Goal: Communication & Community: Answer question/provide support

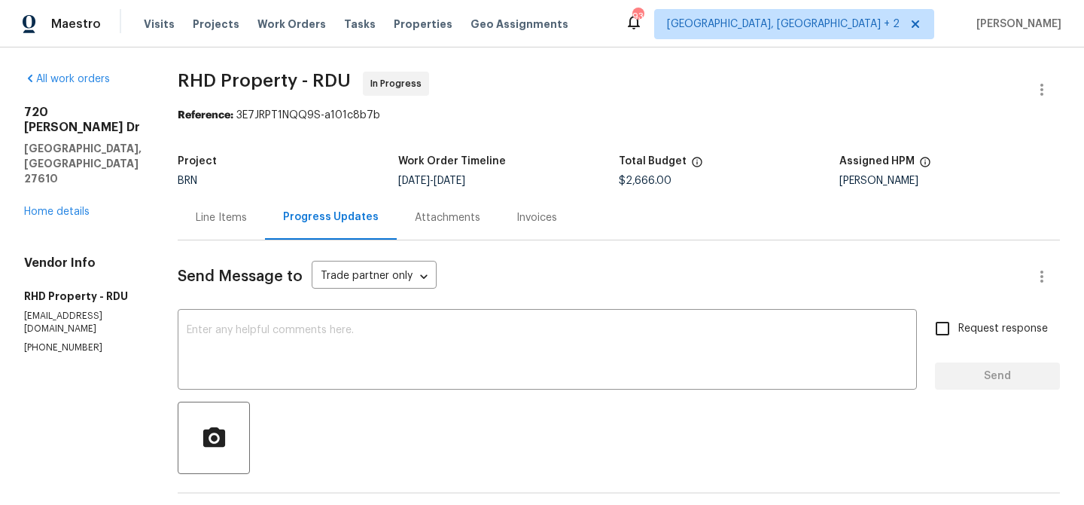
click at [56, 175] on div "All work orders 720 Rawls Dr Raleigh, NC 27610 Home details Vendor Info RHD Pro…" at bounding box center [82, 213] width 117 height 282
click at [54, 206] on link "Home details" at bounding box center [57, 211] width 66 height 11
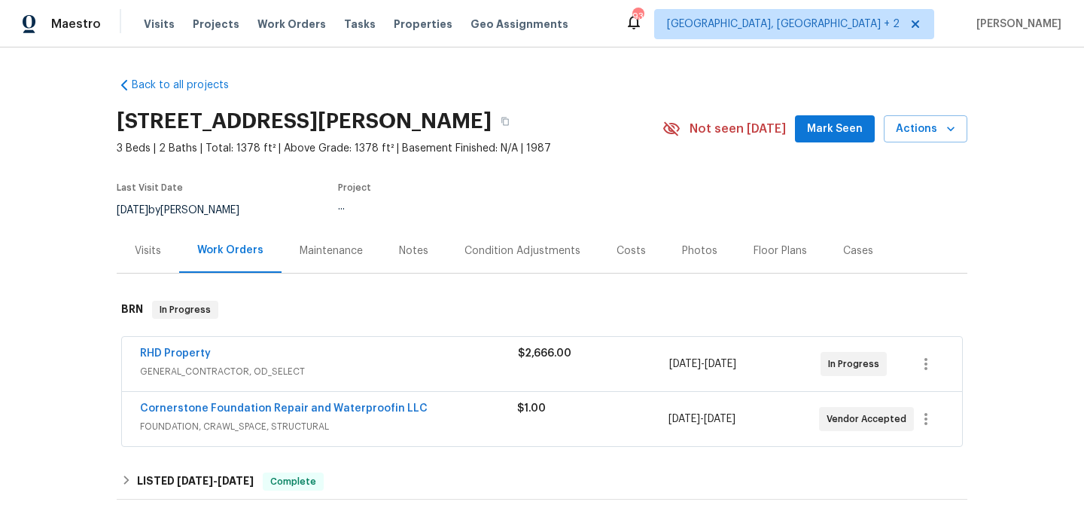
scroll to position [131, 0]
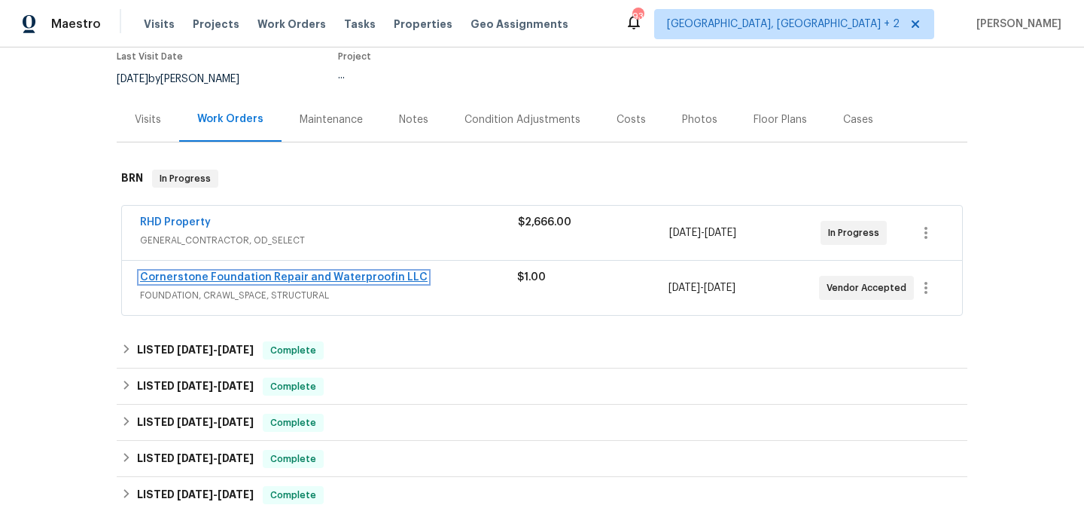
click at [188, 276] on link "Cornerstone Foundation Repair and Waterproofin LLC" at bounding box center [284, 277] width 288 height 11
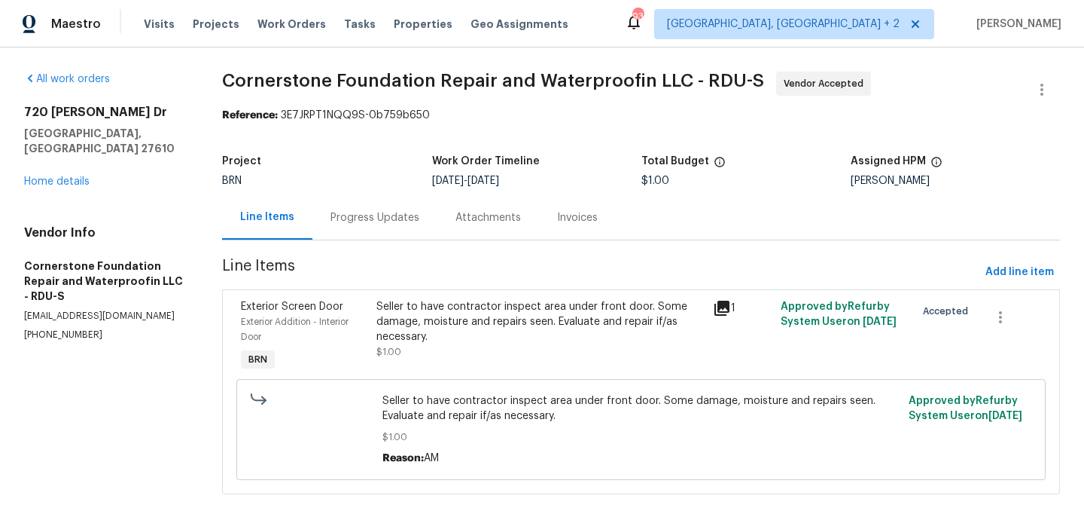
click at [385, 224] on div "Progress Updates" at bounding box center [375, 217] width 89 height 15
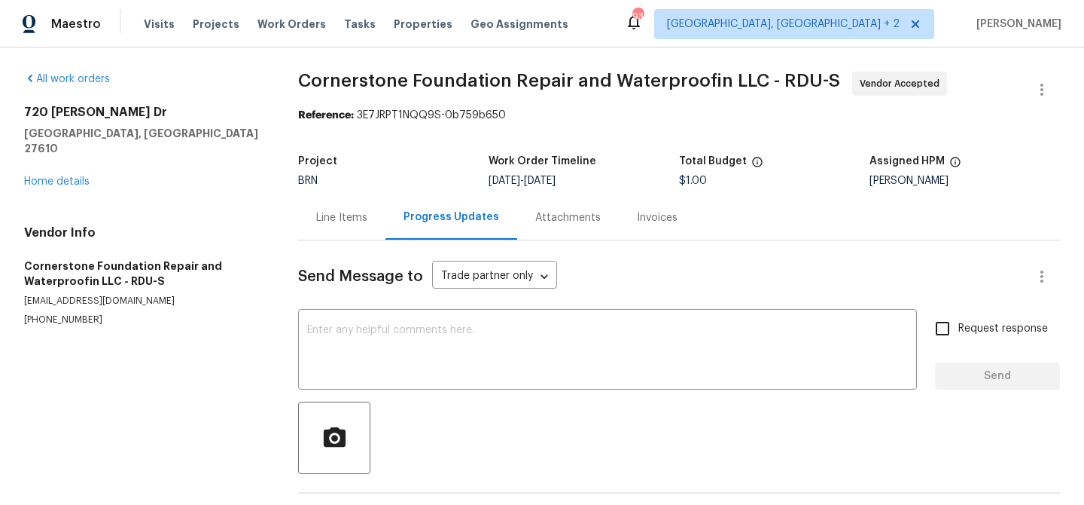
click at [396, 310] on div "Send Message to Trade partner only Trade partner only ​ x ​ Request response Se…" at bounding box center [679, 389] width 762 height 298
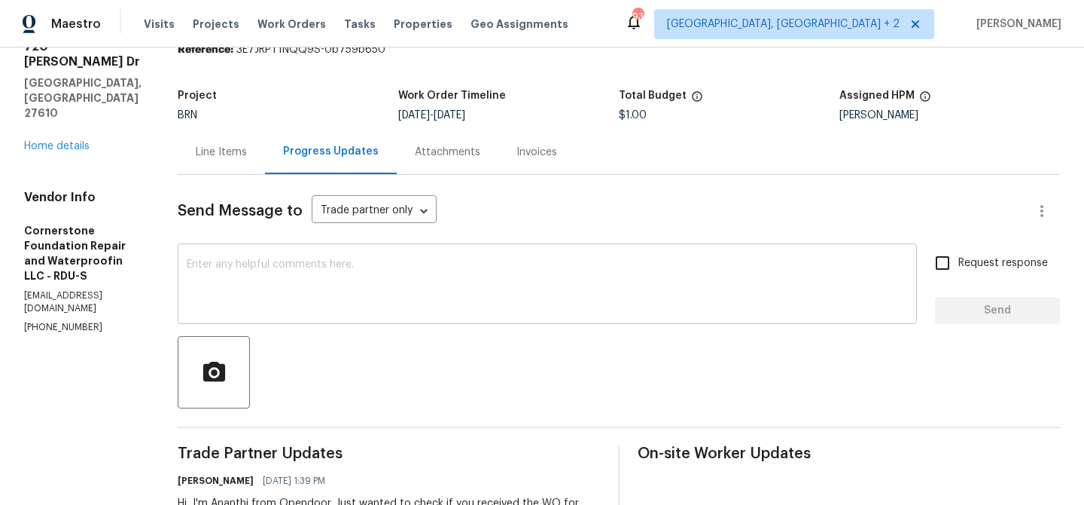
click at [362, 292] on textarea at bounding box center [547, 285] width 721 height 53
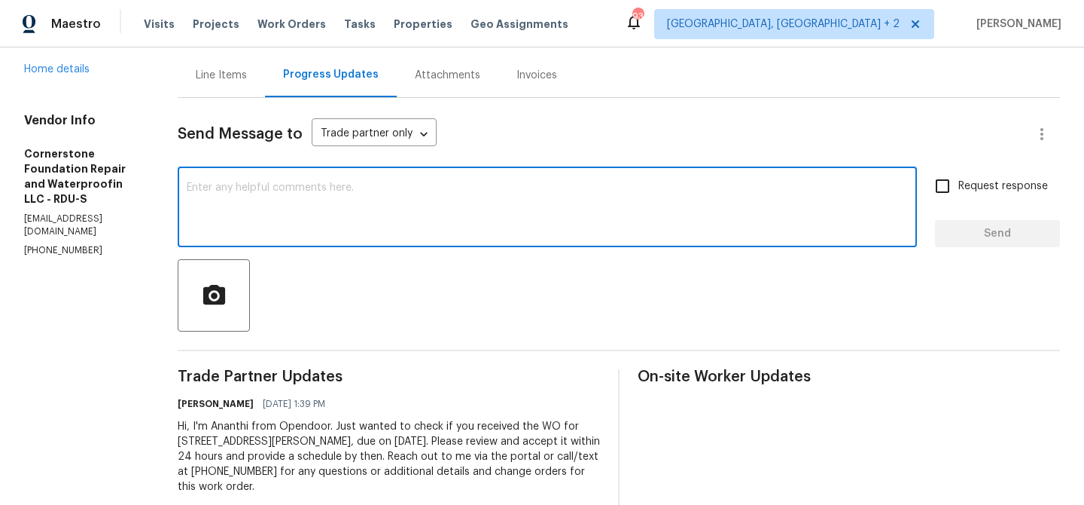
scroll to position [174, 0]
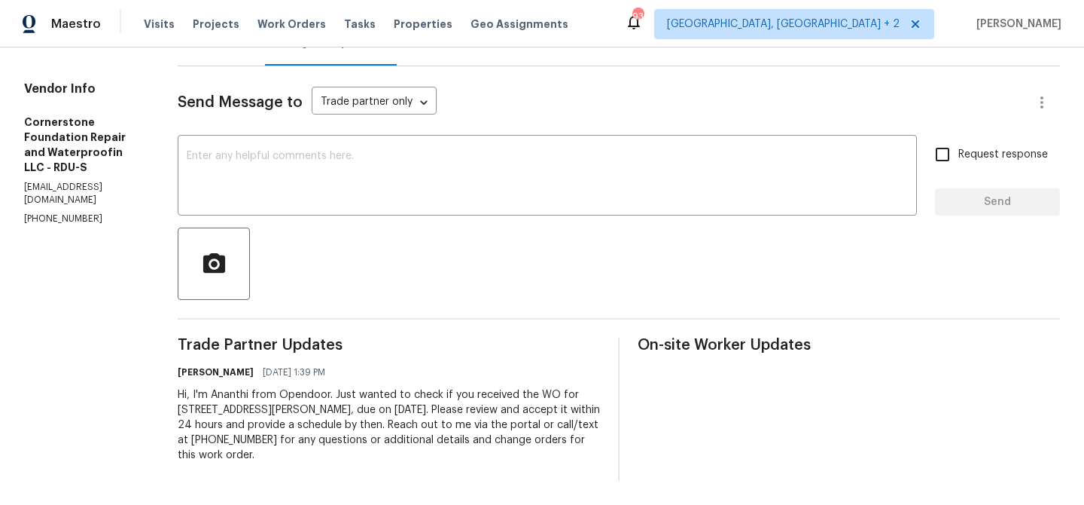
paste textarea "Could you please provide us with the scheduled date?"
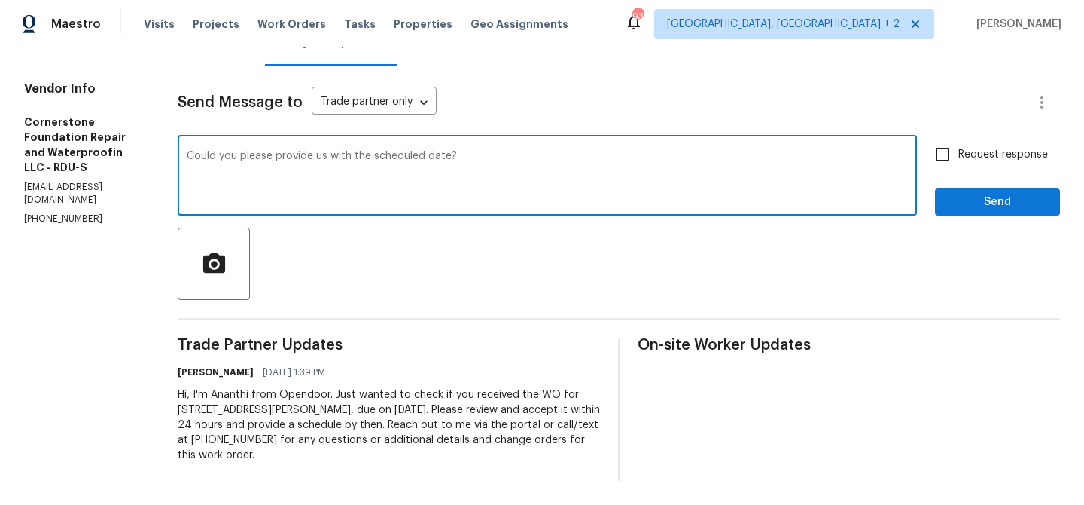
type textarea "Could you please provide us with the scheduled date?"
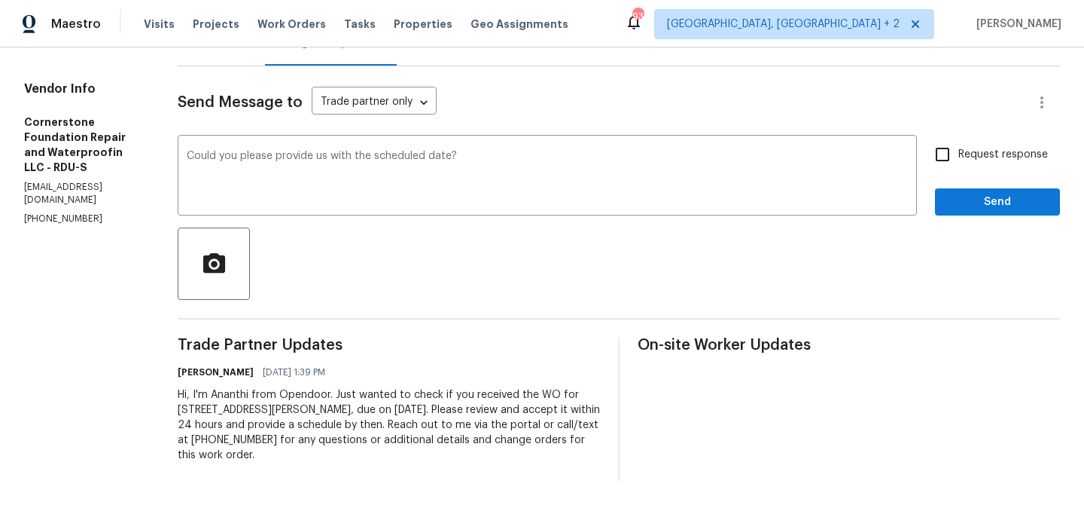
click at [976, 163] on label "Request response" at bounding box center [987, 155] width 121 height 32
click at [959, 163] on input "Request response" at bounding box center [943, 155] width 32 height 32
checkbox input "true"
click at [965, 183] on div "Request response Send" at bounding box center [997, 177] width 125 height 77
click at [962, 194] on span "Send" at bounding box center [997, 202] width 101 height 19
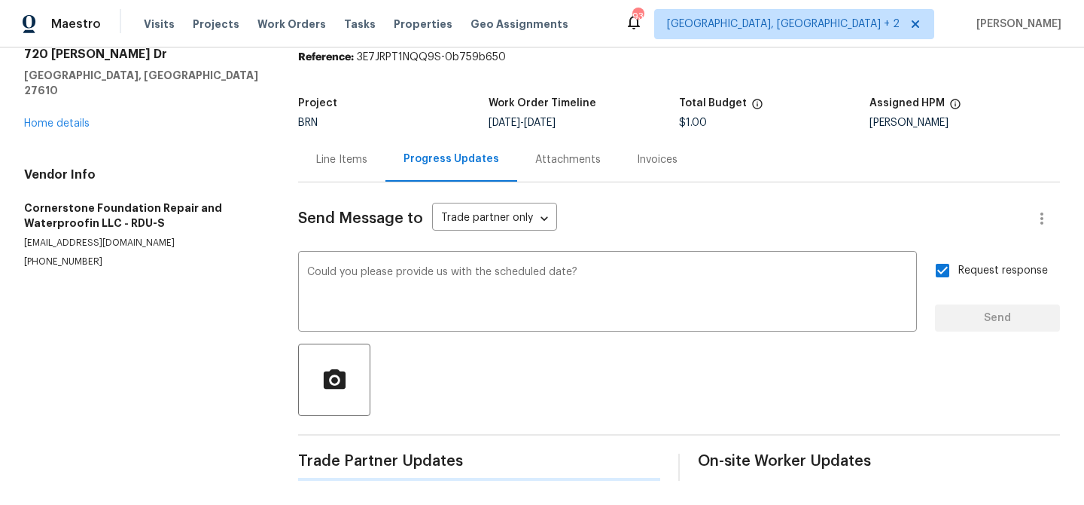
scroll to position [0, 0]
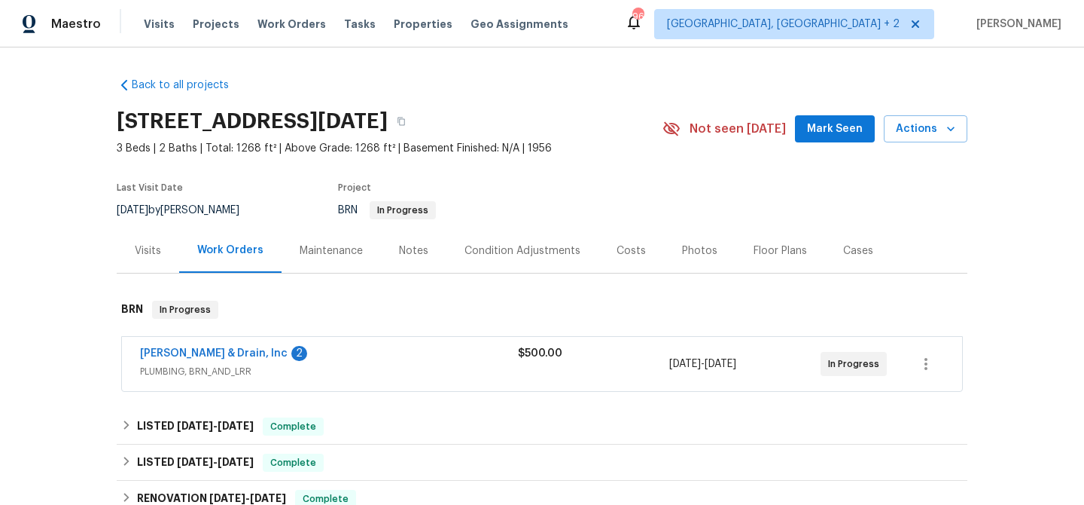
click at [184, 358] on span "Owen Plumbing & Drain, Inc" at bounding box center [214, 353] width 148 height 15
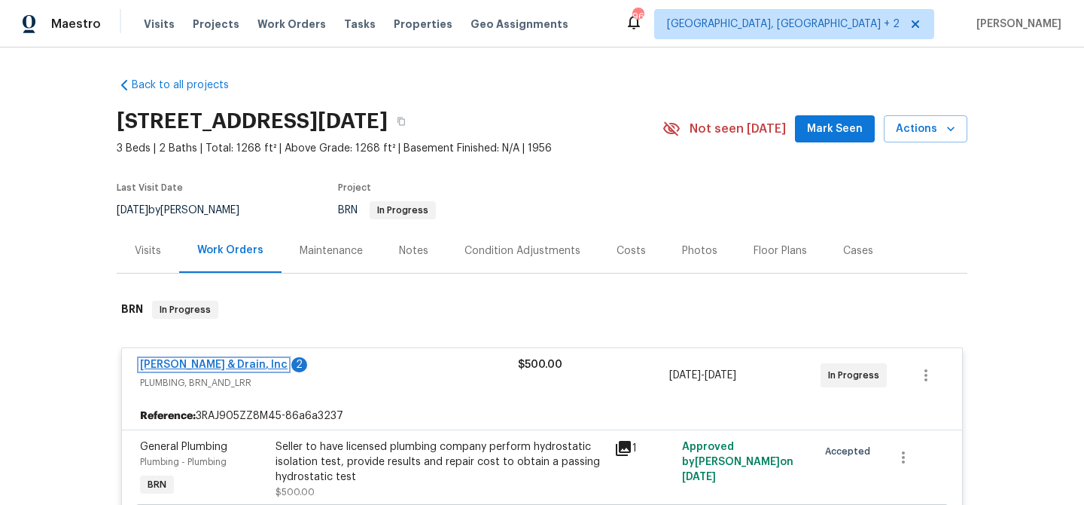
click at [166, 367] on link "Owen Plumbing & Drain, Inc" at bounding box center [214, 364] width 148 height 11
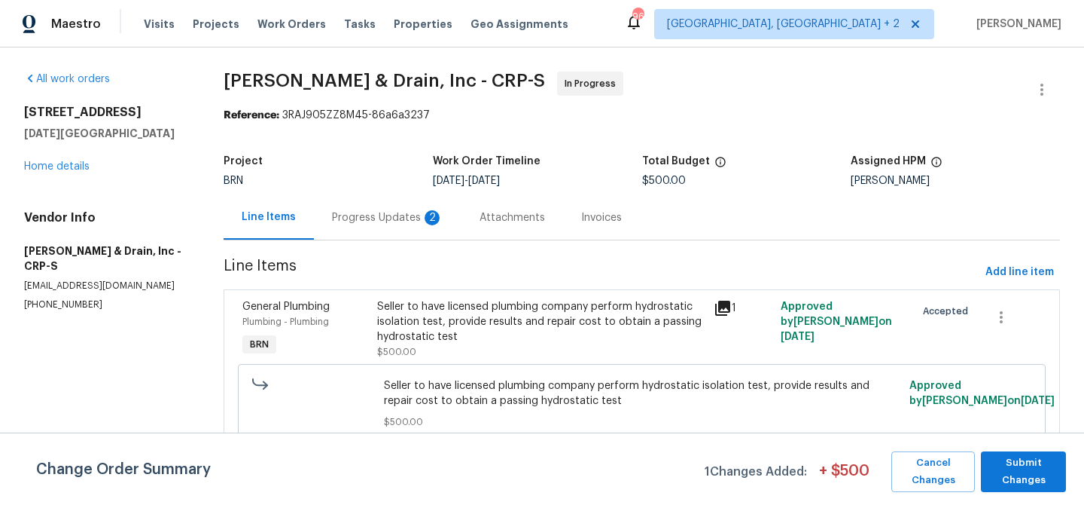
click at [353, 218] on div "Progress Updates 2" at bounding box center [387, 217] width 111 height 15
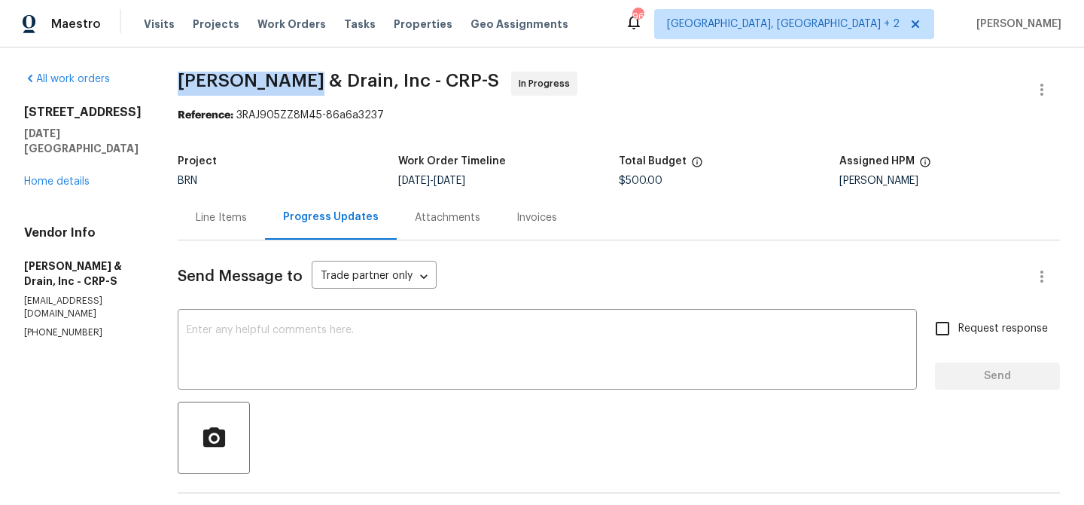
drag, startPoint x: 184, startPoint y: 81, endPoint x: 313, endPoint y: 81, distance: 129.5
click at [313, 81] on span "Owen Plumbing & Drain, Inc - CRP-S" at bounding box center [339, 81] width 322 height 18
copy span "Owen Plumbing"
click at [210, 209] on div "Line Items" at bounding box center [221, 217] width 87 height 44
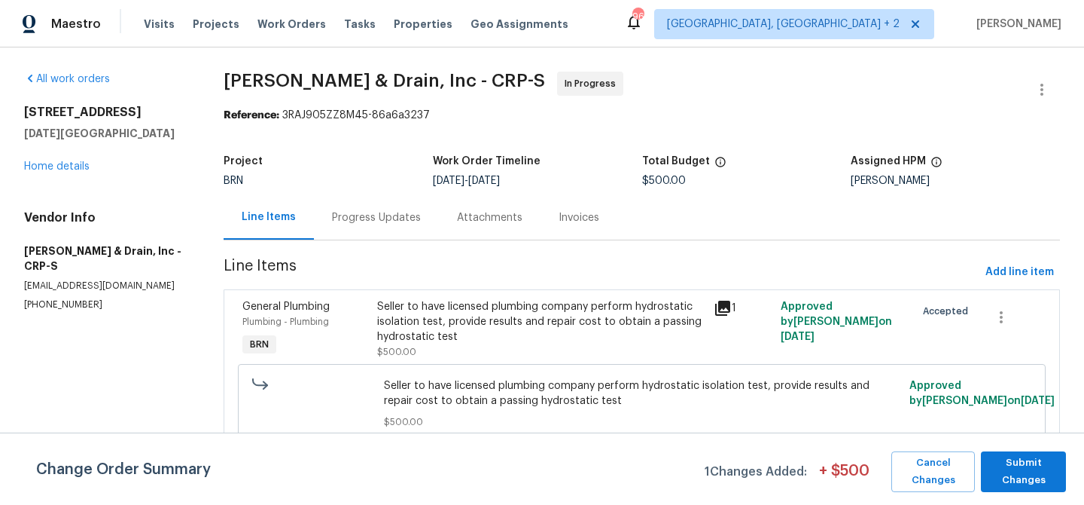
click at [434, 346] on div "Seller to have licensed plumbing company perform hydrostatic isolation test, pr…" at bounding box center [541, 329] width 328 height 60
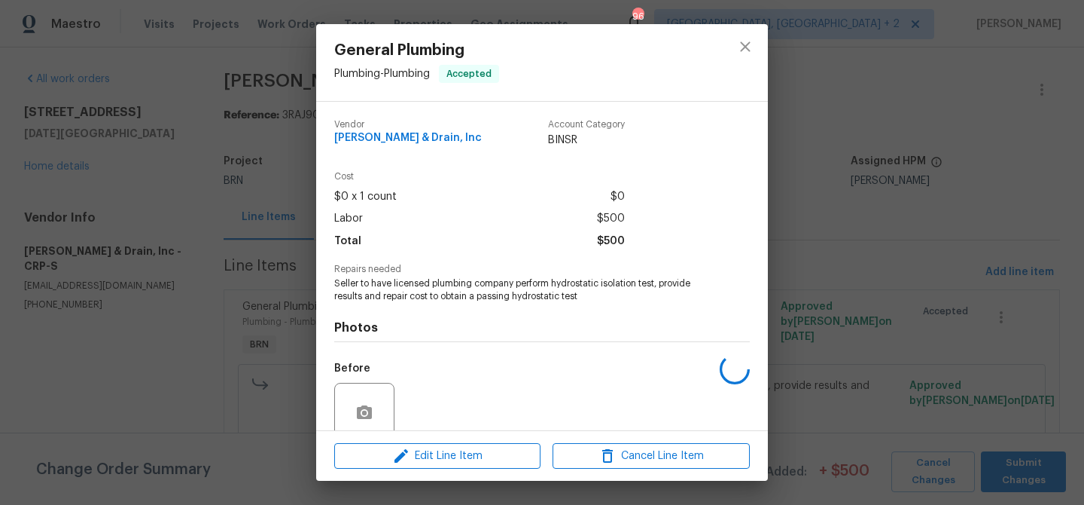
click at [407, 295] on span "Seller to have licensed plumbing company perform hydrostatic isolation test, pr…" at bounding box center [521, 290] width 374 height 26
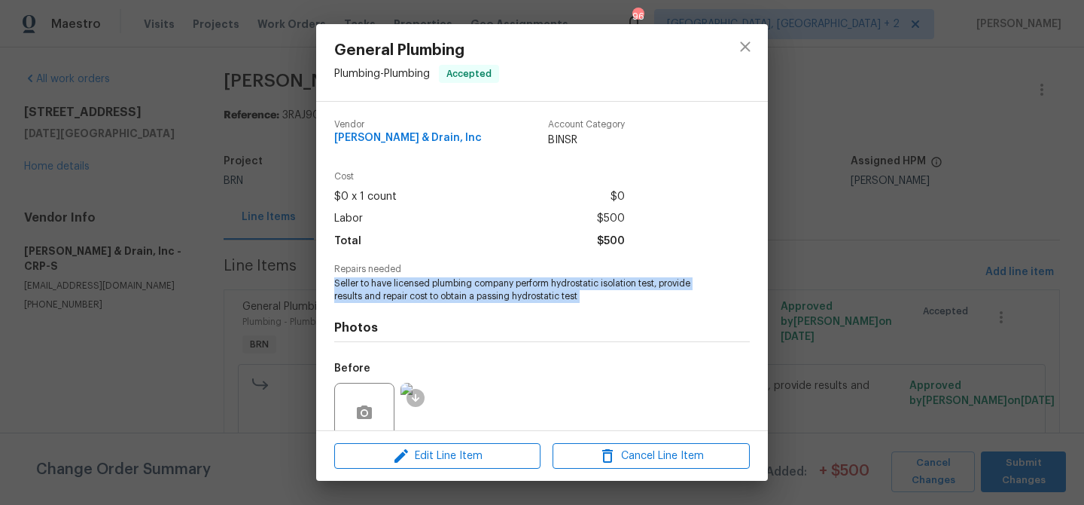
click at [407, 295] on span "Seller to have licensed plumbing company perform hydrostatic isolation test, pr…" at bounding box center [521, 290] width 374 height 26
copy span "Seller to have licensed plumbing company perform hydrostatic isolation test, pr…"
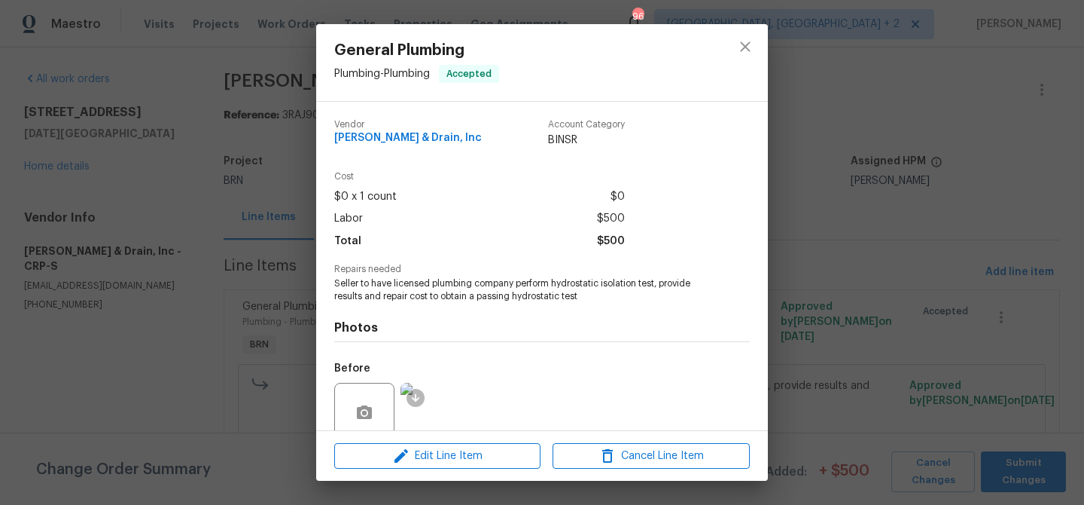
click at [242, 207] on div "General Plumbing Plumbing - Plumbing Accepted Vendor Owen Plumbing & Drain, Inc…" at bounding box center [542, 252] width 1084 height 505
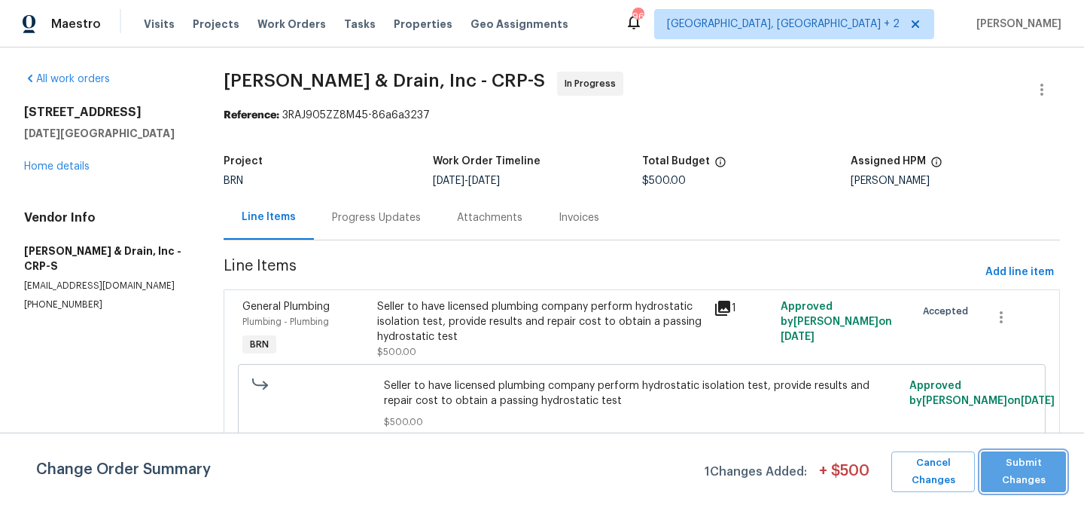
click at [1002, 468] on span "Submit Changes" at bounding box center [1024, 471] width 70 height 35
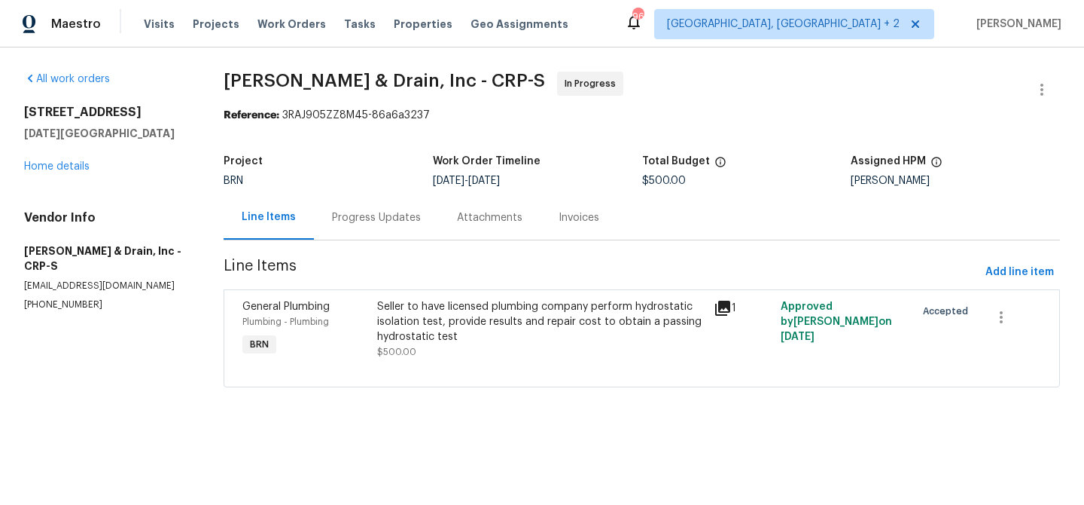
click at [201, 218] on div "All work orders 6042 Hugo Dr Corpus Christi, TX 78412 Home details Vendor Info …" at bounding box center [542, 238] width 1084 height 382
click at [400, 230] on div "Progress Updates" at bounding box center [376, 217] width 125 height 44
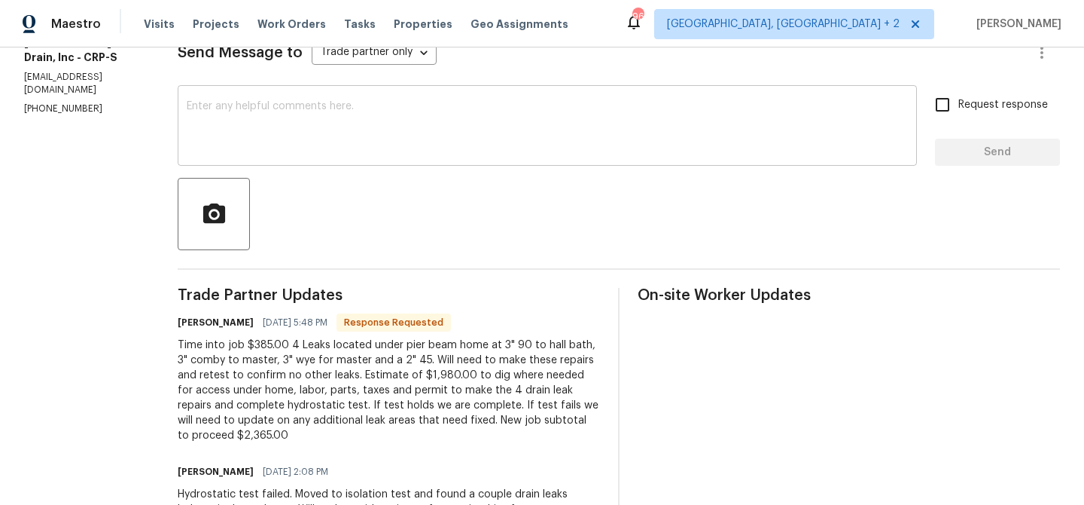
scroll to position [273, 0]
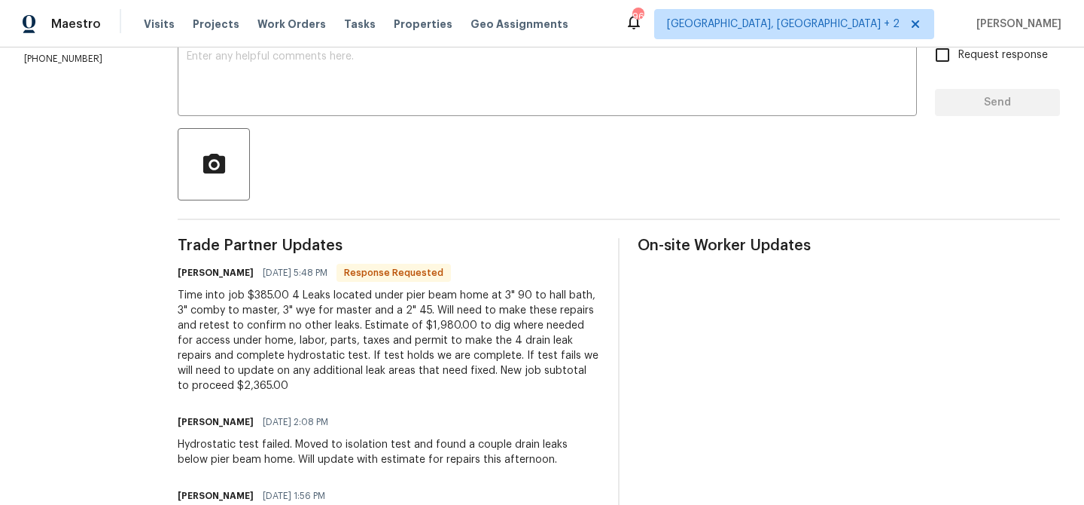
click at [263, 322] on div "Time into job $385.00 4 Leaks located under pier beam home at 3" 90 to hall bat…" at bounding box center [389, 340] width 422 height 105
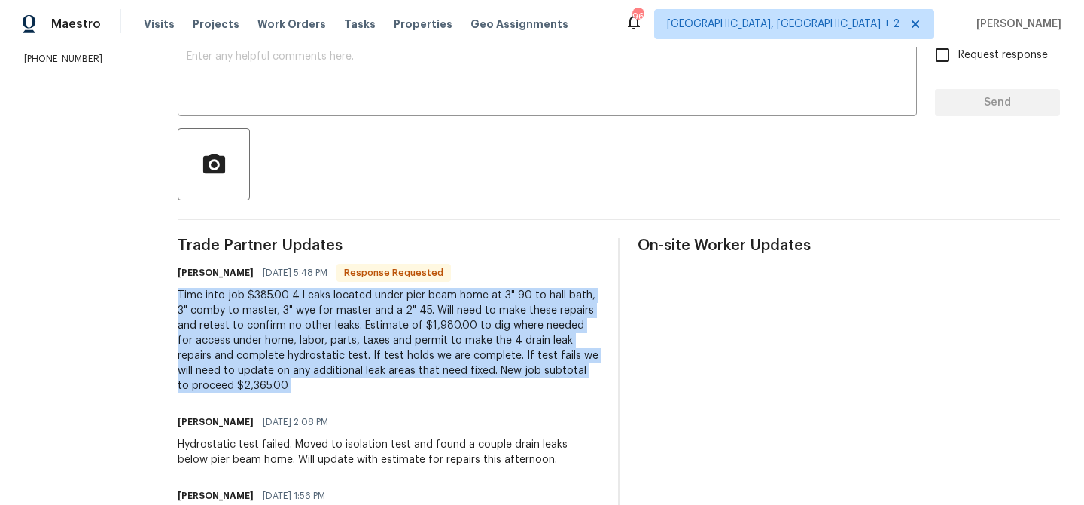
click at [263, 322] on div "Time into job $385.00 4 Leaks located under pier beam home at 3" 90 to hall bat…" at bounding box center [389, 340] width 422 height 105
copy div "Time into job $385.00 4 Leaks located under pier beam home at 3" 90 to hall bat…"
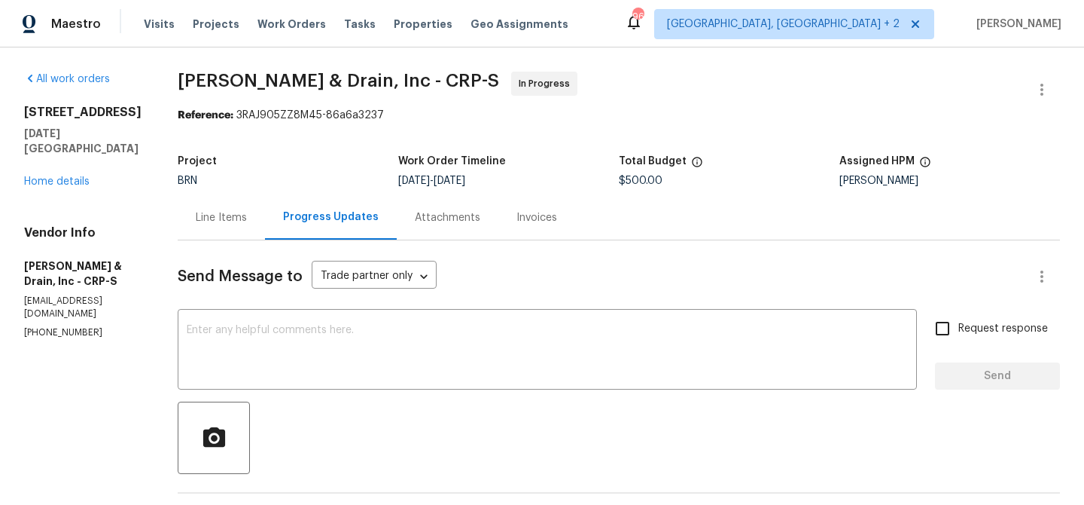
click at [627, 184] on span "$500.00" at bounding box center [641, 180] width 44 height 11
copy span "$500.00"
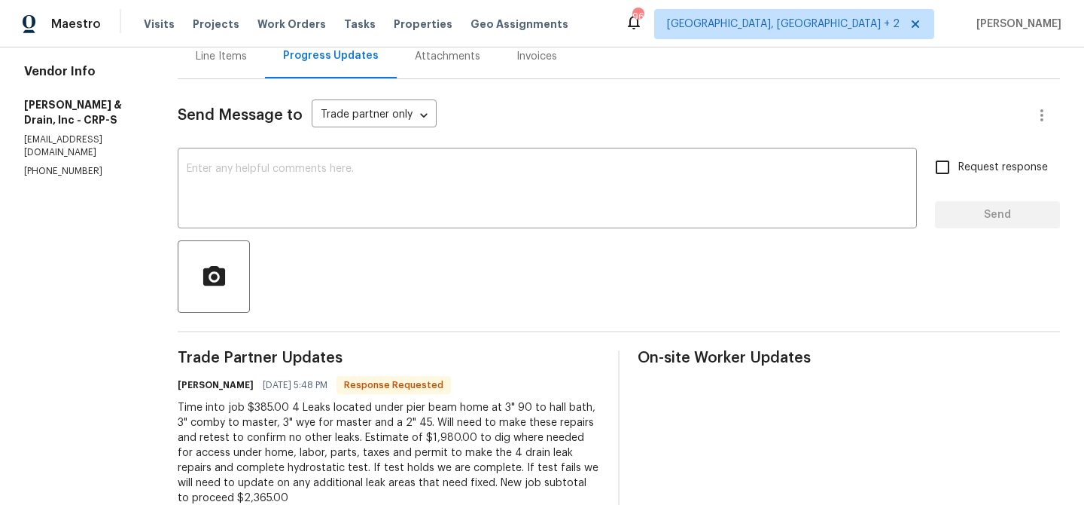
scroll to position [319, 0]
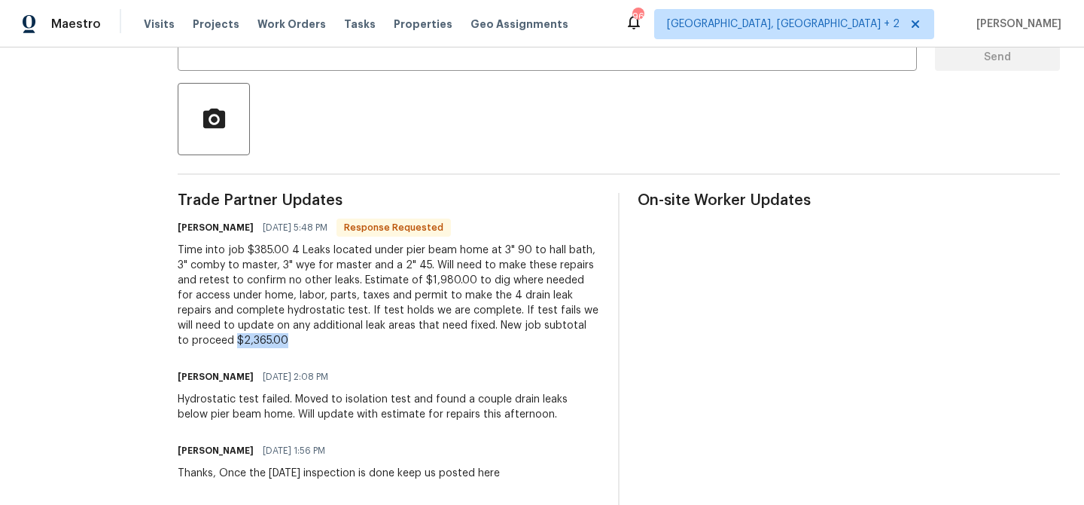
drag, startPoint x: 239, startPoint y: 343, endPoint x: 169, endPoint y: 342, distance: 69.3
click at [169, 342] on div "All work orders 6042 Hugo Dr Corpus Christi, TX 78412 Home details Vendor Info …" at bounding box center [542, 214] width 1084 height 971
copy div "$2,365.00"
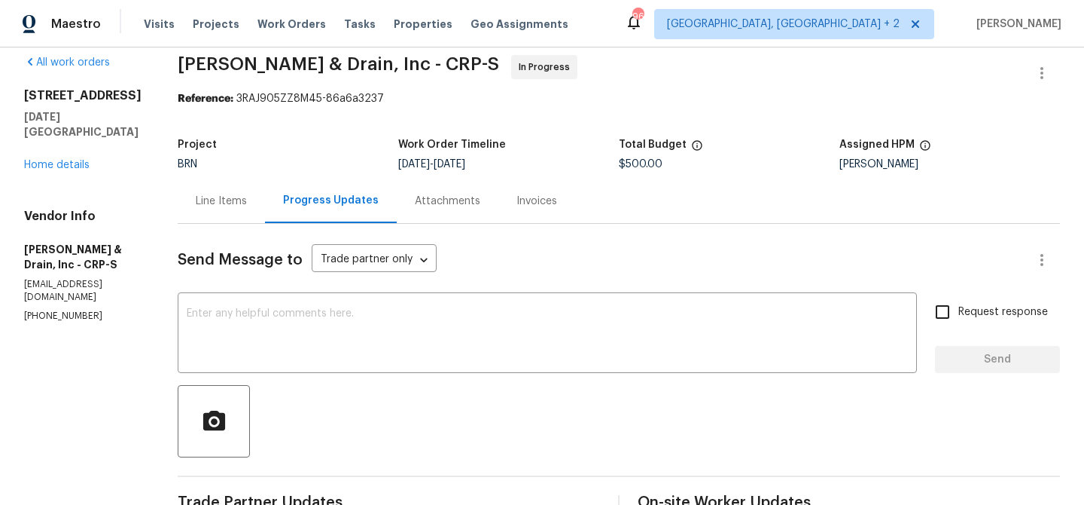
scroll to position [0, 0]
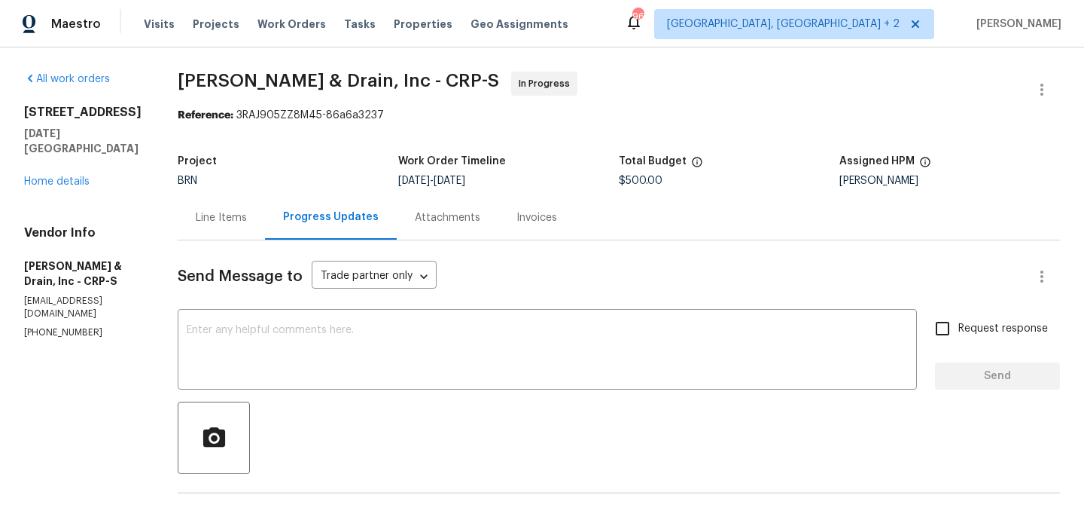
click at [211, 80] on span "Owen Plumbing & Drain, Inc - CRP-S" at bounding box center [339, 81] width 322 height 18
drag, startPoint x: 210, startPoint y: 88, endPoint x: 314, endPoint y: 89, distance: 103.9
copy span "Owen Plumbing"
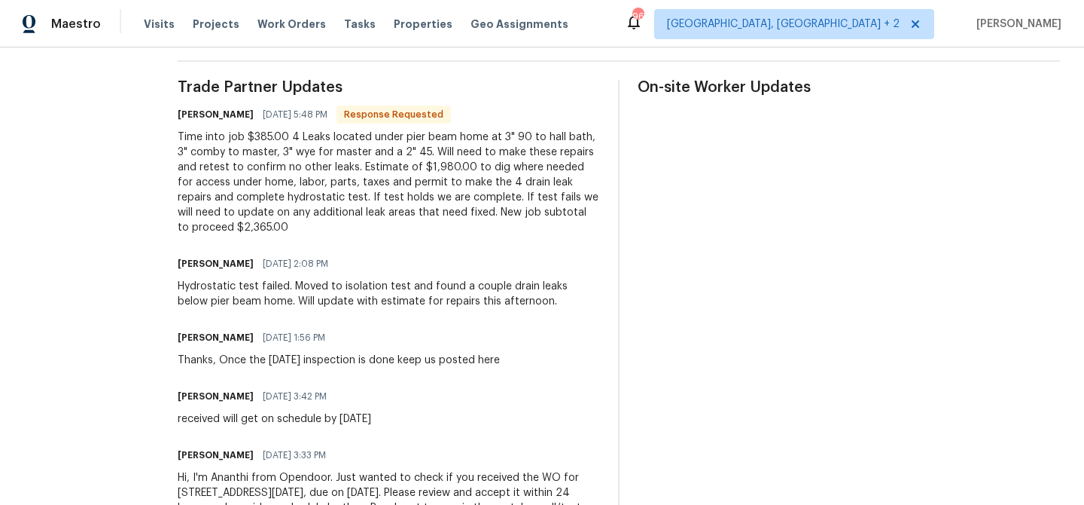
scroll to position [514, 0]
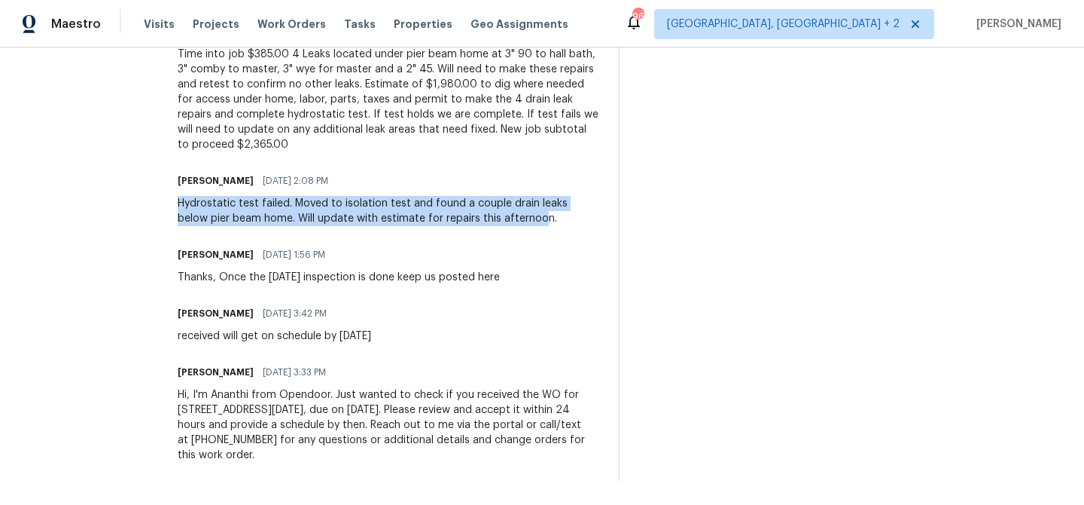
drag, startPoint x: 169, startPoint y: 206, endPoint x: 508, endPoint y: 218, distance: 339.8
click at [508, 218] on div "All work orders 6042 Hugo Dr Corpus Christi, TX 78412 Home details Vendor Info …" at bounding box center [542, 18] width 1084 height 971
copy div "Hydrostatic test failed. Moved to isolation test and found a couple drain leaks…"
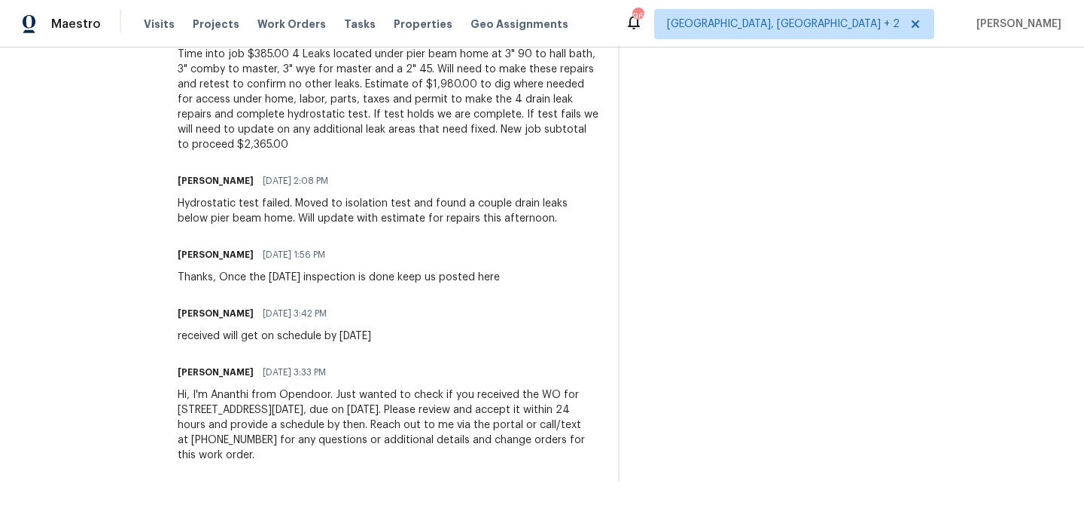
click at [254, 207] on div "Hydrostatic test failed. Moved to isolation test and found a couple drain leaks…" at bounding box center [389, 211] width 422 height 30
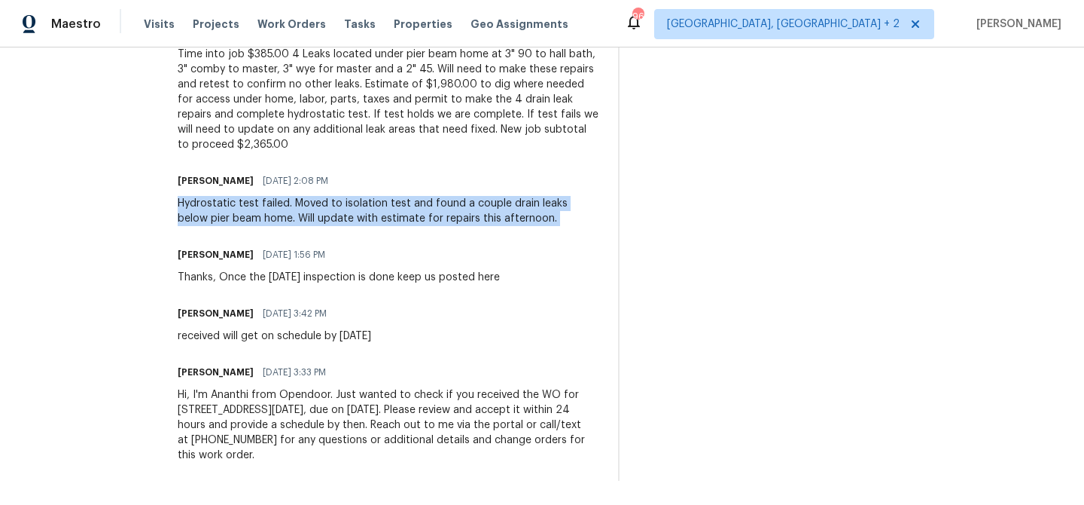
click at [254, 207] on div "Hydrostatic test failed. Moved to isolation test and found a couple drain leaks…" at bounding box center [389, 211] width 422 height 30
copy div "Hydrostatic test failed. Moved to isolation test and found a couple drain leaks…"
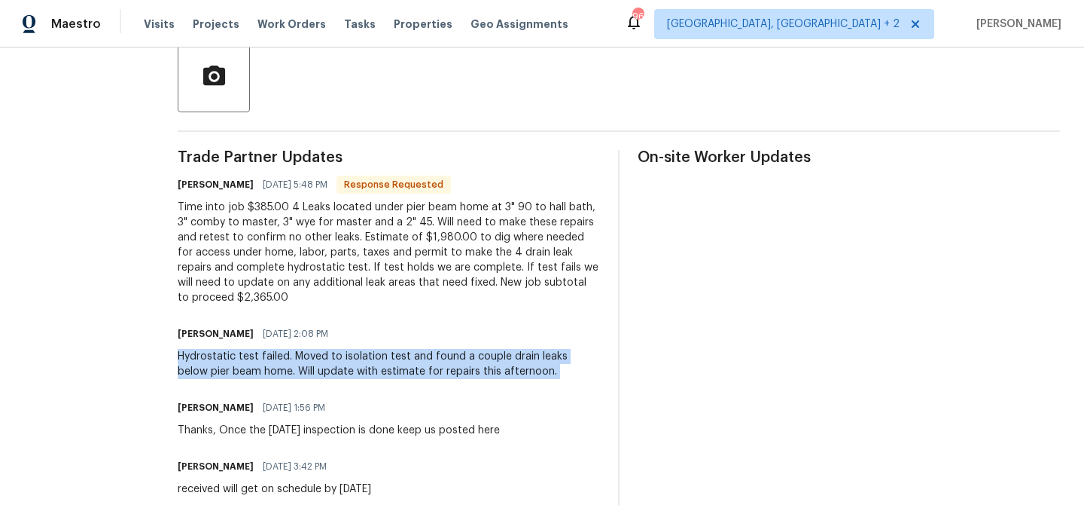
scroll to position [233, 0]
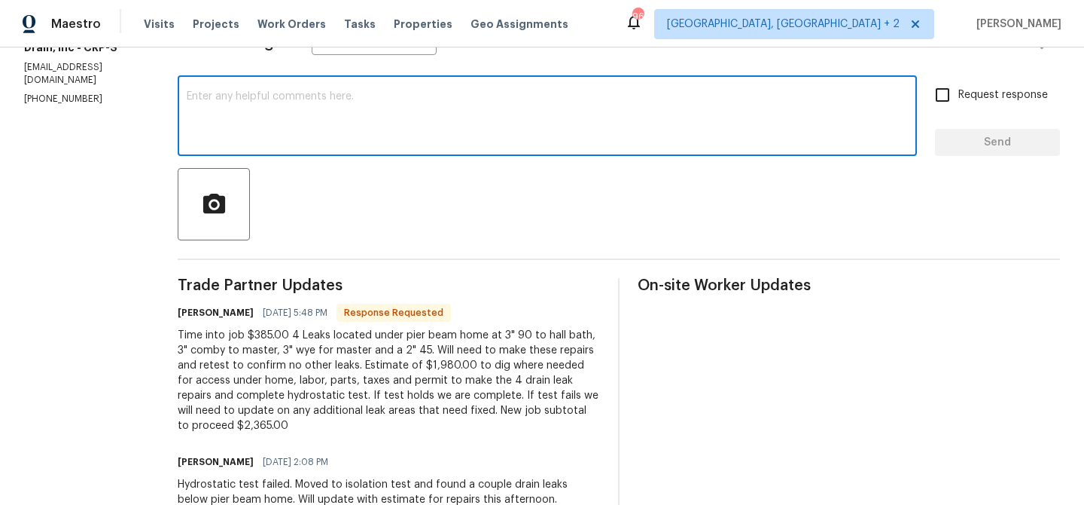
click at [286, 127] on textarea at bounding box center [547, 117] width 721 height 53
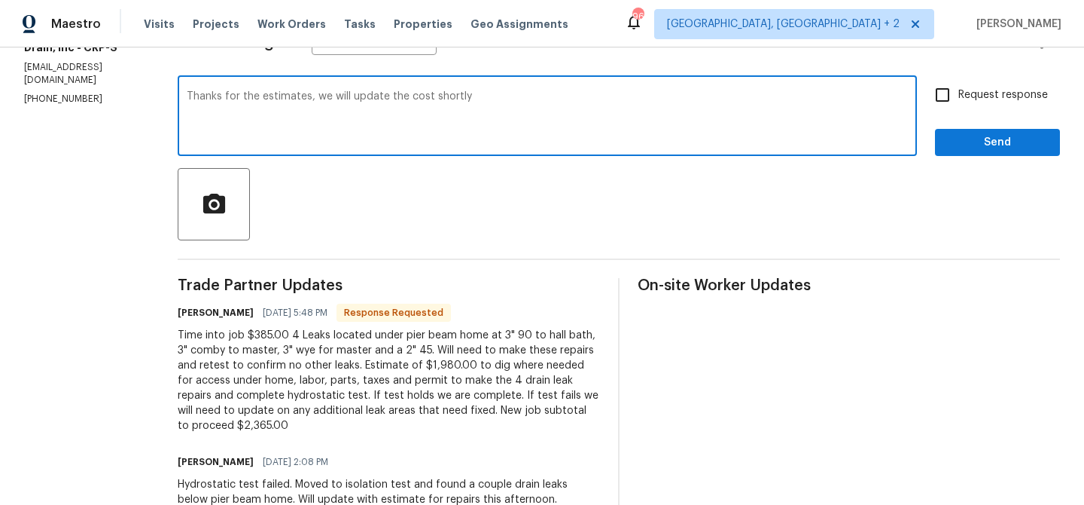
type textarea "Thanks for the estimates, we will update the cost shortly"
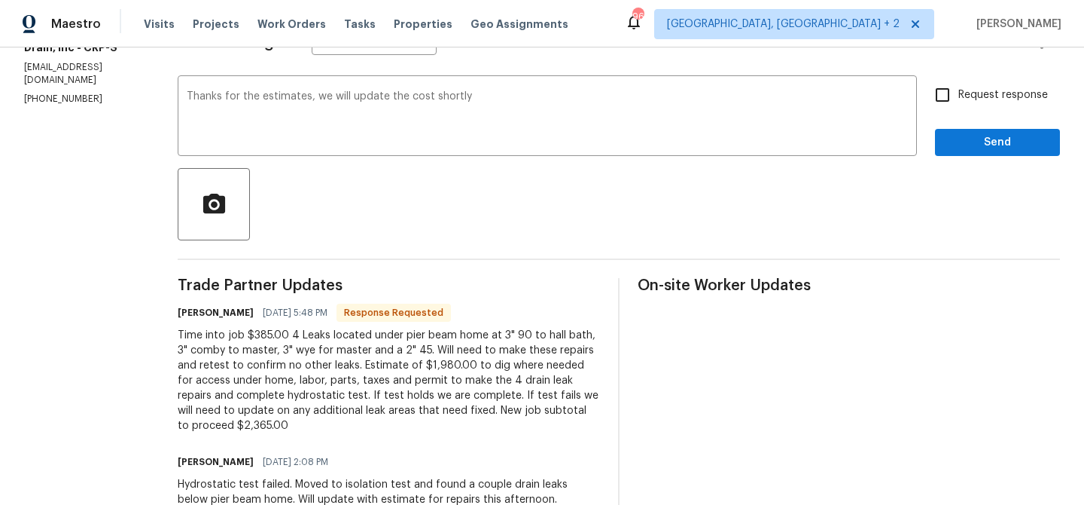
click at [980, 117] on div "Request response Send" at bounding box center [997, 117] width 125 height 77
click at [966, 105] on label "Request response" at bounding box center [987, 95] width 121 height 32
click at [959, 105] on input "Request response" at bounding box center [943, 95] width 32 height 32
checkbox input "true"
click at [965, 136] on span "Send" at bounding box center [997, 142] width 101 height 19
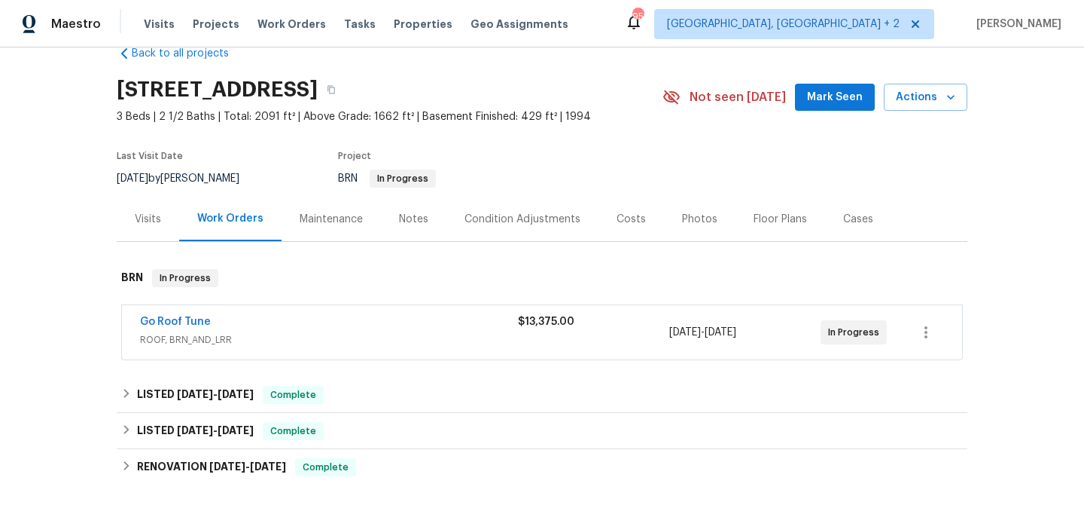
scroll to position [50, 0]
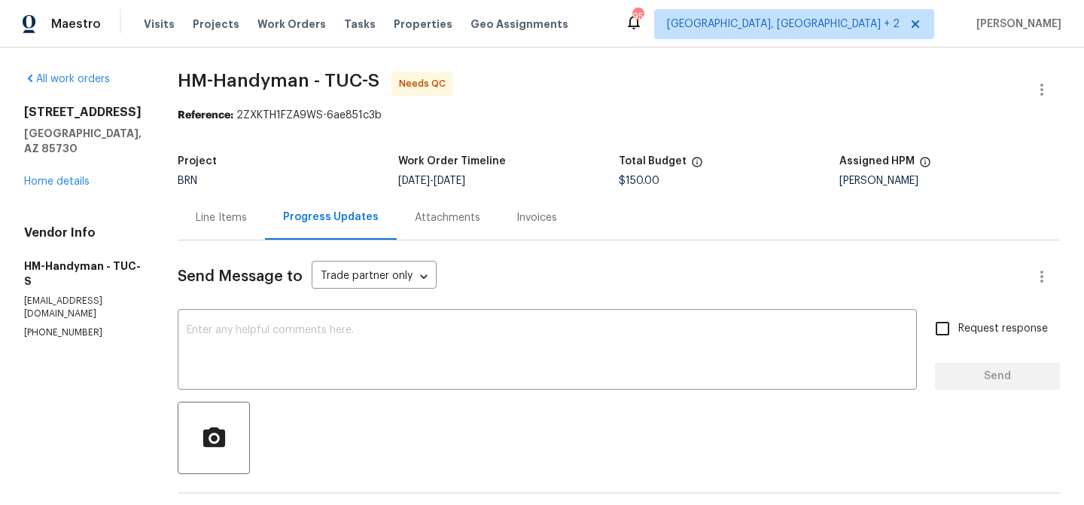
click at [230, 203] on div "Line Items" at bounding box center [221, 217] width 87 height 44
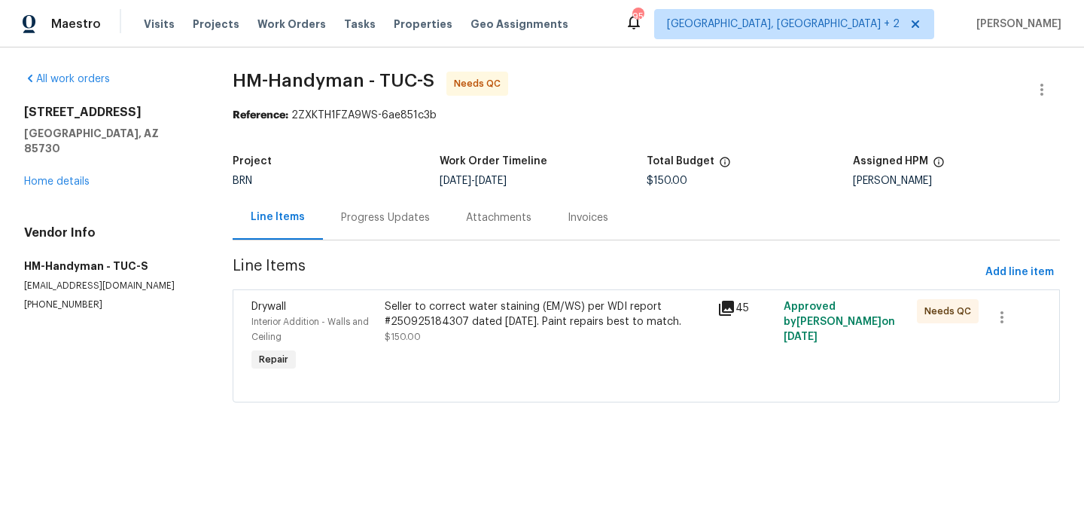
click at [434, 324] on div "Seller to correct water staining (EM/WS) per WDI report #250925184307 dated [DA…" at bounding box center [547, 314] width 324 height 30
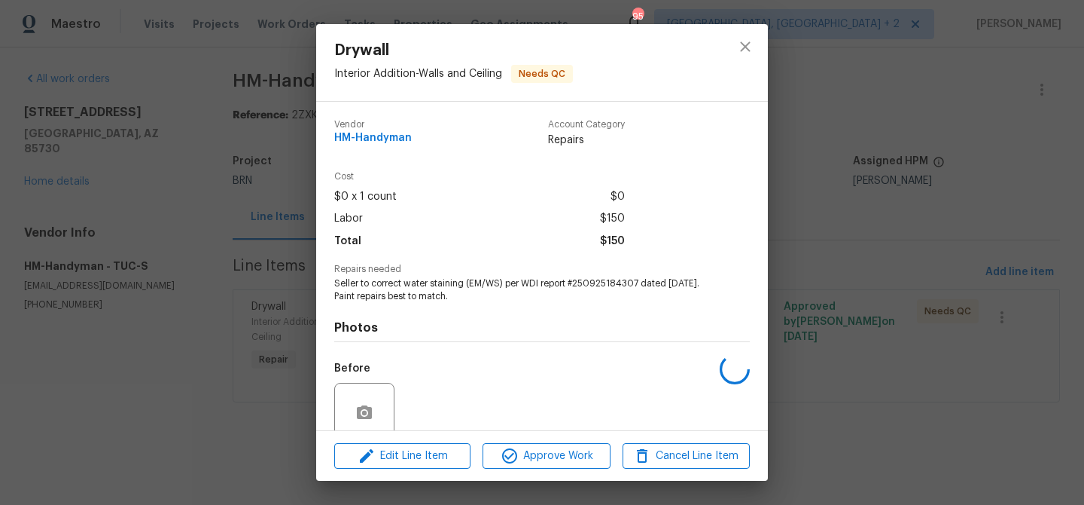
scroll to position [126, 0]
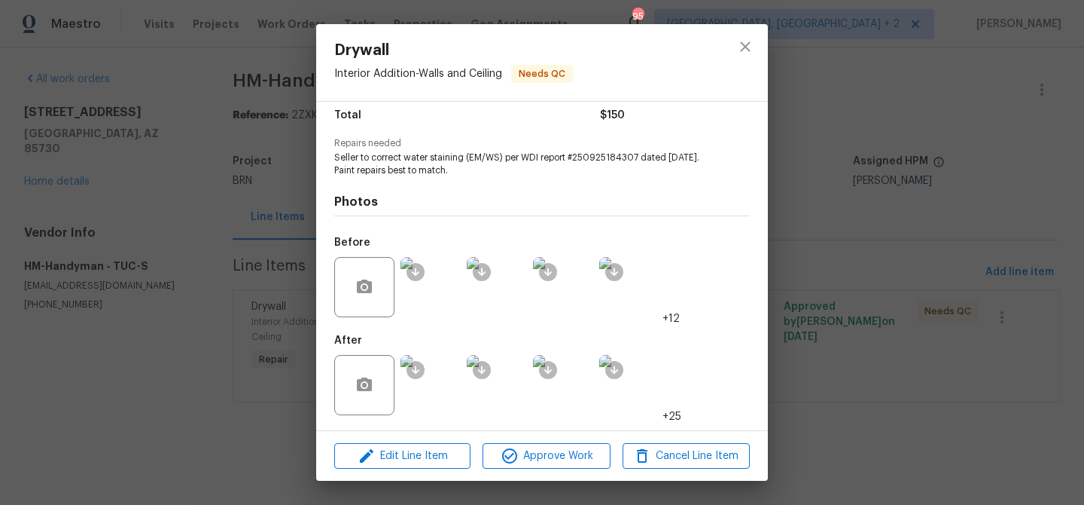
click at [438, 301] on img at bounding box center [431, 287] width 60 height 60
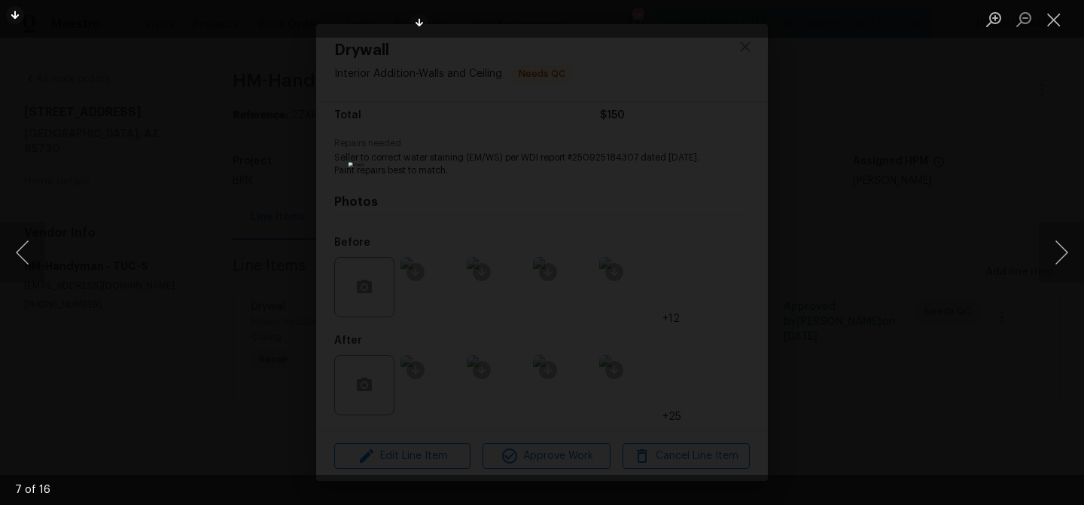
click at [253, 203] on div "Lightbox" at bounding box center [542, 252] width 1084 height 505
click at [194, 328] on div "Lightbox" at bounding box center [542, 252] width 1084 height 505
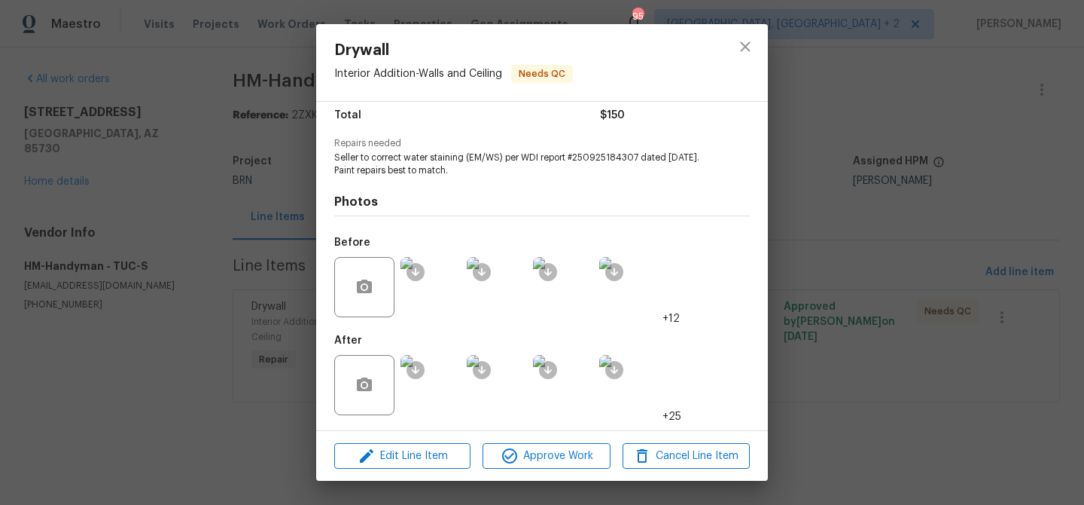
click at [444, 370] on img at bounding box center [431, 385] width 60 height 60
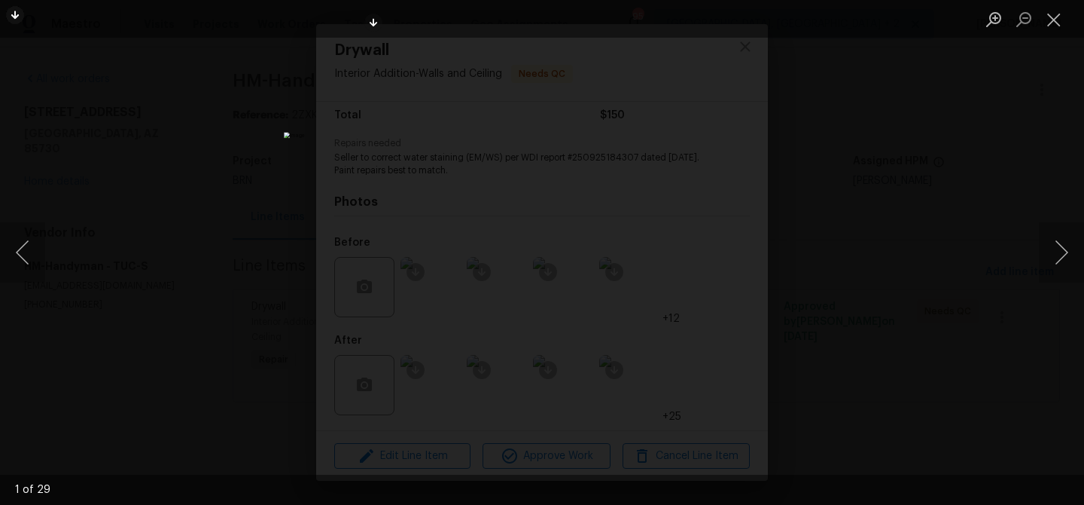
click at [265, 215] on div "Lightbox" at bounding box center [542, 252] width 1084 height 505
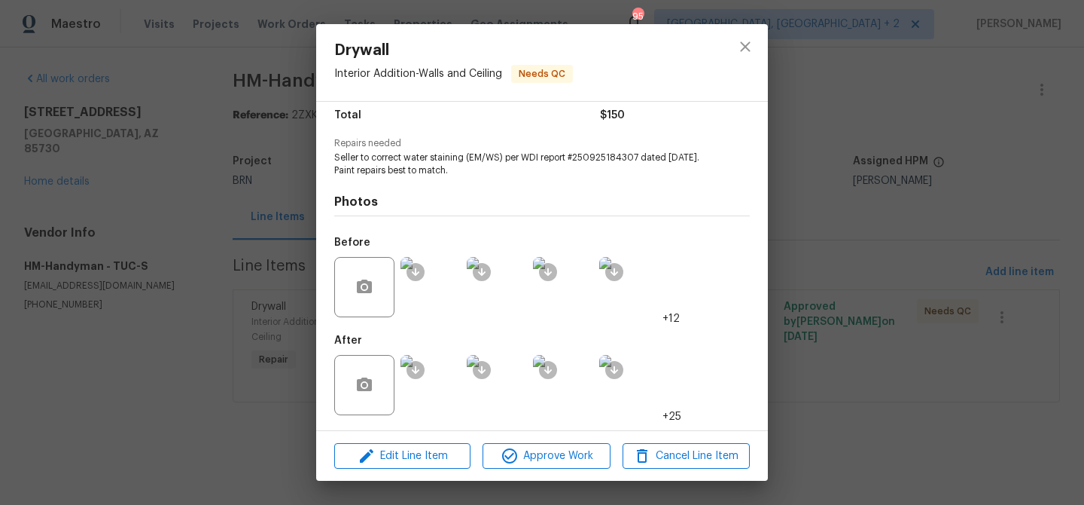
click at [209, 227] on div "Drywall Interior Addition - Walls and Ceiling Needs QC Vendor HM-Handyman Accou…" at bounding box center [542, 252] width 1084 height 505
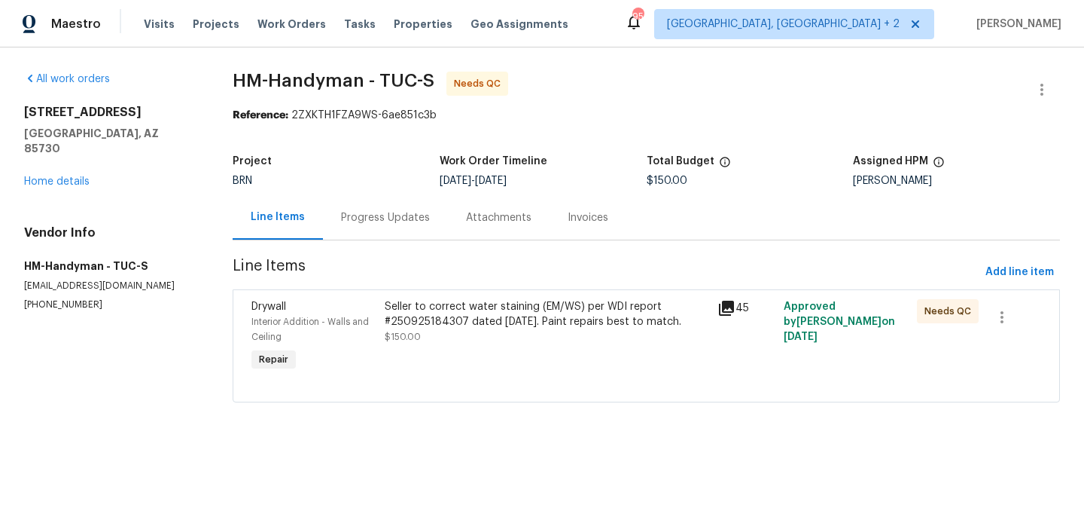
click at [380, 215] on div "Progress Updates" at bounding box center [385, 217] width 89 height 15
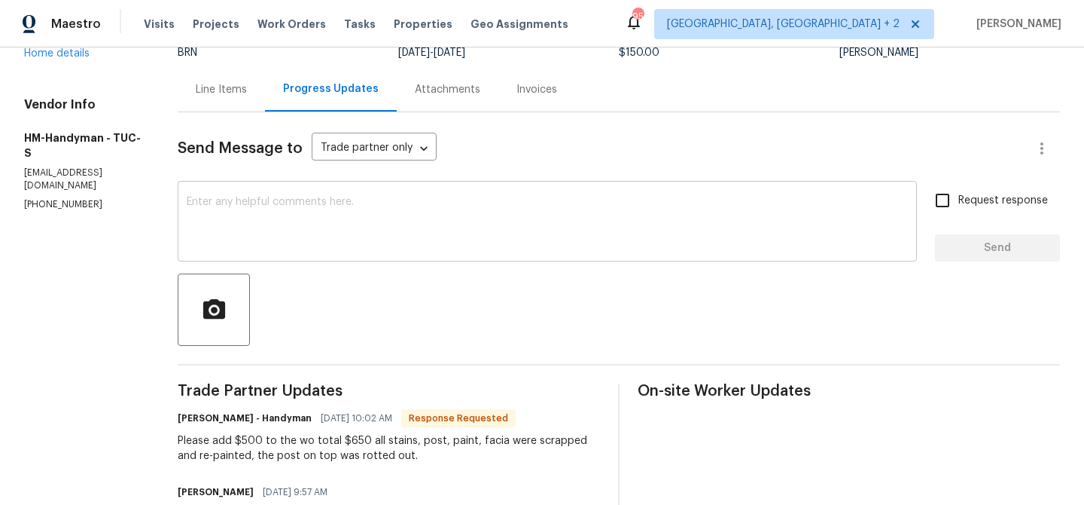
scroll to position [69, 0]
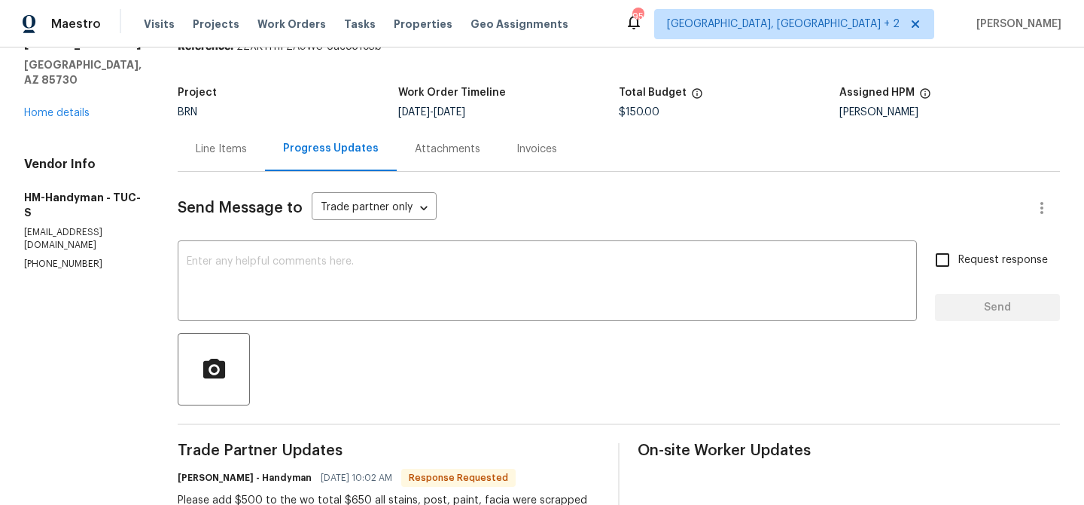
click at [212, 137] on div "Line Items" at bounding box center [221, 149] width 87 height 44
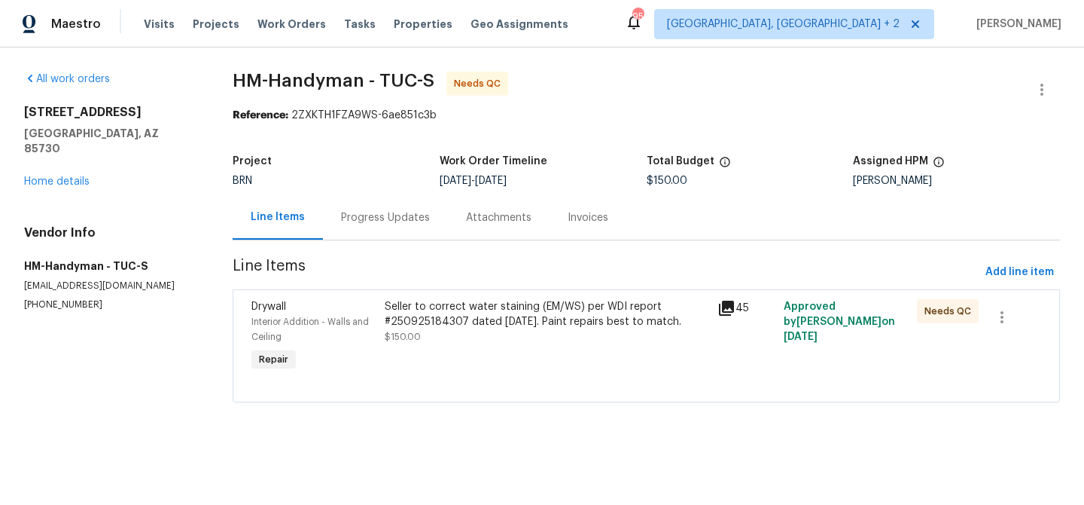
click at [453, 359] on div "Seller to correct water staining (EM/WS) per WDI report #250925184307 dated 9/2…" at bounding box center [546, 336] width 333 height 84
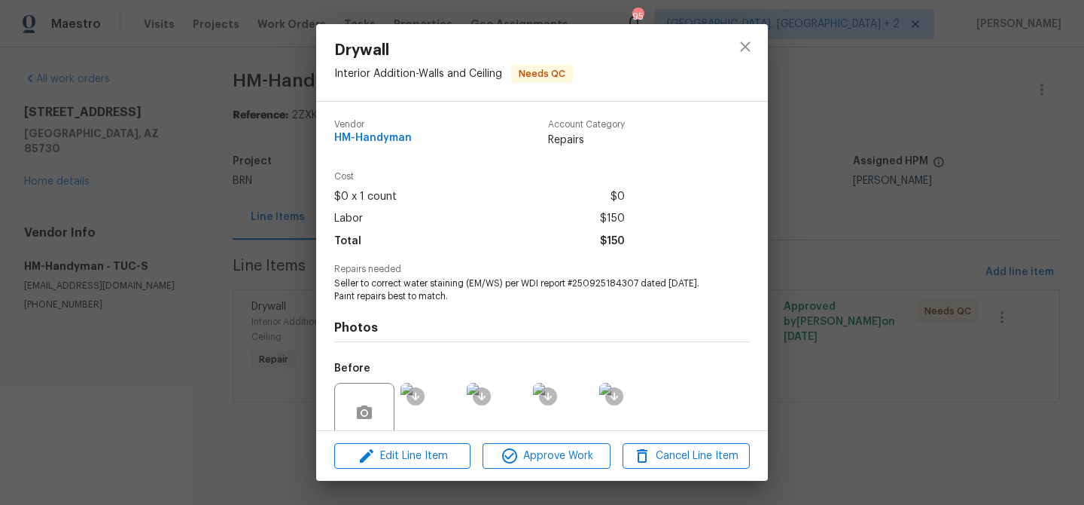
scroll to position [126, 0]
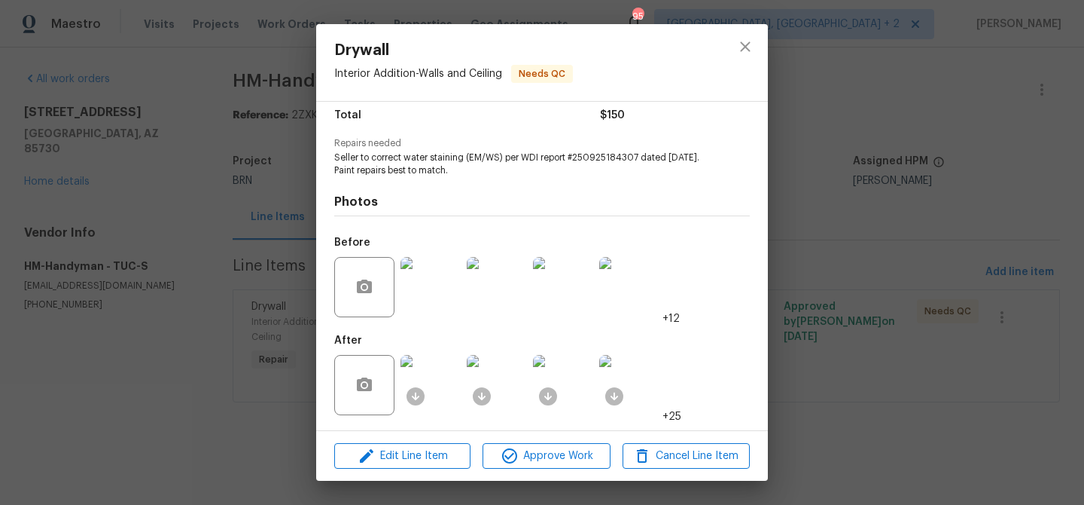
click at [431, 358] on img at bounding box center [431, 385] width 60 height 60
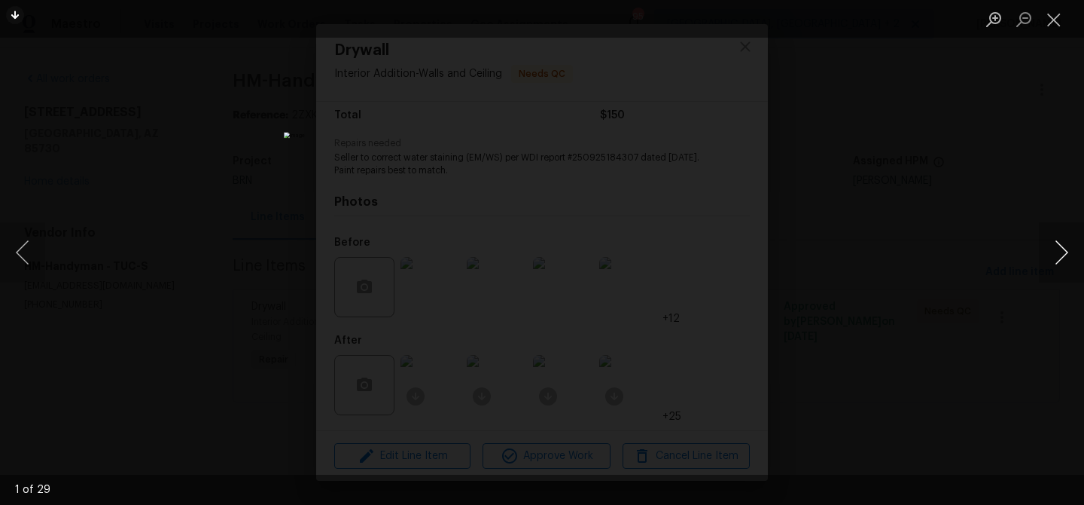
click at [1056, 249] on button "Next image" at bounding box center [1061, 252] width 45 height 60
click at [1067, 252] on button "Next image" at bounding box center [1061, 252] width 45 height 60
click at [1068, 241] on button "Next image" at bounding box center [1061, 252] width 45 height 60
click at [1070, 245] on button "Next image" at bounding box center [1061, 252] width 45 height 60
click at [1073, 252] on button "Next image" at bounding box center [1061, 252] width 45 height 60
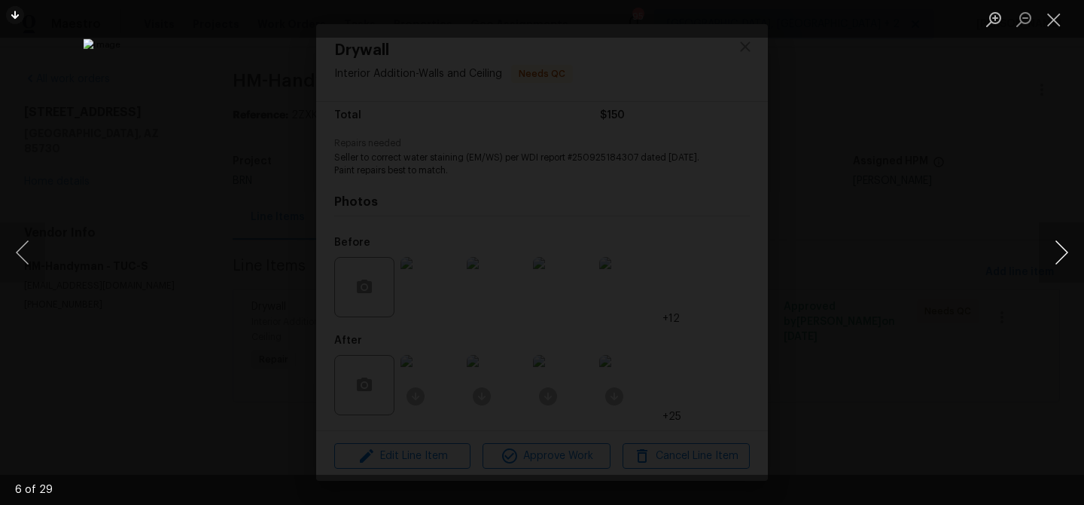
click at [1054, 251] on button "Next image" at bounding box center [1061, 252] width 45 height 60
click at [1069, 240] on button "Next image" at bounding box center [1061, 252] width 45 height 60
click at [1050, 257] on button "Next image" at bounding box center [1061, 252] width 45 height 60
click at [228, 186] on div "Lightbox" at bounding box center [542, 252] width 1084 height 505
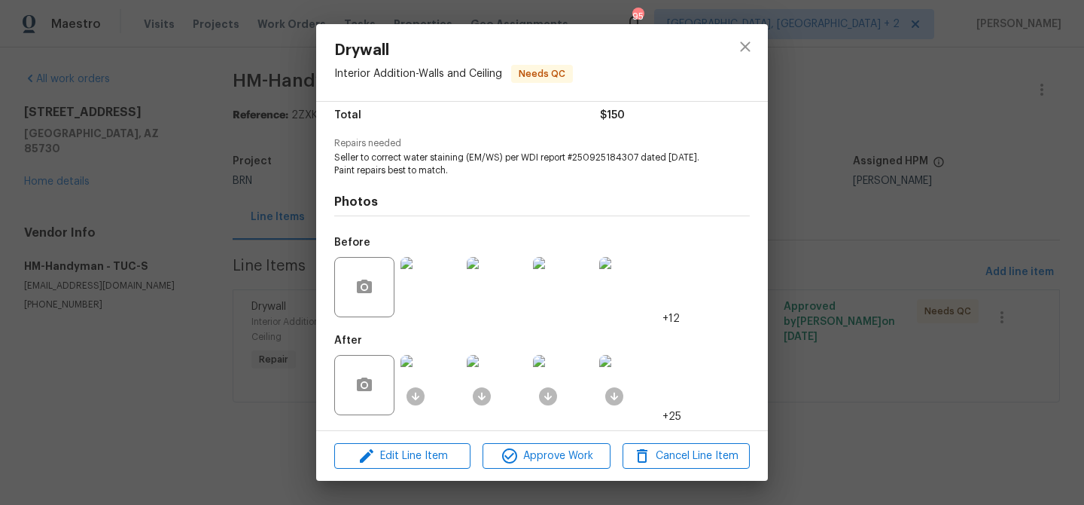
click at [242, 199] on div "Drywall Interior Addition - Walls and Ceiling Needs QC Vendor HM-Handyman Accou…" at bounding box center [542, 252] width 1084 height 505
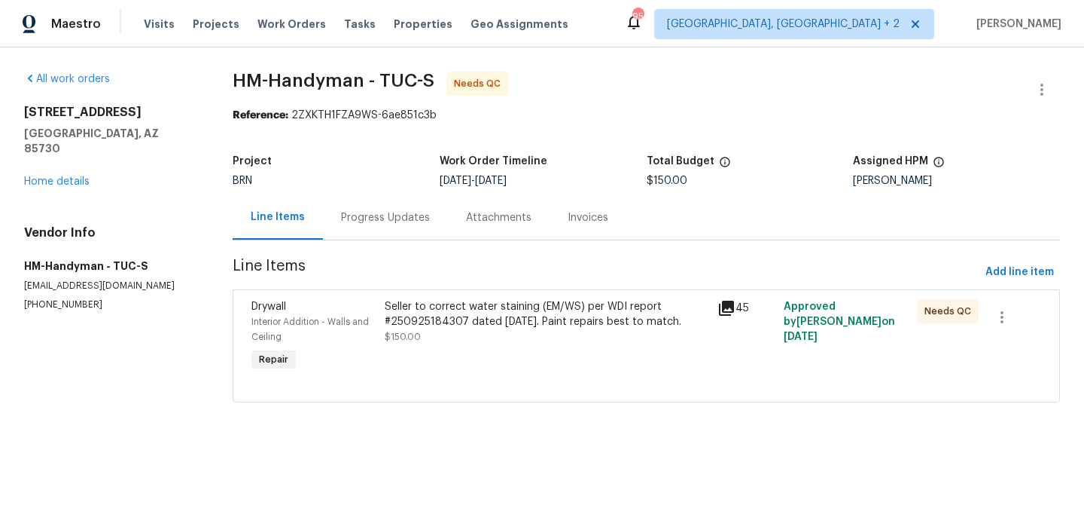
click at [359, 225] on div "Progress Updates" at bounding box center [385, 217] width 125 height 44
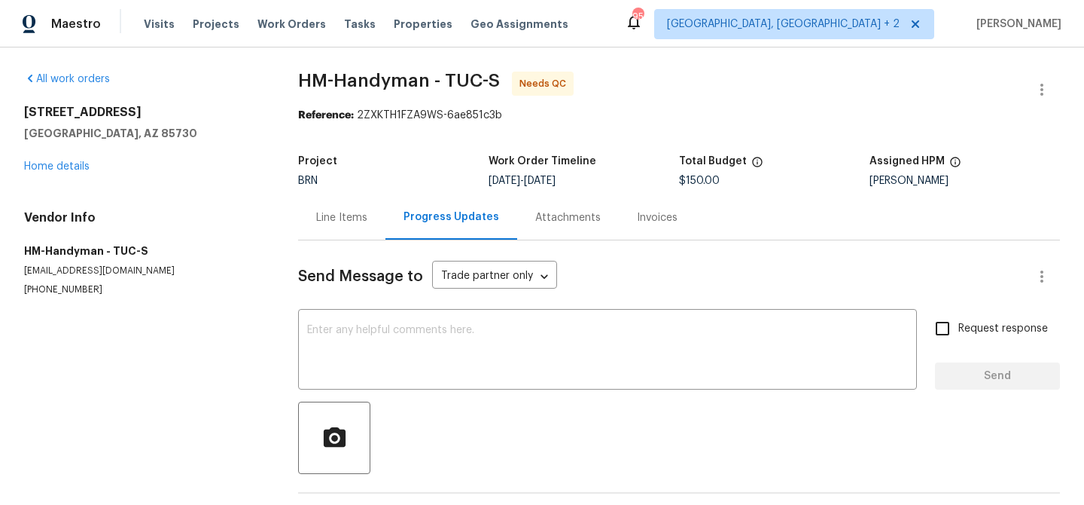
scroll to position [58, 0]
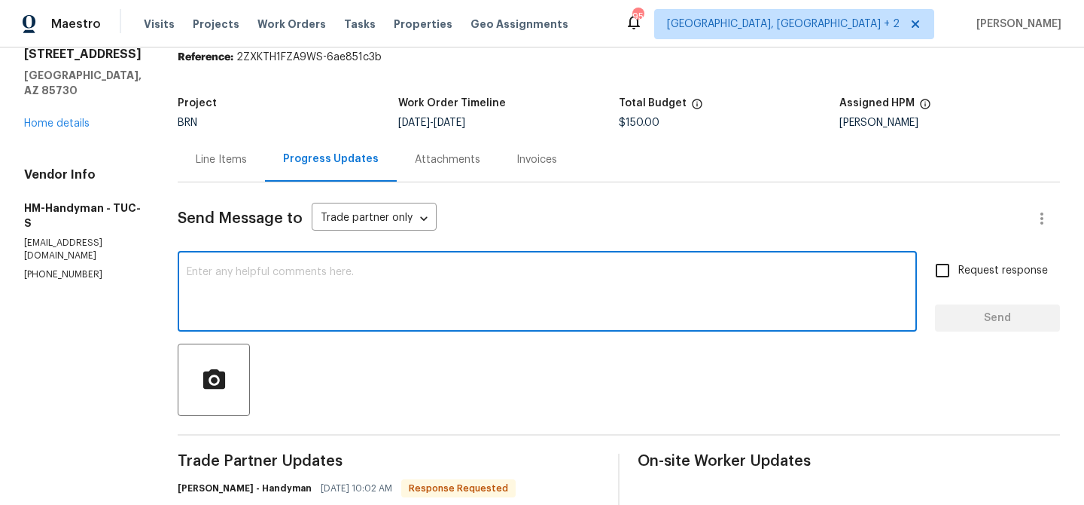
click at [330, 286] on textarea at bounding box center [547, 293] width 721 height 53
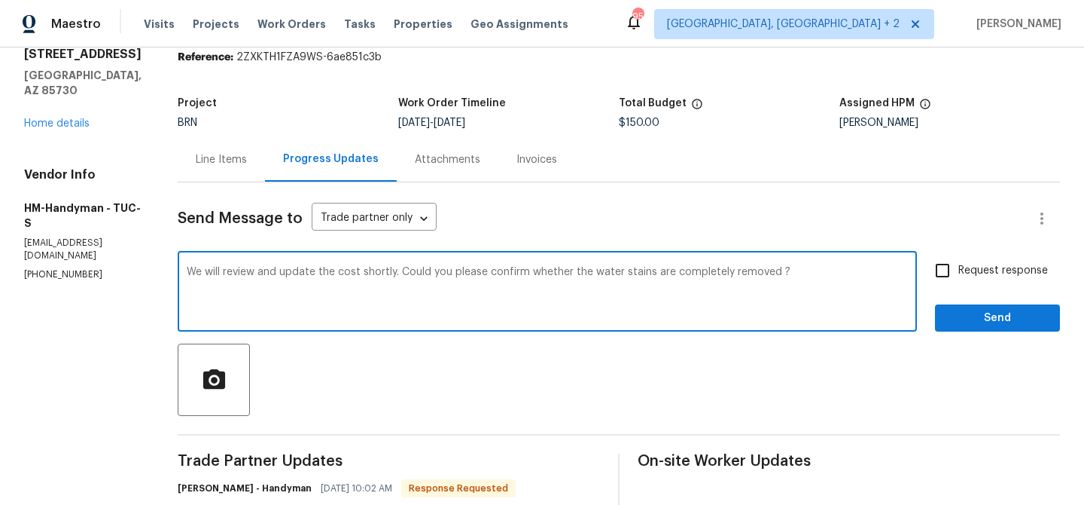
type textarea "We will review and update the cost shortly. Could you please confirm whether th…"
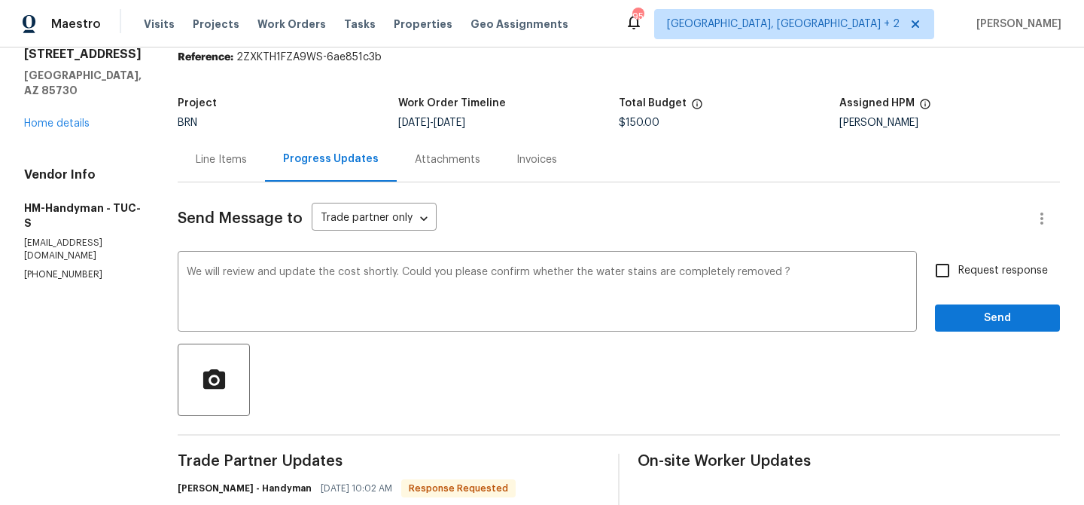
click at [977, 264] on span "Request response" at bounding box center [1004, 271] width 90 height 16
click at [959, 264] on input "Request response" at bounding box center [943, 271] width 32 height 32
checkbox input "true"
click at [952, 328] on button "Send" at bounding box center [997, 318] width 125 height 28
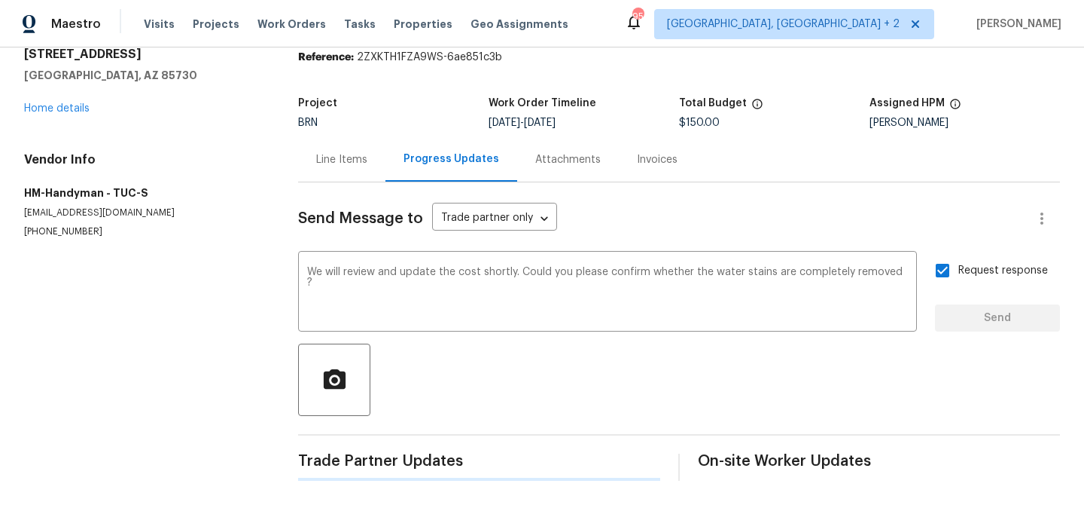
scroll to position [0, 0]
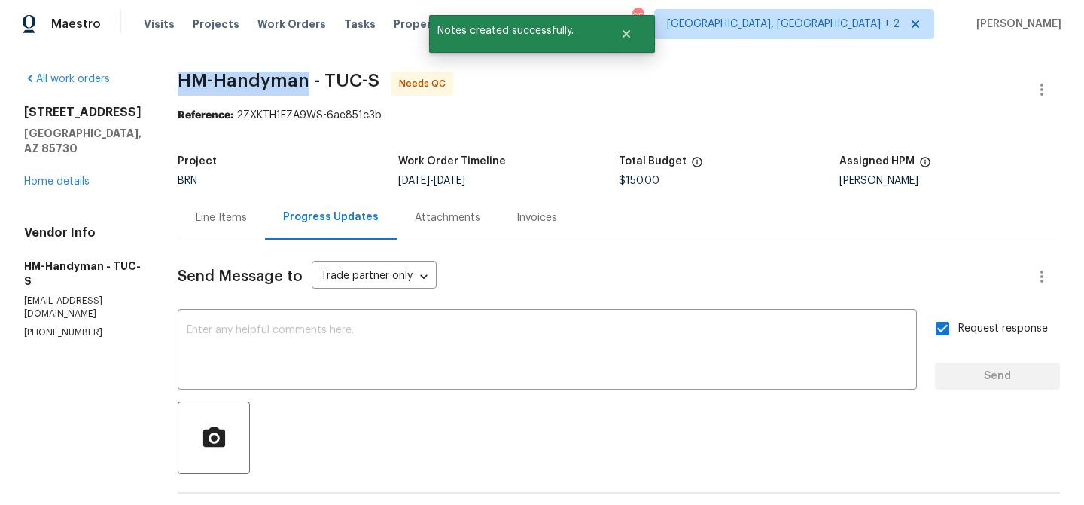
drag, startPoint x: 186, startPoint y: 78, endPoint x: 320, endPoint y: 79, distance: 134.0
copy span "HM-Handyman"
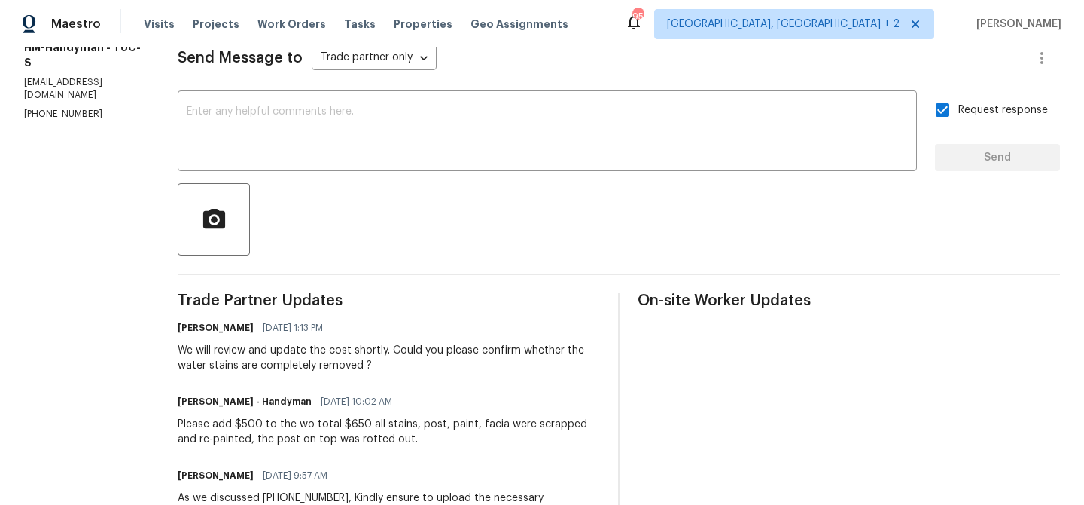
scroll to position [227, 0]
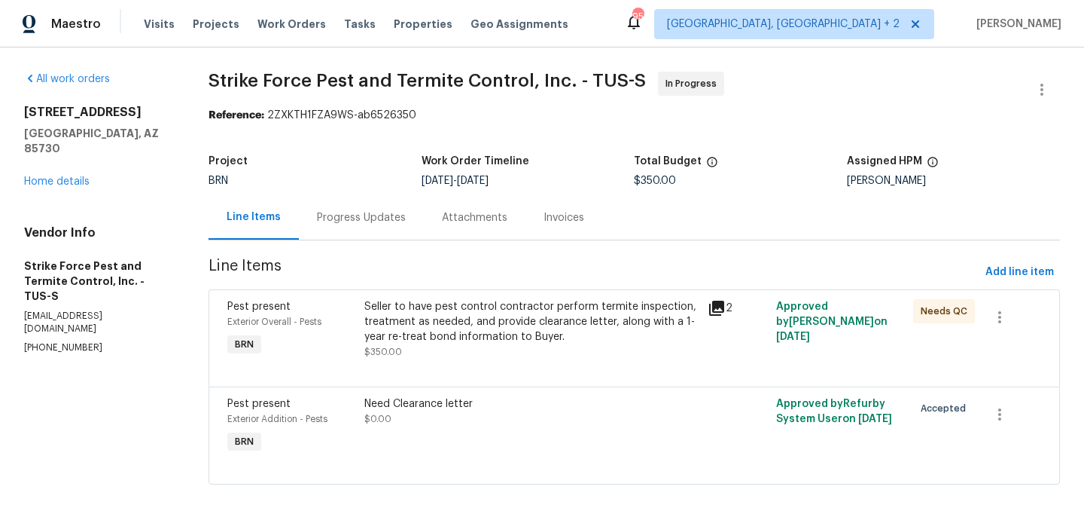
click at [441, 340] on div "Seller to have pest control contractor perform termite inspection, treatment as…" at bounding box center [531, 321] width 334 height 45
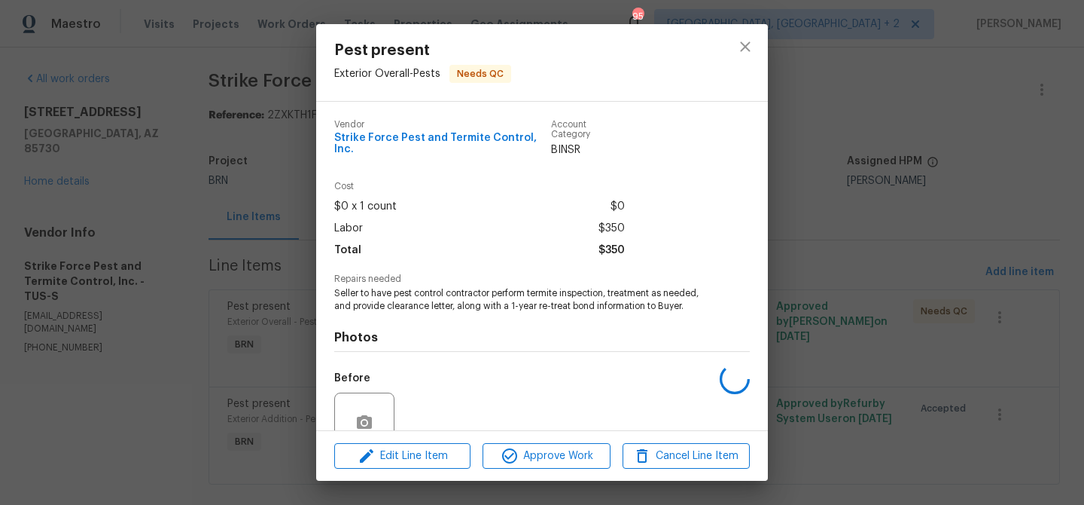
scroll to position [126, 0]
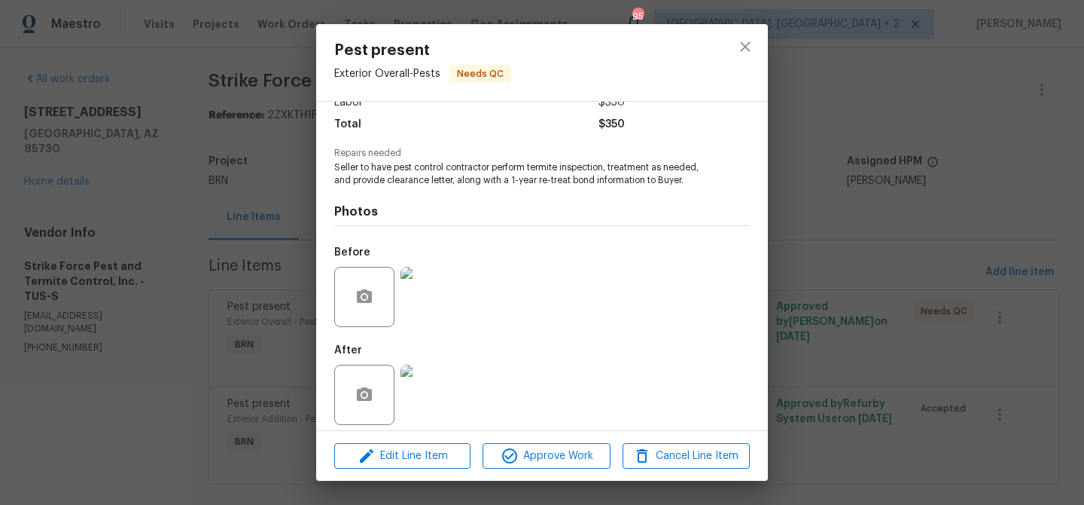
click at [145, 310] on div "Pest present Exterior Overall - Pests Needs QC Vendor Strike Force Pest and Ter…" at bounding box center [542, 252] width 1084 height 505
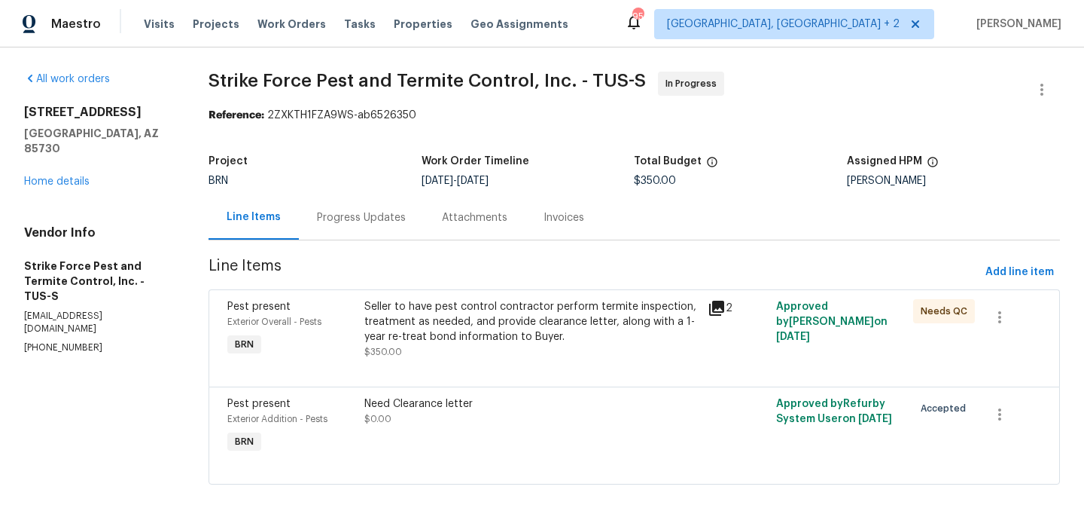
click at [419, 320] on div "Seller to have pest control contractor perform termite inspection, treatment as…" at bounding box center [531, 321] width 334 height 45
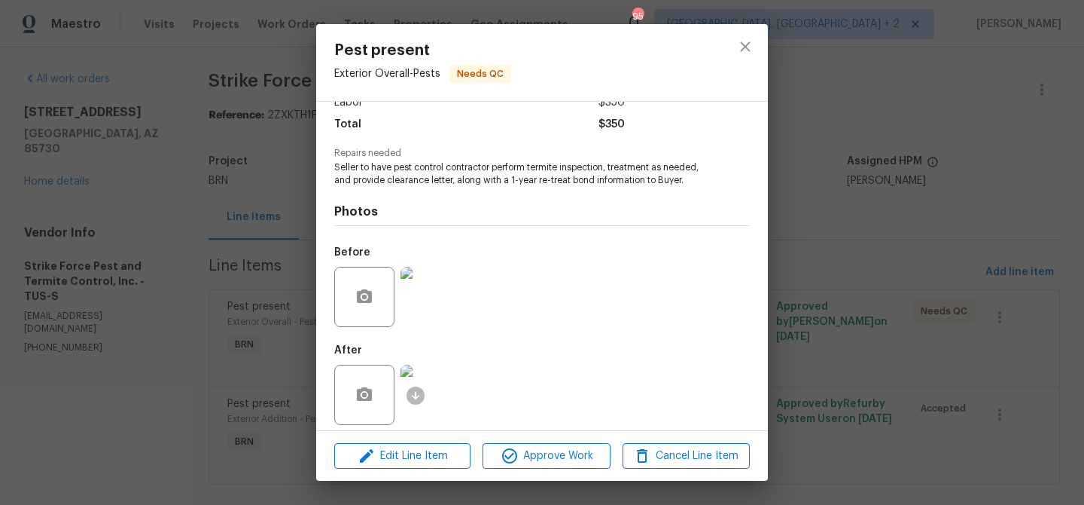
click at [448, 410] on img at bounding box center [431, 394] width 60 height 60
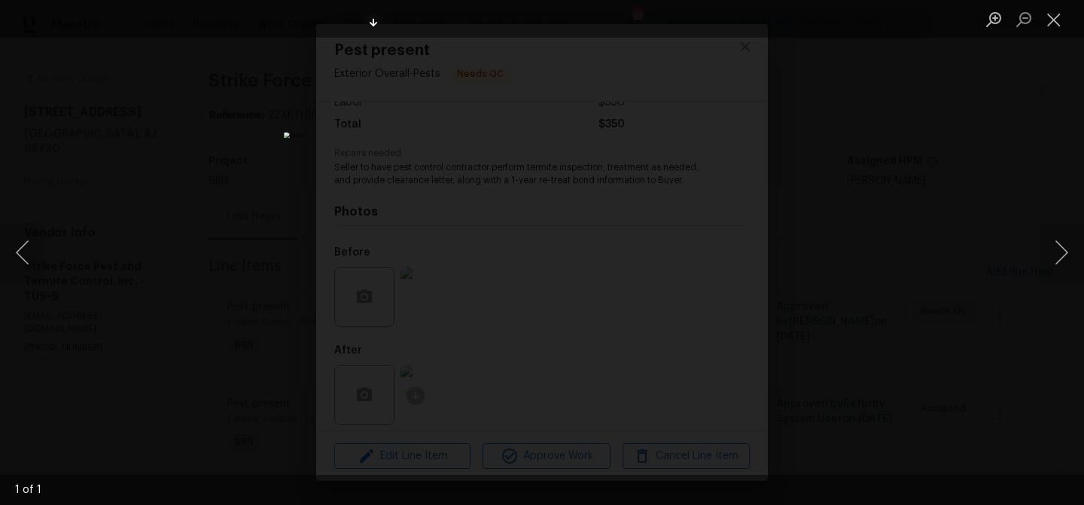
click at [162, 267] on div "Lightbox" at bounding box center [542, 252] width 1084 height 505
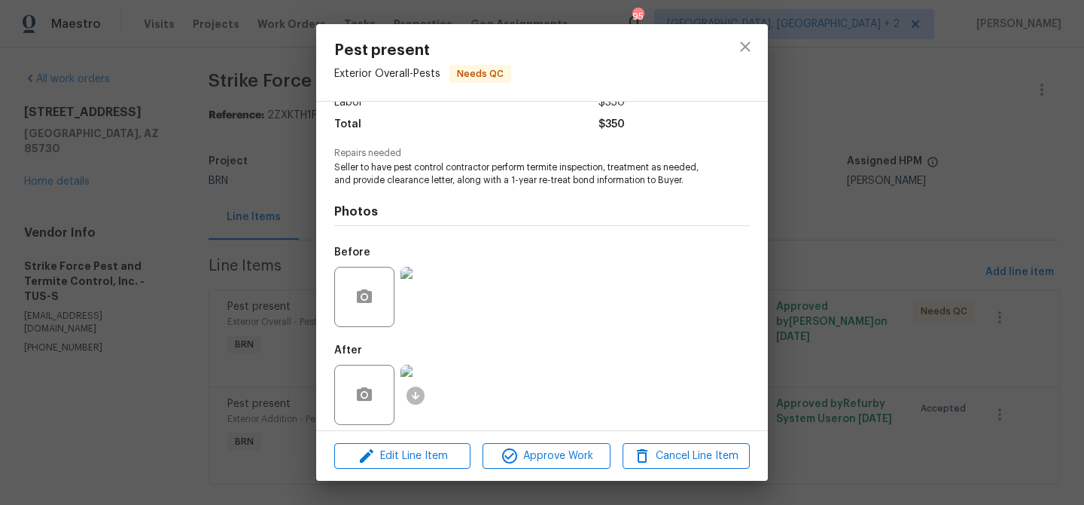
click at [204, 173] on div "Pest present Exterior Overall - Pests Needs QC Vendor Strike Force Pest and Ter…" at bounding box center [542, 252] width 1084 height 505
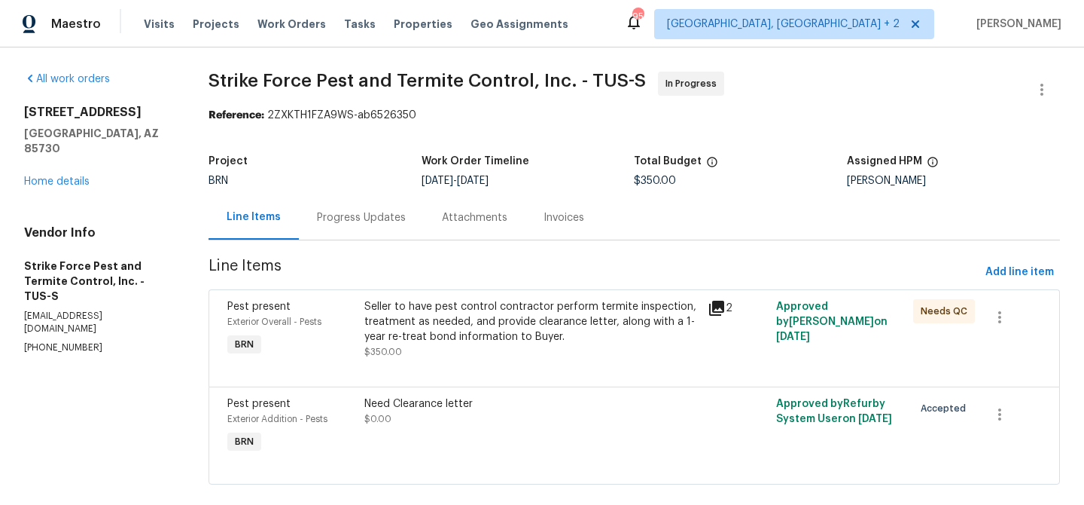
scroll to position [23, 0]
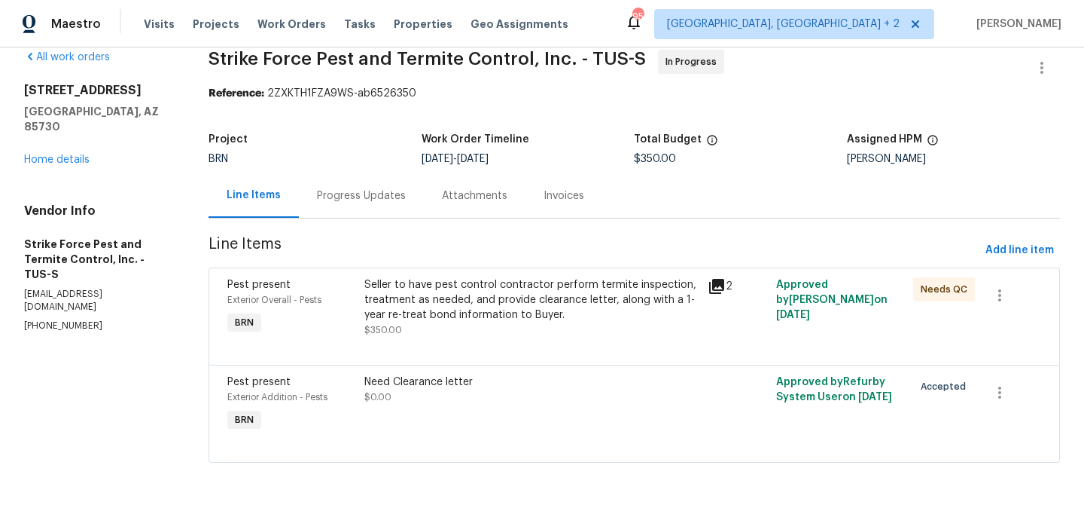
click at [416, 306] on div "Seller to have pest control contractor perform termite inspection, treatment as…" at bounding box center [531, 299] width 334 height 45
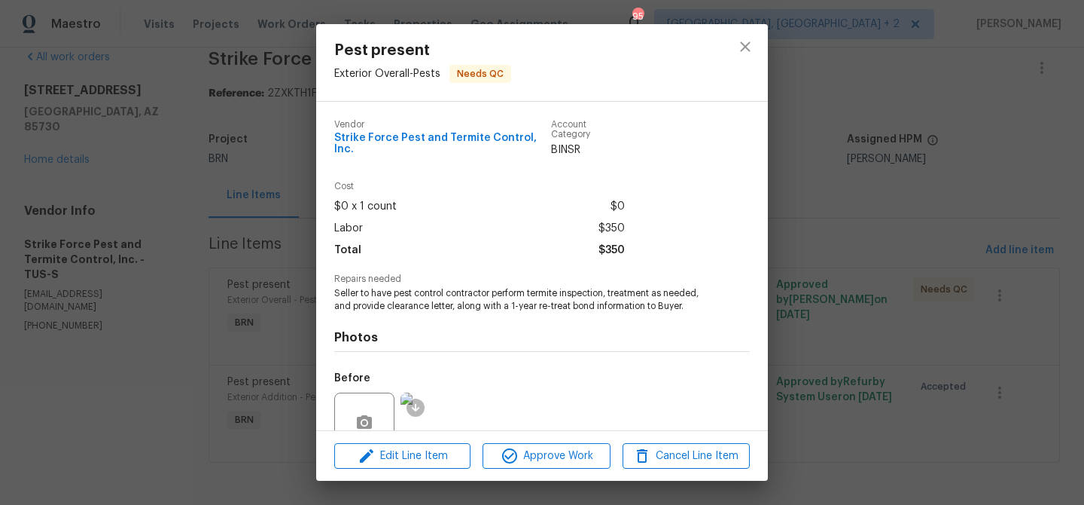
scroll to position [126, 0]
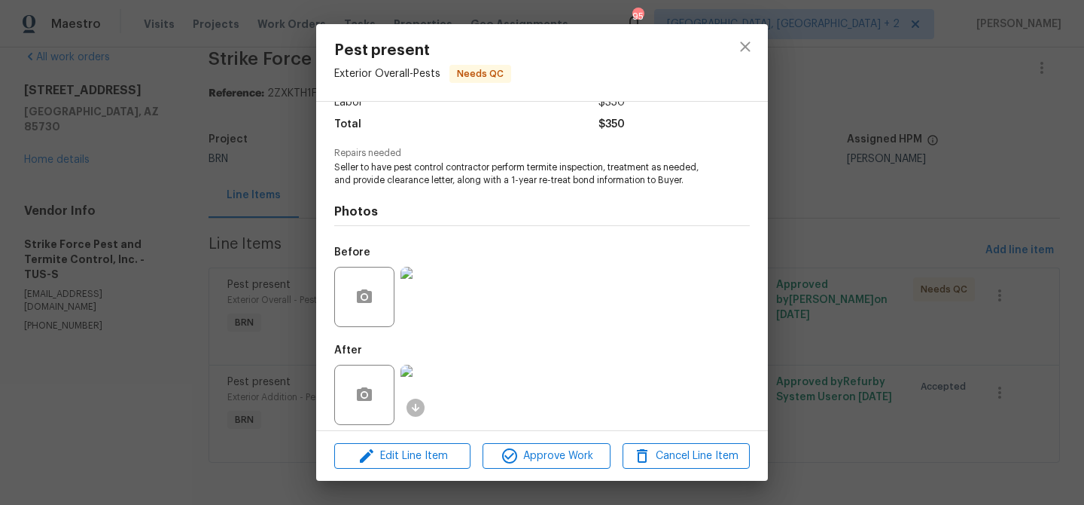
click at [171, 271] on div "Pest present Exterior Overall - Pests Needs QC Vendor Strike Force Pest and Ter…" at bounding box center [542, 252] width 1084 height 505
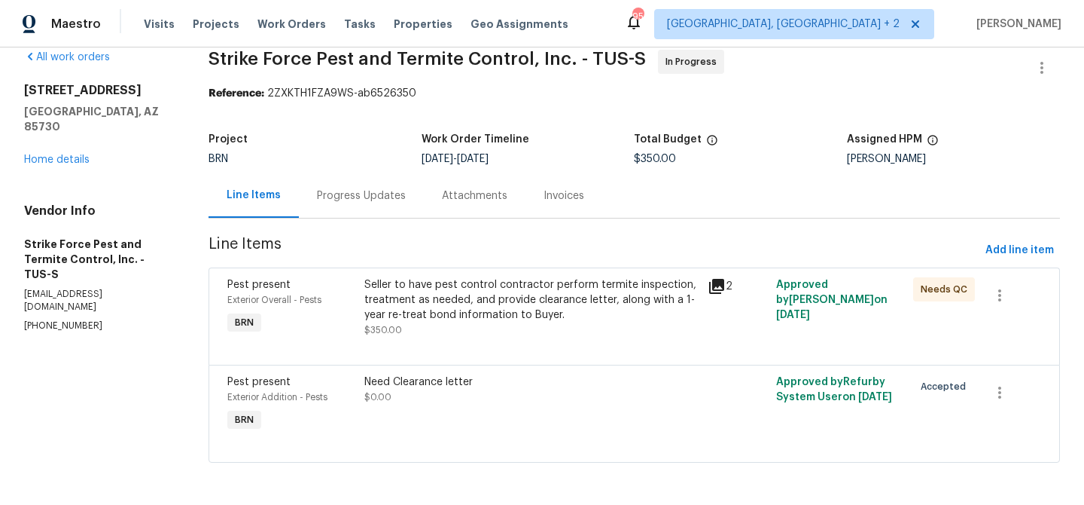
click at [421, 355] on div "Pest present Exterior Overall - Pests BRN Seller to have pest control contracto…" at bounding box center [635, 315] width 852 height 97
click at [389, 390] on div "Need Clearance letter $0.00" at bounding box center [531, 389] width 334 height 30
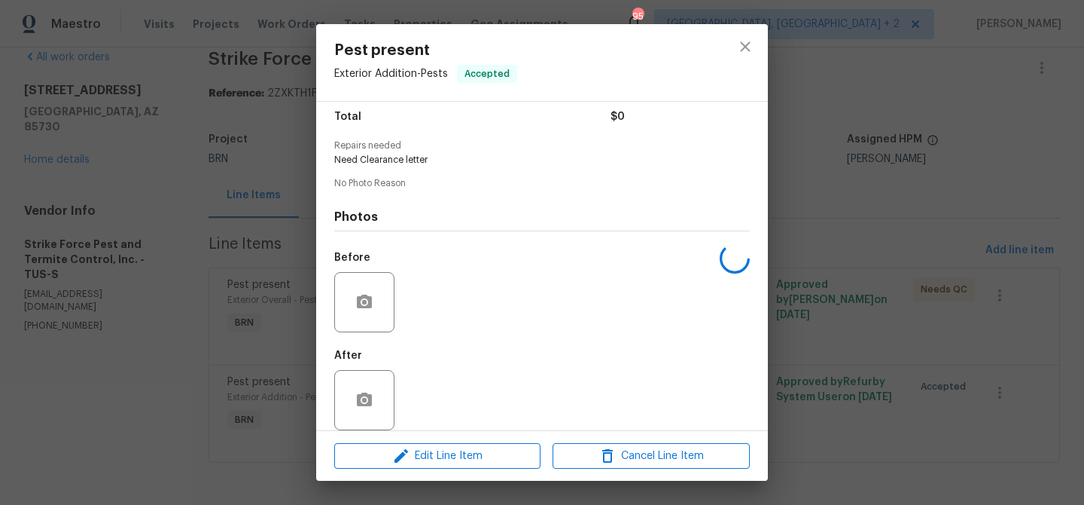
scroll to position [138, 0]
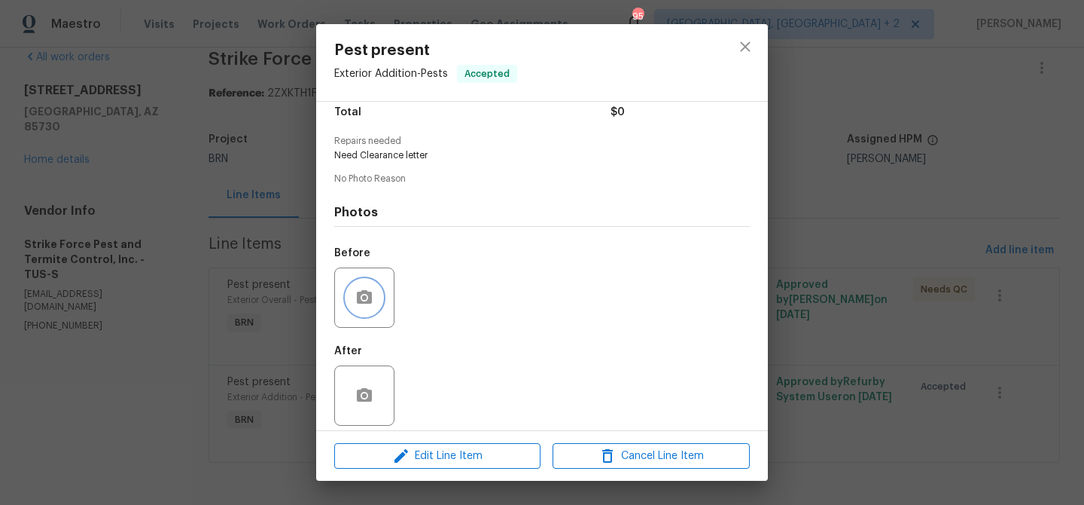
click at [370, 279] on button "button" at bounding box center [364, 297] width 36 height 36
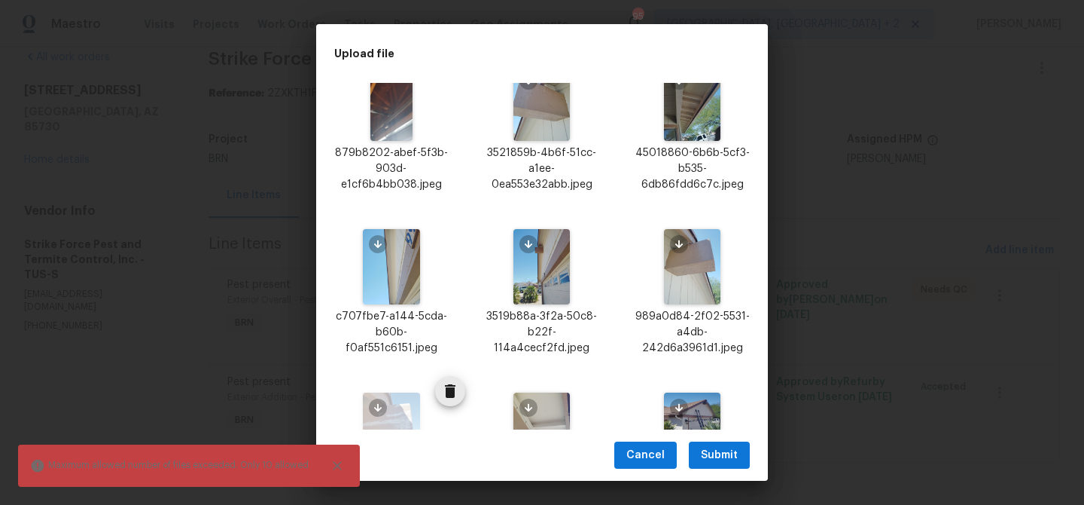
scroll to position [504, 0]
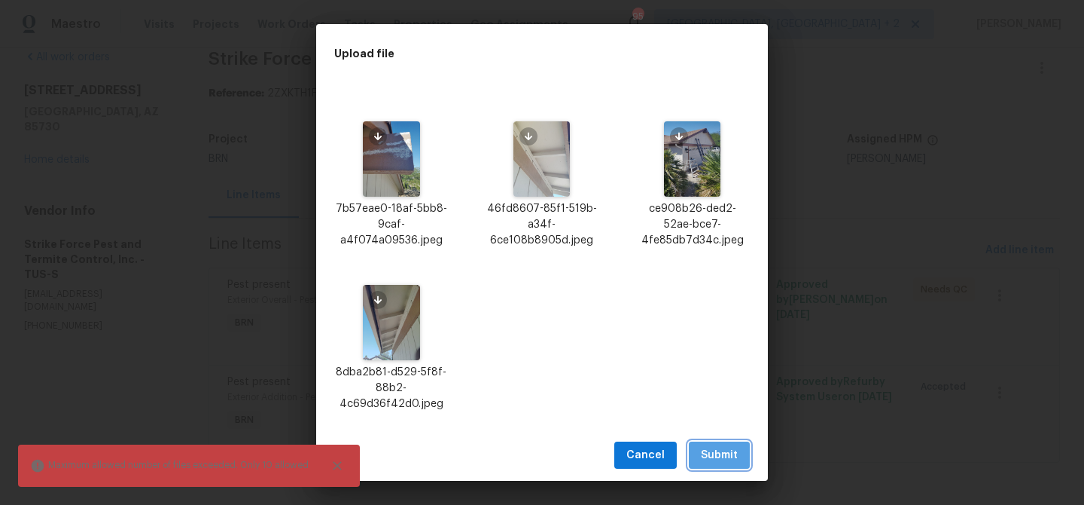
click at [717, 449] on span "Submit" at bounding box center [719, 455] width 37 height 19
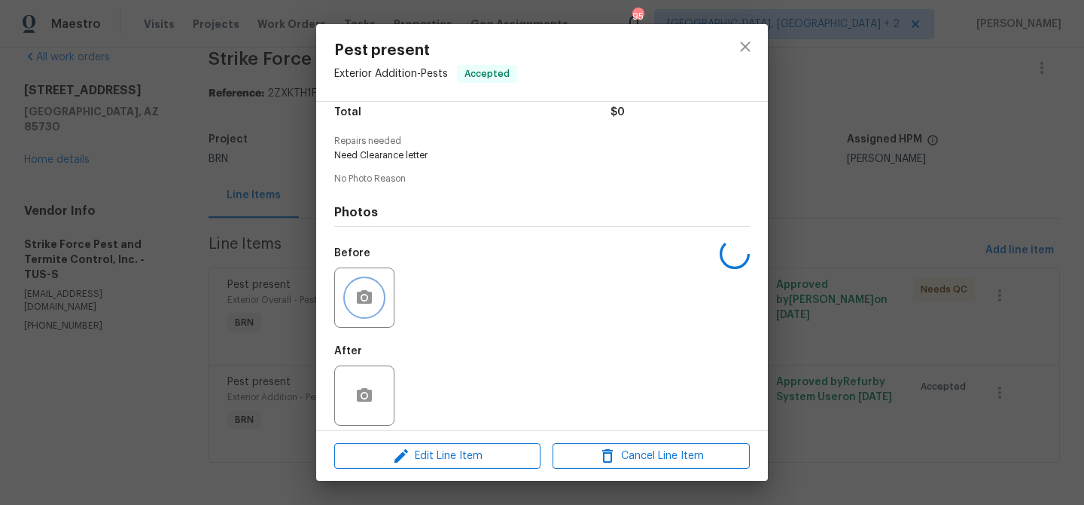
click at [365, 290] on icon "button" at bounding box center [364, 297] width 15 height 14
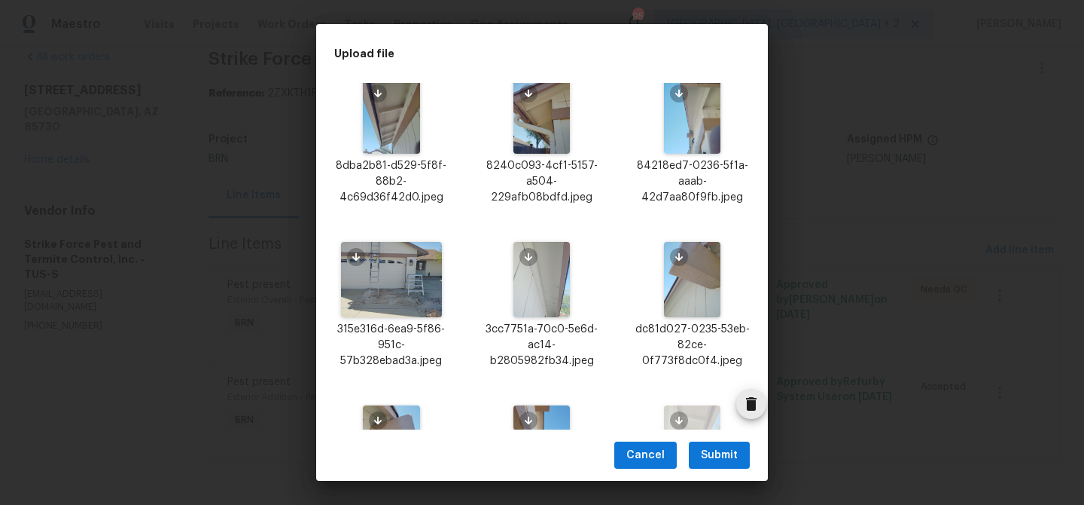
scroll to position [329, 0]
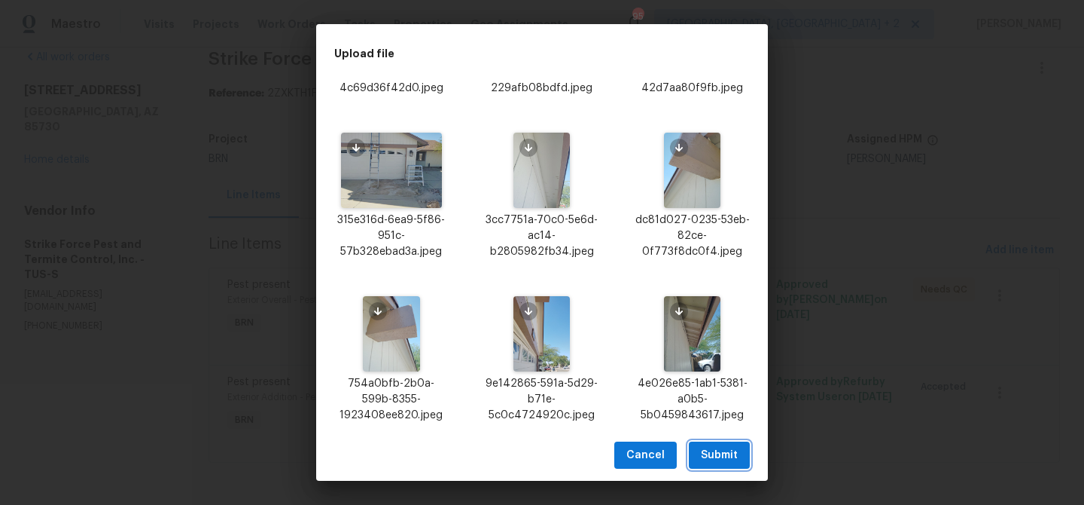
click at [720, 462] on span "Submit" at bounding box center [719, 455] width 37 height 19
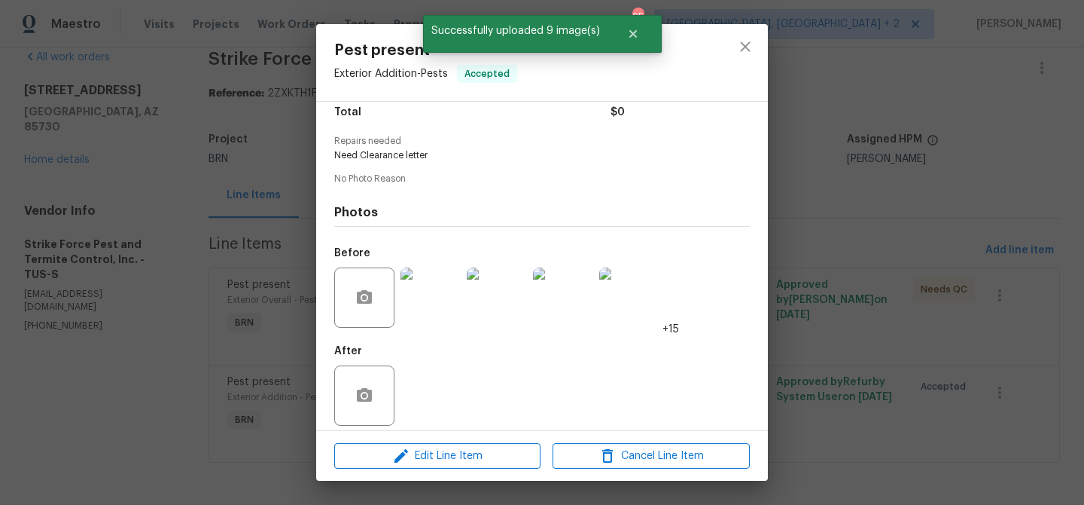
click at [214, 196] on div "Pest present Exterior Addition - Pests Accepted Vendor Strike Force Pest and Te…" at bounding box center [542, 252] width 1084 height 505
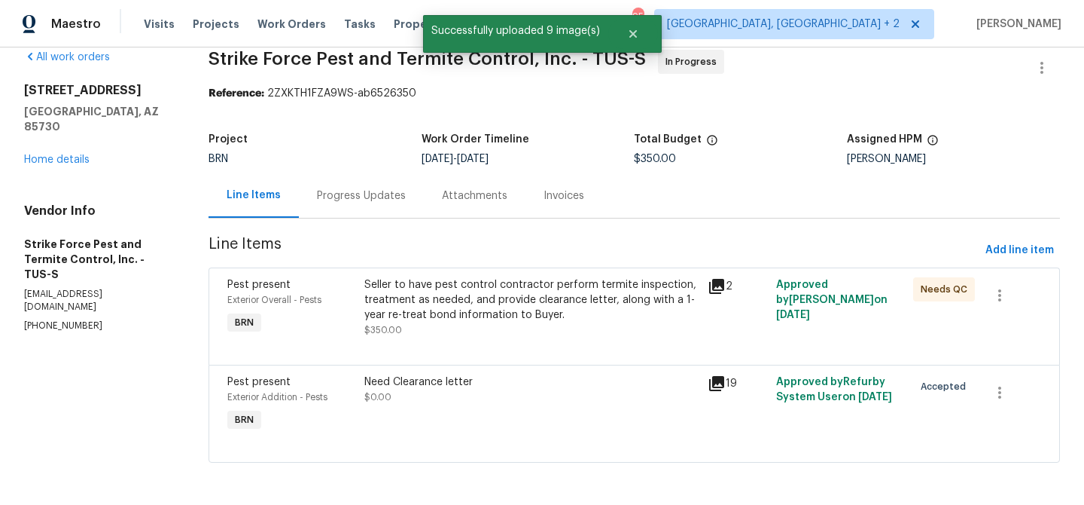
click at [323, 193] on div "Progress Updates" at bounding box center [361, 195] width 89 height 15
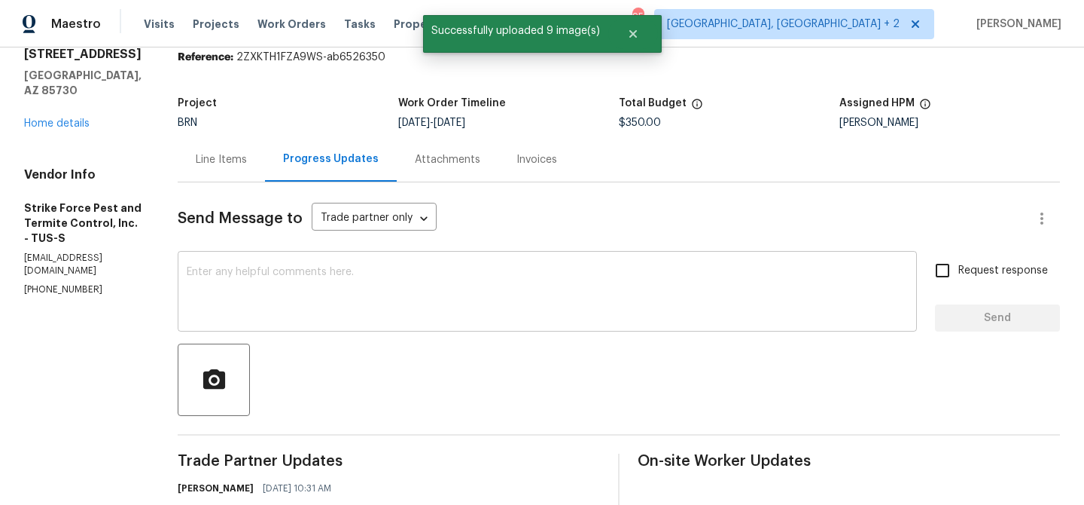
scroll to position [70, 0]
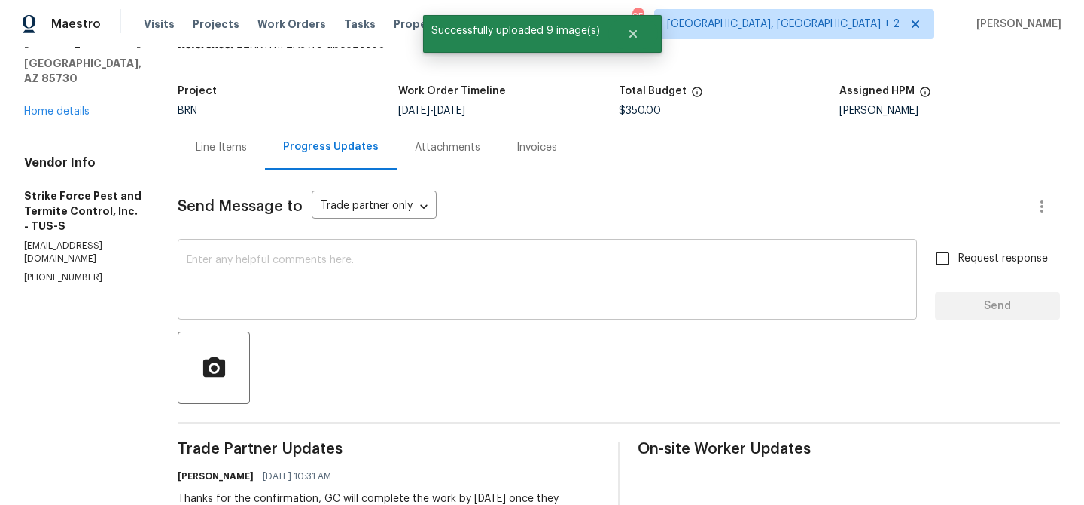
click at [335, 278] on textarea at bounding box center [547, 281] width 721 height 53
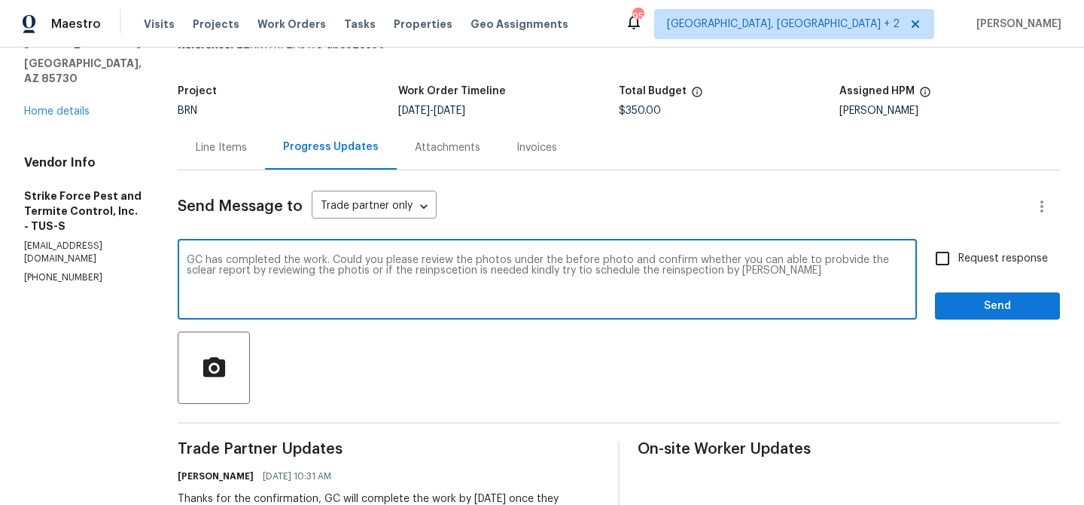
type textarea "GC has completed the work. Could you please review the photos under the before …"
click at [324, 258] on textarea "GC has completed the work. Could you please review the photos under the before …" at bounding box center [547, 281] width 721 height 53
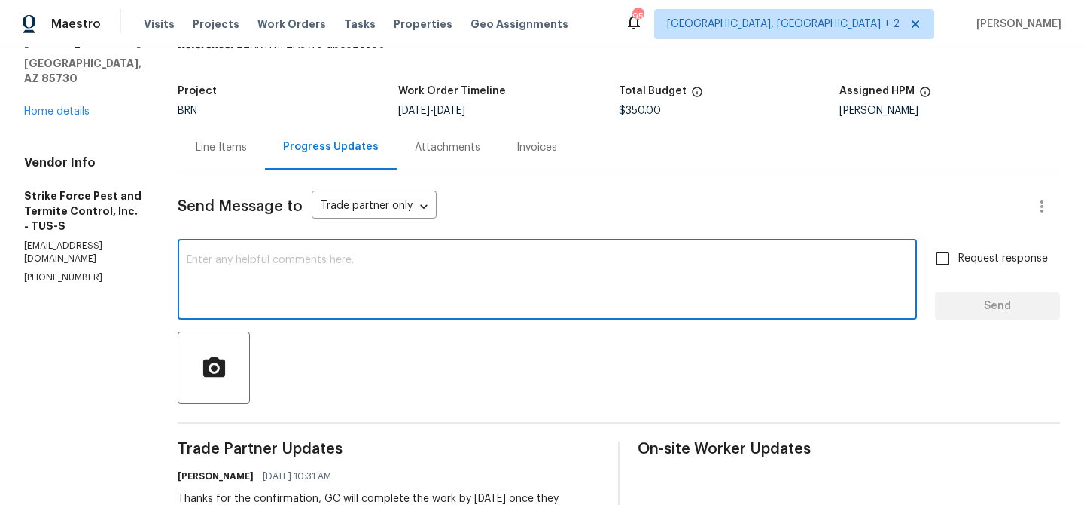
paste textarea "GC has completed the work. Could you please review the photos provided under th…"
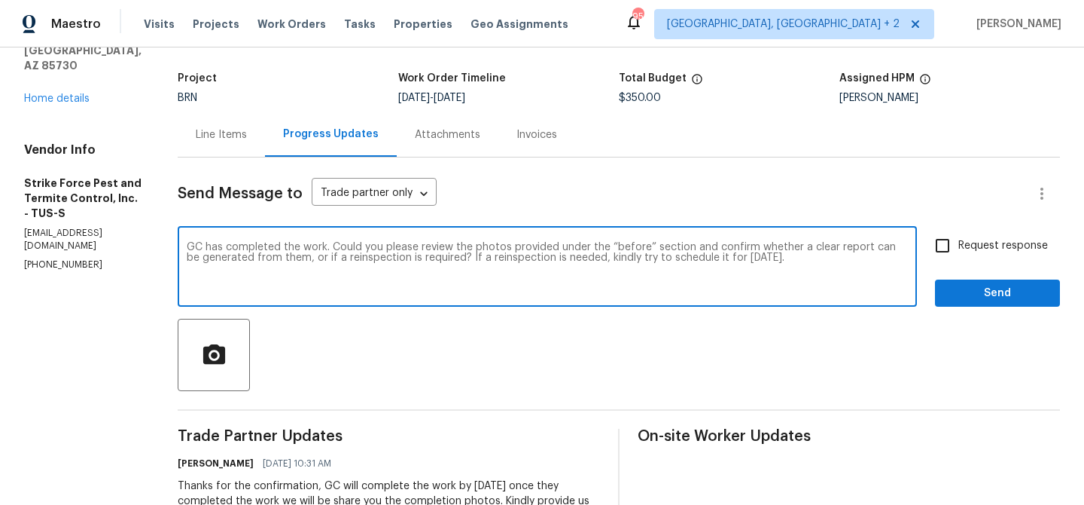
scroll to position [85, 0]
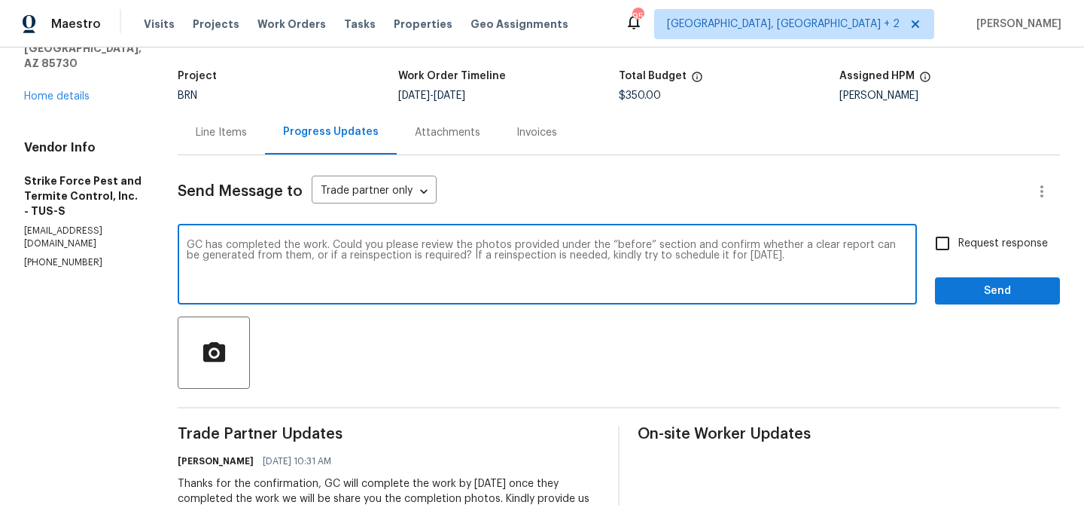
type textarea "GC has completed the work. Could you please review the photos provided under th…"
click at [996, 236] on span "Request response" at bounding box center [1004, 244] width 90 height 16
click at [959, 235] on input "Request response" at bounding box center [943, 243] width 32 height 32
checkbox input "true"
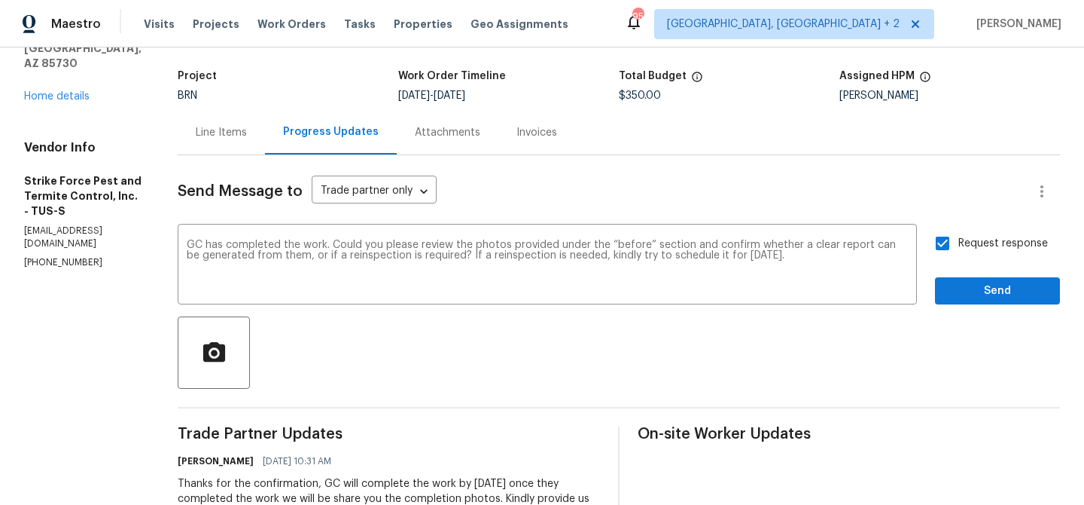
click at [960, 292] on span "Send" at bounding box center [997, 291] width 101 height 19
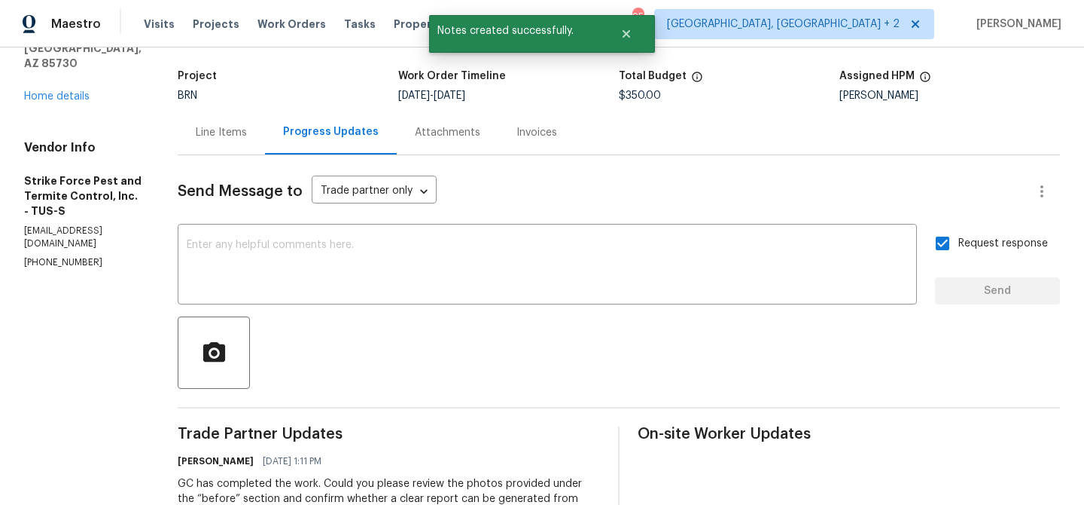
click at [87, 225] on div "Vendor Info Strike Force Pest and Termite Control, Inc. - TUS-S office@strikefo…" at bounding box center [82, 204] width 117 height 129
copy p "(602) 770-7604"
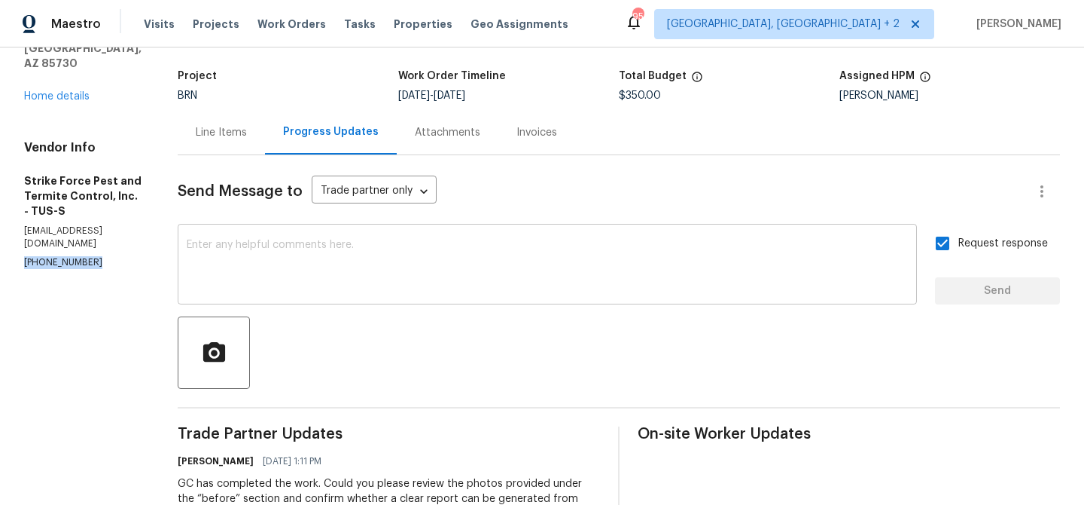
scroll to position [200, 0]
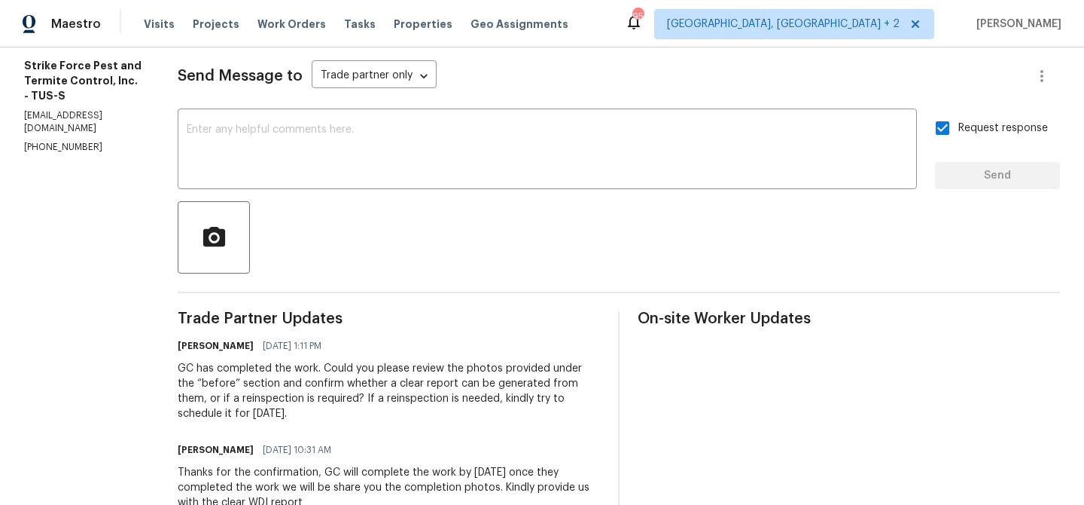
click at [237, 385] on div "GC has completed the work. Could you please review the photos provided under th…" at bounding box center [389, 391] width 422 height 60
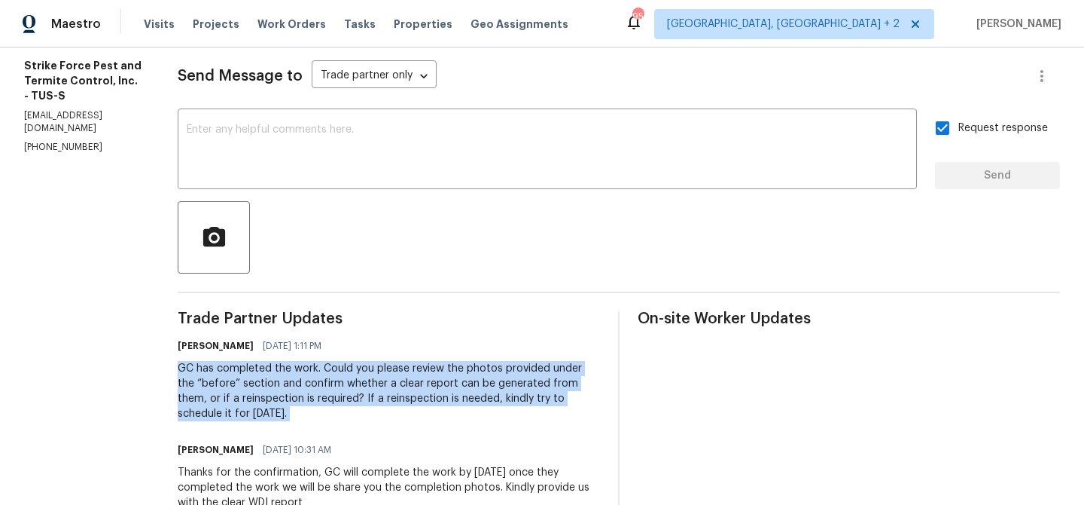
click at [237, 385] on div "GC has completed the work. Could you please review the photos provided under th…" at bounding box center [389, 391] width 422 height 60
copy div "GC has completed the work. Could you please review the photos provided under th…"
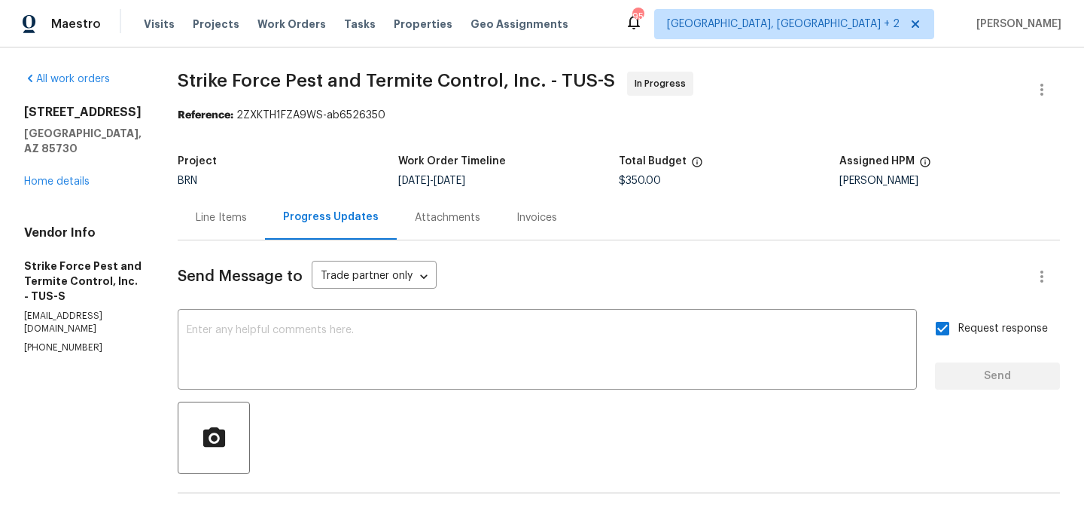
click at [212, 78] on span "Strike Force Pest and Termite Control, Inc. - TUS-S" at bounding box center [397, 81] width 438 height 18
copy span "Strike"
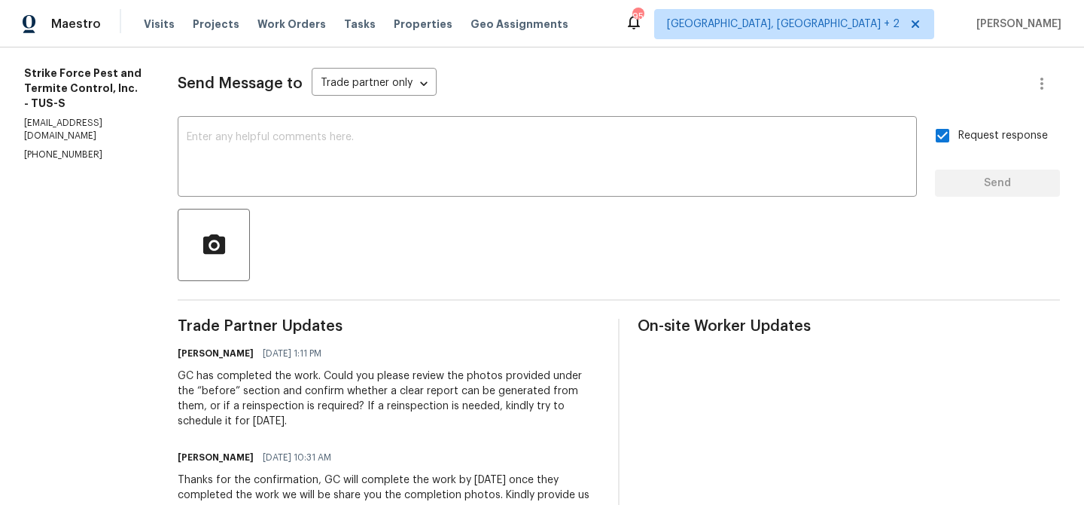
scroll to position [346, 0]
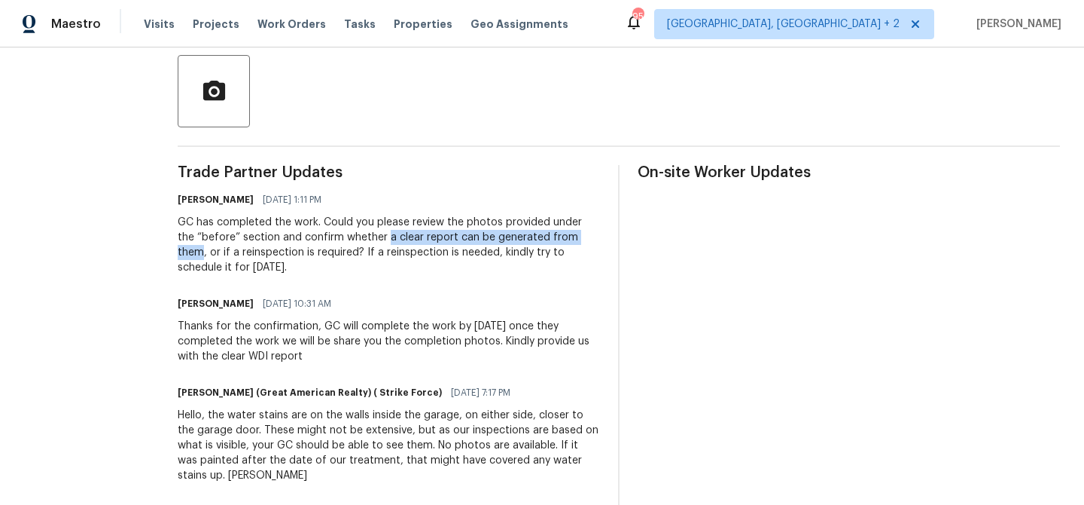
drag, startPoint x: 398, startPoint y: 238, endPoint x: 213, endPoint y: 253, distance: 185.9
click at [213, 252] on div "GC has completed the work. Could you please review the photos provided under th…" at bounding box center [389, 245] width 422 height 60
copy div "a clear report can be generated from them"
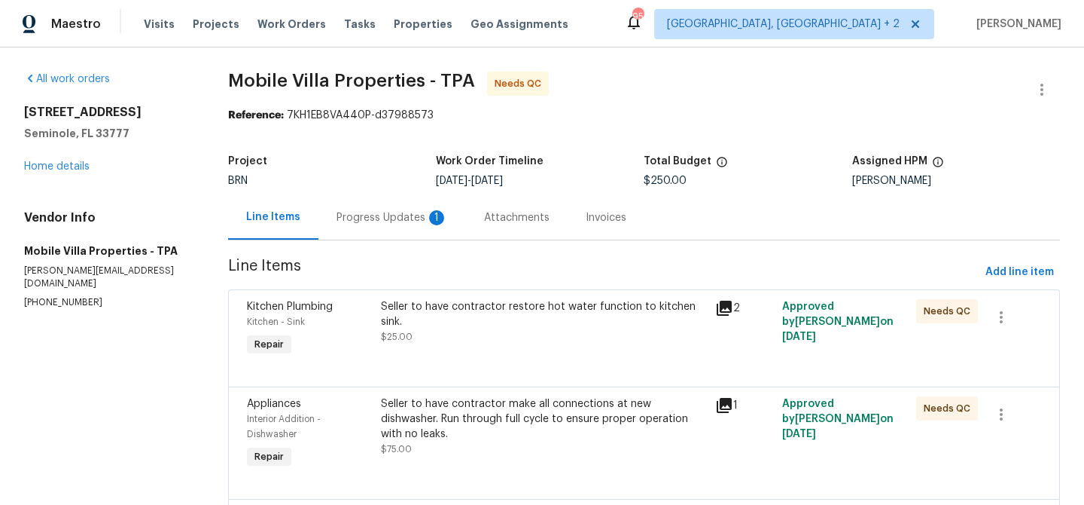
click at [355, 209] on div "Progress Updates 1" at bounding box center [393, 217] width 148 height 44
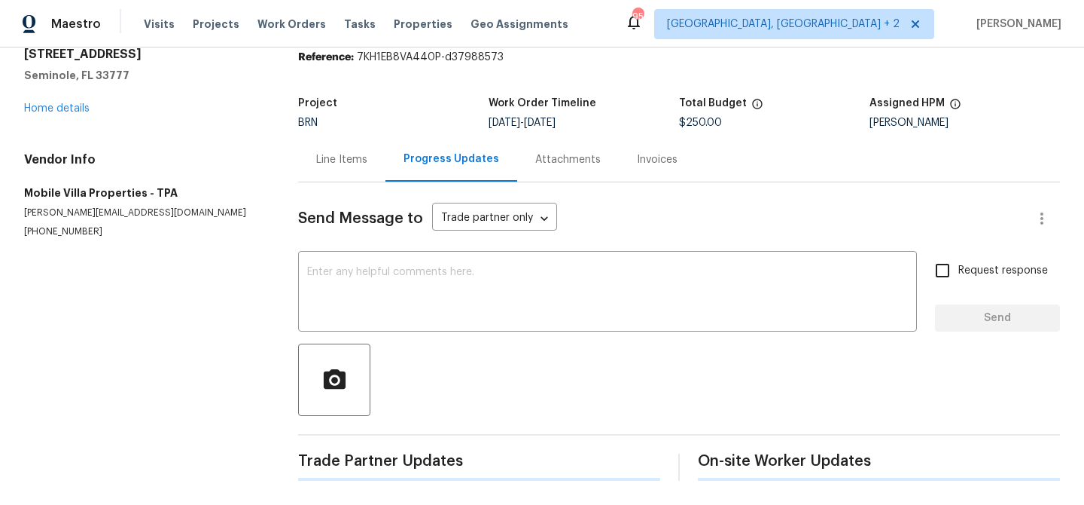
scroll to position [136, 0]
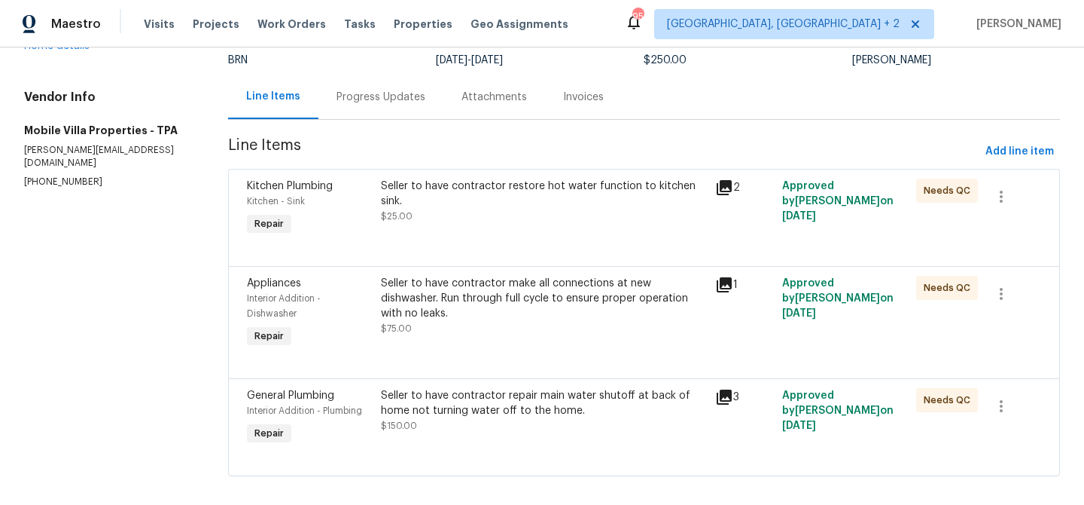
click at [394, 106] on div "Progress Updates" at bounding box center [381, 97] width 125 height 44
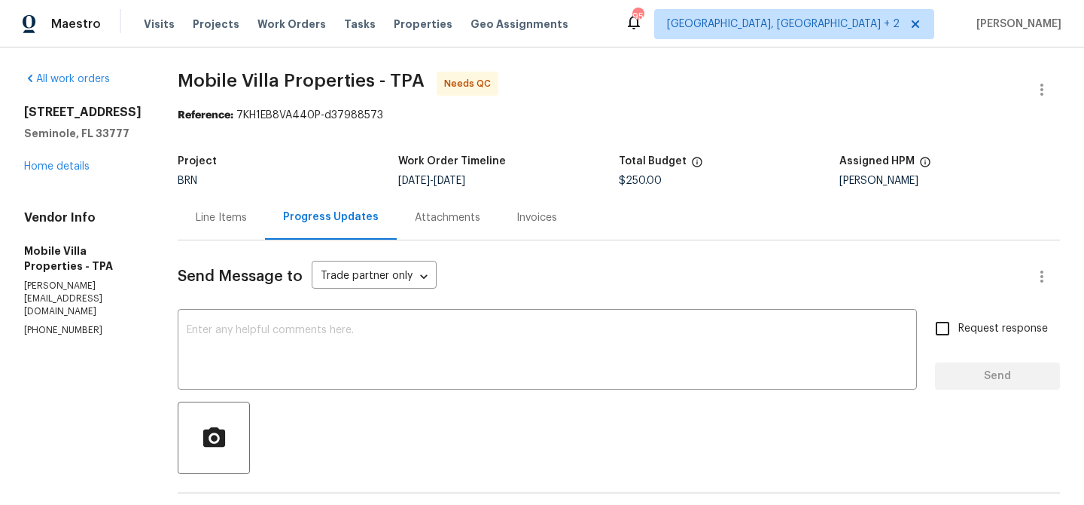
click at [217, 213] on div "Line Items" at bounding box center [221, 217] width 51 height 15
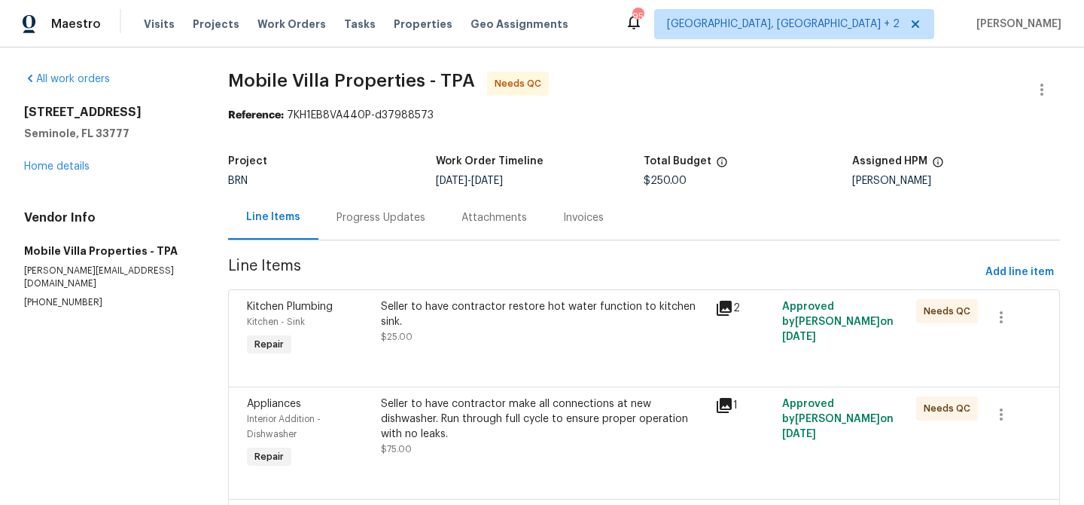
click at [476, 326] on div "Seller to have contractor restore hot water function to kitchen sink." at bounding box center [544, 314] width 326 height 30
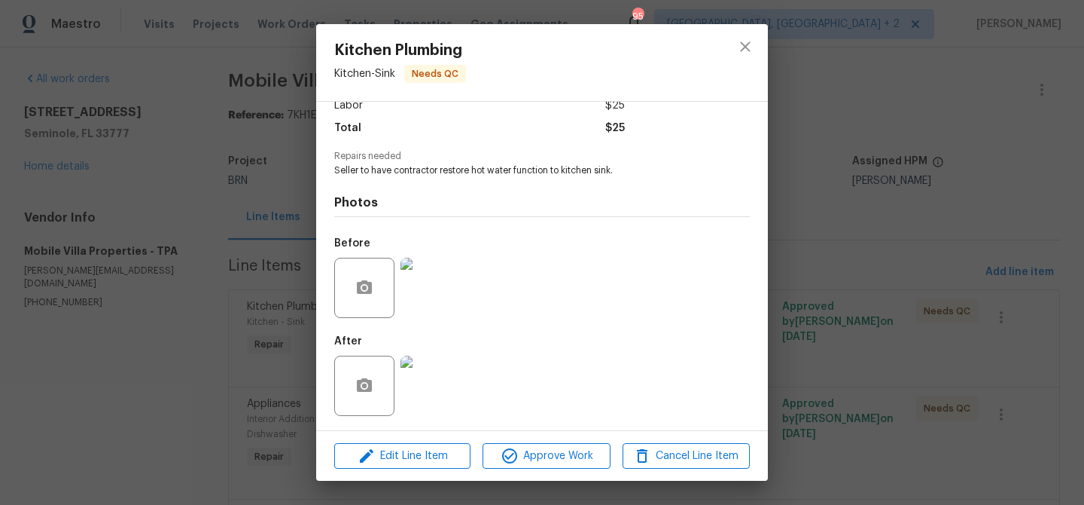
scroll to position [113, 0]
click at [437, 291] on img at bounding box center [431, 288] width 60 height 60
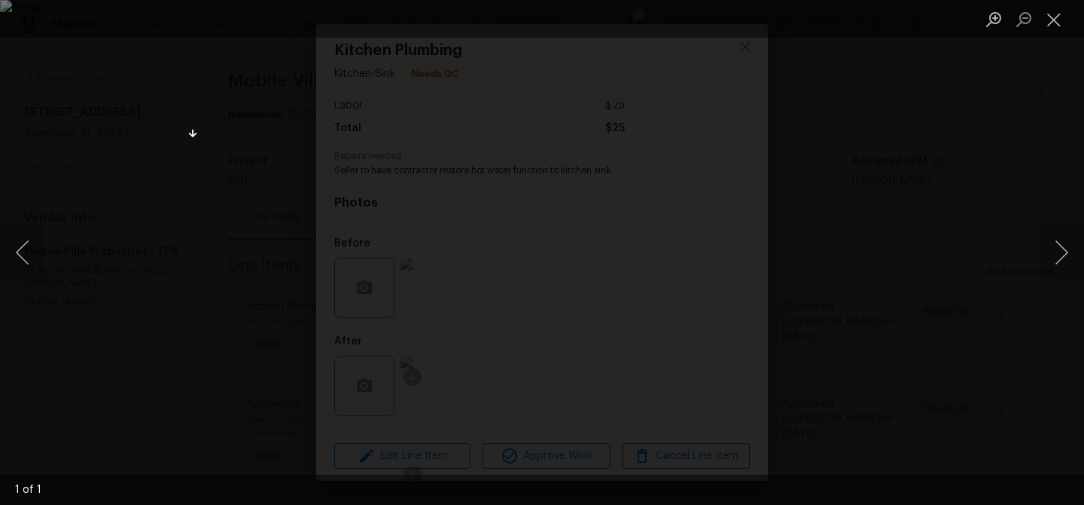
click at [129, 99] on div "Lightbox" at bounding box center [542, 252] width 1084 height 505
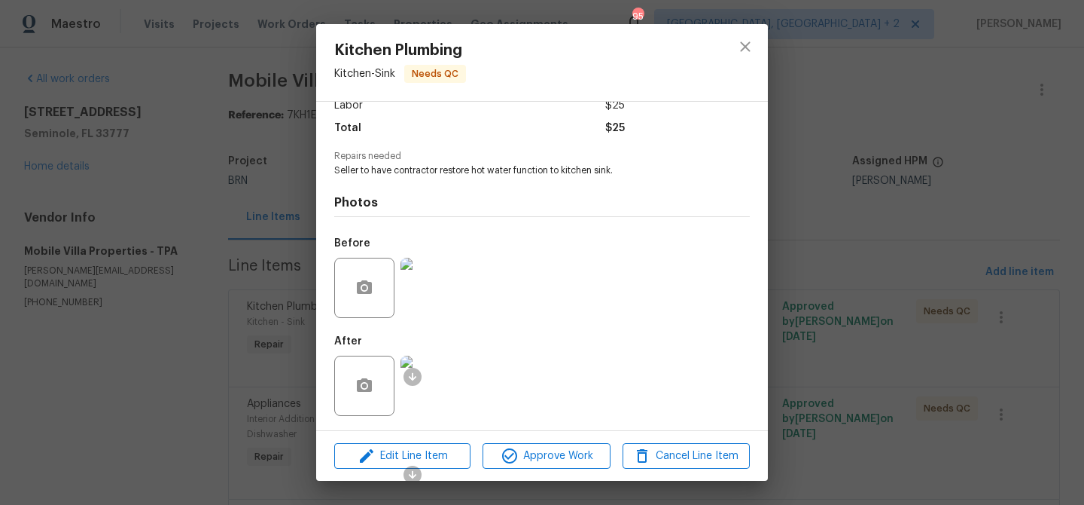
click at [255, 267] on div "Kitchen Plumbing Kitchen - Sink Needs QC Vendor Mobile Villa Properties Account…" at bounding box center [542, 252] width 1084 height 505
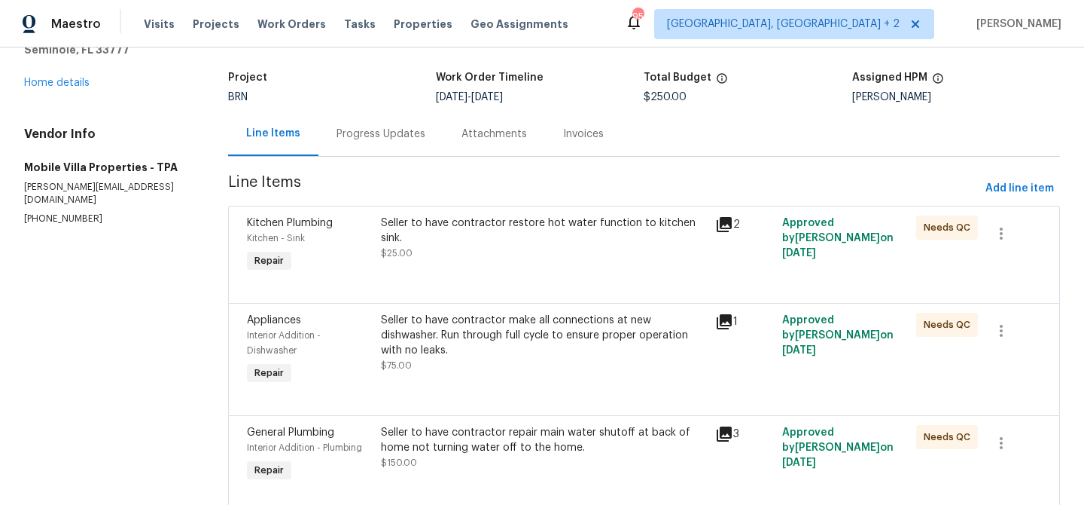
scroll to position [116, 0]
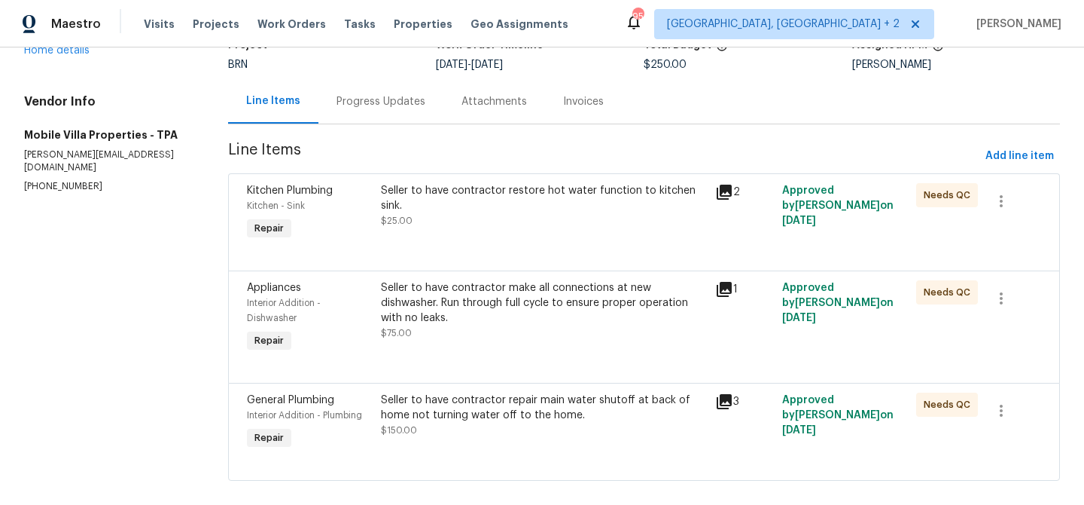
click at [407, 353] on div "Seller to have contractor make all connections at new dishwasher. Run through f…" at bounding box center [544, 318] width 335 height 84
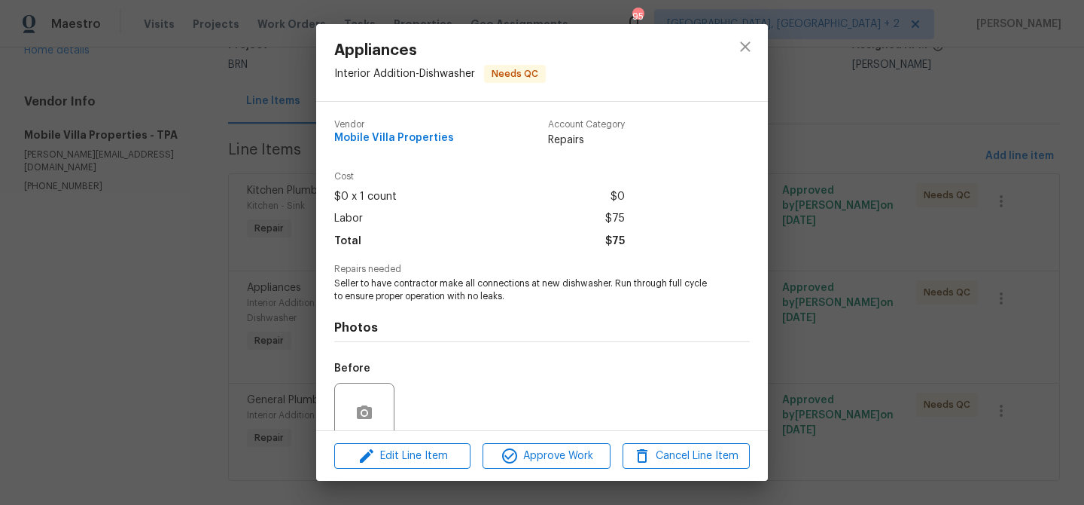
scroll to position [126, 0]
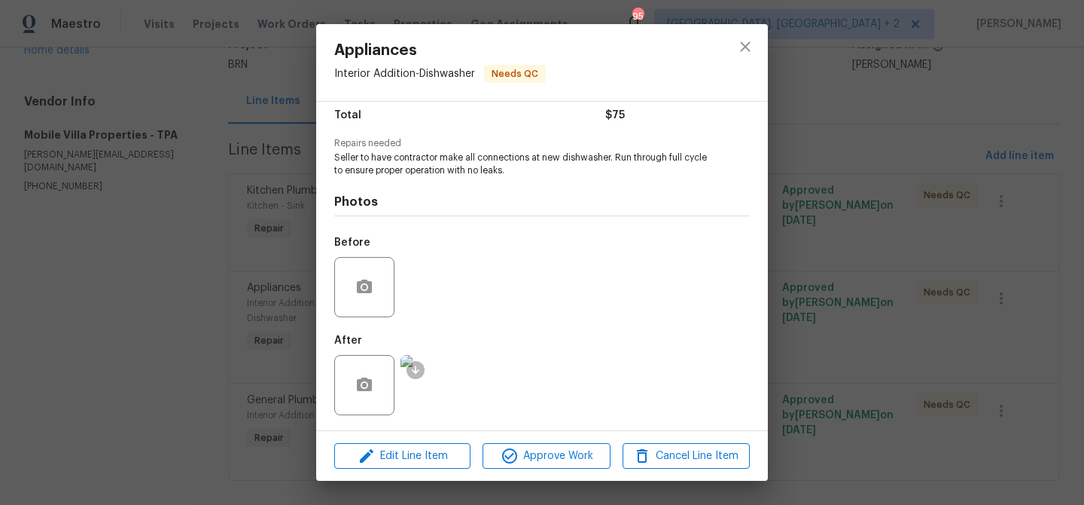
click at [434, 390] on img at bounding box center [431, 385] width 60 height 60
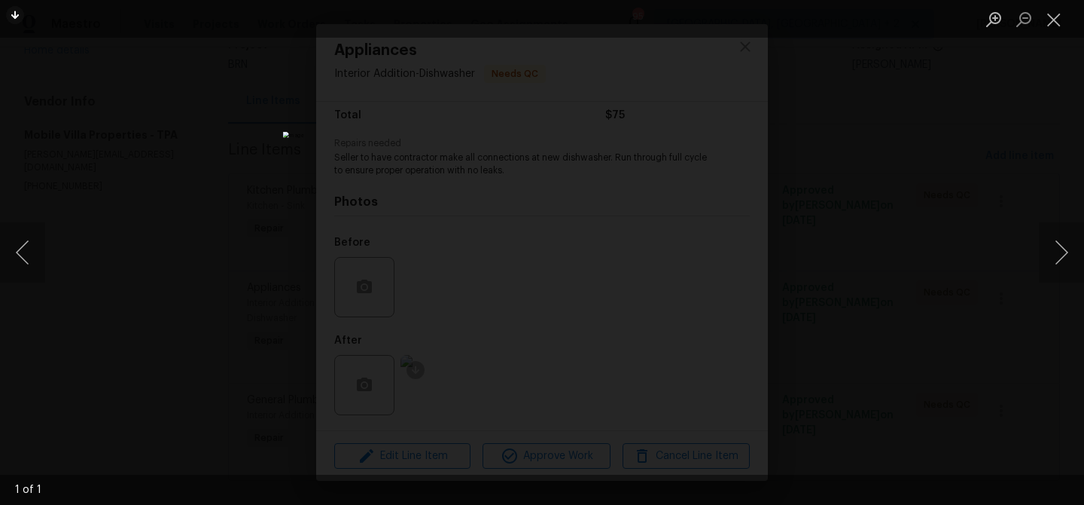
click at [137, 209] on div "Lightbox" at bounding box center [542, 252] width 1084 height 505
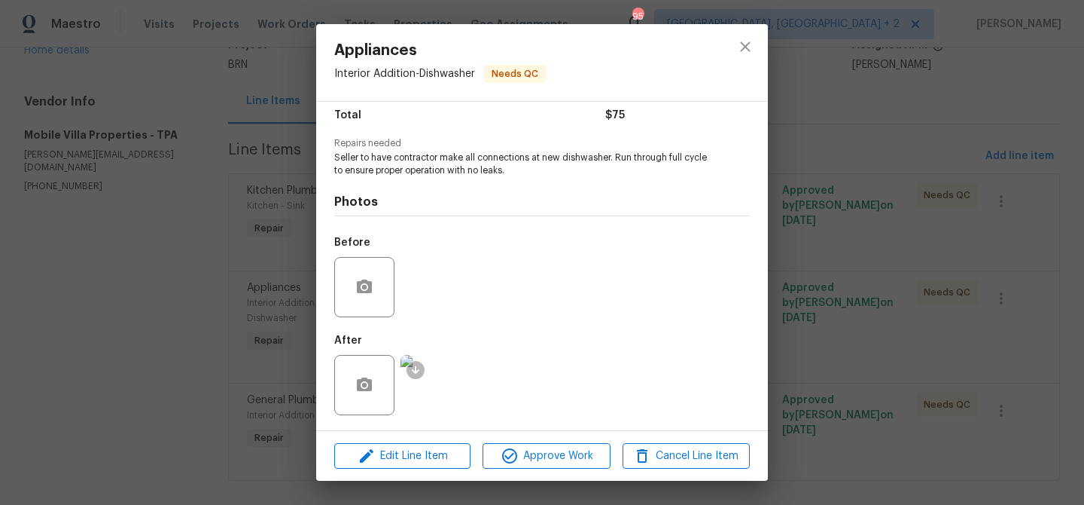
click at [226, 345] on div "Appliances Interior Addition - Dishwasher Needs QC Vendor Mobile Villa Properti…" at bounding box center [542, 252] width 1084 height 505
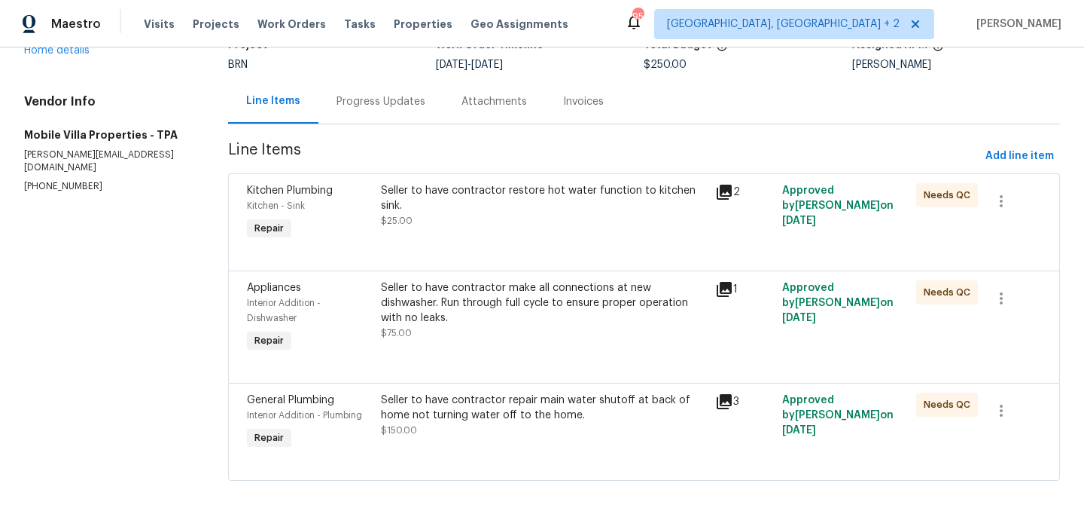
scroll to position [136, 0]
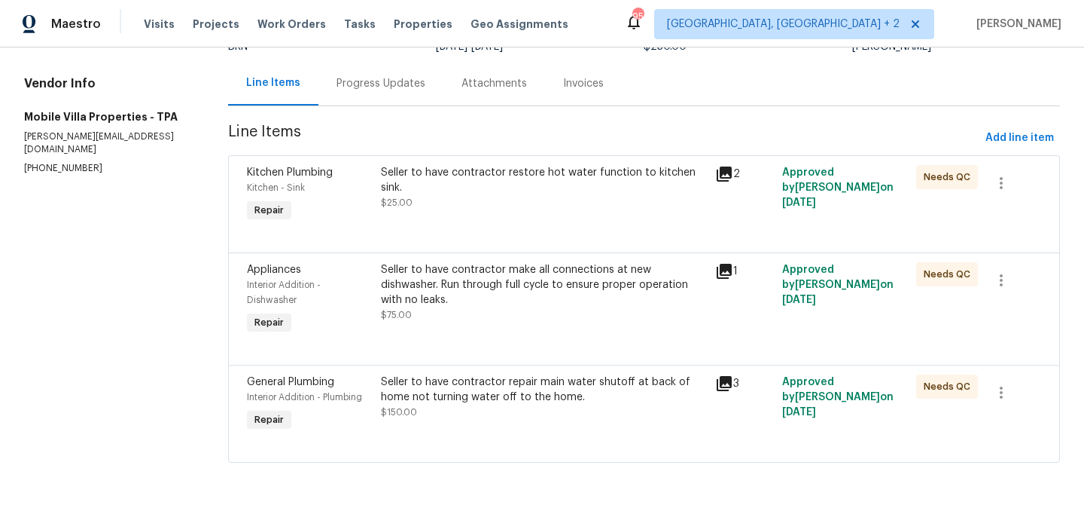
click at [430, 402] on div "Seller to have contractor repair main water shutoff at back of home not turning…" at bounding box center [544, 389] width 326 height 30
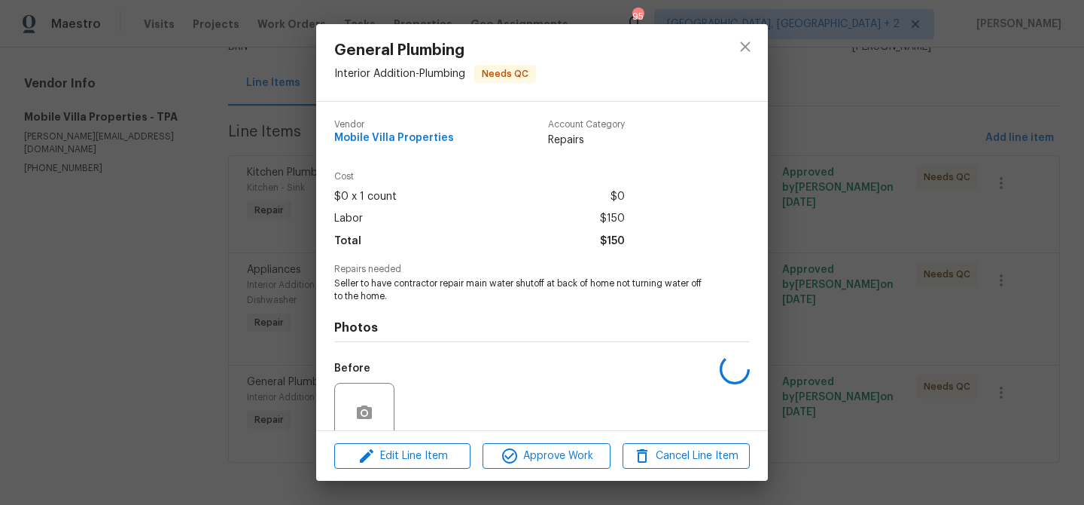
scroll to position [126, 0]
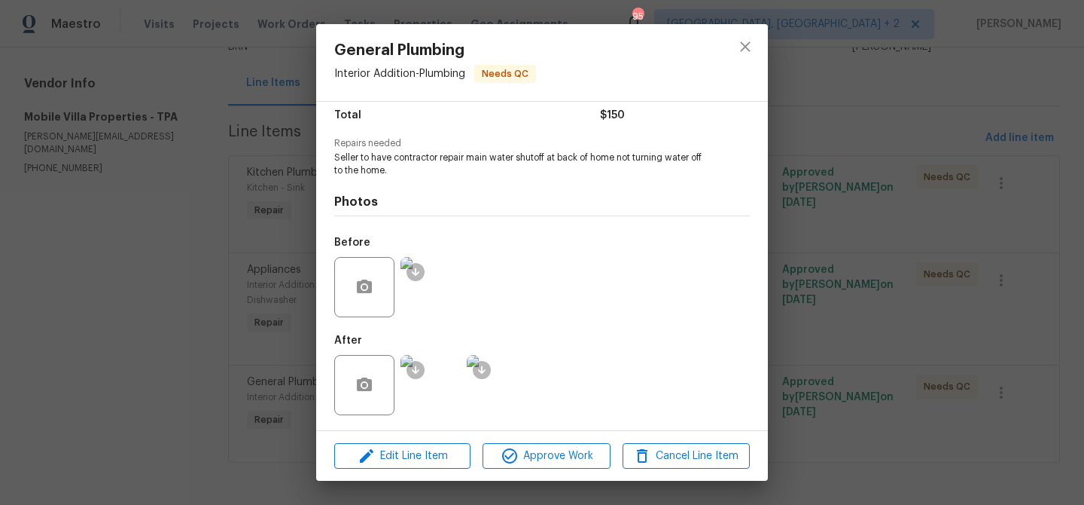
click at [436, 384] on img at bounding box center [431, 385] width 60 height 60
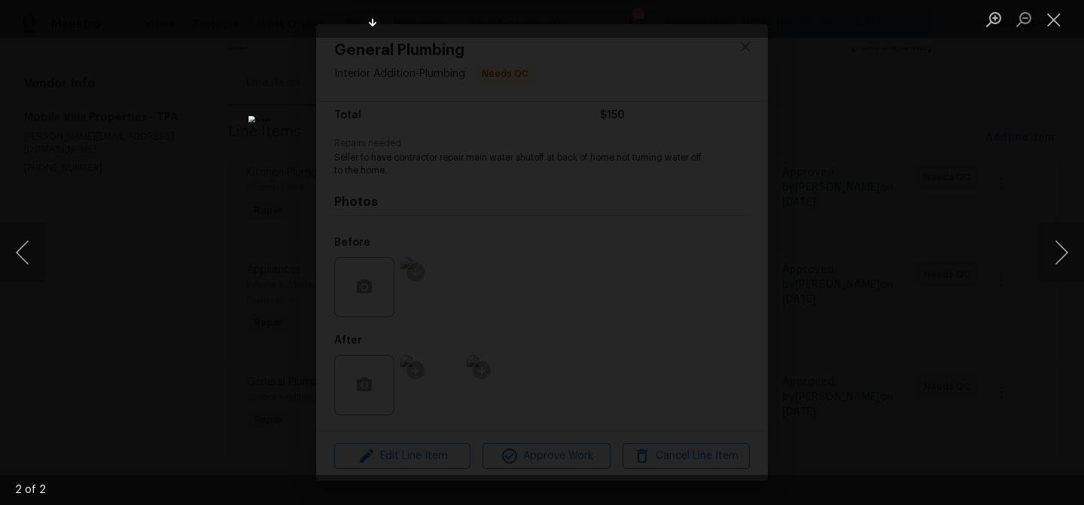
click at [254, 128] on div "Lightbox" at bounding box center [542, 252] width 1084 height 505
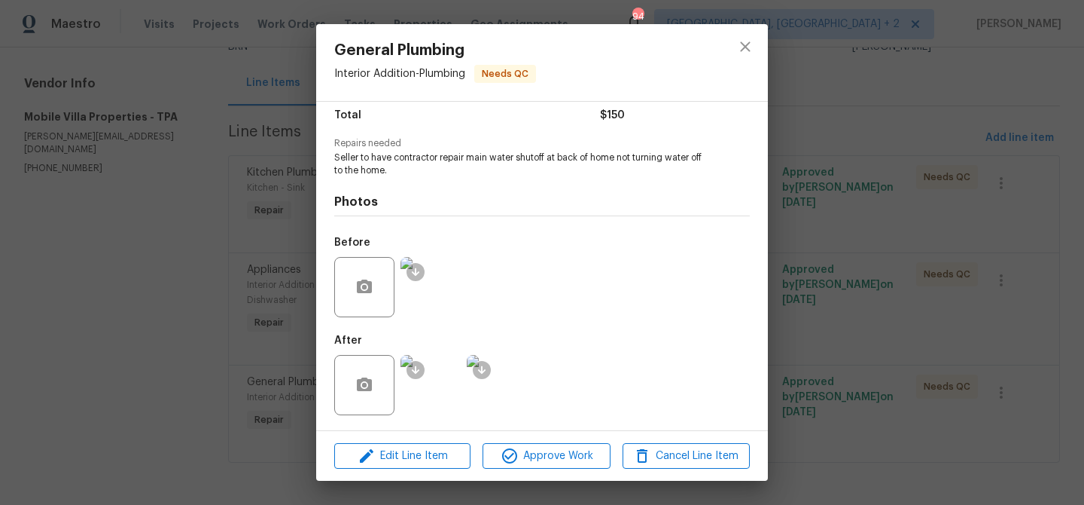
click at [216, 148] on div "General Plumbing Interior Addition - Plumbing Needs QC Vendor Mobile Villa Prop…" at bounding box center [542, 252] width 1084 height 505
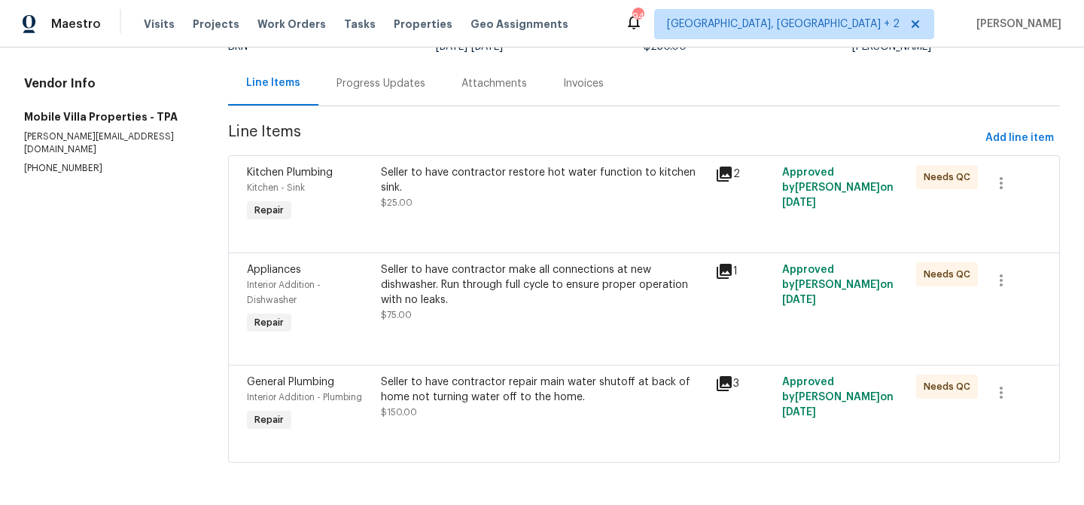
click at [374, 85] on div "Progress Updates" at bounding box center [381, 83] width 89 height 15
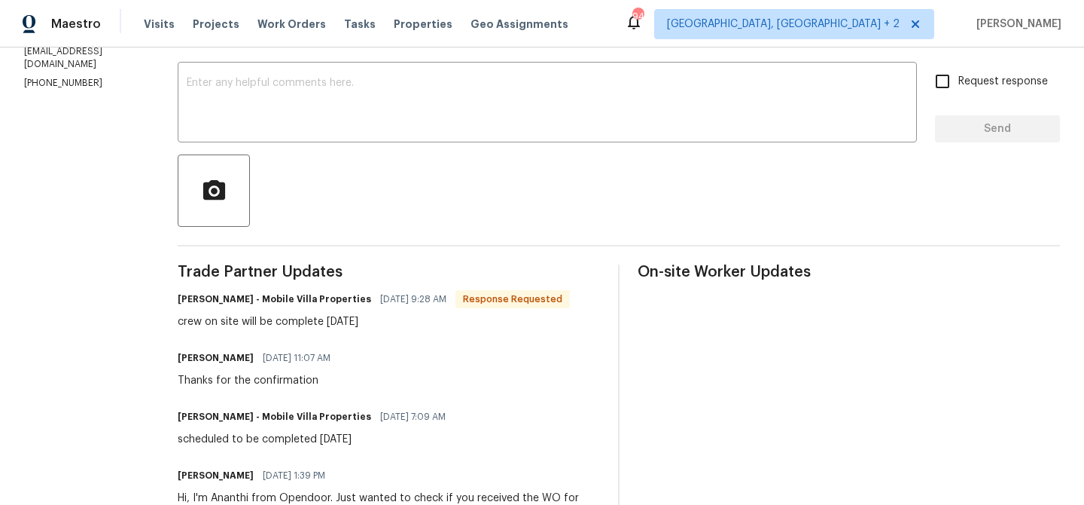
scroll to position [250, 0]
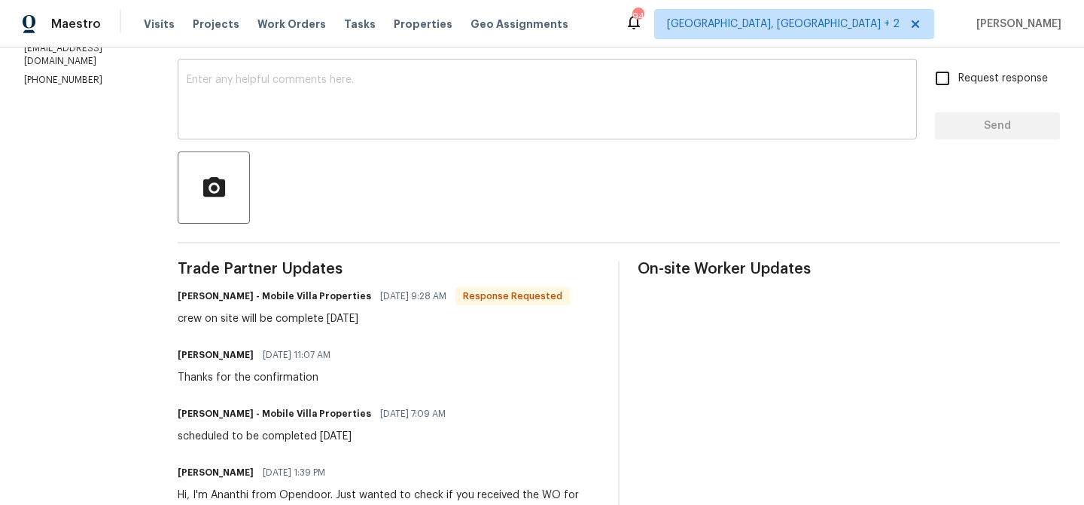
click at [274, 90] on textarea at bounding box center [547, 101] width 721 height 53
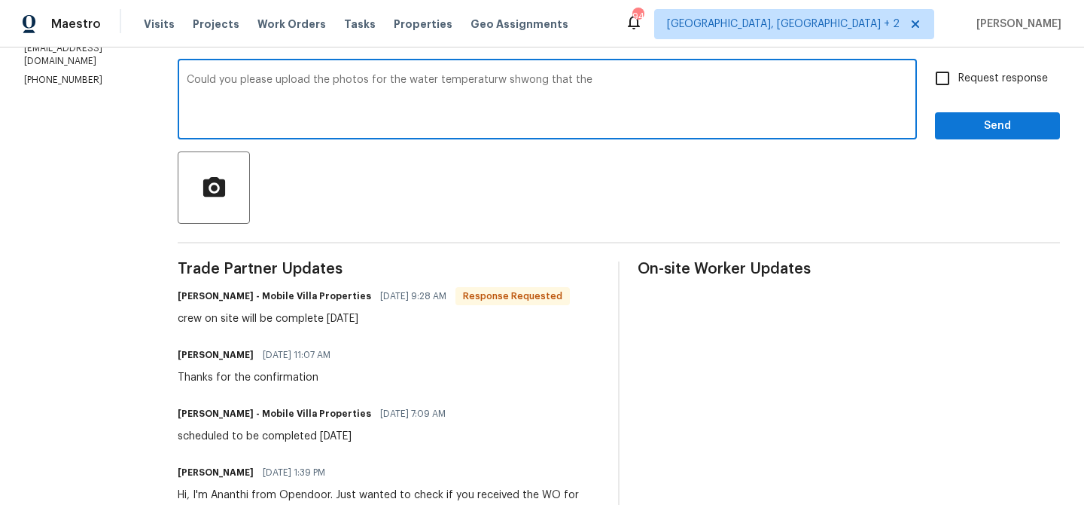
paste textarea "hot water"
paste textarea "function to kitchen sink."
click at [680, 74] on div "Could you please upload the photos for the water temperaturw shwong that the ho…" at bounding box center [547, 101] width 739 height 77
click at [680, 79] on textarea "Could you please upload the photos for the water temperaturw shwong that the ho…" at bounding box center [547, 101] width 721 height 53
click at [814, 90] on textarea "Could you please upload the photos for the water temperaturw shwong that the ho…" at bounding box center [547, 101] width 721 height 53
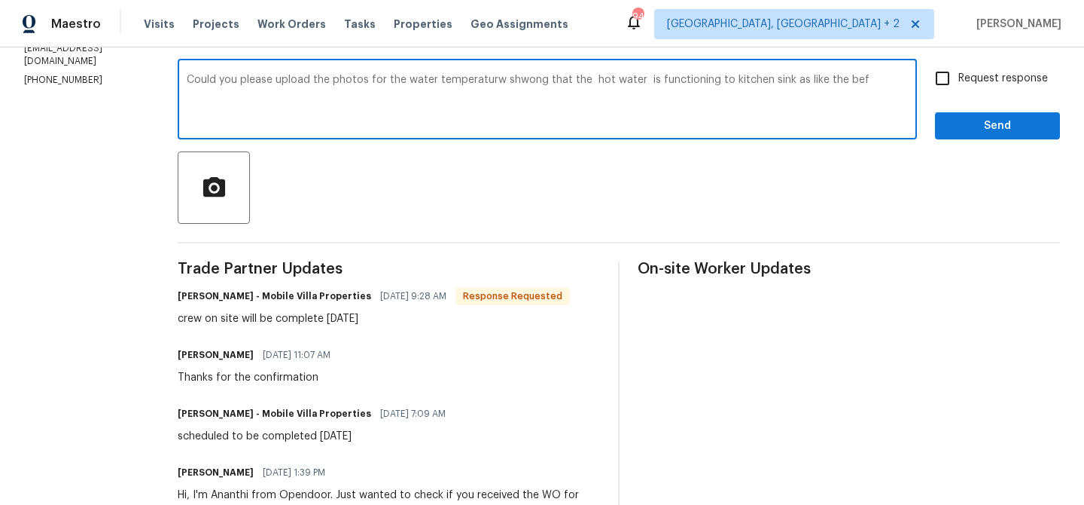
drag, startPoint x: 774, startPoint y: 84, endPoint x: 870, endPoint y: 87, distance: 95.7
click at [870, 87] on textarea "Could you please upload the photos for the water temperaturw shwong that the ho…" at bounding box center [547, 101] width 721 height 53
type textarea "Could you please upload the photos for the water temperaturw shwong that the ho…"
click at [438, 90] on textarea "Could you please upload the photos for the water temperaturw shwong that the ho…" at bounding box center [547, 101] width 721 height 53
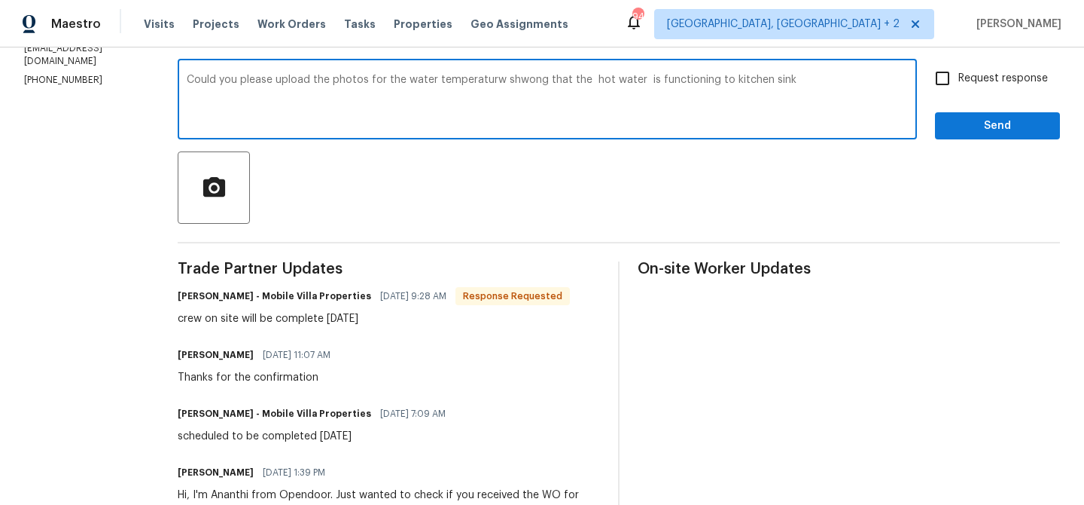
click at [438, 90] on textarea "Could you please upload the photos for the water temperaturw shwong that the ho…" at bounding box center [547, 101] width 721 height 53
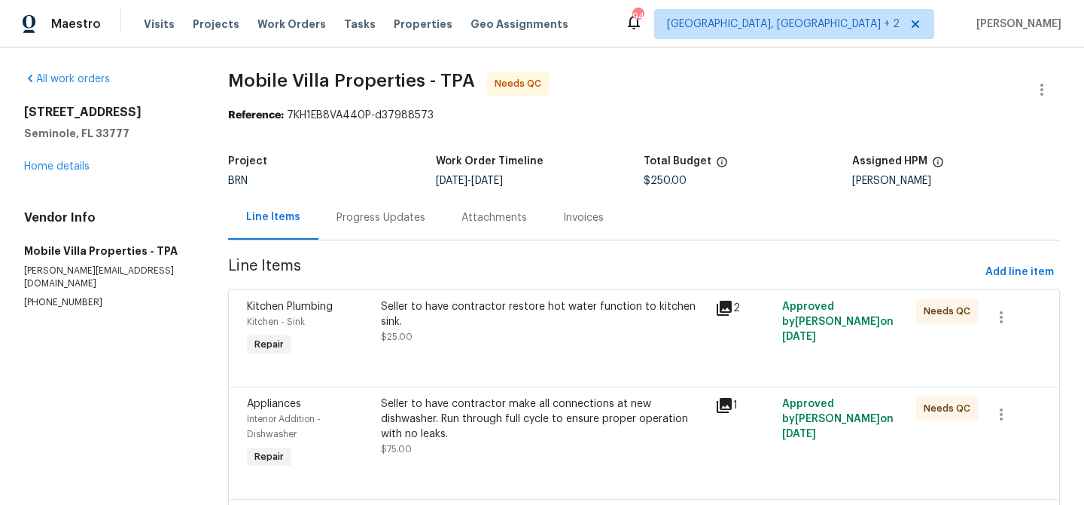
click at [447, 320] on div "Seller to have contractor restore hot water function to kitchen sink." at bounding box center [544, 314] width 326 height 30
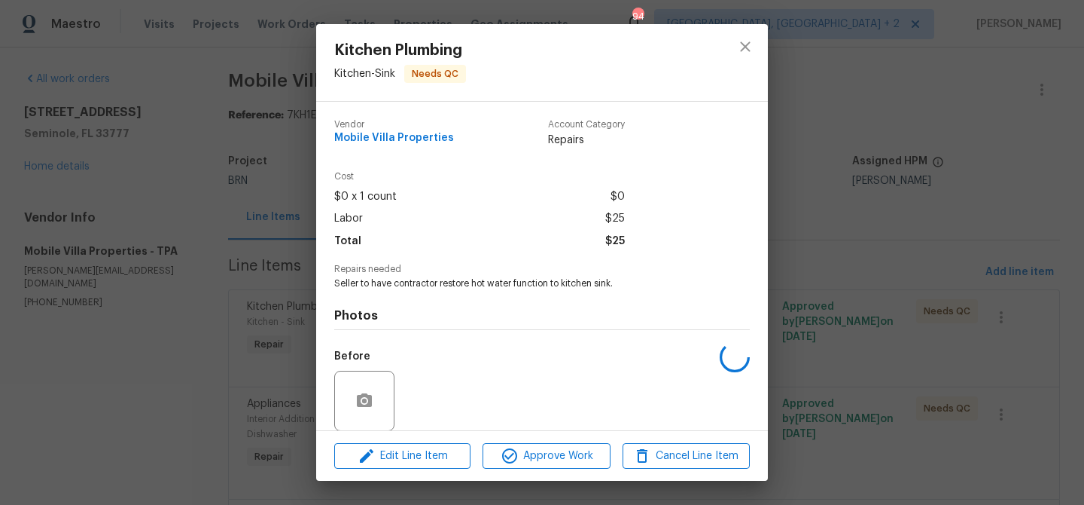
scroll to position [113, 0]
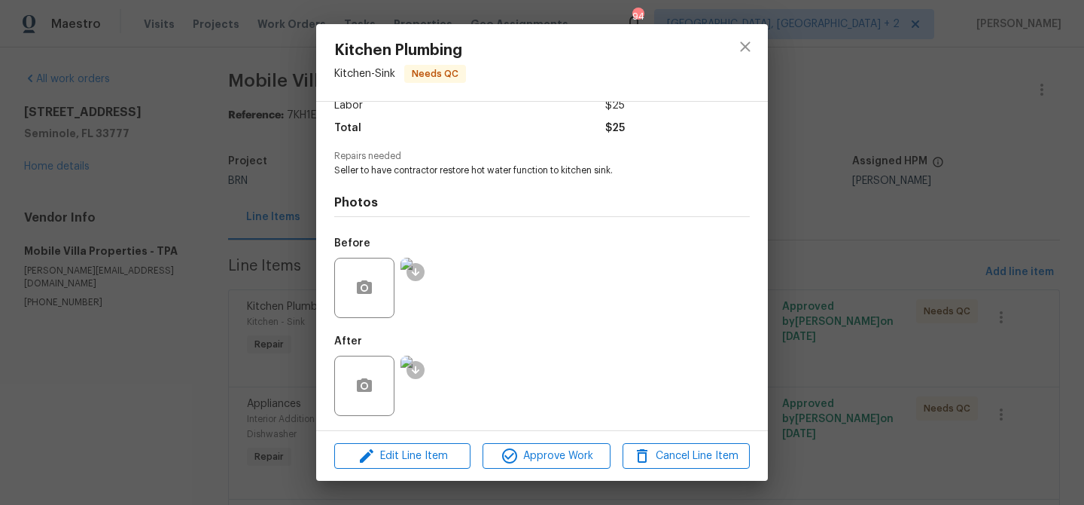
click at [434, 373] on img at bounding box center [431, 385] width 60 height 60
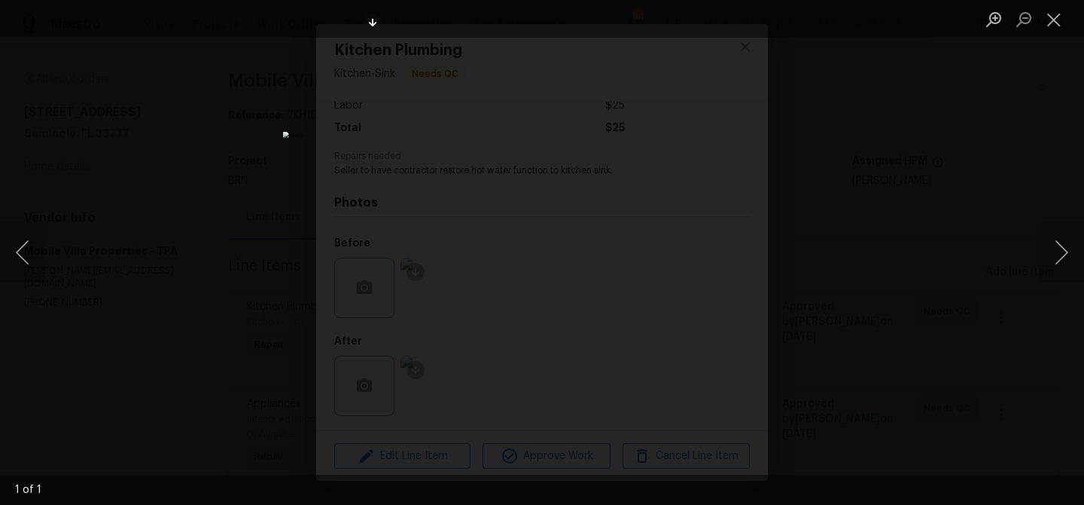
click at [244, 143] on div "Lightbox" at bounding box center [542, 252] width 1084 height 505
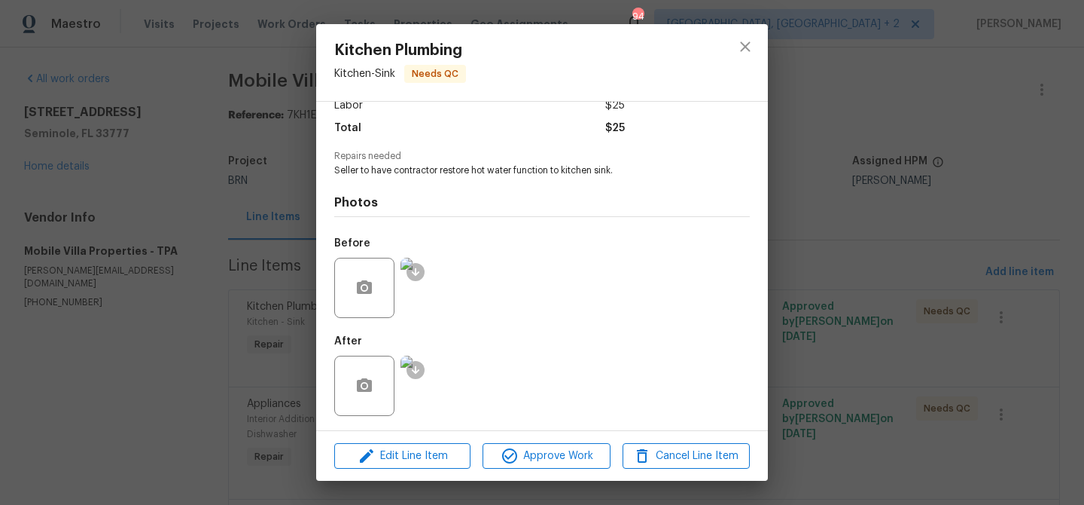
click at [256, 272] on div "Kitchen Plumbing Kitchen - Sink Needs QC Vendor Mobile Villa Properties Account…" at bounding box center [542, 252] width 1084 height 505
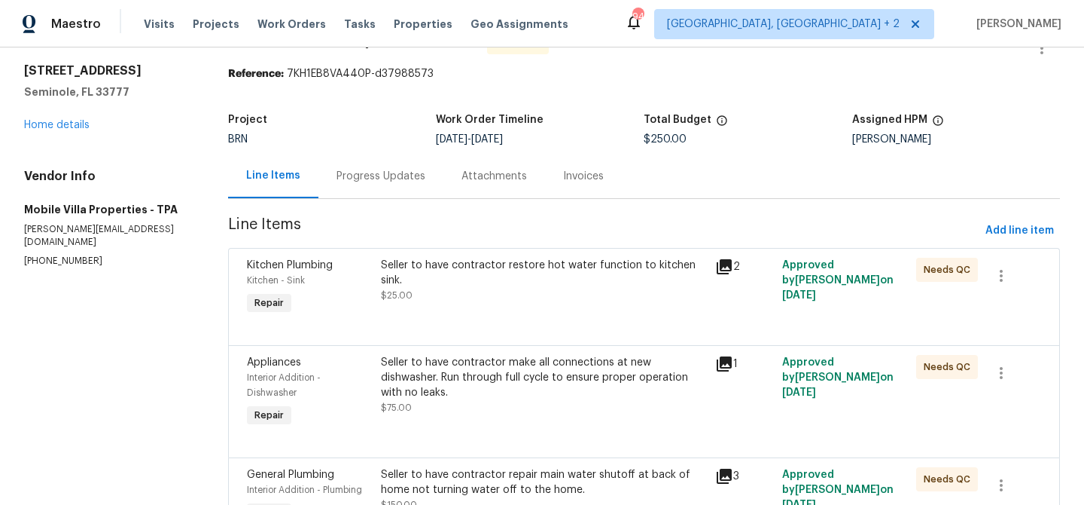
scroll to position [56, 0]
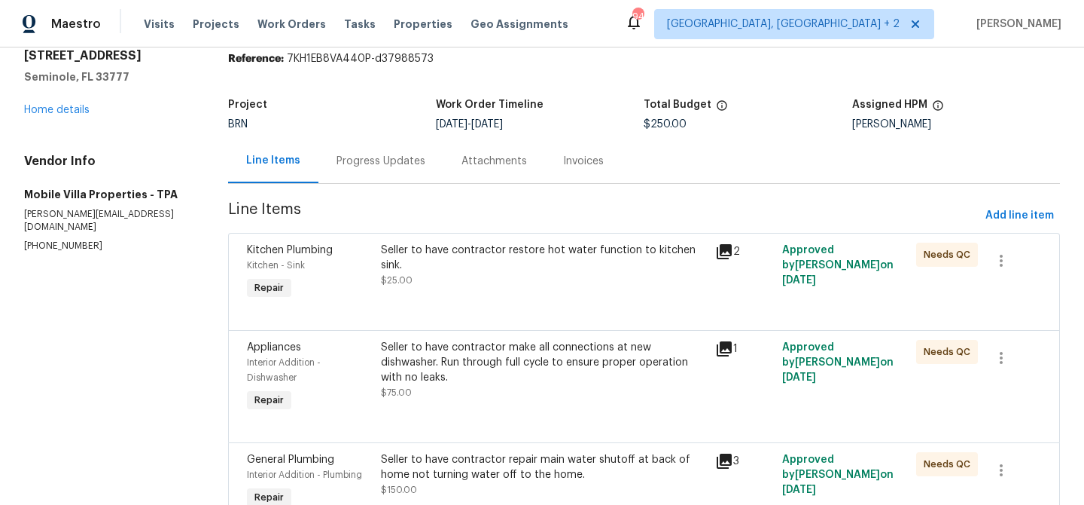
click at [413, 355] on div "Seller to have contractor make all connections at new dishwasher. Run through f…" at bounding box center [544, 362] width 326 height 45
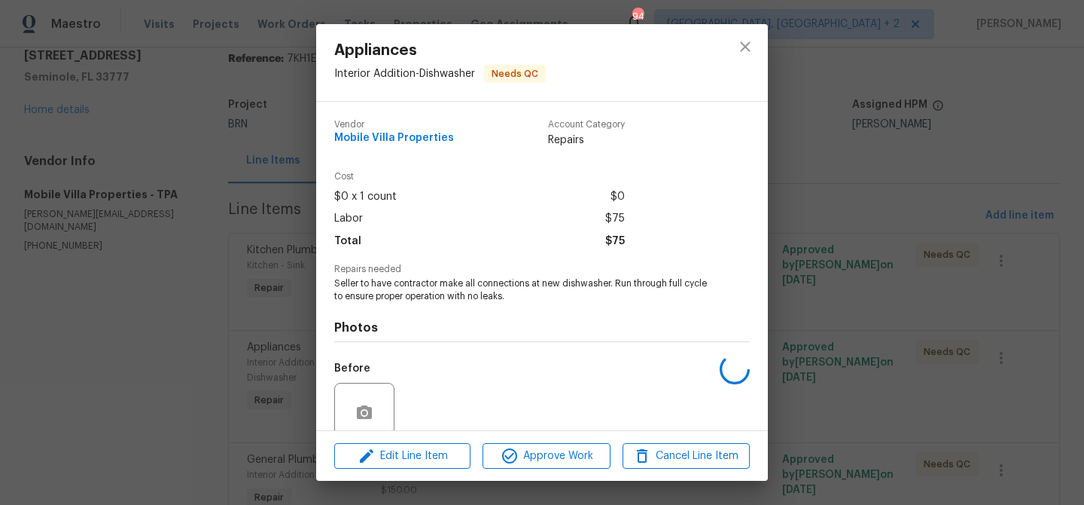
scroll to position [126, 0]
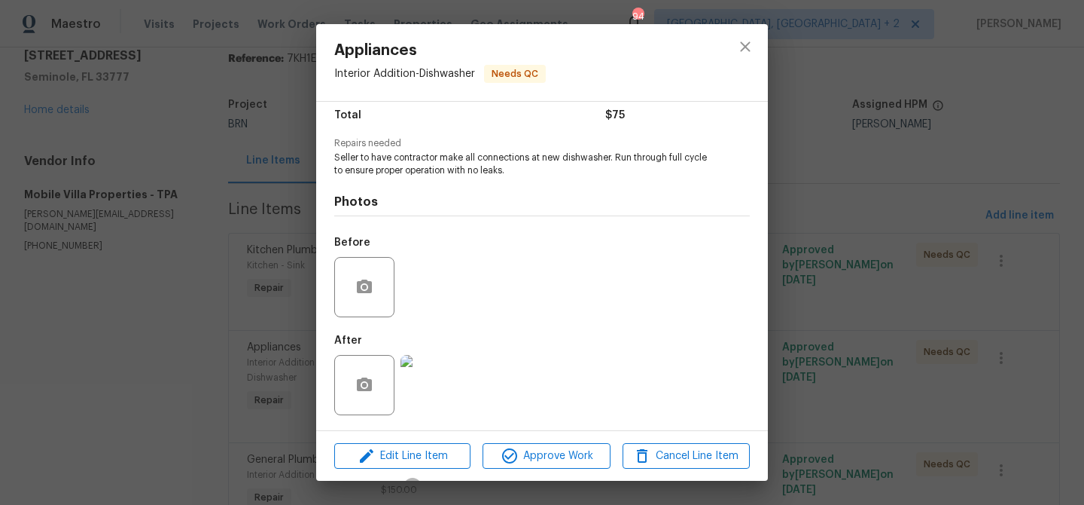
click at [444, 389] on img at bounding box center [431, 385] width 60 height 60
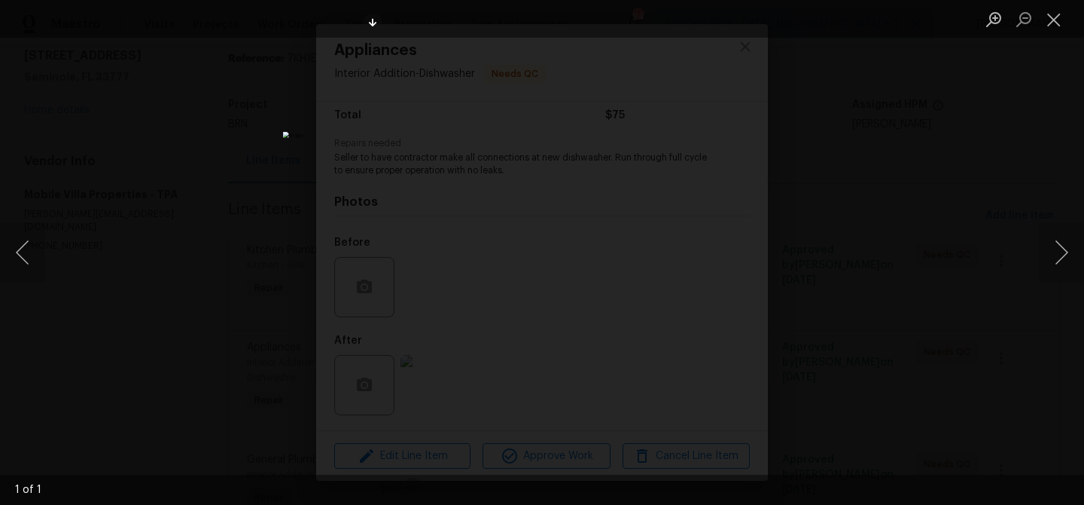
click at [143, 107] on div "Lightbox" at bounding box center [542, 252] width 1084 height 505
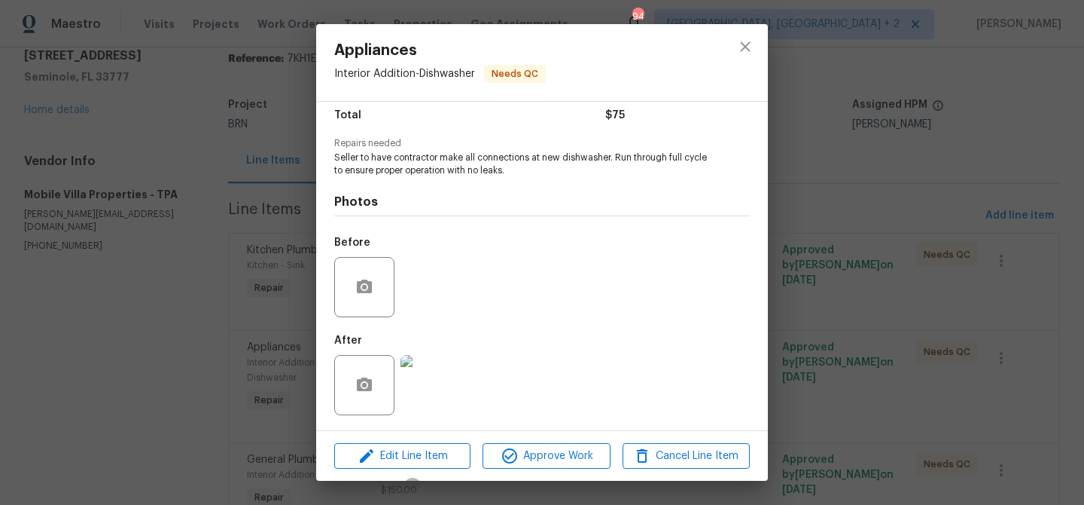
click at [163, 169] on div "Appliances Interior Addition - Dishwasher Needs QC Vendor Mobile Villa Properti…" at bounding box center [542, 252] width 1084 height 505
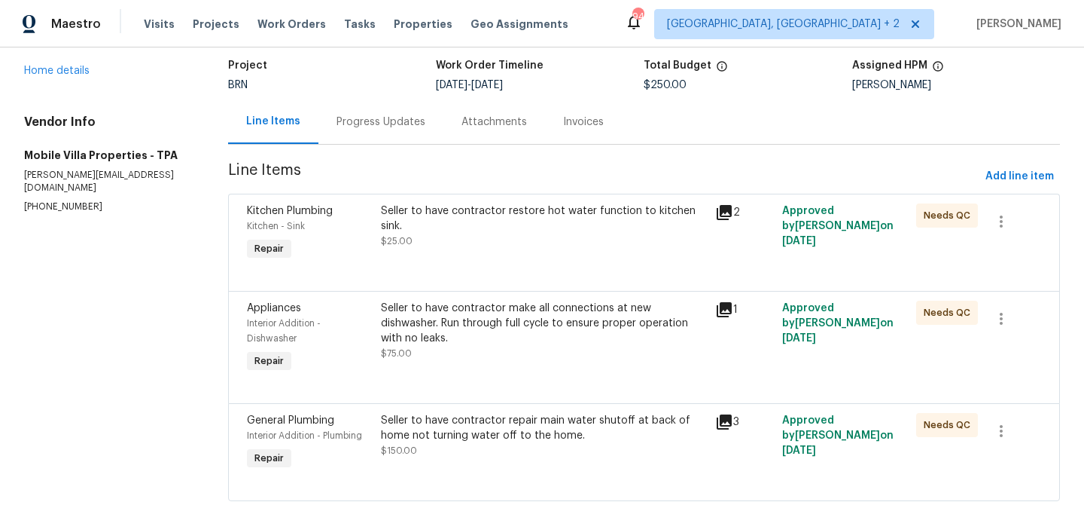
scroll to position [136, 0]
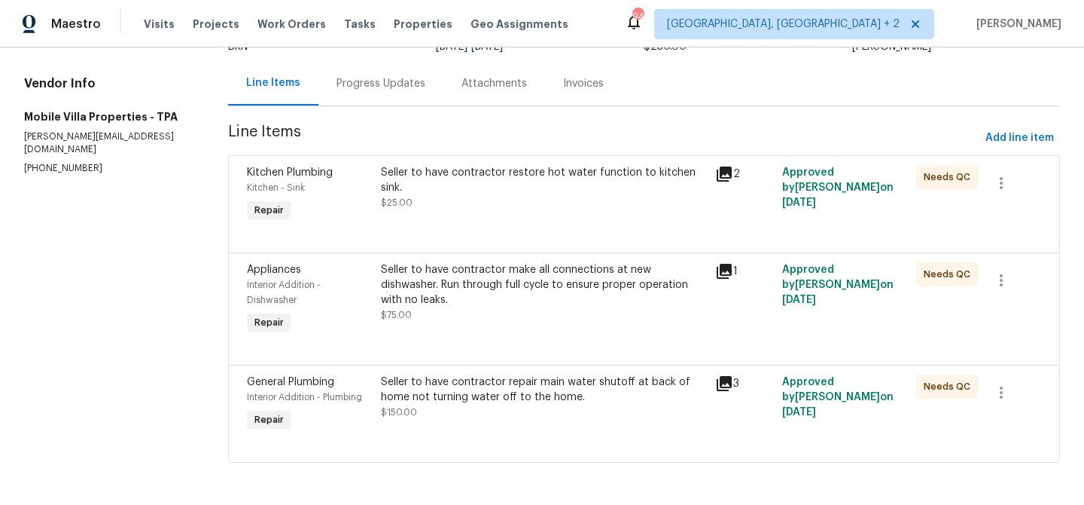
click at [427, 407] on div "Seller to have contractor repair main water shutoff at back of home not turning…" at bounding box center [544, 396] width 326 height 45
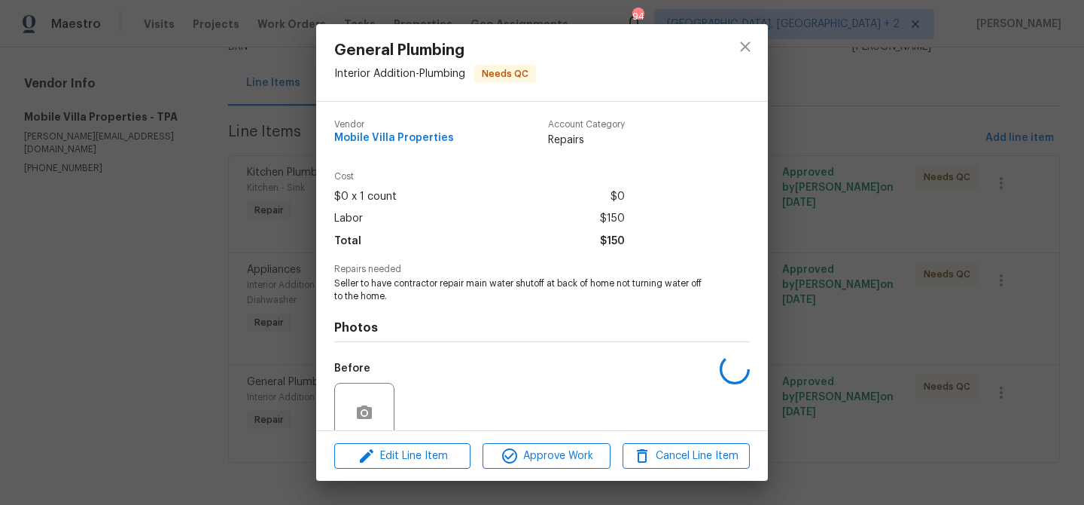
scroll to position [126, 0]
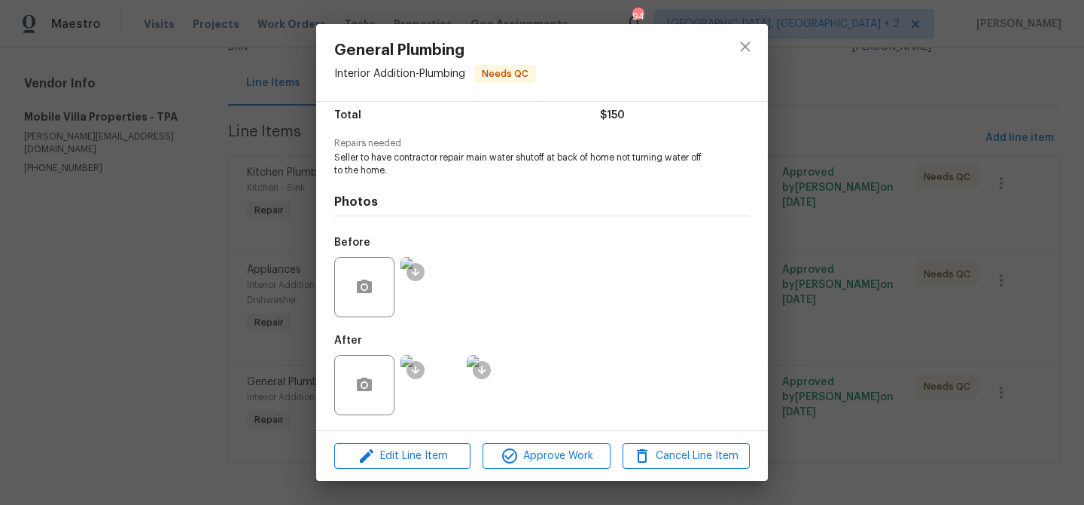
click at [430, 288] on img at bounding box center [431, 287] width 60 height 60
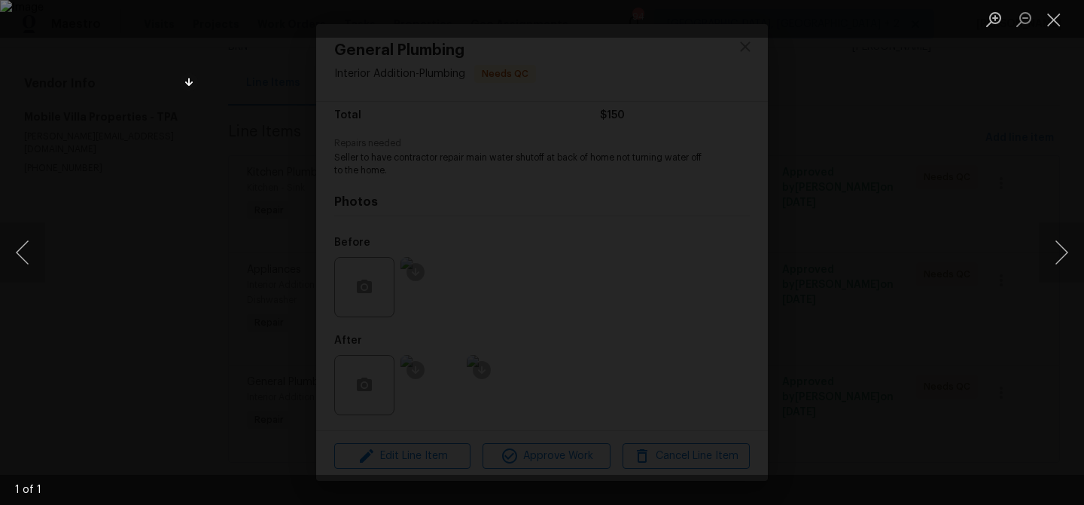
click at [145, 183] on div "Lightbox" at bounding box center [542, 252] width 1084 height 505
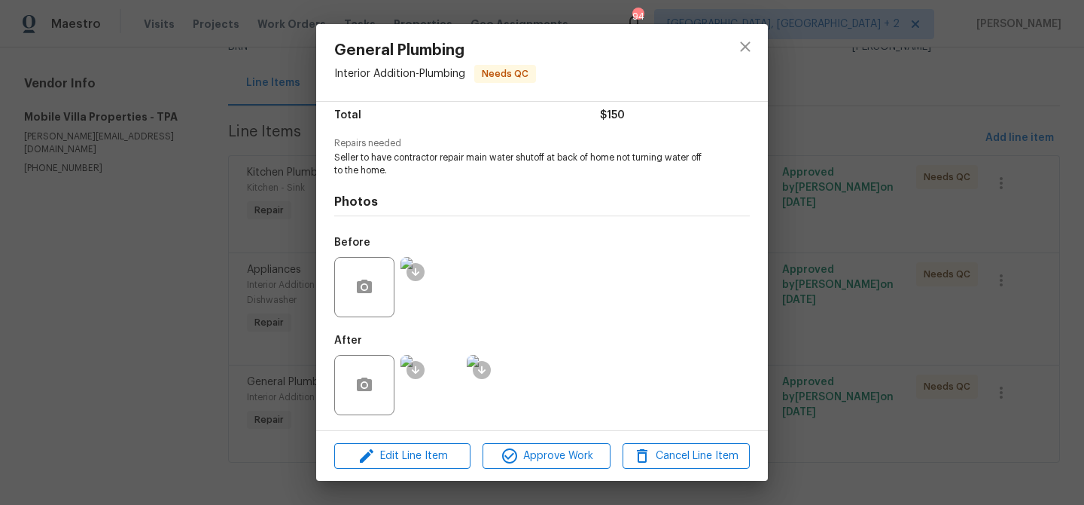
click at [95, 185] on div "General Plumbing Interior Addition - Plumbing Needs QC Vendor Mobile Villa Prop…" at bounding box center [542, 252] width 1084 height 505
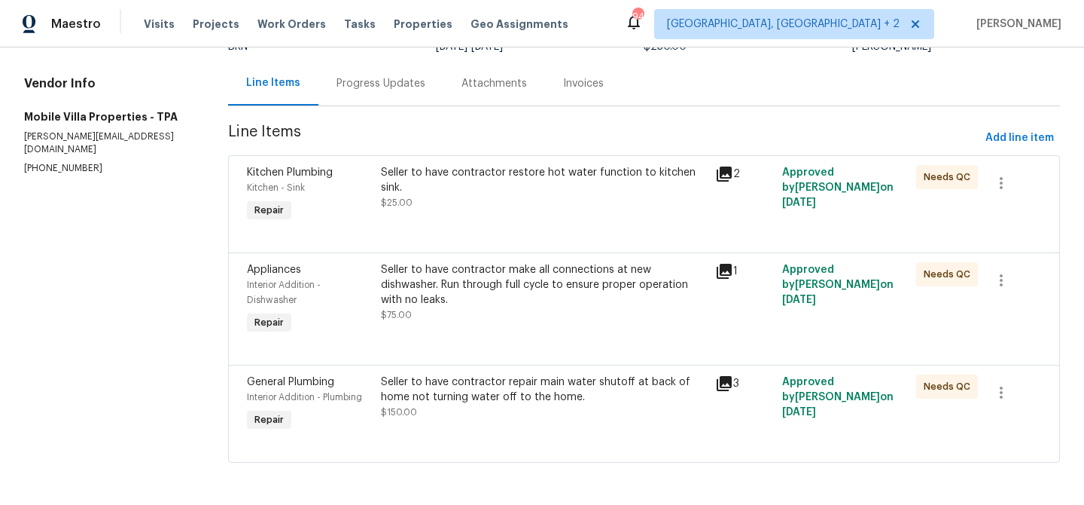
click at [530, 184] on div "Seller to have contractor restore hot water function to kitchen sink." at bounding box center [544, 180] width 326 height 30
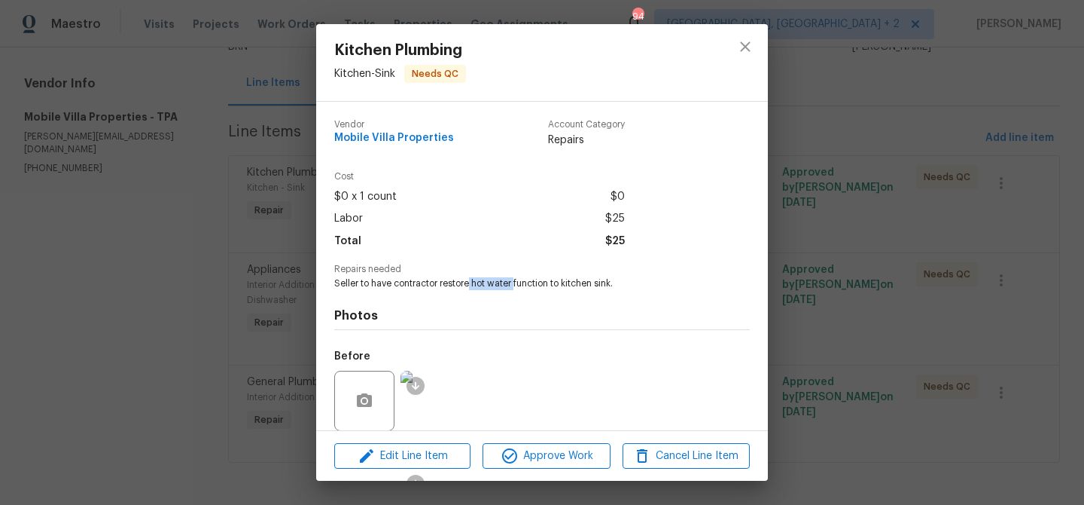
drag, startPoint x: 471, startPoint y: 283, endPoint x: 516, endPoint y: 283, distance: 45.2
click at [516, 283] on span "Seller to have contractor restore hot water function to kitchen sink." at bounding box center [521, 283] width 374 height 13
copy span "hot water"
click at [505, 270] on span "Repairs needed" at bounding box center [542, 269] width 416 height 10
drag, startPoint x: 514, startPoint y: 285, endPoint x: 628, endPoint y: 284, distance: 113.7
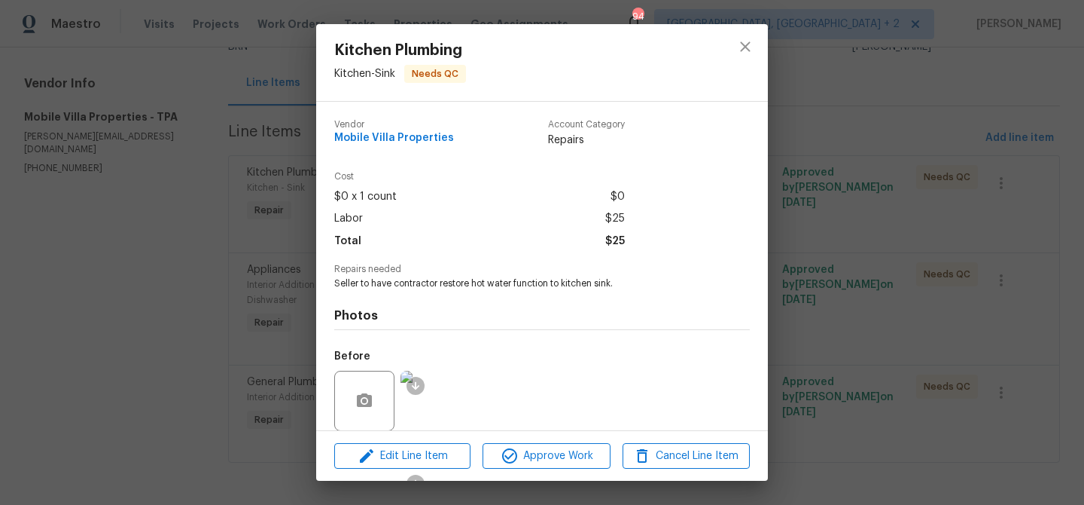
click at [628, 284] on span "Seller to have contractor restore hot water function to kitchen sink." at bounding box center [521, 283] width 374 height 13
drag, startPoint x: 516, startPoint y: 283, endPoint x: 657, endPoint y: 282, distance: 141.6
click at [657, 282] on span "Seller to have contractor restore hot water function to kitchen sink." at bounding box center [521, 283] width 374 height 13
copy span "function to kitchen sink."
click at [184, 153] on div "Kitchen Plumbing Kitchen - Sink Needs QC Vendor Mobile Villa Properties Account…" at bounding box center [542, 252] width 1084 height 505
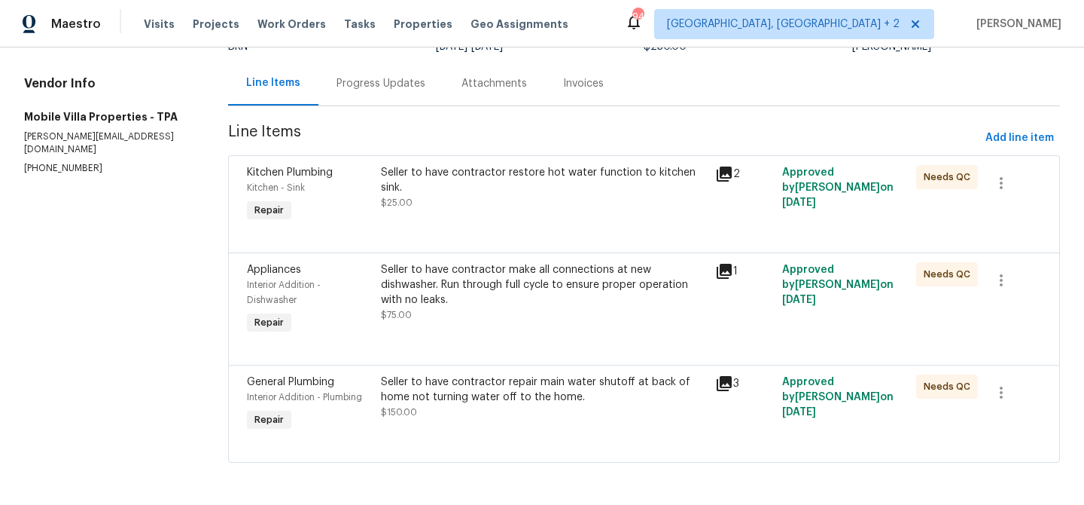
click at [355, 84] on div "Progress Updates" at bounding box center [381, 83] width 89 height 15
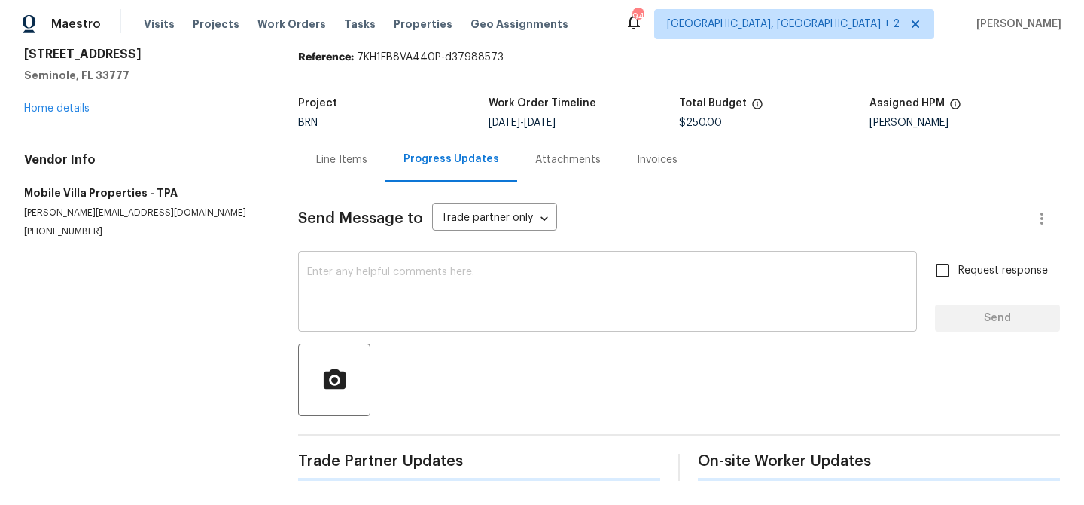
scroll to position [151, 0]
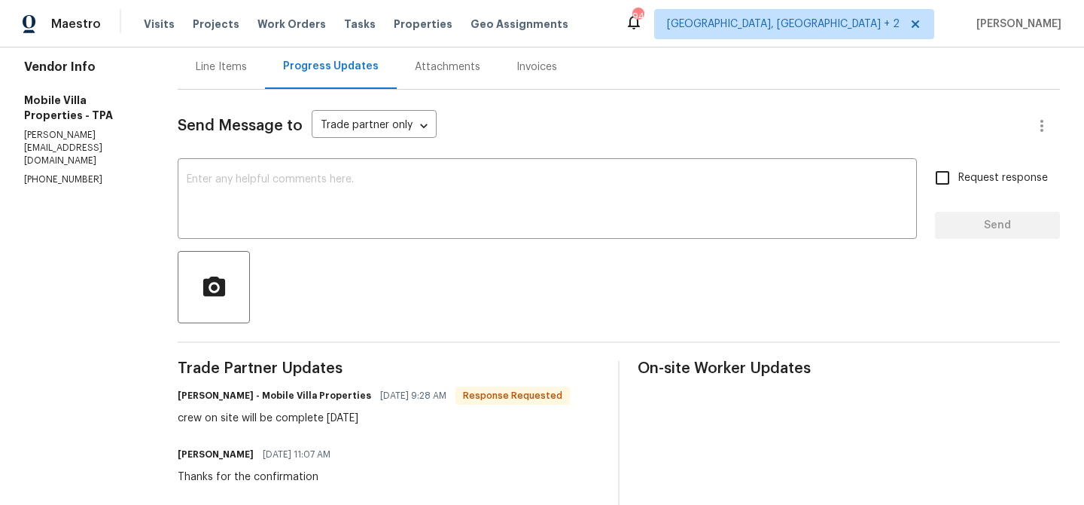
click at [306, 248] on div "Send Message to Trade partner only Trade partner only ​ x ​ Request response Se…" at bounding box center [619, 385] width 883 height 590
click at [291, 219] on textarea at bounding box center [547, 200] width 721 height 53
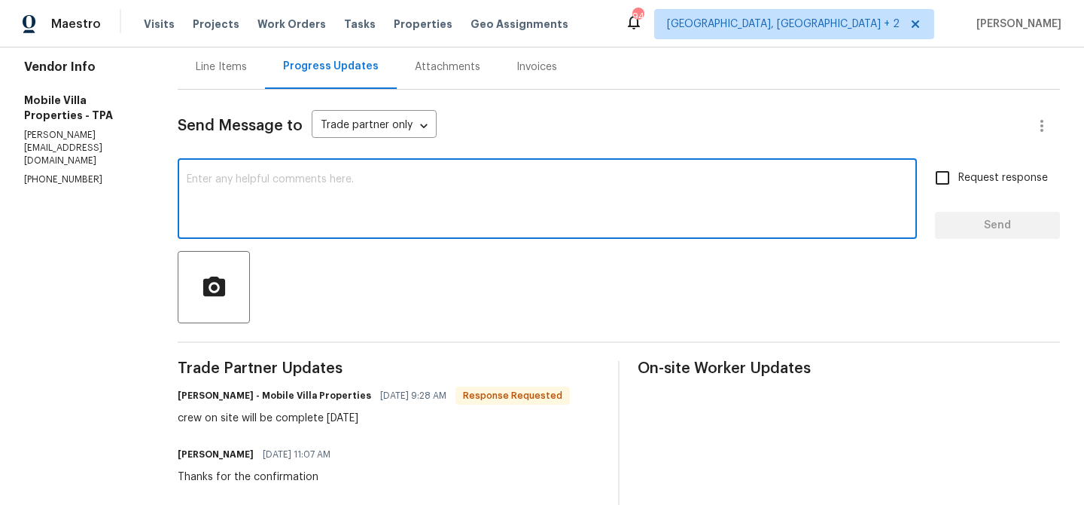
paste textarea "Could you please upload the photos showing that the hot water is functioning at…"
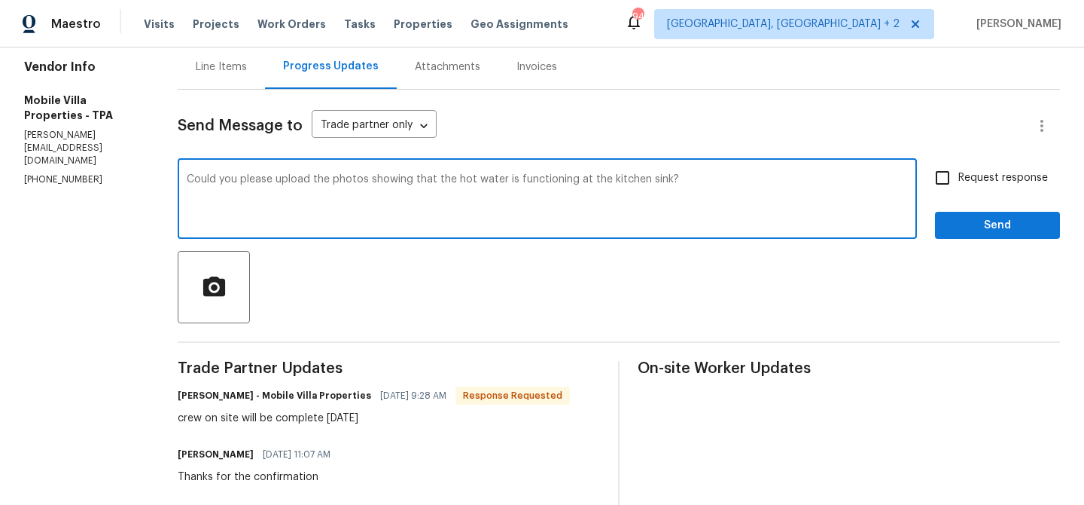
click at [319, 181] on textarea "Could you please upload the photos showing that the hot water is functioning at…" at bounding box center [547, 200] width 721 height 53
type textarea "Could you please upload the water temperature photos showing that the hot water…"
click at [979, 172] on span "Request response" at bounding box center [1004, 178] width 90 height 16
click at [959, 172] on input "Request response" at bounding box center [943, 178] width 32 height 32
checkbox input "true"
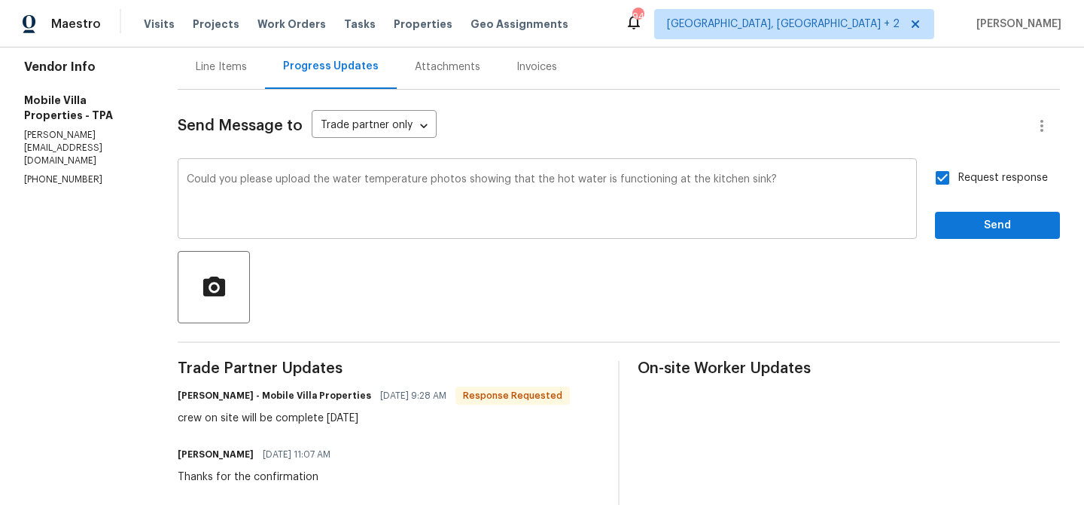
click at [812, 190] on textarea "Could you please upload the water temperature photos showing that the hot water…" at bounding box center [547, 200] width 721 height 53
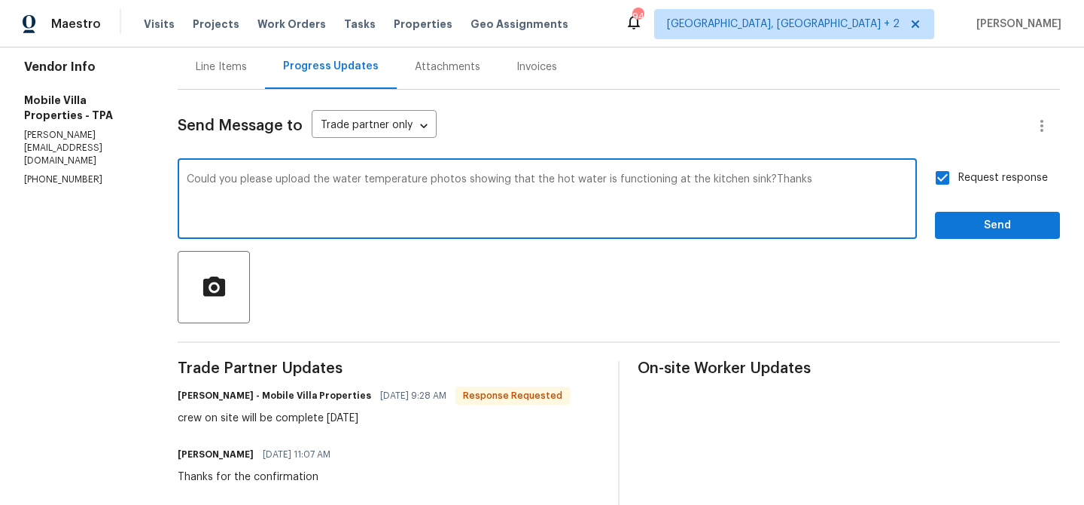
type textarea "Could you please upload the water temperature photos showing that the hot water…"
click at [971, 238] on button "Send" at bounding box center [997, 226] width 125 height 28
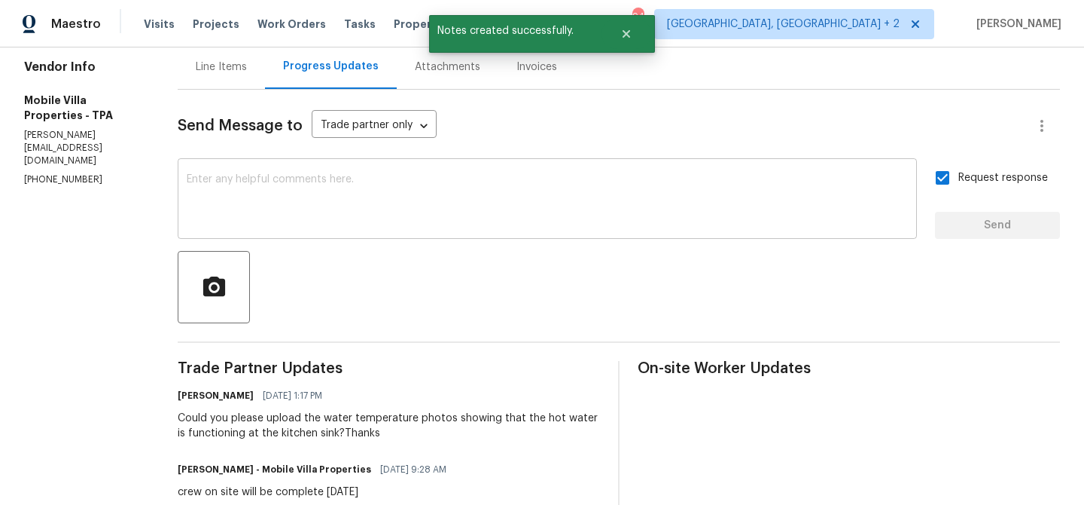
scroll to position [0, 0]
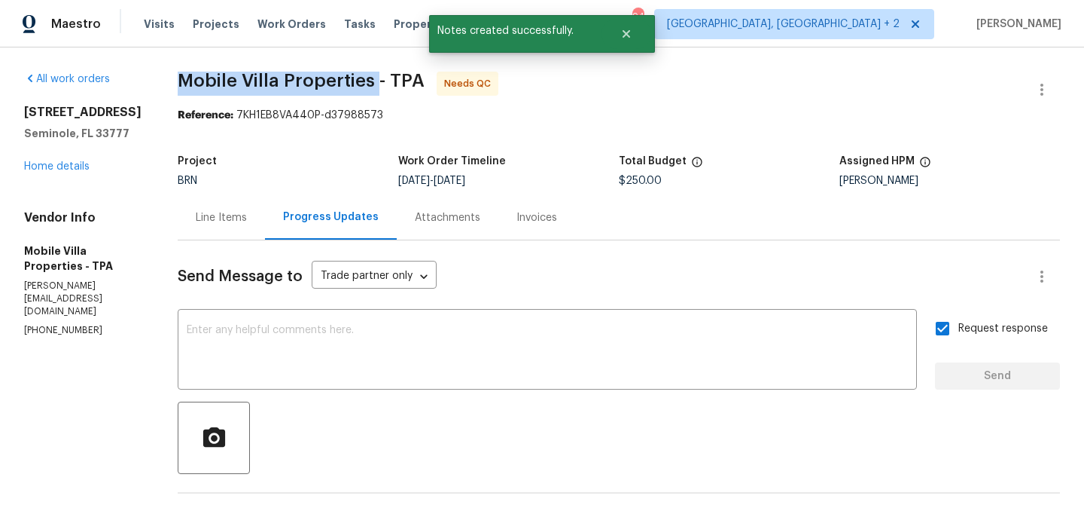
drag, startPoint x: 160, startPoint y: 79, endPoint x: 364, endPoint y: 78, distance: 204.1
click at [364, 78] on div "All work orders 8434 Brentwood Rd # 0 Seminole, FL 33777 Home details Vendor In…" at bounding box center [542, 487] width 1084 height 881
copy span "Mobile Villa Properties"
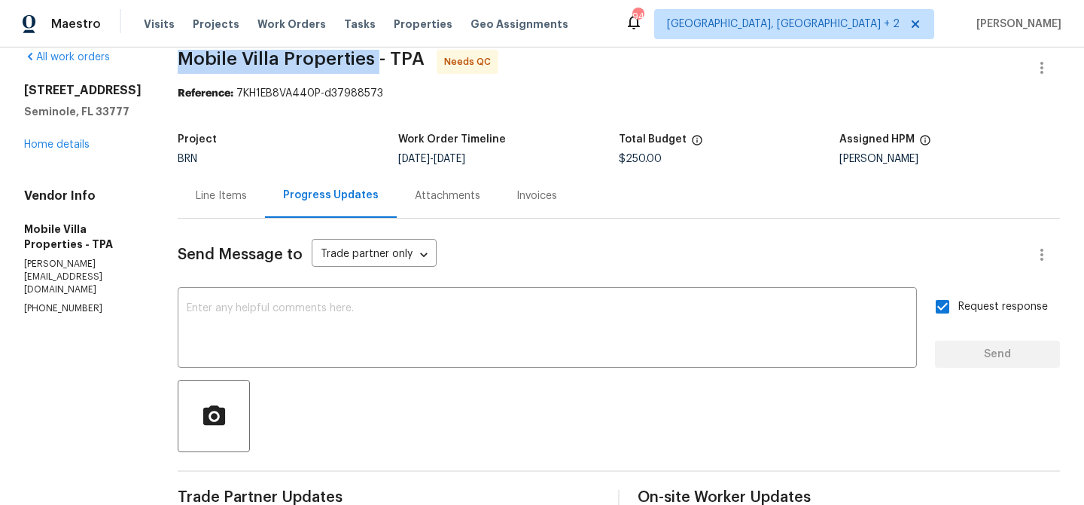
scroll to position [2, 0]
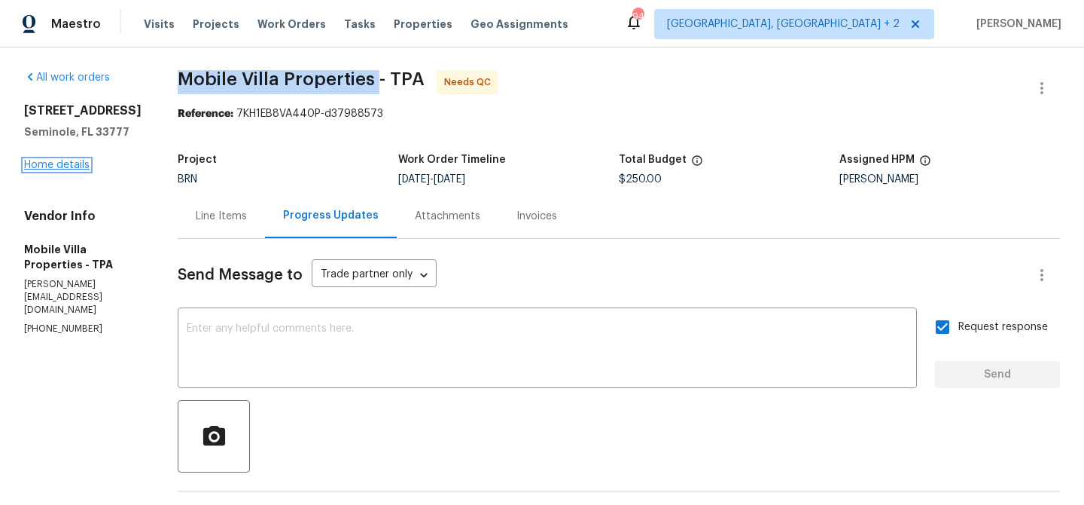
click at [78, 170] on link "Home details" at bounding box center [57, 165] width 66 height 11
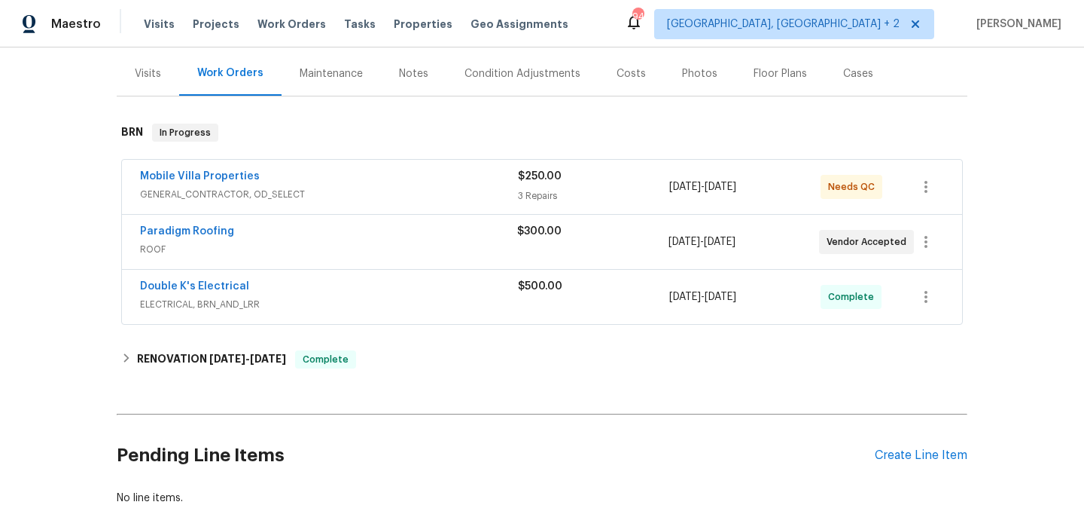
scroll to position [179, 0]
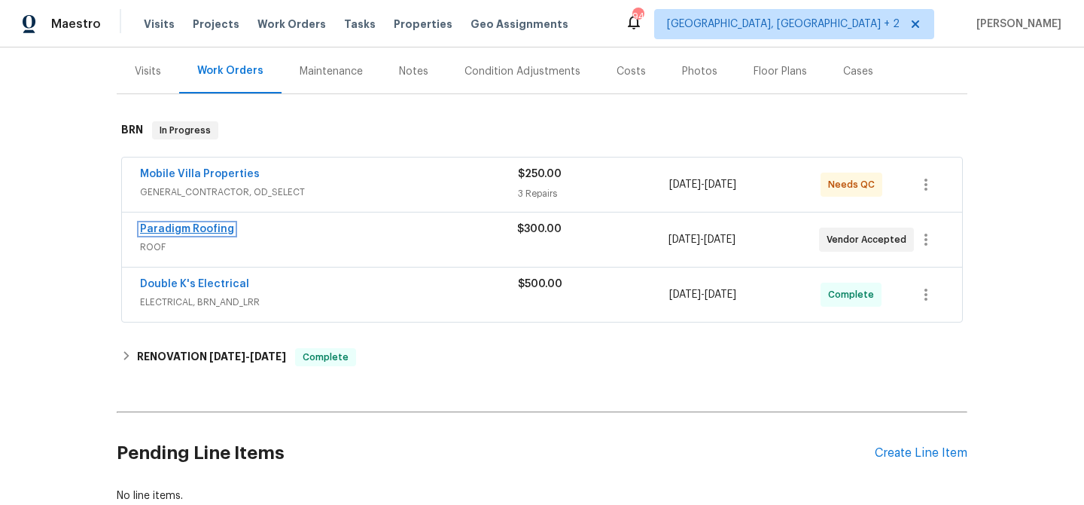
click at [218, 229] on link "Paradigm Roofing" at bounding box center [187, 229] width 94 height 11
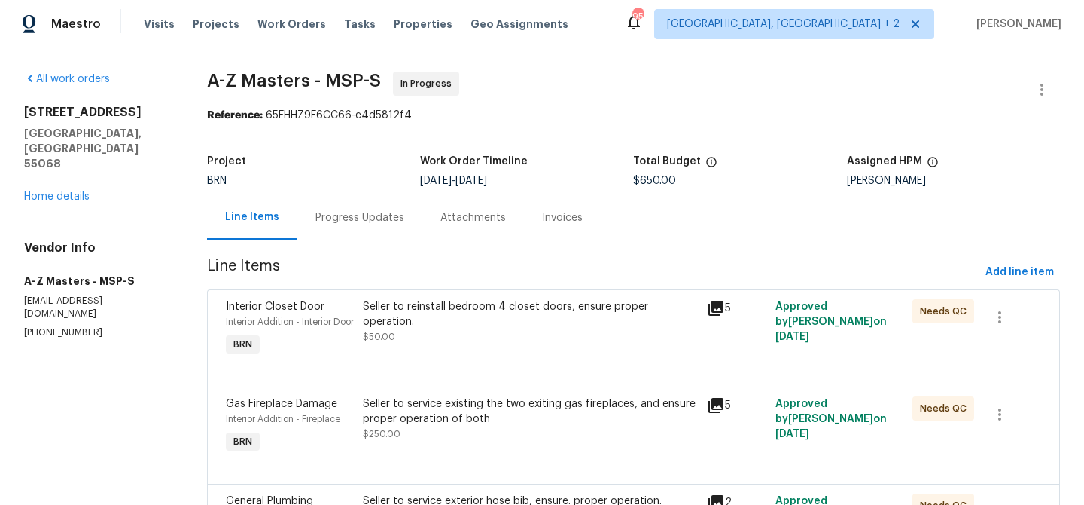
click at [355, 212] on div "Progress Updates" at bounding box center [360, 217] width 89 height 15
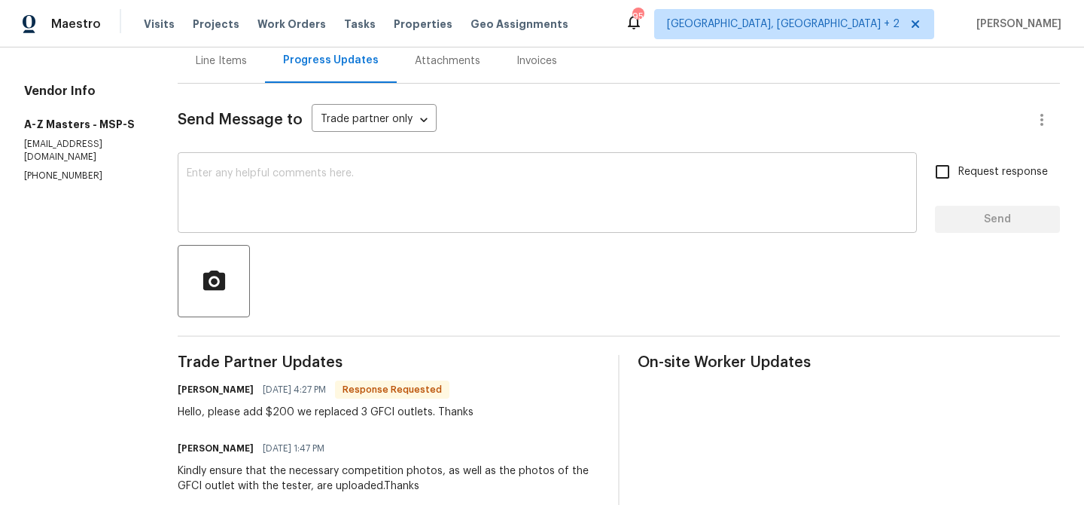
scroll to position [163, 0]
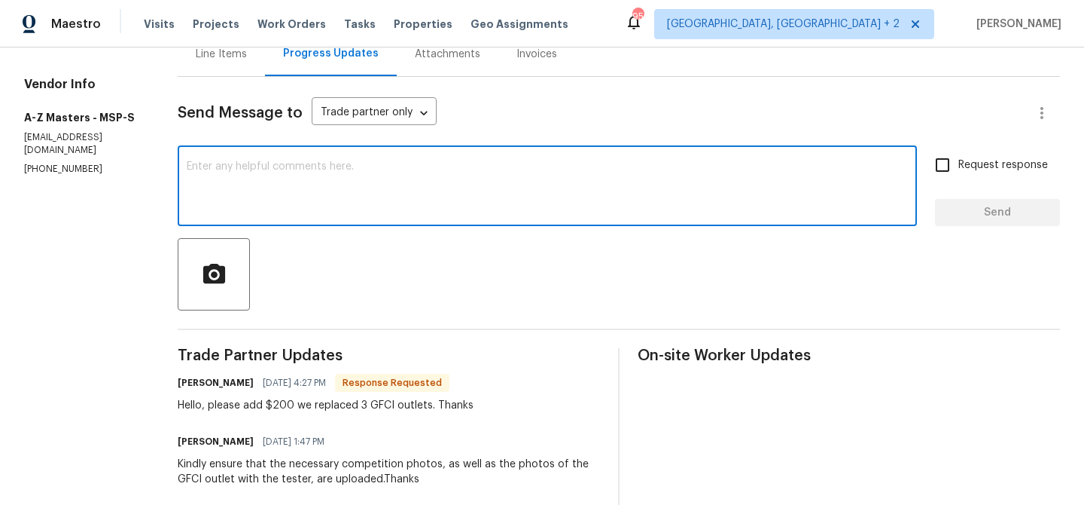
click at [318, 197] on textarea at bounding box center [547, 187] width 721 height 53
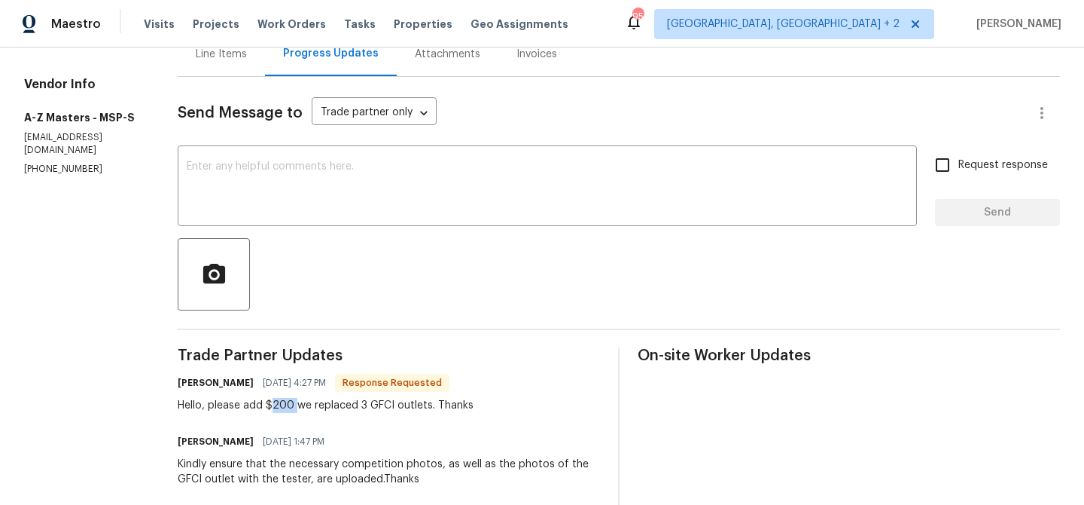
drag, startPoint x: 287, startPoint y: 404, endPoint x: 264, endPoint y: 404, distance: 22.6
click at [264, 404] on div "Hello, please add $200 we replaced 3 GFCI outlets. Thanks" at bounding box center [326, 405] width 296 height 15
copy div "200"
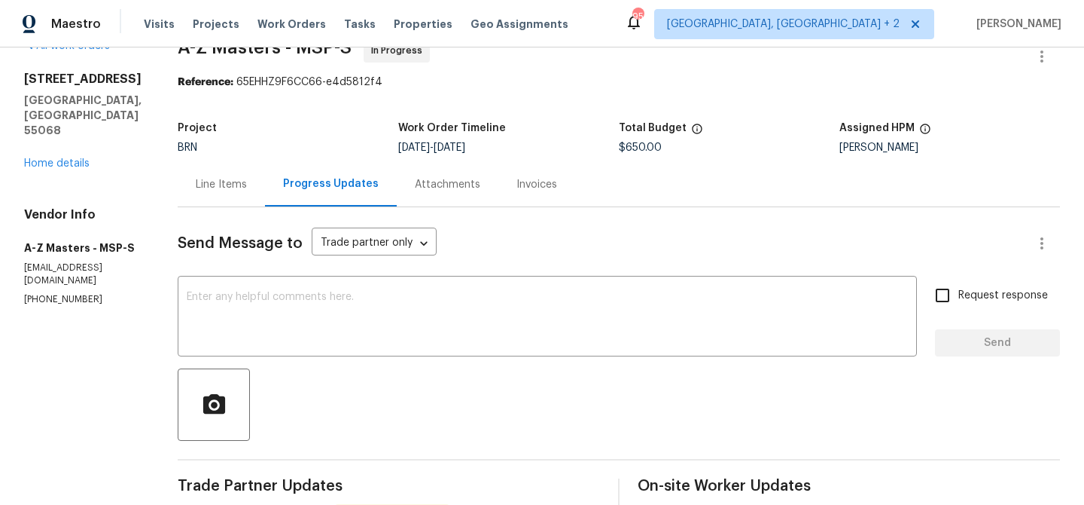
scroll to position [0, 0]
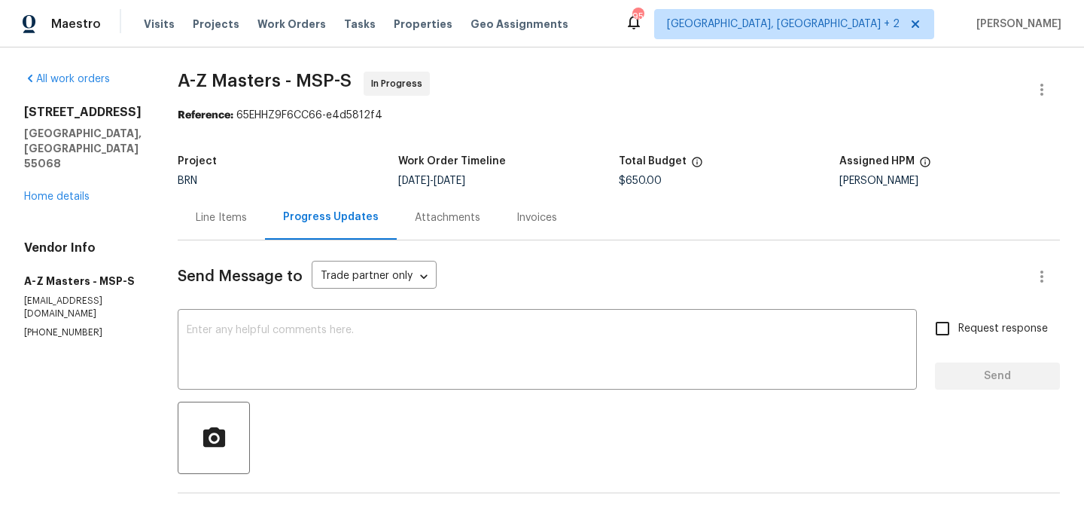
click at [209, 197] on div "Line Items" at bounding box center [221, 217] width 87 height 44
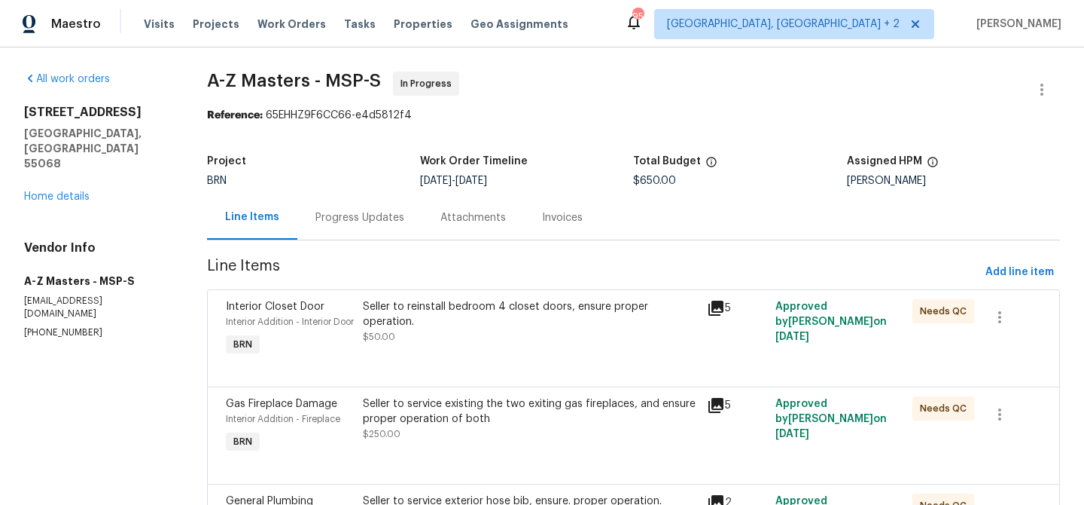
click at [360, 225] on div "Progress Updates" at bounding box center [359, 217] width 125 height 44
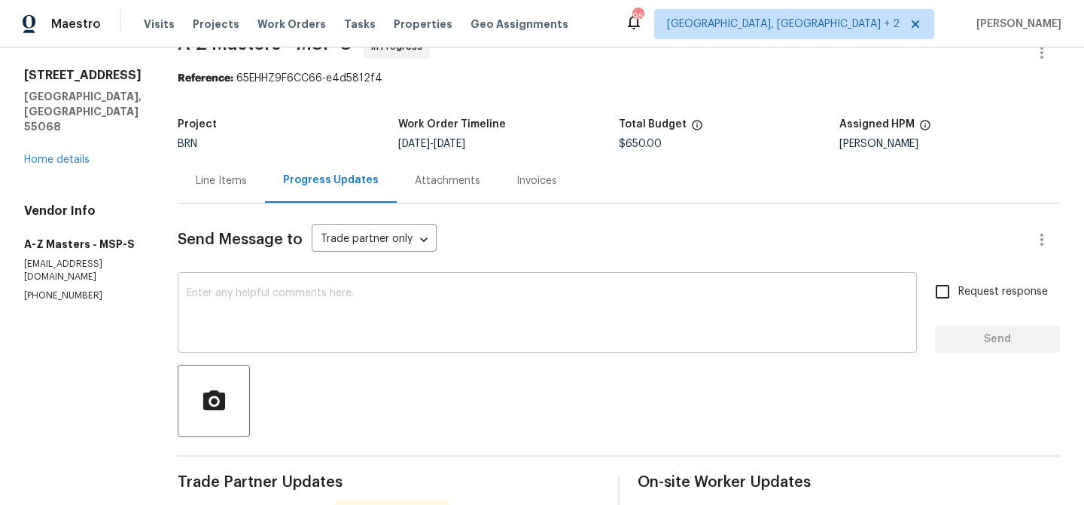
scroll to position [74, 0]
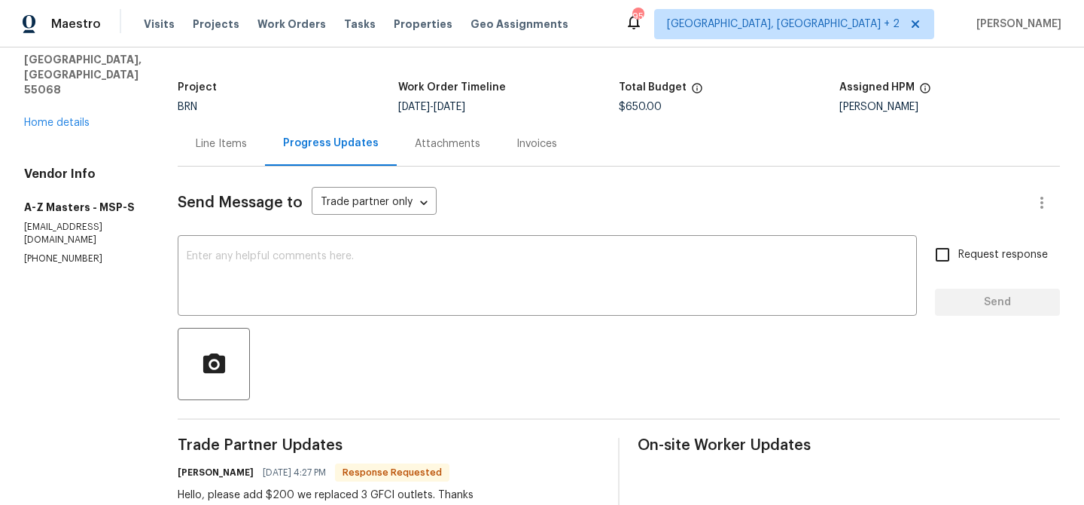
click at [41, 221] on div "Vendor Info A-Z Masters - MSP-S [EMAIL_ADDRESS][DOMAIN_NAME] [PHONE_NUMBER]" at bounding box center [82, 215] width 117 height 99
copy p "[PHONE_NUMBER]"
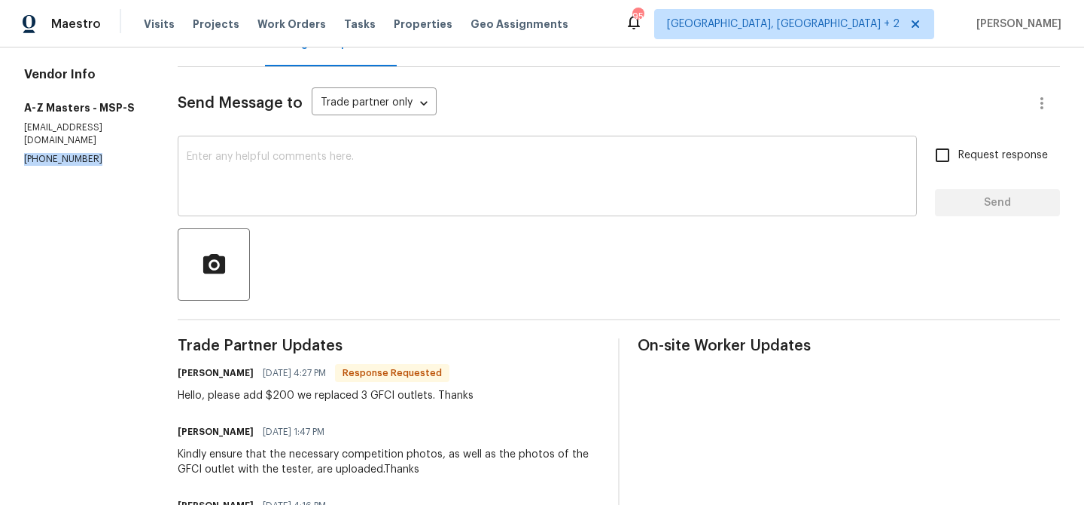
scroll to position [0, 0]
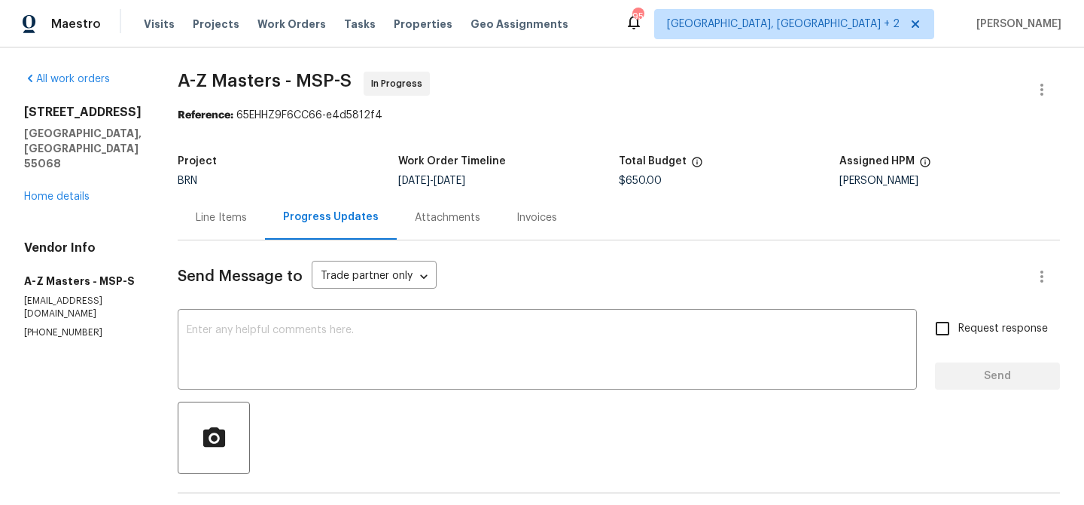
click at [225, 209] on div "Line Items" at bounding box center [221, 217] width 87 height 44
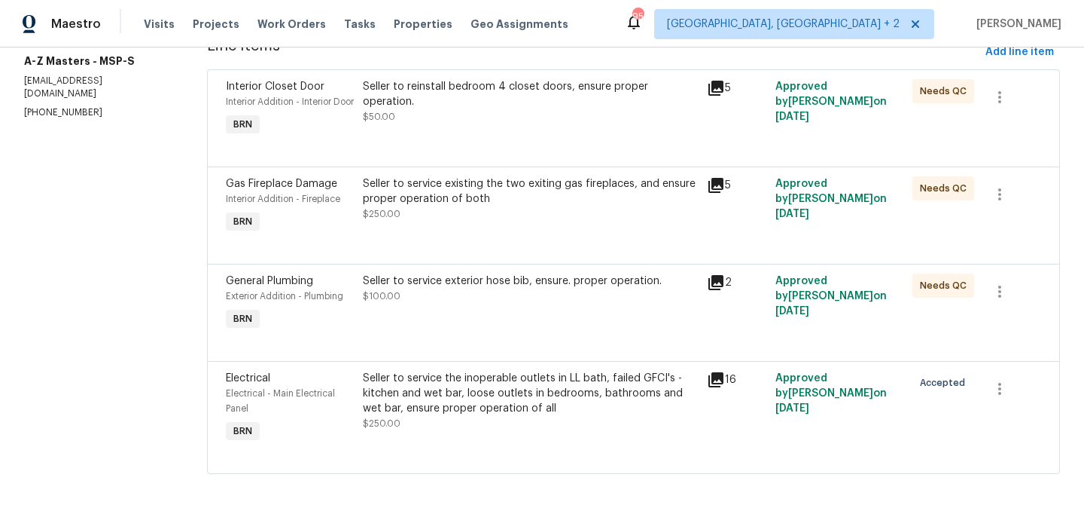
scroll to position [248, 0]
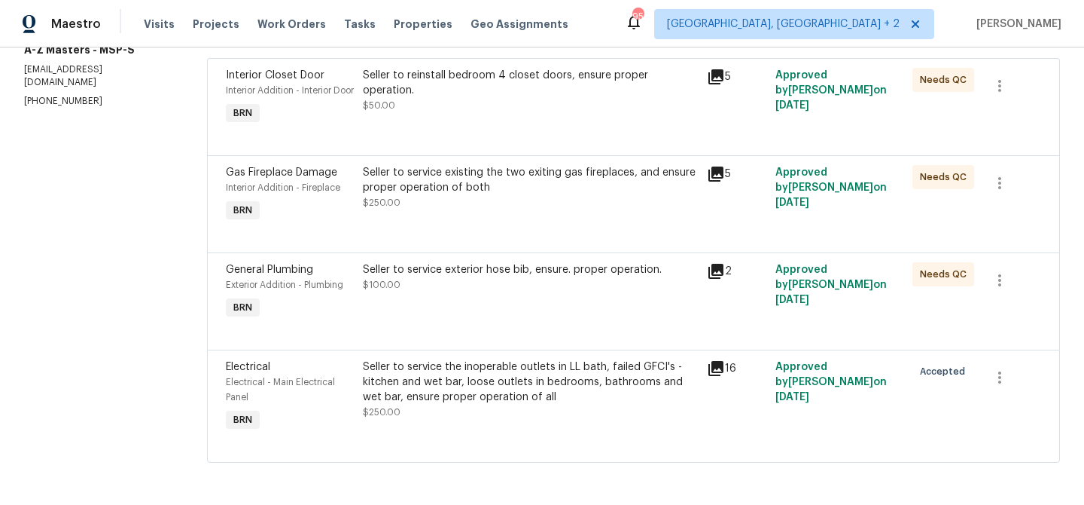
click at [418, 379] on div "Seller to service the inoperable outlets in LL bath, failed GFCI's - kitchen an…" at bounding box center [530, 381] width 334 height 45
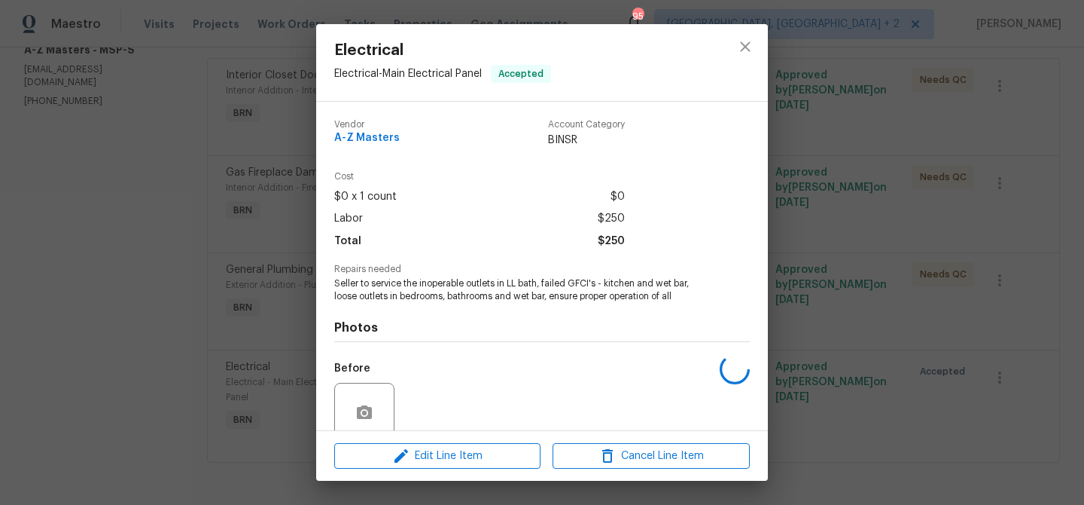
scroll to position [126, 0]
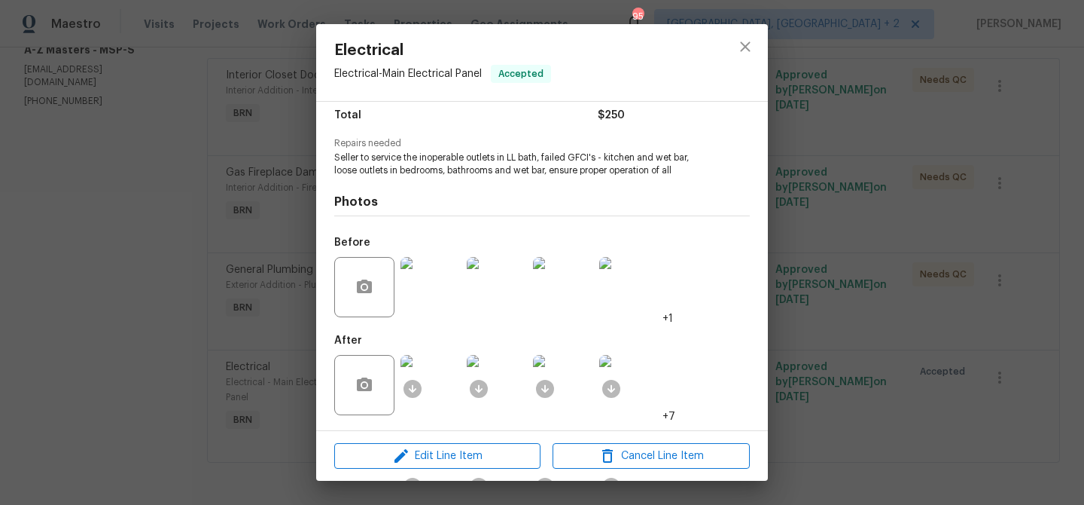
click at [108, 320] on div "Electrical Electrical - Main Electrical Panel Accepted Vendor A-Z Masters Accou…" at bounding box center [542, 252] width 1084 height 505
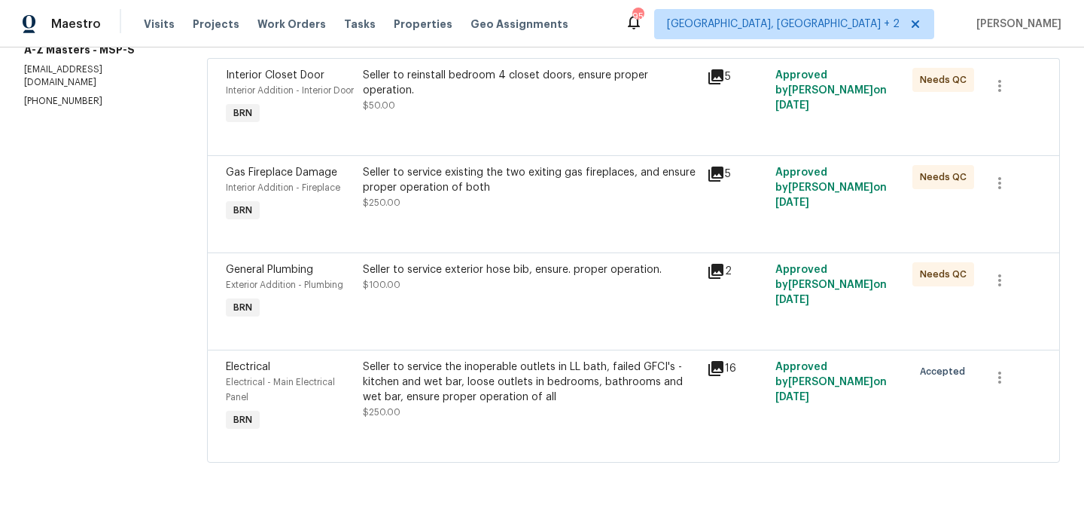
scroll to position [0, 0]
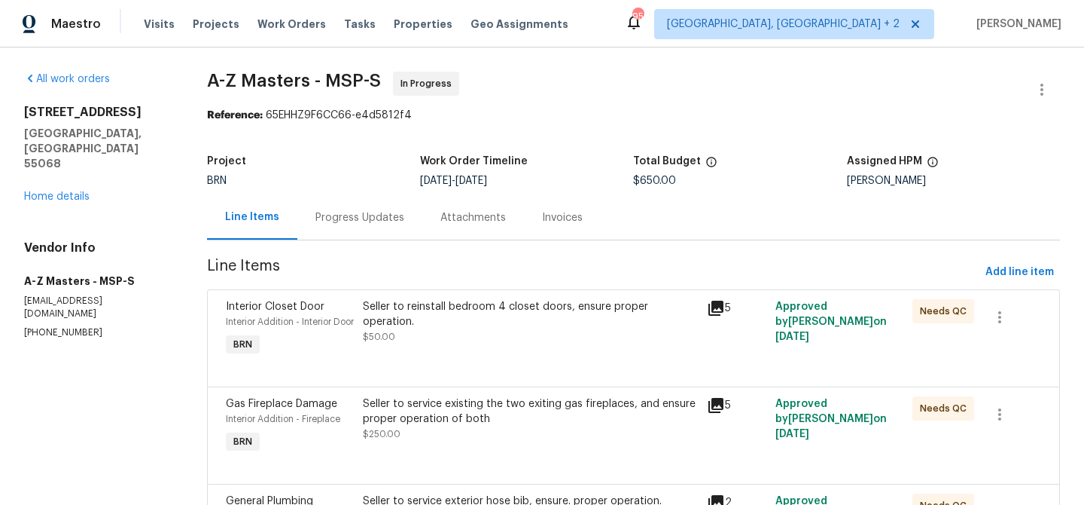
click at [339, 215] on div "Progress Updates" at bounding box center [360, 217] width 89 height 15
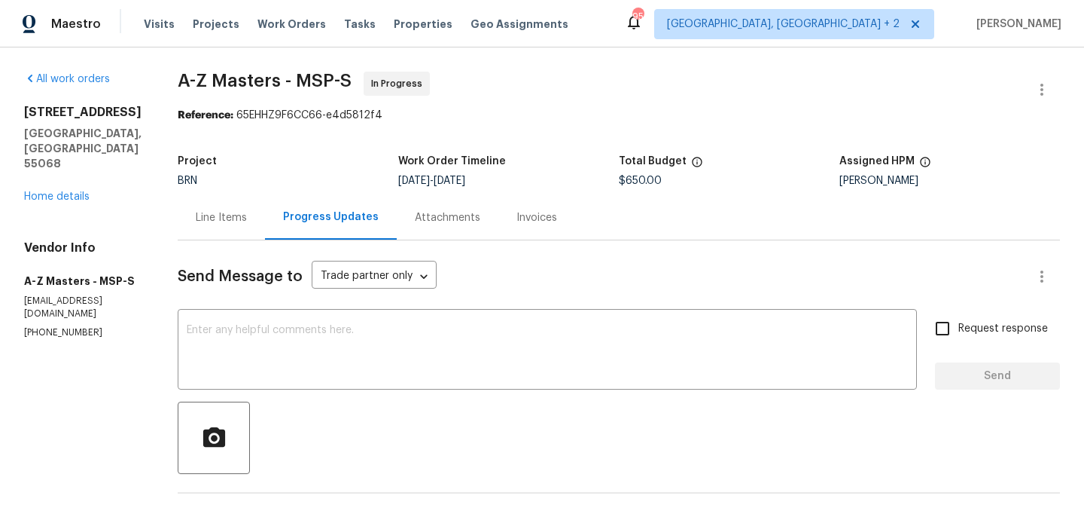
click at [223, 192] on div "Project BRN Work Order Timeline [DATE] - [DATE] Total Budget $650.00 Assigned H…" at bounding box center [619, 171] width 883 height 48
click at [229, 227] on div "Line Items" at bounding box center [221, 217] width 87 height 44
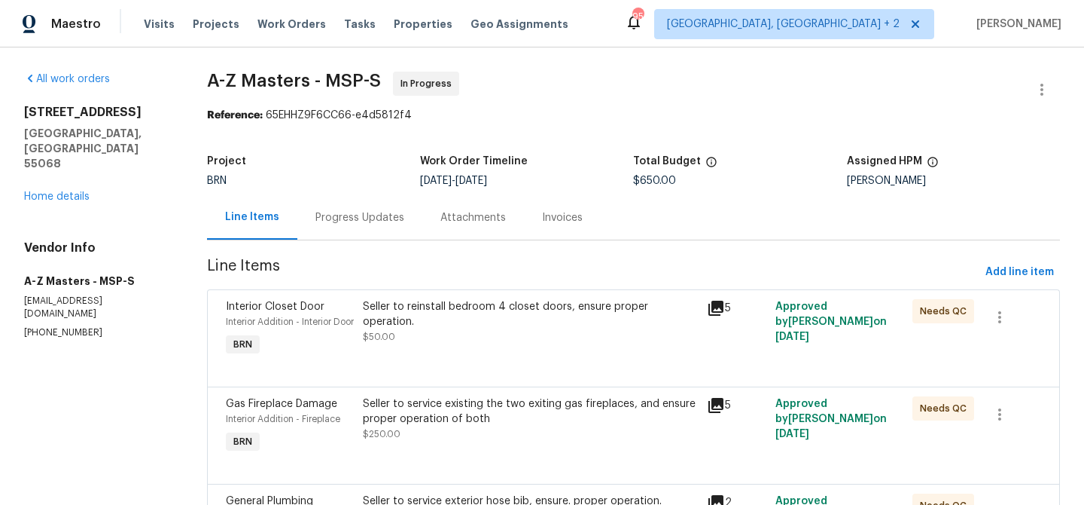
scroll to position [248, 0]
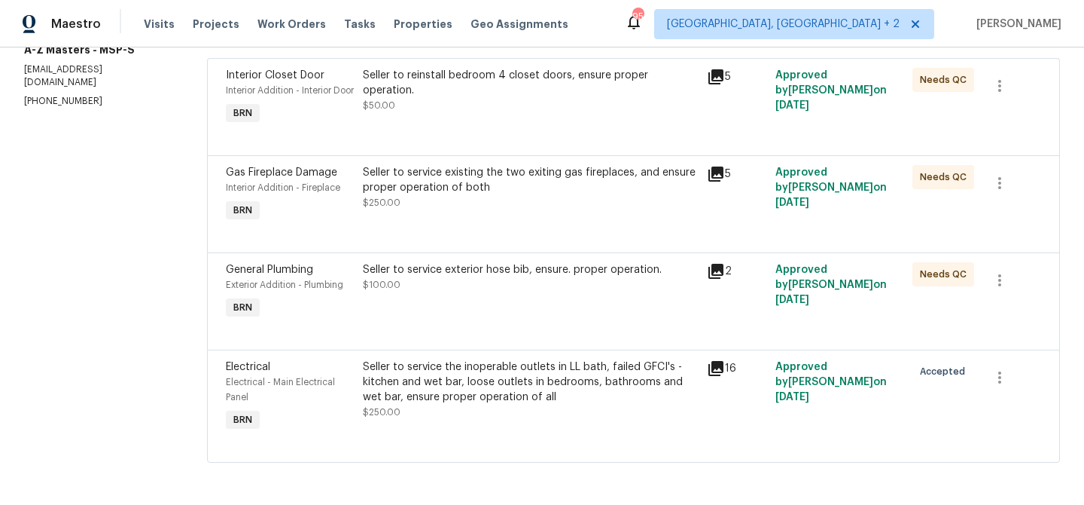
click at [477, 386] on div "Seller to service the inoperable outlets in LL bath, failed GFCI's - kitchen an…" at bounding box center [530, 381] width 334 height 45
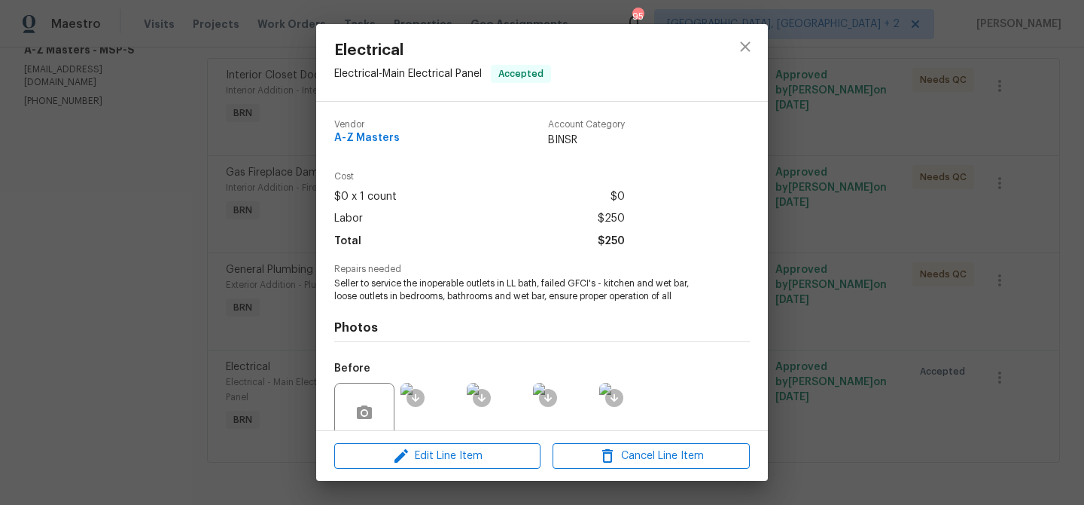
scroll to position [126, 0]
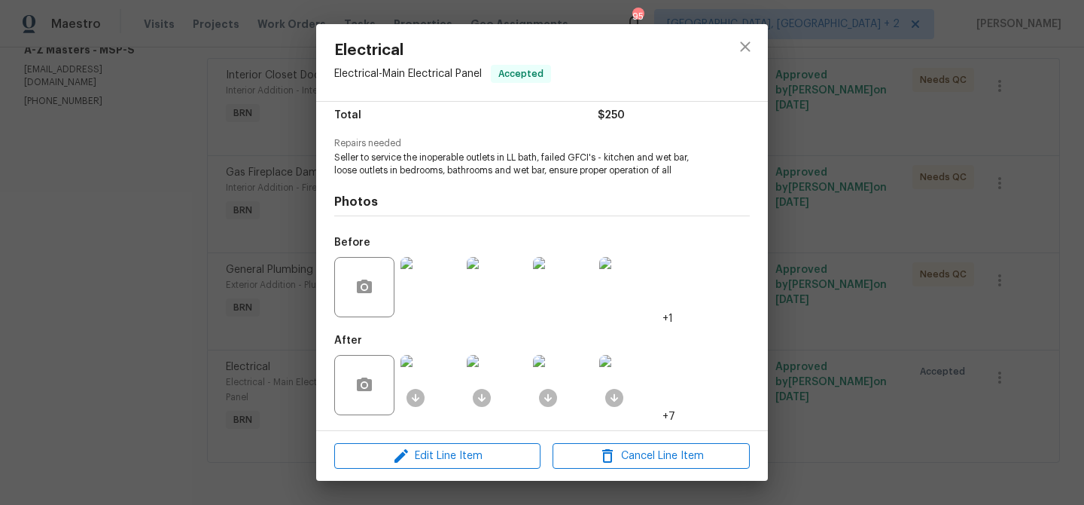
click at [447, 383] on img at bounding box center [431, 385] width 60 height 60
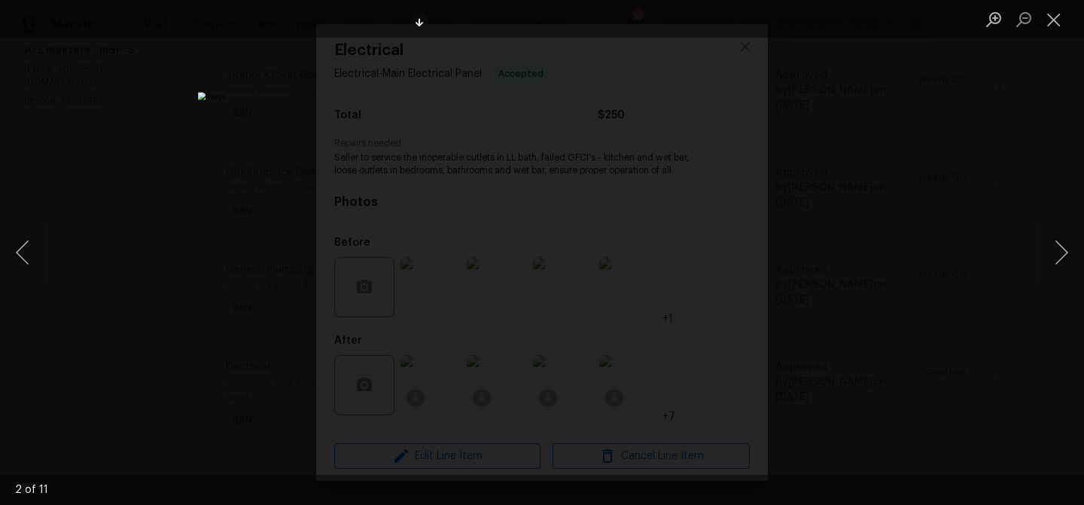
click at [164, 244] on div "Lightbox" at bounding box center [542, 252] width 1084 height 505
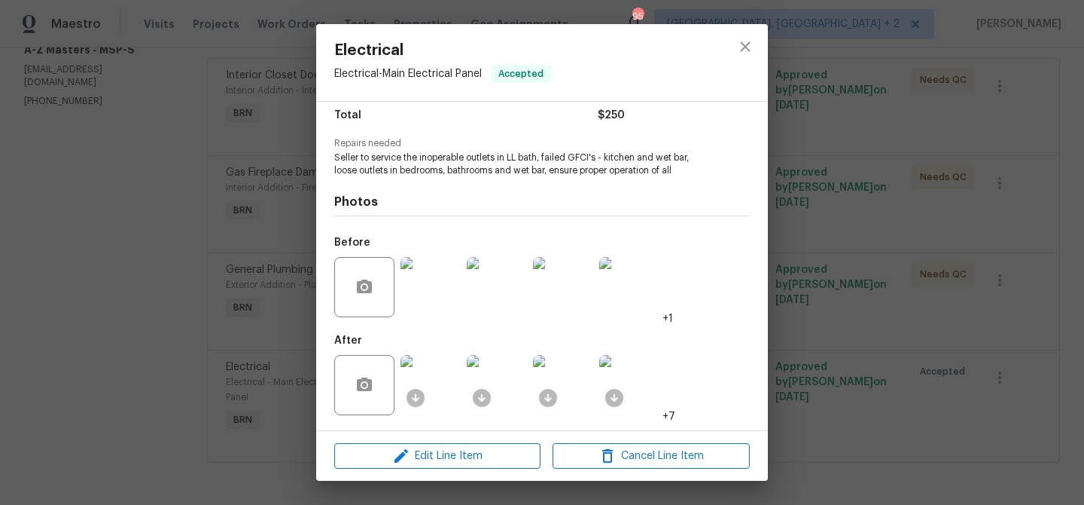
click at [181, 265] on div "Electrical Electrical - Main Electrical Panel Accepted Vendor A-Z Masters Accou…" at bounding box center [542, 252] width 1084 height 505
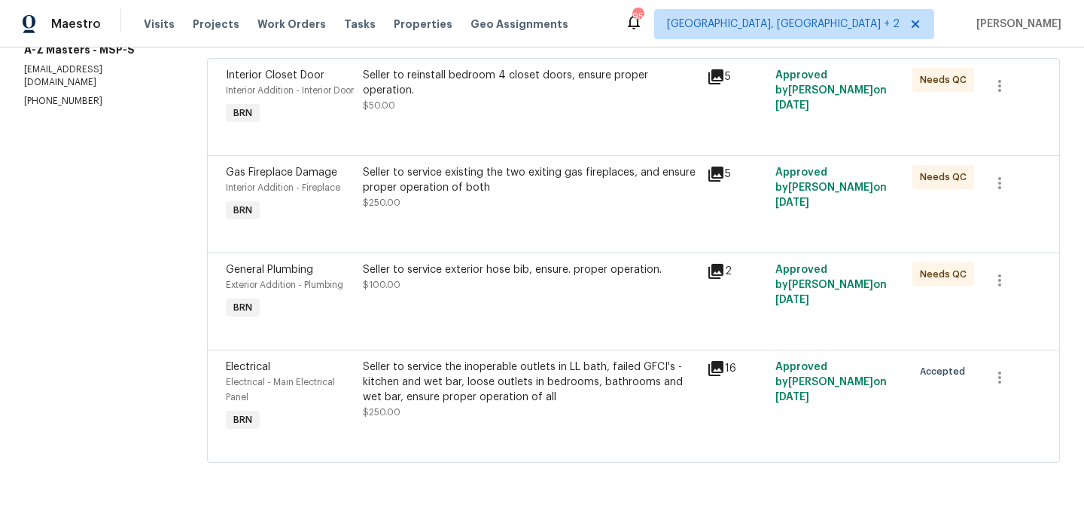
click at [389, 389] on div "Seller to service the inoperable outlets in LL bath, failed GFCI's - kitchen an…" at bounding box center [530, 381] width 334 height 45
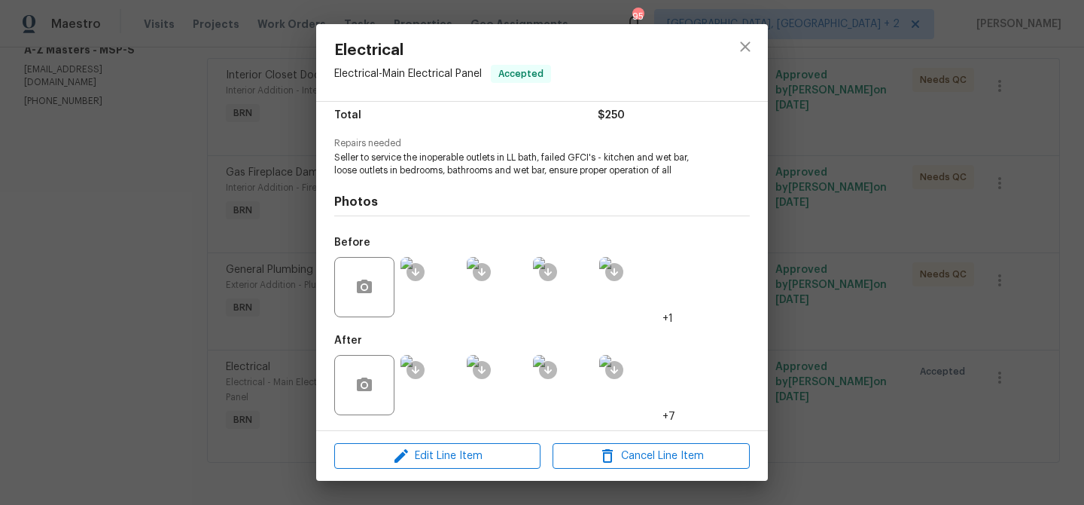
click at [431, 392] on img at bounding box center [431, 385] width 60 height 60
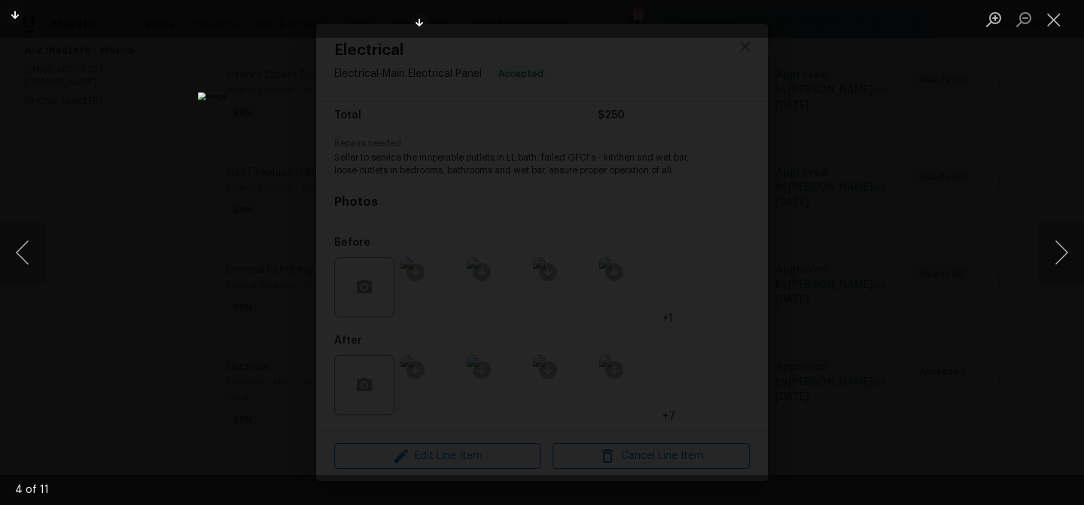
click at [191, 245] on div "Lightbox" at bounding box center [542, 252] width 1084 height 505
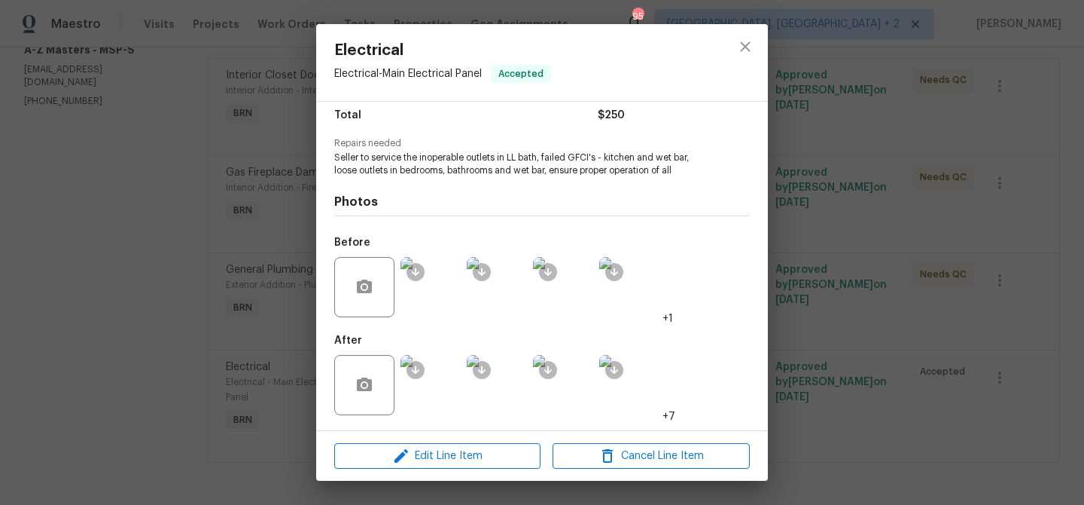
click at [199, 248] on div "Electrical Electrical - Main Electrical Panel Accepted Vendor A-Z Masters Accou…" at bounding box center [542, 252] width 1084 height 505
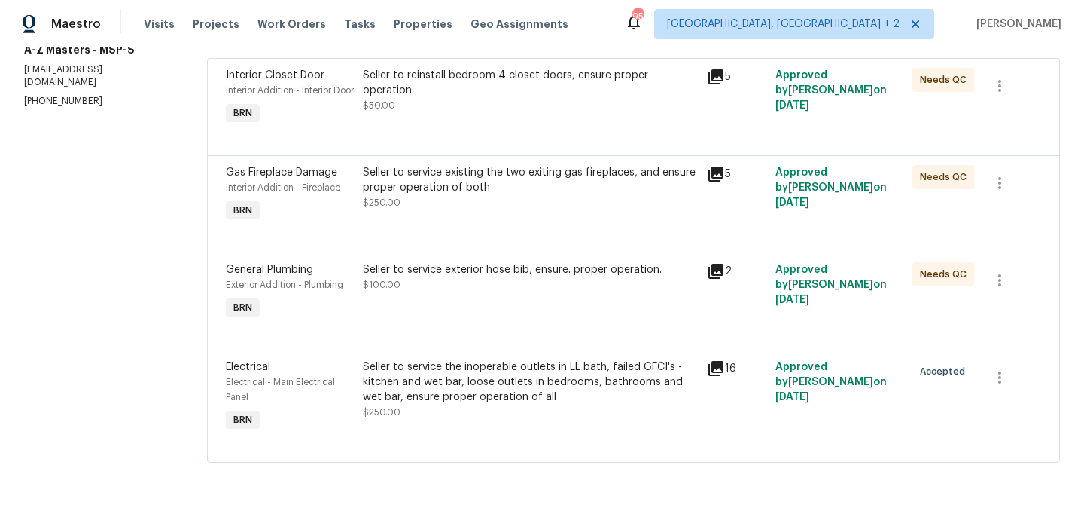
click at [405, 392] on div "Seller to service the inoperable outlets in LL bath, failed GFCI's - kitchen an…" at bounding box center [530, 381] width 334 height 45
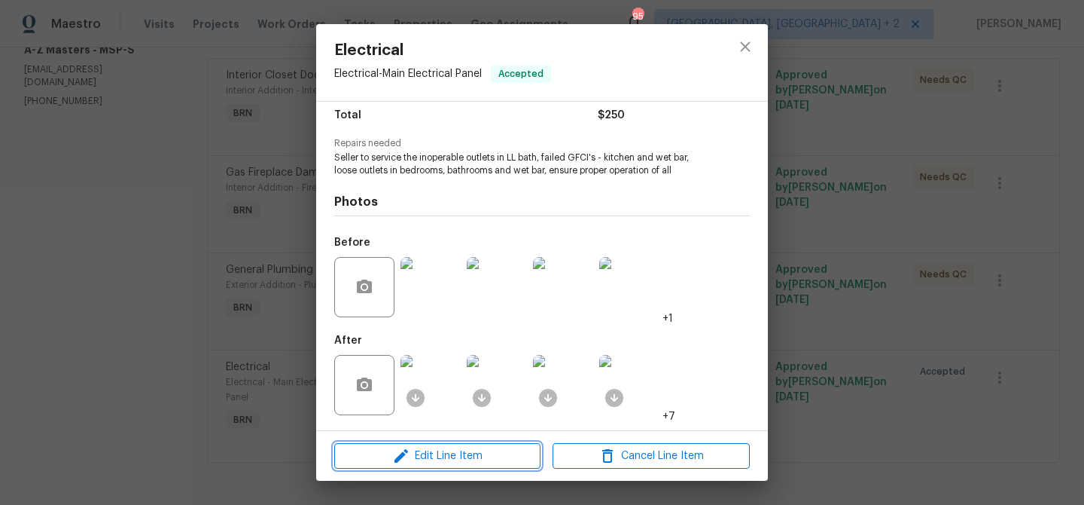
click at [411, 454] on span "Edit Line Item" at bounding box center [437, 456] width 197 height 19
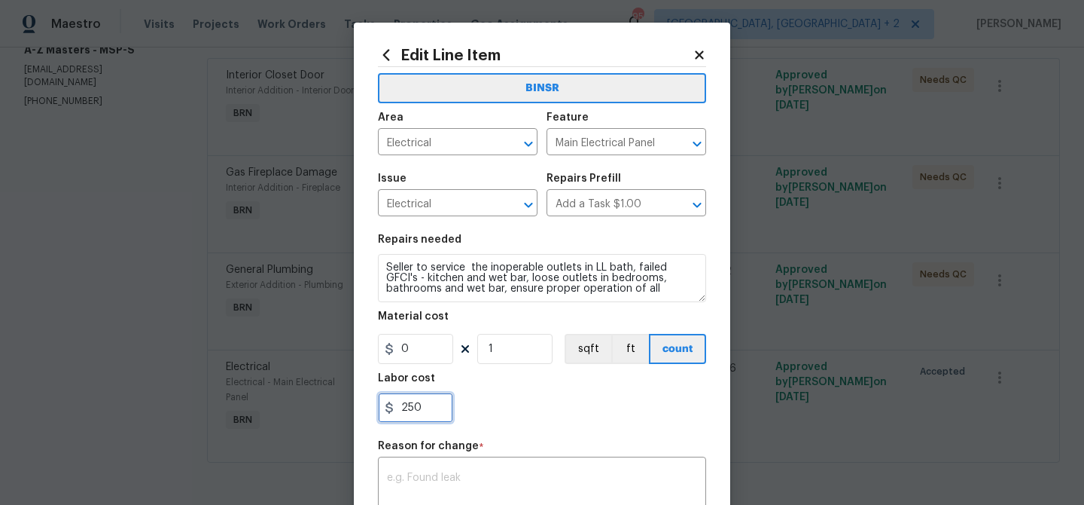
click at [431, 406] on input "250" at bounding box center [415, 407] width 75 height 30
type input "2"
type input "450"
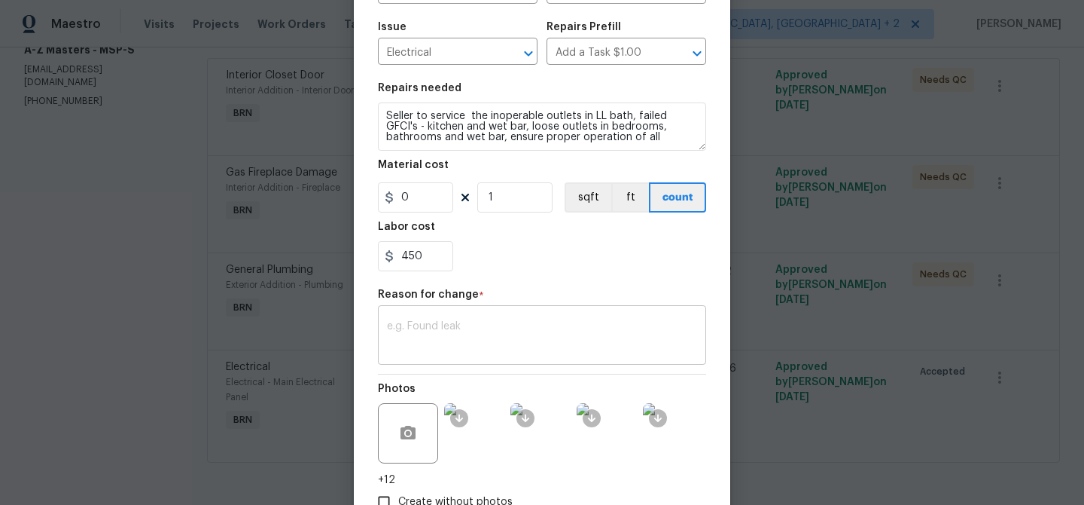
click at [450, 347] on textarea at bounding box center [542, 337] width 310 height 32
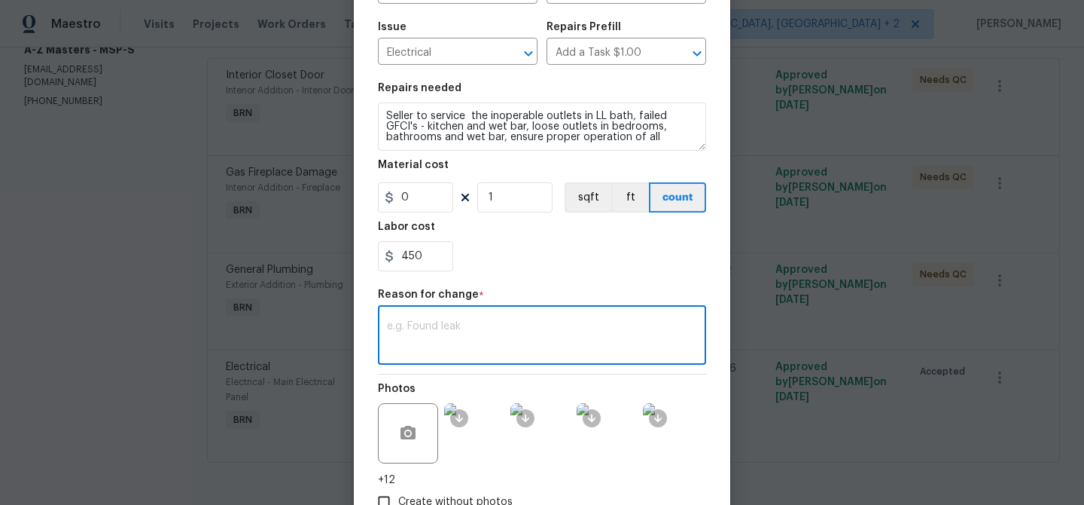
paste textarea "(AM) Updated per vendors final cost."
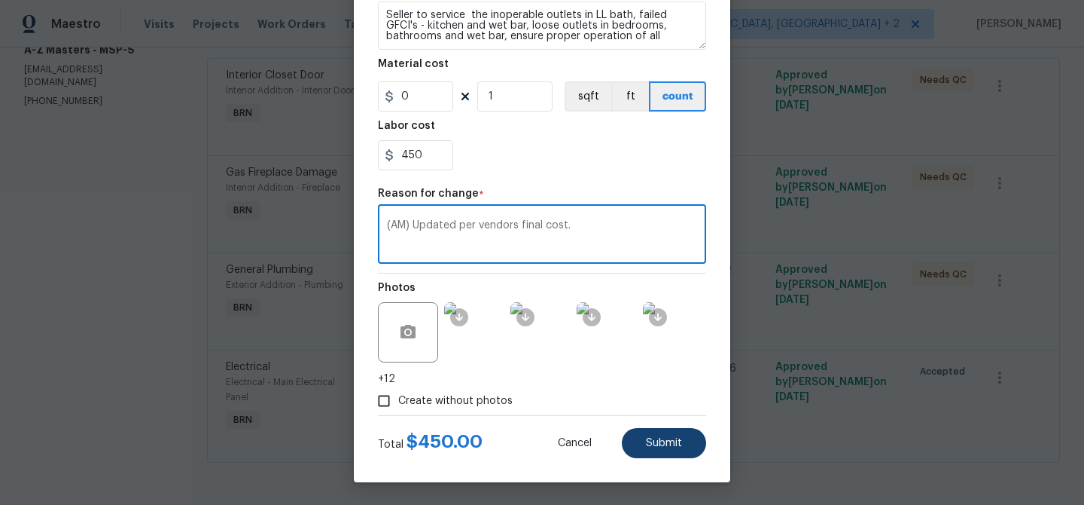
type textarea "(AM) Updated per vendors final cost."
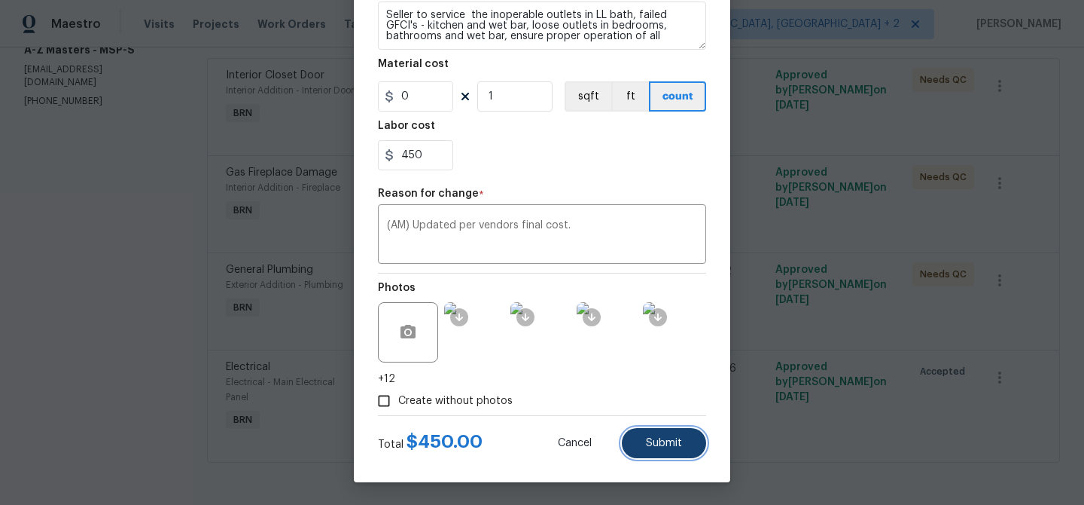
click at [689, 450] on button "Submit" at bounding box center [664, 443] width 84 height 30
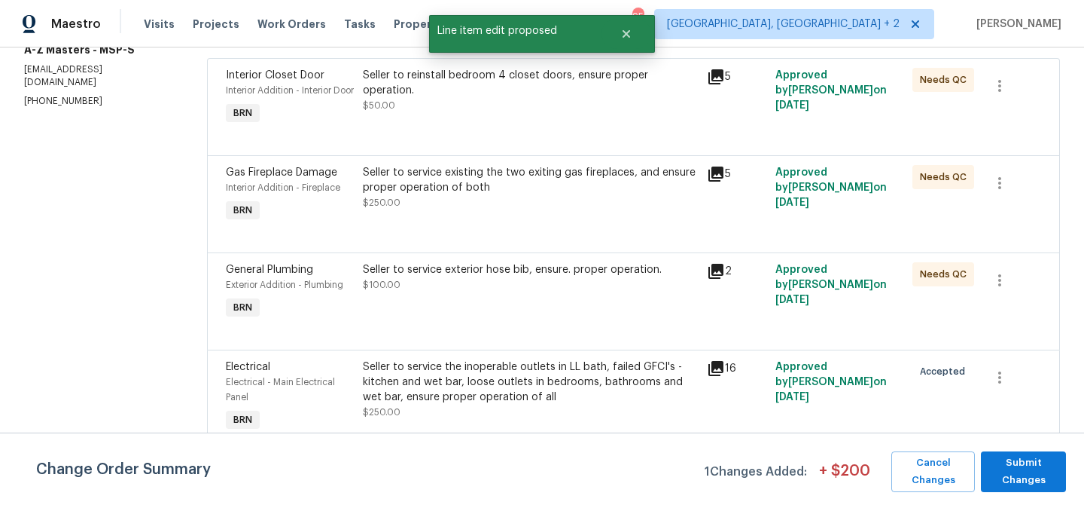
scroll to position [0, 0]
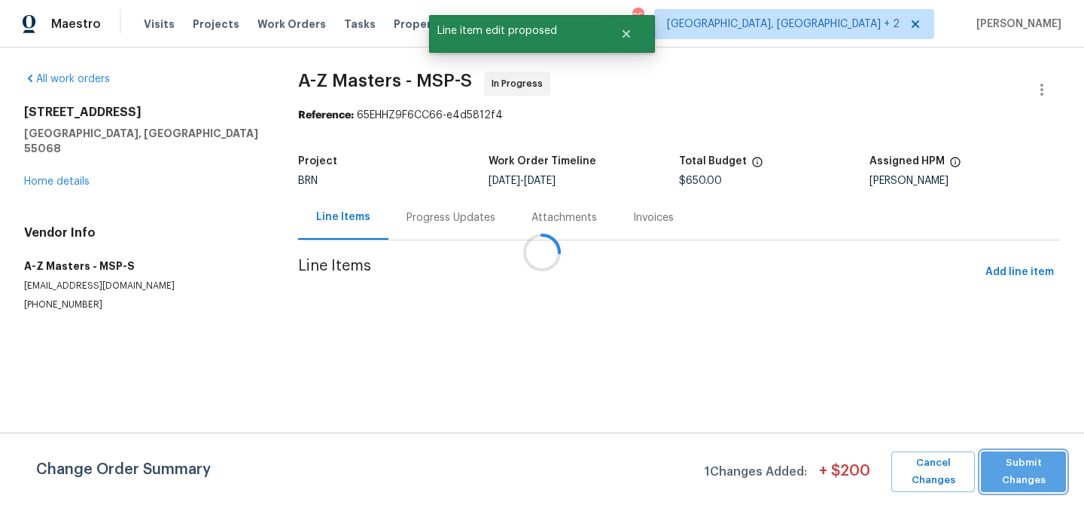
click at [1020, 475] on span "Submit Changes" at bounding box center [1024, 471] width 70 height 35
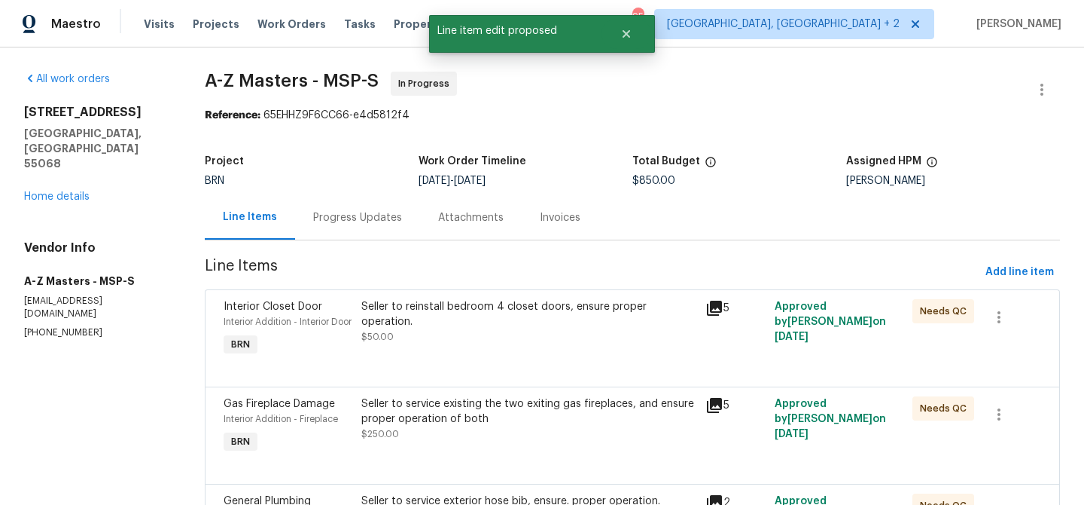
click at [358, 215] on div "Progress Updates" at bounding box center [357, 217] width 89 height 15
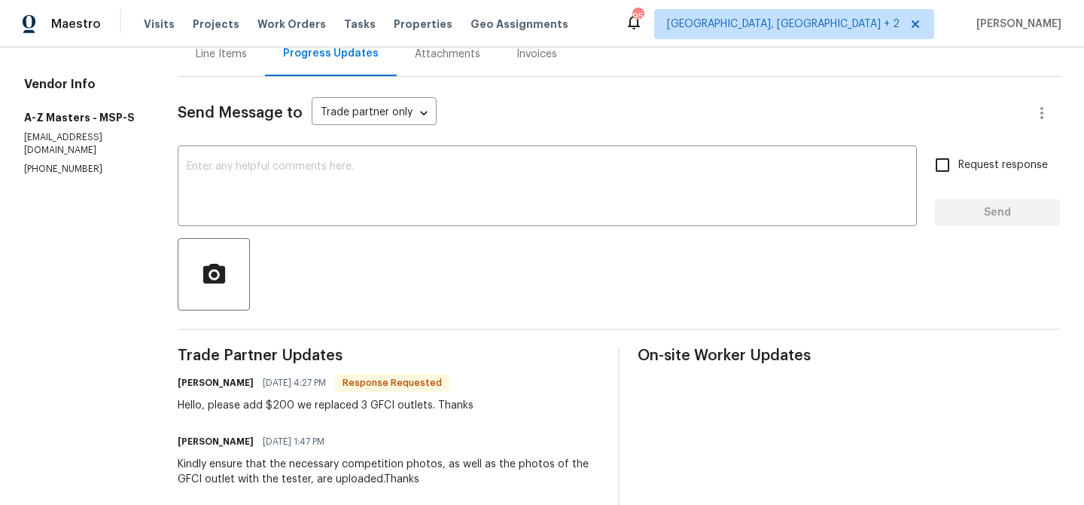
scroll to position [176, 0]
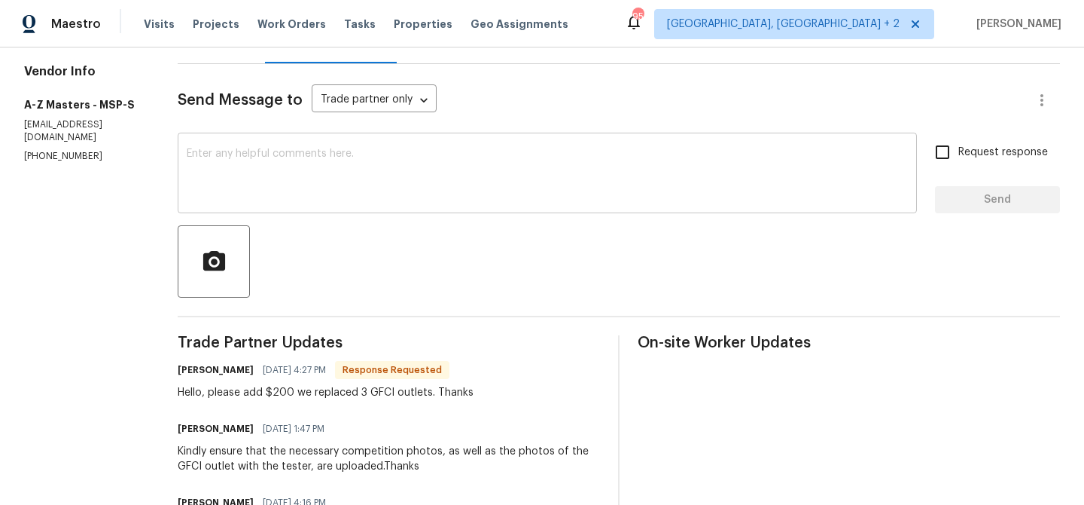
click at [260, 165] on textarea at bounding box center [547, 174] width 721 height 53
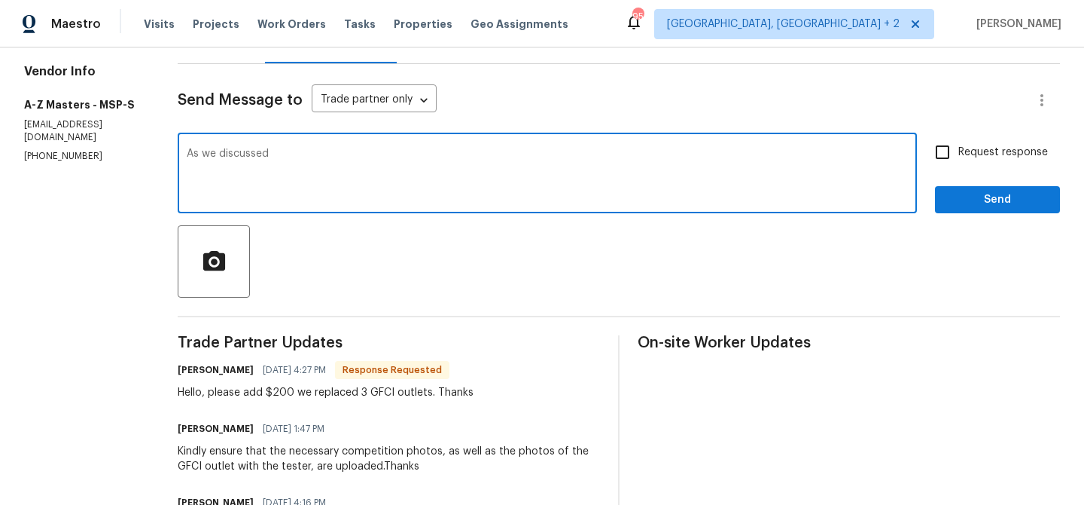
click at [32, 150] on p "[PHONE_NUMBER]" at bounding box center [82, 156] width 117 height 13
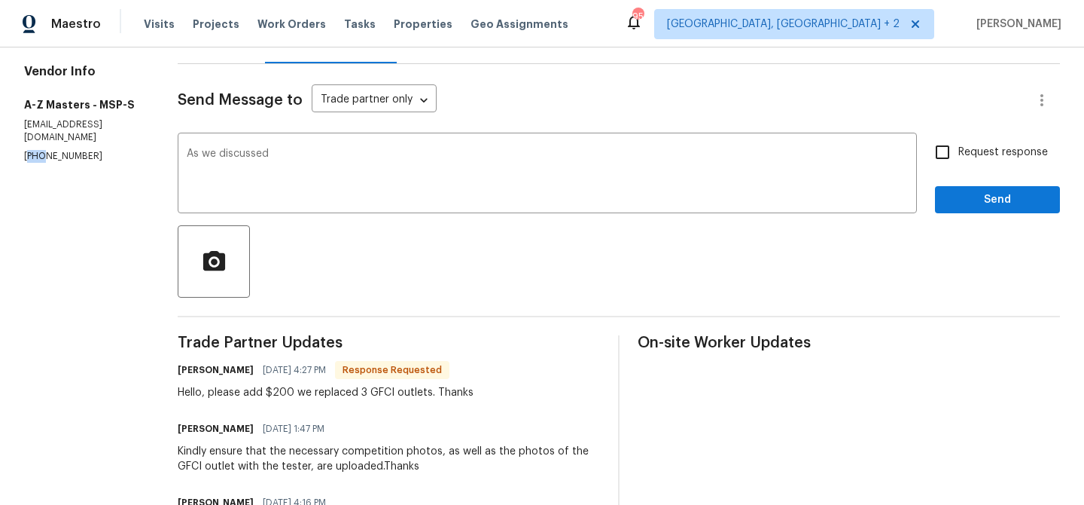
click at [32, 150] on p "[PHONE_NUMBER]" at bounding box center [82, 156] width 117 height 13
copy p "[PHONE_NUMBER]"
click at [324, 172] on textarea "As we discussed" at bounding box center [547, 174] width 721 height 53
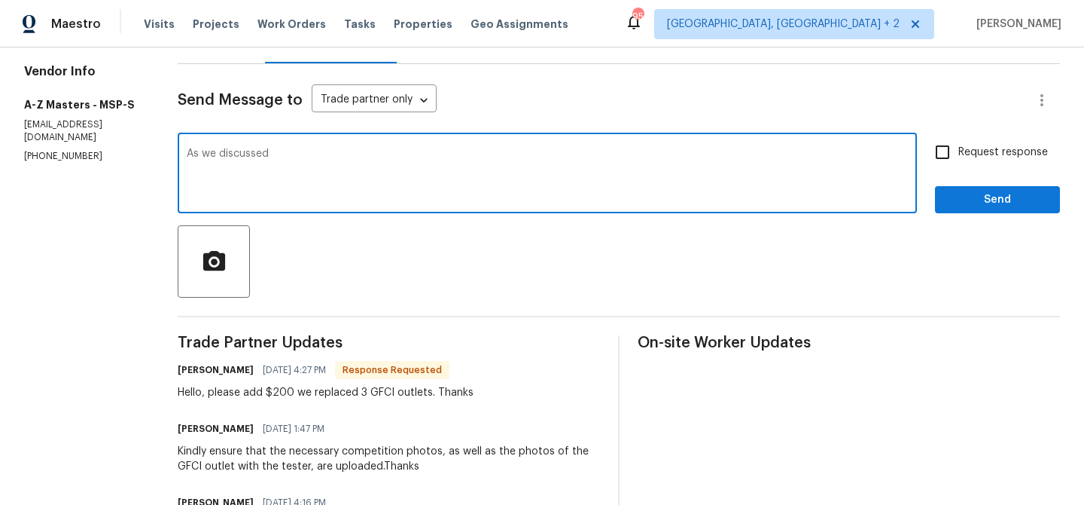
paste textarea "[PHONE_NUMBER]"
type textarea "As we discussed [PHONE_NUMBER], Cost has been updated. Could you please mark th…"
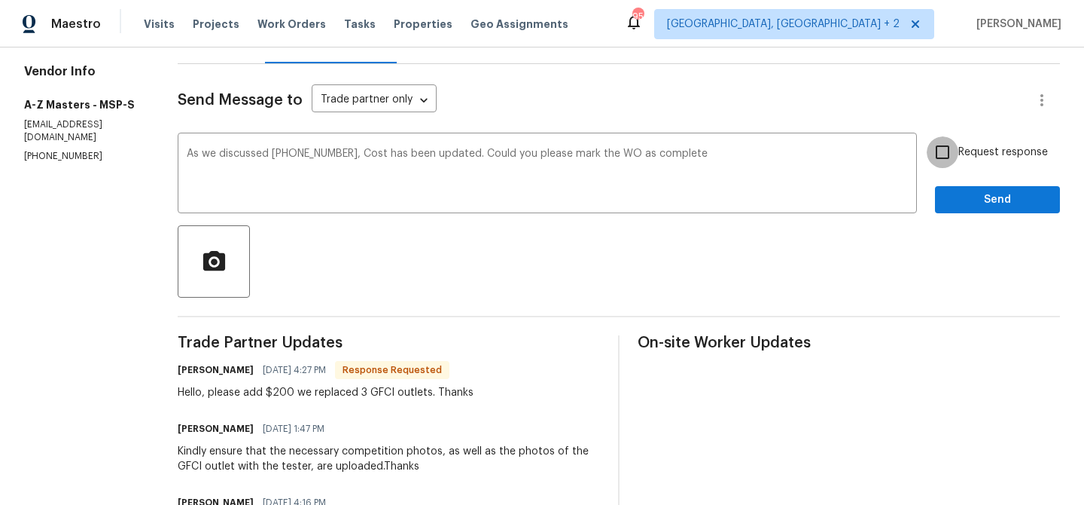
click at [949, 160] on input "Request response" at bounding box center [943, 152] width 32 height 32
checkbox input "true"
click at [949, 197] on span "Send" at bounding box center [997, 200] width 101 height 19
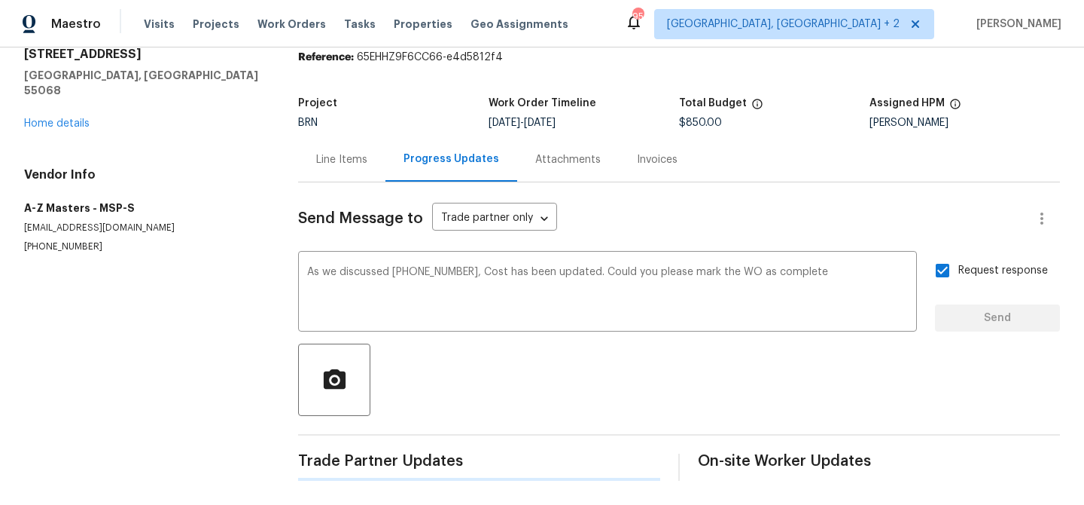
scroll to position [0, 0]
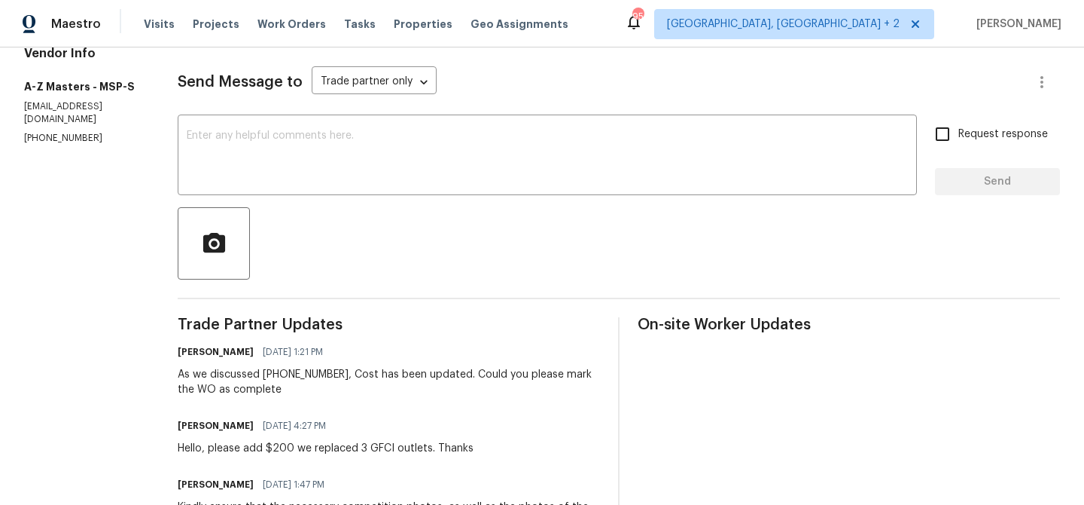
scroll to position [218, 0]
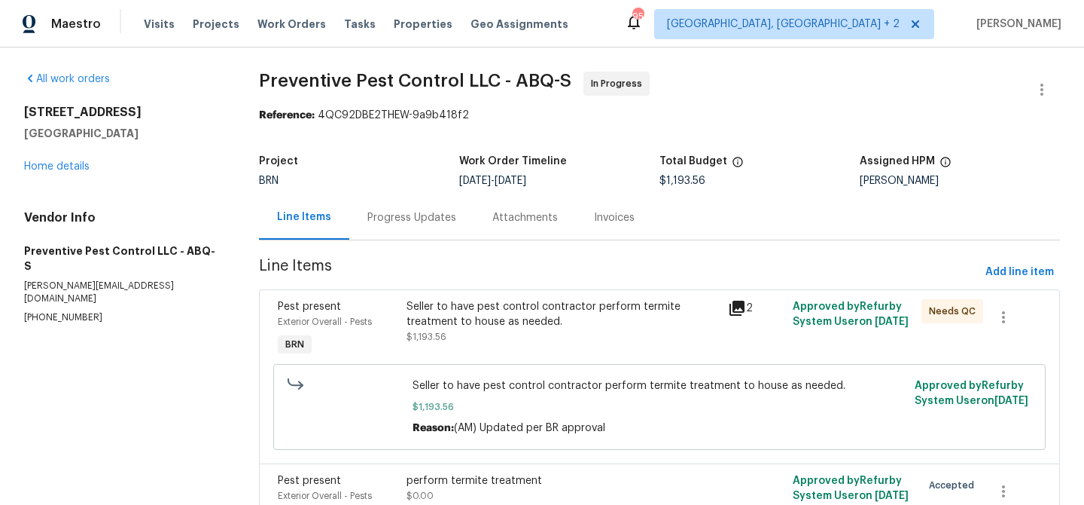
click at [376, 184] on div "BRN" at bounding box center [359, 180] width 200 height 11
click at [383, 206] on div "Progress Updates" at bounding box center [411, 217] width 125 height 44
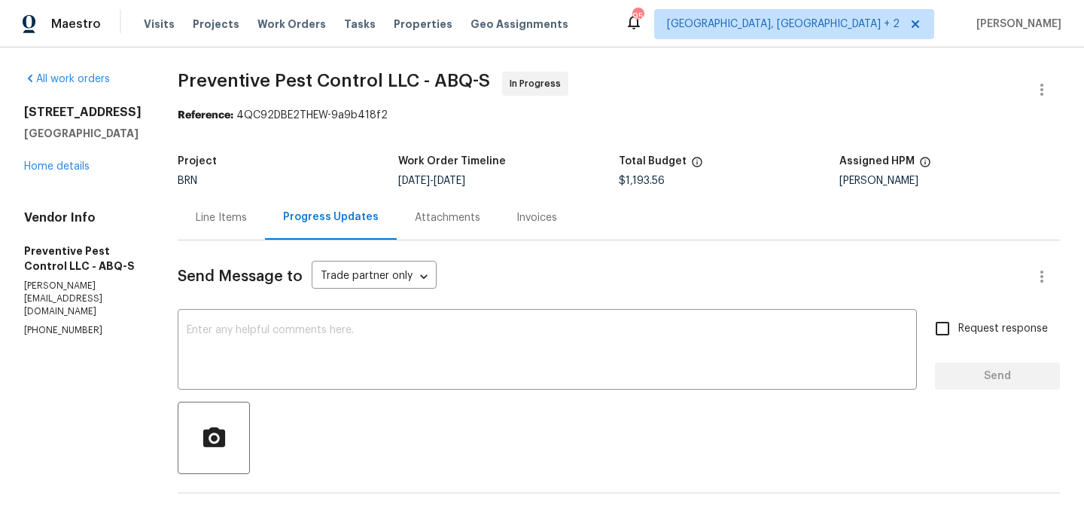
click at [236, 214] on div "Line Items" at bounding box center [221, 217] width 51 height 15
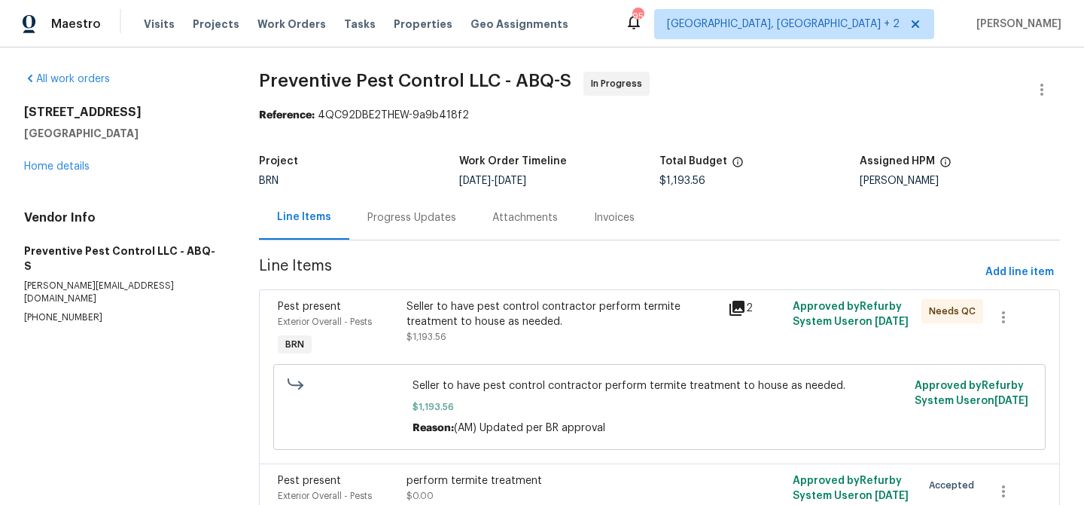
scroll to position [99, 0]
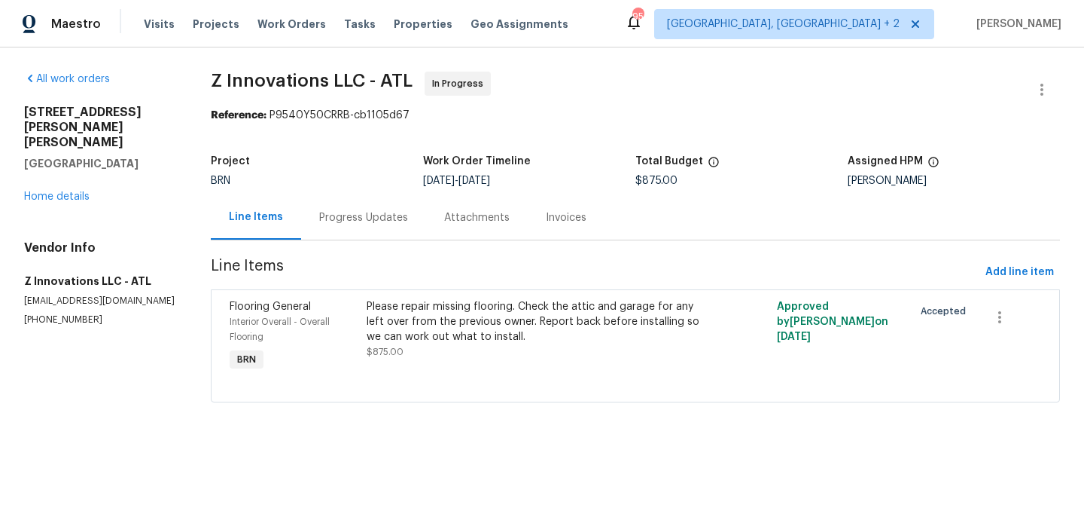
click at [337, 206] on div "Progress Updates" at bounding box center [363, 217] width 125 height 44
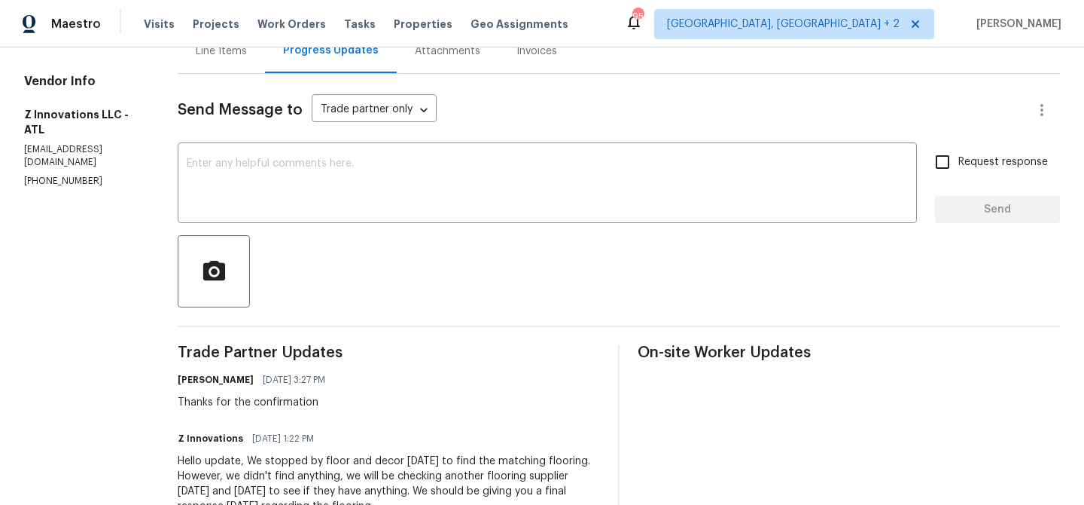
scroll to position [102, 0]
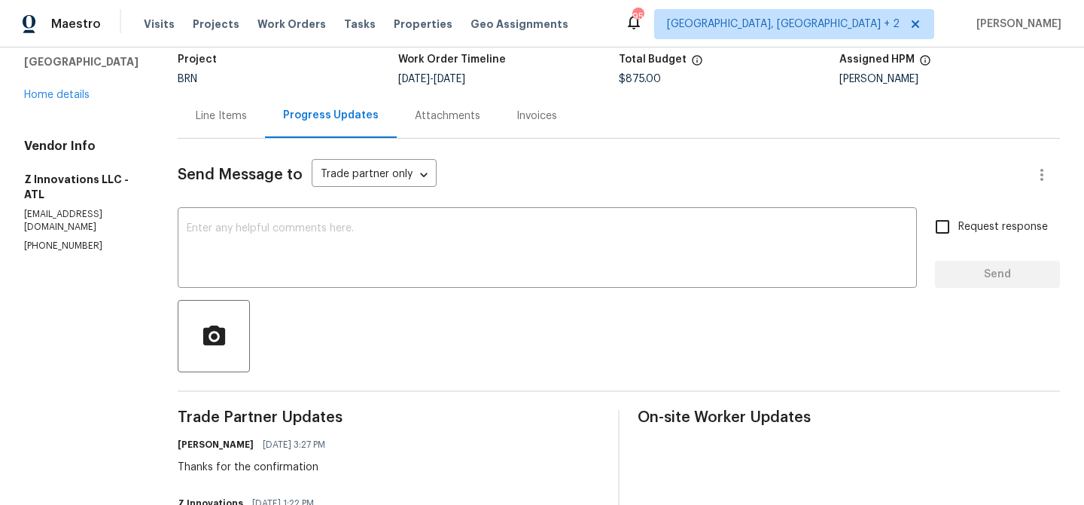
click at [50, 239] on p "(470) 210-1536" at bounding box center [82, 245] width 117 height 13
copy p "(470) 210-1536"
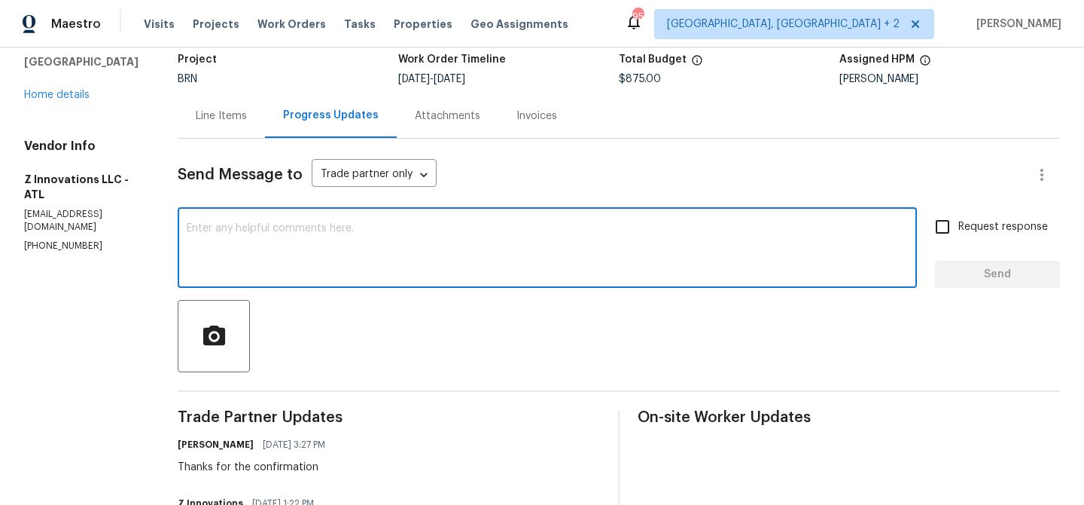
click at [301, 273] on textarea at bounding box center [547, 249] width 721 height 53
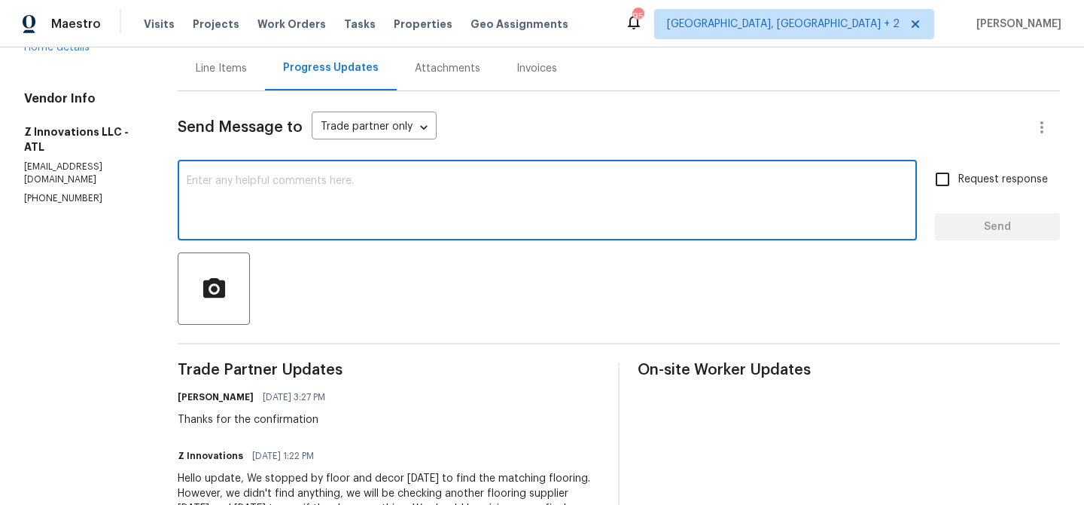
scroll to position [160, 0]
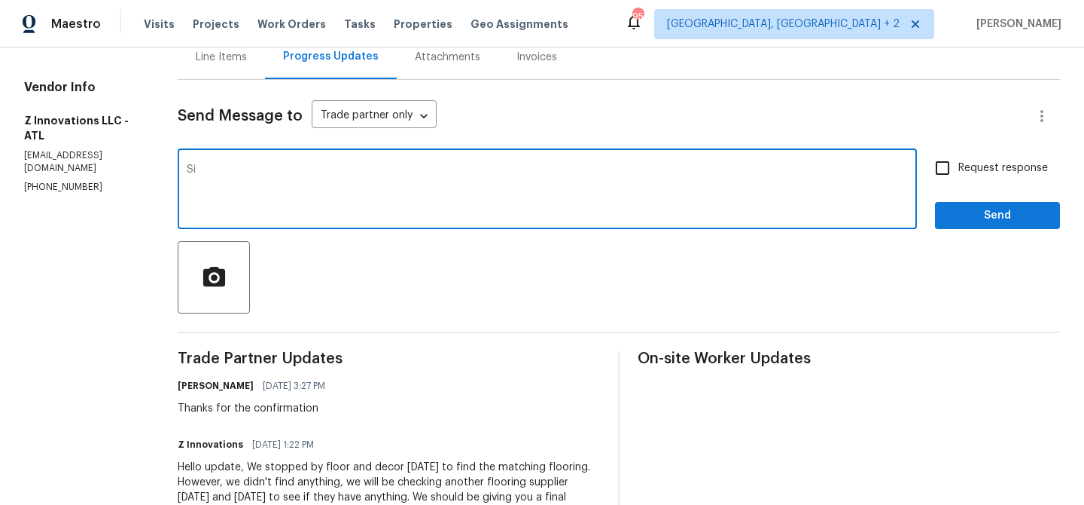
type textarea "S"
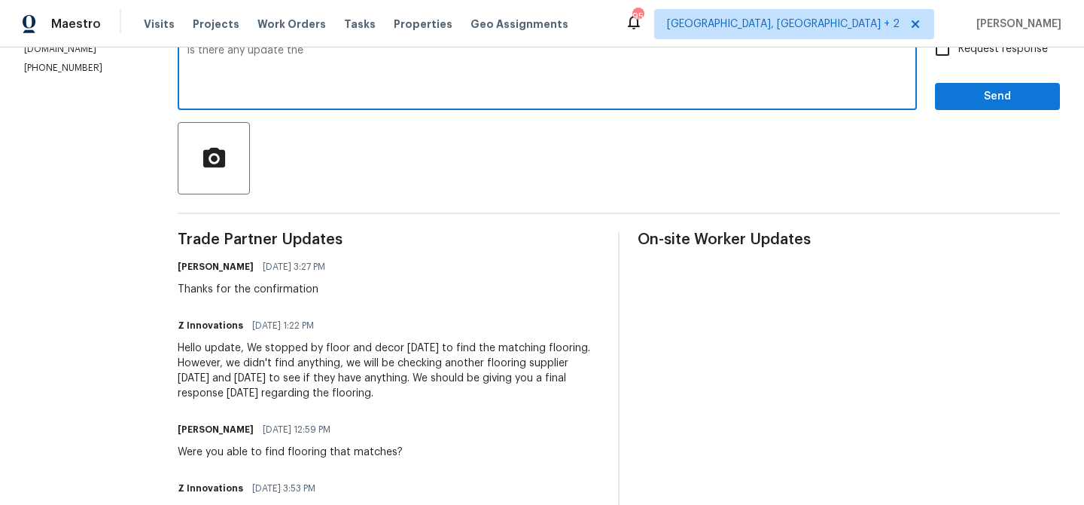
scroll to position [209, 0]
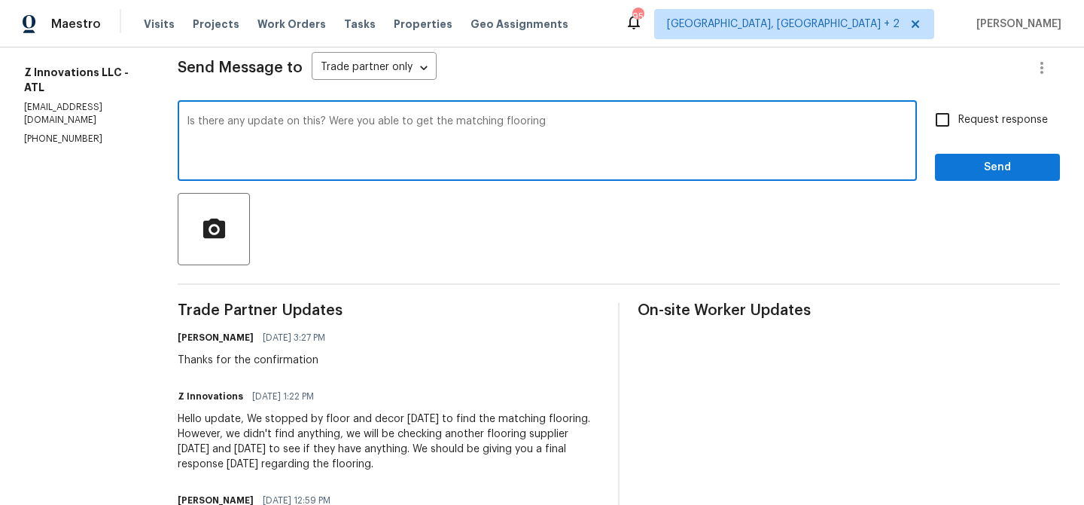
type textarea "Is there any update on this? Were you able to get the matching flooring"
click at [269, 148] on textarea "Is there any update on this? Were you able to get the matching flooring" at bounding box center [547, 142] width 721 height 53
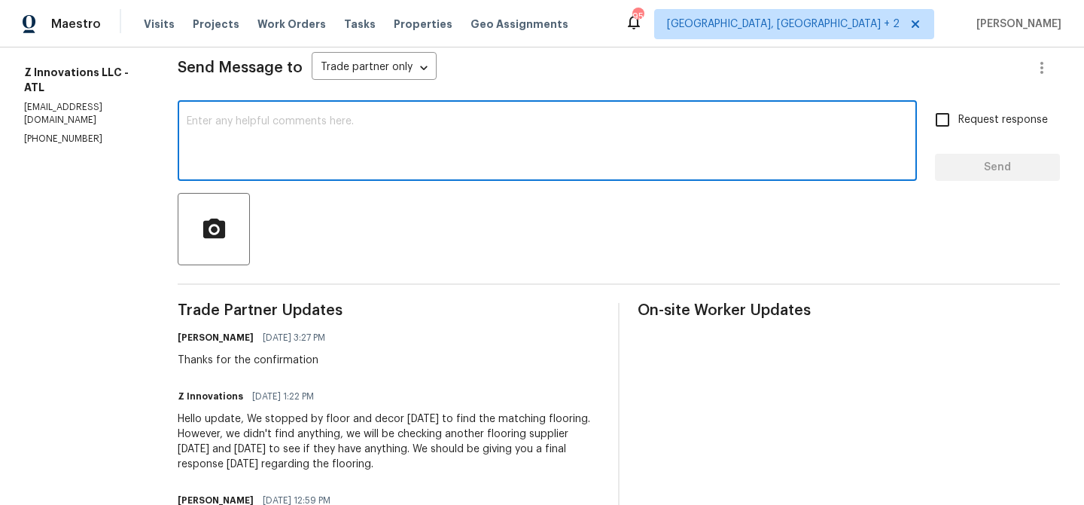
paste textarea "Any updates on this? Have you been able to find matching flooring?"
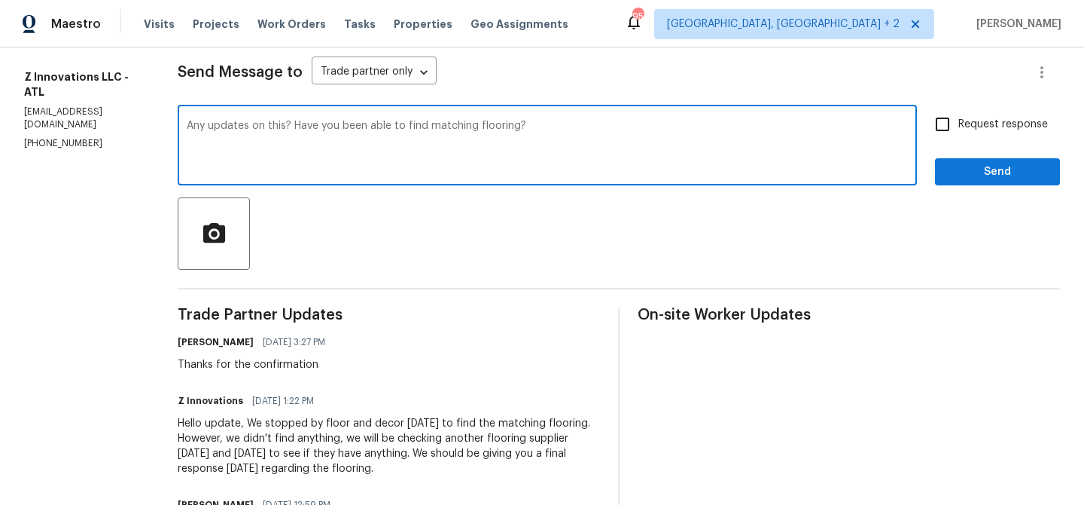
scroll to position [202, 0]
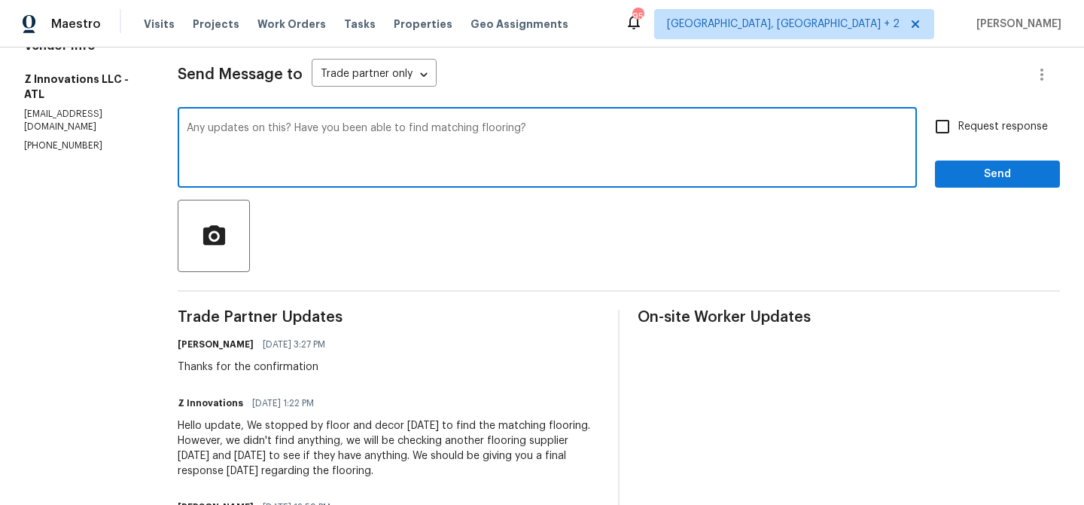
type textarea "Any updates on this? Have you been able to find matching flooring?"
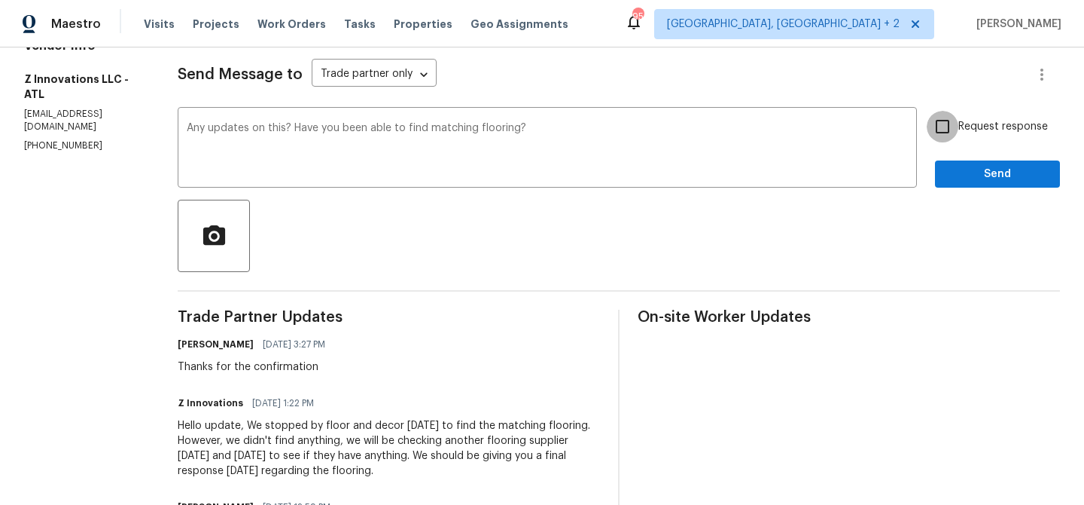
click at [943, 123] on input "Request response" at bounding box center [943, 127] width 32 height 32
checkbox input "true"
click at [943, 170] on button "Send" at bounding box center [997, 174] width 125 height 28
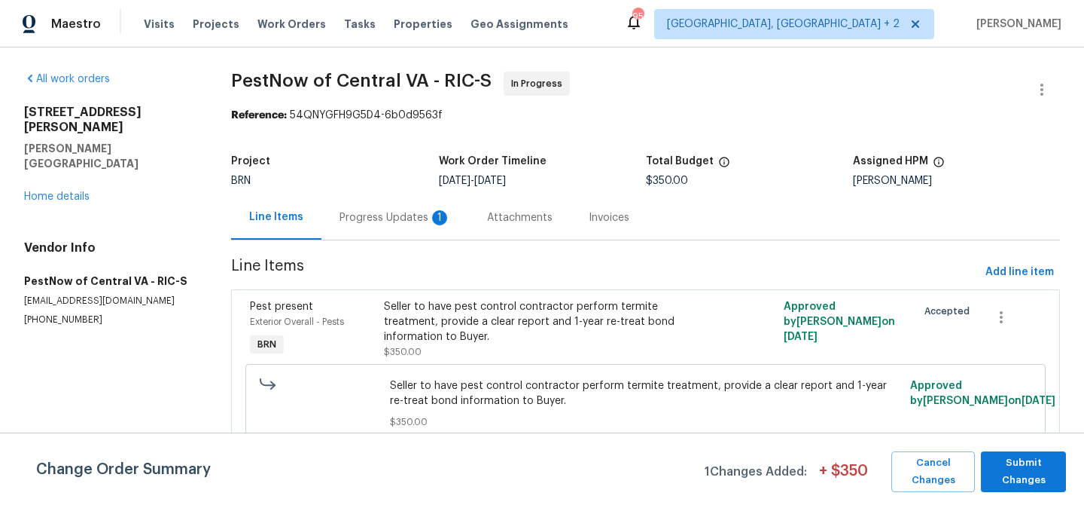
click at [364, 217] on div "Progress Updates 1" at bounding box center [395, 217] width 111 height 15
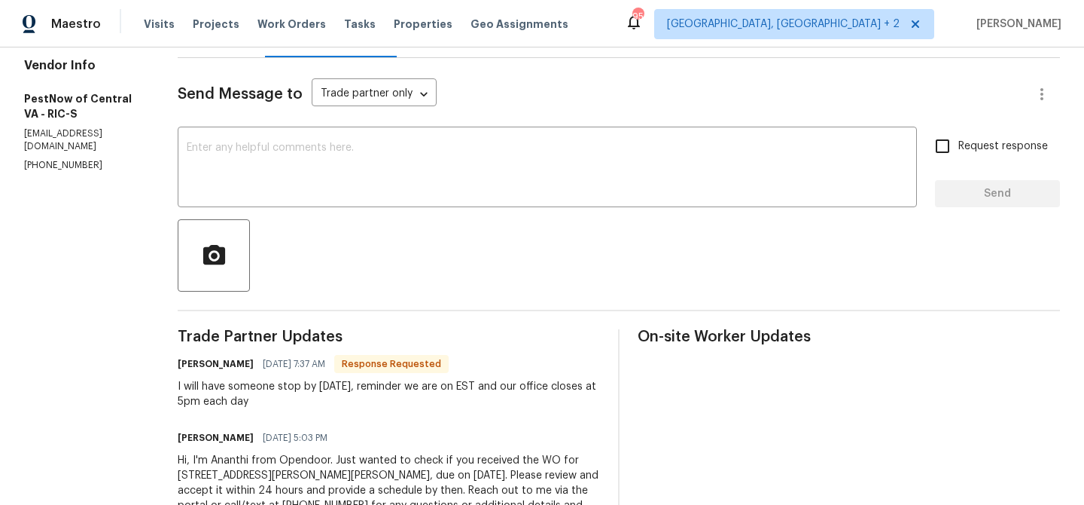
scroll to position [184, 0]
click at [288, 176] on textarea at bounding box center [547, 167] width 721 height 53
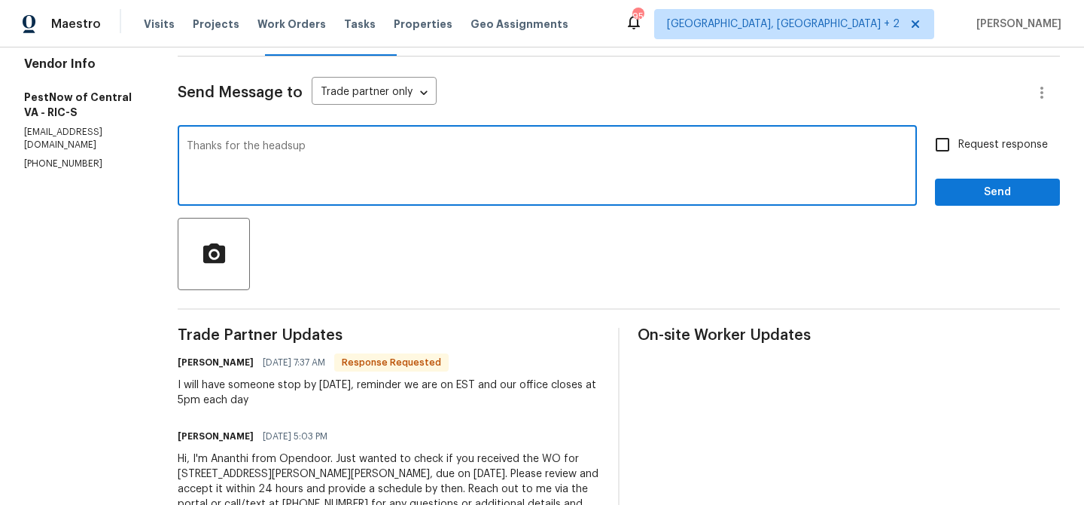
drag, startPoint x: 252, startPoint y: 145, endPoint x: 510, endPoint y: 152, distance: 257.6
click at [511, 152] on textarea "Thanks for the headsup" at bounding box center [547, 167] width 721 height 53
click at [322, 146] on textarea "Thanks for the confirmation, Once the work started at the property [DATE]" at bounding box center [547, 167] width 721 height 53
click at [616, 151] on textarea "Thanks for the confirmation.Once the work started at the property [DATE]" at bounding box center [547, 167] width 721 height 53
type textarea "Thanks for the confirmation.Once the work started at the property [DATE], keep …"
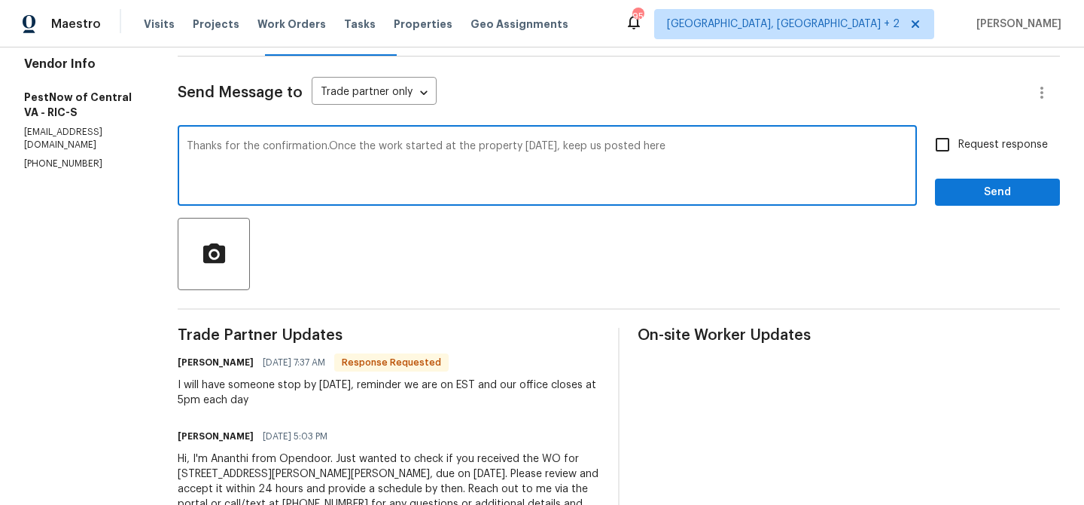
click at [974, 139] on span "Request response" at bounding box center [1004, 145] width 90 height 16
click at [959, 139] on input "Request response" at bounding box center [943, 145] width 32 height 32
checkbox input "true"
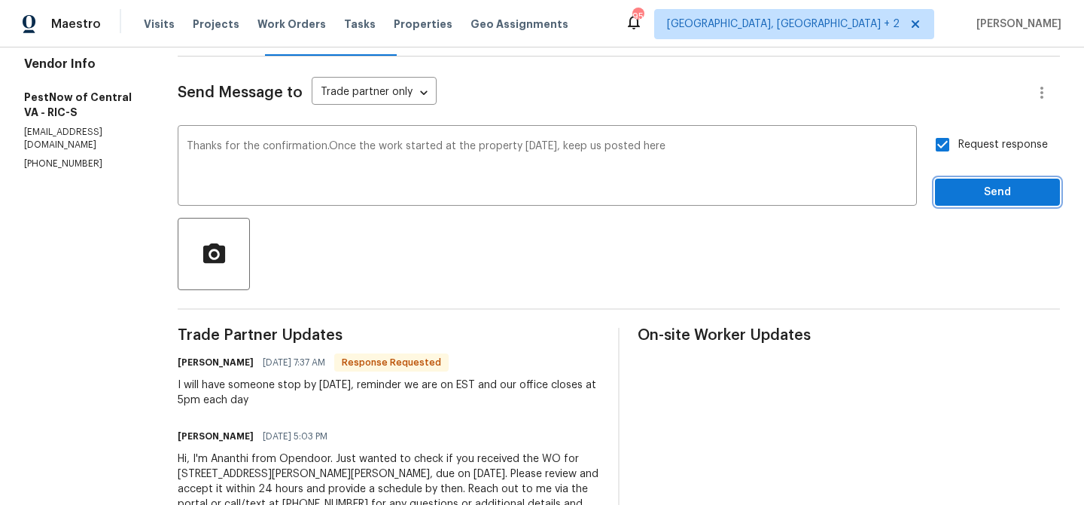
click at [953, 199] on span "Send" at bounding box center [997, 192] width 101 height 19
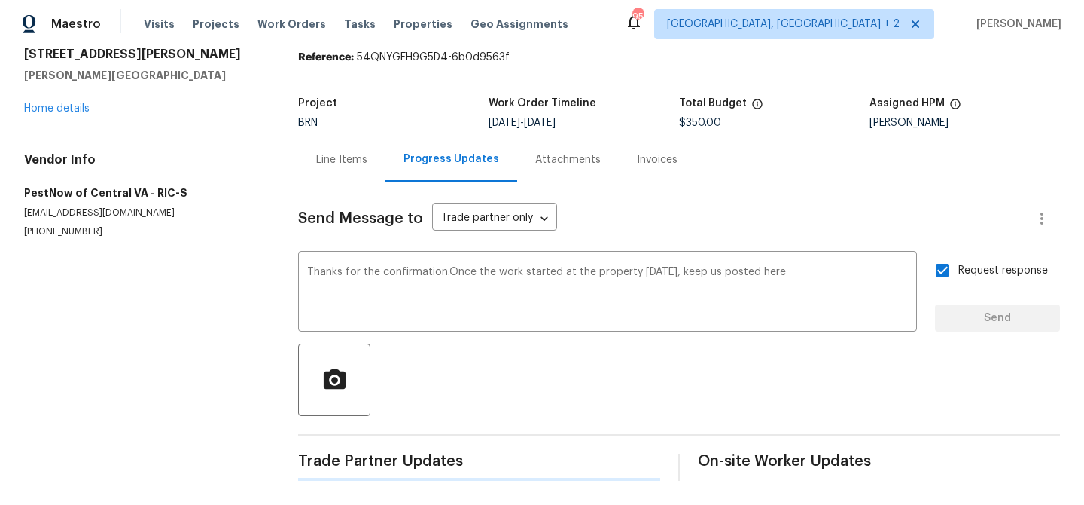
scroll to position [0, 0]
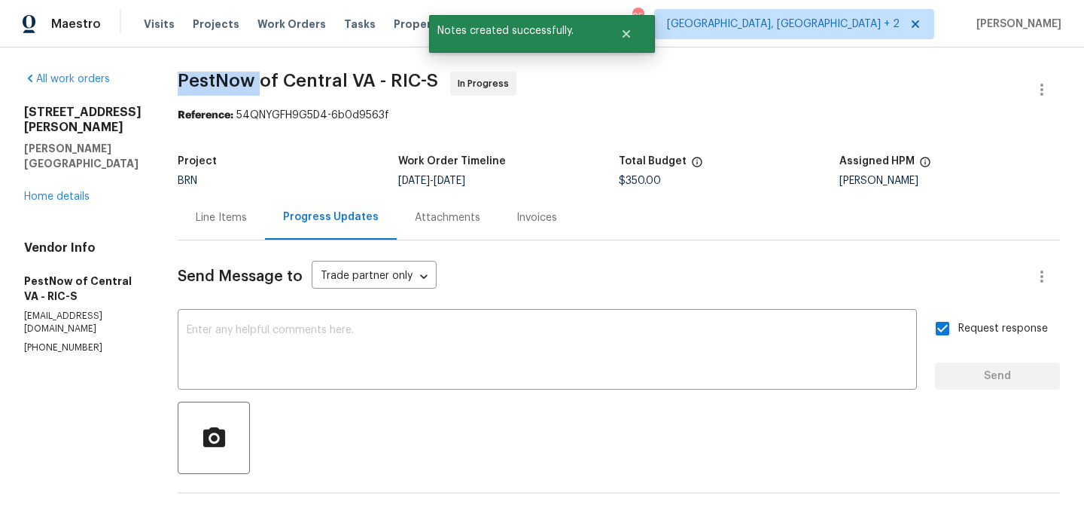
drag, startPoint x: 166, startPoint y: 83, endPoint x: 248, endPoint y: 83, distance: 82.1
click at [248, 83] on div "All work orders [STREET_ADDRESS][PERSON_NAME][PERSON_NAME] Home details Vendor …" at bounding box center [542, 436] width 1084 height 779
copy span "PestNow"
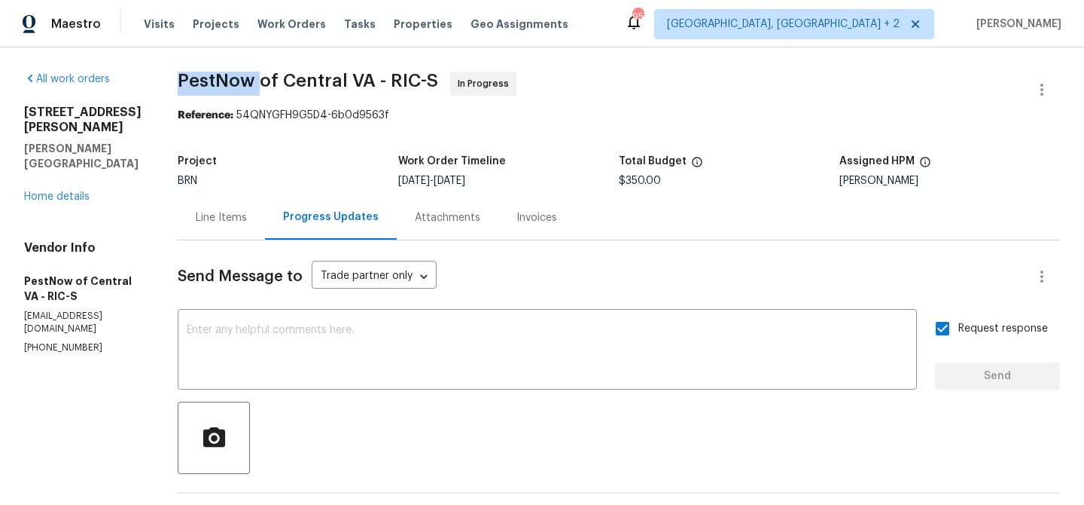
scroll to position [322, 0]
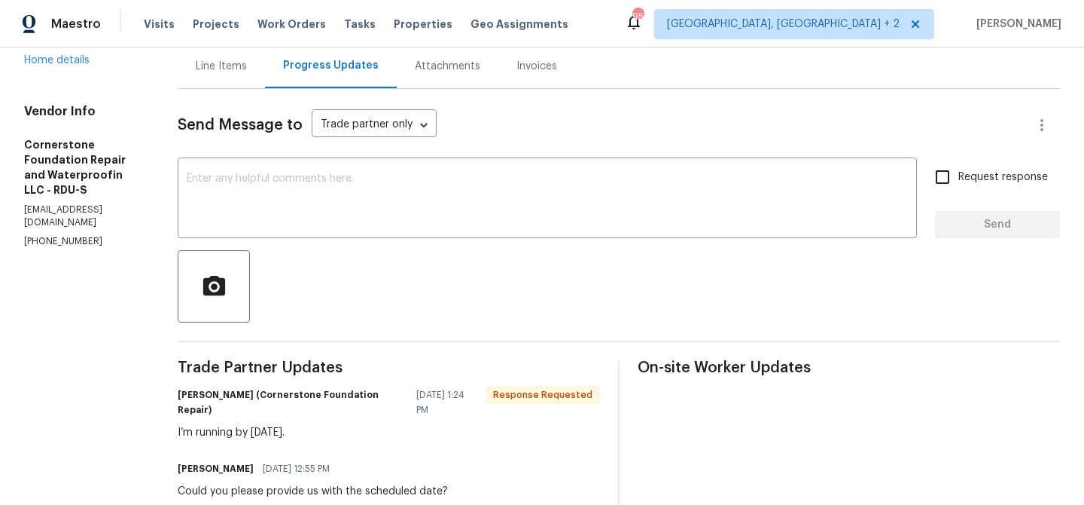
scroll to position [154, 0]
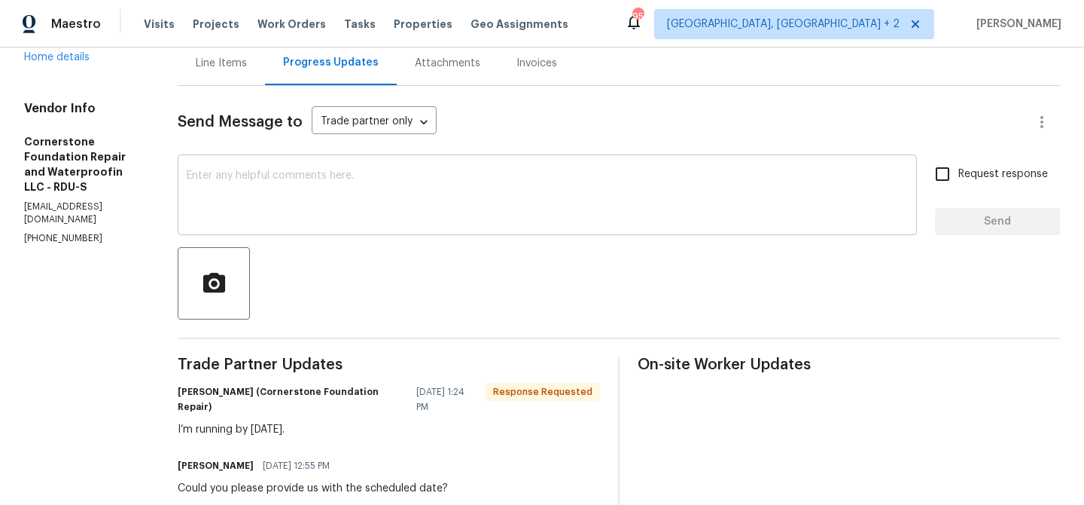
click at [252, 201] on textarea at bounding box center [547, 196] width 721 height 53
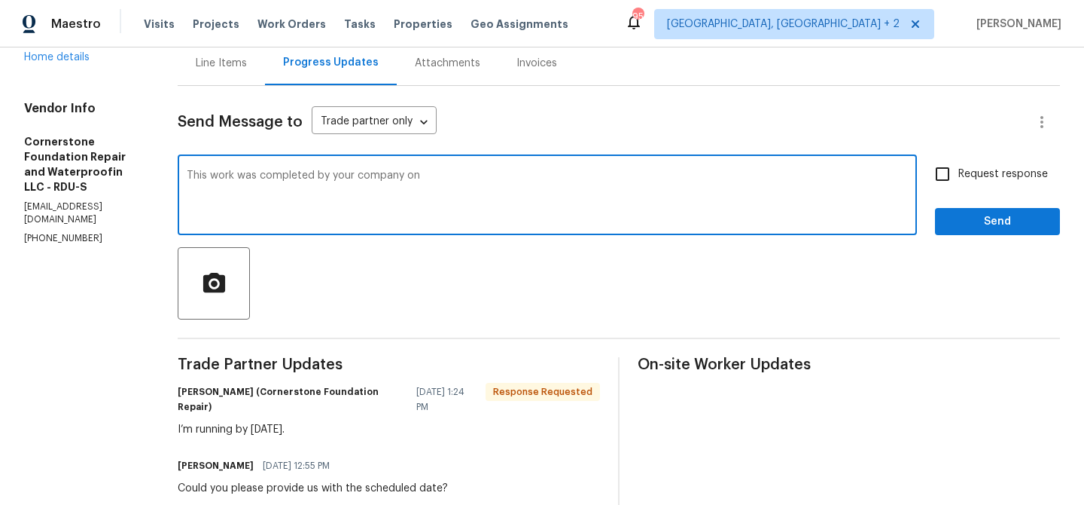
scroll to position [90, 0]
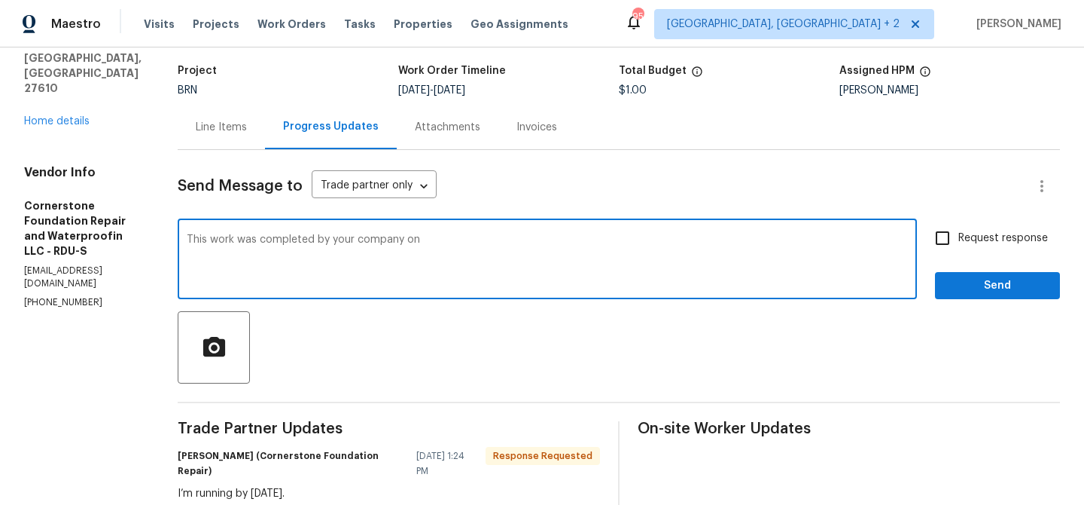
paste textarea "[DATE]"
type textarea "This work was completed by your company on 3/31/2025. Now, this came as a rewor…"
click at [228, 246] on textarea "This work was completed by your company on 3/31/2025. Now, this came as a rewor…" at bounding box center [547, 260] width 721 height 53
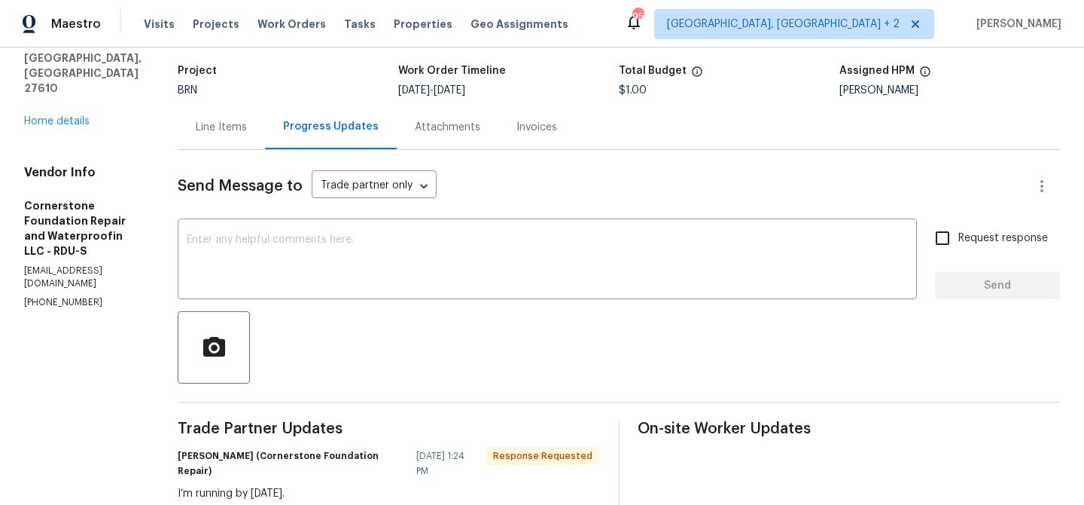
click at [236, 97] on div "Project BRN Work Order Timeline 9/30/2025 - 10/2/2025 Total Budget $1.00 Assign…" at bounding box center [619, 80] width 883 height 48
click at [206, 133] on div "Line Items" at bounding box center [221, 127] width 51 height 15
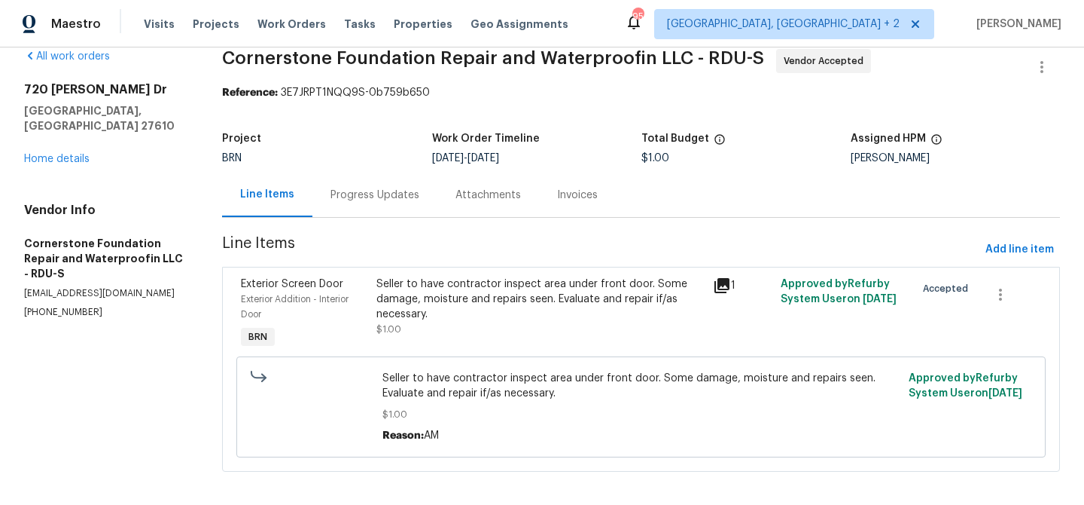
scroll to position [32, 0]
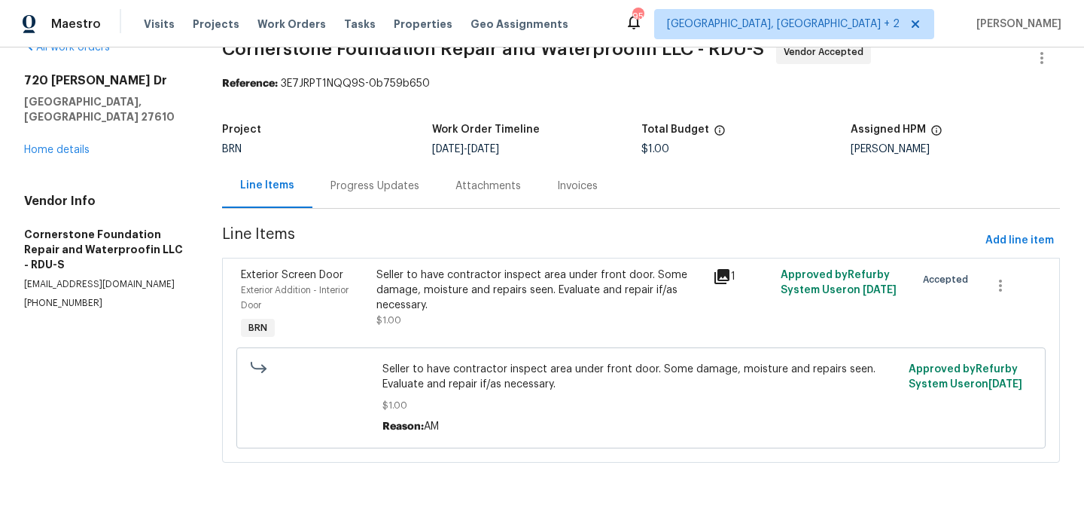
click at [379, 184] on div "Progress Updates" at bounding box center [375, 185] width 89 height 15
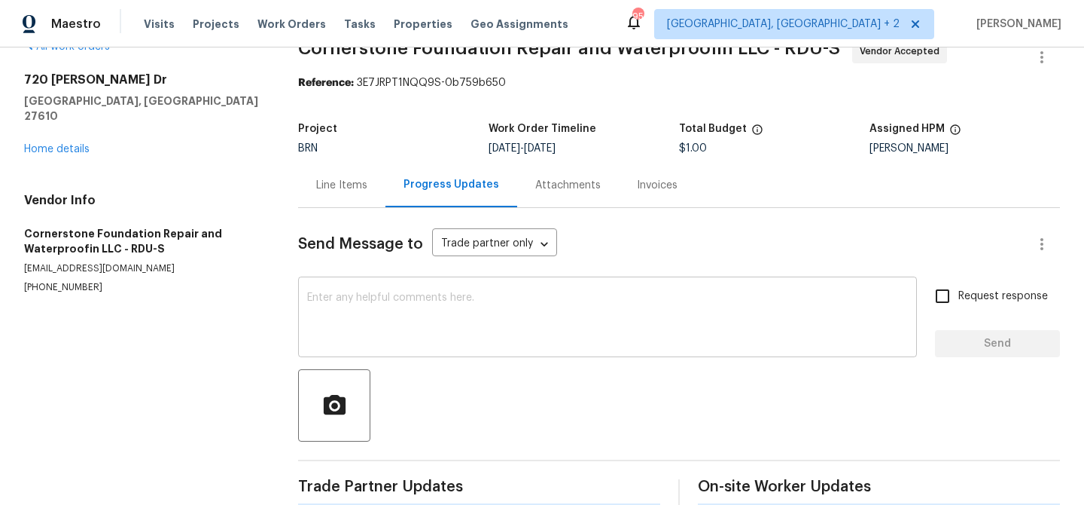
click at [367, 282] on div "x ​" at bounding box center [607, 318] width 619 height 77
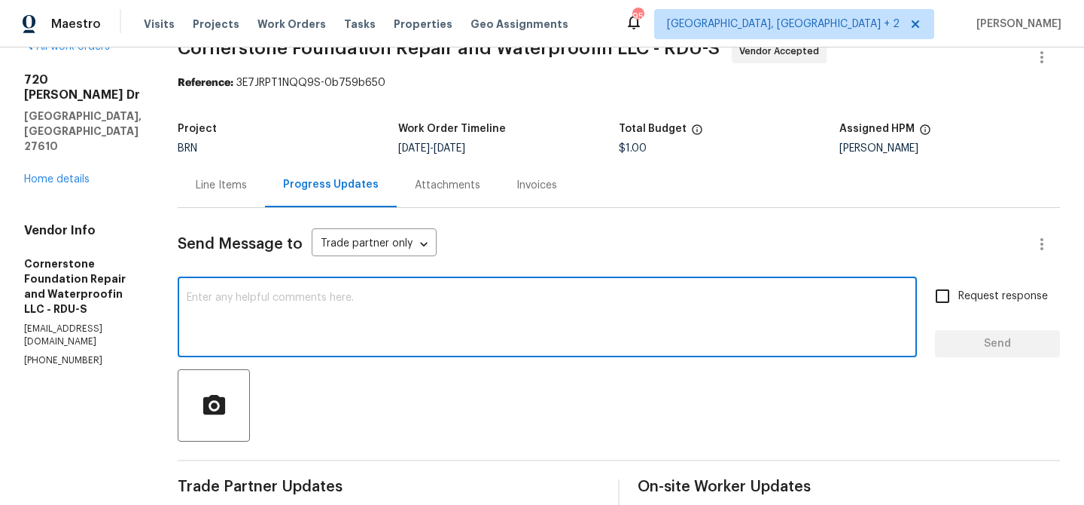
paste textarea "This work was completed by your company on 3/31/2025. Now, this came as a rewor…"
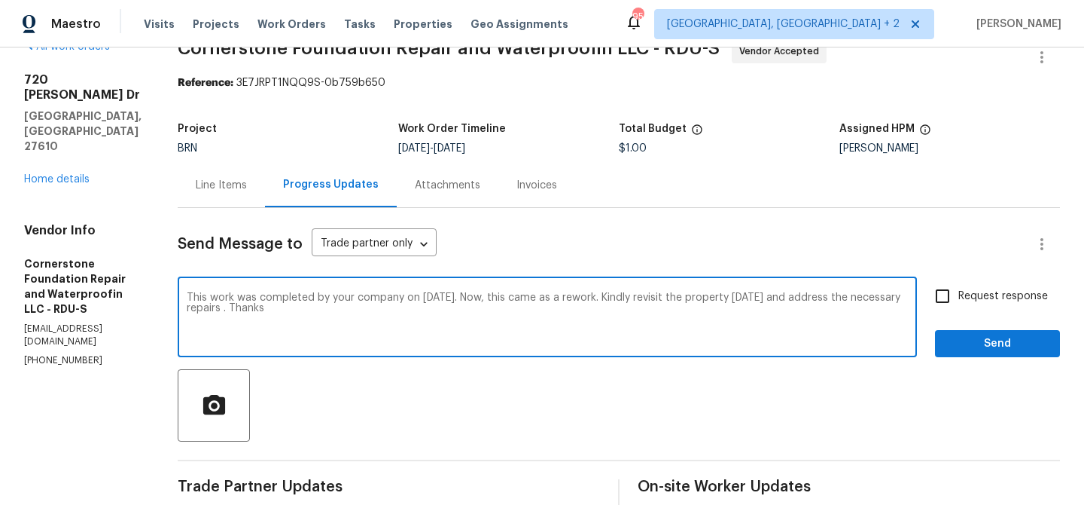
type textarea "This work was completed by your company on 3/31/2025. Now, this came as a rewor…"
click at [957, 299] on input "Request response" at bounding box center [943, 296] width 32 height 32
checkbox input "true"
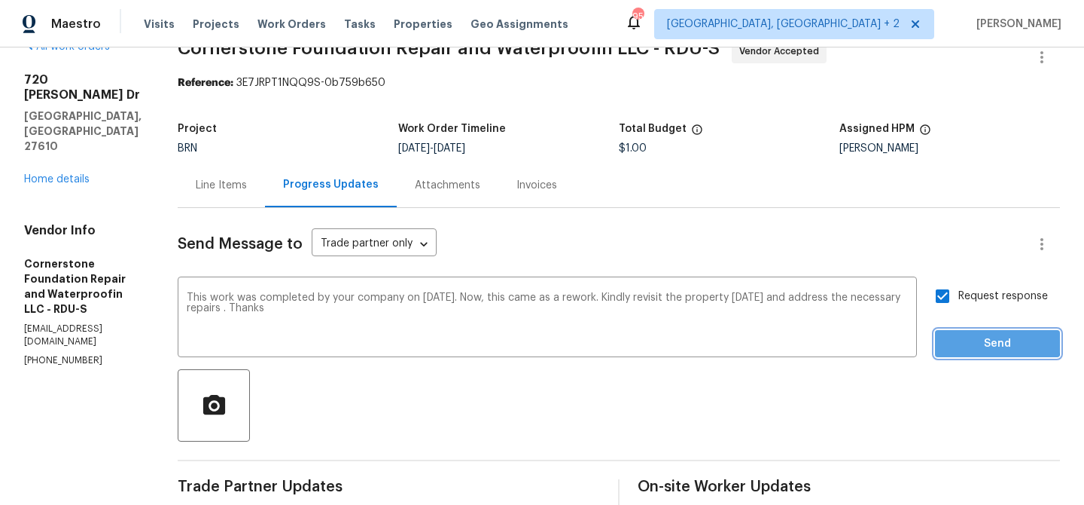
click at [957, 339] on span "Send" at bounding box center [997, 343] width 101 height 19
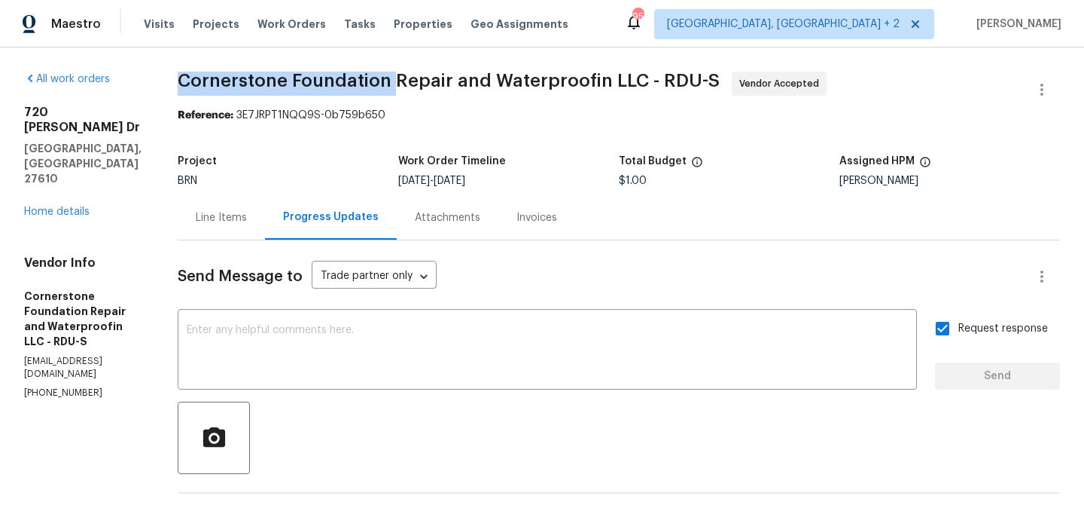
drag, startPoint x: 162, startPoint y: 75, endPoint x: 385, endPoint y: 76, distance: 222.9
click at [385, 76] on div "All work orders 720 Rawls Dr Raleigh, NC 27610 Home details Vendor Info Corners…" at bounding box center [542, 458] width 1084 height 822
copy span "Cornerstone Foundation"
click at [57, 206] on link "Home details" at bounding box center [57, 211] width 66 height 11
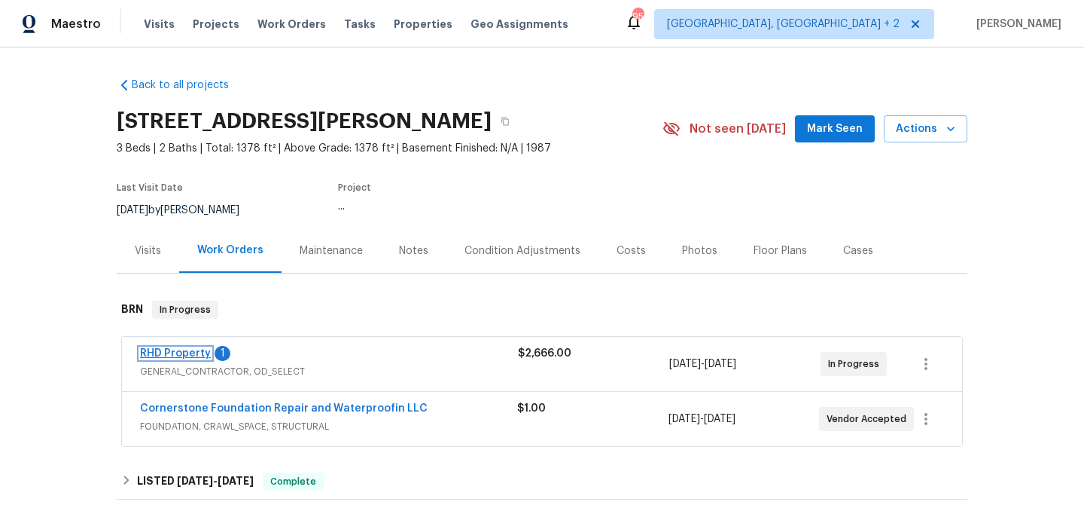
click at [165, 352] on link "RHD Property" at bounding box center [175, 353] width 71 height 11
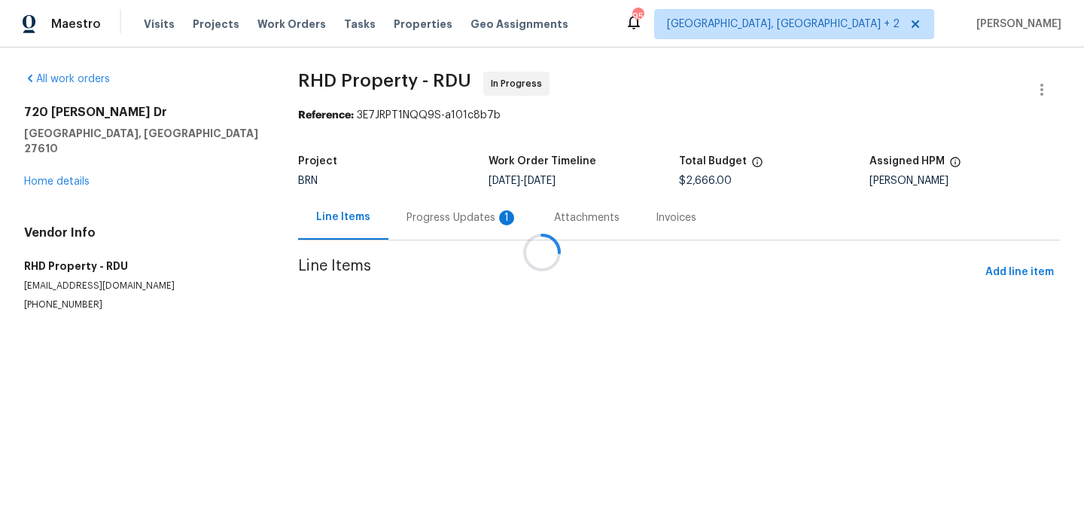
click at [412, 222] on div at bounding box center [542, 252] width 1084 height 505
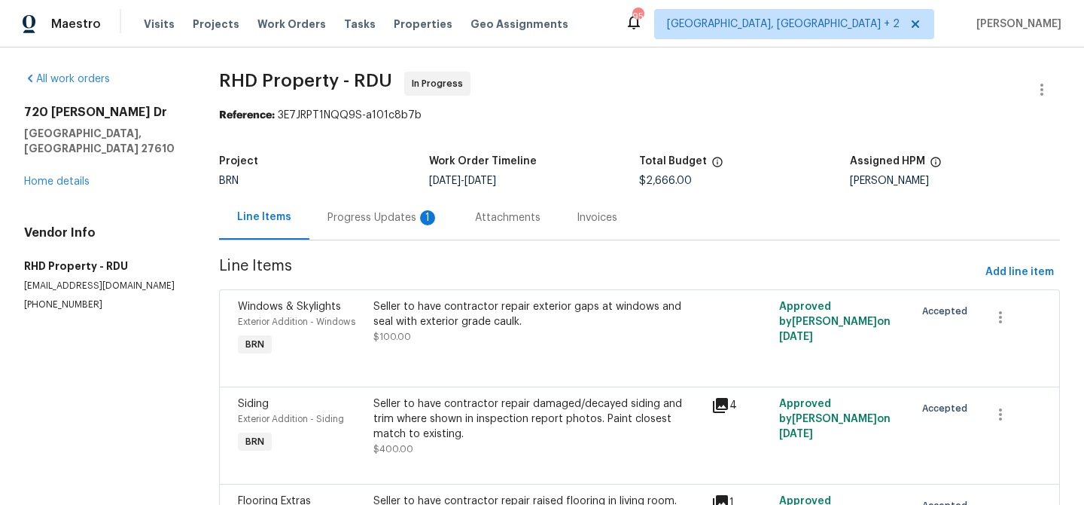
click at [401, 219] on div "Progress Updates 1" at bounding box center [383, 217] width 111 height 15
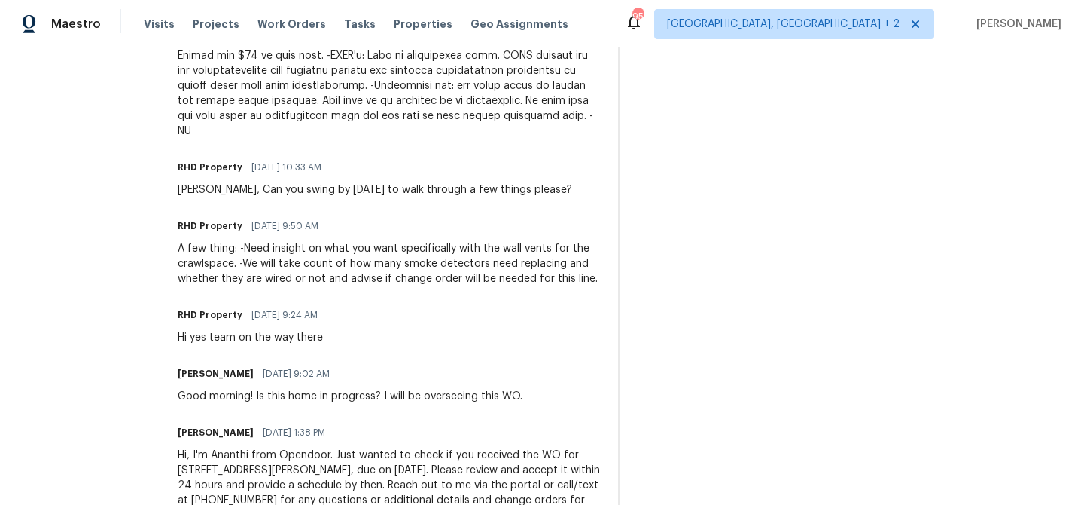
scroll to position [769, 0]
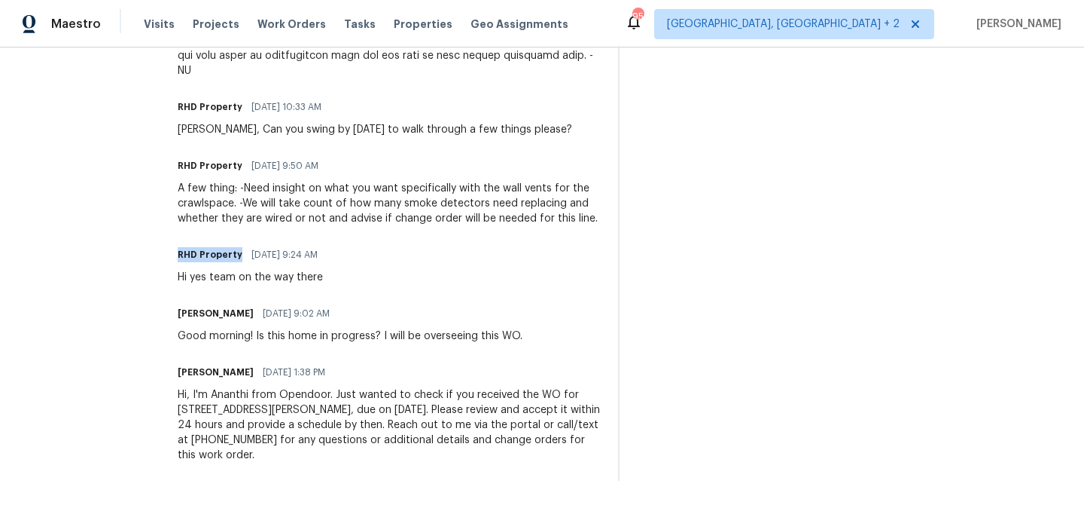
drag, startPoint x: 196, startPoint y: 256, endPoint x: 261, endPoint y: 257, distance: 65.5
copy h6 "RHD Property"
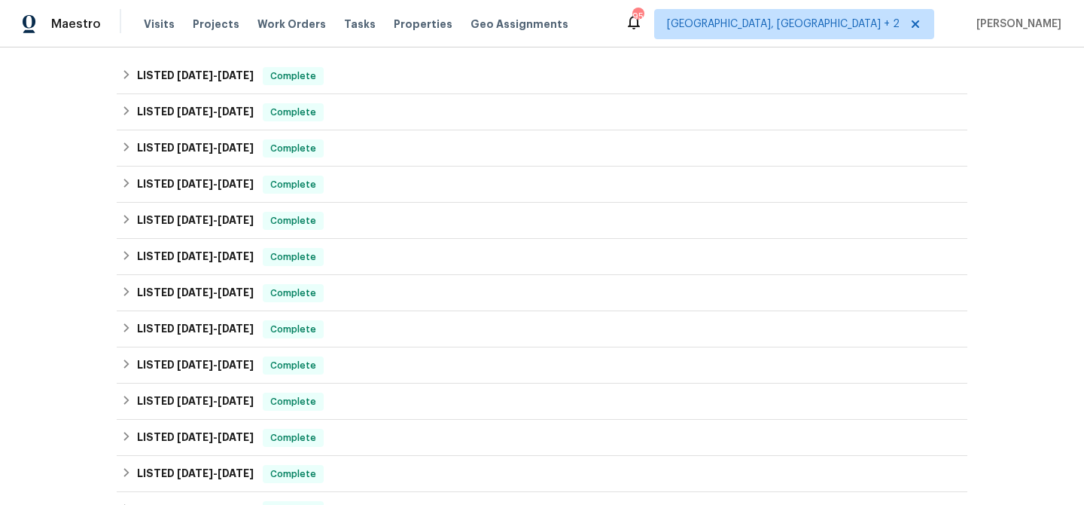
scroll to position [378, 0]
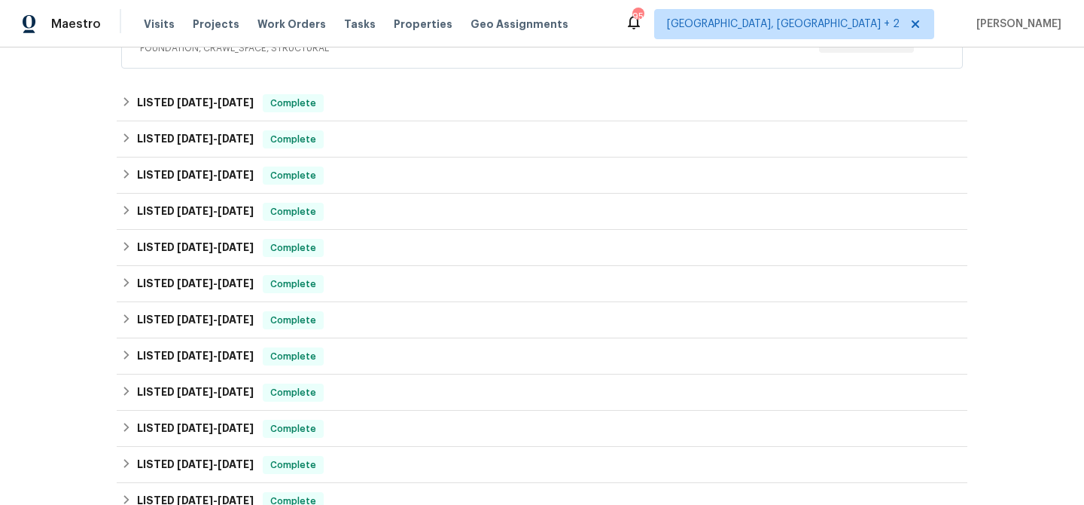
click at [32, 151] on div "Back to all projects [STREET_ADDRESS][PERSON_NAME] 3 Beds | 2 Baths | Total: 13…" at bounding box center [542, 275] width 1084 height 457
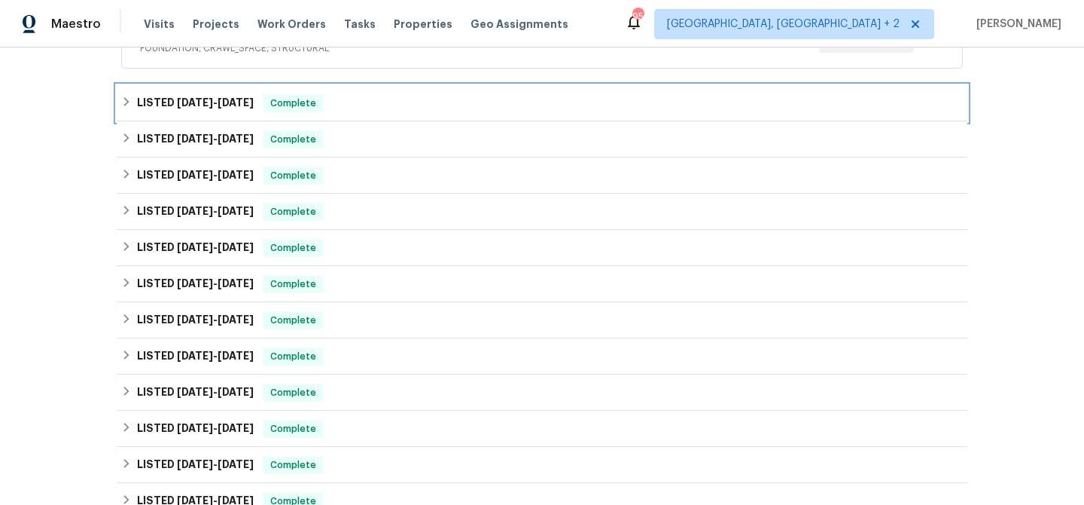
click at [377, 101] on div "LISTED [DATE] - [DATE] Complete" at bounding box center [542, 103] width 842 height 18
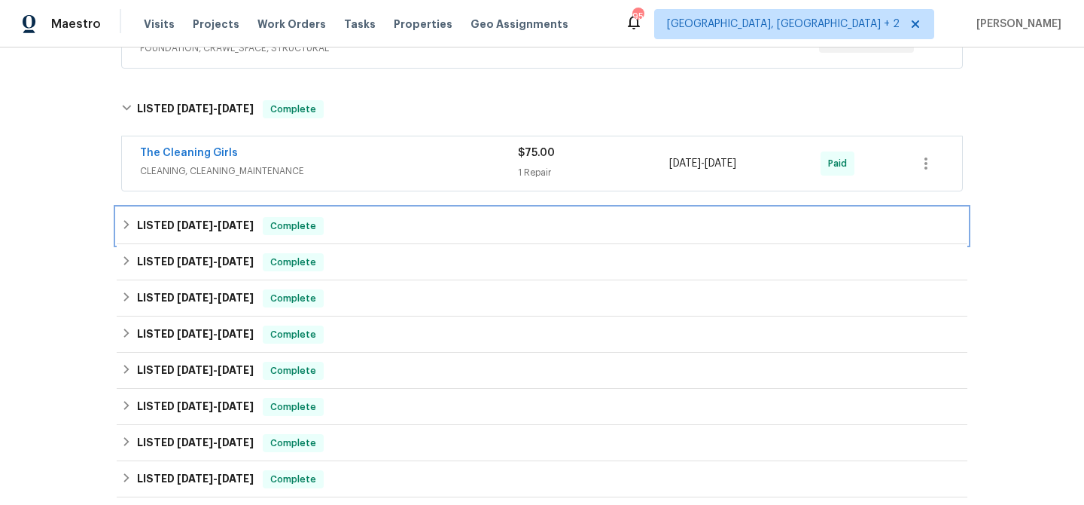
click at [254, 234] on h6 "LISTED [DATE] - [DATE]" at bounding box center [195, 226] width 117 height 18
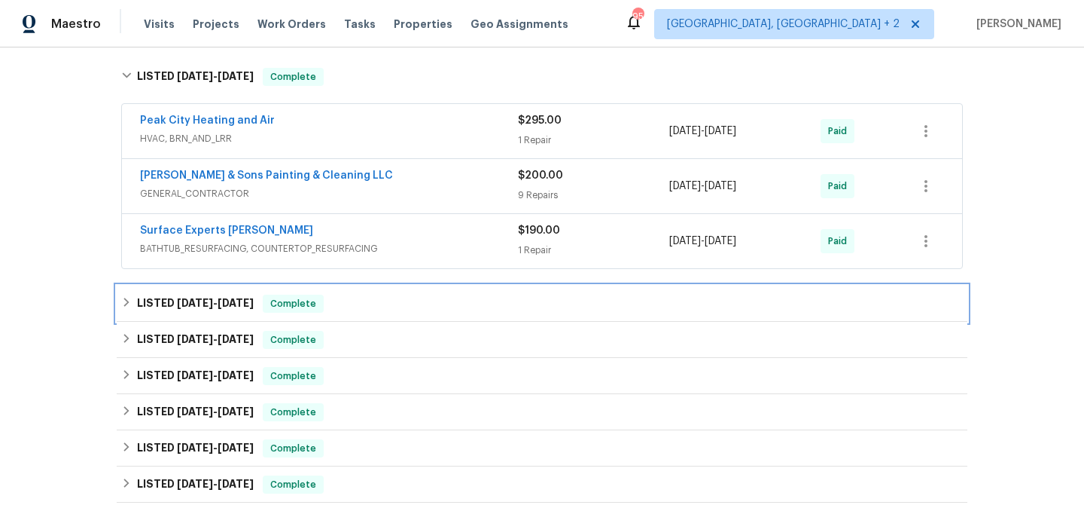
click at [203, 304] on span "[DATE]" at bounding box center [195, 302] width 36 height 11
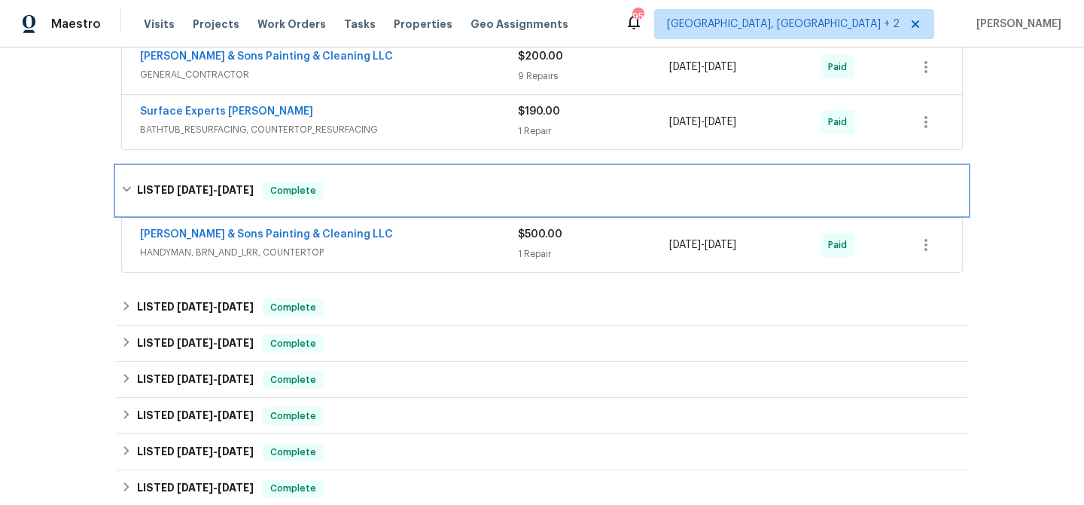
scroll to position [675, 0]
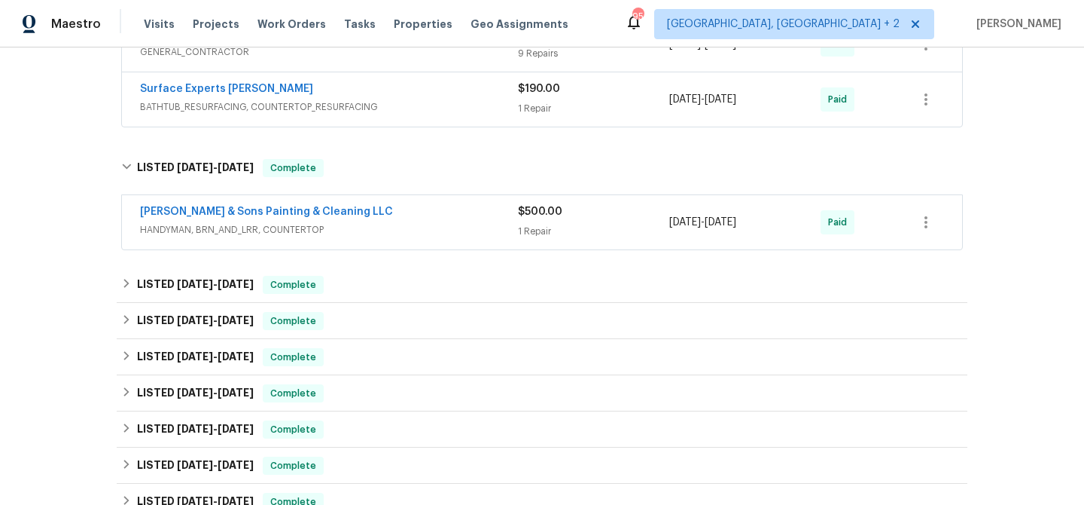
click at [199, 303] on div "LISTED [DATE] - [DATE] Complete Carolina Demo Debris Removal LLC JUNK_REMOVAL $…" at bounding box center [542, 321] width 851 height 36
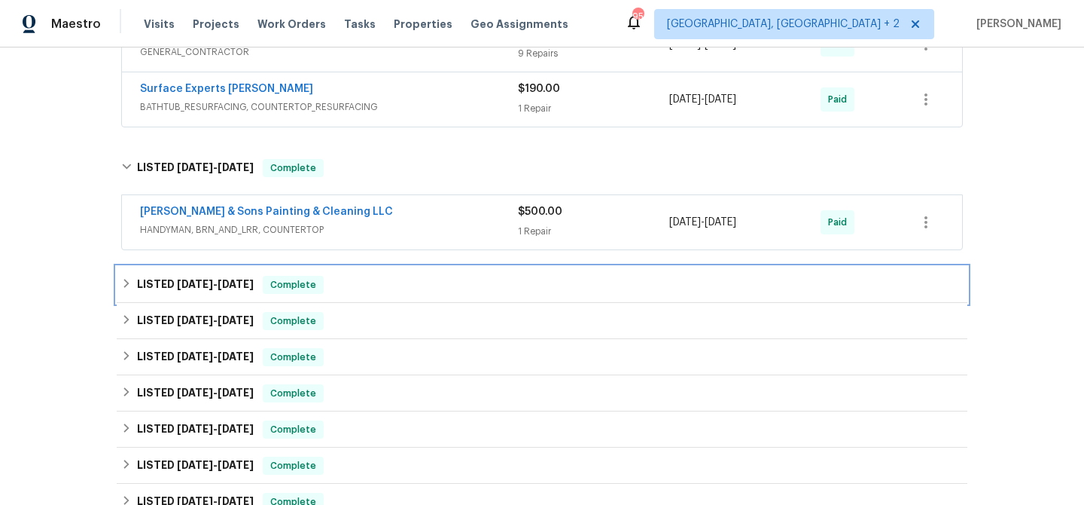
click at [197, 294] on div "LISTED [DATE] - [DATE] Complete" at bounding box center [542, 285] width 851 height 36
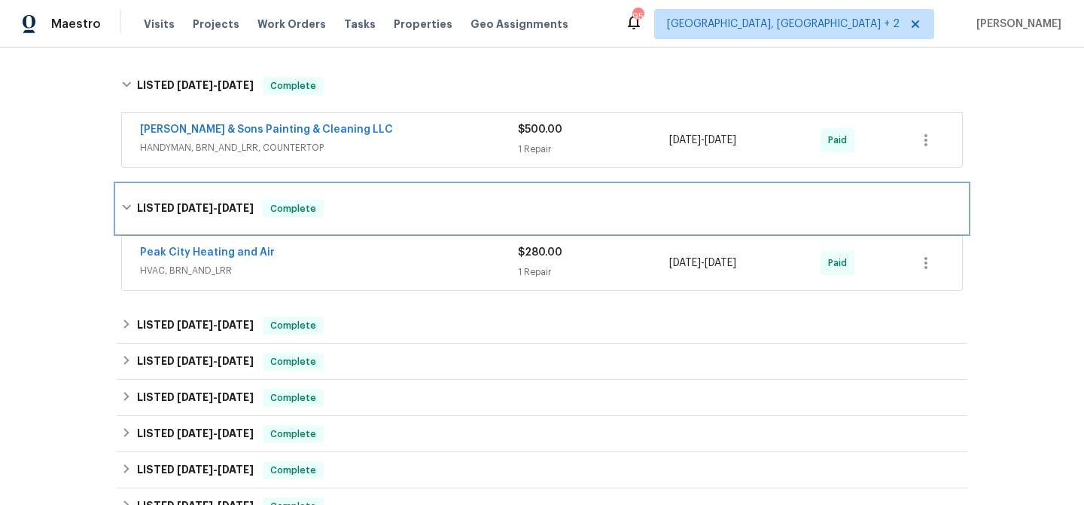
scroll to position [845, 0]
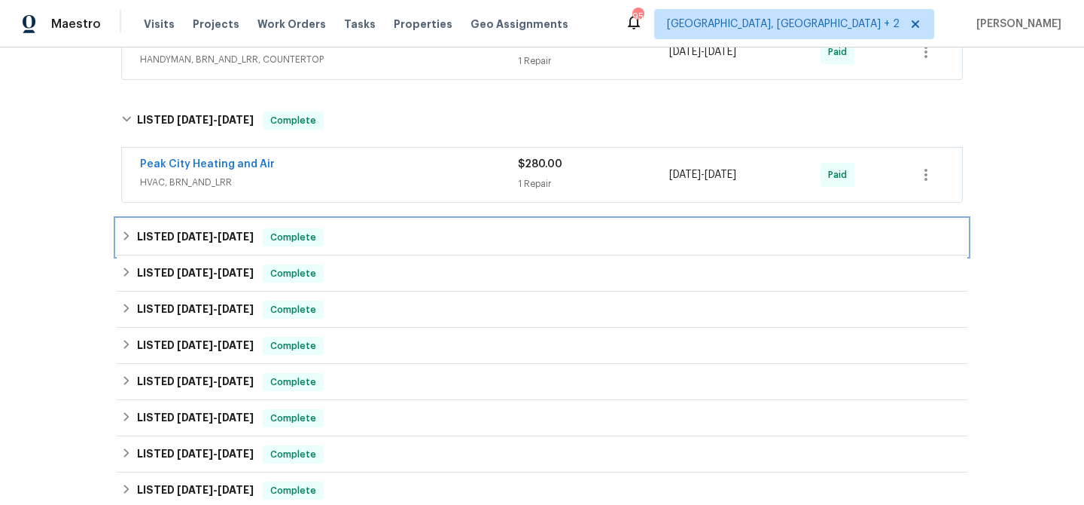
click at [181, 245] on div "LISTED [DATE] - [DATE] Complete" at bounding box center [542, 237] width 851 height 36
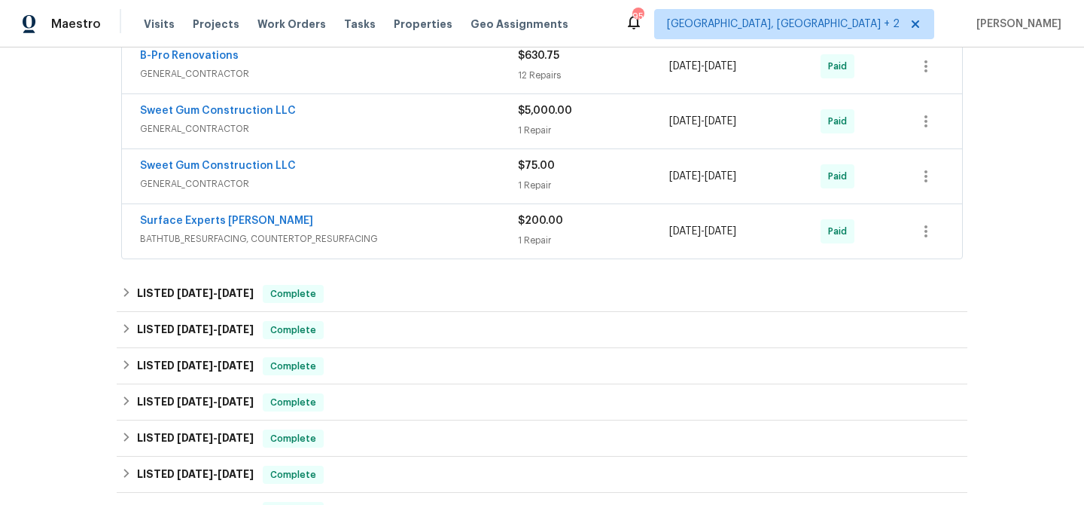
scroll to position [1257, 0]
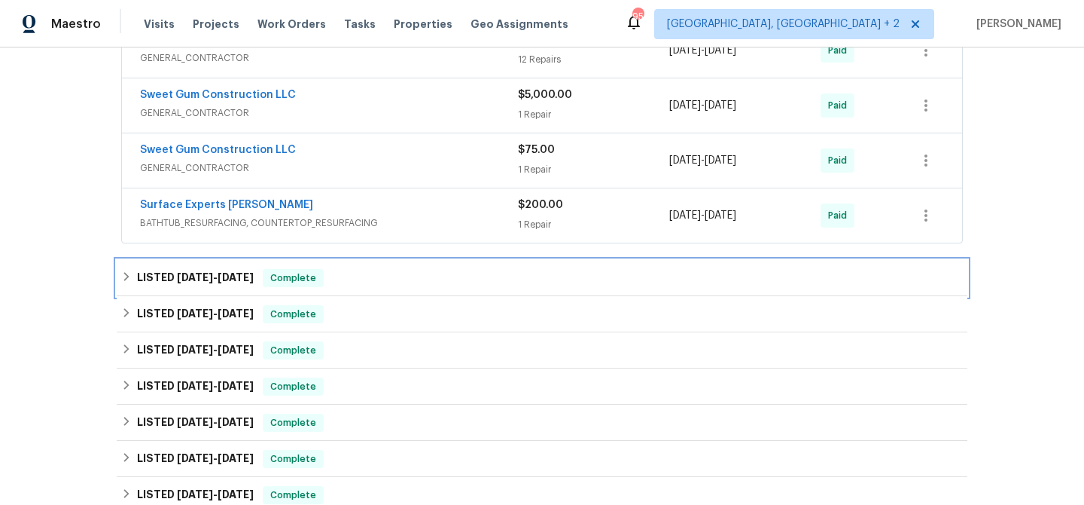
click at [154, 273] on h6 "LISTED [DATE] - [DATE]" at bounding box center [195, 278] width 117 height 18
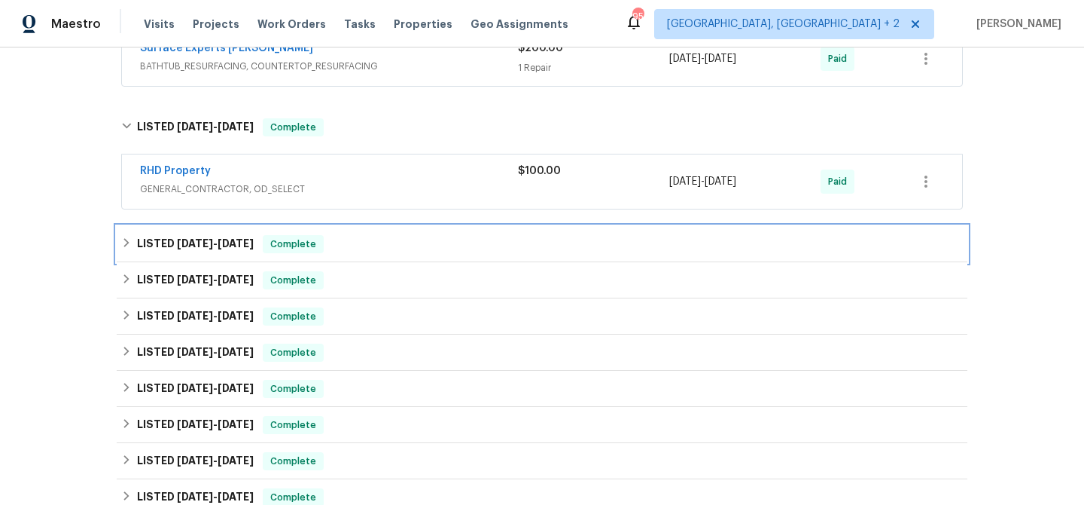
click at [175, 233] on div "LISTED [DATE] - [DATE] Complete" at bounding box center [542, 244] width 851 height 36
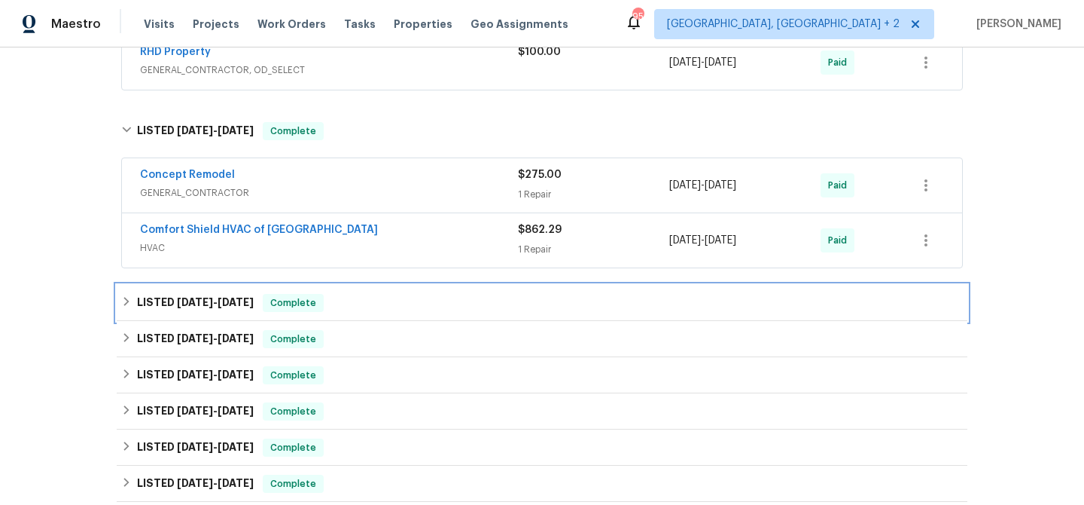
click at [169, 291] on div "LISTED [DATE] - [DATE] Complete" at bounding box center [542, 303] width 851 height 36
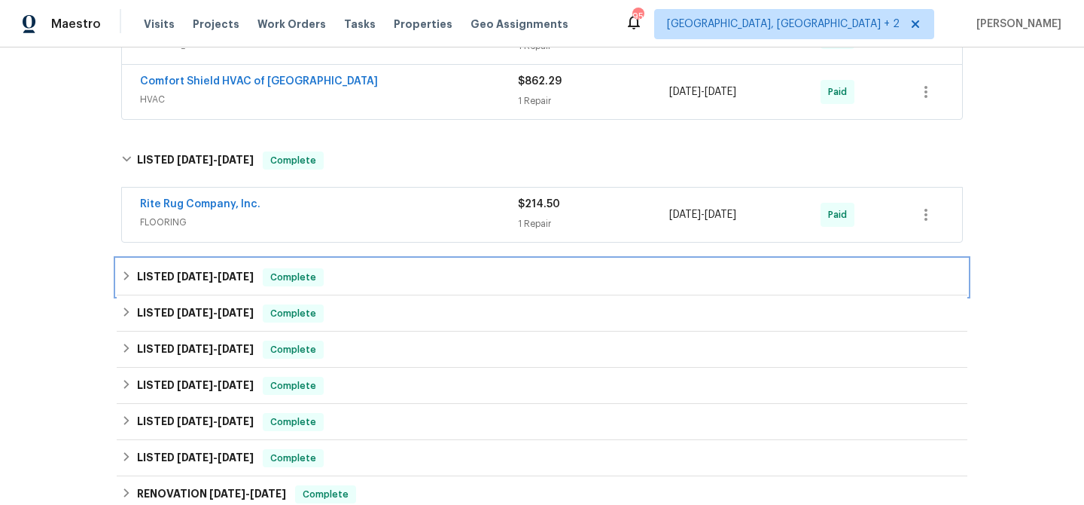
click at [178, 259] on div "LISTED [DATE] - [DATE] Complete" at bounding box center [542, 277] width 851 height 36
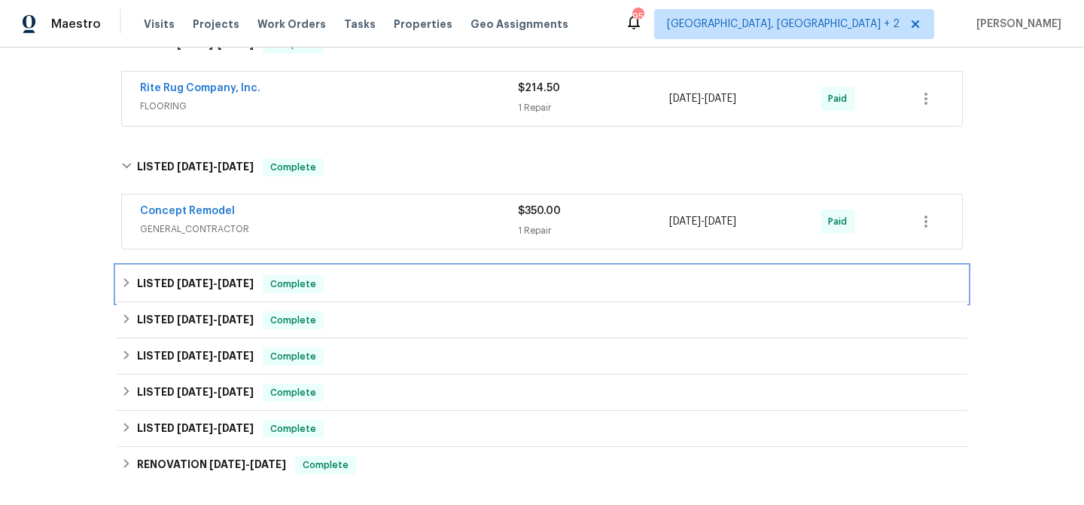
click at [166, 273] on div "LISTED [DATE] - [DATE] Complete" at bounding box center [542, 284] width 851 height 36
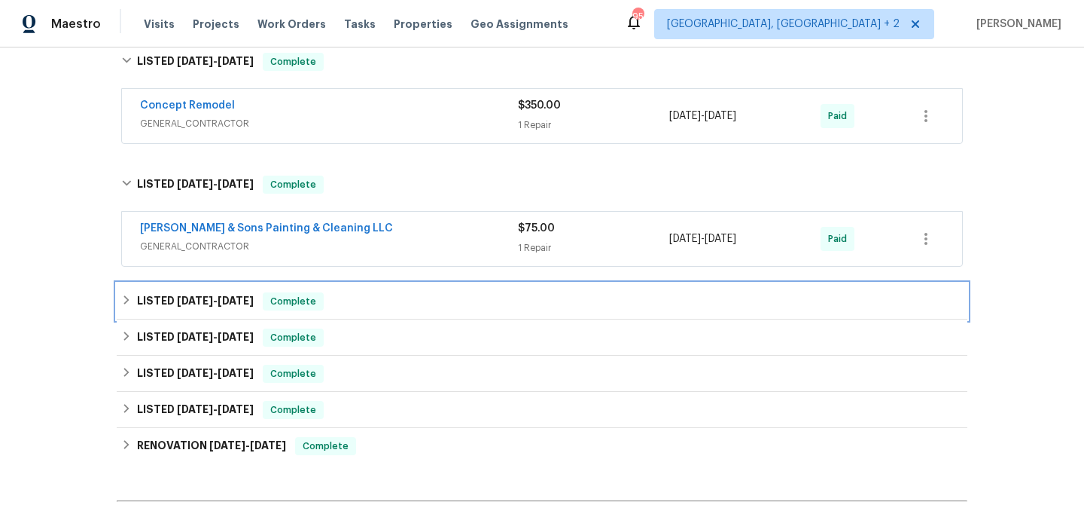
click at [157, 307] on h6 "LISTED [DATE] - [DATE]" at bounding box center [195, 301] width 117 height 18
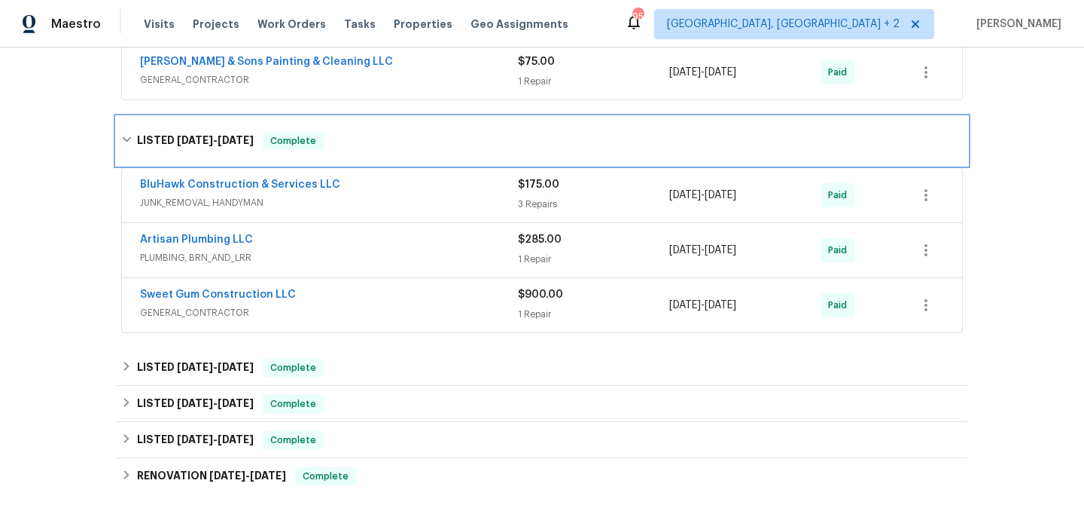
scroll to position [2071, 0]
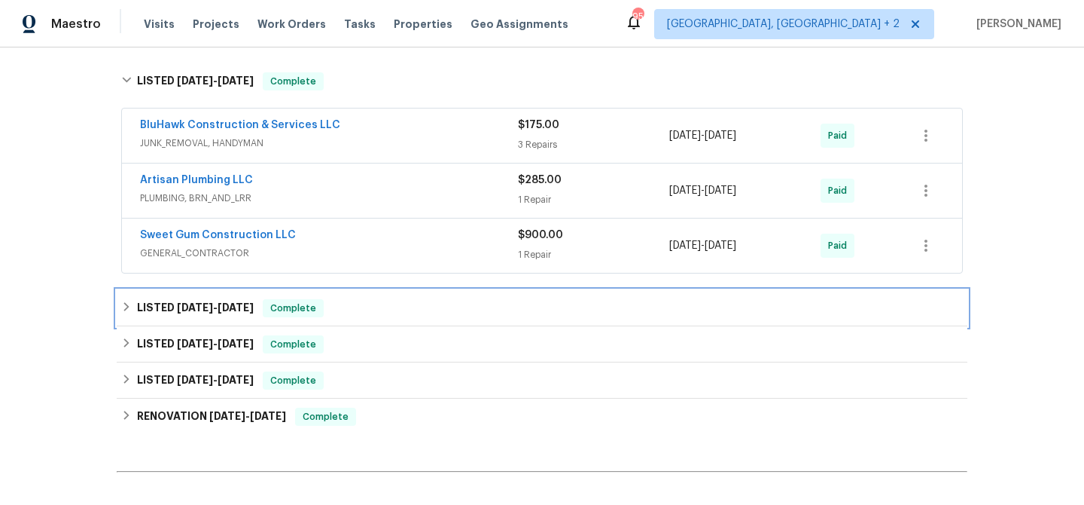
click at [169, 308] on h6 "LISTED [DATE] - [DATE]" at bounding box center [195, 308] width 117 height 18
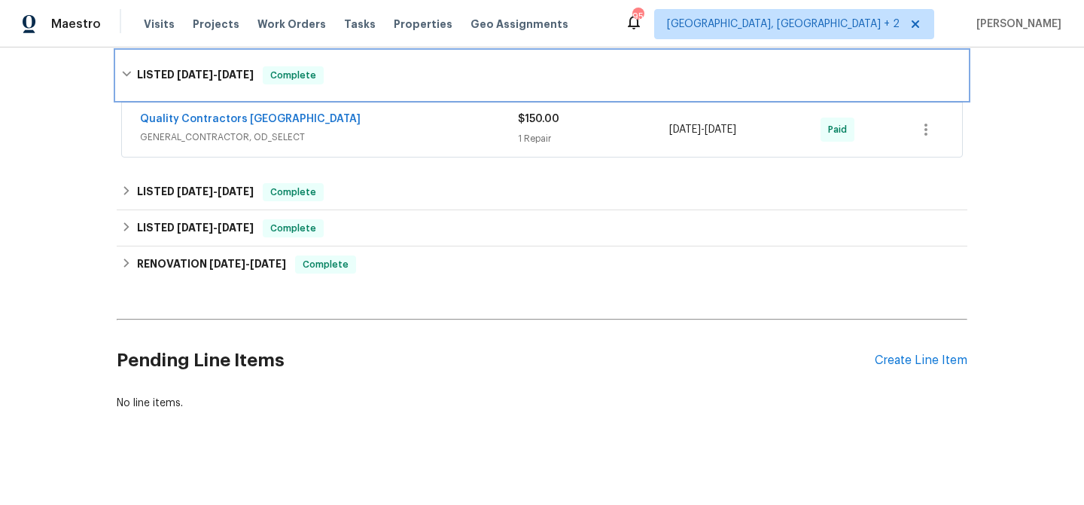
scroll to position [2375, 0]
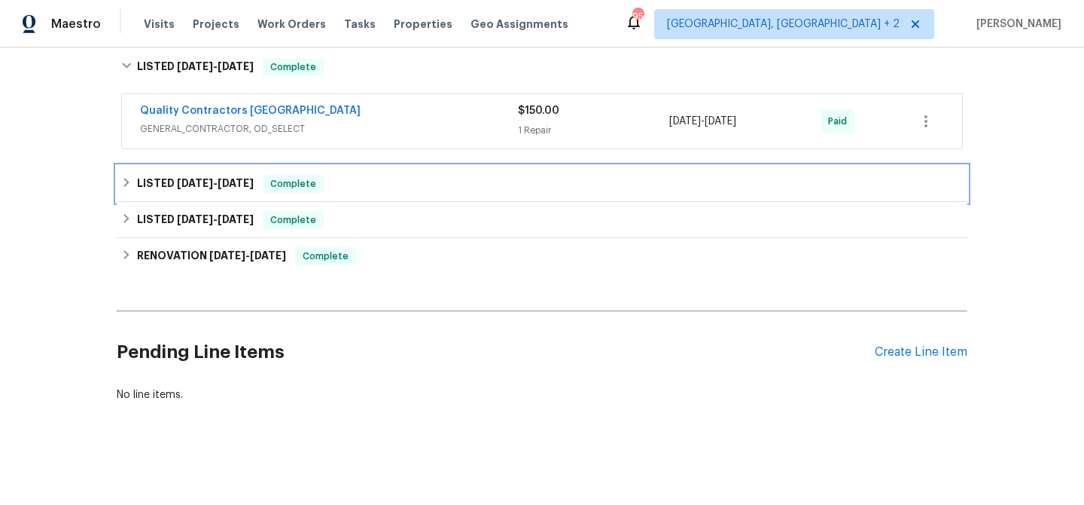
click at [190, 181] on span "[DATE]" at bounding box center [195, 183] width 36 height 11
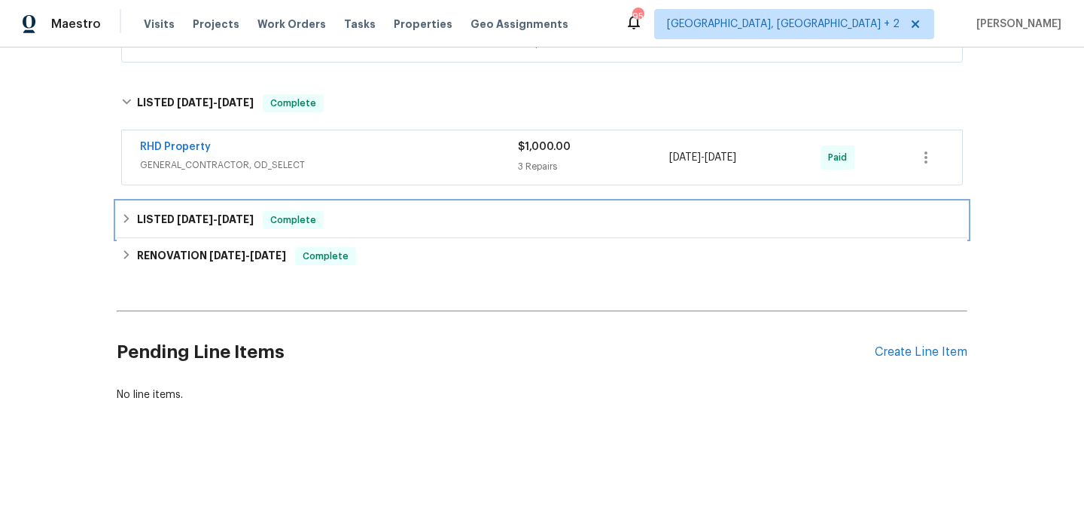
click at [179, 214] on span "[DATE]" at bounding box center [195, 219] width 36 height 11
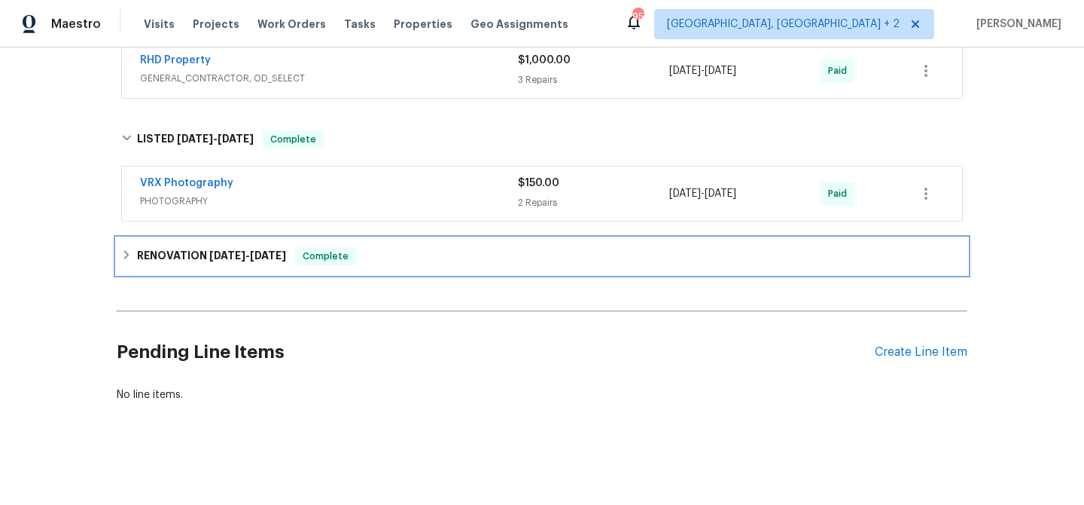
click at [184, 258] on h6 "RENOVATION [DATE] - [DATE]" at bounding box center [211, 256] width 149 height 18
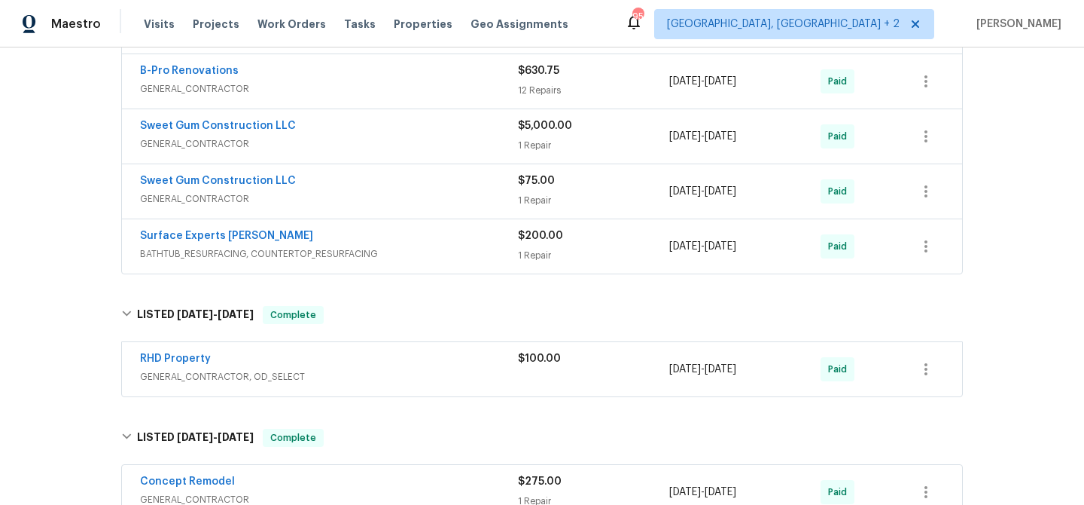
scroll to position [870, 0]
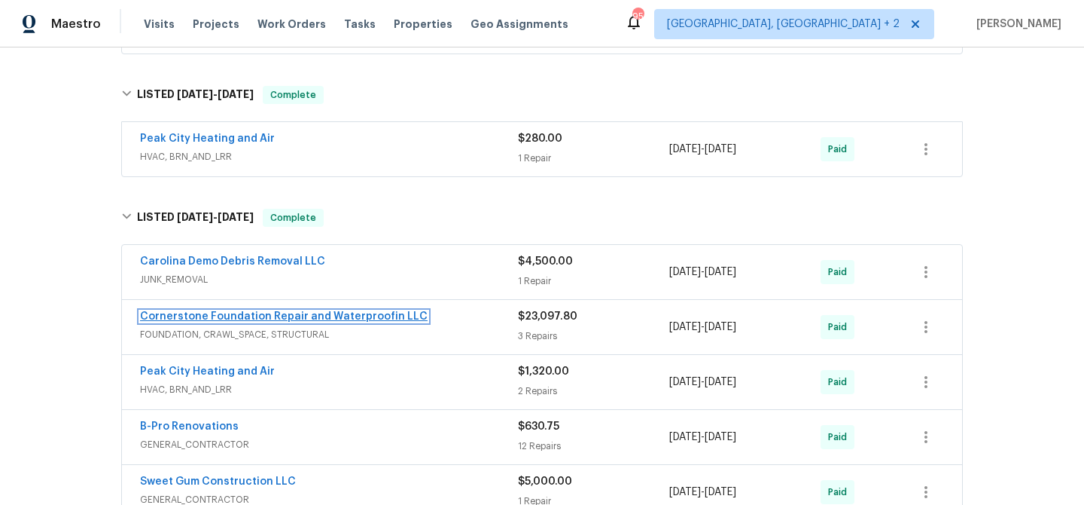
click at [184, 316] on link "Cornerstone Foundation Repair and Waterproofin LLC" at bounding box center [284, 316] width 288 height 11
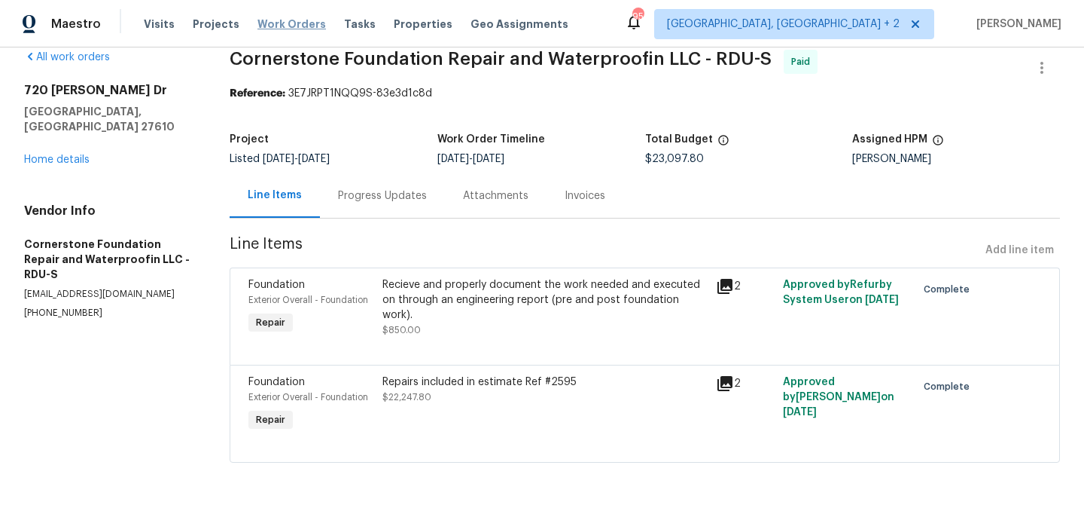
scroll to position [23, 0]
drag, startPoint x: 499, startPoint y: 160, endPoint x: 585, endPoint y: 160, distance: 86.6
click at [585, 160] on div "[DATE] - [DATE]" at bounding box center [542, 159] width 208 height 11
copy span "[DATE]"
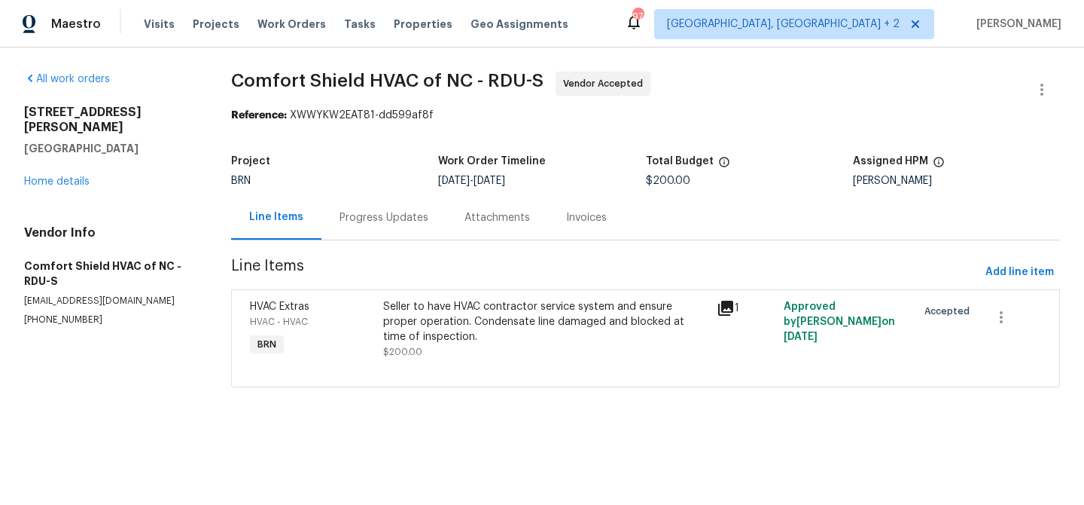
click at [343, 241] on section "Comfort Shield HVAC of NC - RDU-S Vendor Accepted Reference: XWWYKW2EAT81-dd599…" at bounding box center [645, 239] width 829 height 334
click at [362, 224] on div "Progress Updates" at bounding box center [384, 217] width 125 height 44
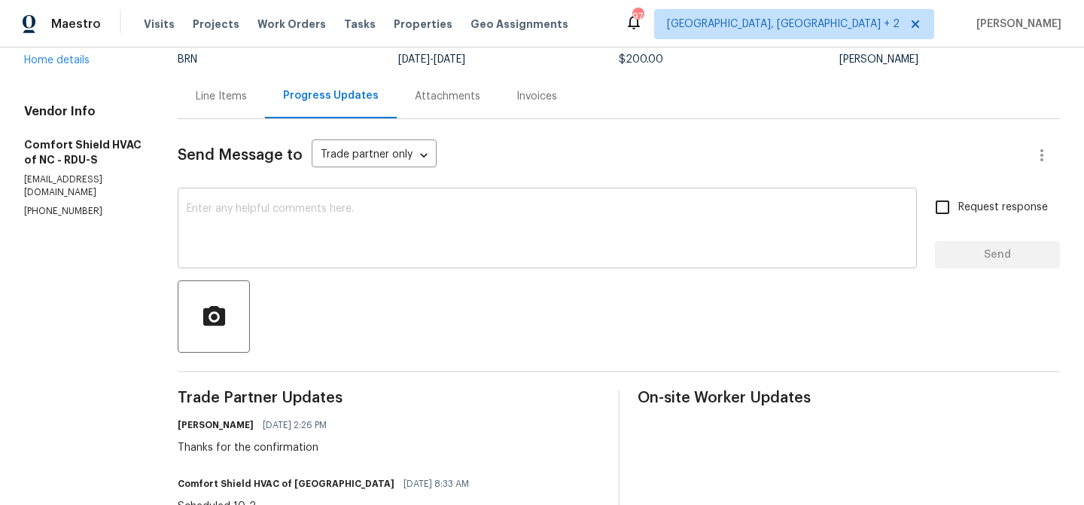
scroll to position [133, 0]
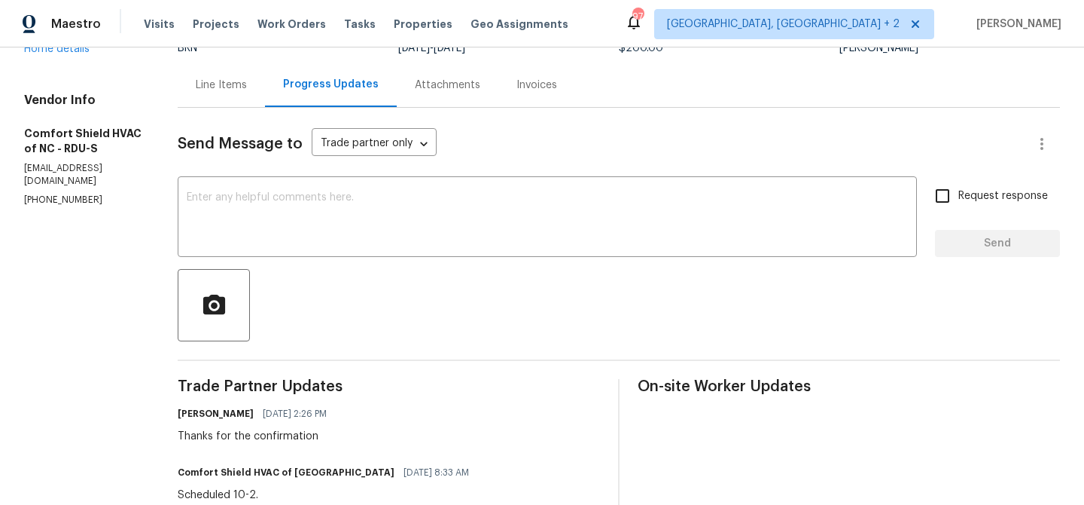
click at [327, 273] on div at bounding box center [619, 305] width 883 height 72
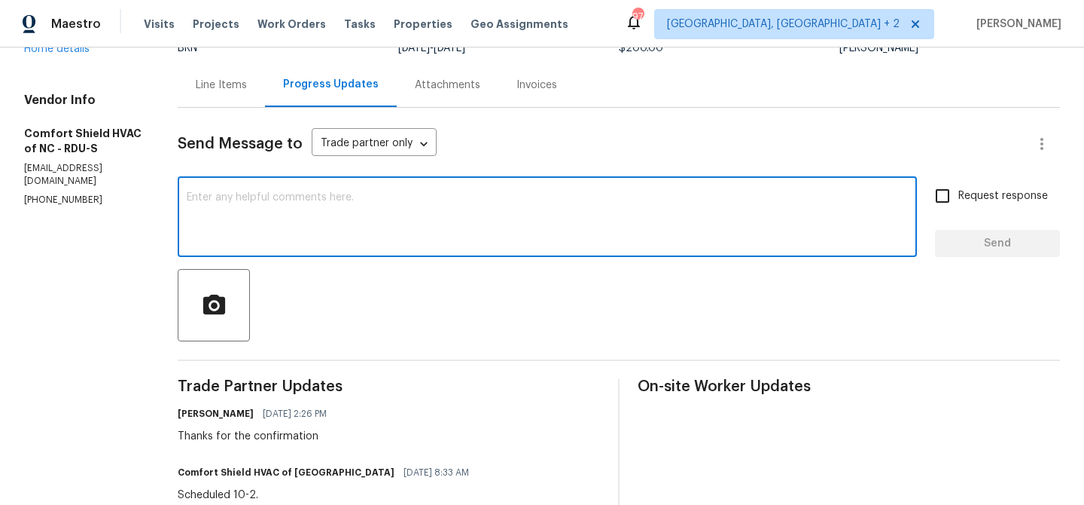
click at [313, 219] on textarea at bounding box center [547, 218] width 721 height 53
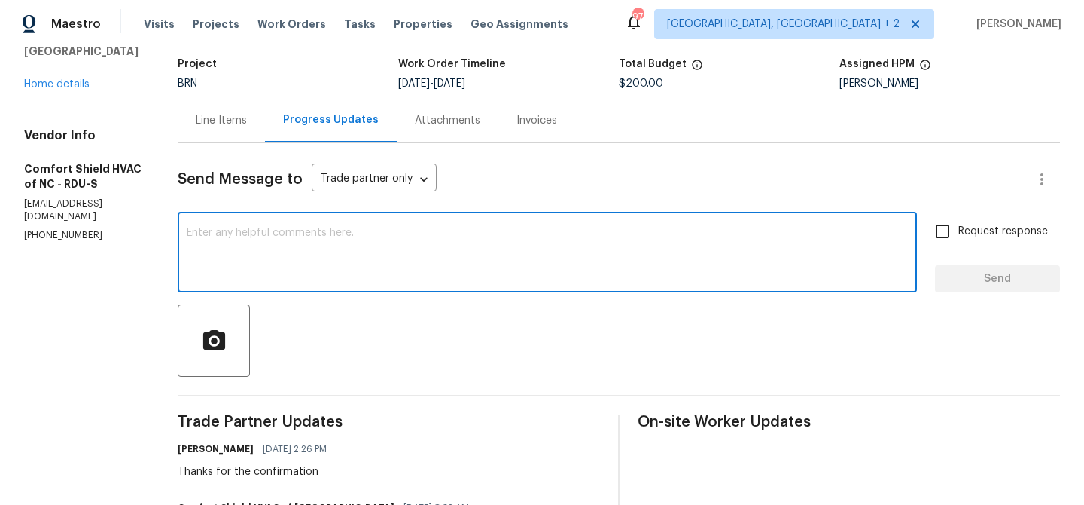
scroll to position [53, 0]
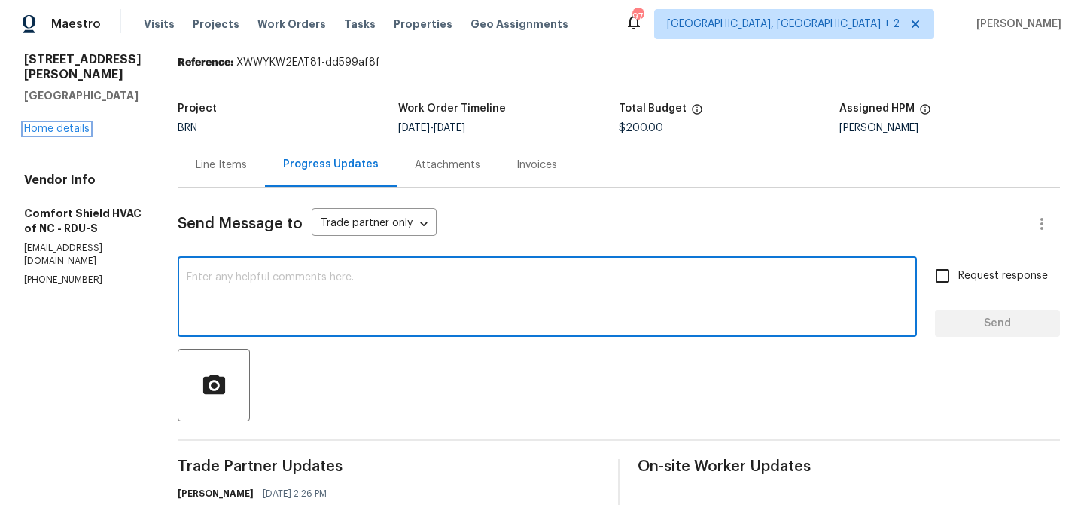
click at [56, 123] on link "Home details" at bounding box center [57, 128] width 66 height 11
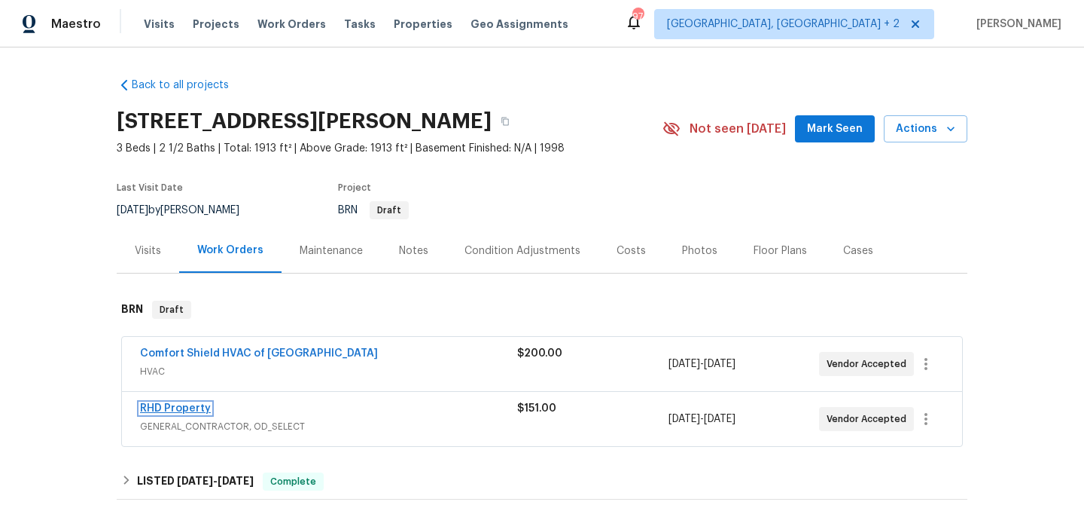
click at [178, 412] on link "RHD Property" at bounding box center [175, 408] width 71 height 11
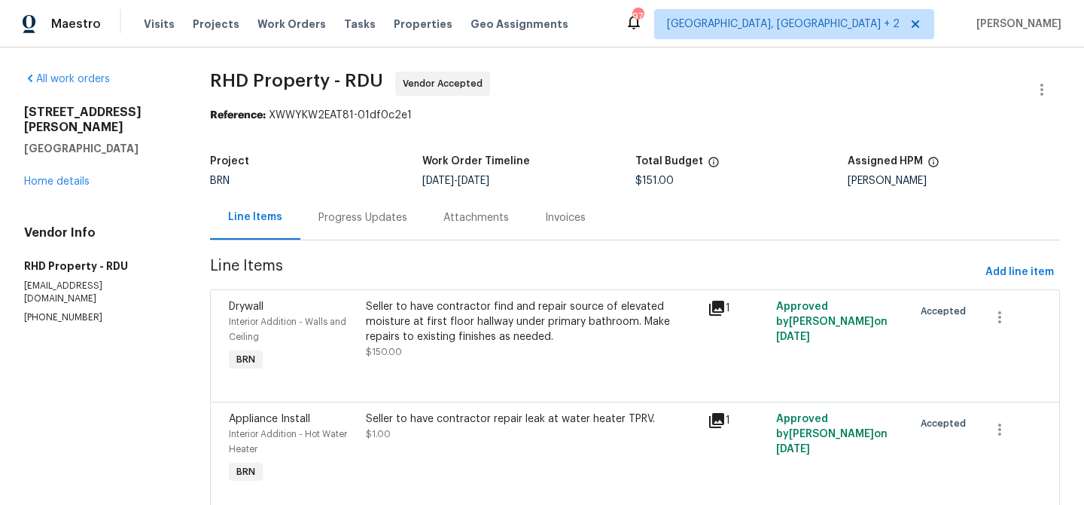
click at [349, 214] on div "Progress Updates" at bounding box center [363, 217] width 89 height 15
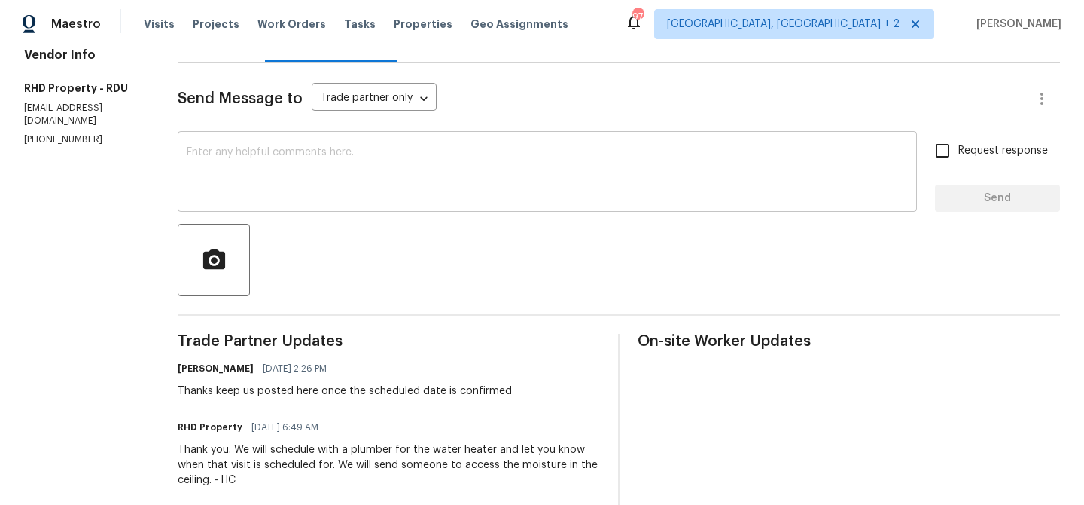
click at [337, 195] on textarea at bounding box center [547, 173] width 721 height 53
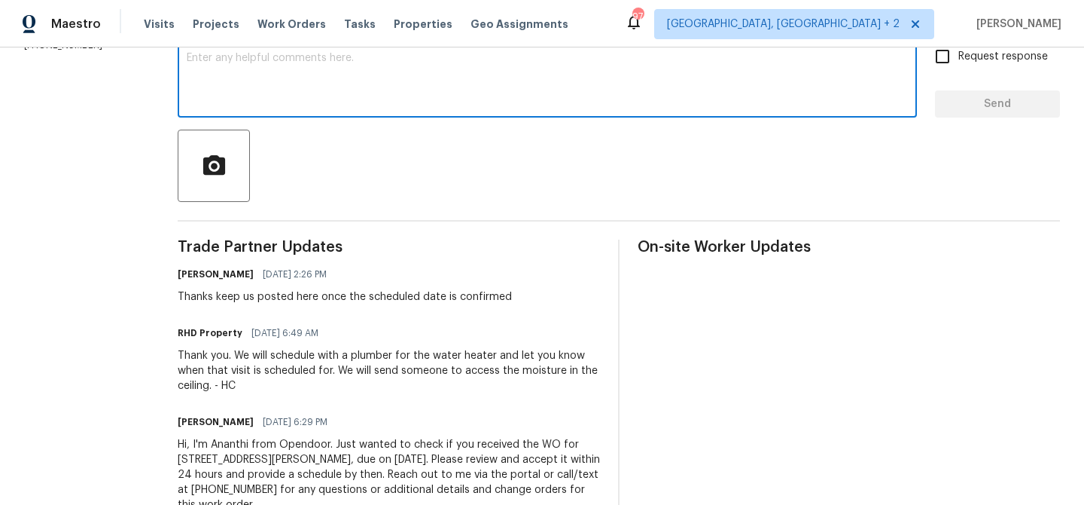
scroll to position [119, 0]
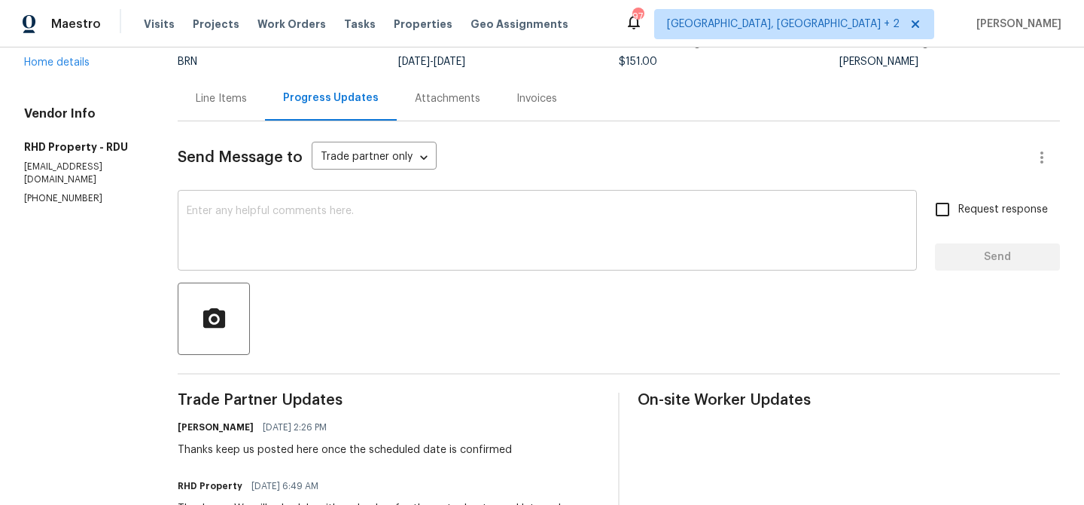
paste textarea "Could you please provide us with the scheduled date?"
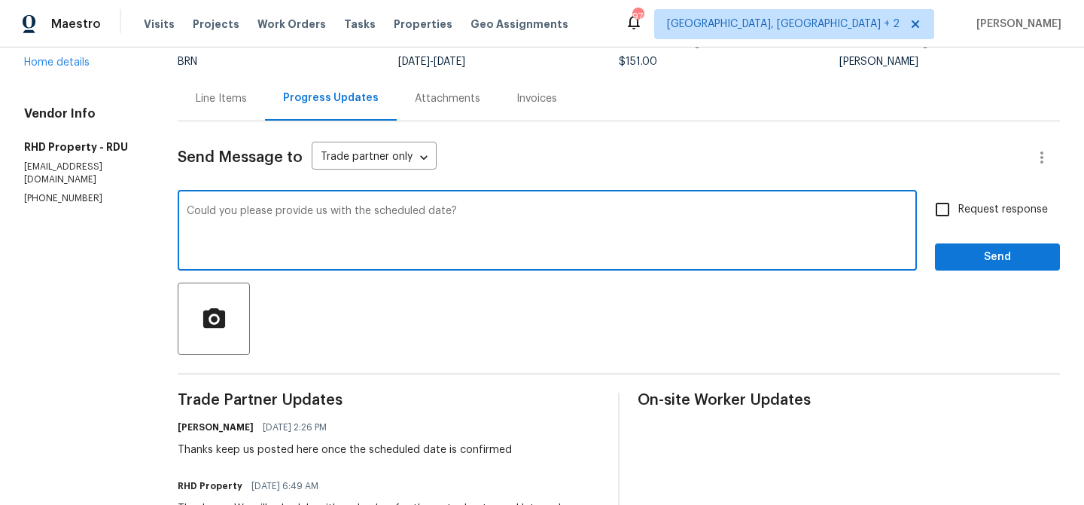
type textarea "Could you please provide us with the scheduled date?"
click at [948, 193] on div "Send Message to Trade partner only Trade partner only ​ Could you please provid…" at bounding box center [619, 402] width 883 height 562
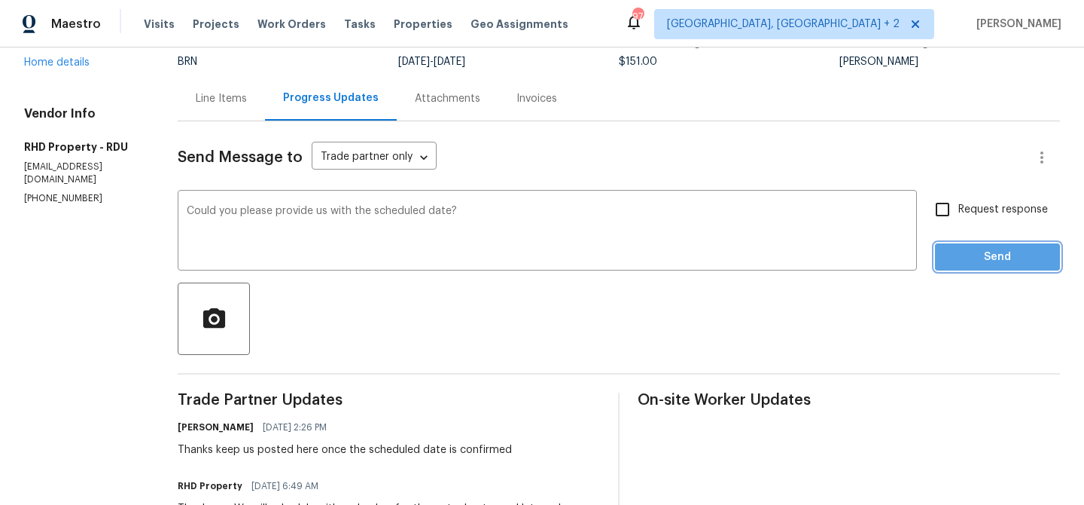
click at [954, 251] on span "Send" at bounding box center [997, 257] width 101 height 19
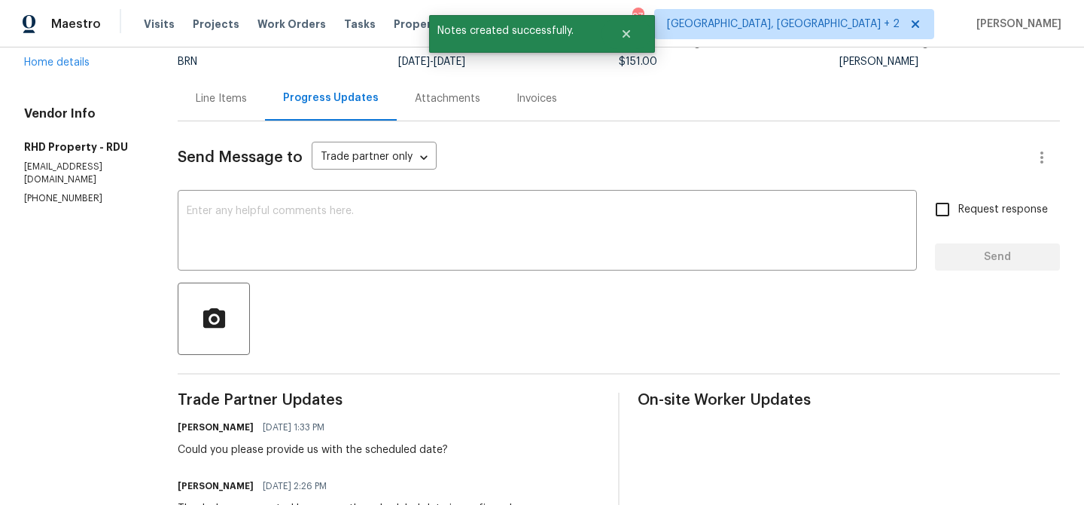
click at [55, 192] on p "[PHONE_NUMBER]" at bounding box center [82, 198] width 117 height 13
copy p "[PHONE_NUMBER]"
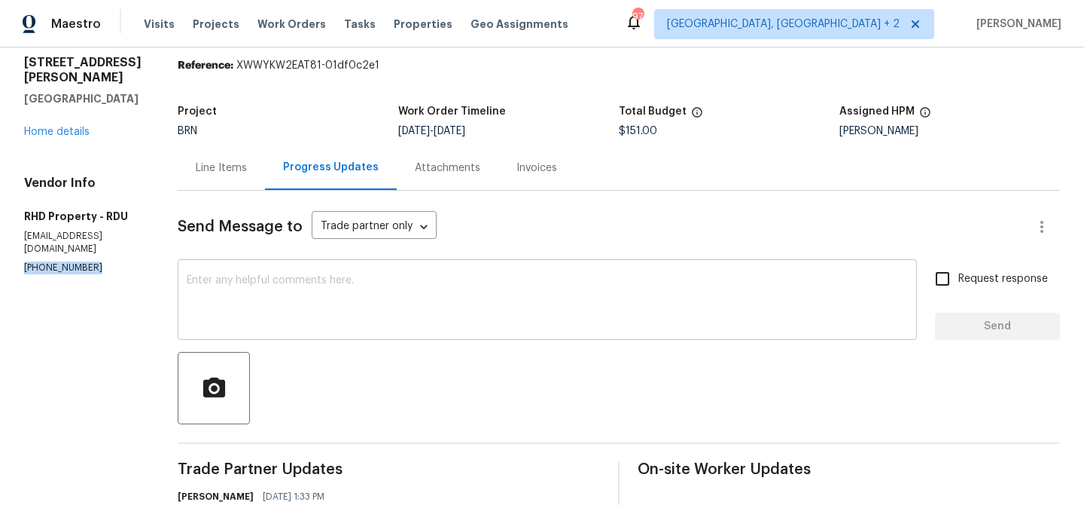
scroll to position [0, 0]
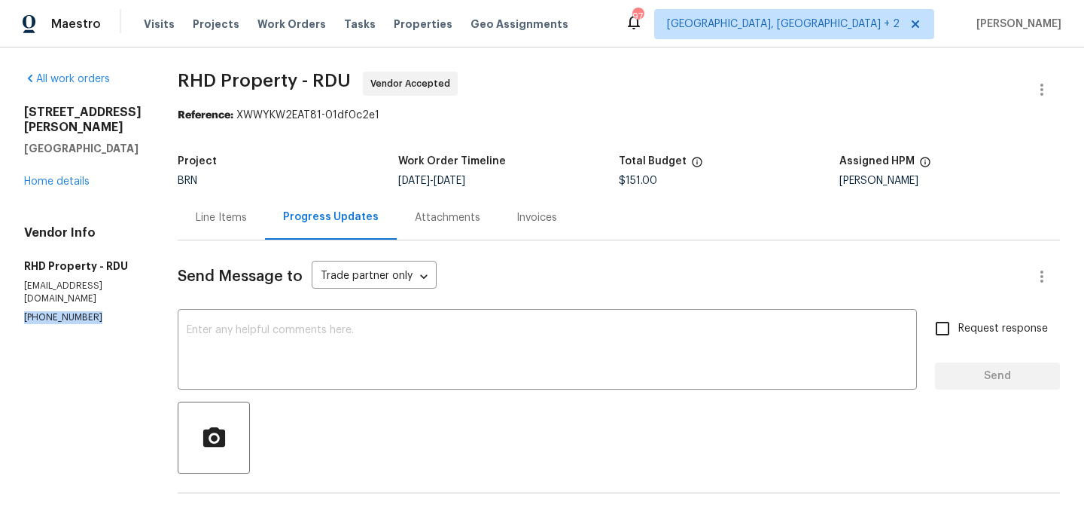
copy p "[PHONE_NUMBER]"
click at [264, 227] on div "Line Items" at bounding box center [221, 217] width 87 height 44
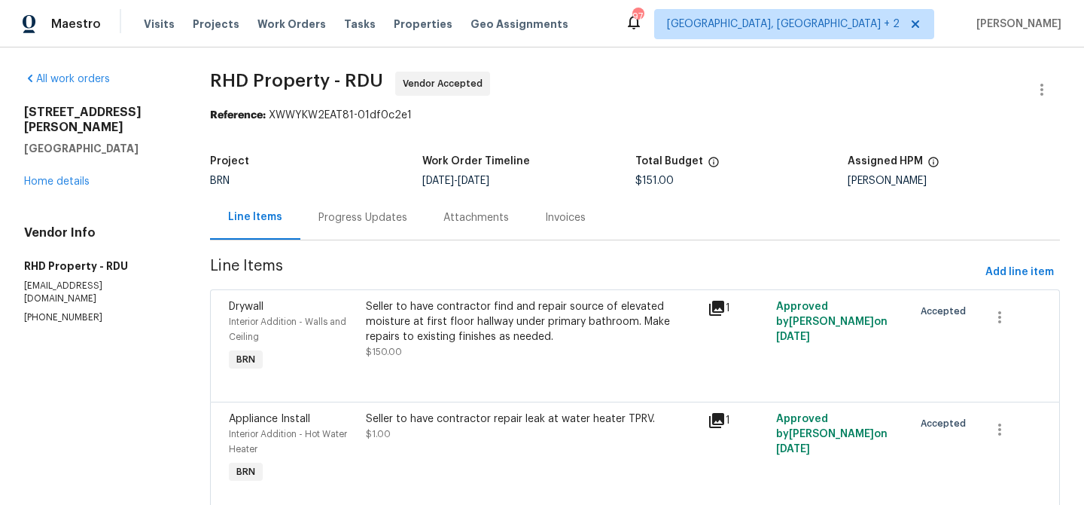
scroll to position [53, 0]
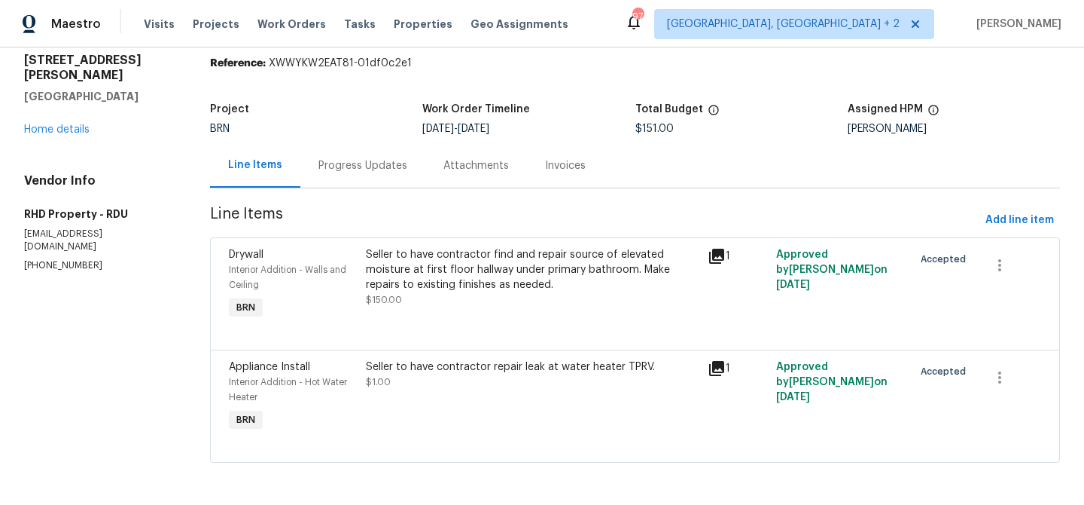
click at [364, 179] on div "Progress Updates" at bounding box center [362, 165] width 125 height 44
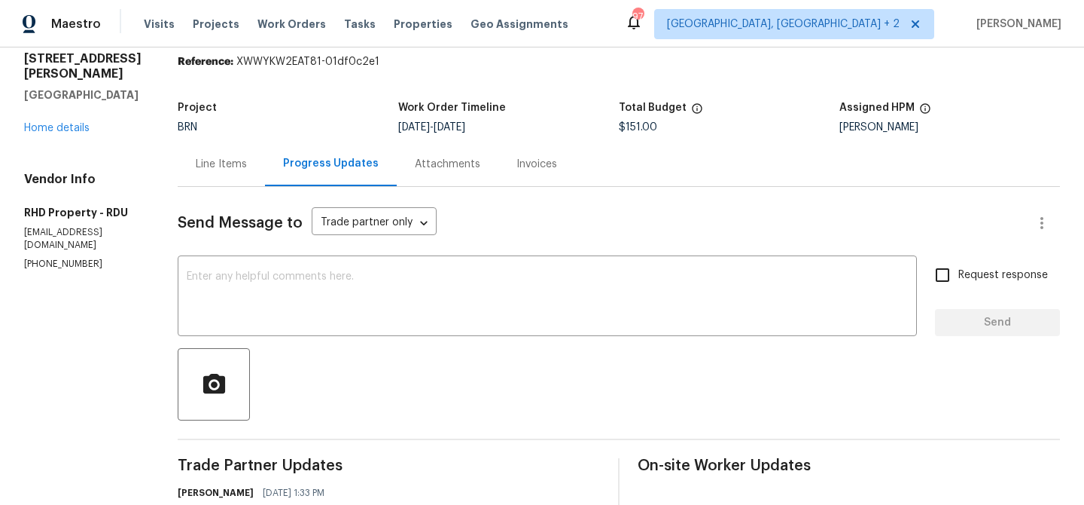
click at [245, 174] on div "Line Items" at bounding box center [221, 164] width 87 height 44
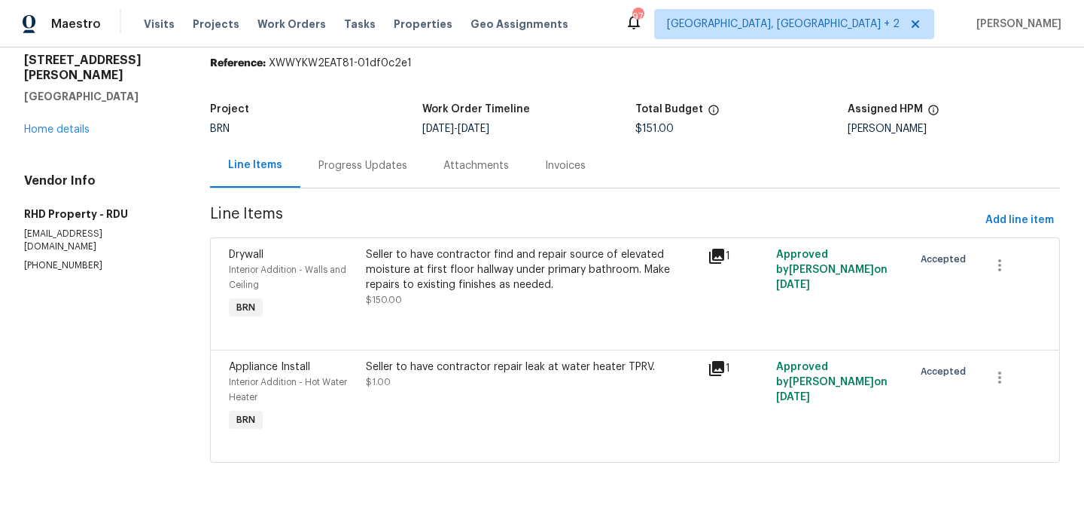
click at [349, 158] on div "Progress Updates" at bounding box center [363, 165] width 89 height 15
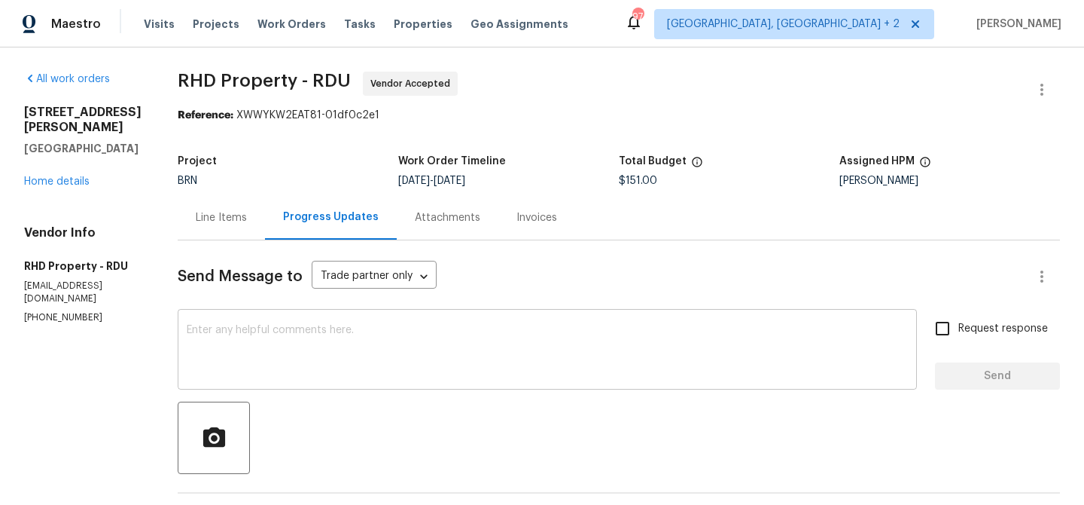
click at [245, 334] on textarea at bounding box center [547, 351] width 721 height 53
click at [35, 311] on p "[PHONE_NUMBER]" at bounding box center [82, 317] width 117 height 13
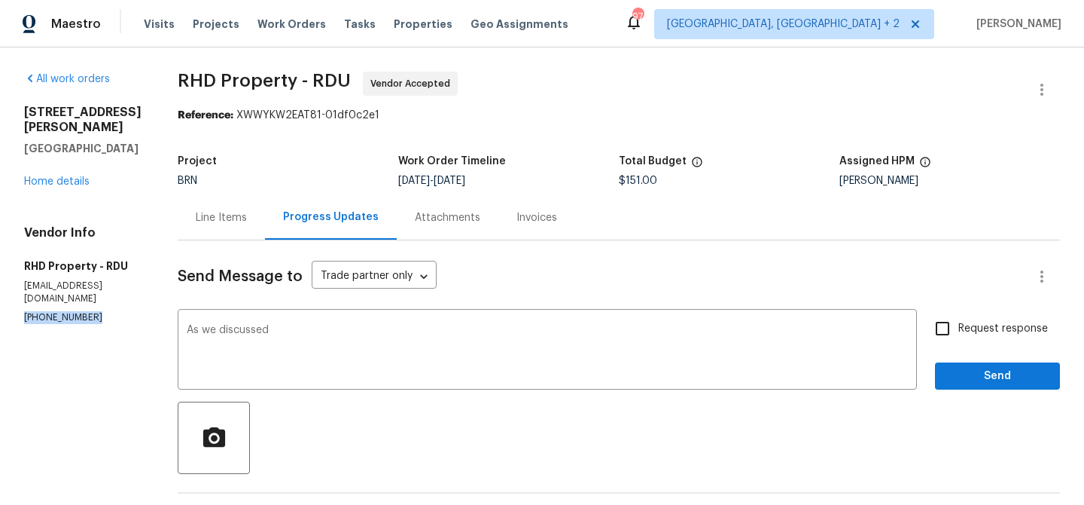
click at [35, 311] on p "[PHONE_NUMBER]" at bounding box center [82, 317] width 117 height 13
copy p "[PHONE_NUMBER]"
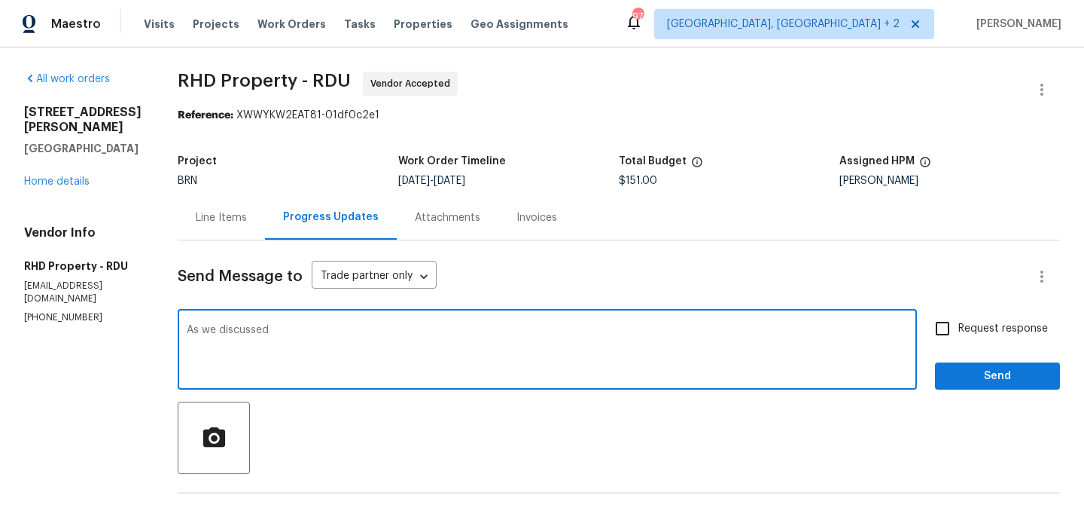
click at [379, 332] on textarea "As we discussed" at bounding box center [547, 351] width 721 height 53
paste textarea "[PHONE_NUMBER]"
type textarea "As we discussed [PHONE_NUMBER], Kindly confirm the scheduled date"
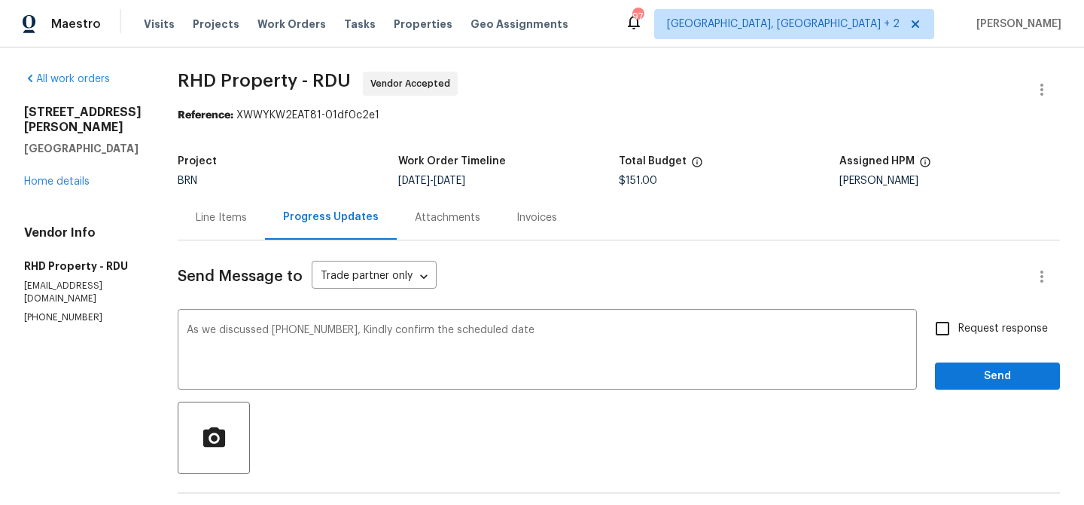
click at [965, 331] on span "Request response" at bounding box center [1004, 329] width 90 height 16
click at [959, 331] on input "Request response" at bounding box center [943, 329] width 32 height 32
checkbox input "true"
click at [952, 374] on span "Send" at bounding box center [997, 376] width 101 height 19
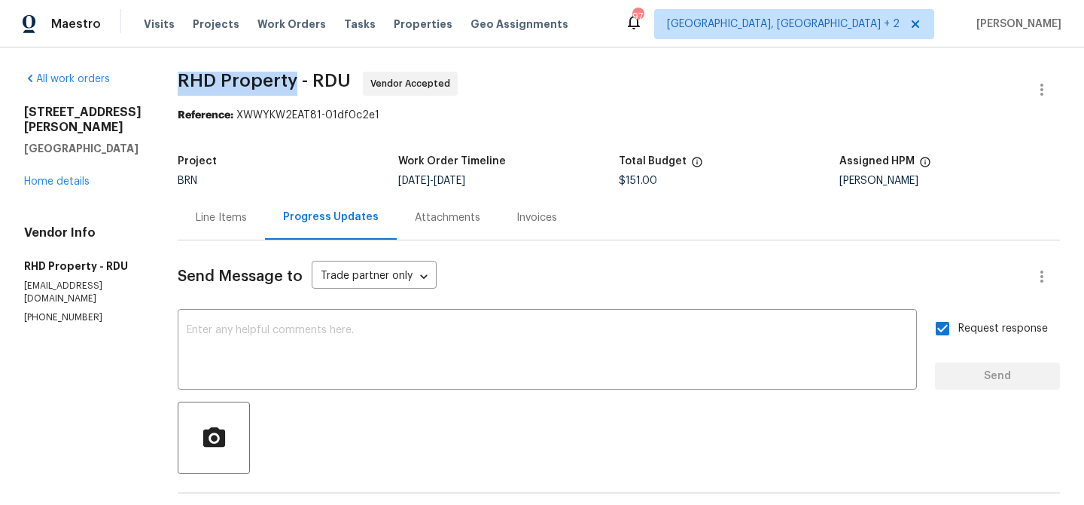
drag, startPoint x: 196, startPoint y: 75, endPoint x: 316, endPoint y: 78, distance: 119.8
click at [316, 79] on div "All work orders [STREET_ADDRESS][PERSON_NAME] Home details Vendor Info RHD Prop…" at bounding box center [542, 495] width 1084 height 896
copy span "RHD Property"
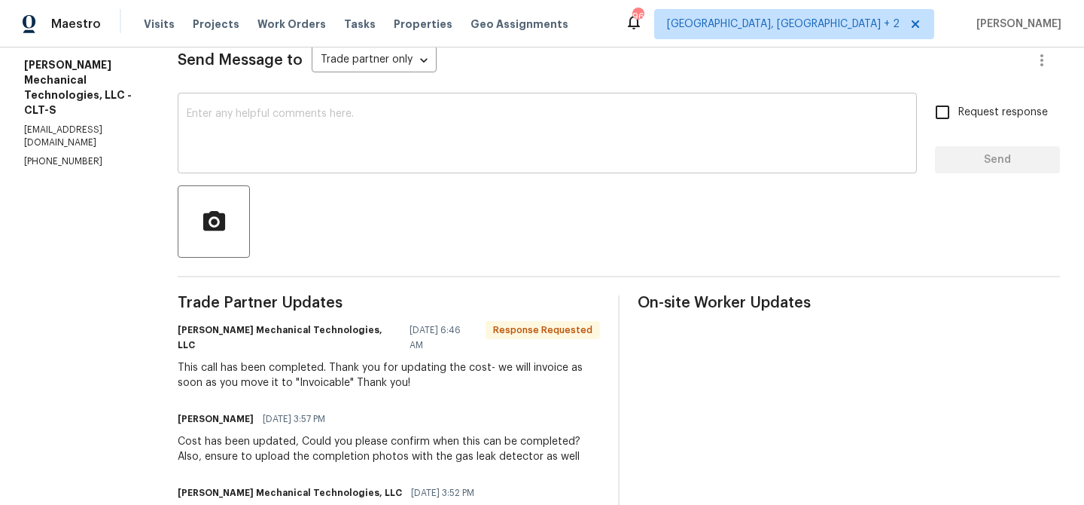
scroll to position [87, 0]
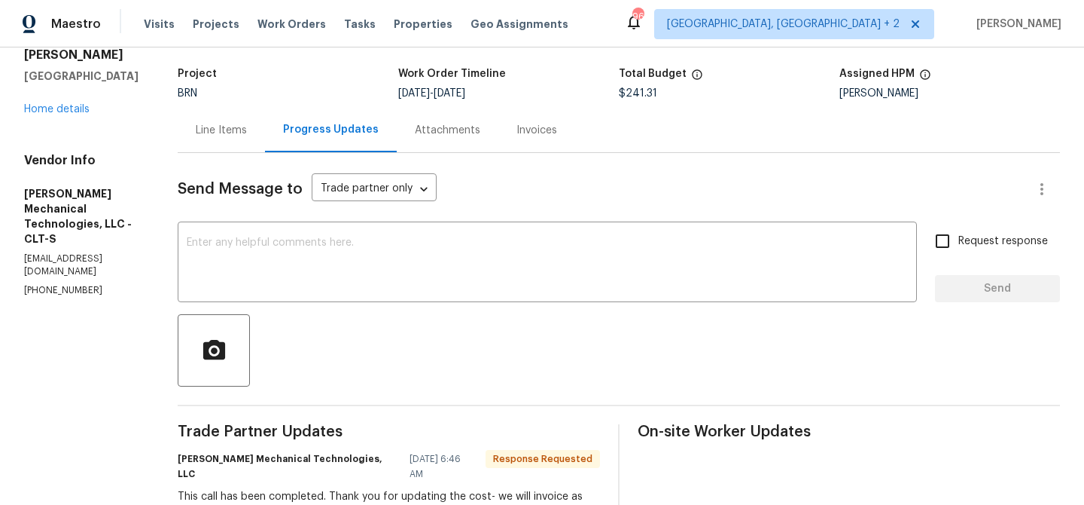
click at [245, 116] on div "Line Items" at bounding box center [221, 130] width 87 height 44
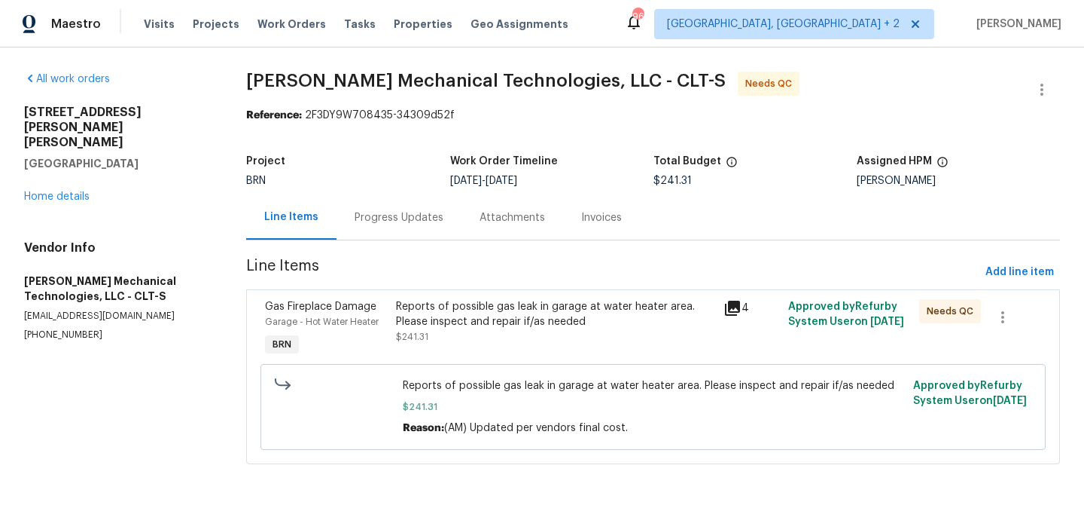
click at [392, 222] on div "Progress Updates" at bounding box center [399, 217] width 89 height 15
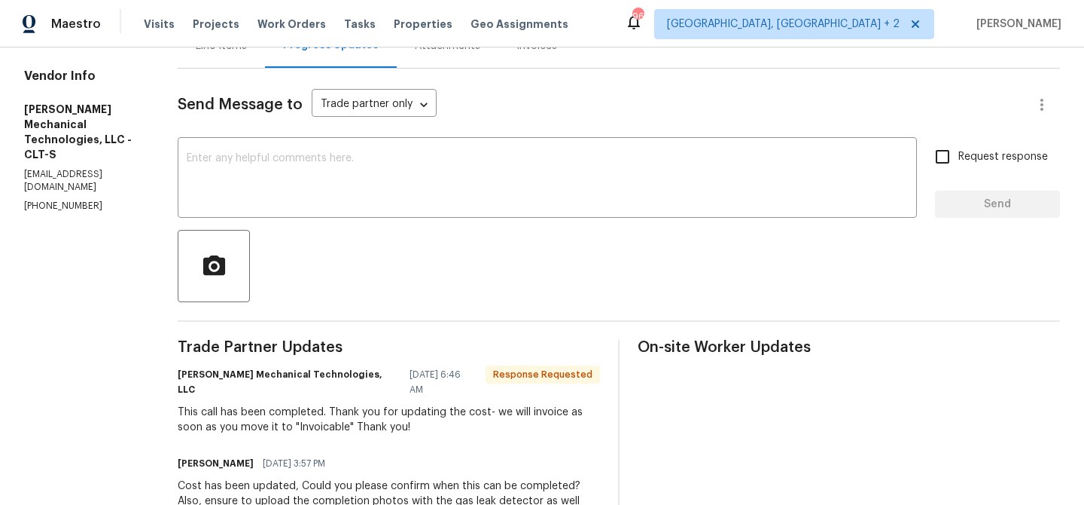
scroll to position [173, 0]
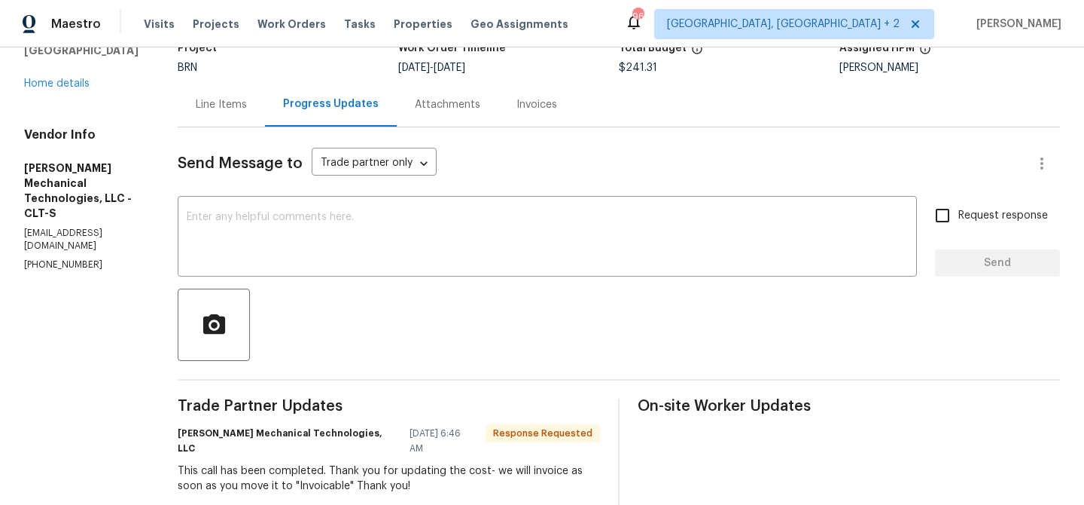
click at [255, 120] on div "Line Items" at bounding box center [221, 104] width 87 height 44
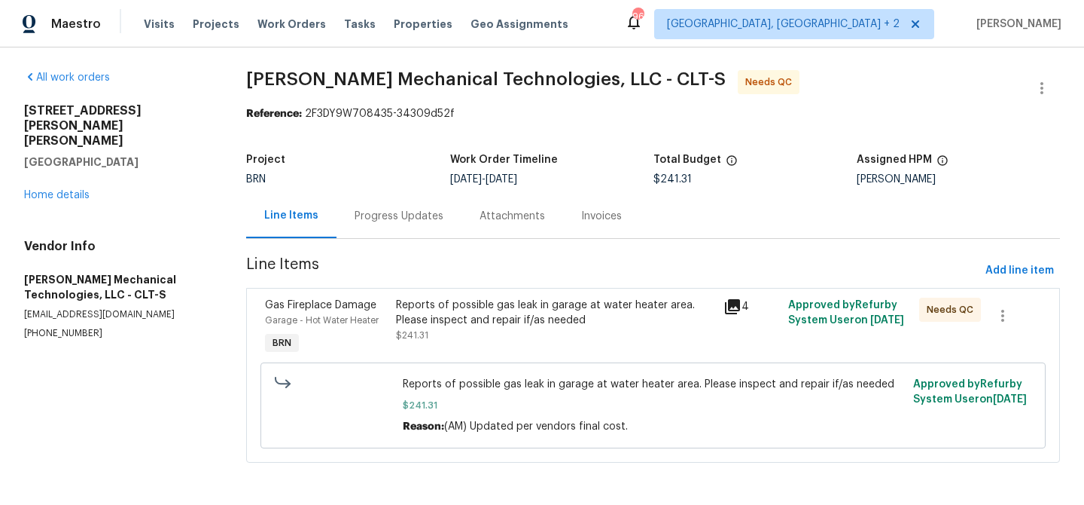
click at [419, 260] on span "Line Items" at bounding box center [612, 271] width 733 height 28
click at [420, 304] on div "Reports of possible gas leak in garage at water heater area. Please inspect and…" at bounding box center [555, 312] width 318 height 30
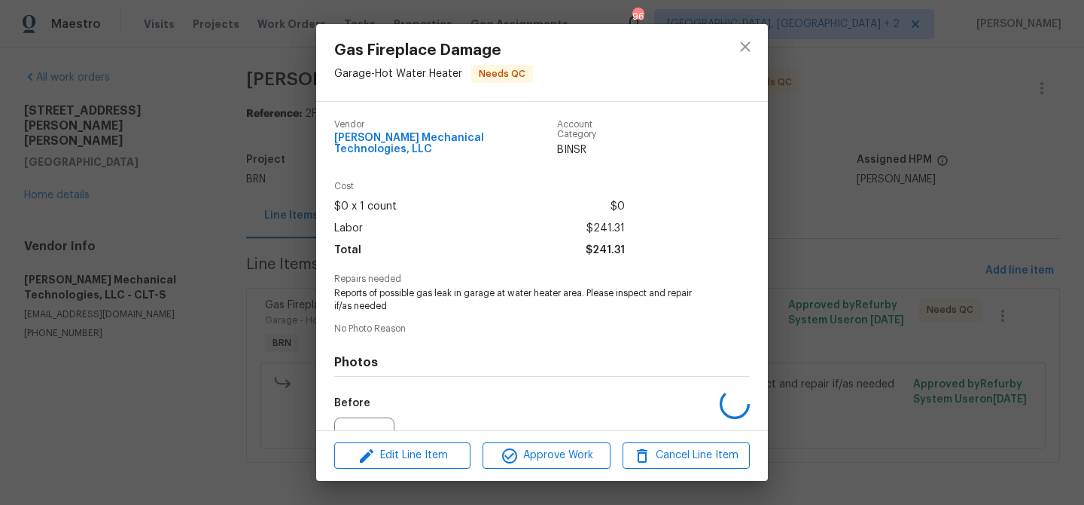
scroll to position [151, 0]
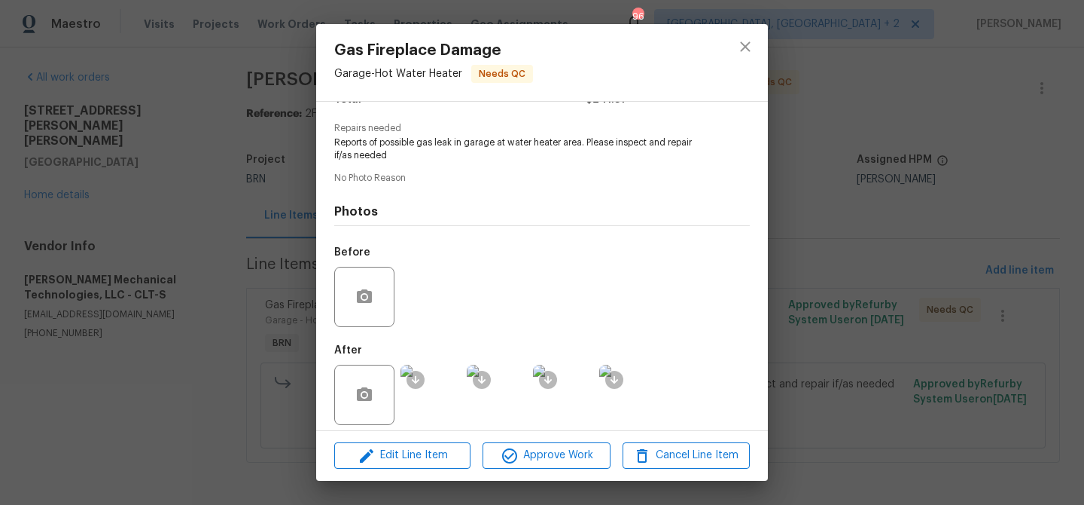
click at [435, 386] on img at bounding box center [431, 394] width 60 height 60
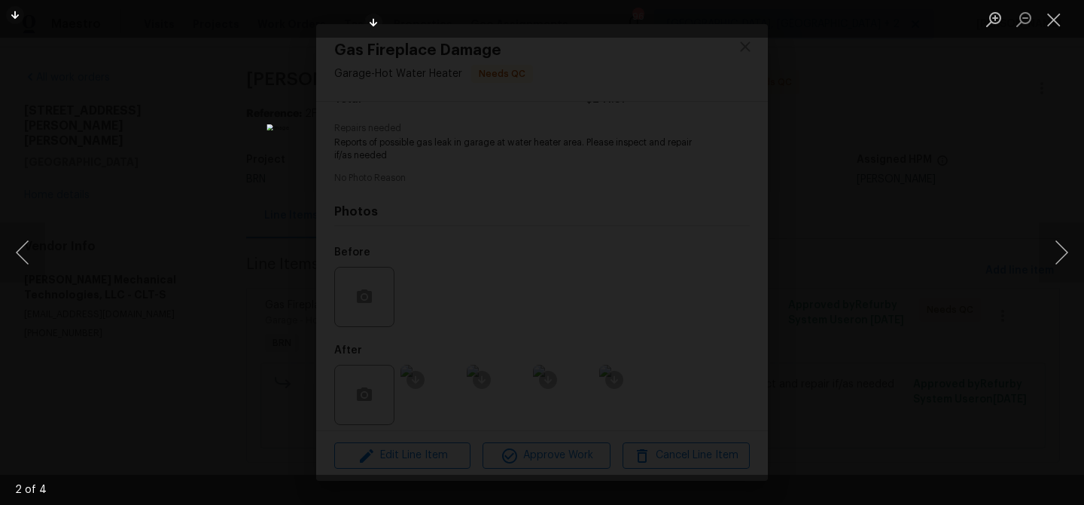
click at [175, 197] on div "Lightbox" at bounding box center [542, 252] width 1084 height 505
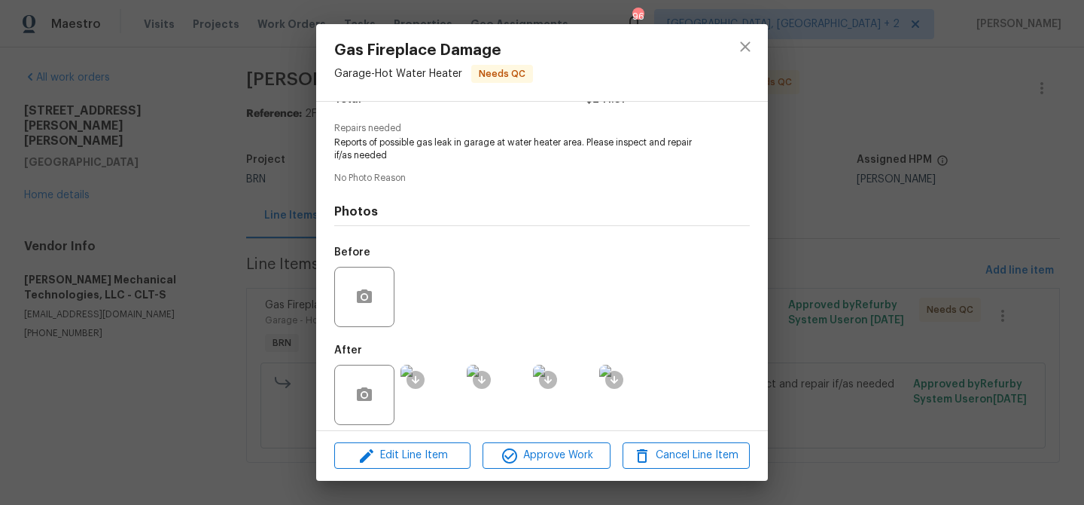
click at [192, 145] on div "Gas Fireplace Damage Garage - Hot Water Heater Needs QC [PERSON_NAME] Mechanica…" at bounding box center [542, 252] width 1084 height 505
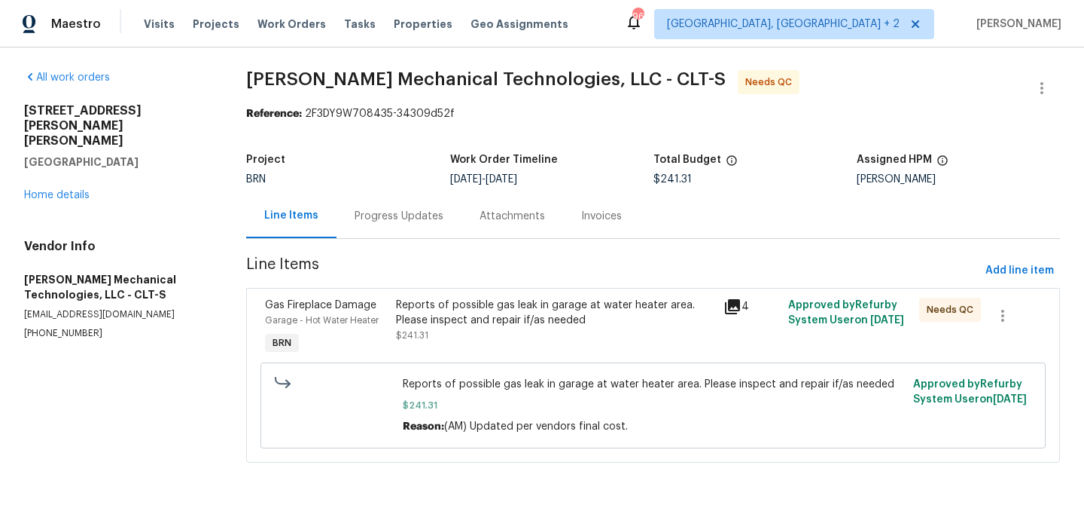
click at [395, 233] on div "Progress Updates" at bounding box center [399, 216] width 125 height 44
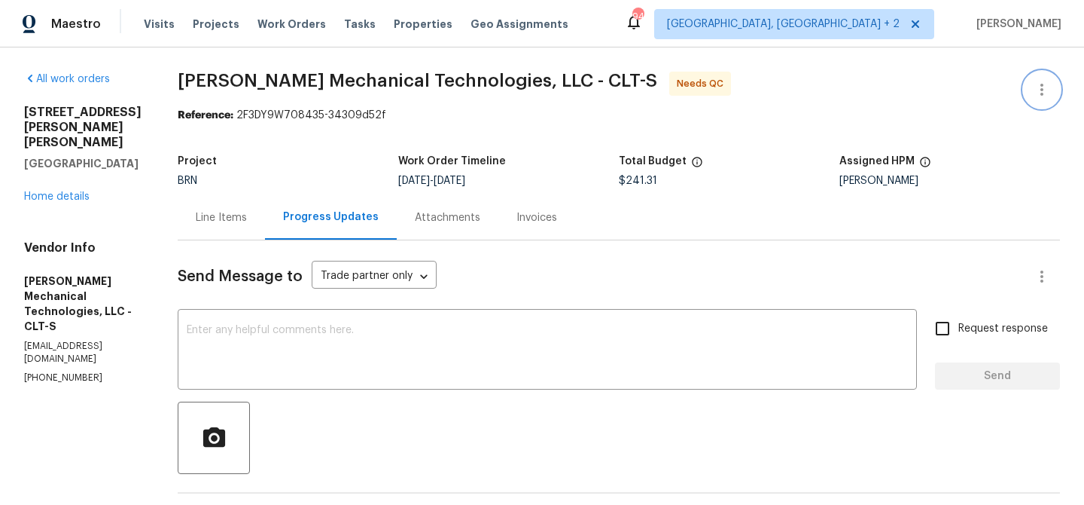
click at [1041, 81] on icon "button" at bounding box center [1042, 90] width 18 height 18
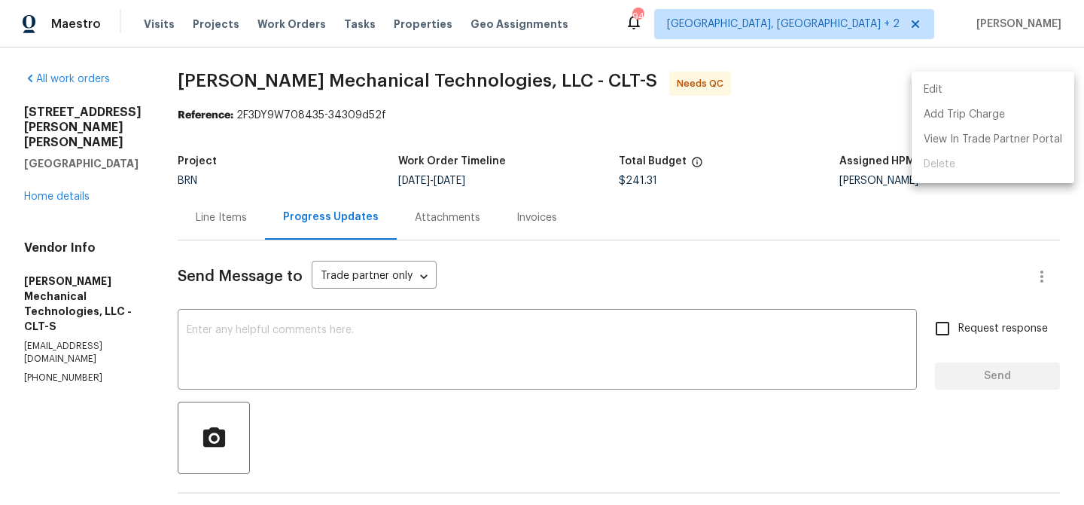
click at [978, 93] on li "Edit" at bounding box center [993, 90] width 163 height 25
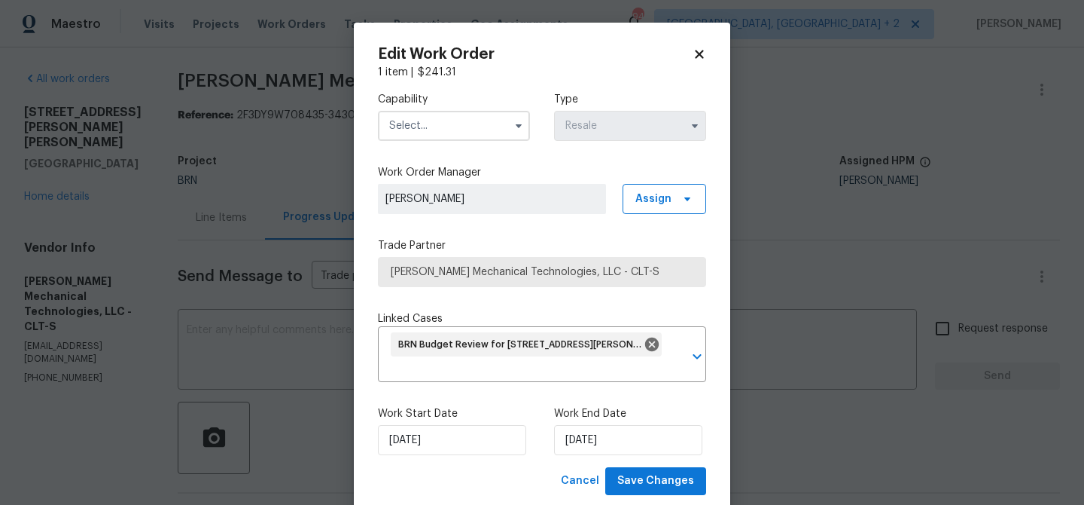
click at [409, 128] on input "text" at bounding box center [454, 126] width 152 height 30
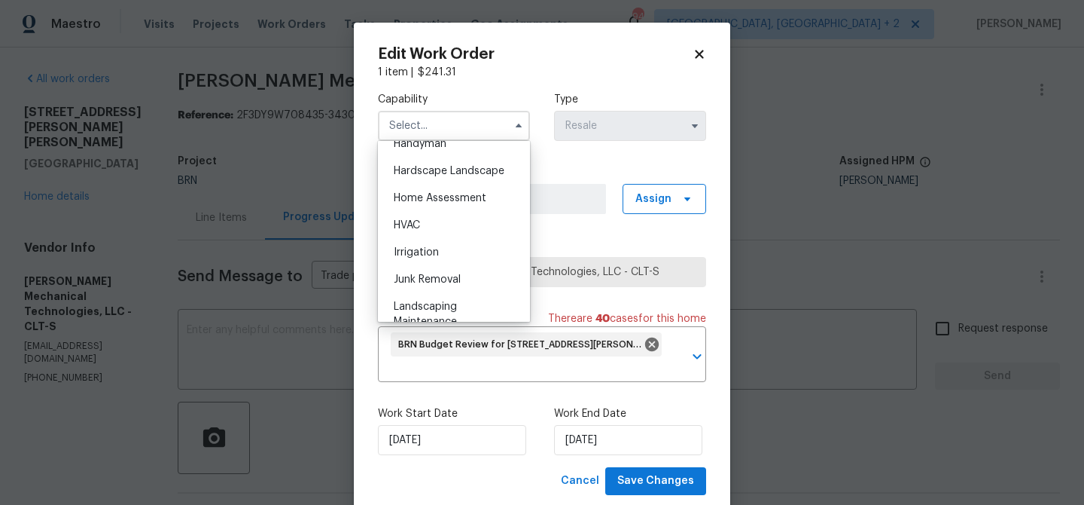
scroll to position [849, 0]
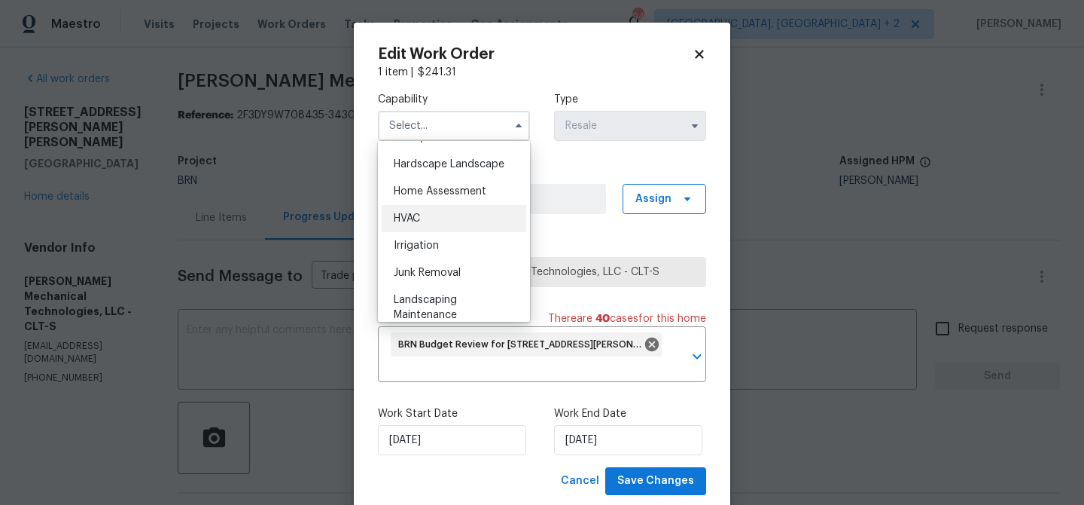
click at [414, 217] on span "HVAC" at bounding box center [407, 218] width 26 height 11
type input "HVAC"
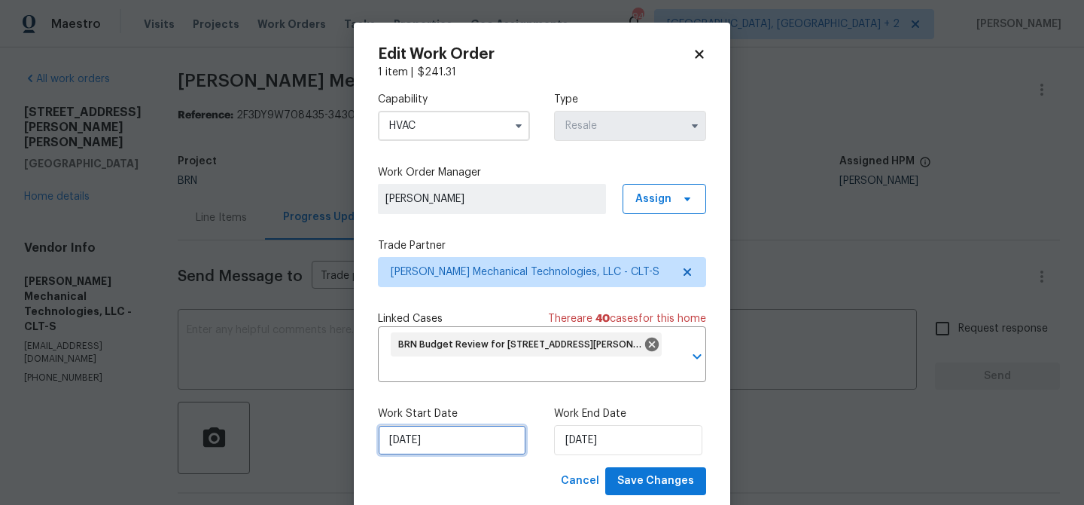
click at [443, 435] on input "26/09/2025" at bounding box center [452, 440] width 148 height 30
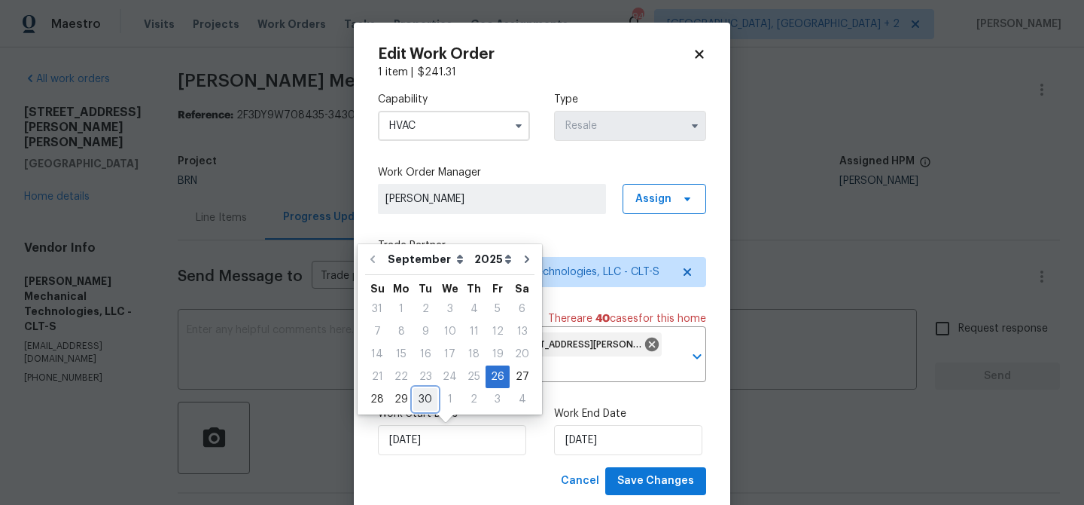
click at [419, 401] on div "30" at bounding box center [425, 399] width 24 height 21
type input "30/09/2025"
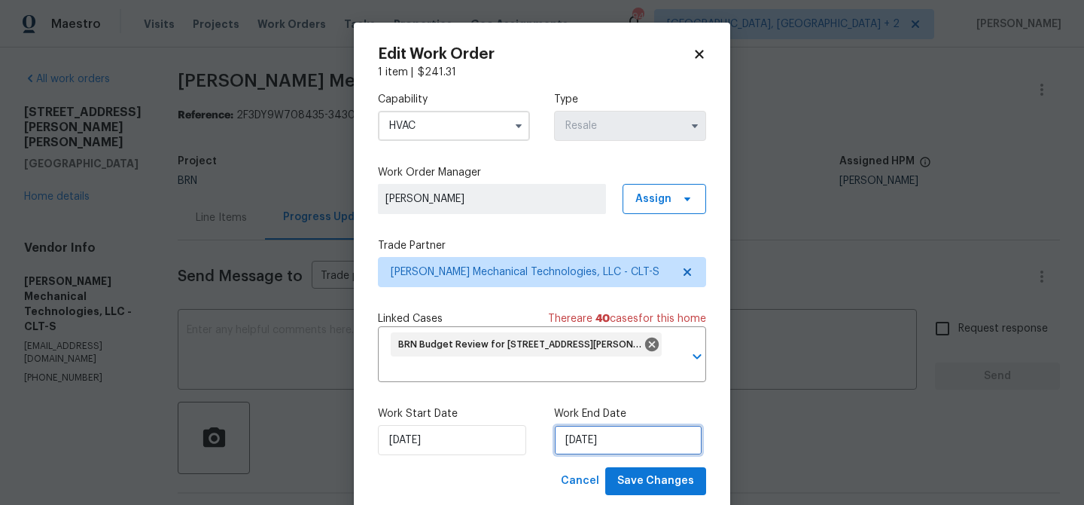
click at [570, 442] on input "30/09/2025" at bounding box center [628, 440] width 148 height 30
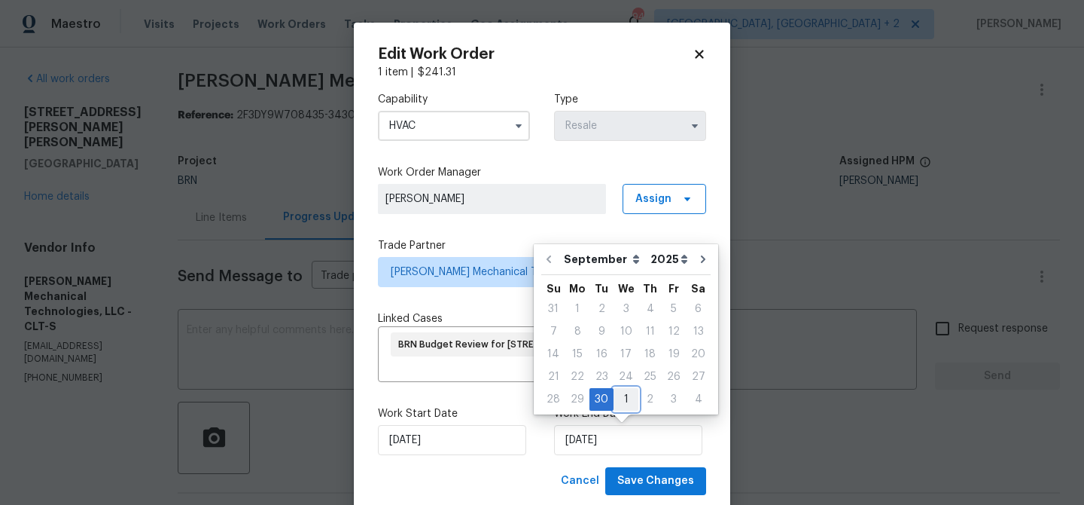
click at [626, 401] on div "1" at bounding box center [626, 399] width 25 height 21
type input "01/10/2025"
select select "9"
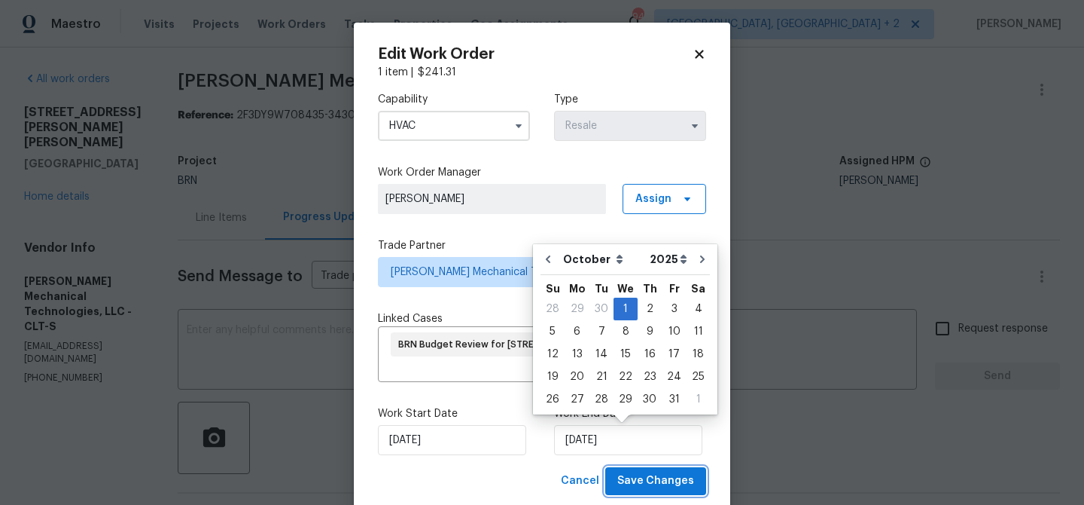
click at [639, 476] on span "Save Changes" at bounding box center [655, 480] width 77 height 19
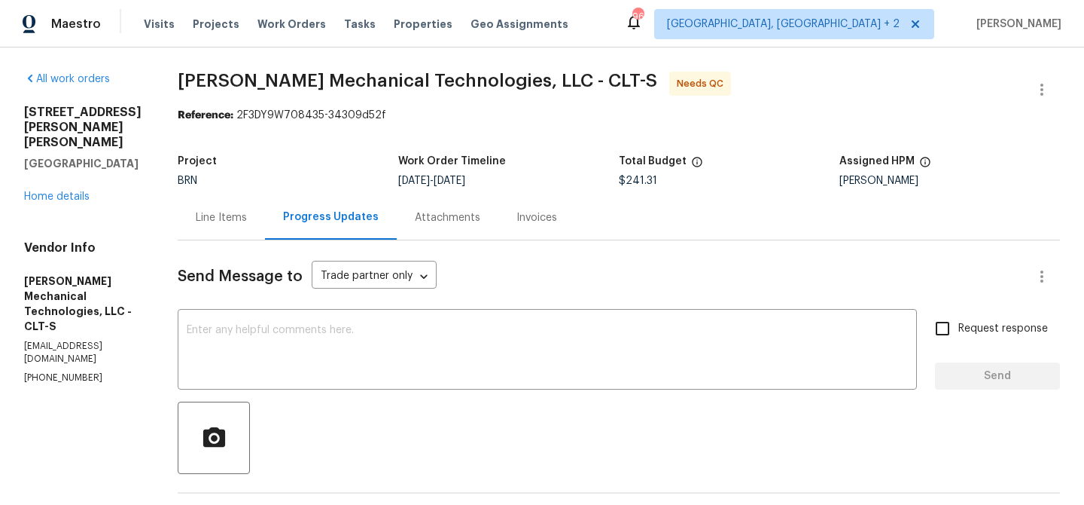
click at [242, 225] on div "Line Items" at bounding box center [221, 217] width 87 height 44
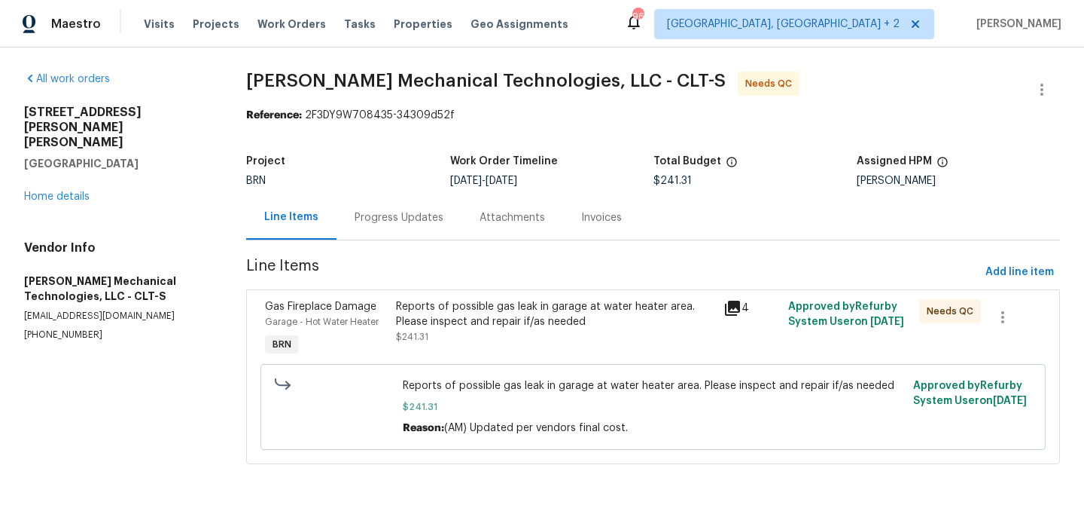
click at [460, 343] on div "Reports of possible gas leak in garage at water heater area. Please inspect and…" at bounding box center [555, 321] width 318 height 45
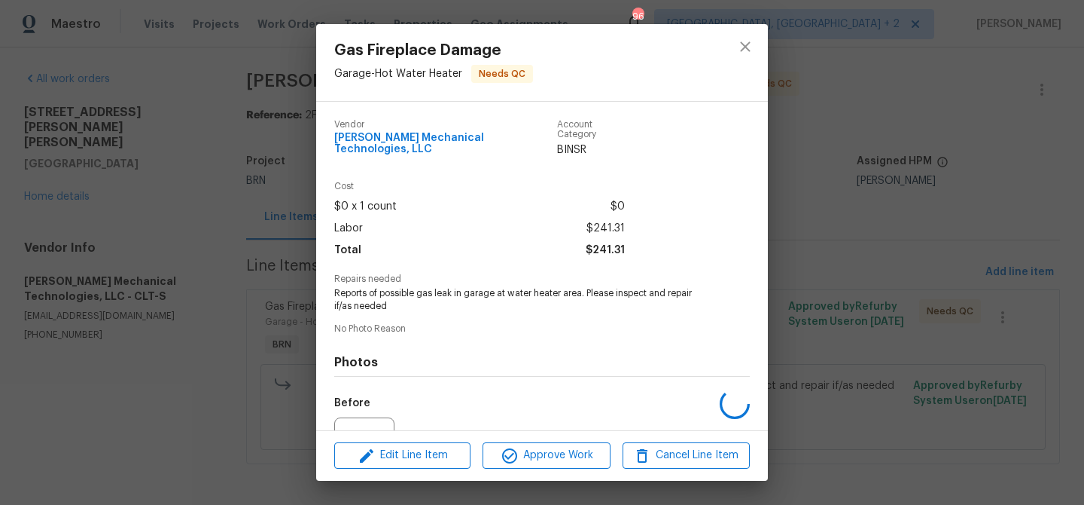
scroll to position [151, 0]
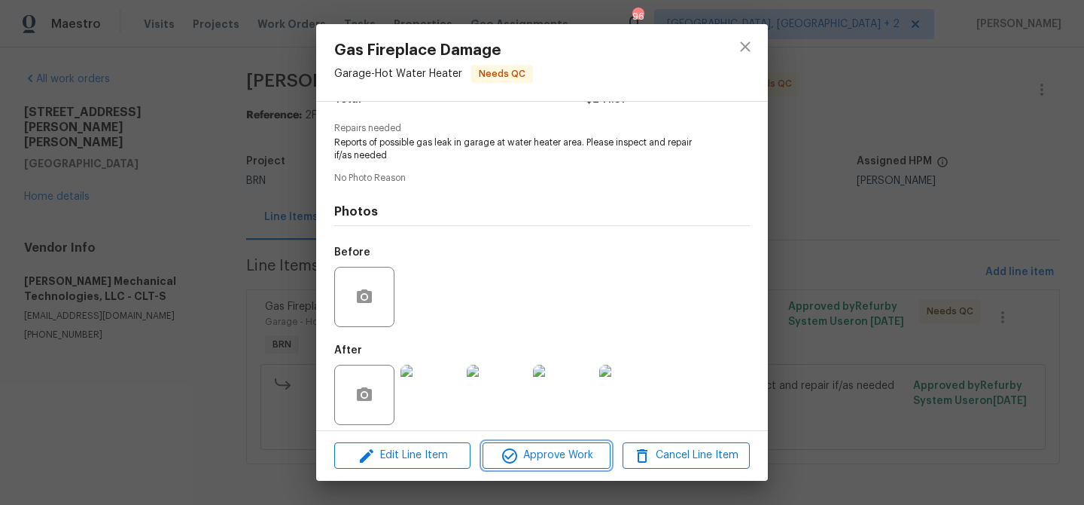
click at [519, 445] on button "Approve Work" at bounding box center [546, 455] width 127 height 26
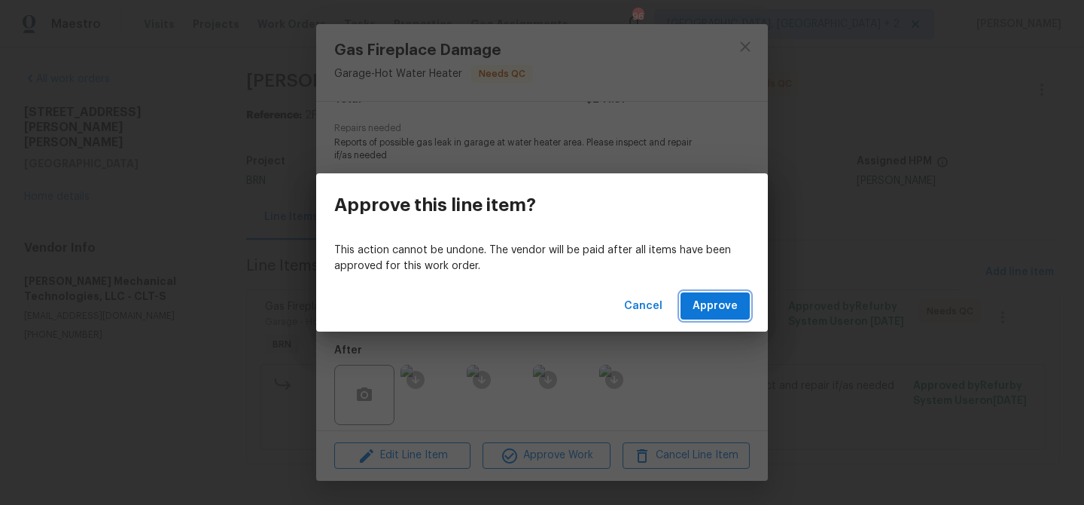
click at [717, 313] on span "Approve" at bounding box center [715, 306] width 45 height 19
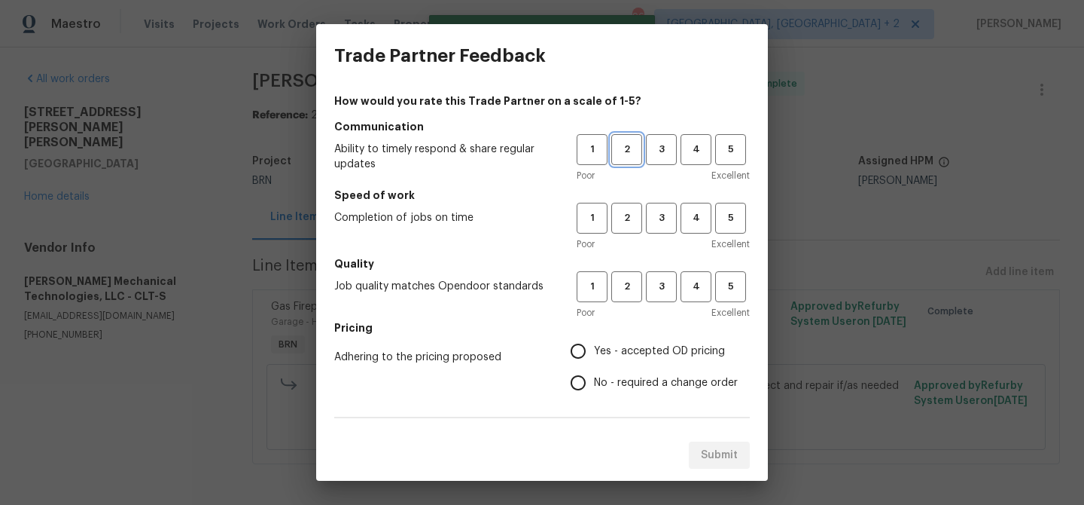
click at [628, 158] on button "2" at bounding box center [626, 149] width 31 height 31
click at [628, 214] on span "2" at bounding box center [627, 217] width 28 height 17
click at [630, 273] on button "2" at bounding box center [626, 286] width 31 height 31
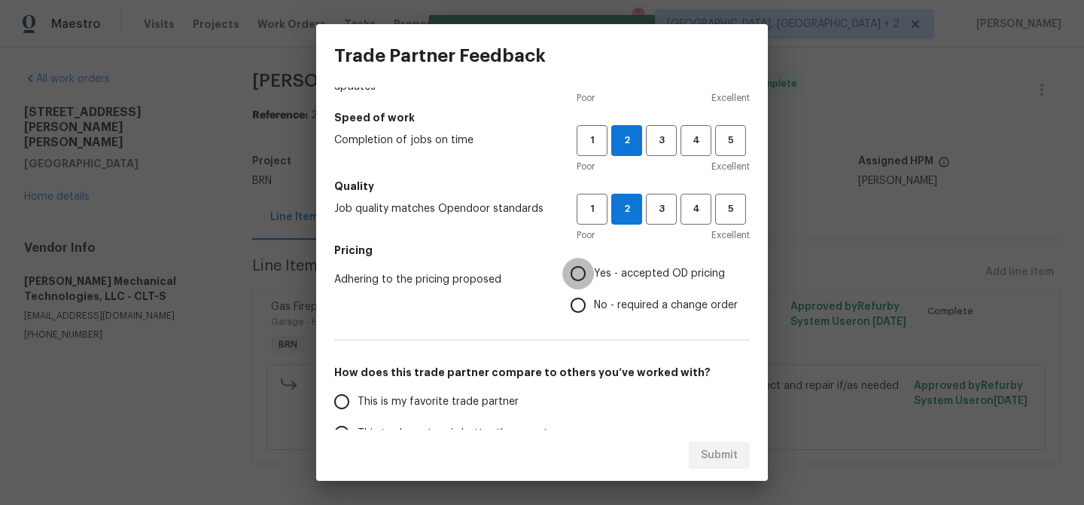
click at [594, 288] on input "Yes - accepted OD pricing" at bounding box center [579, 274] width 32 height 32
radio input "true"
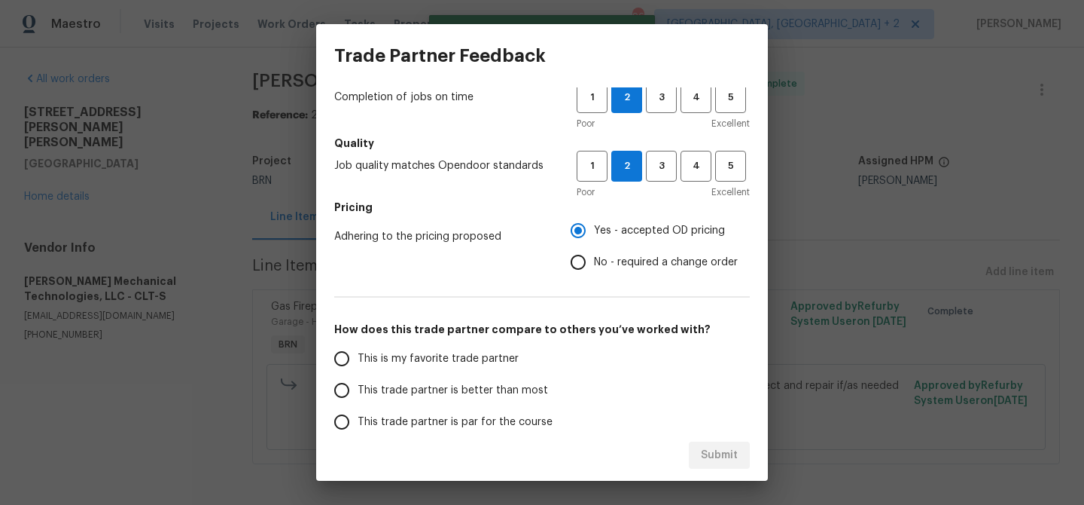
scroll to position [128, 0]
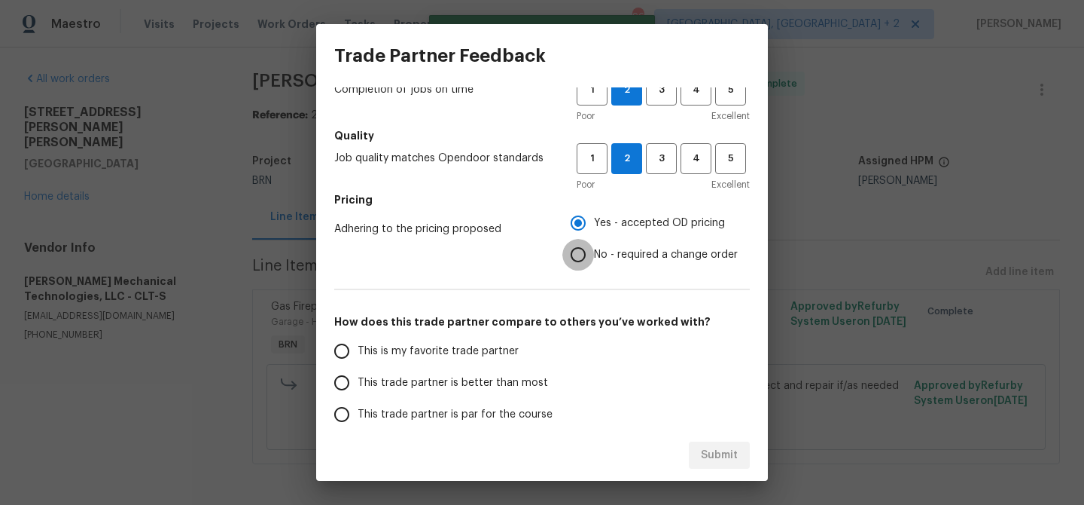
click at [583, 251] on input "No - required a change order" at bounding box center [579, 255] width 32 height 32
radio input "true"
click at [393, 340] on label "This is my favorite trade partner" at bounding box center [445, 351] width 238 height 32
click at [358, 340] on input "This is my favorite trade partner" at bounding box center [342, 351] width 32 height 32
click at [689, 447] on div "Submit" at bounding box center [542, 455] width 452 height 52
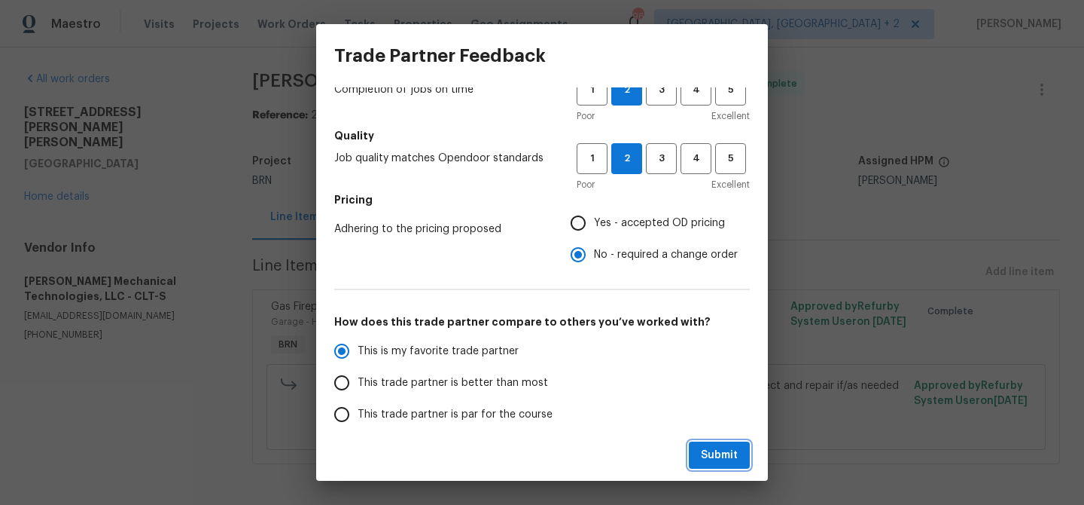
click at [712, 450] on span "Submit" at bounding box center [719, 455] width 37 height 19
radio input "true"
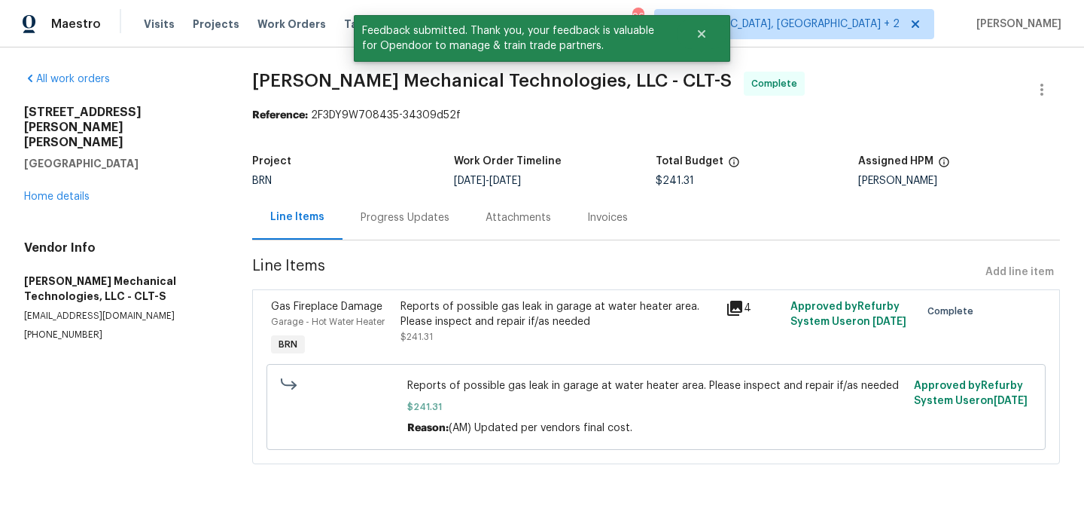
click at [380, 217] on div "Progress Updates" at bounding box center [405, 217] width 89 height 15
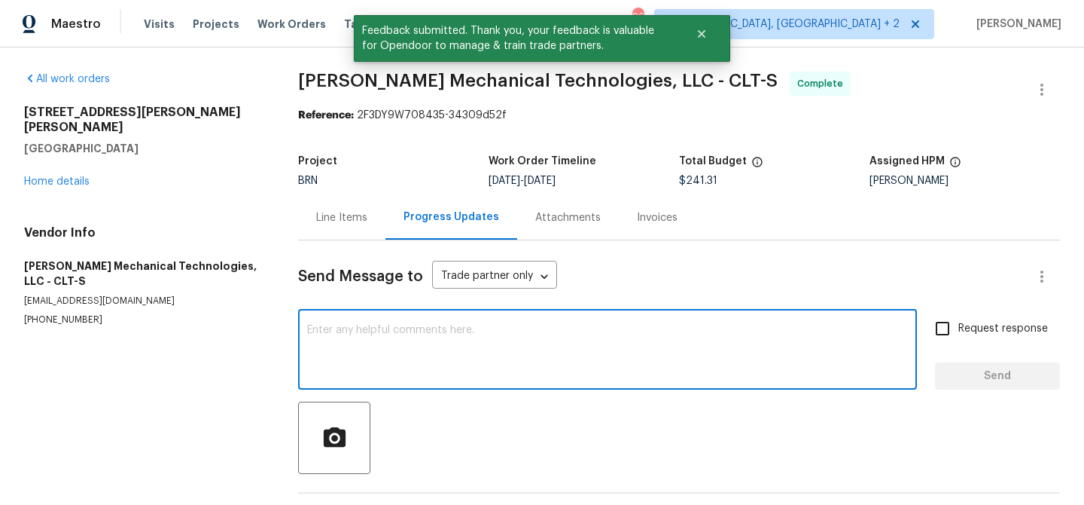
click at [401, 374] on textarea at bounding box center [607, 351] width 601 height 53
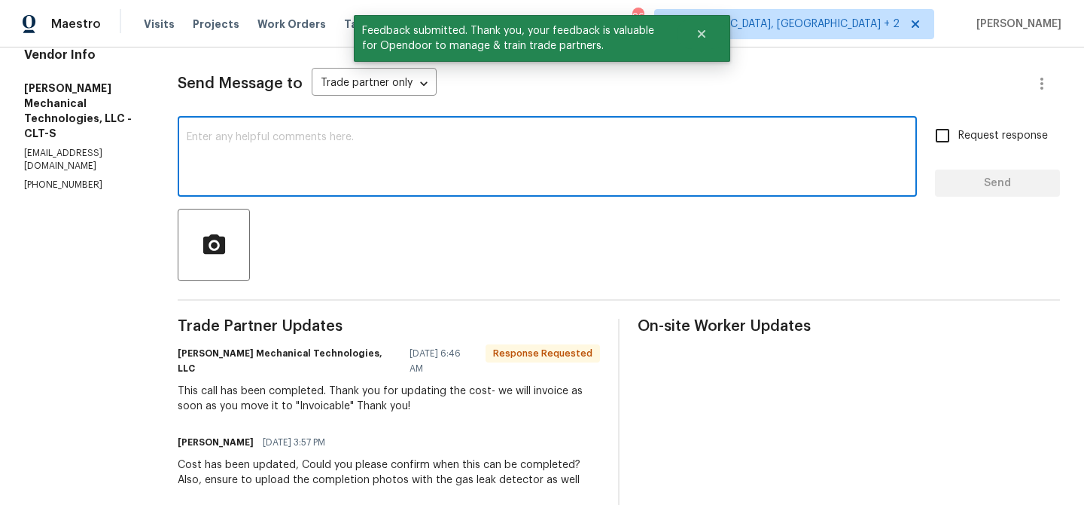
scroll to position [194, 0]
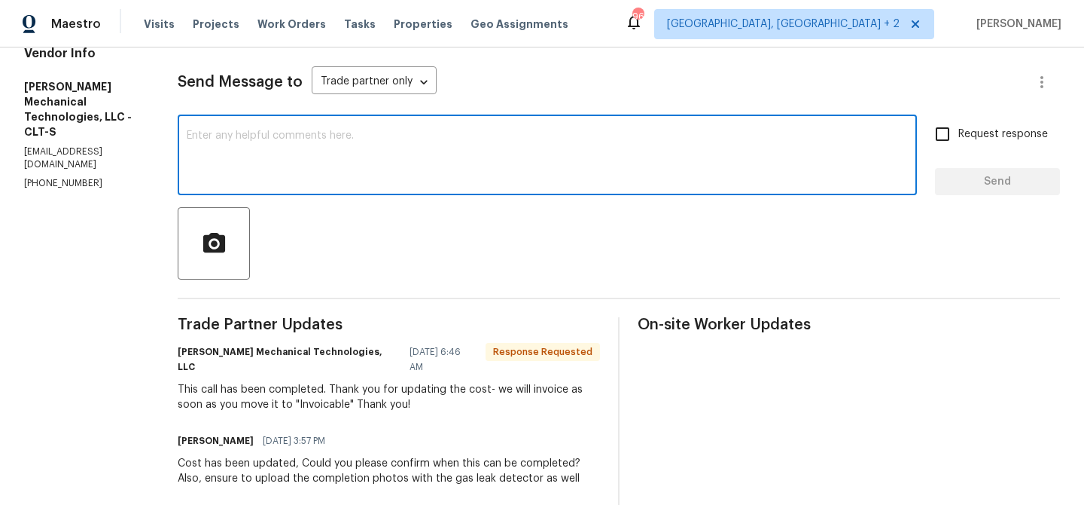
paste textarea "WO is approved, Please upload the invoice under the invoice section.Thanks"
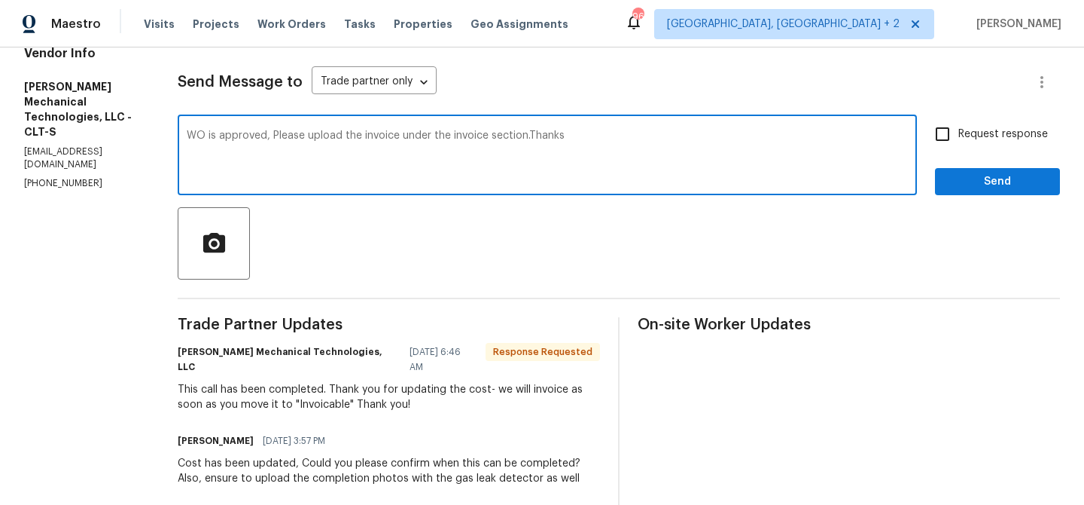
type textarea "WO is approved, Please upload the invoice under the invoice section.Thanks"
click at [983, 133] on span "Request response" at bounding box center [1004, 135] width 90 height 16
click at [959, 133] on input "Request response" at bounding box center [943, 134] width 32 height 32
checkbox input "true"
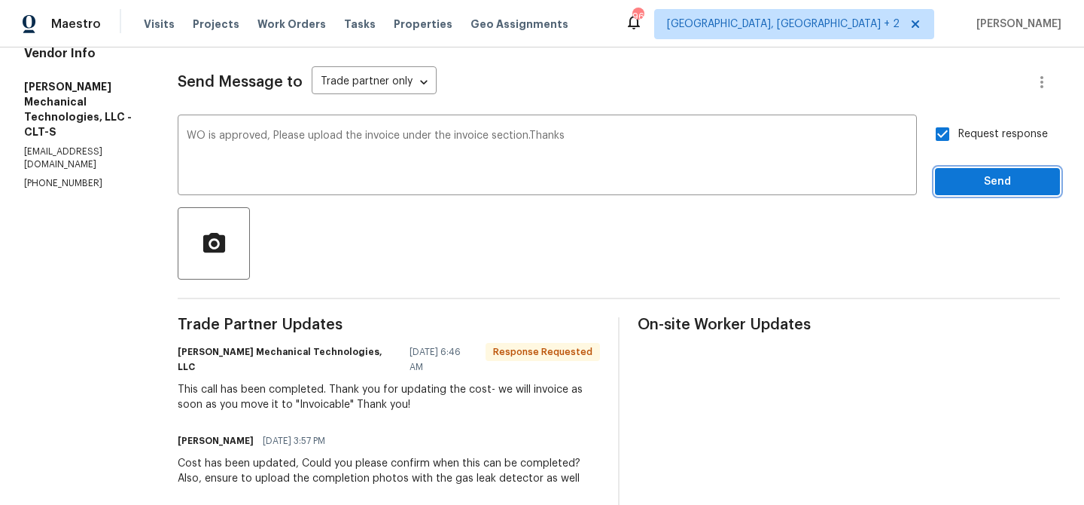
click at [963, 184] on span "Send" at bounding box center [997, 181] width 101 height 19
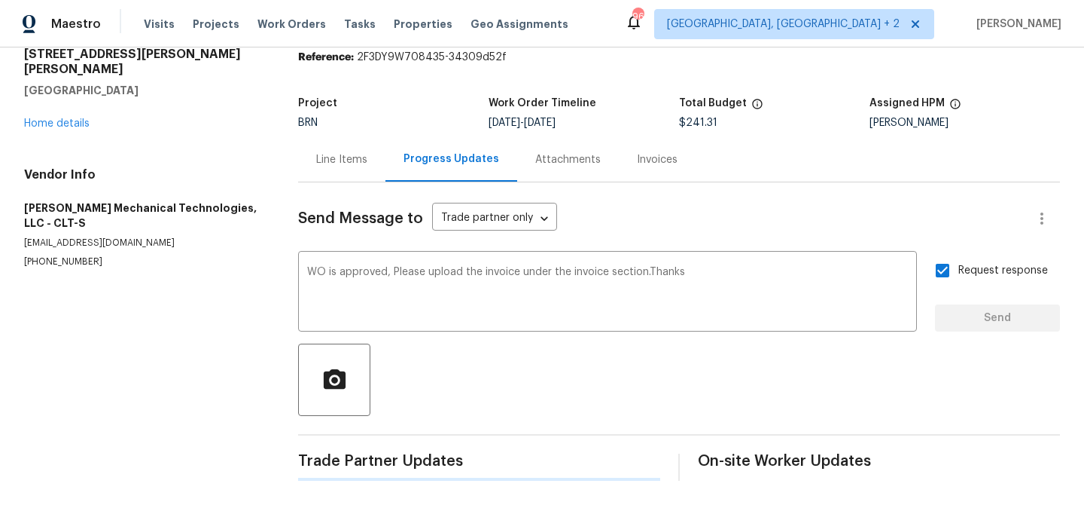
scroll to position [0, 0]
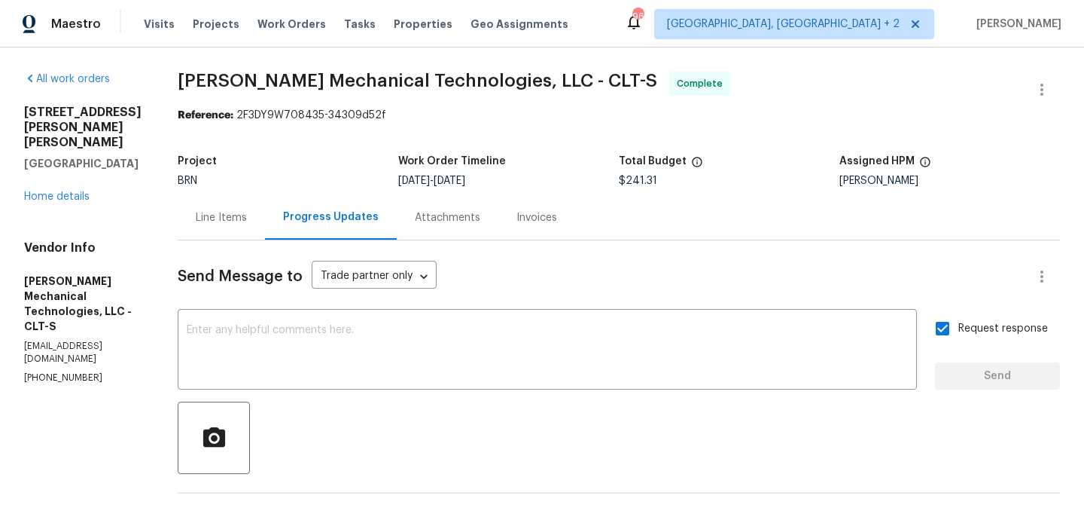
click at [247, 223] on div "Line Items" at bounding box center [221, 217] width 51 height 15
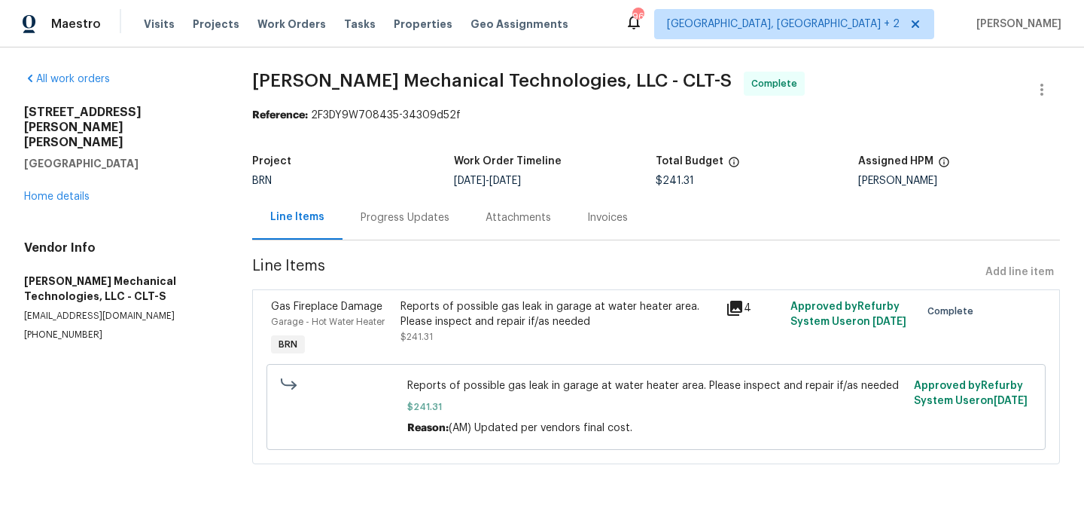
click at [486, 354] on div "Reports of possible gas leak in garage at water heater area. Please inspect and…" at bounding box center [558, 328] width 325 height 69
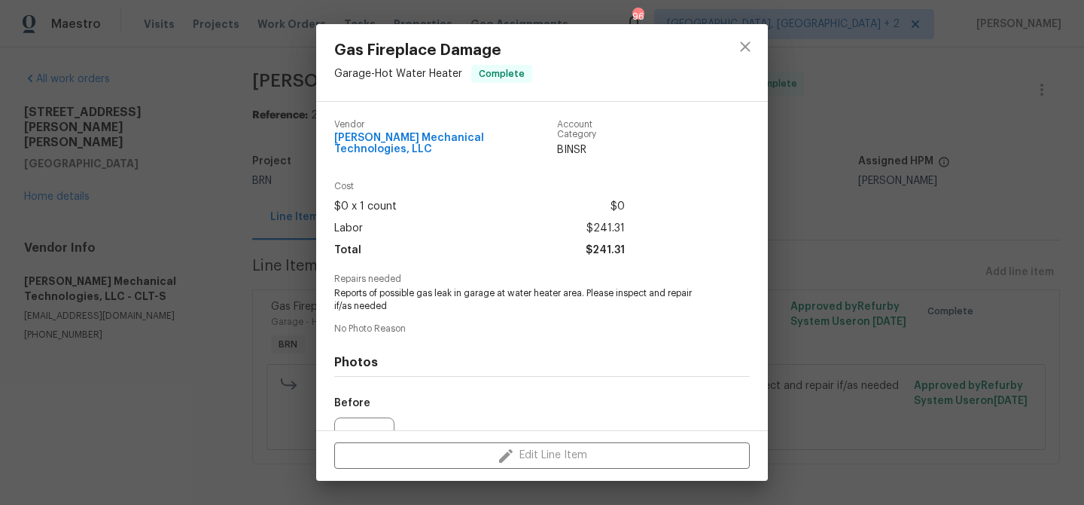
click at [438, 291] on span "Reports of possible gas leak in garage at water heater area. Please inspect and…" at bounding box center [521, 300] width 374 height 26
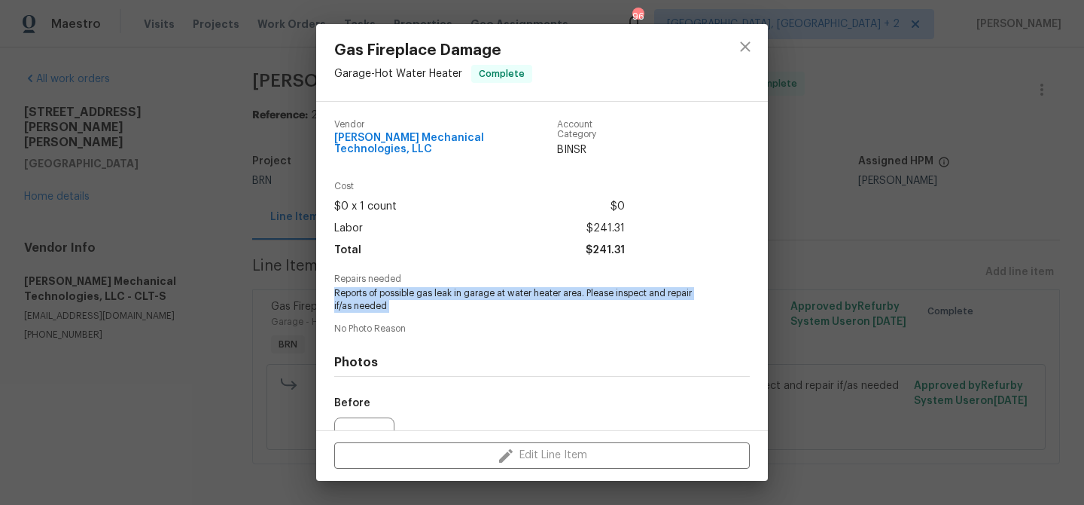
click at [438, 291] on span "Reports of possible gas leak in garage at water heater area. Please inspect and…" at bounding box center [521, 300] width 374 height 26
copy span "Reports of possible gas leak in garage at water heater area. Please inspect and…"
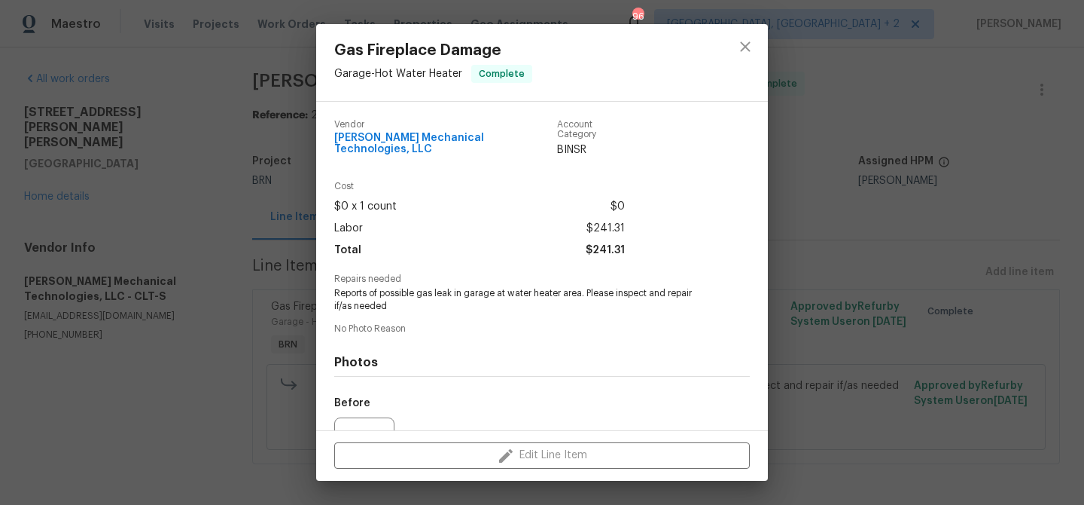
click at [212, 93] on div "Gas Fireplace Damage Garage - Hot Water Heater Complete Vendor Johnson's Mechan…" at bounding box center [542, 252] width 1084 height 505
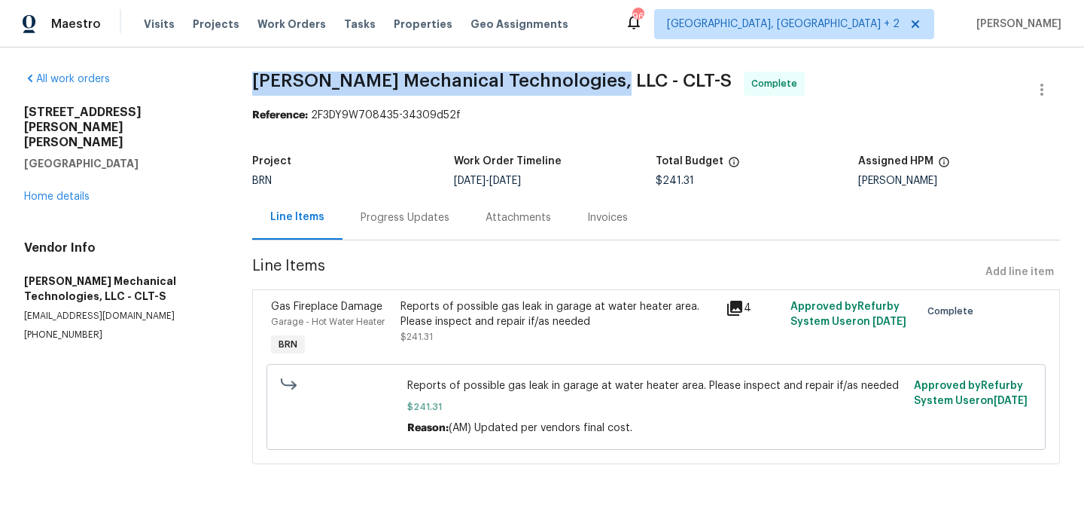
drag, startPoint x: 239, startPoint y: 82, endPoint x: 602, endPoint y: 78, distance: 363.7
click at [602, 78] on div "All work orders 3161 Glen Robin Ct Charlotte, NC 28205 Home details Vendor Info…" at bounding box center [542, 276] width 1084 height 459
copy span "Johnson's Mechanical Technologies, LLC"
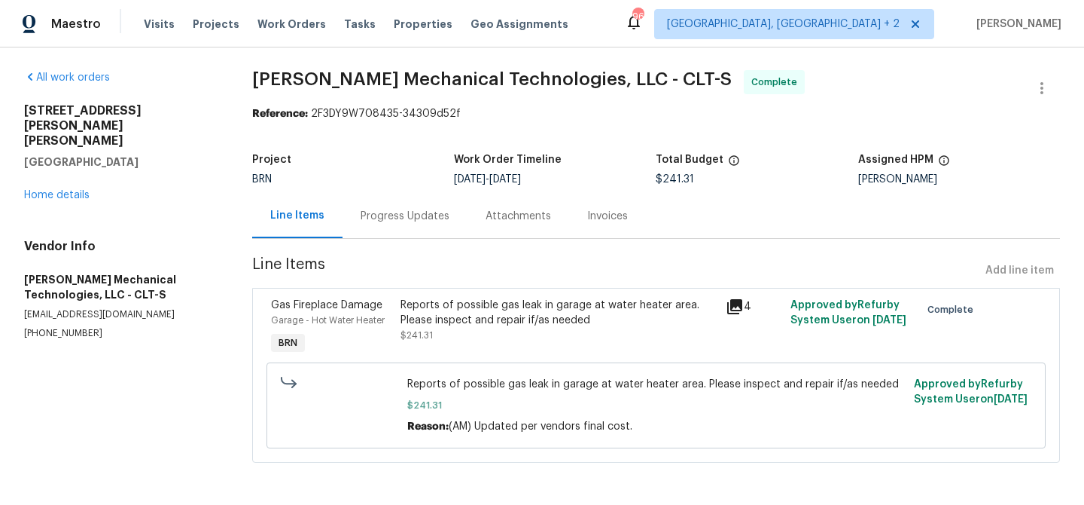
click at [435, 284] on section "Johnson's Mechanical Technologies, LLC - CLT-S Complete Reference: 2F3DY9W70843…" at bounding box center [656, 275] width 808 height 410
click at [434, 298] on div "Reports of possible gas leak in garage at water heater area. Please inspect and…" at bounding box center [559, 312] width 316 height 30
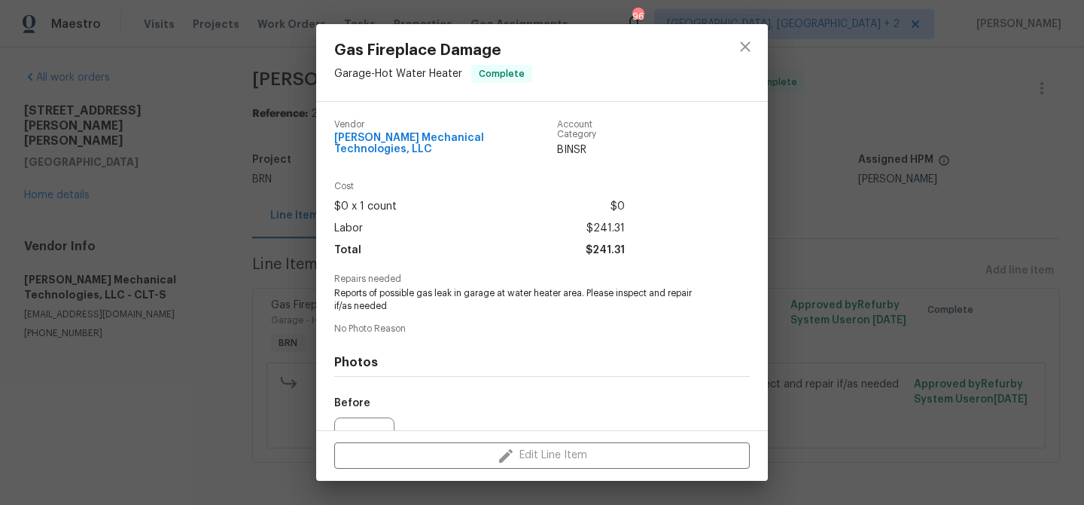
scroll to position [151, 0]
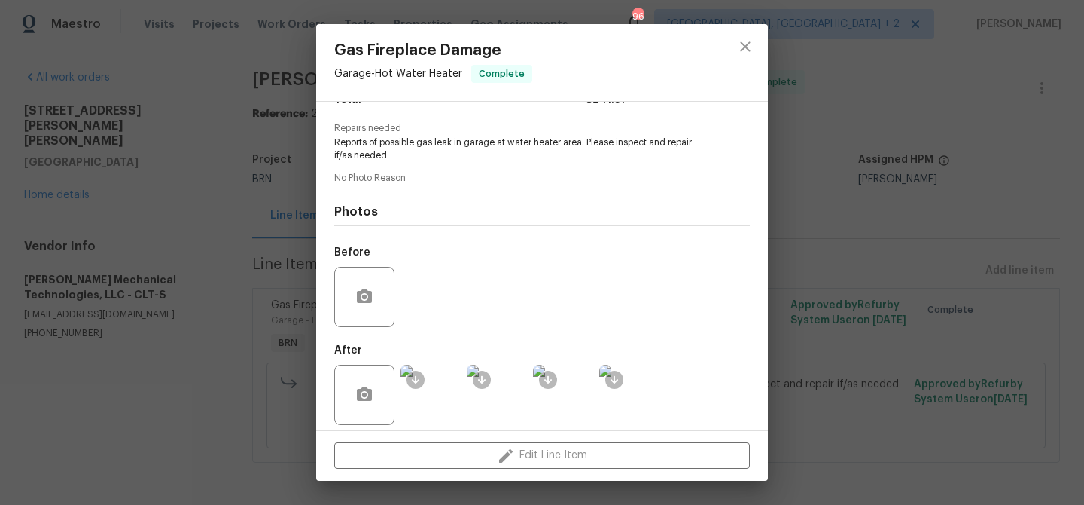
click at [423, 379] on img at bounding box center [431, 394] width 60 height 60
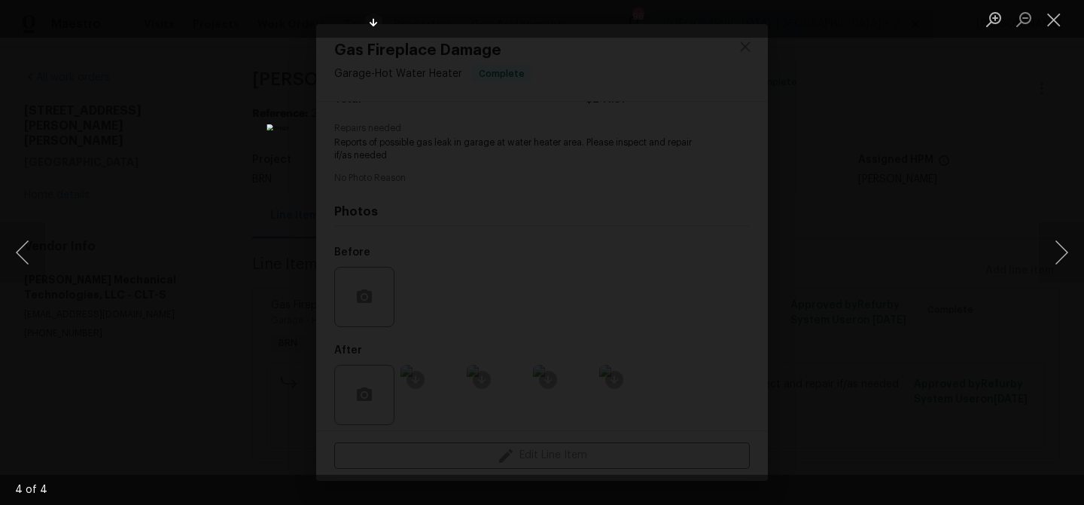
click at [273, 173] on div "Lightbox" at bounding box center [542, 252] width 1084 height 505
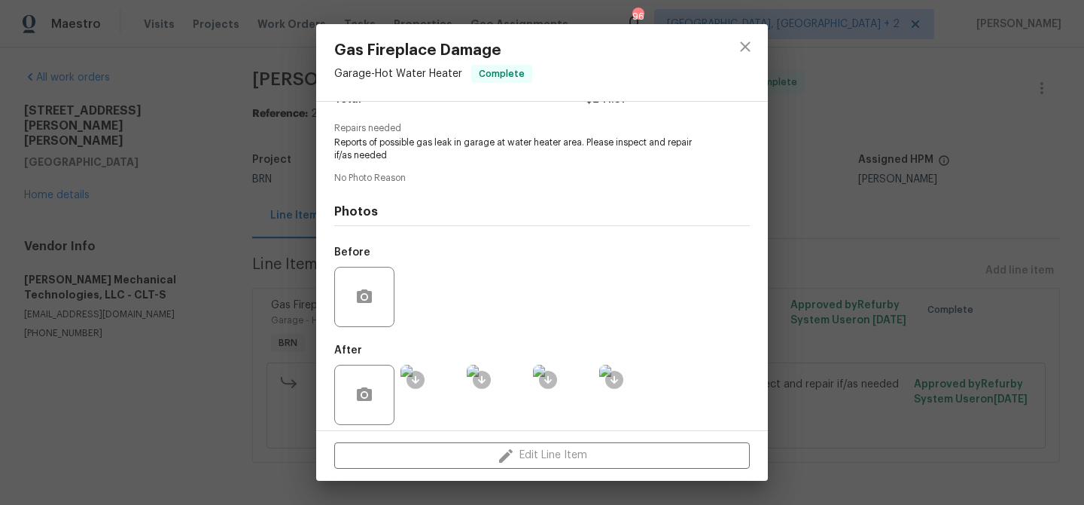
click at [273, 173] on div "Lightbox" at bounding box center [542, 252] width 1084 height 505
click at [245, 128] on div "Gas Fireplace Damage Garage - Hot Water Heater Complete Vendor Johnson's Mechan…" at bounding box center [542, 252] width 1084 height 505
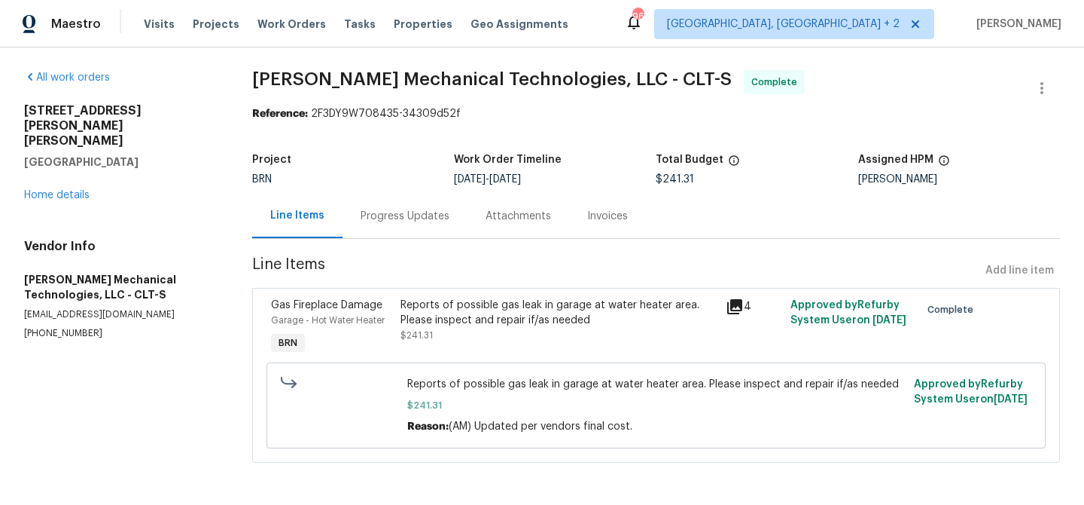
click at [593, 211] on div "Invoices" at bounding box center [607, 216] width 41 height 15
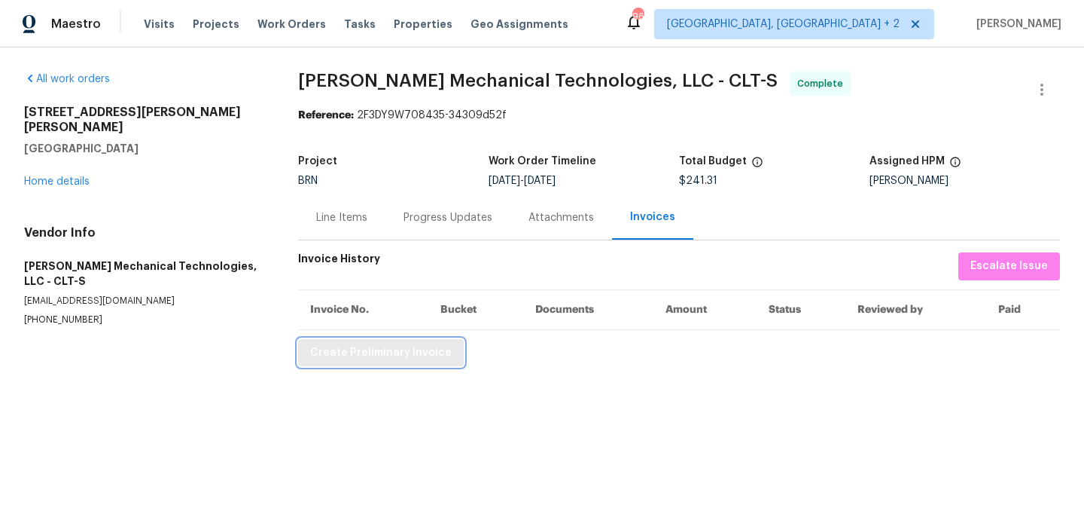
click at [365, 354] on span "Create Preliminary Invoice" at bounding box center [381, 352] width 142 height 19
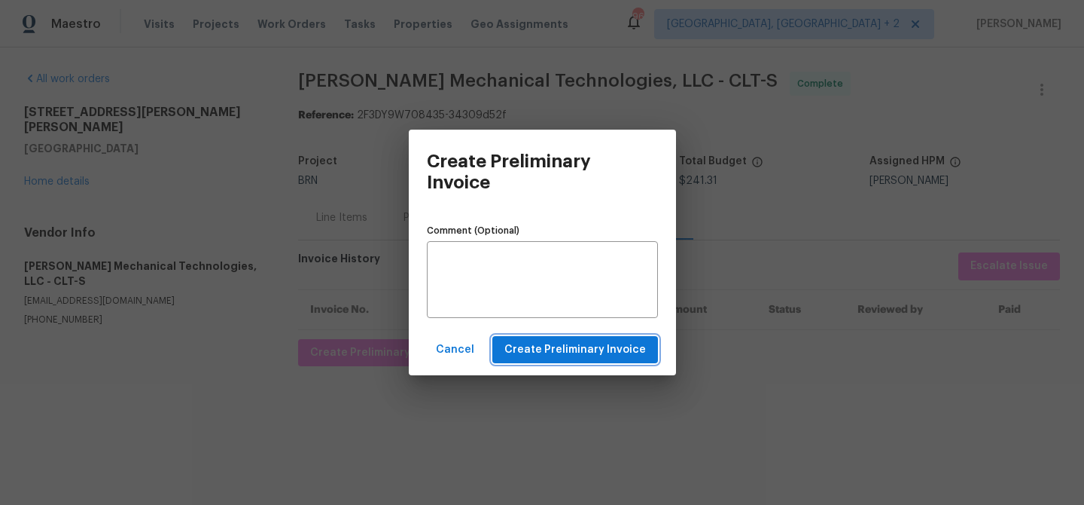
click at [553, 349] on span "Create Preliminary Invoice" at bounding box center [576, 349] width 142 height 19
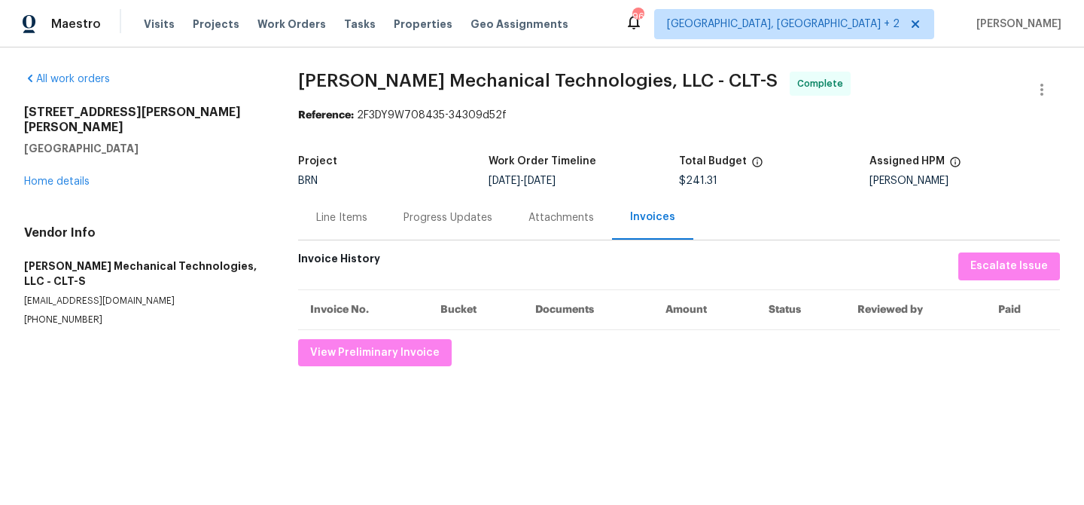
click at [411, 211] on div "Progress Updates" at bounding box center [448, 217] width 89 height 15
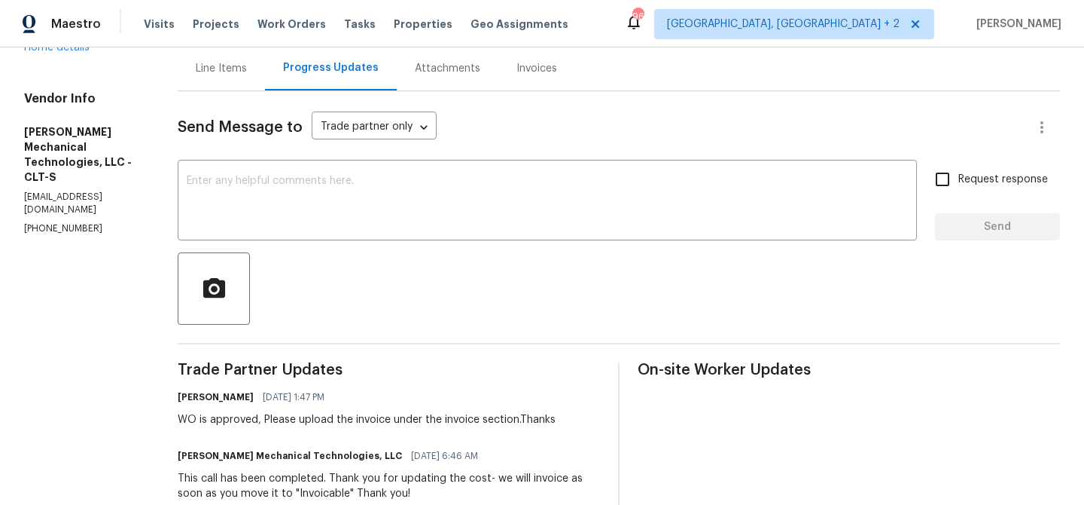
scroll to position [150, 0]
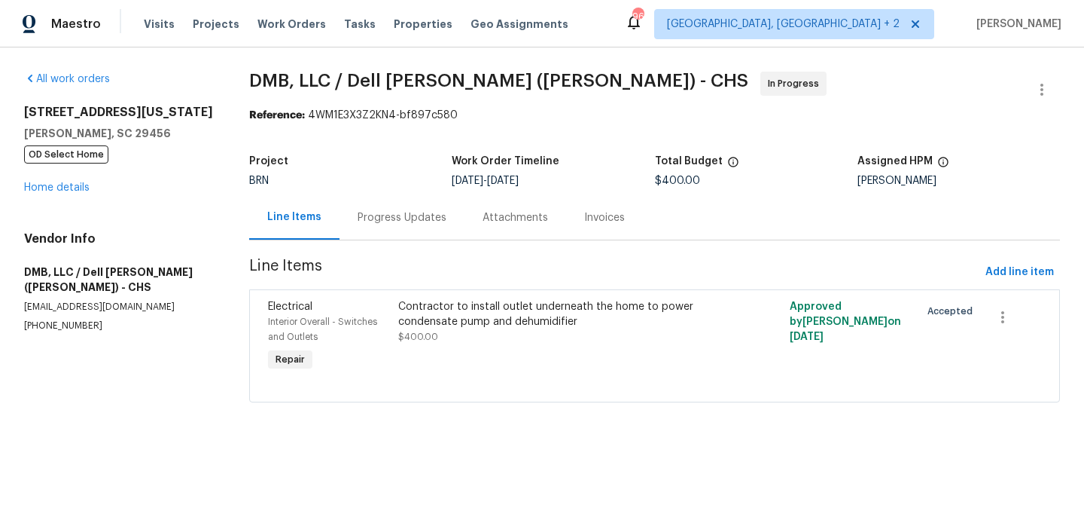
click at [380, 220] on div "Progress Updates" at bounding box center [402, 217] width 89 height 15
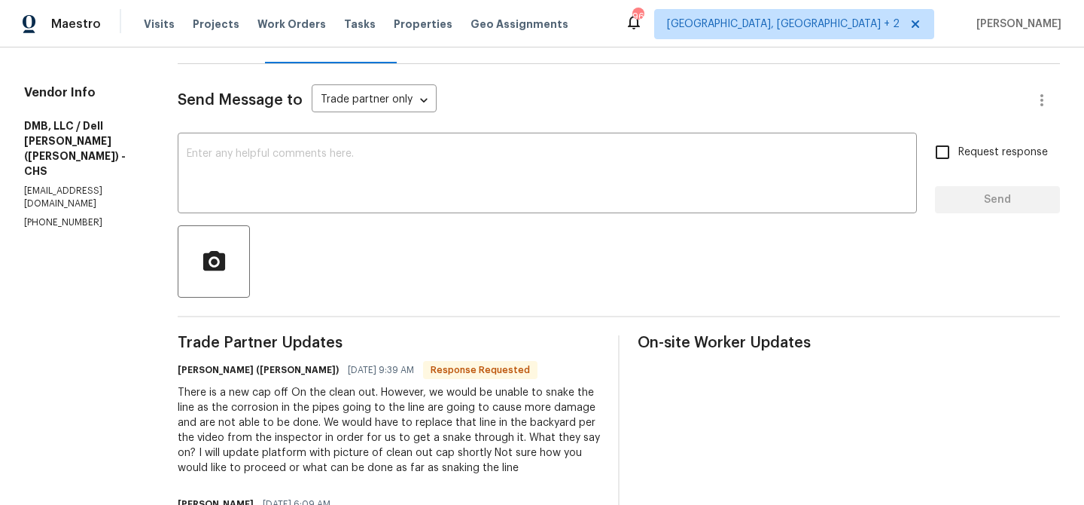
scroll to position [189, 0]
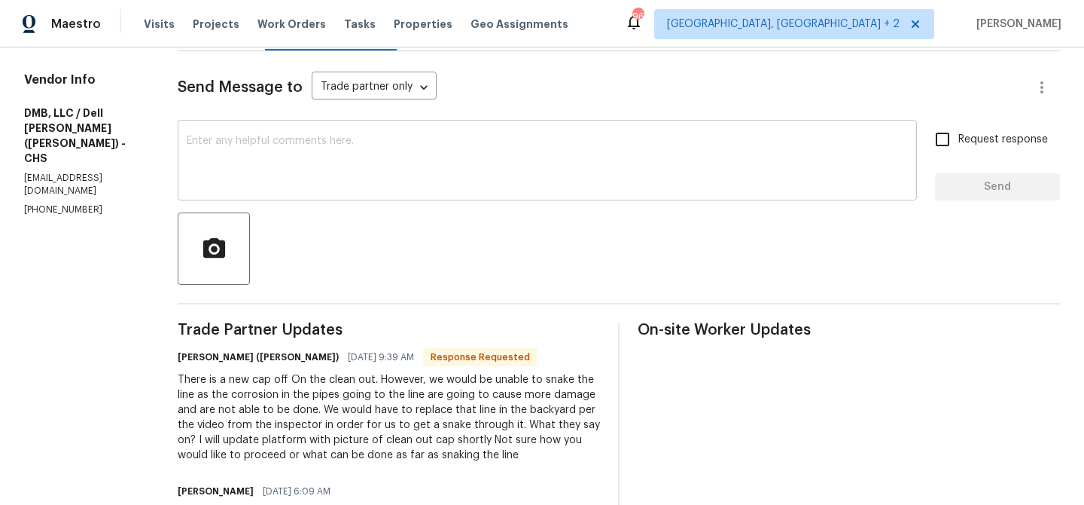
click at [293, 170] on textarea at bounding box center [547, 162] width 721 height 53
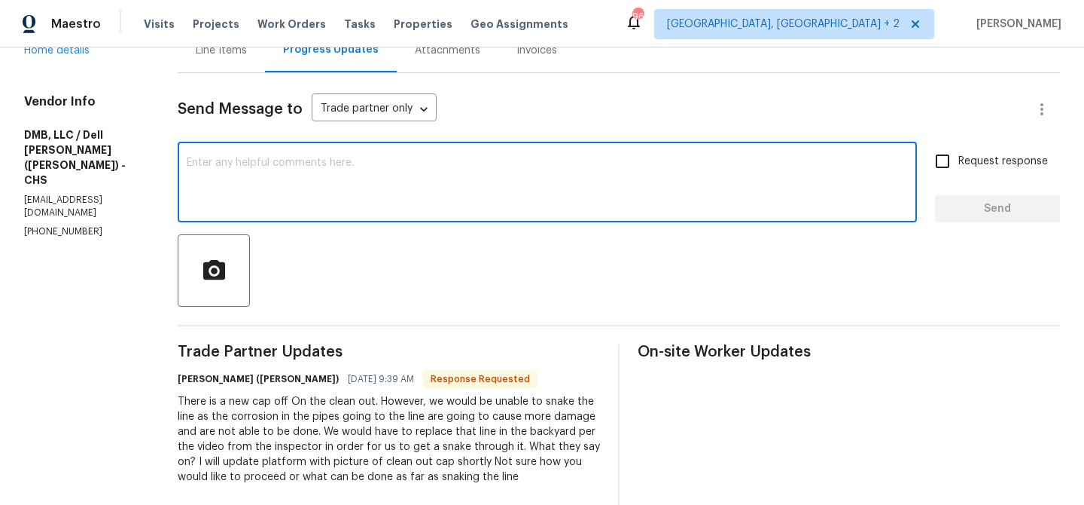
scroll to position [325, 0]
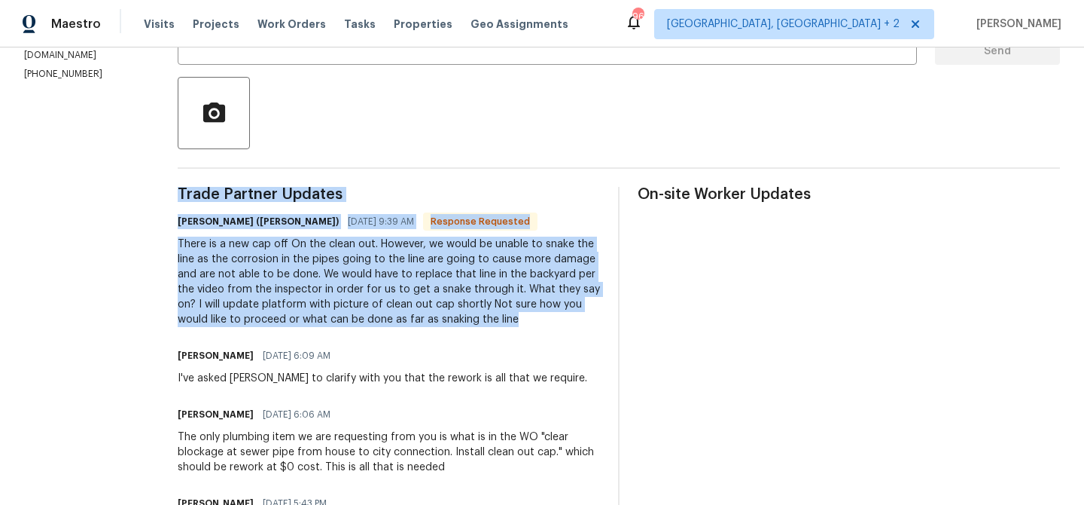
drag, startPoint x: 139, startPoint y: 242, endPoint x: 442, endPoint y: 322, distance: 312.9
click at [442, 322] on div "There is a new cap off On the clean out. However, we would be unable to snake t…" at bounding box center [389, 281] width 422 height 90
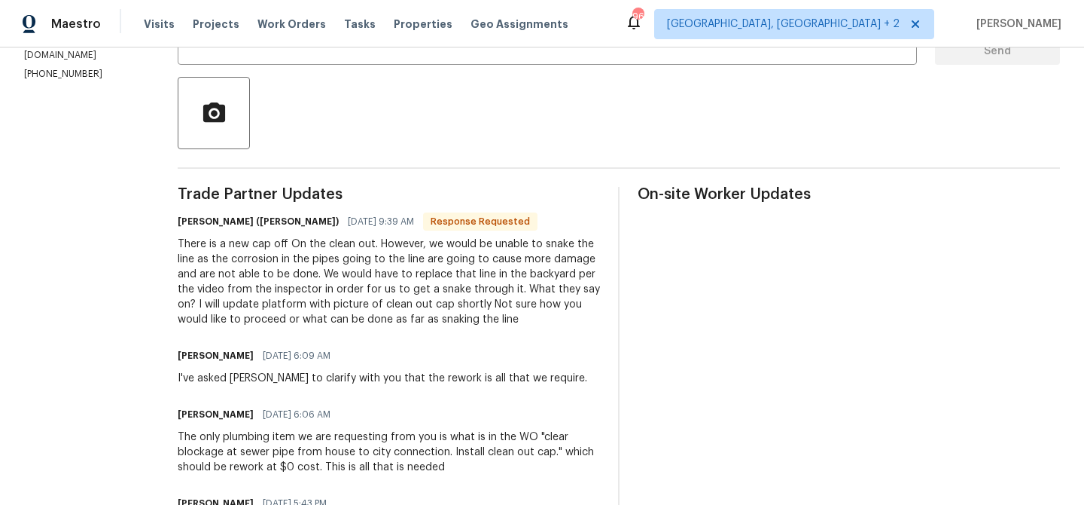
click at [359, 300] on div "There is a new cap off On the clean out. However, we would be unable to snake t…" at bounding box center [389, 281] width 422 height 90
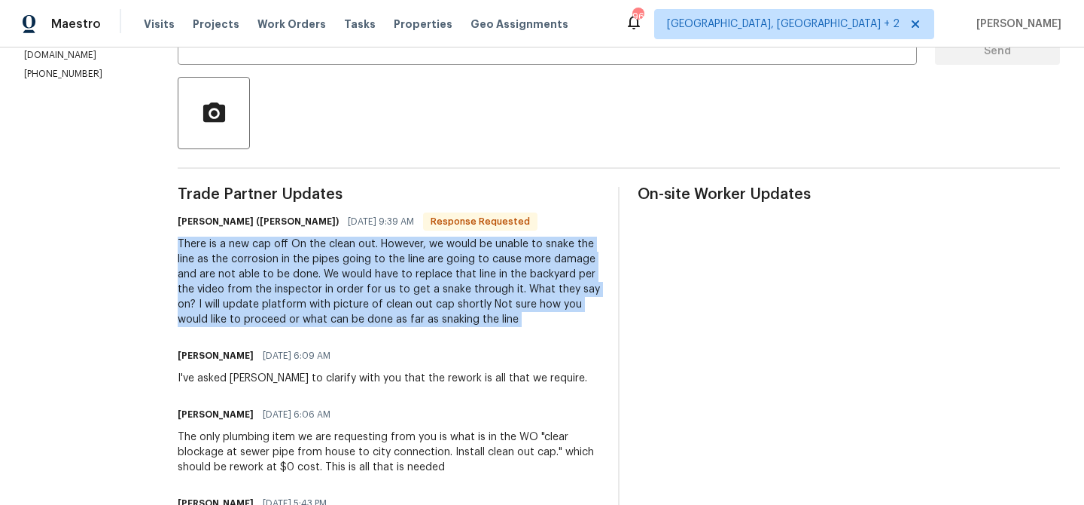
click at [359, 300] on div "There is a new cap off On the clean out. However, we would be unable to snake t…" at bounding box center [389, 281] width 422 height 90
copy div "There is a new cap off On the clean out. However, we would be unable to snake t…"
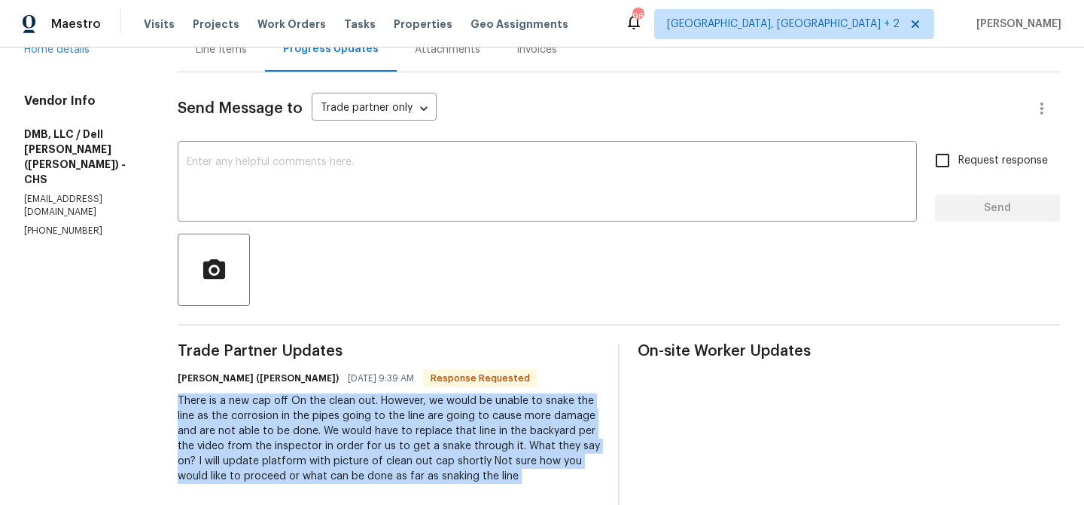
scroll to position [72, 0]
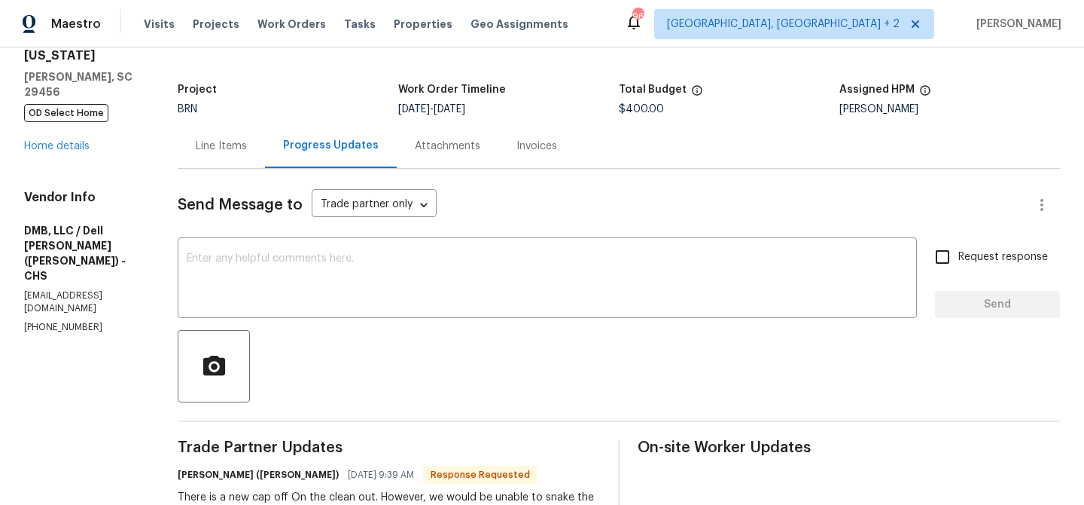
click at [24, 321] on p "[PHONE_NUMBER]" at bounding box center [82, 327] width 117 height 13
copy p "[PHONE_NUMBER]"
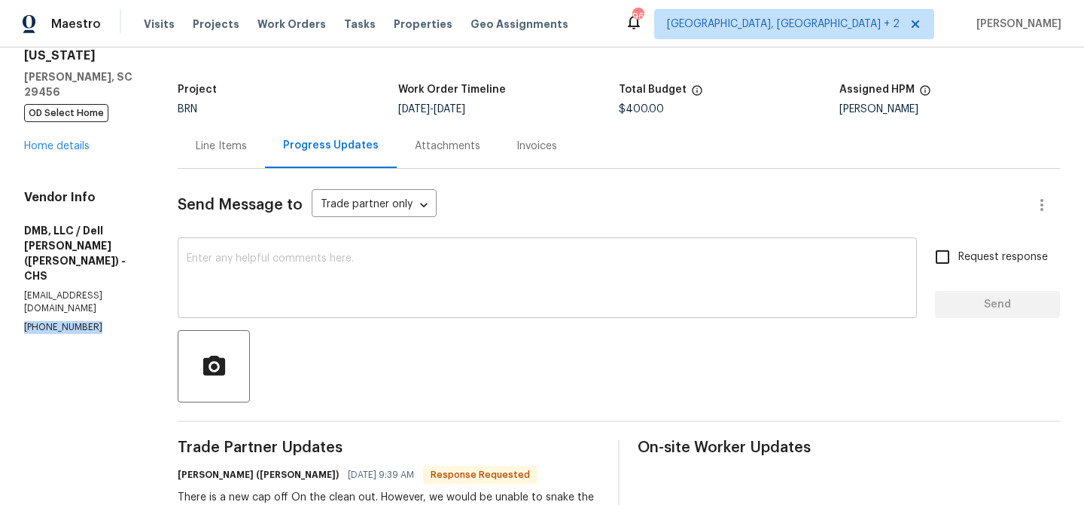
scroll to position [0, 0]
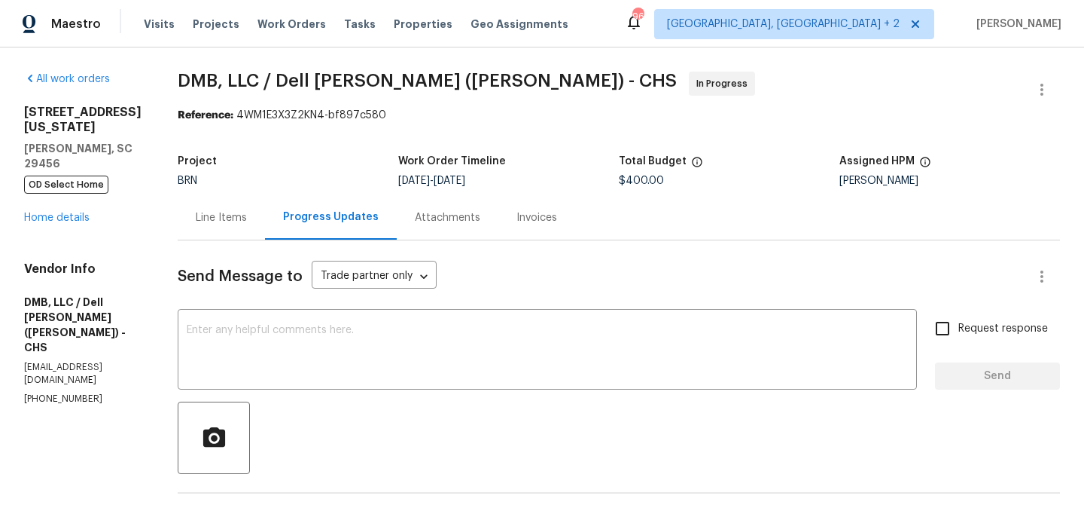
click at [196, 223] on div "Line Items" at bounding box center [221, 217] width 51 height 15
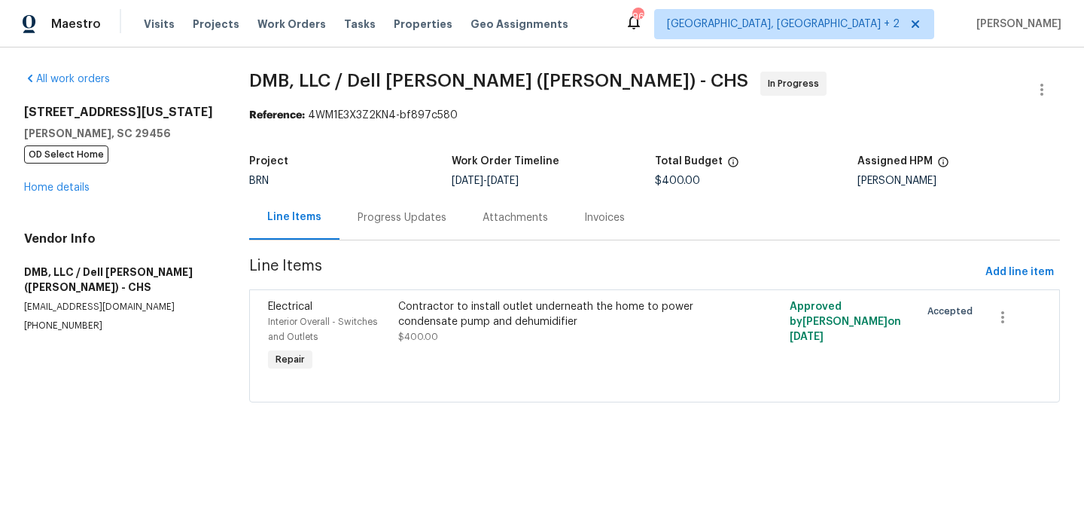
click at [480, 309] on div "Contractor to install outlet underneath the home to power condensate pump and d…" at bounding box center [556, 314] width 317 height 30
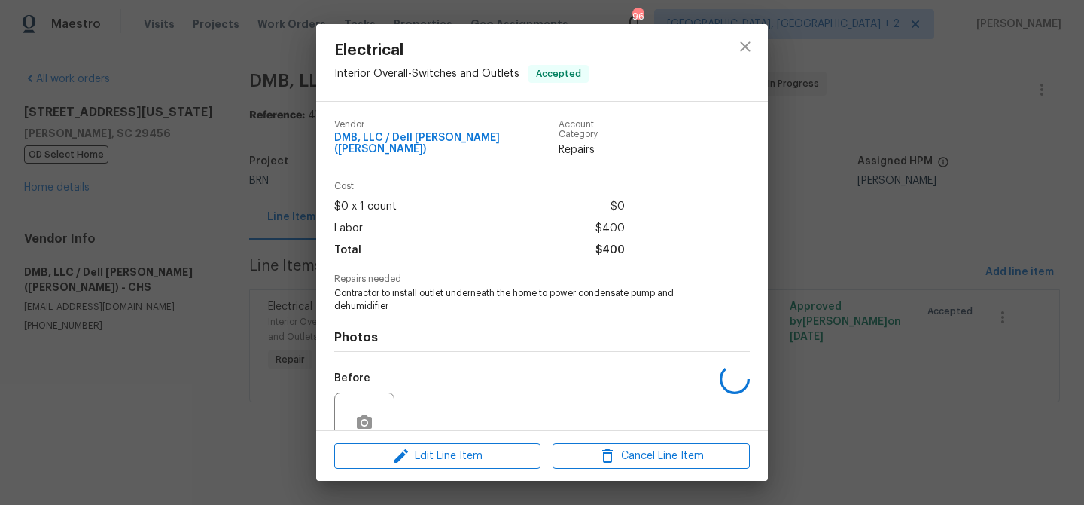
click at [238, 136] on div "Electrical Interior Overall - Switches and Outlets Accepted Vendor DMB, LLC / D…" at bounding box center [542, 252] width 1084 height 505
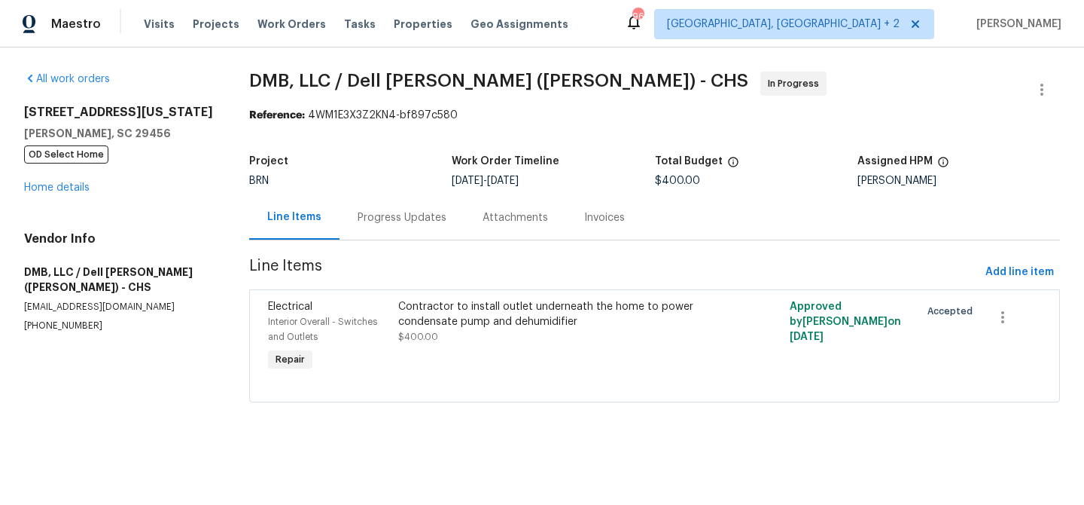
click at [353, 209] on div "Progress Updates" at bounding box center [402, 217] width 125 height 44
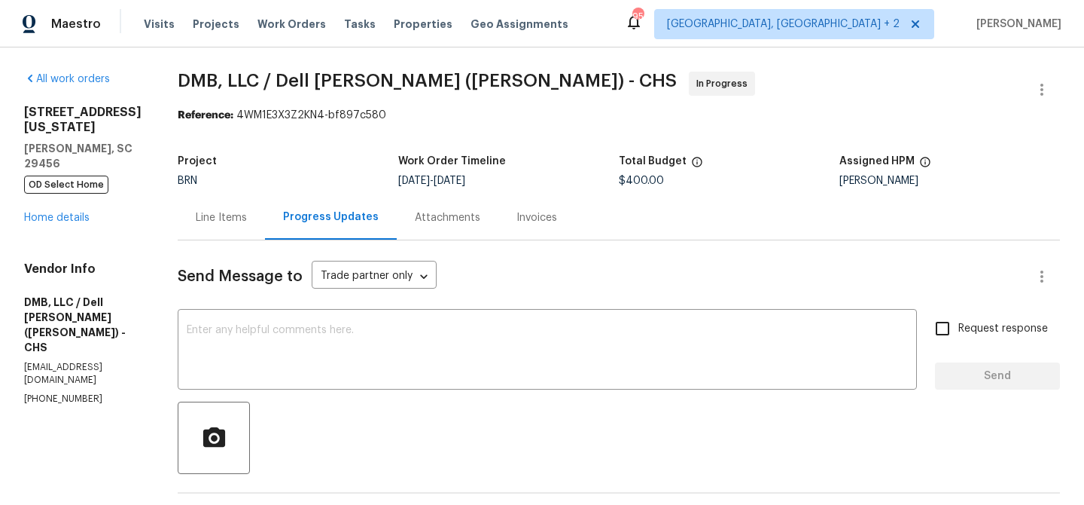
click at [217, 189] on div "Project BRN Work Order Timeline 9/18/2025 - 9/22/2025 Total Budget $400.00 Assi…" at bounding box center [619, 171] width 883 height 48
click at [208, 223] on div "Line Items" at bounding box center [221, 217] width 51 height 15
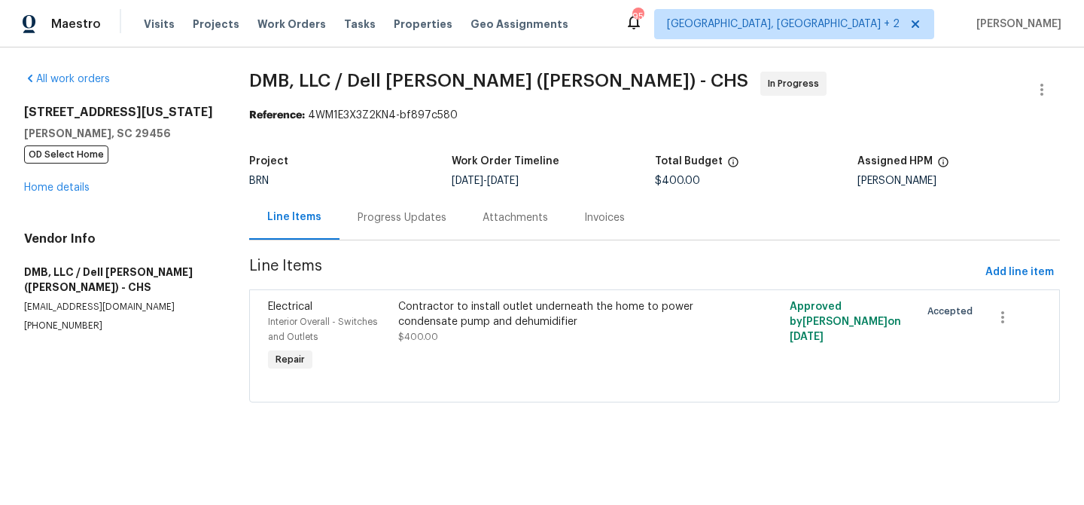
click at [513, 252] on section "DMB, LLC / Dell Bryson (Heise) - CHS In Progress Reference: 4WM1E3X3Z2KN4-bf897…" at bounding box center [654, 246] width 811 height 349
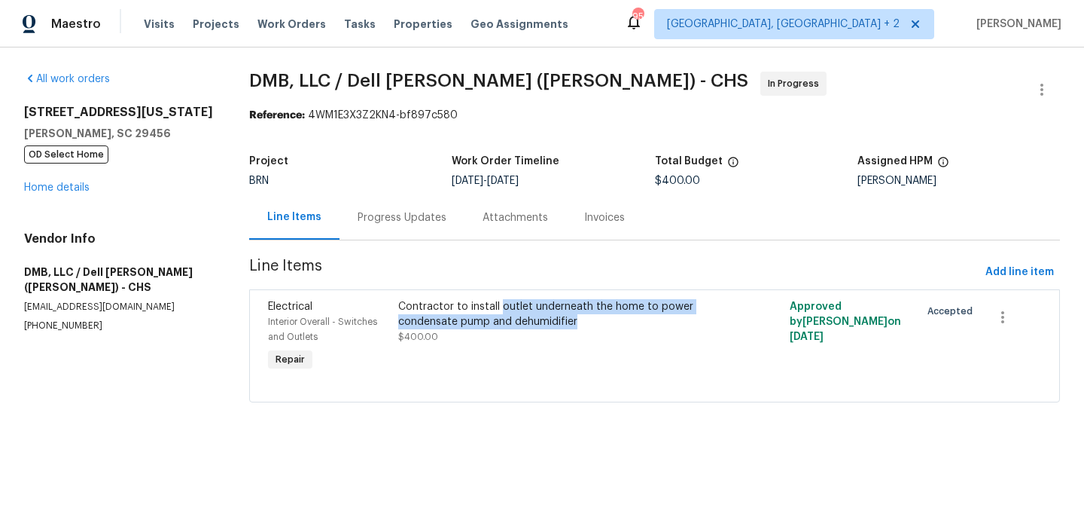
drag, startPoint x: 500, startPoint y: 306, endPoint x: 583, endPoint y: 320, distance: 84.1
click at [583, 320] on div "Contractor to install outlet underneath the home to power condensate pump and d…" at bounding box center [556, 314] width 317 height 30
copy div "outlet underneath the home to power condensate pump and dehumidifier"
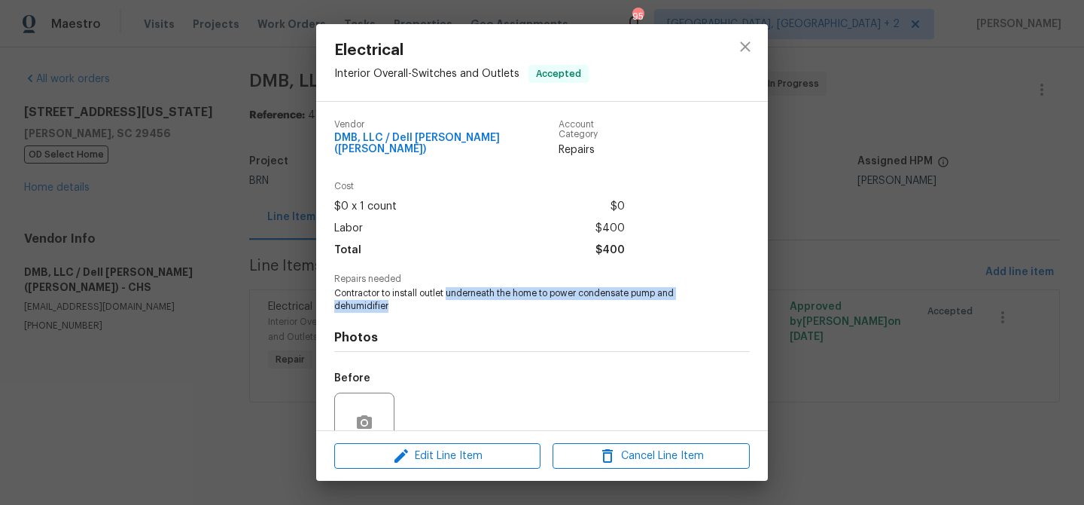
drag, startPoint x: 448, startPoint y: 286, endPoint x: 480, endPoint y: 294, distance: 33.4
click at [480, 294] on span "Contractor to install outlet underneath the home to power condensate pump and d…" at bounding box center [521, 300] width 374 height 26
copy span "underneath the home to power condensate pump and dehumidifier"
click at [269, 150] on div "Electrical Interior Overall - Switches and Outlets Accepted Vendor DMB, LLC / D…" at bounding box center [542, 252] width 1084 height 505
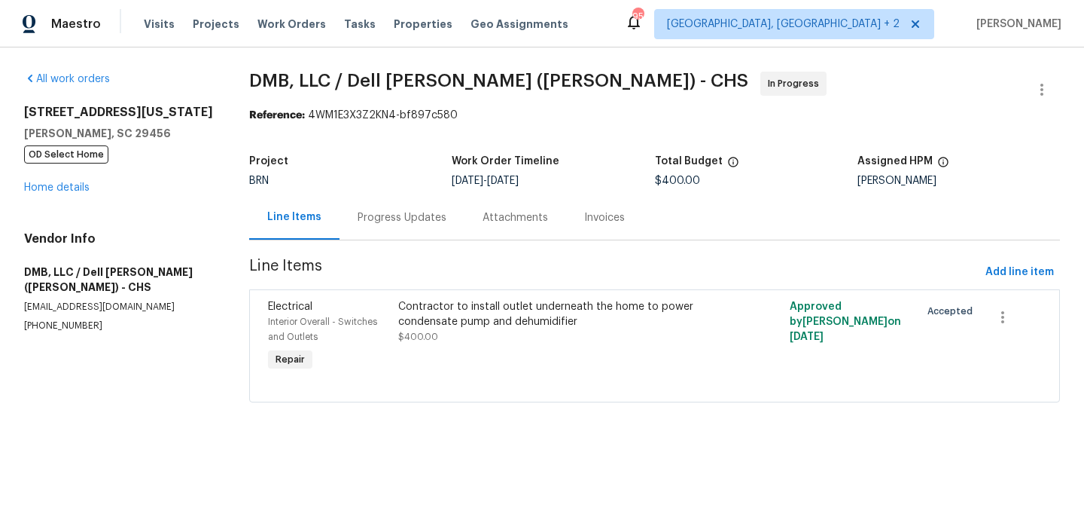
click at [340, 209] on div "Progress Updates" at bounding box center [402, 217] width 125 height 44
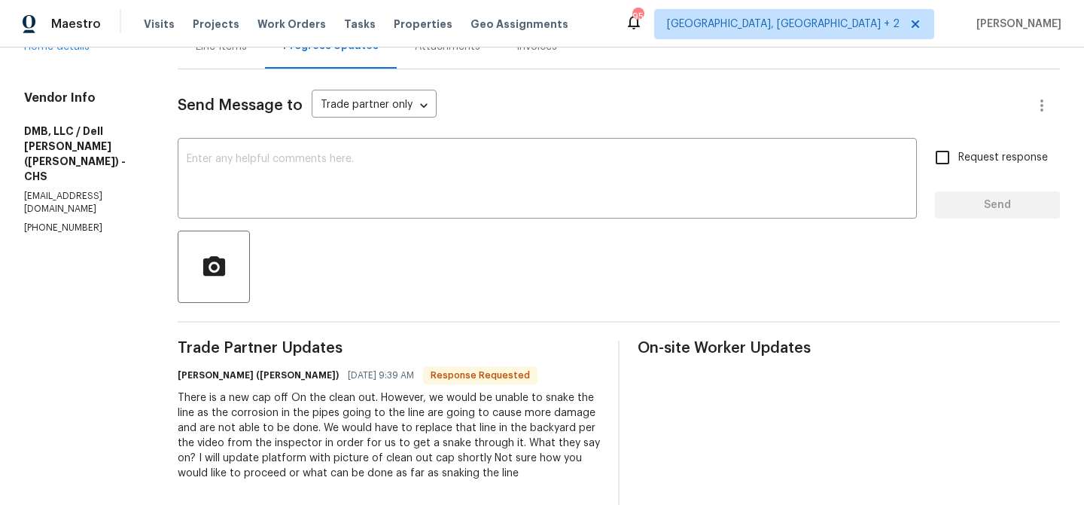
scroll to position [173, 0]
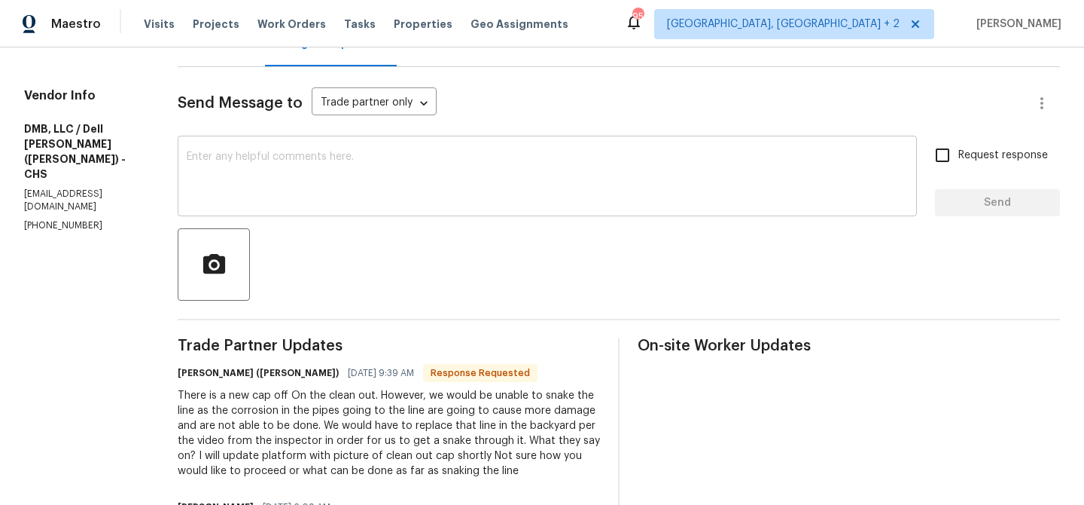
click at [230, 195] on textarea at bounding box center [547, 177] width 721 height 53
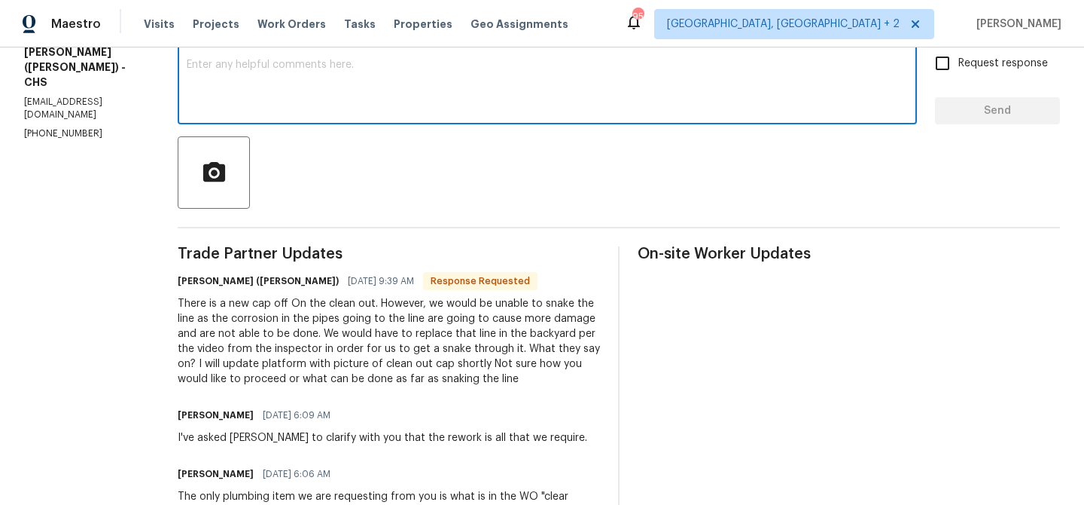
scroll to position [269, 0]
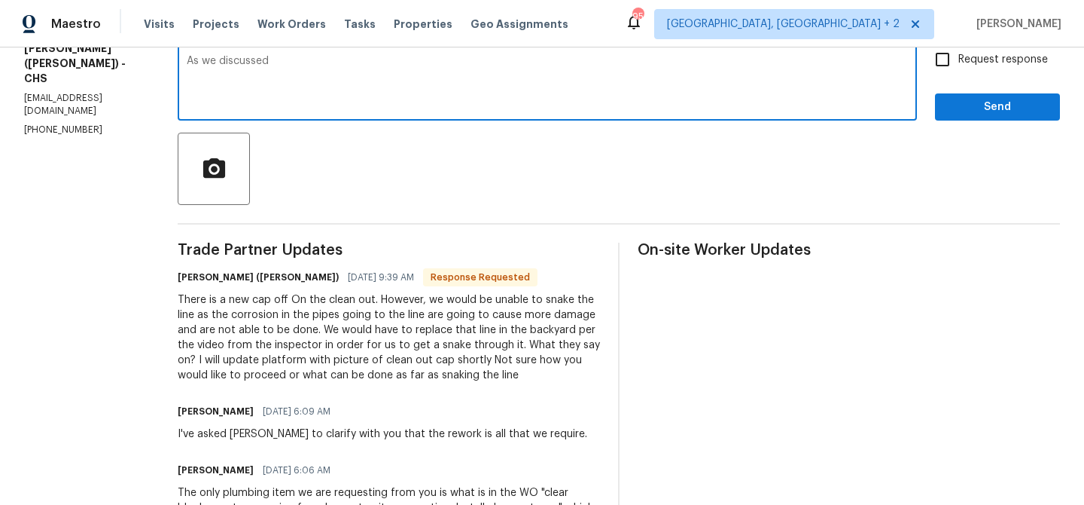
click at [63, 123] on p "(843) 991-8081" at bounding box center [82, 129] width 117 height 13
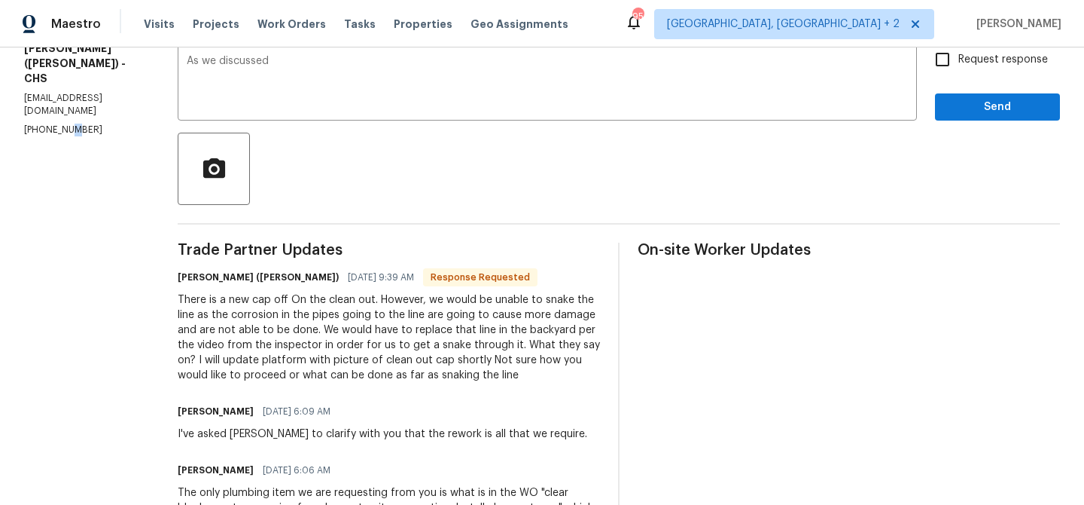
click at [63, 123] on p "(843) 991-8081" at bounding box center [82, 129] width 117 height 13
copy p "(843) 991-8081"
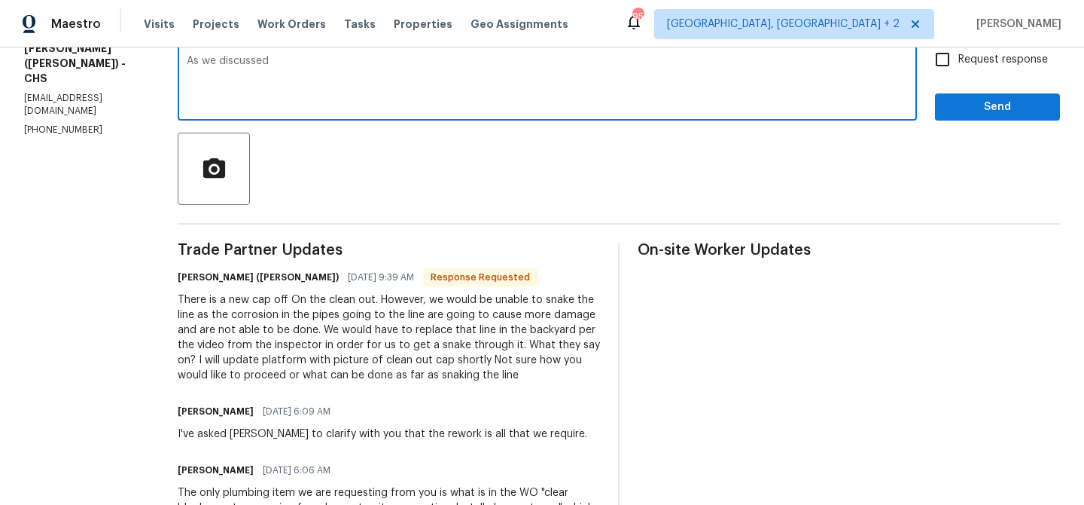
click at [303, 70] on textarea "As we discussed" at bounding box center [547, 82] width 721 height 53
paste textarea "(843) 991-8081"
drag, startPoint x: 452, startPoint y: 67, endPoint x: 611, endPoint y: 67, distance: 158.9
click at [611, 67] on textarea "As we discussed (843) 991-8081, Could you please try to complate" at bounding box center [547, 82] width 721 height 53
type textarea "As we discussed (843) 991-8081, Could you please try to complete the electrical…"
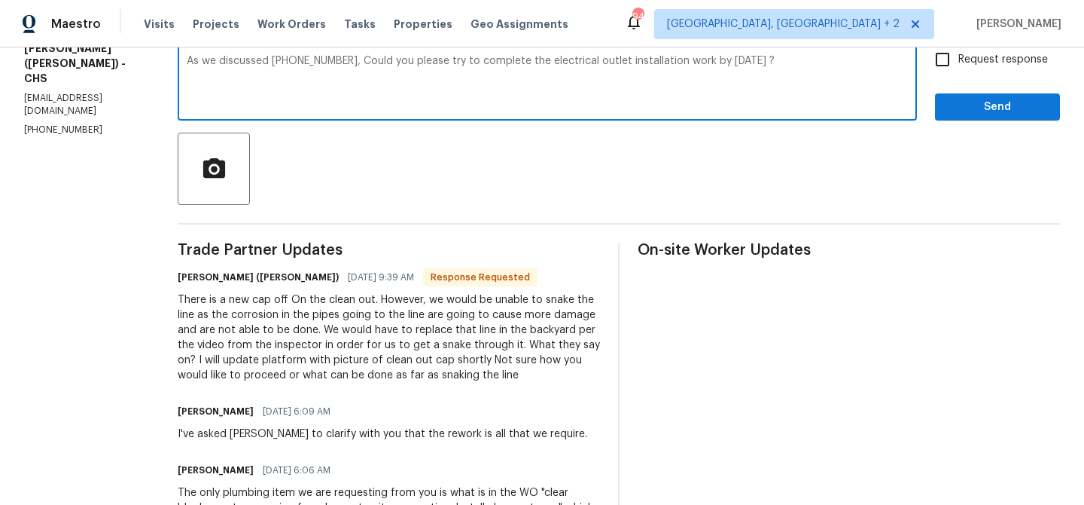
click at [966, 72] on label "Request response" at bounding box center [987, 60] width 121 height 32
click at [959, 72] on input "Request response" at bounding box center [943, 60] width 32 height 32
checkbox input "true"
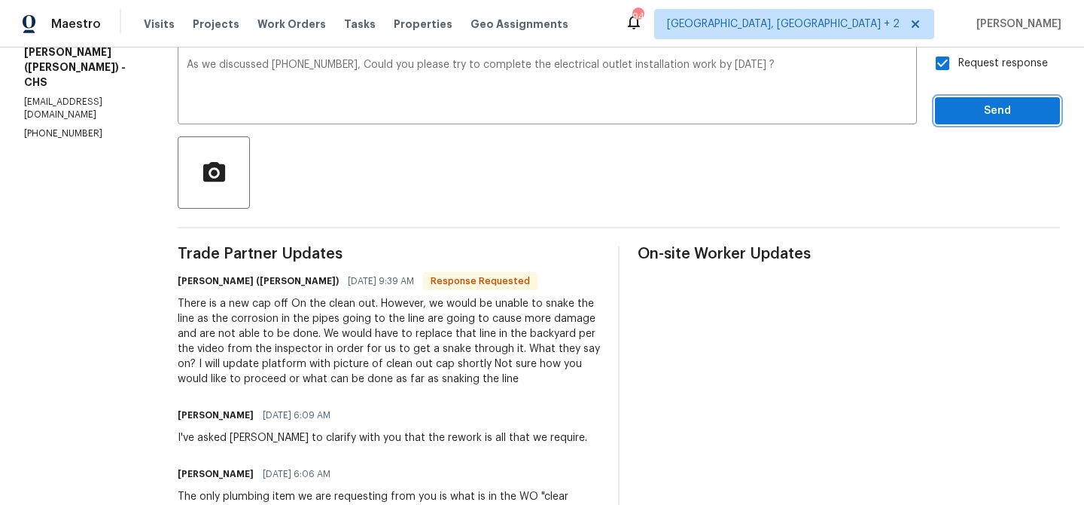
click at [952, 107] on span "Send" at bounding box center [997, 111] width 101 height 19
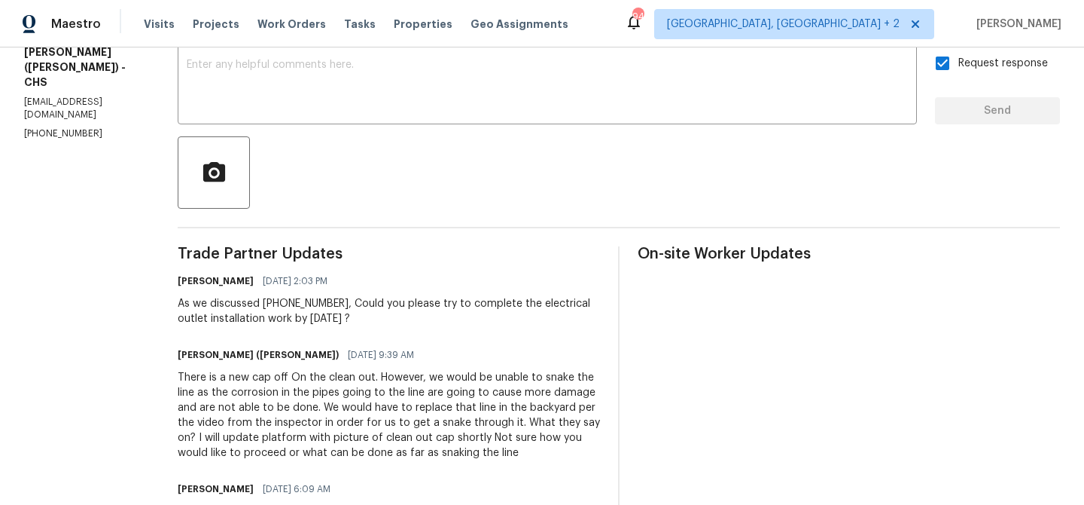
scroll to position [0, 0]
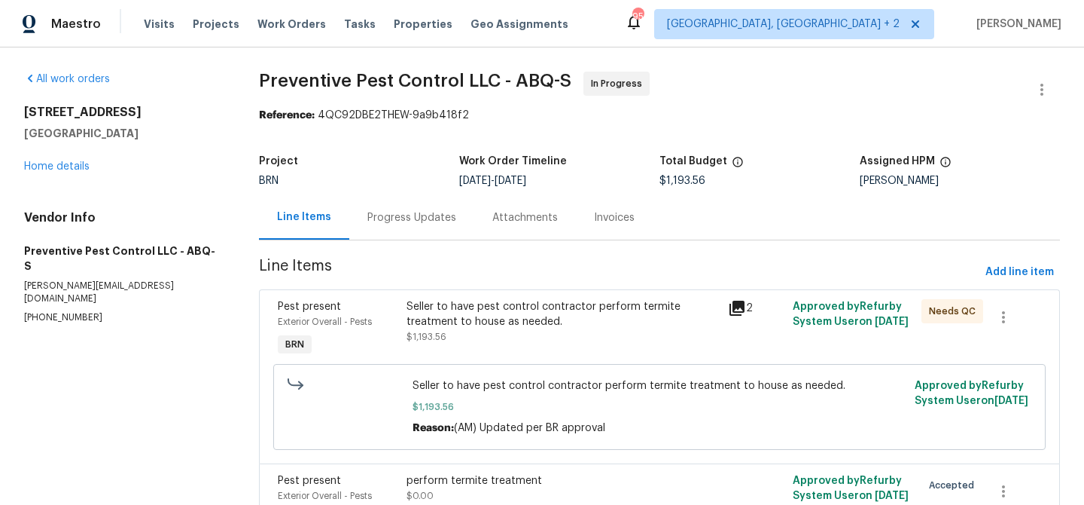
click at [386, 227] on div "Progress Updates" at bounding box center [411, 217] width 125 height 44
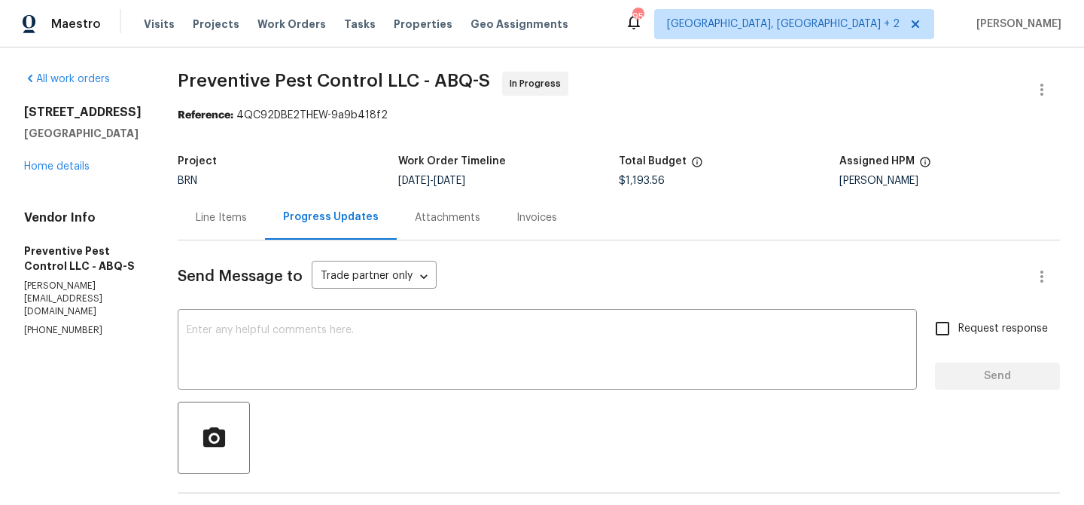
click at [203, 227] on div "Line Items" at bounding box center [221, 217] width 87 height 44
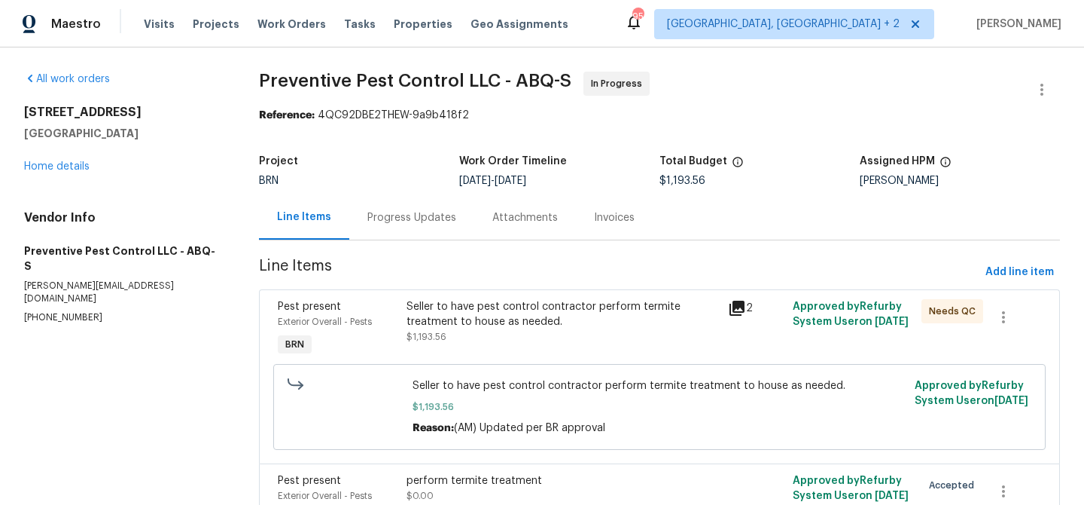
click at [478, 319] on div "Seller to have pest control contractor perform termite treatment to house as ne…" at bounding box center [563, 314] width 313 height 30
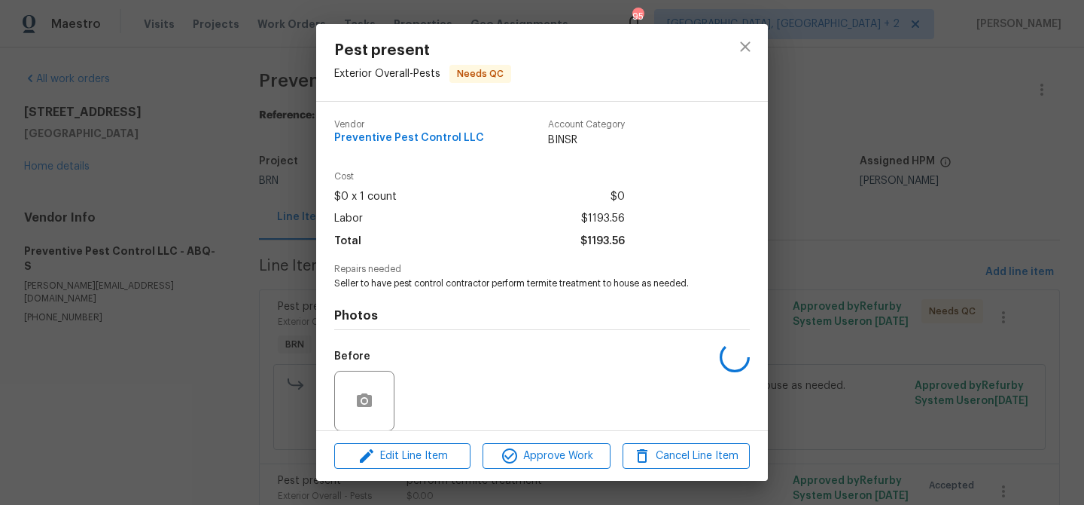
scroll to position [113, 0]
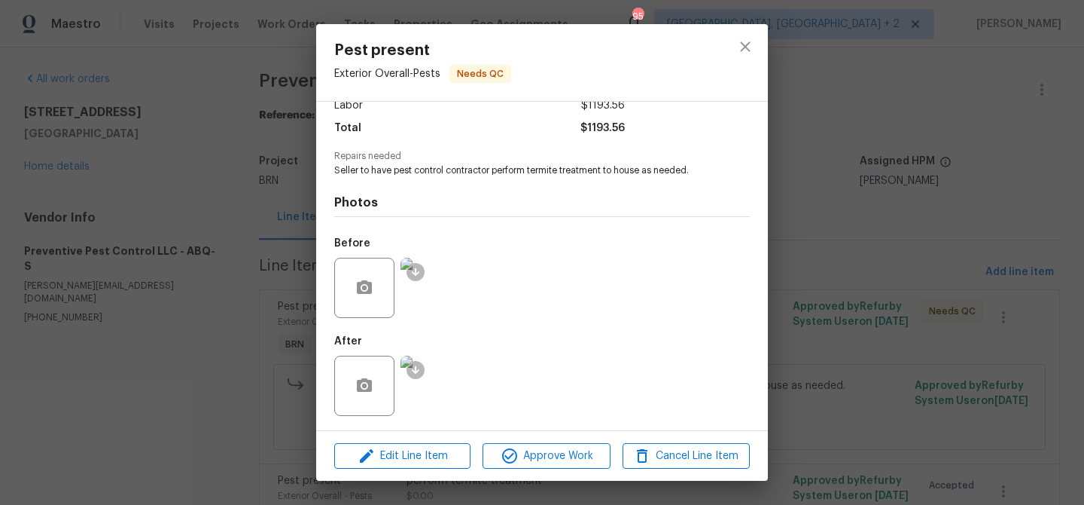
click at [178, 285] on div "Pest present Exterior Overall - Pests Needs QC Vendor Preventive Pest Control L…" at bounding box center [542, 252] width 1084 height 505
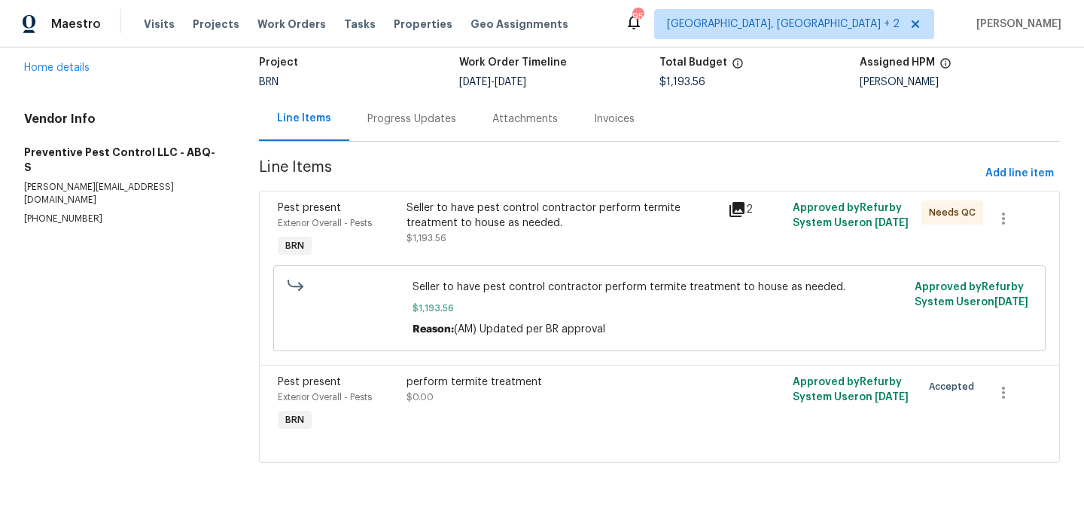
scroll to position [0, 0]
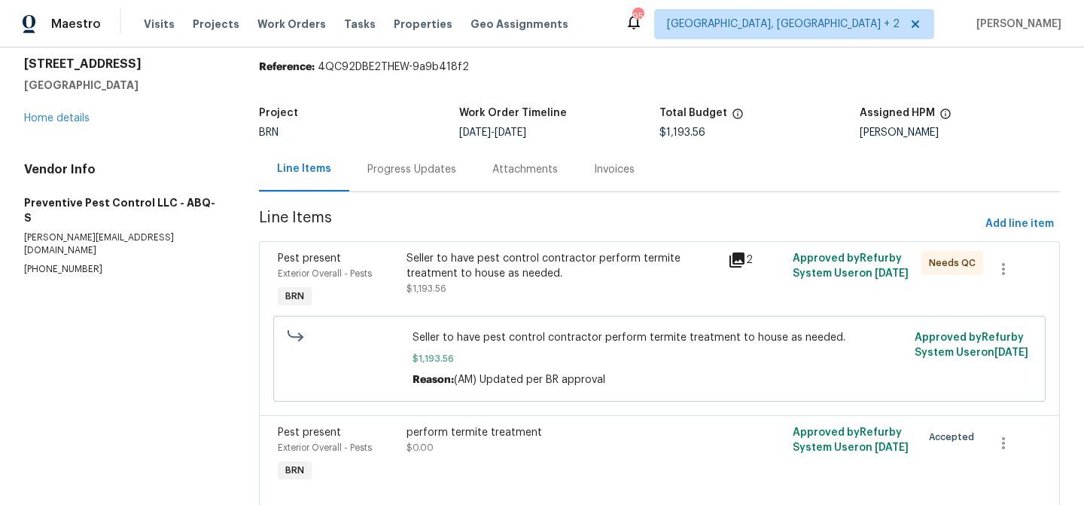
click at [360, 169] on div "Progress Updates" at bounding box center [411, 169] width 125 height 44
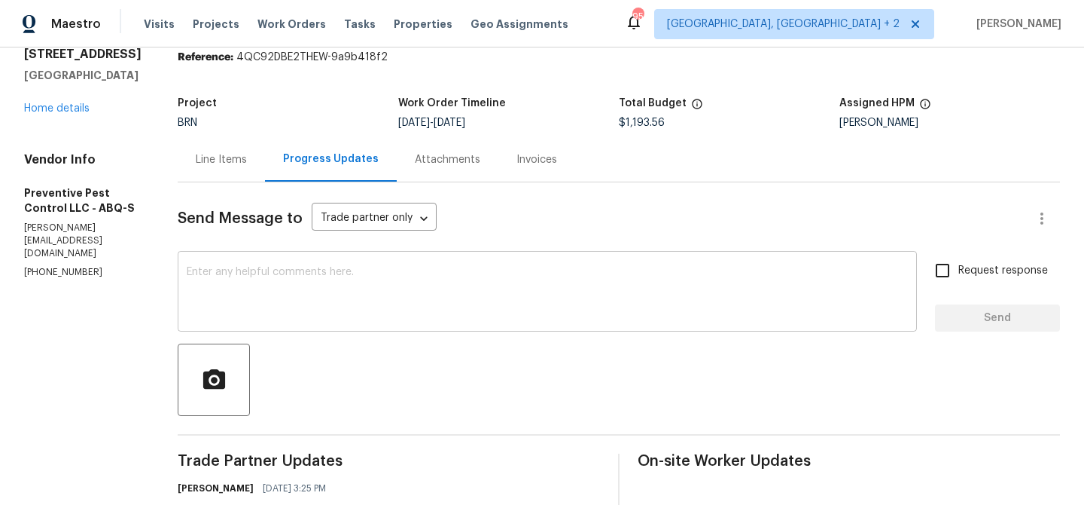
scroll to position [70, 0]
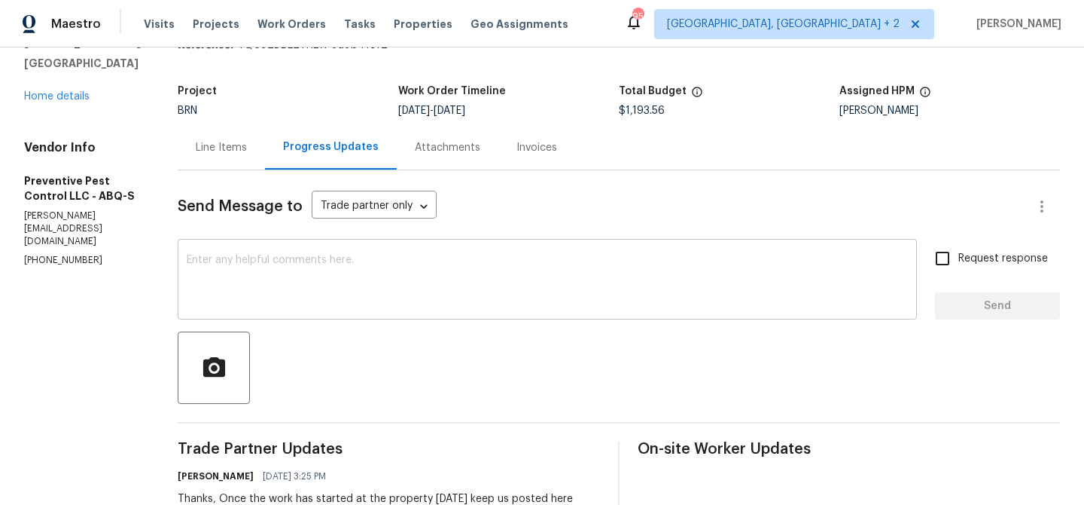
click at [289, 296] on textarea at bounding box center [547, 281] width 721 height 53
click at [67, 267] on p "[PHONE_NUMBER]" at bounding box center [82, 260] width 117 height 13
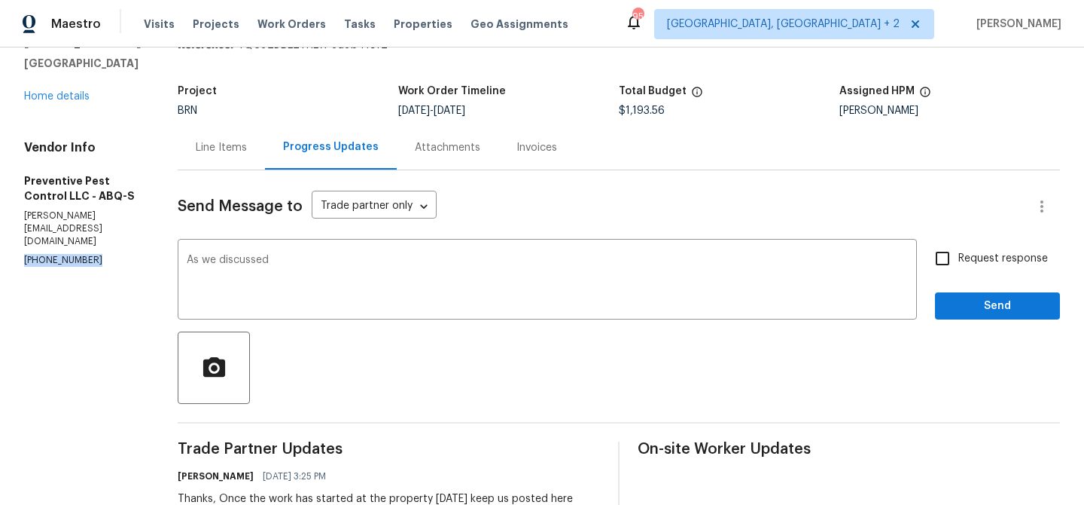
click at [67, 267] on p "[PHONE_NUMBER]" at bounding box center [82, 260] width 117 height 13
copy p "[PHONE_NUMBER]"
click at [298, 252] on div "As we discussed x ​" at bounding box center [547, 280] width 739 height 77
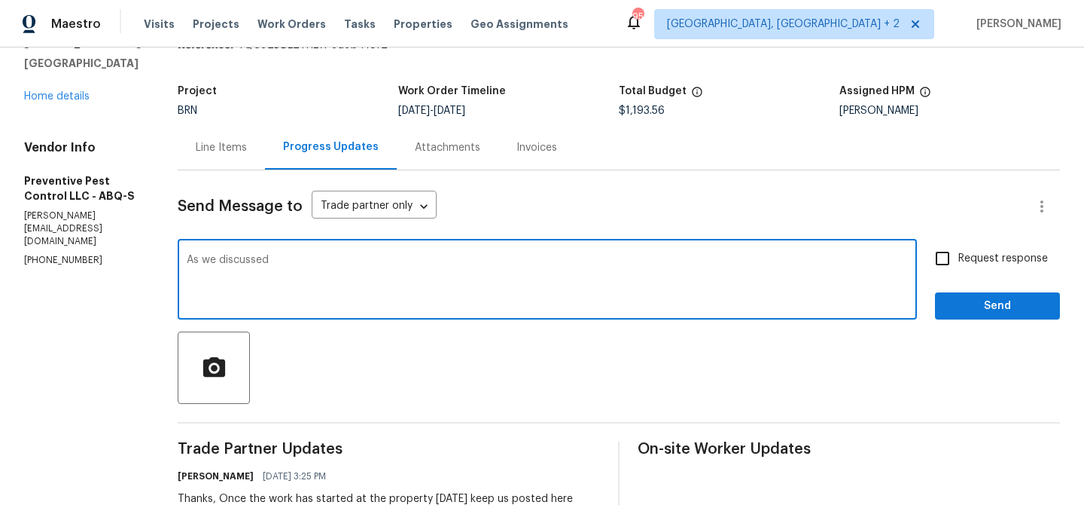
paste textarea "[PHONE_NUMBER]"
type textarea "As we discussed [PHONE_NUMBER], Kindly upload the photos for the water leak"
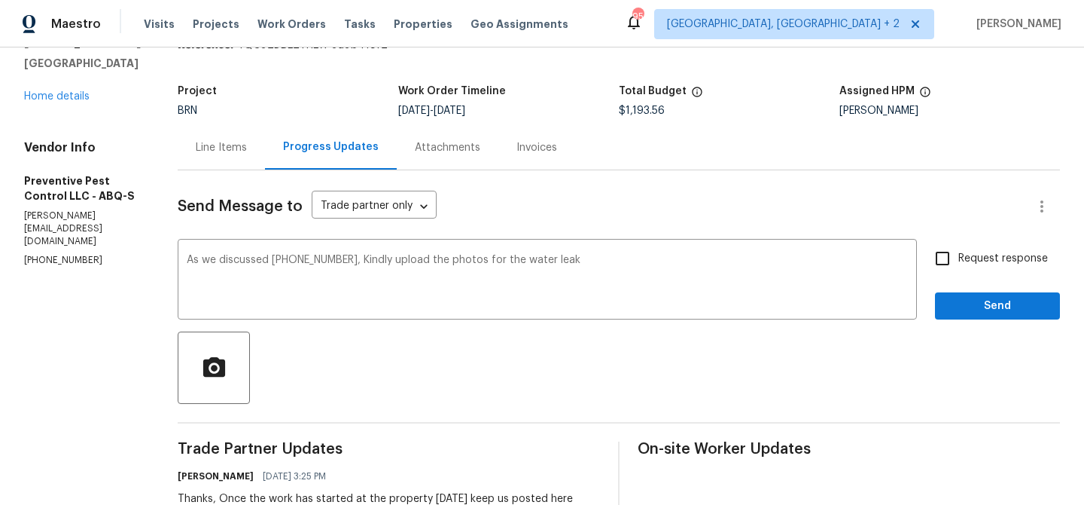
click at [964, 246] on label "Request response" at bounding box center [987, 258] width 121 height 32
click at [959, 246] on input "Request response" at bounding box center [943, 258] width 32 height 32
checkbox input "true"
click at [965, 315] on button "Send" at bounding box center [997, 306] width 125 height 28
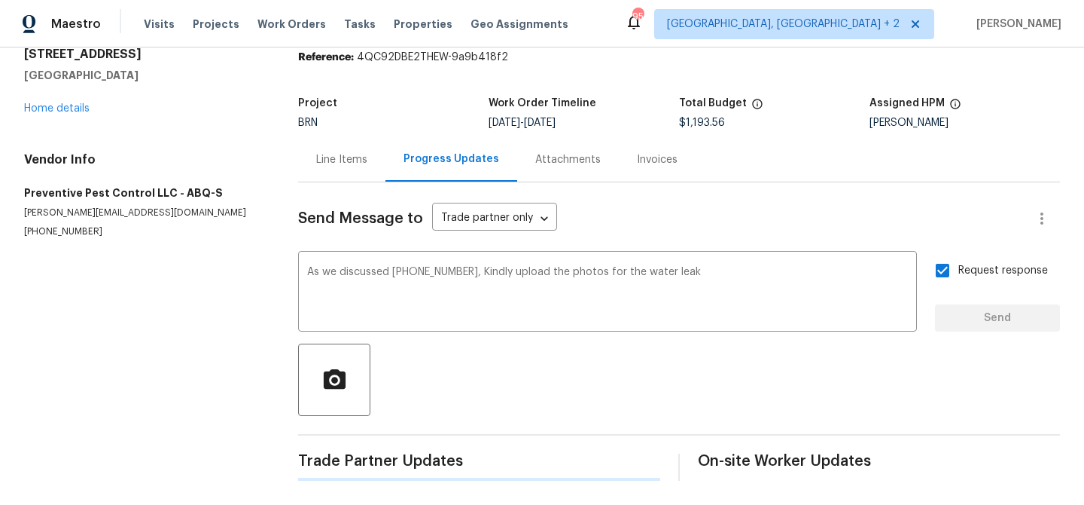
scroll to position [0, 0]
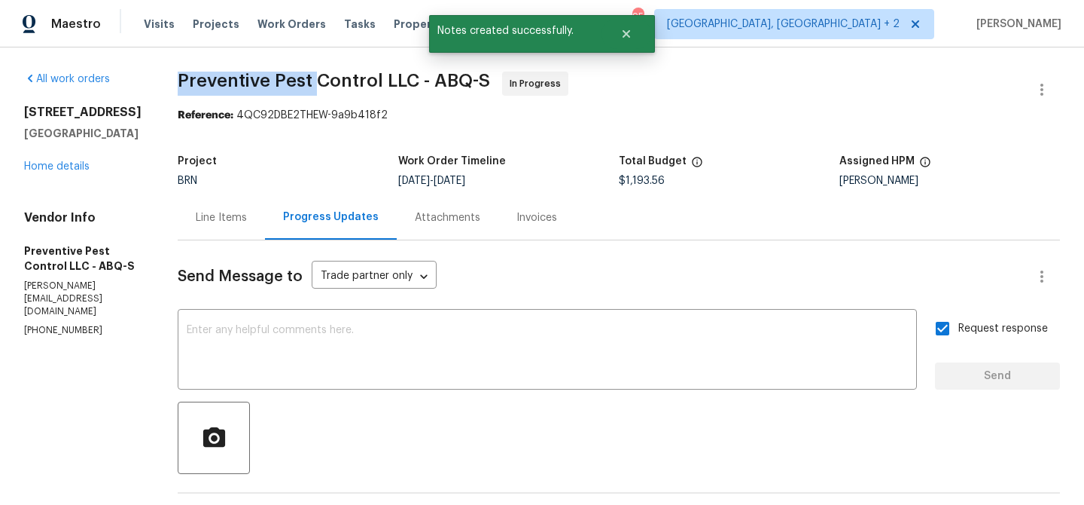
drag, startPoint x: 160, startPoint y: 81, endPoint x: 303, endPoint y: 83, distance: 143.1
copy span "Preventive Pest"
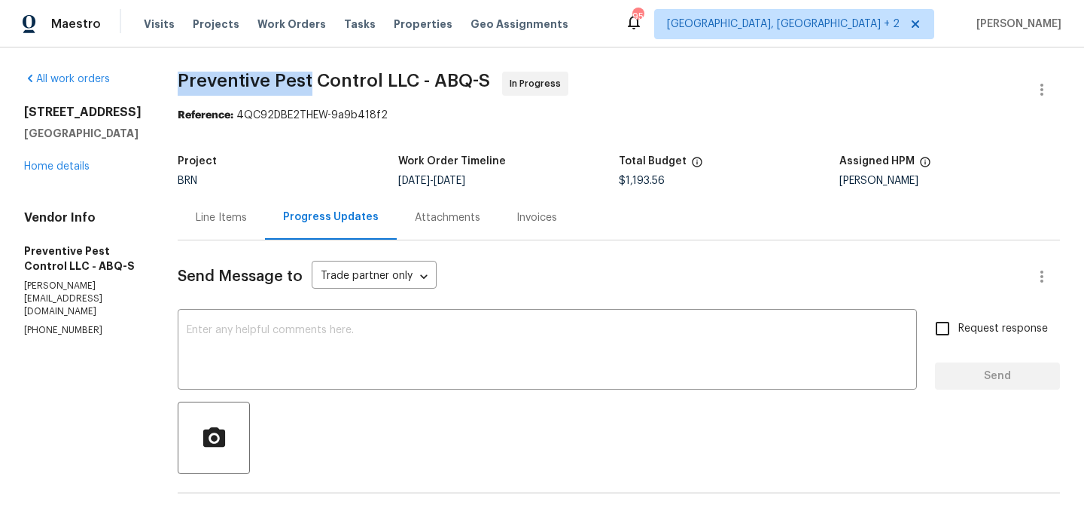
drag, startPoint x: 156, startPoint y: 74, endPoint x: 301, endPoint y: 78, distance: 145.4
copy span "Preventive Pest"
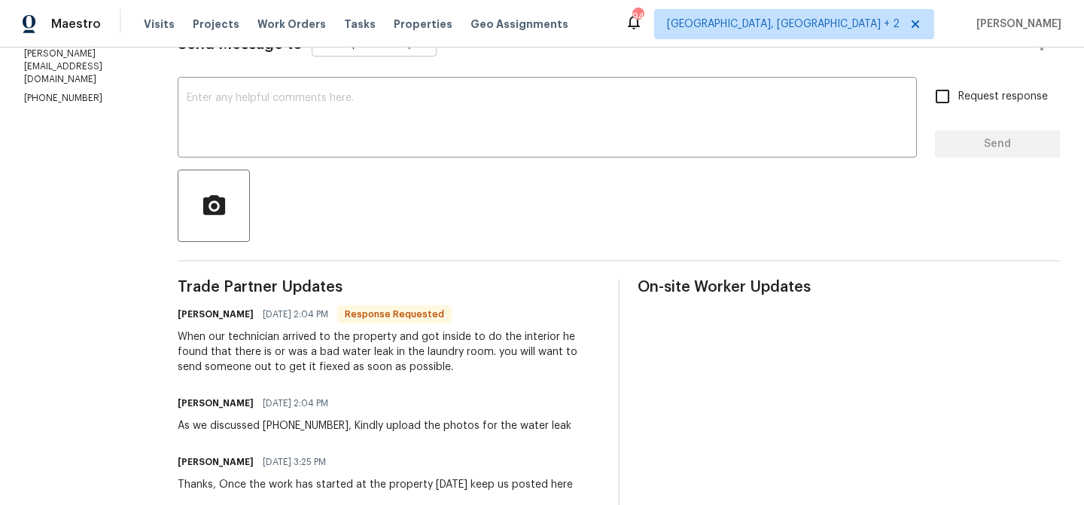
scroll to position [241, 0]
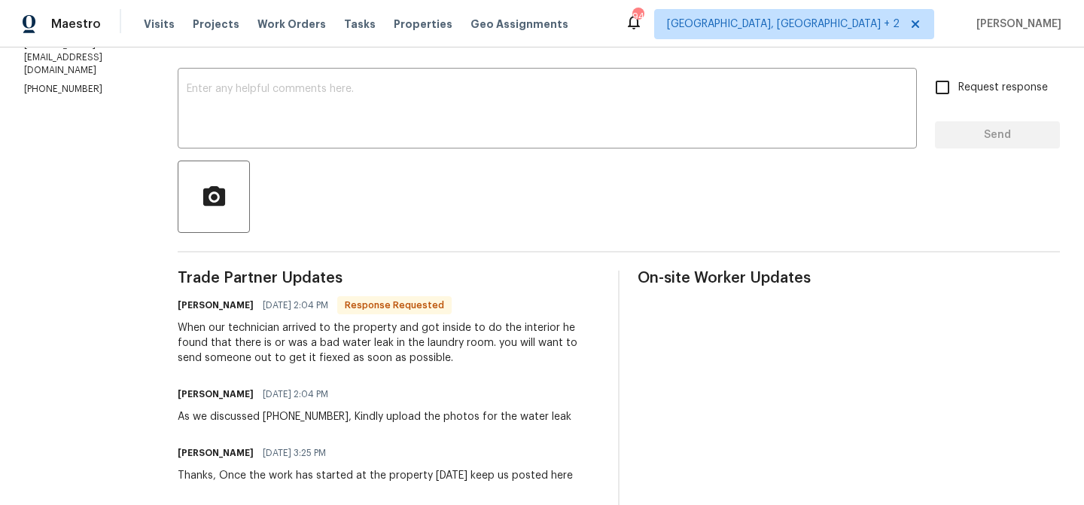
click at [278, 171] on div at bounding box center [619, 196] width 883 height 72
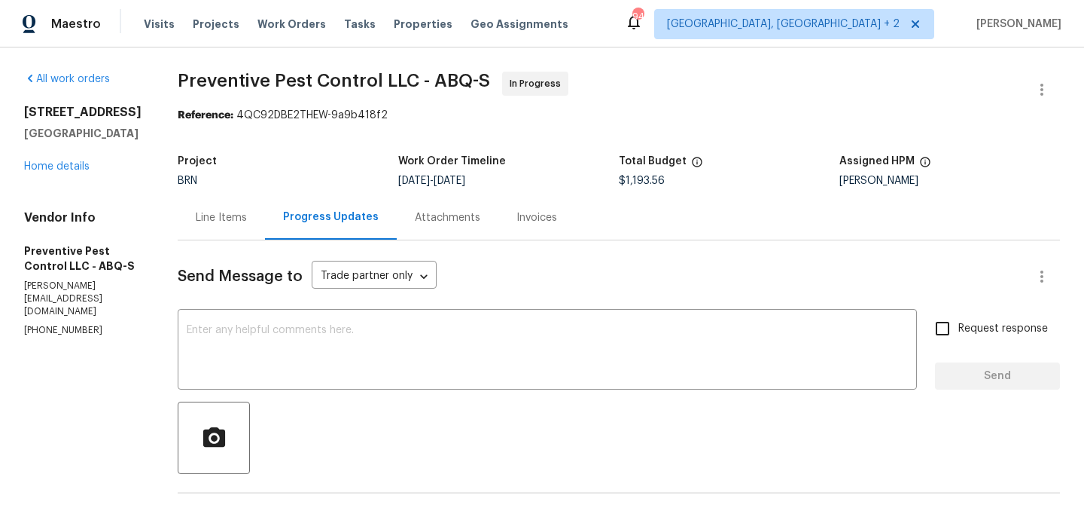
click at [210, 218] on div "Line Items" at bounding box center [221, 217] width 51 height 15
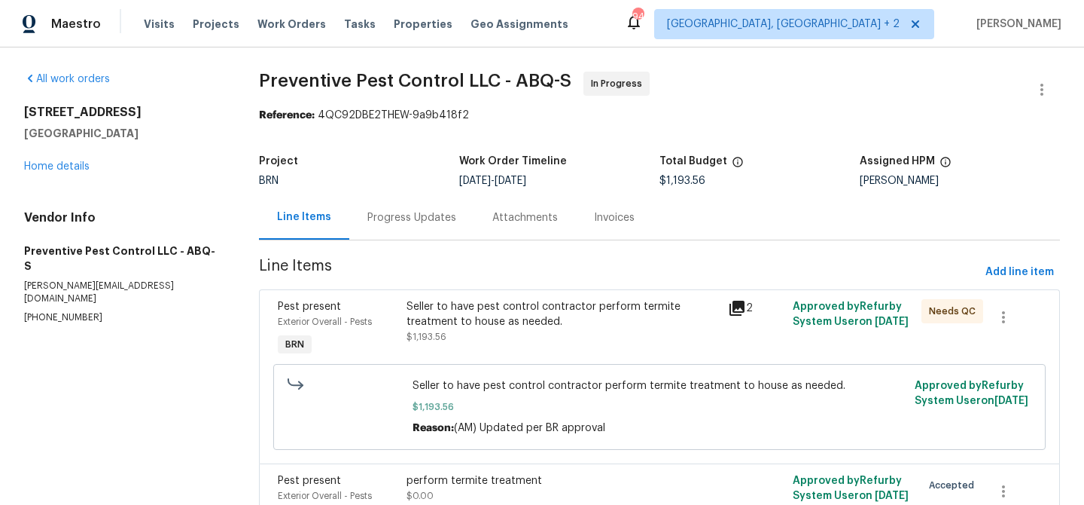
click at [462, 334] on div "Seller to have pest control contractor perform termite treatment to house as ne…" at bounding box center [563, 321] width 313 height 45
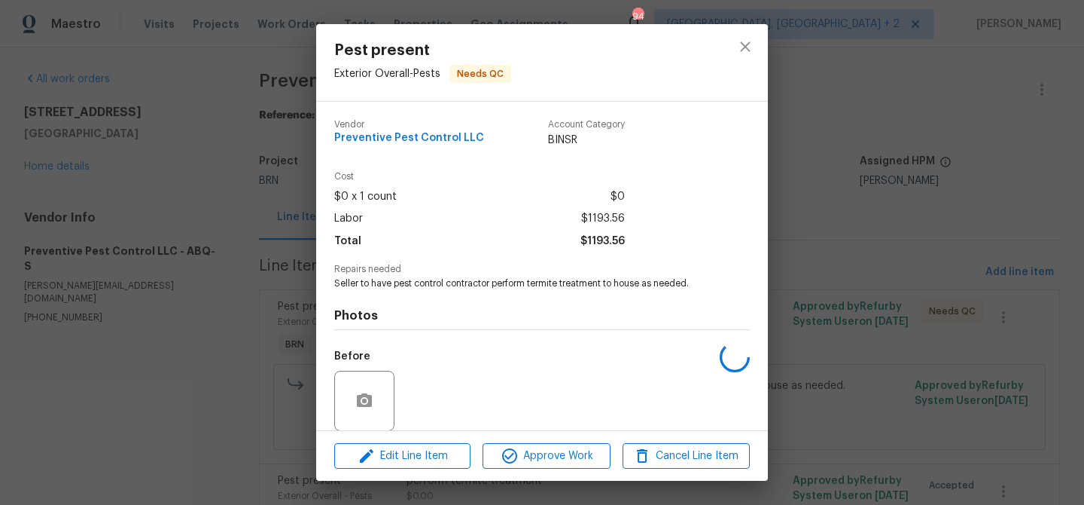
scroll to position [113, 0]
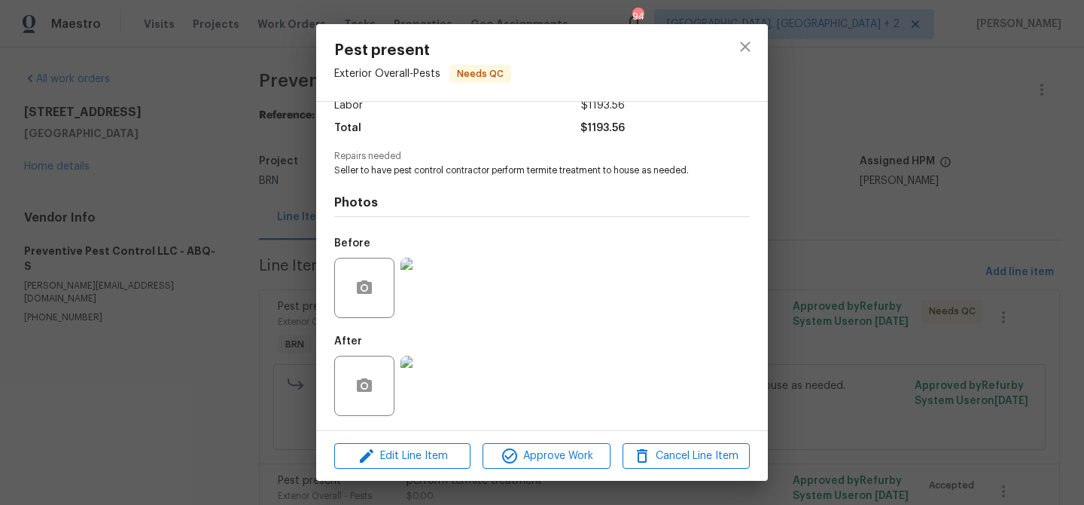
click at [222, 280] on div "Pest present Exterior Overall - Pests Needs QC Vendor Preventive Pest Control L…" at bounding box center [542, 252] width 1084 height 505
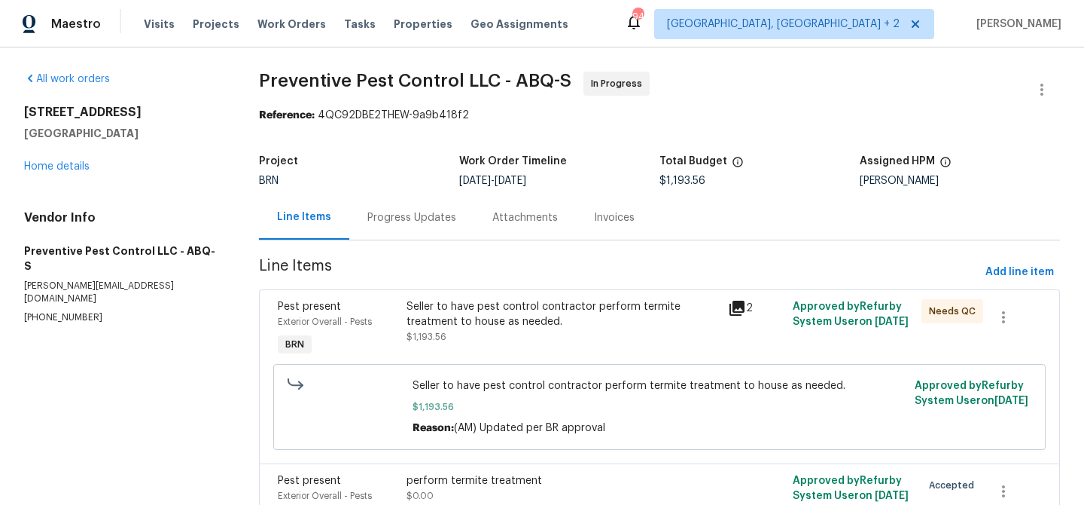
click at [399, 221] on div "Progress Updates" at bounding box center [411, 217] width 89 height 15
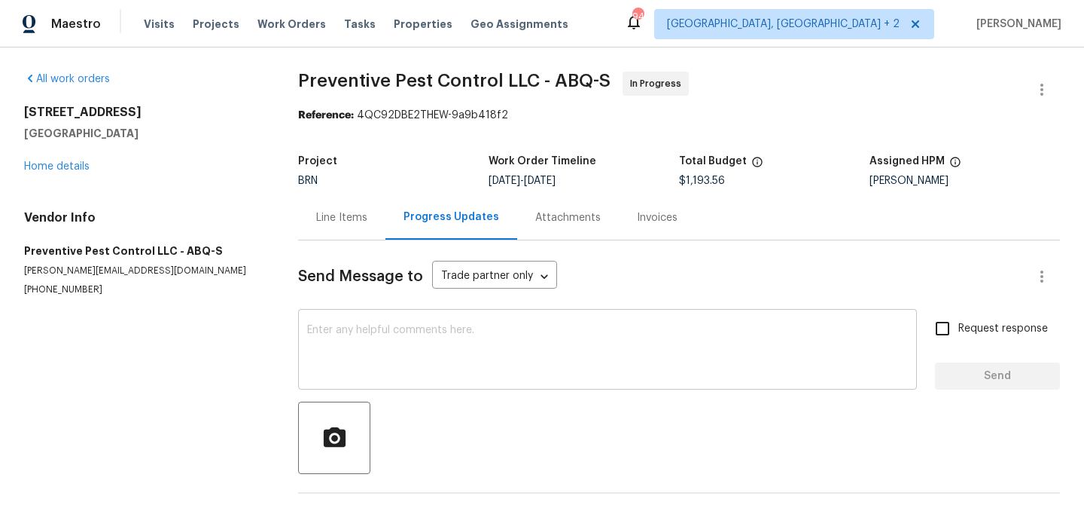
scroll to position [55, 0]
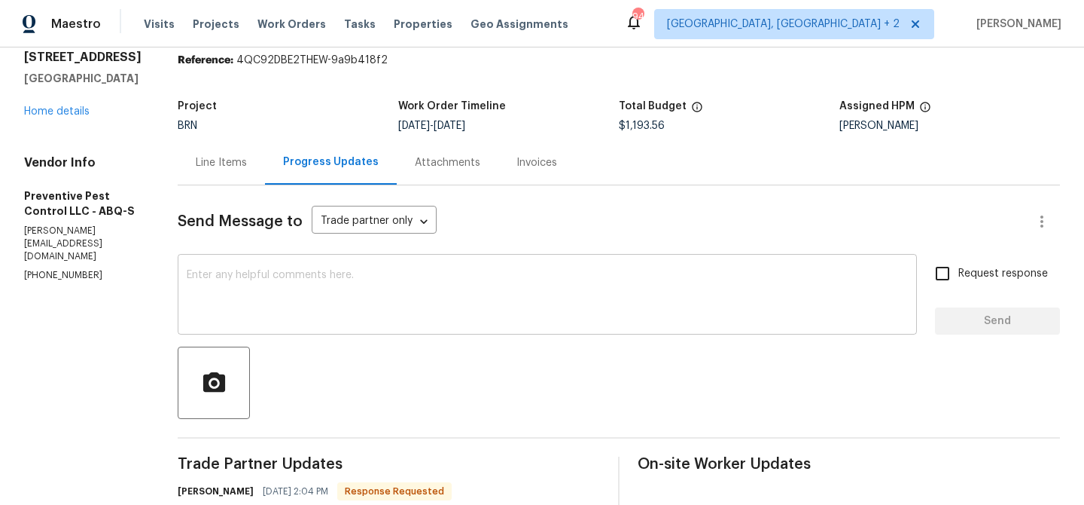
click at [293, 299] on textarea at bounding box center [547, 296] width 721 height 53
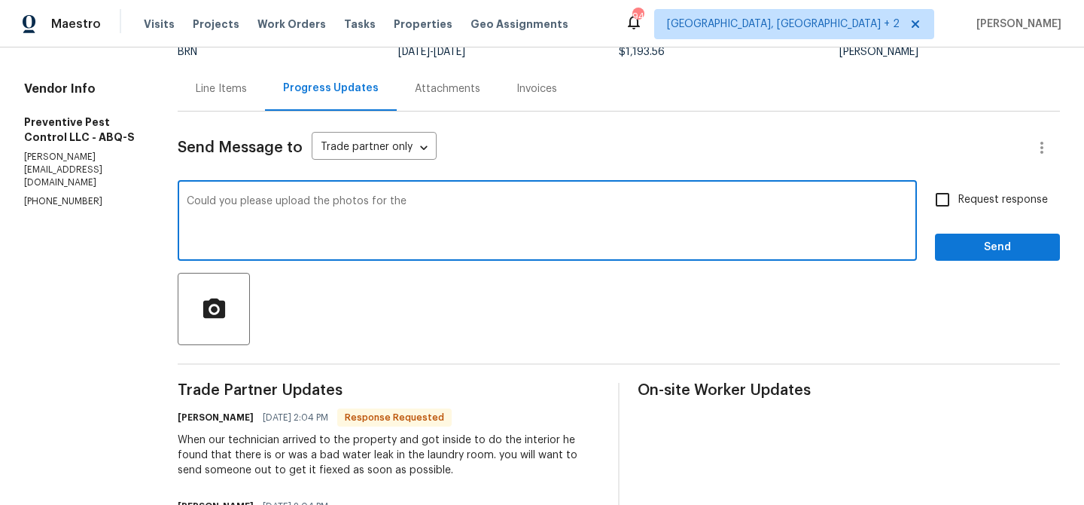
scroll to position [200, 0]
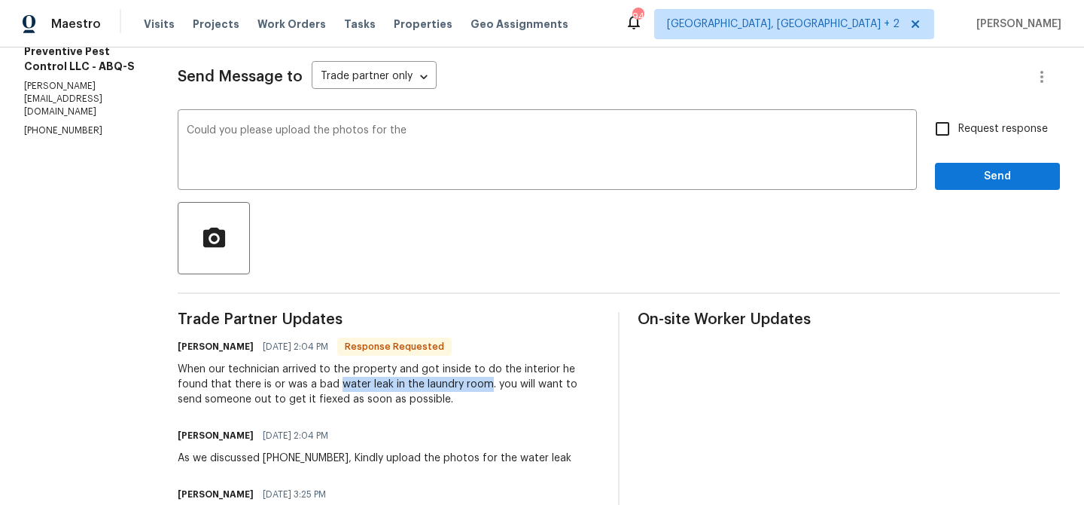
drag, startPoint x: 293, startPoint y: 387, endPoint x: 445, endPoint y: 383, distance: 152.2
click at [445, 383] on div "When our technician arrived to the property and got inside to do the interior h…" at bounding box center [389, 383] width 422 height 45
copy div "water leak in the laundry room"
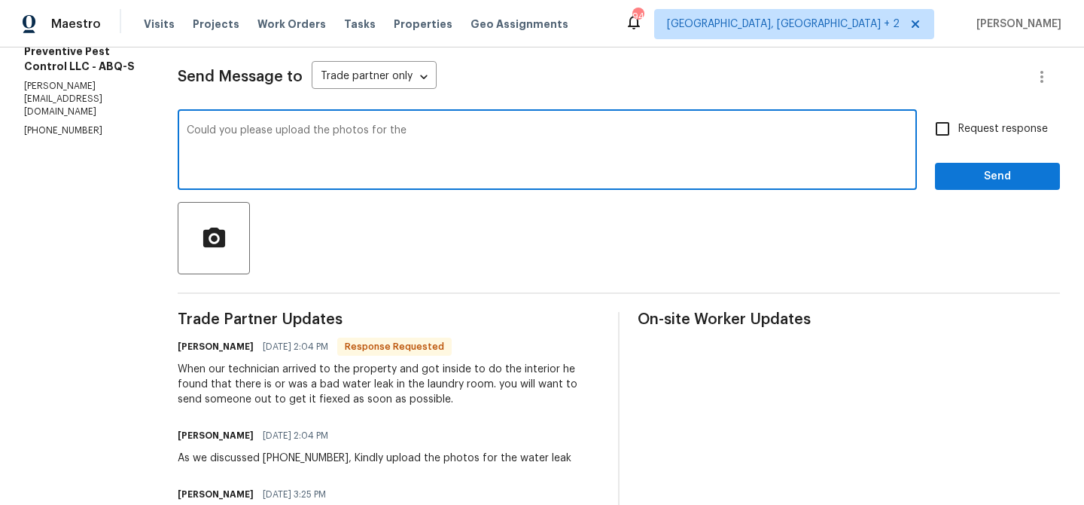
click at [443, 137] on textarea "Could you please upload the photos for the" at bounding box center [547, 151] width 721 height 53
paste textarea "water leak in the laundry room"
drag, startPoint x: 446, startPoint y: 131, endPoint x: 753, endPoint y: 133, distance: 307.2
click at [753, 134] on textarea "Could you please upload the photos for the water leak in the laundry room" at bounding box center [547, 151] width 721 height 53
type textarea "Could you please upload the photos for the water leak so that we can send the G…"
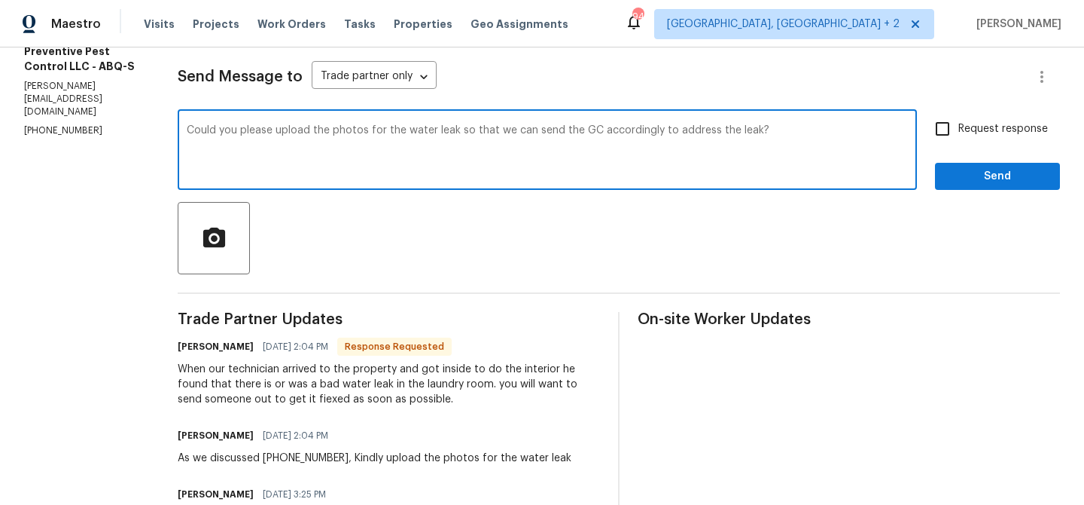
click at [952, 126] on input "Request response" at bounding box center [943, 129] width 32 height 32
checkbox input "true"
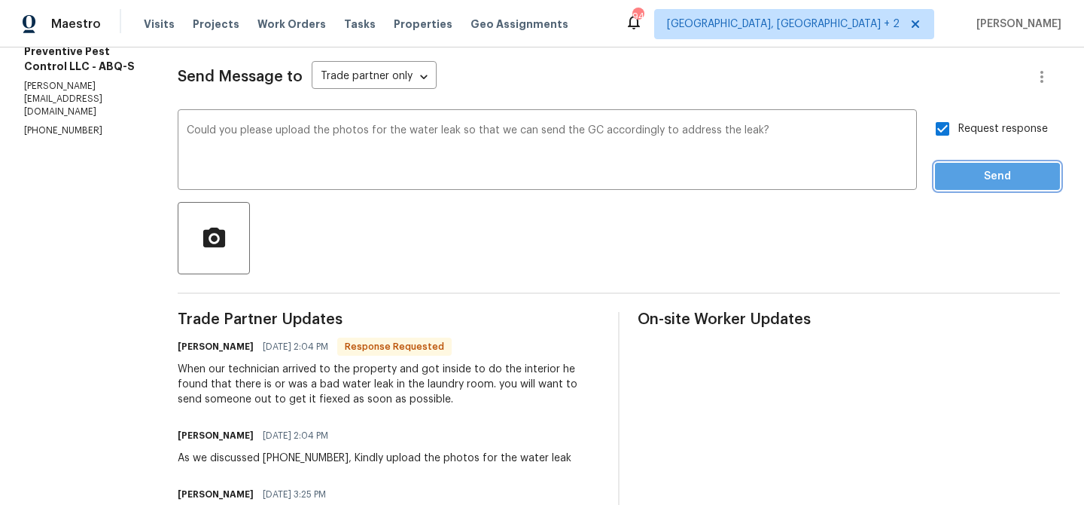
click at [951, 185] on span "Send" at bounding box center [997, 176] width 101 height 19
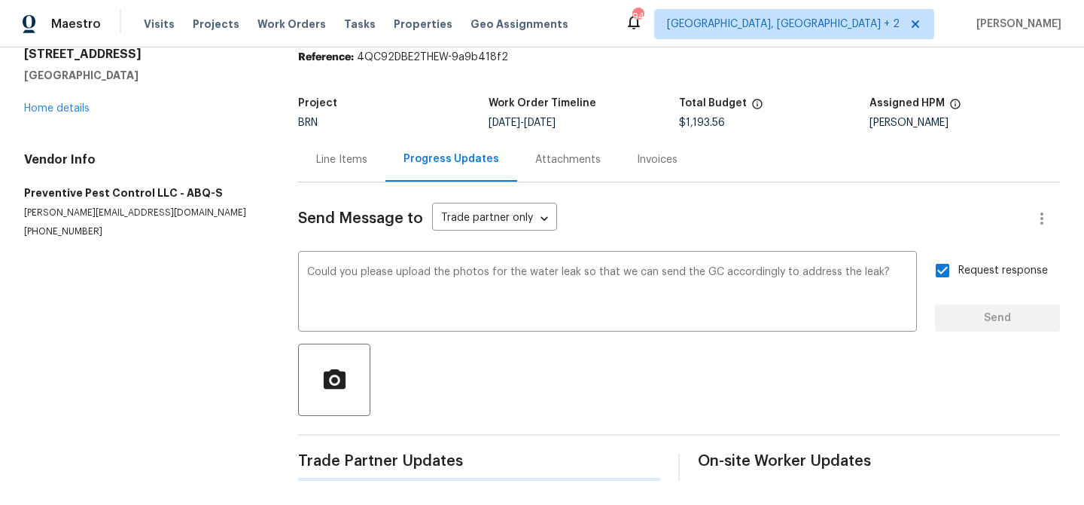
scroll to position [0, 0]
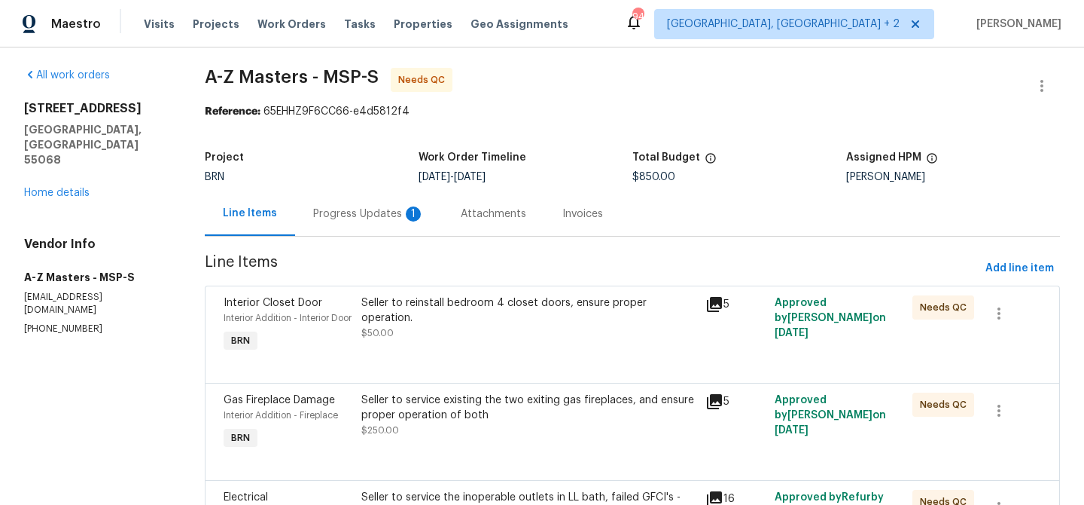
click at [335, 211] on div "Progress Updates 1" at bounding box center [368, 213] width 111 height 15
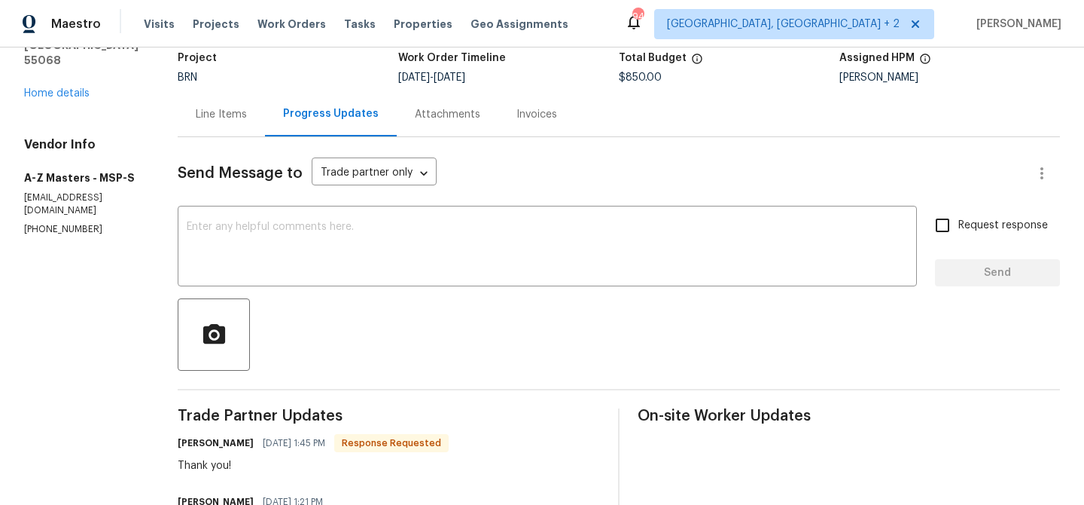
scroll to position [31, 0]
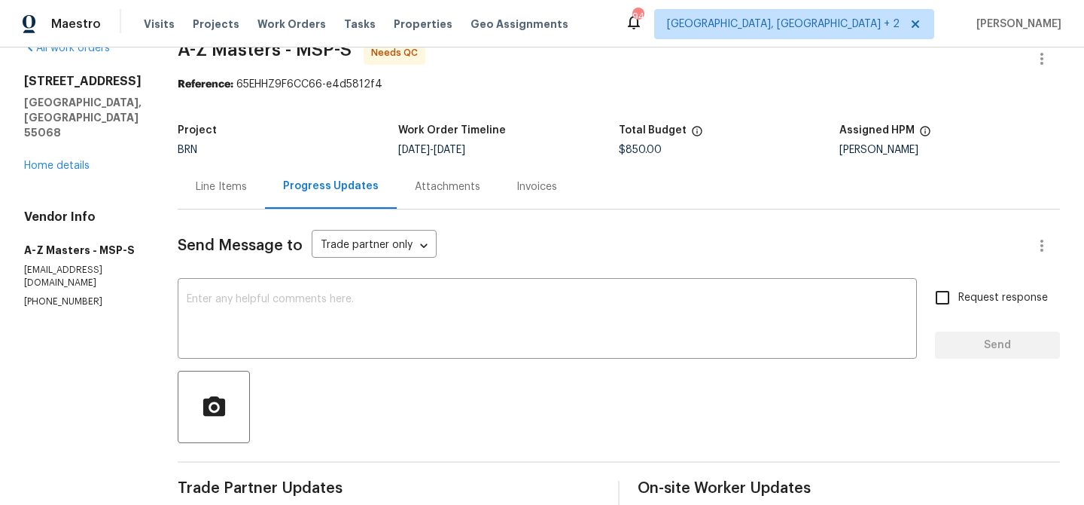
click at [225, 184] on div "Line Items" at bounding box center [221, 186] width 51 height 15
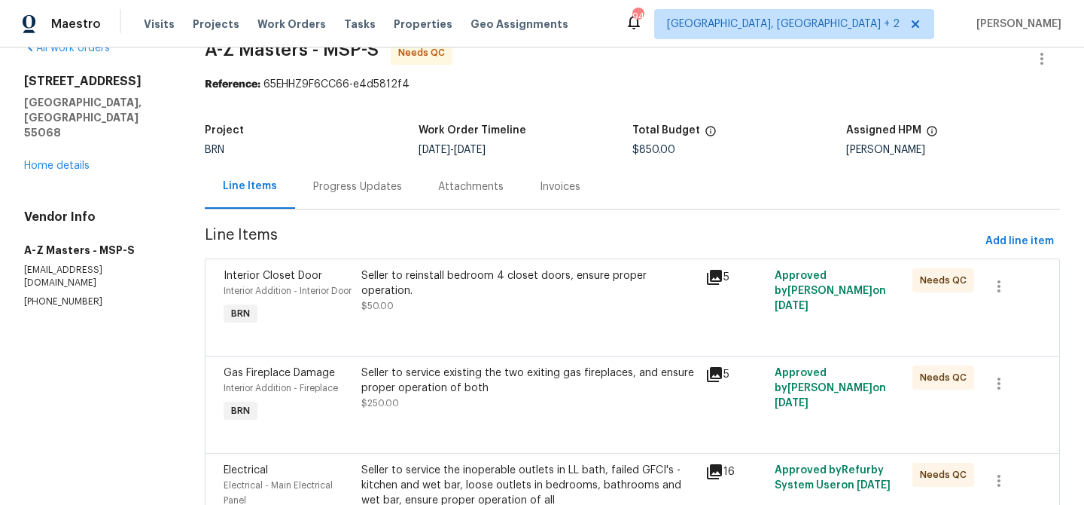
click at [405, 175] on div "Progress Updates" at bounding box center [357, 186] width 125 height 44
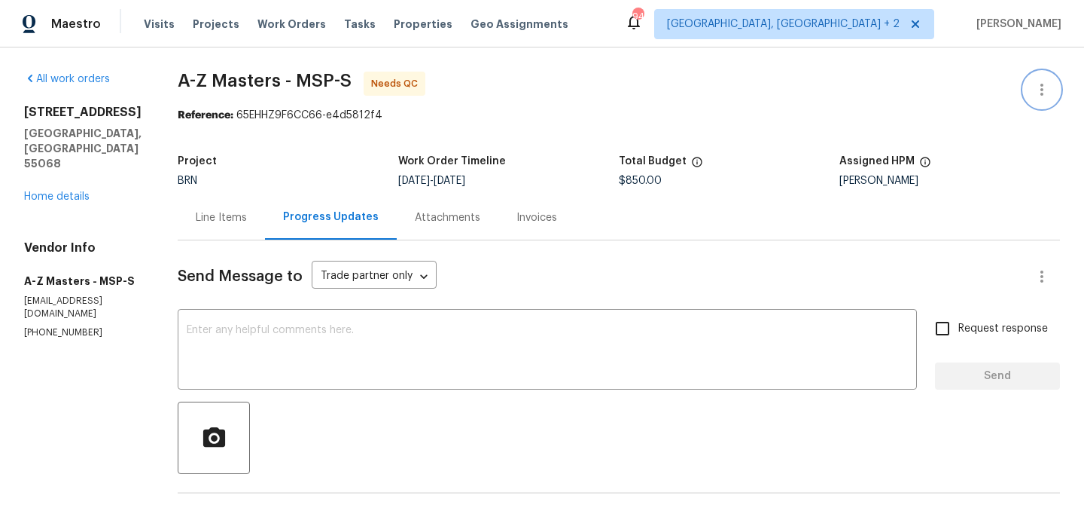
click at [1038, 74] on button "button" at bounding box center [1042, 90] width 36 height 36
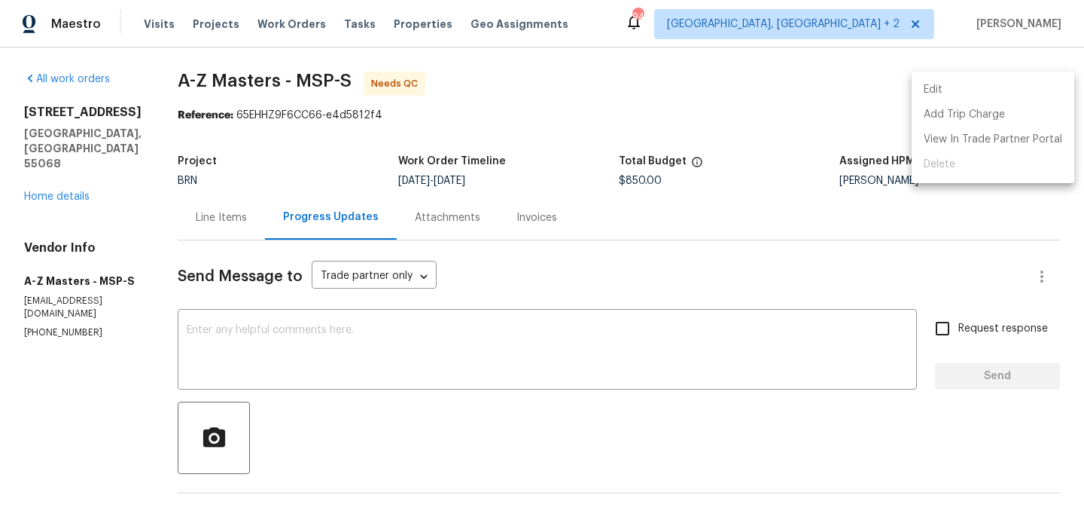
click at [977, 84] on li "Edit" at bounding box center [993, 90] width 163 height 25
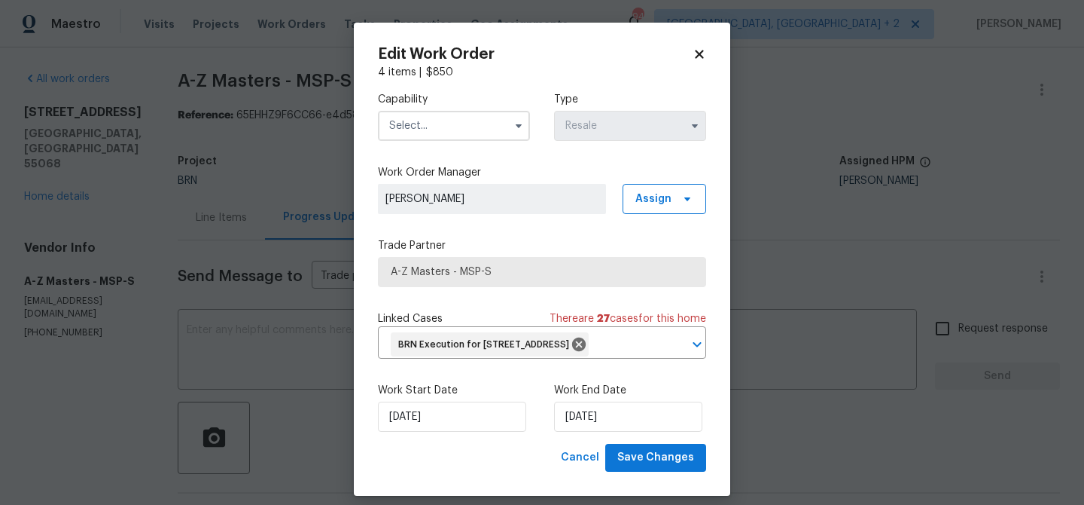
click at [440, 130] on input "text" at bounding box center [454, 126] width 152 height 30
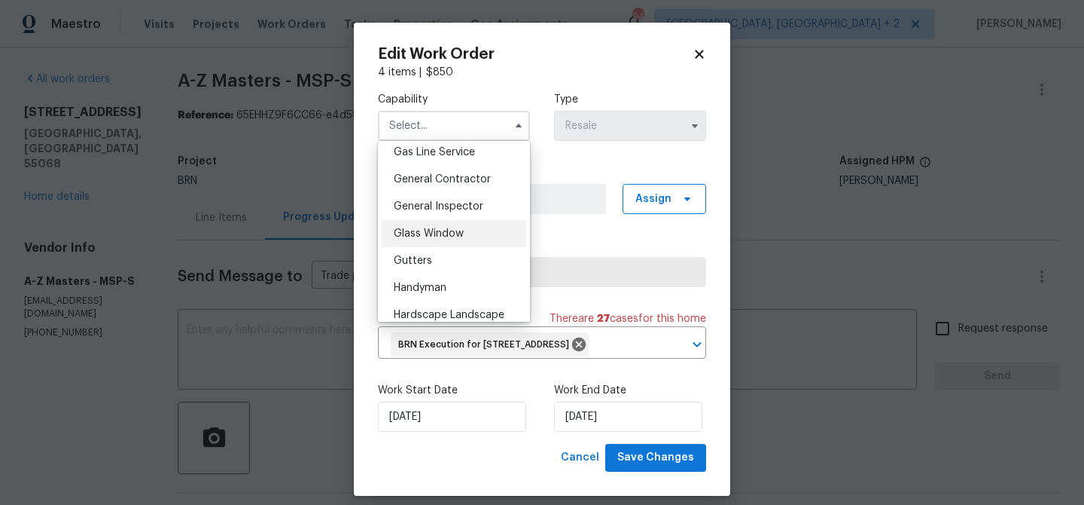
scroll to position [694, 0]
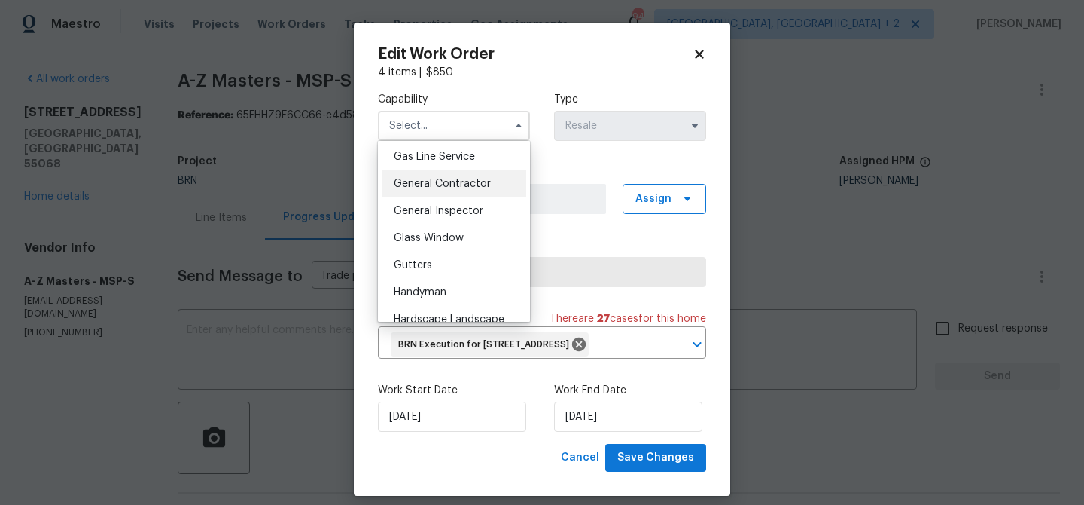
click at [450, 180] on span "General Contractor" at bounding box center [442, 183] width 97 height 11
type input "General Contractor"
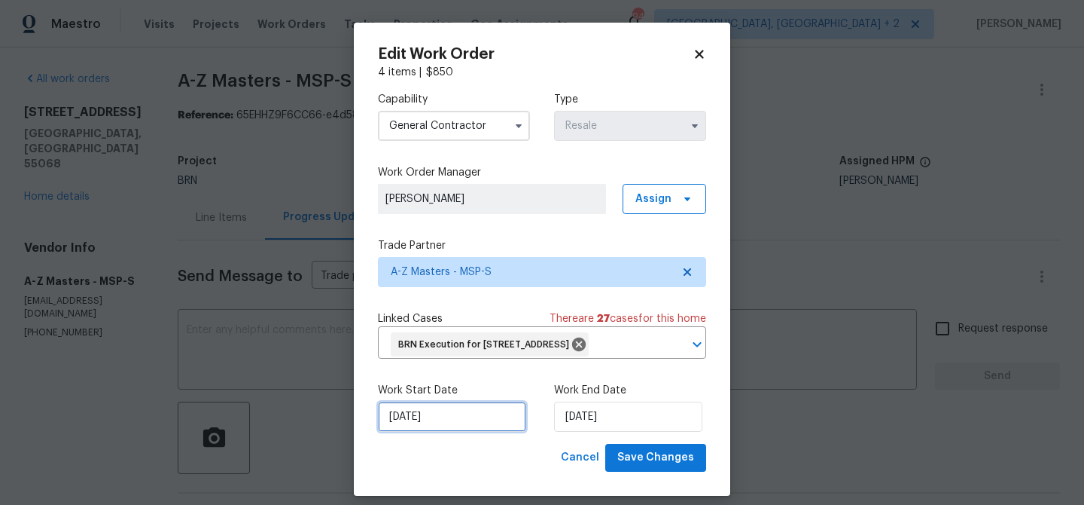
click at [415, 431] on input "[DATE]" at bounding box center [452, 416] width 148 height 30
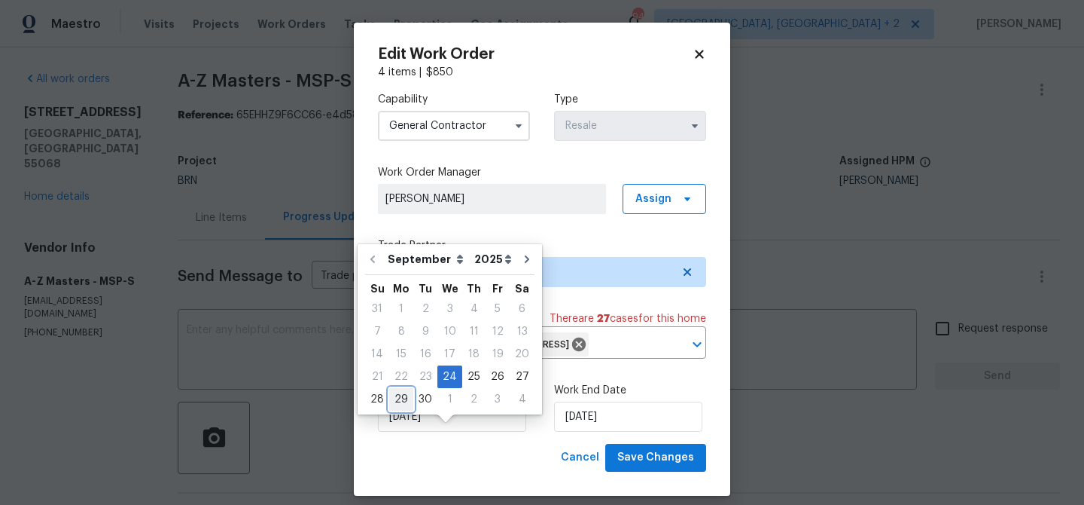
click at [401, 400] on div "29" at bounding box center [401, 399] width 24 height 21
type input "[DATE]"
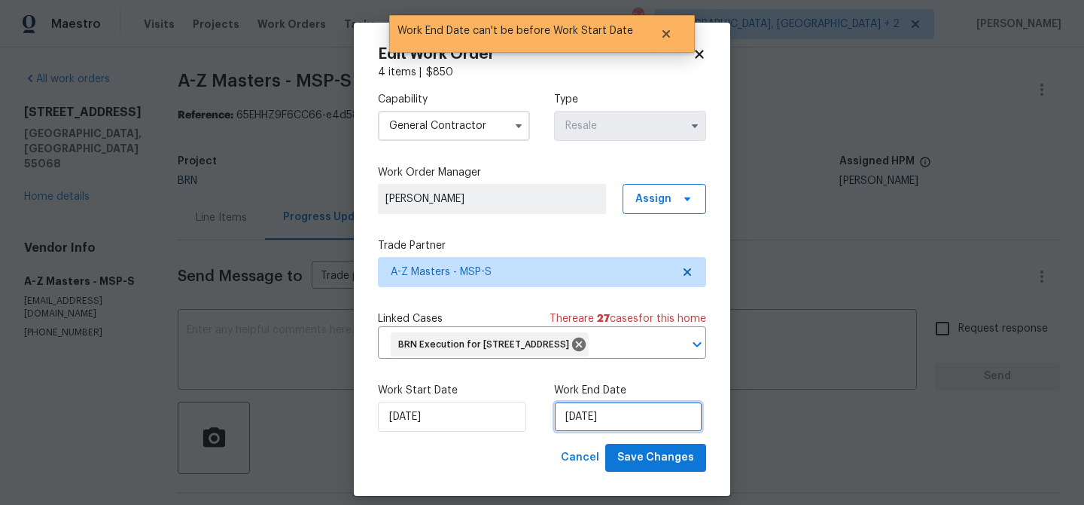
click at [584, 431] on input "[DATE]" at bounding box center [628, 416] width 148 height 30
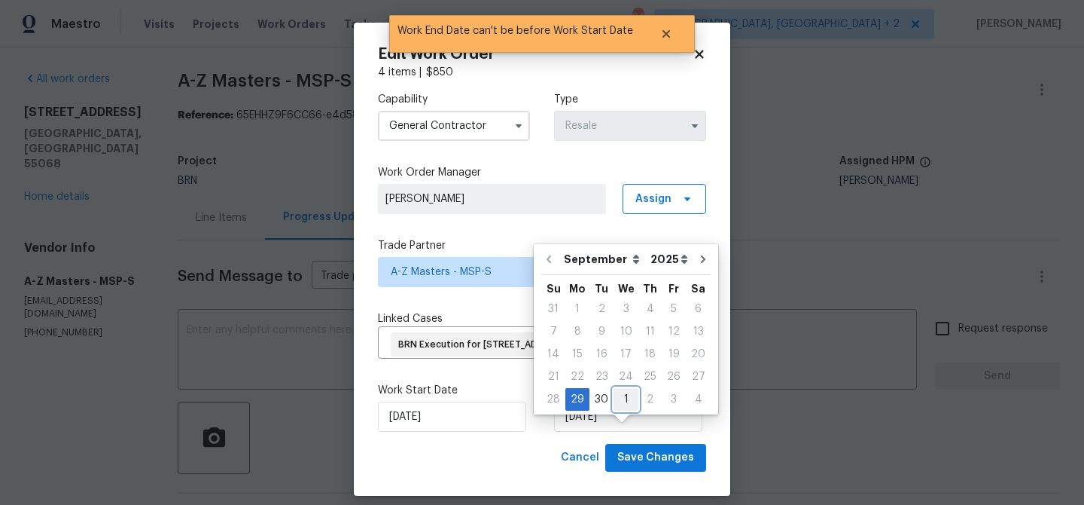
click at [617, 401] on div "1" at bounding box center [626, 399] width 25 height 21
type input "[DATE]"
select select "9"
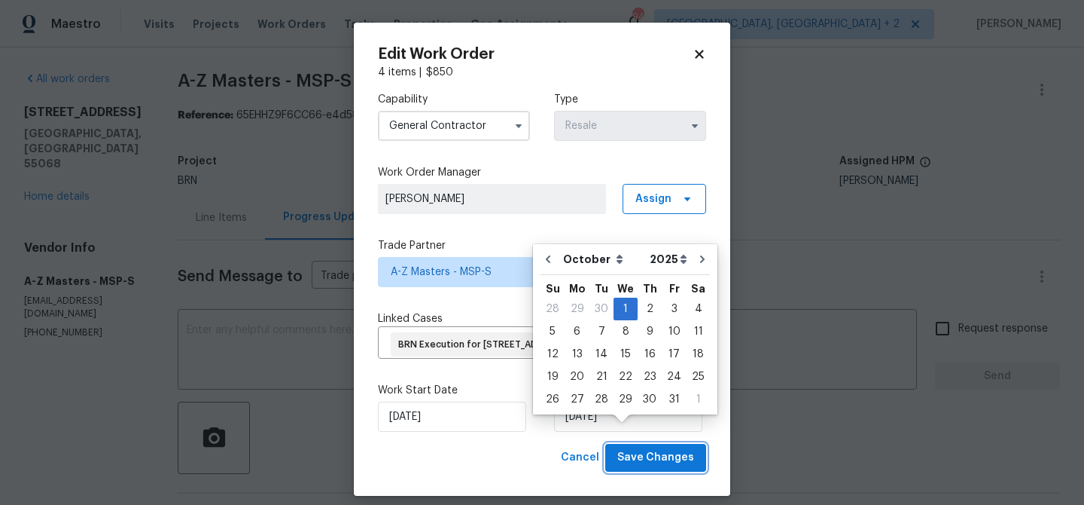
click at [644, 467] on span "Save Changes" at bounding box center [655, 457] width 77 height 19
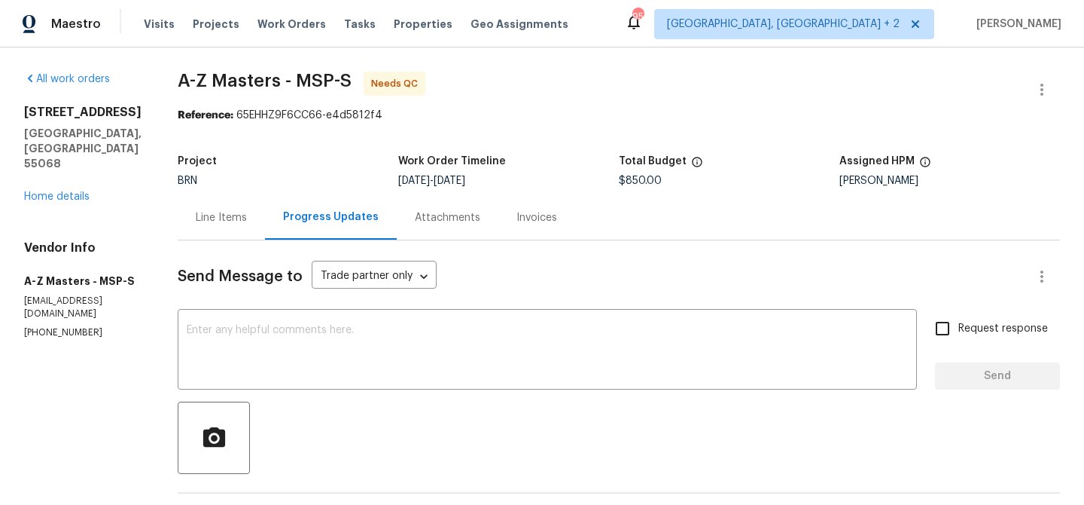
click at [199, 234] on div "Line Items" at bounding box center [221, 217] width 87 height 44
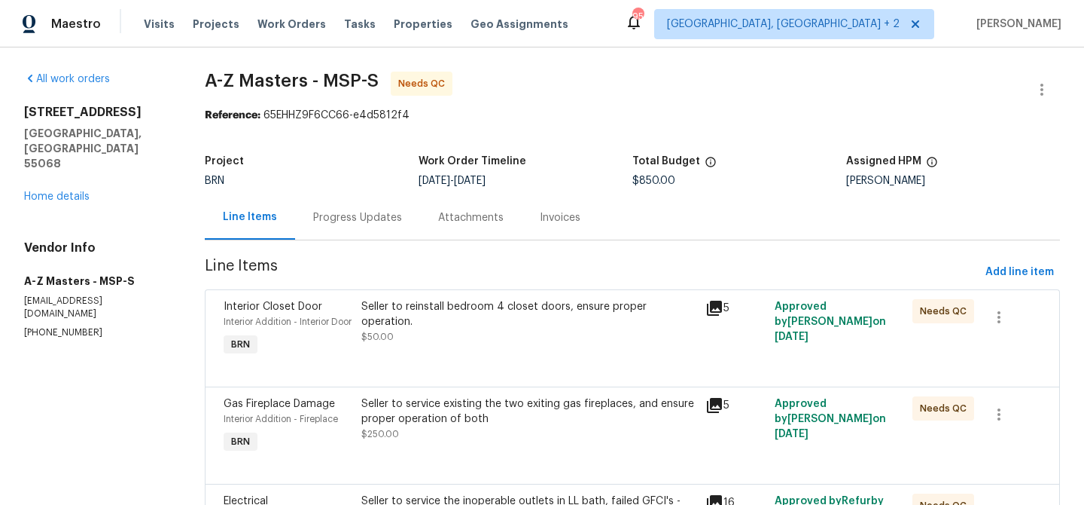
click at [466, 303] on div "Seller to reinstall bedroom 4 closet doors, ensure proper operation." at bounding box center [529, 314] width 336 height 30
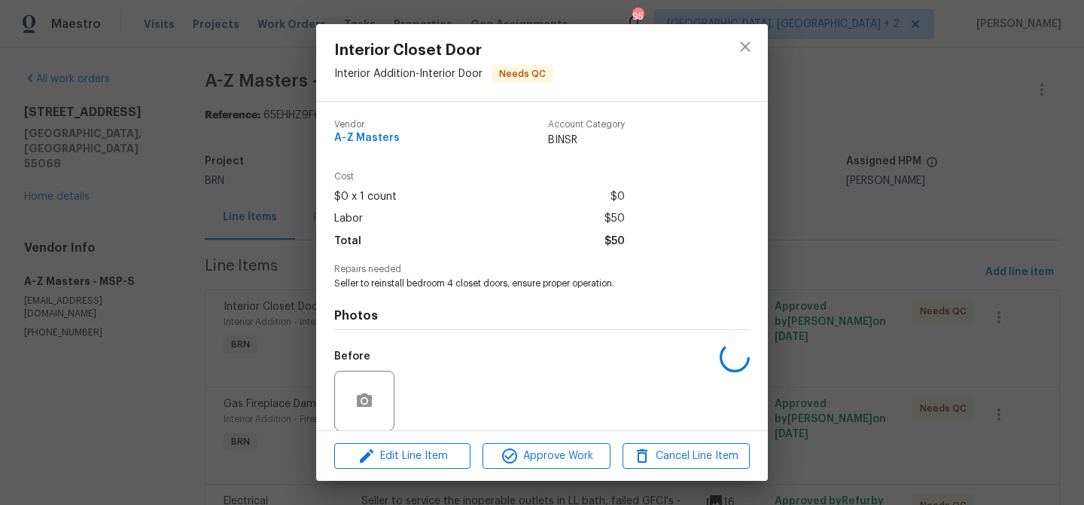
scroll to position [113, 0]
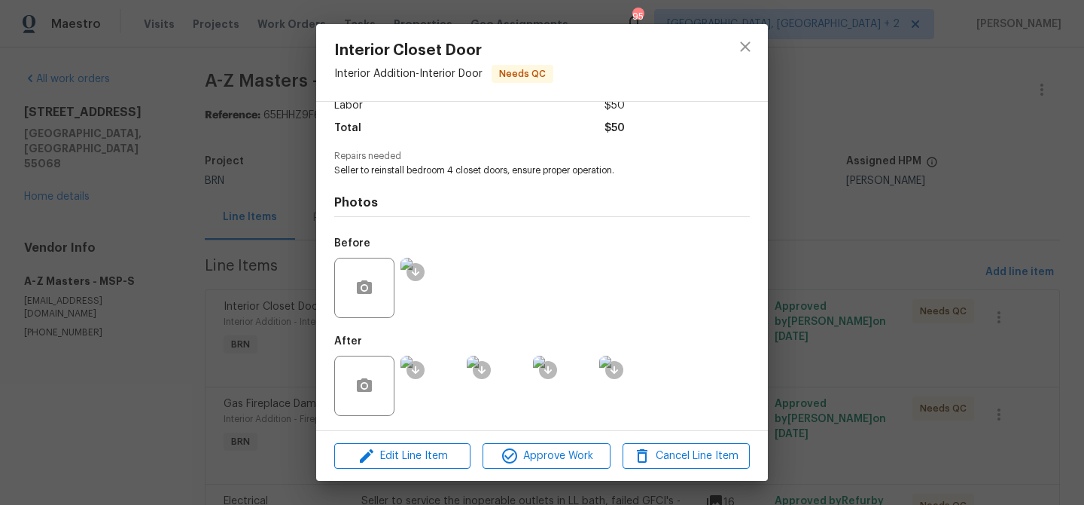
click at [420, 287] on img at bounding box center [431, 288] width 60 height 60
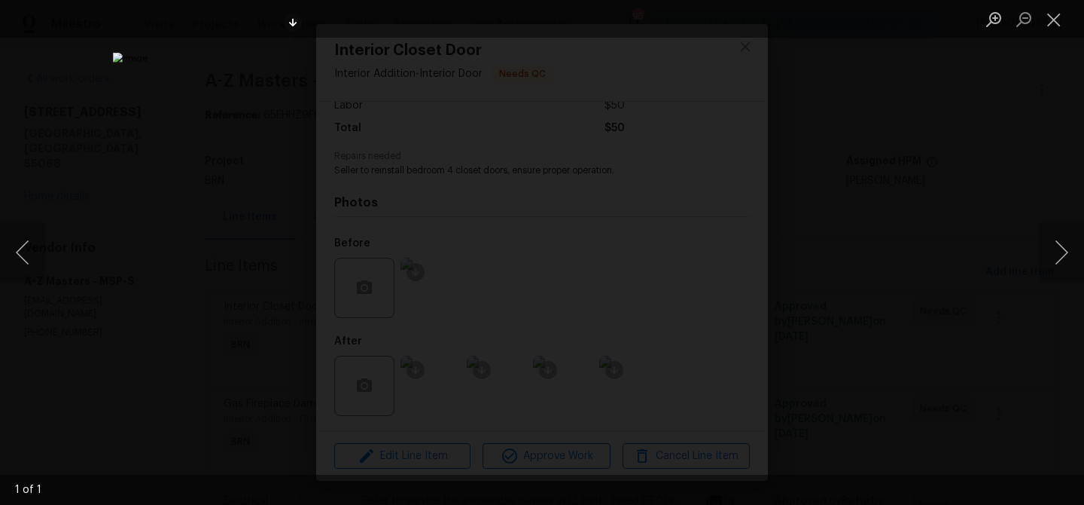
click at [170, 184] on div "Lightbox" at bounding box center [542, 252] width 1084 height 505
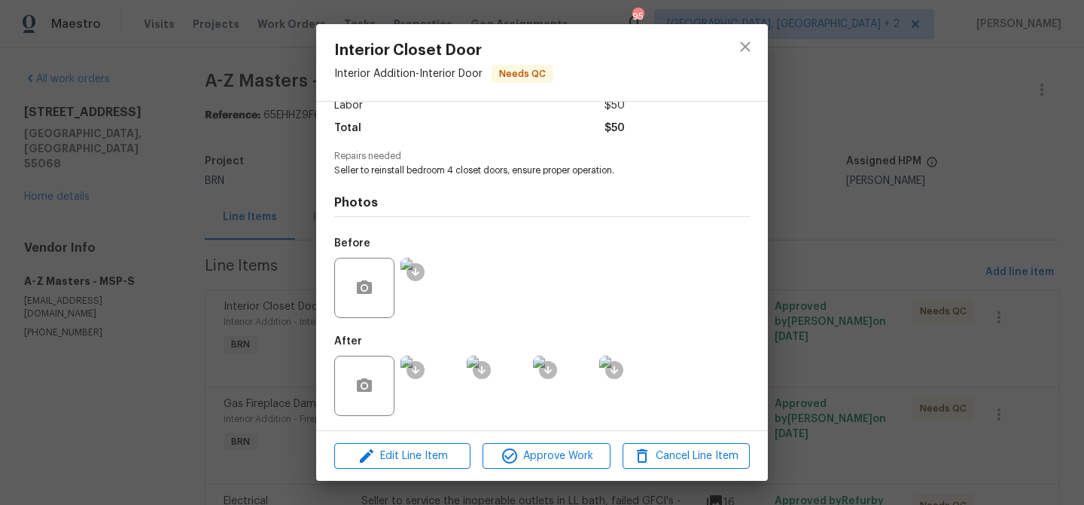
click at [147, 282] on div "Interior Closet Door Interior Addition - Interior Door Needs QC Vendor A-Z Mast…" at bounding box center [542, 252] width 1084 height 505
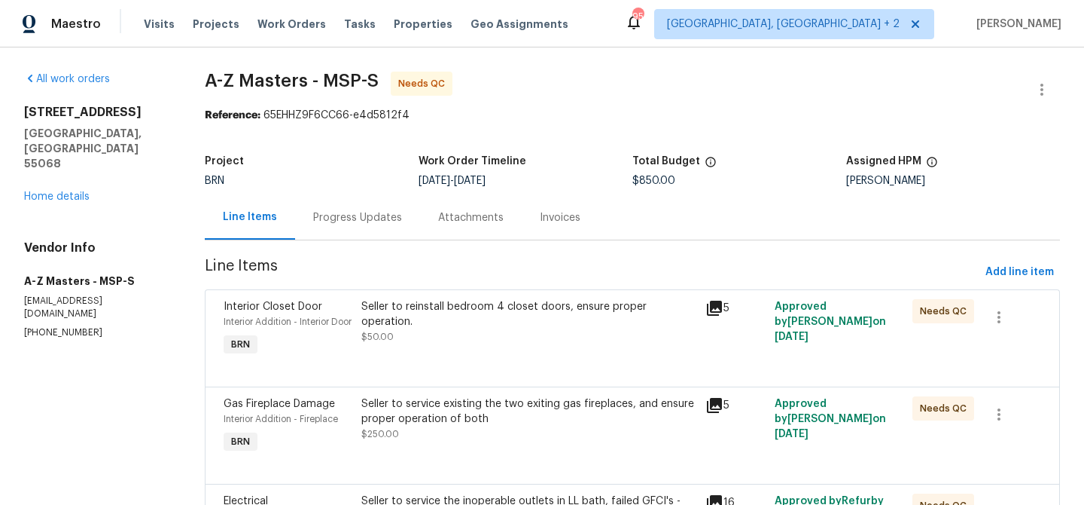
click at [447, 364] on div "Seller to reinstall bedroom 4 closet doors, ensure proper operation. $50.00" at bounding box center [529, 328] width 345 height 69
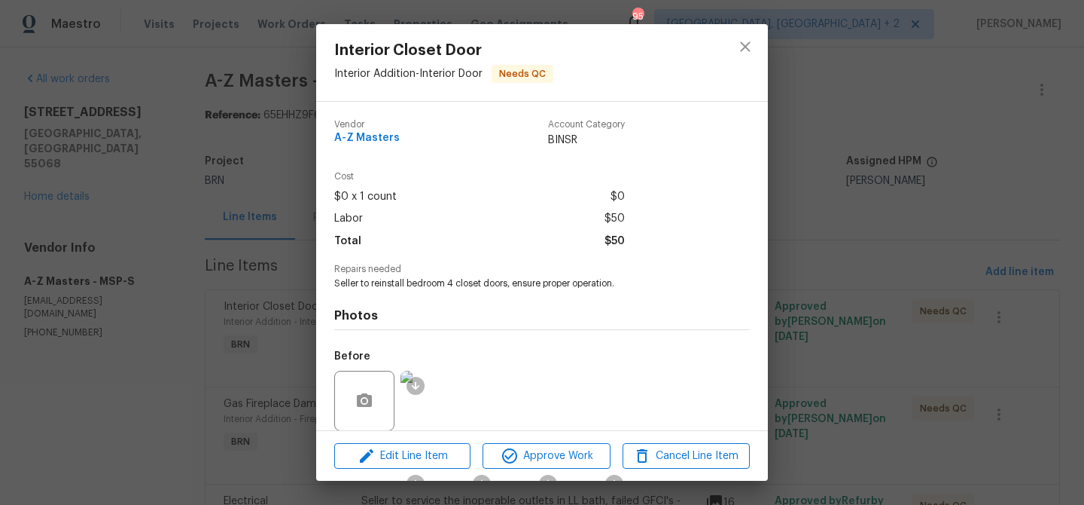
scroll to position [47, 0]
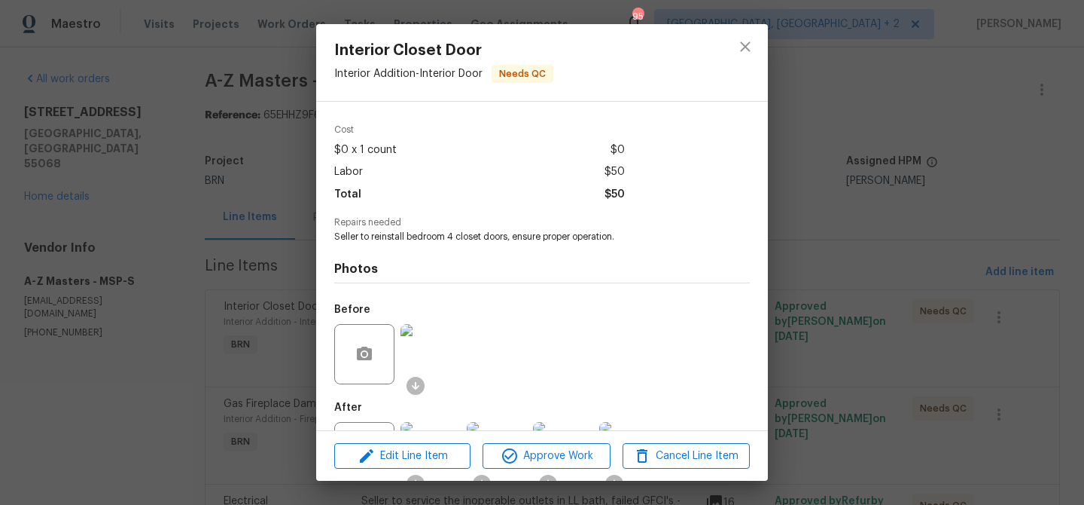
click at [178, 347] on div "Interior Closet Door Interior Addition - Interior Door Needs QC Vendor A-Z Mast…" at bounding box center [542, 252] width 1084 height 505
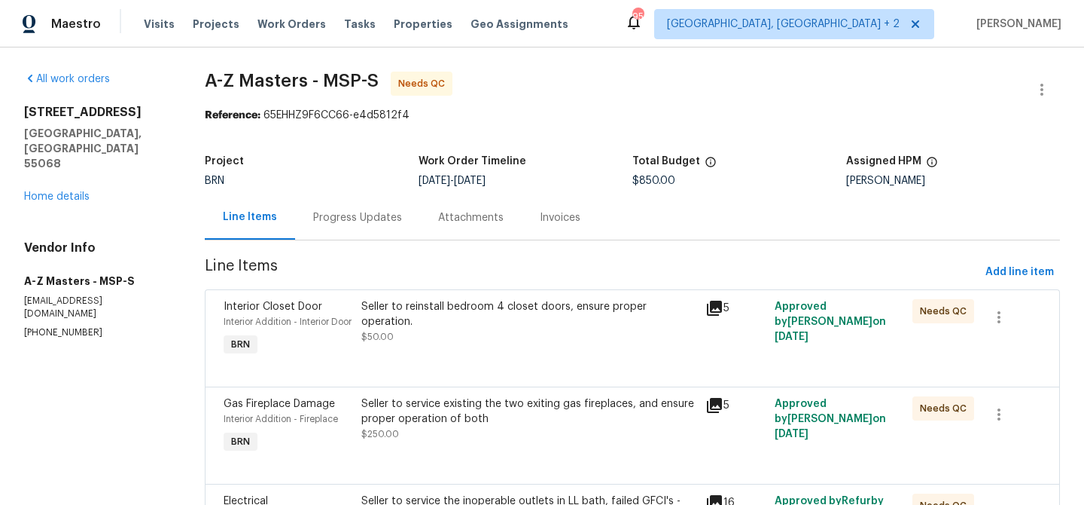
scroll to position [67, 0]
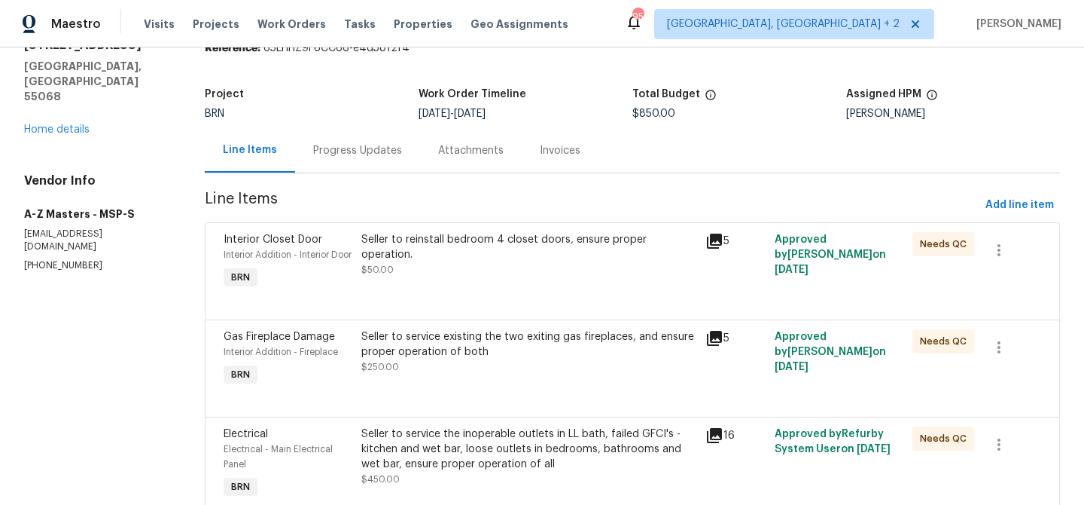
click at [419, 393] on div "Seller to service existing the two exiting gas fireplaces, and ensure proper op…" at bounding box center [529, 359] width 345 height 69
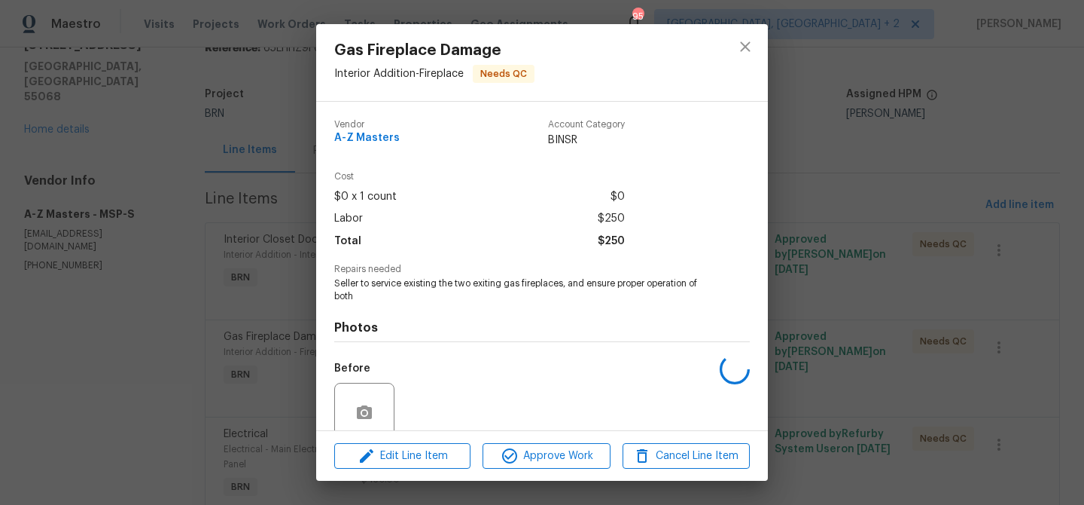
scroll to position [126, 0]
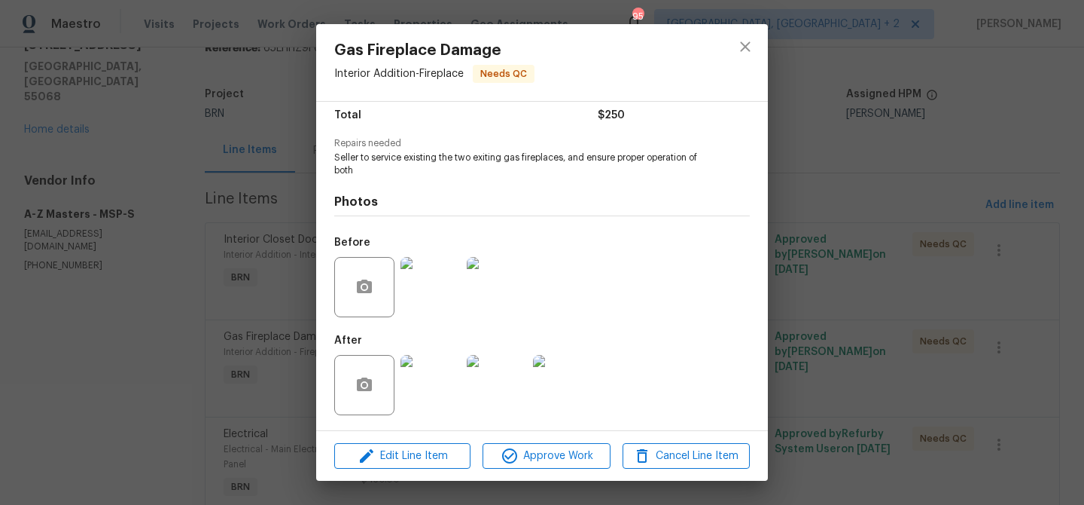
click at [439, 302] on img at bounding box center [431, 287] width 60 height 60
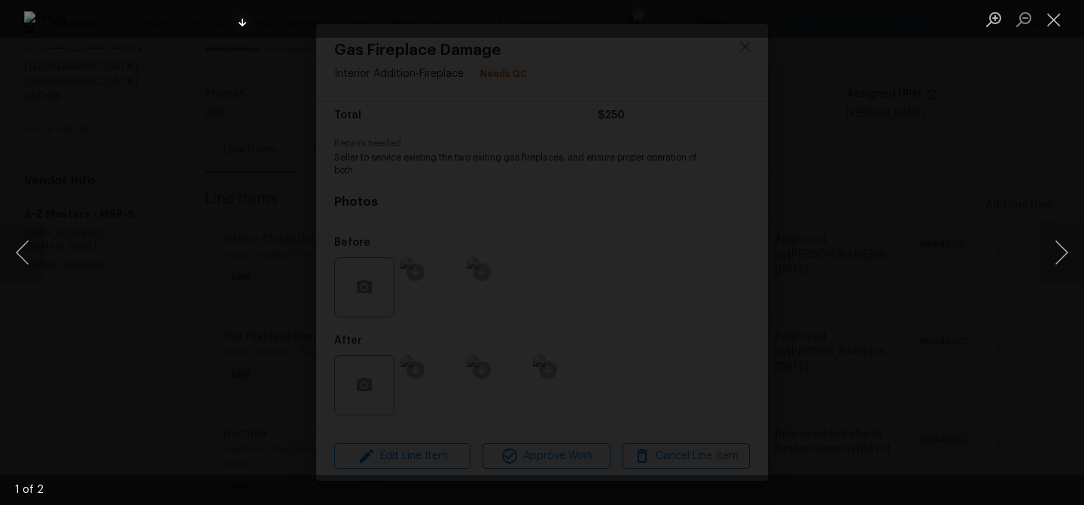
click at [74, 163] on div "Lightbox" at bounding box center [542, 252] width 1084 height 505
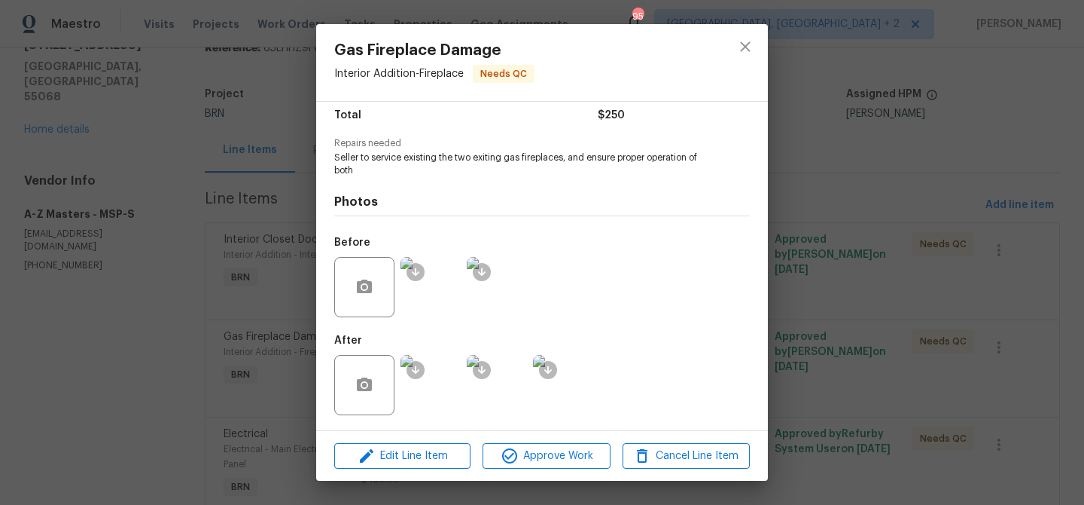
click at [428, 297] on img at bounding box center [431, 287] width 60 height 60
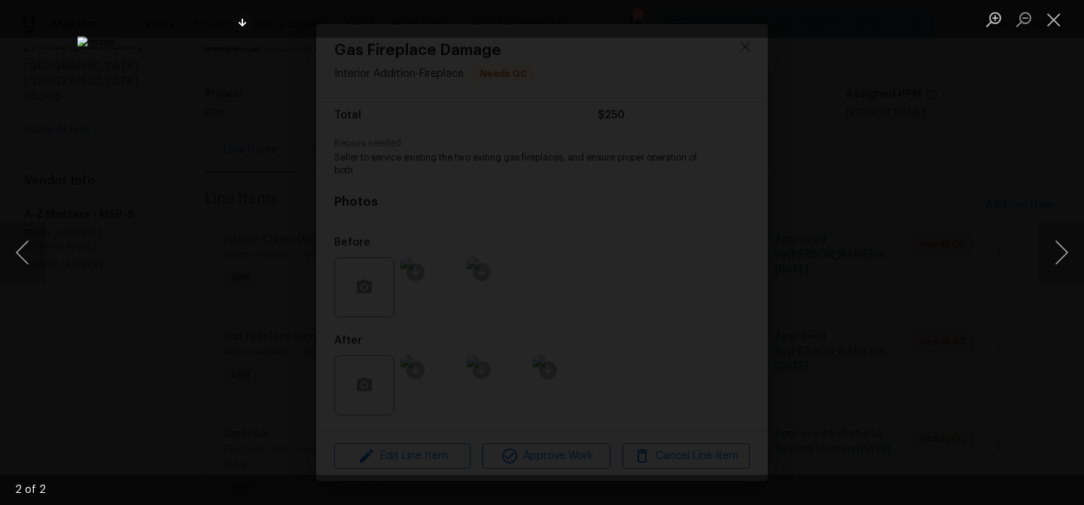
click at [115, 75] on div "Lightbox" at bounding box center [542, 252] width 1084 height 505
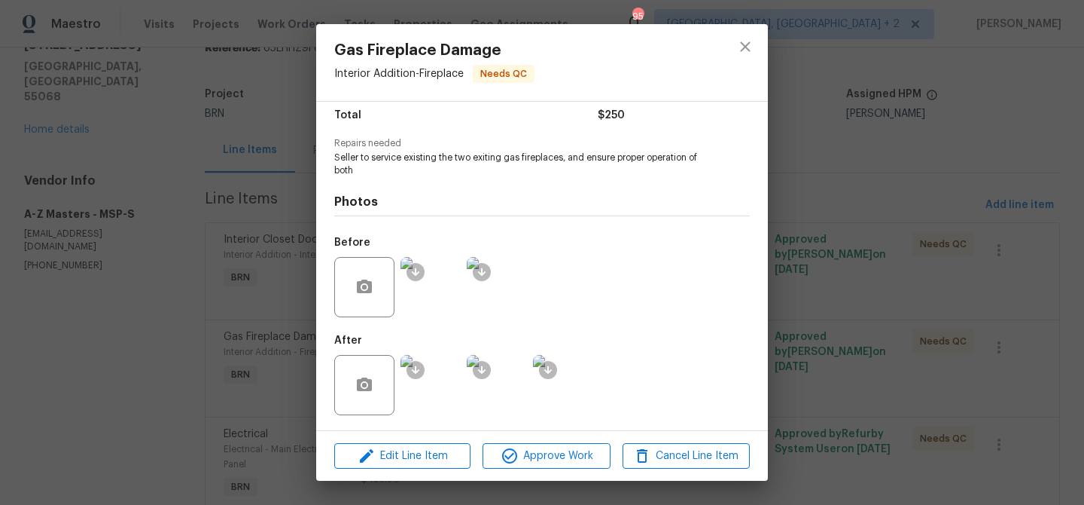
click at [139, 132] on div "Gas Fireplace Damage Interior Addition - Fireplace Needs QC Vendor A-Z Masters …" at bounding box center [542, 252] width 1084 height 505
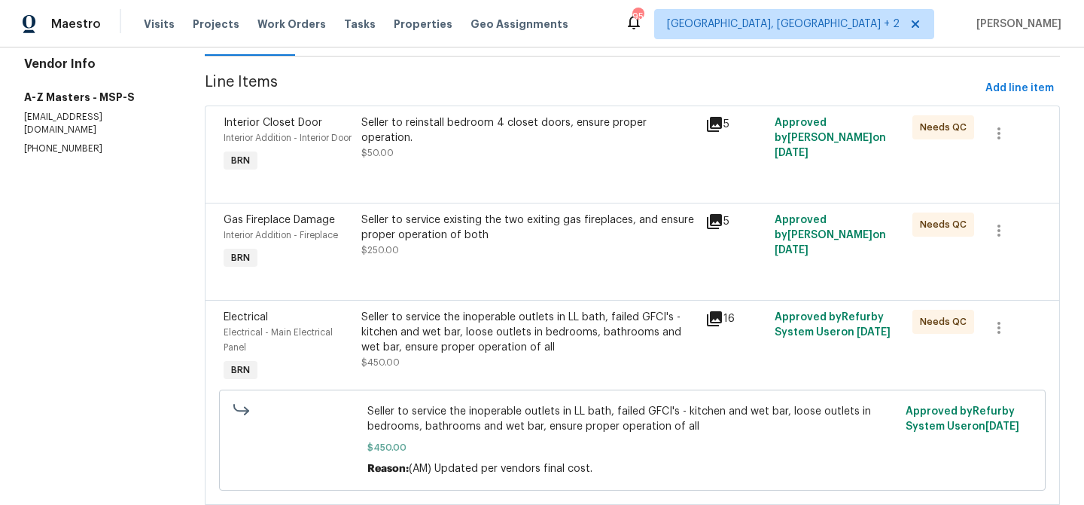
scroll to position [199, 0]
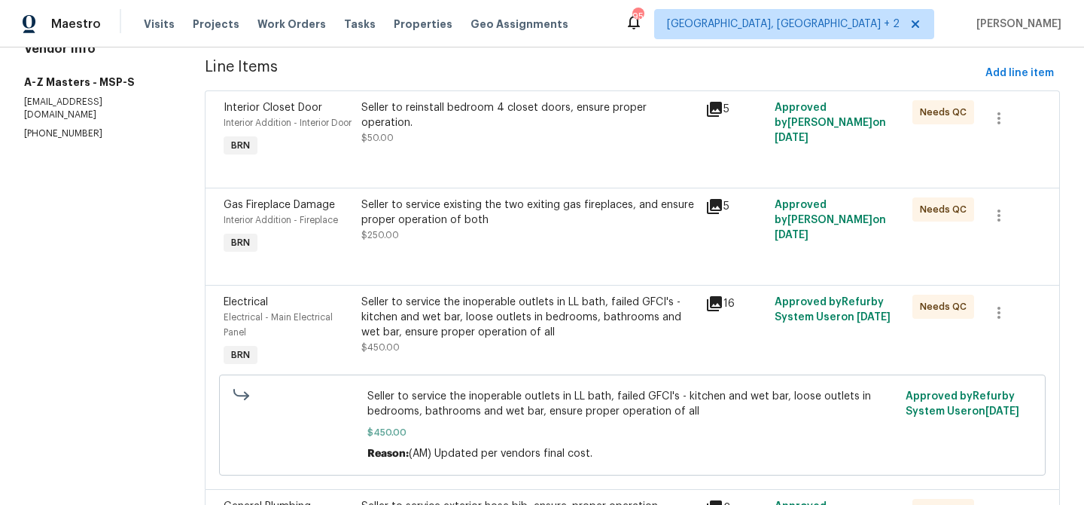
click at [432, 339] on div "Seller to service the inoperable outlets in LL bath, failed GFCI's - kitchen an…" at bounding box center [529, 316] width 336 height 45
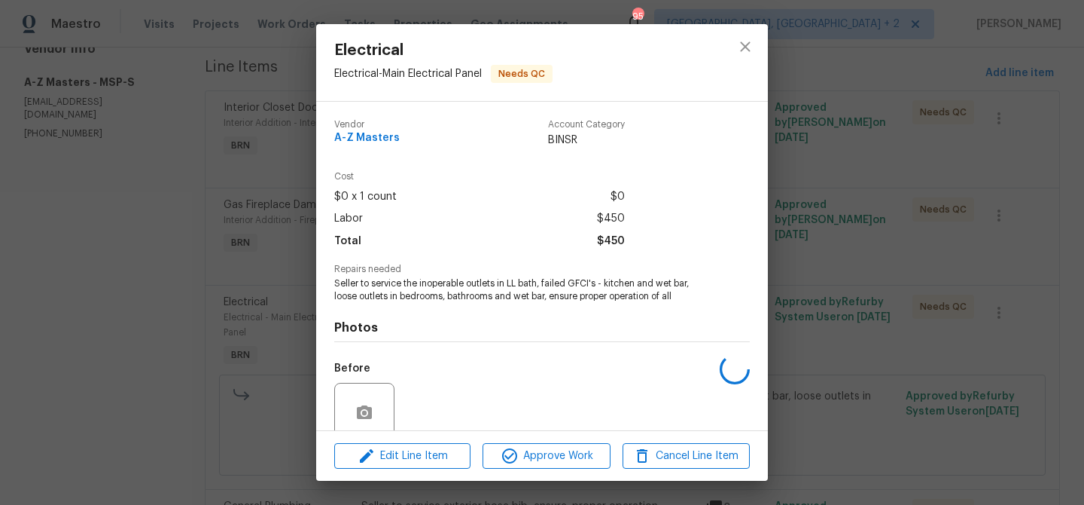
scroll to position [126, 0]
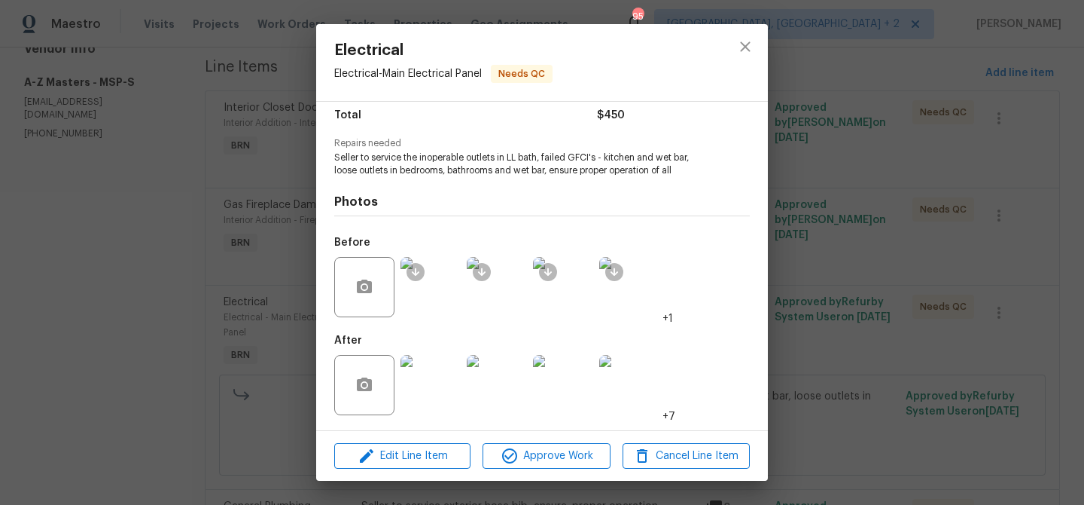
click at [434, 304] on img at bounding box center [431, 287] width 60 height 60
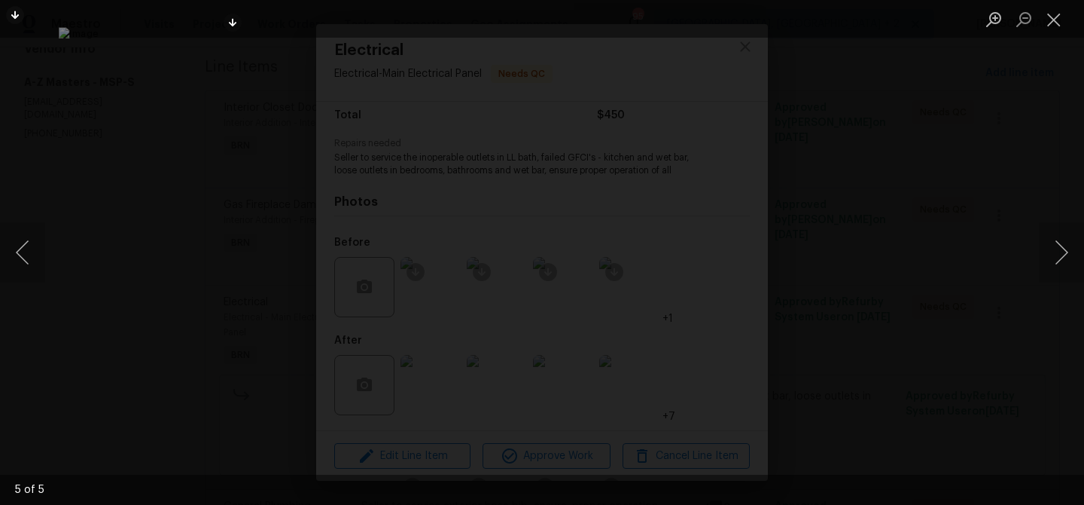
click at [120, 117] on div "Lightbox" at bounding box center [542, 252] width 1084 height 505
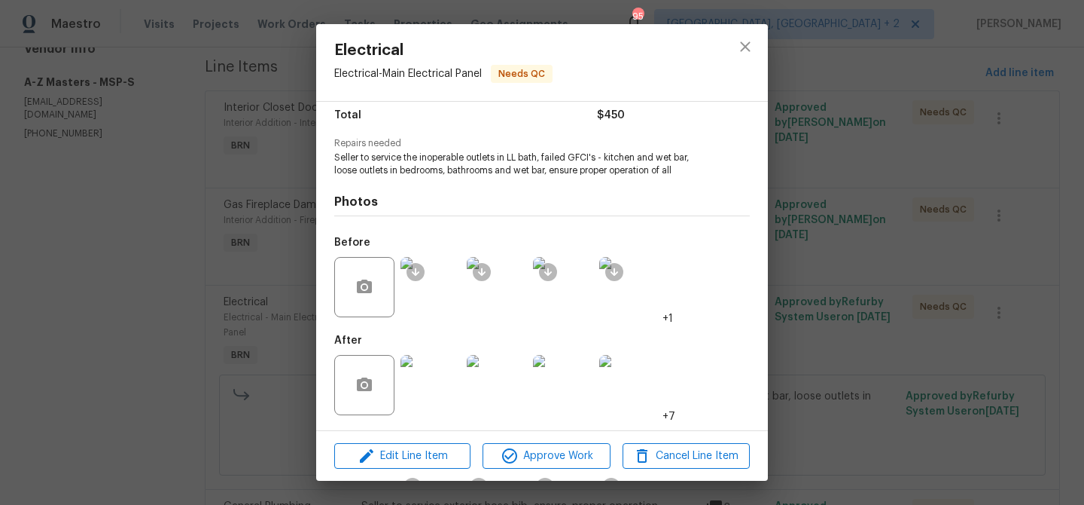
click at [206, 182] on div "Electrical Electrical - Main Electrical Panel Needs QC Vendor A-Z Masters Accou…" at bounding box center [542, 252] width 1084 height 505
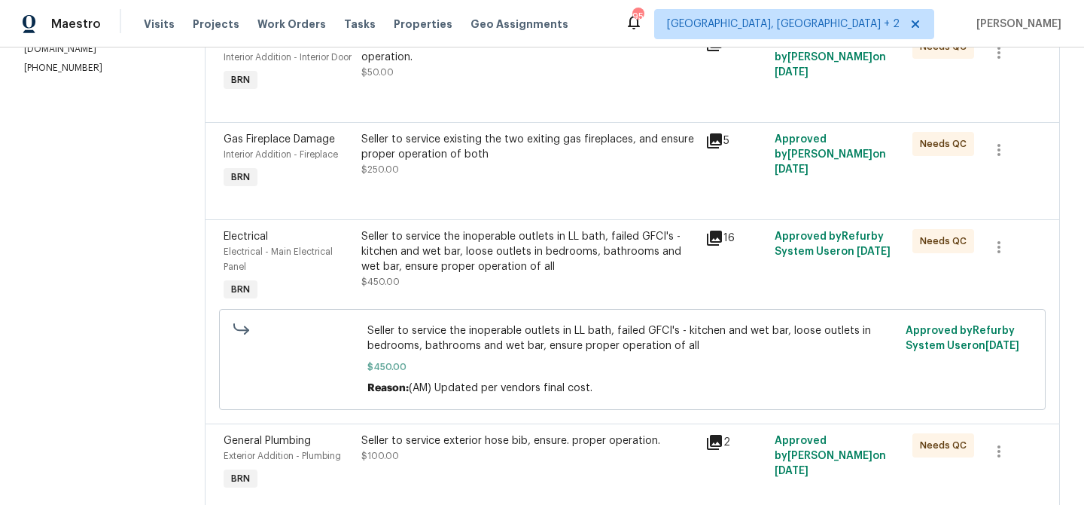
scroll to position [340, 0]
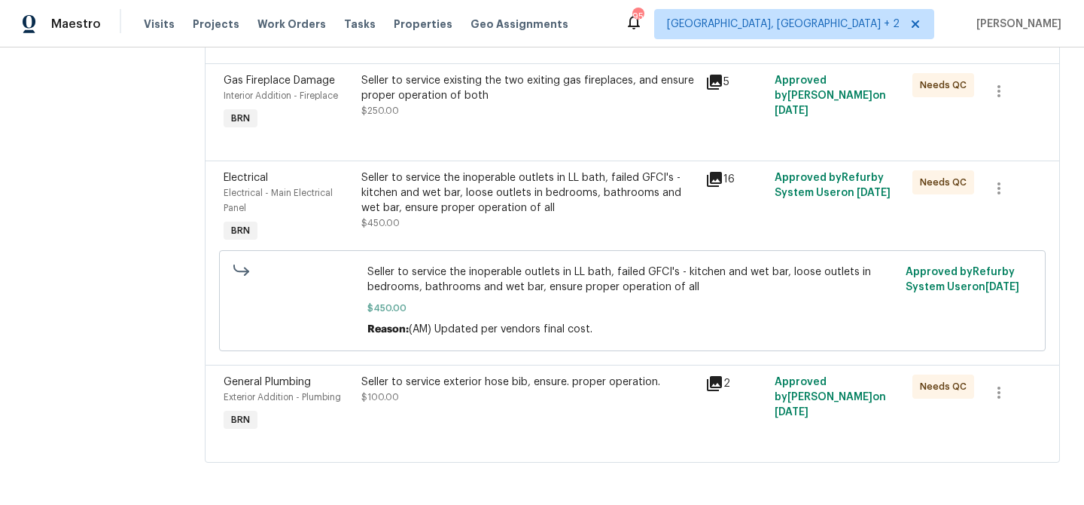
click at [443, 390] on div "Seller to service exterior hose bib, ensure. proper operation. $100.00" at bounding box center [529, 389] width 336 height 30
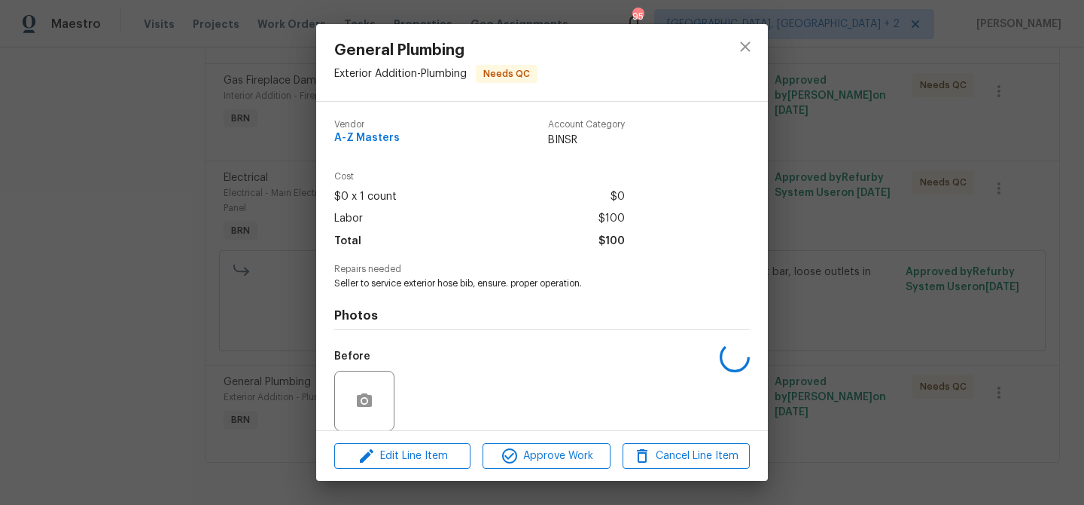
scroll to position [113, 0]
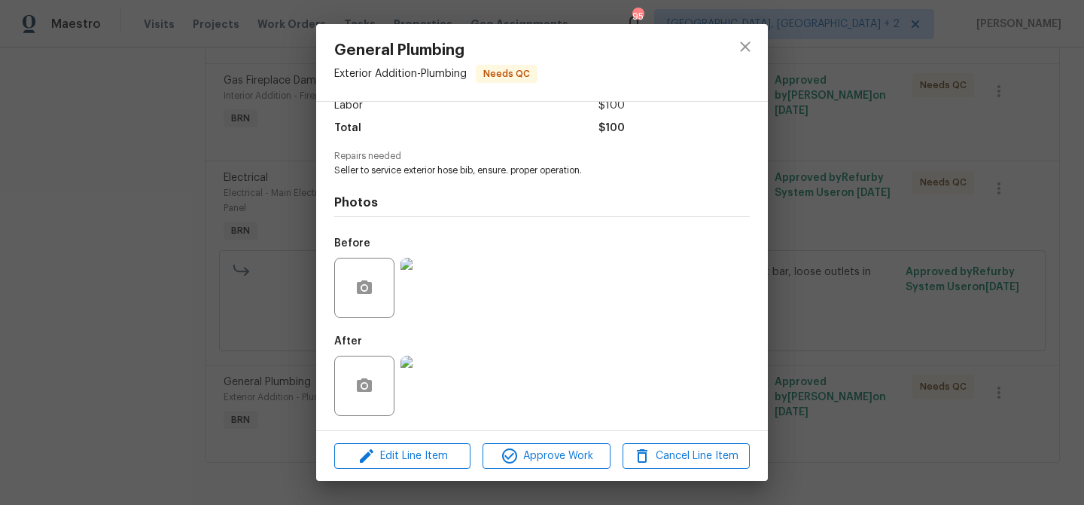
click at [433, 302] on img at bounding box center [431, 288] width 60 height 60
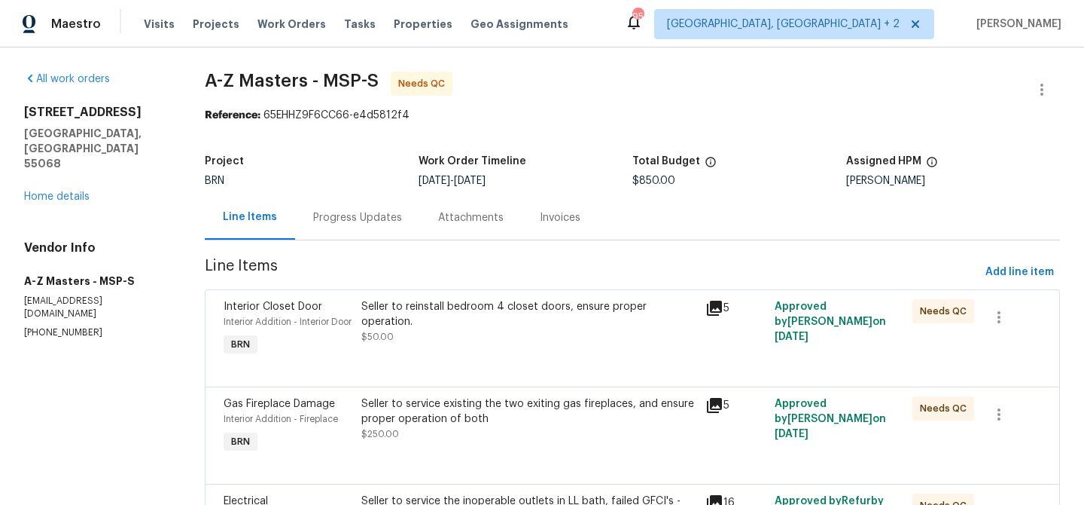
click at [404, 319] on div "Seller to reinstall bedroom 4 closet doors, ensure proper operation. $50.00" at bounding box center [529, 321] width 336 height 45
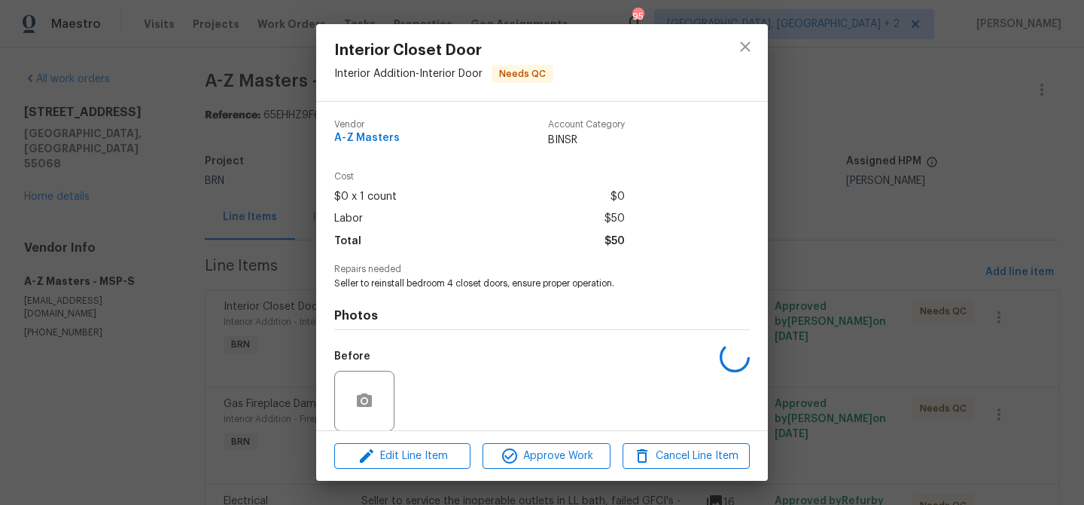
scroll to position [113, 0]
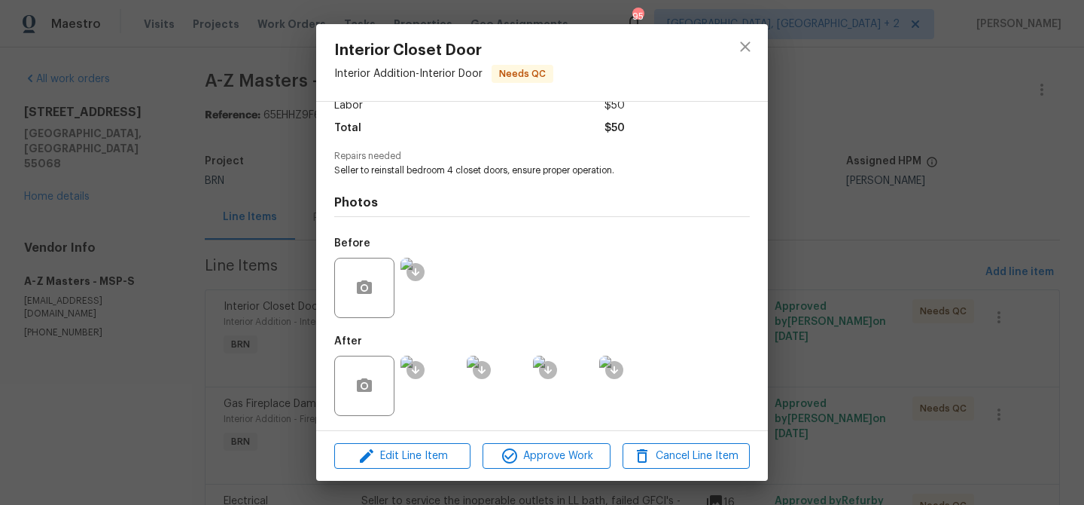
click at [434, 385] on img at bounding box center [431, 385] width 60 height 60
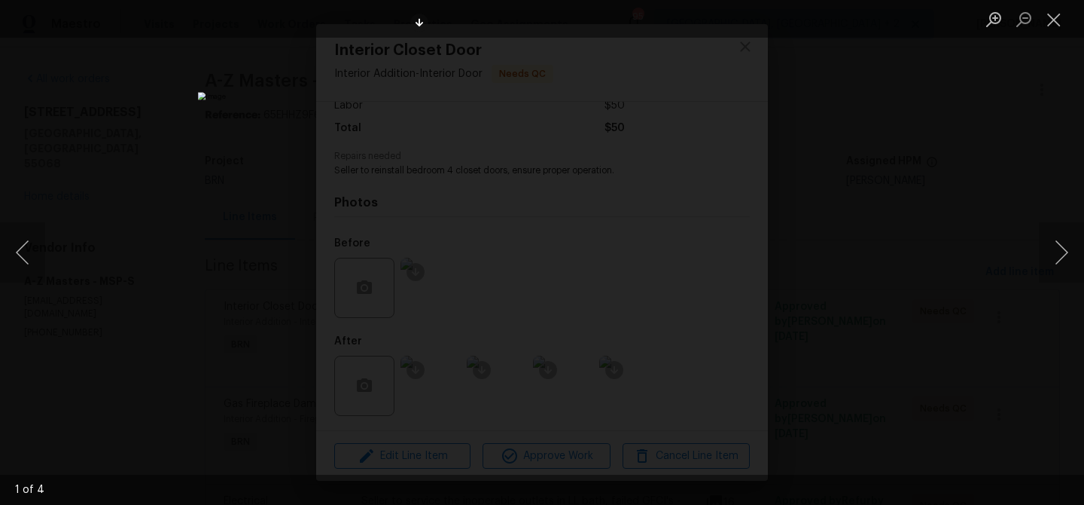
click at [225, 127] on div "Lightbox" at bounding box center [542, 252] width 1084 height 505
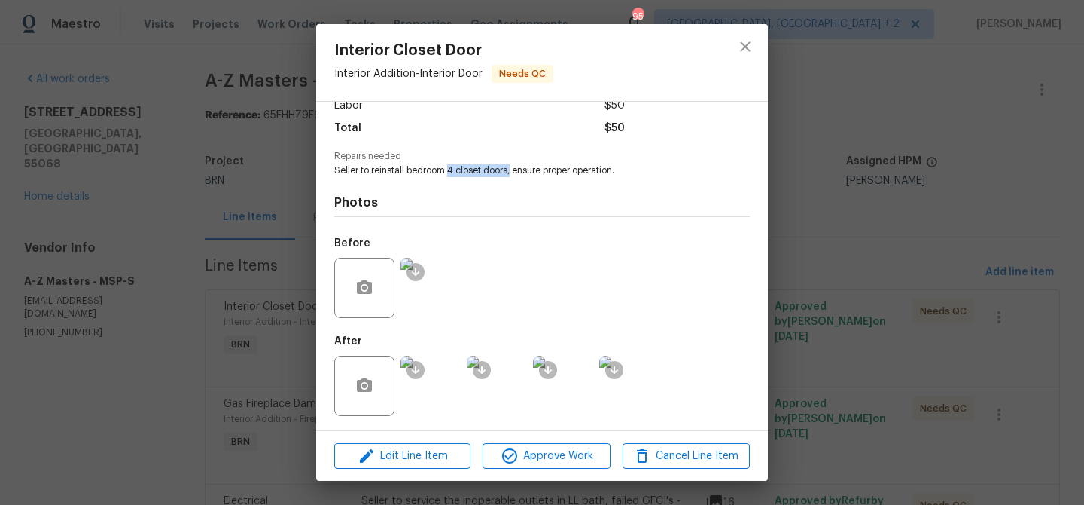
drag, startPoint x: 449, startPoint y: 169, endPoint x: 511, endPoint y: 170, distance: 61.8
click at [511, 170] on span "Seller to reinstall bedroom 4 closet doors, ensure proper operation." at bounding box center [521, 170] width 374 height 13
copy span "4 closet doors,"
click at [274, 160] on div "Interior Closet Door Interior Addition - Interior Door Needs QC Vendor A-Z Mast…" at bounding box center [542, 252] width 1084 height 505
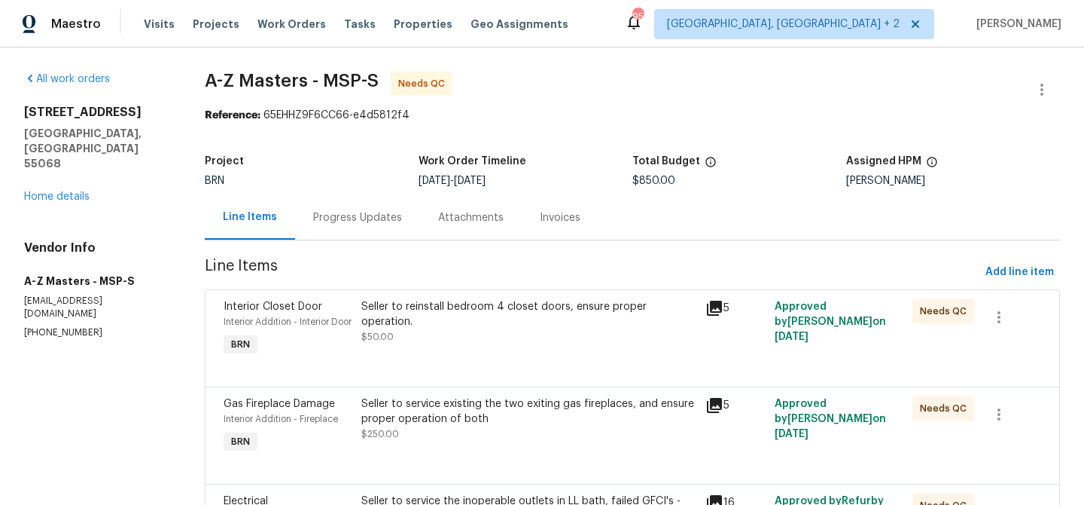
click at [484, 322] on div "Seller to reinstall bedroom 4 closet doors, ensure proper operation. $50.00" at bounding box center [529, 321] width 336 height 45
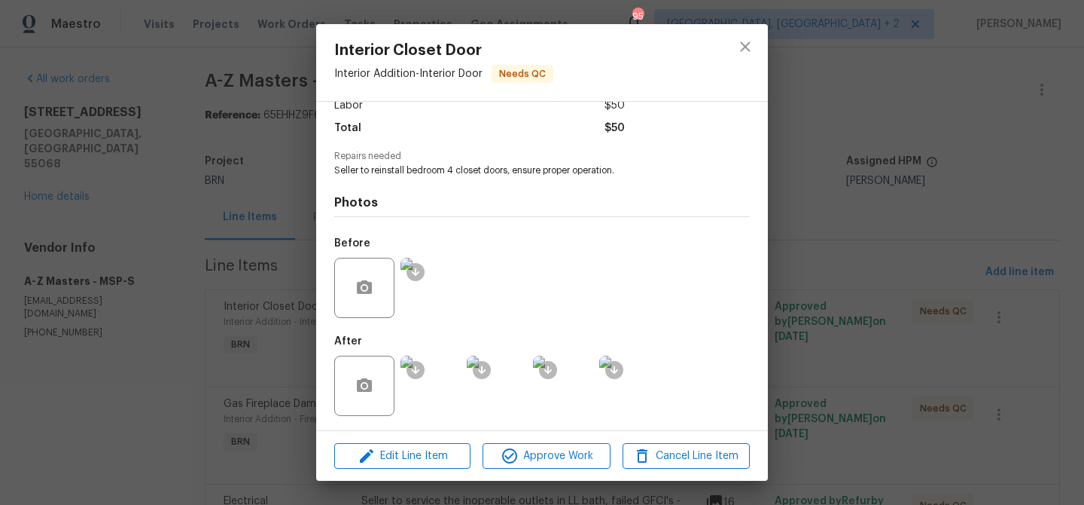
click at [430, 383] on img at bounding box center [431, 385] width 60 height 60
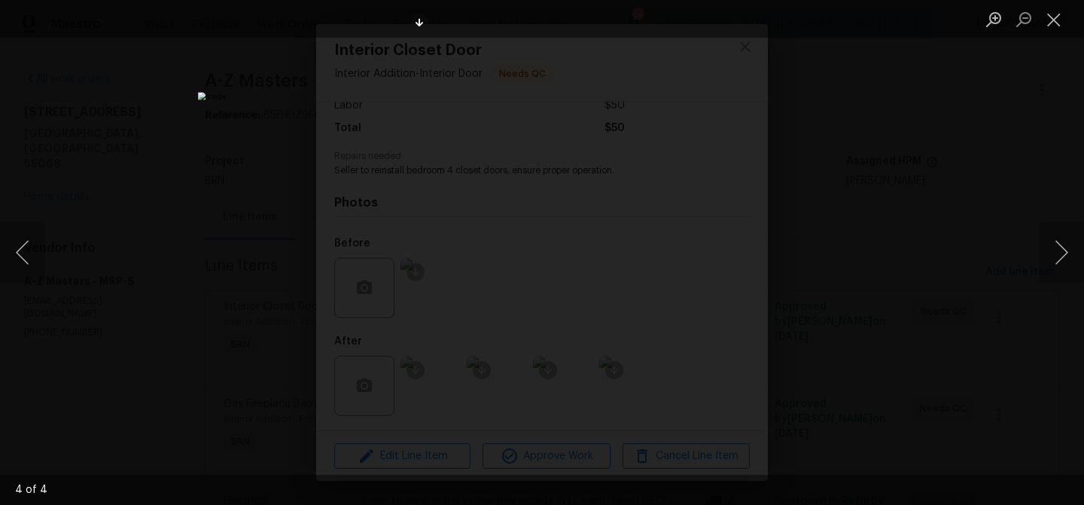
click at [198, 240] on div "Lightbox" at bounding box center [542, 252] width 1084 height 505
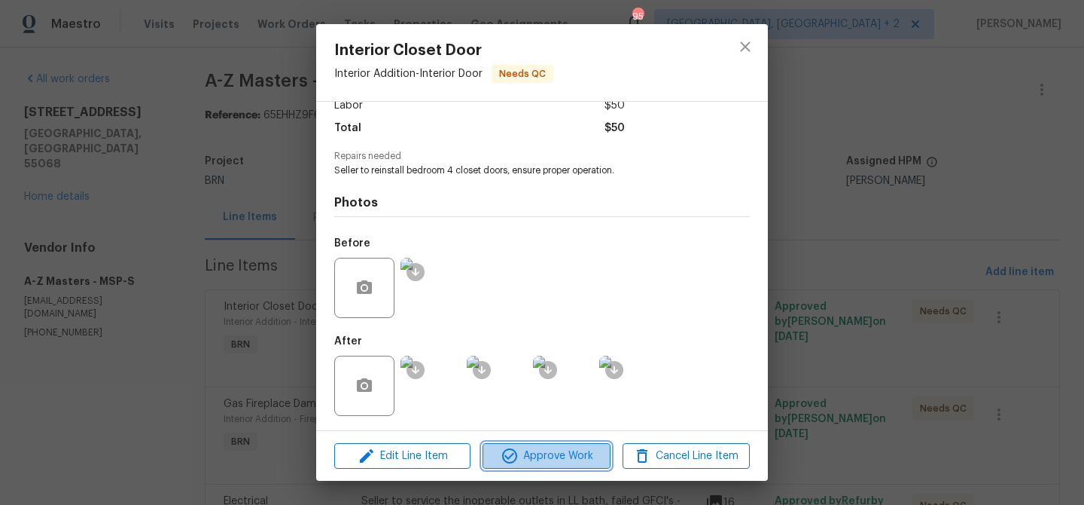
click at [539, 450] on span "Approve Work" at bounding box center [546, 456] width 118 height 19
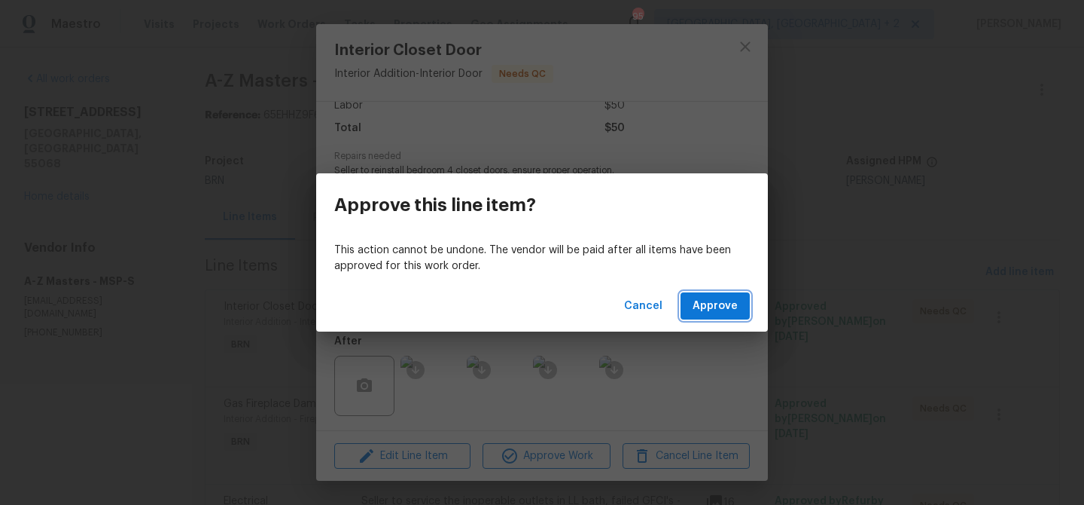
click at [702, 294] on button "Approve" at bounding box center [715, 306] width 69 height 28
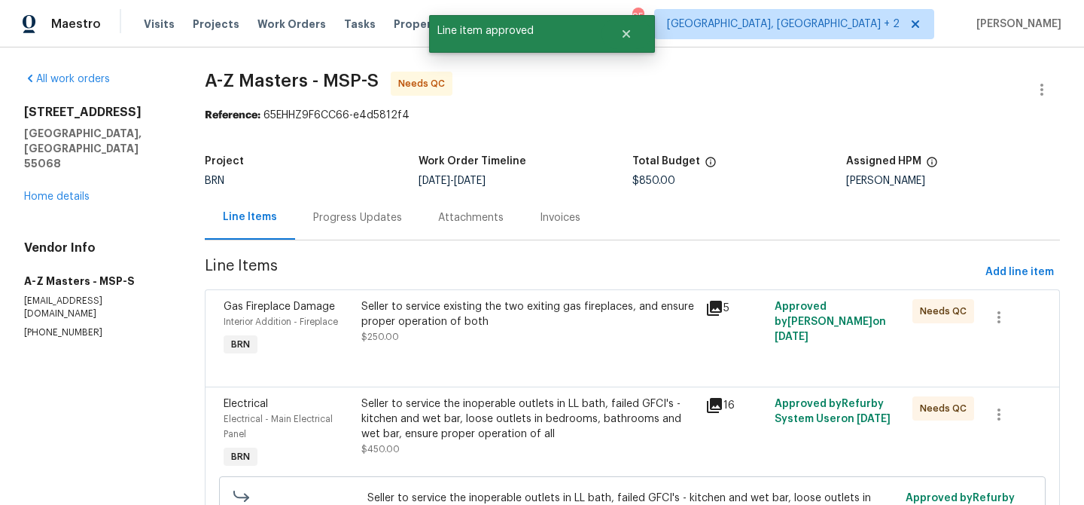
click at [462, 322] on div "Seller to service existing the two exiting gas fireplaces, and ensure proper op…" at bounding box center [529, 314] width 336 height 30
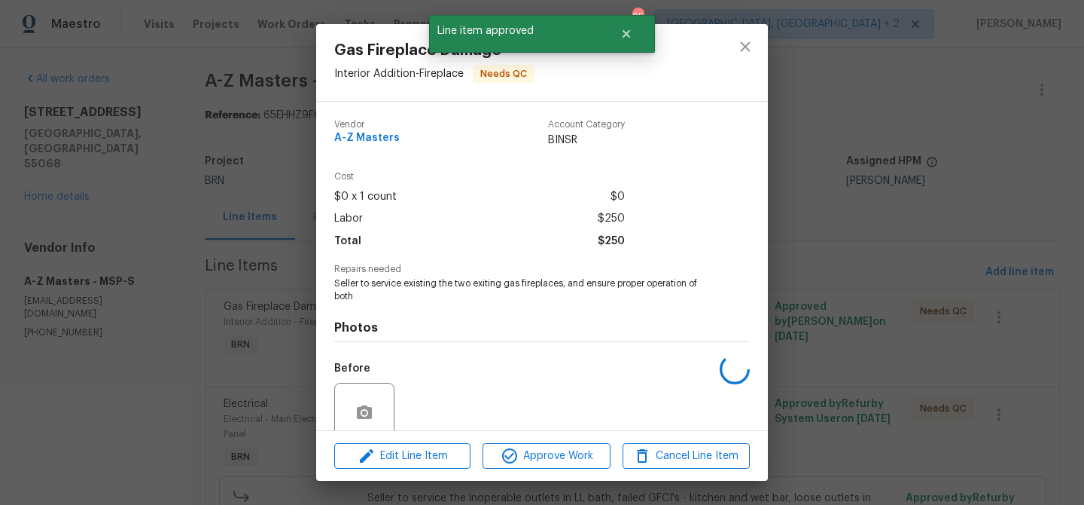
scroll to position [126, 0]
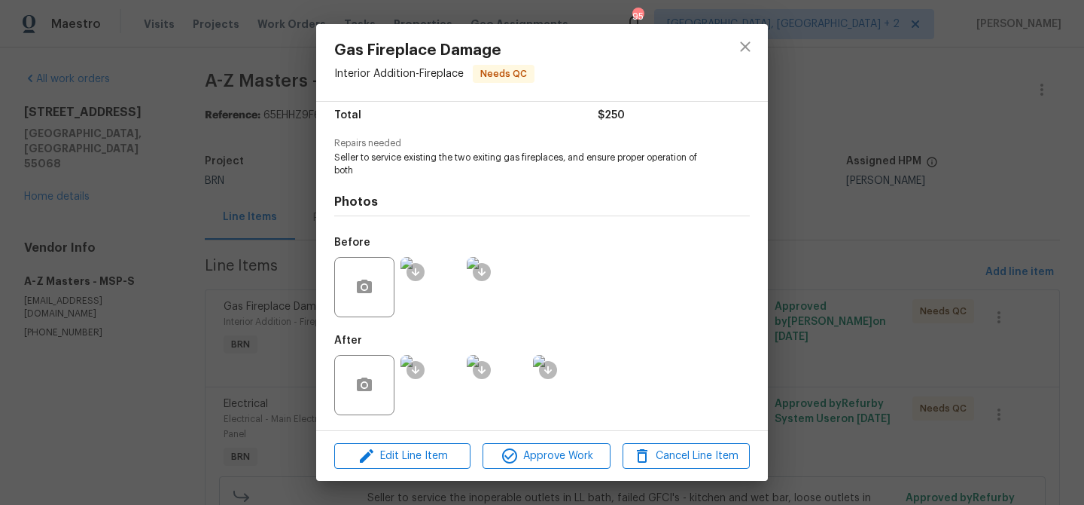
click at [172, 50] on div "Gas Fireplace Damage Interior Addition - Fireplace Needs QC Vendor A-Z Masters …" at bounding box center [542, 252] width 1084 height 505
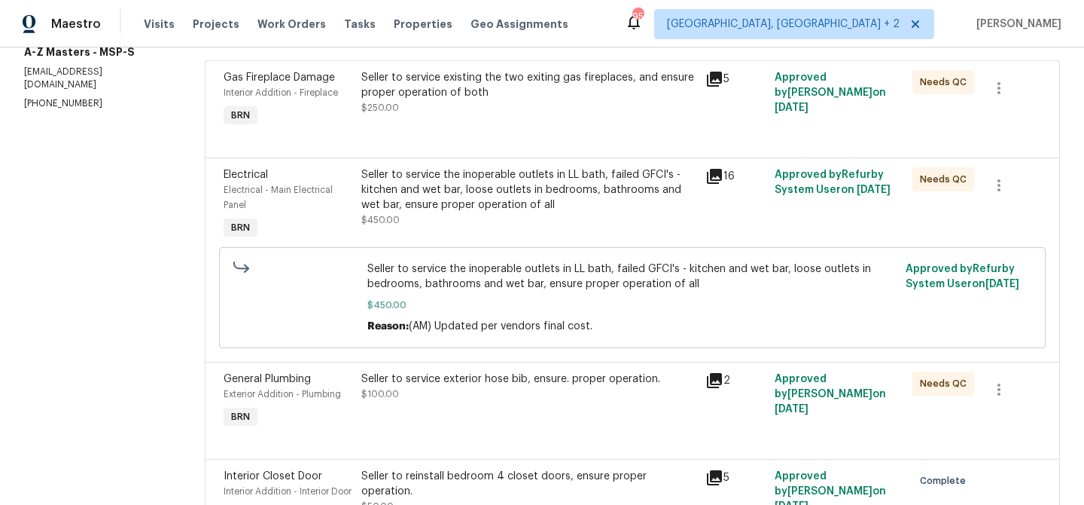
scroll to position [233, 0]
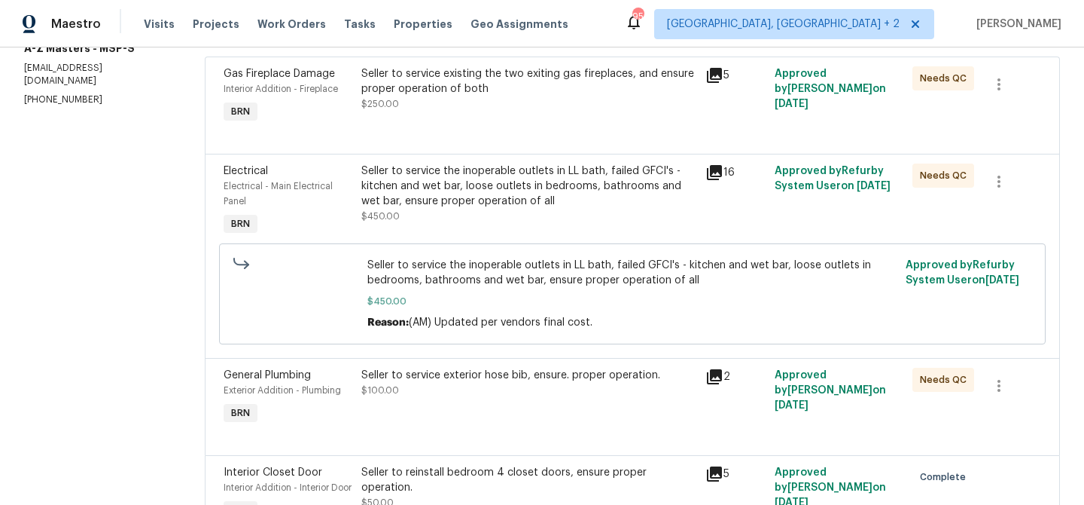
click at [417, 113] on div "Seller to service existing the two exiting gas fireplaces, and ensure proper op…" at bounding box center [529, 96] width 345 height 69
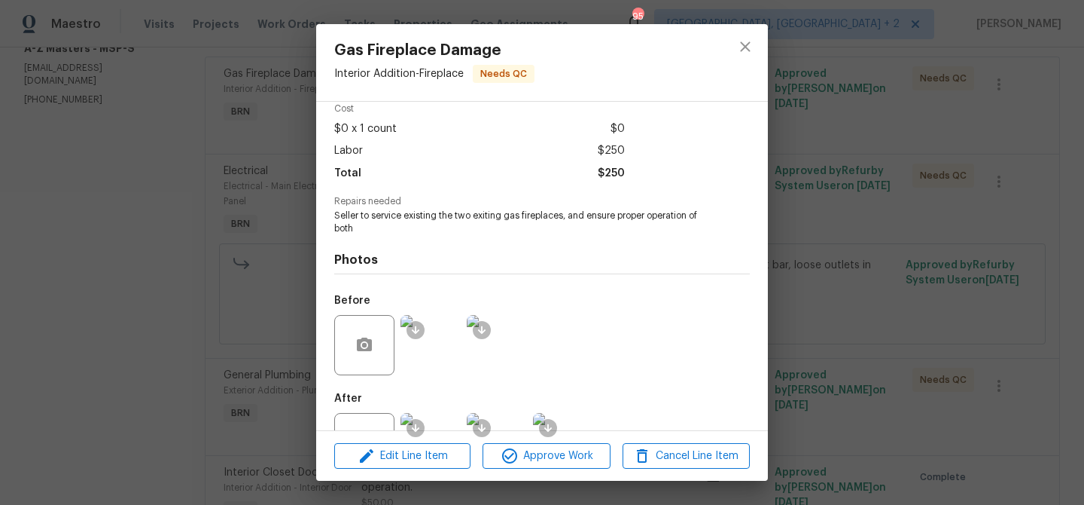
scroll to position [126, 0]
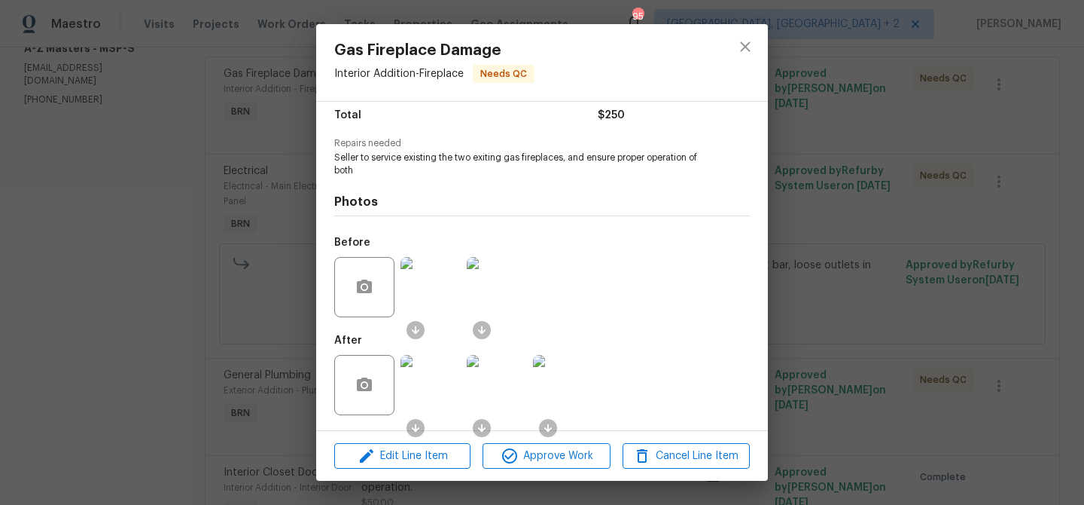
click at [440, 380] on img at bounding box center [431, 385] width 60 height 60
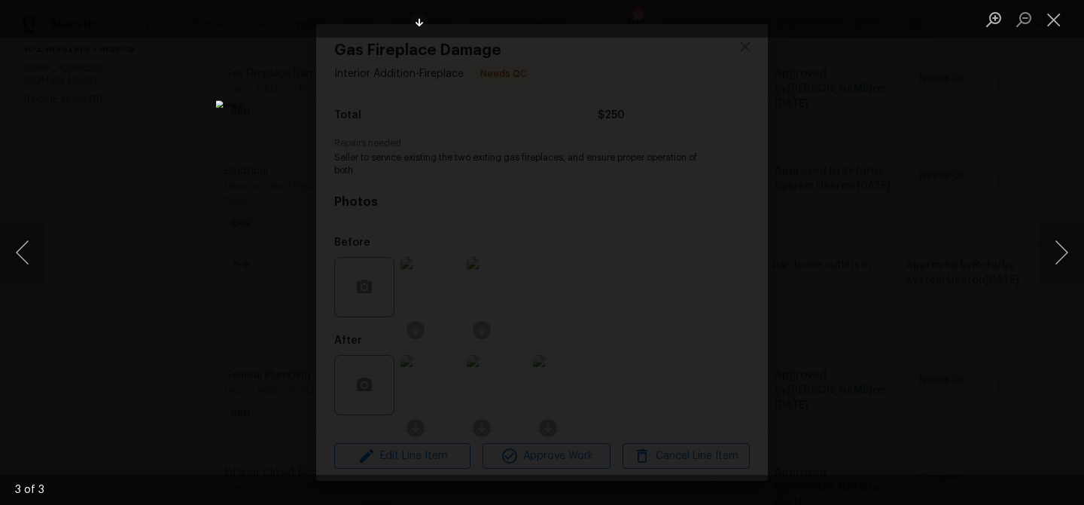
click at [172, 200] on div "Lightbox" at bounding box center [542, 252] width 1084 height 505
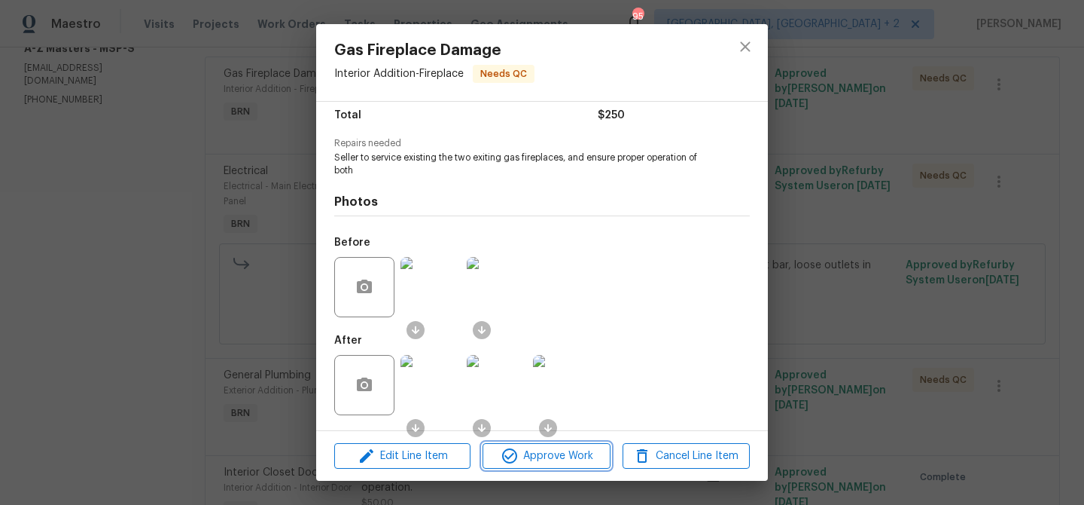
click at [516, 462] on icon "button" at bounding box center [510, 456] width 18 height 18
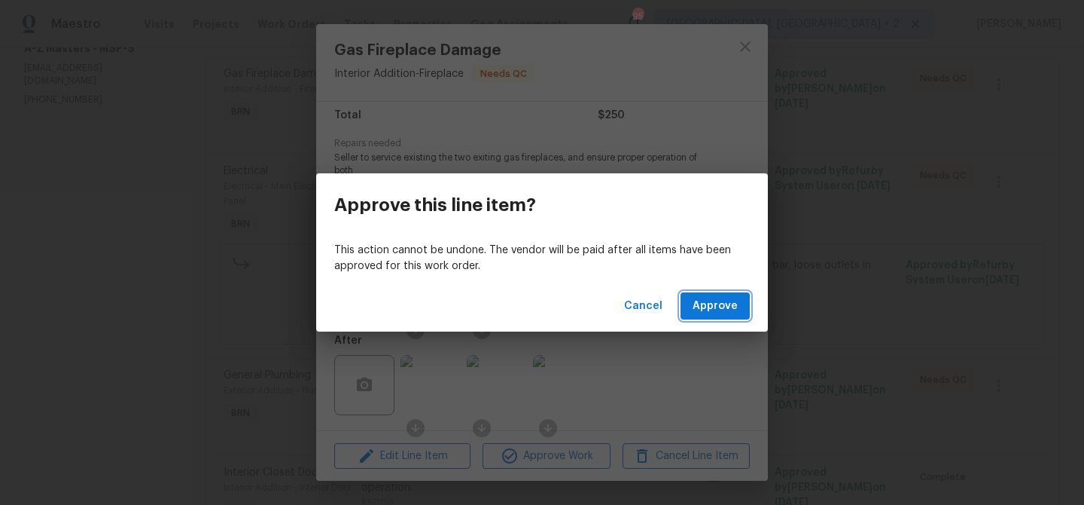
click at [703, 301] on span "Approve" at bounding box center [715, 306] width 45 height 19
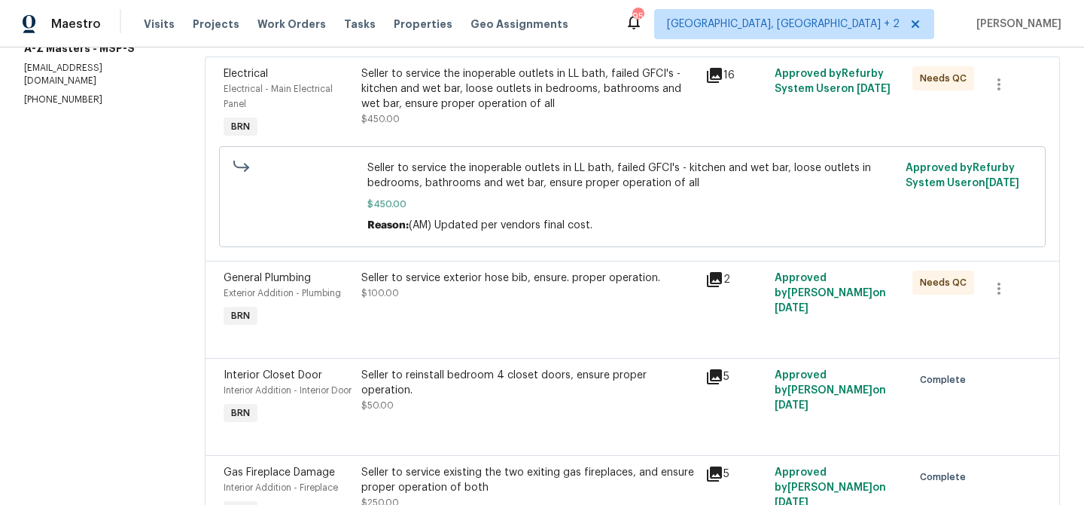
click at [442, 46] on div "Maestro Visits Projects Work Orders Tasks Properties Geo Assignments 95 [GEOGRA…" at bounding box center [542, 23] width 1084 height 47
click at [419, 82] on div "Seller to service the inoperable outlets in LL bath, failed GFCI's - kitchen an…" at bounding box center [529, 88] width 336 height 45
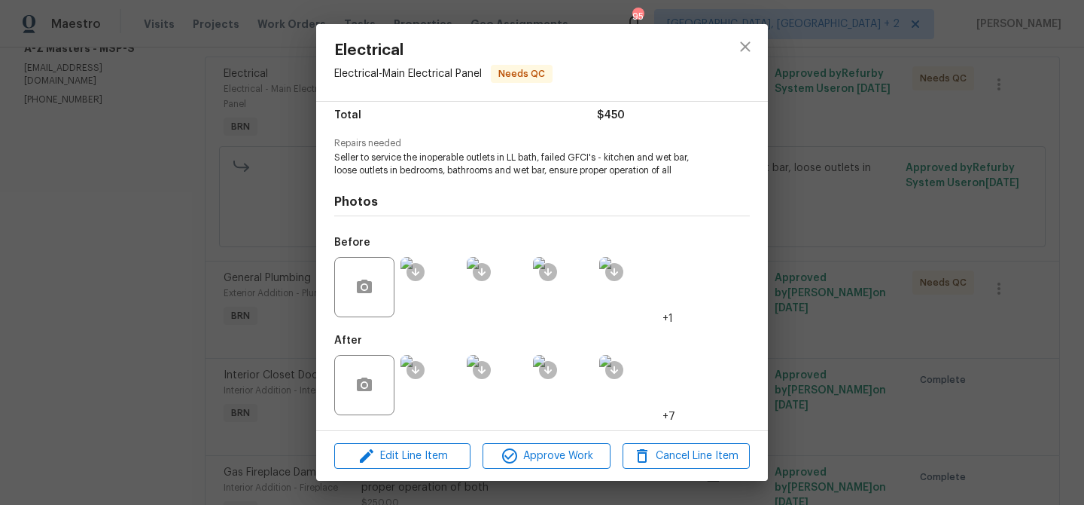
click at [438, 385] on img at bounding box center [431, 385] width 60 height 60
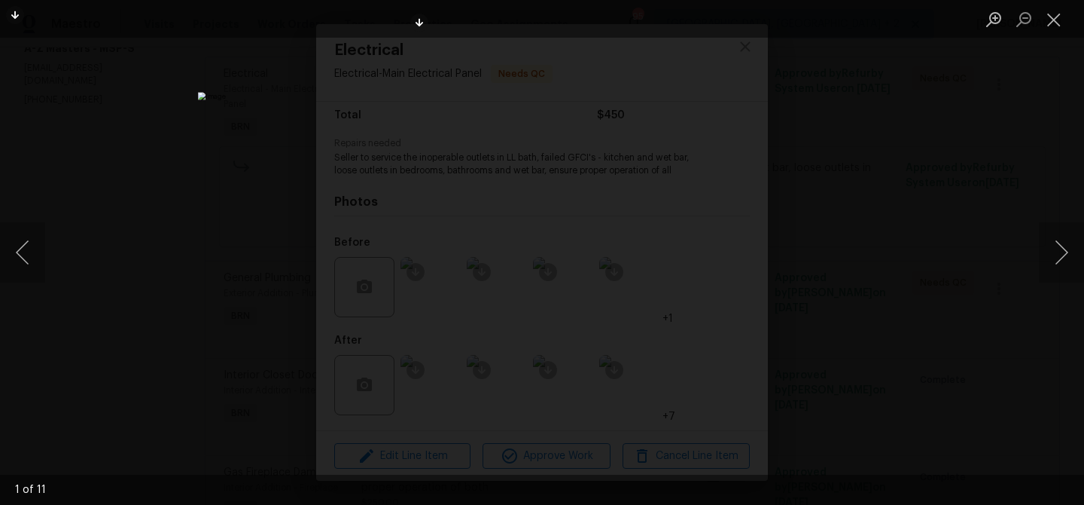
click at [210, 239] on div "Lightbox" at bounding box center [542, 252] width 1084 height 505
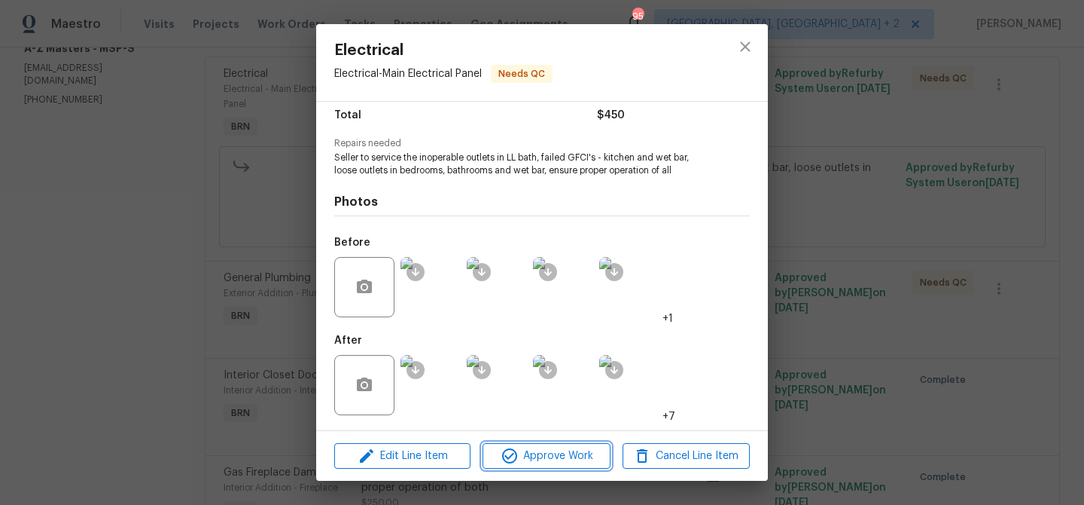
click at [507, 448] on icon "button" at bounding box center [510, 456] width 18 height 18
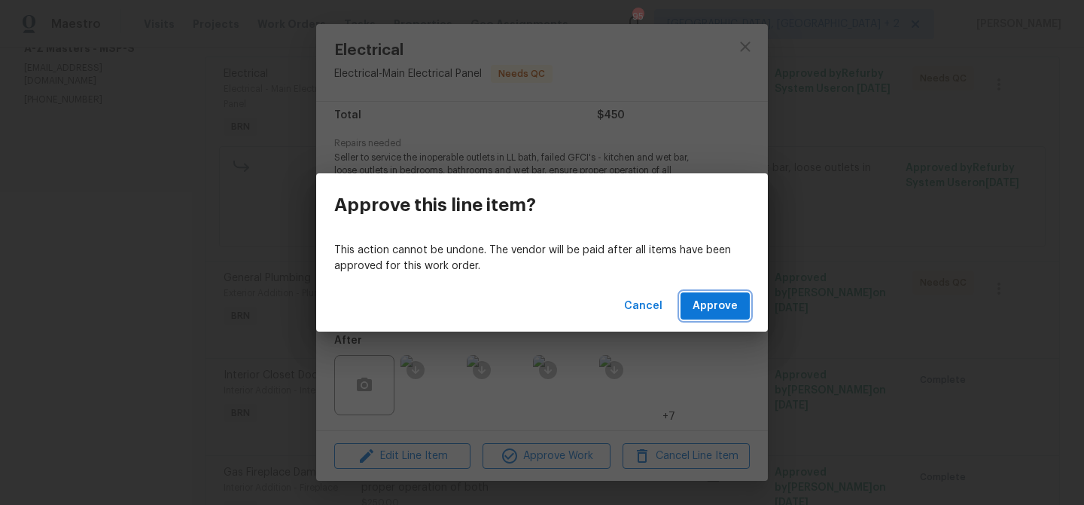
click at [709, 313] on span "Approve" at bounding box center [715, 306] width 45 height 19
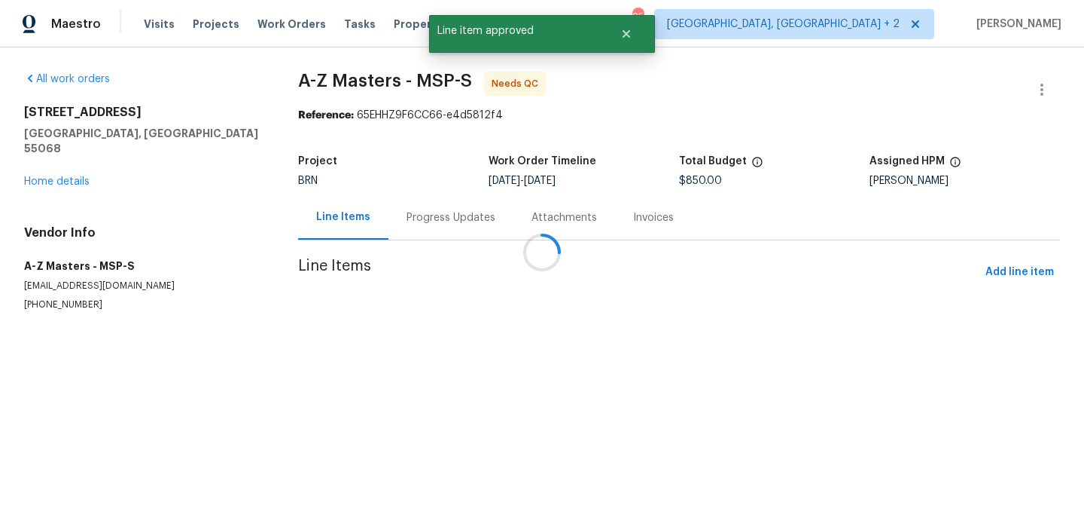
scroll to position [0, 0]
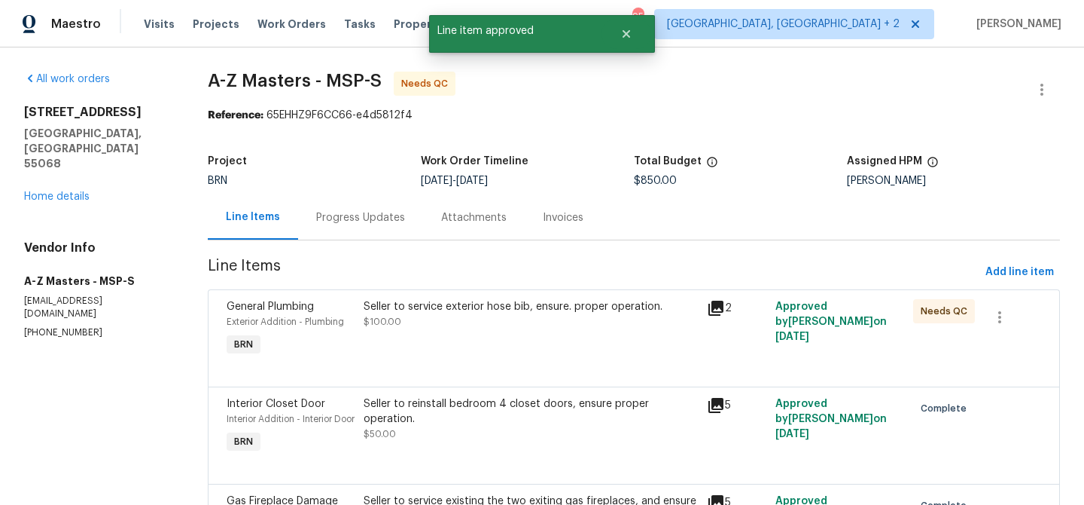
click at [465, 309] on div "Seller to service exterior hose bib, ensure. proper operation." at bounding box center [531, 306] width 334 height 15
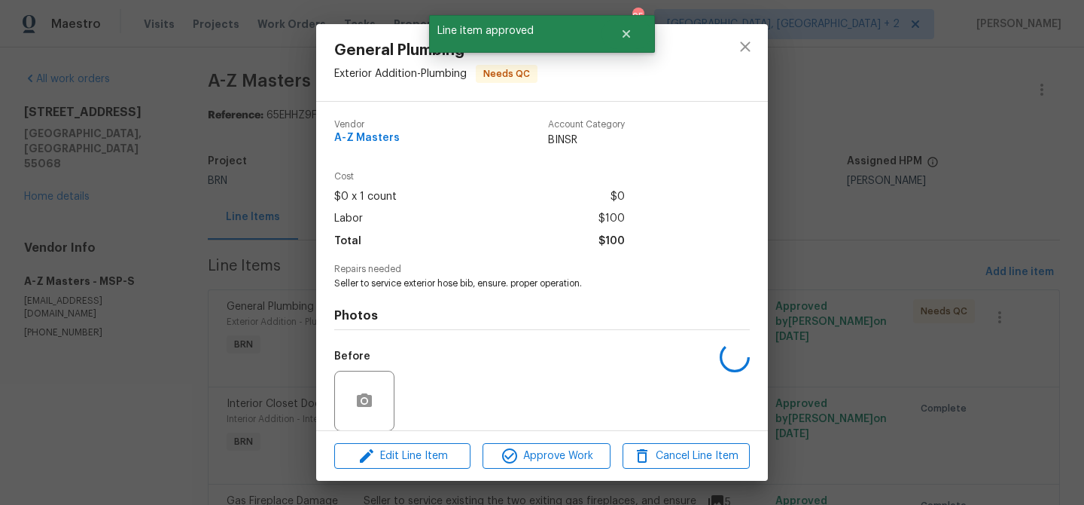
scroll to position [113, 0]
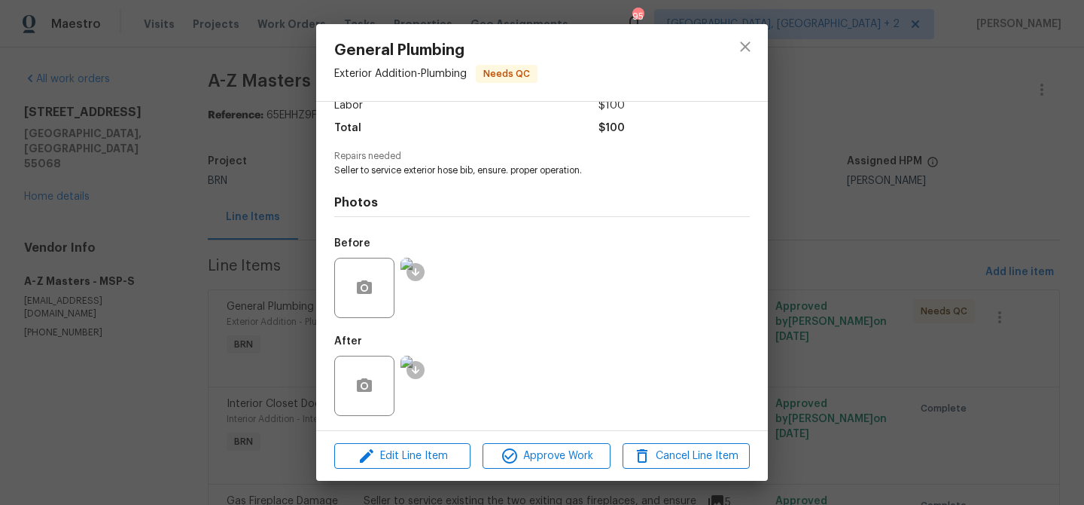
click at [432, 366] on img at bounding box center [431, 385] width 60 height 60
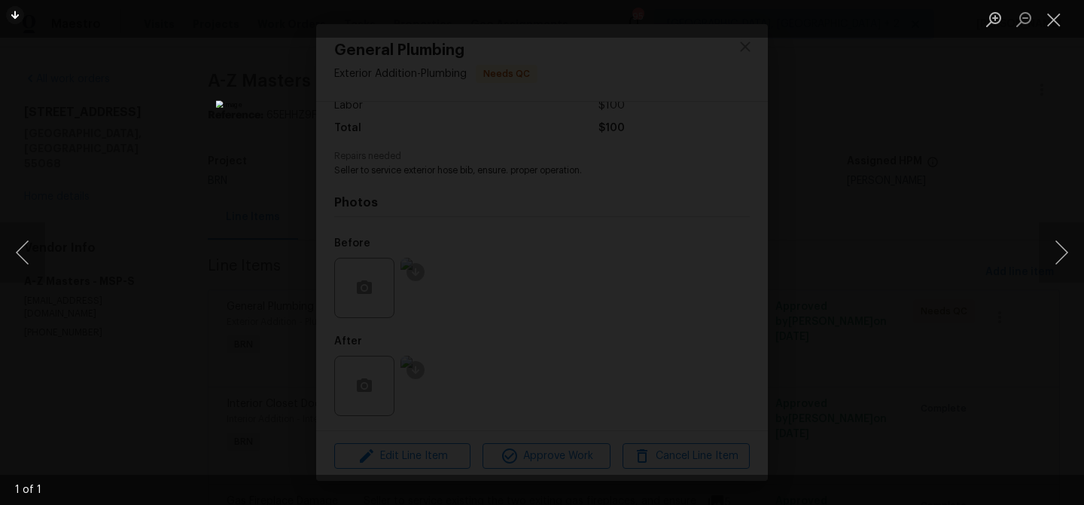
click at [233, 325] on div "Lightbox" at bounding box center [542, 252] width 1084 height 505
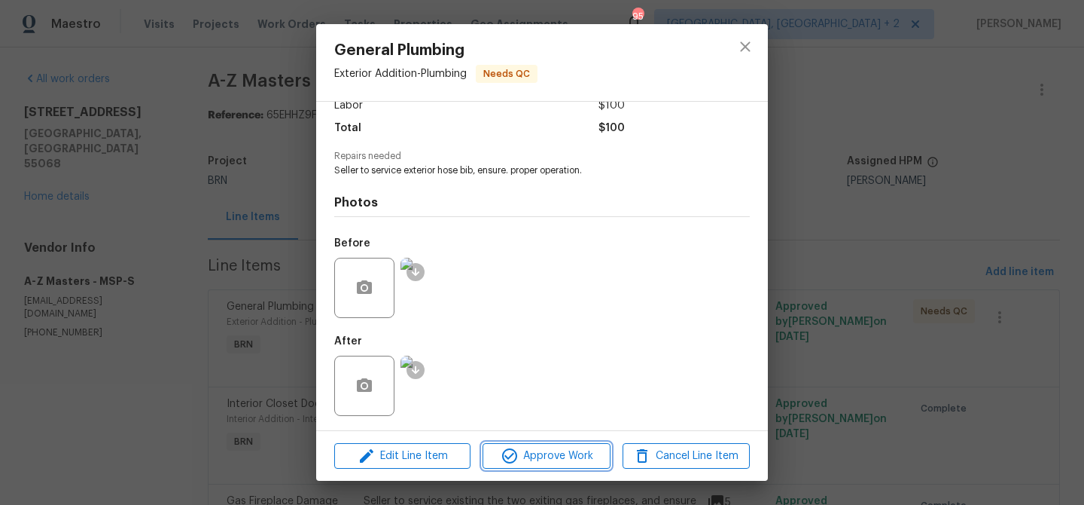
click at [508, 456] on icon "button" at bounding box center [510, 456] width 18 height 18
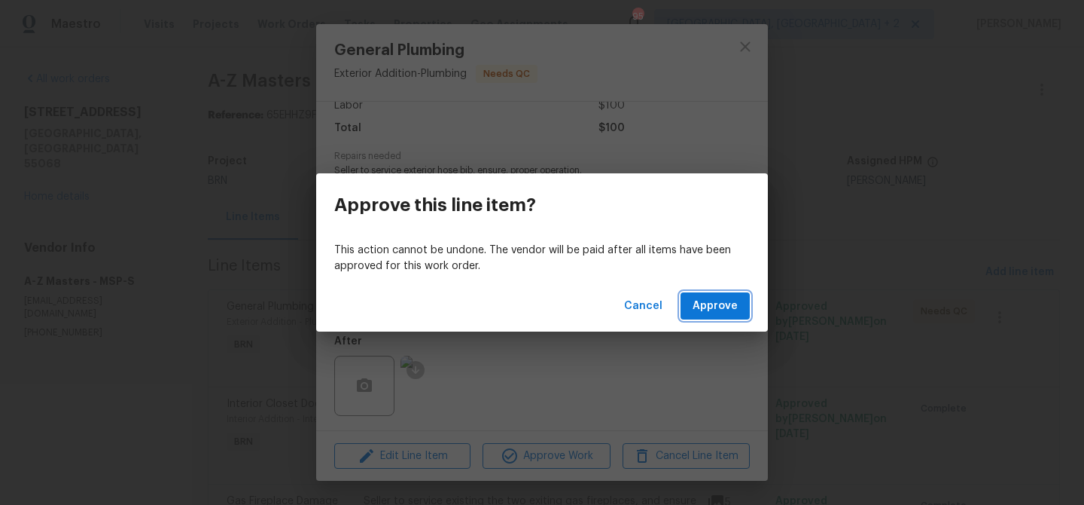
click at [712, 312] on span "Approve" at bounding box center [715, 306] width 45 height 19
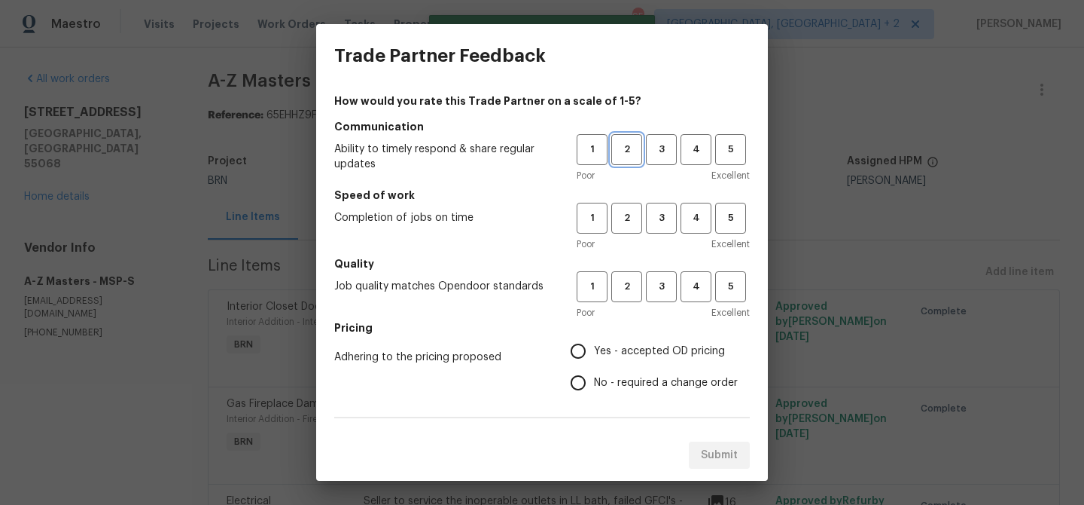
click at [621, 156] on span "2" at bounding box center [627, 149] width 28 height 17
click at [624, 219] on span "2" at bounding box center [627, 217] width 28 height 17
click at [633, 300] on button "2" at bounding box center [626, 286] width 31 height 31
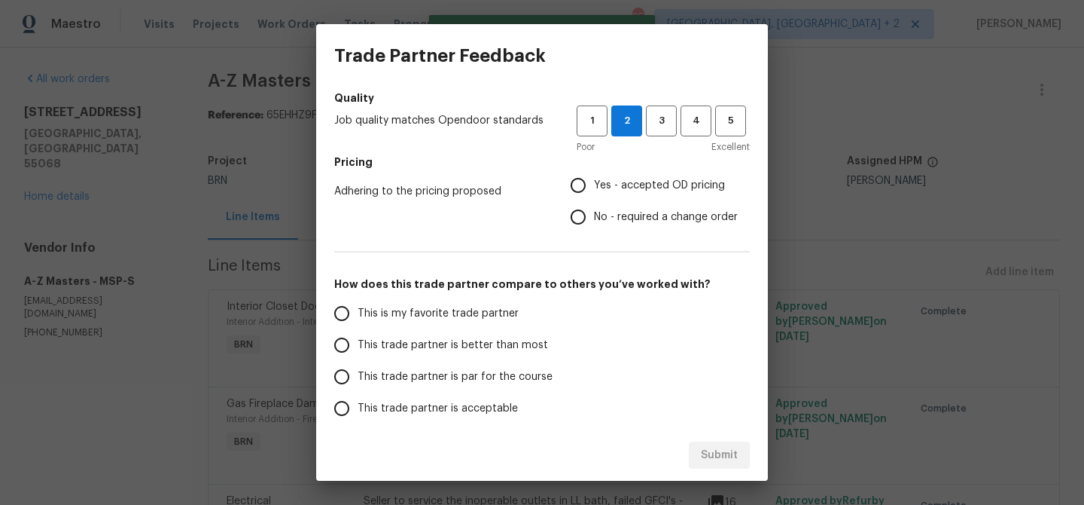
click at [594, 227] on input "No - required a change order" at bounding box center [579, 217] width 32 height 32
radio input "true"
click at [384, 312] on span "This is my favorite trade partner" at bounding box center [438, 314] width 161 height 16
click at [358, 312] on input "This is my favorite trade partner" at bounding box center [342, 313] width 32 height 32
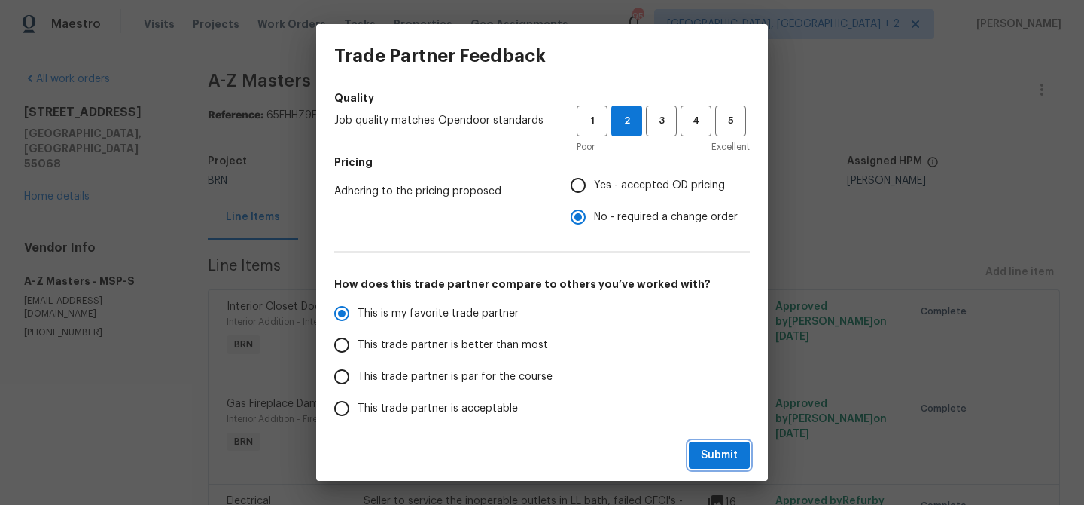
click at [712, 449] on span "Submit" at bounding box center [719, 455] width 37 height 19
radio input "true"
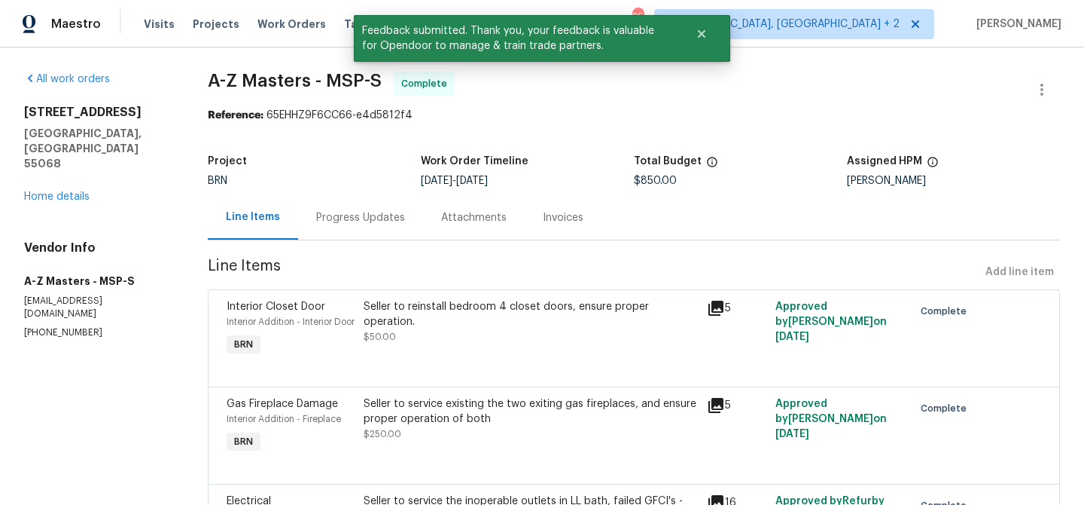
click at [348, 207] on div "Progress Updates" at bounding box center [360, 217] width 125 height 44
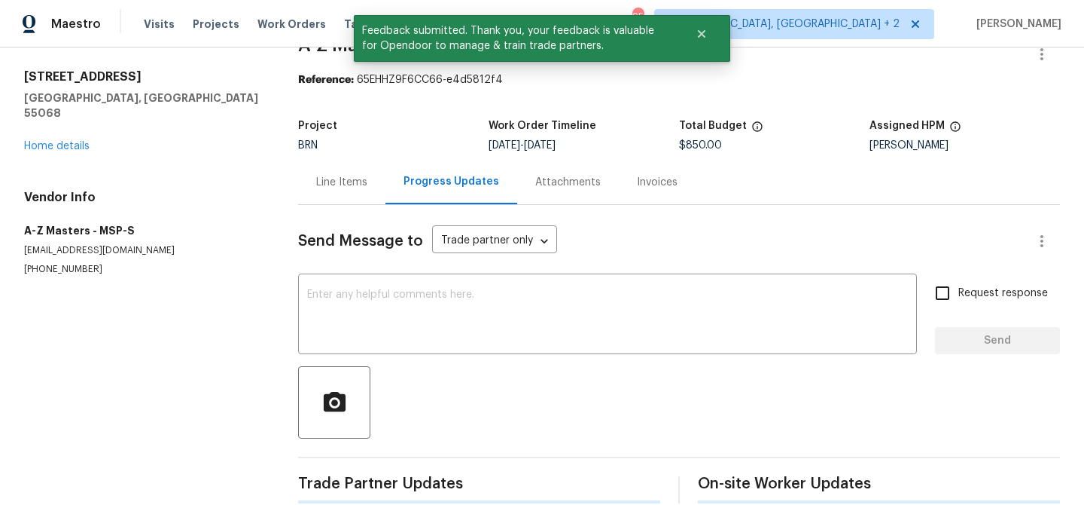
scroll to position [58, 0]
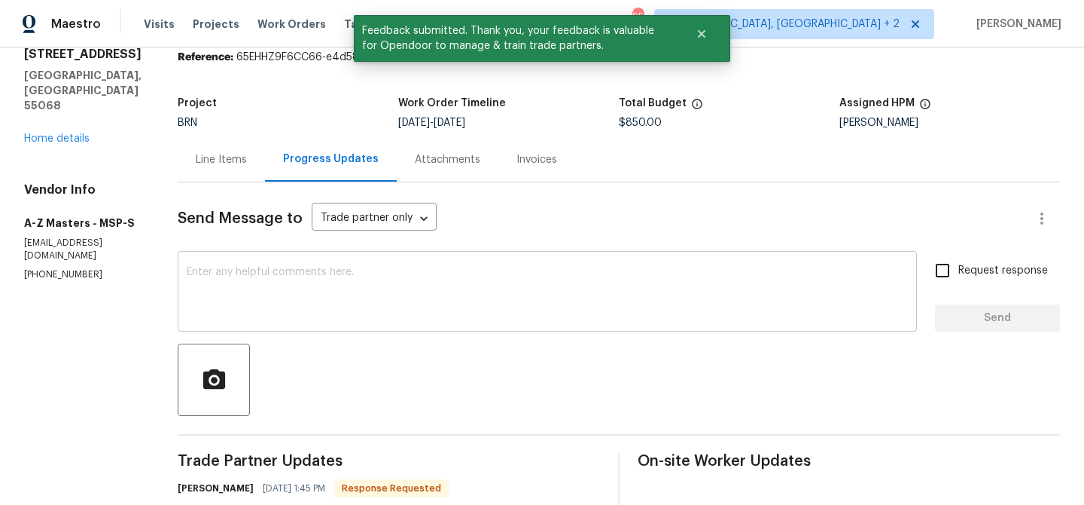
click at [385, 302] on textarea at bounding box center [547, 293] width 721 height 53
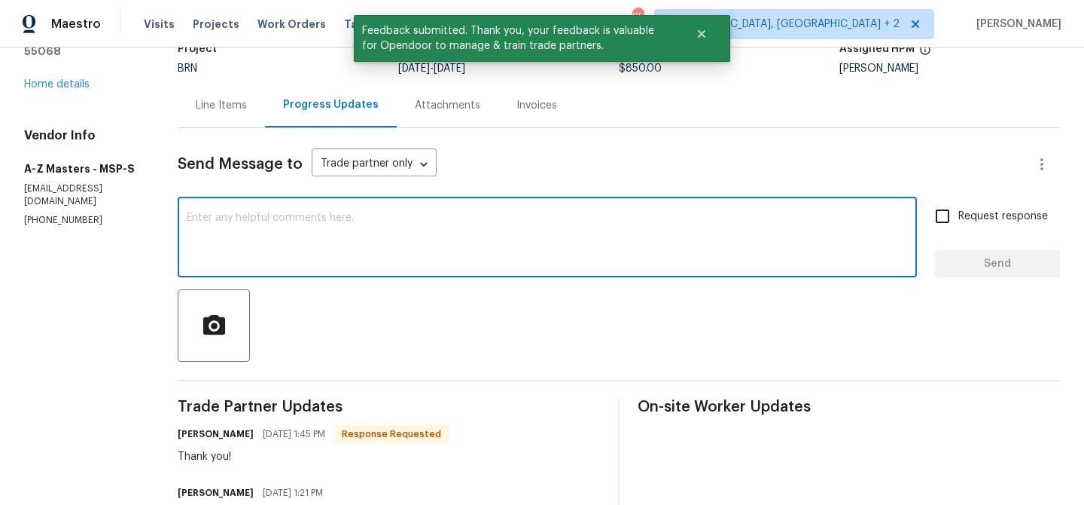
scroll to position [176, 0]
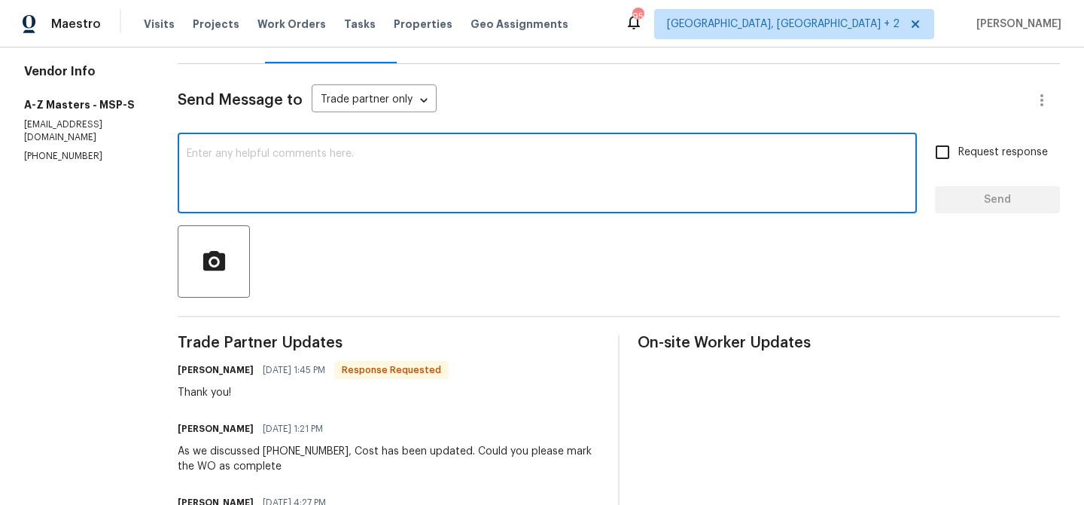
paste textarea "WO is approved, Please upload the invoice under the invoice section.Thanks"
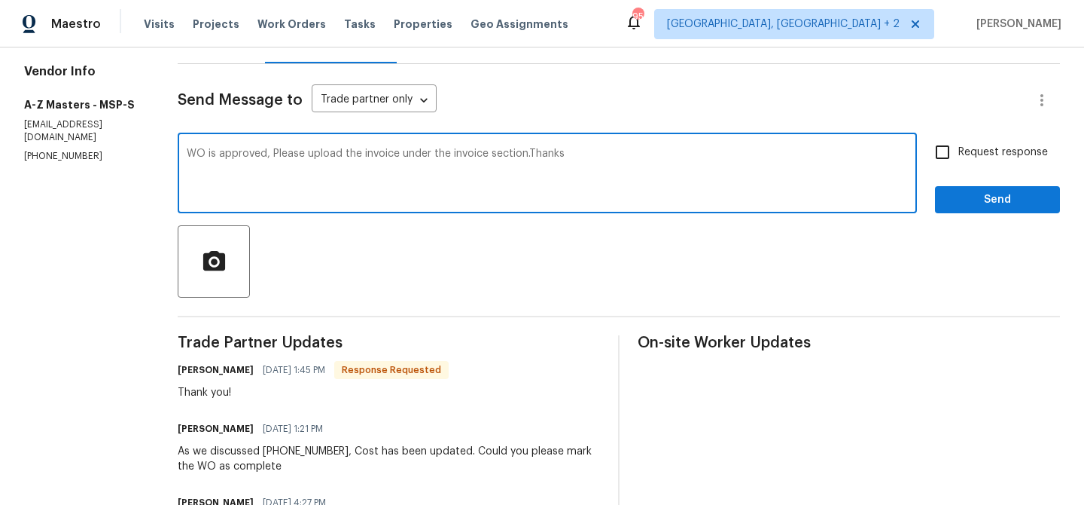
type textarea "WO is approved, Please upload the invoice under the invoice section.Thanks"
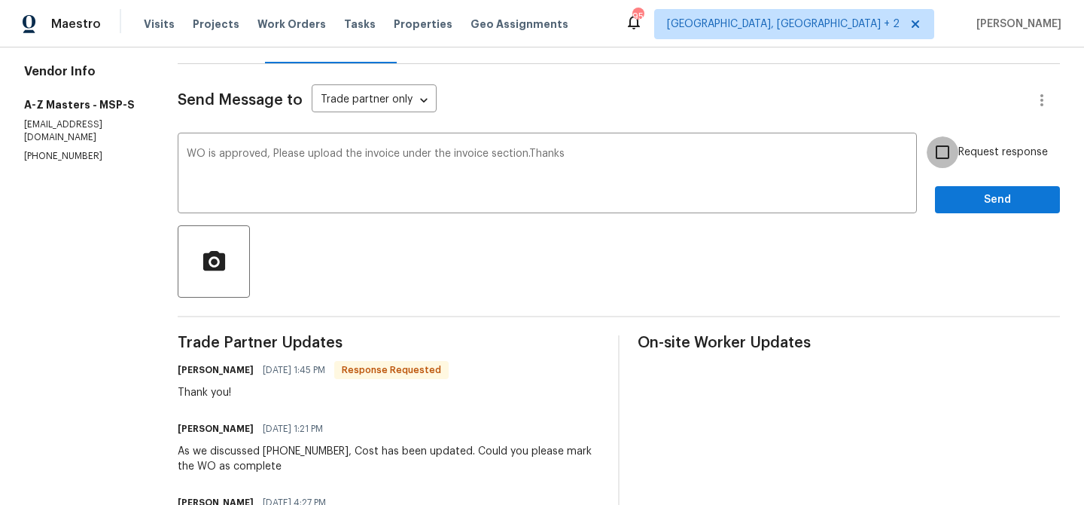
click at [936, 160] on input "Request response" at bounding box center [943, 152] width 32 height 32
checkbox input "true"
click at [948, 196] on span "Send" at bounding box center [997, 200] width 101 height 19
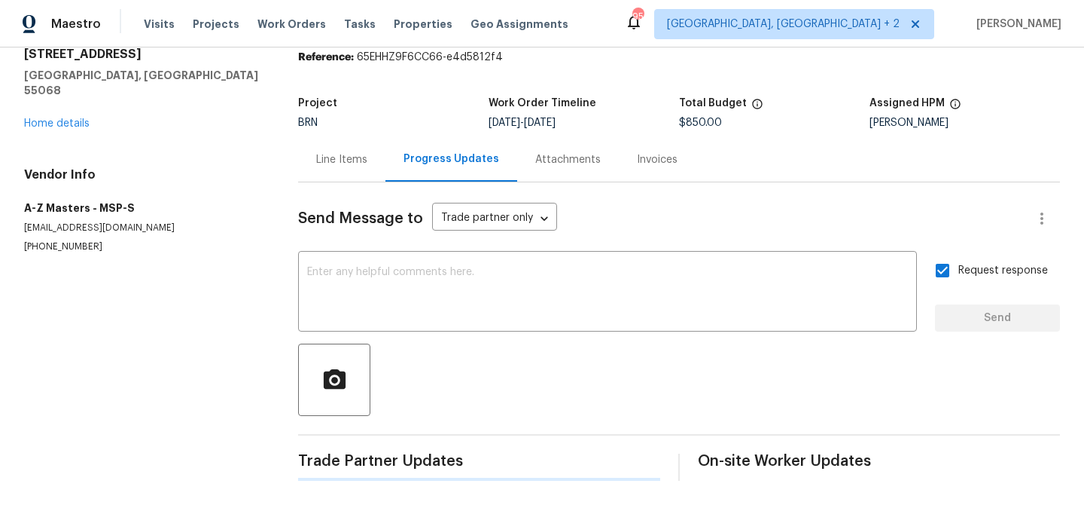
scroll to position [0, 0]
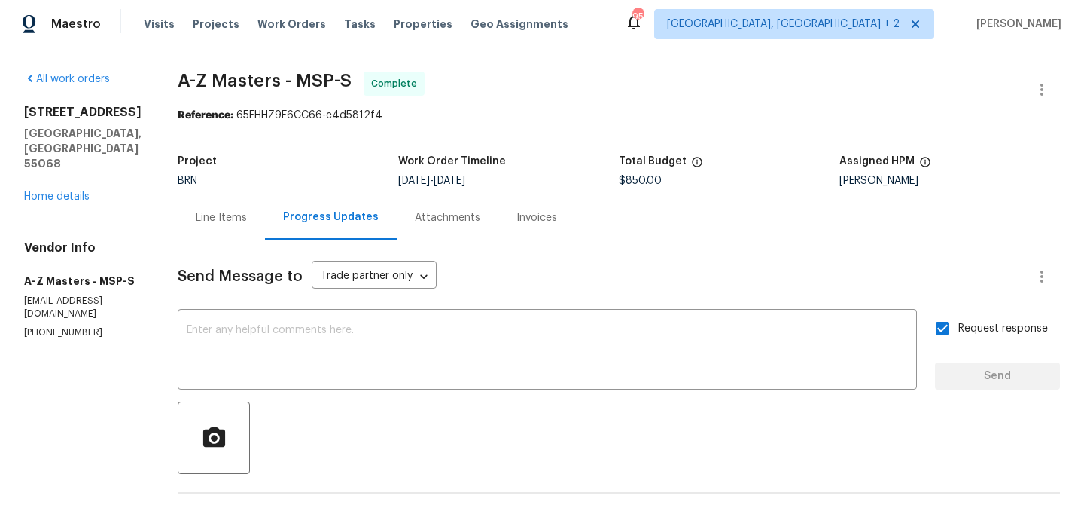
click at [221, 223] on div "Line Items" at bounding box center [221, 217] width 51 height 15
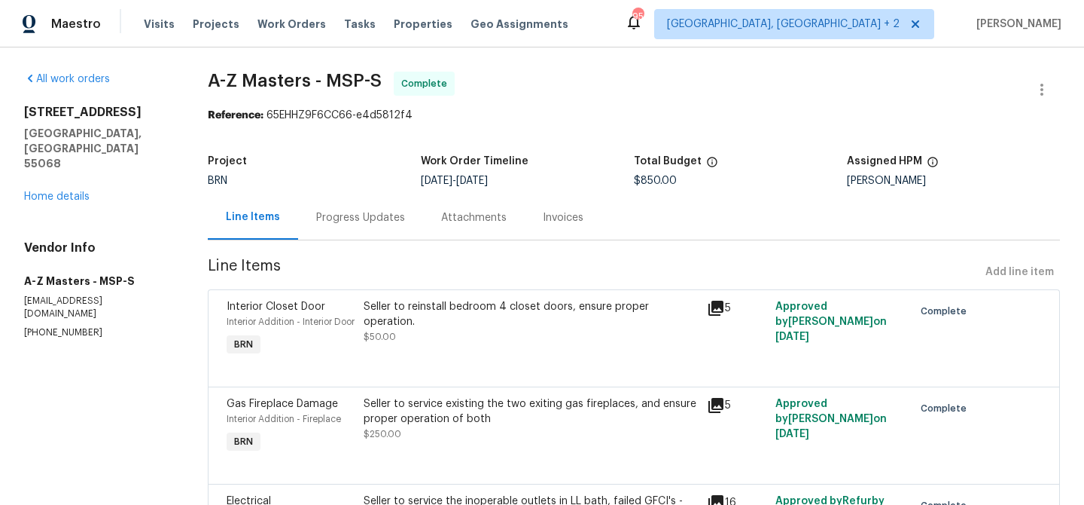
click at [394, 283] on span "Line Items" at bounding box center [594, 272] width 772 height 28
click at [392, 331] on div "Seller to reinstall bedroom 4 closet doors, ensure proper operation. $50.00" at bounding box center [530, 328] width 343 height 69
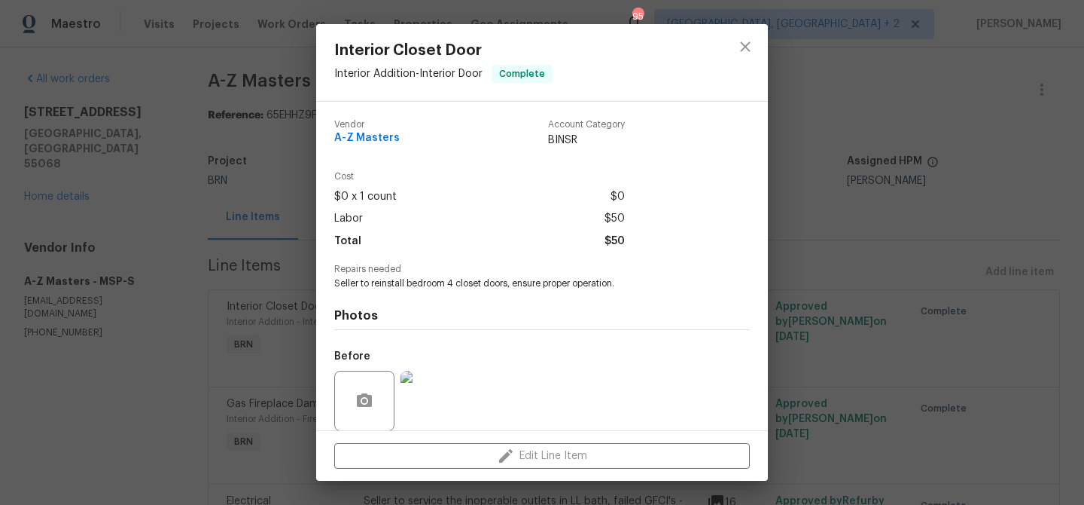
click at [394, 275] on div "Repairs needed Seller to reinstall bedroom 4 closet doors, ensure proper operat…" at bounding box center [542, 277] width 416 height 26
copy span "Seller to reinstall bedroom 4 closet doors, ensure proper operation."
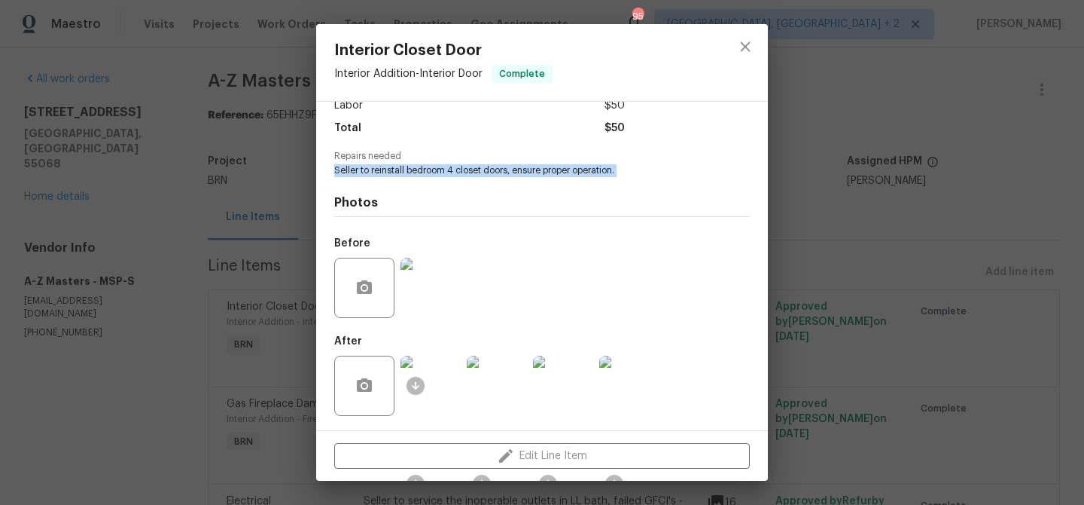
click at [434, 268] on img at bounding box center [431, 288] width 60 height 60
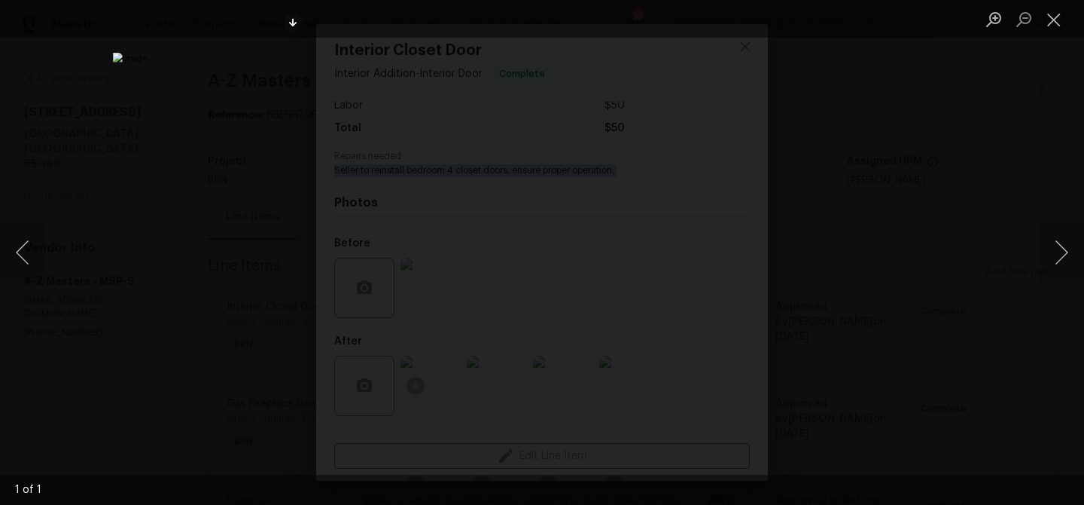
click at [117, 139] on div "Lightbox" at bounding box center [542, 252] width 1084 height 505
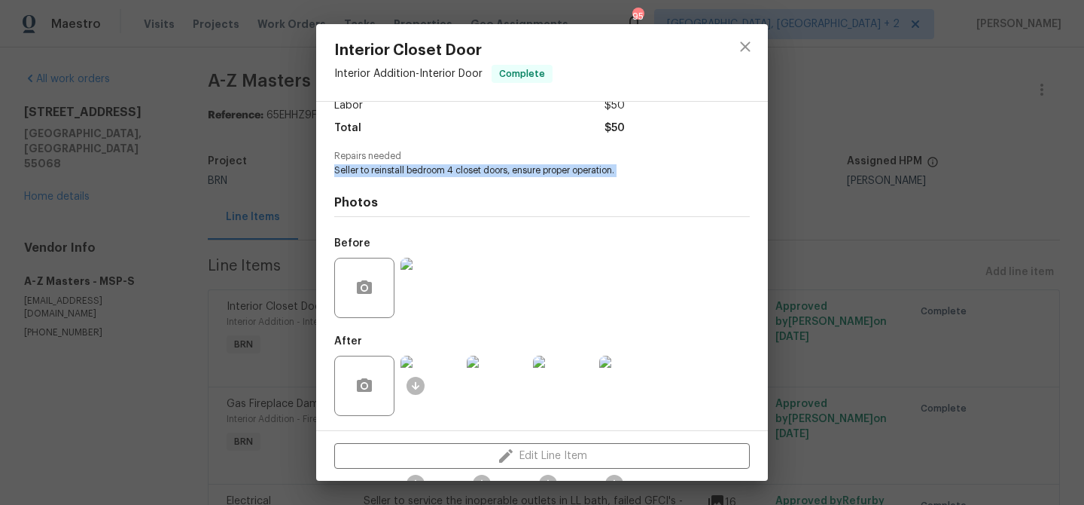
click at [427, 384] on img at bounding box center [431, 385] width 60 height 60
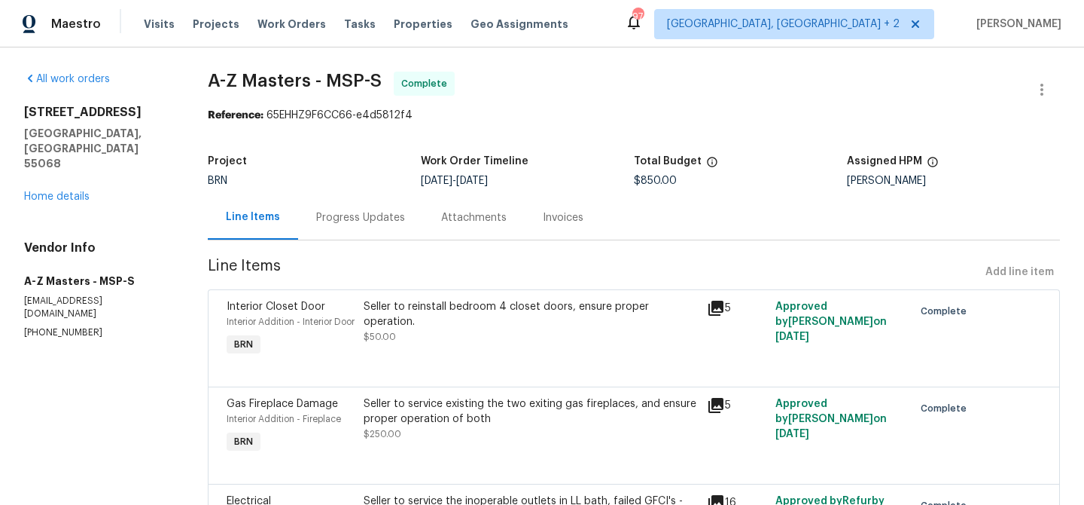
click at [456, 328] on div "Seller to reinstall bedroom 4 closet doors, ensure proper operation. $50.00" at bounding box center [531, 321] width 334 height 45
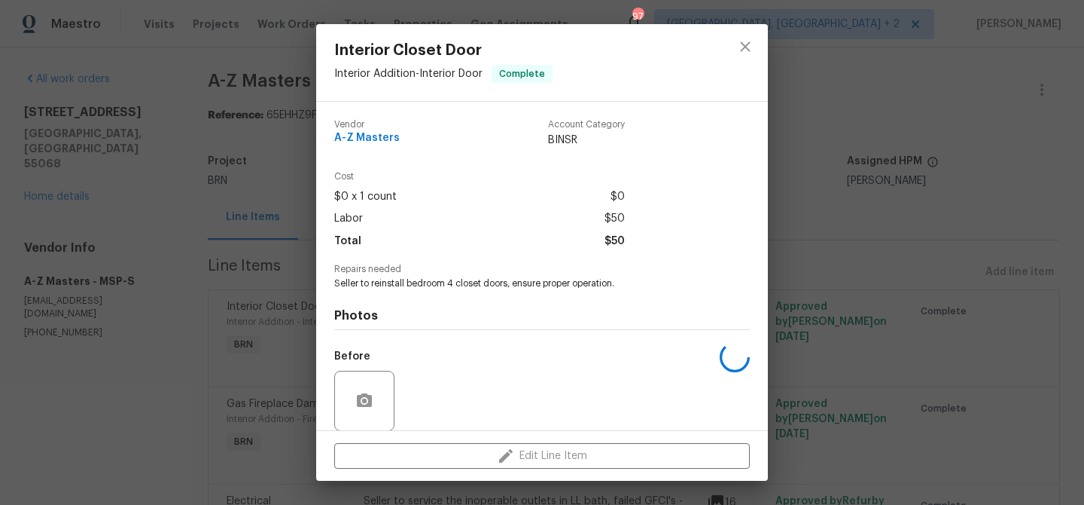
scroll to position [113, 0]
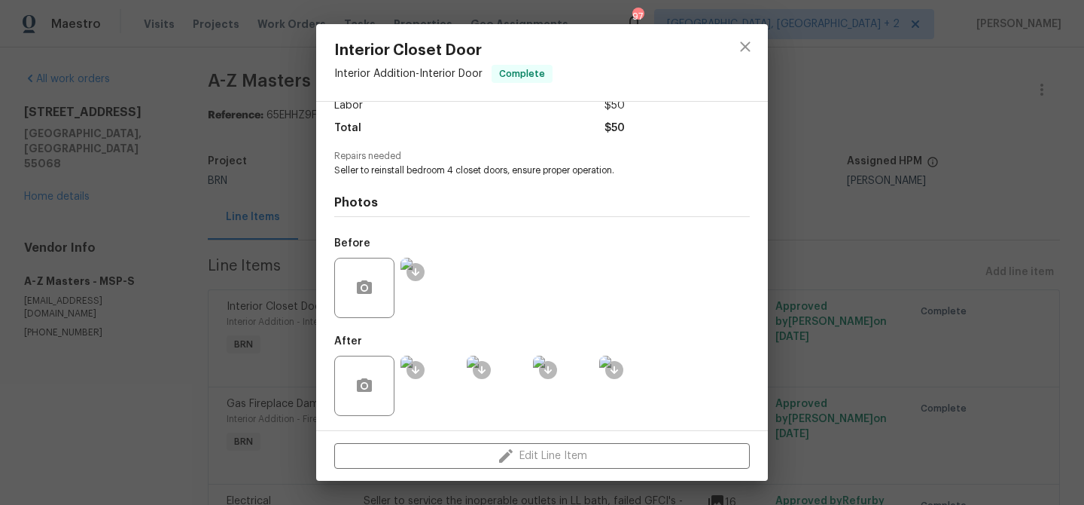
click at [427, 364] on img at bounding box center [431, 385] width 60 height 60
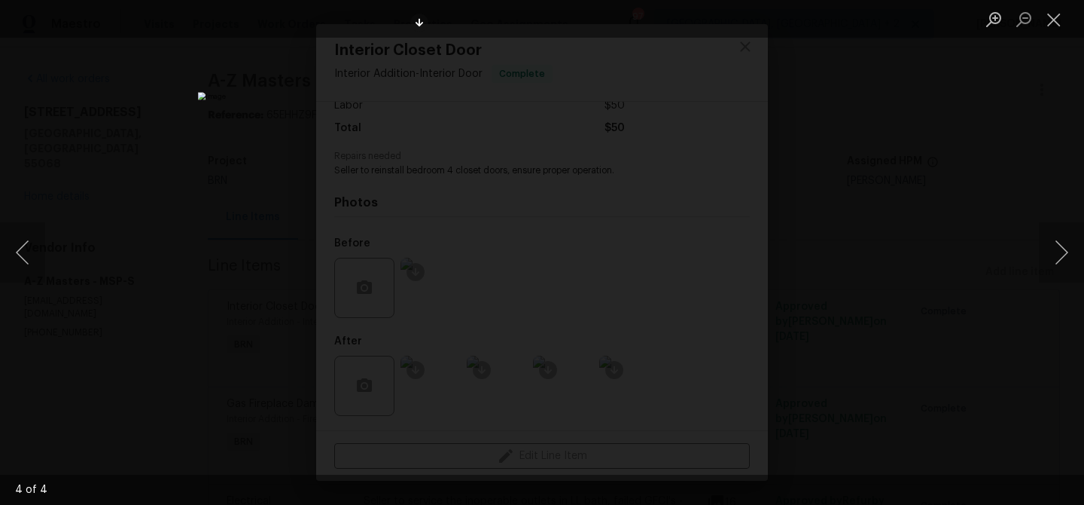
click at [166, 127] on div "Lightbox" at bounding box center [542, 252] width 1084 height 505
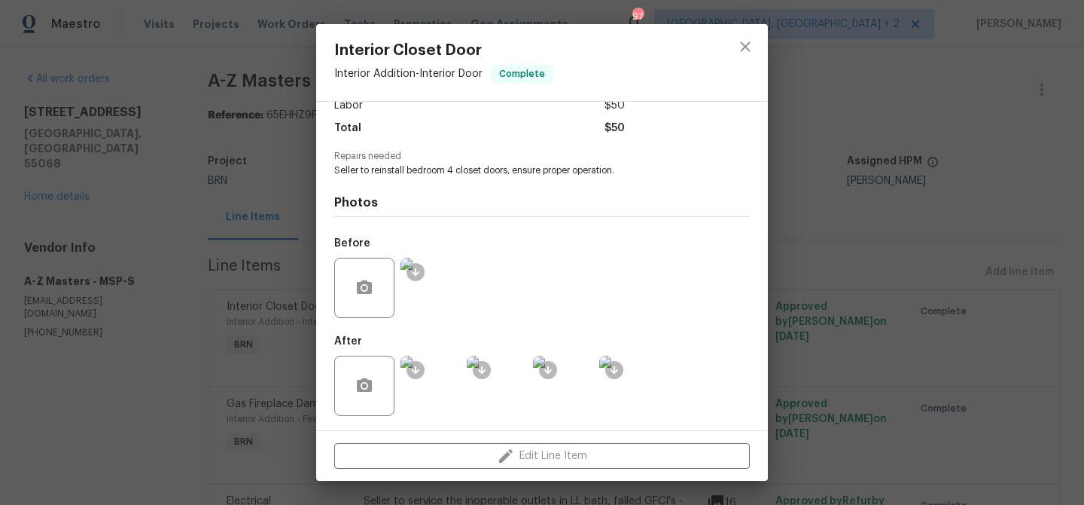
click at [236, 184] on div "Interior Closet Door Interior Addition - Interior Door Complete Vendor A-Z Mast…" at bounding box center [542, 252] width 1084 height 505
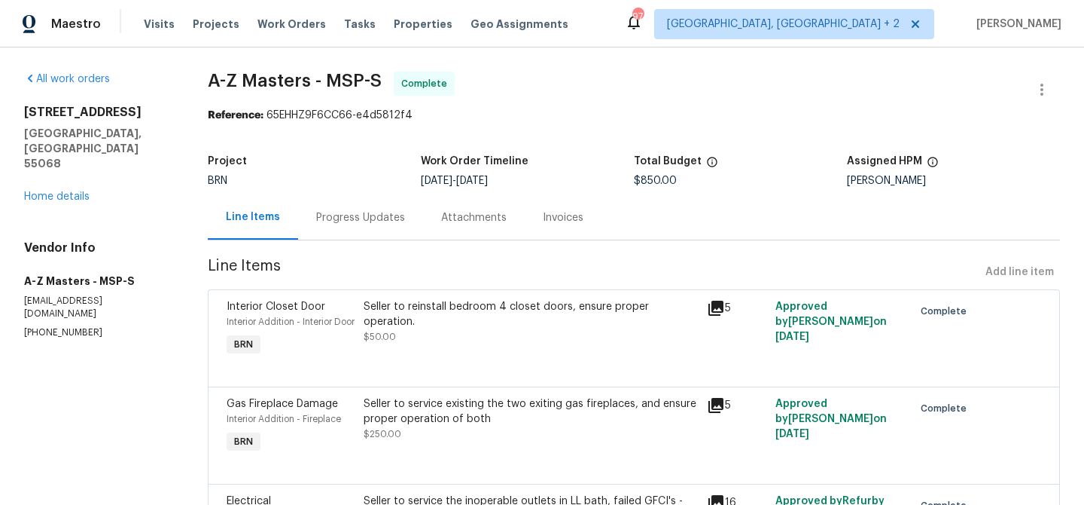
scroll to position [83, 0]
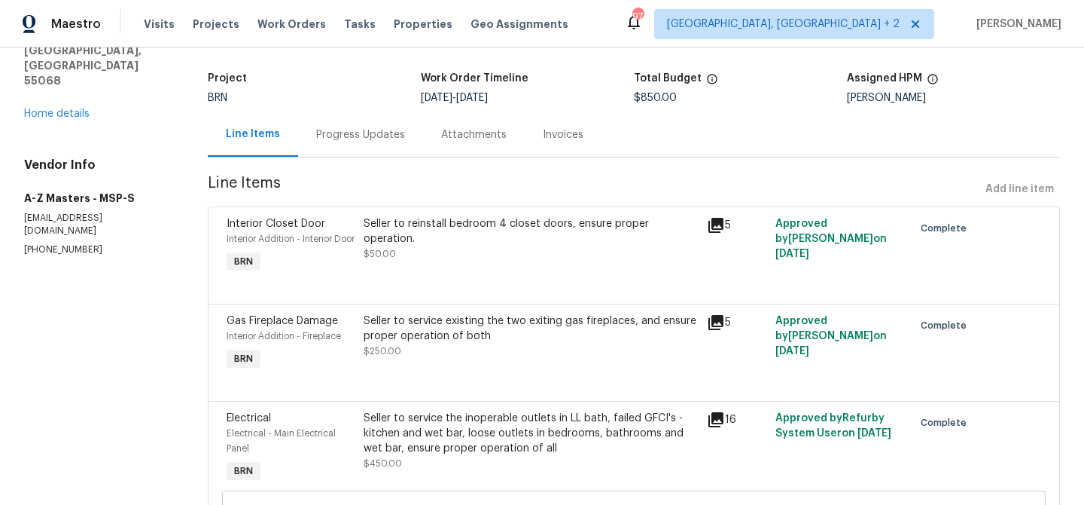
click at [465, 337] on div "Seller to service existing the two exiting gas fireplaces, and ensure proper op…" at bounding box center [531, 328] width 334 height 30
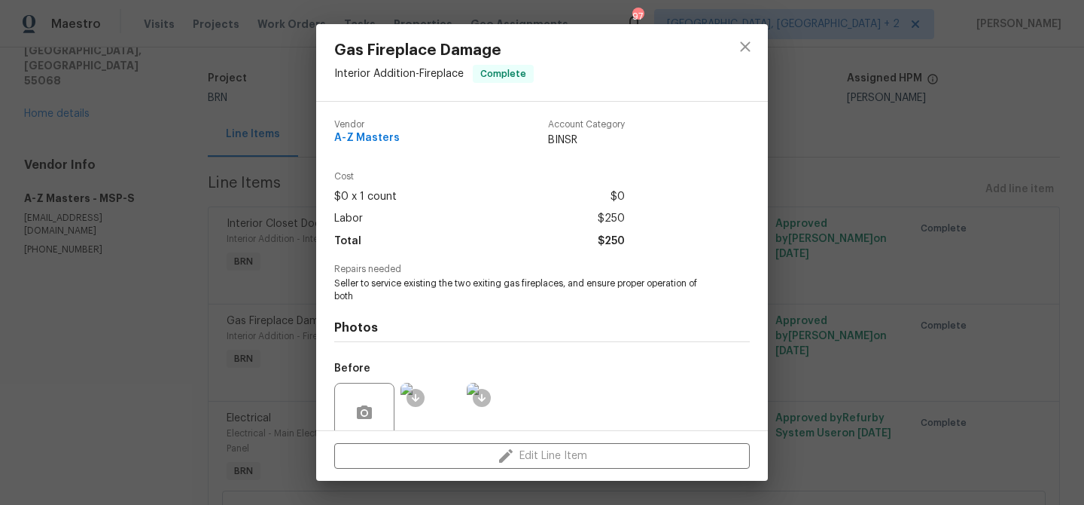
click at [391, 291] on span "Seller to service existing the two exiting gas fireplaces, and ensure proper op…" at bounding box center [521, 290] width 374 height 26
click at [375, 279] on span "Seller to service existing the two exiting gas fireplaces, and ensure proper op…" at bounding box center [521, 290] width 374 height 26
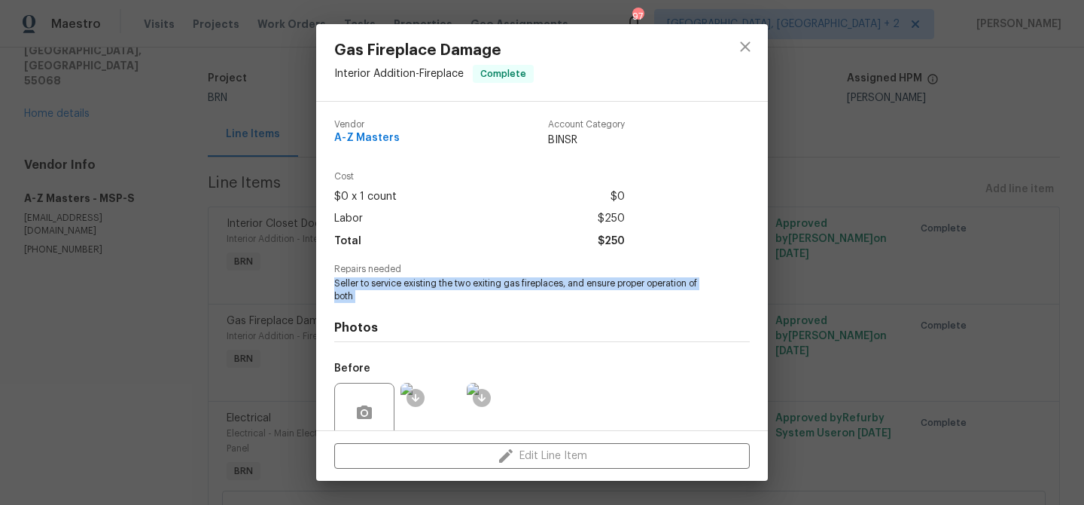
click at [375, 279] on span "Seller to service existing the two exiting gas fireplaces, and ensure proper op…" at bounding box center [521, 290] width 374 height 26
copy span "Seller to service existing the two exiting gas fireplaces, and ensure proper op…"
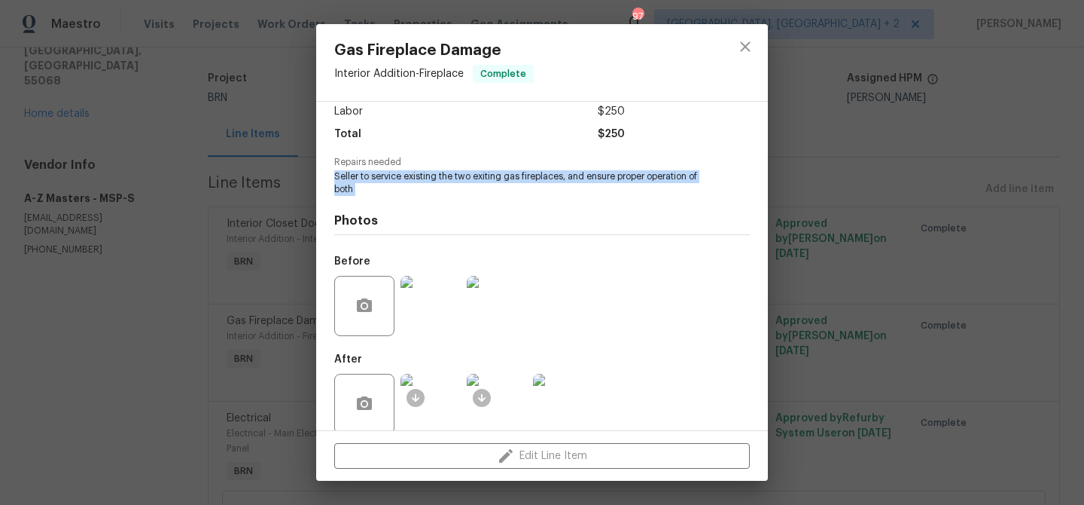
scroll to position [126, 0]
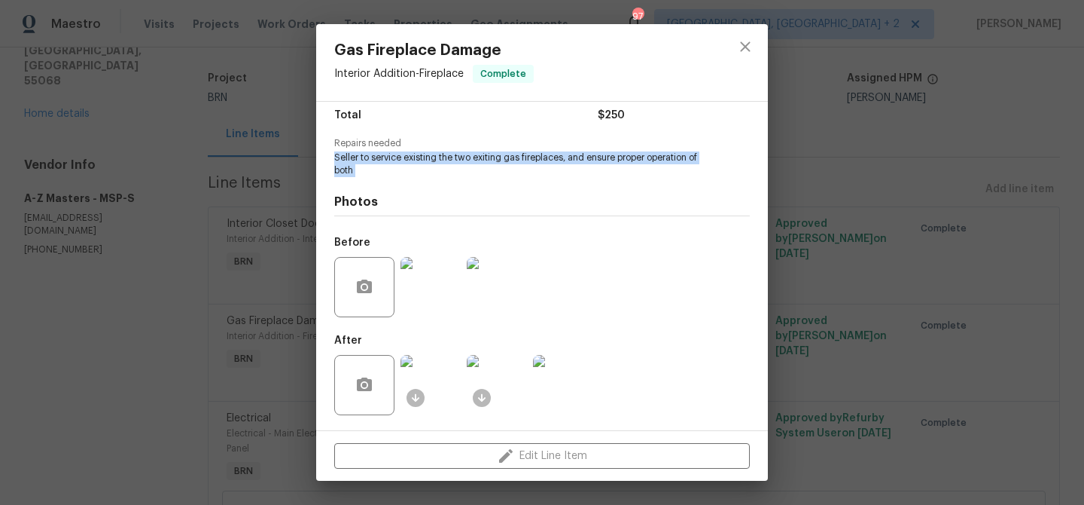
click at [414, 311] on img at bounding box center [431, 287] width 60 height 60
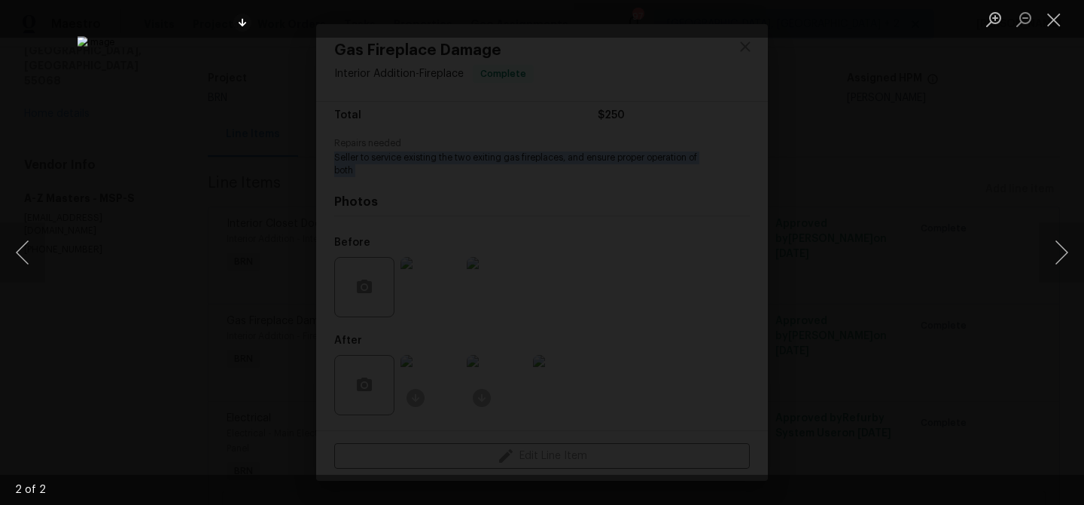
click at [192, 252] on div "Lightbox" at bounding box center [542, 252] width 1084 height 505
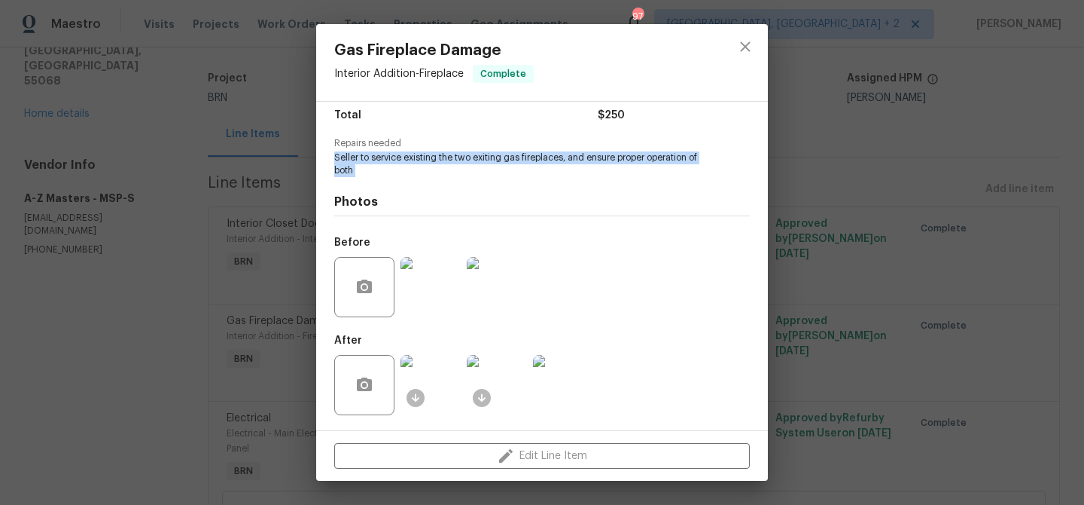
click at [457, 384] on img at bounding box center [431, 385] width 60 height 60
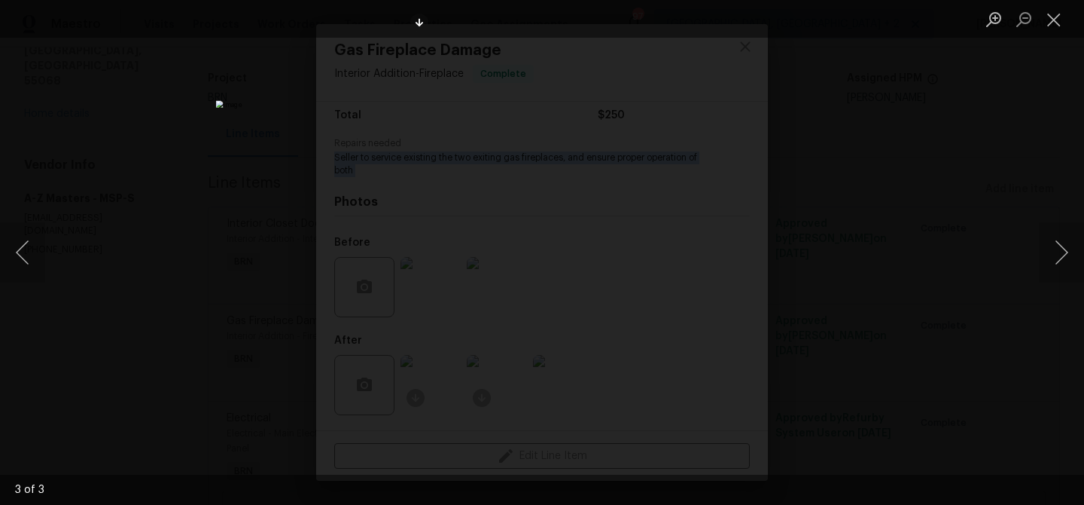
click at [150, 184] on div "Lightbox" at bounding box center [542, 252] width 1084 height 505
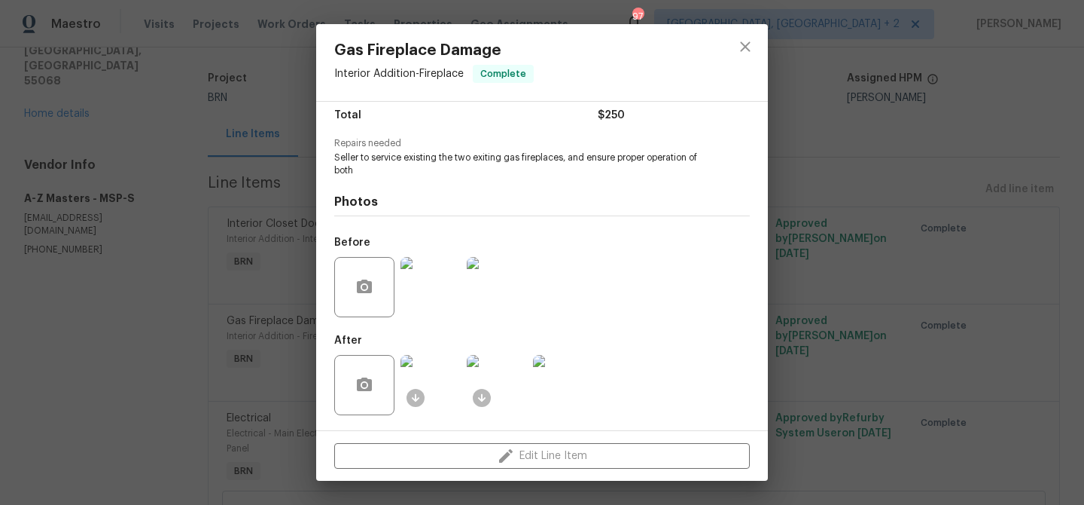
click at [178, 230] on div "Gas Fireplace Damage Interior Addition - Fireplace Complete Vendor A-Z Masters …" at bounding box center [542, 252] width 1084 height 505
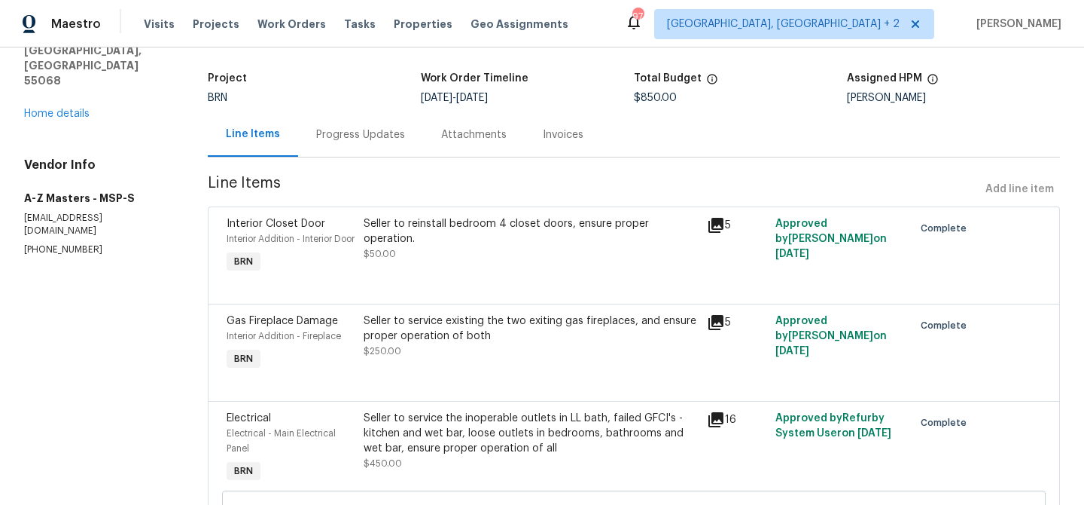
scroll to position [233, 0]
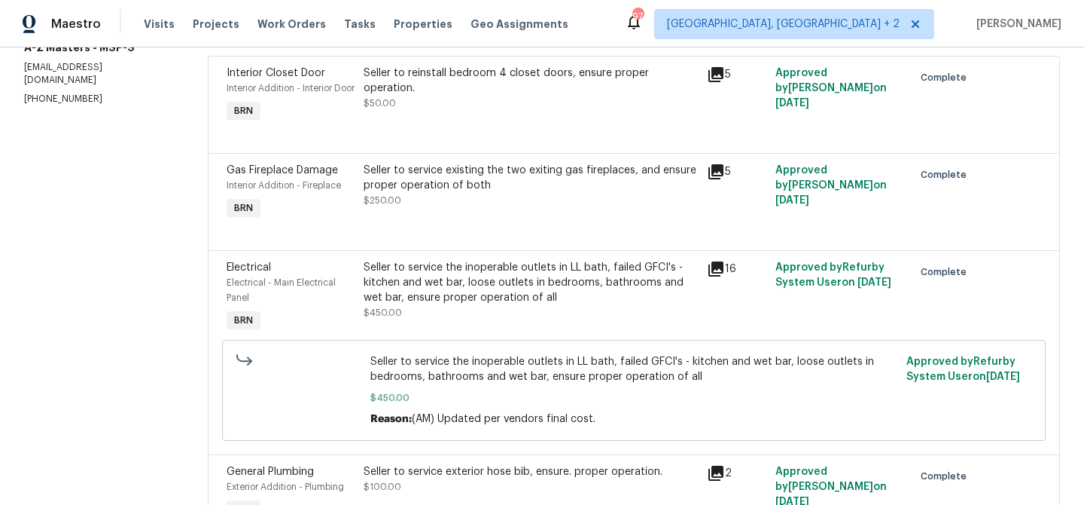
click at [408, 305] on div "Seller to service the inoperable outlets in LL bath, failed GFCI's - kitchen an…" at bounding box center [531, 282] width 334 height 45
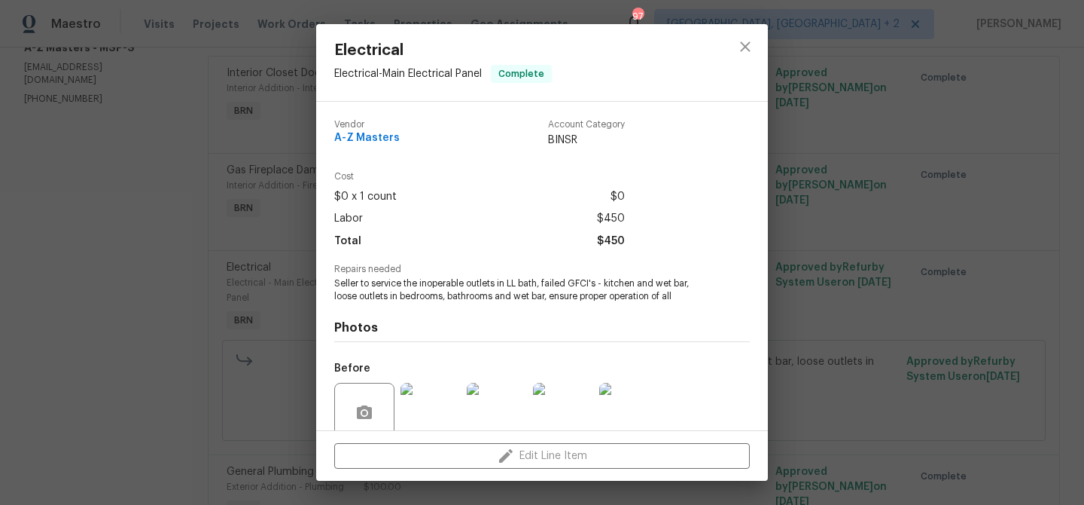
click at [386, 290] on span "Seller to service the inoperable outlets in LL bath, failed GFCI's - kitchen an…" at bounding box center [521, 290] width 374 height 26
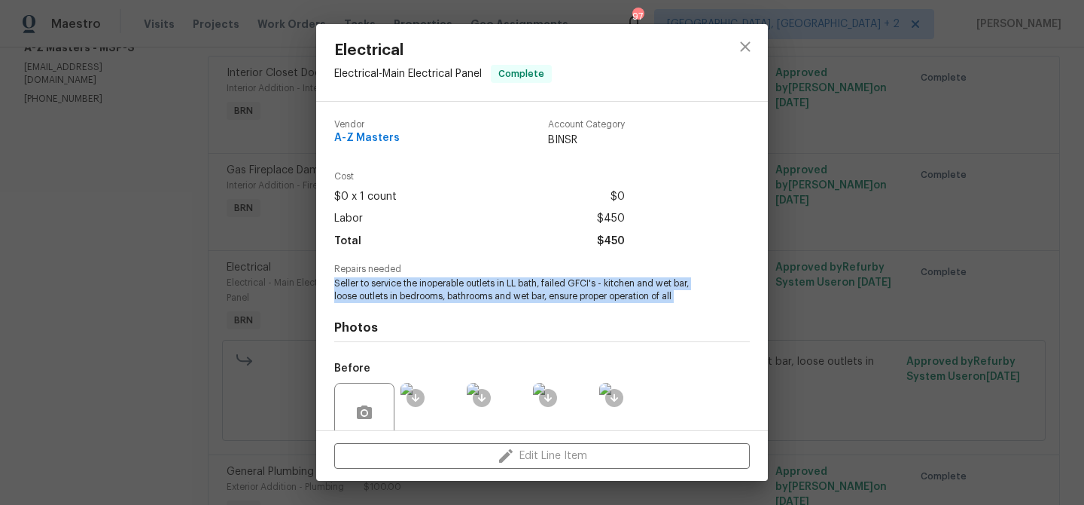
click at [386, 290] on span "Seller to service the inoperable outlets in LL bath, failed GFCI's - kitchen an…" at bounding box center [521, 290] width 374 height 26
copy span "Seller to service the inoperable outlets in LL bath, failed GFCI's - kitchen an…"
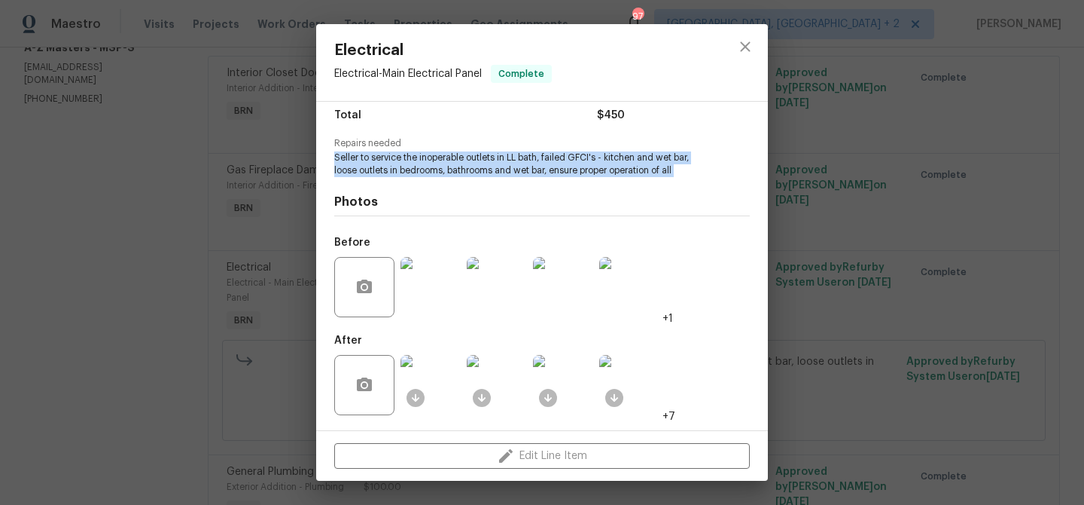
click at [434, 276] on img at bounding box center [431, 287] width 60 height 60
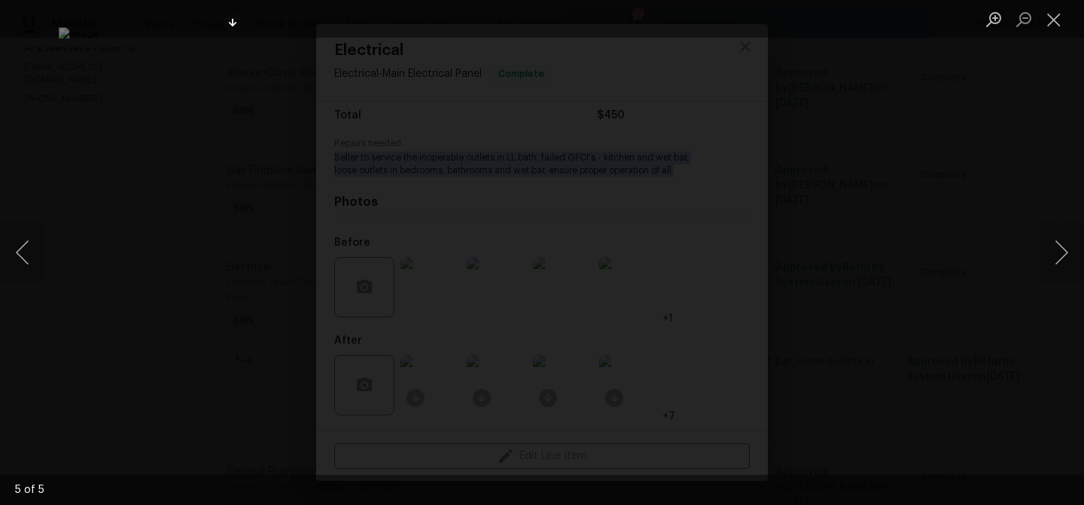
click at [116, 175] on div "Lightbox" at bounding box center [542, 252] width 1084 height 505
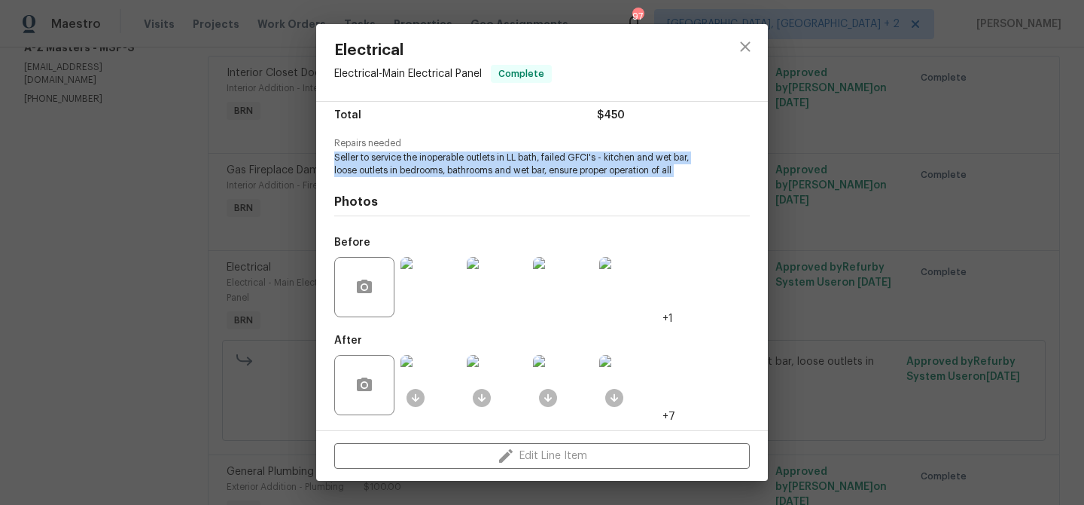
click at [436, 370] on img at bounding box center [431, 385] width 60 height 60
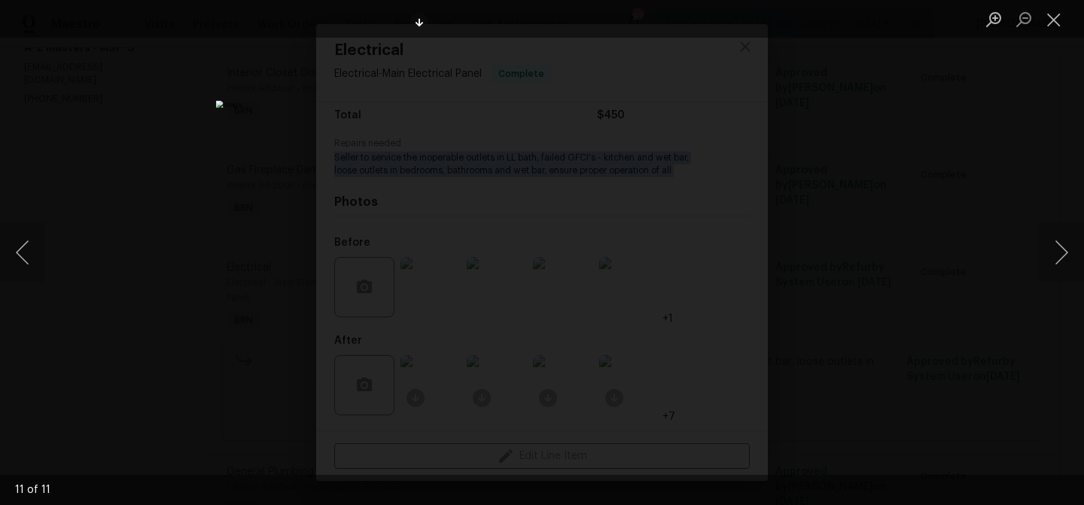
click at [147, 133] on div "Lightbox" at bounding box center [542, 252] width 1084 height 505
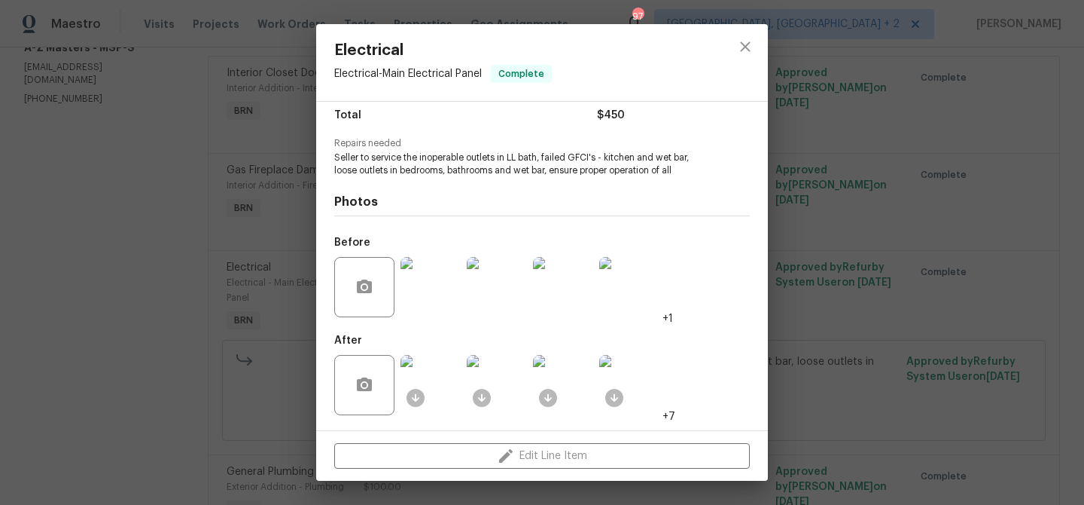
click at [205, 188] on div "Electrical Electrical - Main Electrical Panel Complete Vendor A-Z Masters Accou…" at bounding box center [542, 252] width 1084 height 505
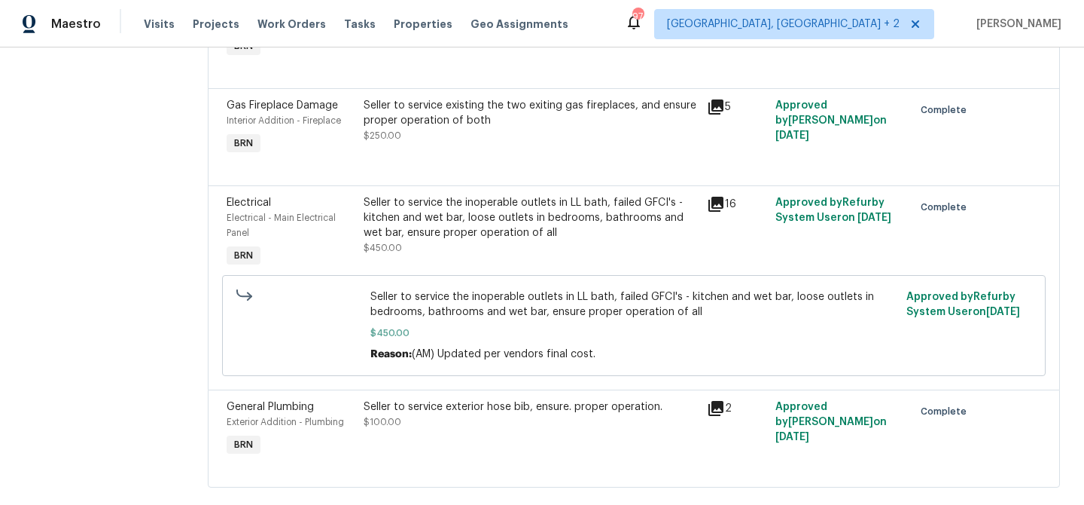
scroll to position [340, 0]
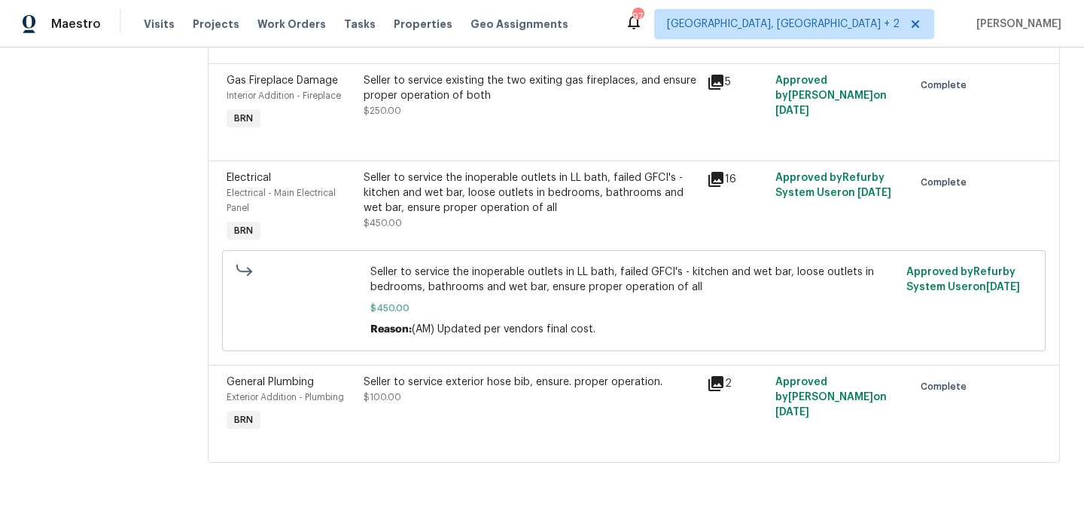
click at [437, 411] on div "Seller to service exterior hose bib, ensure. proper operation. $100.00" at bounding box center [530, 404] width 343 height 69
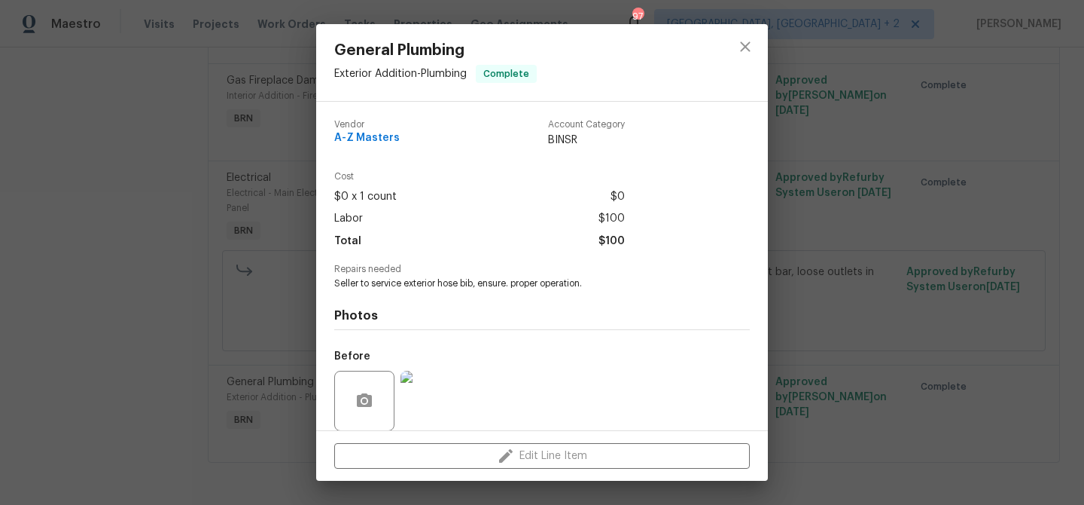
click at [390, 274] on div "Repairs needed Seller to service exterior hose bib, ensure. proper operation." at bounding box center [542, 277] width 416 height 26
click at [372, 287] on span "Seller to service exterior hose bib, ensure. proper operation." at bounding box center [521, 283] width 374 height 13
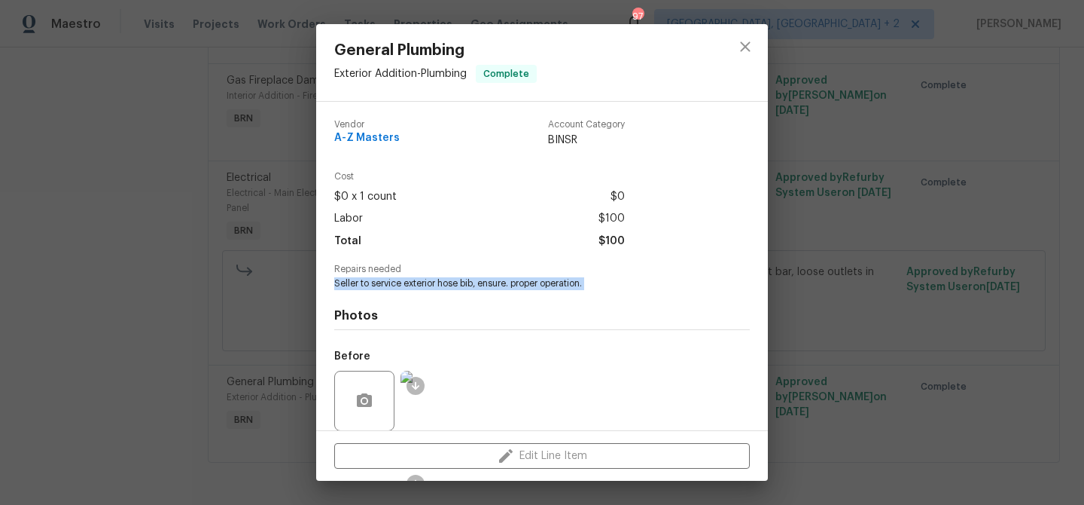
click at [372, 287] on span "Seller to service exterior hose bib, ensure. proper operation." at bounding box center [521, 283] width 374 height 13
copy span "Seller to service exterior hose bib, ensure. proper operation."
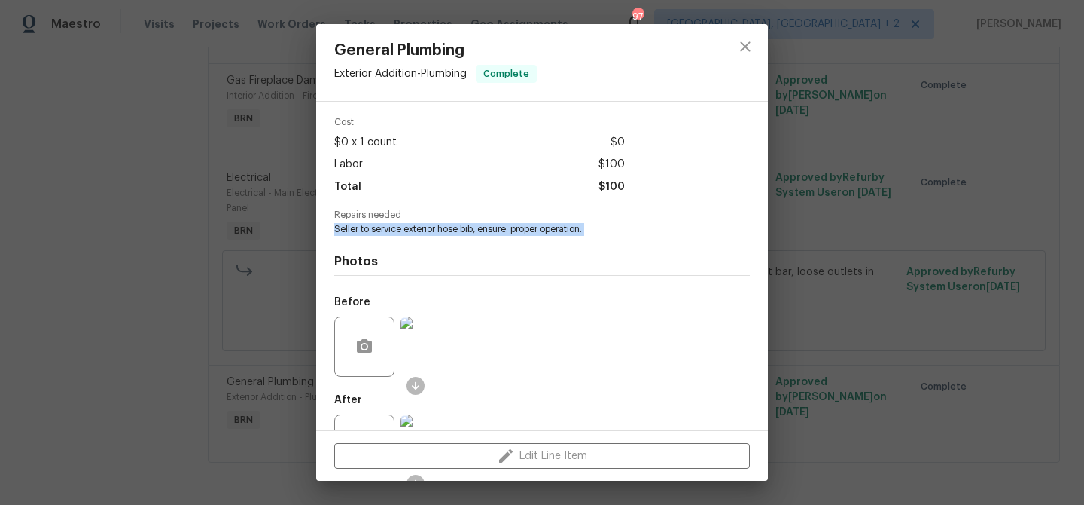
scroll to position [77, 0]
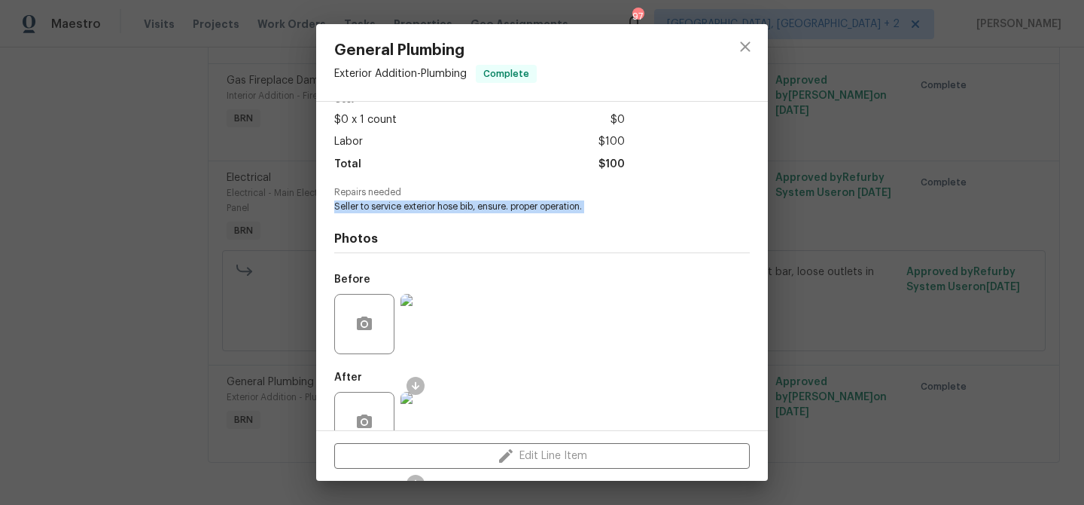
click at [422, 328] on img at bounding box center [431, 324] width 60 height 60
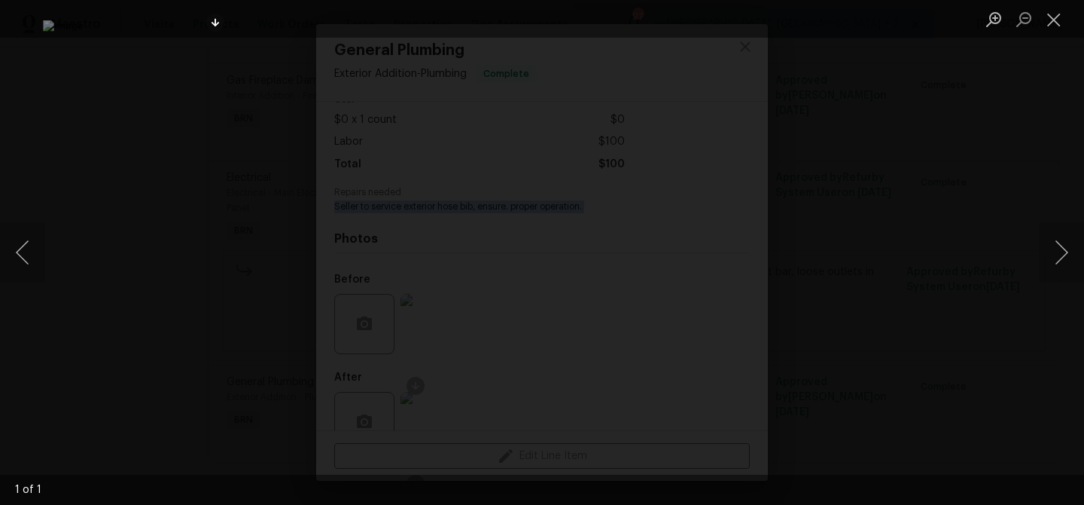
click at [125, 160] on div "Lightbox" at bounding box center [542, 252] width 1084 height 505
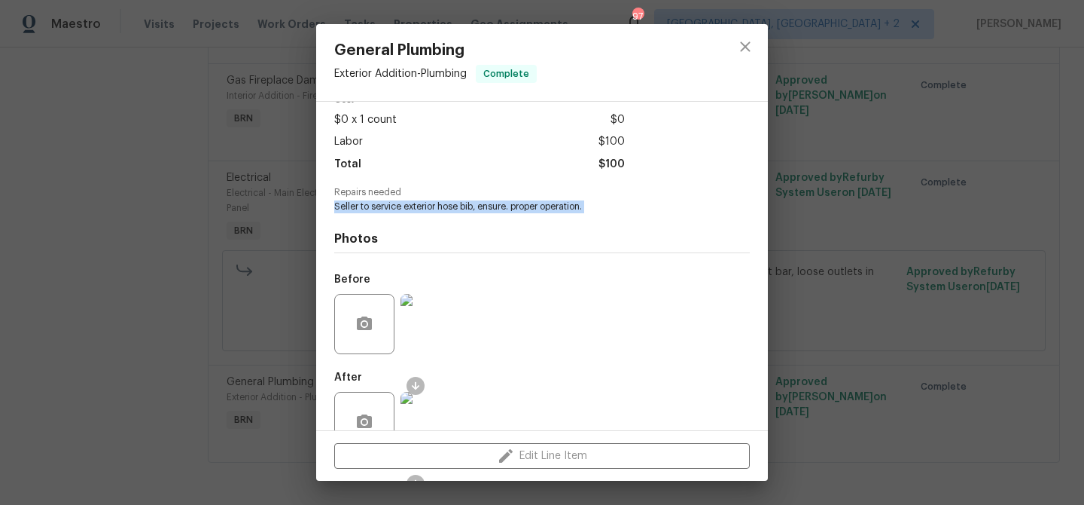
click at [445, 394] on img at bounding box center [431, 422] width 60 height 60
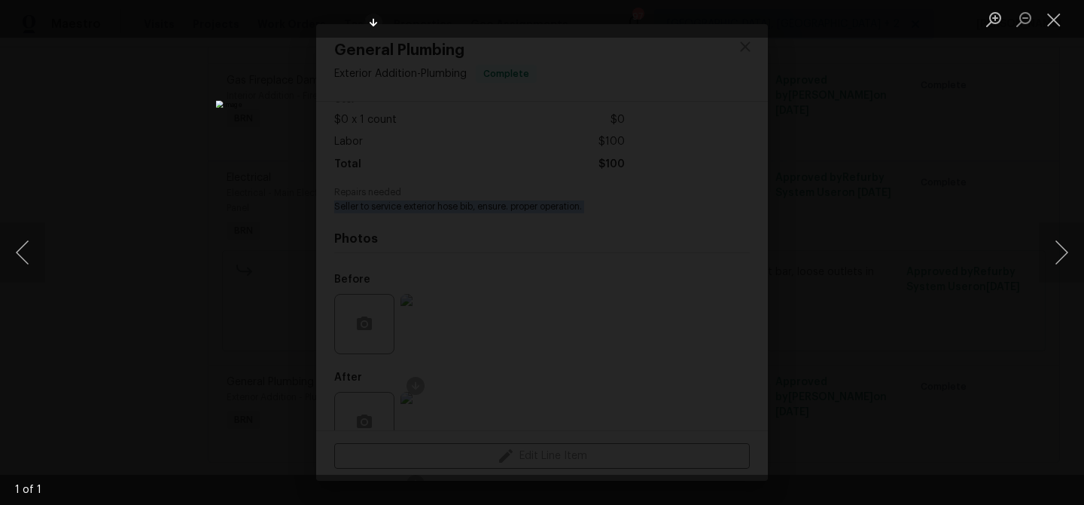
click at [185, 100] on div "Lightbox" at bounding box center [542, 252] width 1084 height 505
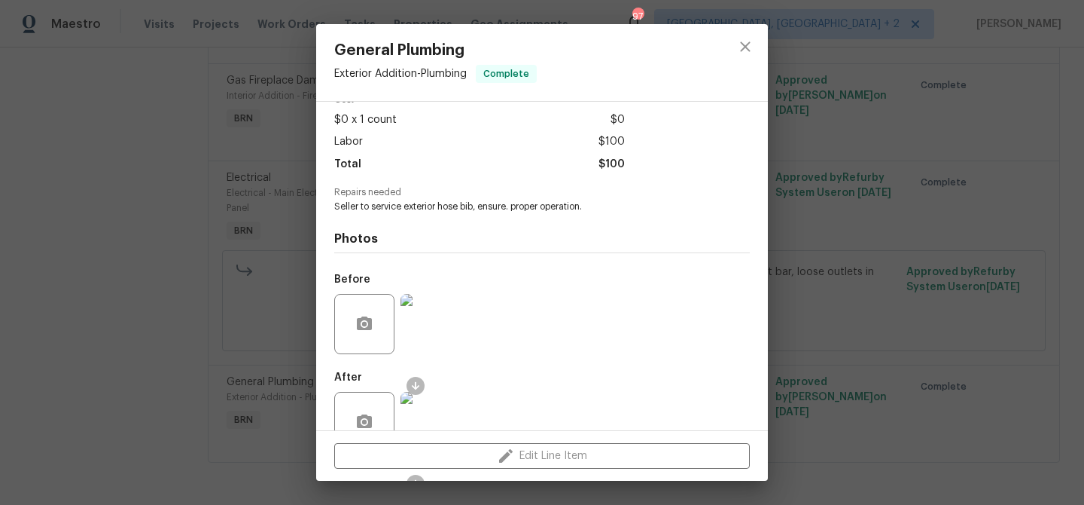
click at [240, 109] on div "General Plumbing Exterior Addition - Plumbing Complete Vendor A-Z Masters Accou…" at bounding box center [542, 252] width 1084 height 505
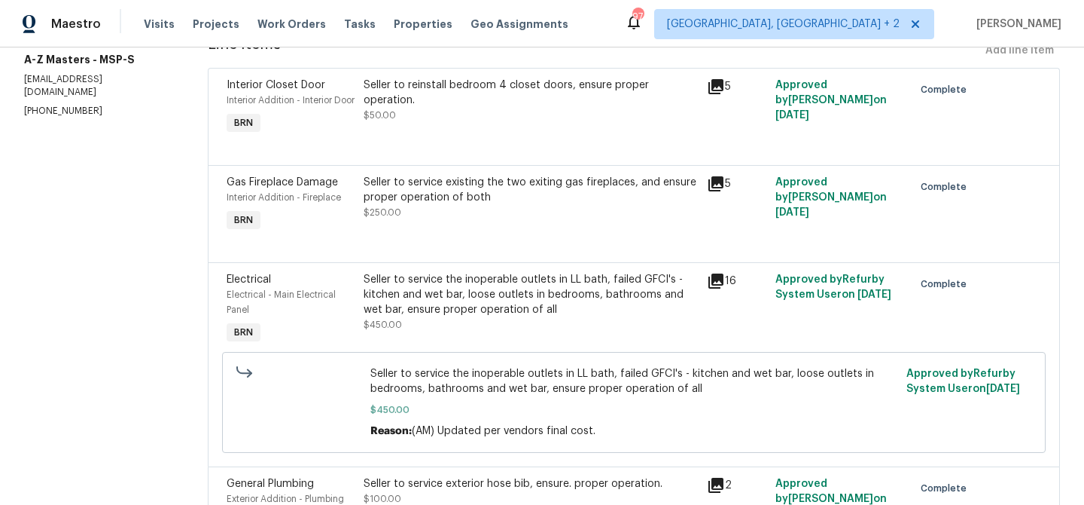
scroll to position [0, 0]
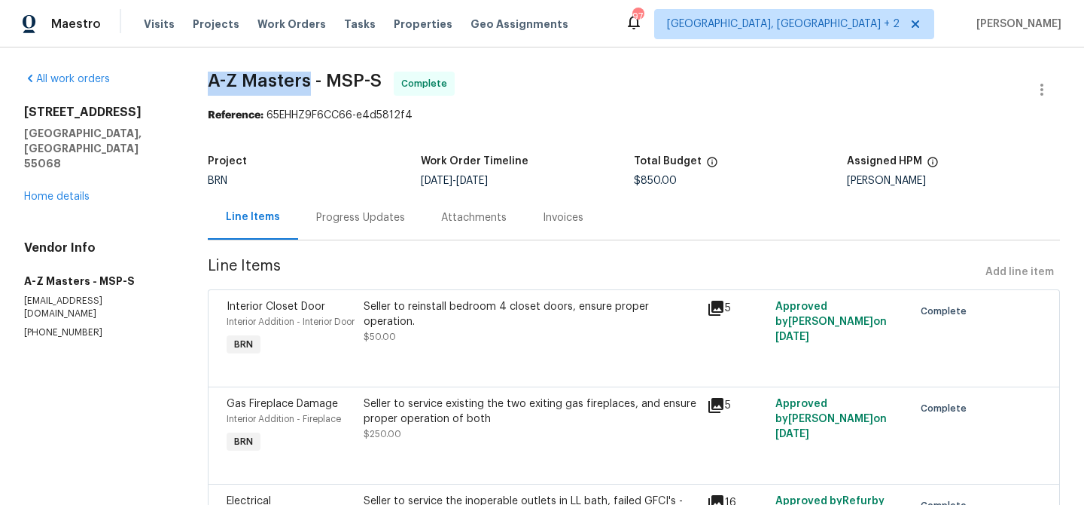
drag, startPoint x: 201, startPoint y: 89, endPoint x: 312, endPoint y: 90, distance: 110.7
click at [312, 90] on div "All work orders 1430 139th St E Rosemount, MN 55068 Home details Vendor Info A-…" at bounding box center [542, 437] width 1084 height 780
copy span "A-Z Masters"
click at [533, 218] on div "Invoices" at bounding box center [563, 217] width 77 height 44
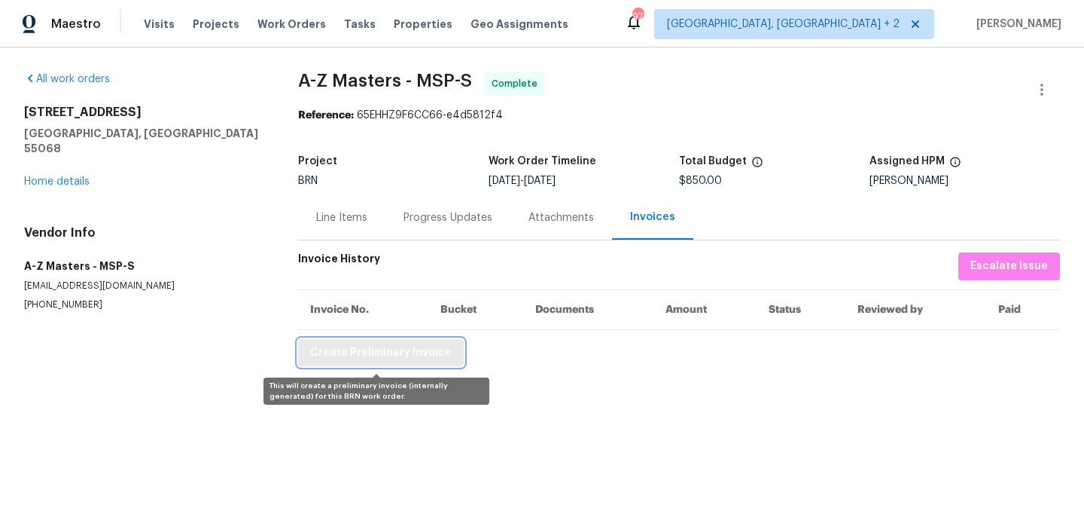
click at [370, 353] on span "Create Preliminary Invoice" at bounding box center [381, 352] width 142 height 19
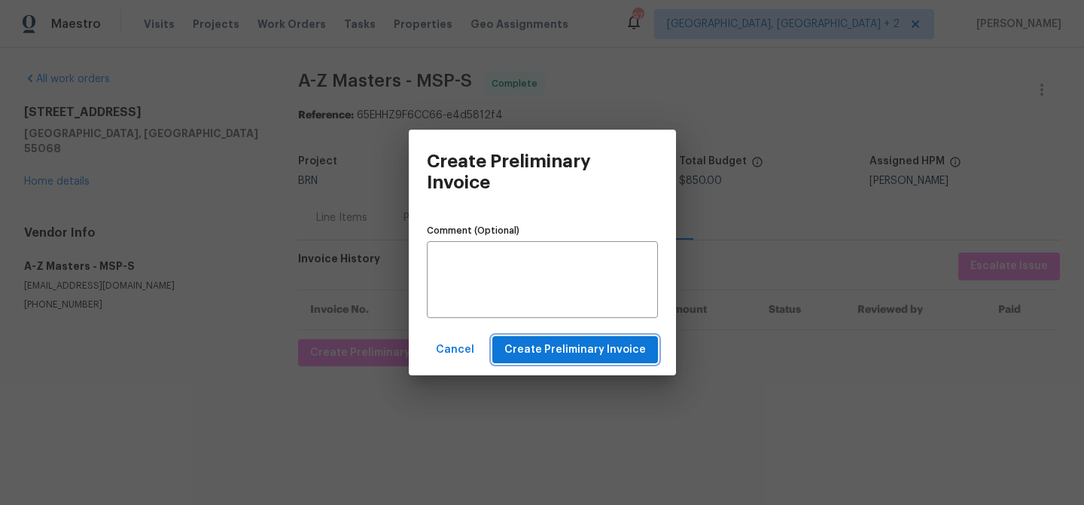
click at [557, 343] on span "Create Preliminary Invoice" at bounding box center [576, 349] width 142 height 19
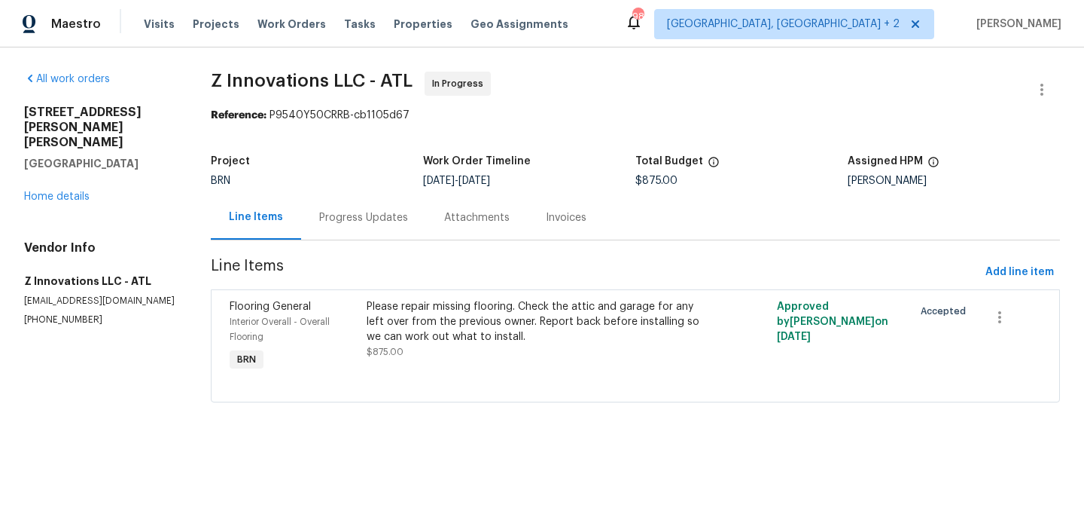
click at [343, 217] on div "Progress Updates" at bounding box center [363, 217] width 89 height 15
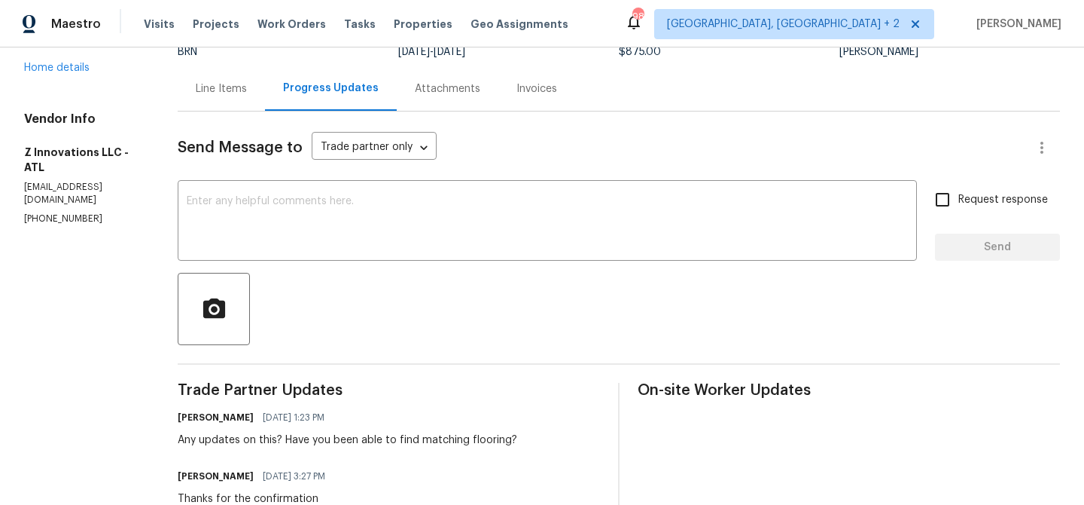
scroll to position [130, 0]
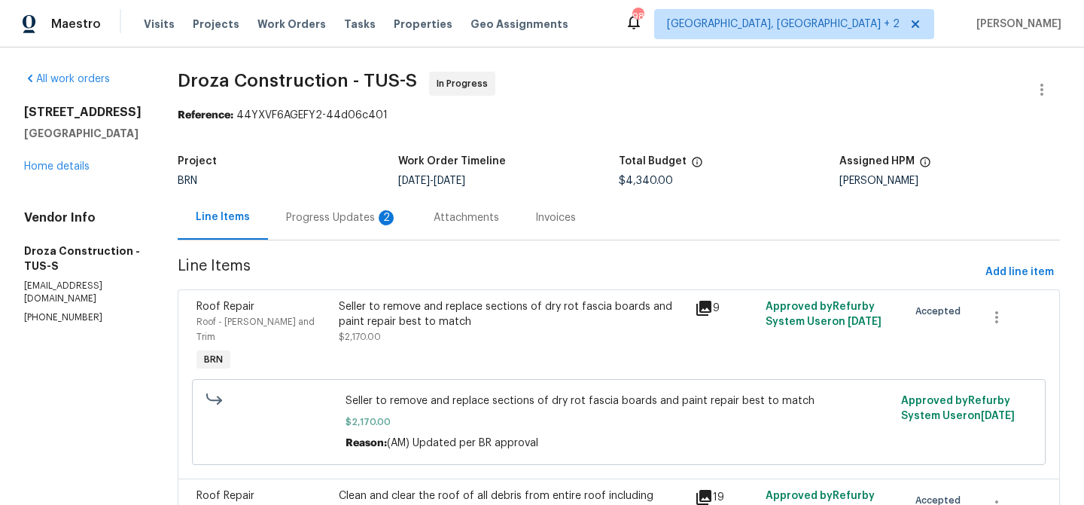
click at [384, 212] on div "Progress Updates 2" at bounding box center [341, 217] width 111 height 15
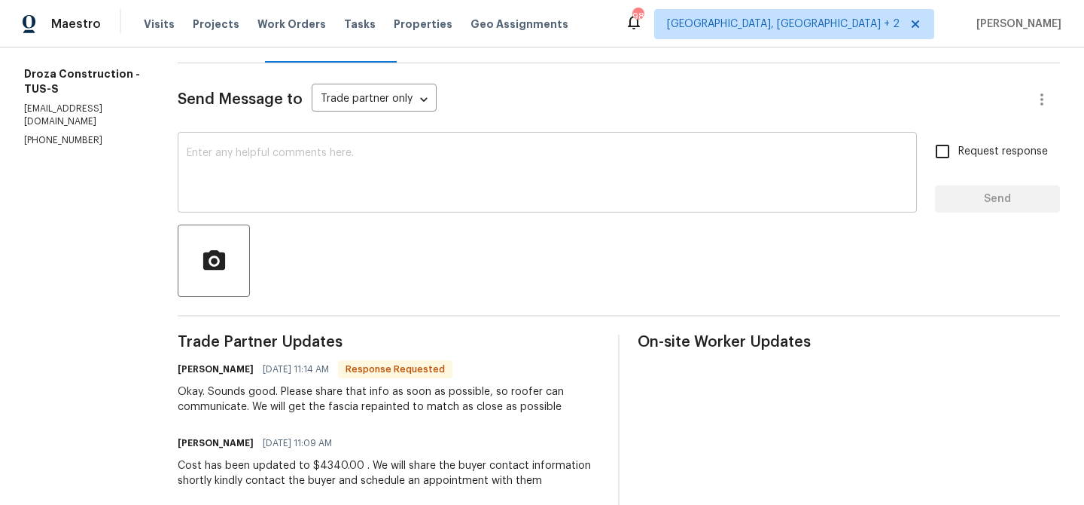
scroll to position [157, 0]
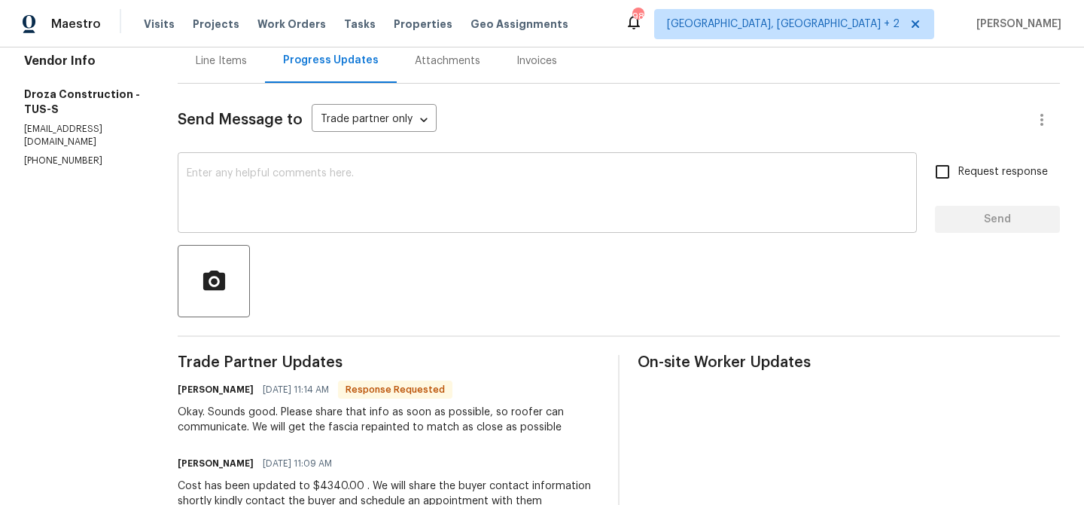
click at [273, 203] on textarea at bounding box center [547, 194] width 721 height 53
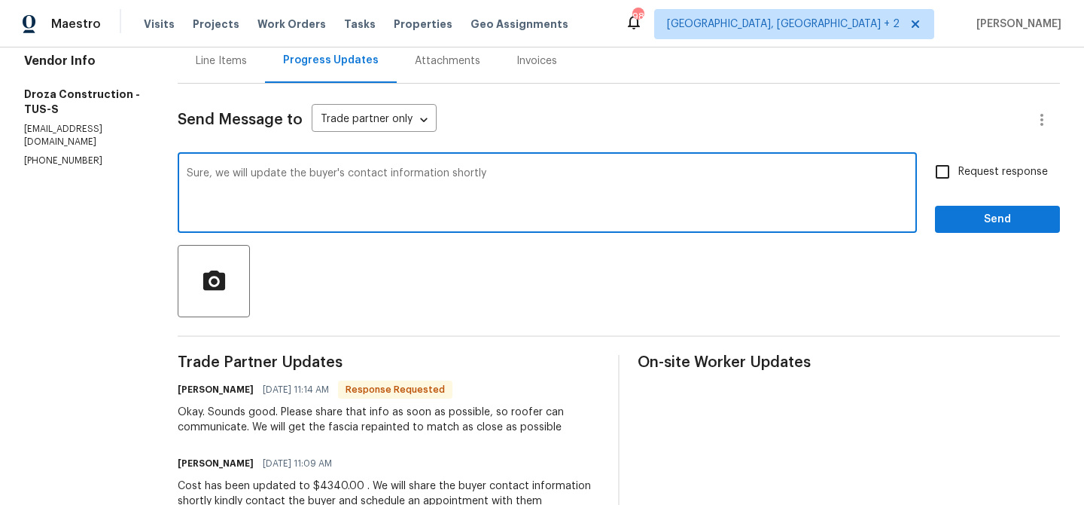
type textarea "Sure, we will update the buyer's contact information shortly"
click at [950, 184] on input "Request response" at bounding box center [943, 172] width 32 height 32
checkbox input "true"
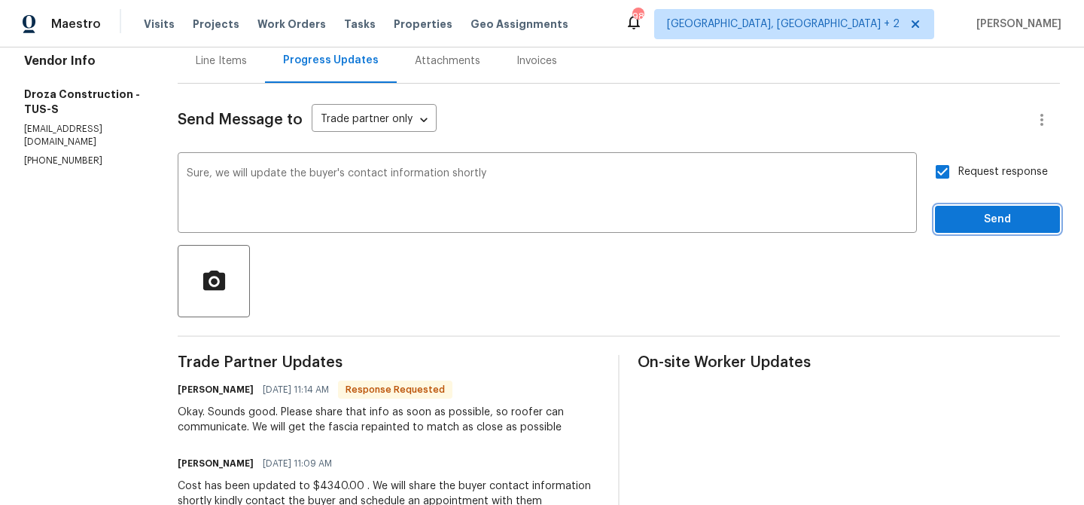
click at [941, 218] on button "Send" at bounding box center [997, 220] width 125 height 28
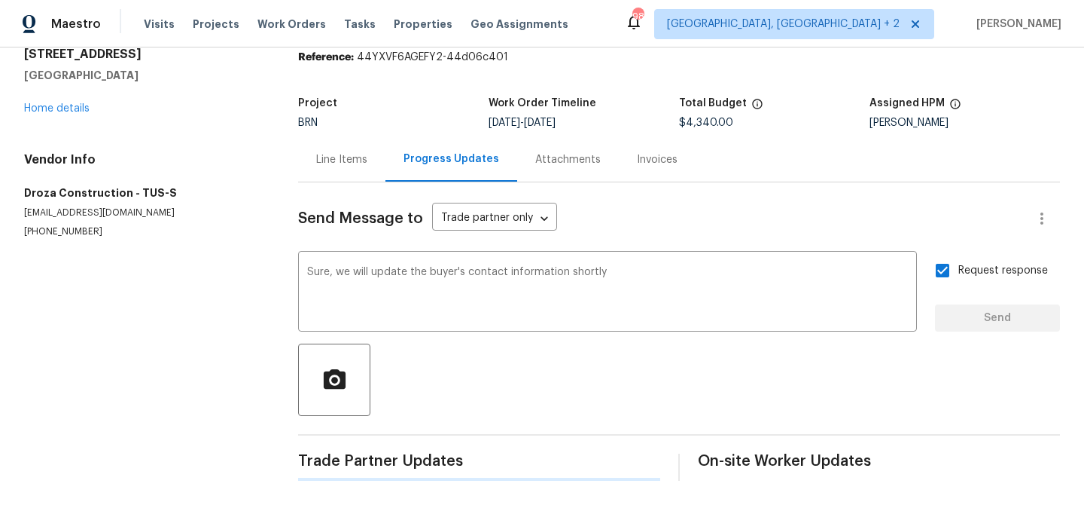
scroll to position [0, 0]
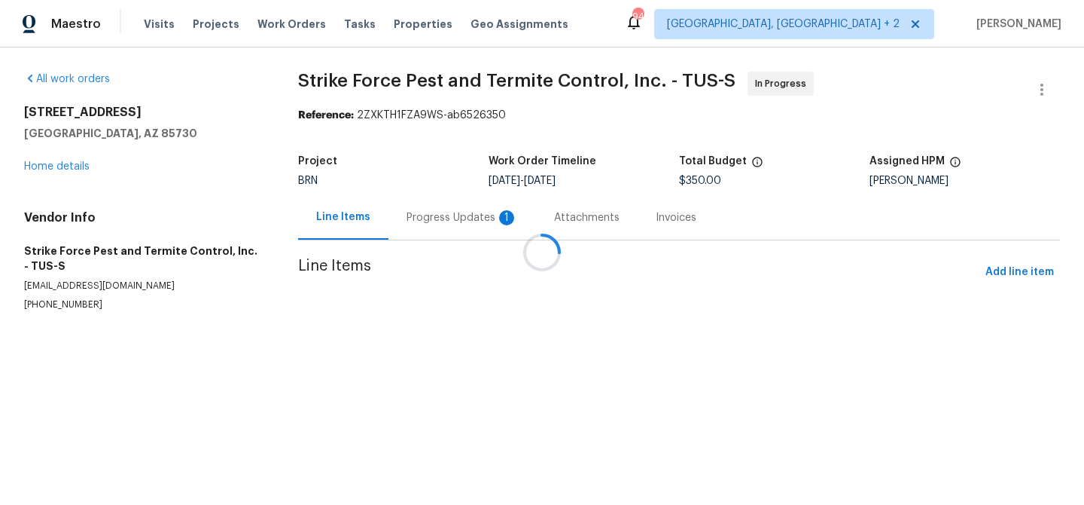
click at [407, 215] on div "Progress Updates 1" at bounding box center [462, 217] width 111 height 15
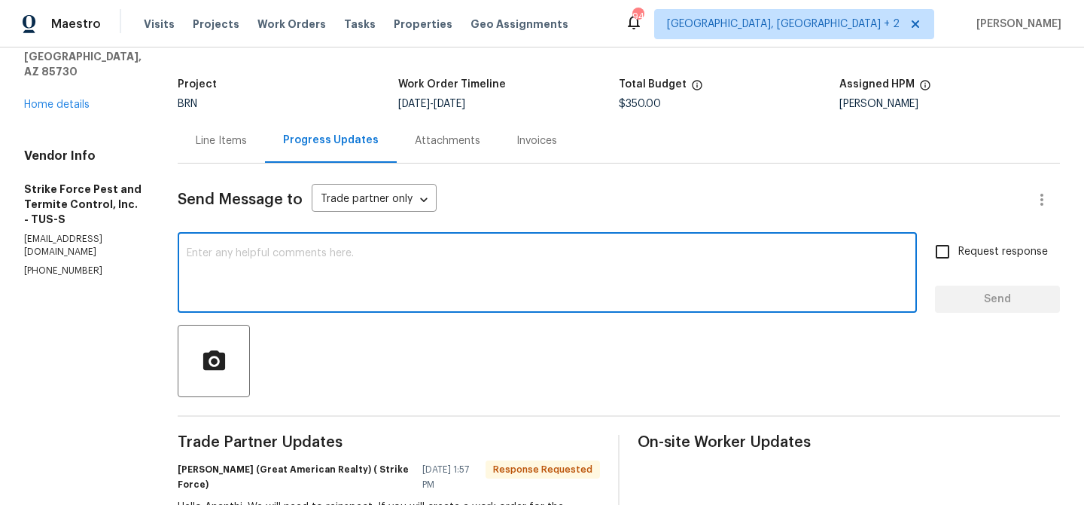
click at [328, 283] on textarea at bounding box center [547, 274] width 721 height 53
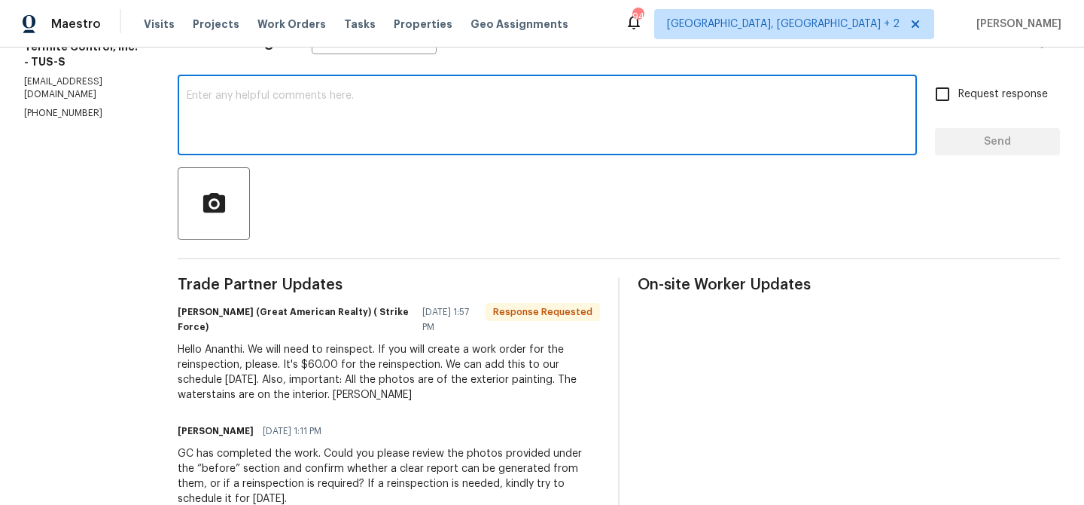
scroll to position [236, 0]
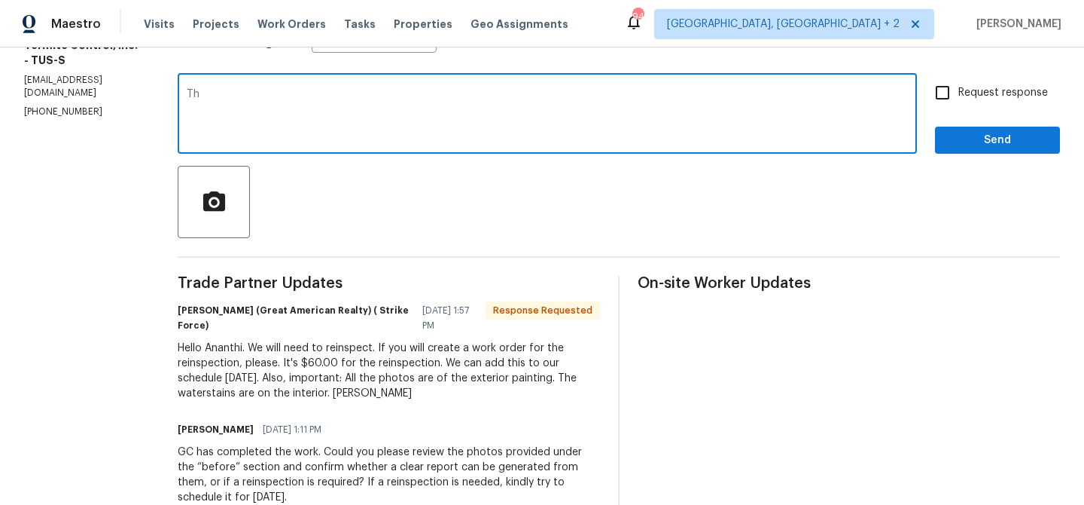
type textarea "T"
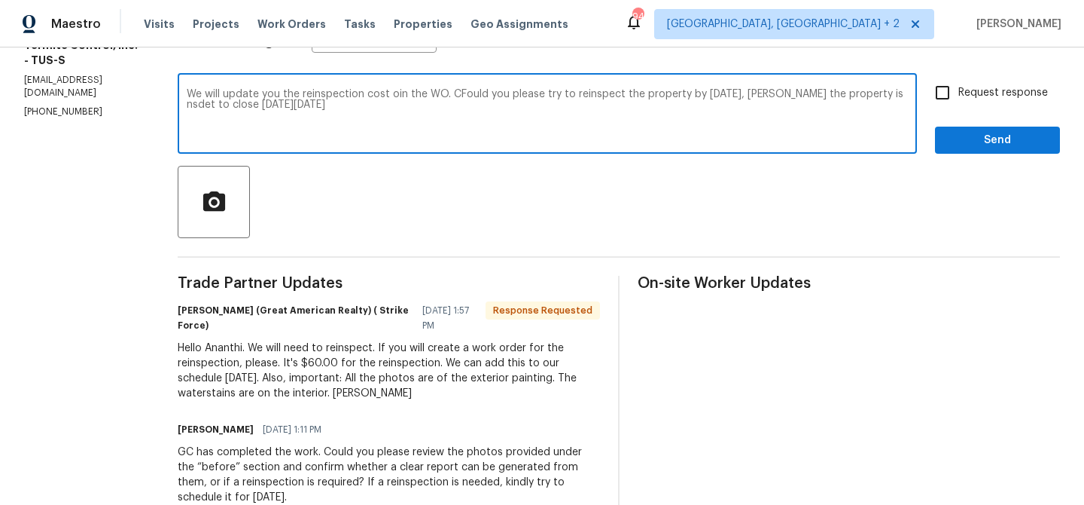
type textarea "We will update you the reinspection cost oin the WO. CFould you please try to r…"
click at [221, 94] on textarea "We will update you the reinspection cost oin the WO. CFould you please try to r…" at bounding box center [547, 115] width 721 height 53
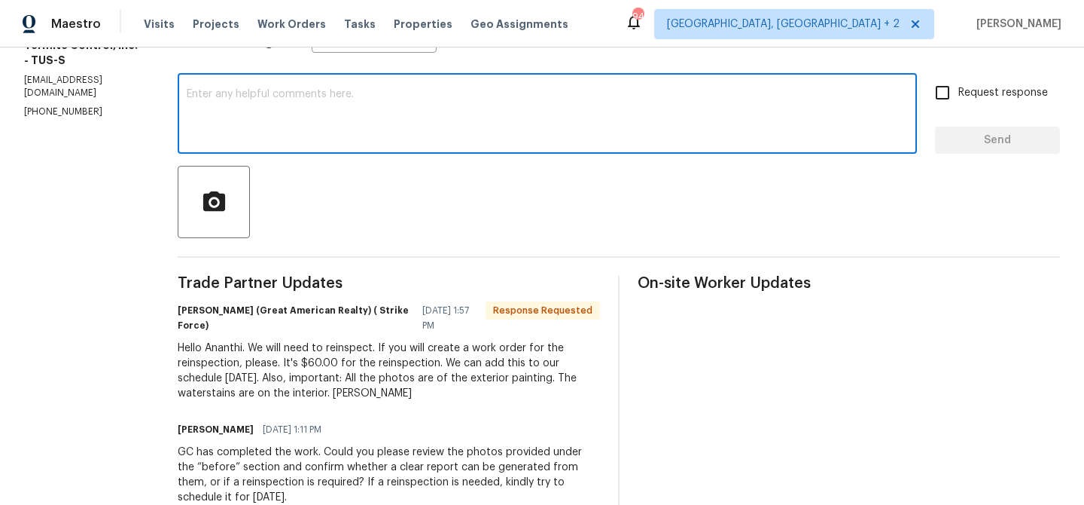
paste textarea ""We will update you on the reinspection cost in the work order. Could you pleas…"
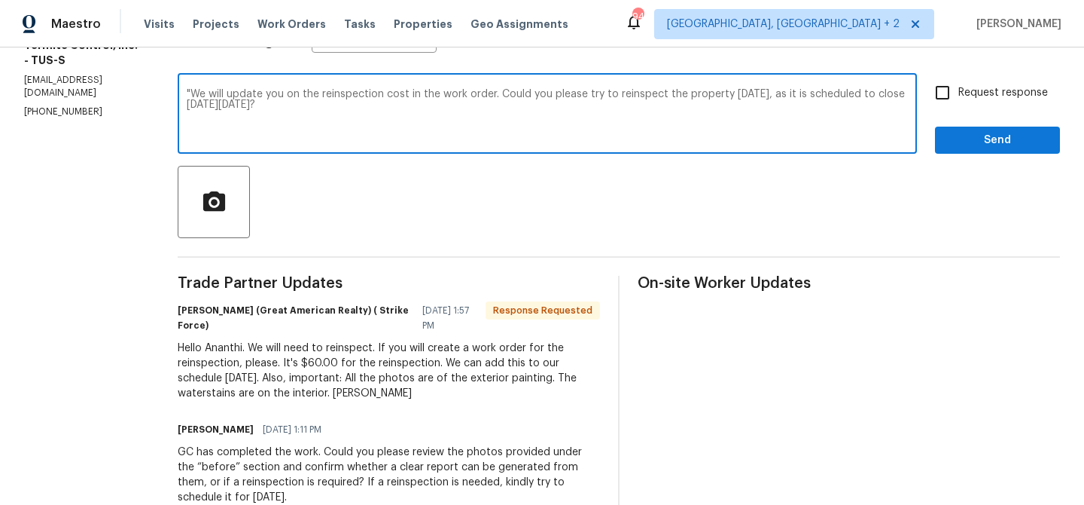
click at [201, 97] on textarea ""We will update you on the reinspection cost in the work order. Could you pleas…" at bounding box center [547, 115] width 721 height 53
click at [441, 95] on textarea "We will update you on the reinspection cost in the work order. Could you please…" at bounding box center [547, 115] width 721 height 53
click at [346, 115] on textarea "We will update you on the reinspection cost in this work order. Could you pleas…" at bounding box center [547, 115] width 721 height 53
type textarea "We will update you on the reinspection cost in this work order. Could you pleas…"
click at [947, 84] on input "Request response" at bounding box center [943, 93] width 32 height 32
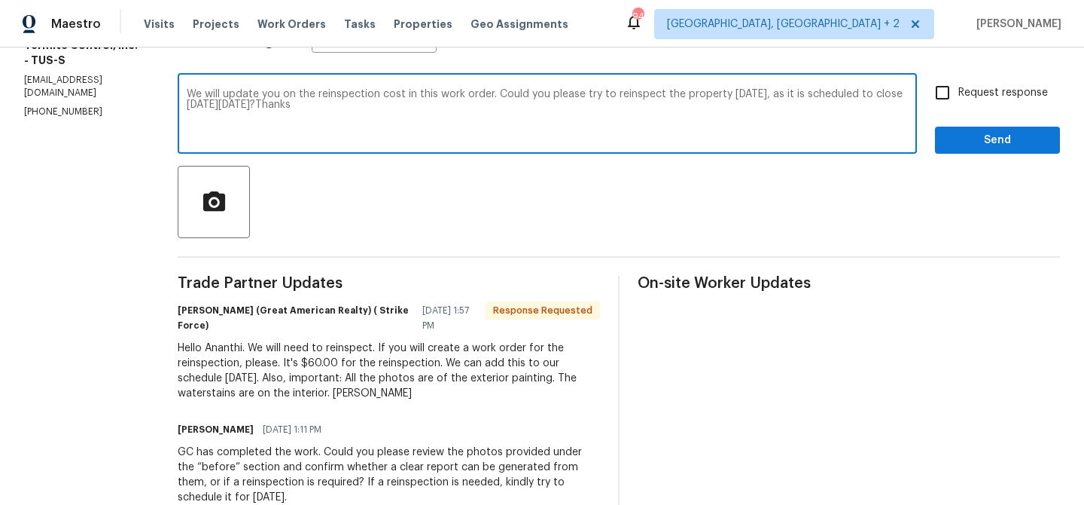
checkbox input "true"
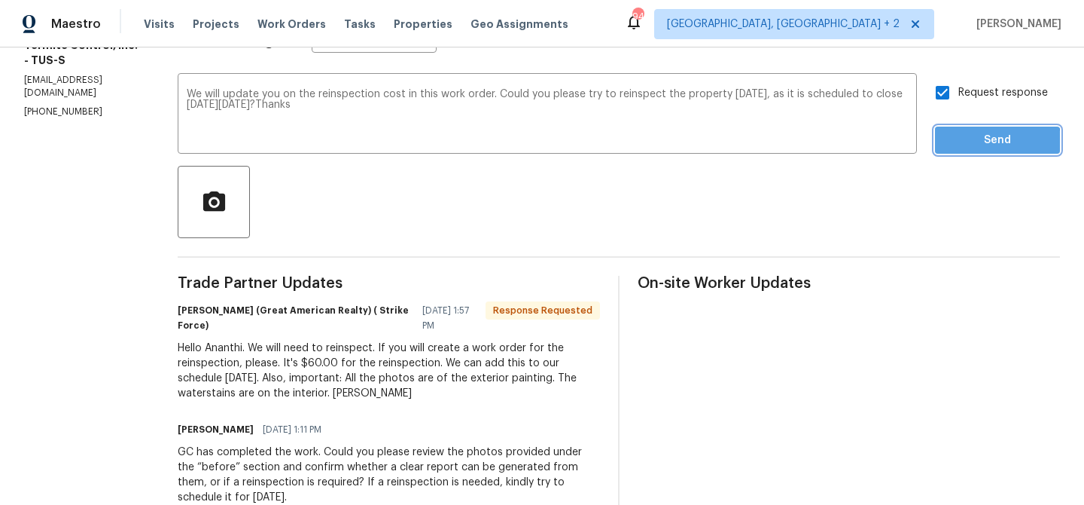
click at [954, 145] on span "Send" at bounding box center [997, 140] width 101 height 19
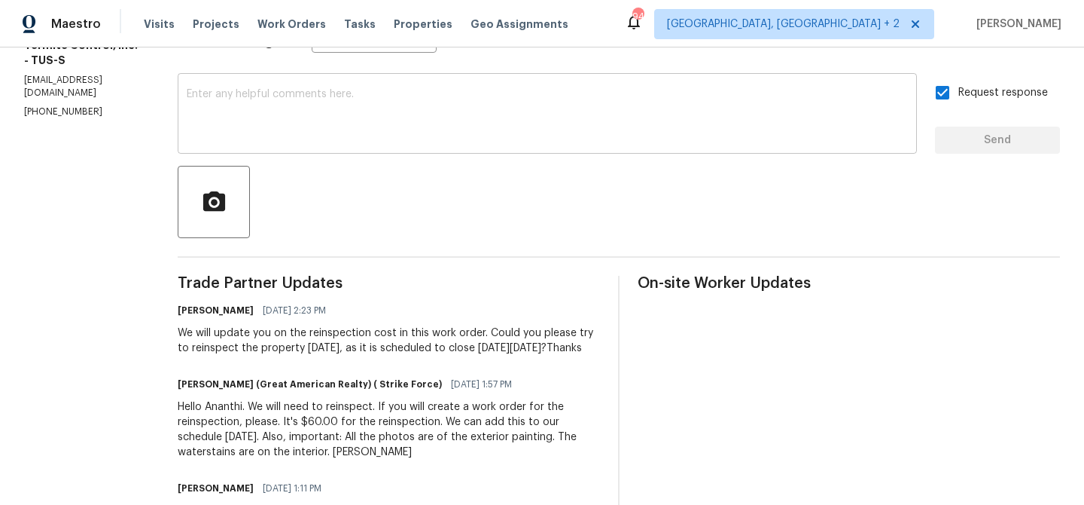
scroll to position [0, 0]
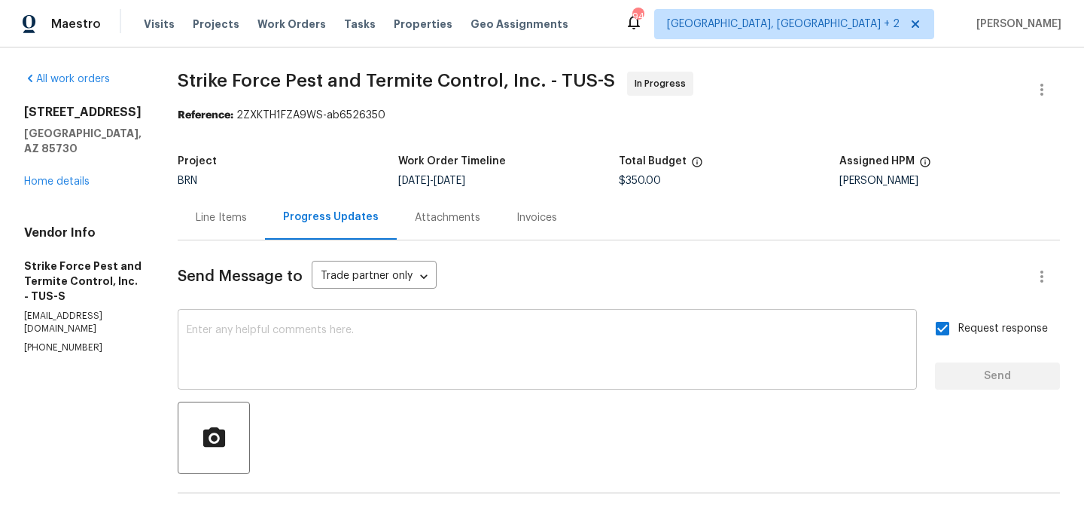
click at [239, 328] on textarea at bounding box center [547, 351] width 721 height 53
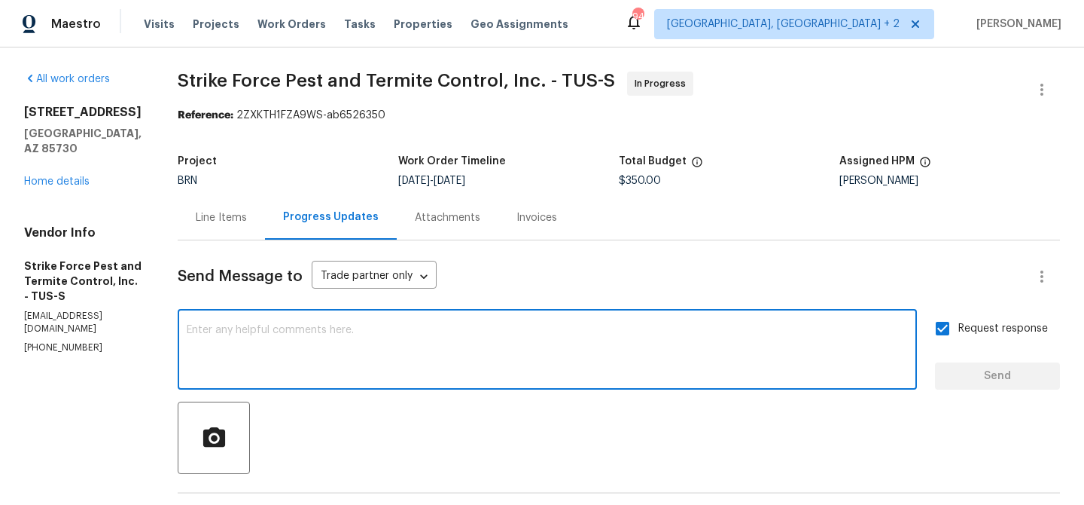
paste textarea "pest TP has indicated that the leak is coming from the interior, but the after …"
type textarea "pest TP has indicated that the leak is coming from the interior, but the after …"
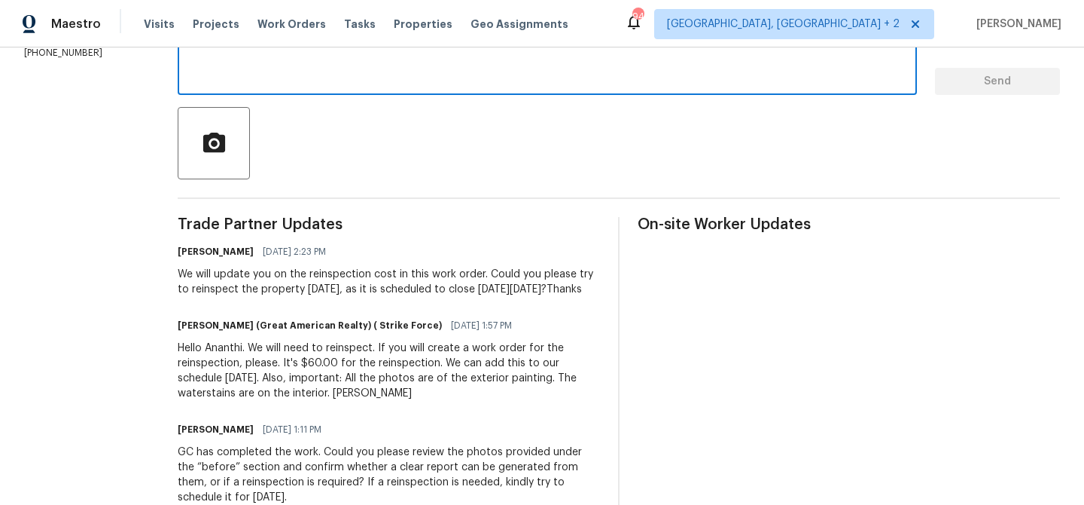
scroll to position [296, 0]
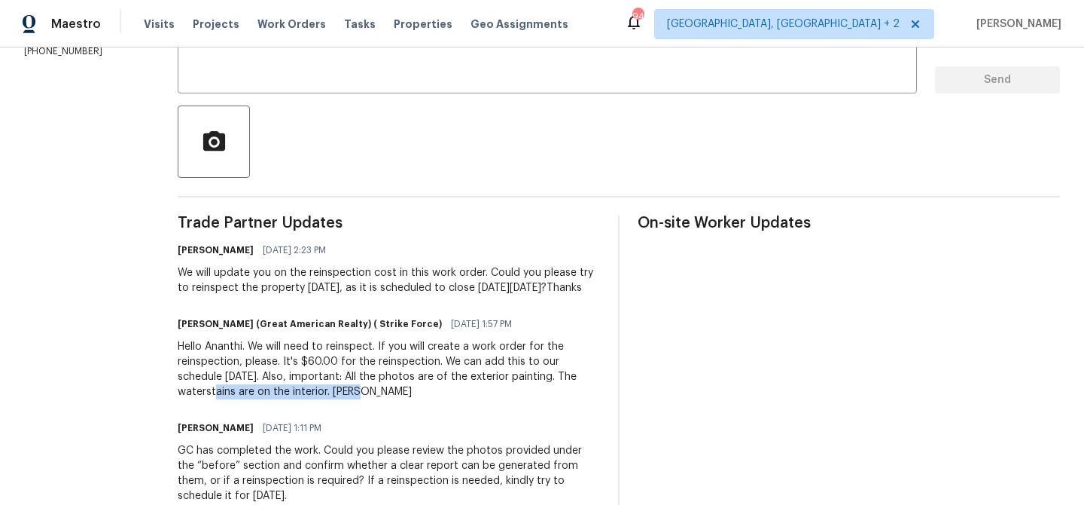
drag, startPoint x: 235, startPoint y: 391, endPoint x: 401, endPoint y: 389, distance: 165.7
click at [401, 389] on div "Hello Ananthi. We will need to reinspect. If you will create a work order for t…" at bounding box center [389, 369] width 422 height 60
copy div "The waterstains are on the interio"
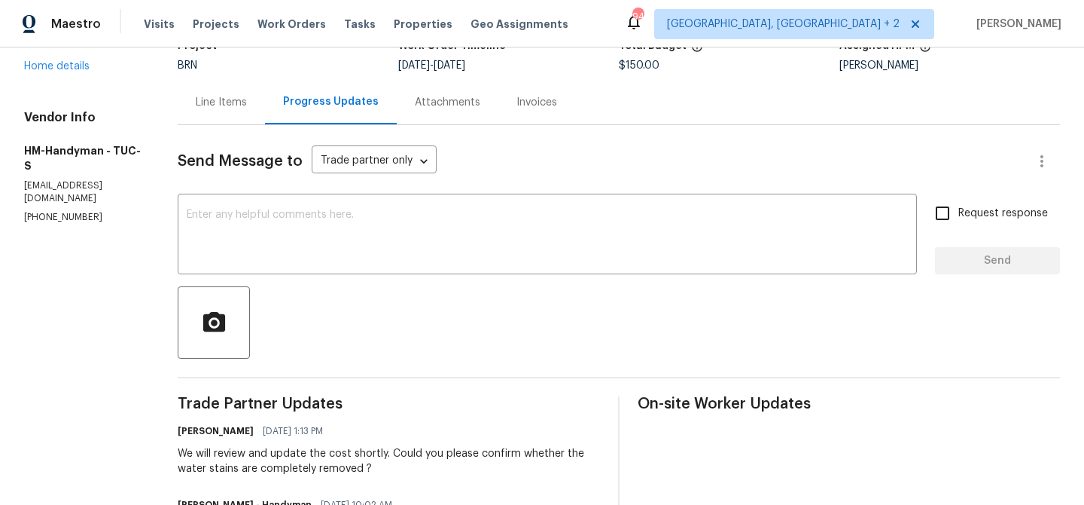
scroll to position [116, 0]
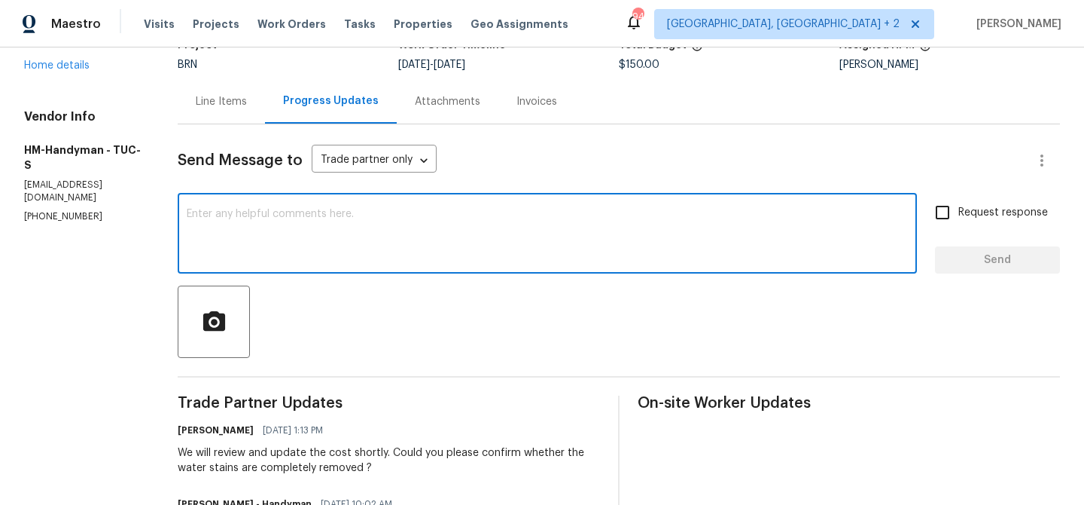
click at [297, 233] on textarea at bounding box center [547, 235] width 721 height 53
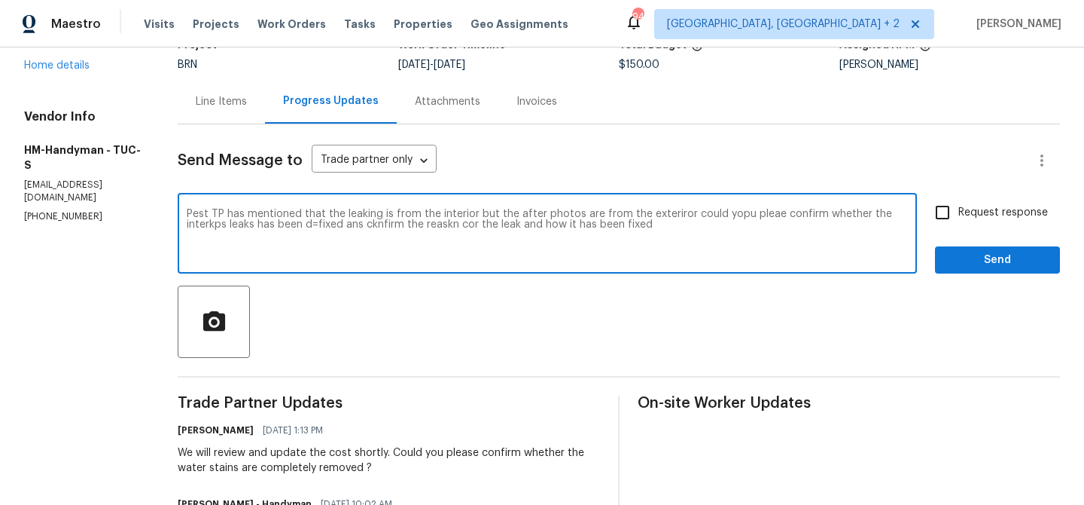
type textarea "Pest TP has mentioned that the leaking is from the interior but the after photo…"
click at [247, 229] on textarea "Pest TP has mentioned that the leaking is from the interior but the after photo…" at bounding box center [547, 235] width 721 height 53
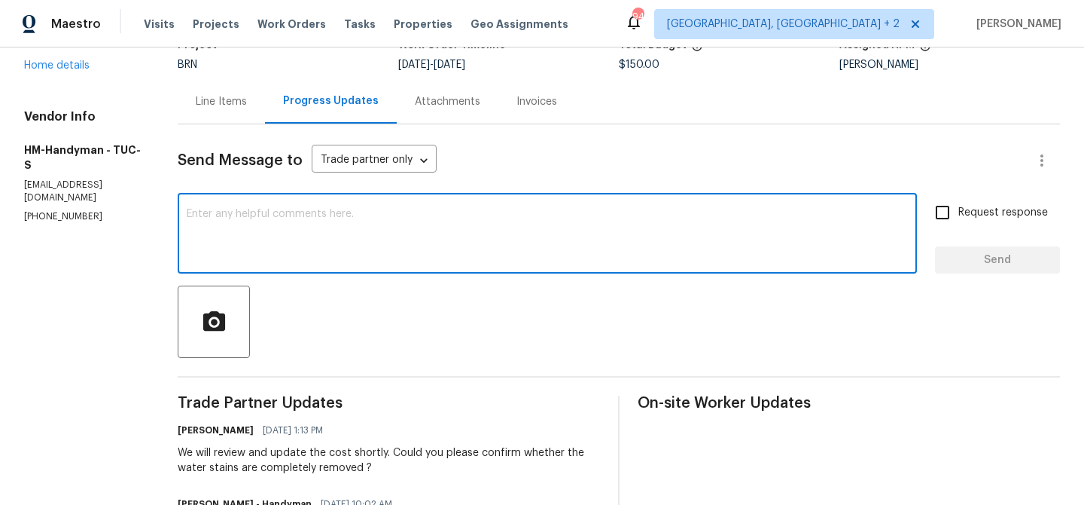
paste textarea "pest TP has indicated that the leak is coming from the interior, but the after …"
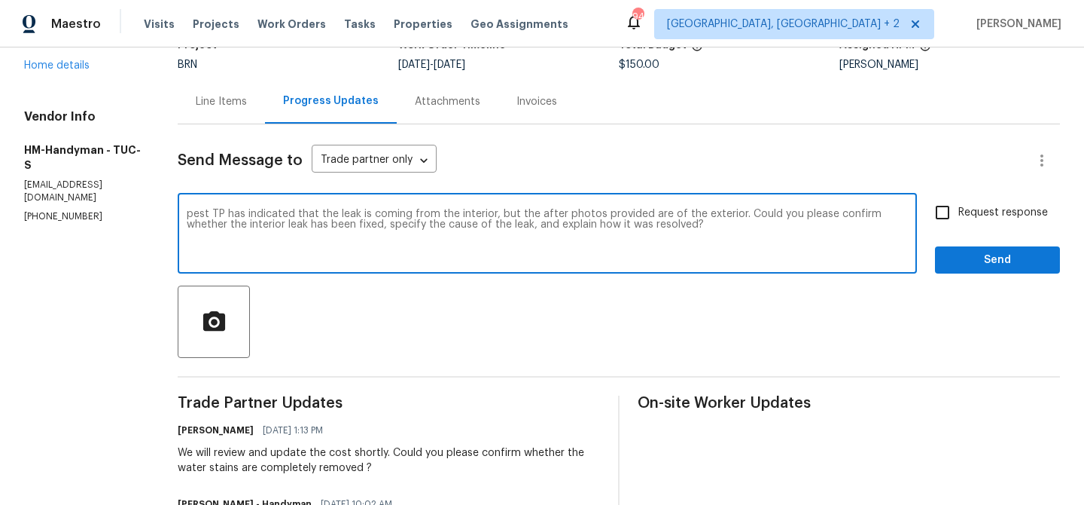
click at [206, 212] on textarea "pest TP has indicated that the leak is coming from the interior, but the after …" at bounding box center [547, 235] width 721 height 53
drag, startPoint x: 331, startPoint y: 212, endPoint x: 503, endPoint y: 211, distance: 172.4
click at [502, 211] on textarea "Pest TP has indicated that the leak is coming from the interior, but the after …" at bounding box center [547, 235] width 721 height 53
paste textarea "The waterstains are on the interio"
click at [338, 209] on textarea "Pest TP has indicated that The waterstains are on the interio, but the after ph…" at bounding box center [547, 235] width 721 height 53
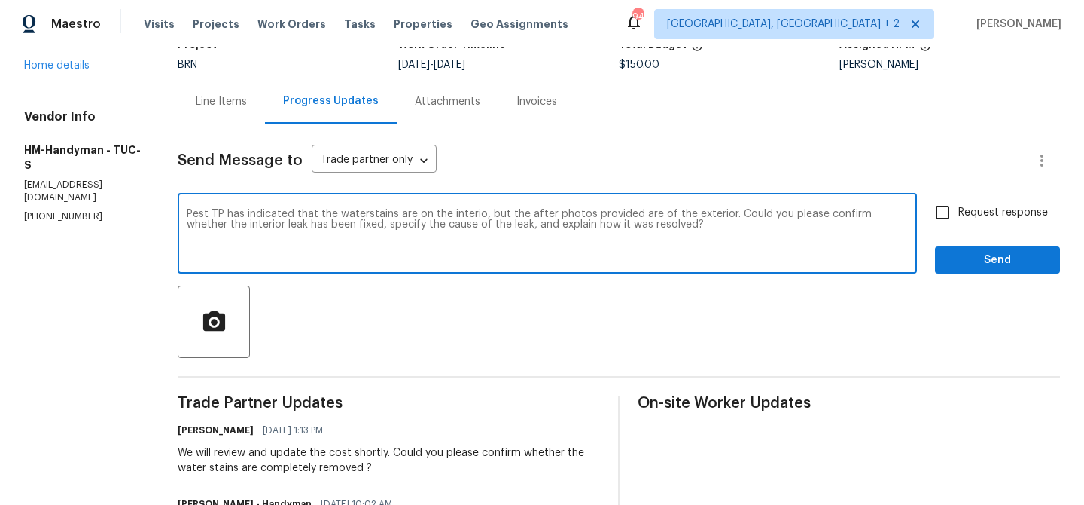
click at [494, 215] on textarea "Pest TP has indicated that the waterstains are on the interio, but the after ph…" at bounding box center [547, 235] width 721 height 53
click at [710, 230] on textarea "Pest TP has indicated that the waterstains are on the interior, but the after p…" at bounding box center [547, 235] width 721 height 53
type textarea "Pest TP has indicated that the waterstains are on the interior, but the after p…"
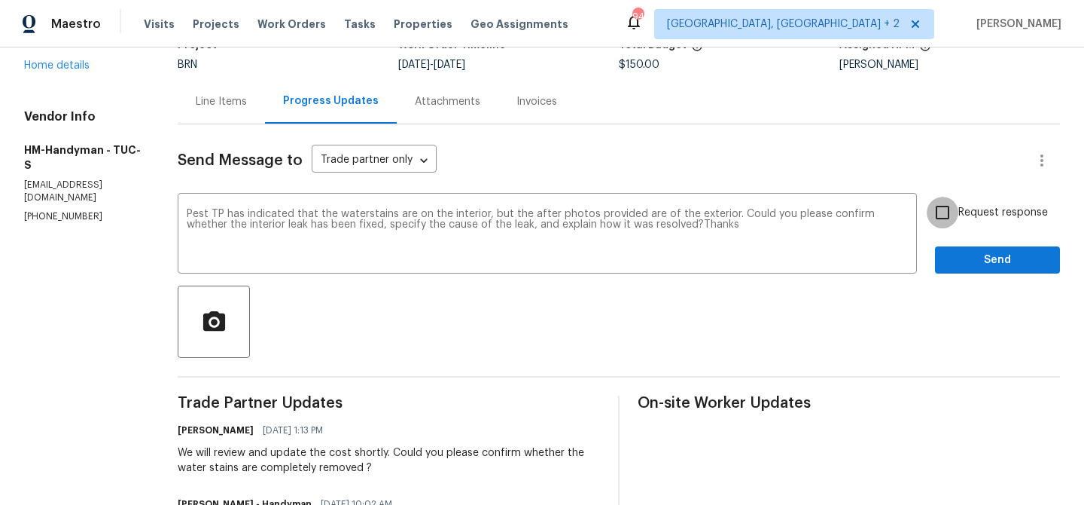
click at [958, 212] on input "Request response" at bounding box center [943, 213] width 32 height 32
checkbox input "true"
click at [951, 265] on span "Send" at bounding box center [997, 260] width 101 height 19
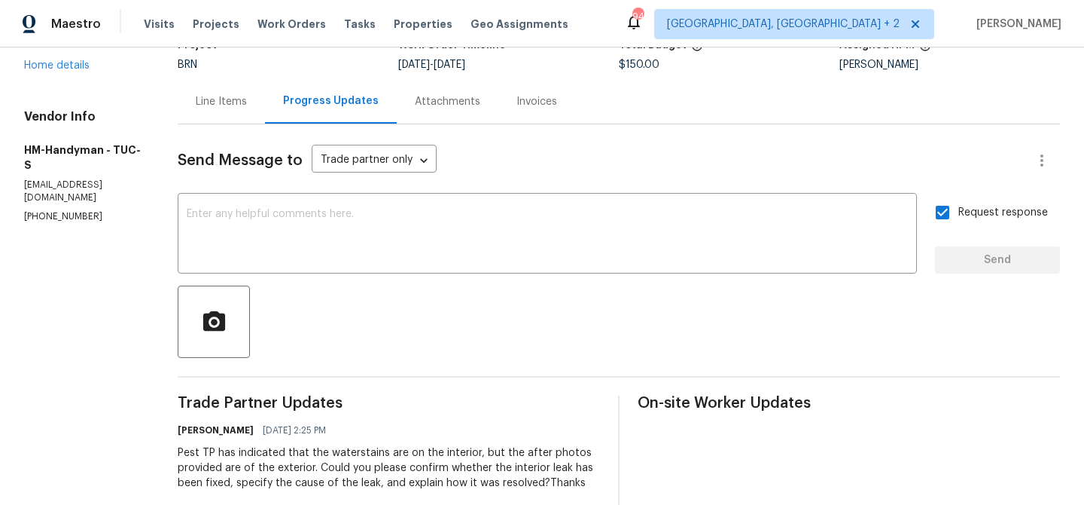
click at [281, 473] on div "Pest TP has indicated that the waterstains are on the interior, but the after p…" at bounding box center [389, 467] width 422 height 45
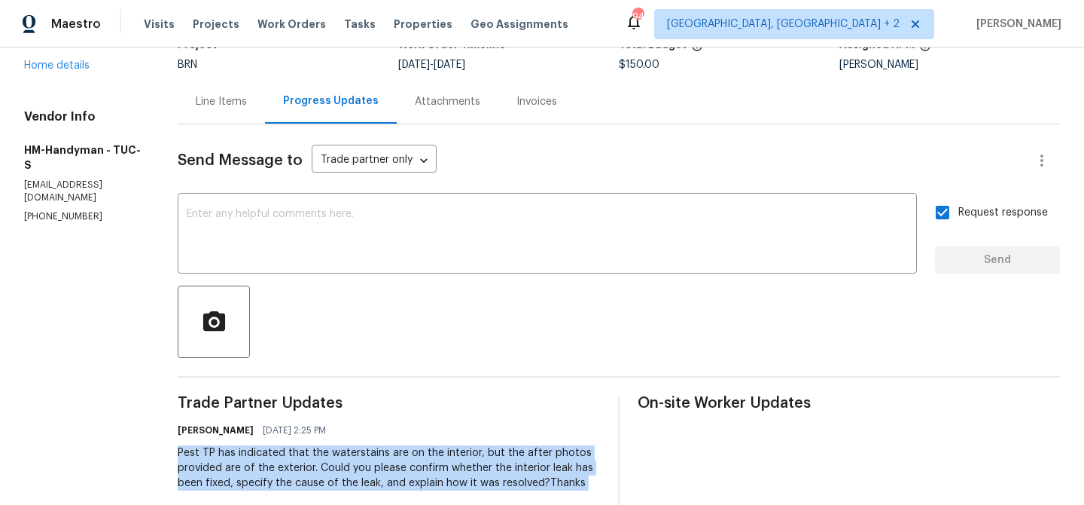
click at [281, 473] on div "Pest TP has indicated that the waterstains are on the interior, but the after p…" at bounding box center [389, 467] width 422 height 45
copy div "Pest TP has indicated that the waterstains are on the interior, but the after p…"
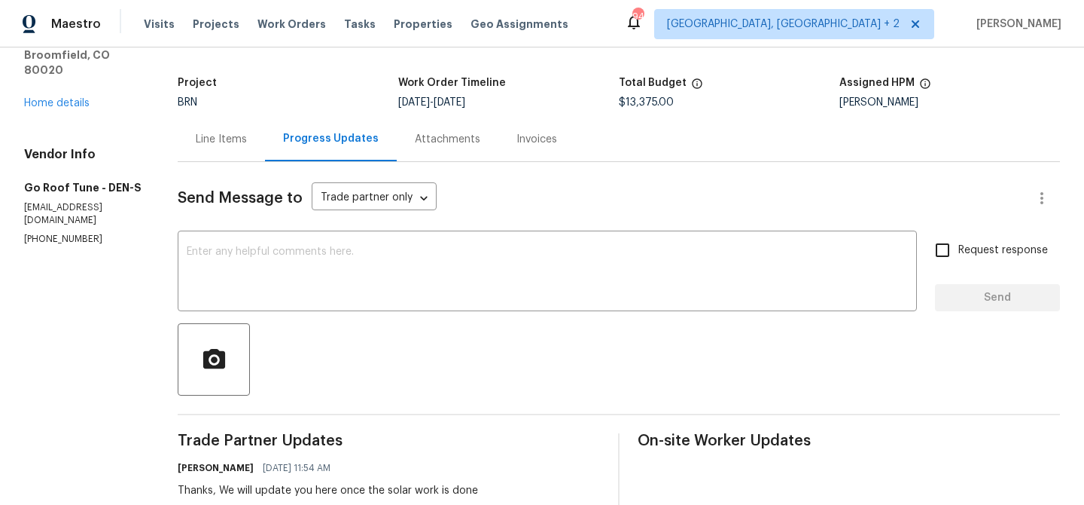
scroll to position [175, 0]
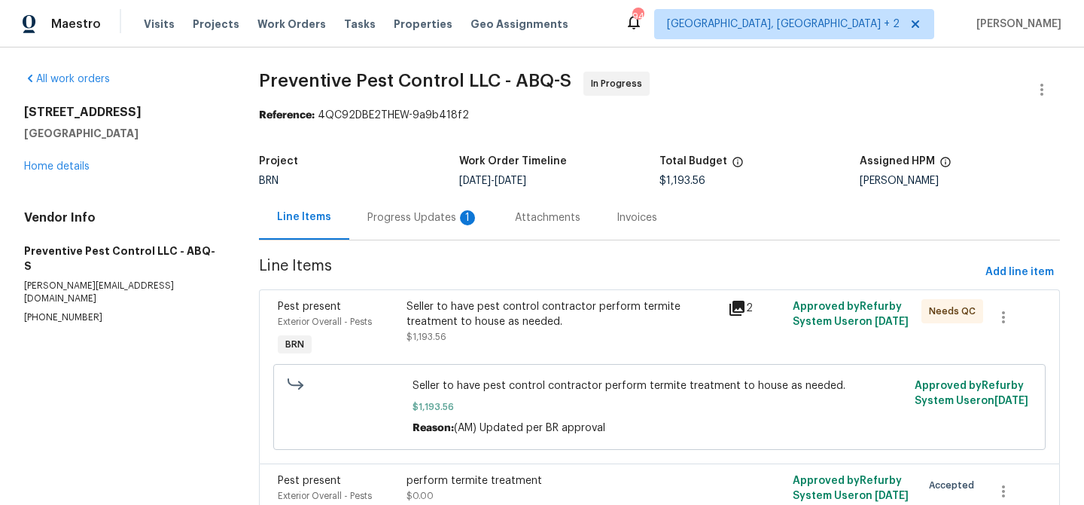
click at [412, 227] on div "Progress Updates 1" at bounding box center [423, 217] width 148 height 44
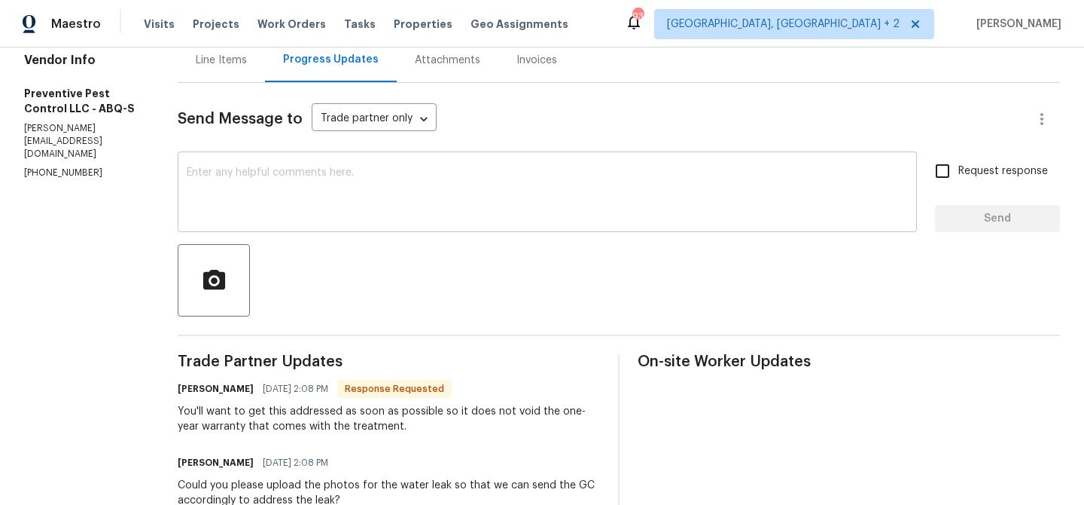
scroll to position [160, 0]
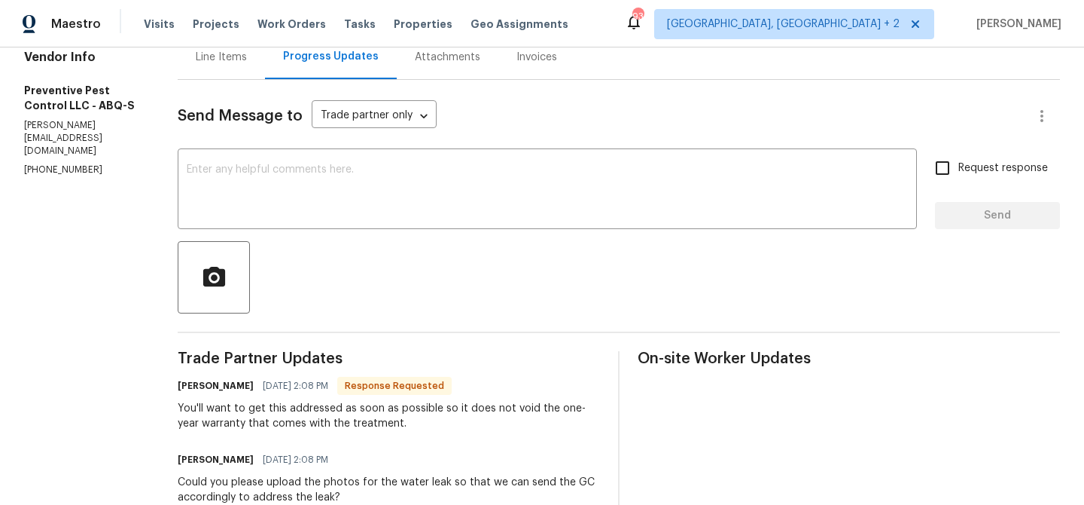
click at [207, 73] on div "Line Items" at bounding box center [221, 57] width 87 height 44
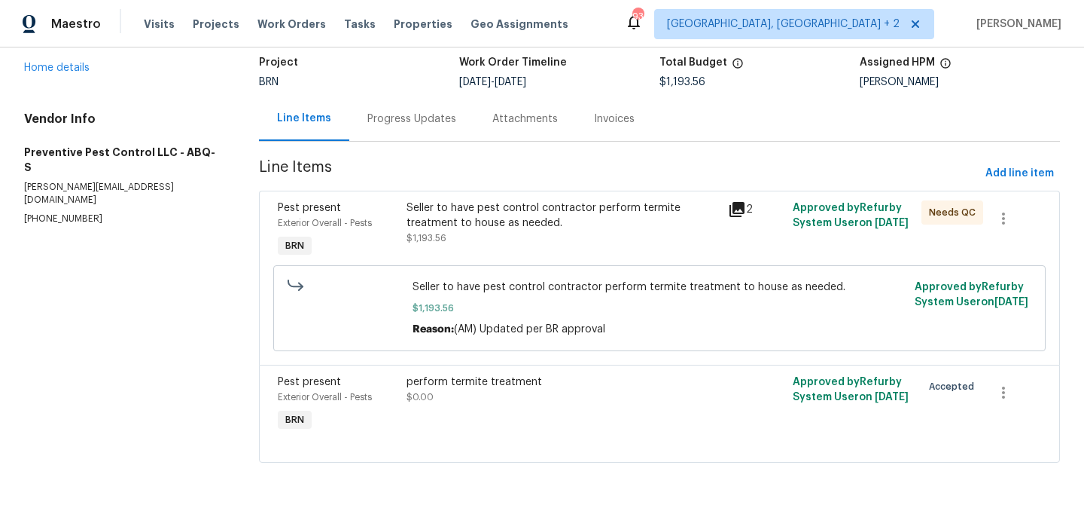
click at [390, 132] on div "Progress Updates" at bounding box center [411, 118] width 125 height 44
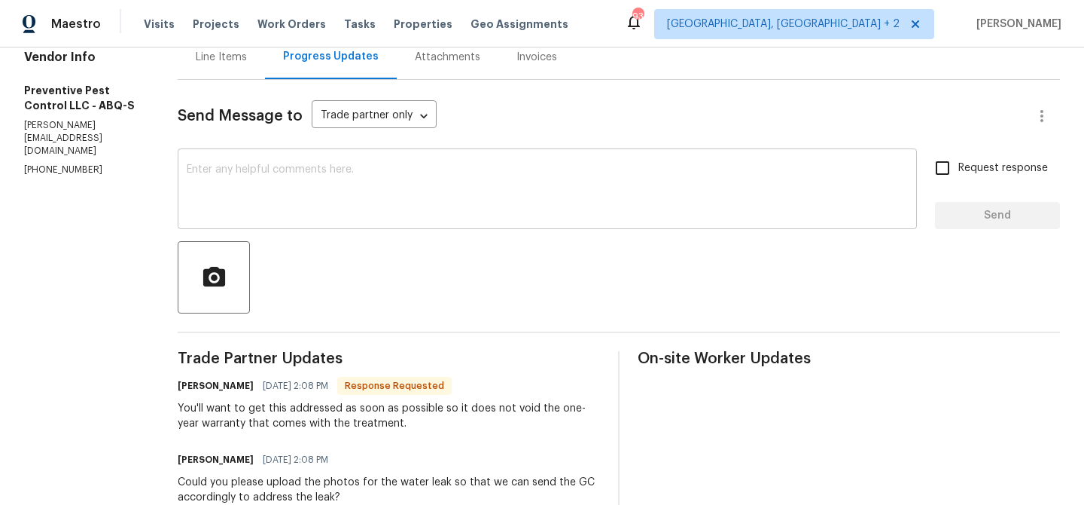
scroll to position [170, 0]
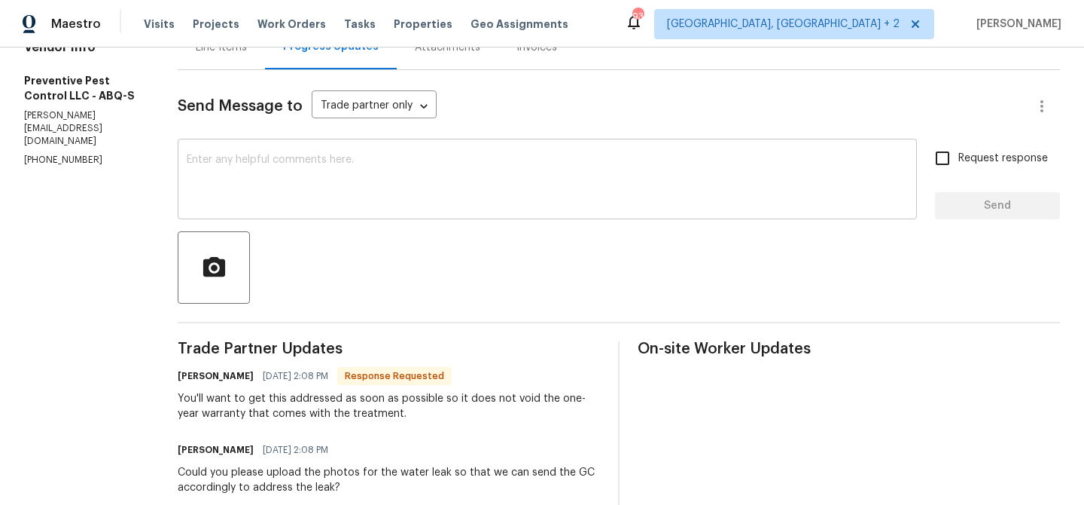
click at [355, 170] on textarea at bounding box center [547, 180] width 721 height 53
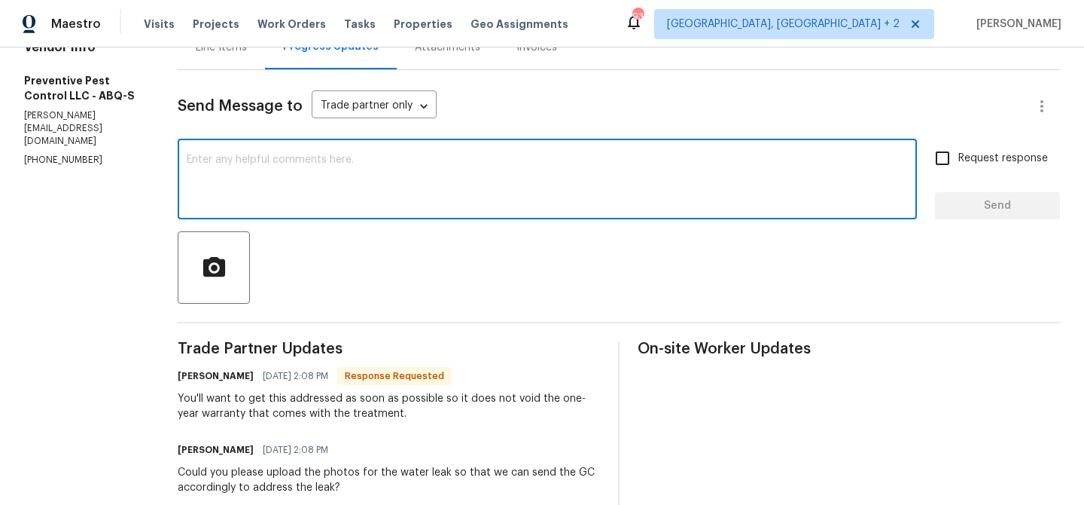
click at [68, 164] on p "(505) 792-8380" at bounding box center [82, 160] width 117 height 13
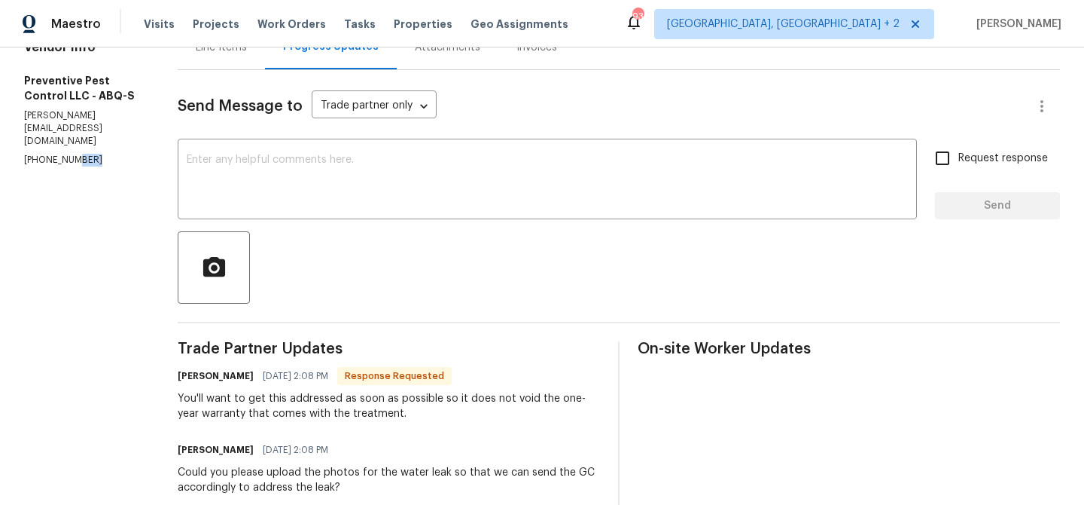
click at [68, 164] on p "(505) 792-8380" at bounding box center [82, 160] width 117 height 13
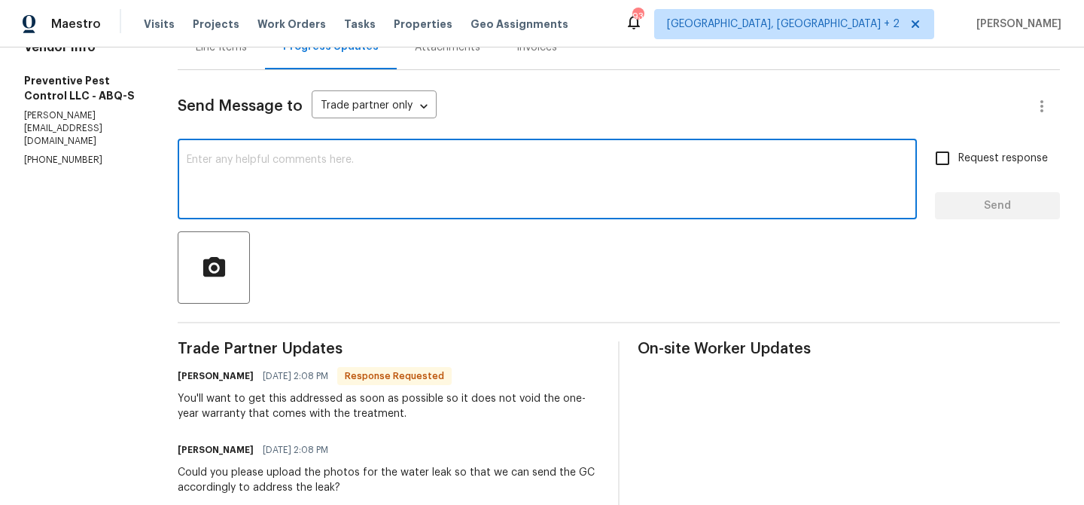
click at [309, 189] on textarea at bounding box center [547, 180] width 721 height 53
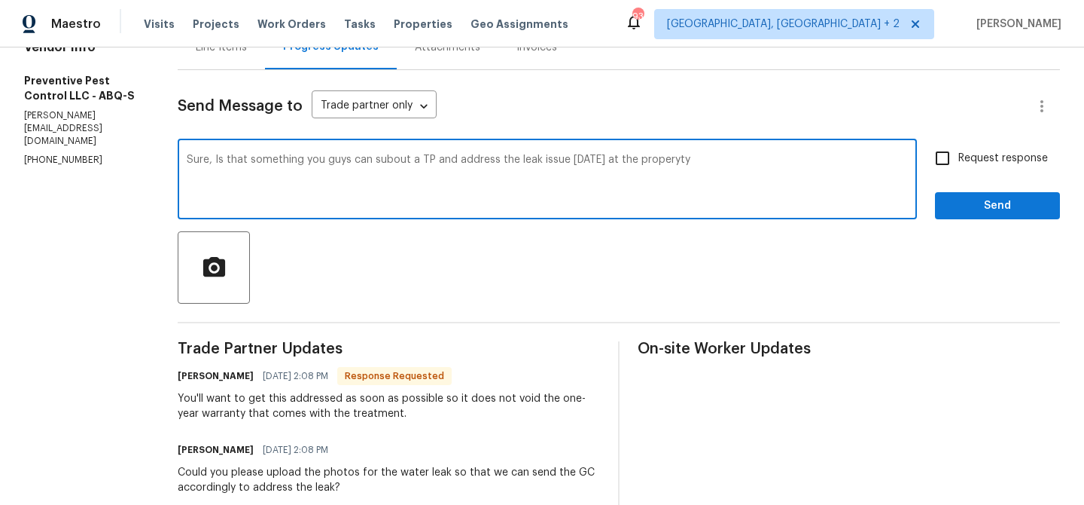
type textarea "Sure, Is that something you guys can subout a TP and address the leak issue tod…"
click at [213, 165] on textarea "Sure, Is that something you guys can subout a TP and address the leak issue tod…" at bounding box center [547, 180] width 721 height 53
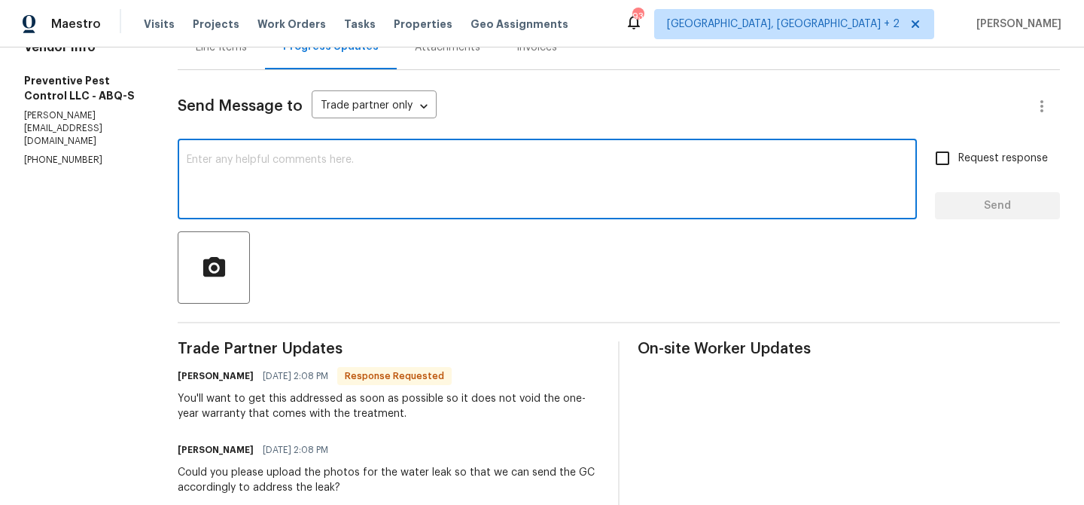
paste textarea "Could you please let me know if you can send a TP today to address the leak iss…"
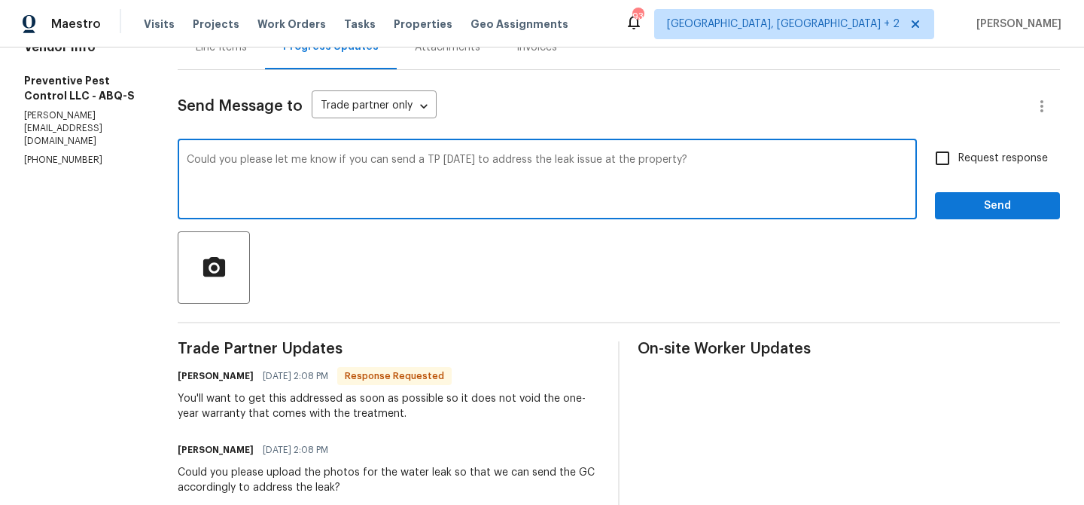
click at [287, 162] on textarea "Could you please let me know if you can send a TP today to address the leak iss…" at bounding box center [547, 180] width 721 height 53
click at [378, 159] on textarea "Could you please let us know if you can send a TP today to address the leak iss…" at bounding box center [547, 180] width 721 height 53
click at [419, 163] on textarea "Could you please let us know if you can subout a TP today to address the leak i…" at bounding box center [547, 180] width 721 height 53
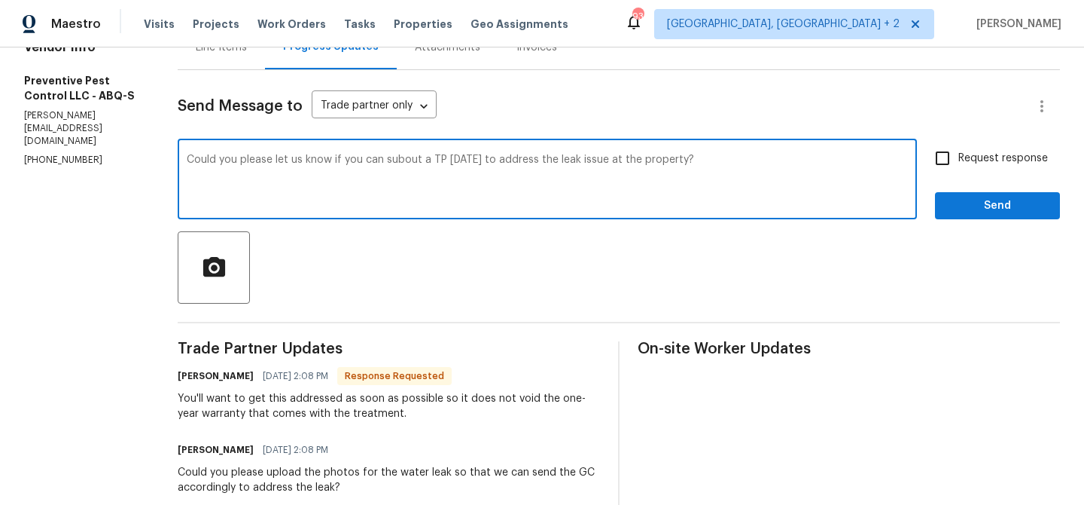
click at [680, 163] on textarea "Could you please let us know if you can subout a TP today to address the leak i…" at bounding box center [547, 180] width 721 height 53
drag, startPoint x: 669, startPoint y: 161, endPoint x: 790, endPoint y: 163, distance: 120.5
click at [790, 163] on textarea "Could you please let us know if you can subout a TP today to address the leak i…" at bounding box center [547, 180] width 721 height 53
type textarea "Could you please let us know if you can subout a TP today to address the leak i…"
click at [580, 161] on textarea "Could you please let us know if you can subout a TP today to address the leak i…" at bounding box center [547, 180] width 721 height 53
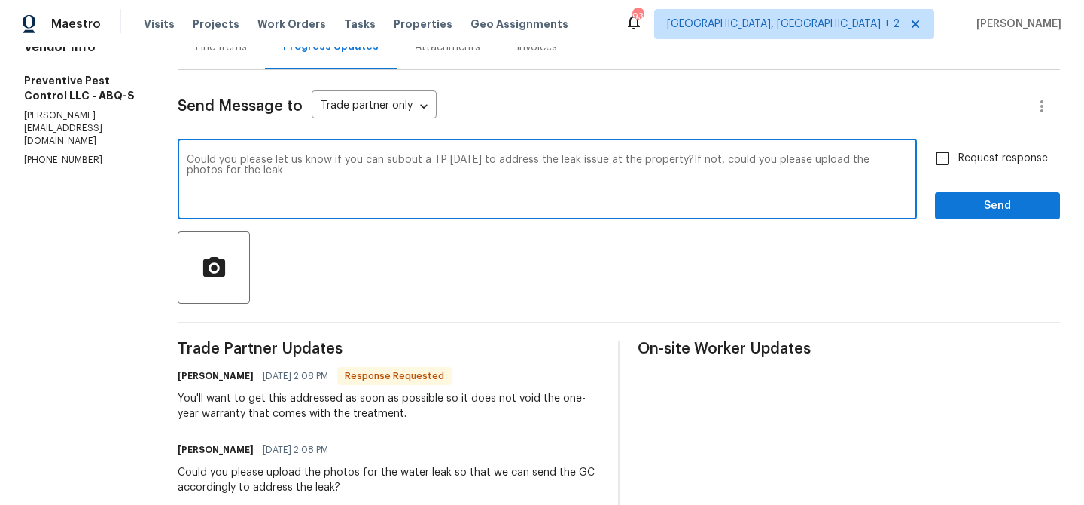
click at [580, 161] on textarea "Could you please let us know if you can subout a TP today to address the leak i…" at bounding box center [547, 180] width 721 height 53
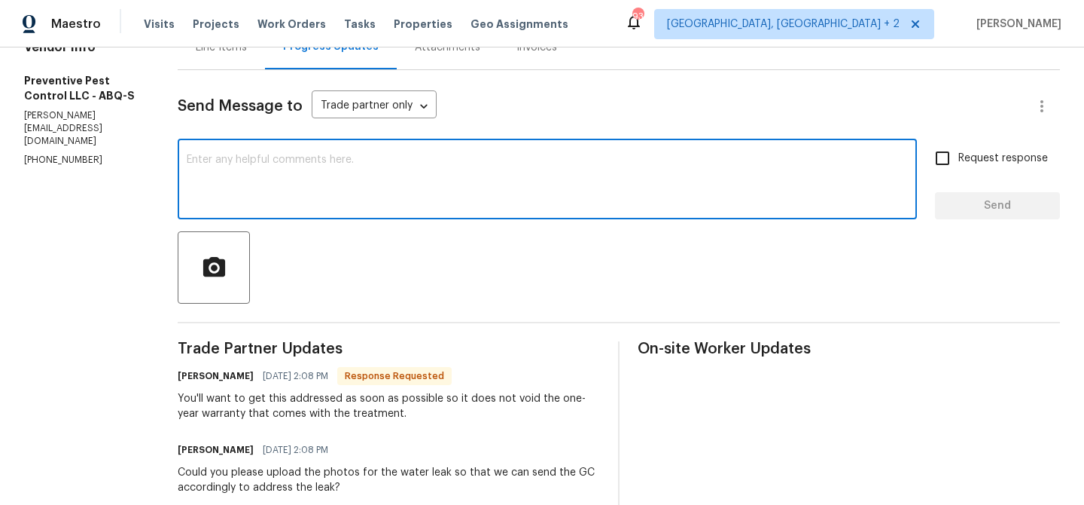
paste textarea "Could you please let us know if you are able to sub out a TP today to address t…"
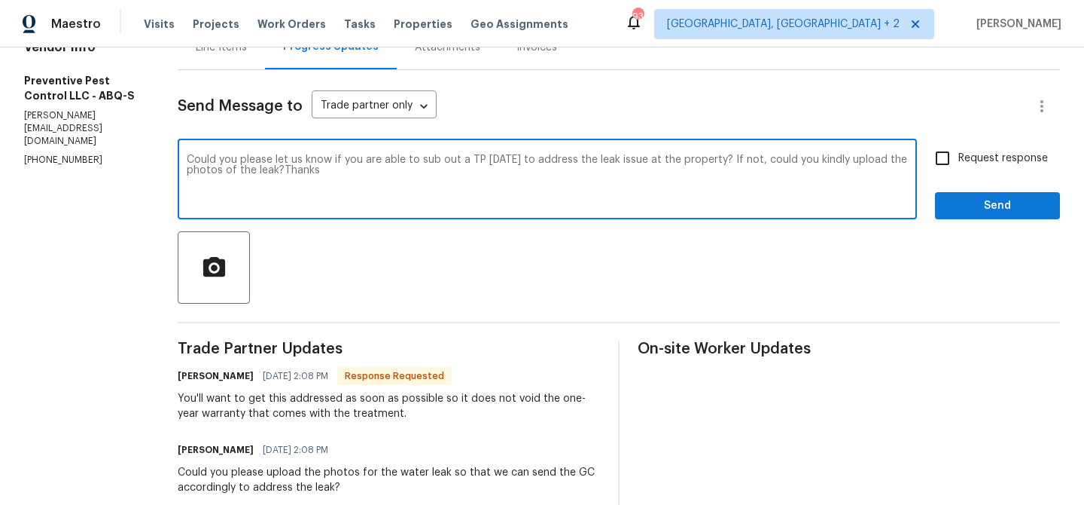
type textarea "Could you please let us know if you are able to sub out a TP today to address t…"
click at [956, 157] on input "Request response" at bounding box center [943, 158] width 32 height 32
checkbox input "true"
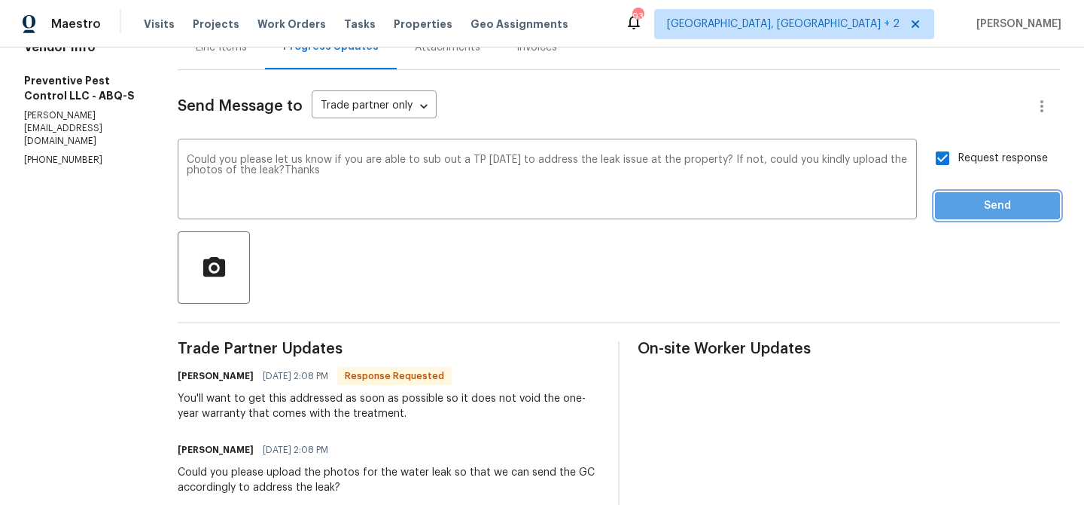
click at [956, 201] on span "Send" at bounding box center [997, 206] width 101 height 19
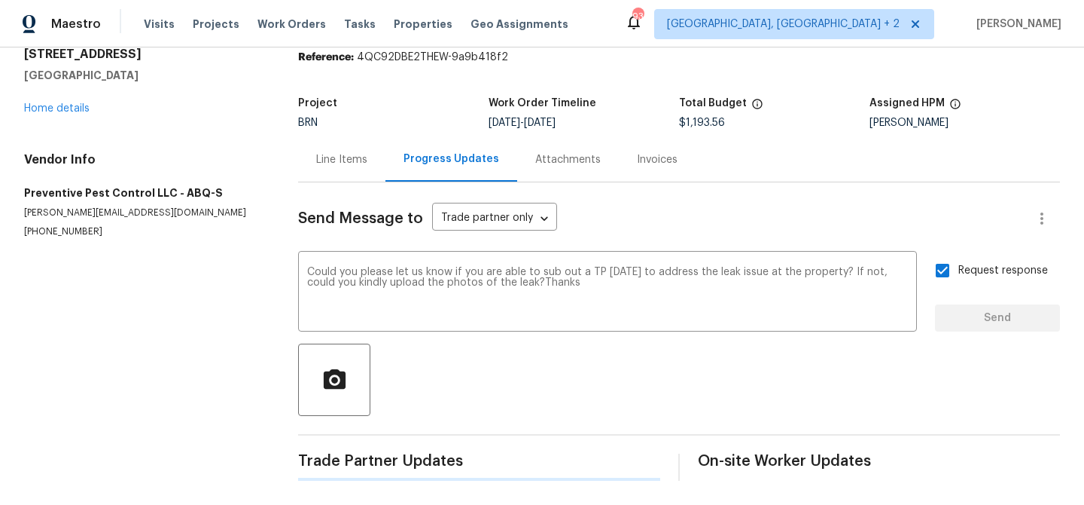
scroll to position [0, 0]
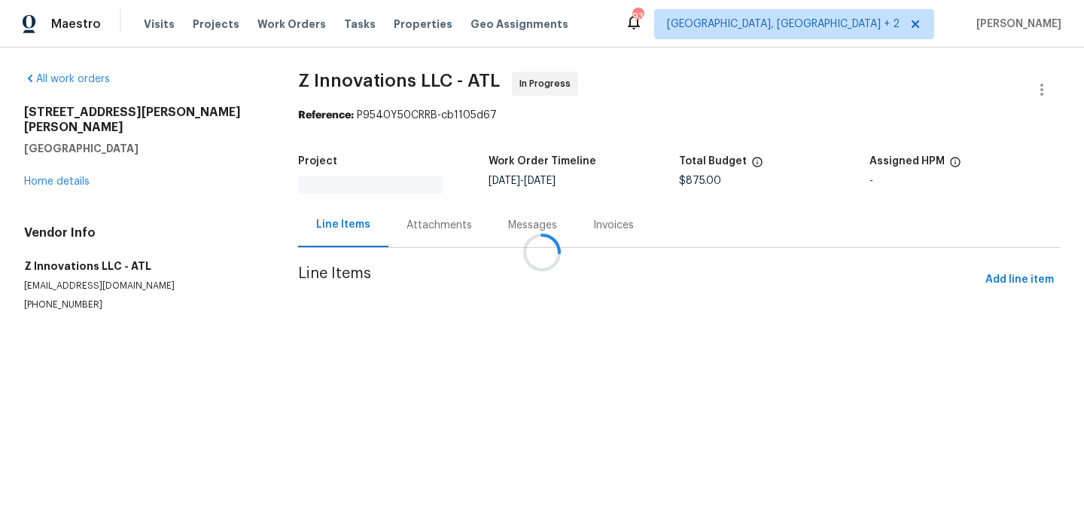
click at [490, 221] on div "Messages" at bounding box center [532, 225] width 85 height 44
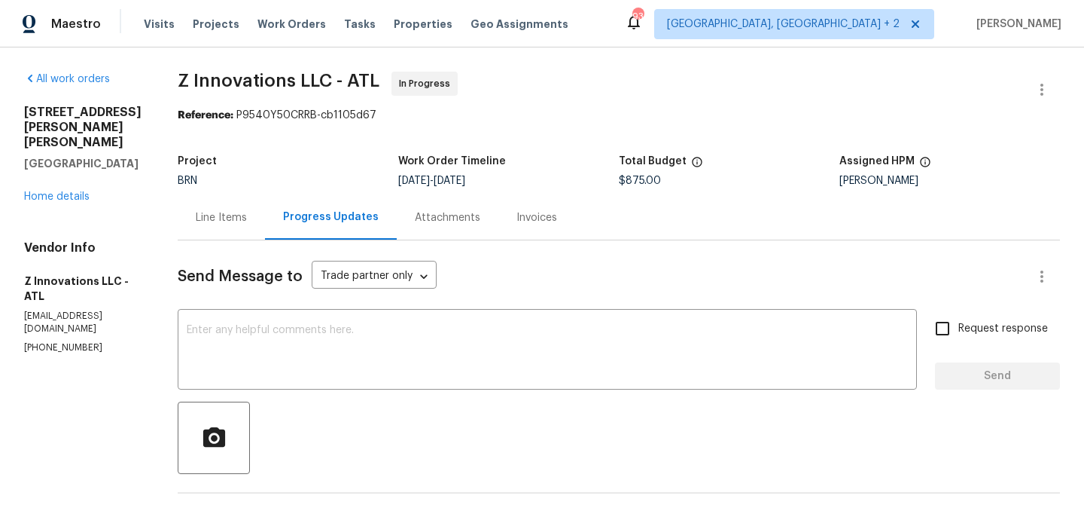
scroll to position [257, 0]
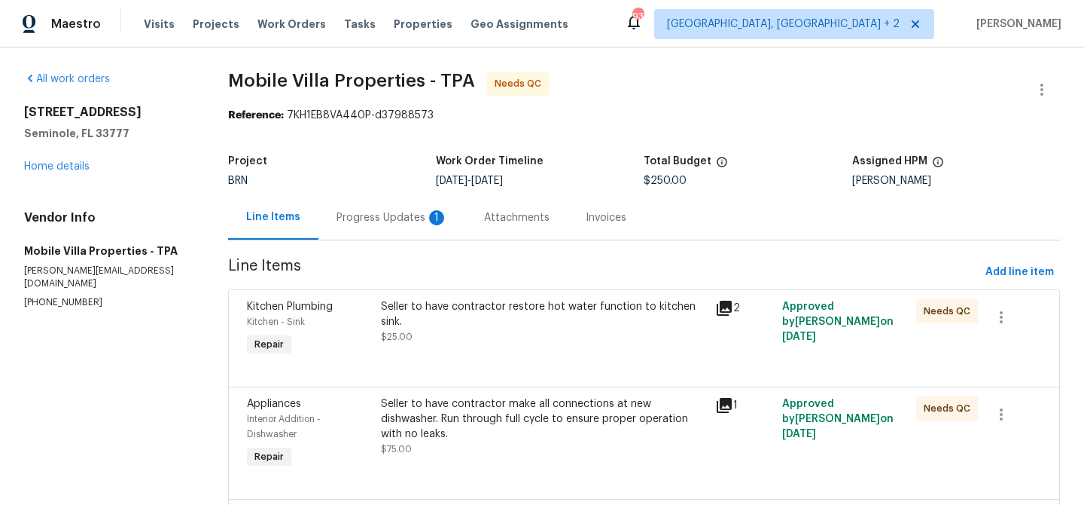
click at [374, 218] on div "Progress Updates 1" at bounding box center [392, 217] width 111 height 15
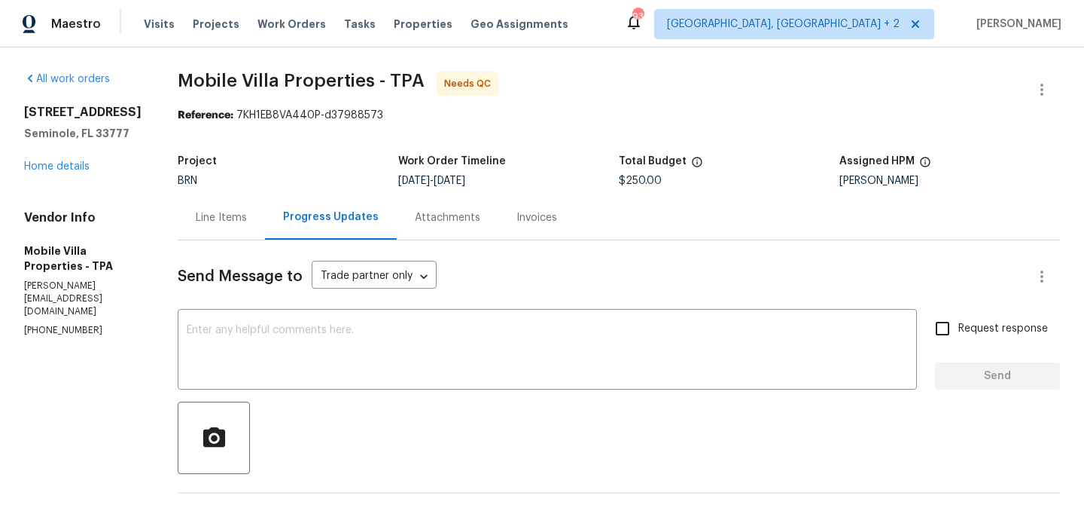
click at [215, 225] on div "Line Items" at bounding box center [221, 217] width 87 height 44
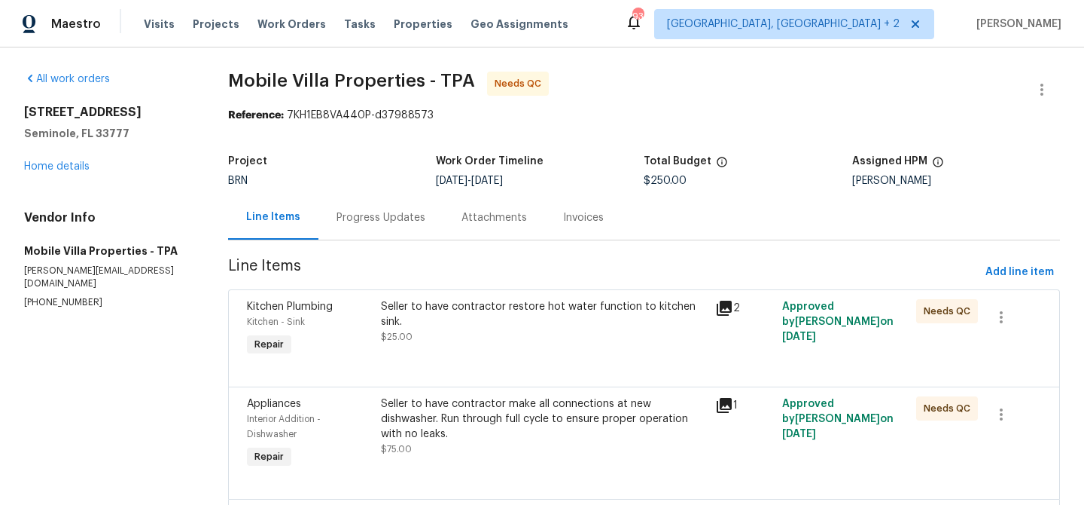
click at [422, 296] on div "Seller to have contractor restore hot water function to kitchen sink. $25.00" at bounding box center [544, 328] width 335 height 69
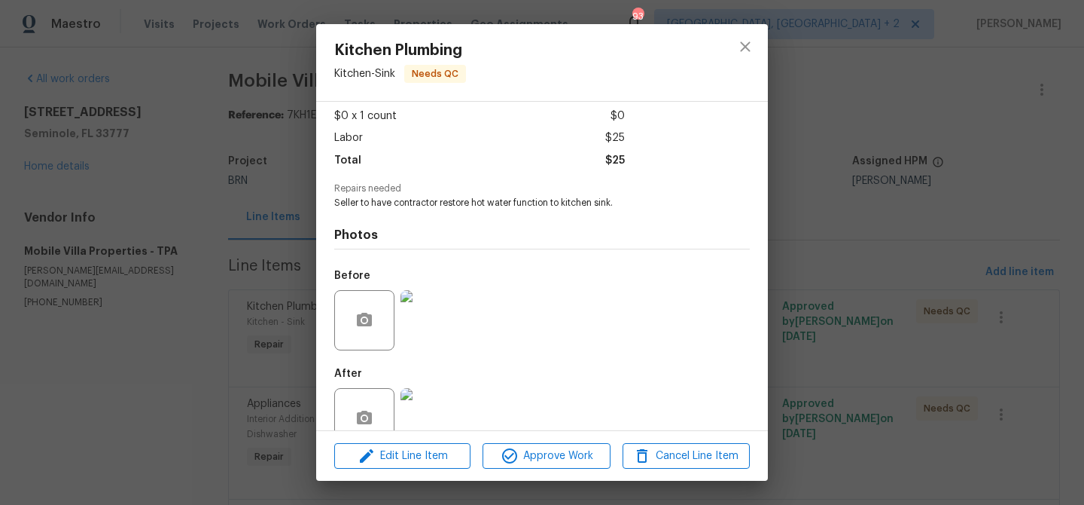
scroll to position [113, 0]
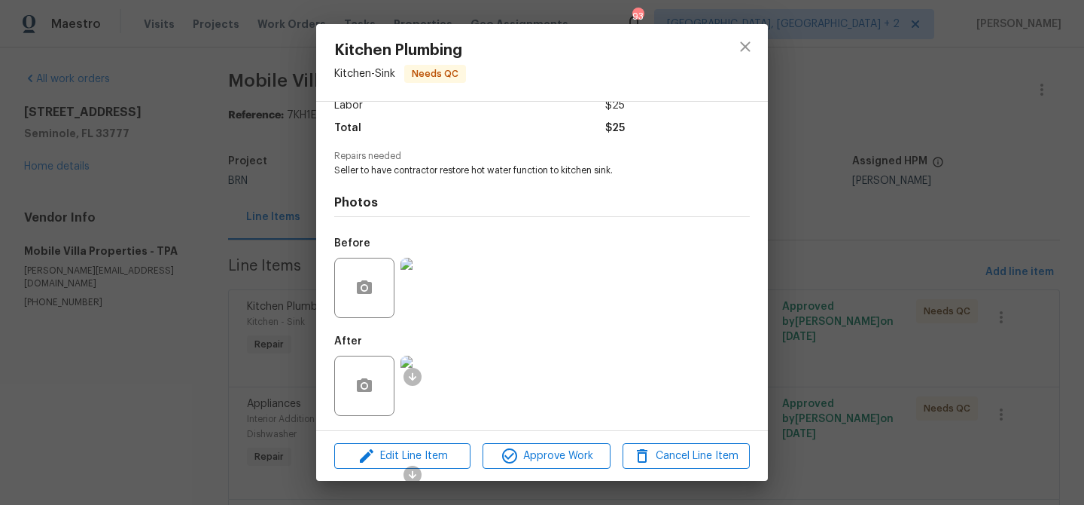
click at [276, 280] on div "Kitchen Plumbing Kitchen - Sink Needs QC Vendor Mobile Villa Properties Account…" at bounding box center [542, 252] width 1084 height 505
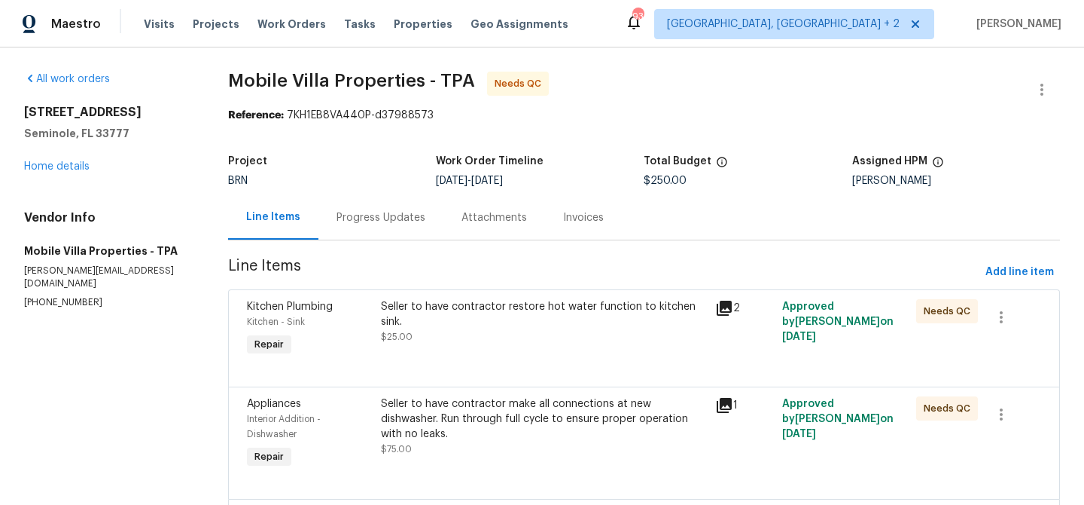
click at [381, 241] on section "Mobile Villa Properties - TPA Needs QC Reference: 7KH1EB8VA440P-d37988573 Proje…" at bounding box center [644, 343] width 832 height 543
click at [377, 214] on div "Progress Updates" at bounding box center [381, 217] width 89 height 15
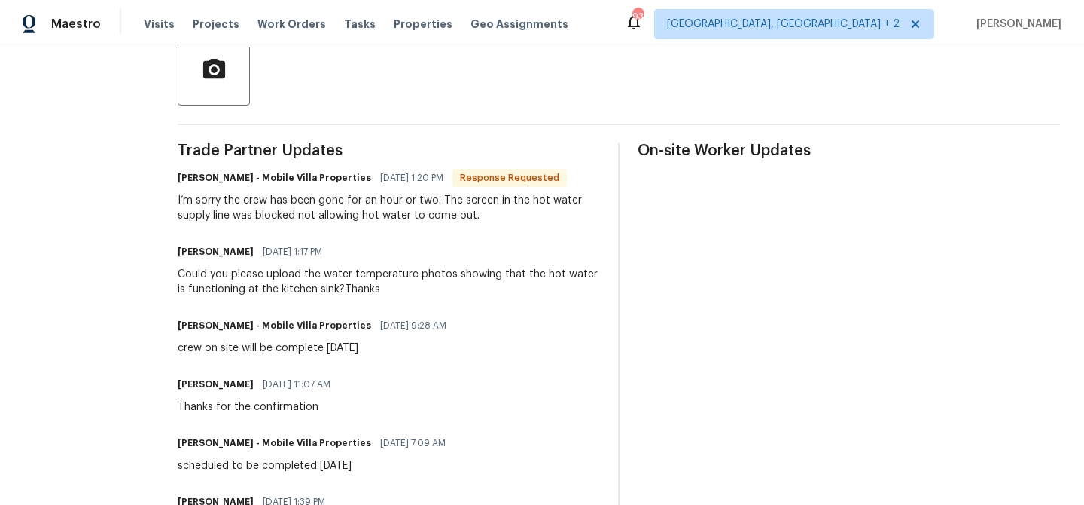
scroll to position [369, 0]
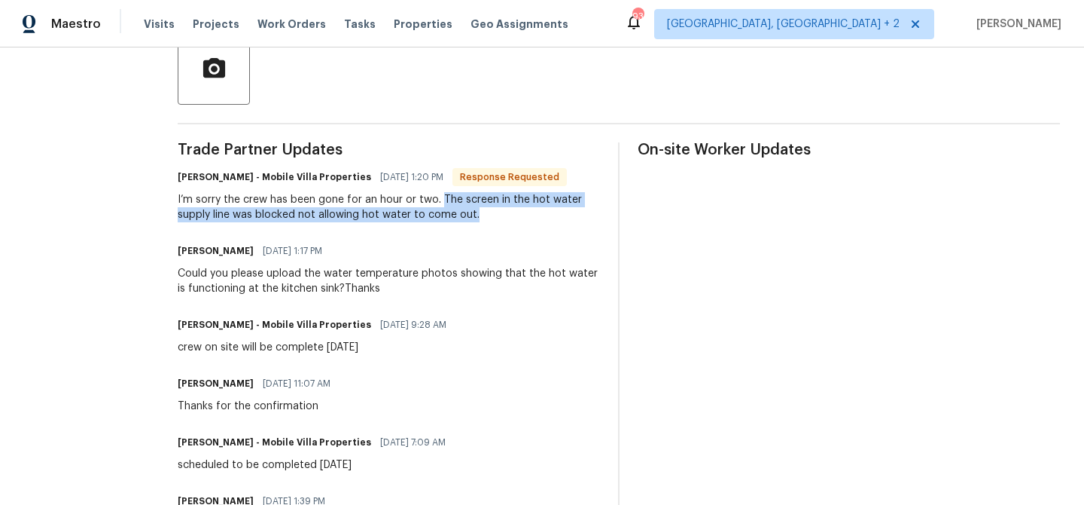
drag, startPoint x: 430, startPoint y: 200, endPoint x: 480, endPoint y: 214, distance: 52.2
click at [480, 214] on div "I’m sorry the crew has been gone for an hour or two. The screen in the hot wate…" at bounding box center [389, 207] width 422 height 30
copy div "The screen in the hot water supply line was blocked not allowing hot water to c…"
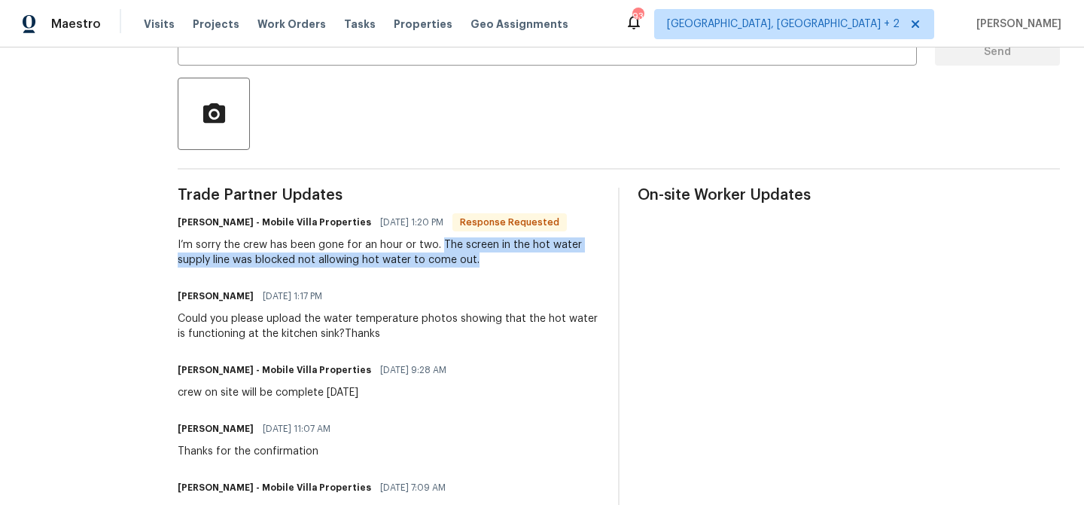
scroll to position [265, 0]
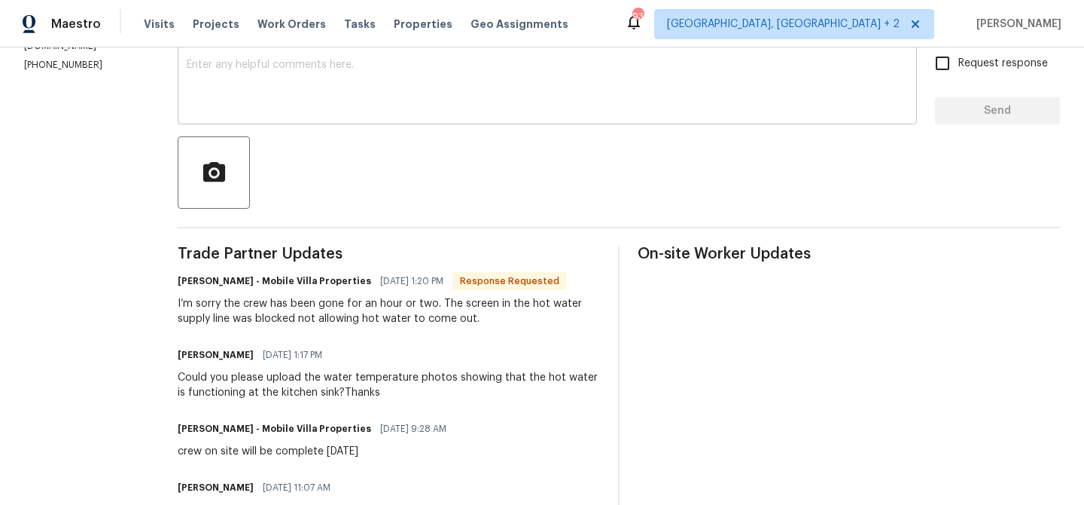
click at [245, 107] on textarea at bounding box center [547, 85] width 721 height 53
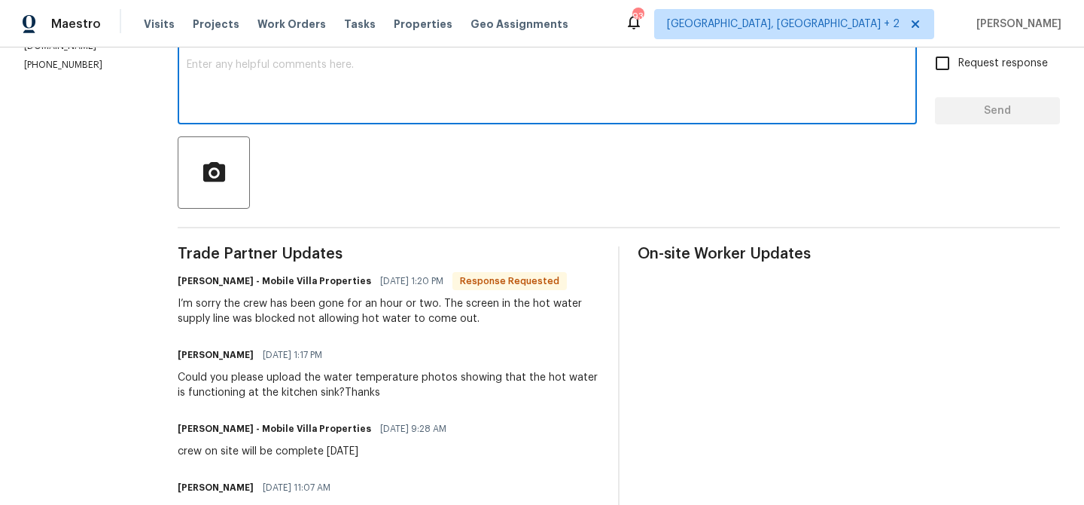
scroll to position [0, 0]
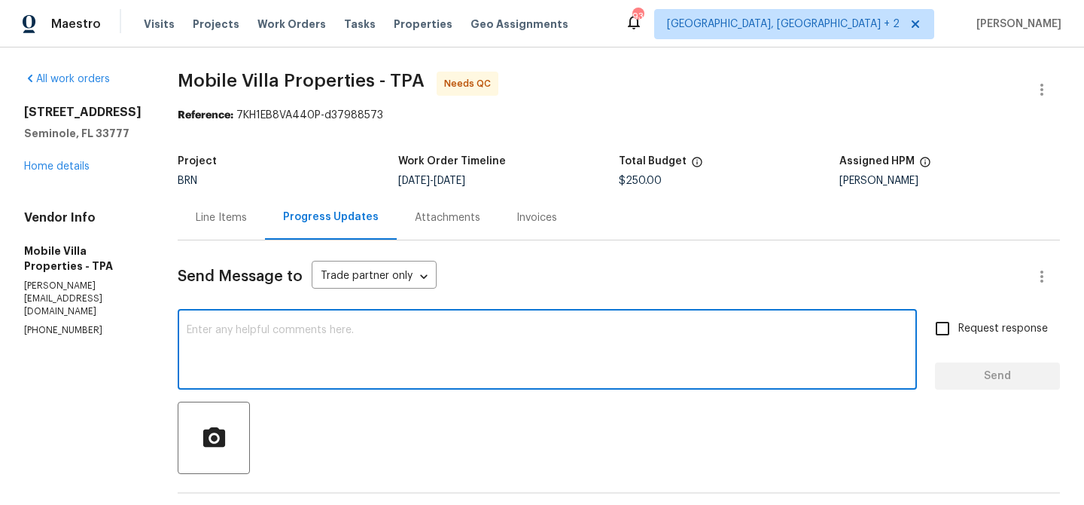
click at [221, 224] on div "Line Items" at bounding box center [221, 217] width 51 height 15
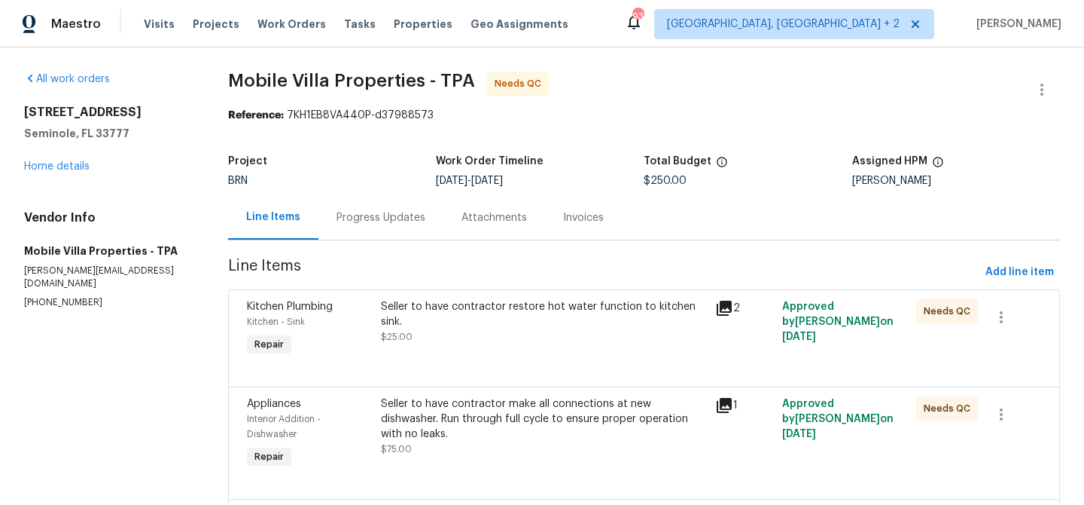
click at [454, 312] on div "Seller to have contractor restore hot water function to kitchen sink." at bounding box center [544, 314] width 326 height 30
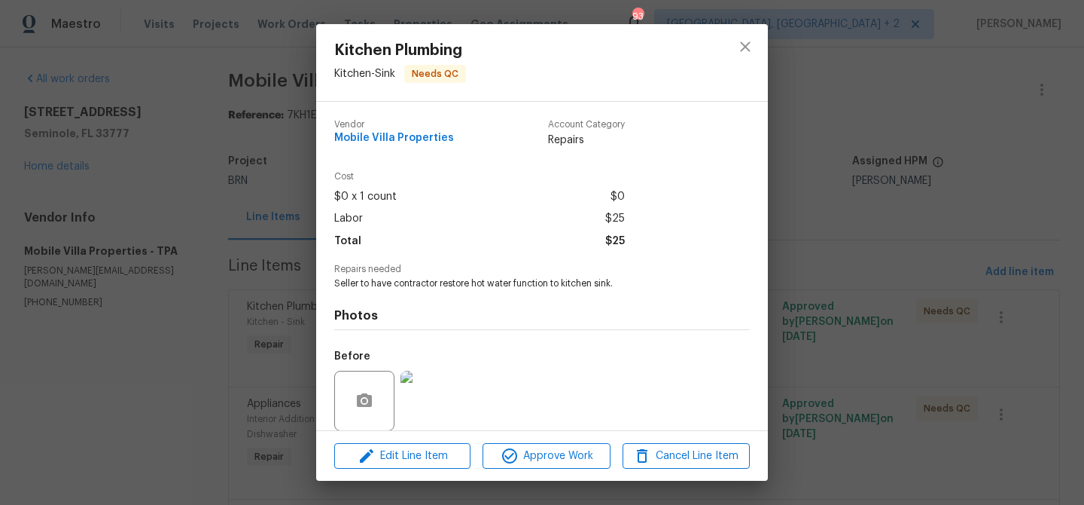
scroll to position [113, 0]
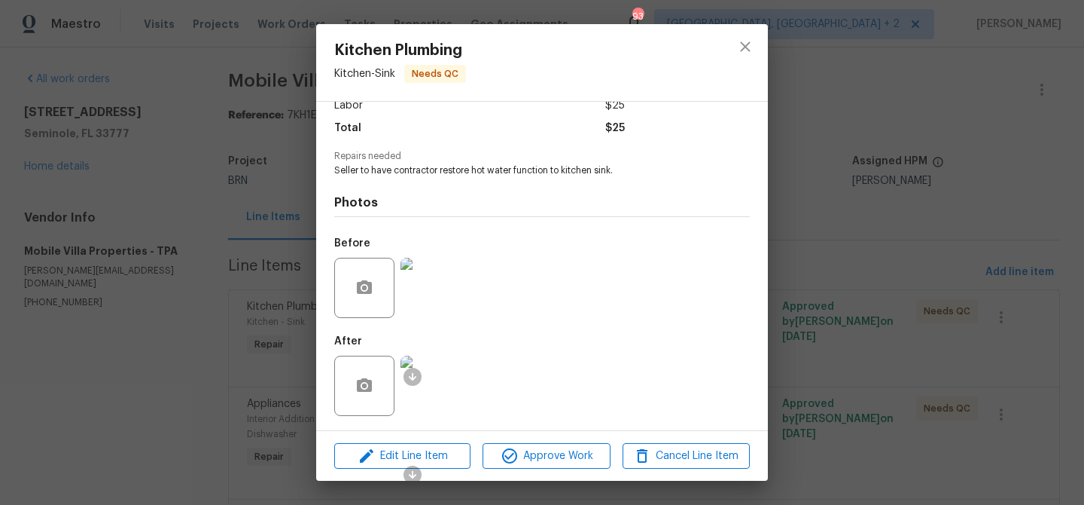
click at [148, 258] on div "Kitchen Plumbing Kitchen - Sink Needs QC Vendor Mobile Villa Properties Account…" at bounding box center [542, 252] width 1084 height 505
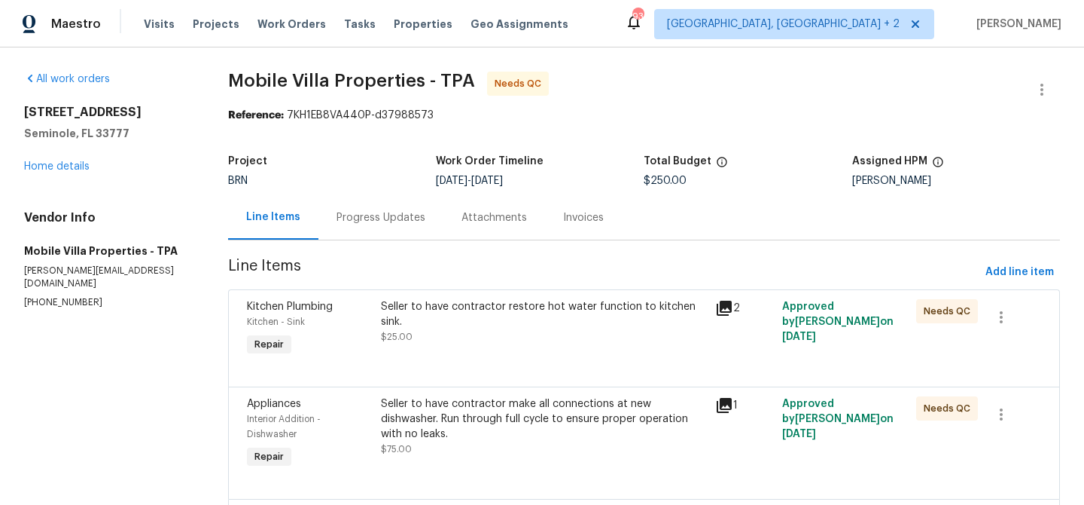
click at [386, 233] on div "Progress Updates" at bounding box center [381, 217] width 125 height 44
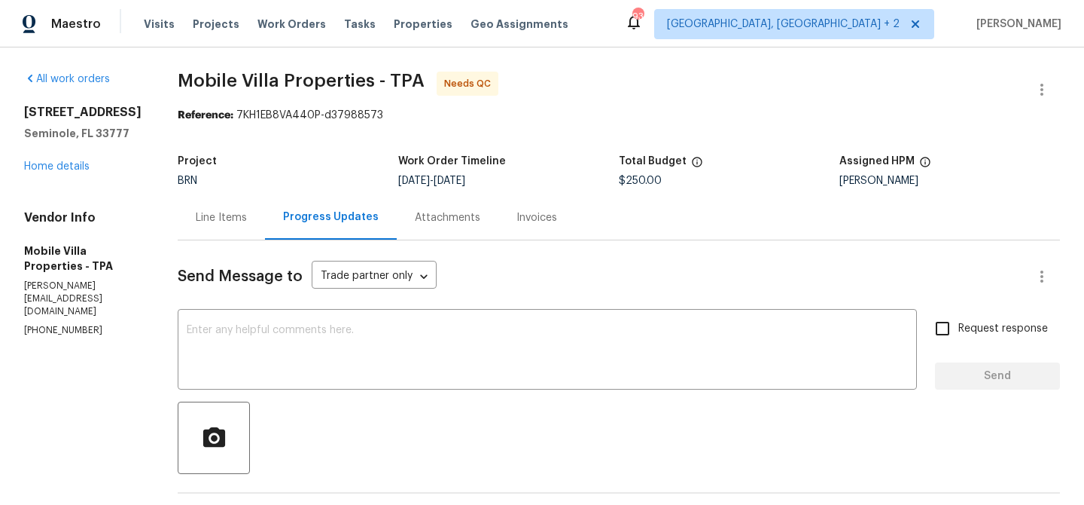
click at [212, 222] on div "Line Items" at bounding box center [221, 217] width 51 height 15
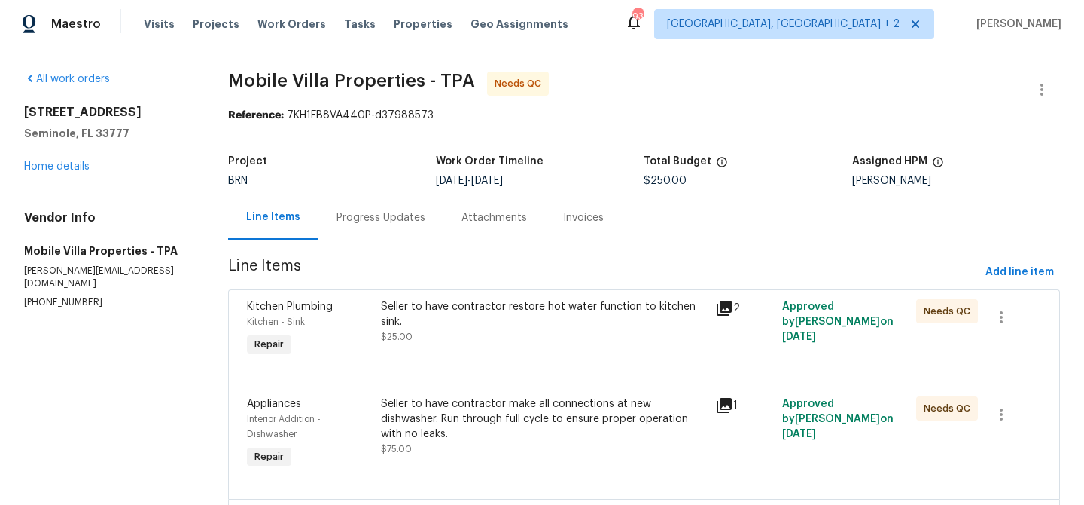
click at [352, 227] on div "Progress Updates" at bounding box center [381, 217] width 125 height 44
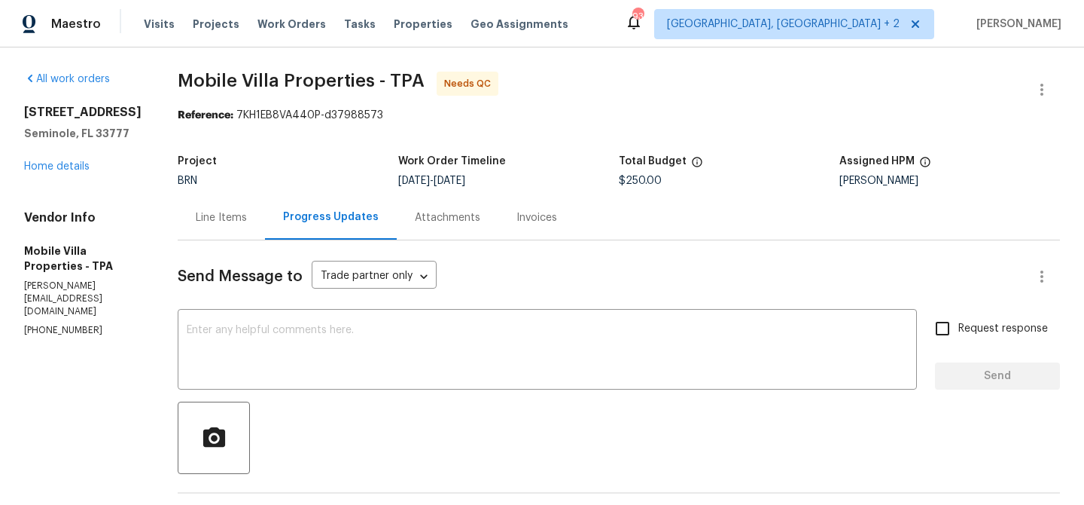
click at [224, 216] on div "Line Items" at bounding box center [221, 217] width 51 height 15
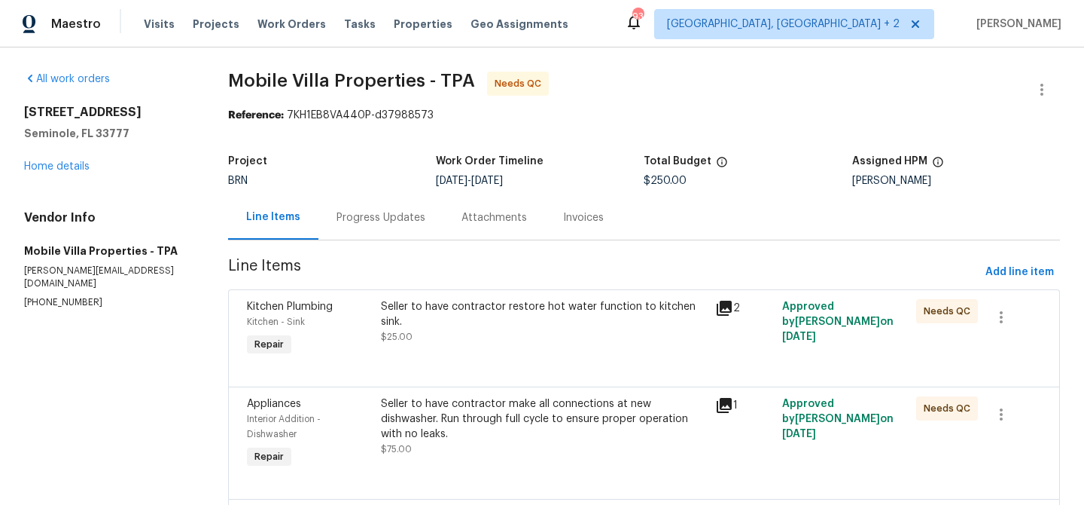
click at [372, 200] on div "Progress Updates" at bounding box center [381, 217] width 125 height 44
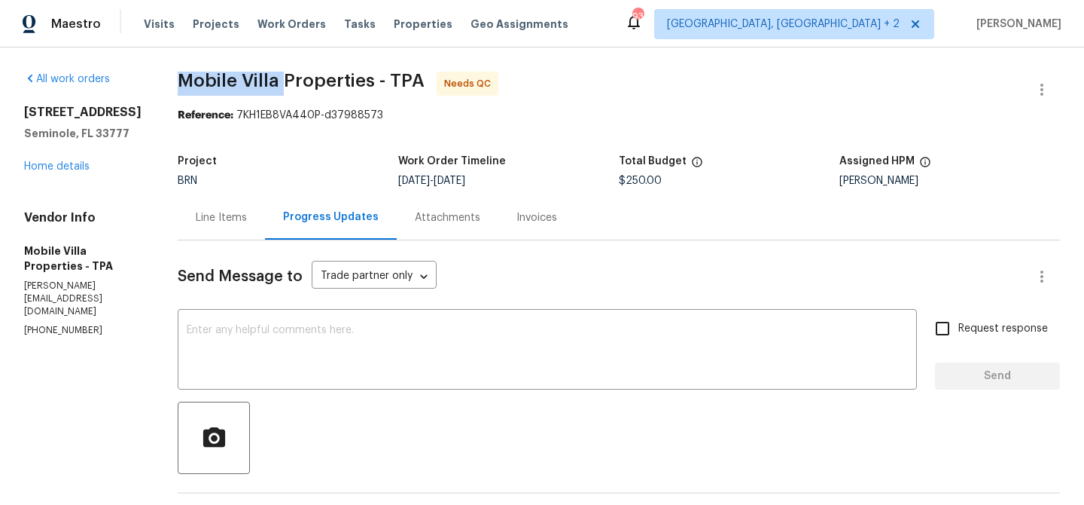
drag, startPoint x: 162, startPoint y: 86, endPoint x: 272, endPoint y: 84, distance: 110.0
copy span "Mobile Villa"
click at [226, 203] on div "Line Items" at bounding box center [221, 217] width 87 height 44
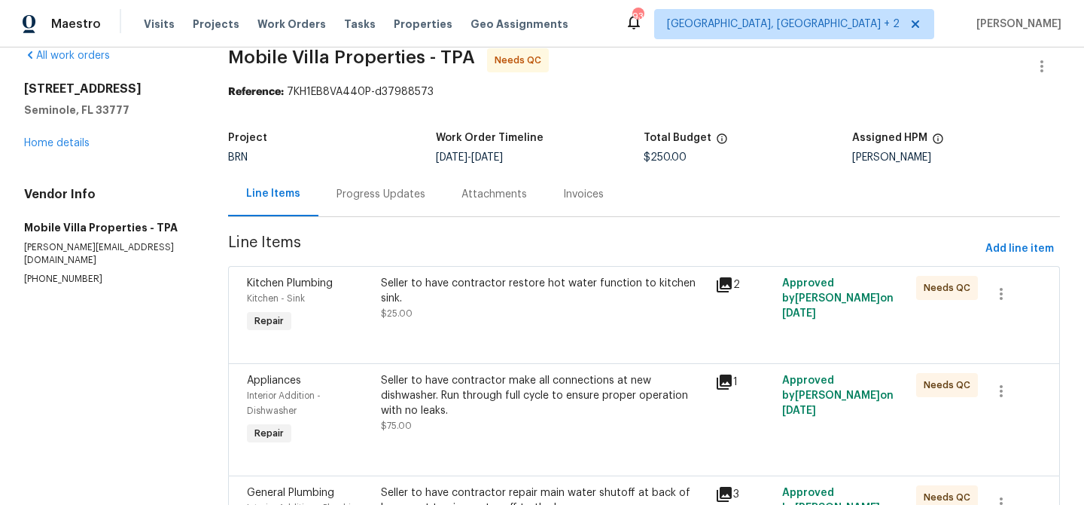
scroll to position [46, 0]
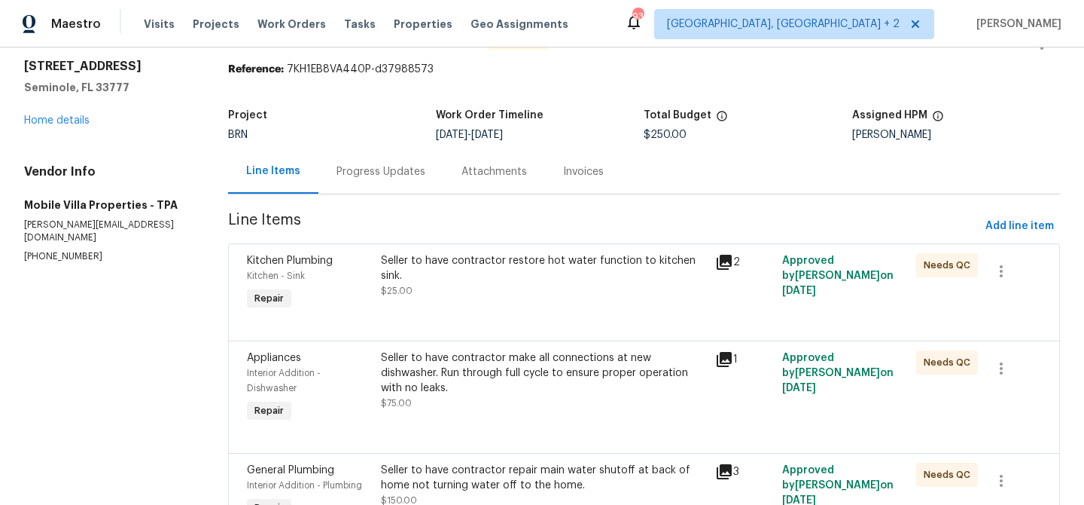
click at [311, 181] on div "Line Items" at bounding box center [273, 171] width 90 height 44
click at [326, 181] on div "Progress Updates" at bounding box center [381, 171] width 125 height 44
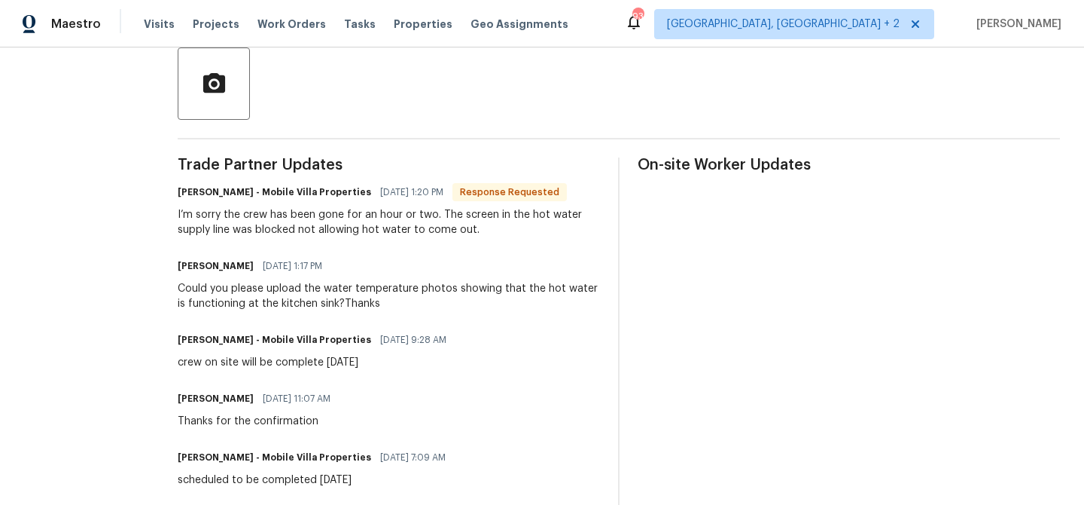
scroll to position [361, 0]
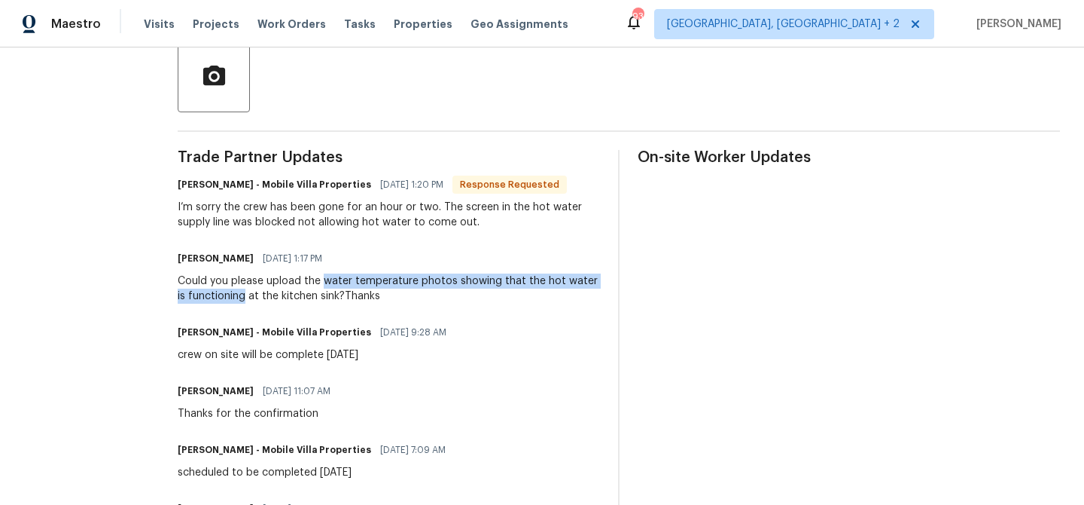
drag, startPoint x: 313, startPoint y: 281, endPoint x: 225, endPoint y: 297, distance: 88.8
click at [225, 297] on div "Could you please upload the water temperature photos showing that the hot water…" at bounding box center [389, 288] width 422 height 30
copy div "water temperature photos showing that the hot water is functioning"
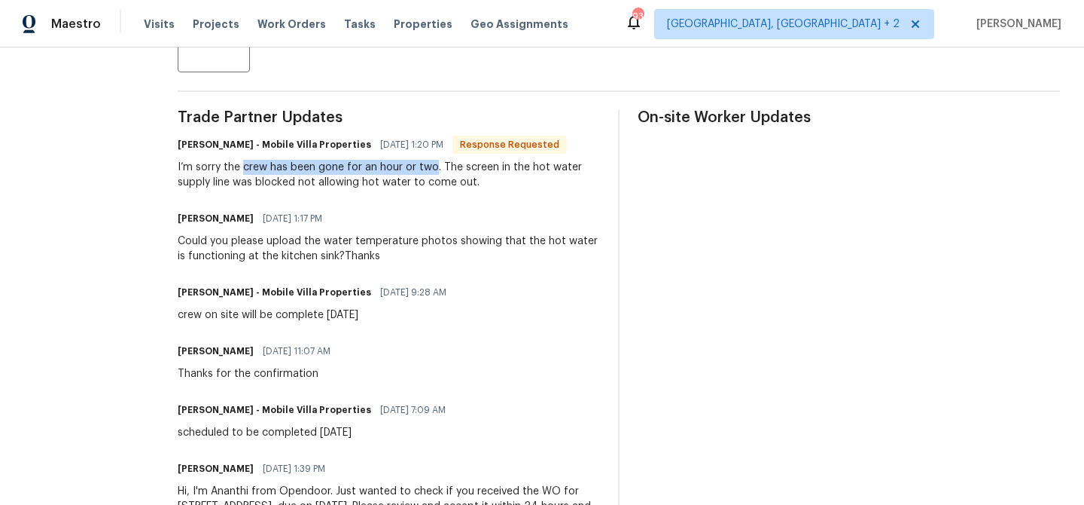
drag, startPoint x: 233, startPoint y: 169, endPoint x: 422, endPoint y: 168, distance: 189.8
click at [422, 168] on div "I’m sorry the crew has been gone for an hour or two. The screen in the hot wate…" at bounding box center [389, 175] width 422 height 30
copy div "crew has been gone for an hour or two"
click at [392, 186] on div "I’m sorry the crew has been gone for an hour or two. The screen in the hot wate…" at bounding box center [389, 175] width 422 height 30
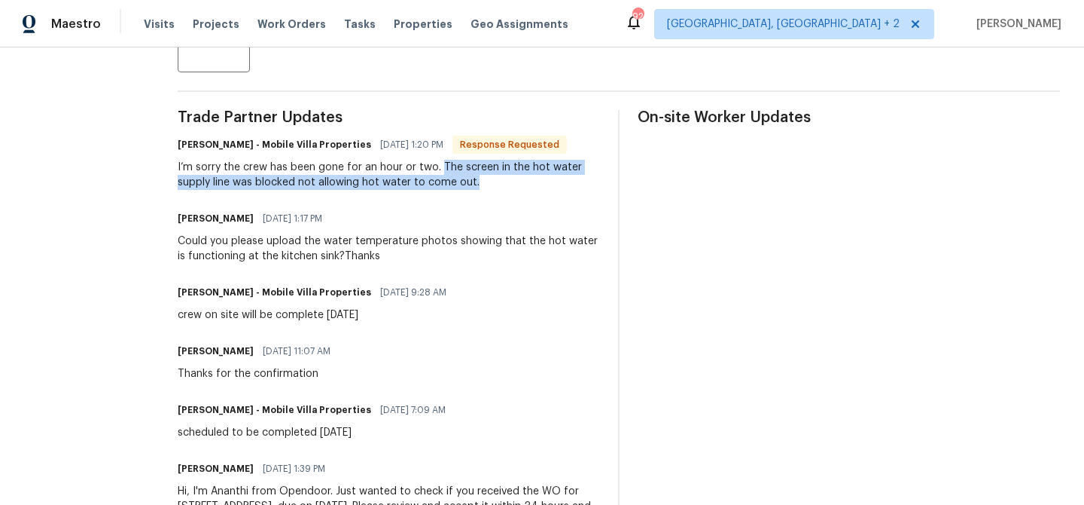
drag, startPoint x: 431, startPoint y: 166, endPoint x: 472, endPoint y: 177, distance: 42.7
click at [472, 177] on div "I’m sorry the crew has been gone for an hour or two. The screen in the hot wate…" at bounding box center [389, 175] width 422 height 30
copy div "The screen in the hot water supply line was blocked not allowing hot water to c…"
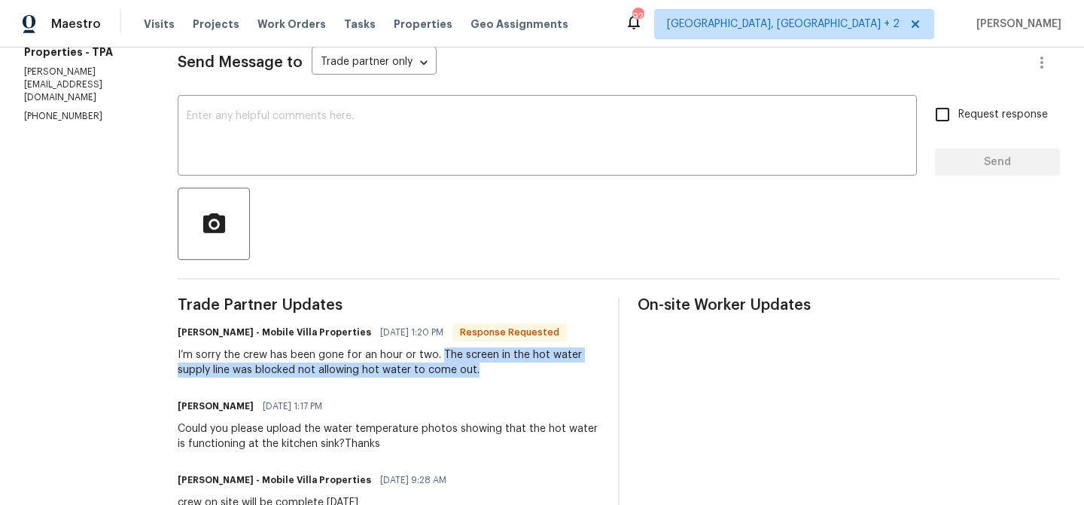
scroll to position [0, 0]
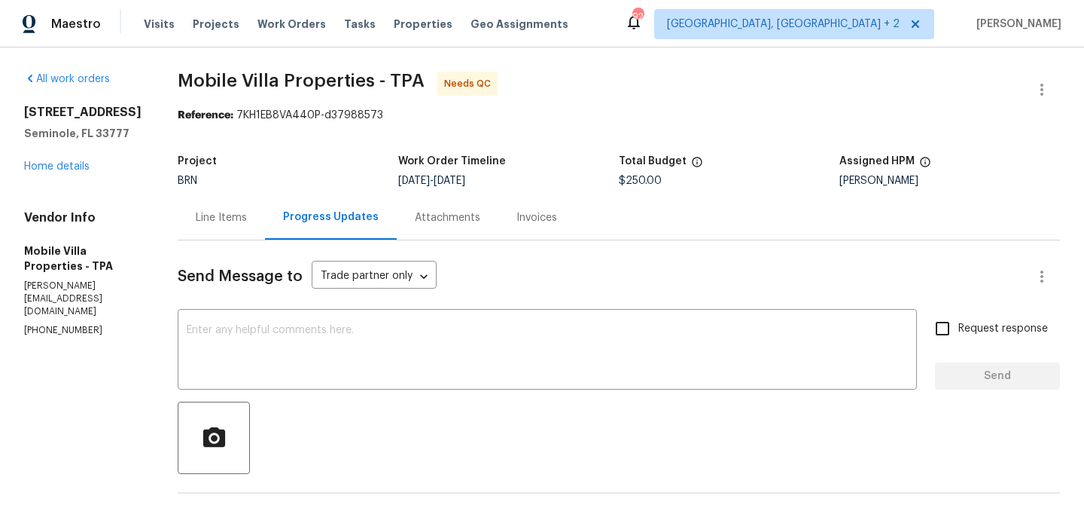
click at [206, 203] on div "Line Items" at bounding box center [221, 217] width 87 height 44
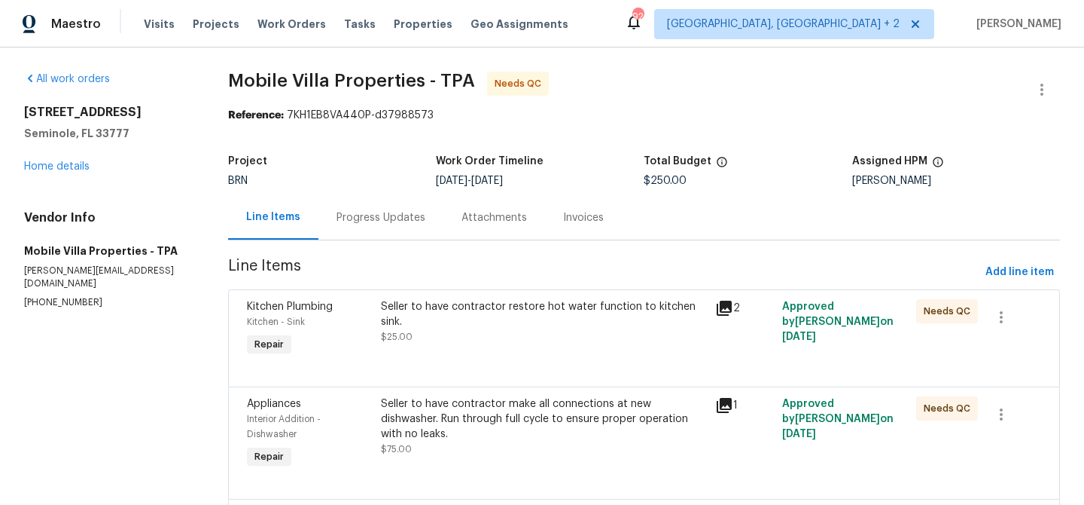
click at [436, 334] on div "Seller to have contractor restore hot water function to kitchen sink. $25.00" at bounding box center [544, 321] width 326 height 45
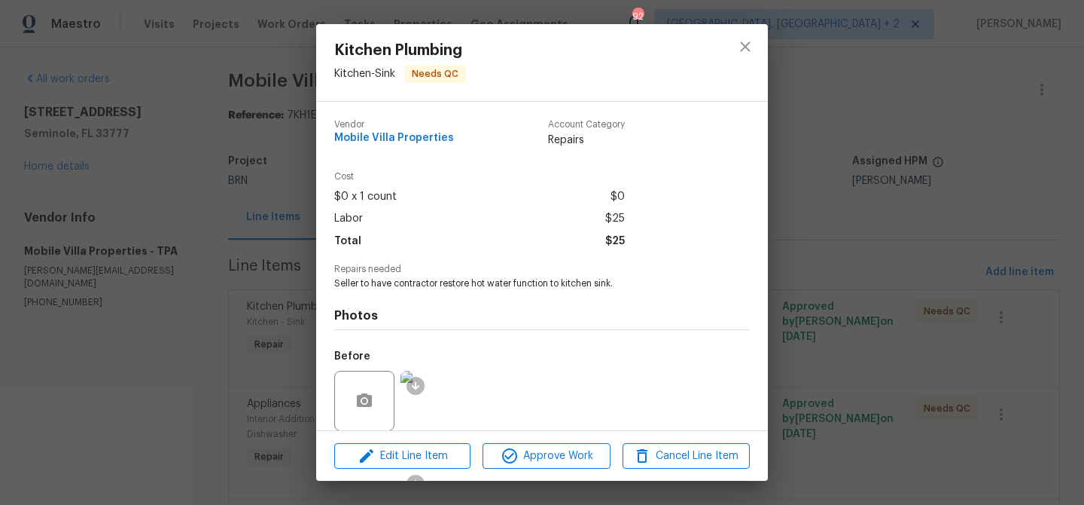
scroll to position [113, 0]
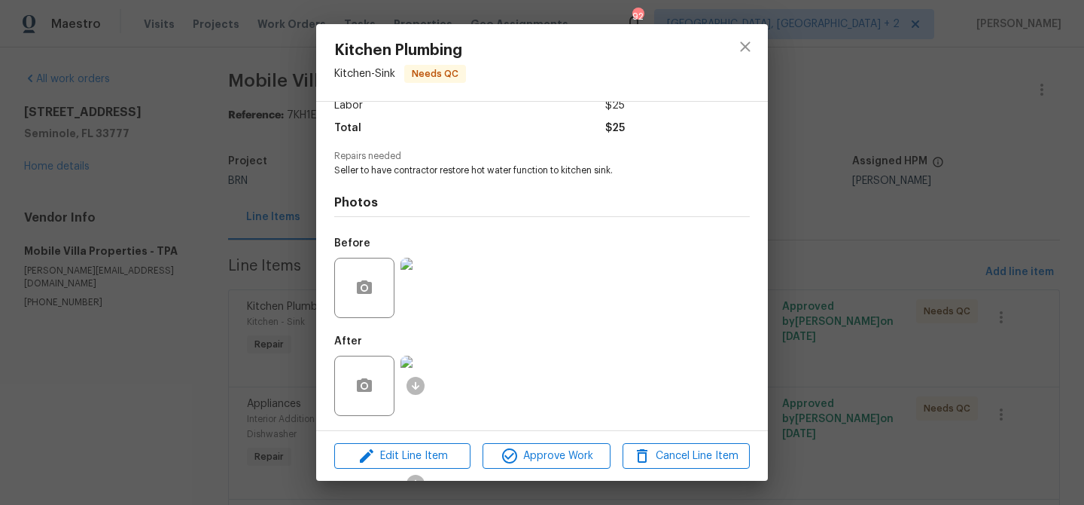
click at [445, 367] on img at bounding box center [431, 385] width 60 height 60
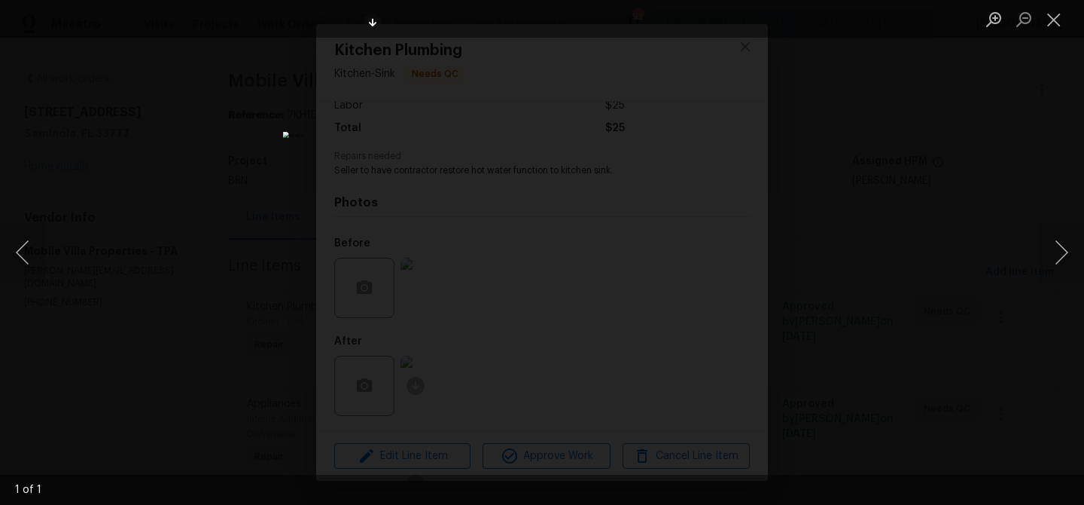
click at [199, 133] on div "Lightbox" at bounding box center [542, 252] width 1084 height 505
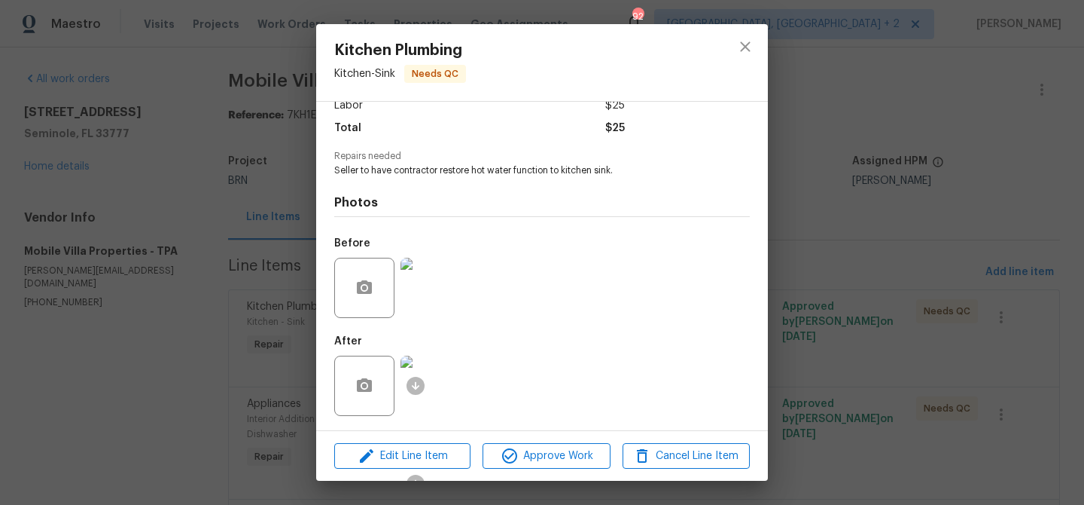
click at [367, 212] on div "Photos Before After" at bounding box center [542, 301] width 416 height 248
click at [255, 207] on div "Kitchen Plumbing Kitchen - Sink Needs QC Vendor Mobile Villa Properties Account…" at bounding box center [542, 252] width 1084 height 505
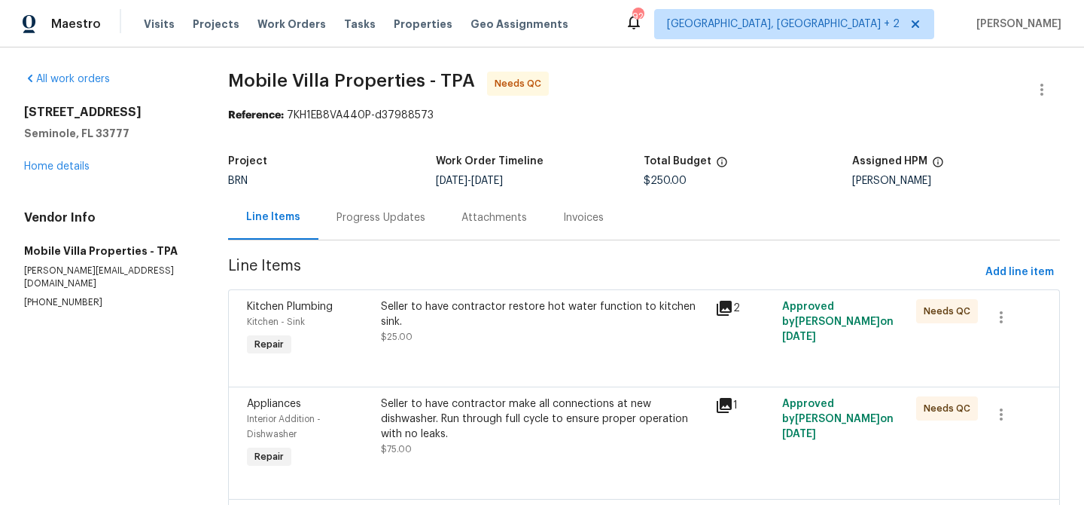
click at [363, 217] on div "Progress Updates" at bounding box center [381, 217] width 89 height 15
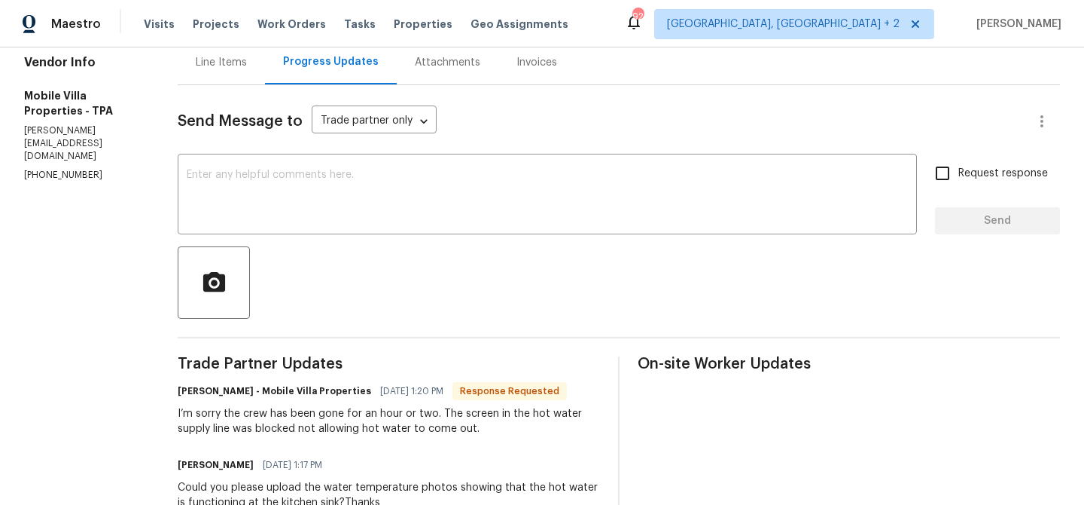
scroll to position [177, 0]
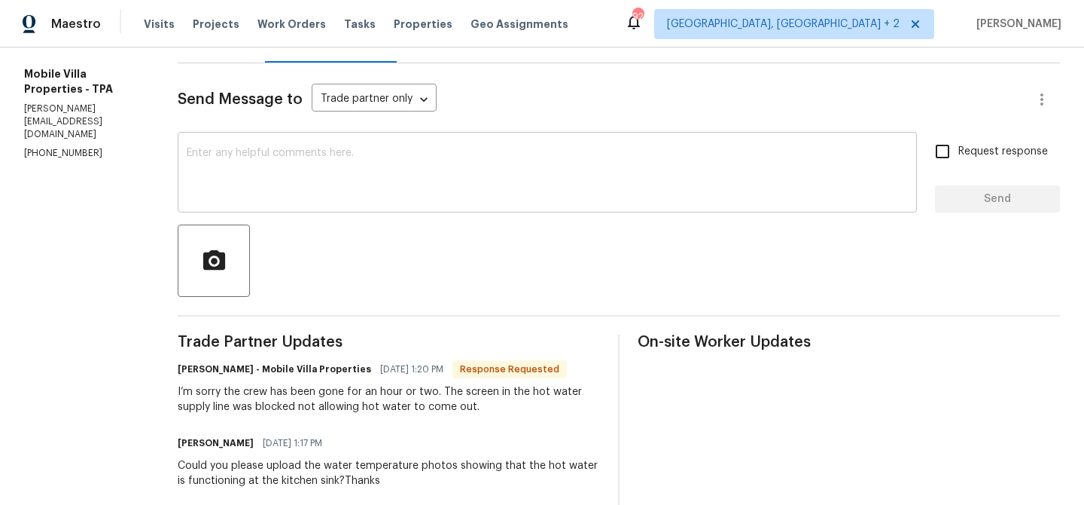
click at [299, 193] on textarea at bounding box center [547, 174] width 721 height 53
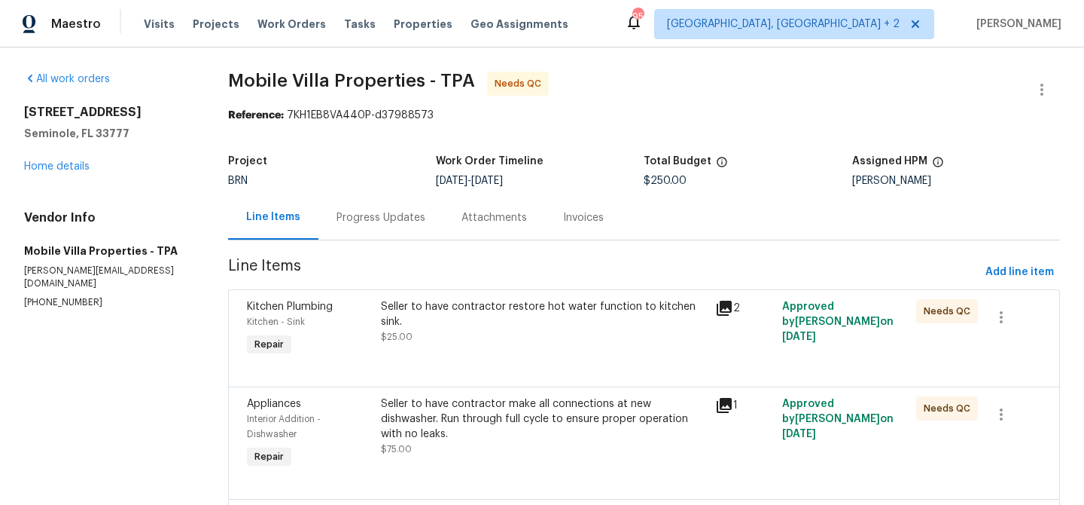
click at [386, 227] on div "Progress Updates" at bounding box center [381, 217] width 125 height 44
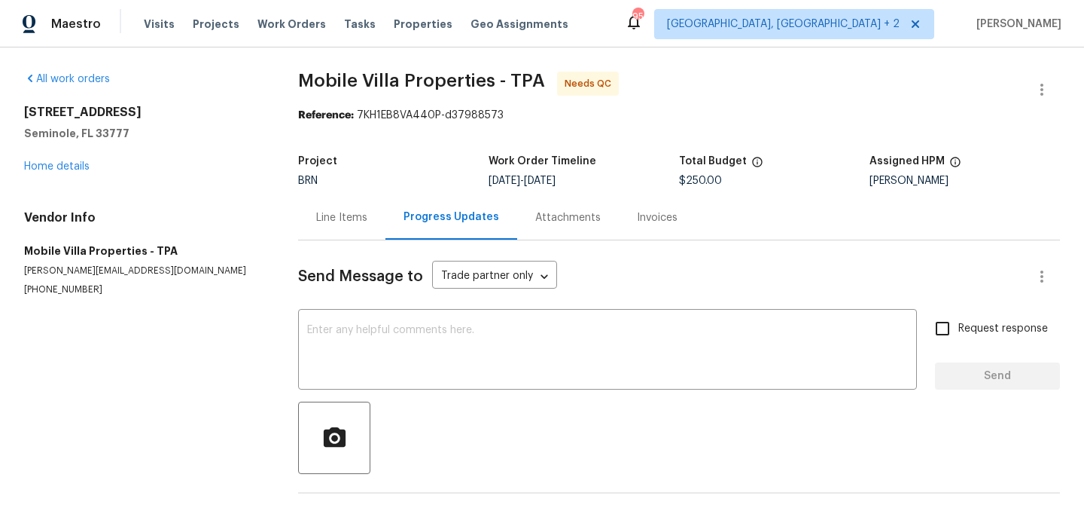
click at [393, 273] on body "Maestro Visits Projects Work Orders Tasks Properties Geo Assignments 95 Albuque…" at bounding box center [542, 252] width 1084 height 505
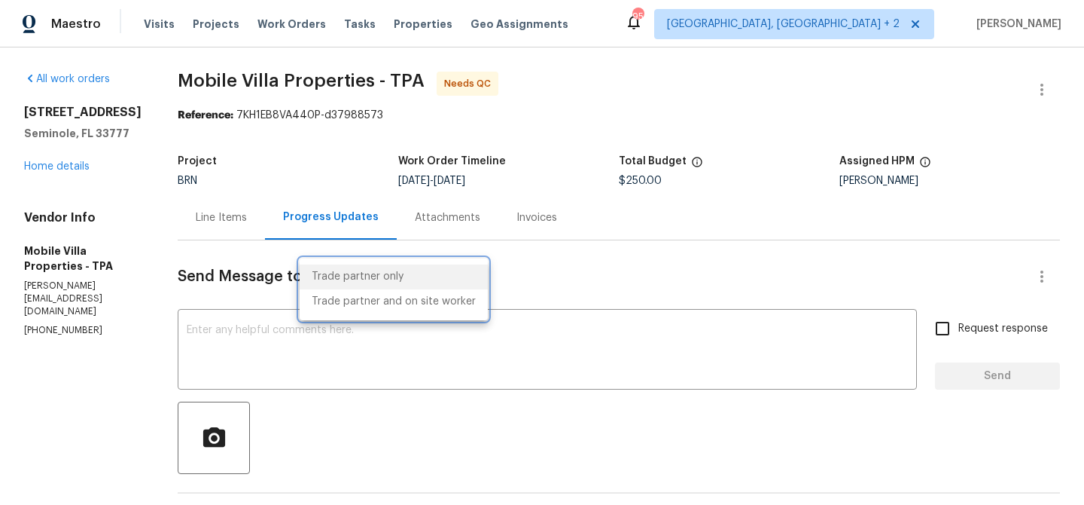
click at [352, 353] on div at bounding box center [542, 252] width 1084 height 505
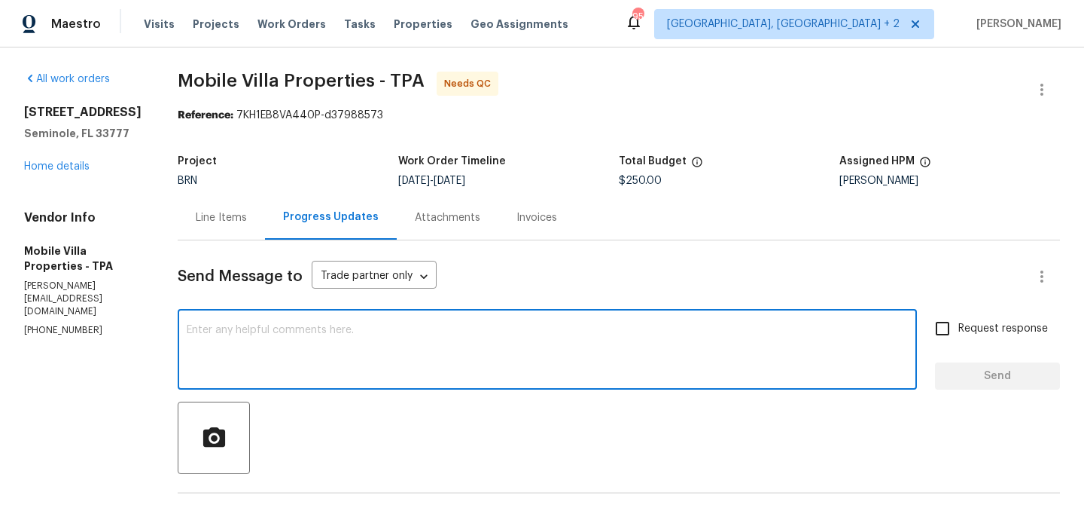
click at [312, 346] on textarea at bounding box center [547, 351] width 721 height 53
type textarea "S"
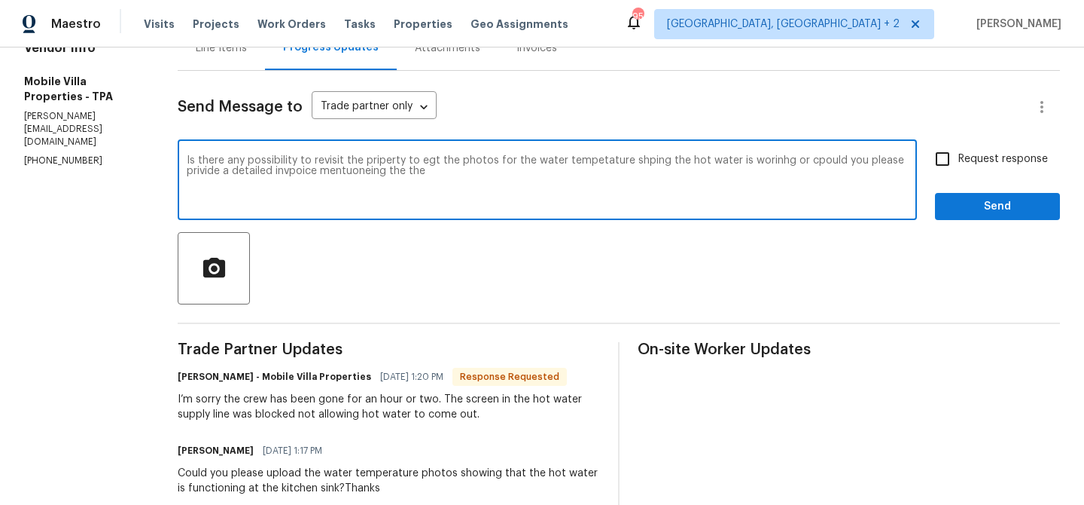
scroll to position [168, 0]
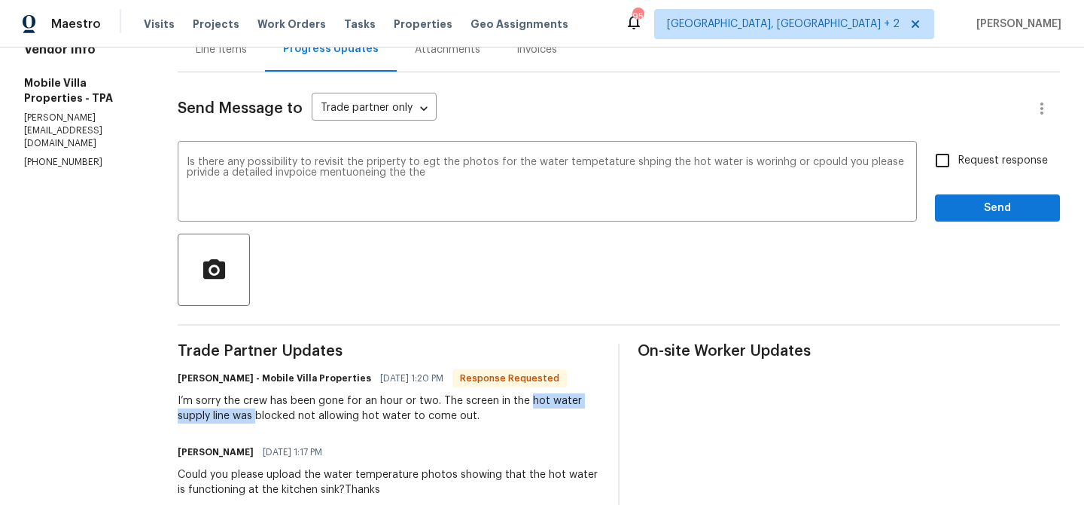
drag, startPoint x: 517, startPoint y: 404, endPoint x: 245, endPoint y: 416, distance: 272.1
click at [245, 416] on div "I’m sorry the crew has been gone for an hour or two. The screen in the hot wate…" at bounding box center [389, 408] width 422 height 30
copy div "hot water supply line was"
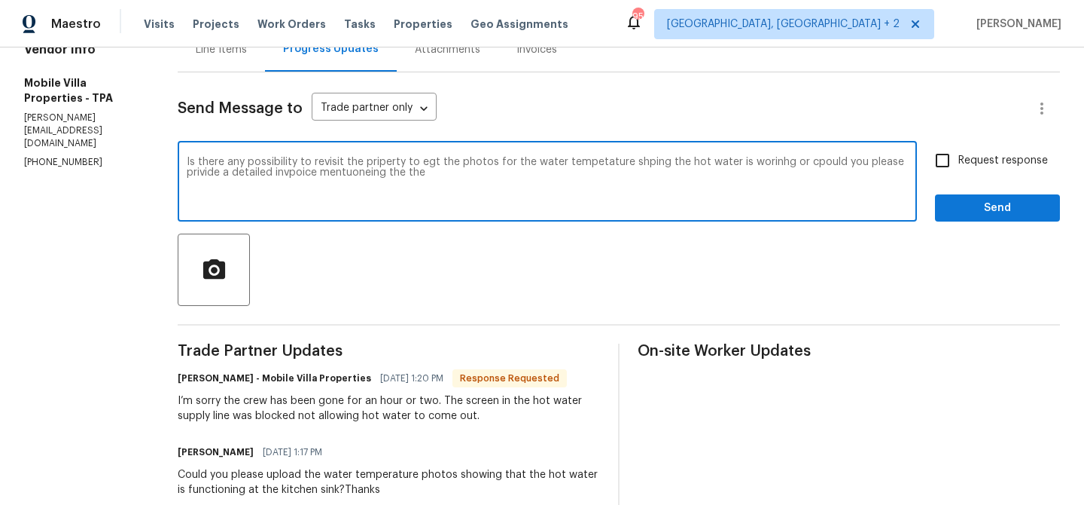
click at [426, 187] on textarea "Is there any possibility to revisit the priperty to egt the photos for the wate…" at bounding box center [547, 183] width 721 height 53
paste textarea "hot water supply line was"
type textarea "Is there any possibility to revisit the priperty to egt the photos for the wate…"
click at [374, 166] on textarea "Is there any possibility to revisit the priperty to egt the photos for the wate…" at bounding box center [547, 183] width 721 height 53
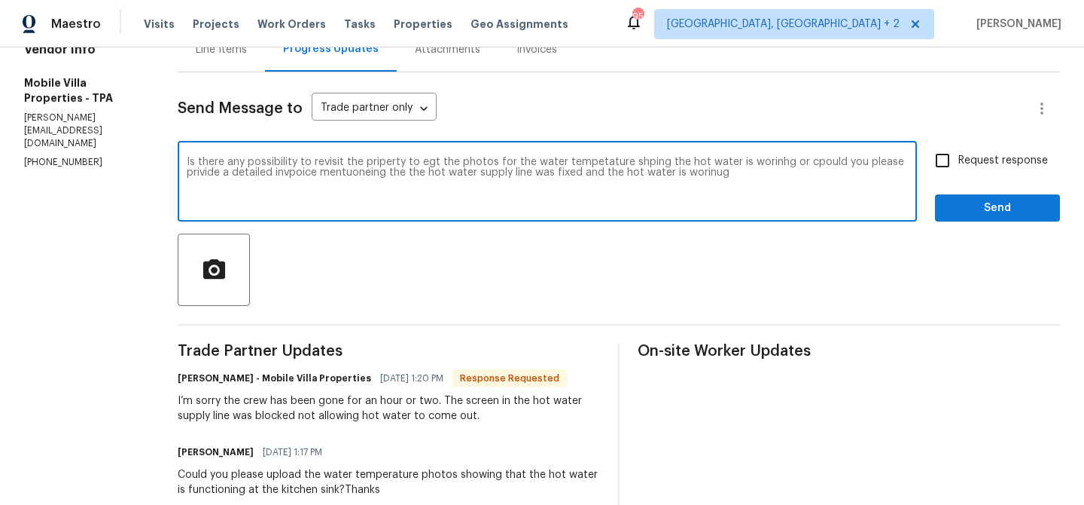
click at [374, 166] on textarea "Is there any possibility to revisit the priperty to egt the photos for the wate…" at bounding box center [547, 183] width 721 height 53
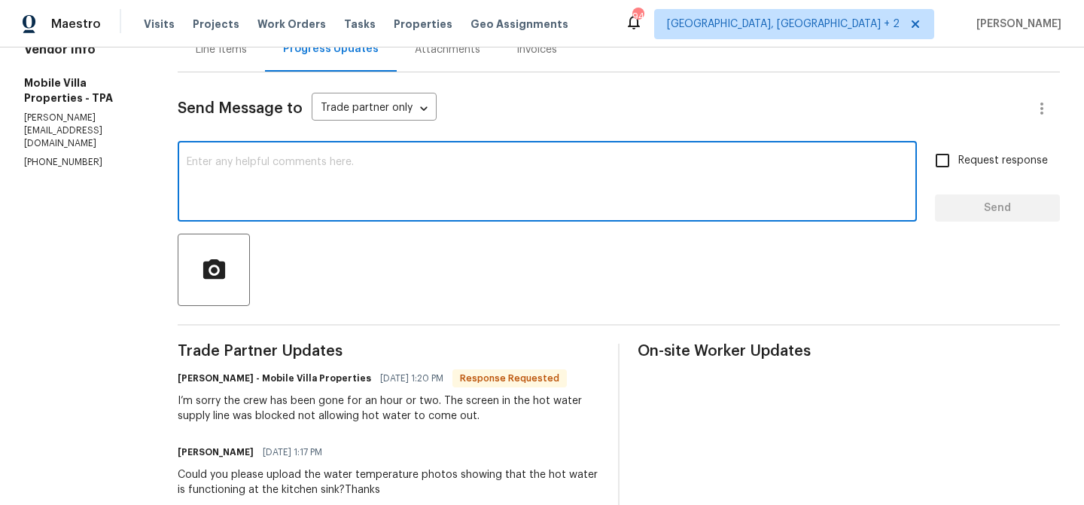
paste textarea "Could you please let me know if it would be possible to revisit the property to…"
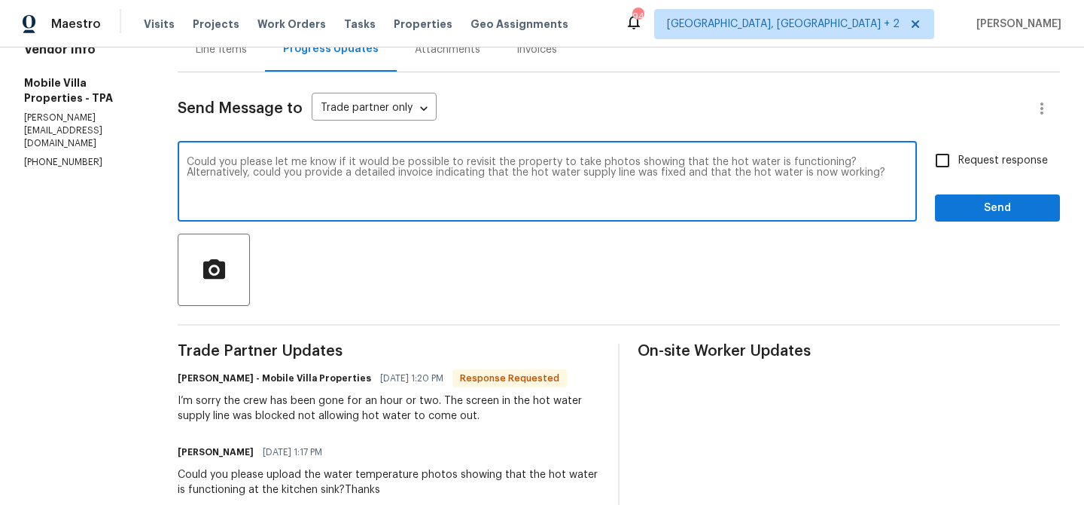
type textarea "Could you please let me know if it would be possible to revisit the property to…"
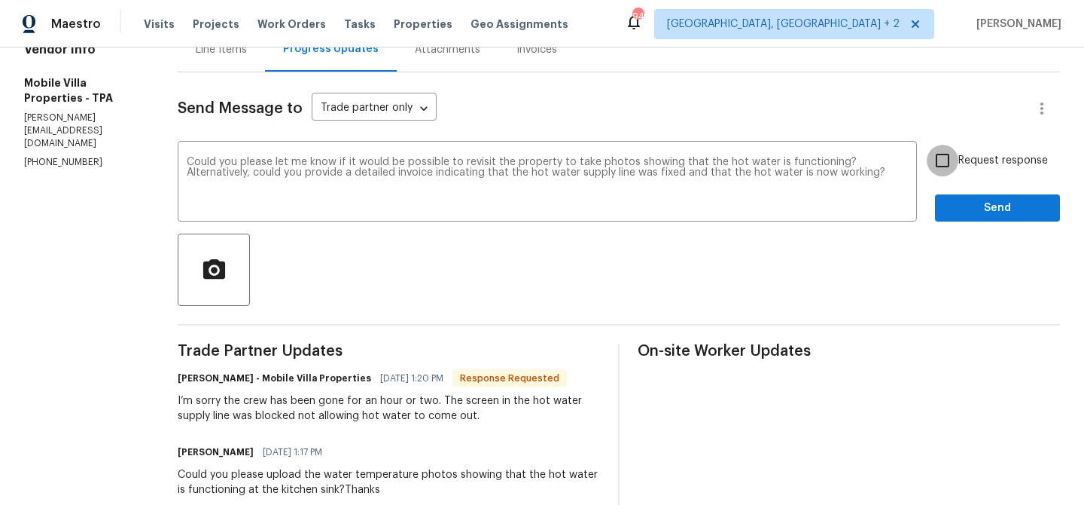
click at [956, 163] on input "Request response" at bounding box center [943, 161] width 32 height 32
checkbox input "true"
click at [954, 214] on span "Send" at bounding box center [997, 208] width 101 height 19
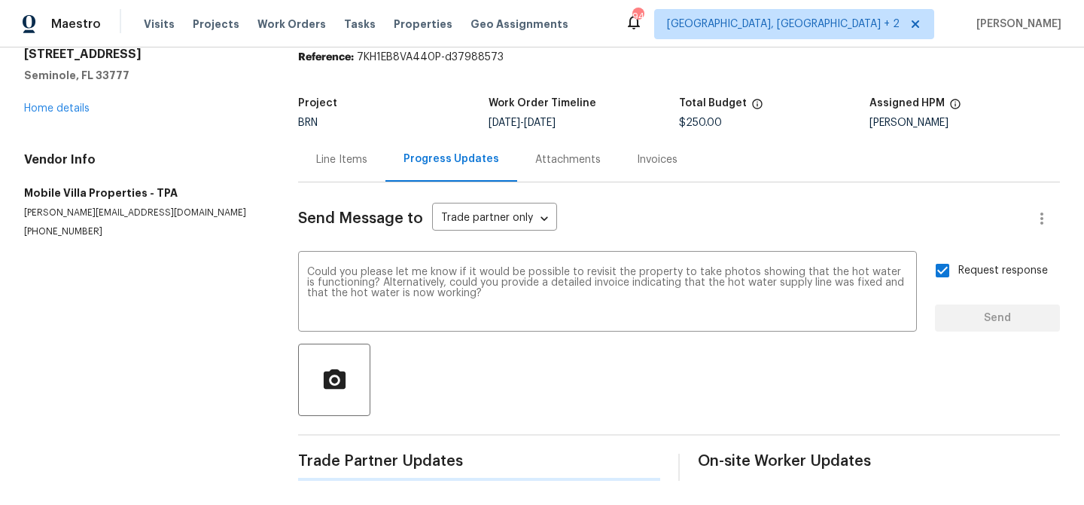
scroll to position [0, 0]
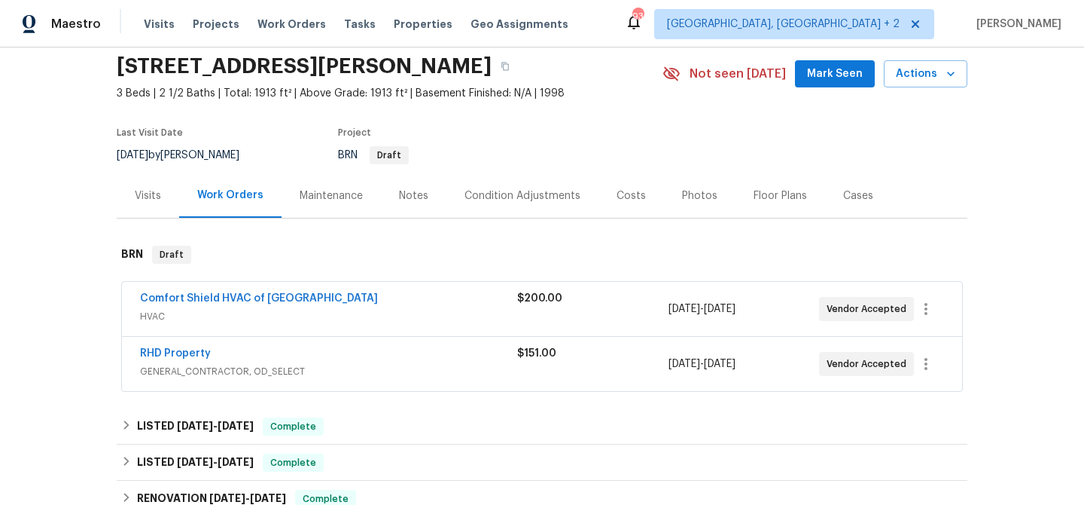
scroll to position [75, 0]
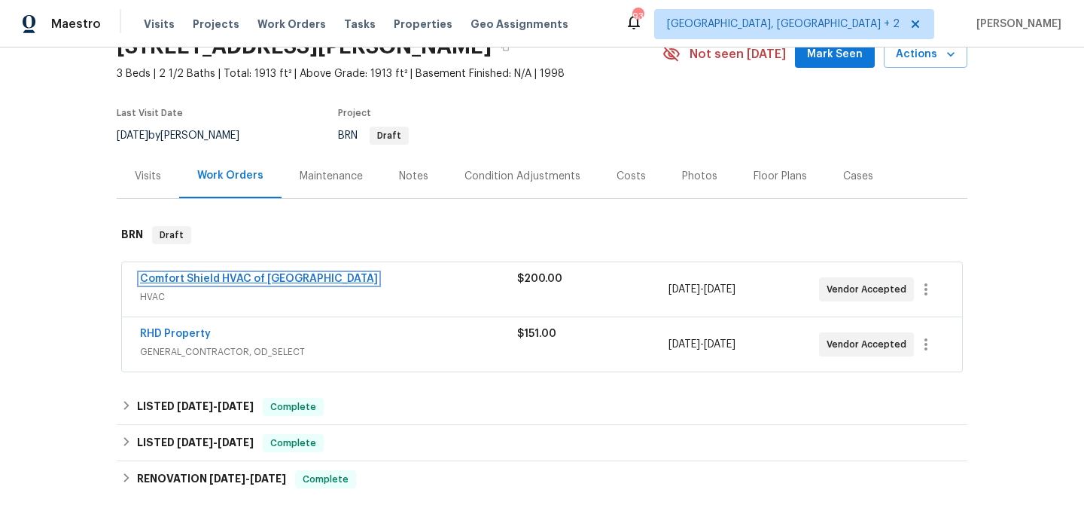
click at [212, 278] on link "Comfort Shield HVAC of [GEOGRAPHIC_DATA]" at bounding box center [259, 278] width 238 height 11
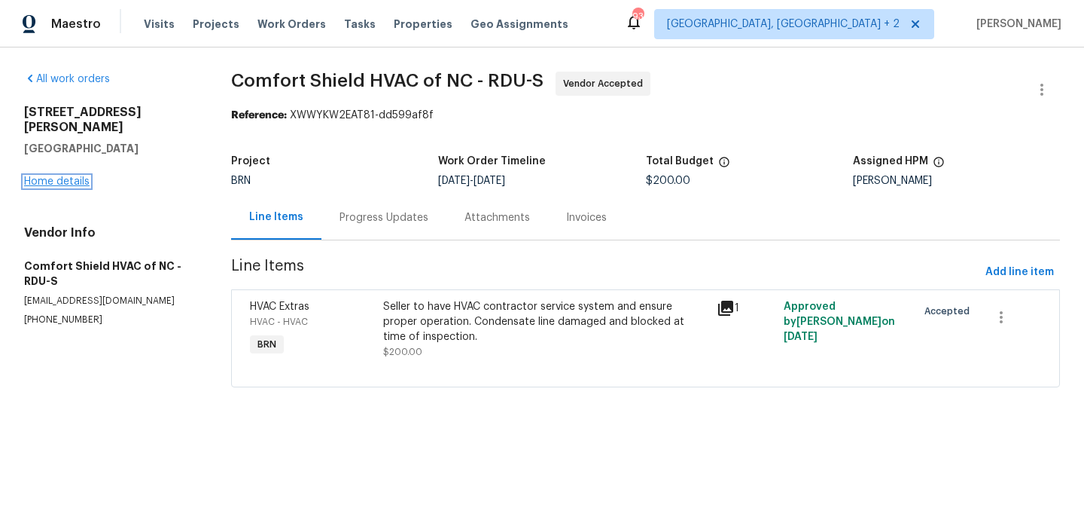
click at [69, 176] on link "Home details" at bounding box center [57, 181] width 66 height 11
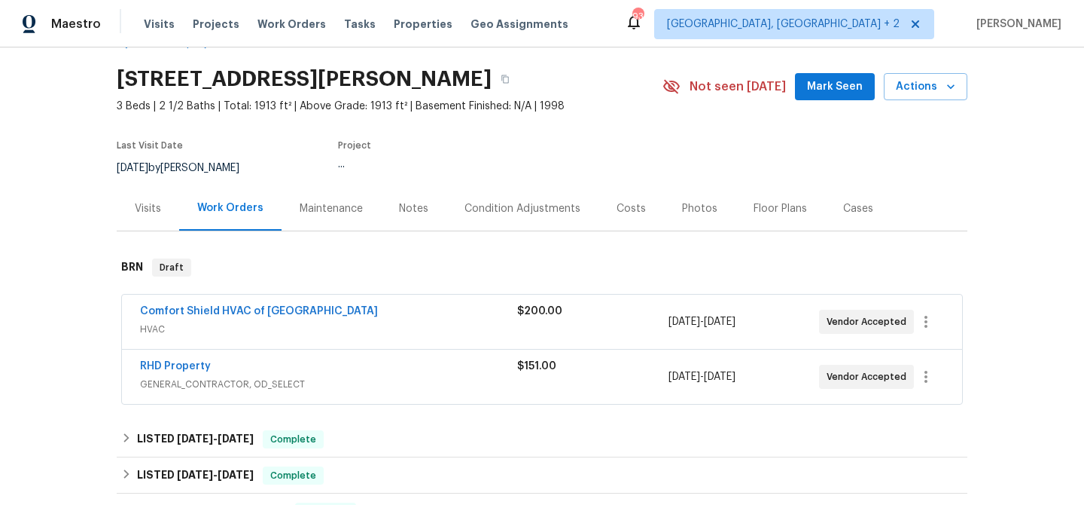
click at [306, 320] on div "Comfort Shield HVAC of [GEOGRAPHIC_DATA]" at bounding box center [328, 312] width 377 height 18
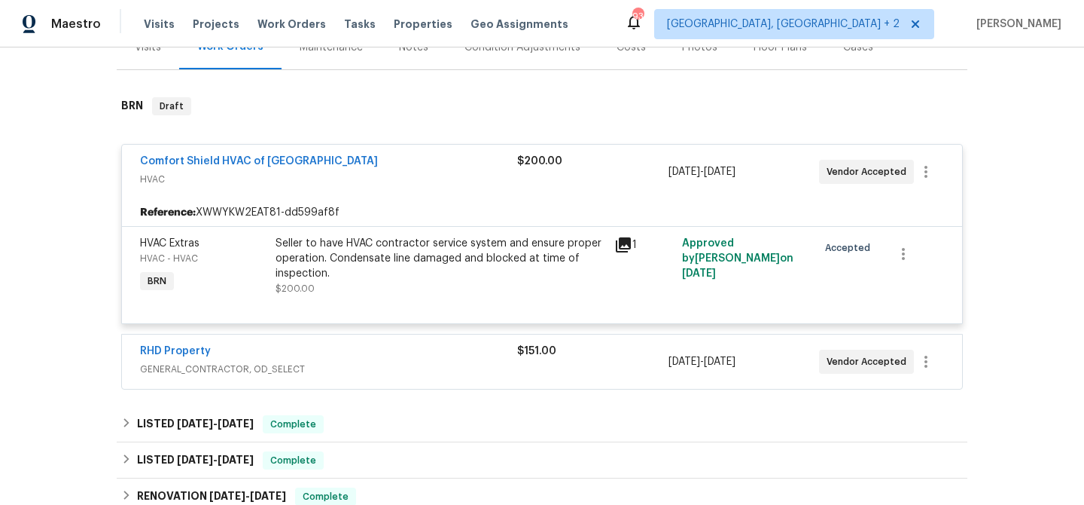
scroll to position [215, 0]
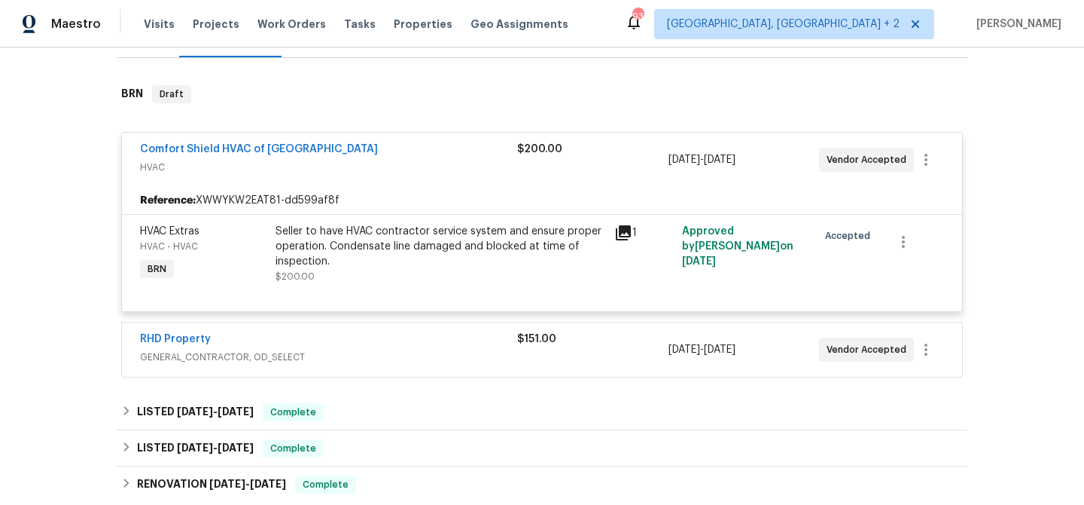
click at [343, 341] on div "RHD Property" at bounding box center [328, 340] width 377 height 18
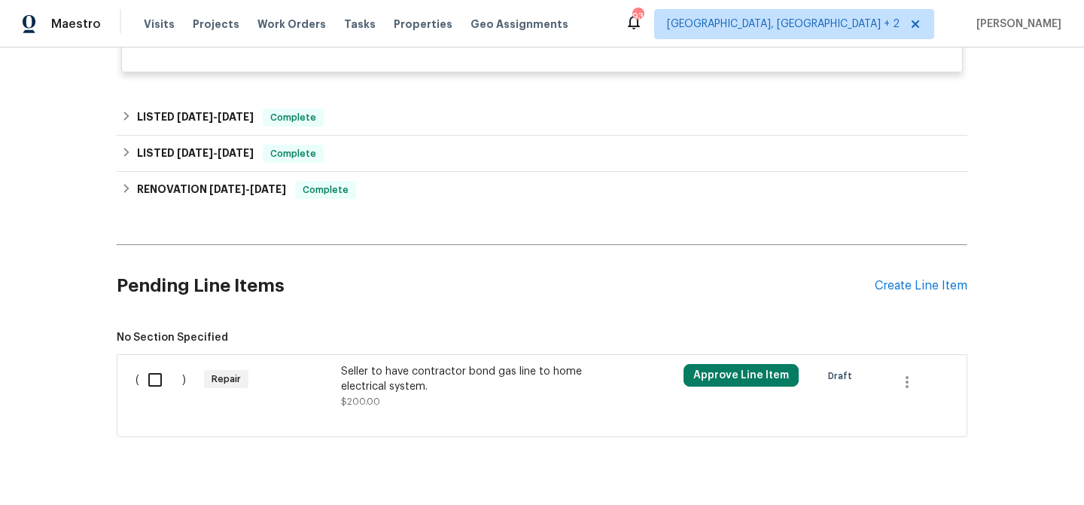
scroll to position [810, 0]
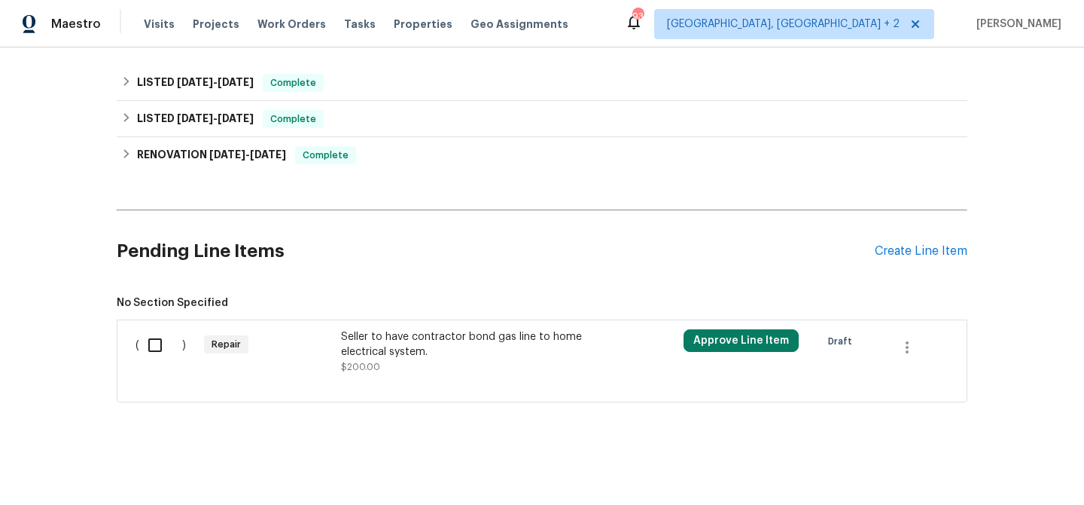
click at [380, 352] on div "Seller to have contractor bond gas line to home electrical system." at bounding box center [473, 344] width 265 height 30
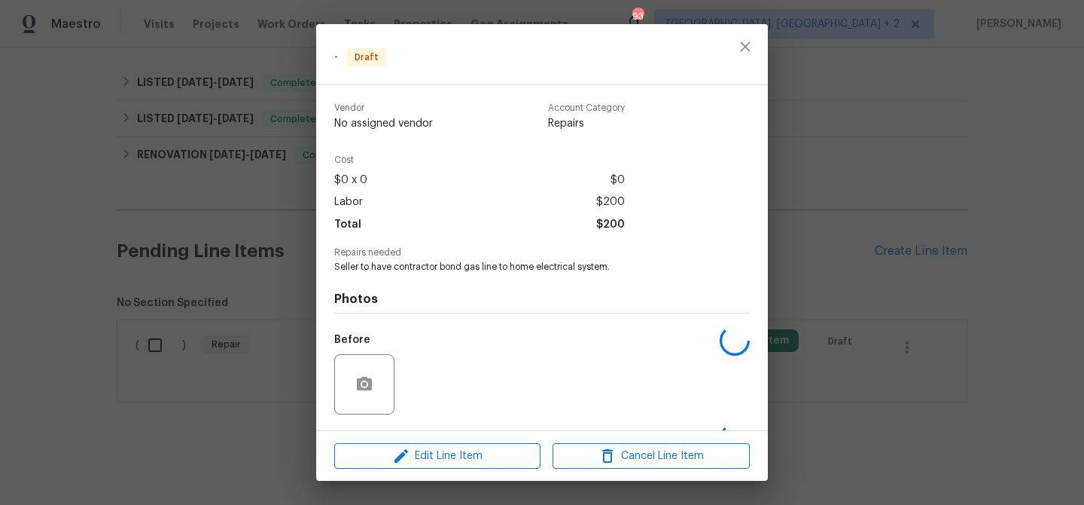
scroll to position [97, 0]
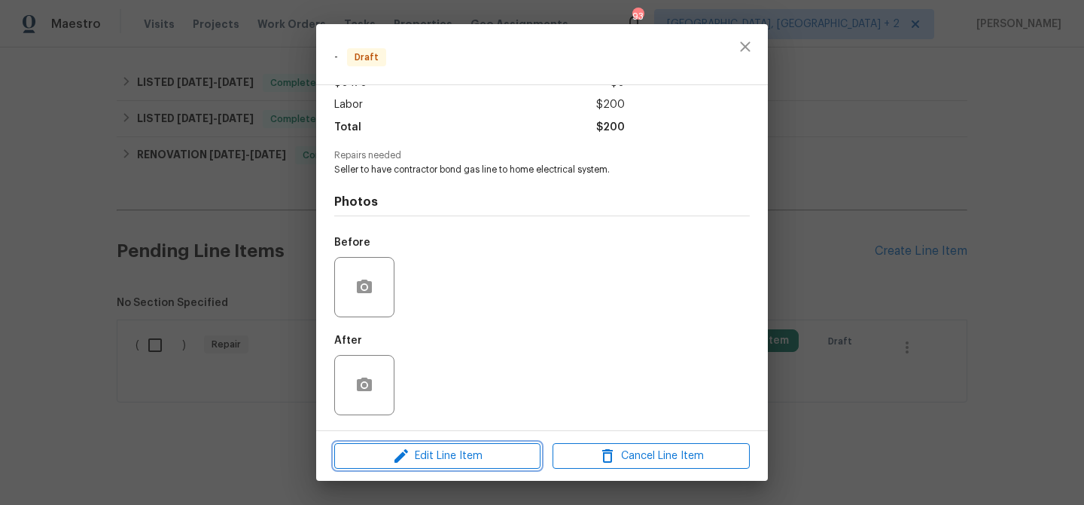
click at [412, 468] on button "Edit Line Item" at bounding box center [437, 456] width 206 height 26
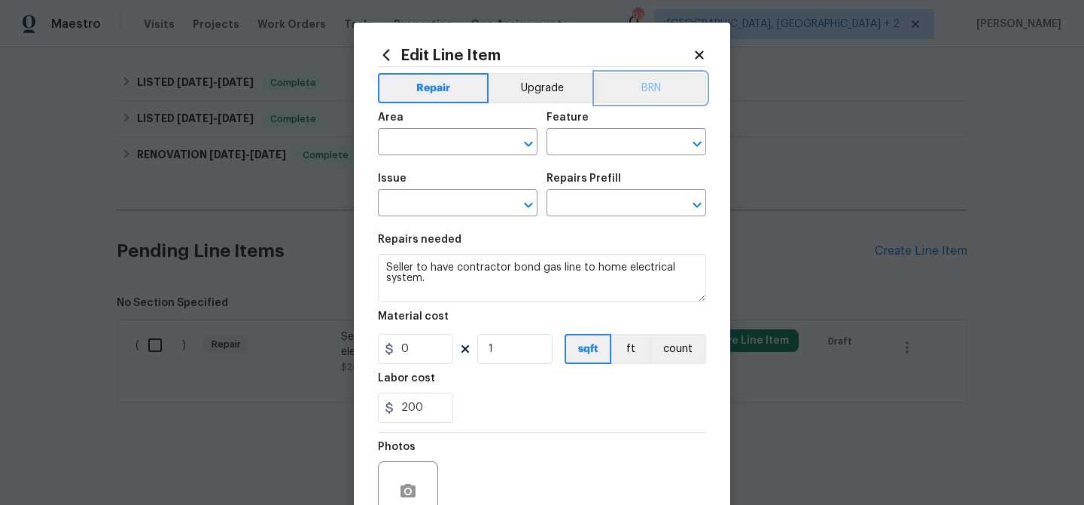
click at [619, 91] on button "BRN" at bounding box center [651, 88] width 111 height 30
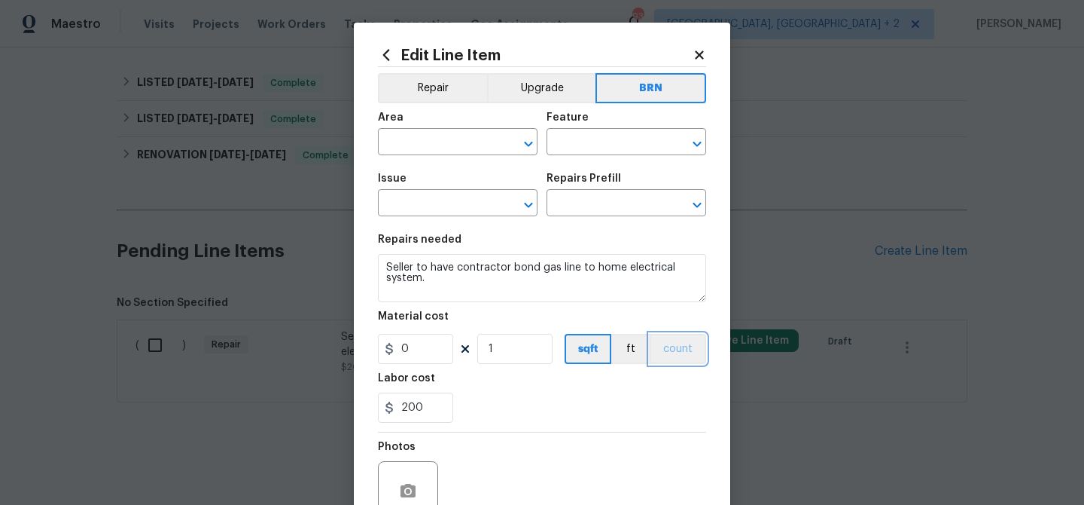
click at [669, 349] on button "count" at bounding box center [678, 349] width 56 height 30
click at [420, 143] on input "text" at bounding box center [436, 143] width 117 height 23
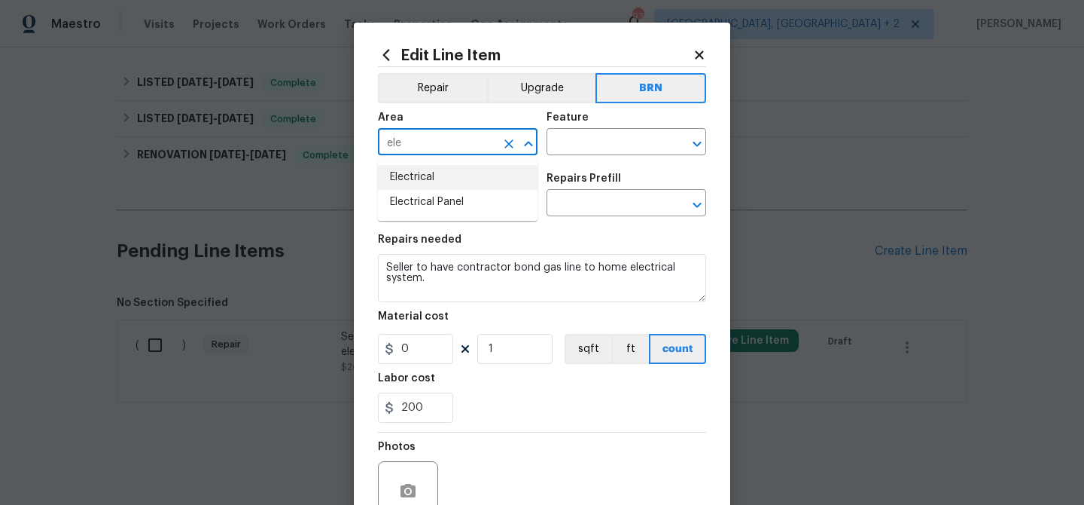
click at [420, 186] on li "Electrical" at bounding box center [458, 177] width 160 height 25
type input "Electrical"
click at [608, 149] on input "text" at bounding box center [605, 143] width 117 height 23
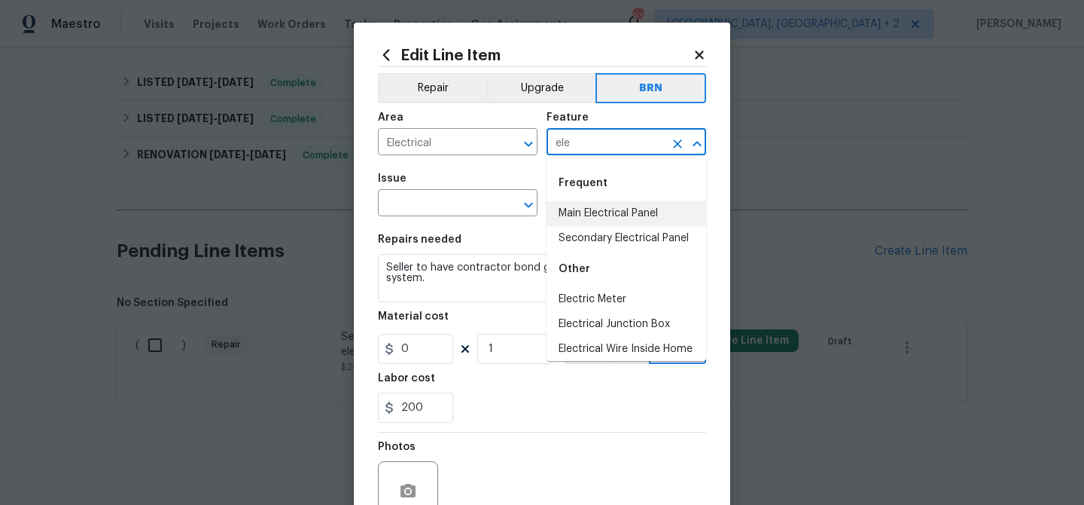
click at [599, 212] on li "Main Electrical Panel" at bounding box center [627, 213] width 160 height 25
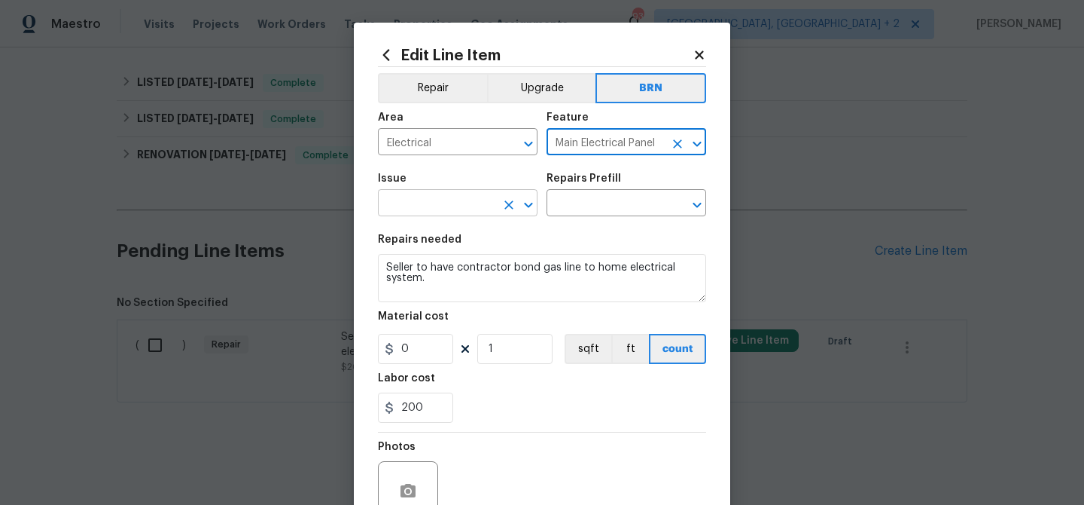
type input "Main Electrical Panel"
click at [456, 202] on input "text" at bounding box center [436, 204] width 117 height 23
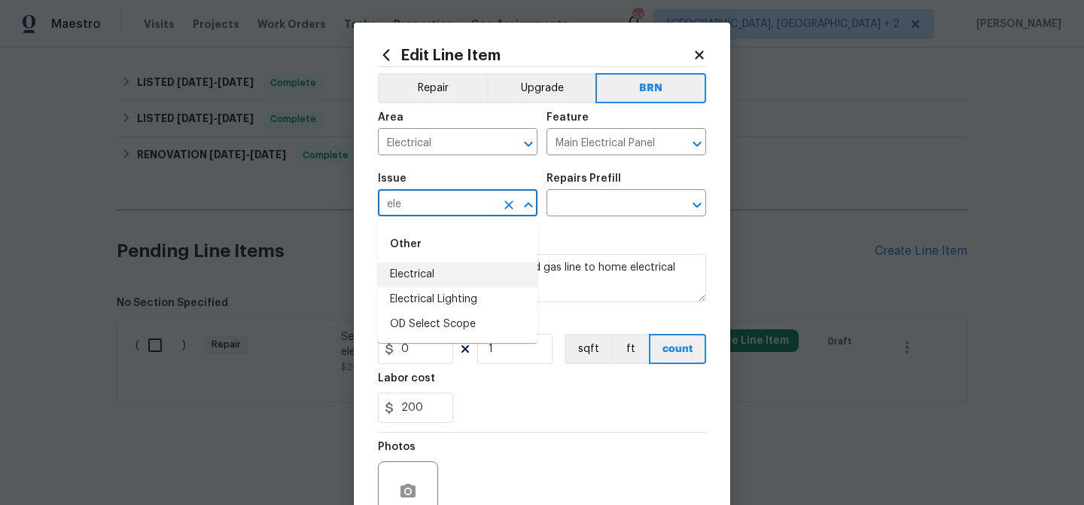
click at [431, 266] on li "Electrical" at bounding box center [458, 274] width 160 height 25
type input "Electrical"
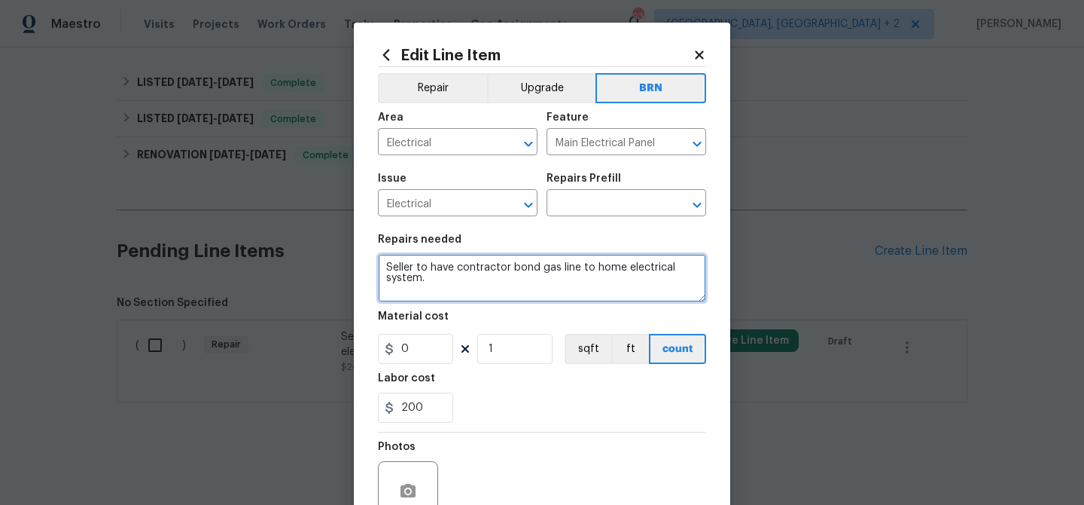
click at [431, 266] on textarea "Seller to have contractor bond gas line to home electrical system." at bounding box center [542, 278] width 328 height 48
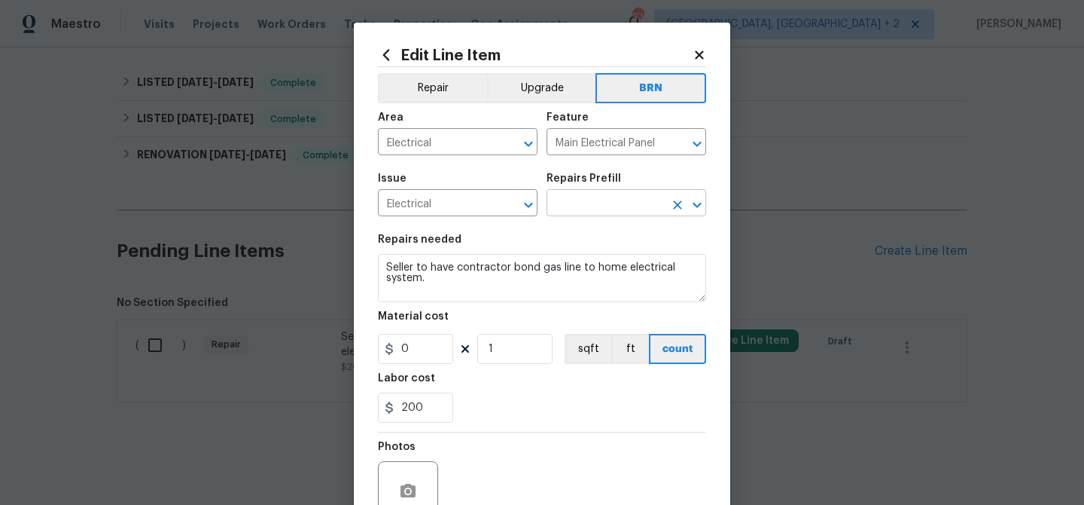
click at [571, 207] on input "text" at bounding box center [605, 204] width 117 height 23
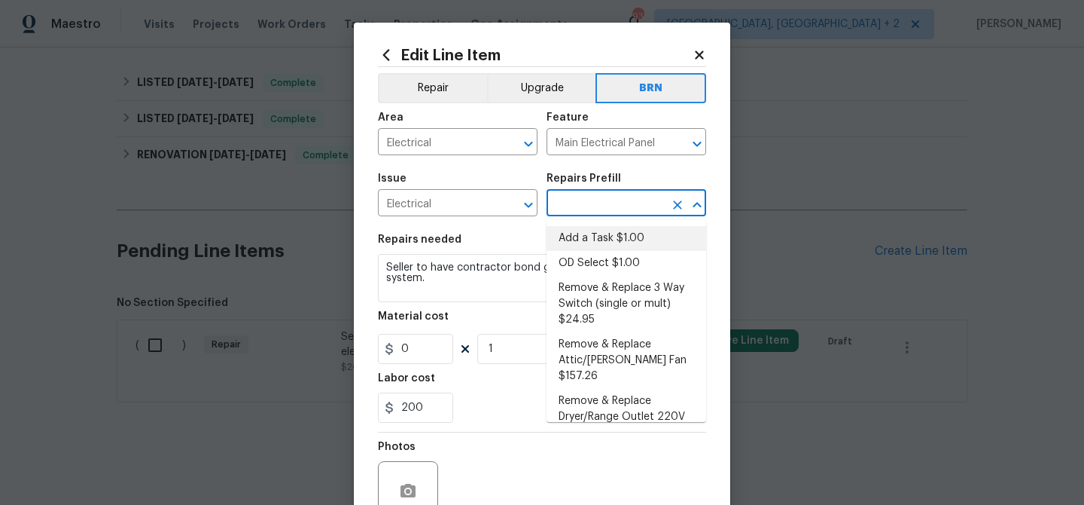
click at [572, 233] on li "Add a Task $1.00" at bounding box center [627, 238] width 160 height 25
type input "Add a Task $1.00"
type textarea "HPM to detail"
type input "1"
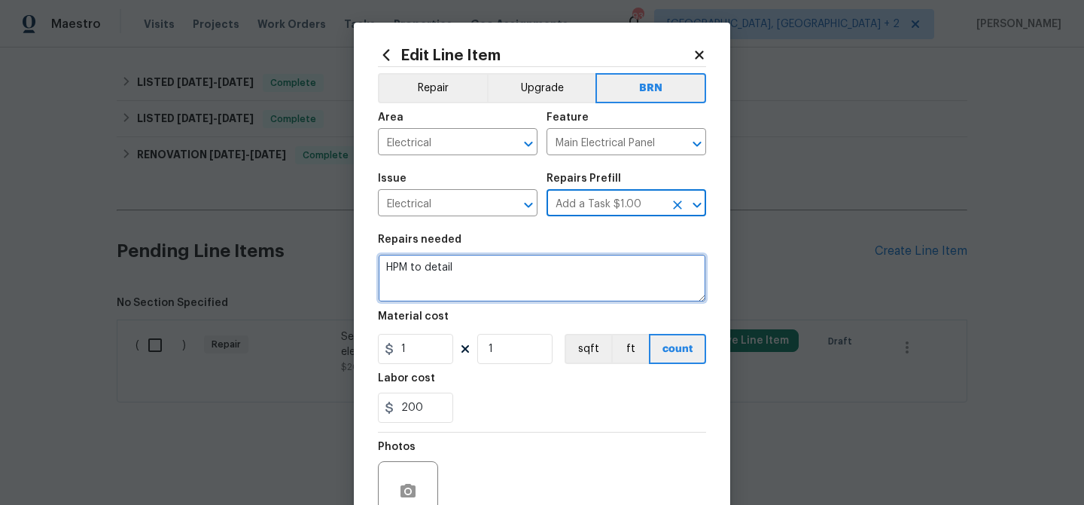
click at [485, 261] on textarea "HPM to detail" at bounding box center [542, 278] width 328 height 48
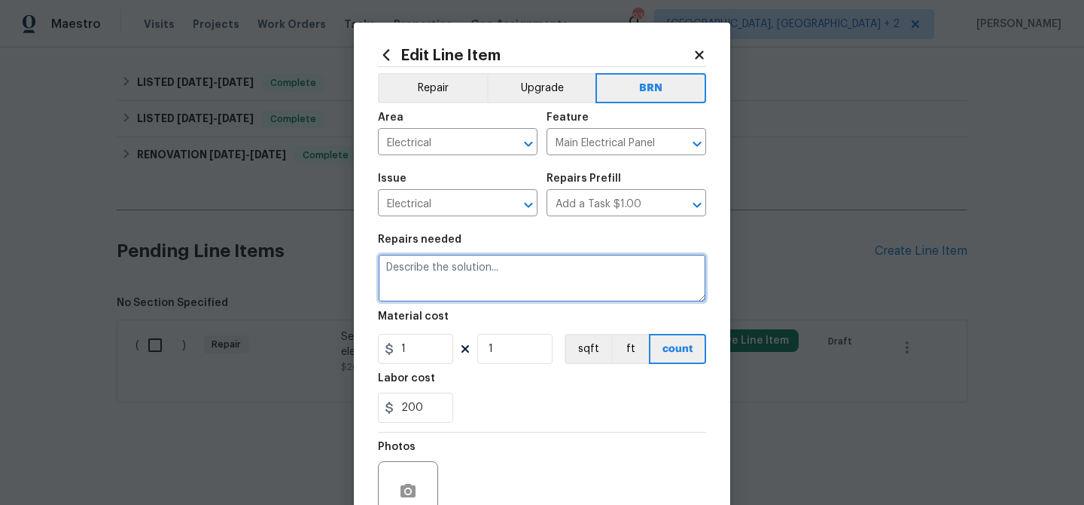
paste textarea "Seller to have contractor bond gas line to home electrical system."
type textarea "Seller to have contractor bond gas line to home electrical system."
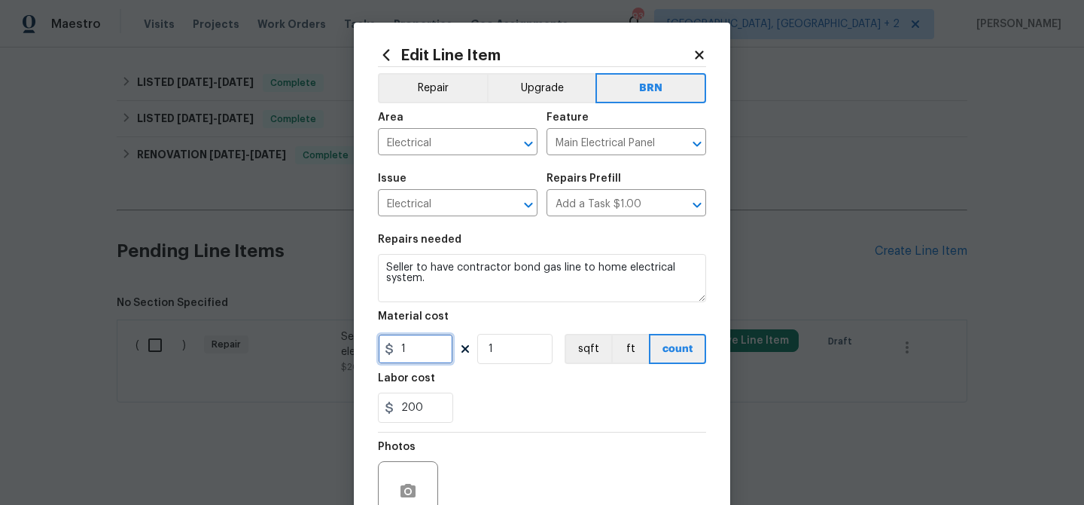
click at [411, 350] on input "1" at bounding box center [415, 349] width 75 height 30
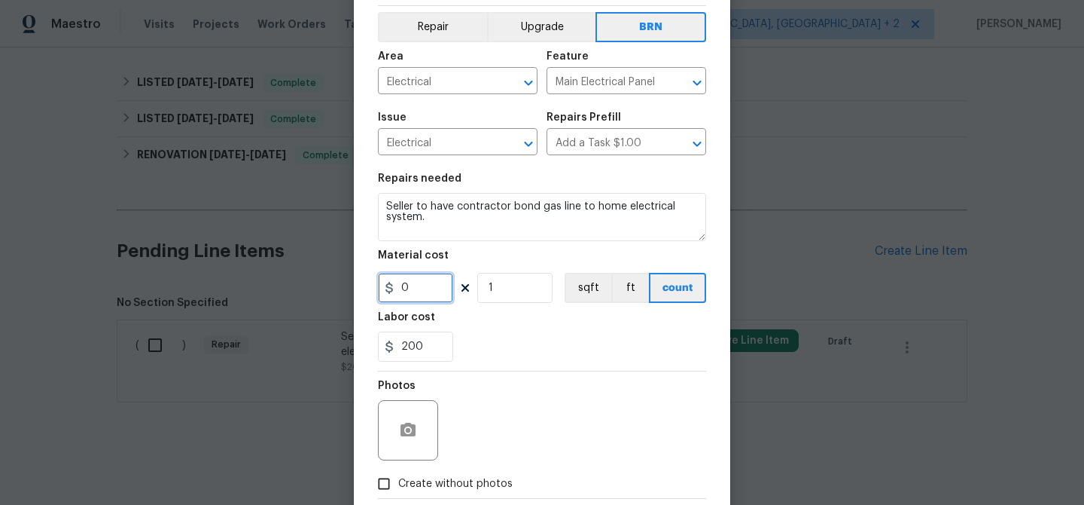
scroll to position [105, 0]
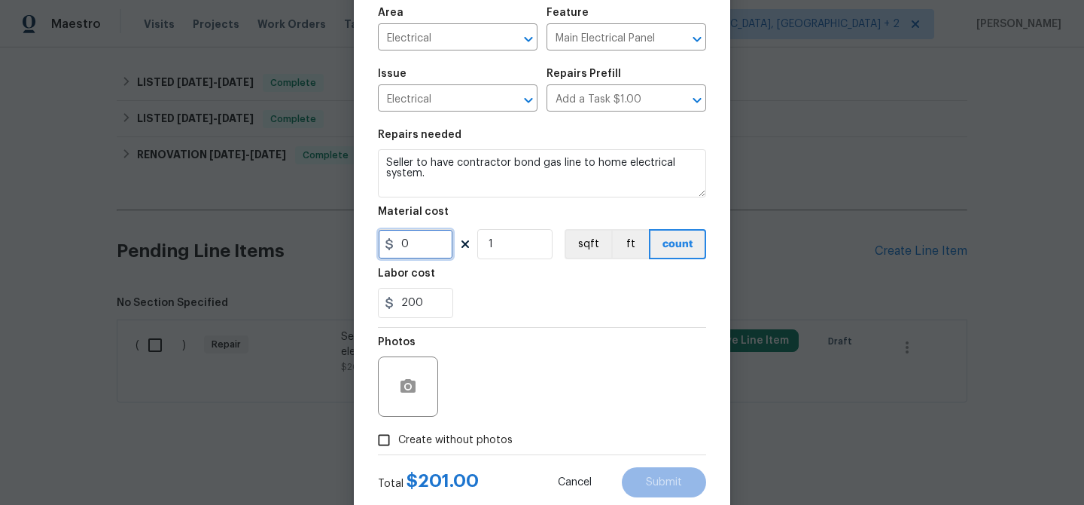
type input "0"
click at [386, 434] on input "Create without photos" at bounding box center [384, 439] width 29 height 29
checkbox input "true"
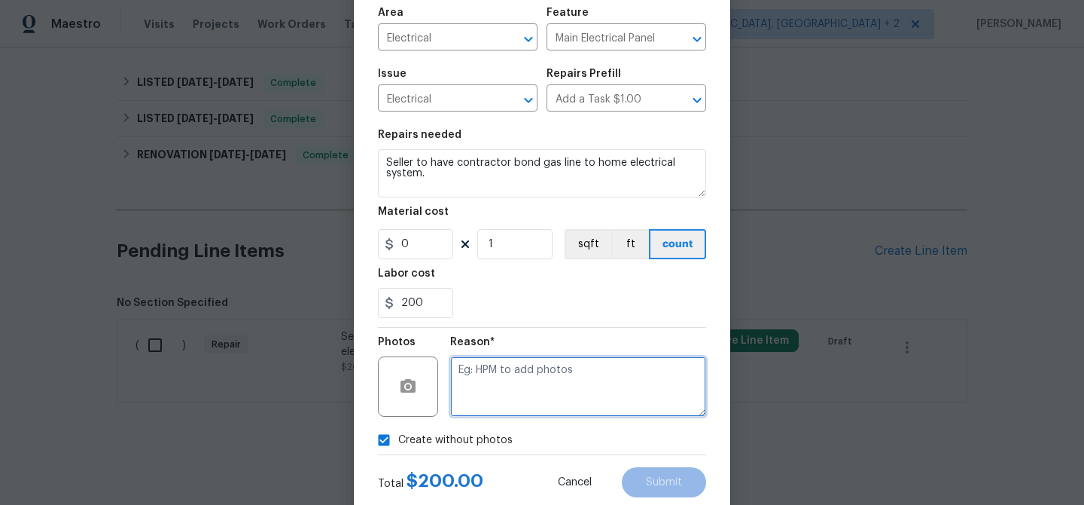
click at [554, 380] on textarea at bounding box center [578, 386] width 256 height 60
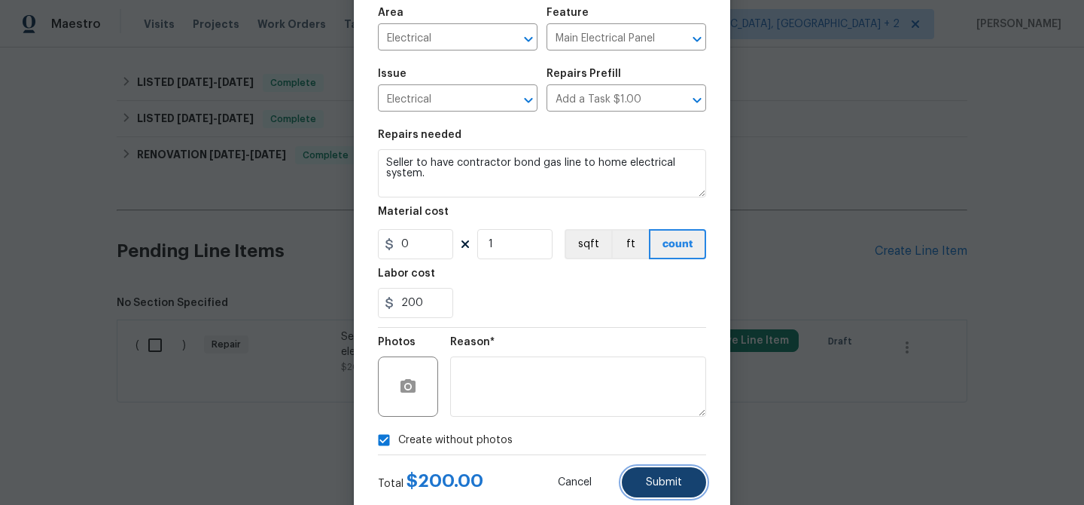
click at [660, 489] on button "Submit" at bounding box center [664, 482] width 84 height 30
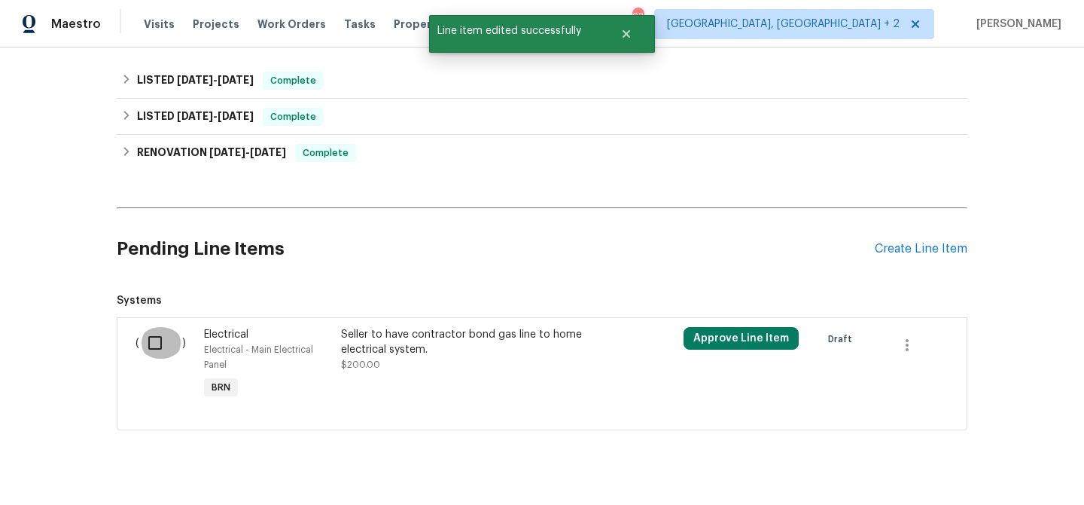
click at [158, 346] on input "checkbox" at bounding box center [160, 343] width 43 height 32
checkbox input "true"
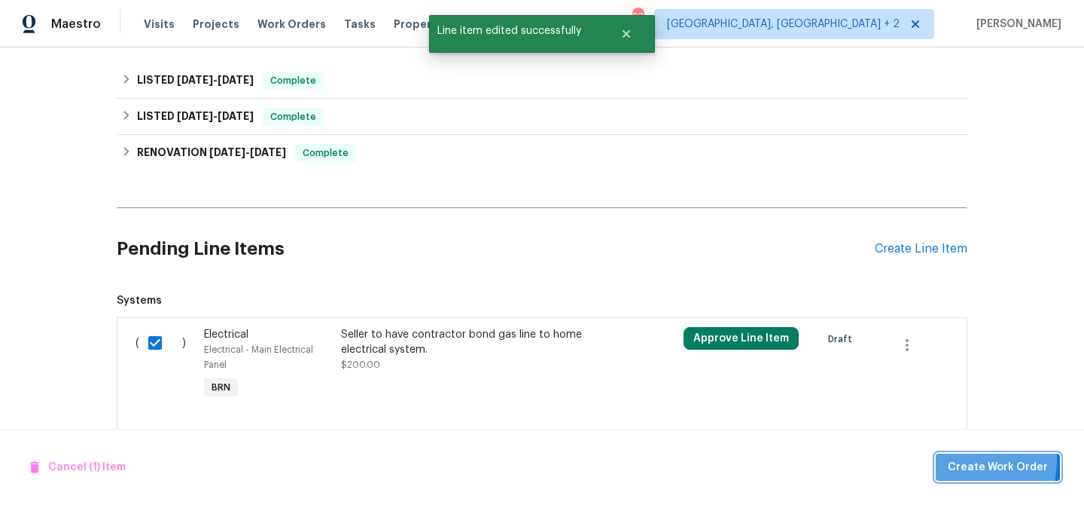
click at [962, 459] on span "Create Work Order" at bounding box center [998, 467] width 100 height 19
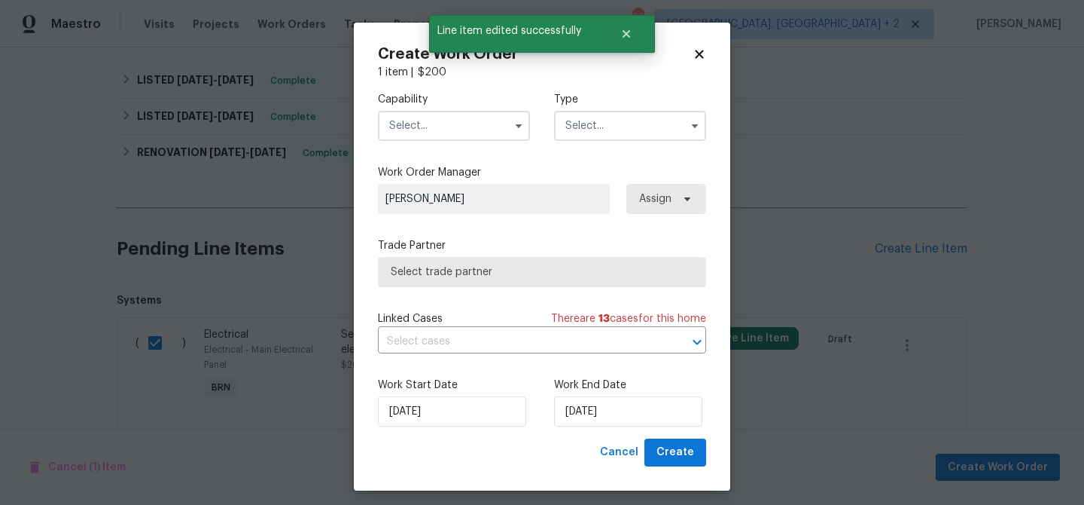
click at [459, 120] on input "text" at bounding box center [454, 126] width 152 height 30
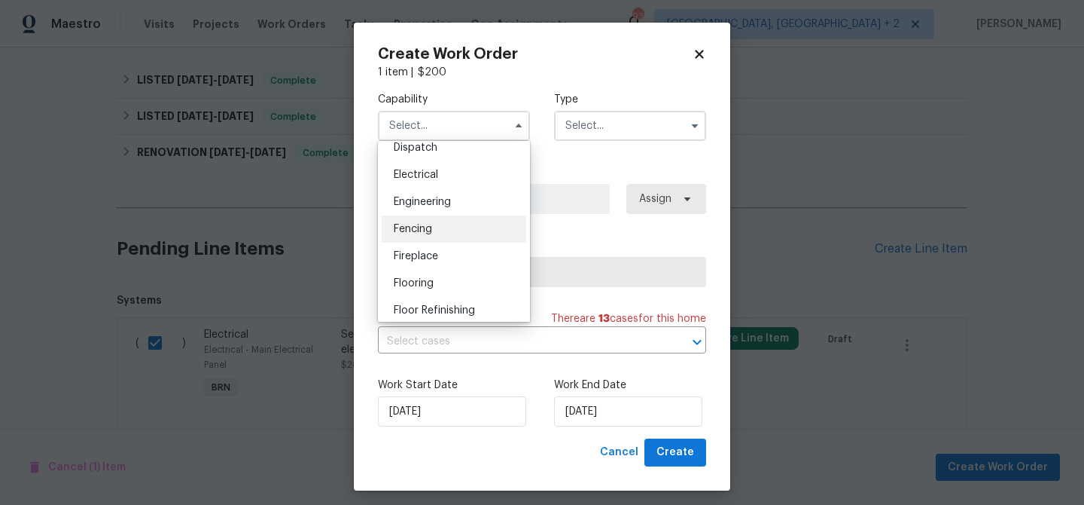
scroll to position [434, 0]
click at [434, 194] on div "Electrical" at bounding box center [454, 200] width 145 height 27
type input "Electrical"
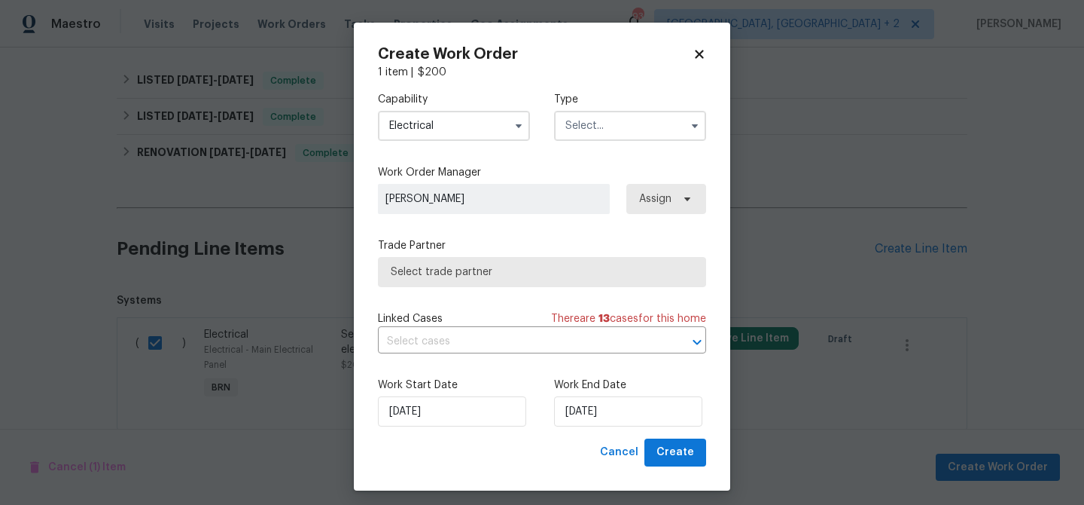
click at [553, 151] on div "Capability Electrical Type" at bounding box center [542, 116] width 328 height 73
click at [578, 128] on input "text" at bounding box center [630, 126] width 152 height 30
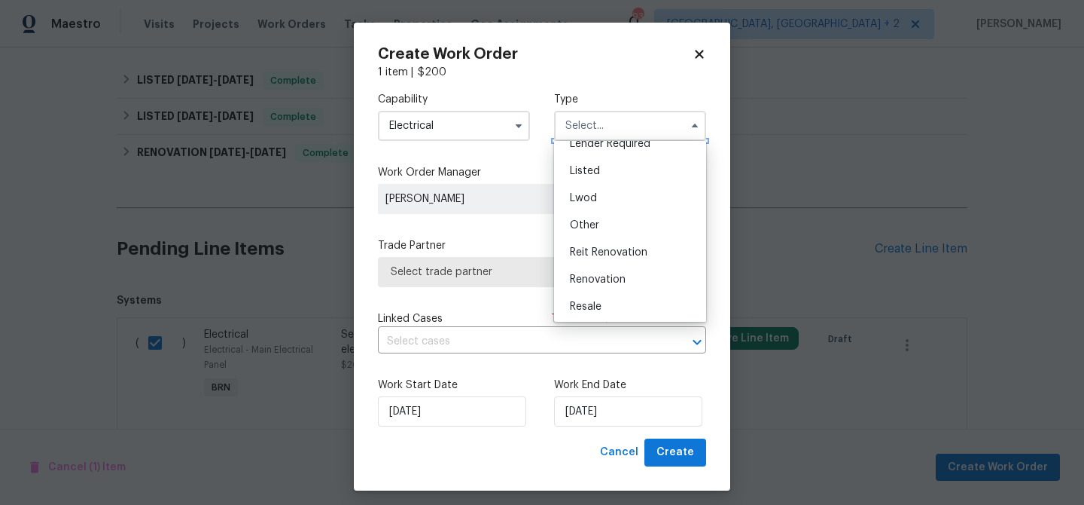
scroll to position [139, 0]
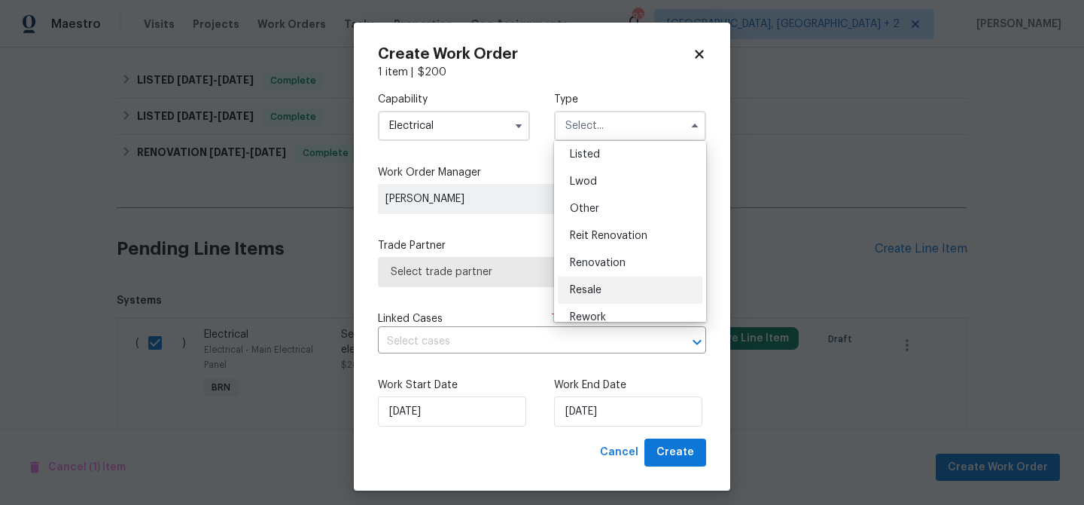
click at [587, 297] on div "Resale" at bounding box center [630, 289] width 145 height 27
type input "Resale"
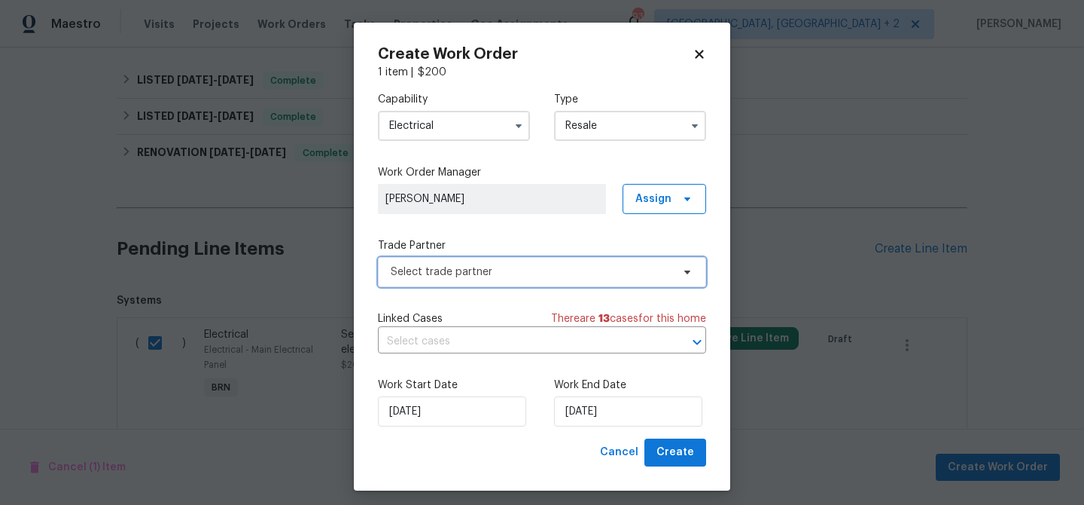
click at [483, 282] on span "Select trade partner" at bounding box center [542, 272] width 328 height 30
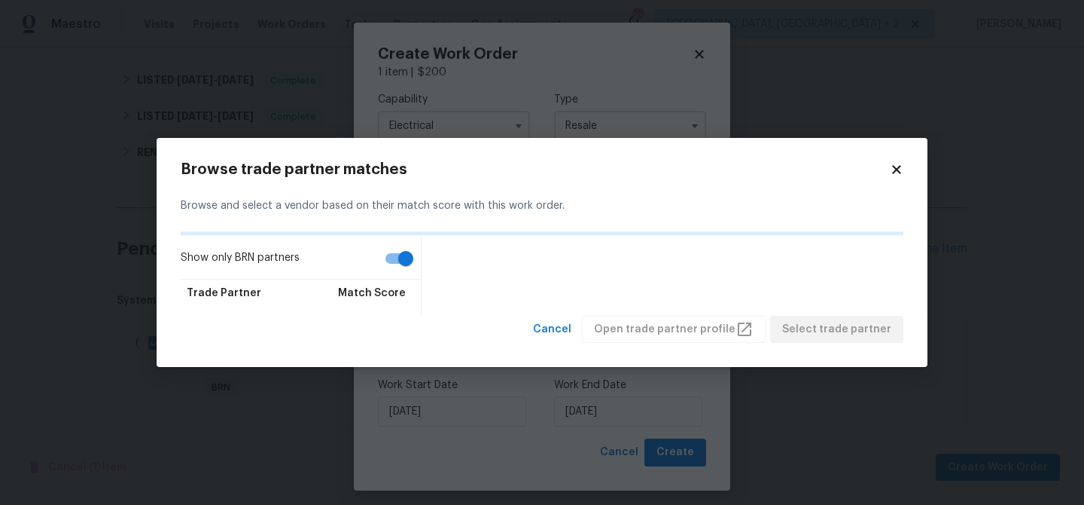
click at [411, 255] on input "Show only BRN partners" at bounding box center [406, 258] width 86 height 29
checkbox input "false"
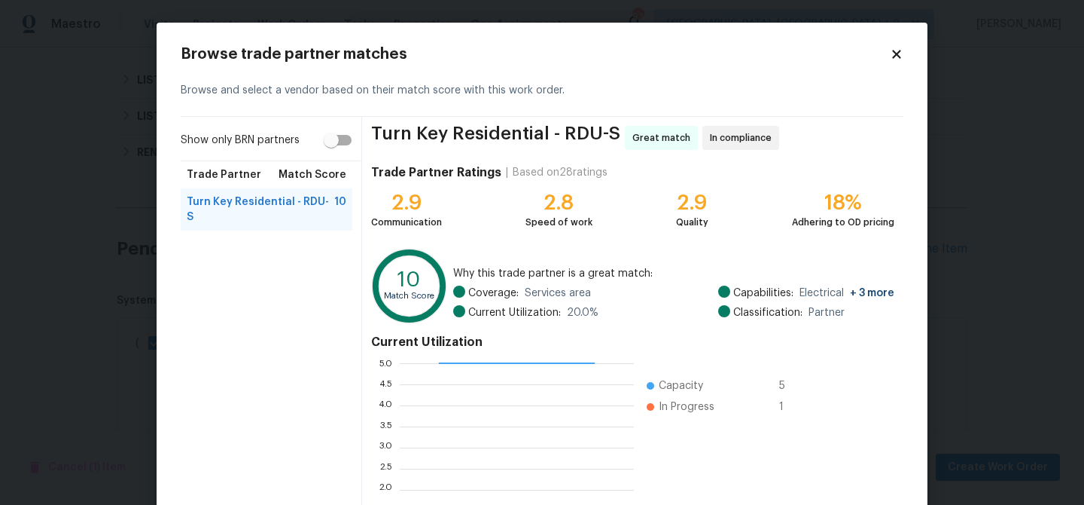
scroll to position [160, 0]
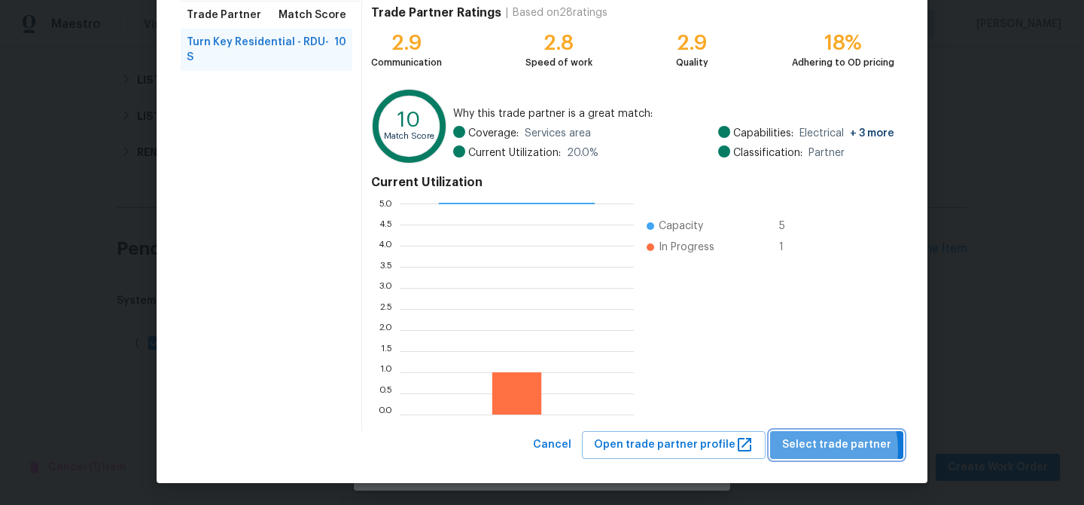
click at [815, 448] on span "Select trade partner" at bounding box center [836, 444] width 109 height 19
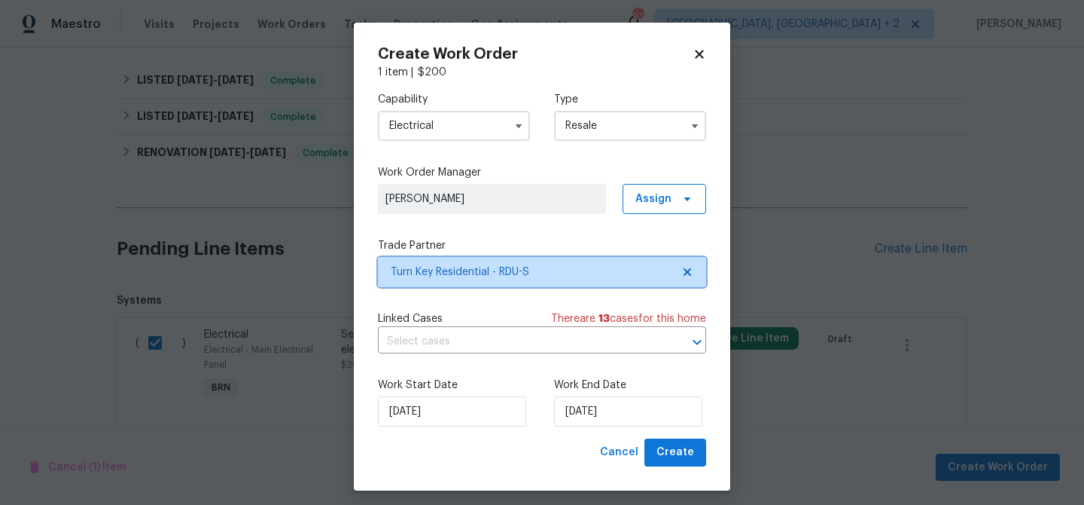
scroll to position [0, 0]
click at [439, 336] on input "text" at bounding box center [521, 341] width 286 height 23
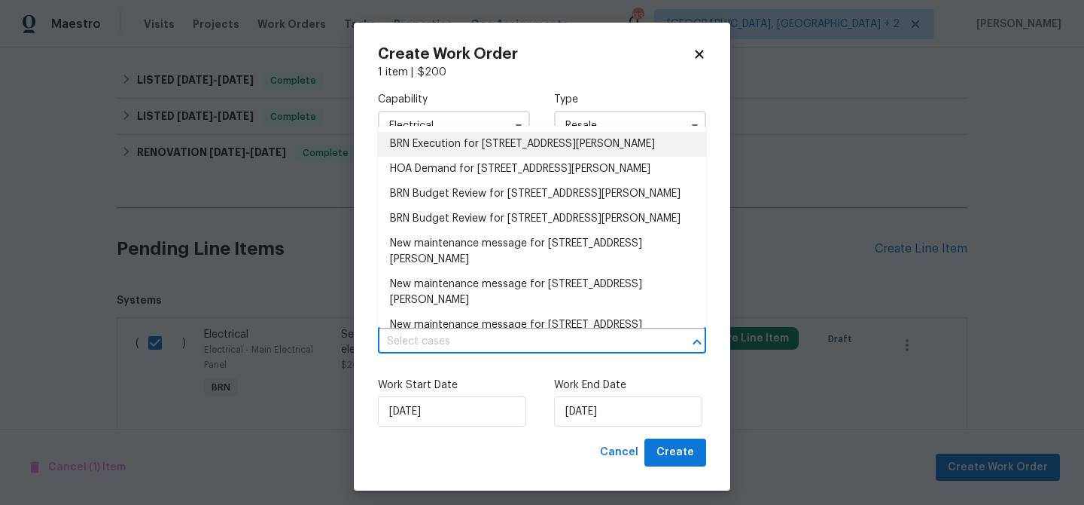
click at [423, 148] on li "BRN Execution for 218 Newberry Ln, Durham, NC 27703" at bounding box center [542, 144] width 328 height 25
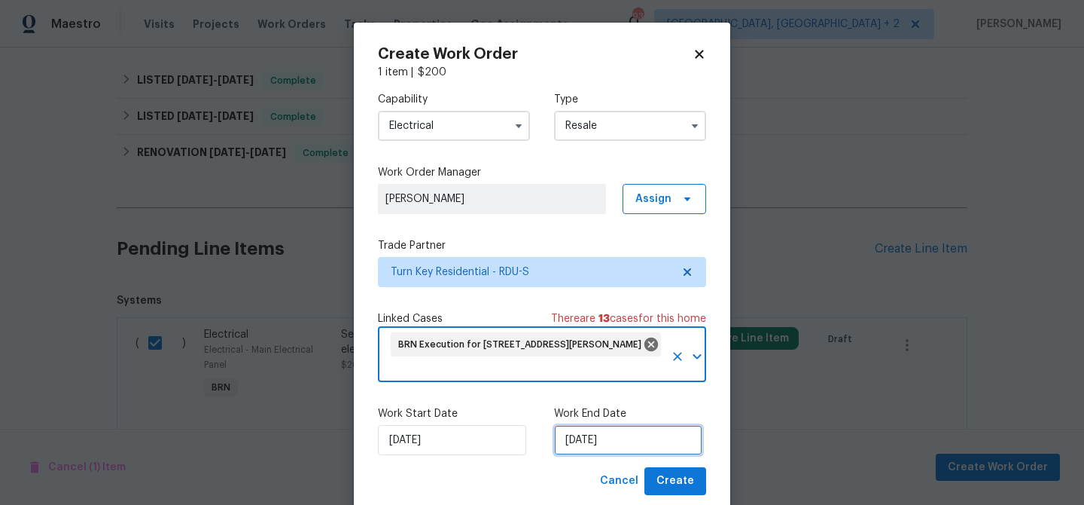
click at [578, 442] on input "01/10/2025" at bounding box center [628, 440] width 148 height 30
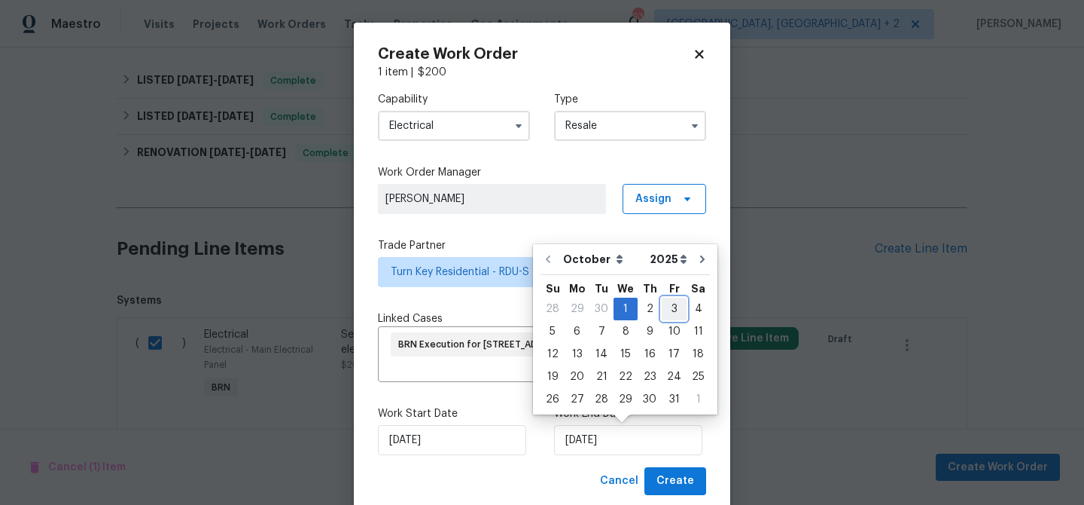
click at [667, 312] on div "3" at bounding box center [674, 308] width 25 height 21
type input "03/10/2025"
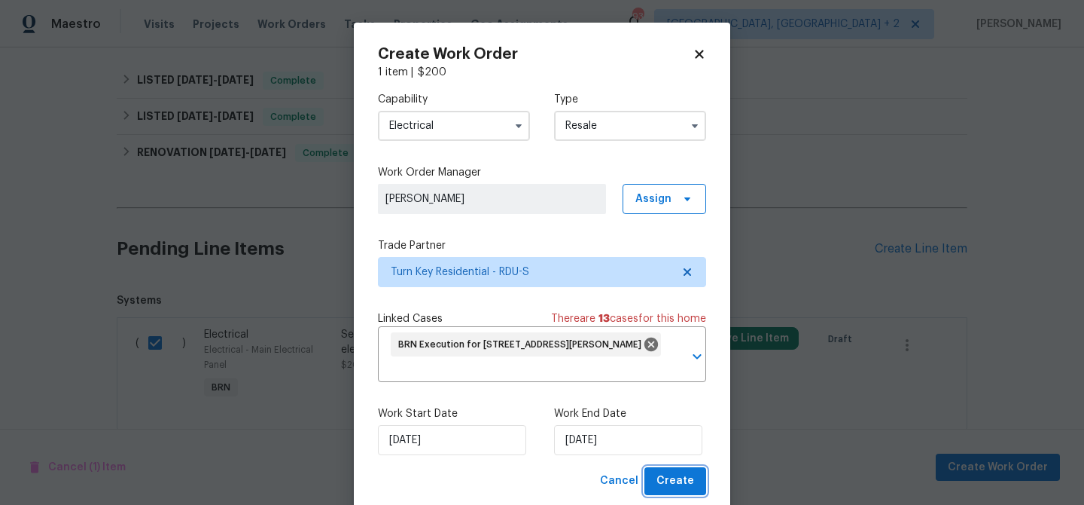
click at [669, 480] on span "Create" at bounding box center [676, 480] width 38 height 19
checkbox input "false"
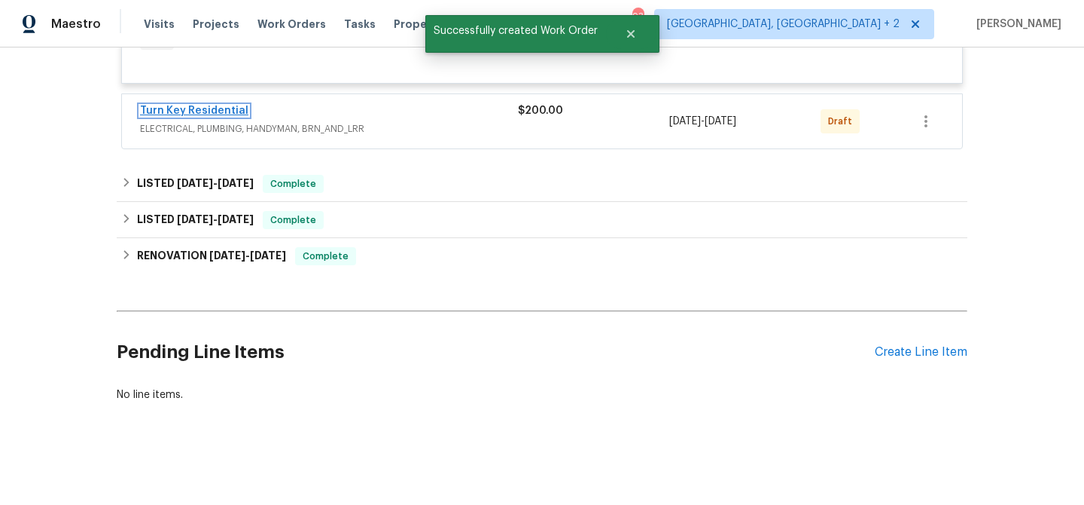
click at [201, 106] on link "Turn Key Residential" at bounding box center [194, 110] width 108 height 11
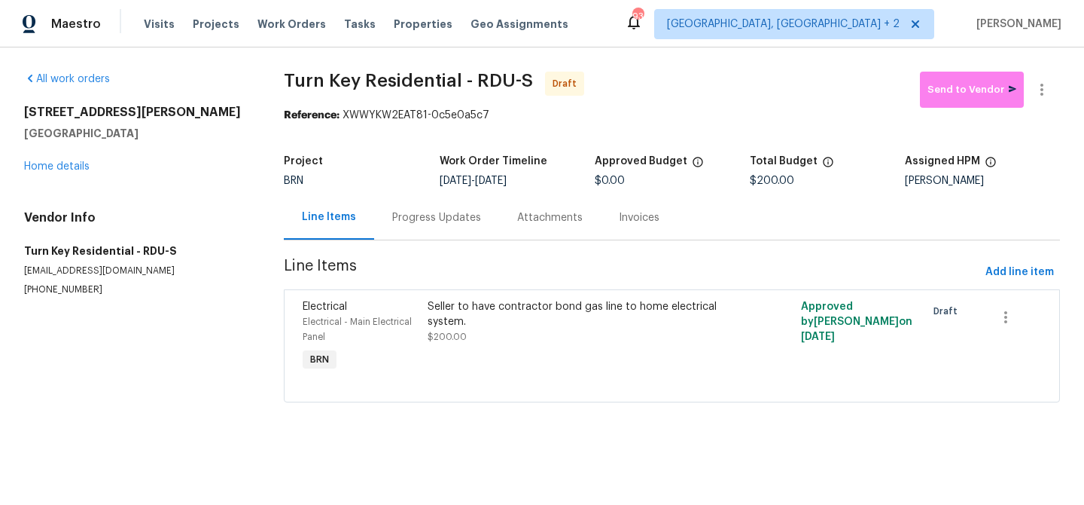
click at [419, 235] on div "Progress Updates" at bounding box center [436, 217] width 125 height 44
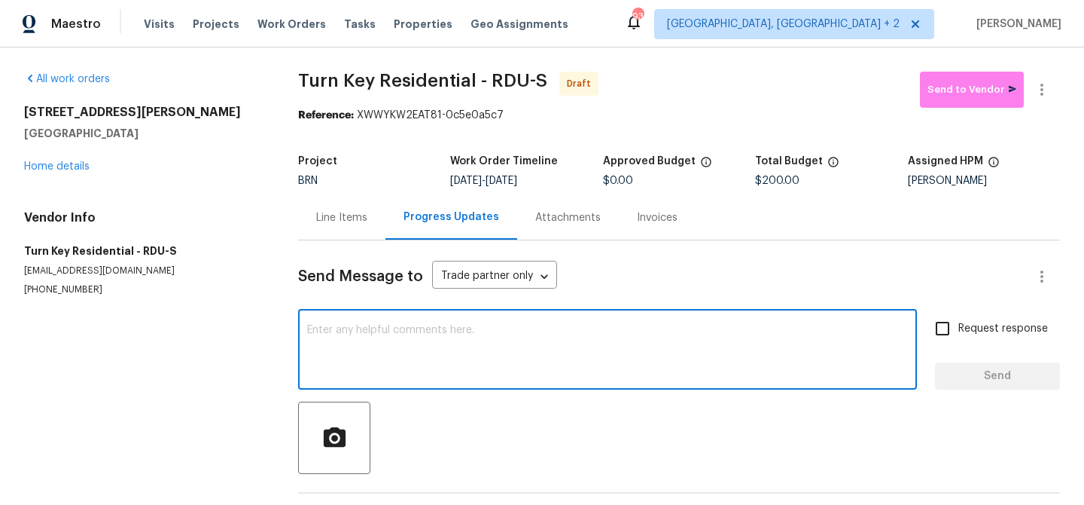
click at [410, 346] on textarea at bounding box center [607, 351] width 601 height 53
paste textarea "Hi, I'm Ananthi from Opendoor. Just wanted to check if you received the WO for …"
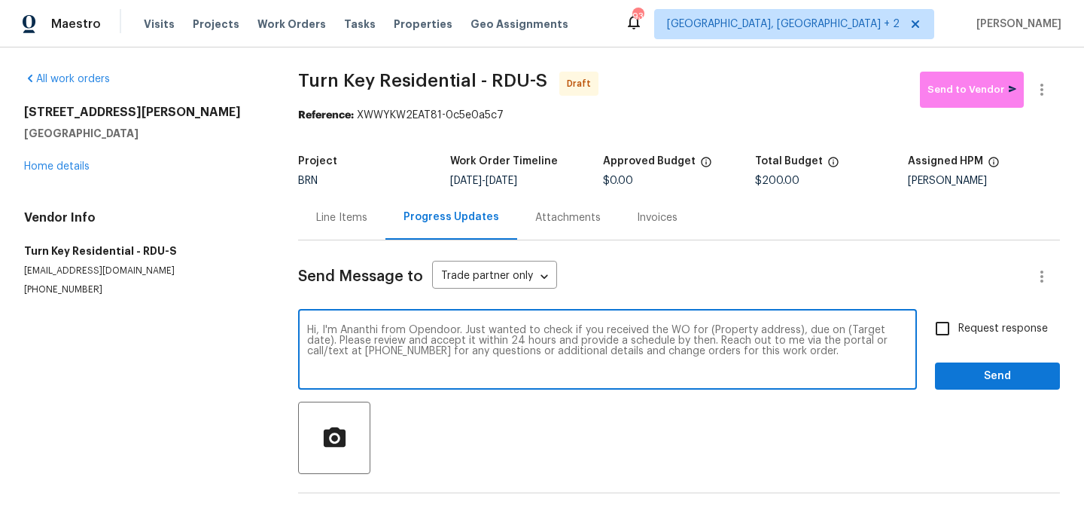
drag, startPoint x: 793, startPoint y: 332, endPoint x: 700, endPoint y: 331, distance: 92.6
click at [700, 331] on textarea "Hi, I'm Ananthi from Opendoor. Just wanted to check if you received the WO for …" at bounding box center [607, 351] width 601 height 53
paste textarea "218 Newberry Ln, Durham, NC 27703"
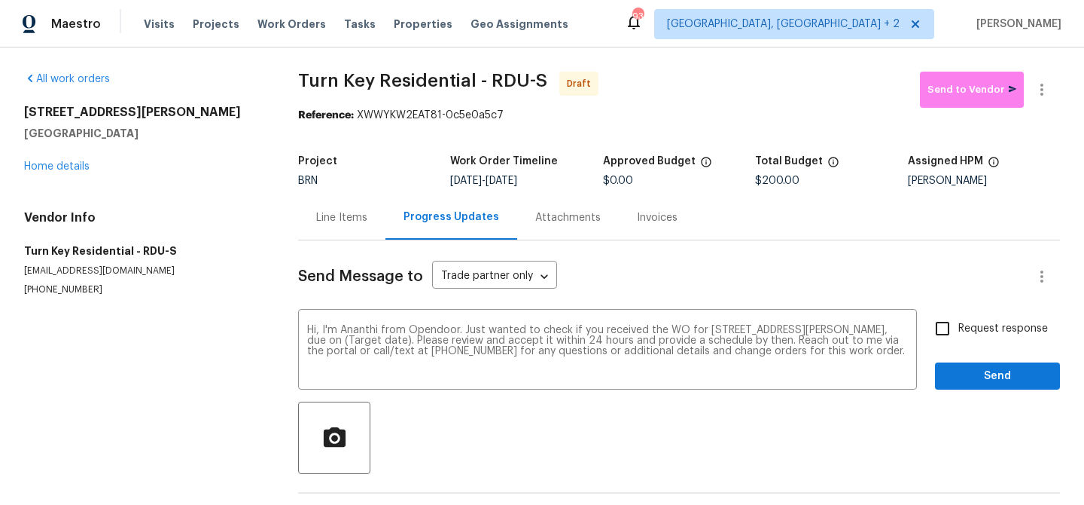
drag, startPoint x: 510, startPoint y: 179, endPoint x: 566, endPoint y: 179, distance: 55.7
click at [566, 179] on div "10/1/2025 - 10/3/2025" at bounding box center [526, 180] width 152 height 11
copy span "0/3/2025"
click at [495, 203] on div "Progress Updates" at bounding box center [452, 217] width 132 height 44
drag, startPoint x: 509, startPoint y: 180, endPoint x: 564, endPoint y: 180, distance: 55.0
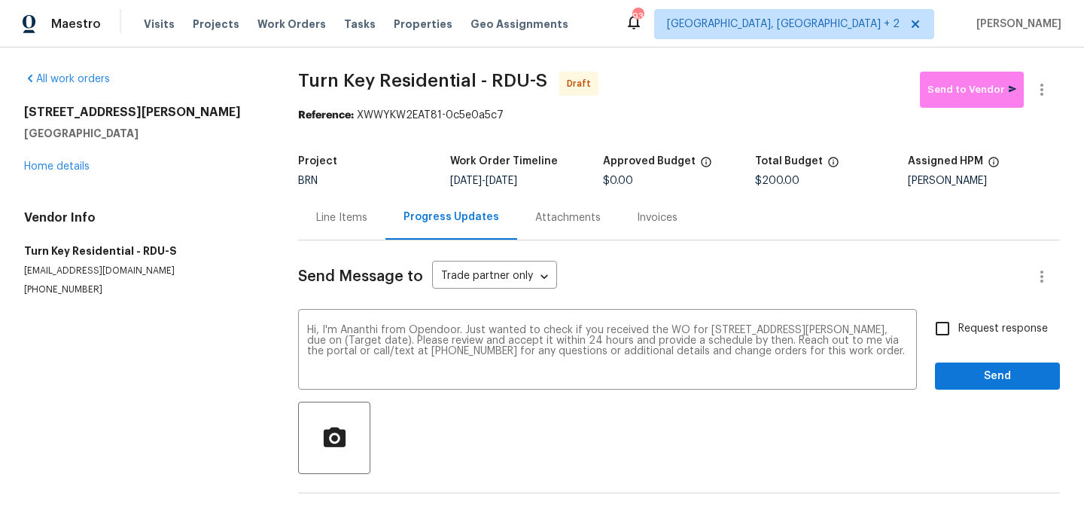
click at [564, 180] on div "10/1/2025 - 10/3/2025" at bounding box center [526, 180] width 152 height 11
copy span "10/3/2025"
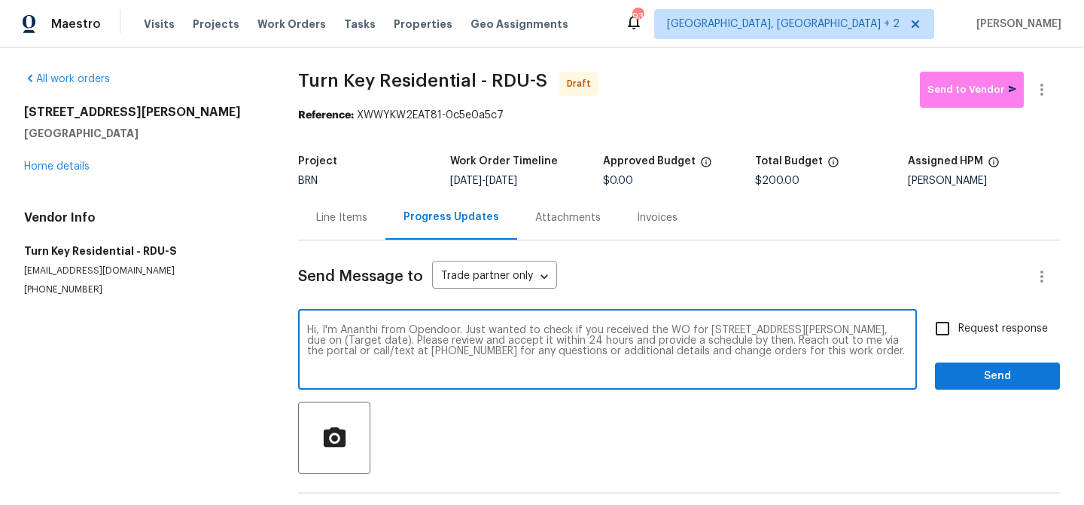
drag, startPoint x: 388, startPoint y: 340, endPoint x: 327, endPoint y: 338, distance: 61.0
click at [327, 338] on textarea "Hi, I'm Ananthi from Opendoor. Just wanted to check if you received the WO for …" at bounding box center [607, 351] width 601 height 53
paste textarea "10/3/2025"
type textarea "Hi, I'm Ananthi from Opendoor. Just wanted to check if you received the WO for …"
click at [949, 326] on input "Request response" at bounding box center [943, 329] width 32 height 32
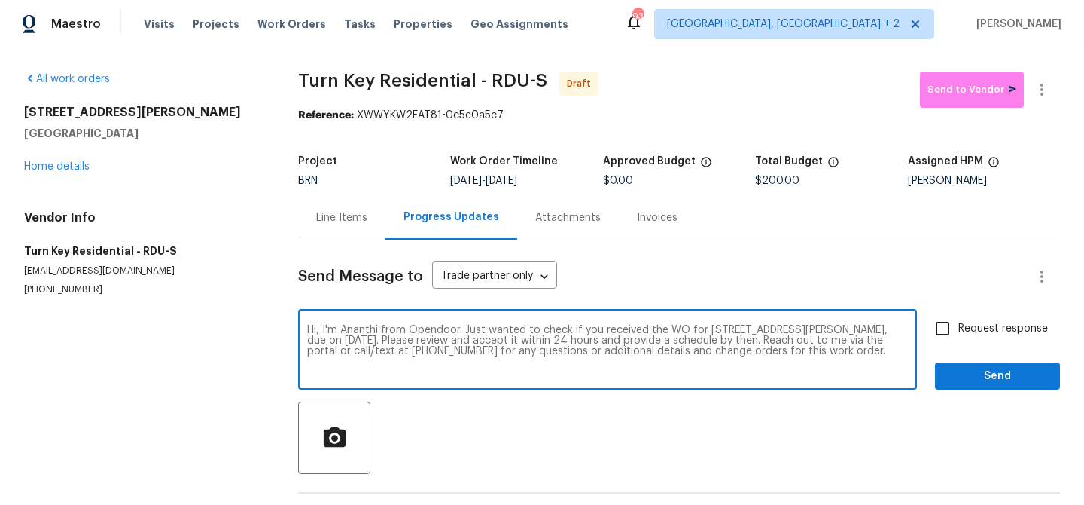
checkbox input "true"
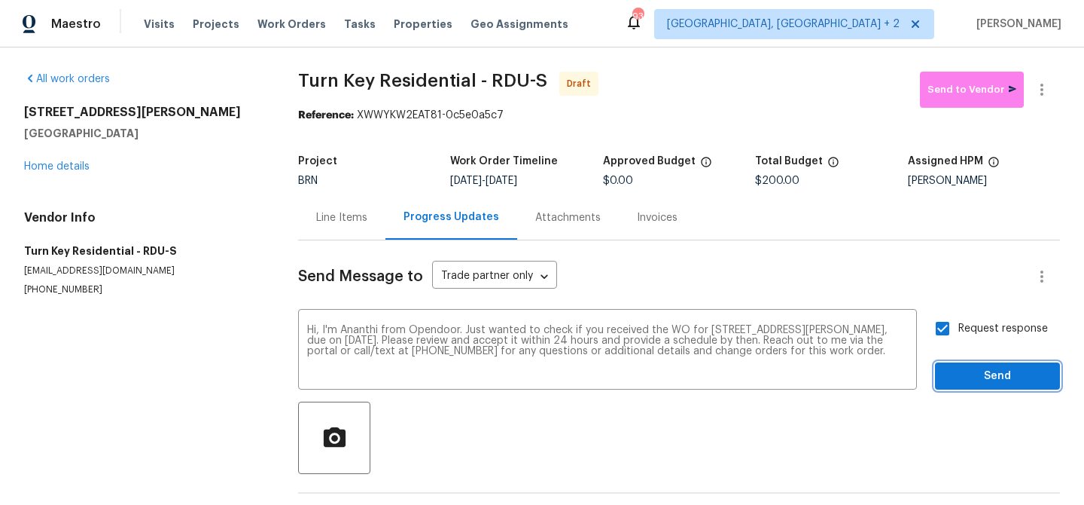
click at [950, 371] on span "Send" at bounding box center [997, 376] width 101 height 19
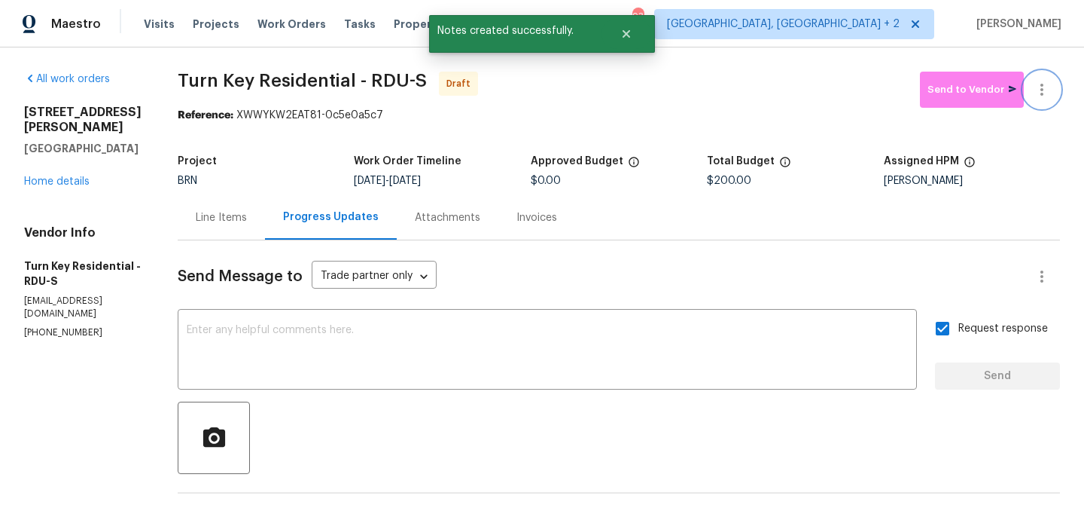
click at [1046, 84] on icon "button" at bounding box center [1042, 90] width 18 height 18
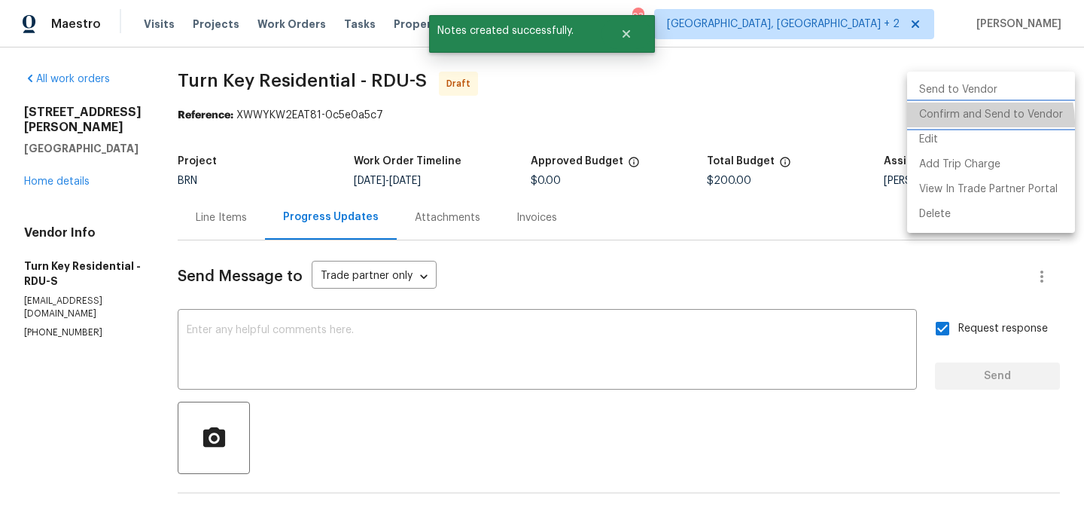
click at [978, 122] on li "Confirm and Send to Vendor" at bounding box center [991, 114] width 168 height 25
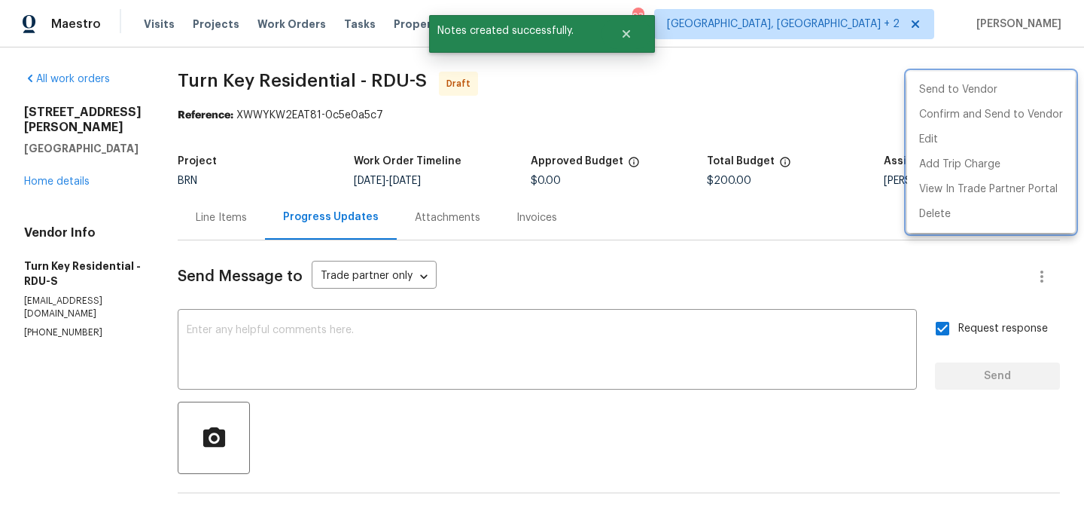
click at [270, 120] on div at bounding box center [542, 252] width 1084 height 505
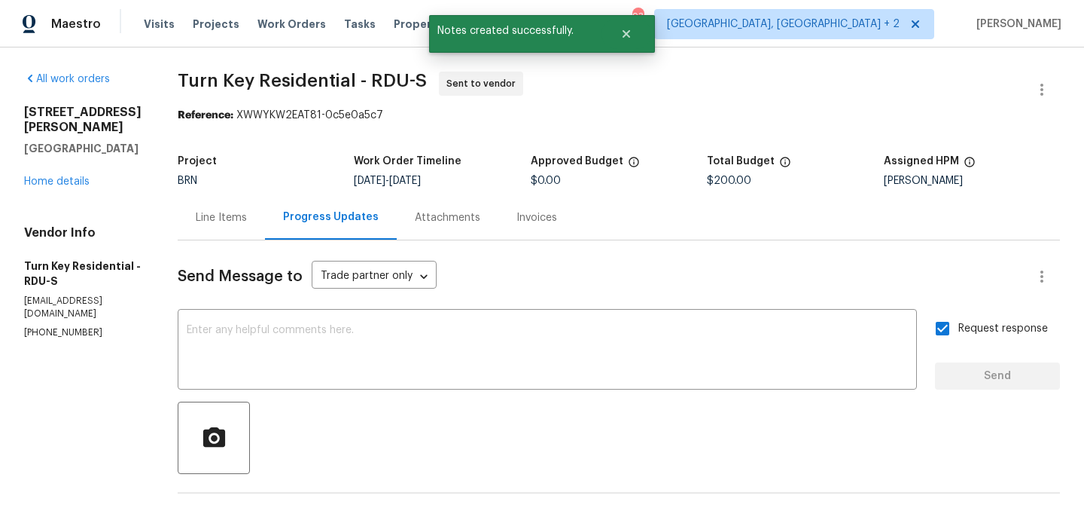
click at [54, 326] on p "(919) 805-2596" at bounding box center [82, 332] width 117 height 13
copy p "(919) 805-2596"
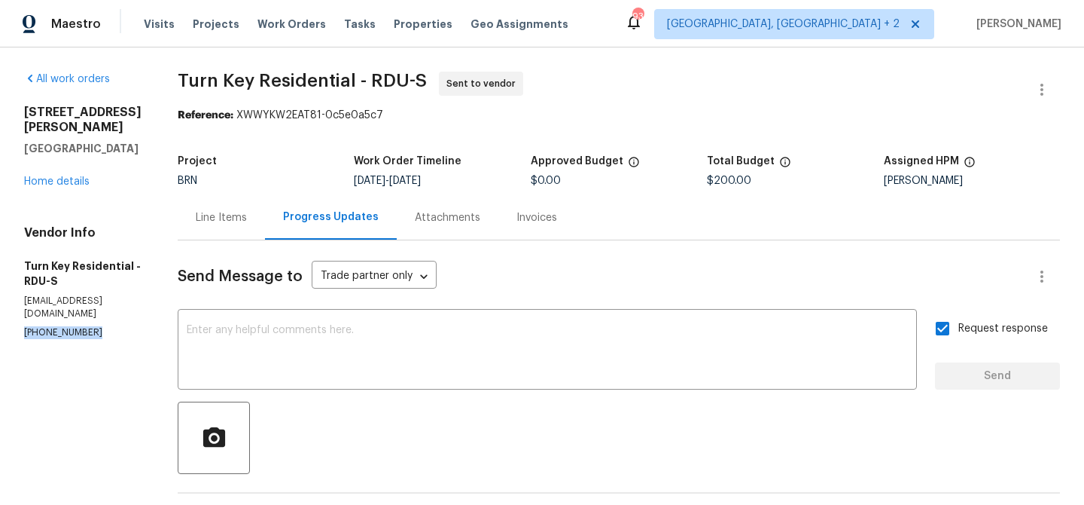
copy p "(919) 805-2596"
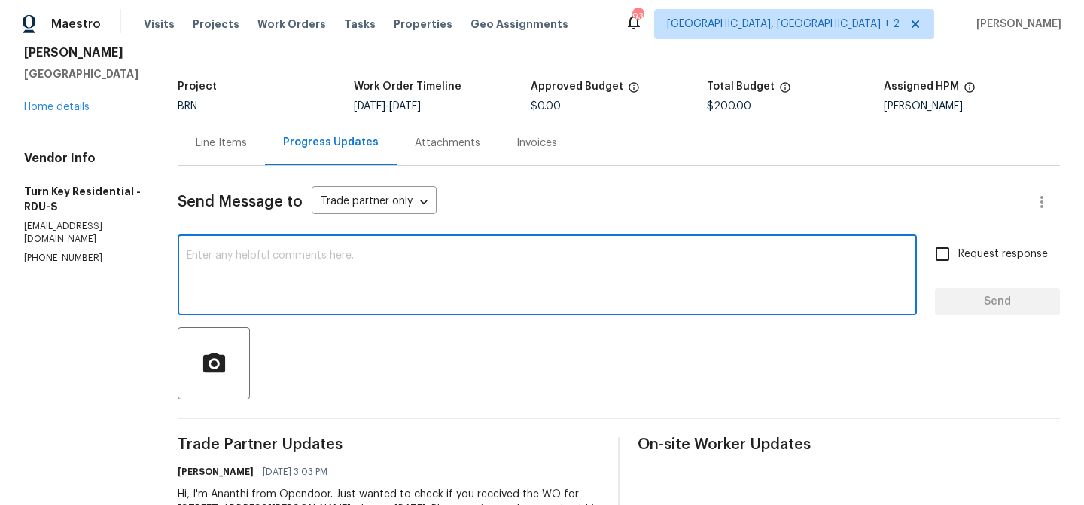
click at [295, 282] on textarea at bounding box center [547, 276] width 721 height 53
click at [53, 252] on p "[PHONE_NUMBER]" at bounding box center [82, 258] width 117 height 13
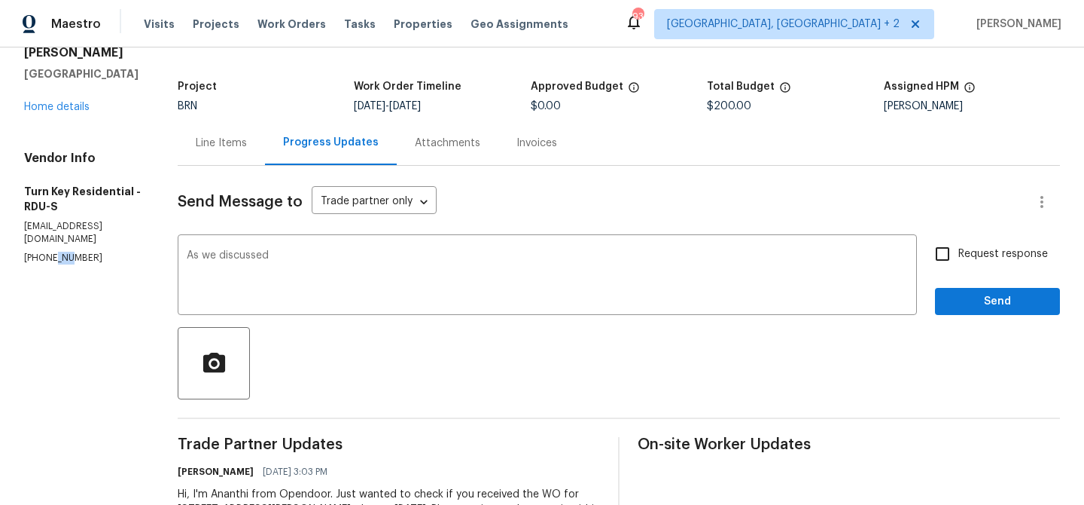
click at [53, 252] on p "[PHONE_NUMBER]" at bounding box center [82, 258] width 117 height 13
copy p "[PHONE_NUMBER]"
click at [367, 274] on textarea "As we discussed" at bounding box center [547, 276] width 721 height 53
paste textarea "[PHONE_NUMBER]"
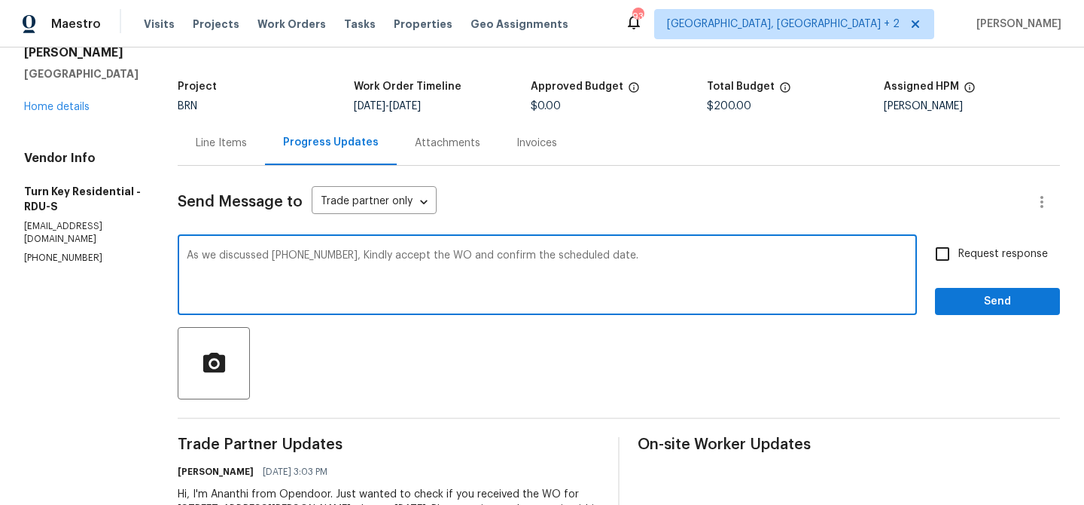
type textarea "As we discussed [PHONE_NUMBER], Kindly accept the WO and confirm the scheduled …"
click at [980, 262] on label "Request response" at bounding box center [987, 254] width 121 height 32
click at [959, 262] on input "Request response" at bounding box center [943, 254] width 32 height 32
checkbox input "true"
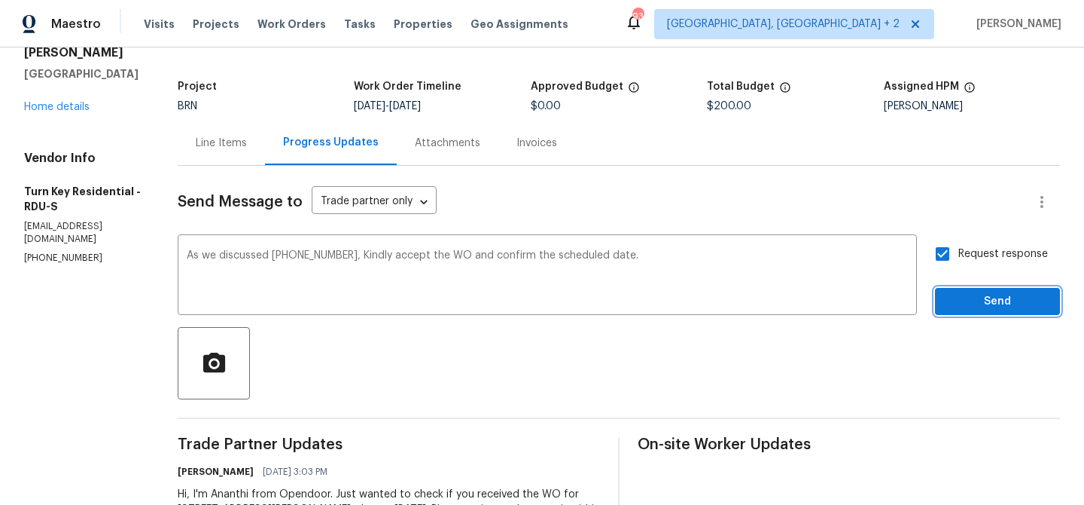
click at [960, 294] on span "Send" at bounding box center [997, 301] width 101 height 19
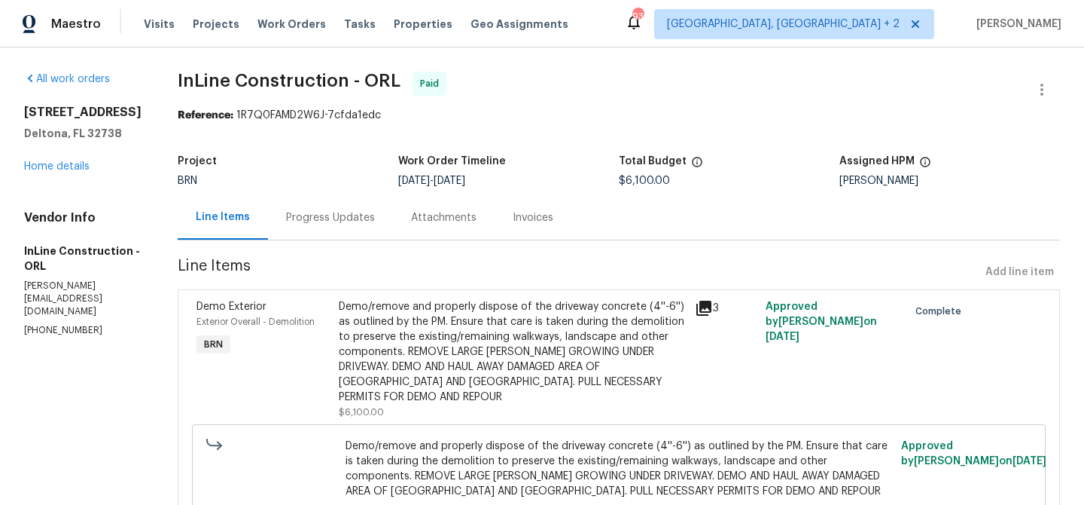
click at [315, 226] on div "Progress Updates" at bounding box center [330, 217] width 125 height 44
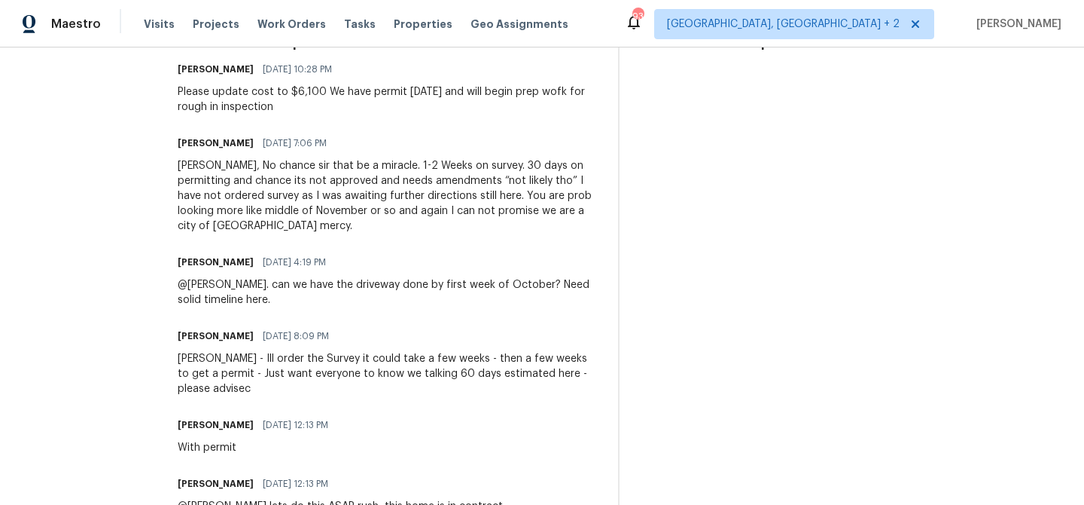
scroll to position [822, 0]
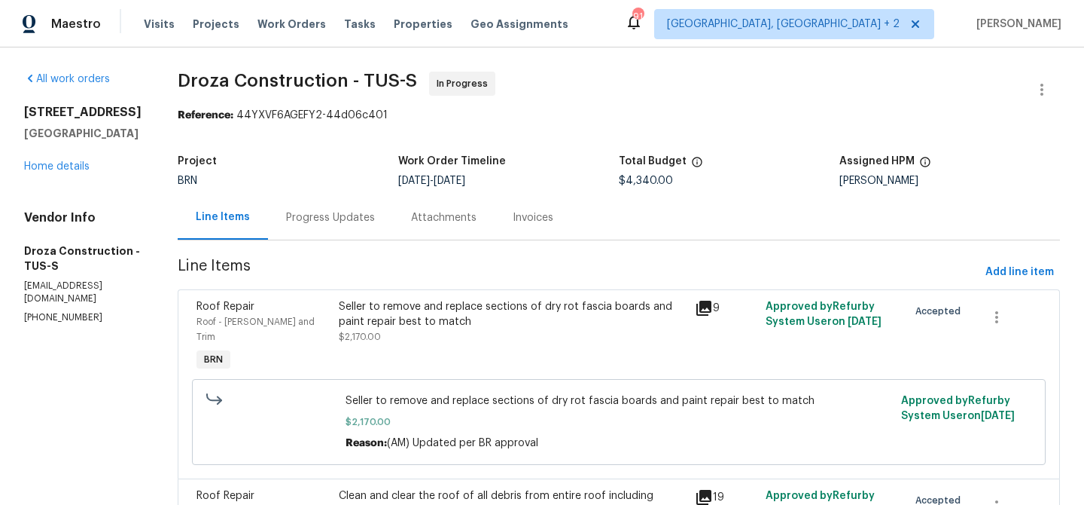
click at [361, 217] on div "Progress Updates" at bounding box center [330, 217] width 89 height 15
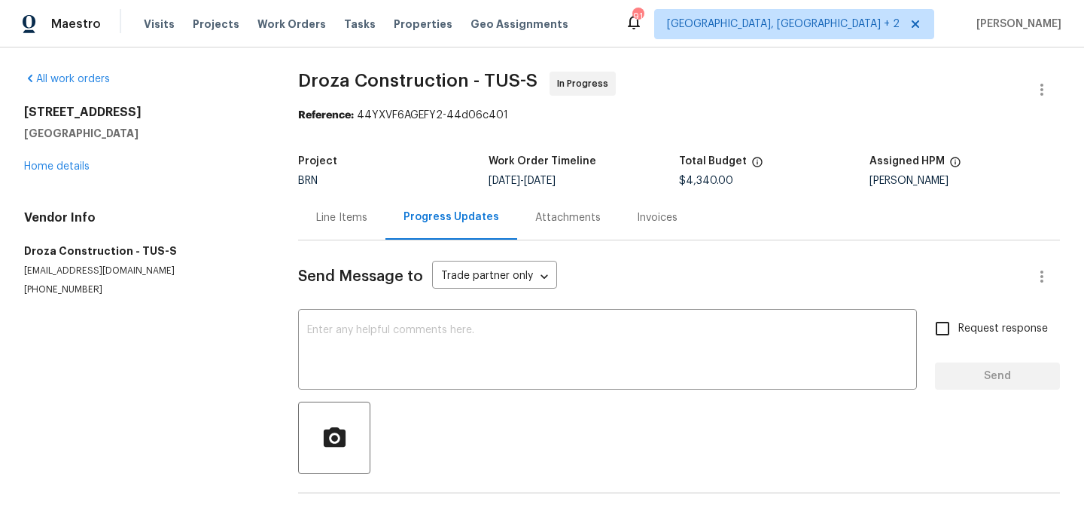
scroll to position [58, 0]
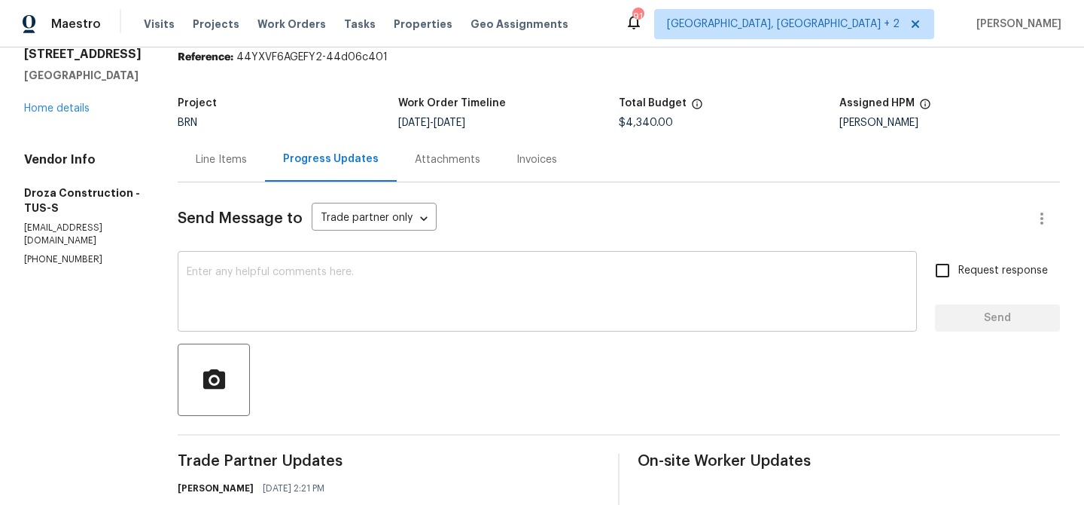
click at [345, 275] on textarea at bounding box center [547, 293] width 721 height 53
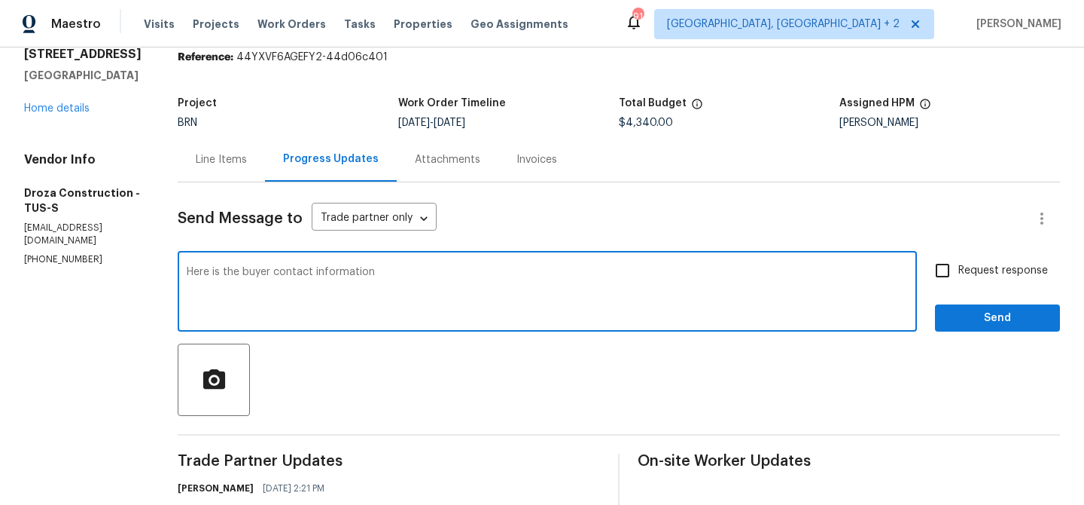
paste textarea "Shane Logan Kokoth +1 (732) 779-1005 shanekc14@gmail.com Emily Rose Valencia +1…"
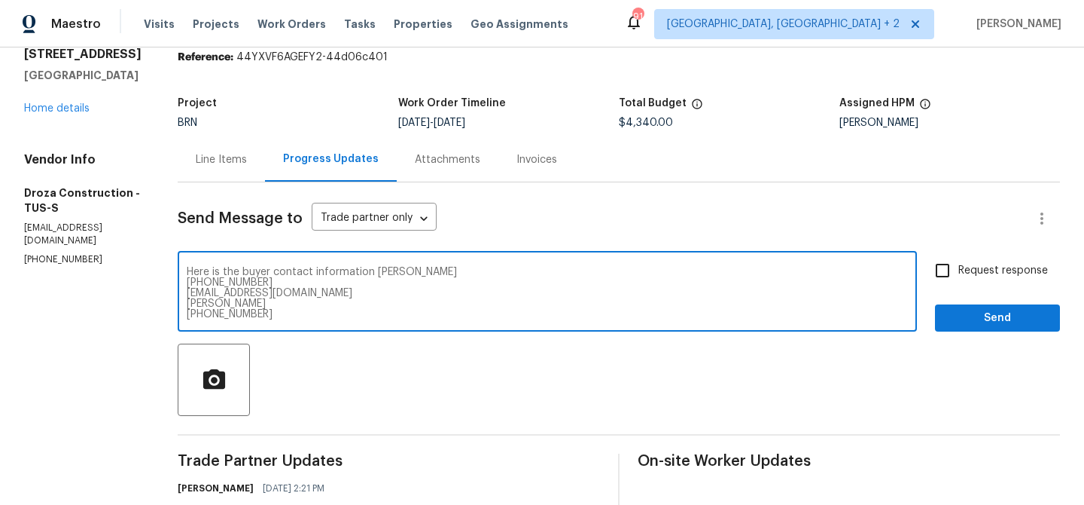
click at [385, 276] on textarea "Here is the buyer contact information Shane Logan Kokoth +1 (732) 779-1005 shan…" at bounding box center [547, 293] width 721 height 53
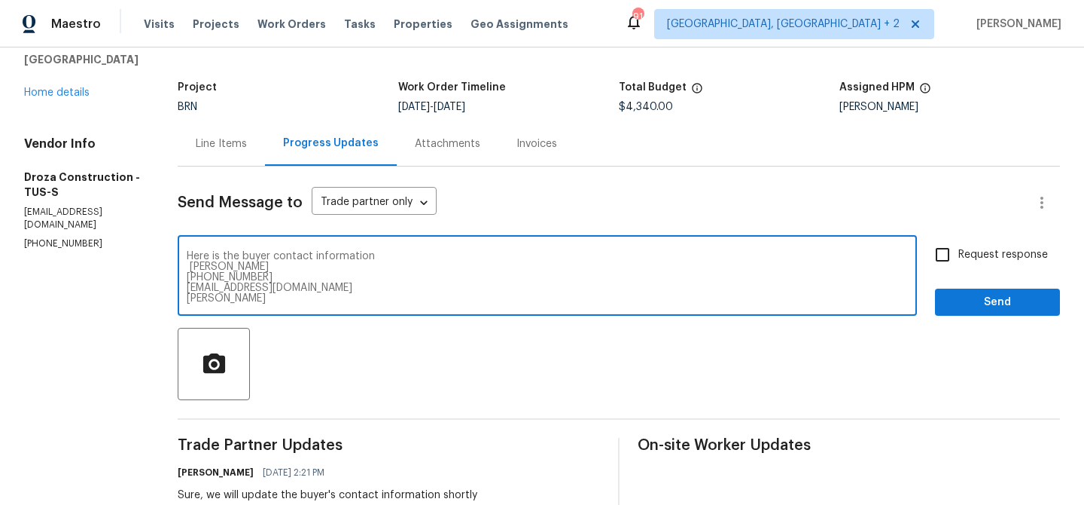
click at [395, 263] on textarea "Here is the buyer contact information Shane Logan Kokoth +1 (732) 779-1005 shan…" at bounding box center [547, 277] width 721 height 53
drag, startPoint x: 224, startPoint y: 255, endPoint x: 175, endPoint y: 255, distance: 48.9
click at [423, 252] on textarea "Below is the buyer contact information Shane Logan Kokoth +1 (732) 779-1005 sha…" at bounding box center [547, 277] width 721 height 53
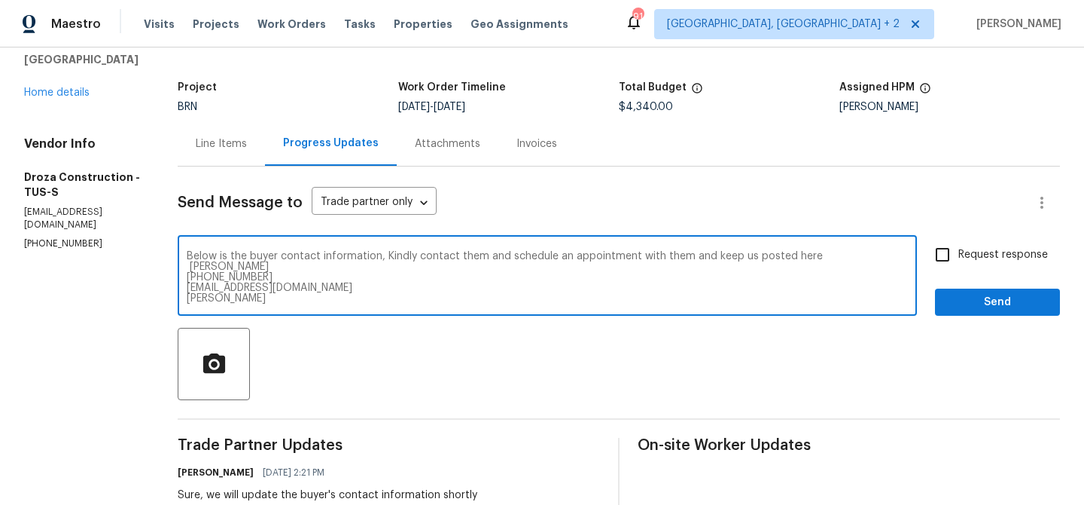
type textarea "Below is the buyer contact information, Kindly contact them and schedule an app…"
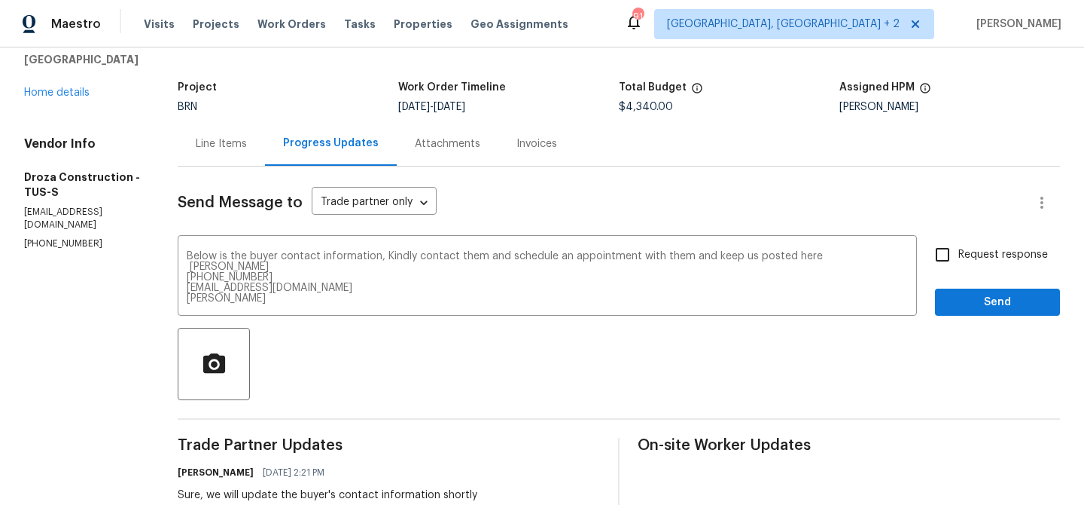
click at [992, 255] on span "Request response" at bounding box center [1004, 255] width 90 height 16
click at [959, 255] on input "Request response" at bounding box center [943, 255] width 32 height 32
checkbox input "true"
click at [955, 301] on span "Send" at bounding box center [997, 302] width 101 height 19
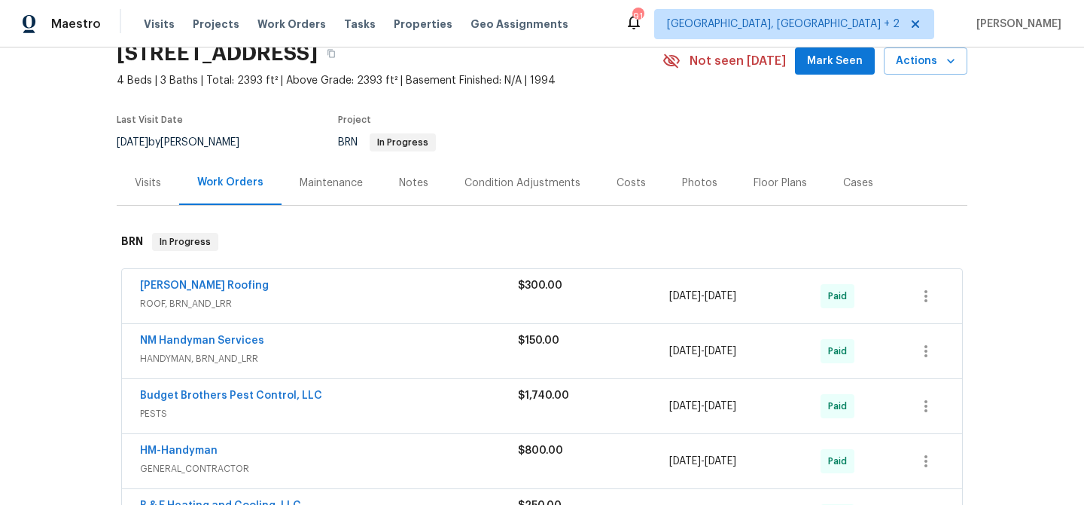
scroll to position [118, 0]
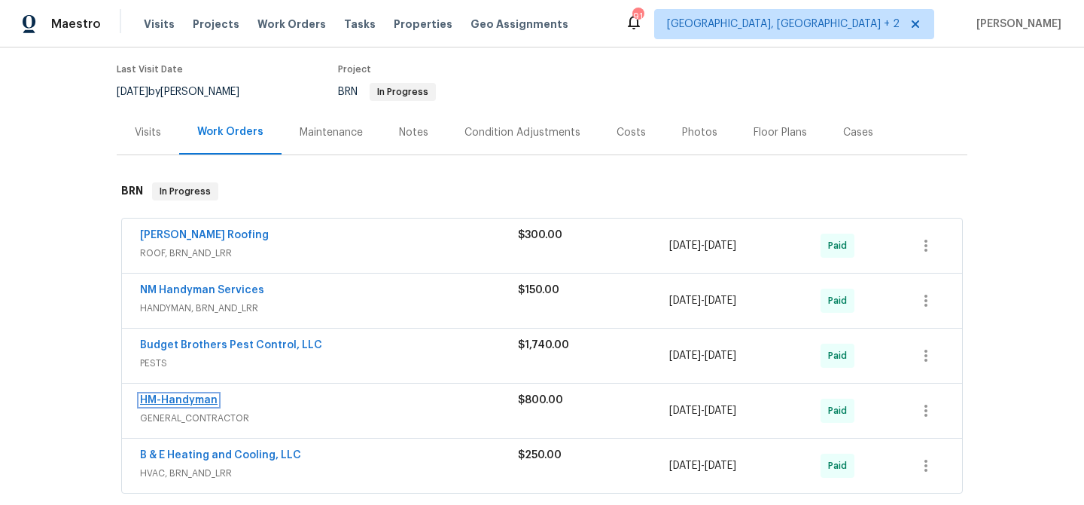
click at [167, 401] on link "HM-Handyman" at bounding box center [179, 400] width 78 height 11
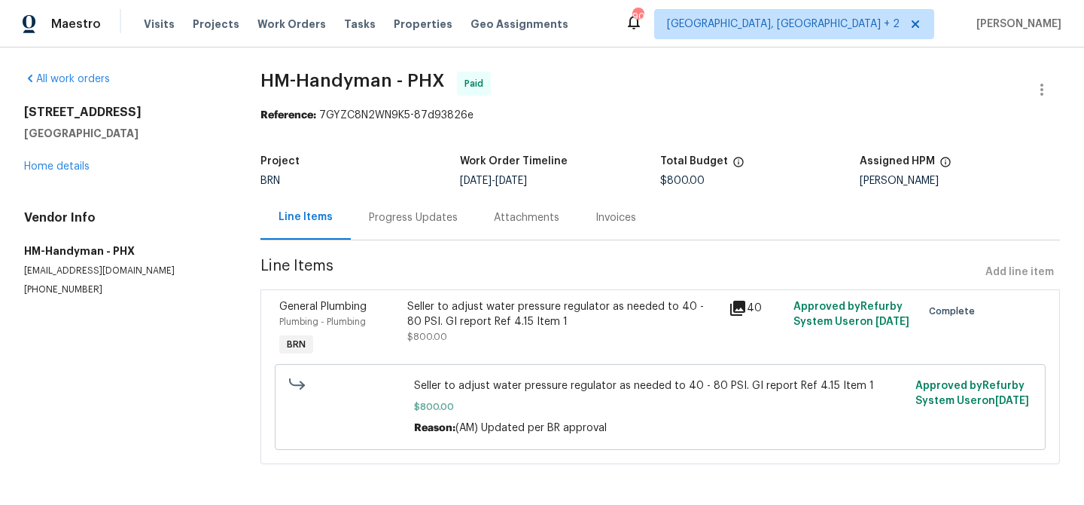
click at [400, 204] on div "Progress Updates" at bounding box center [413, 217] width 125 height 44
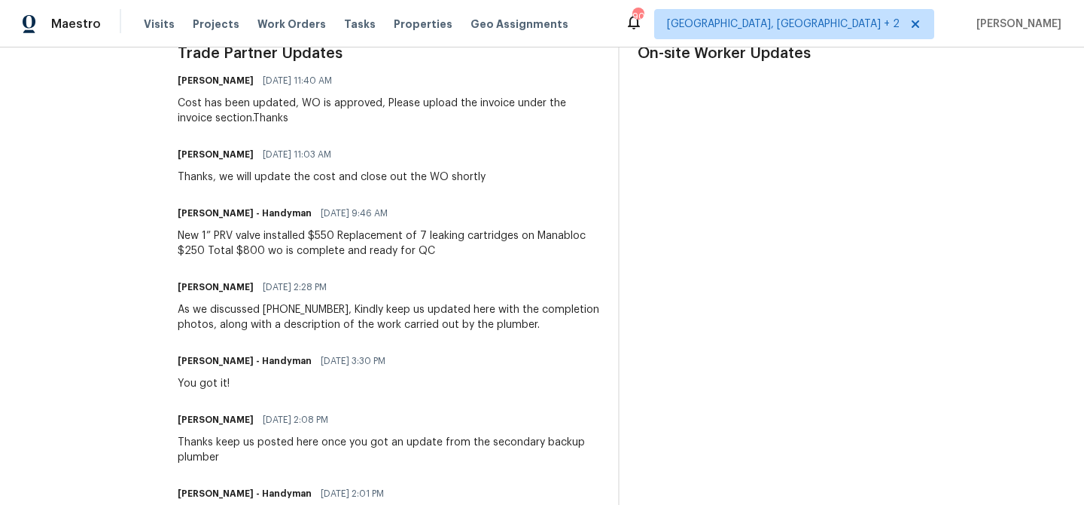
scroll to position [466, 0]
drag, startPoint x: 350, startPoint y: 308, endPoint x: 275, endPoint y: 305, distance: 75.4
click at [275, 305] on div "As we discussed [PHONE_NUMBER], Kindly keep us updated here with the completion…" at bounding box center [389, 316] width 422 height 30
copy div "[PHONE_NUMBER]"
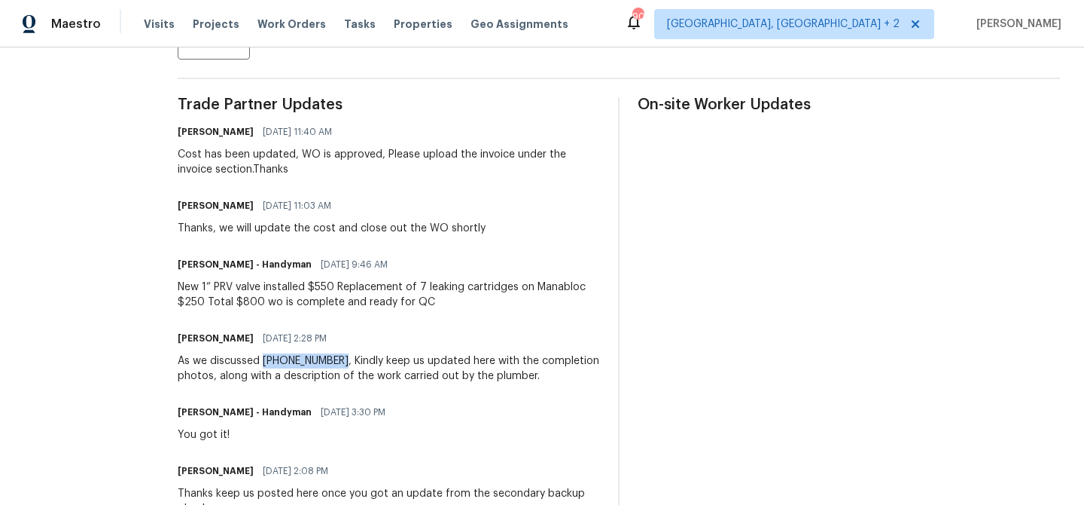
scroll to position [420, 0]
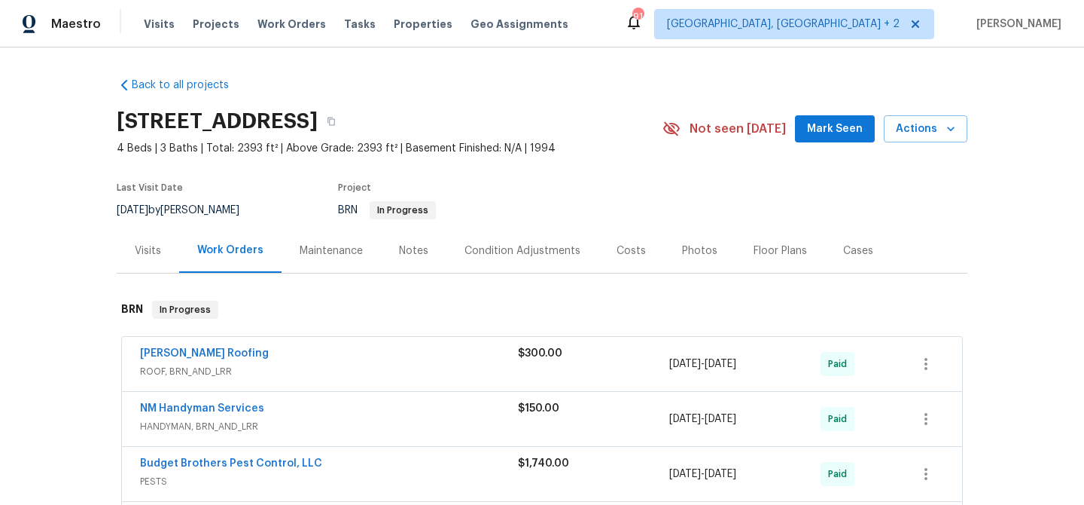
scroll to position [75, 0]
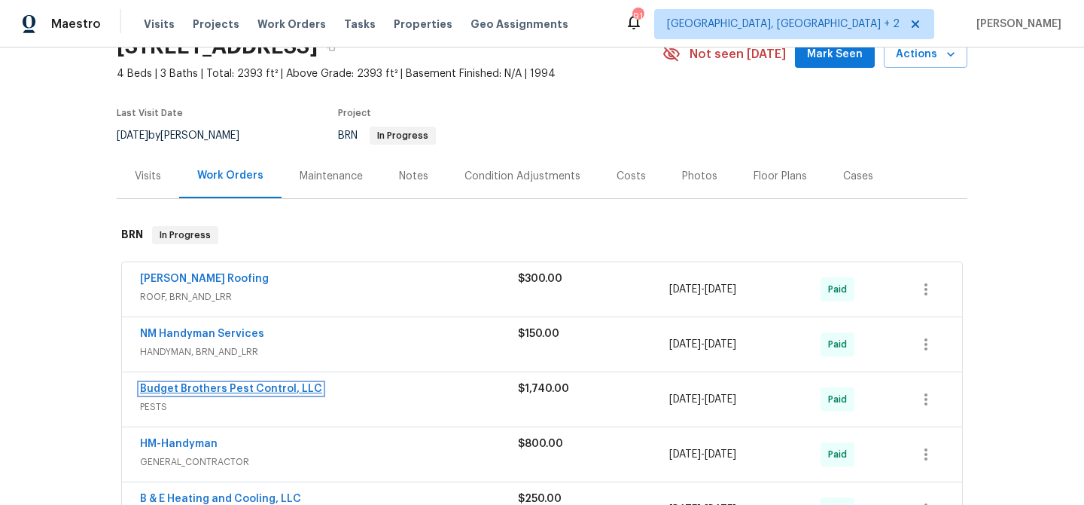
click at [181, 386] on link "Budget Brothers Pest Control, LLC" at bounding box center [231, 388] width 182 height 11
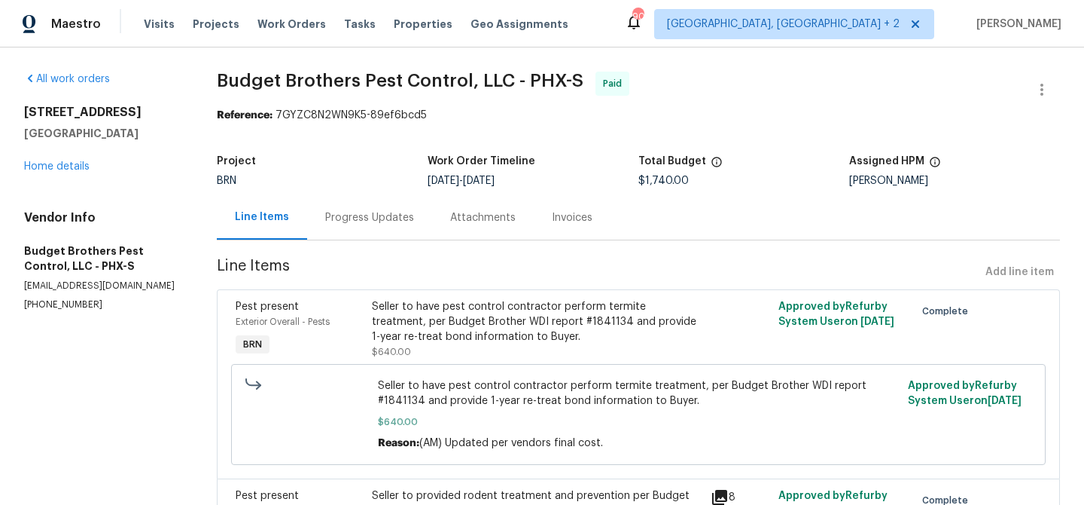
click at [47, 308] on p "[PHONE_NUMBER]" at bounding box center [102, 304] width 157 height 13
copy p "[PHONE_NUMBER]"
click at [343, 212] on div "Progress Updates" at bounding box center [369, 217] width 89 height 15
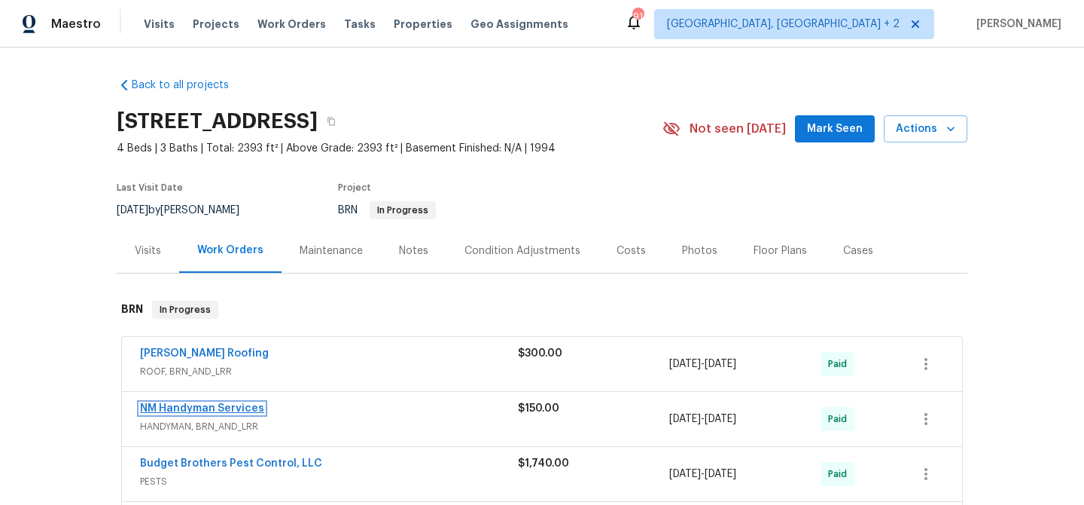
click at [169, 407] on link "NM Handyman Services" at bounding box center [202, 408] width 124 height 11
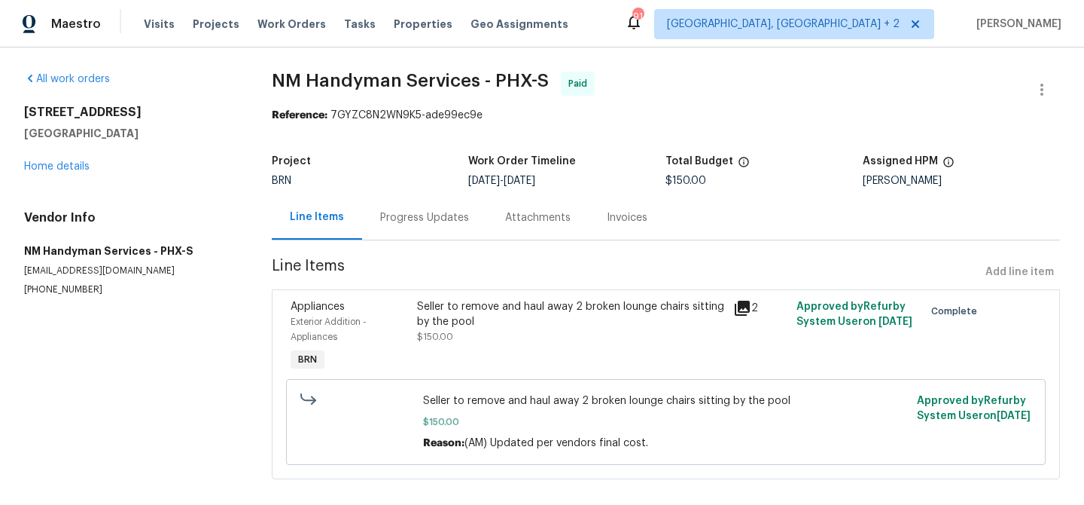
click at [41, 300] on section "All work orders 5976 W Alameda Rd Glendale, AZ 85310 Home details Vendor Info N…" at bounding box center [130, 284] width 212 height 425
copy p "(480) 703-5733"
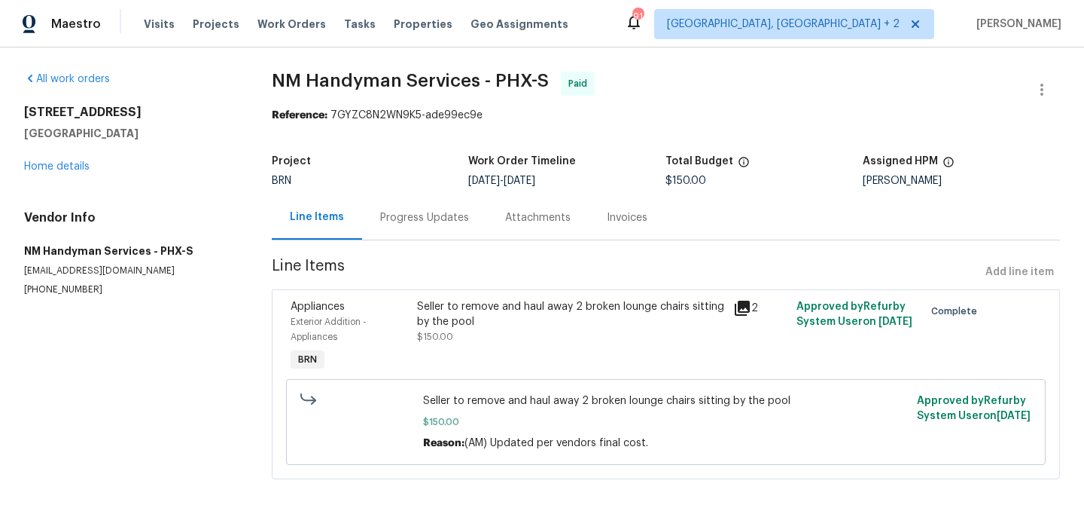
click at [391, 227] on div "Progress Updates" at bounding box center [424, 217] width 125 height 44
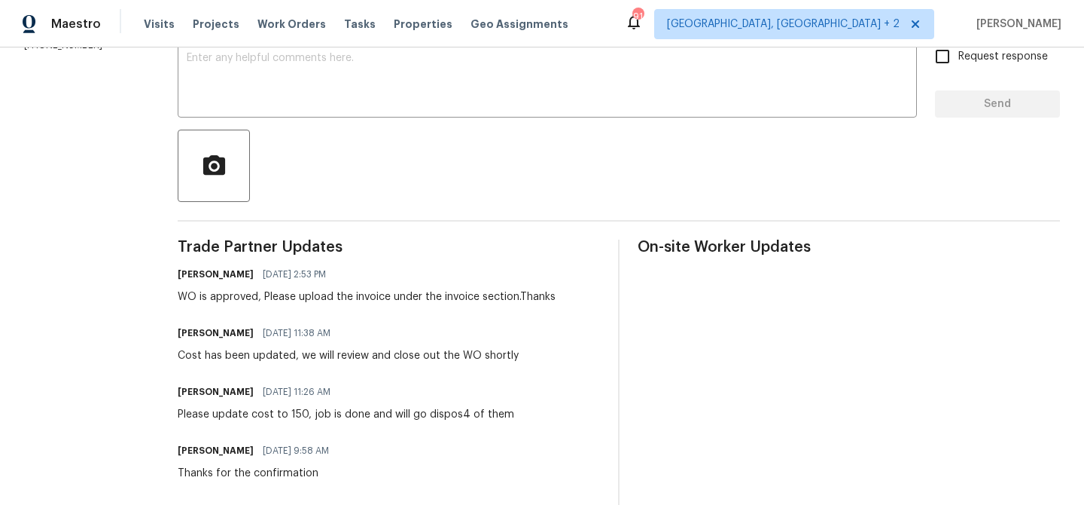
scroll to position [236, 0]
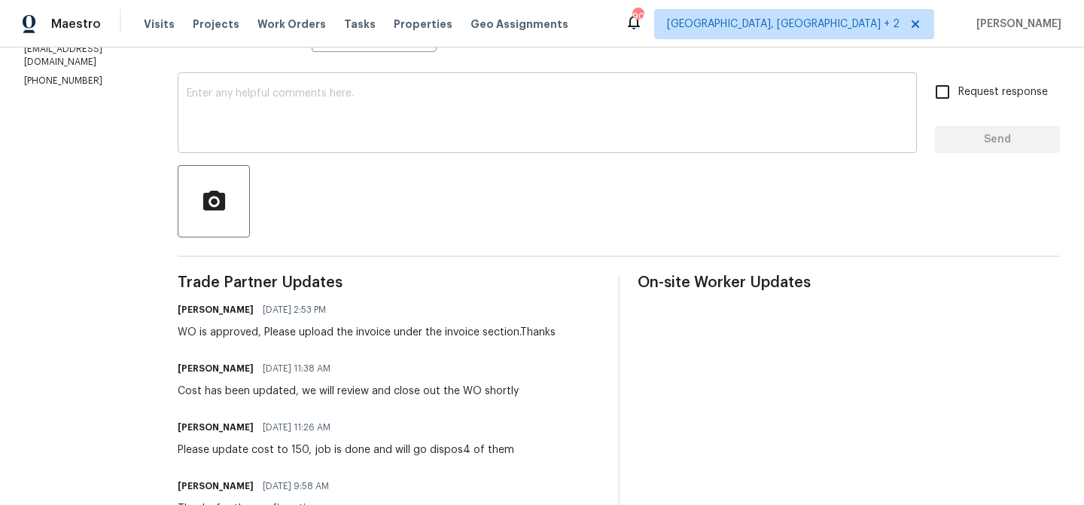
click at [428, 88] on textarea at bounding box center [547, 114] width 721 height 53
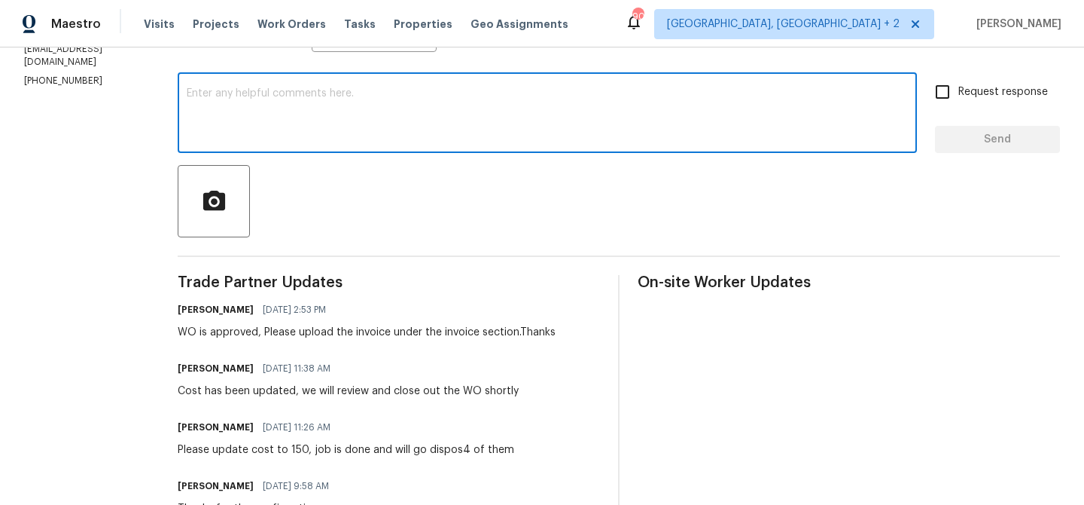
scroll to position [108, 0]
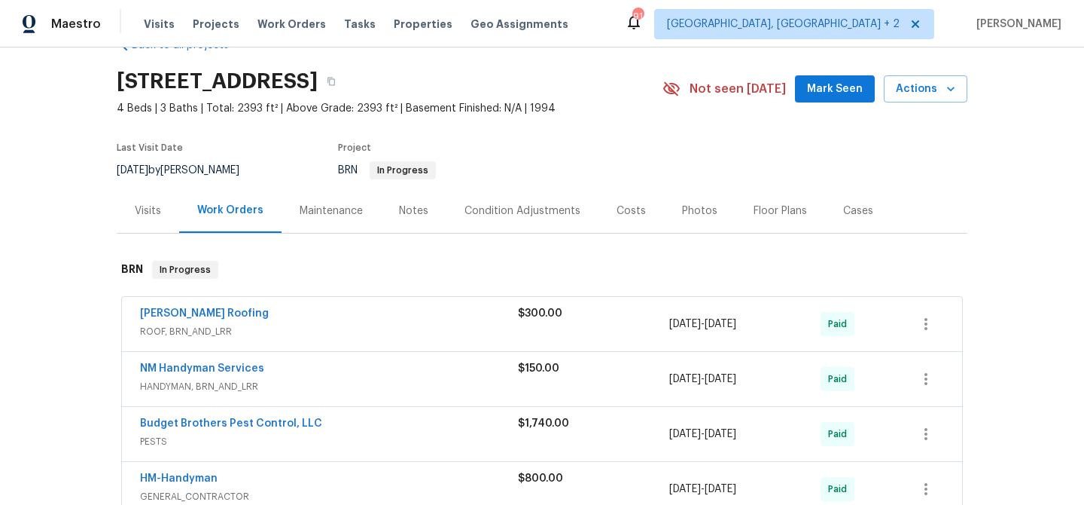
scroll to position [62, 0]
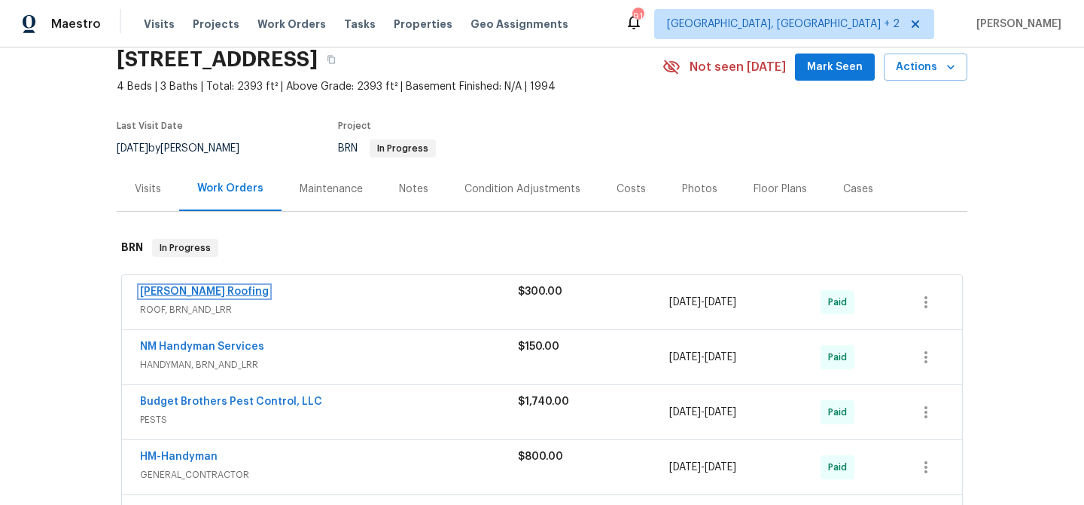
click at [166, 291] on link "Stout Roofing" at bounding box center [204, 291] width 129 height 11
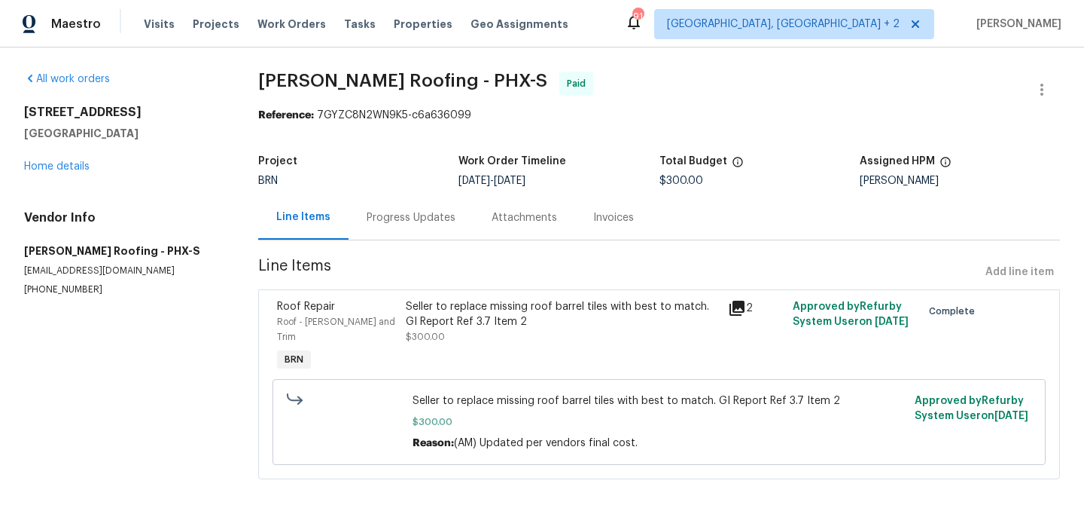
click at [397, 203] on div "Progress Updates" at bounding box center [411, 217] width 125 height 44
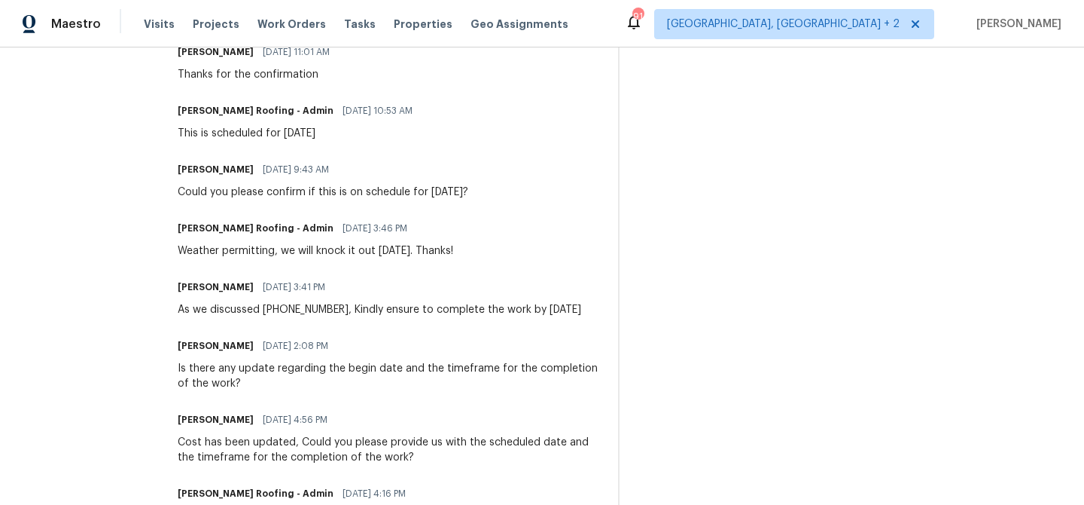
scroll to position [615, 0]
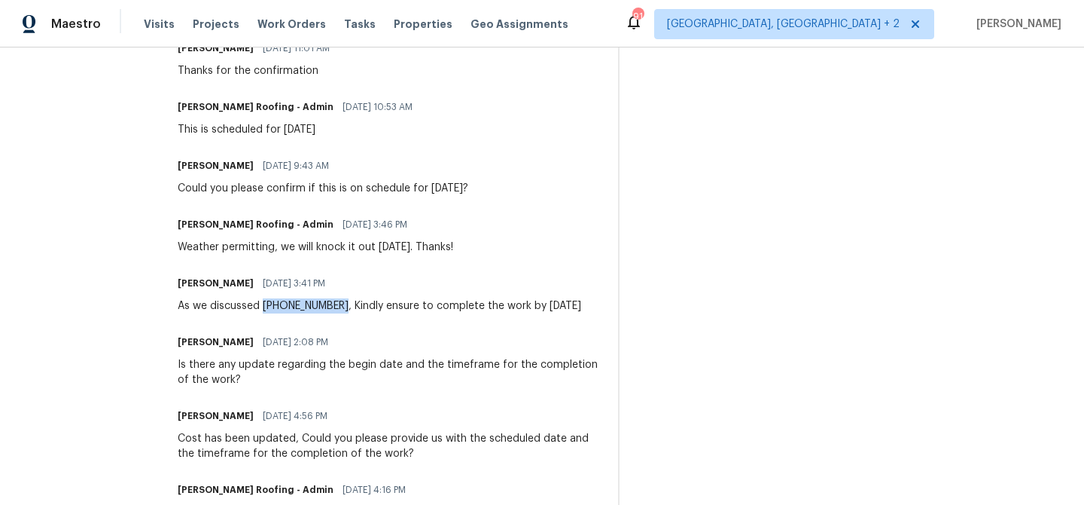
drag, startPoint x: 337, startPoint y: 301, endPoint x: 261, endPoint y: 306, distance: 76.2
click at [261, 306] on div "As we discussed (480) 999-3525, Kindly ensure to complete the work by Tomorrow …" at bounding box center [380, 305] width 404 height 15
copy div "(480) 999-3525"
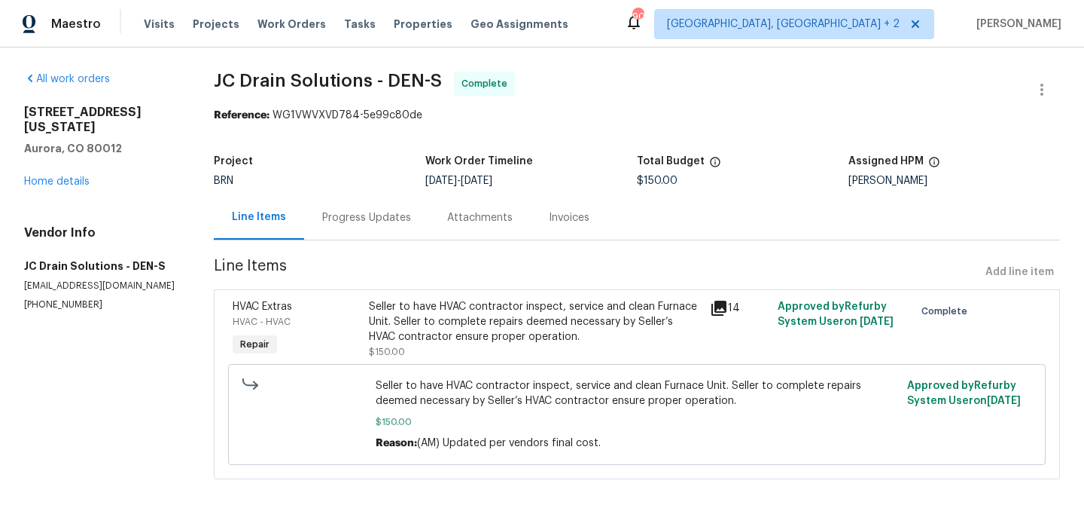
click at [333, 170] on div "Project" at bounding box center [320, 166] width 212 height 20
click at [333, 240] on div "Line Items Progress Updates Attachments Invoices" at bounding box center [637, 217] width 846 height 45
click at [348, 223] on div "Progress Updates" at bounding box center [366, 217] width 89 height 15
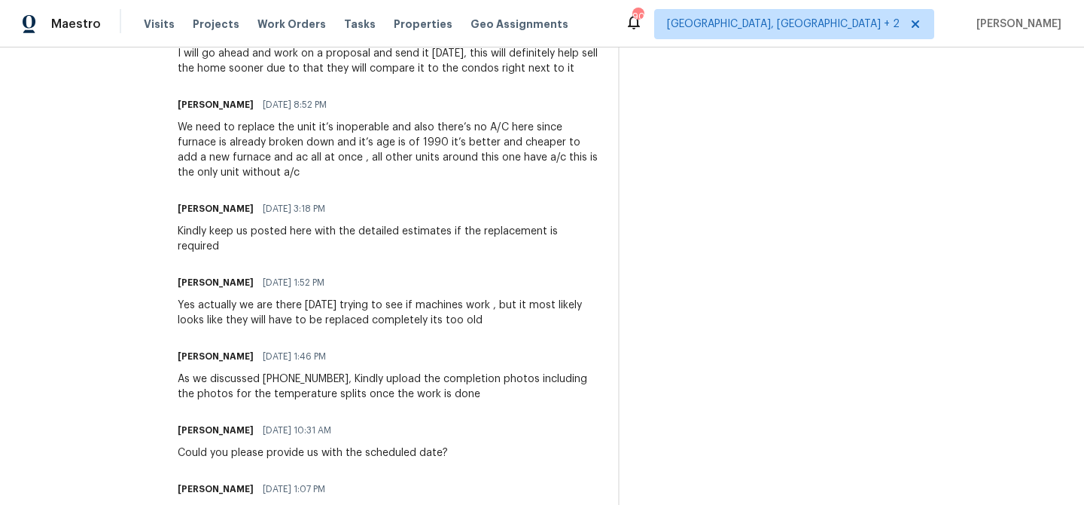
scroll to position [2959, 0]
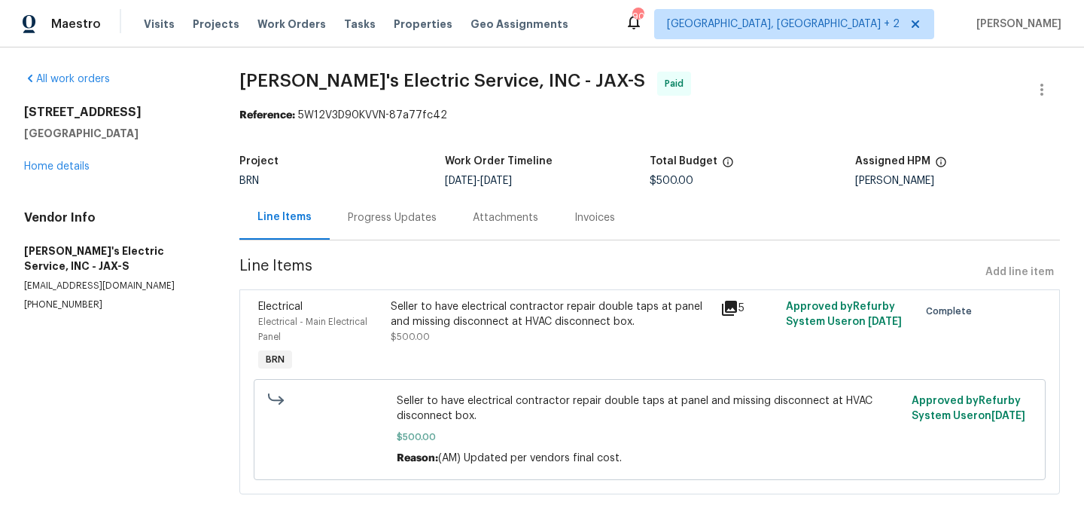
click at [400, 225] on div "Progress Updates" at bounding box center [392, 217] width 125 height 44
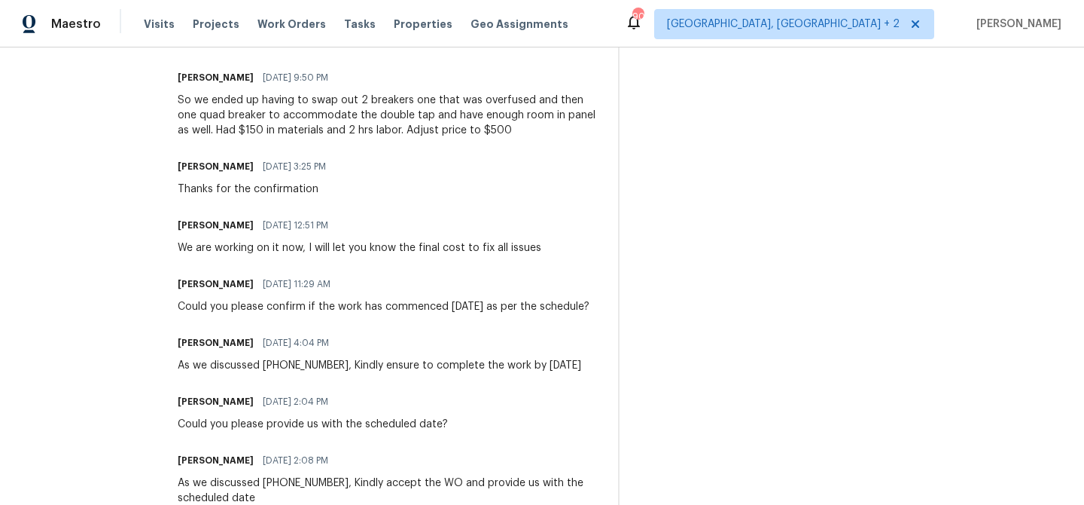
scroll to position [663, 0]
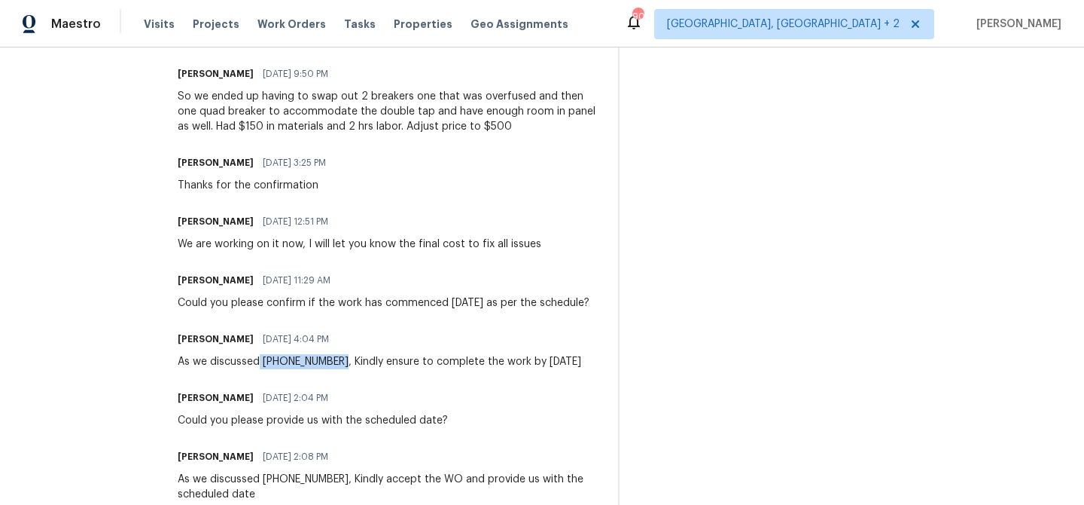
drag, startPoint x: 326, startPoint y: 361, endPoint x: 249, endPoint y: 361, distance: 76.8
click at [249, 361] on div "As we discussed [PHONE_NUMBER], Kindly ensure to complete the work by [DATE]" at bounding box center [380, 361] width 404 height 15
copy div "[PHONE_NUMBER]"
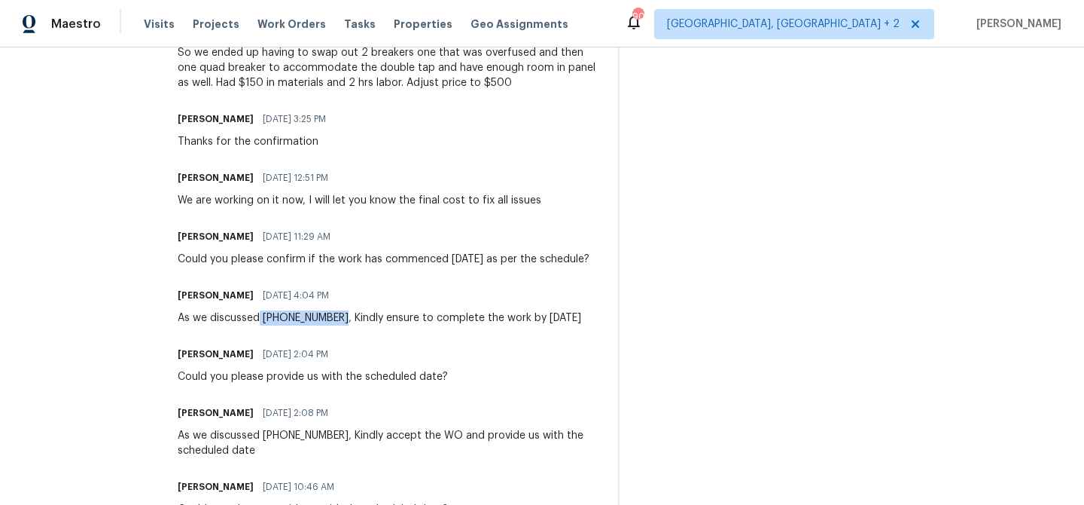
scroll to position [709, 0]
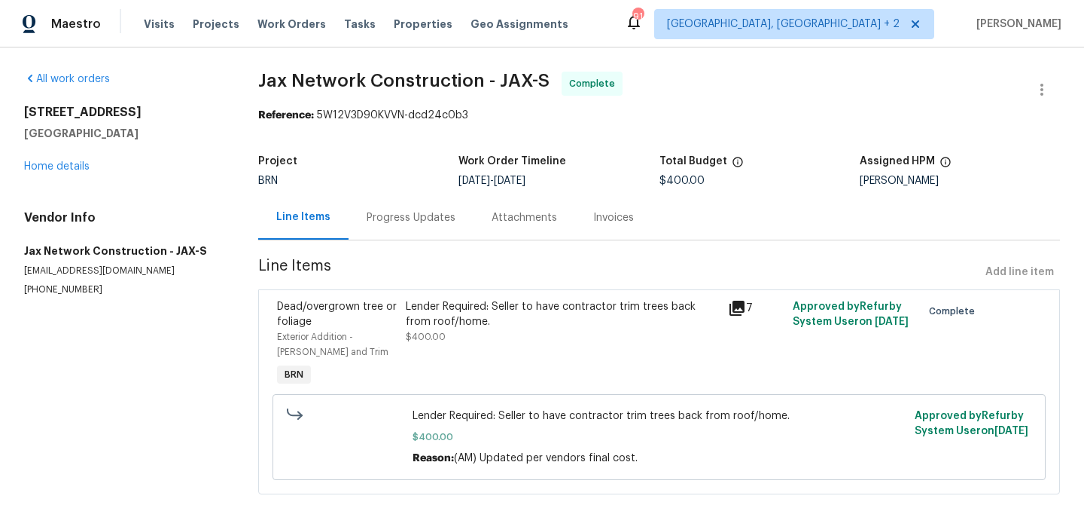
click at [404, 206] on div "Progress Updates" at bounding box center [411, 217] width 125 height 44
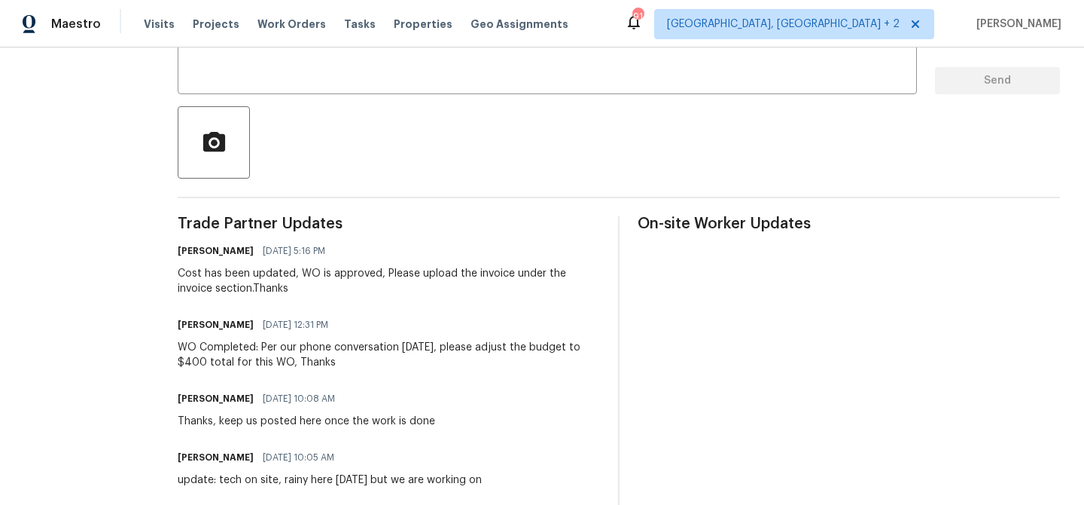
scroll to position [572, 0]
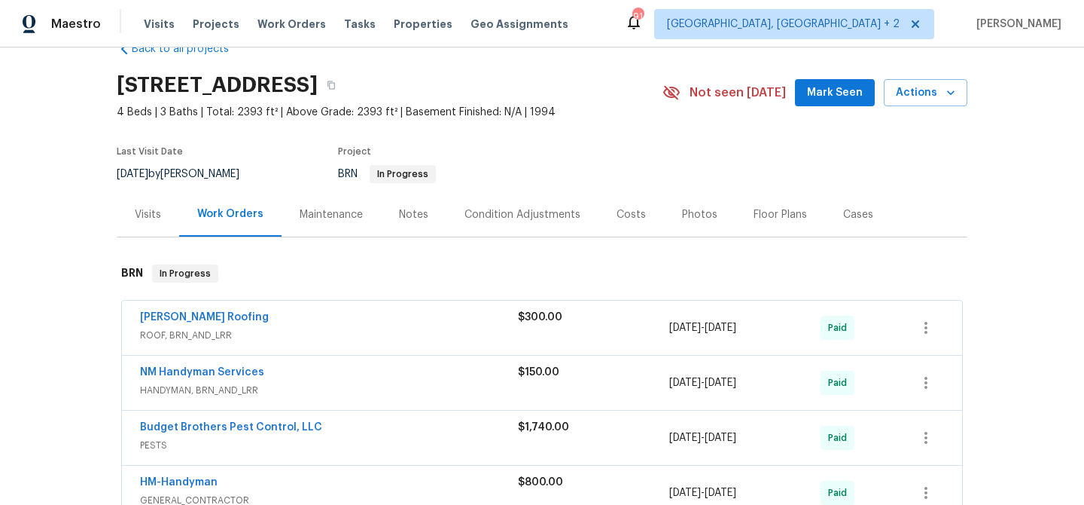
scroll to position [81, 0]
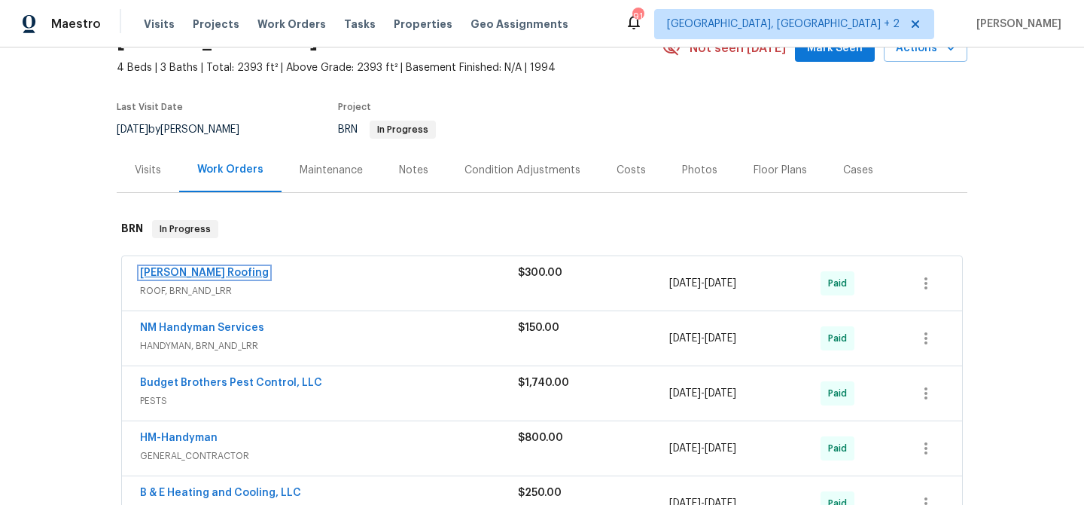
click at [185, 276] on link "[PERSON_NAME] Roofing" at bounding box center [204, 272] width 129 height 11
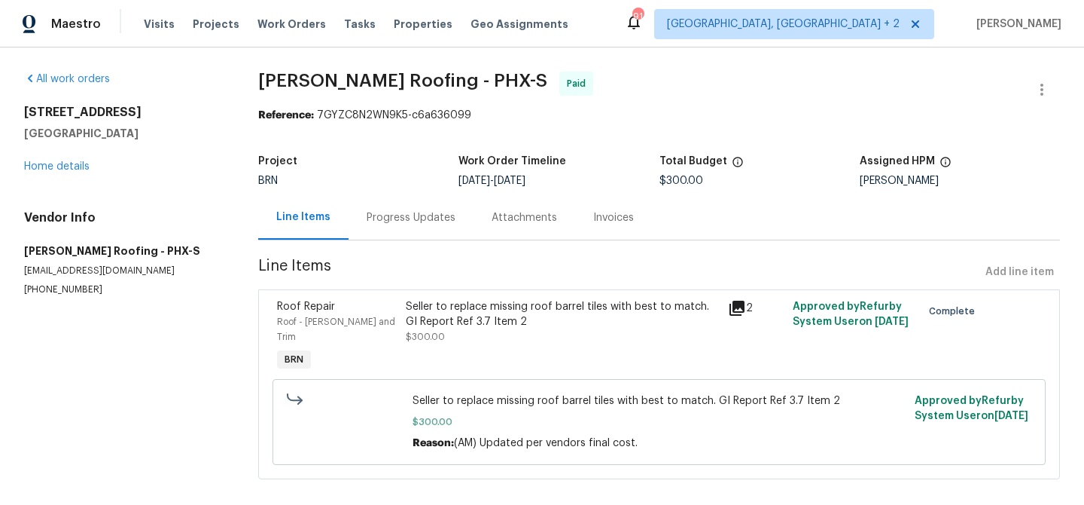
click at [398, 215] on div "Progress Updates" at bounding box center [411, 217] width 89 height 15
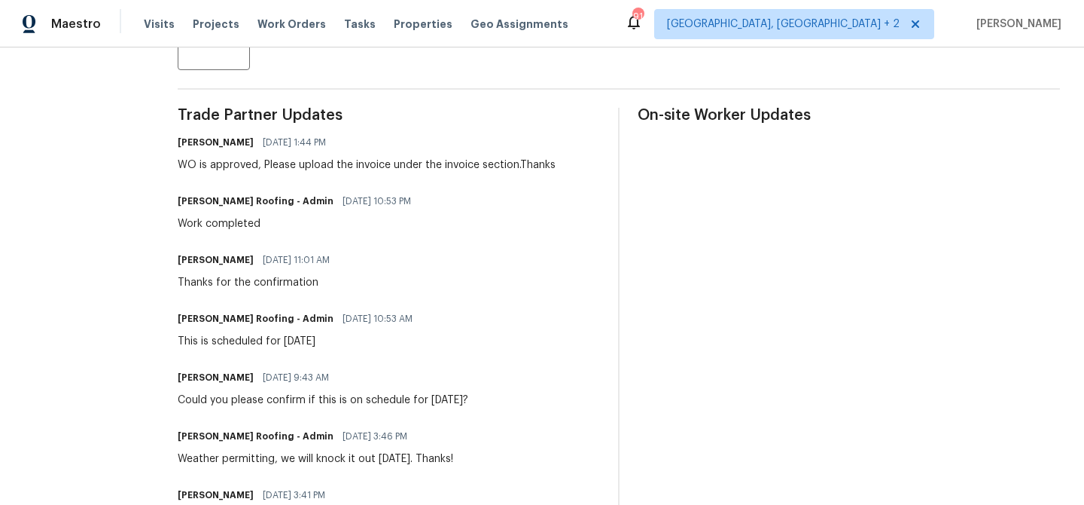
scroll to position [608, 0]
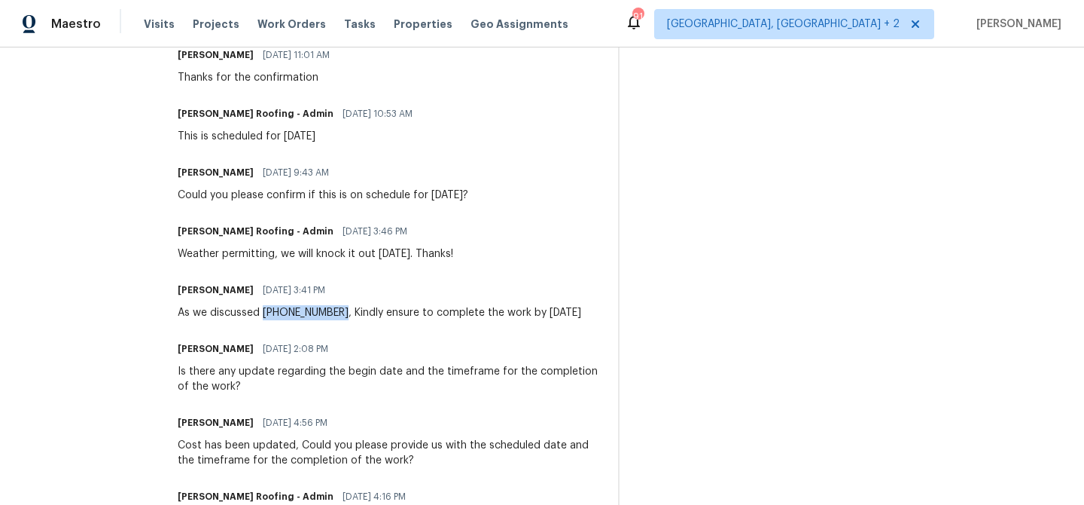
drag, startPoint x: 339, startPoint y: 313, endPoint x: 262, endPoint y: 315, distance: 76.8
click at [262, 315] on div "As we discussed (480) 999-3525, Kindly ensure to complete the work by Tomorrow …" at bounding box center [380, 312] width 404 height 15
copy div "(480) 999-3525"
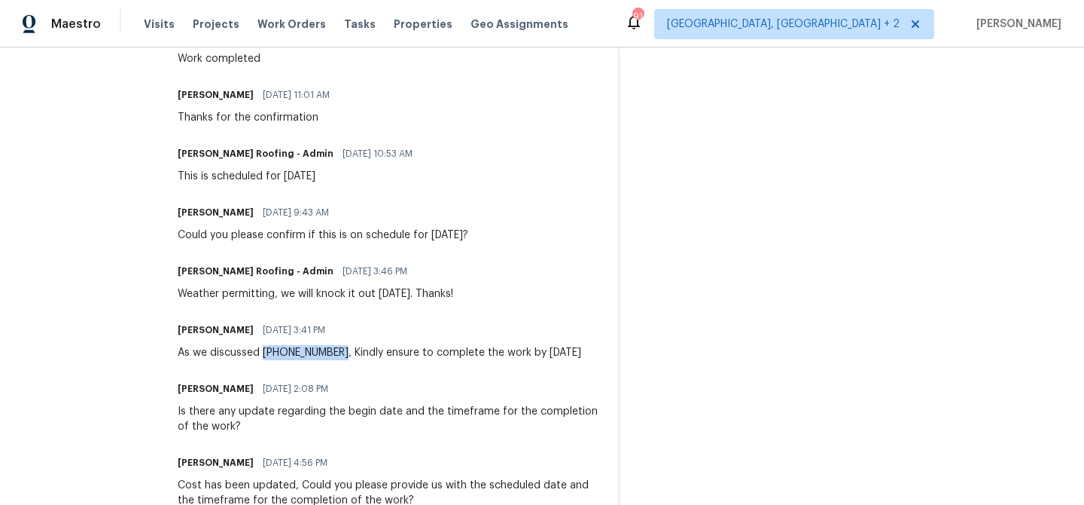
scroll to position [0, 0]
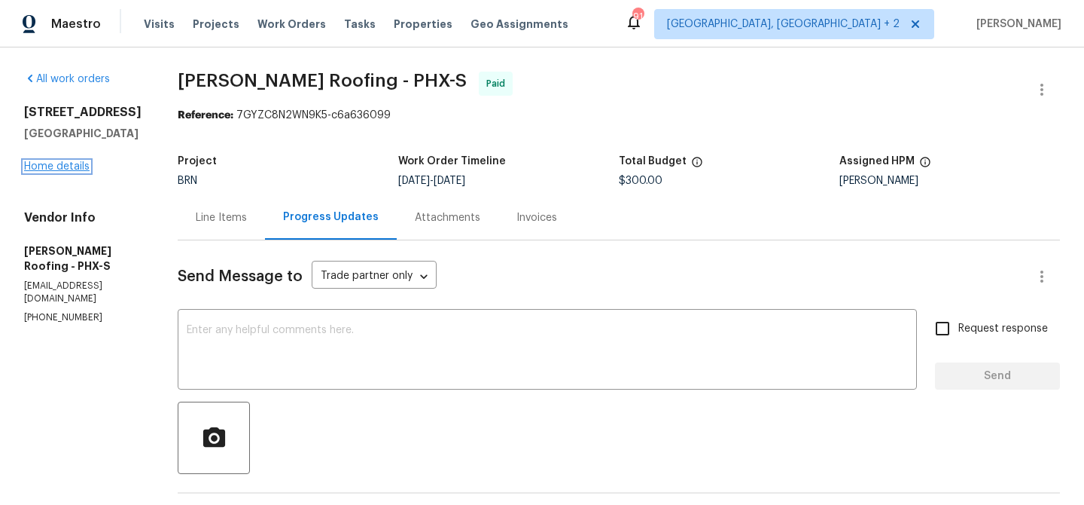
click at [50, 163] on link "Home details" at bounding box center [57, 166] width 66 height 11
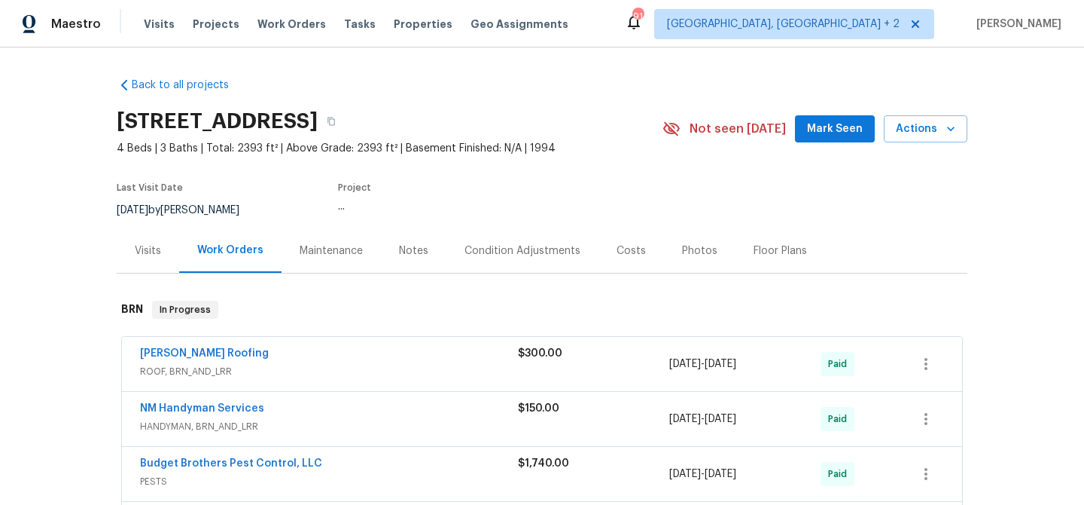
scroll to position [186, 0]
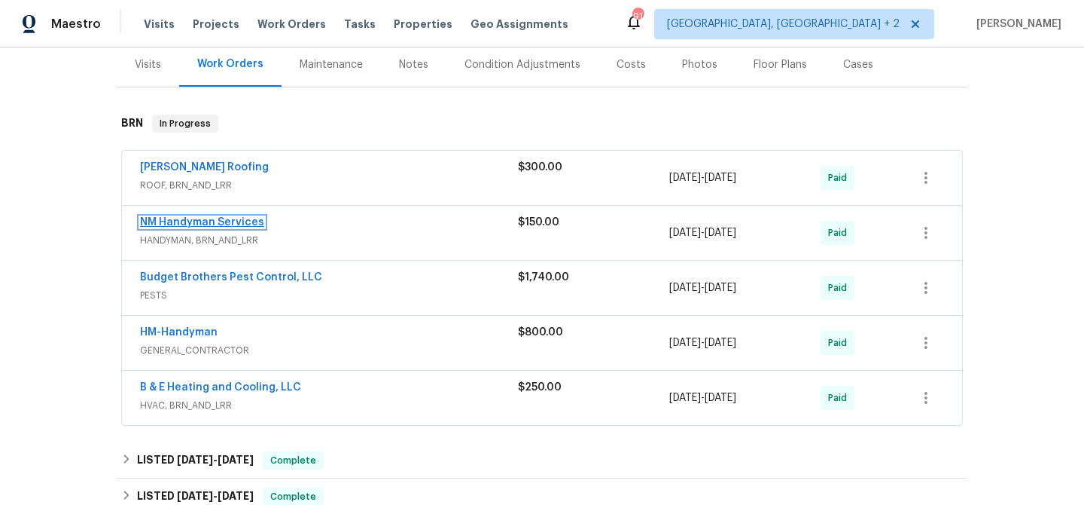
click at [187, 219] on link "NM Handyman Services" at bounding box center [202, 222] width 124 height 11
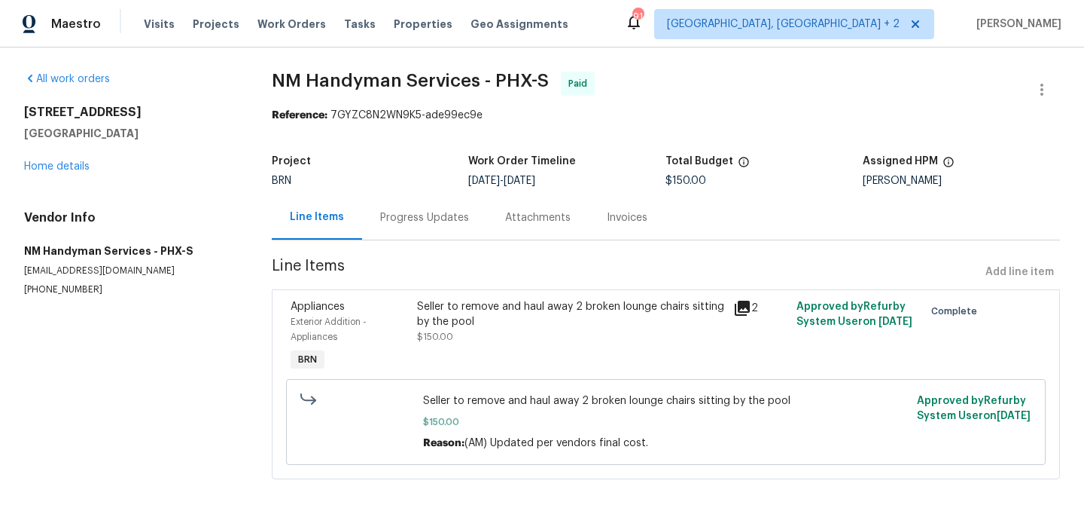
click at [385, 206] on div "Progress Updates" at bounding box center [424, 217] width 125 height 44
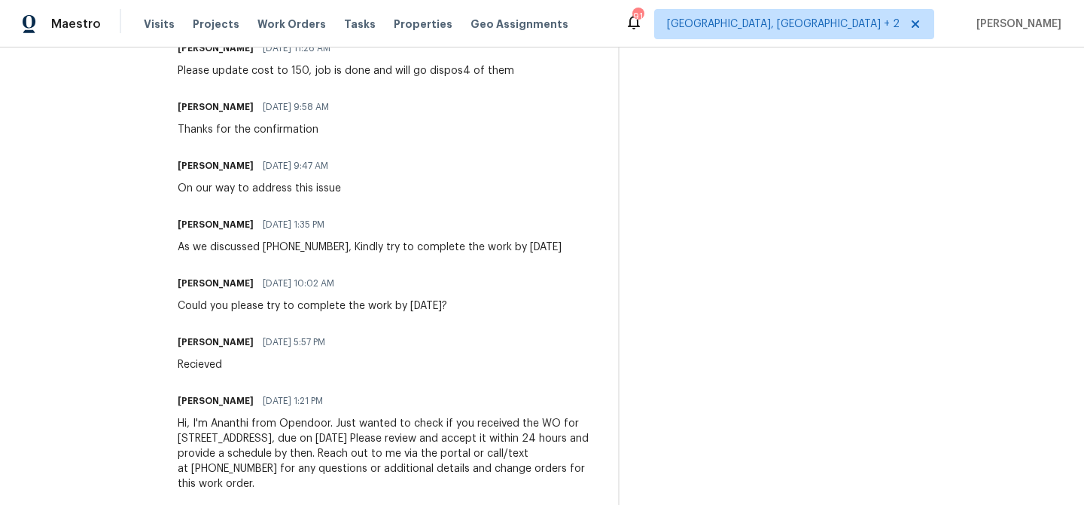
scroll to position [644, 0]
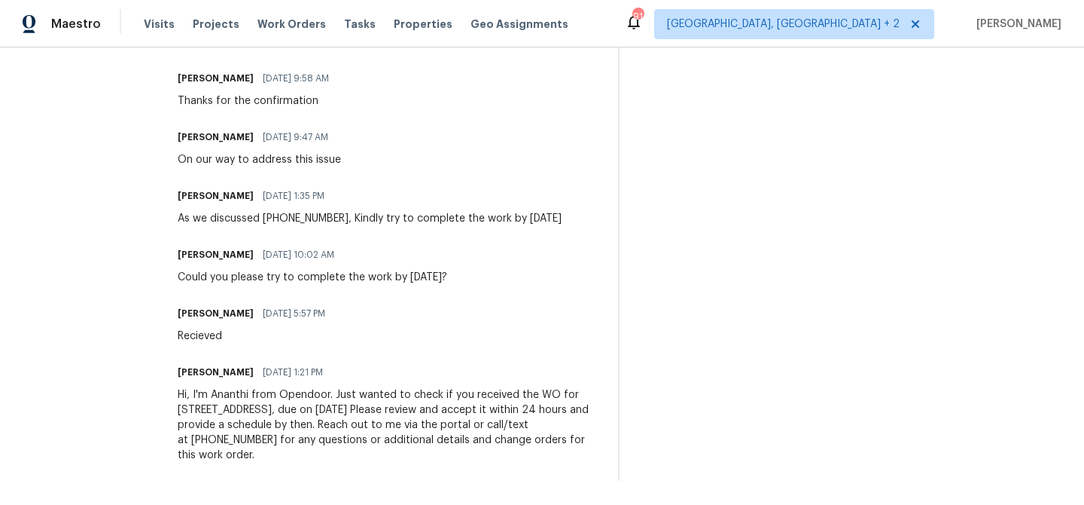
click at [332, 217] on div "As we discussed (480) 703-5733, Kindly try to complete the work by Today" at bounding box center [370, 218] width 384 height 15
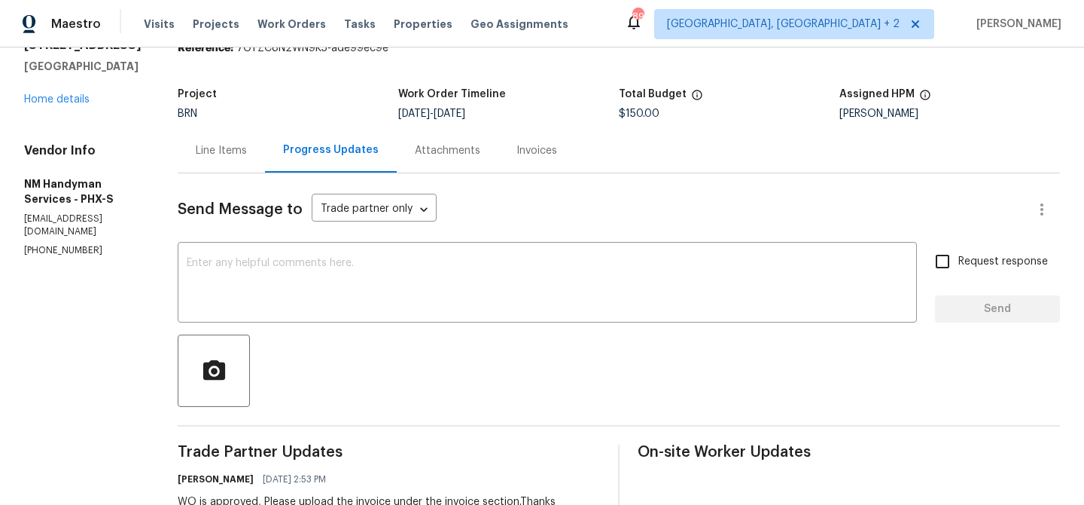
scroll to position [0, 0]
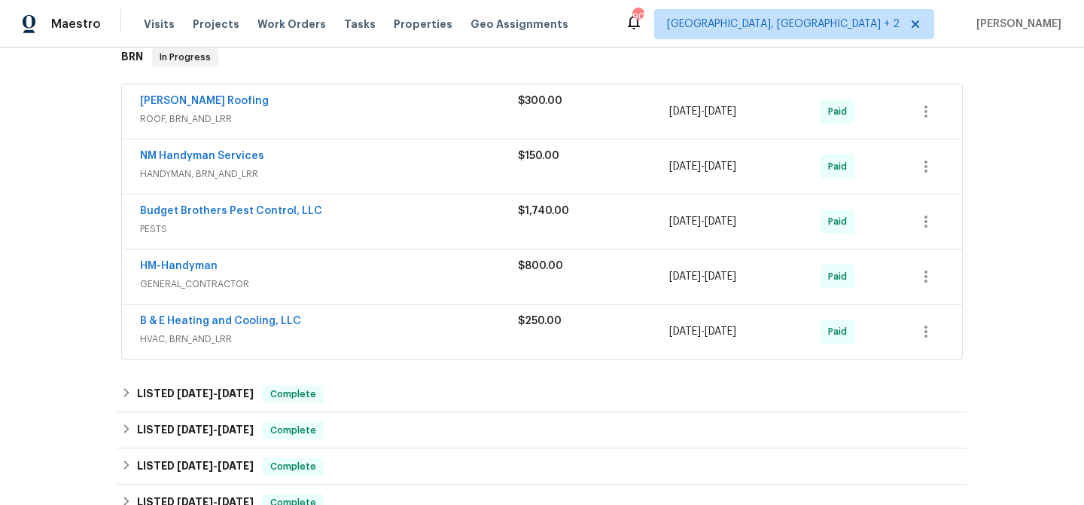
scroll to position [336, 0]
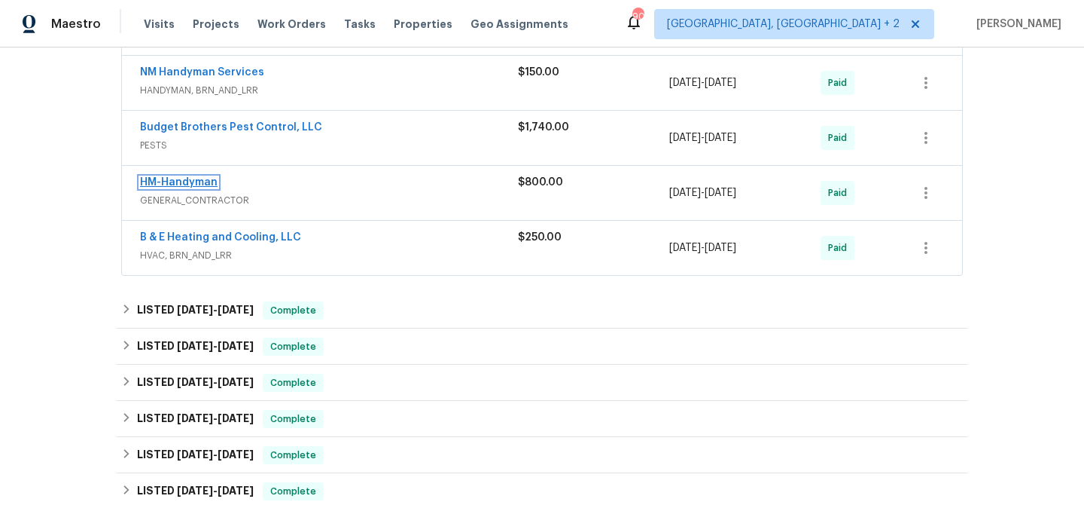
click at [160, 182] on link "HM-Handyman" at bounding box center [179, 182] width 78 height 11
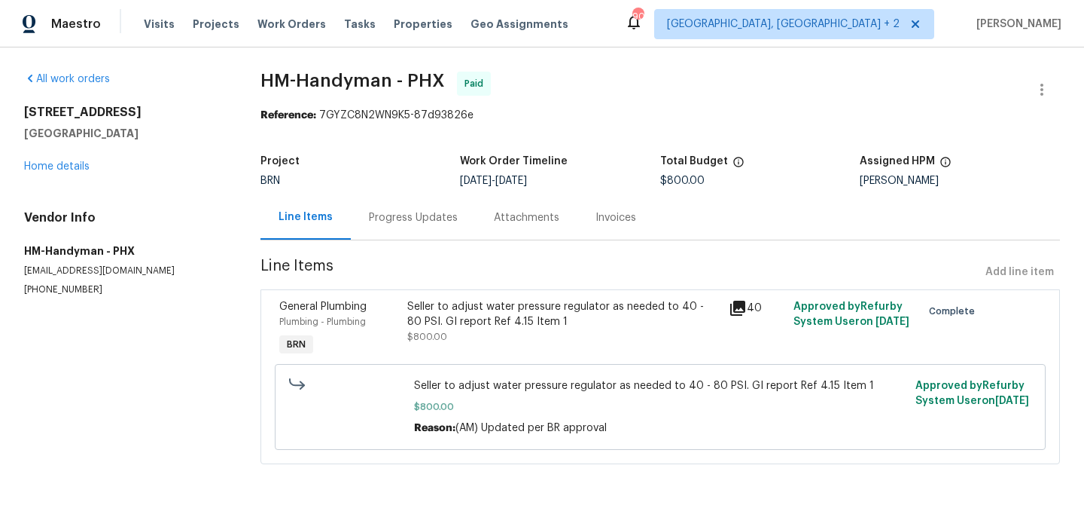
click at [424, 185] on div "BRN" at bounding box center [361, 180] width 200 height 11
click at [416, 196] on div "Progress Updates" at bounding box center [413, 217] width 125 height 44
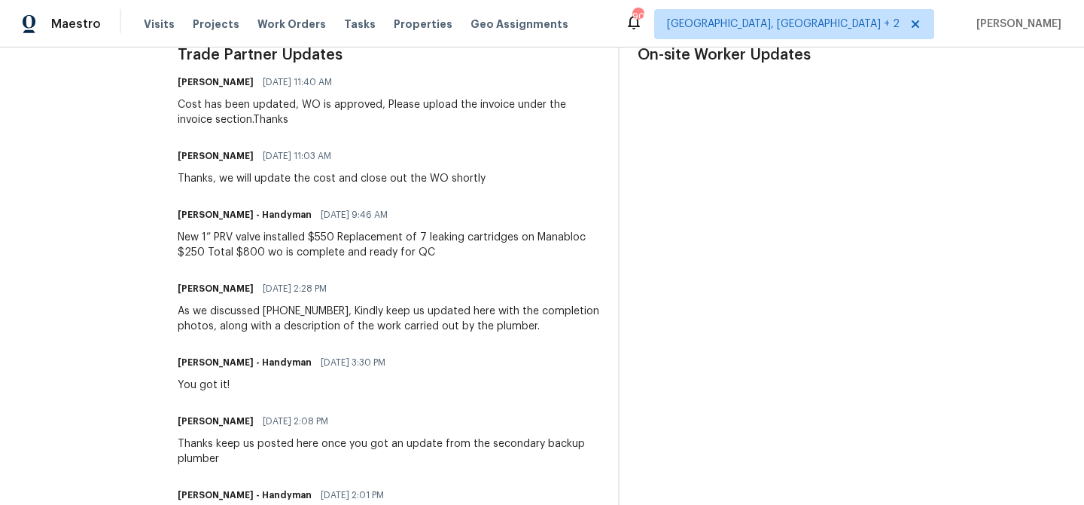
scroll to position [537, 0]
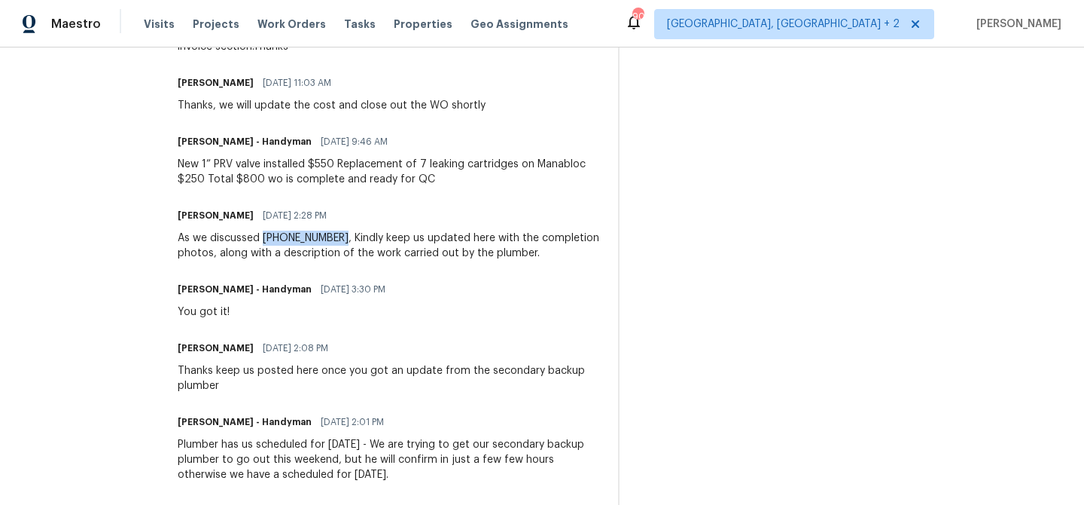
drag, startPoint x: 351, startPoint y: 238, endPoint x: 277, endPoint y: 238, distance: 73.8
click at [277, 238] on div "As we discussed [PHONE_NUMBER], Kindly keep us updated here with the completion…" at bounding box center [389, 245] width 422 height 30
copy div "[PHONE_NUMBER]"
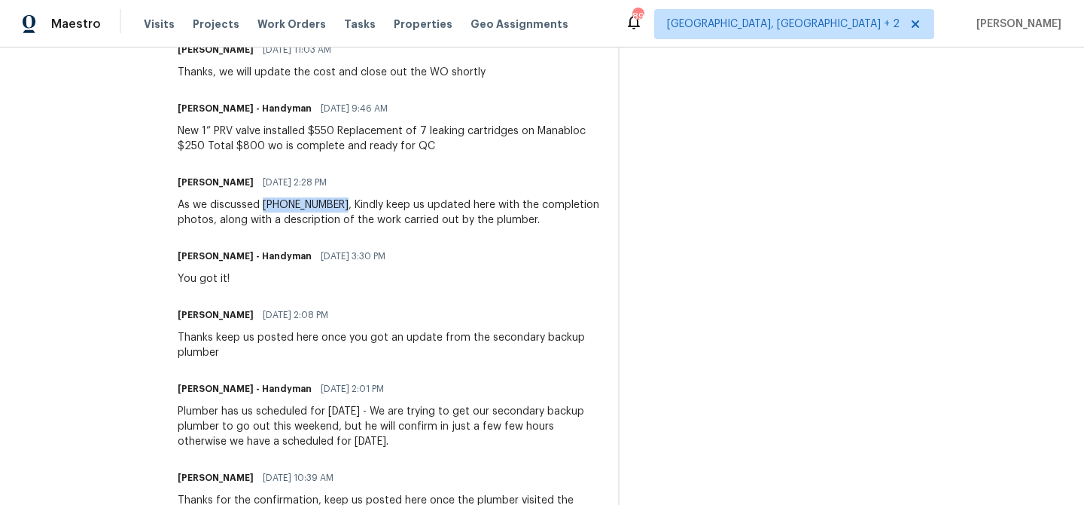
scroll to position [572, 0]
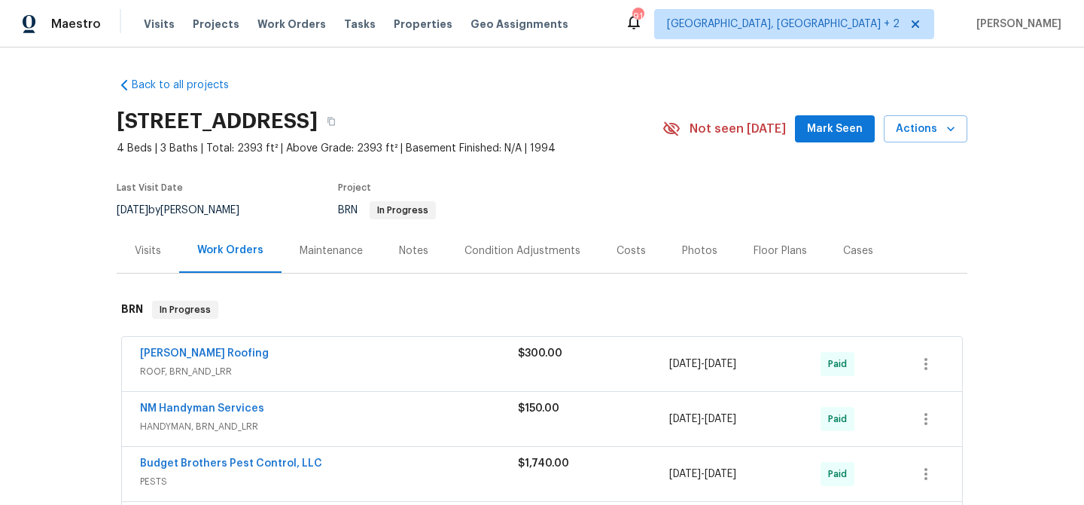
scroll to position [163, 0]
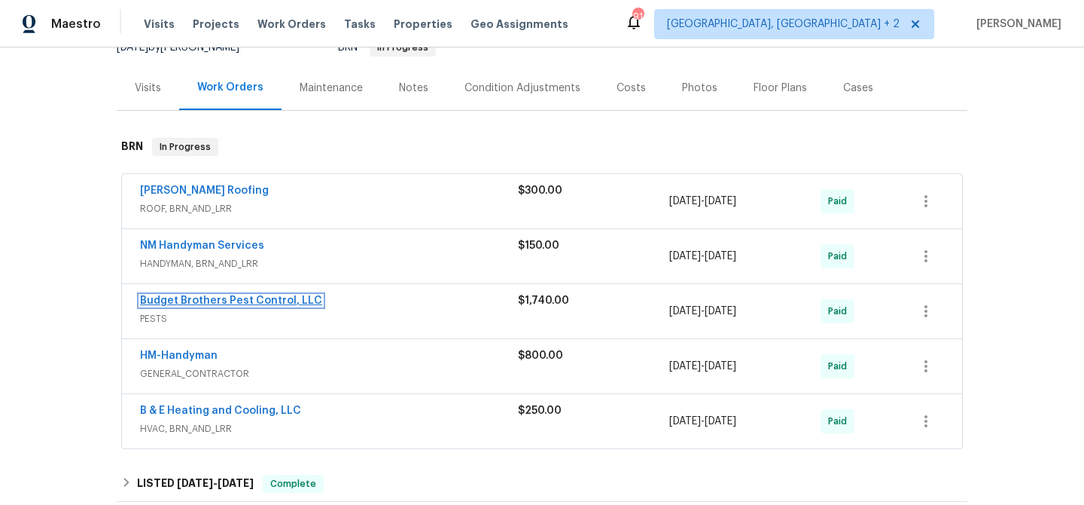
click at [199, 300] on link "Budget Brothers Pest Control, LLC" at bounding box center [231, 300] width 182 height 11
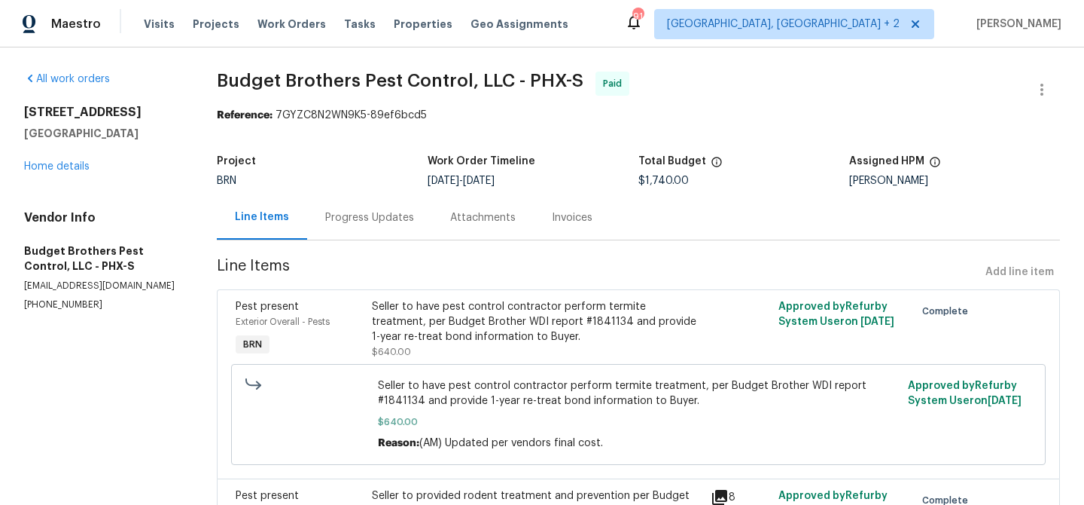
click at [365, 230] on div "Progress Updates" at bounding box center [369, 217] width 125 height 44
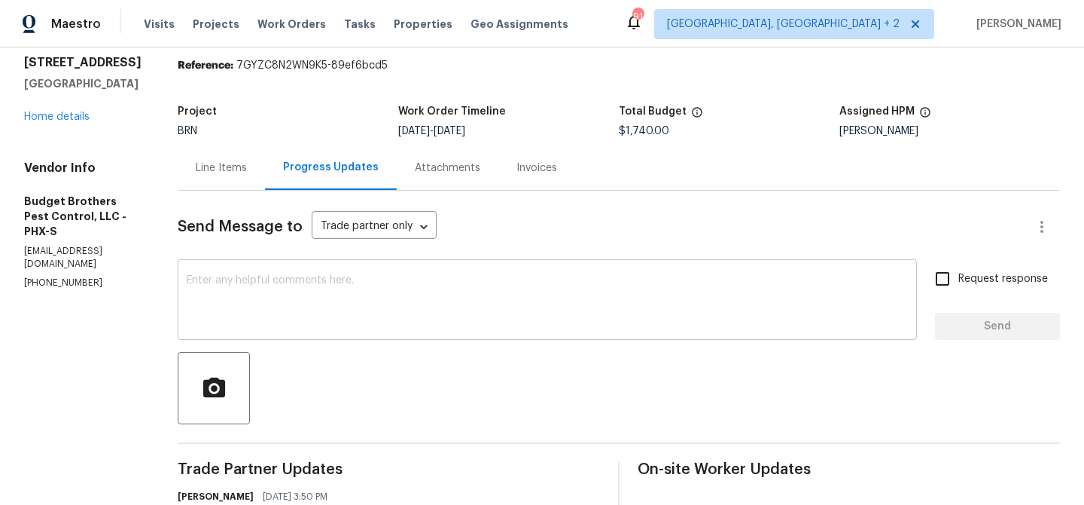
scroll to position [75, 0]
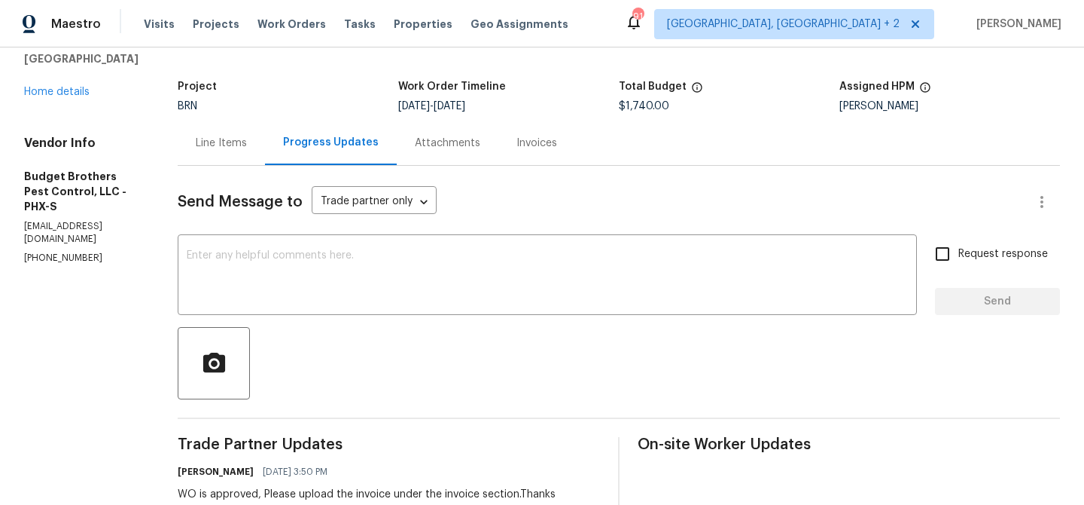
click at [69, 252] on p "[PHONE_NUMBER]" at bounding box center [82, 258] width 117 height 13
click at [69, 252] on p "(602) 493-7555" at bounding box center [82, 258] width 117 height 13
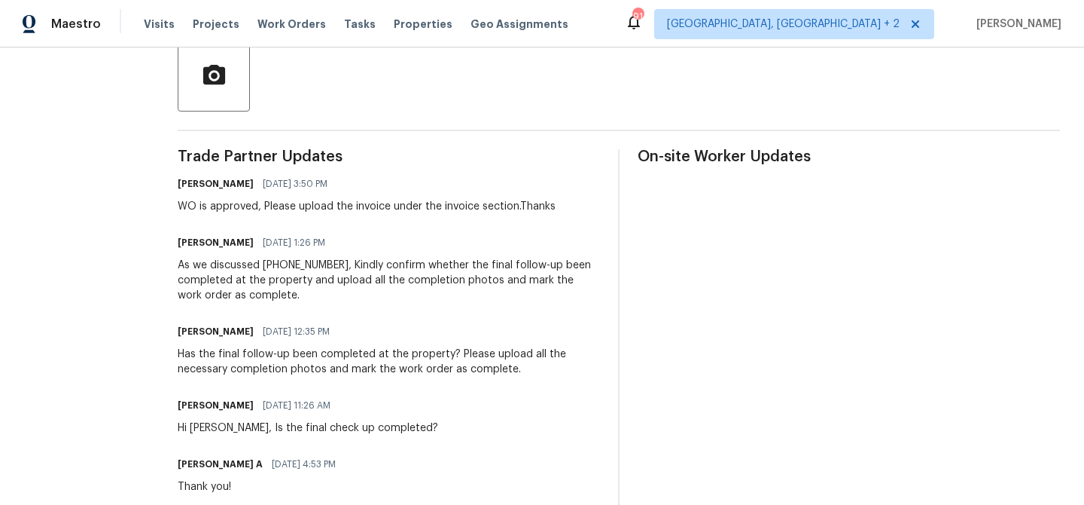
scroll to position [358, 0]
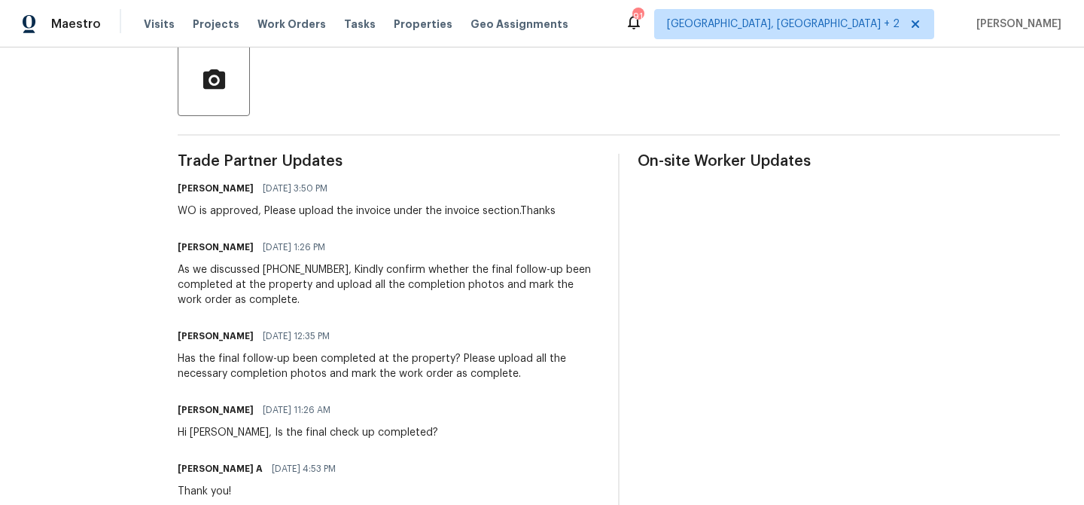
copy p "(602) 493-7555"
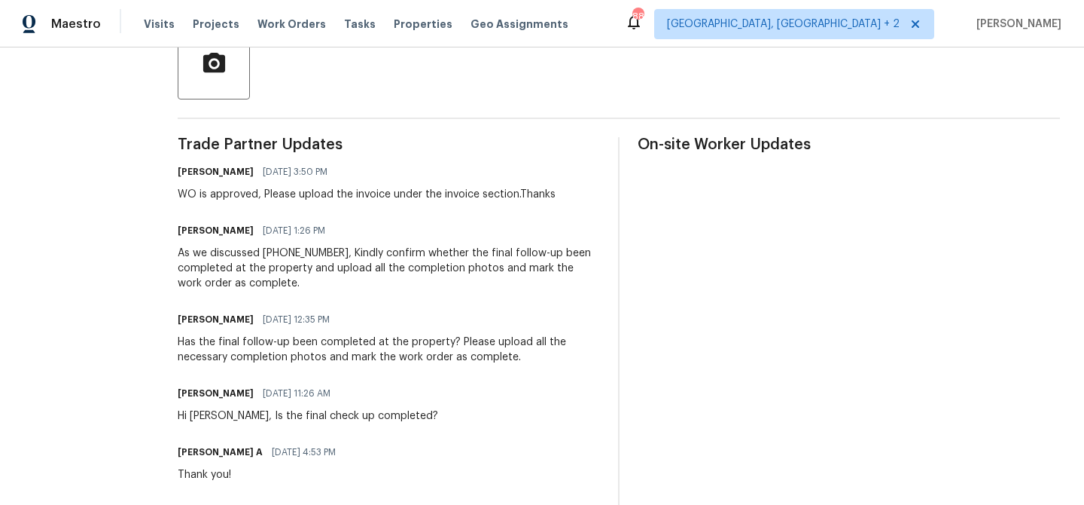
scroll to position [0, 0]
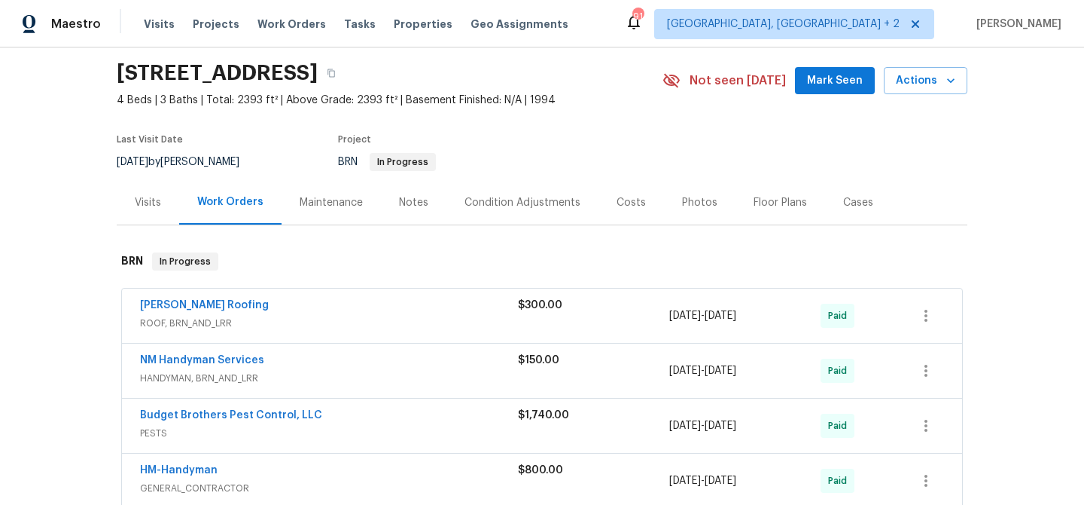
scroll to position [78, 0]
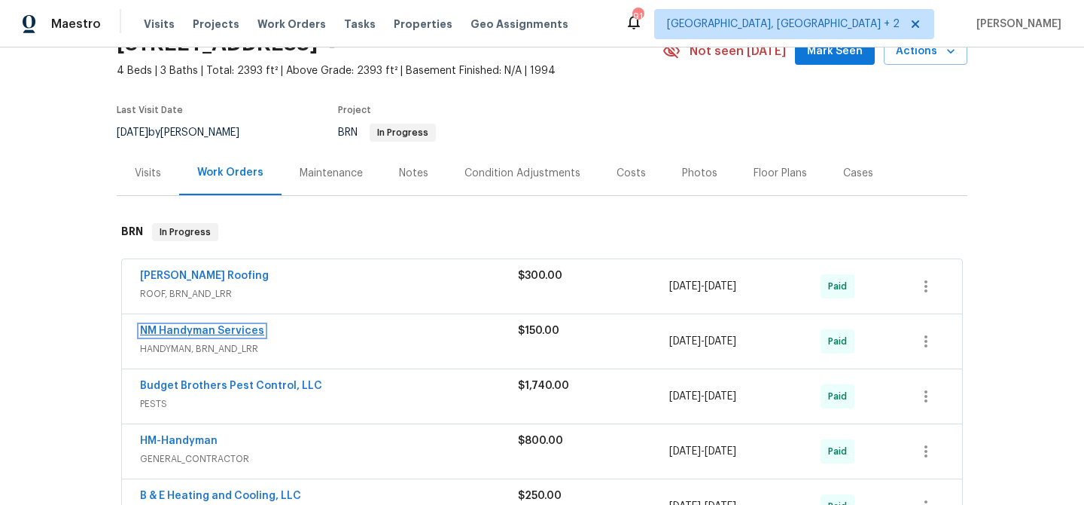
click at [185, 333] on link "NM Handyman Services" at bounding box center [202, 330] width 124 height 11
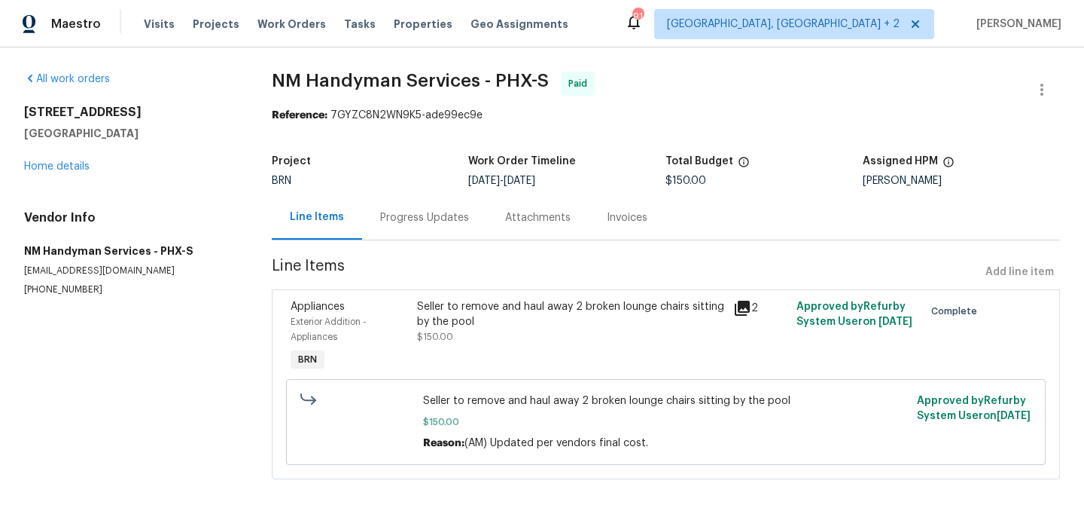
click at [53, 301] on section "All work orders [STREET_ADDRESS] Home details Vendor Info NM Handyman Services …" at bounding box center [130, 284] width 212 height 425
copy p "[PHONE_NUMBER]"
click at [380, 221] on div "Progress Updates" at bounding box center [424, 217] width 89 height 15
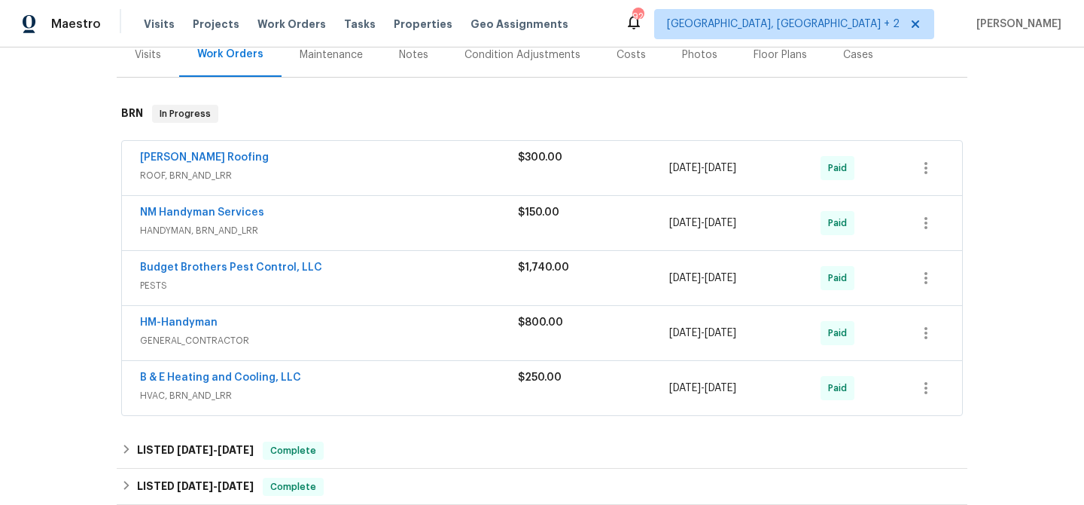
scroll to position [223, 0]
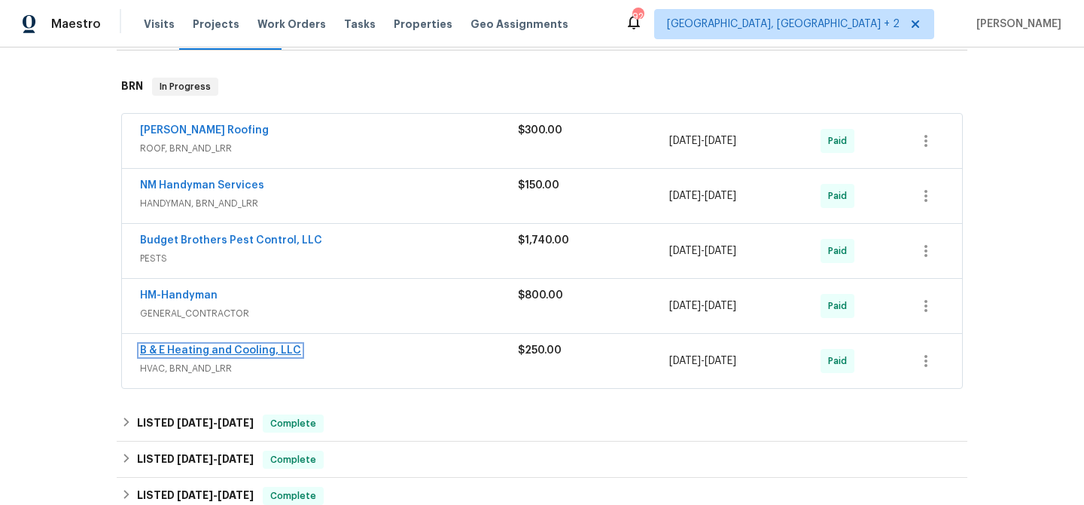
click at [175, 349] on link "B & E Heating and Cooling, LLC" at bounding box center [220, 350] width 161 height 11
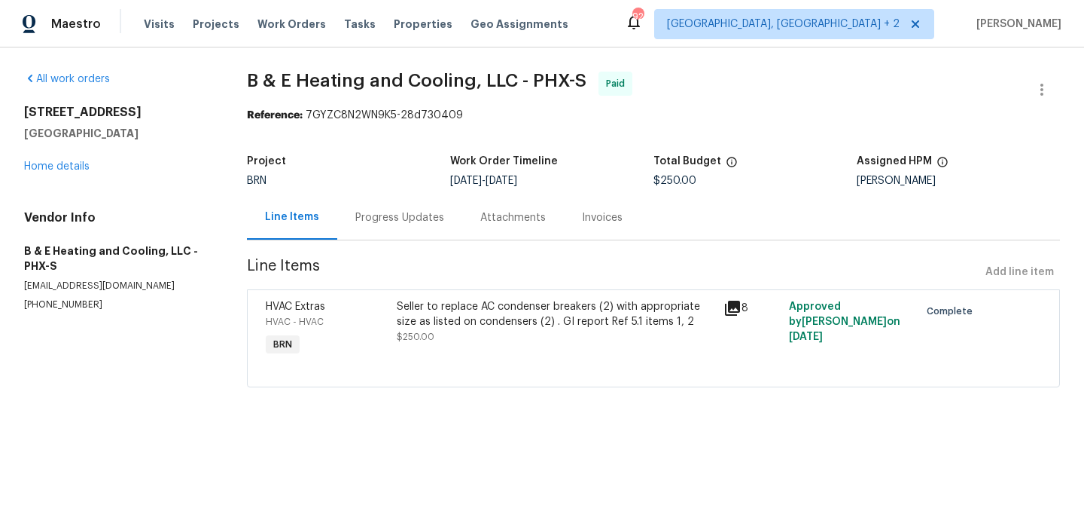
click at [380, 209] on div "Progress Updates" at bounding box center [399, 217] width 125 height 44
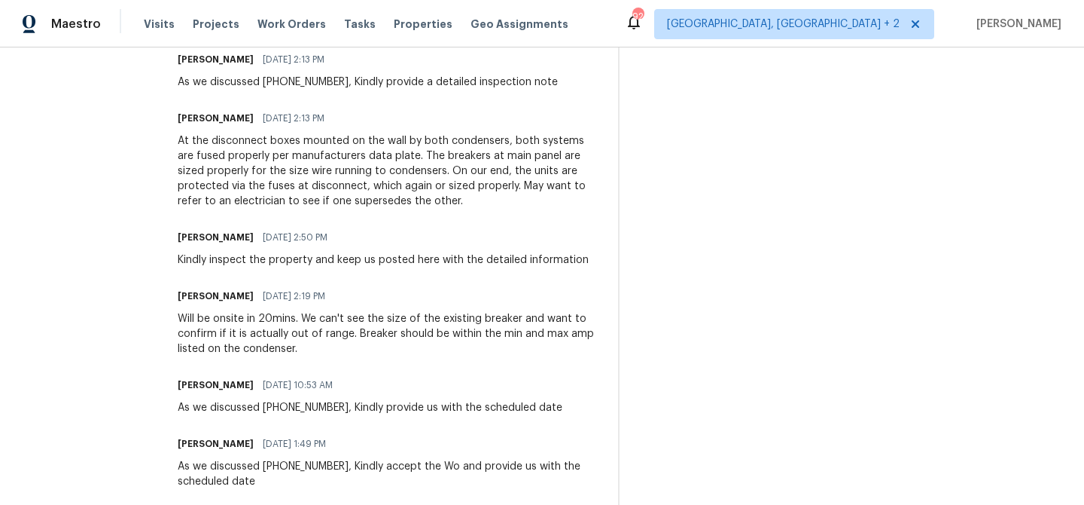
scroll to position [572, 0]
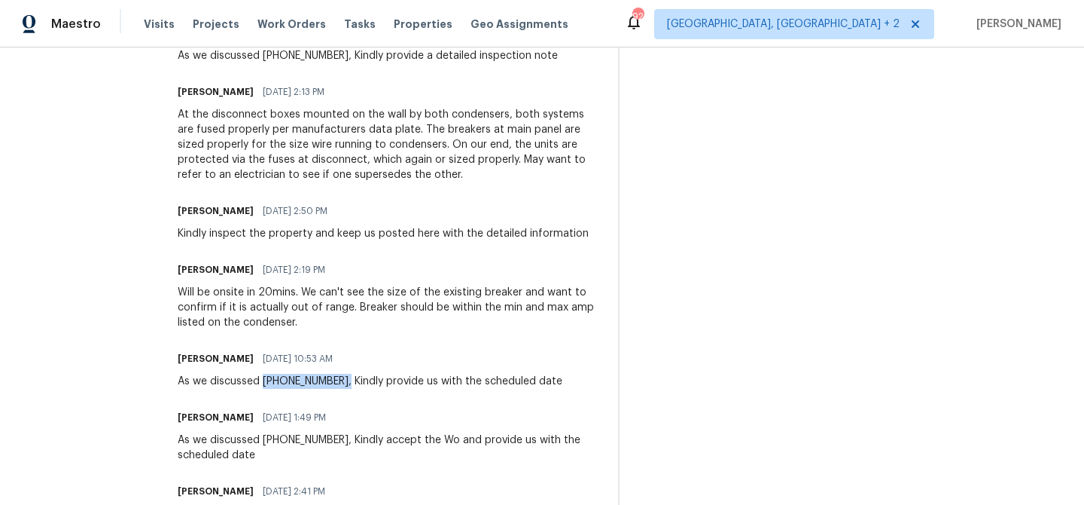
drag, startPoint x: 351, startPoint y: 379, endPoint x: 276, endPoint y: 376, distance: 75.4
click at [276, 376] on div "As we discussed (602) 281-6610, Kindly provide us with the scheduled date" at bounding box center [370, 381] width 385 height 15
copy div "(602) 281-6610,"
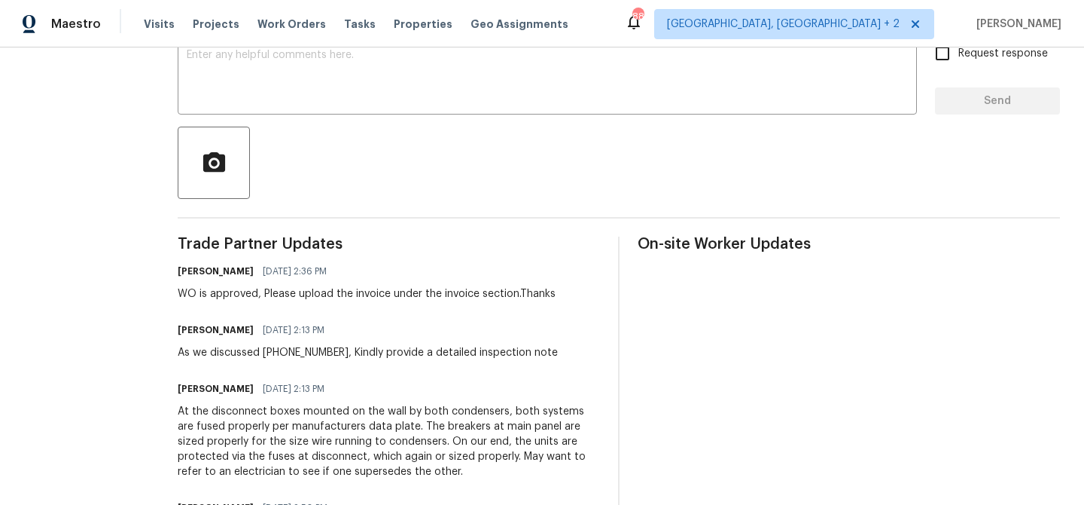
scroll to position [0, 0]
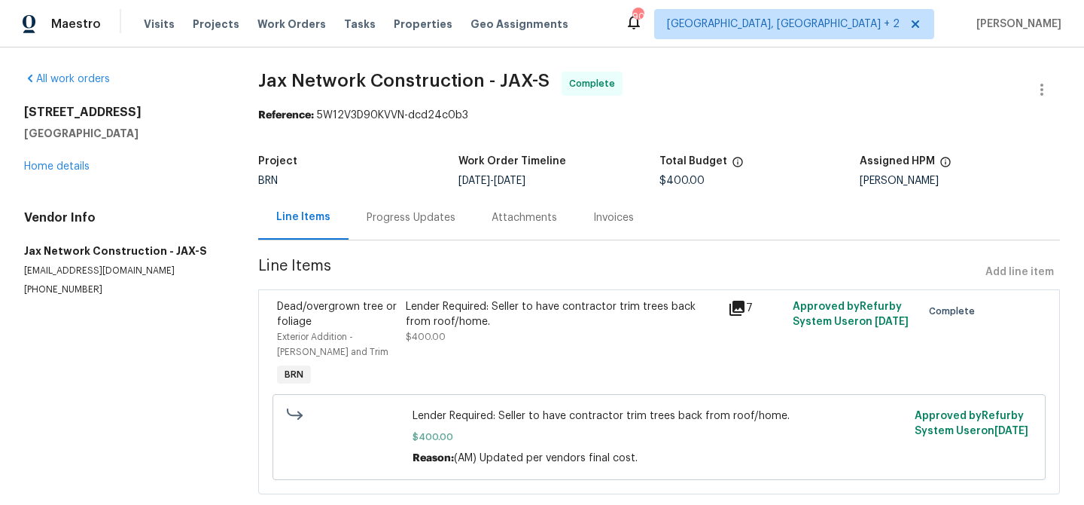
click at [416, 202] on div "Progress Updates" at bounding box center [411, 217] width 125 height 44
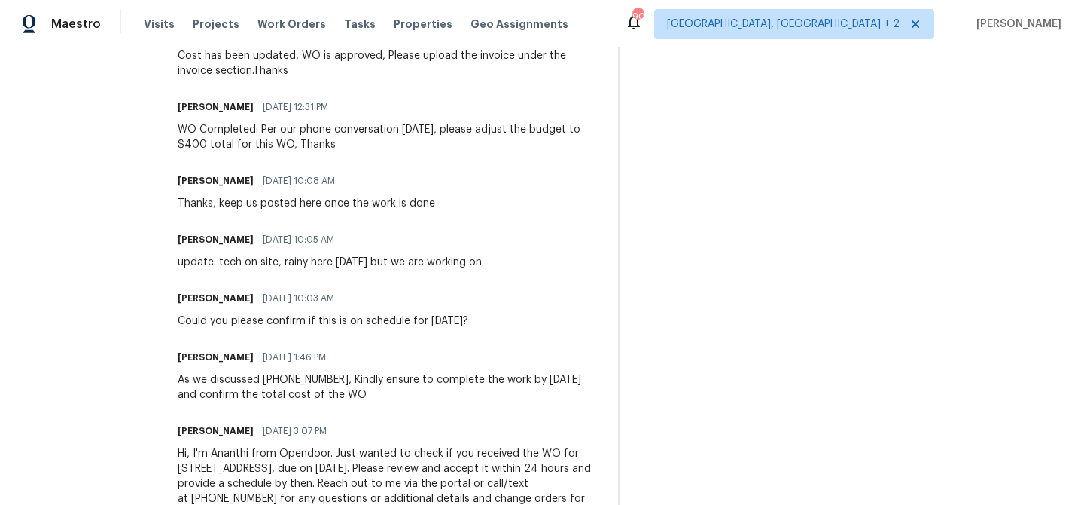
scroll to position [520, 0]
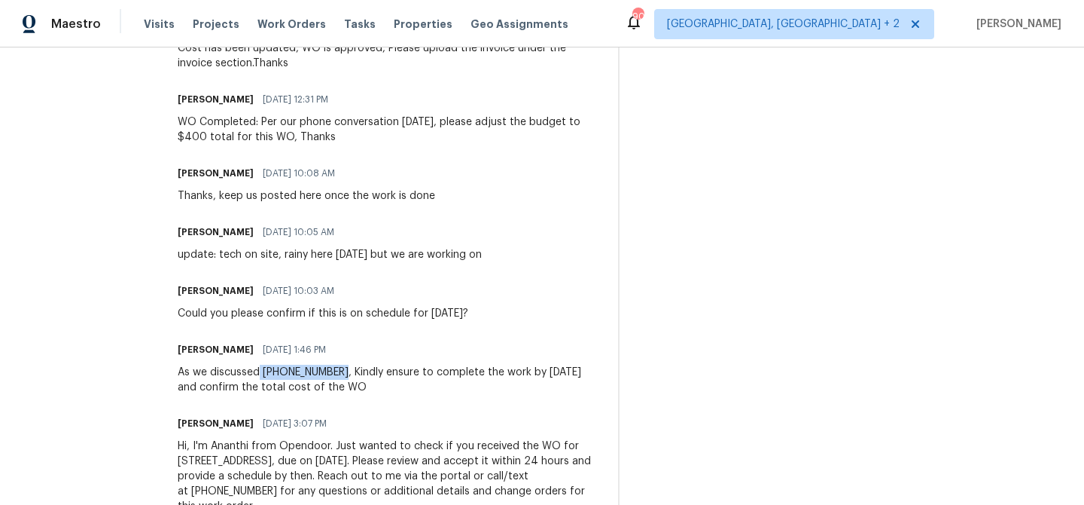
drag, startPoint x: 350, startPoint y: 373, endPoint x: 274, endPoint y: 371, distance: 76.1
click at [274, 371] on div "As we discussed (423) 557-9995, Kindly ensure to complete the work by Tomorrow …" at bounding box center [389, 379] width 422 height 30
copy div "(423) 557-9995"
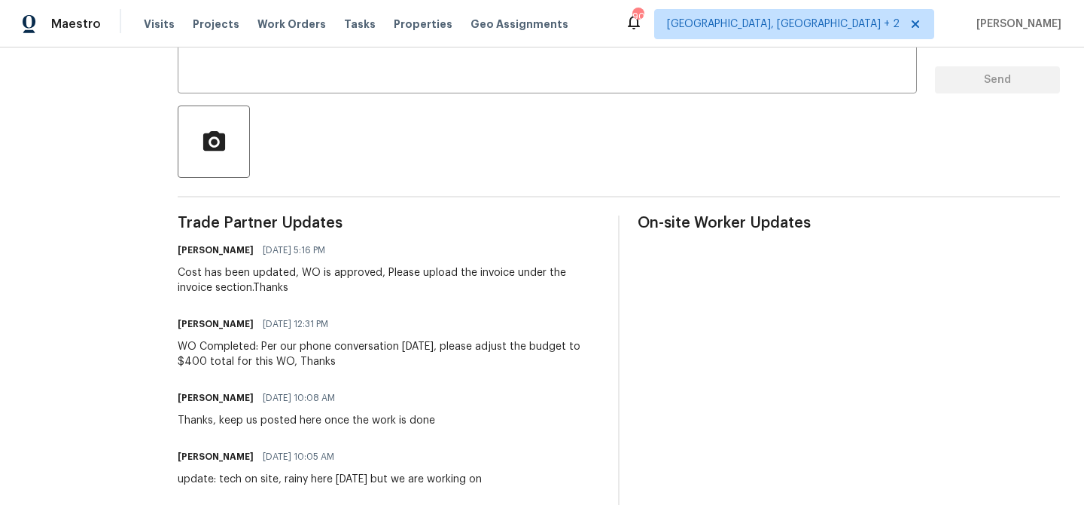
scroll to position [313, 0]
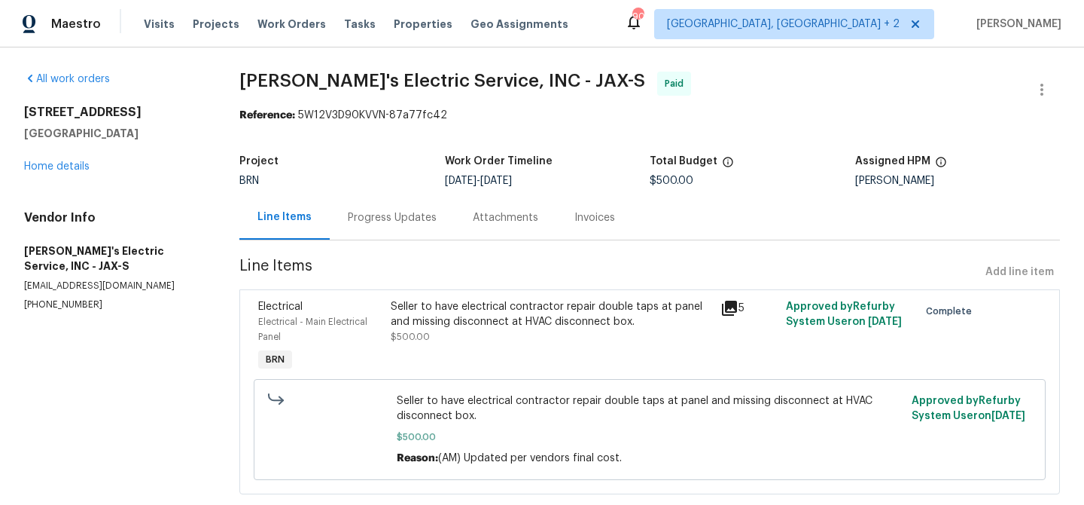
click at [389, 227] on div "Progress Updates" at bounding box center [392, 217] width 125 height 44
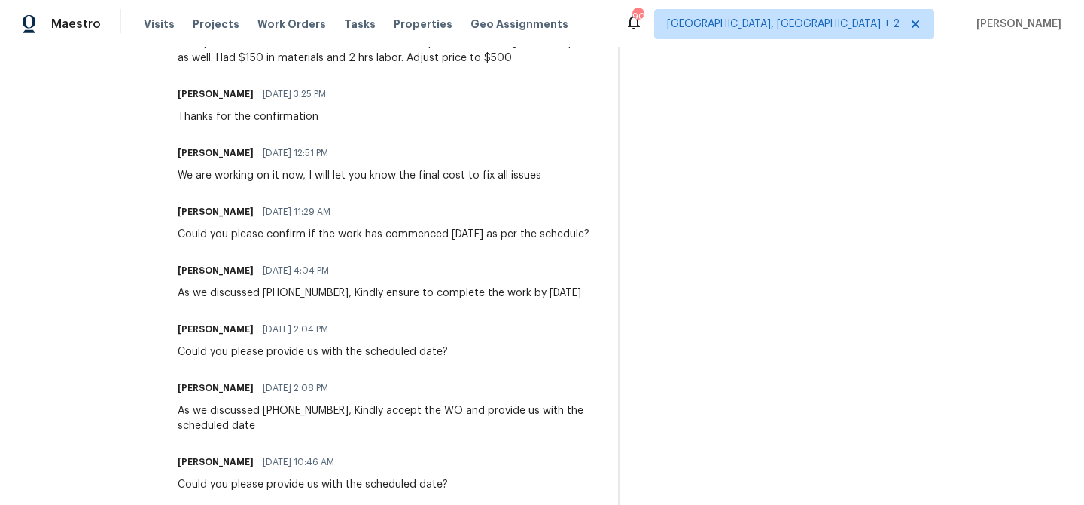
scroll to position [741, 0]
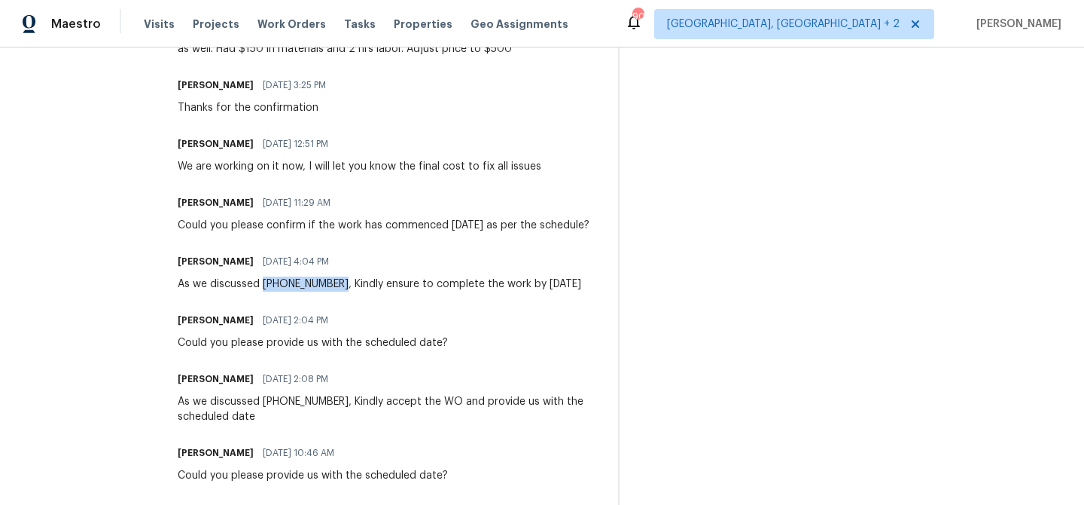
drag, startPoint x: 328, startPoint y: 285, endPoint x: 251, endPoint y: 285, distance: 77.6
click at [251, 285] on div "As we discussed [PHONE_NUMBER], Kindly ensure to complete the work by [DATE]" at bounding box center [380, 283] width 404 height 15
copy div "[PHONE_NUMBER]"
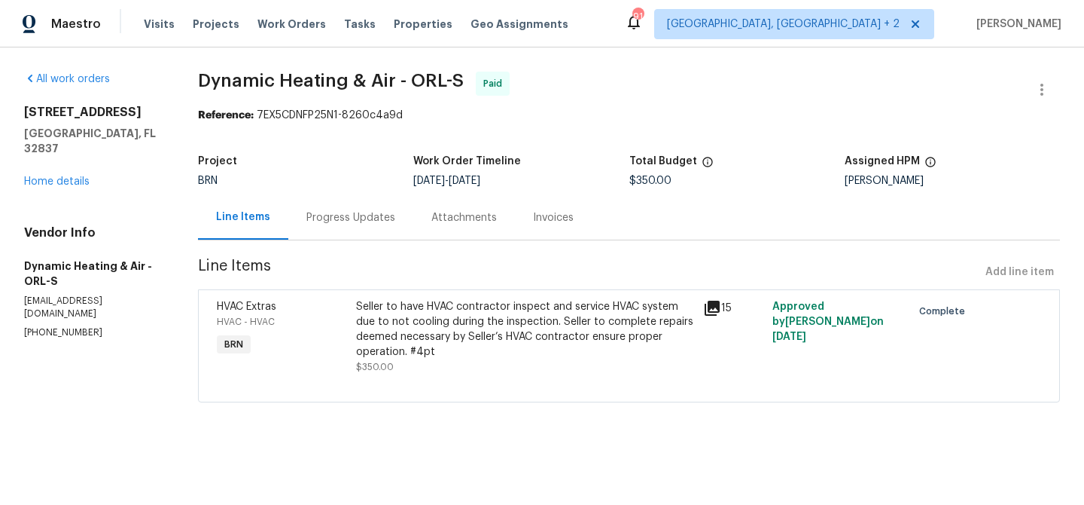
click at [346, 200] on div "Progress Updates" at bounding box center [350, 217] width 125 height 44
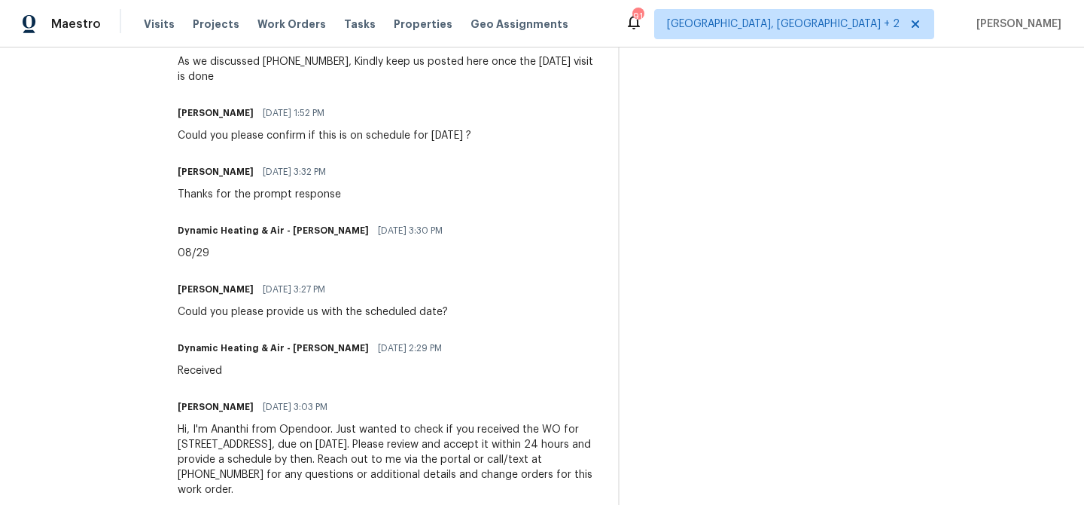
scroll to position [734, 0]
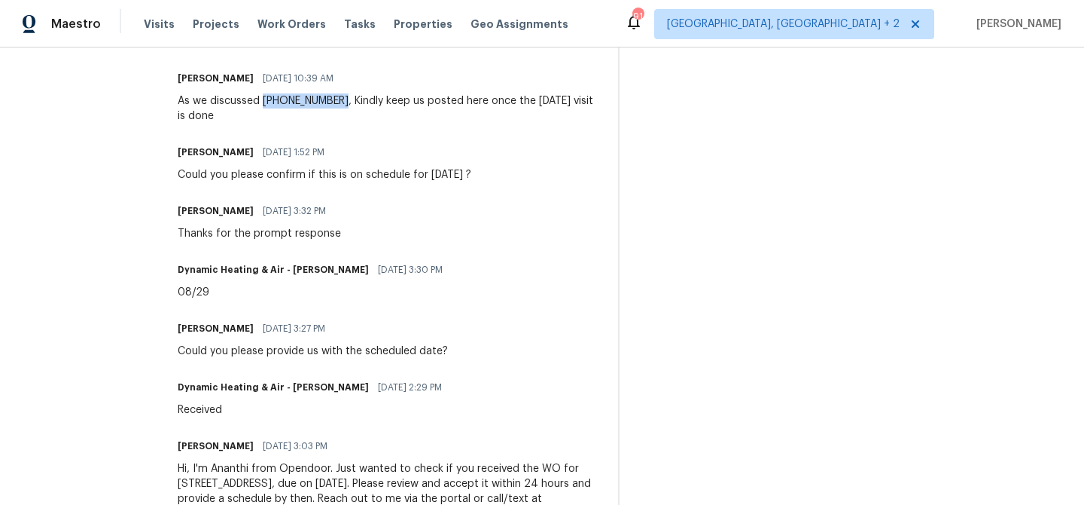
drag, startPoint x: 343, startPoint y: 117, endPoint x: 275, endPoint y: 117, distance: 68.5
click at [275, 117] on div "As we discussed [PHONE_NUMBER], Kindly keep us posted here once the [DATE] visi…" at bounding box center [389, 108] width 422 height 30
copy div "[PHONE_NUMBER]"
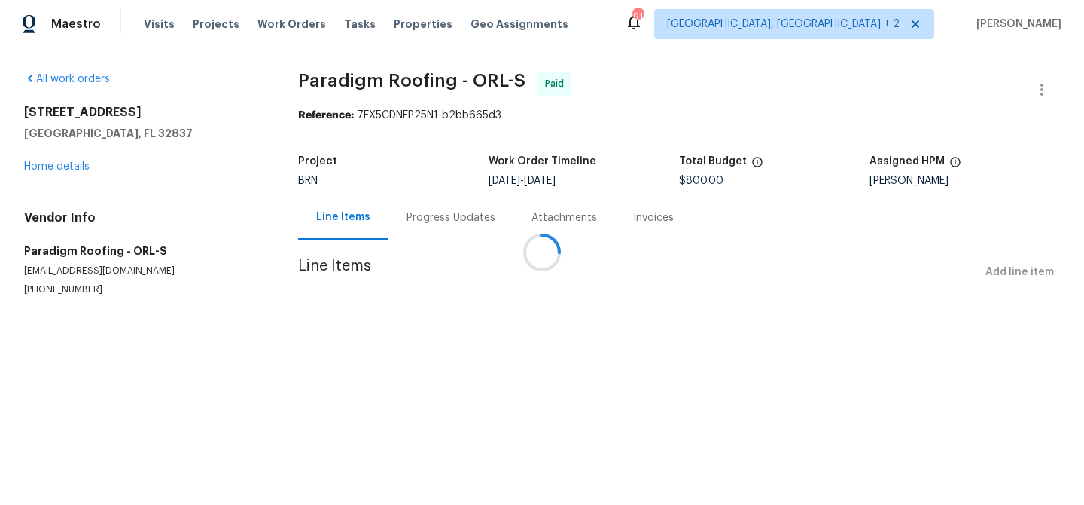
click at [413, 217] on div "Progress Updates" at bounding box center [451, 217] width 125 height 44
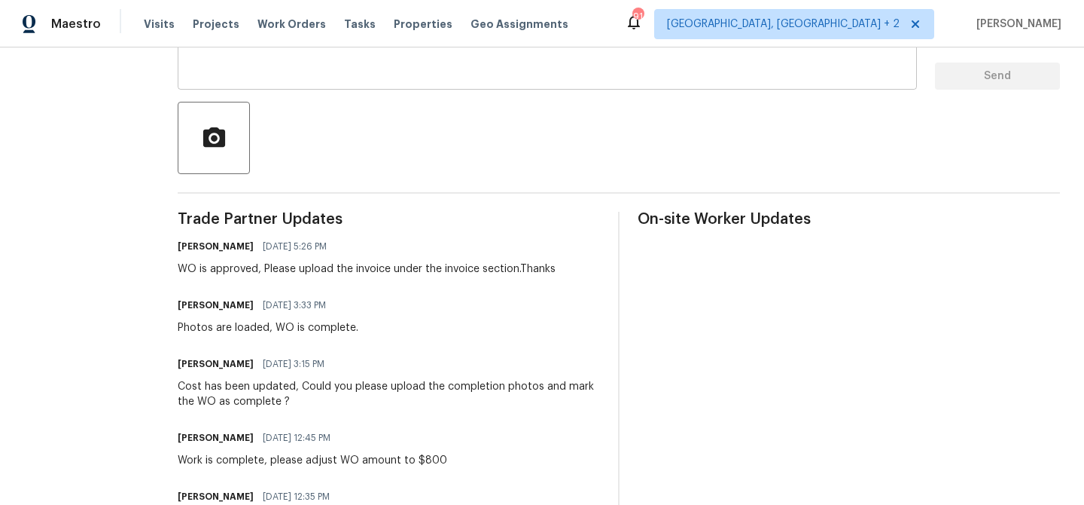
scroll to position [295, 0]
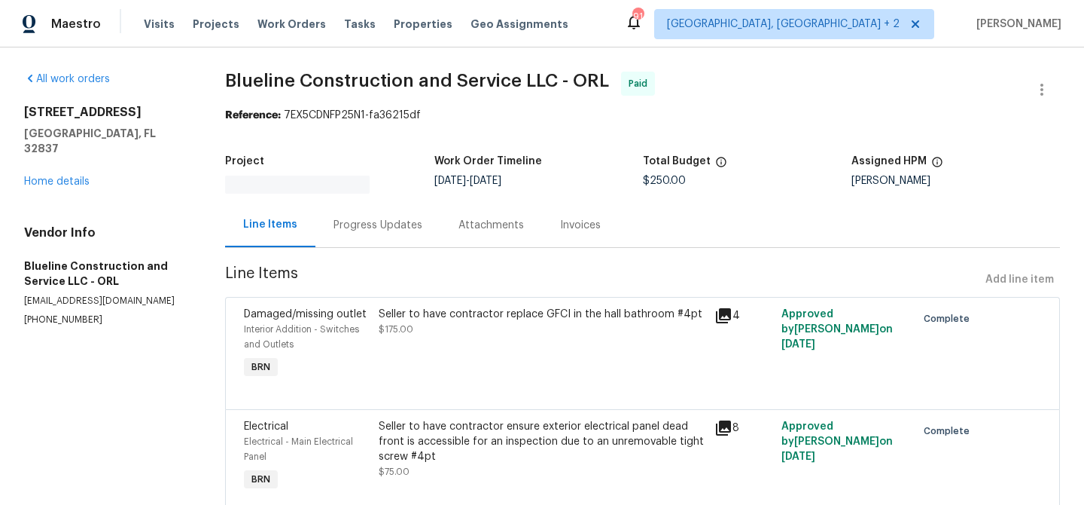
click at [398, 228] on div "Progress Updates" at bounding box center [378, 225] width 89 height 15
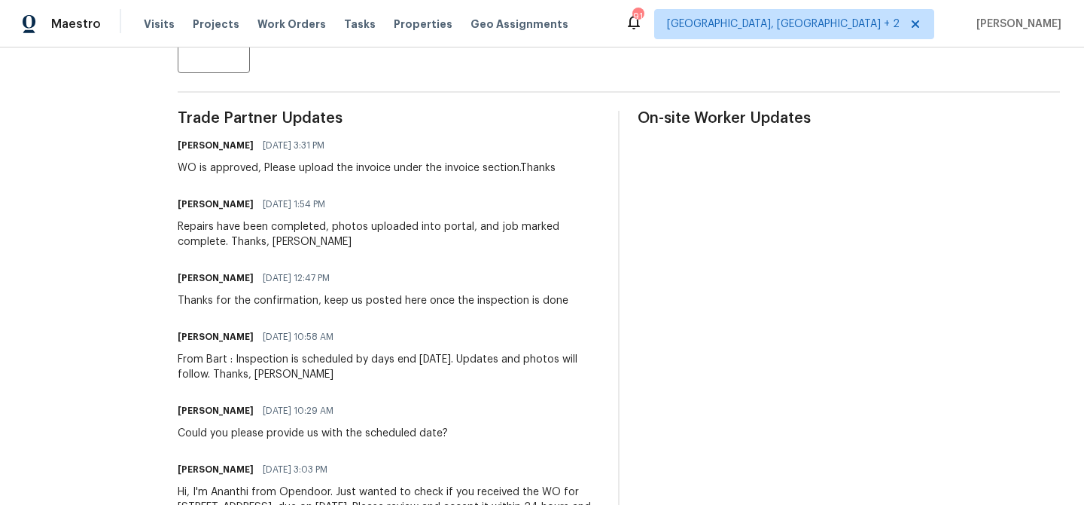
scroll to position [498, 0]
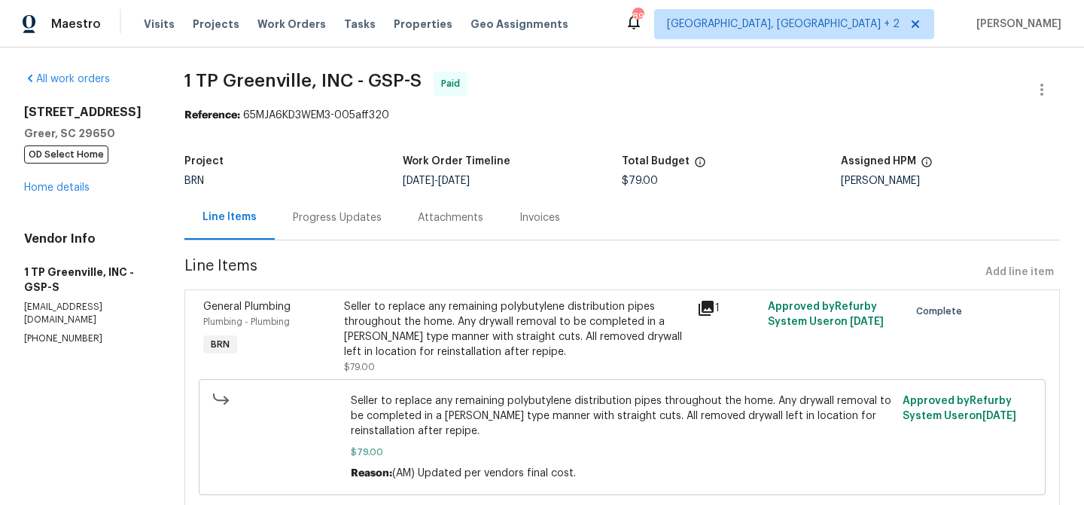
click at [377, 205] on div "Progress Updates" at bounding box center [337, 217] width 125 height 44
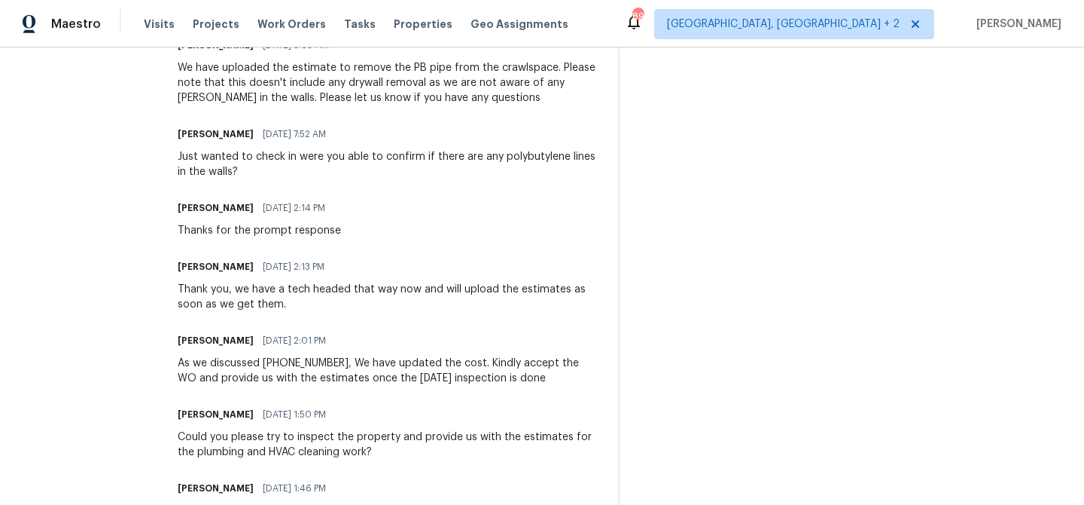
scroll to position [1192, 0]
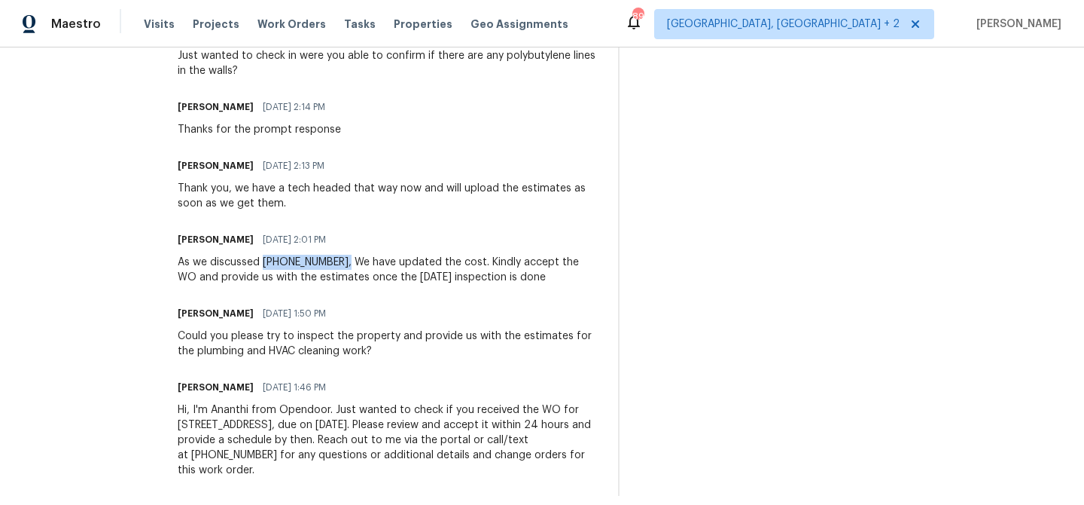
drag, startPoint x: 331, startPoint y: 244, endPoint x: 255, endPoint y: 248, distance: 76.2
click at [255, 255] on div "As we discussed (866) 758-6237, We have updated the cost. Kindly accept the WO …" at bounding box center [389, 270] width 422 height 30
copy div "(866) 758-6237,"
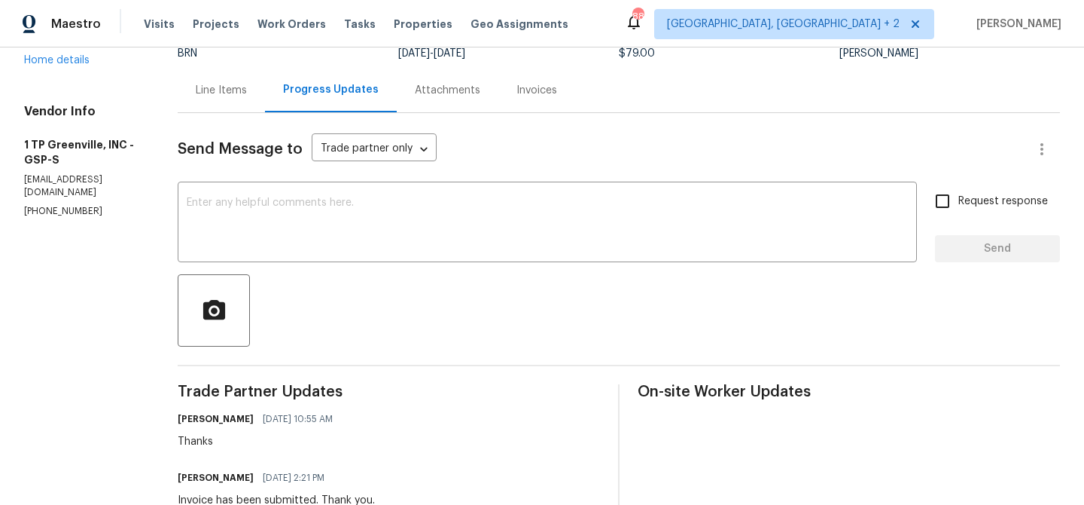
scroll to position [0, 0]
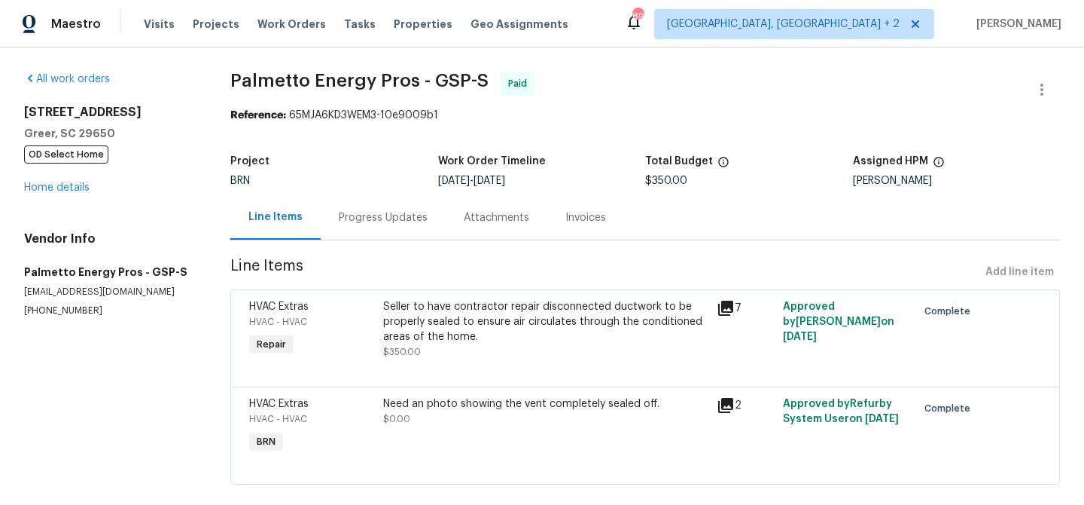
click at [340, 202] on div "Progress Updates" at bounding box center [383, 217] width 125 height 44
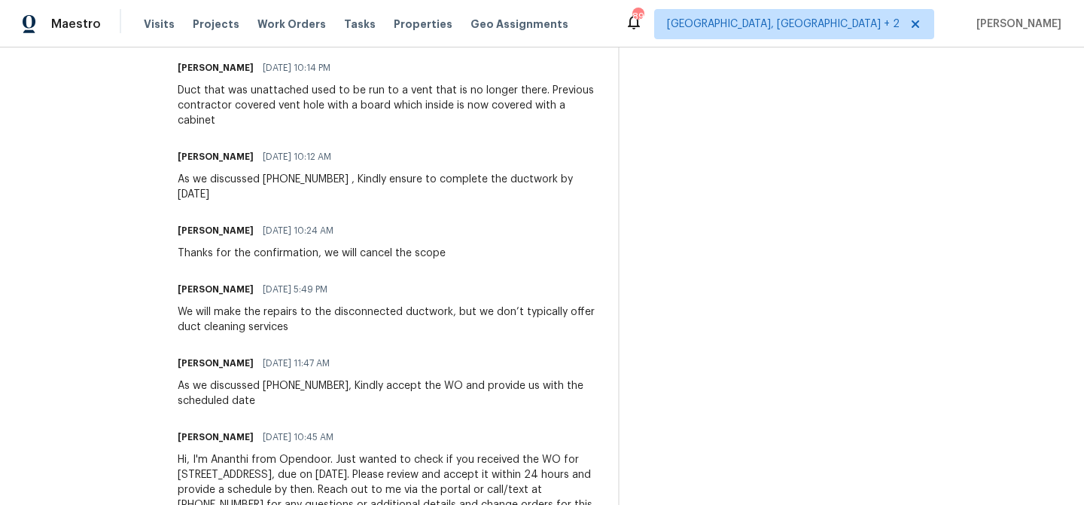
scroll to position [752, 0]
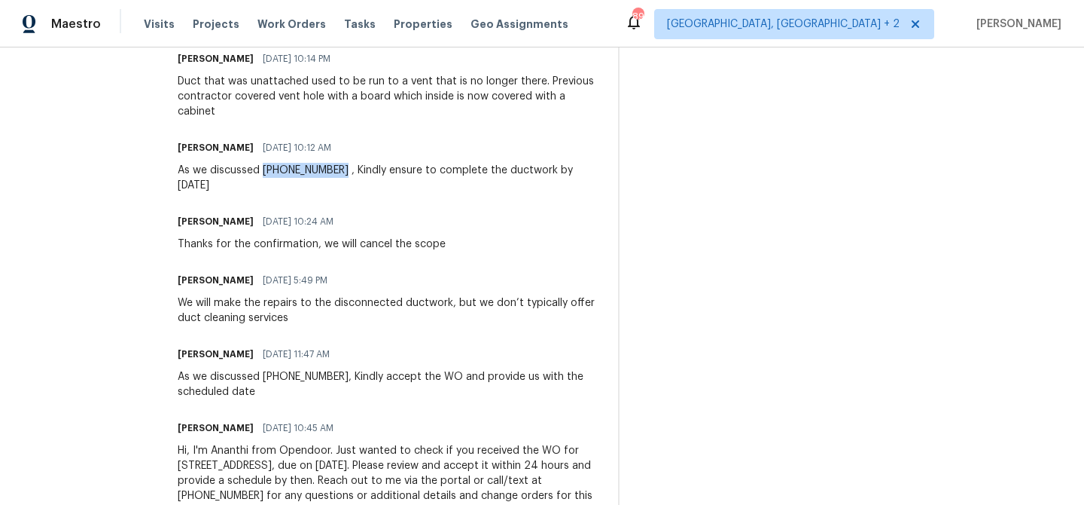
drag, startPoint x: 343, startPoint y: 167, endPoint x: 268, endPoint y: 169, distance: 75.3
click at [268, 169] on div "As we discussed (864) 380-8678 , Kindly ensure to complete the ductwork by Today" at bounding box center [389, 178] width 422 height 30
copy div "(864) 380-8678"
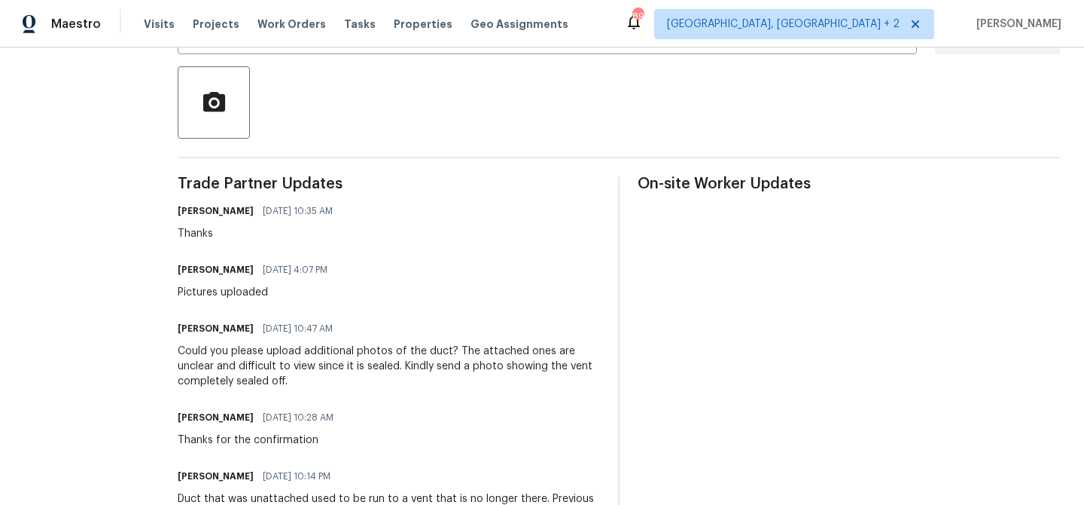
scroll to position [0, 0]
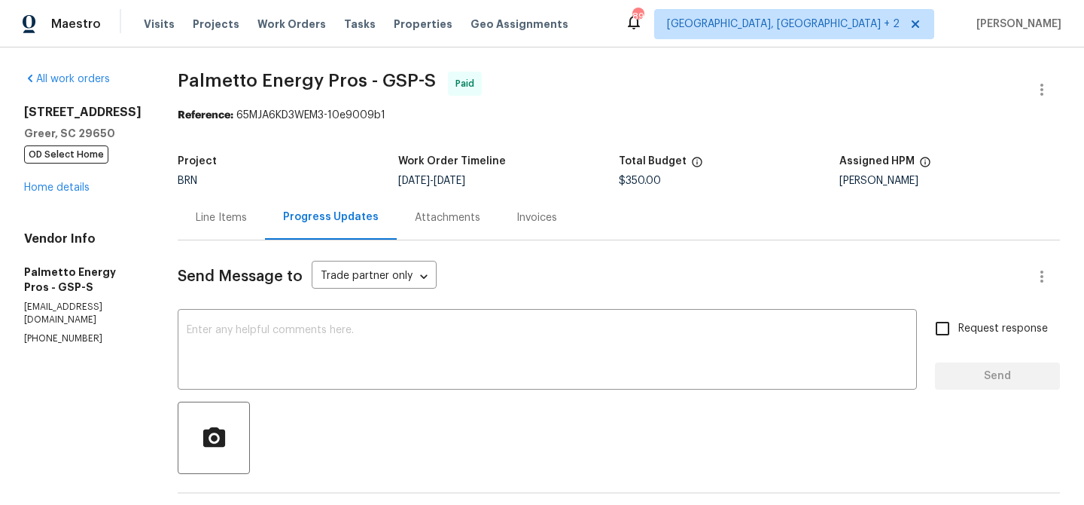
click at [224, 227] on div "Line Items" at bounding box center [221, 217] width 87 height 44
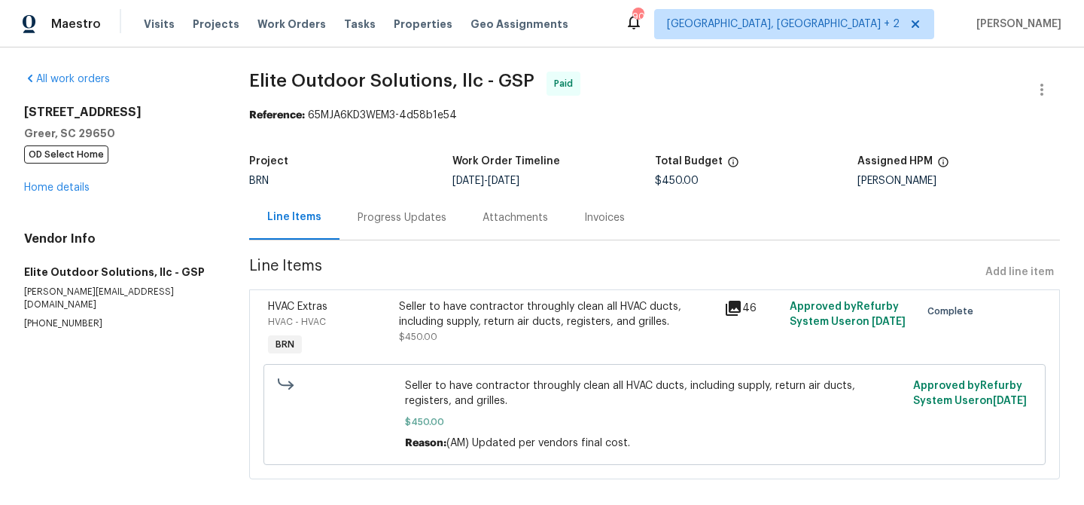
click at [365, 206] on div "Progress Updates" at bounding box center [402, 217] width 125 height 44
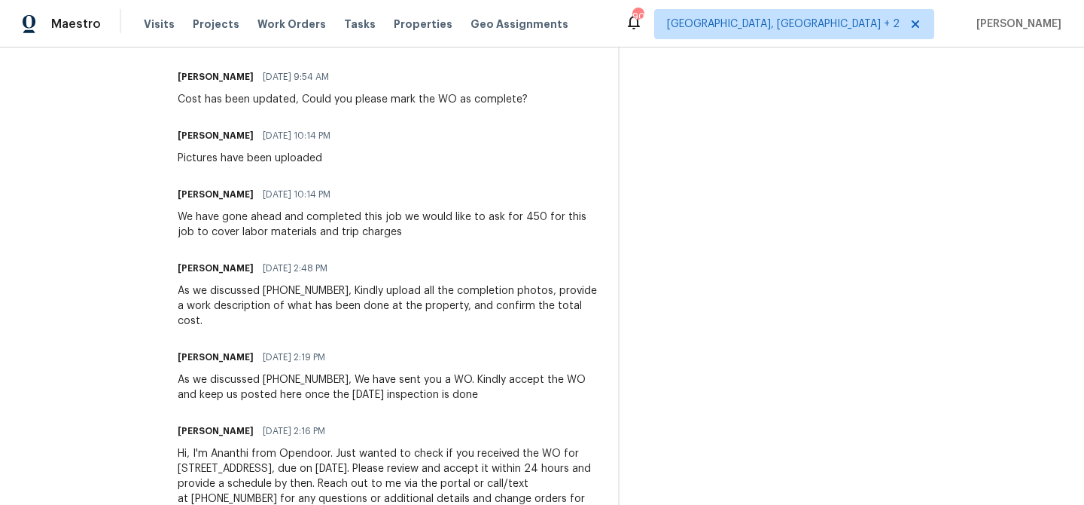
scroll to position [531, 0]
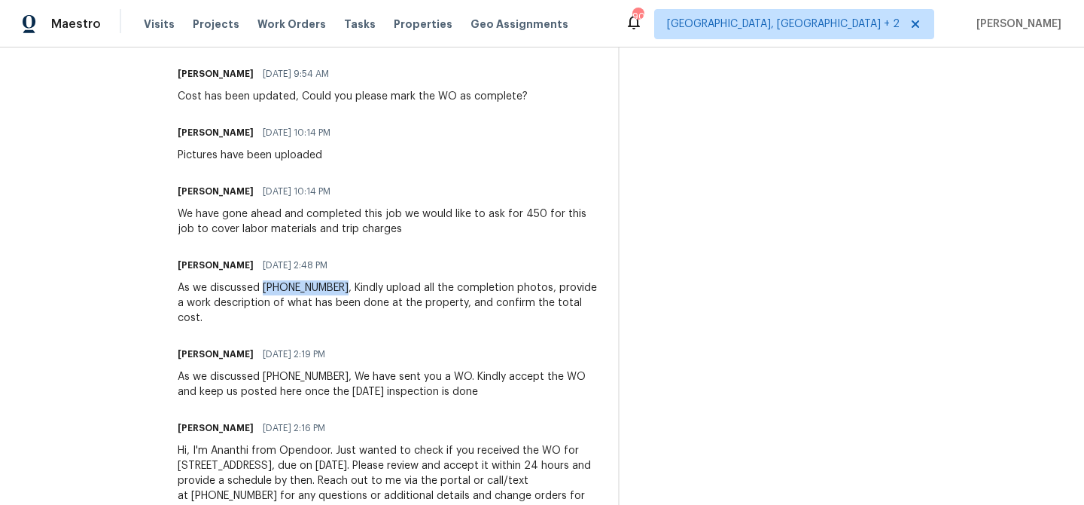
drag, startPoint x: 331, startPoint y: 288, endPoint x: 255, endPoint y: 287, distance: 76.1
click at [255, 287] on div "As we discussed [PHONE_NUMBER], Kindly upload all the completion photos, provid…" at bounding box center [389, 302] width 422 height 45
copy div "[PHONE_NUMBER]"
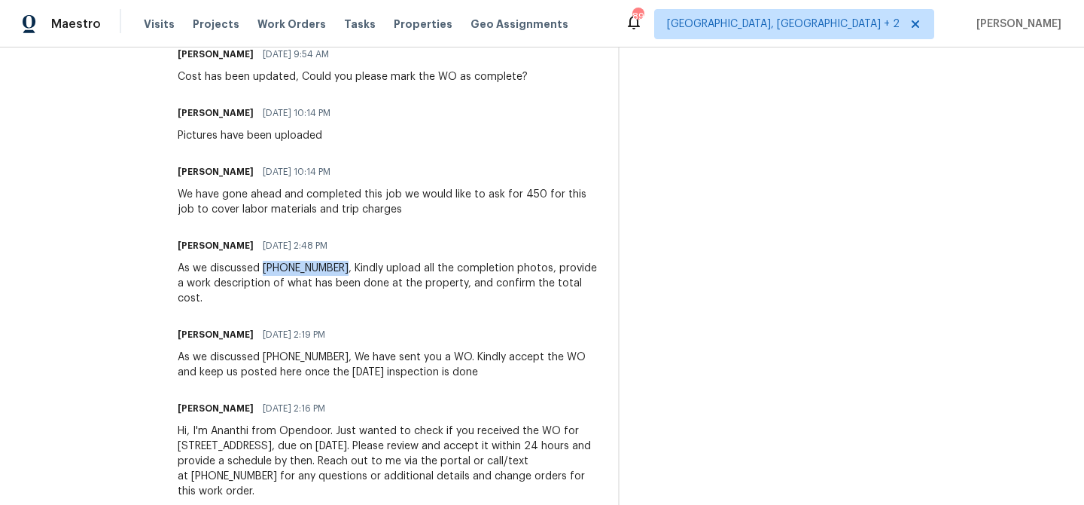
scroll to position [572, 0]
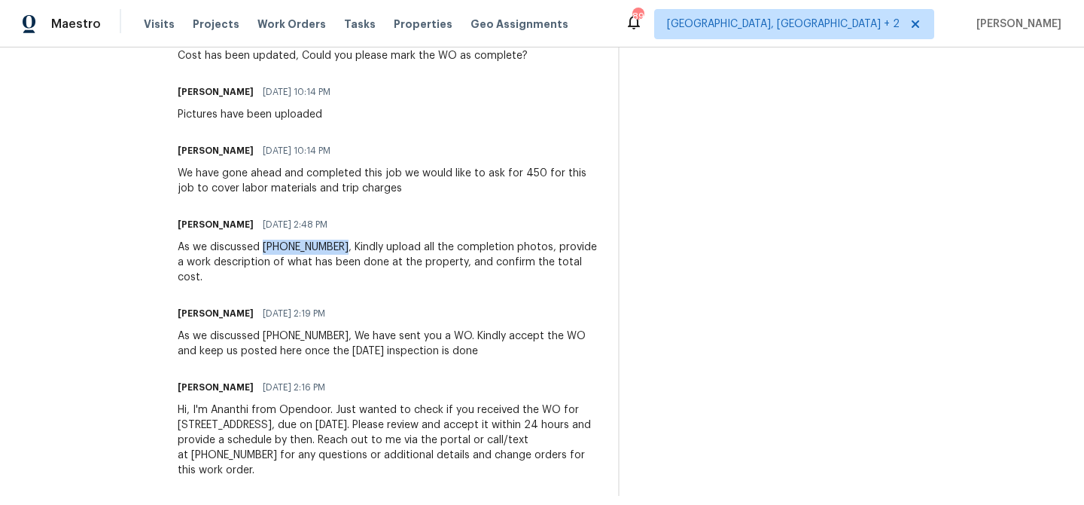
copy div "[PHONE_NUMBER]"
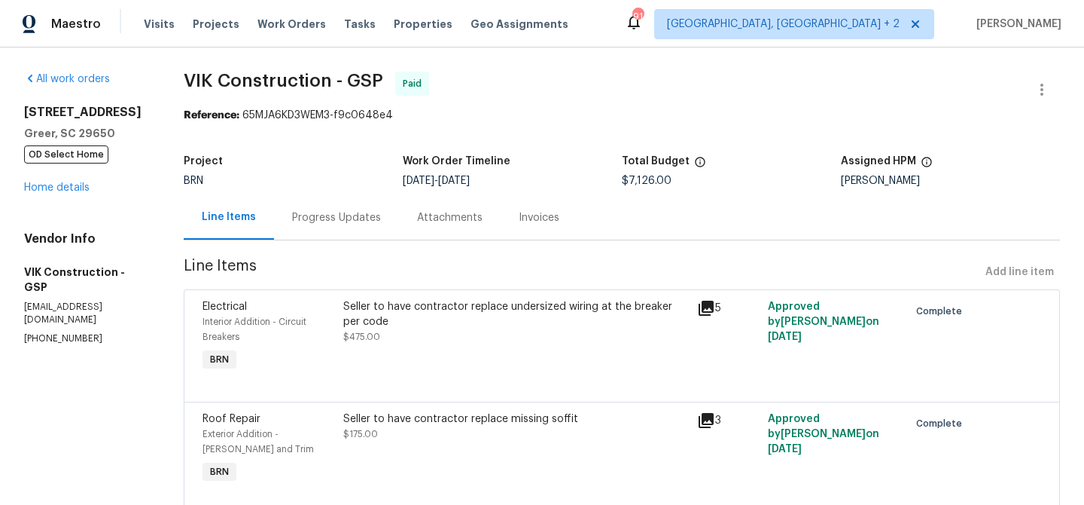
click at [374, 189] on div "Project BRN Work Order Timeline 8/30/2025 - 9/8/2025 Total Budget $7,126.00 Ass…" at bounding box center [622, 171] width 877 height 48
click at [365, 222] on div "Progress Updates" at bounding box center [336, 217] width 89 height 15
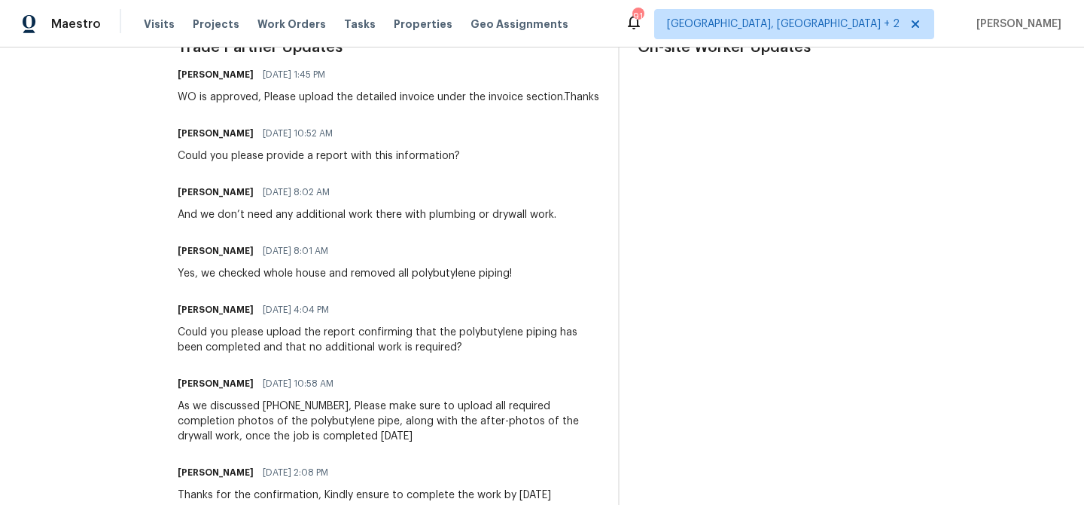
scroll to position [563, 0]
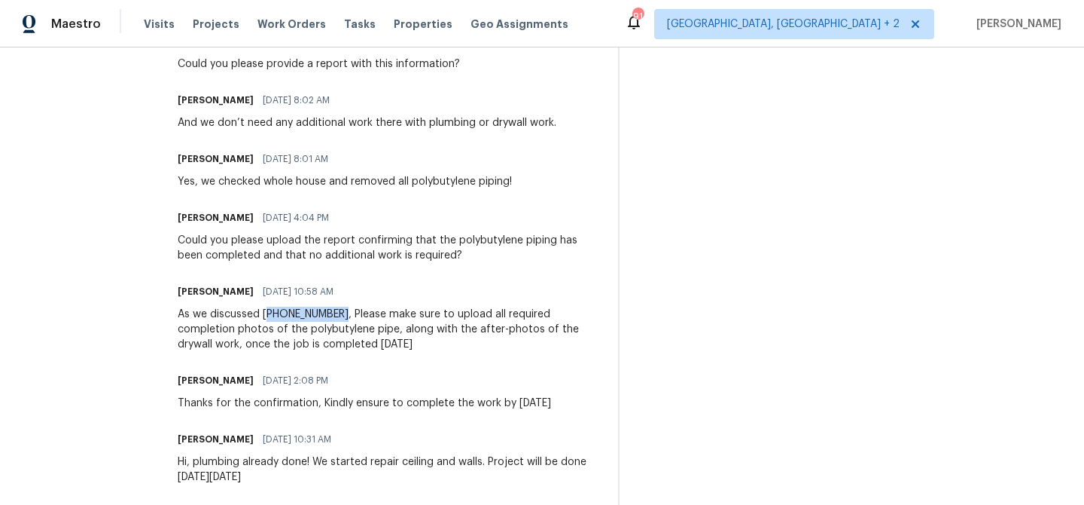
drag, startPoint x: 367, startPoint y: 325, endPoint x: 291, endPoint y: 328, distance: 75.4
click at [291, 328] on div "As we discussed (916) 804-9045, Please make sure to upload all required complet…" at bounding box center [389, 328] width 422 height 45
copy div "916) 804-9045"
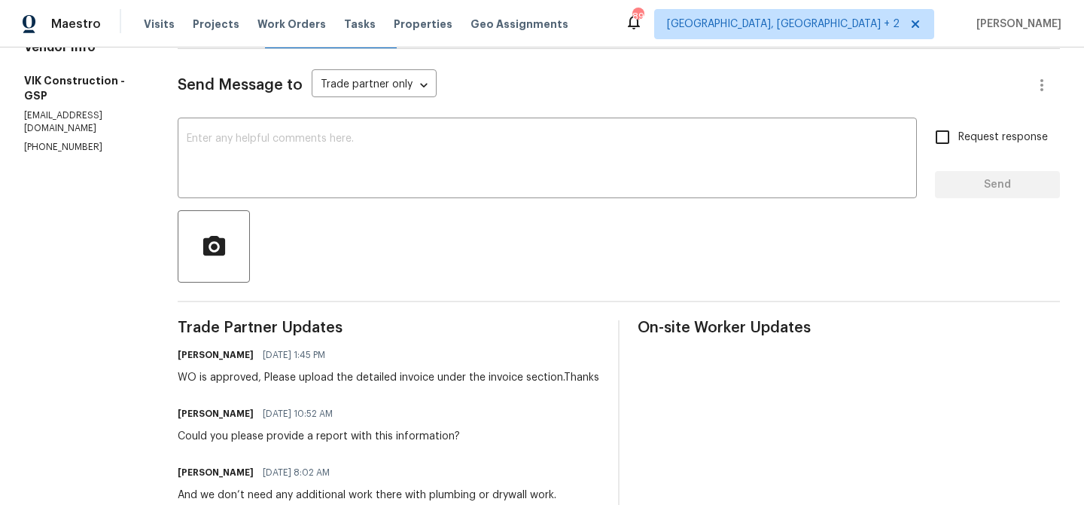
scroll to position [0, 0]
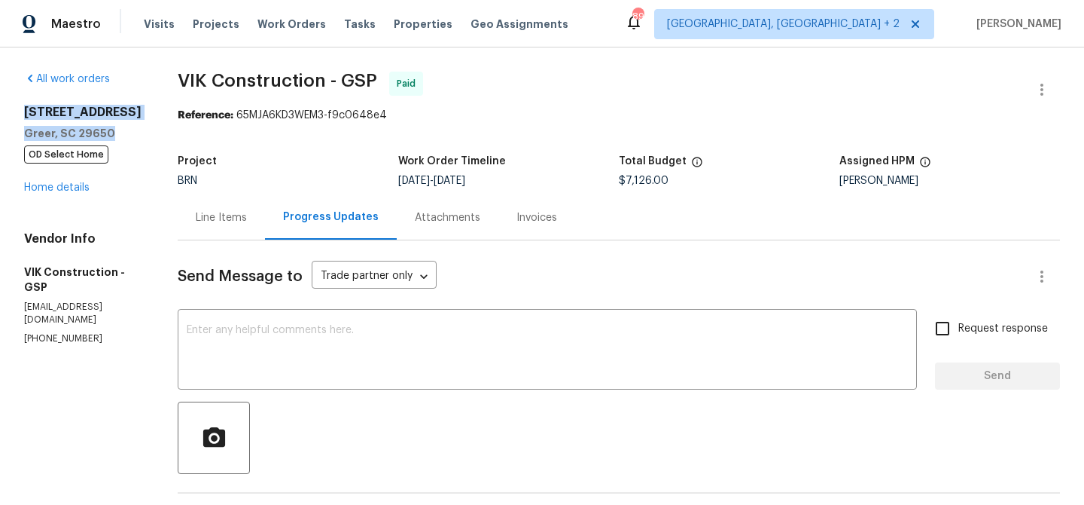
drag, startPoint x: 122, startPoint y: 131, endPoint x: 14, endPoint y: 113, distance: 109.2
copy div "7 Riverton Ct Greer, SC 29650"
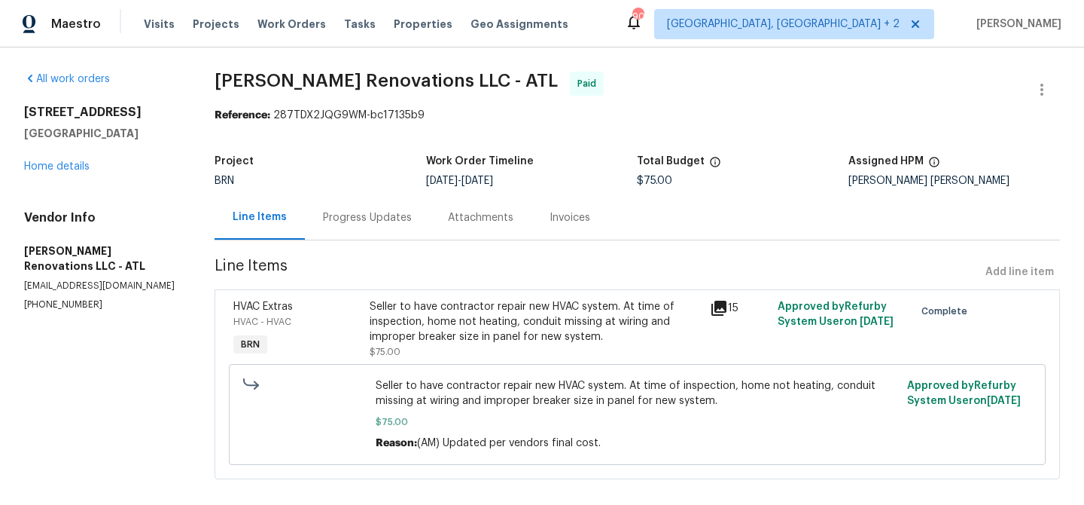
click at [346, 211] on div "Progress Updates" at bounding box center [367, 217] width 89 height 15
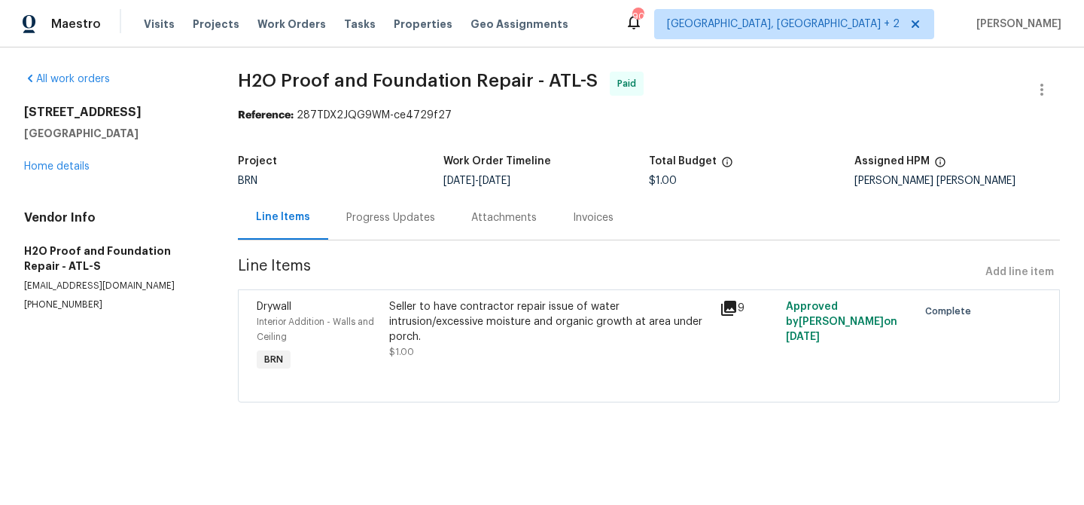
click at [393, 217] on div "Progress Updates" at bounding box center [390, 217] width 89 height 15
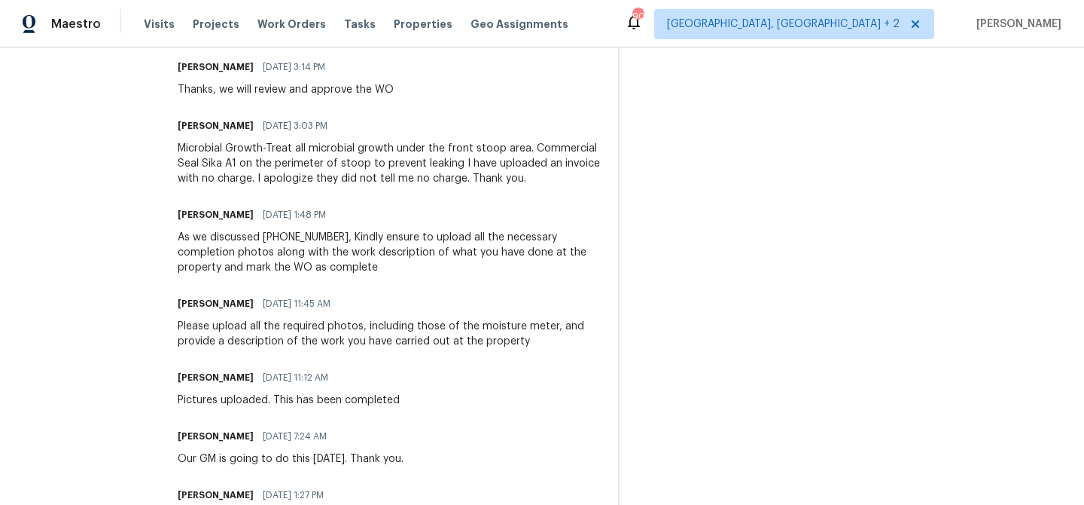
scroll to position [541, 0]
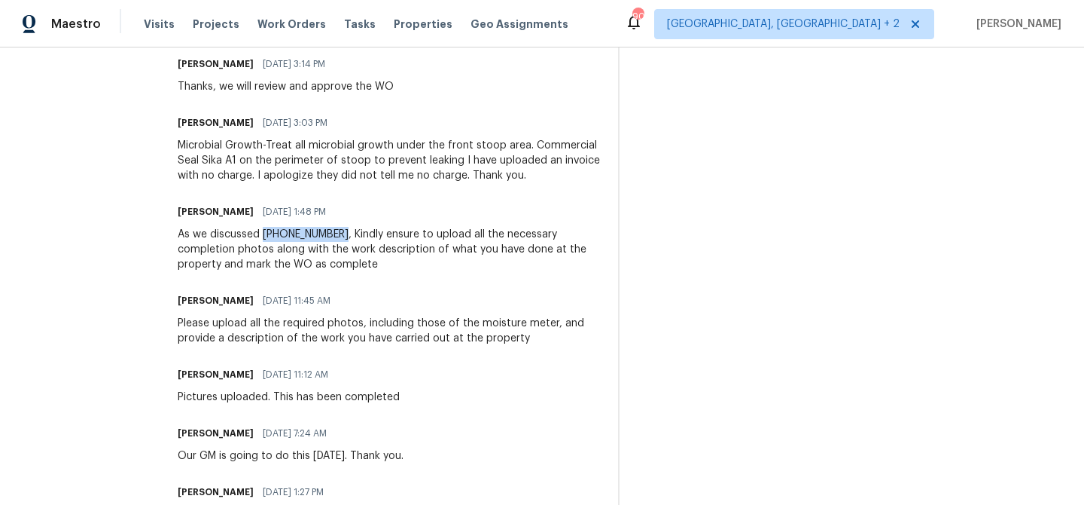
drag, startPoint x: 324, startPoint y: 236, endPoint x: 253, endPoint y: 236, distance: 70.8
click at [253, 236] on div "As we discussed (678) 389-1156, Kindly ensure to upload all the necessary compl…" at bounding box center [389, 249] width 422 height 45
copy div "(678) 389-1156"
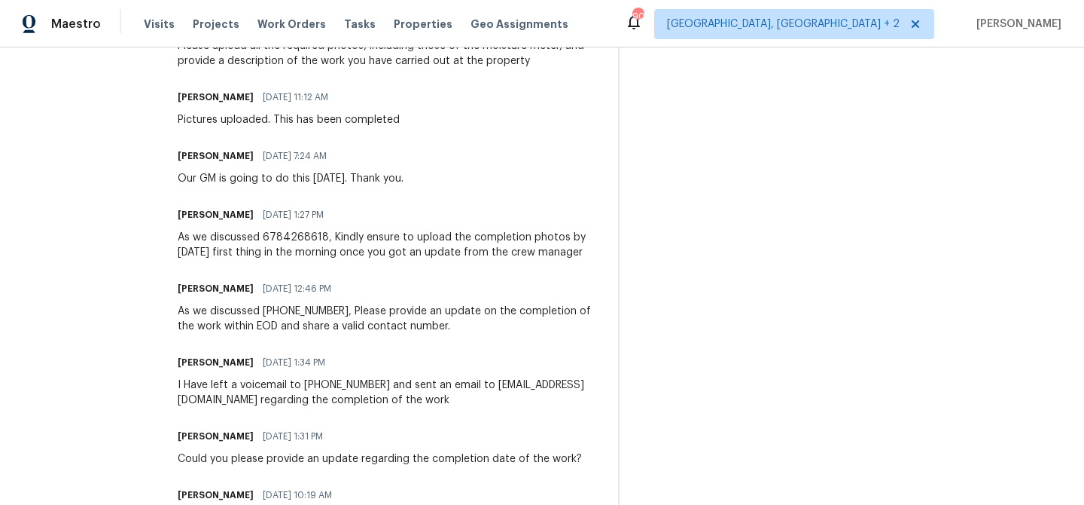
scroll to position [819, 0]
drag, startPoint x: 325, startPoint y: 327, endPoint x: 256, endPoint y: 327, distance: 69.3
click at [256, 327] on div "As we discussed (678) 389-1156, Please provide an update on the completion of t…" at bounding box center [389, 318] width 422 height 30
copy div "678) 389-1156"
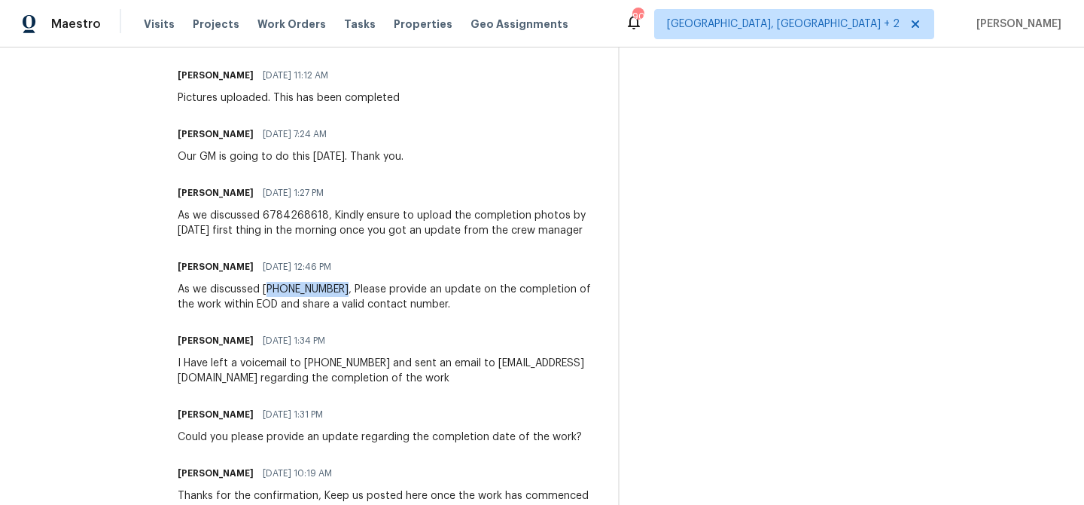
scroll to position [854, 0]
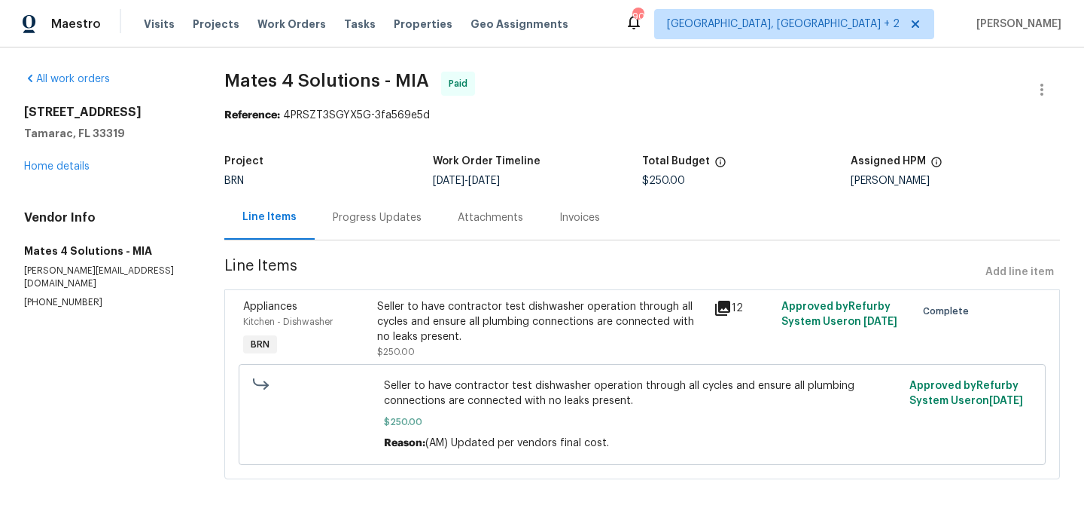
click at [361, 212] on div "Progress Updates" at bounding box center [377, 217] width 89 height 15
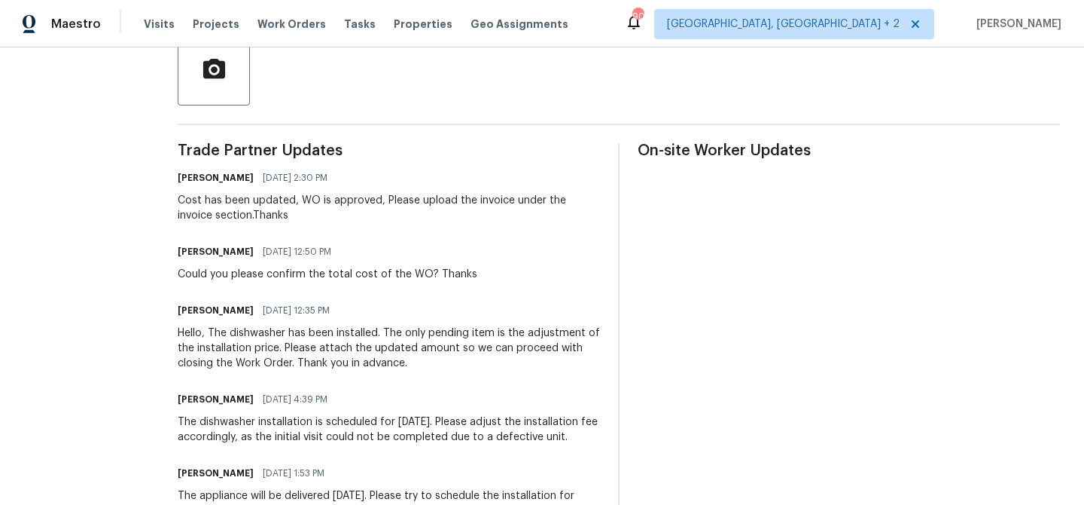
scroll to position [569, 0]
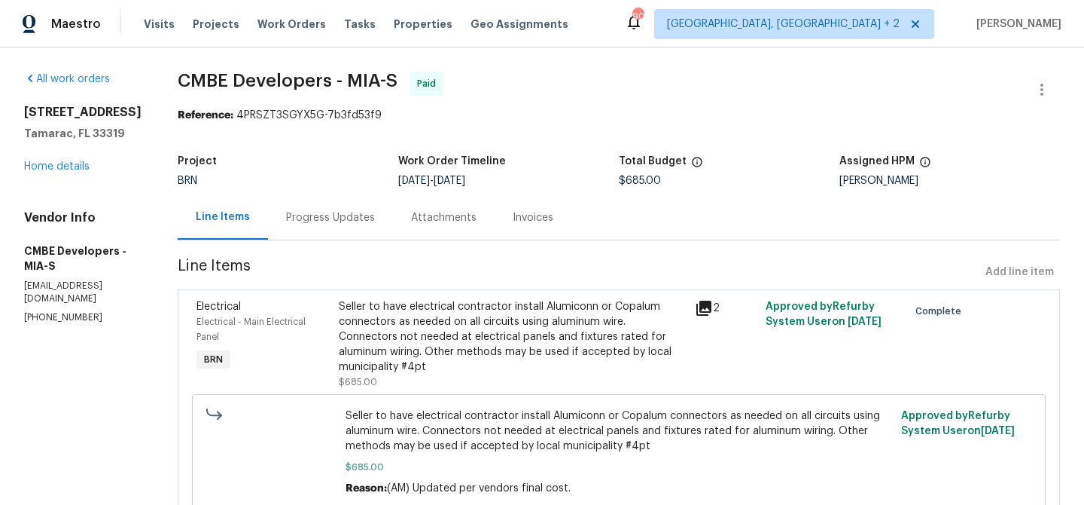
click at [365, 187] on div "Project BRN Work Order Timeline [DATE] - [DATE] Total Budget $685.00 Assigned H…" at bounding box center [619, 171] width 883 height 48
click at [338, 209] on div "Progress Updates" at bounding box center [330, 217] width 125 height 44
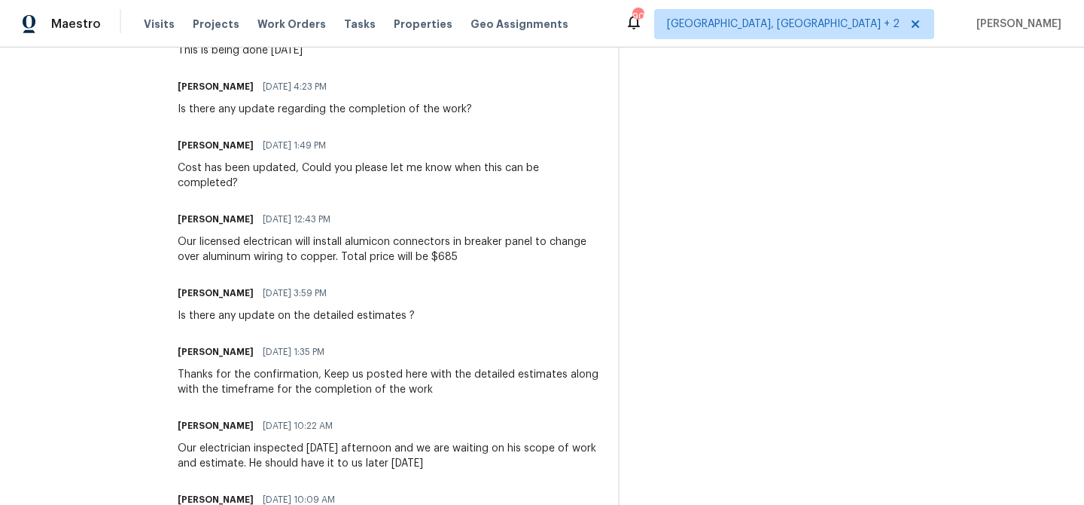
scroll to position [704, 0]
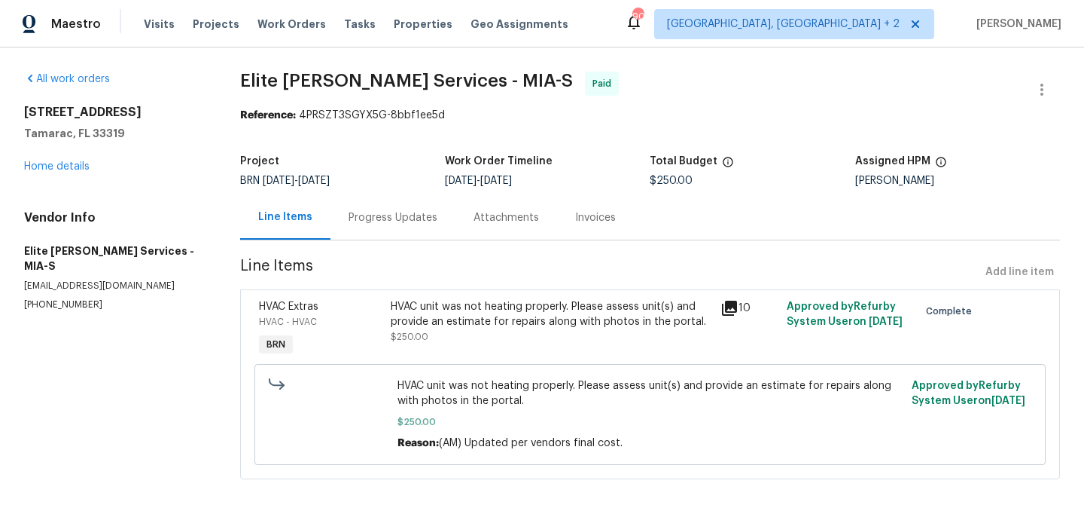
click at [420, 230] on div "Progress Updates" at bounding box center [393, 217] width 125 height 44
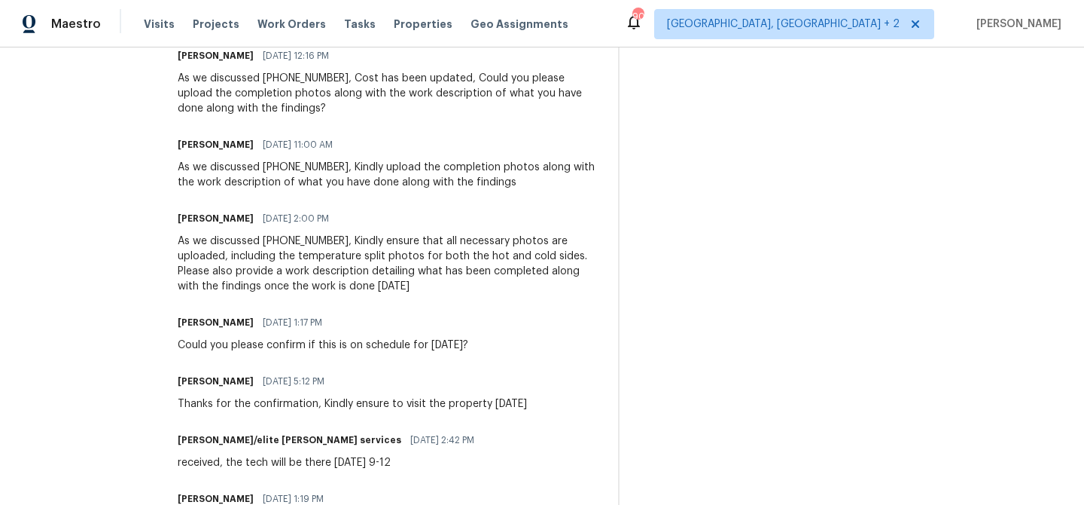
scroll to position [639, 0]
drag, startPoint x: 367, startPoint y: 260, endPoint x: 291, endPoint y: 254, distance: 77.0
click at [291, 254] on div "As we discussed [PHONE_NUMBER], Kindly ensure that all necessary photos are upl…" at bounding box center [389, 263] width 422 height 60
copy div "[PHONE_NUMBER]"
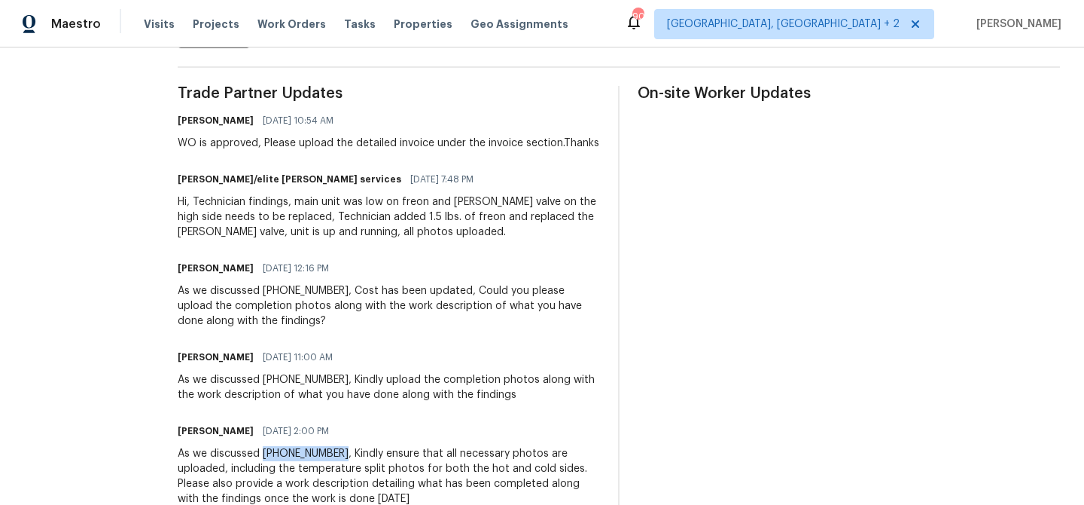
scroll to position [398, 0]
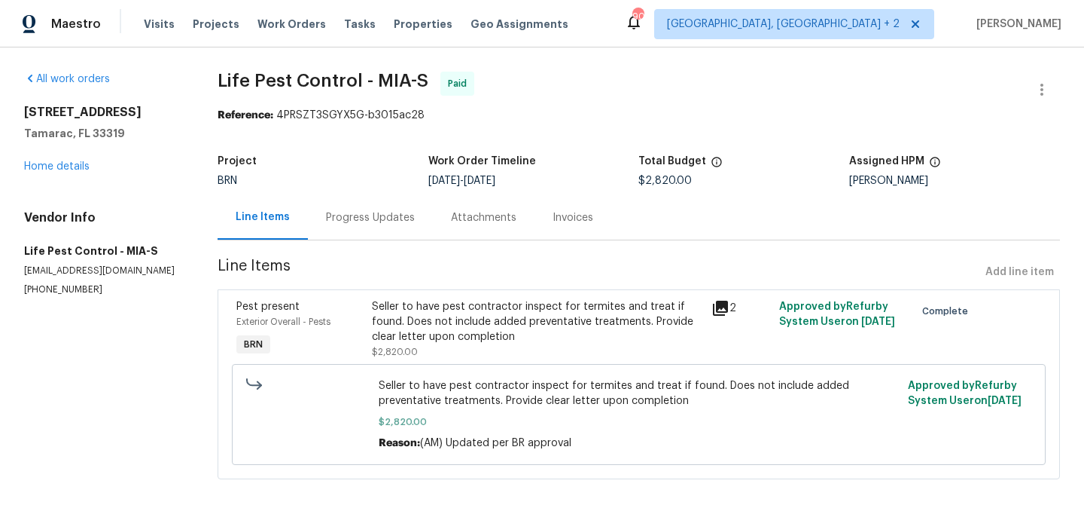
click at [419, 222] on div "Progress Updates" at bounding box center [370, 217] width 125 height 44
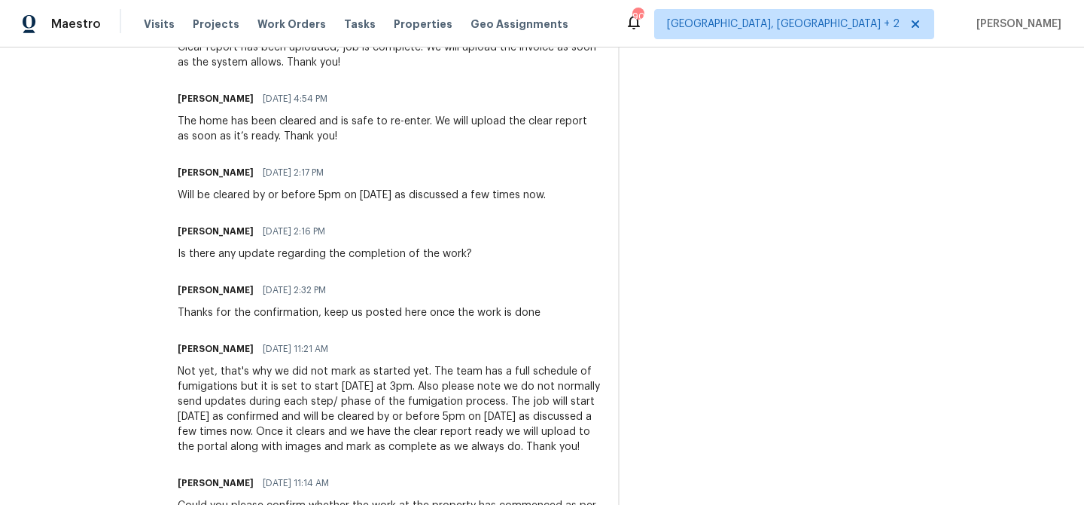
scroll to position [797, 0]
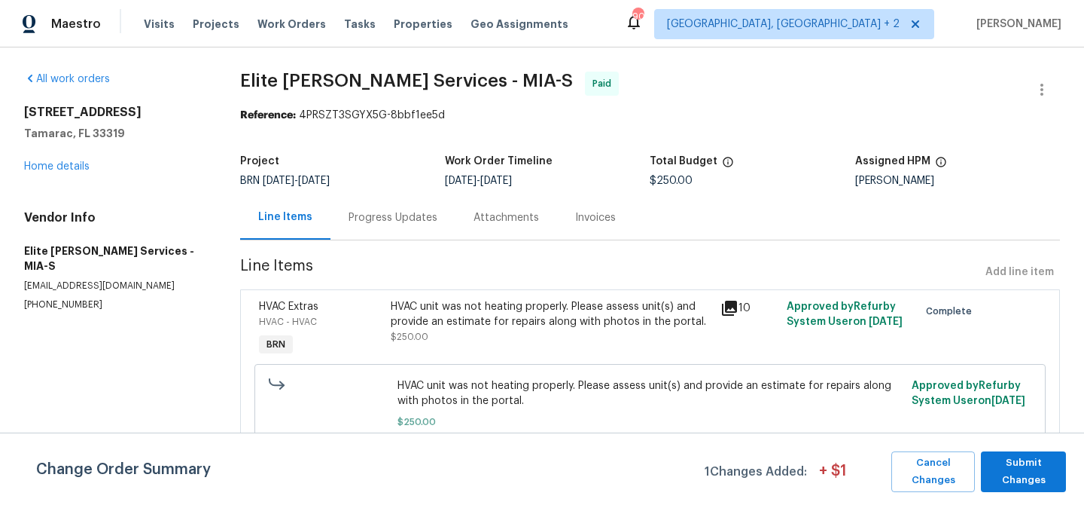
click at [359, 239] on div "Progress Updates" at bounding box center [393, 217] width 125 height 44
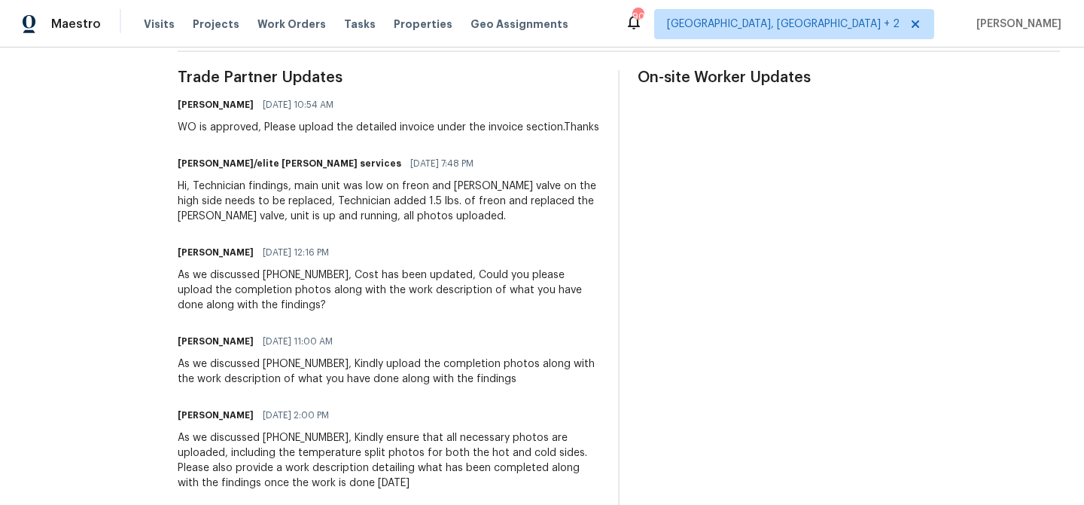
scroll to position [443, 0]
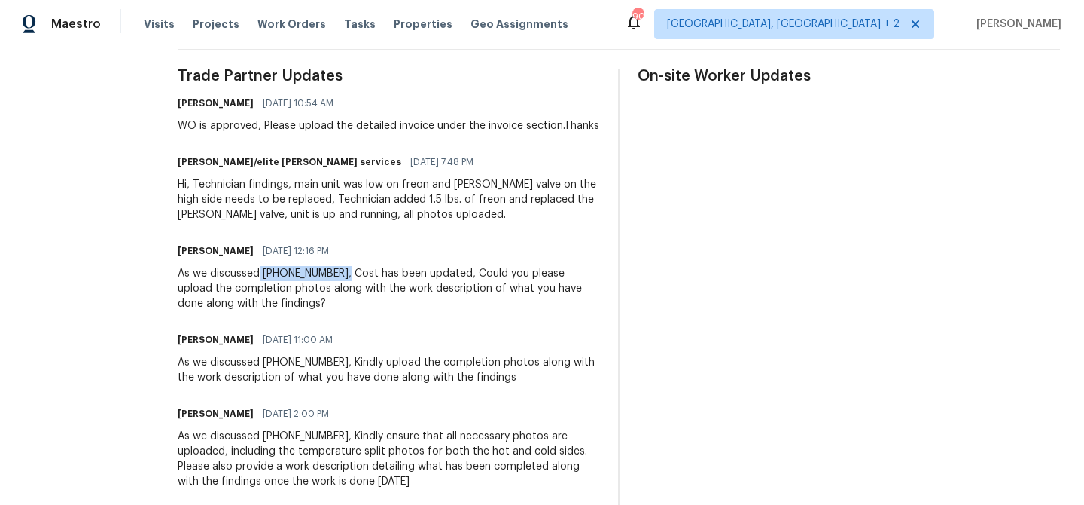
drag, startPoint x: 369, startPoint y: 288, endPoint x: 289, endPoint y: 288, distance: 79.8
click at [289, 288] on div "As we discussed [PHONE_NUMBER], Cost has been updated, Could you please upload …" at bounding box center [389, 288] width 422 height 45
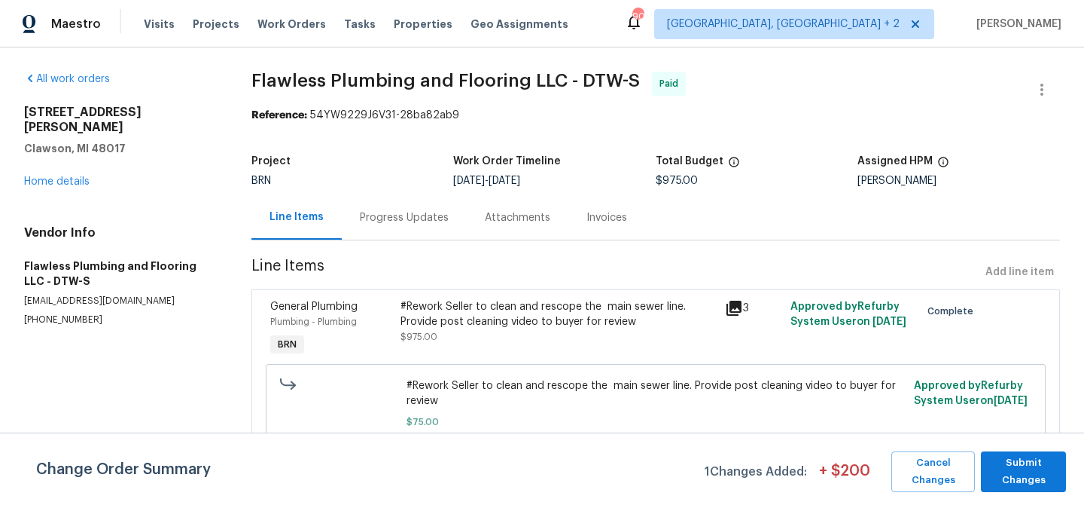
click at [412, 200] on div "Progress Updates" at bounding box center [404, 217] width 125 height 44
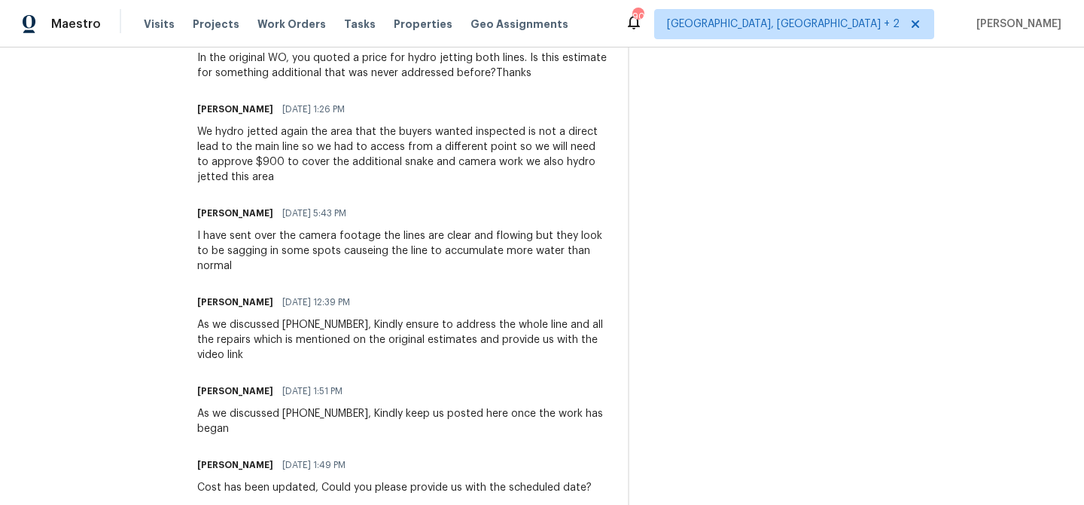
scroll to position [1264, 0]
drag, startPoint x: 377, startPoint y: 303, endPoint x: 301, endPoint y: 304, distance: 76.1
click at [301, 316] on div "As we discussed [PHONE_NUMBER], Kindly ensure to address the whole line and all…" at bounding box center [403, 338] width 413 height 45
copy div "[PHONE_NUMBER],"
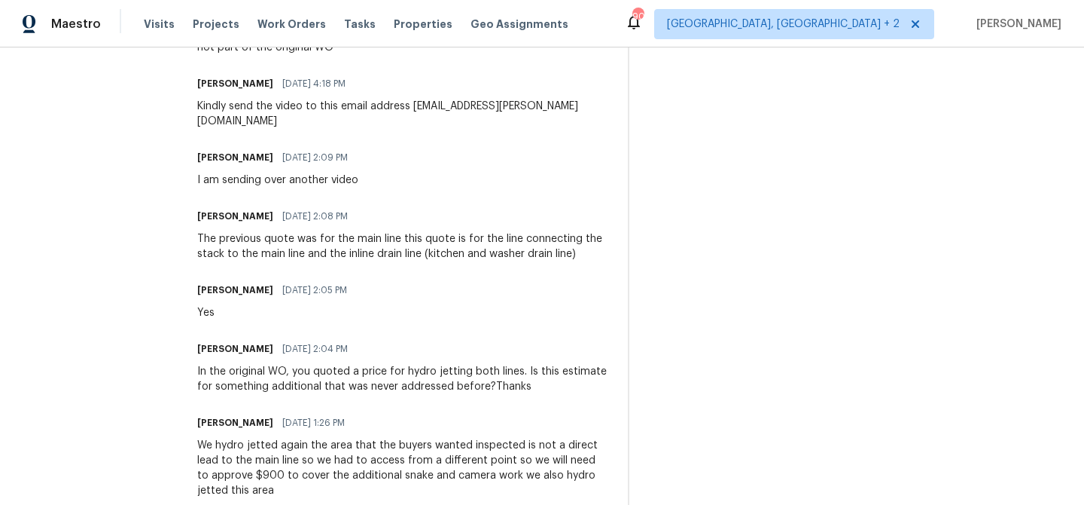
scroll to position [930, 0]
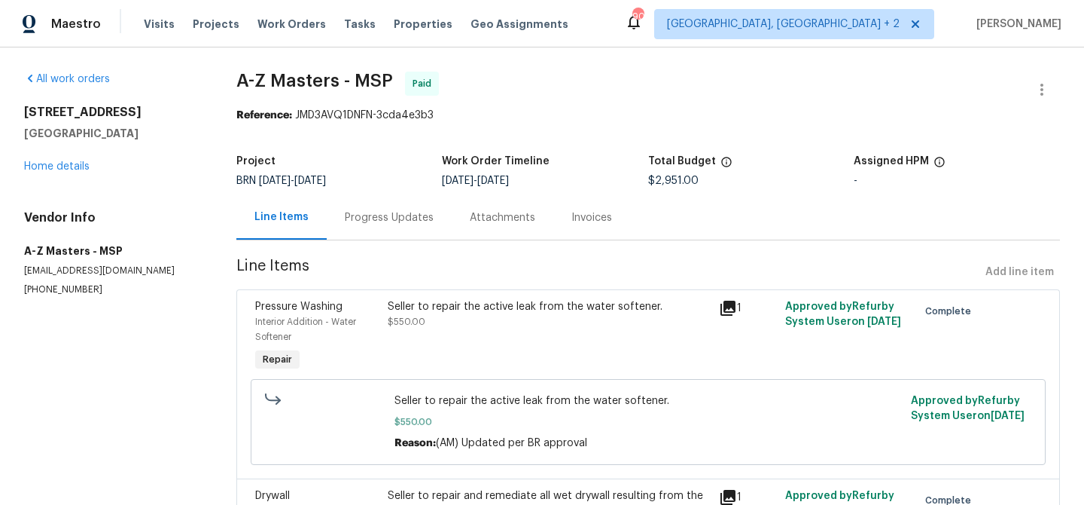
click at [401, 216] on div "Progress Updates" at bounding box center [389, 217] width 89 height 15
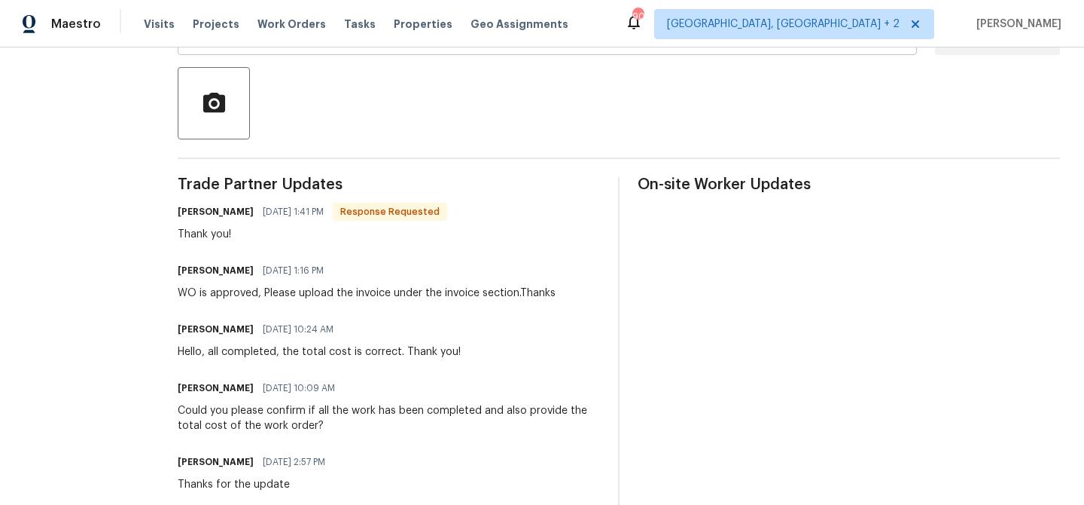
scroll to position [340, 0]
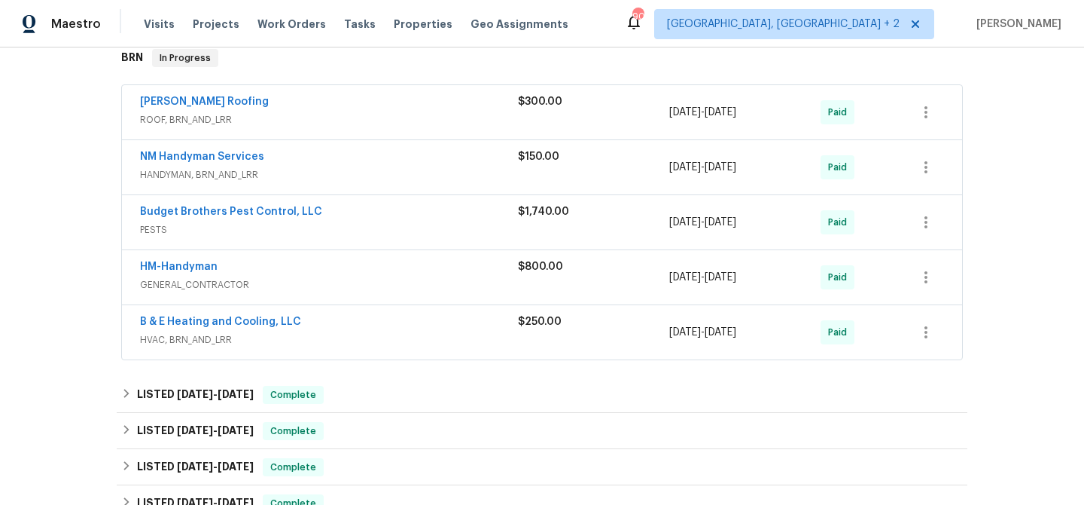
scroll to position [322, 0]
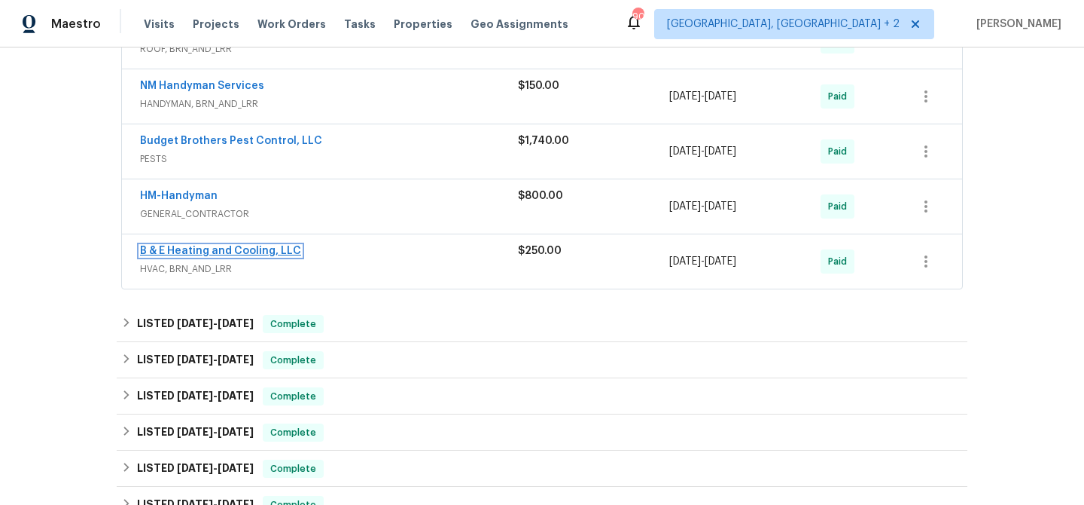
click at [165, 250] on link "B & E Heating and Cooling, LLC" at bounding box center [220, 250] width 161 height 11
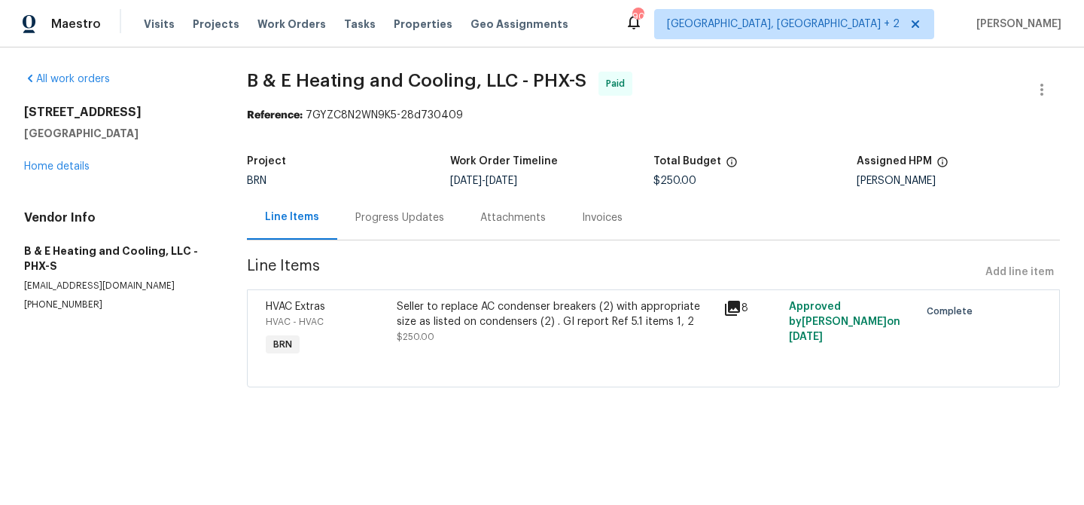
click at [389, 212] on div "Progress Updates" at bounding box center [399, 217] width 89 height 15
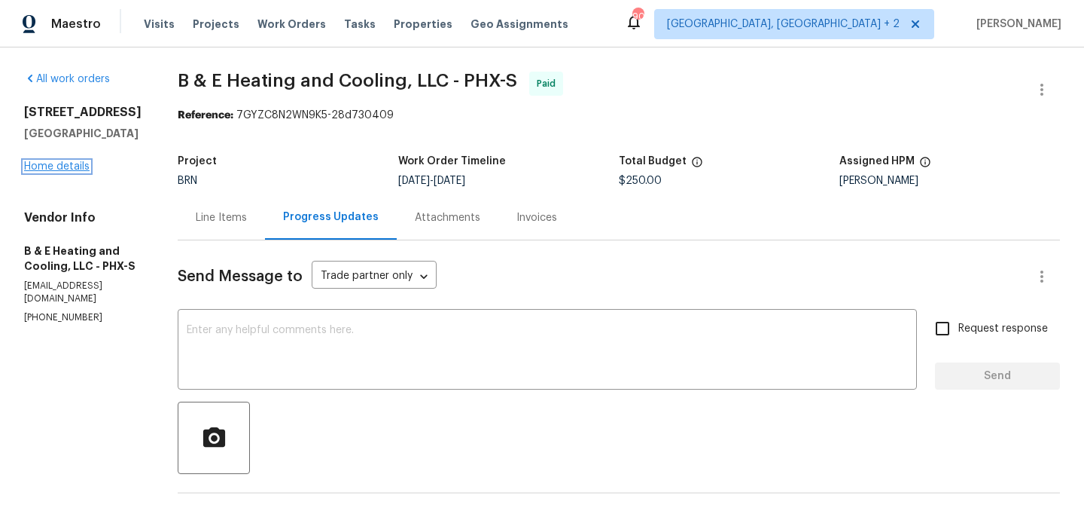
click at [63, 167] on link "Home details" at bounding box center [57, 166] width 66 height 11
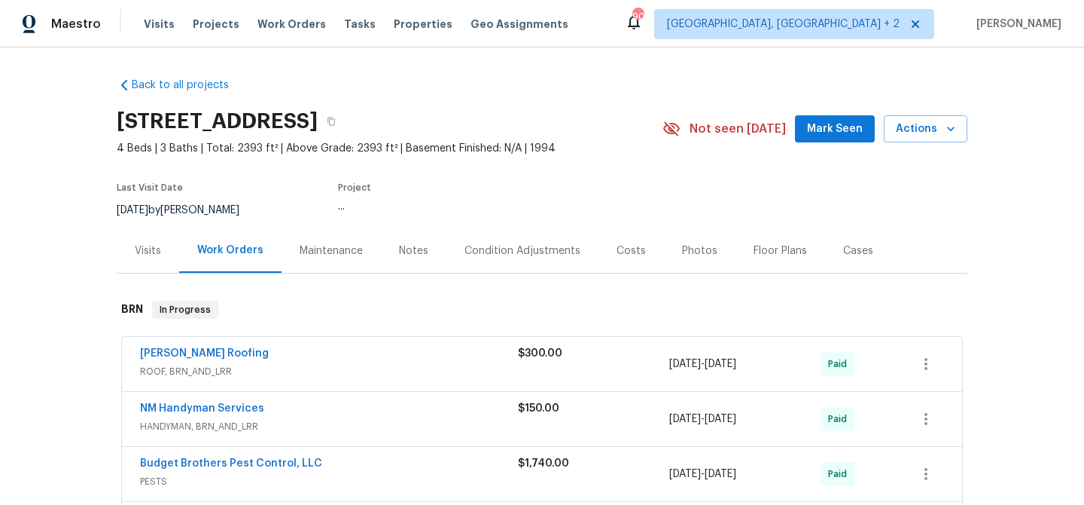
scroll to position [169, 0]
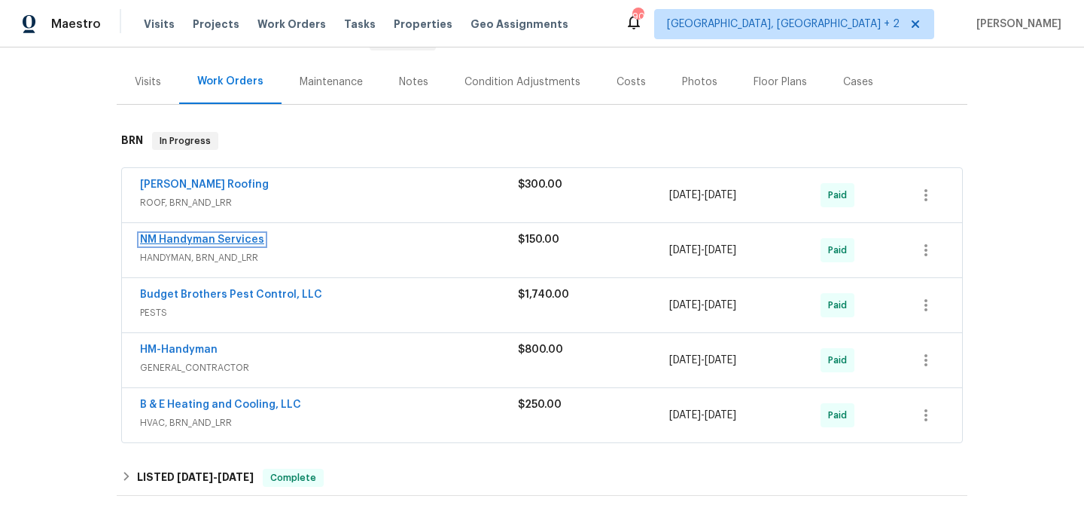
click at [171, 242] on link "NM Handyman Services" at bounding box center [202, 239] width 124 height 11
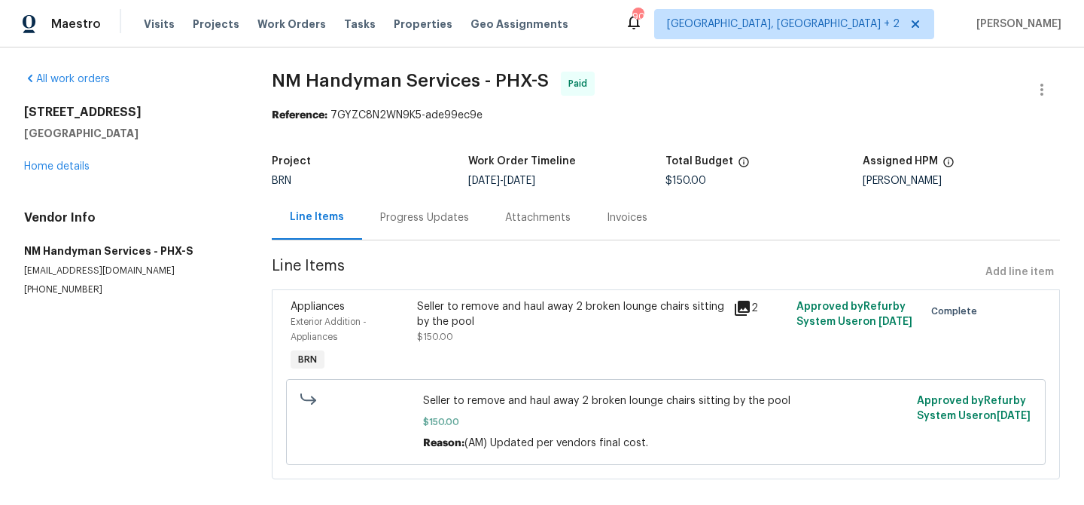
click at [386, 214] on div "Progress Updates" at bounding box center [424, 217] width 89 height 15
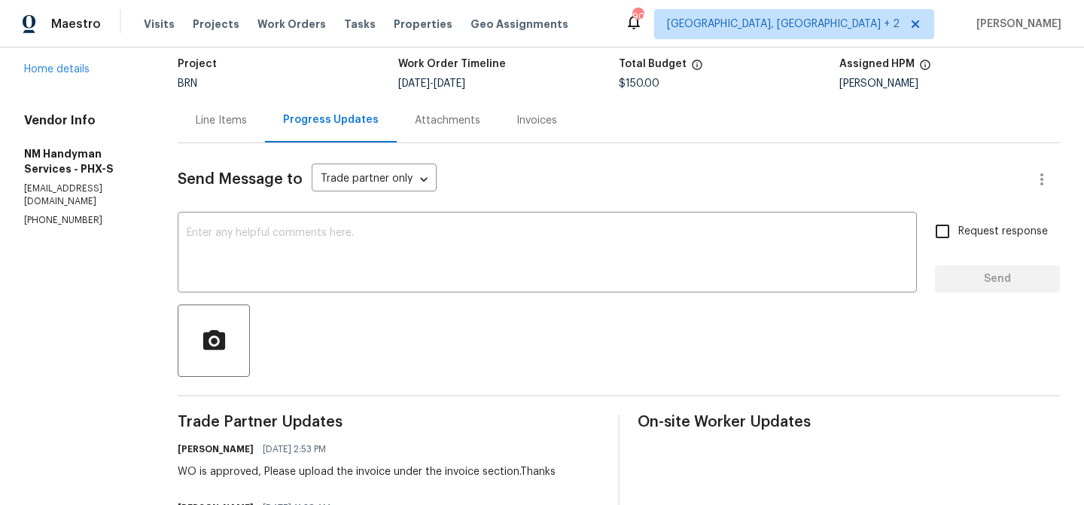
scroll to position [121, 0]
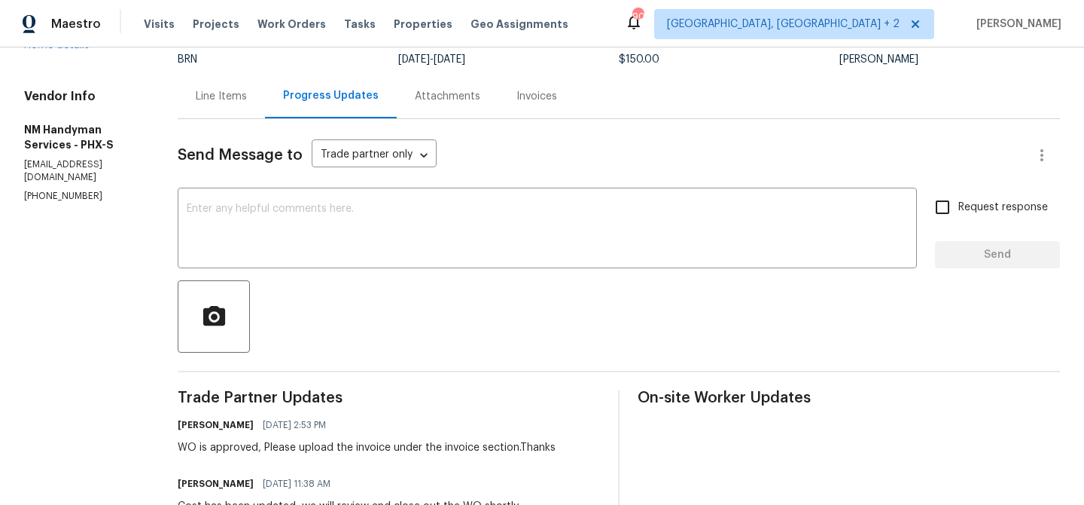
click at [46, 194] on p "(480) 703-5733" at bounding box center [82, 196] width 117 height 13
copy p "(480) 703-5733"
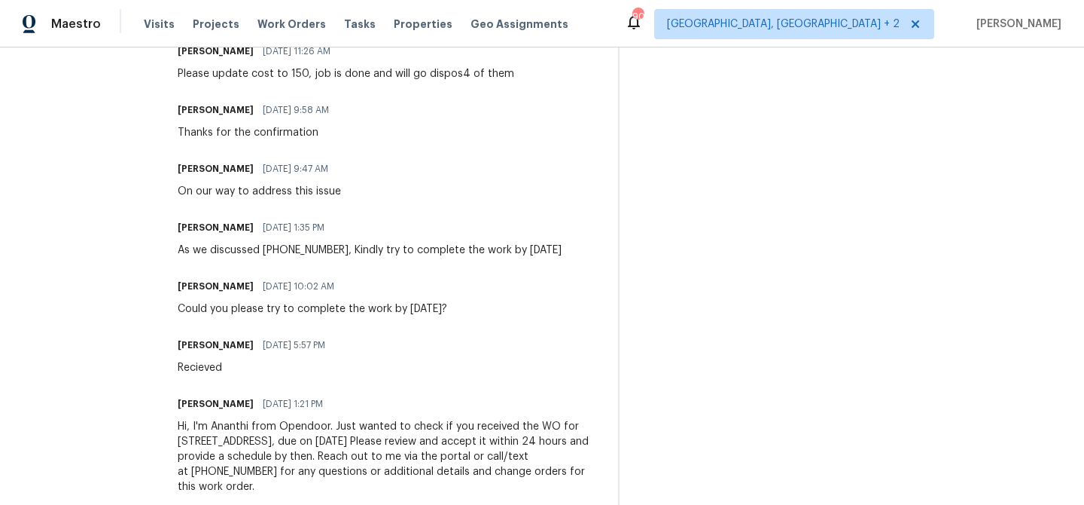
scroll to position [0, 0]
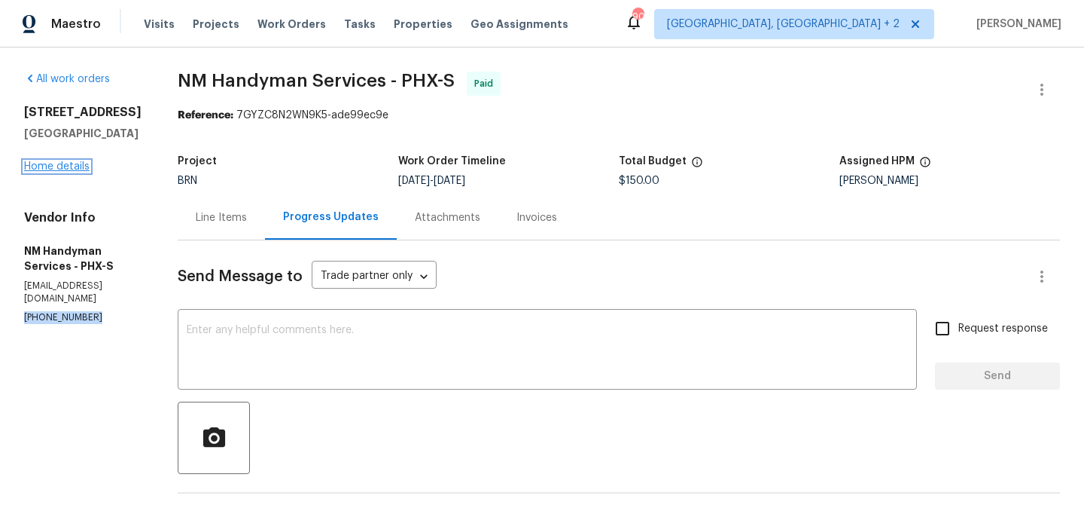
click at [72, 172] on link "Home details" at bounding box center [57, 166] width 66 height 11
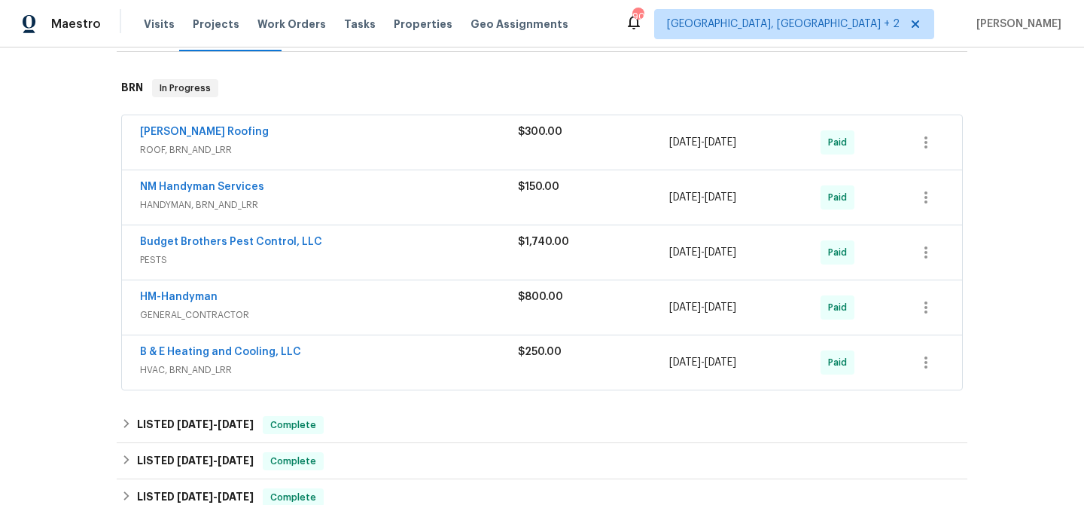
scroll to position [228, 0]
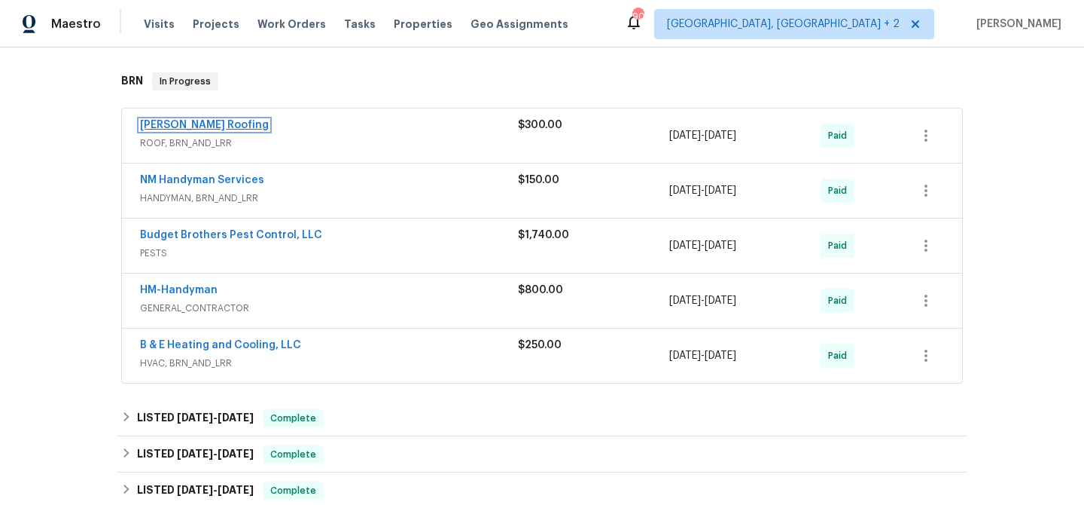
click at [163, 120] on link "Stout Roofing" at bounding box center [204, 125] width 129 height 11
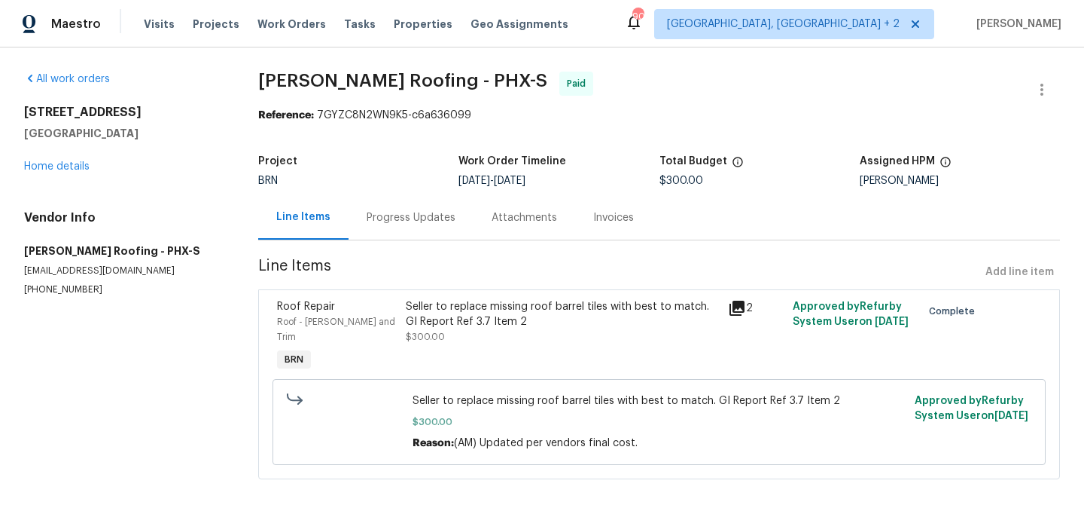
click at [395, 217] on div "Progress Updates" at bounding box center [411, 217] width 89 height 15
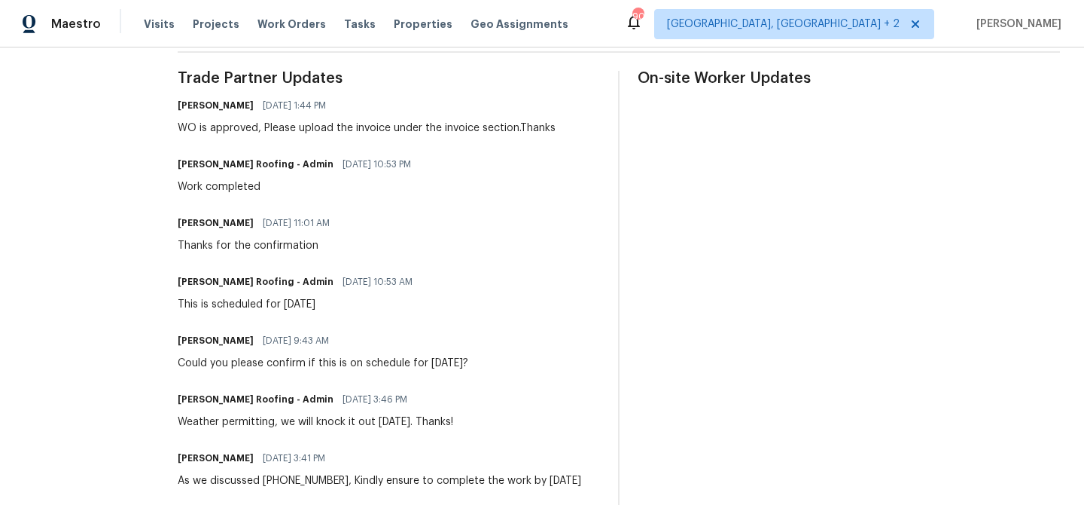
scroll to position [515, 0]
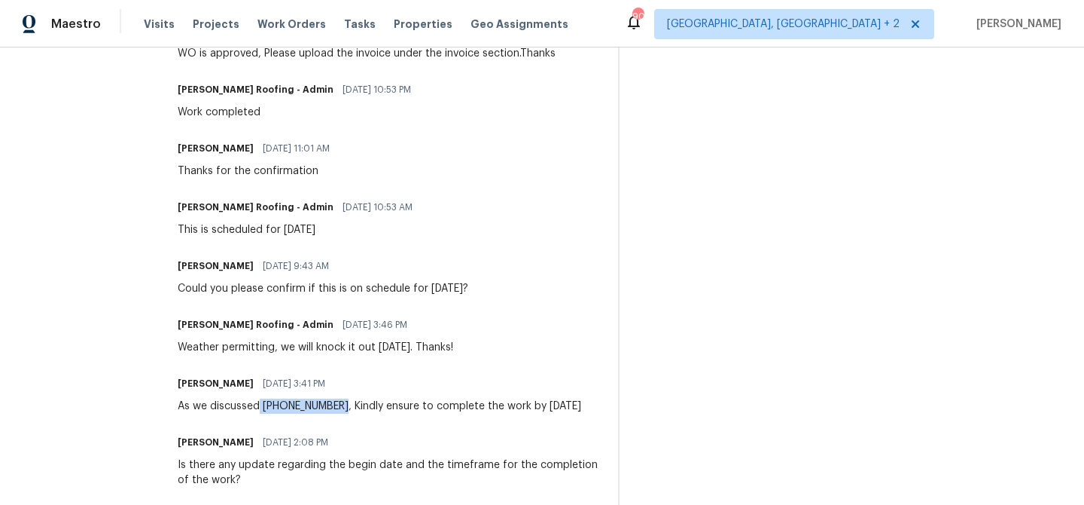
drag, startPoint x: 339, startPoint y: 406, endPoint x: 258, endPoint y: 408, distance: 80.6
click at [258, 408] on div "As we discussed (480) 999-3525, Kindly ensure to complete the work by Tomorrow …" at bounding box center [380, 405] width 404 height 15
copy div "(480) 999-3525"
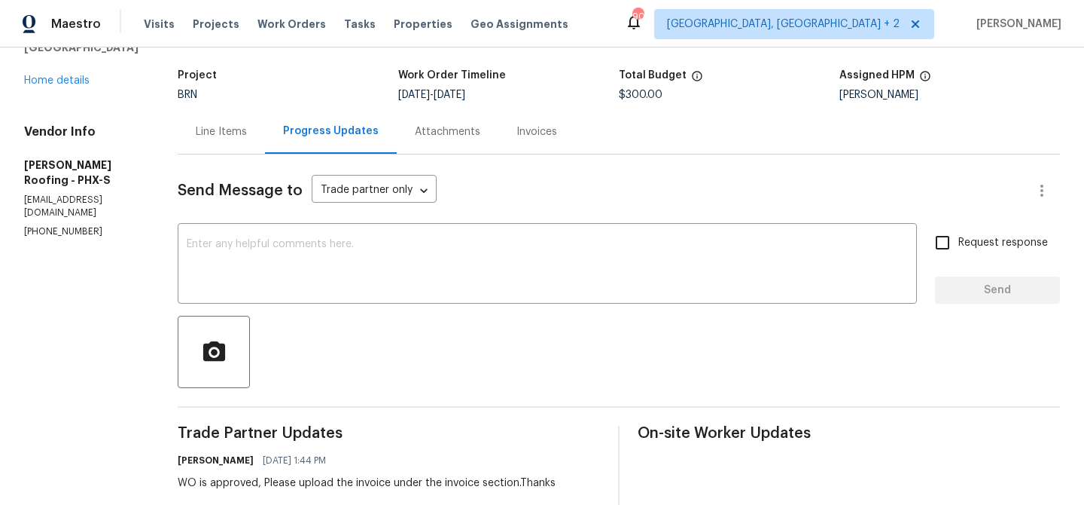
scroll to position [0, 0]
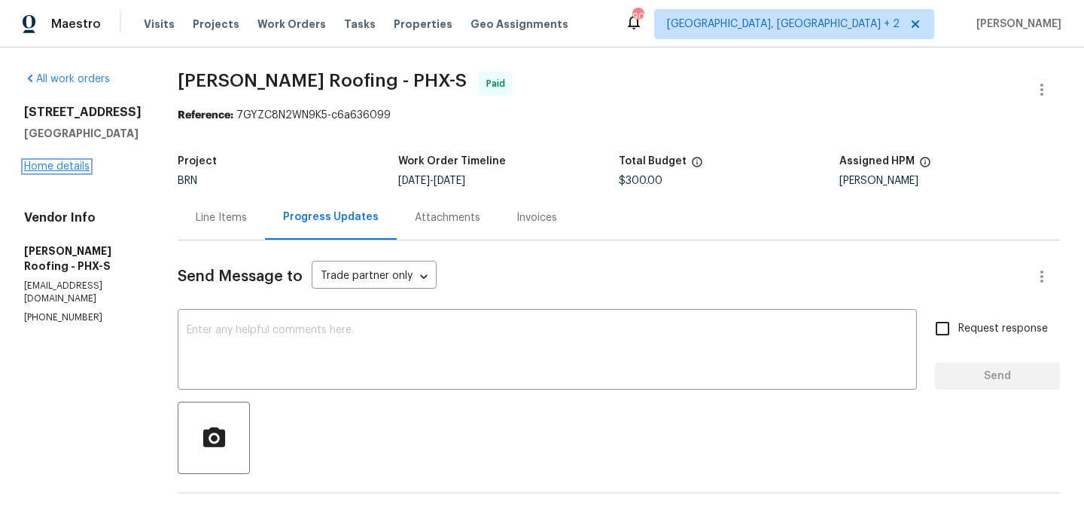
click at [55, 161] on link "Home details" at bounding box center [57, 166] width 66 height 11
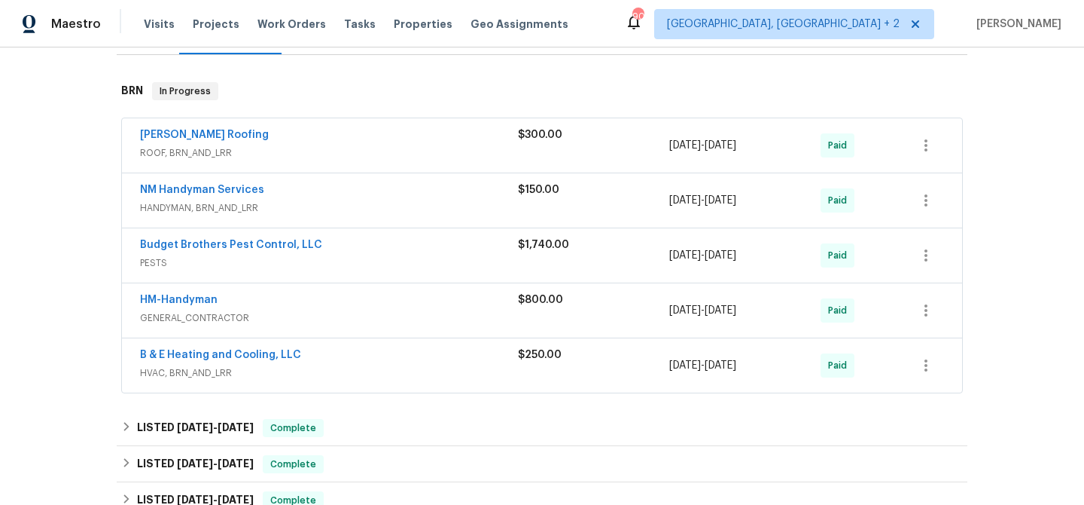
scroll to position [227, 0]
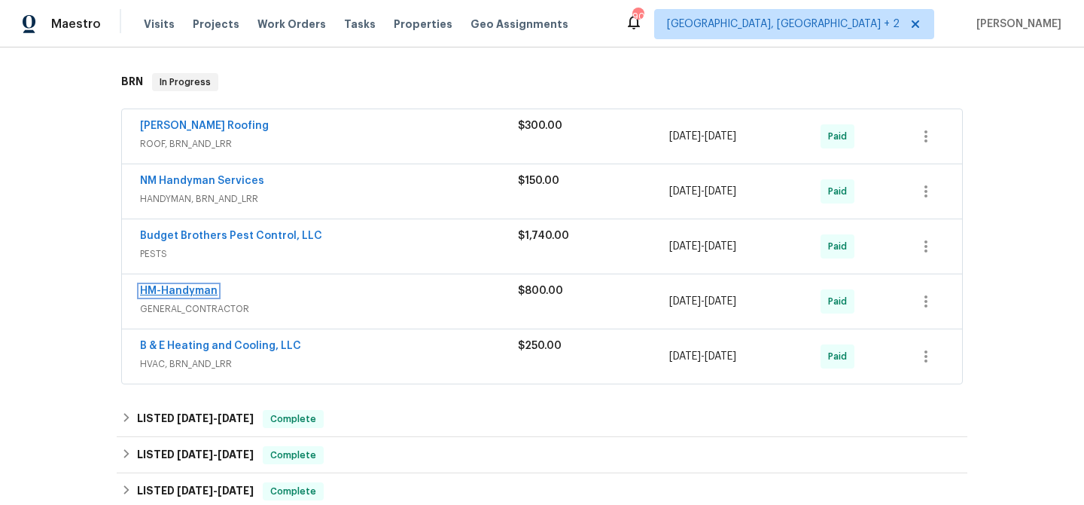
click at [175, 287] on link "HM-Handyman" at bounding box center [179, 290] width 78 height 11
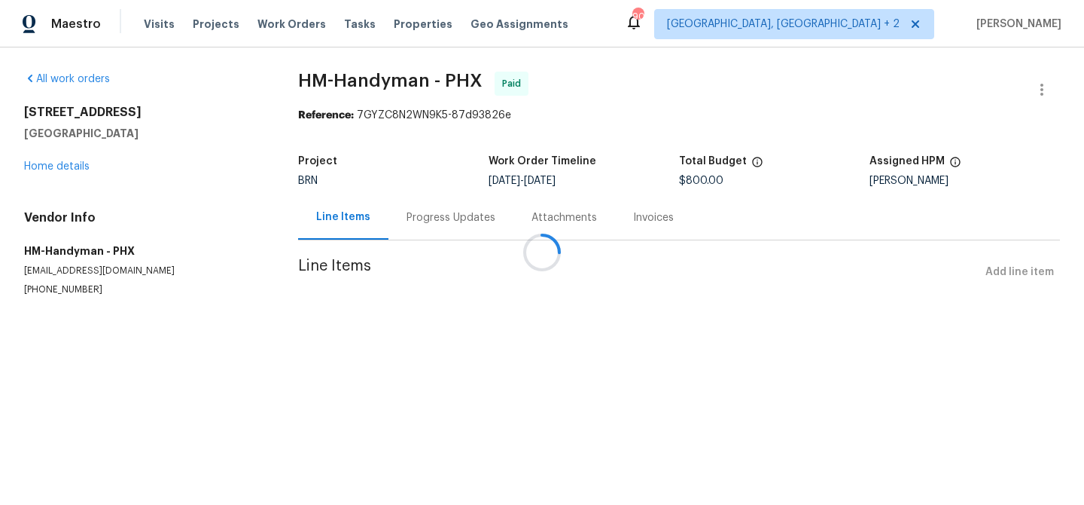
click at [423, 214] on div at bounding box center [542, 252] width 1084 height 505
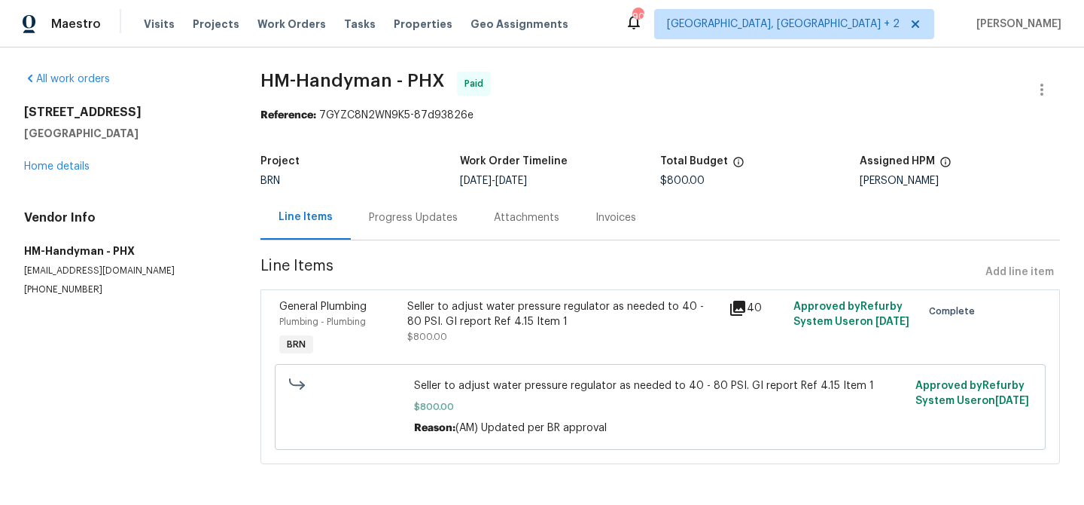
click at [415, 214] on div "Progress Updates" at bounding box center [413, 217] width 89 height 15
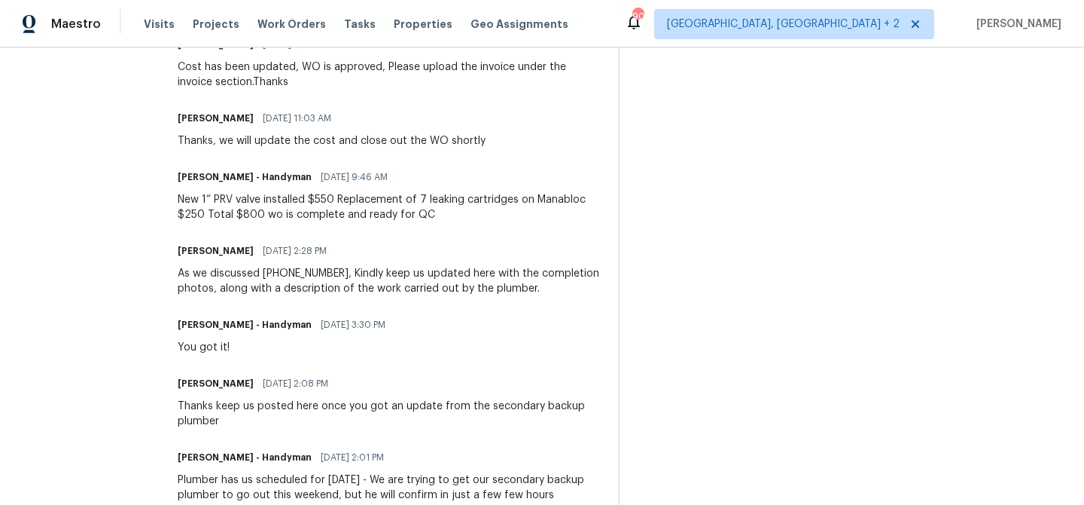
scroll to position [500, 0]
drag, startPoint x: 349, startPoint y: 274, endPoint x: 275, endPoint y: 277, distance: 74.6
click at [276, 276] on div "As we discussed (480) 737-2028, Kindly keep us updated here with the completion…" at bounding box center [389, 282] width 422 height 30
copy div "(480) 737-2028"
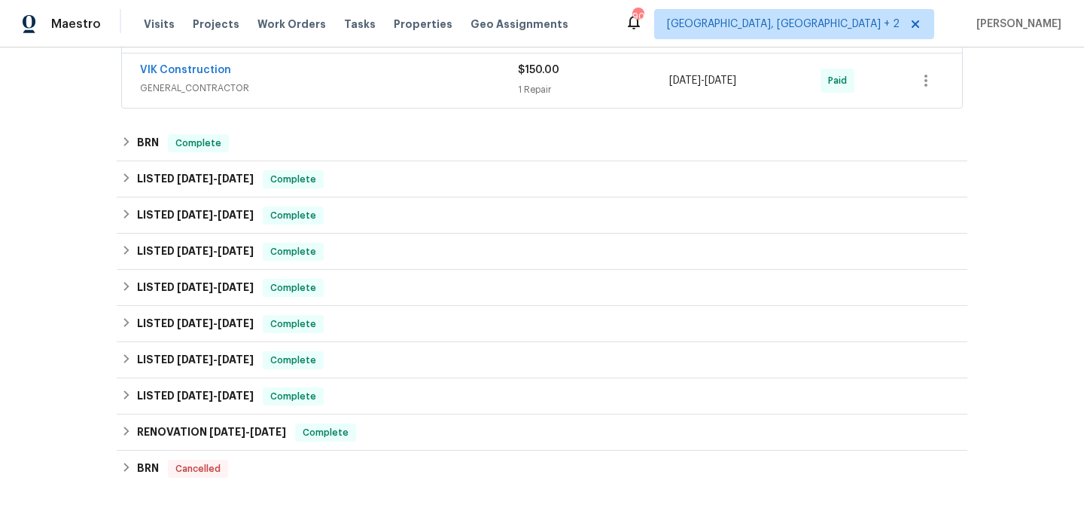
scroll to position [538, 0]
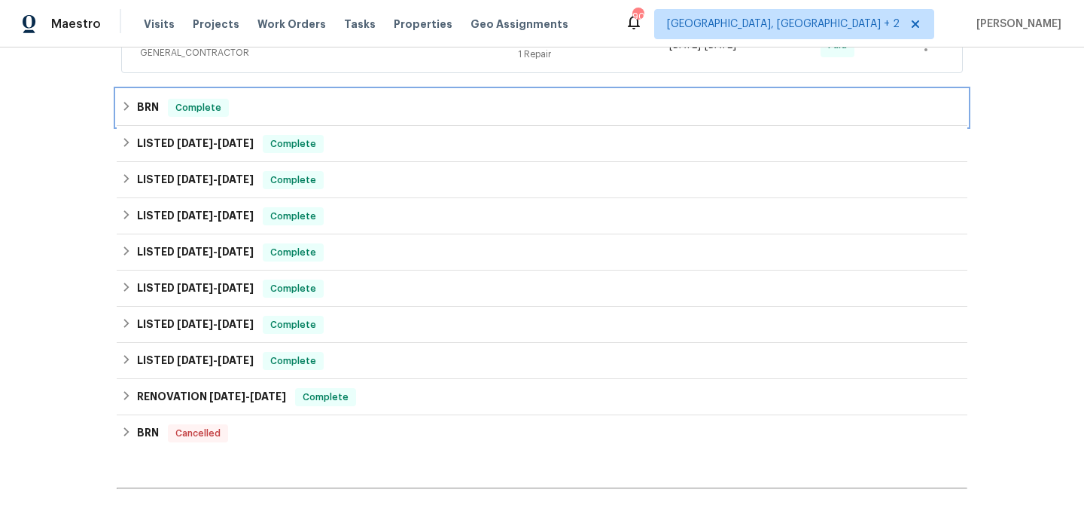
click at [158, 113] on h6 "BRN" at bounding box center [148, 108] width 22 height 18
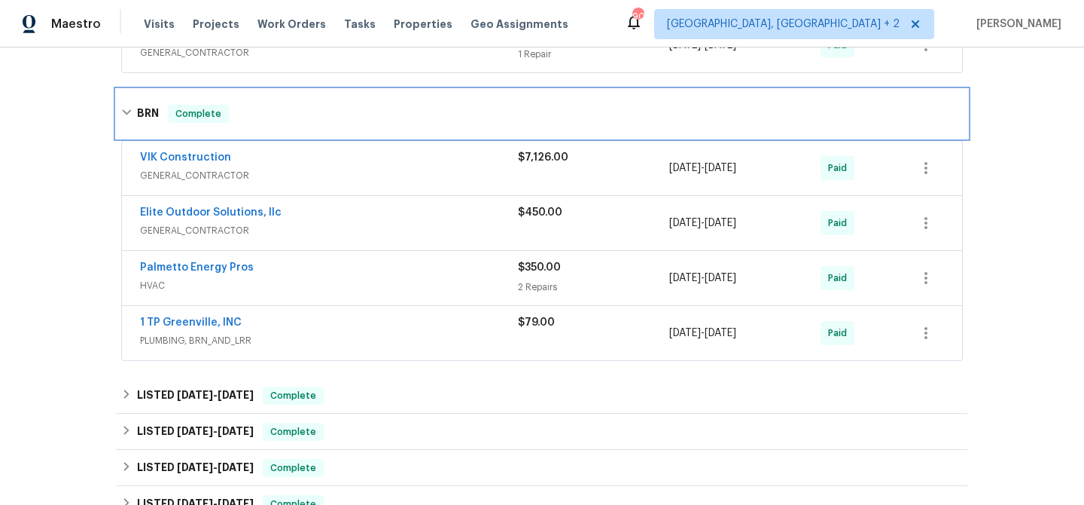
scroll to position [551, 0]
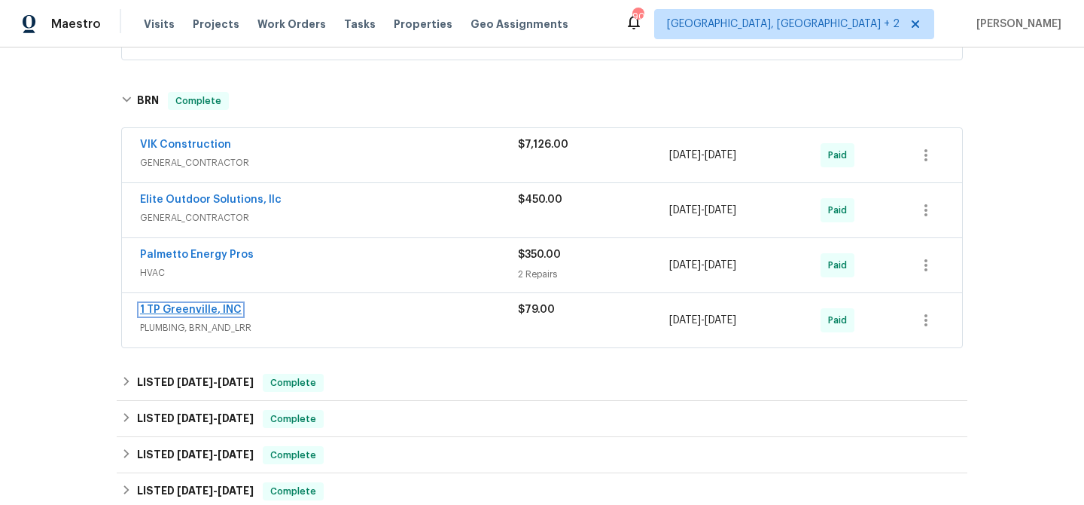
click at [172, 311] on link "1 TP Greenville, INC" at bounding box center [191, 309] width 102 height 11
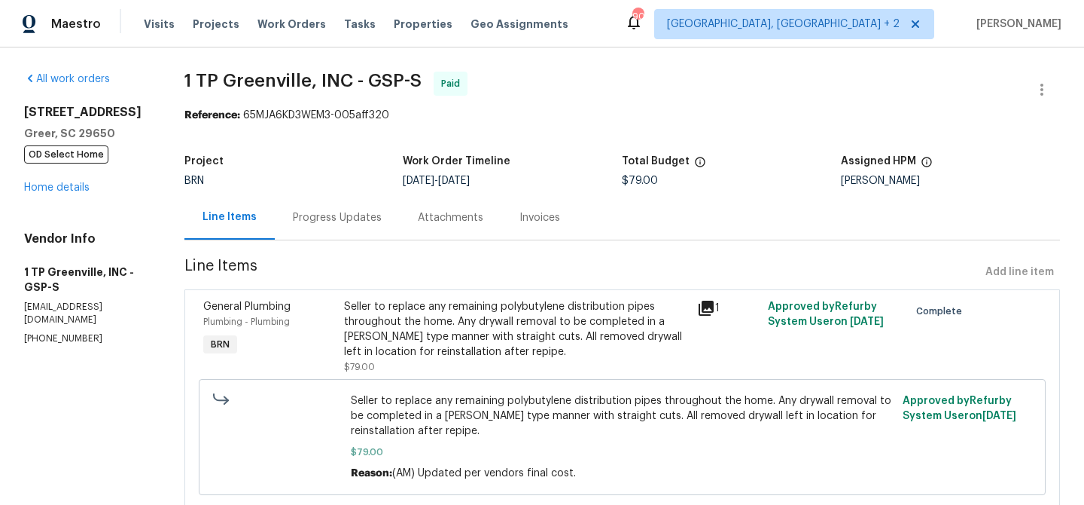
click at [360, 205] on div "Progress Updates" at bounding box center [337, 217] width 125 height 44
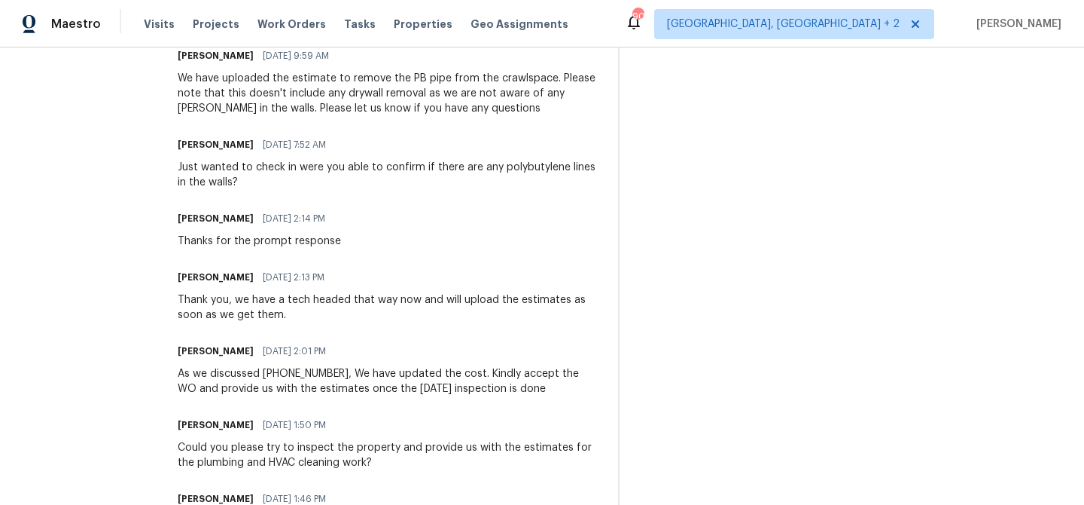
scroll to position [1103, 0]
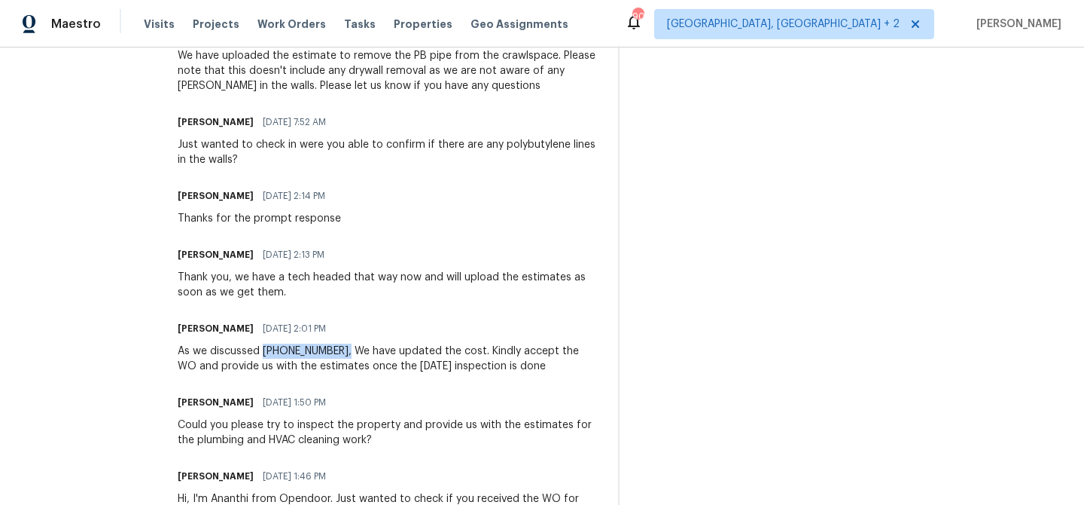
drag, startPoint x: 331, startPoint y: 337, endPoint x: 255, endPoint y: 337, distance: 76.1
click at [255, 343] on div "As we discussed [PHONE_NUMBER], We have updated the cost. Kindly accept the WO …" at bounding box center [389, 358] width 422 height 30
copy div "[PHONE_NUMBER],"
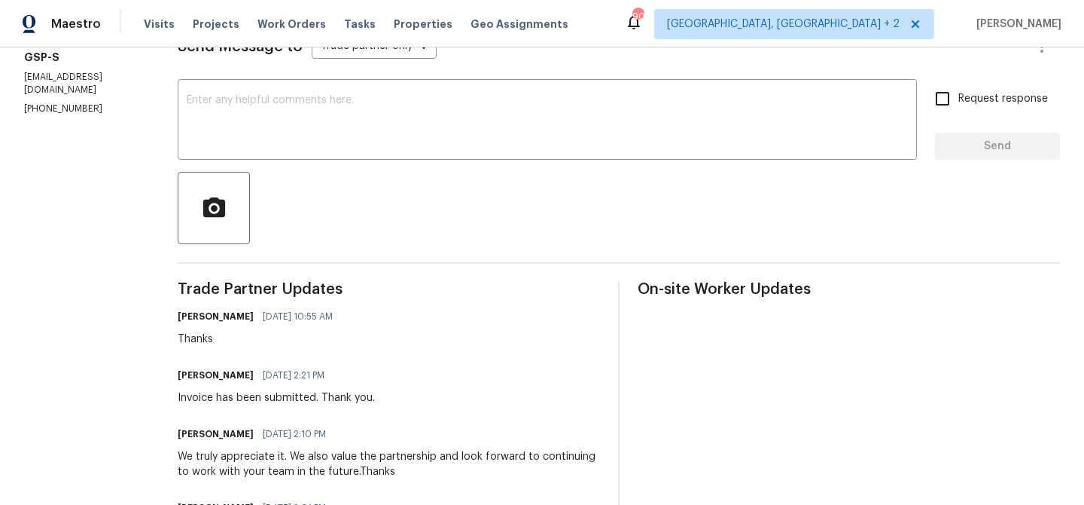
scroll to position [0, 0]
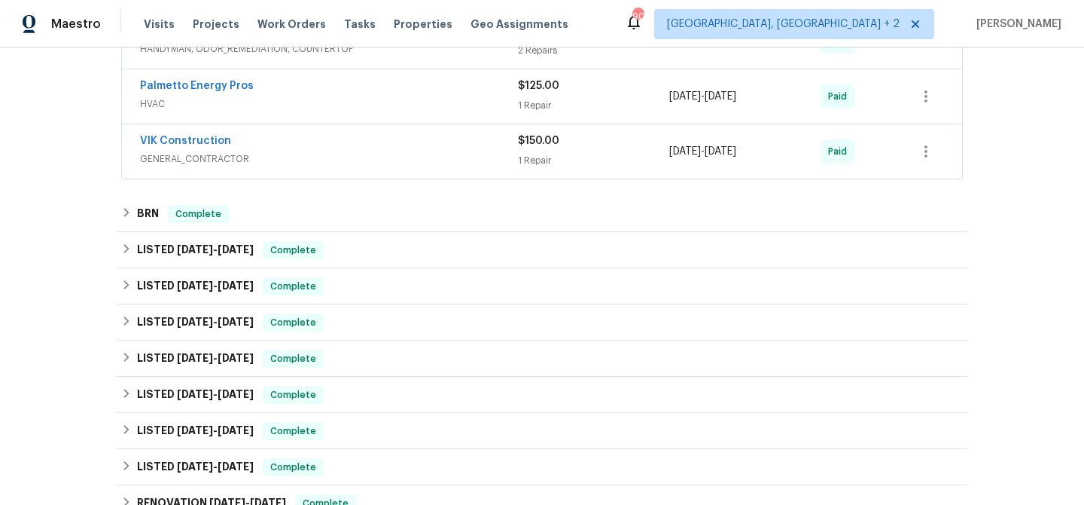
scroll to position [437, 0]
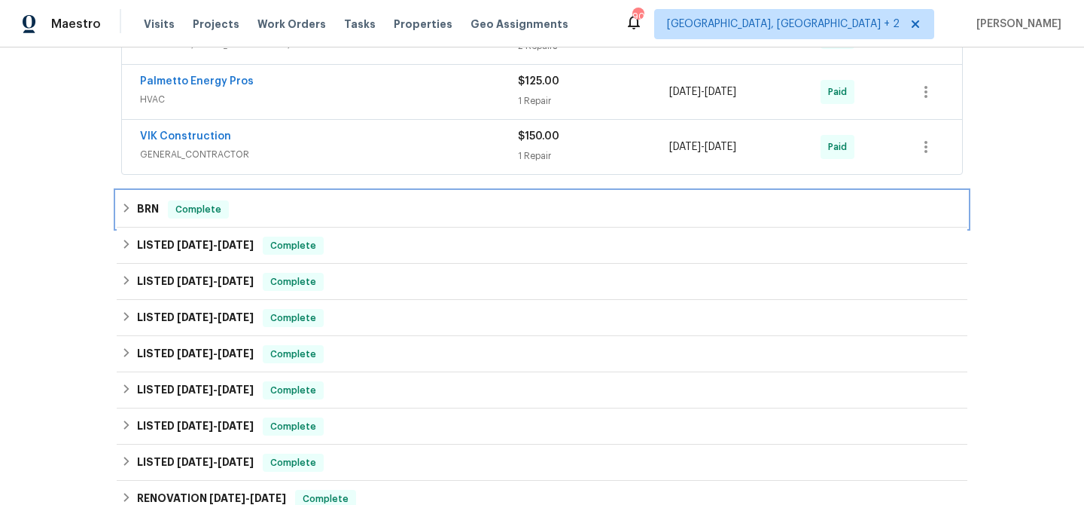
click at [155, 204] on h6 "BRN" at bounding box center [148, 209] width 22 height 18
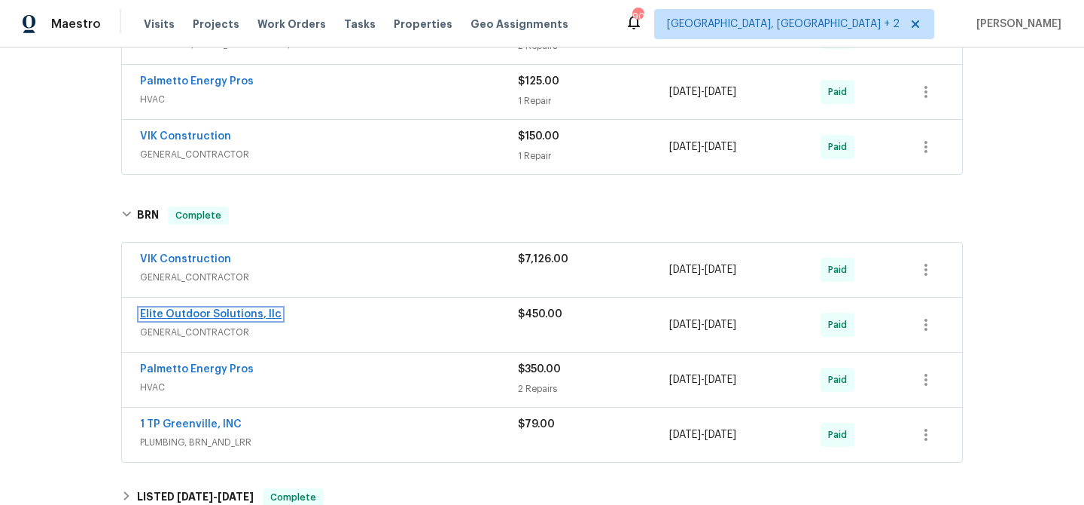
click at [192, 312] on link "Elite Outdoor Solutions, llc" at bounding box center [211, 314] width 142 height 11
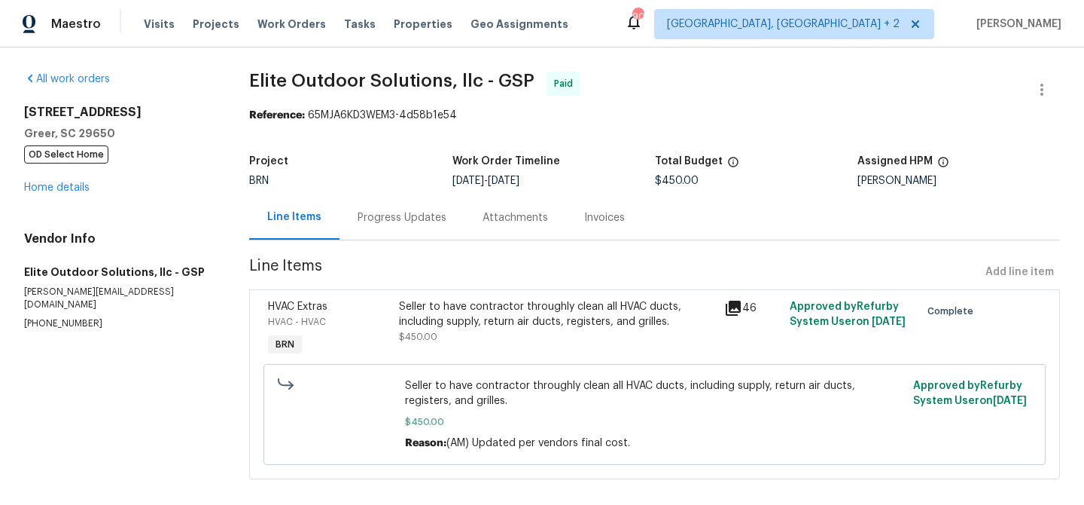
click at [391, 221] on div "Progress Updates" at bounding box center [402, 217] width 89 height 15
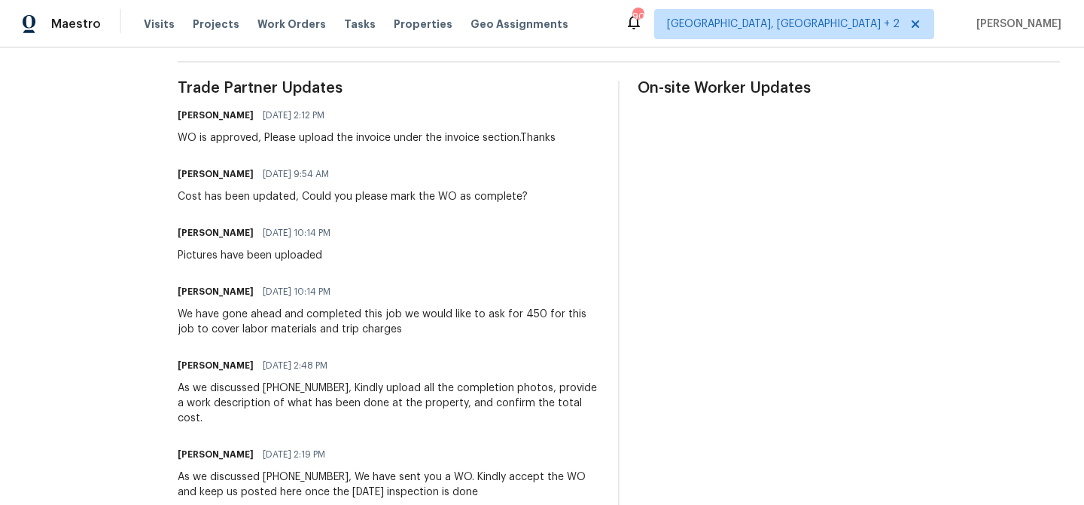
scroll to position [572, 0]
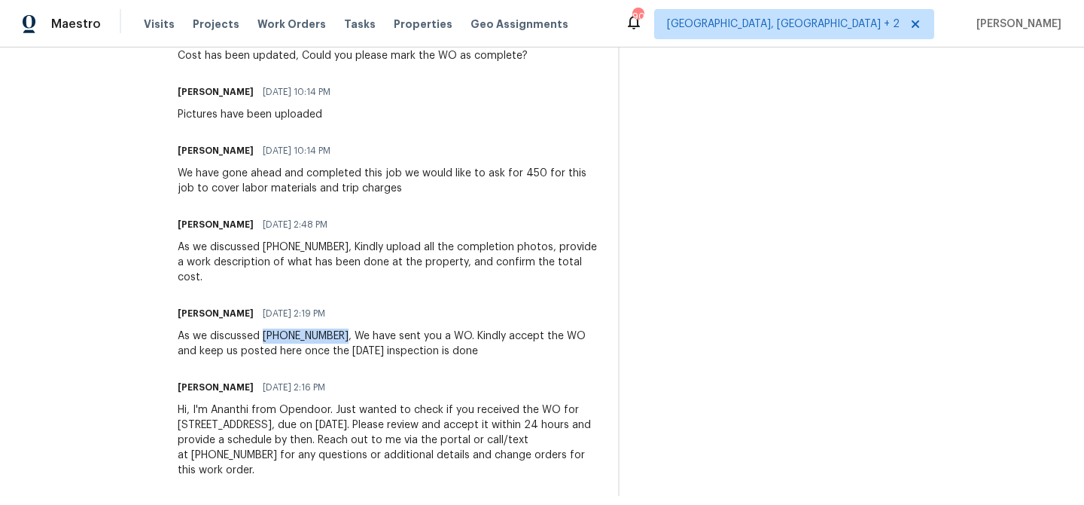
drag, startPoint x: 331, startPoint y: 323, endPoint x: 255, endPoint y: 321, distance: 76.1
click at [255, 328] on div "As we discussed [PHONE_NUMBER], We have sent you a WO. Kindly accept the WO and…" at bounding box center [389, 343] width 422 height 30
copy div "[PHONE_NUMBER]"
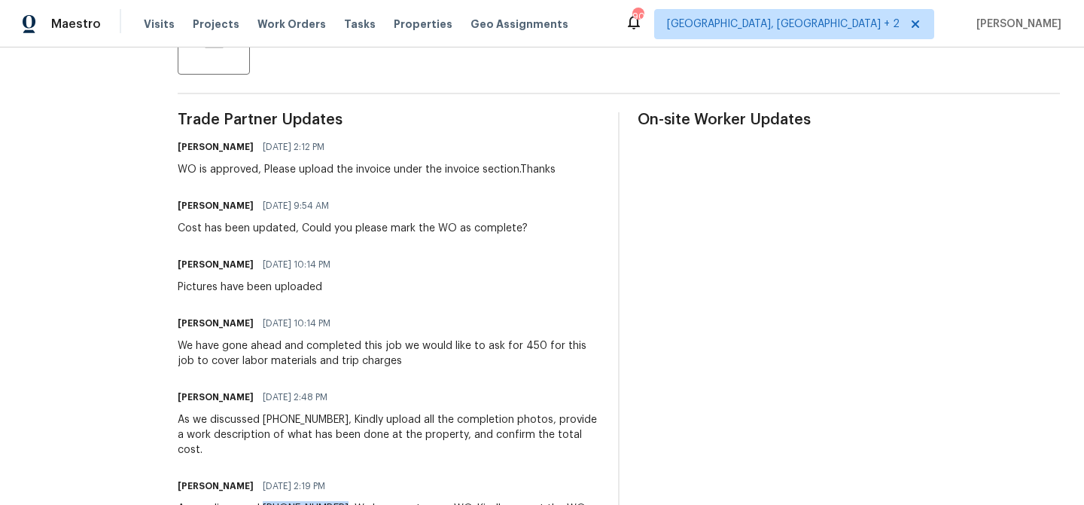
scroll to position [0, 0]
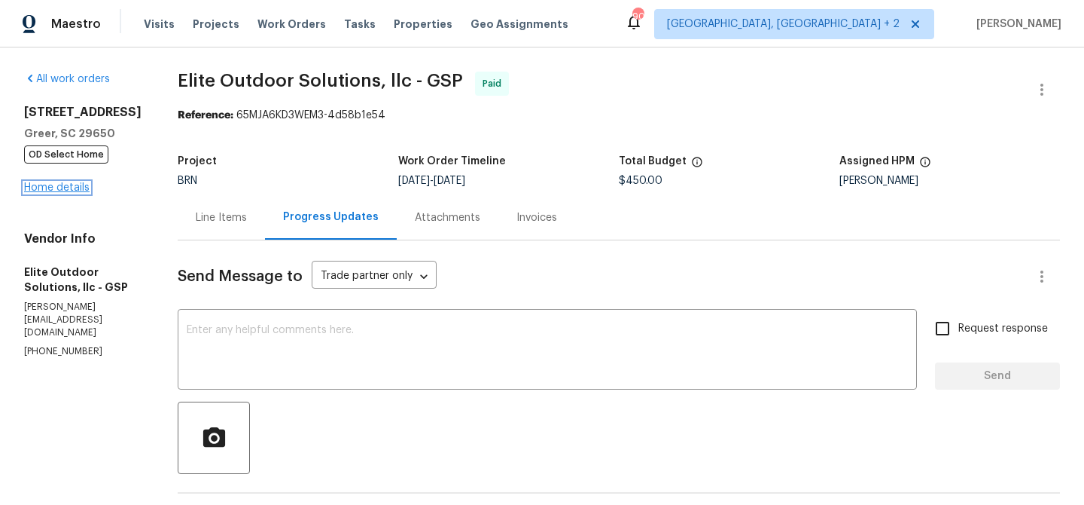
click at [57, 184] on link "Home details" at bounding box center [57, 187] width 66 height 11
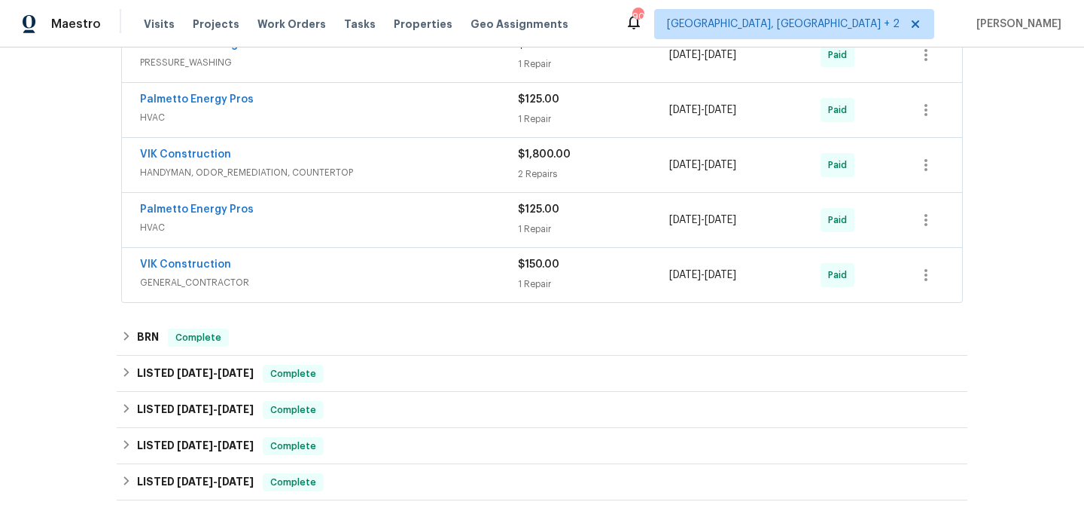
scroll to position [400, 0]
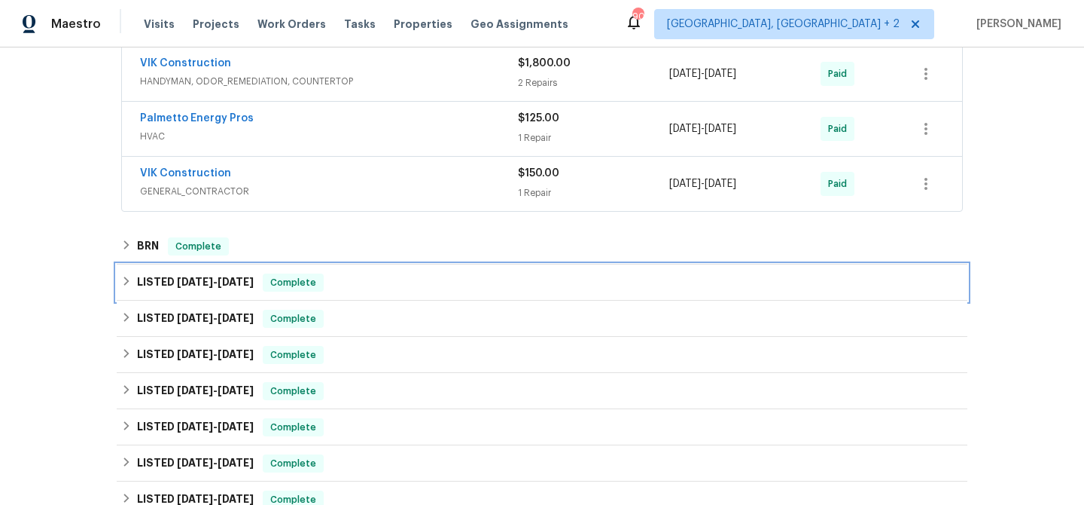
click at [168, 264] on div "LISTED [DATE] - [DATE] Complete" at bounding box center [542, 282] width 851 height 36
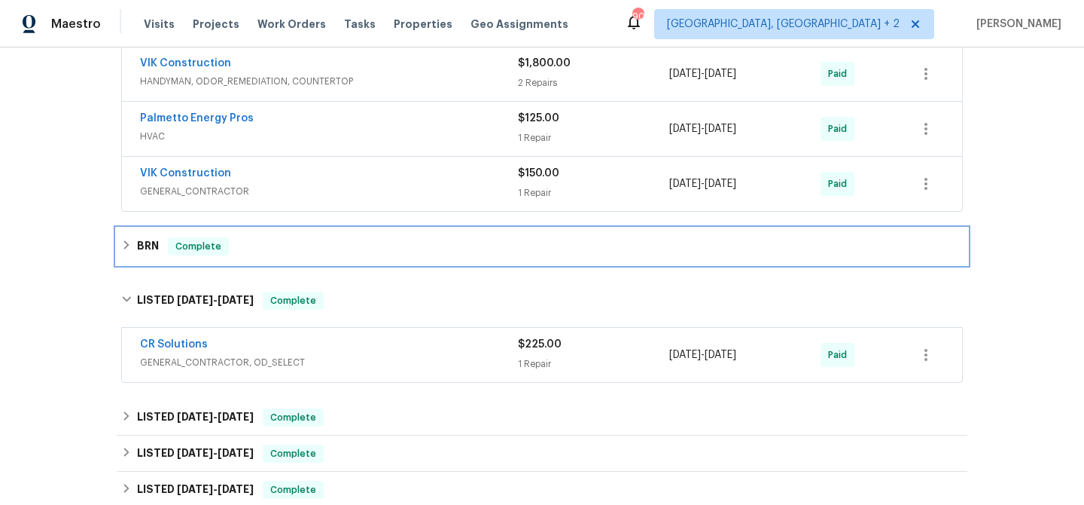
click at [161, 256] on div "BRN Complete" at bounding box center [542, 246] width 851 height 36
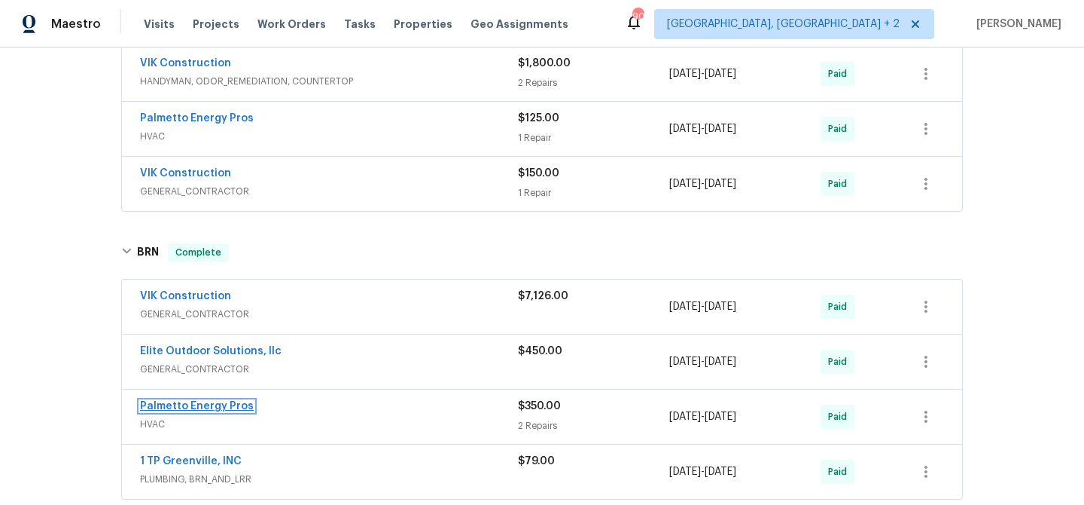
click at [175, 403] on link "Palmetto Energy Pros" at bounding box center [197, 406] width 114 height 11
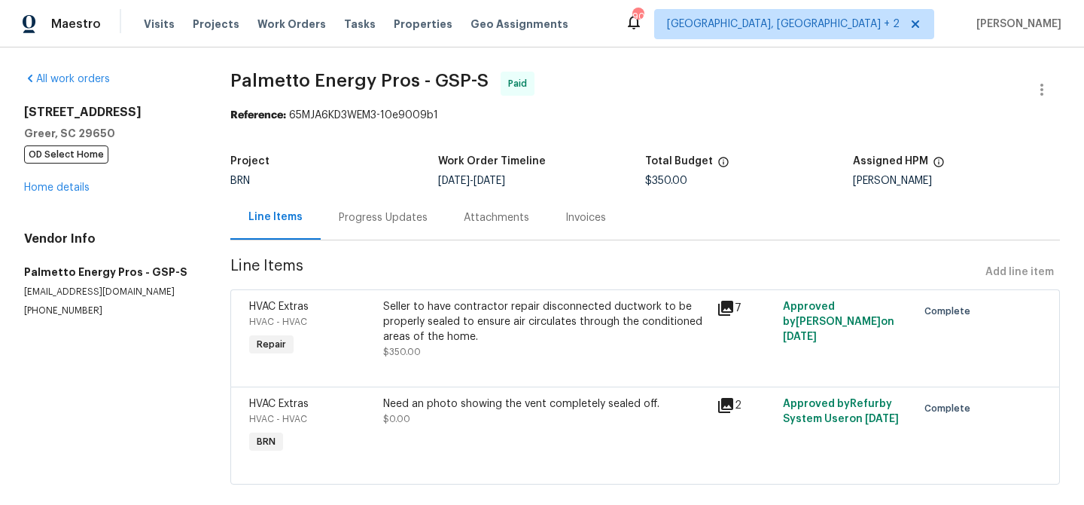
click at [372, 223] on div "Progress Updates" at bounding box center [383, 217] width 89 height 15
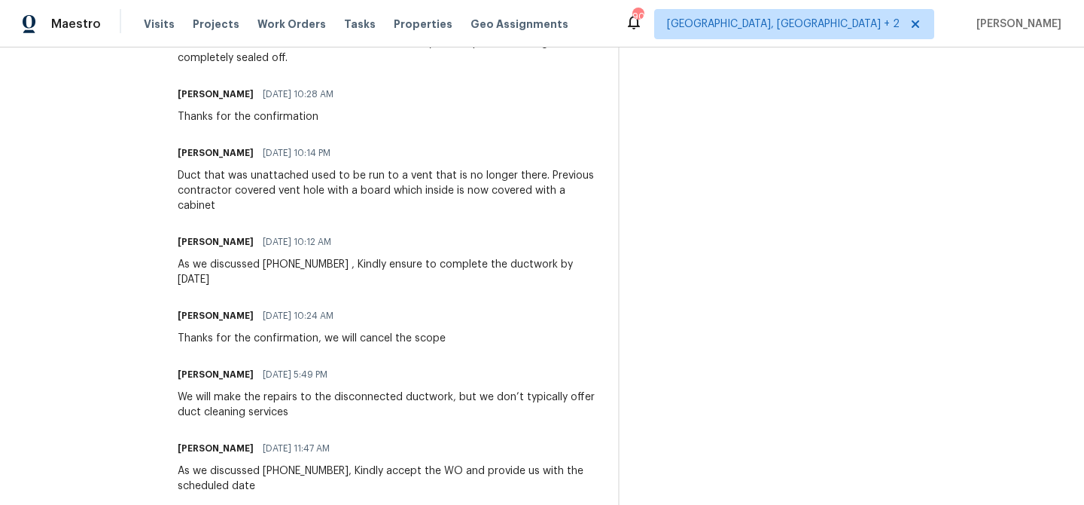
scroll to position [676, 0]
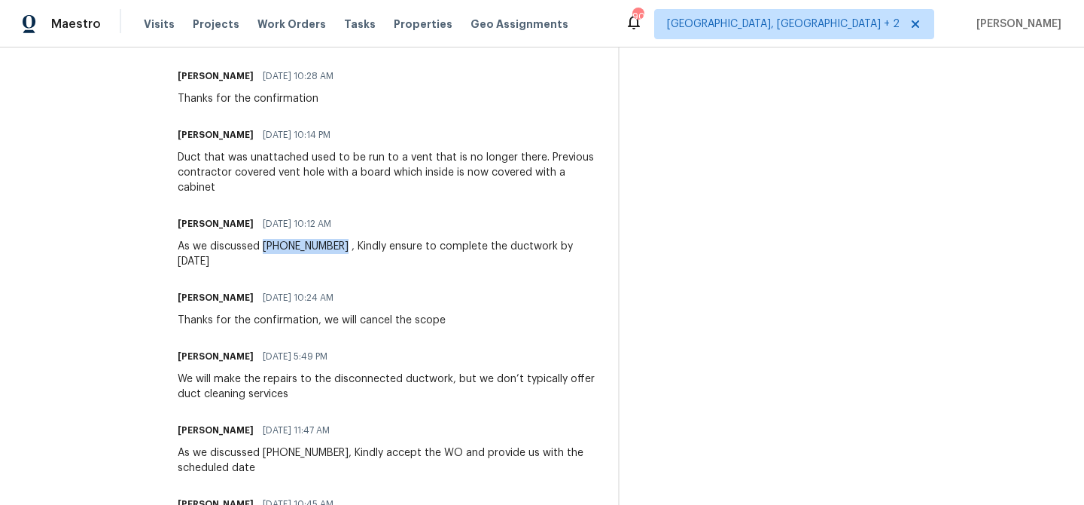
drag, startPoint x: 343, startPoint y: 248, endPoint x: 269, endPoint y: 246, distance: 74.6
click at [269, 246] on div "As we discussed [PHONE_NUMBER] , Kindly ensure to complete the ductwork by [DAT…" at bounding box center [389, 254] width 422 height 30
copy div "[PHONE_NUMBER]"
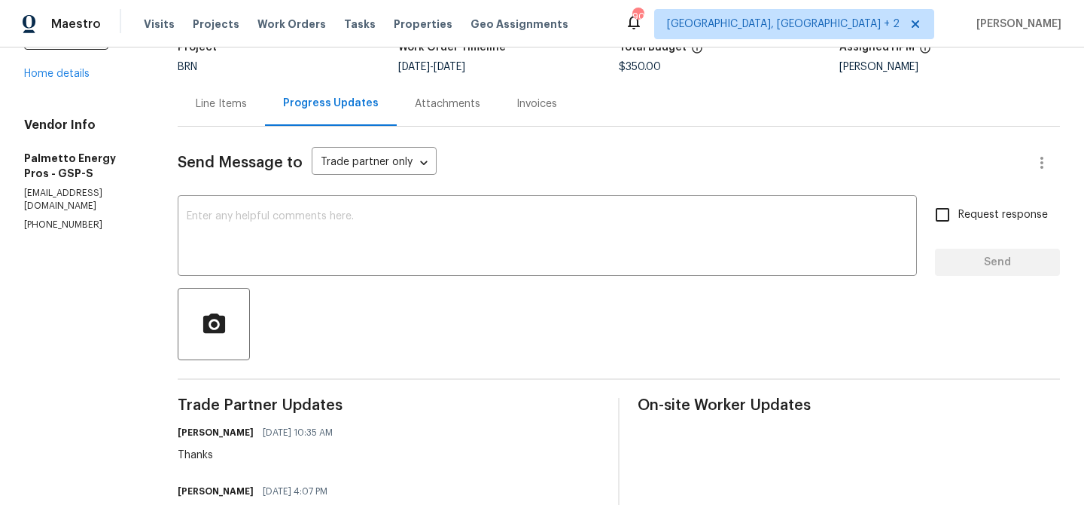
scroll to position [0, 0]
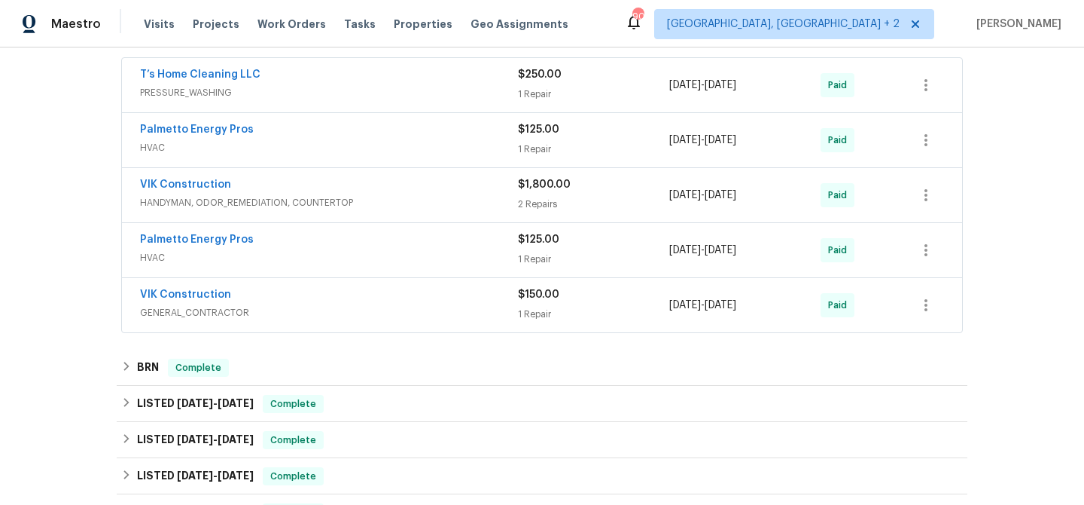
scroll to position [373, 0]
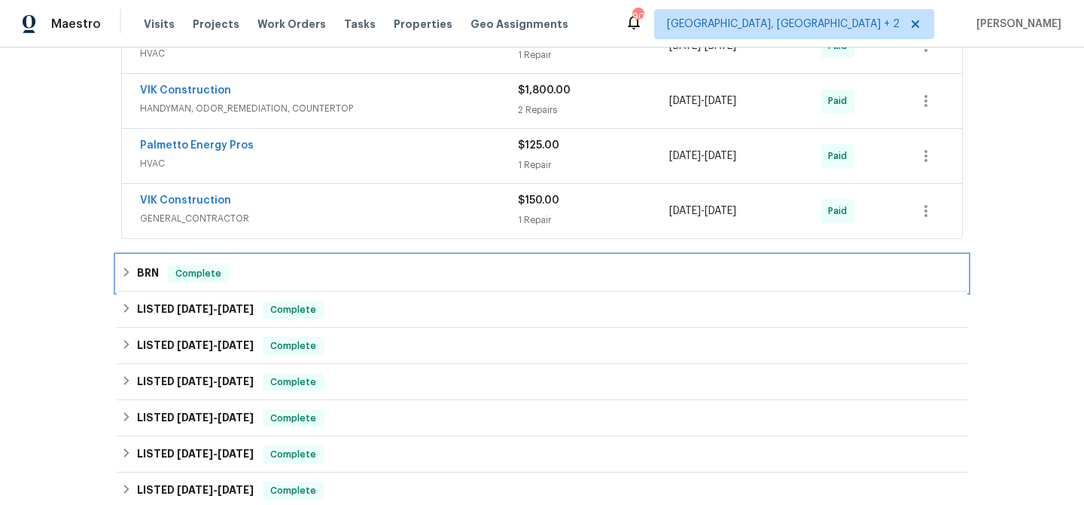
click at [145, 272] on h6 "BRN" at bounding box center [148, 273] width 22 height 18
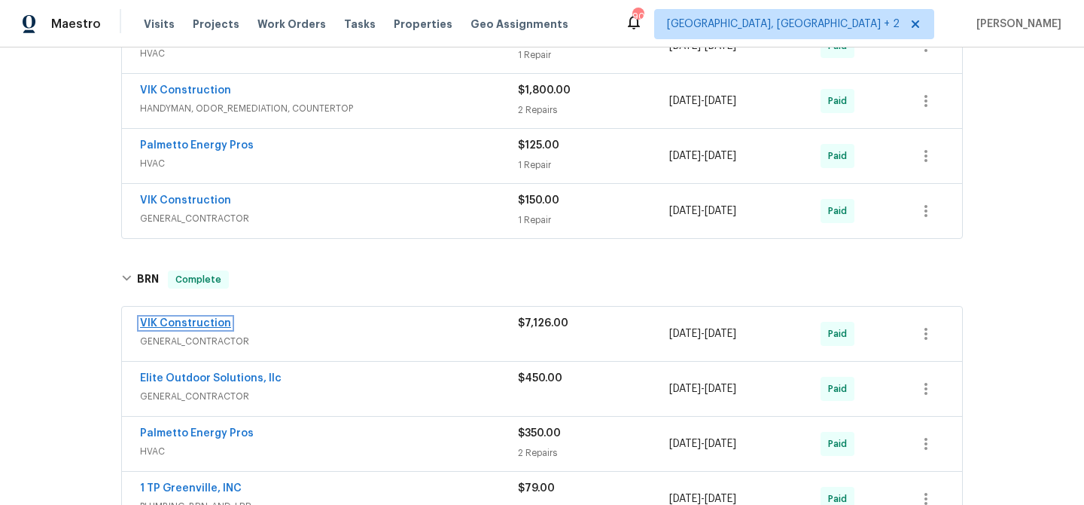
click at [163, 320] on link "VIK Construction" at bounding box center [185, 323] width 91 height 11
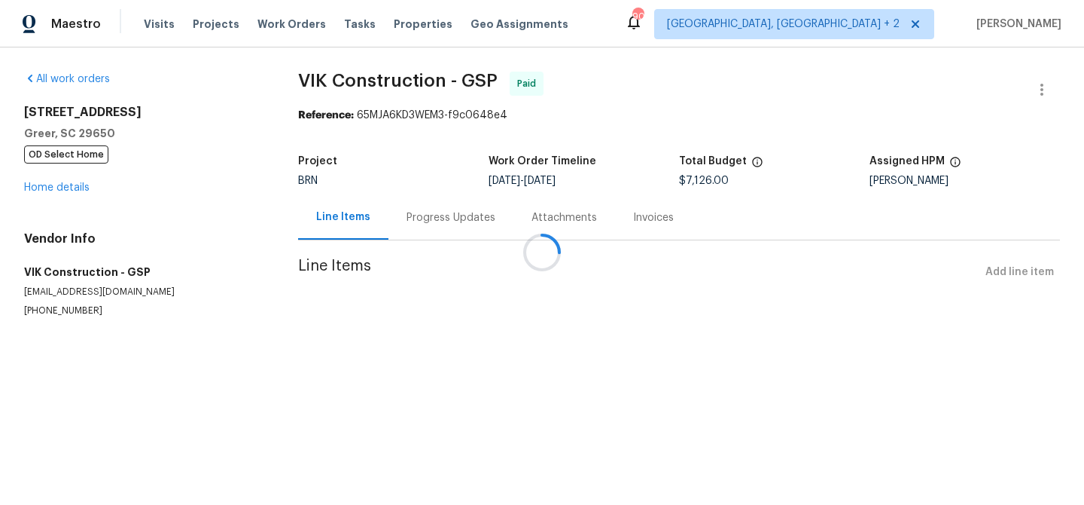
click at [398, 219] on div at bounding box center [542, 252] width 1084 height 505
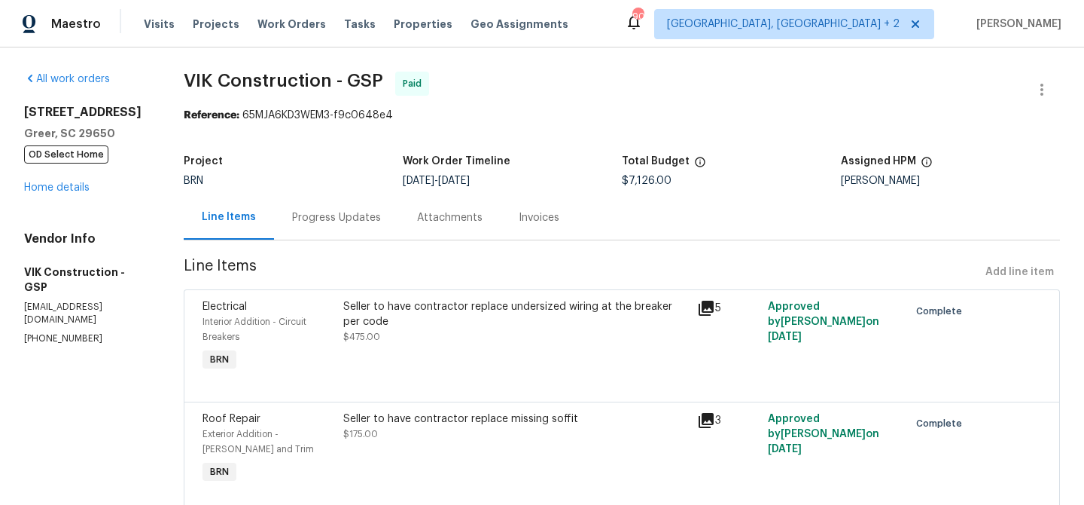
click at [381, 219] on div "Progress Updates" at bounding box center [336, 217] width 89 height 15
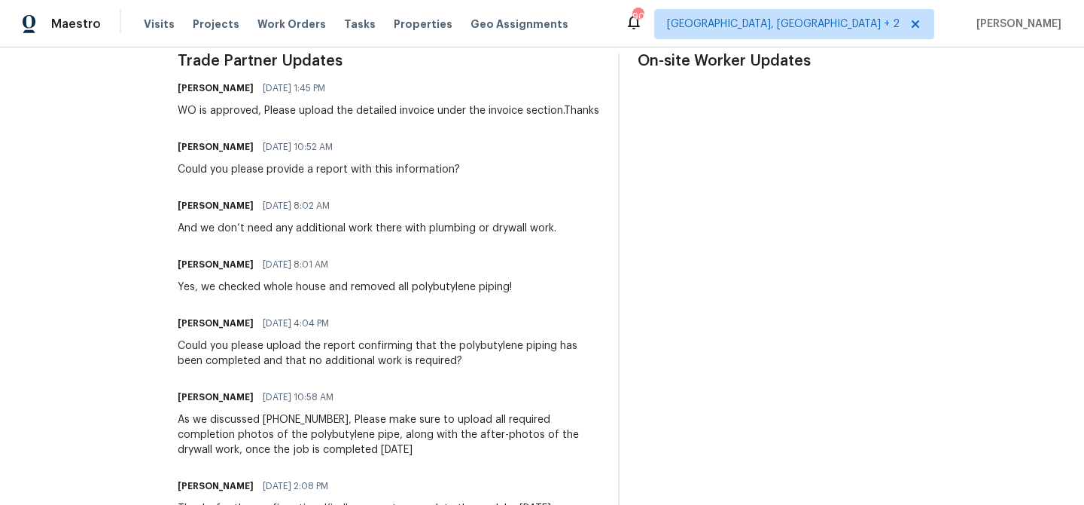
scroll to position [508, 0]
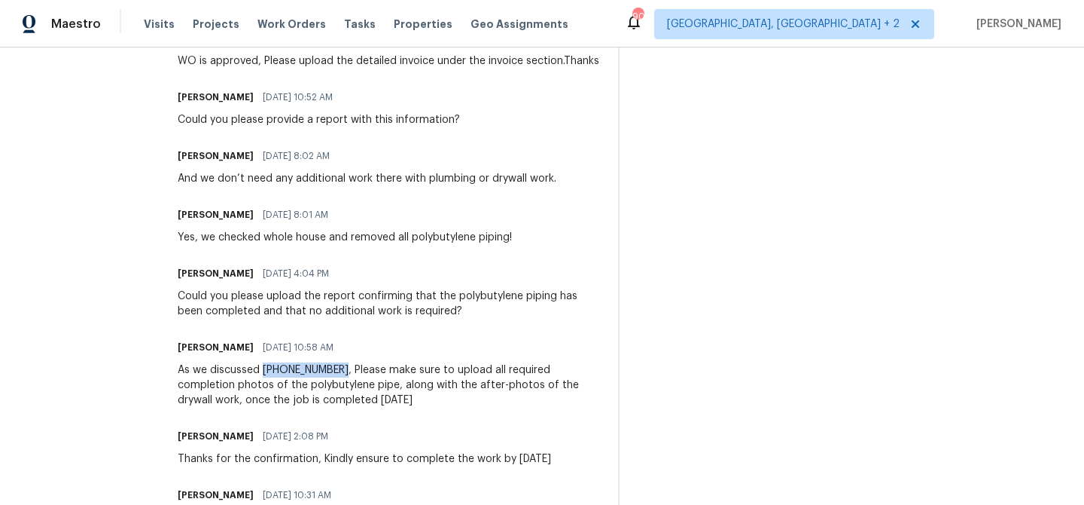
drag, startPoint x: 367, startPoint y: 383, endPoint x: 291, endPoint y: 384, distance: 76.1
click at [291, 384] on div "As we discussed (916) 804-9045, Please make sure to upload all required complet…" at bounding box center [389, 384] width 422 height 45
copy div "(916) 804-9045"
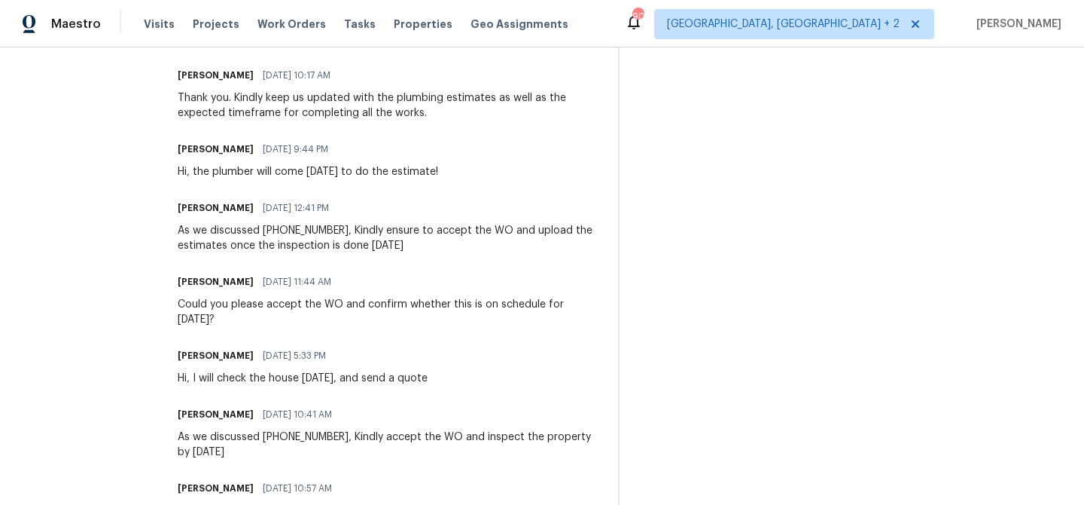
scroll to position [2415, 0]
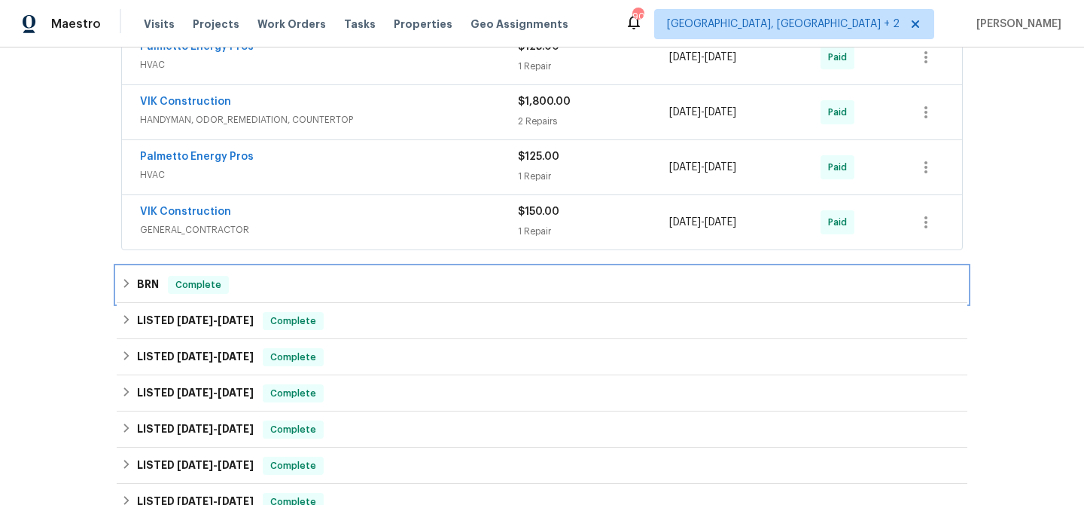
click at [151, 290] on h6 "BRN" at bounding box center [148, 285] width 22 height 18
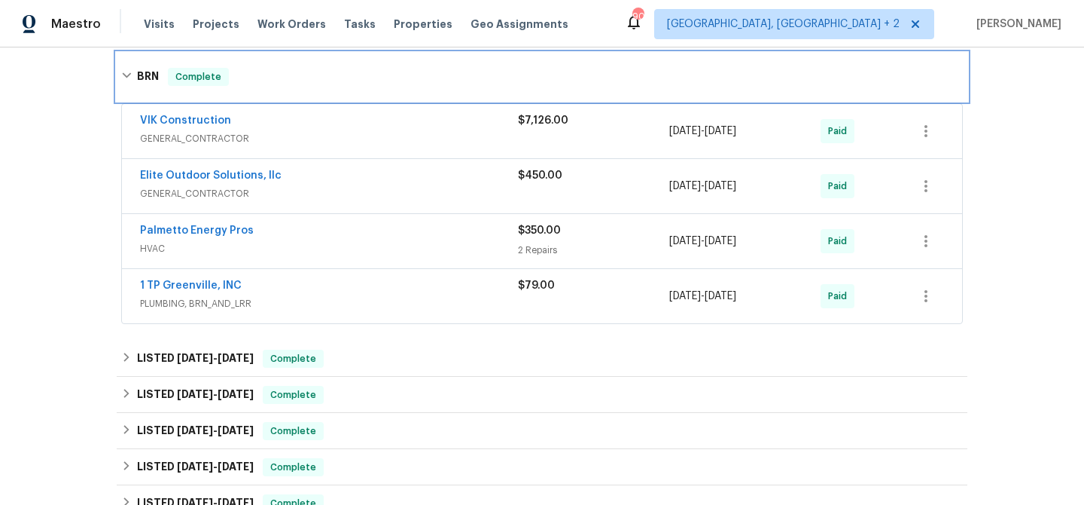
scroll to position [599, 0]
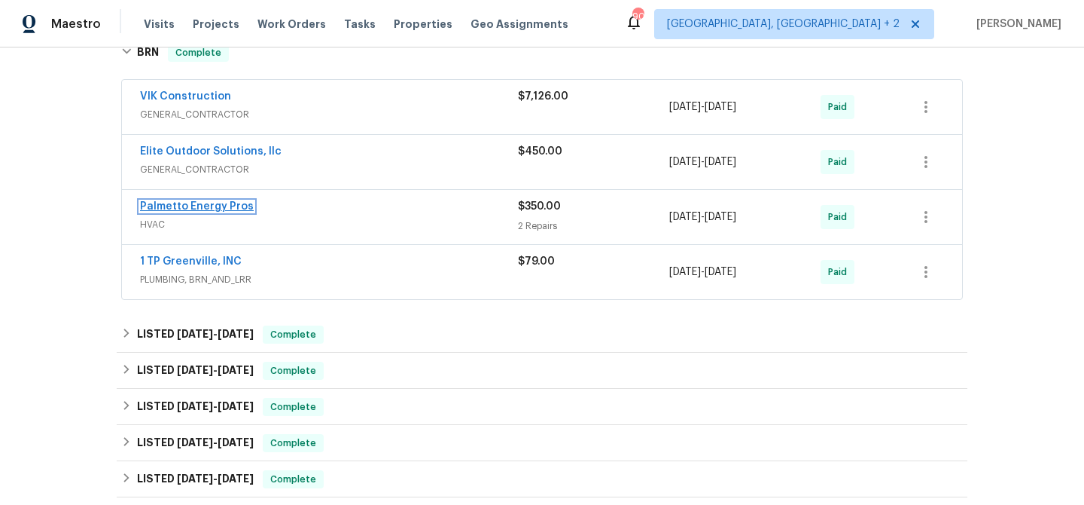
click at [178, 202] on link "Palmetto Energy Pros" at bounding box center [197, 206] width 114 height 11
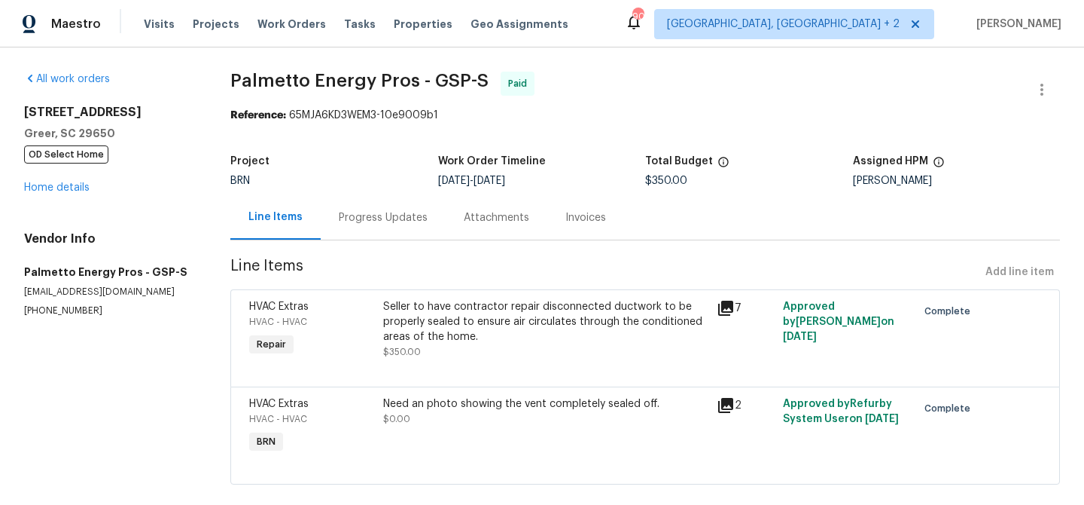
click at [355, 236] on div "Progress Updates" at bounding box center [383, 217] width 125 height 44
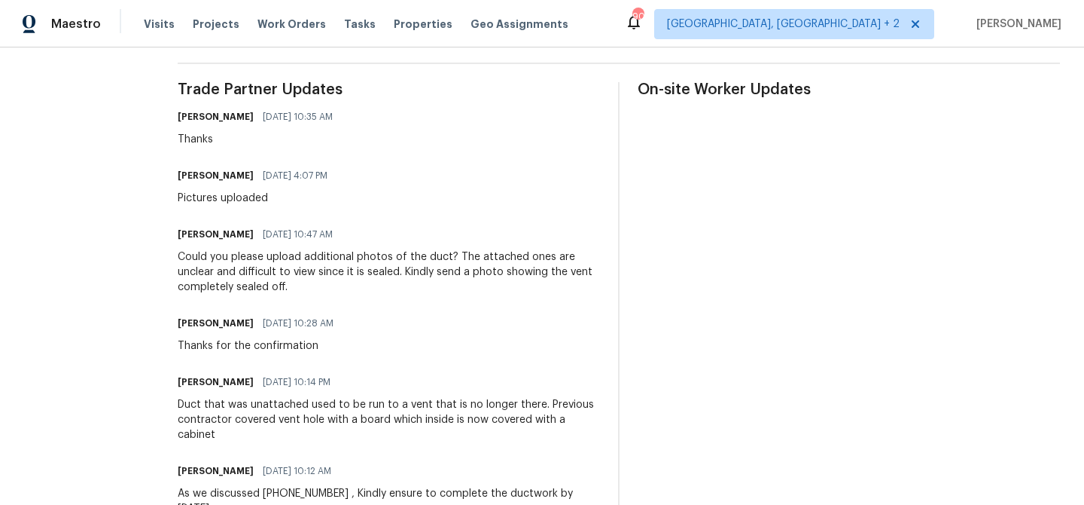
scroll to position [538, 0]
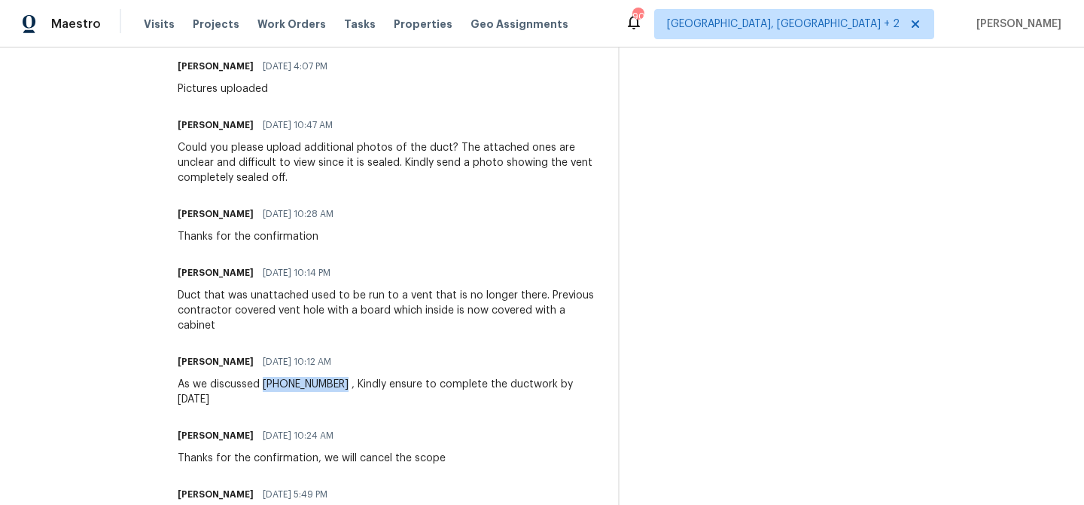
drag, startPoint x: 343, startPoint y: 386, endPoint x: 269, endPoint y: 385, distance: 73.8
click at [269, 385] on div "As we discussed [PHONE_NUMBER] , Kindly ensure to complete the ductwork by [DAT…" at bounding box center [389, 392] width 422 height 30
copy div "[PHONE_NUMBER]"
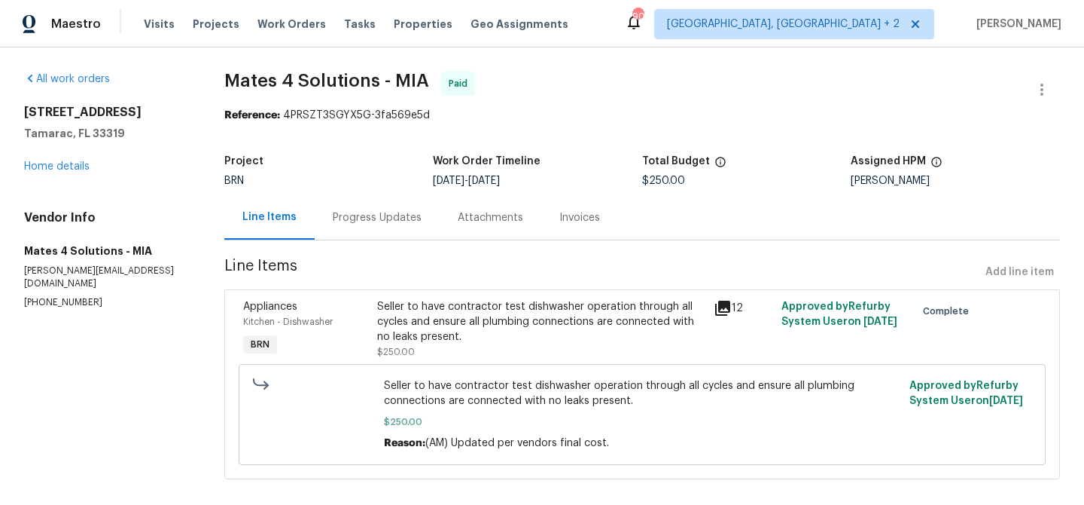
click at [401, 213] on div "Progress Updates" at bounding box center [377, 217] width 89 height 15
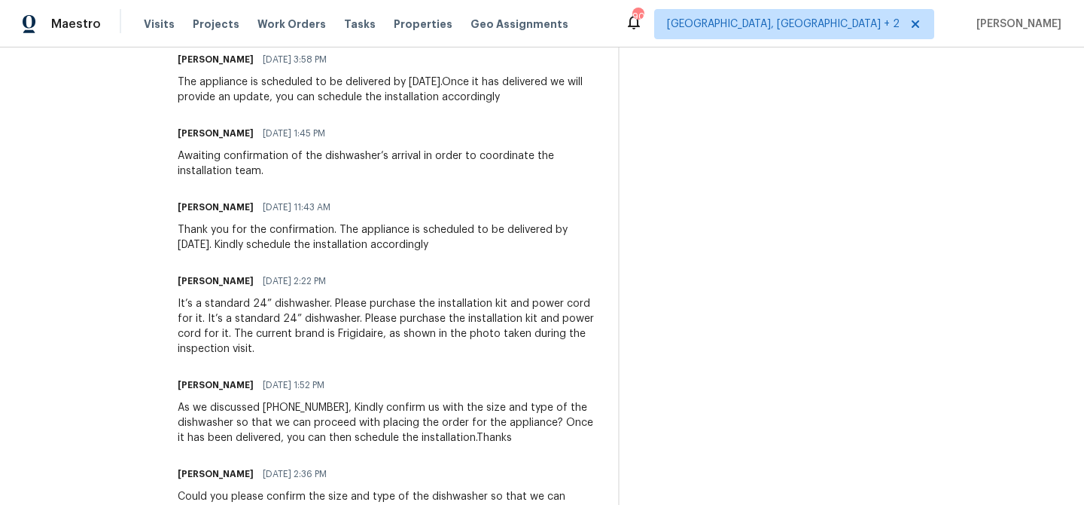
scroll to position [892, 0]
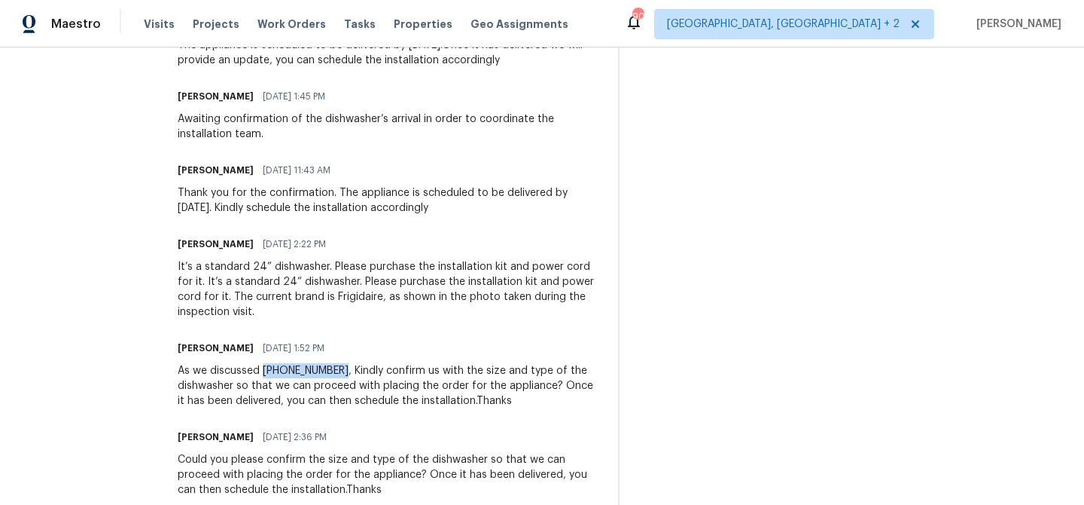
drag, startPoint x: 347, startPoint y: 368, endPoint x: 274, endPoint y: 369, distance: 73.0
click at [274, 369] on div "As we discussed [PHONE_NUMBER], Kindly confirm us with the size and type of the…" at bounding box center [389, 385] width 422 height 45
copy div "[PHONE_NUMBER]"
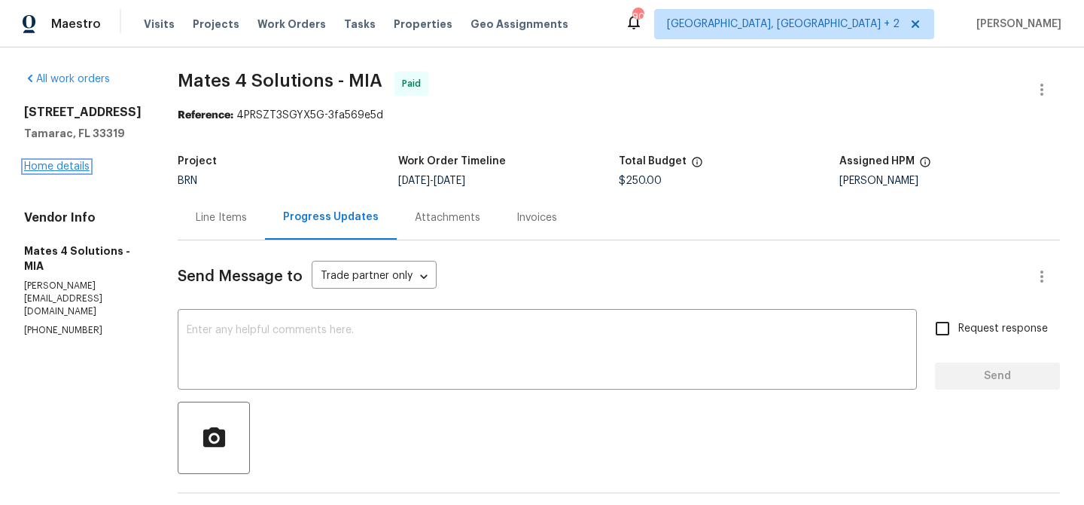
click at [34, 171] on link "Home details" at bounding box center [57, 166] width 66 height 11
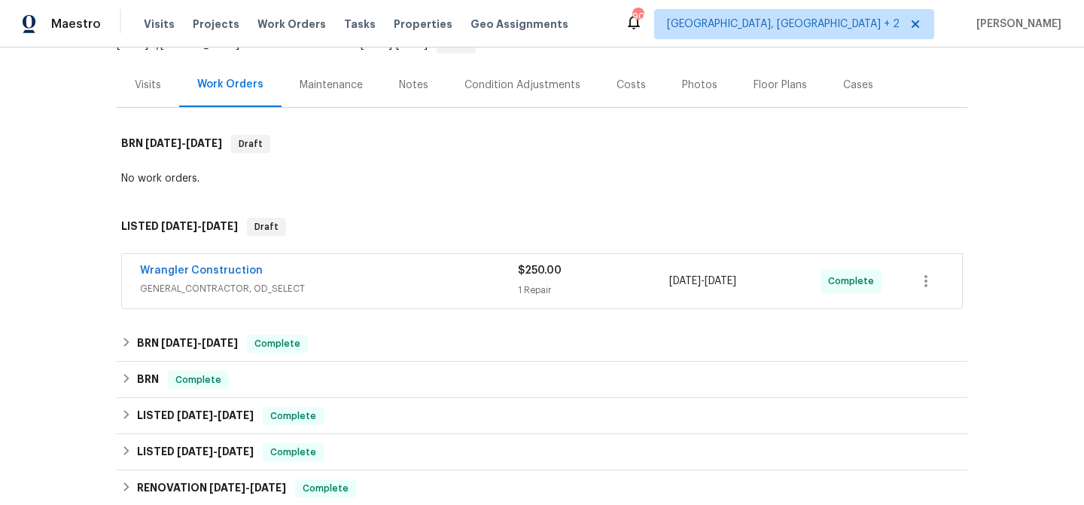
scroll to position [205, 0]
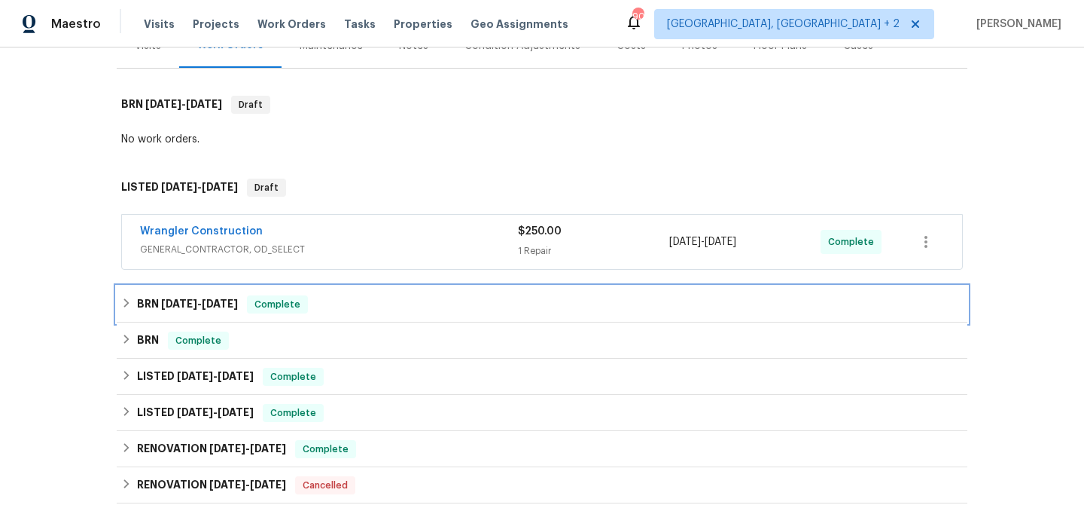
click at [175, 313] on div "BRN [DATE] - [DATE] Complete" at bounding box center [542, 304] width 851 height 36
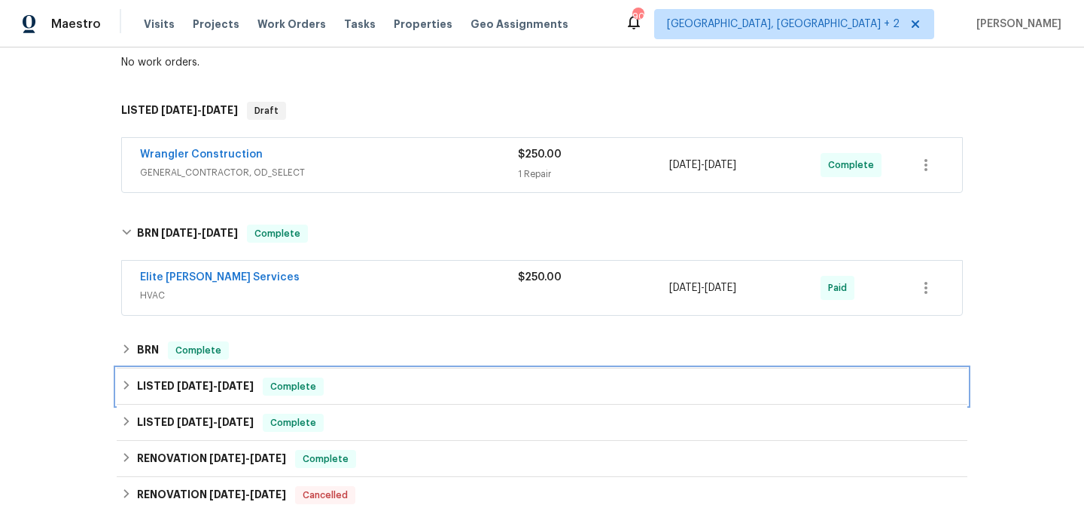
click at [159, 368] on div "LISTED [DATE] - [DATE] Complete" at bounding box center [542, 386] width 851 height 36
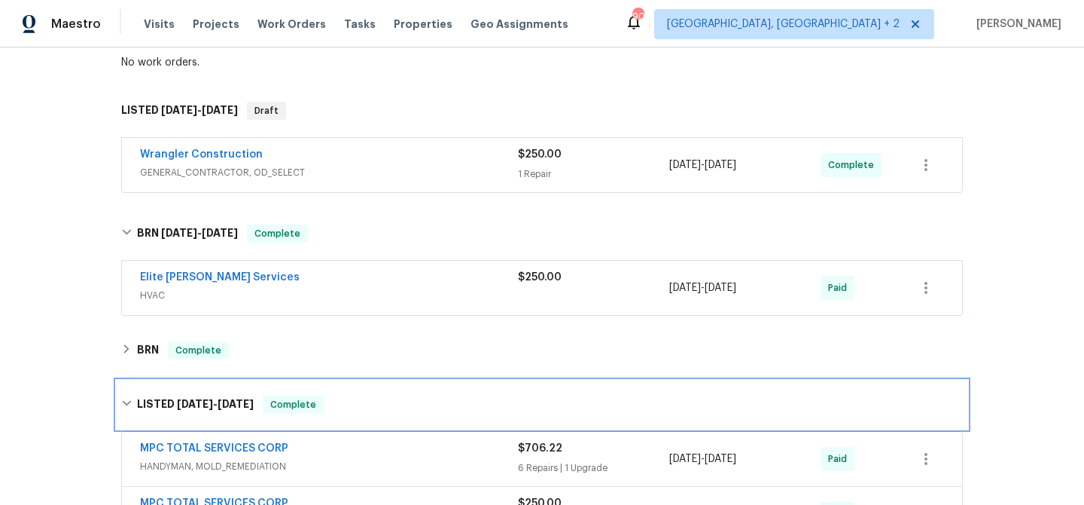
scroll to position [448, 0]
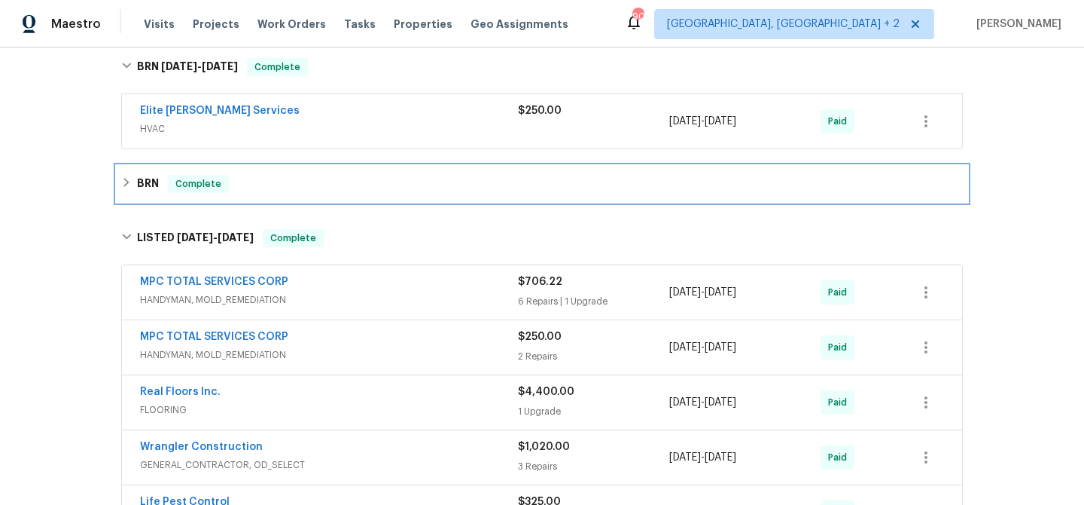
click at [162, 185] on div "BRN Complete" at bounding box center [542, 184] width 842 height 18
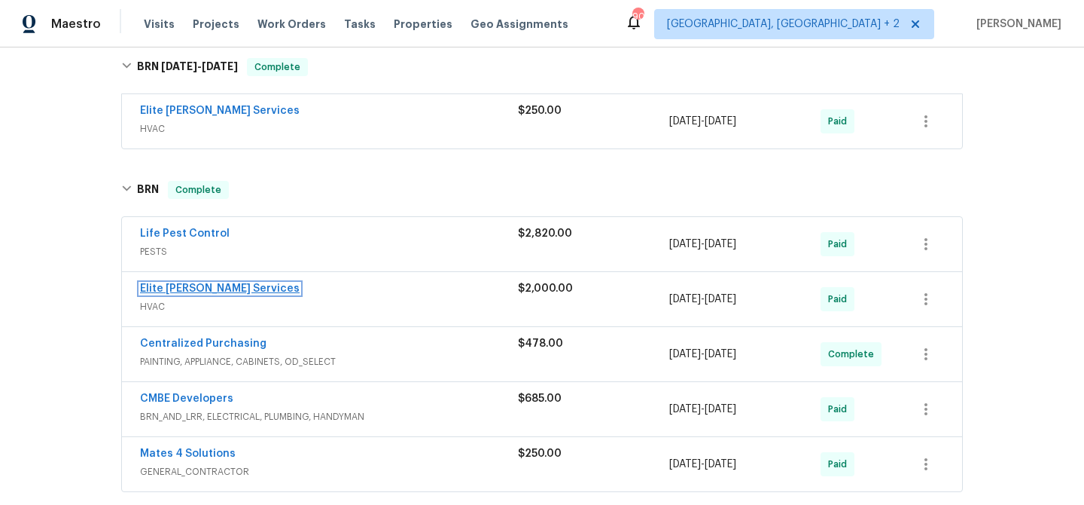
click at [183, 285] on link "Elite [PERSON_NAME] Services" at bounding box center [220, 288] width 160 height 11
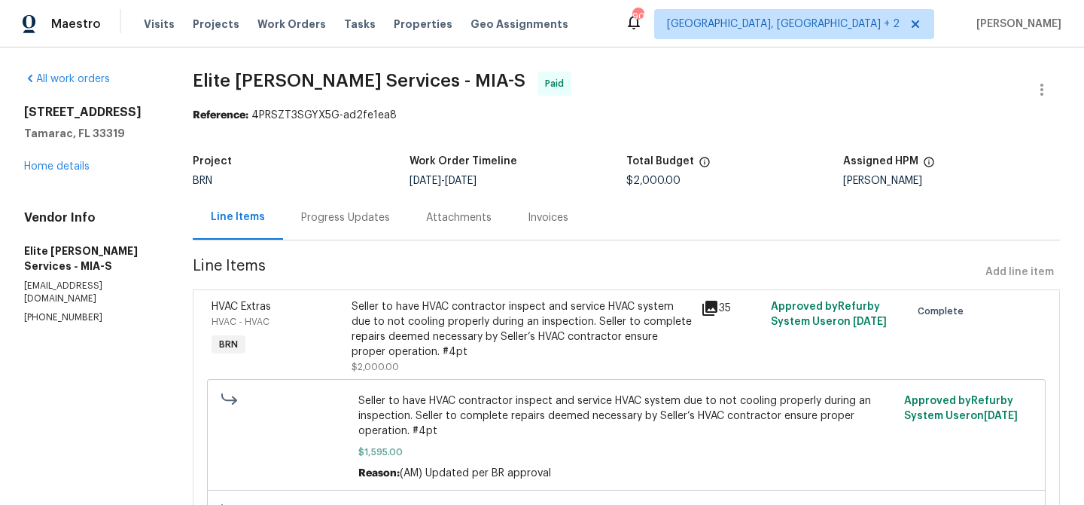
click at [374, 220] on div "Progress Updates" at bounding box center [345, 217] width 89 height 15
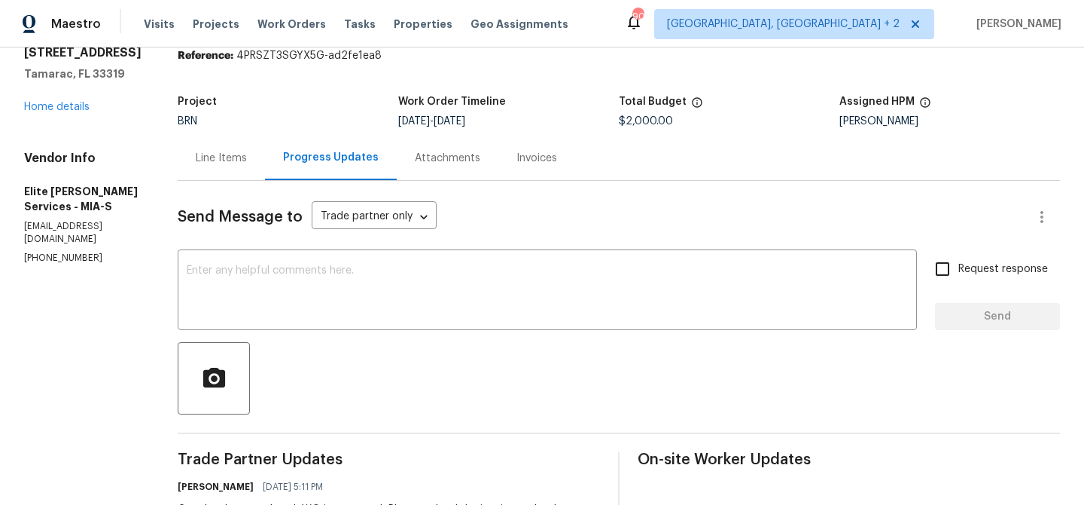
scroll to position [58, 0]
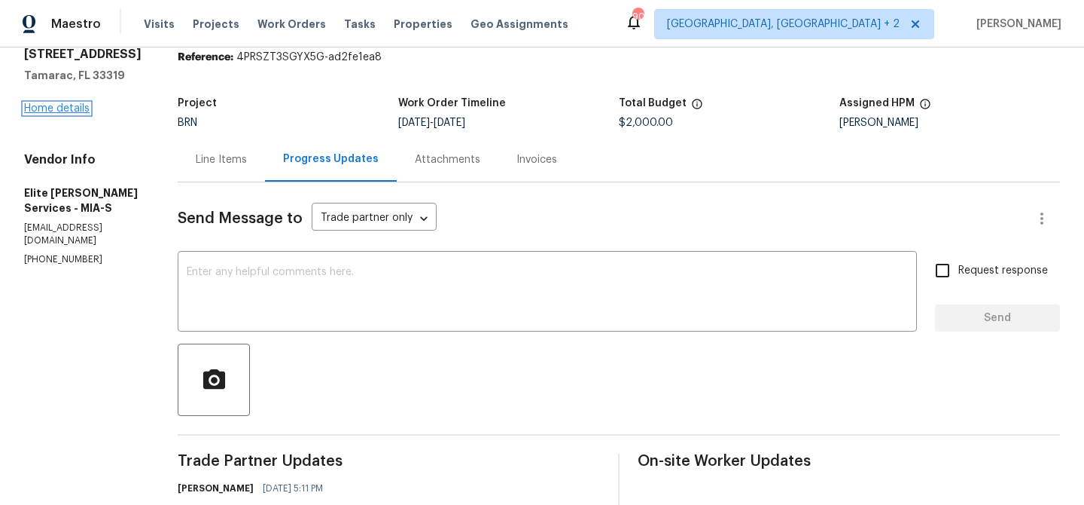
click at [72, 111] on link "Home details" at bounding box center [57, 108] width 66 height 11
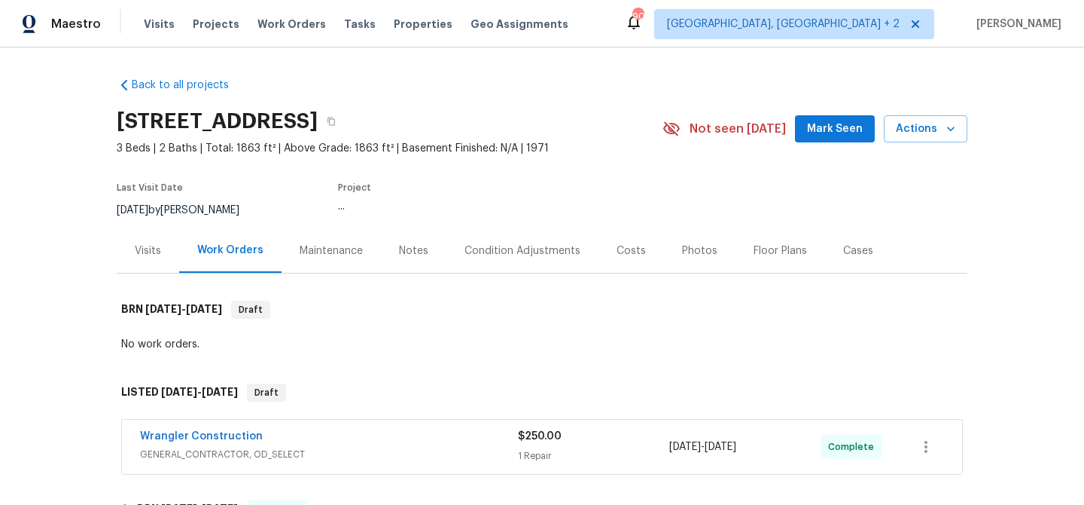
scroll to position [163, 0]
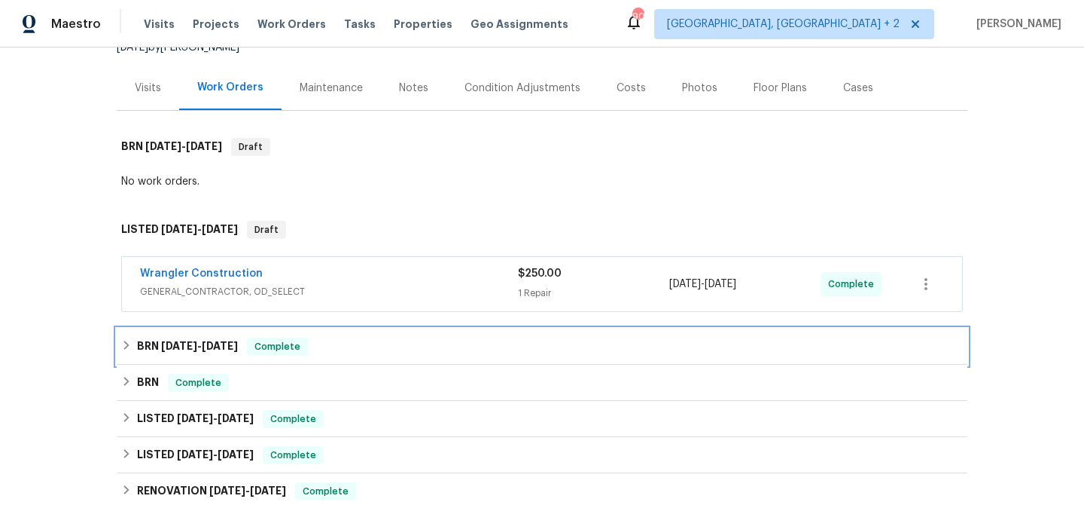
click at [160, 352] on h6 "BRN [DATE] - [DATE]" at bounding box center [187, 346] width 101 height 18
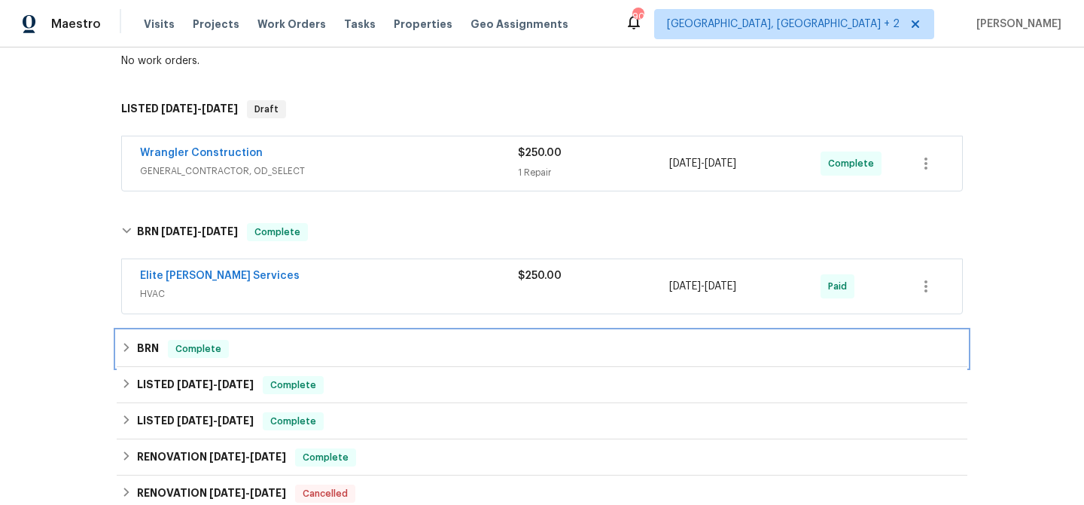
click at [157, 364] on div "BRN Complete" at bounding box center [542, 349] width 851 height 36
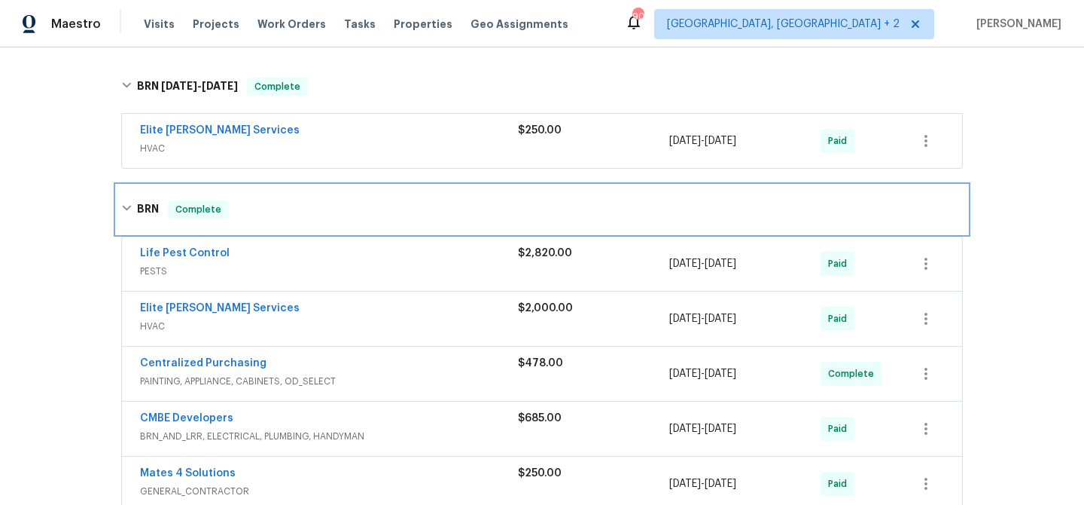
scroll to position [441, 0]
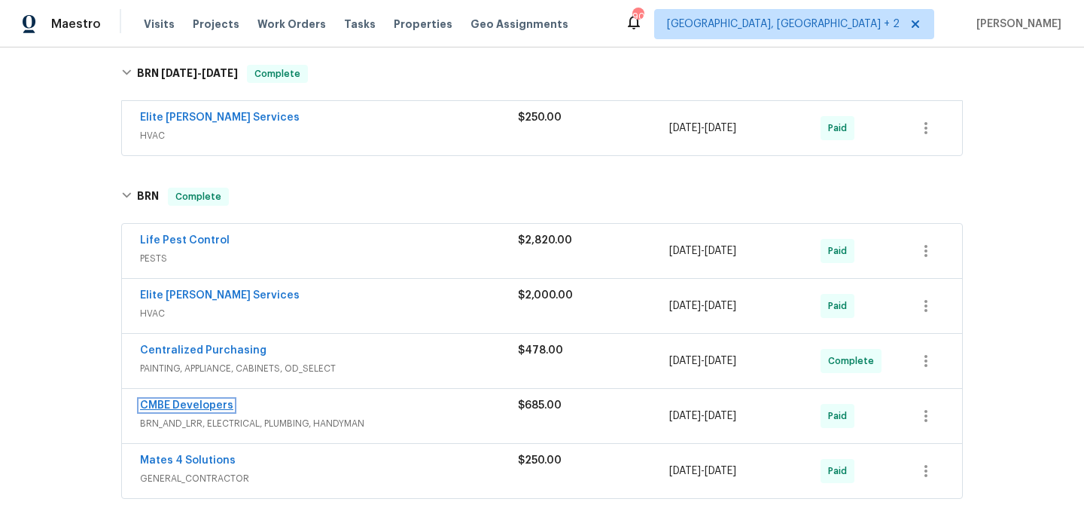
click at [180, 404] on link "CMBE Developers" at bounding box center [186, 405] width 93 height 11
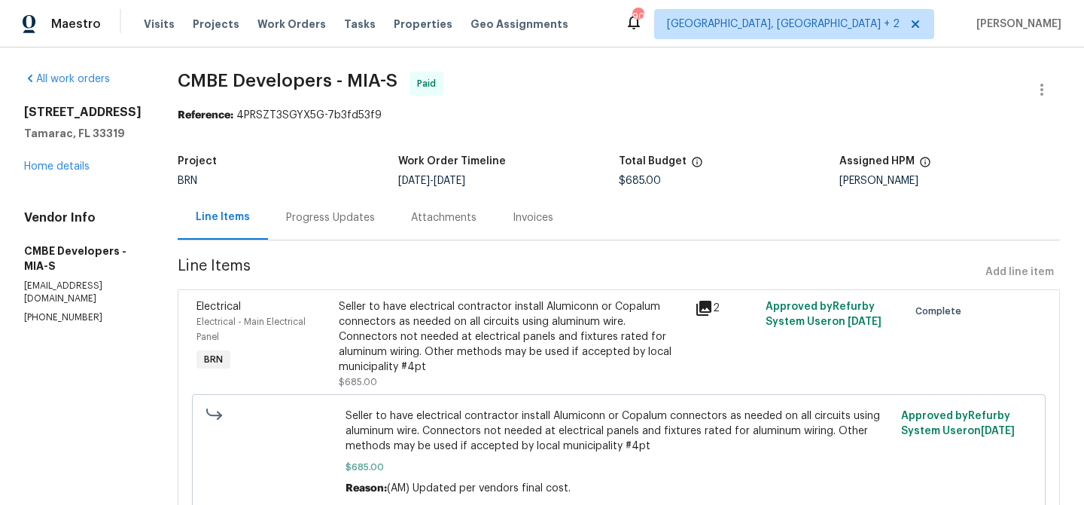
click at [371, 216] on div "Progress Updates" at bounding box center [330, 217] width 89 height 15
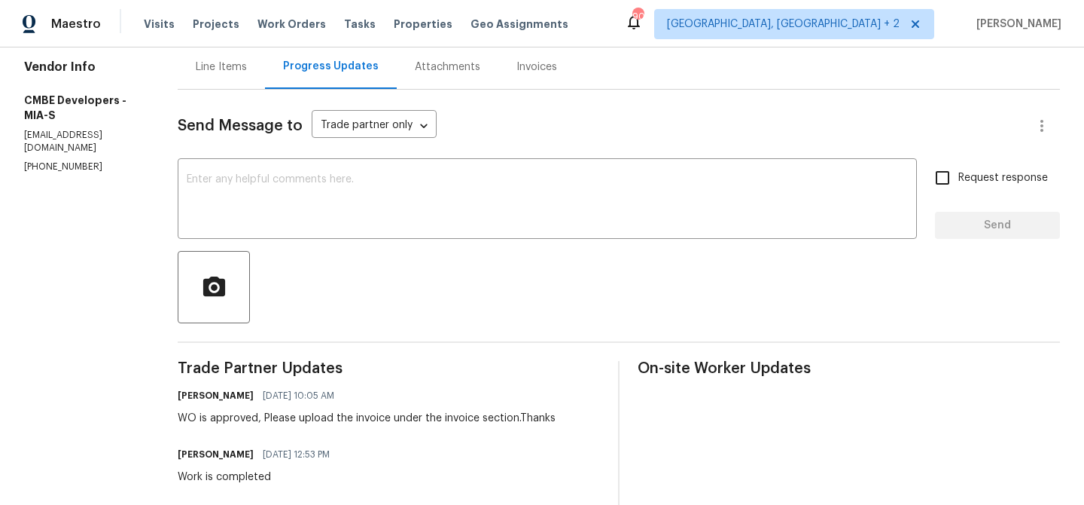
scroll to position [48, 0]
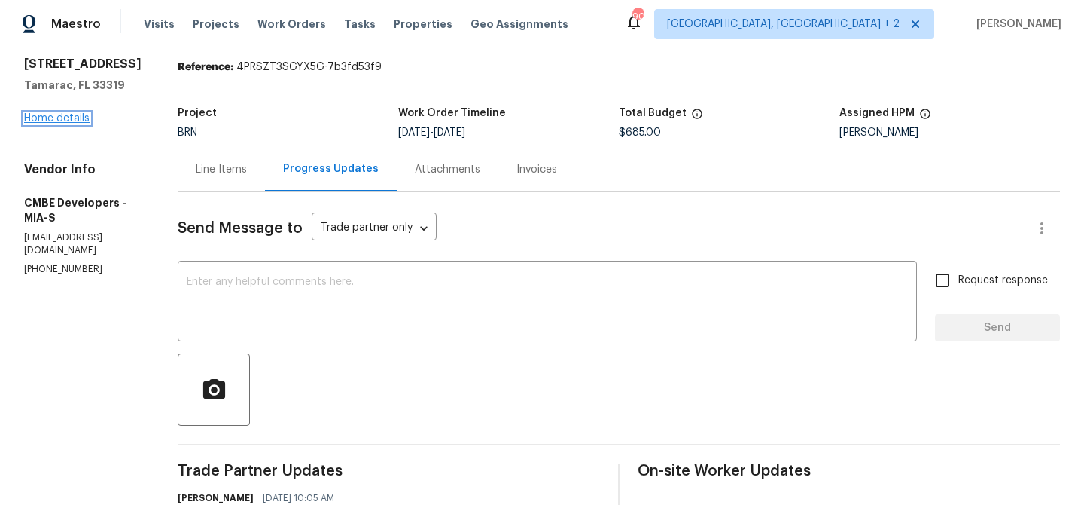
click at [46, 115] on link "Home details" at bounding box center [57, 118] width 66 height 11
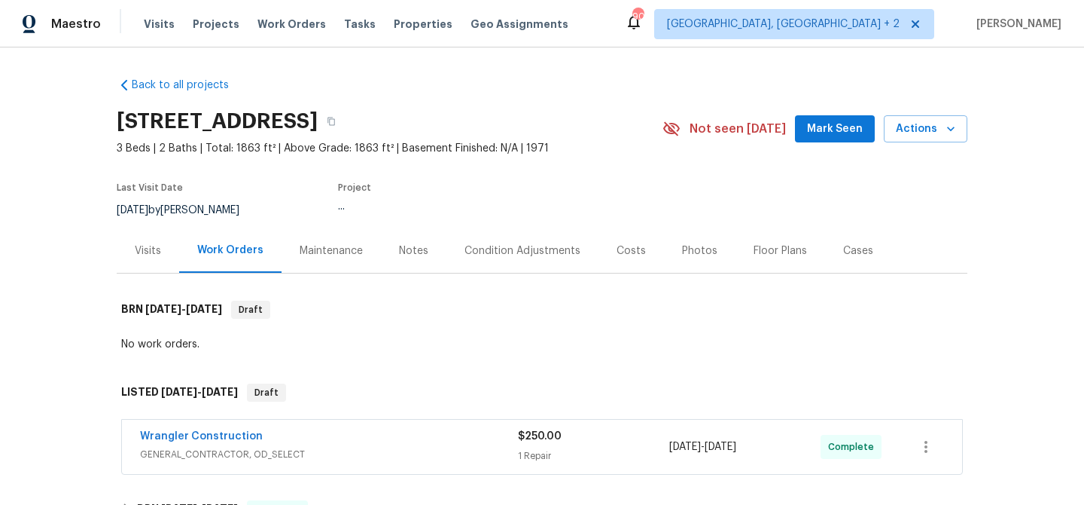
scroll to position [316, 0]
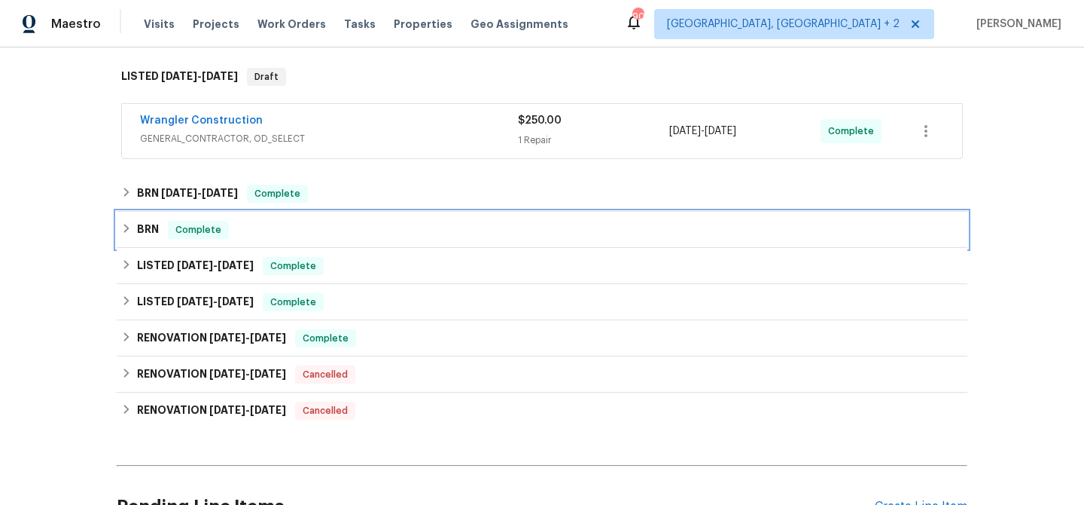
click at [158, 245] on div "BRN Complete" at bounding box center [542, 230] width 851 height 36
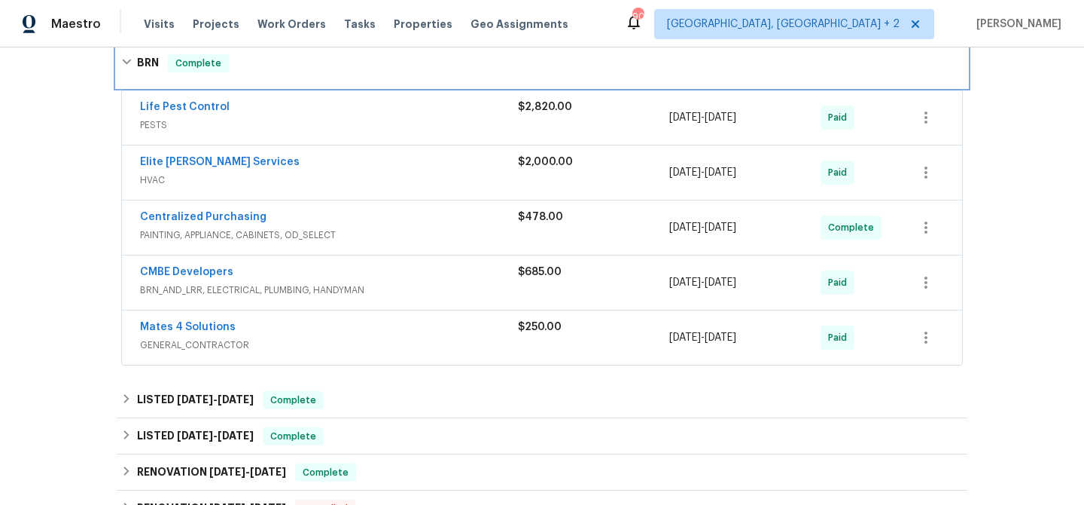
scroll to position [507, 0]
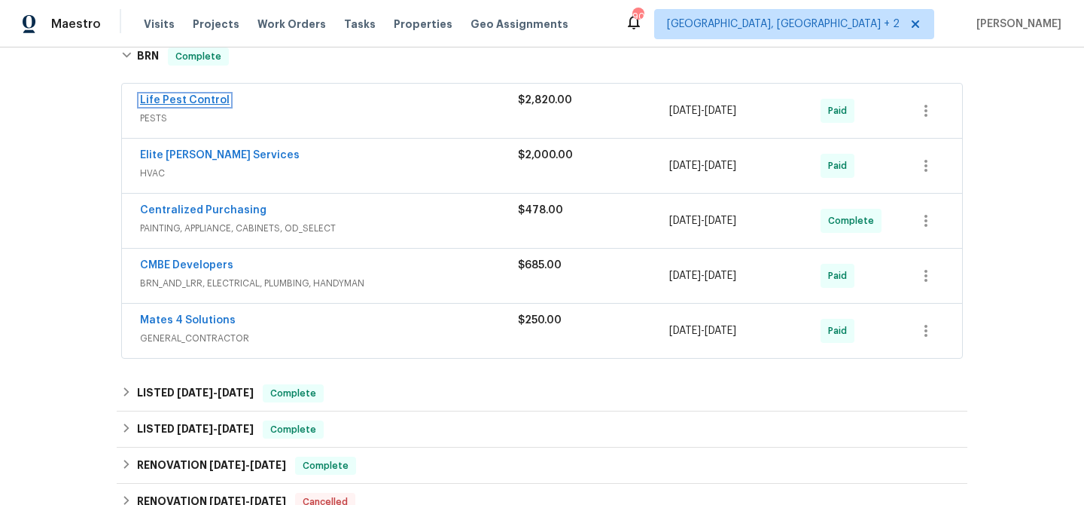
click at [194, 101] on link "Life Pest Control" at bounding box center [185, 100] width 90 height 11
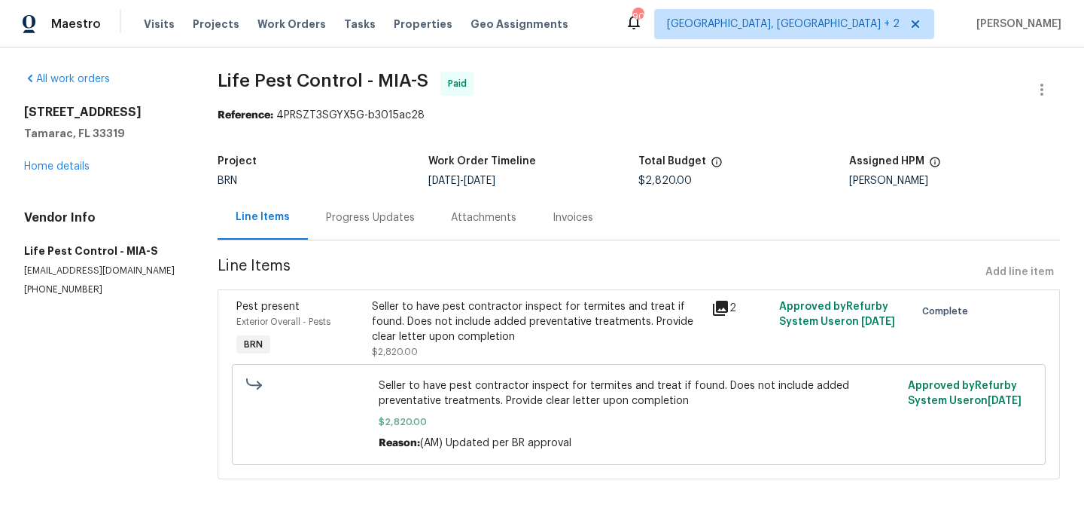
click at [395, 215] on div "Progress Updates" at bounding box center [370, 217] width 89 height 15
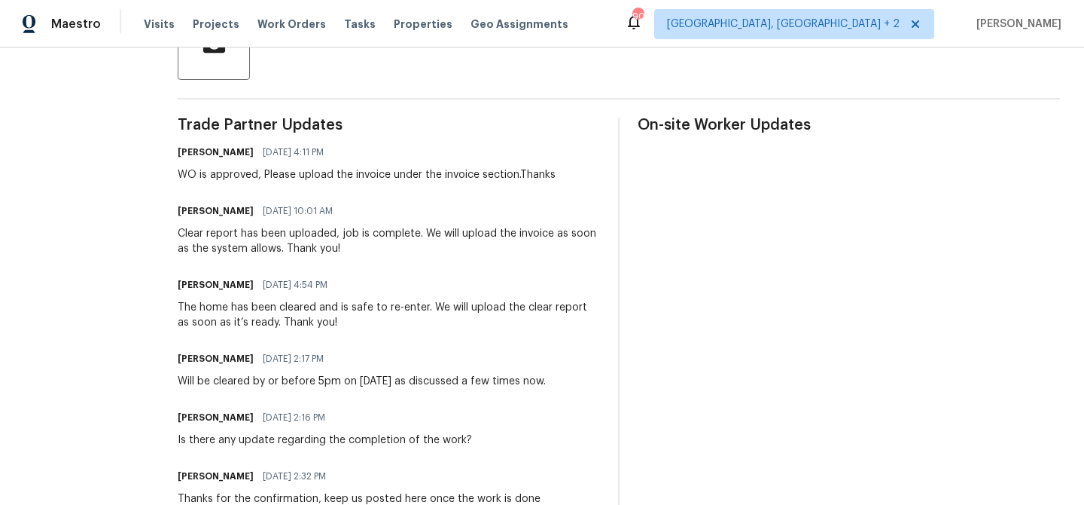
scroll to position [495, 0]
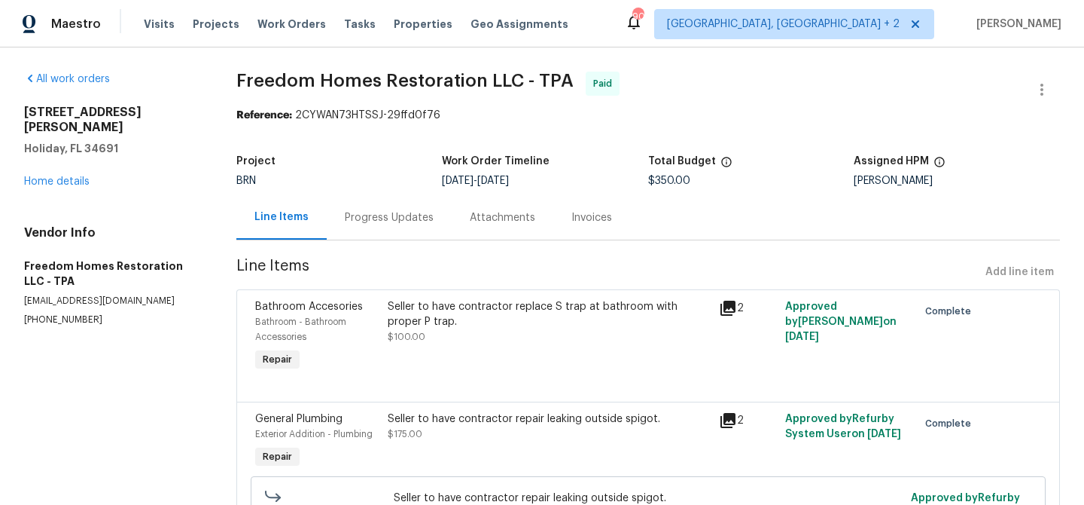
click at [385, 233] on div "Progress Updates" at bounding box center [389, 217] width 125 height 44
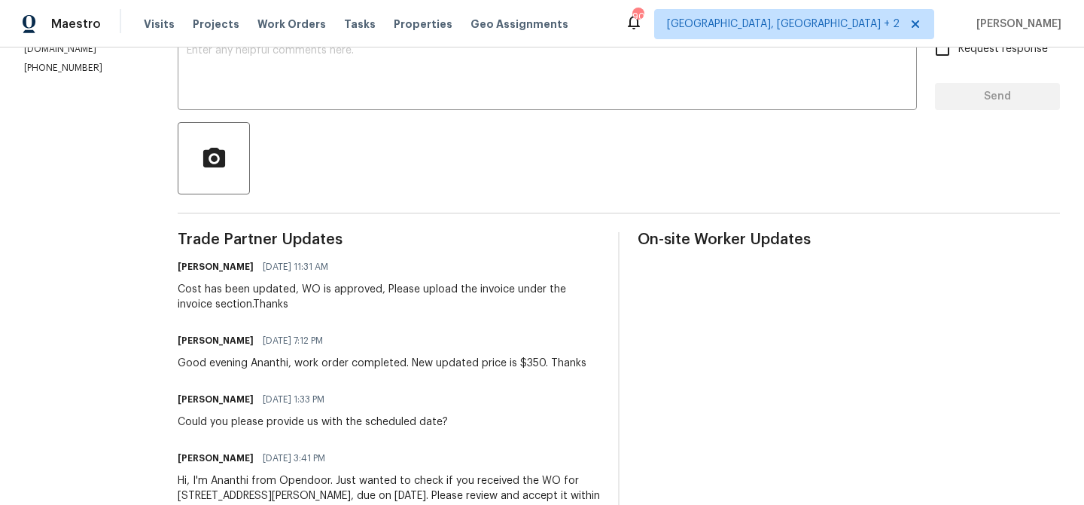
scroll to position [236, 0]
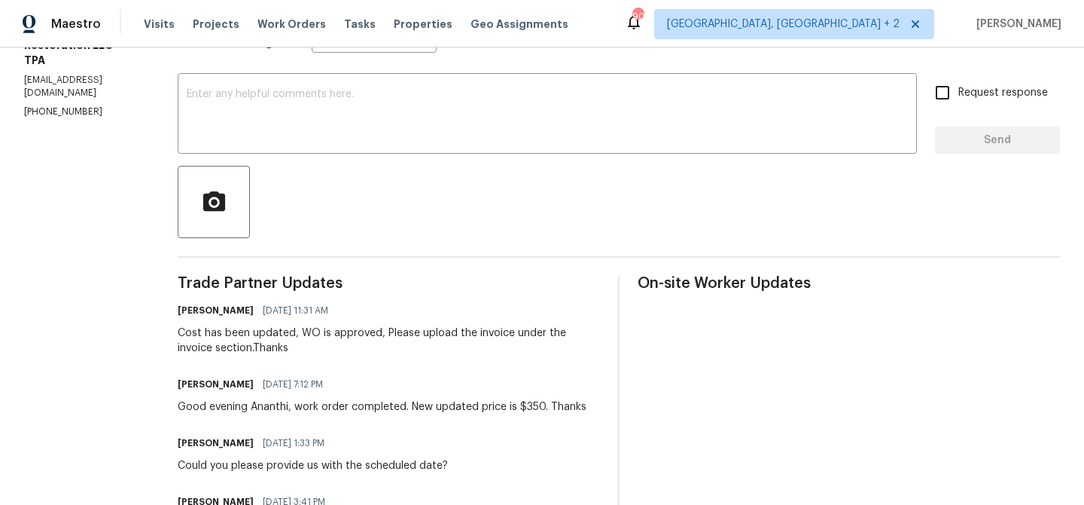
click at [65, 105] on p "[PHONE_NUMBER]" at bounding box center [82, 111] width 117 height 13
click at [65, 105] on p "(561) 352-5288" at bounding box center [82, 111] width 117 height 13
copy p "(561) 352-5288"
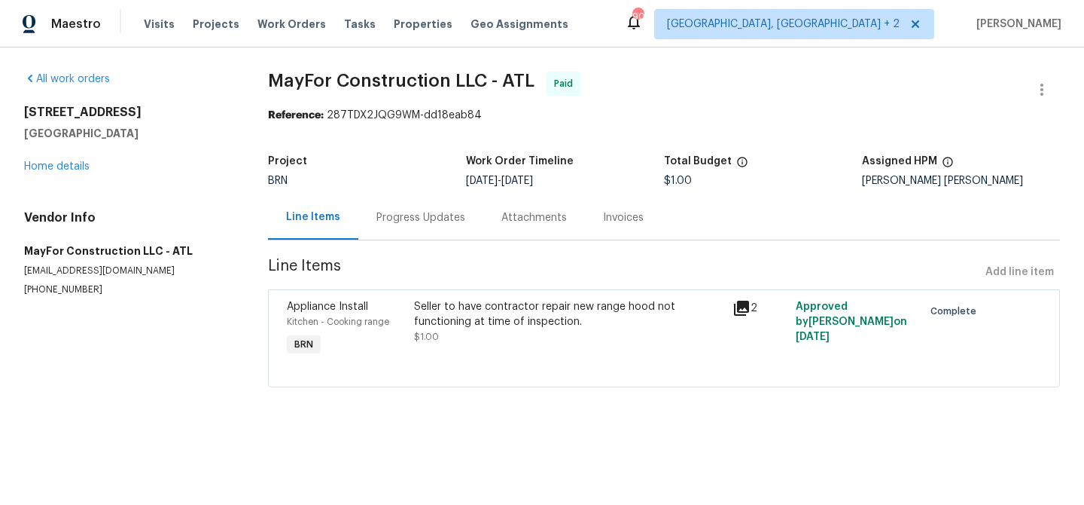
click at [395, 216] on div "Progress Updates" at bounding box center [421, 217] width 89 height 15
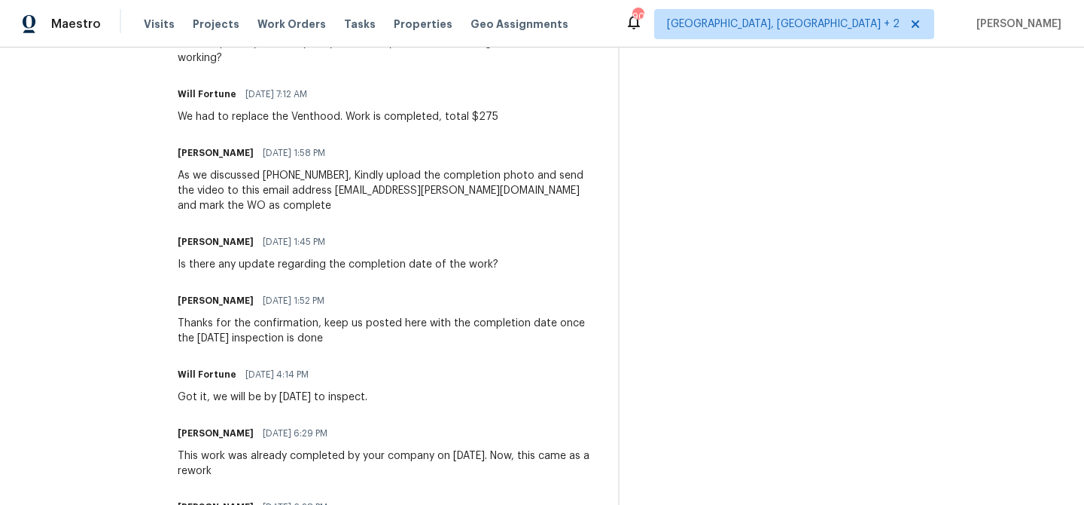
scroll to position [865, 0]
drag, startPoint x: 355, startPoint y: 173, endPoint x: 281, endPoint y: 173, distance: 74.5
click at [281, 173] on div "As we discussed [PHONE_NUMBER], Kindly upload the completion photo and send the…" at bounding box center [389, 189] width 422 height 45
copy div "[PHONE_NUMBER],"
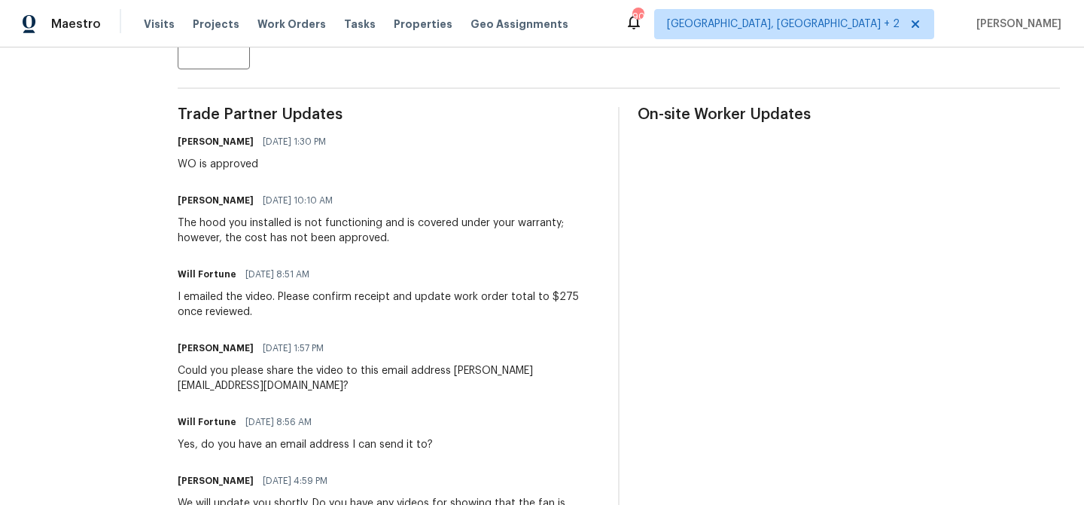
scroll to position [0, 0]
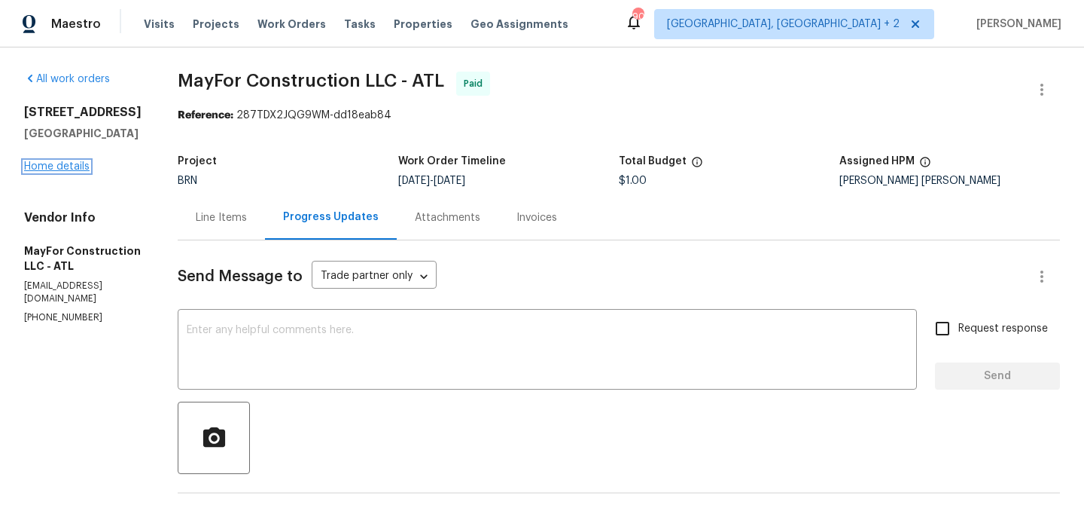
click at [56, 163] on link "Home details" at bounding box center [57, 166] width 66 height 11
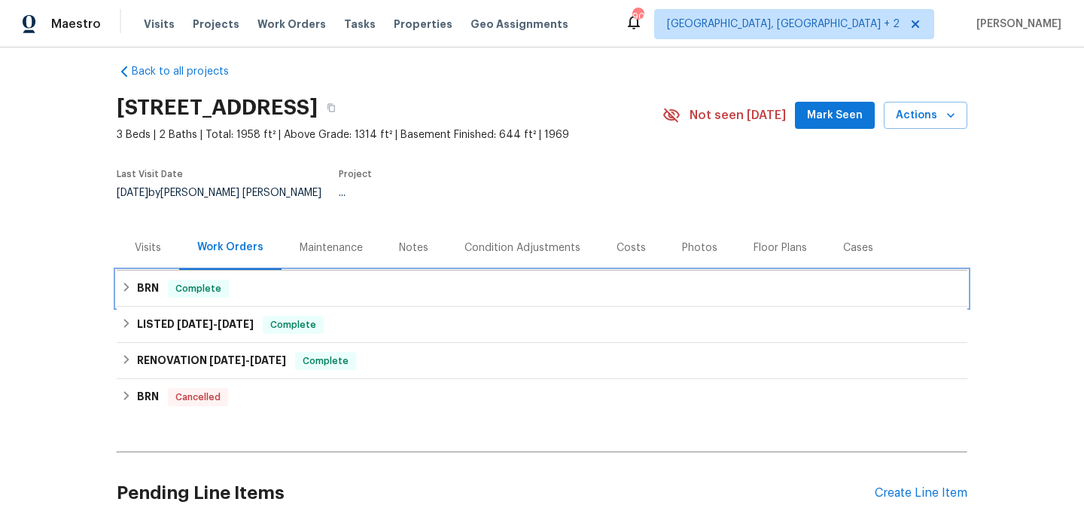
click at [158, 270] on div "BRN Complete" at bounding box center [542, 288] width 851 height 36
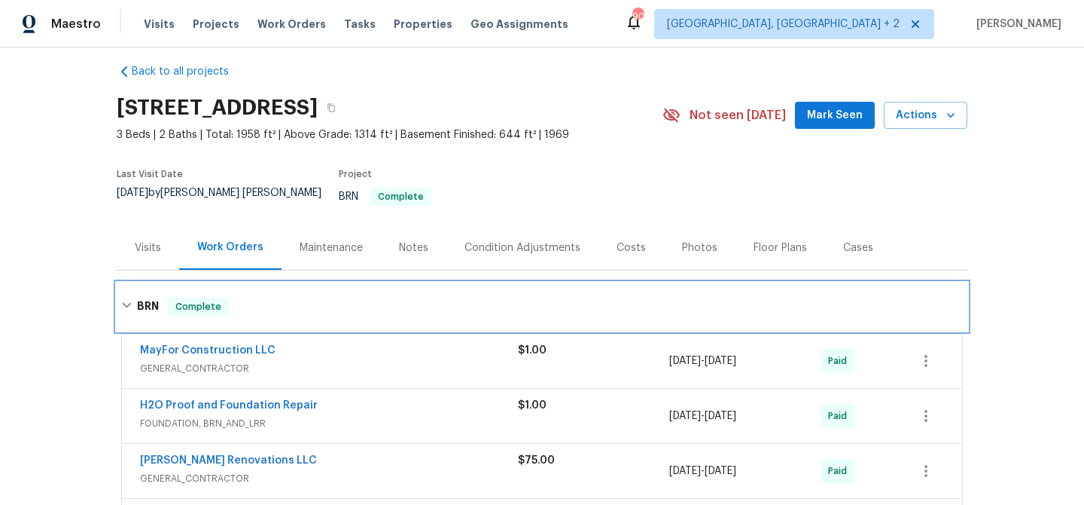
scroll to position [189, 0]
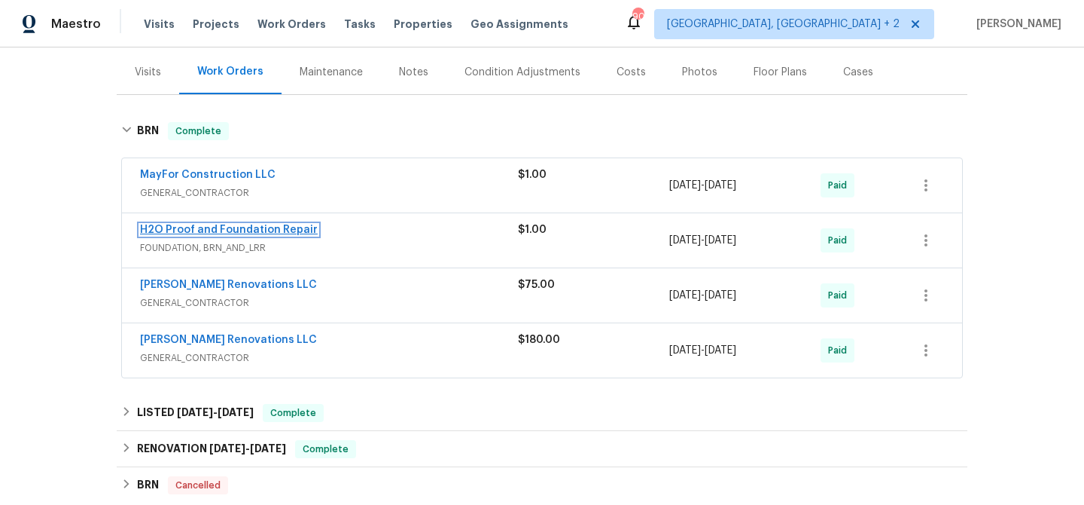
click at [173, 224] on link "H2O Proof and Foundation Repair" at bounding box center [229, 229] width 178 height 11
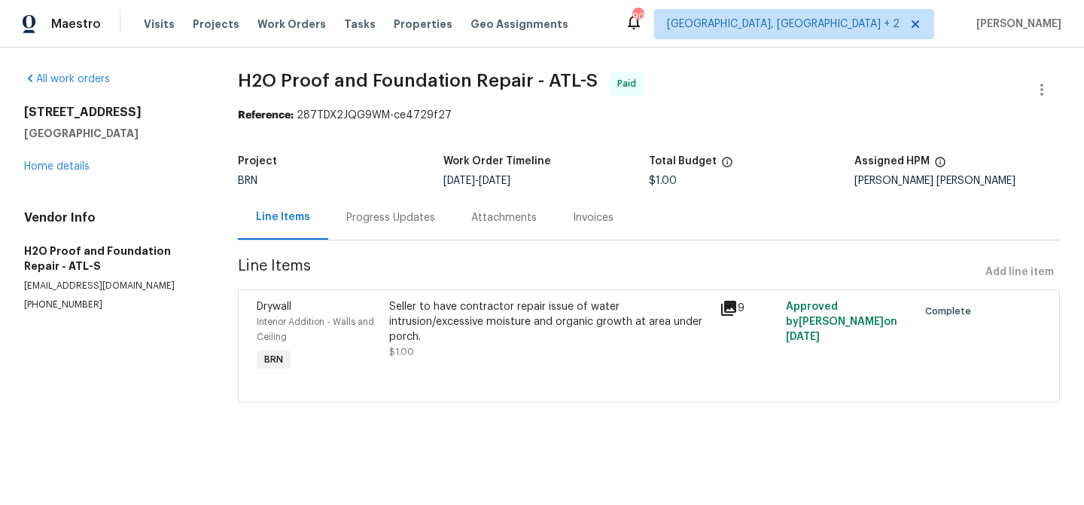
click at [407, 212] on div "Progress Updates" at bounding box center [390, 217] width 89 height 15
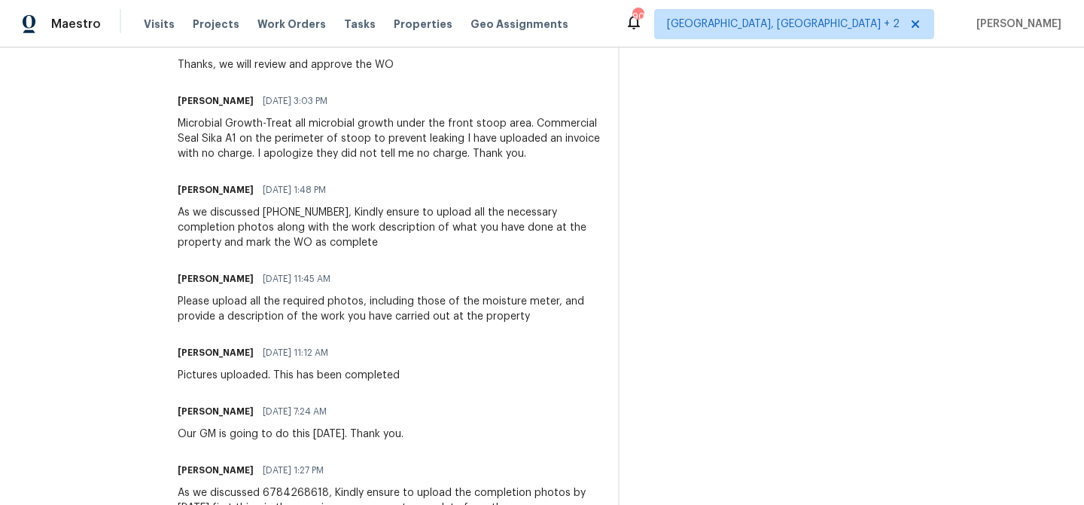
scroll to position [569, 0]
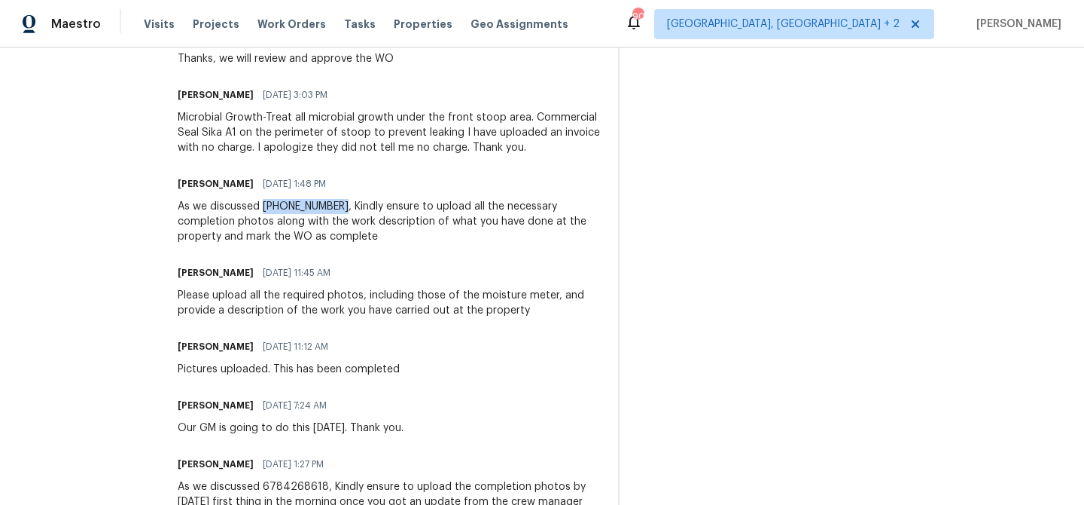
drag, startPoint x: 325, startPoint y: 208, endPoint x: 253, endPoint y: 209, distance: 71.6
click at [253, 209] on div "As we discussed (678) 389-1156, Kindly ensure to upload all the necessary compl…" at bounding box center [389, 221] width 422 height 45
copy div "(678) 389-1156"
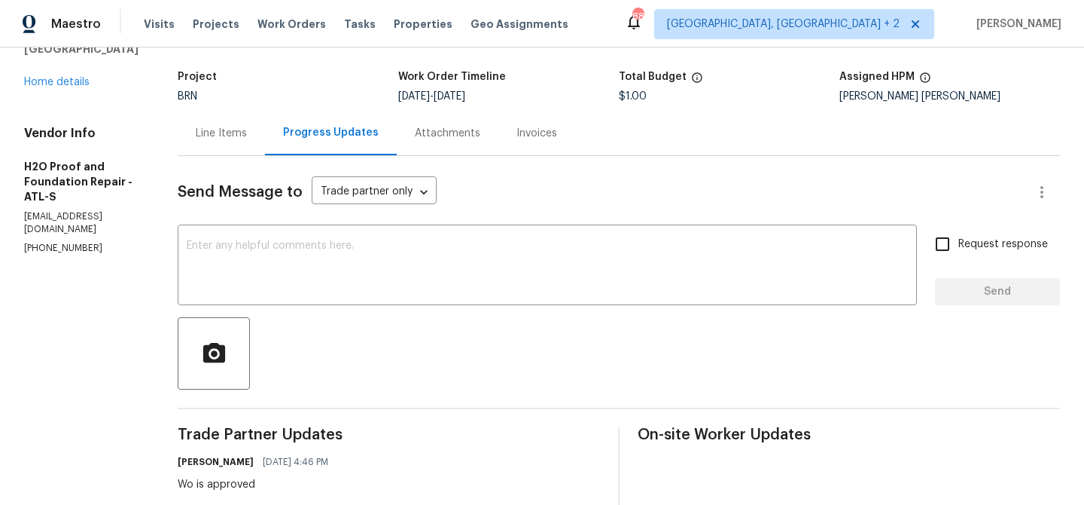
scroll to position [0, 0]
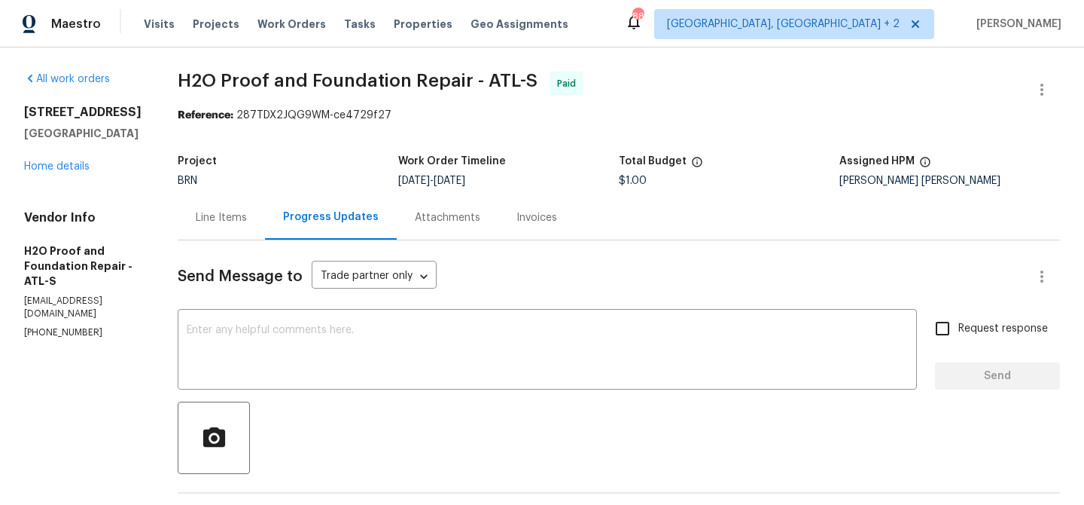
click at [237, 224] on div "Line Items" at bounding box center [221, 217] width 51 height 15
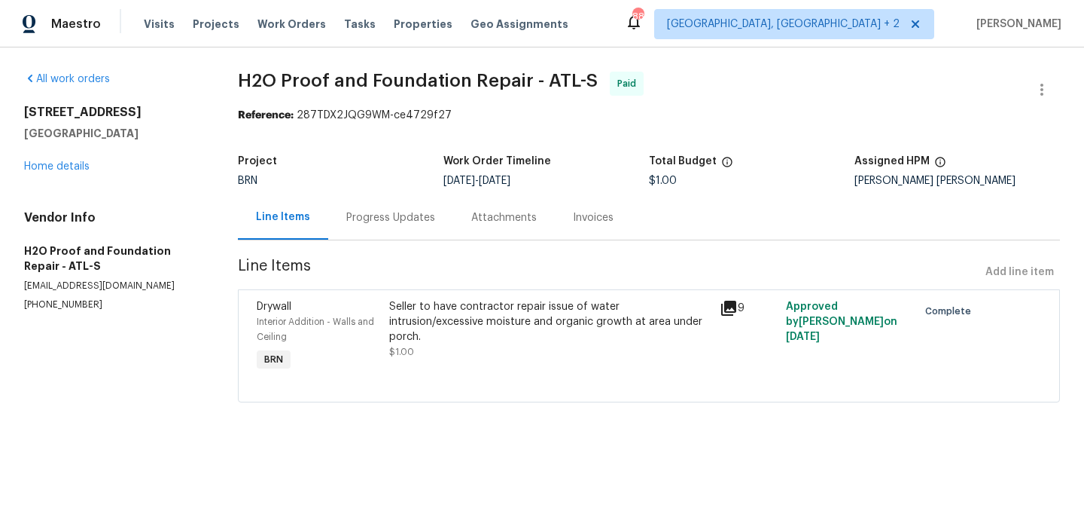
click at [59, 158] on div "8272 Magnolia Dr Jonesboro, GA 30238 Home details" at bounding box center [113, 139] width 178 height 69
click at [45, 169] on link "Home details" at bounding box center [57, 166] width 66 height 11
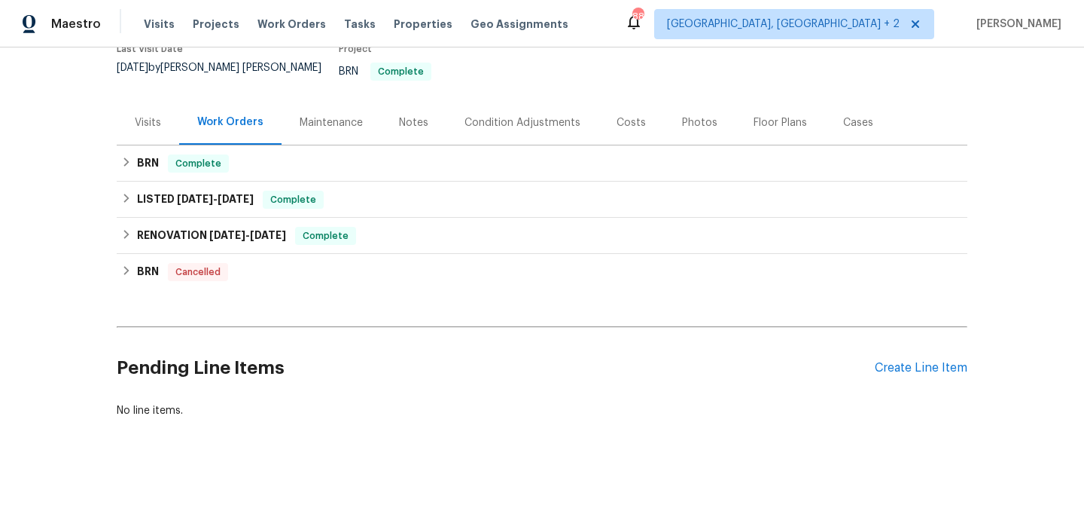
scroll to position [144, 0]
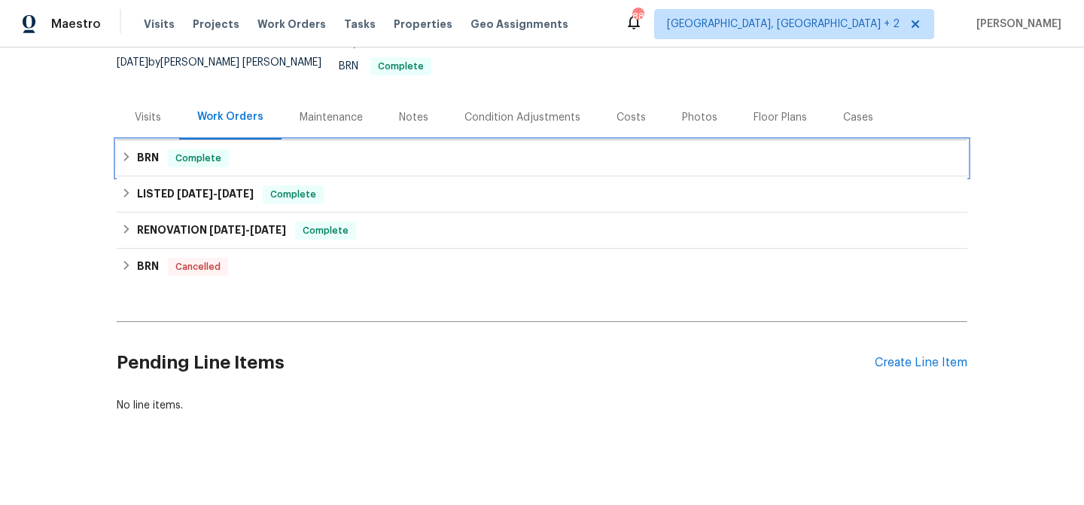
click at [157, 156] on div "BRN Complete" at bounding box center [542, 158] width 851 height 36
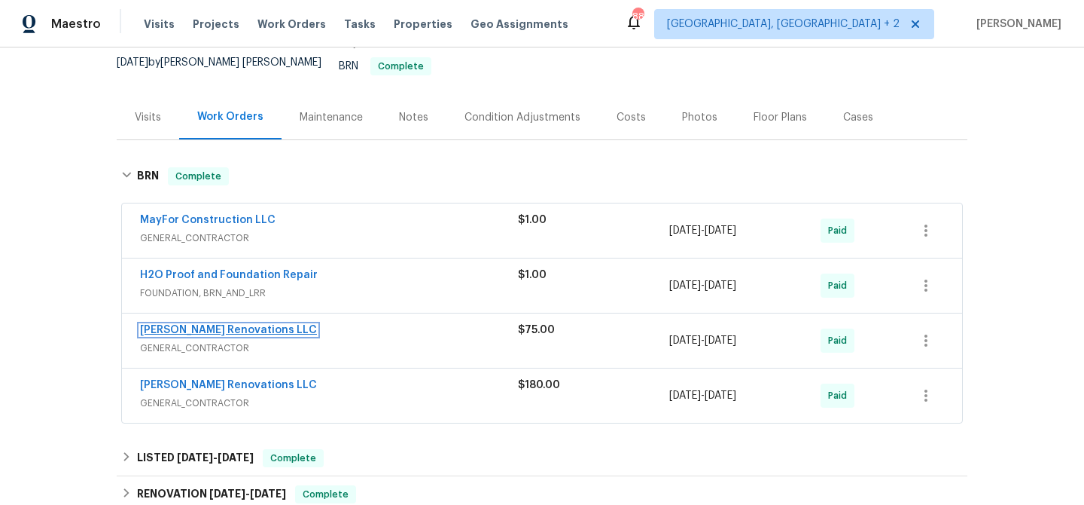
click at [161, 325] on link "Aseem Renovations LLC" at bounding box center [228, 330] width 177 height 11
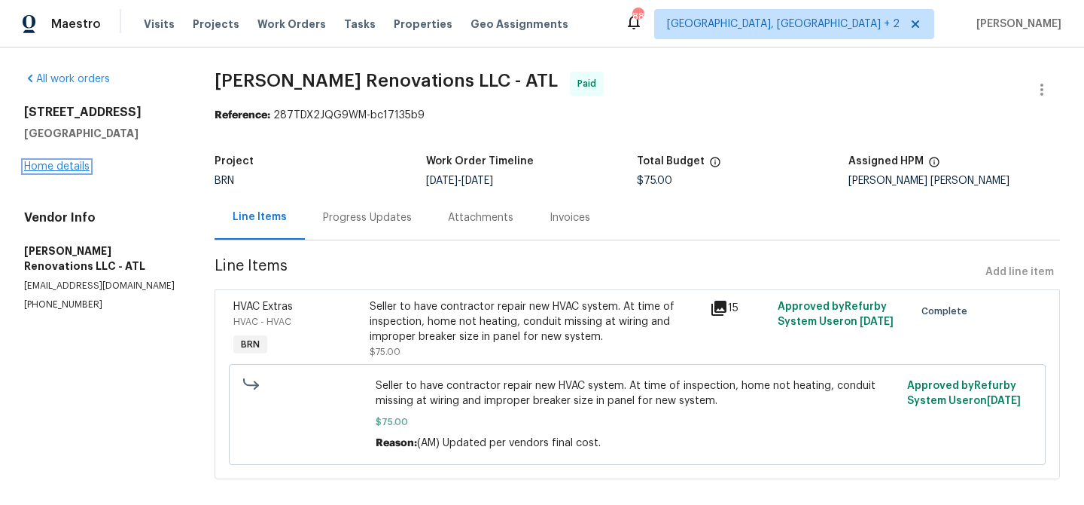
click at [55, 164] on link "Home details" at bounding box center [57, 166] width 66 height 11
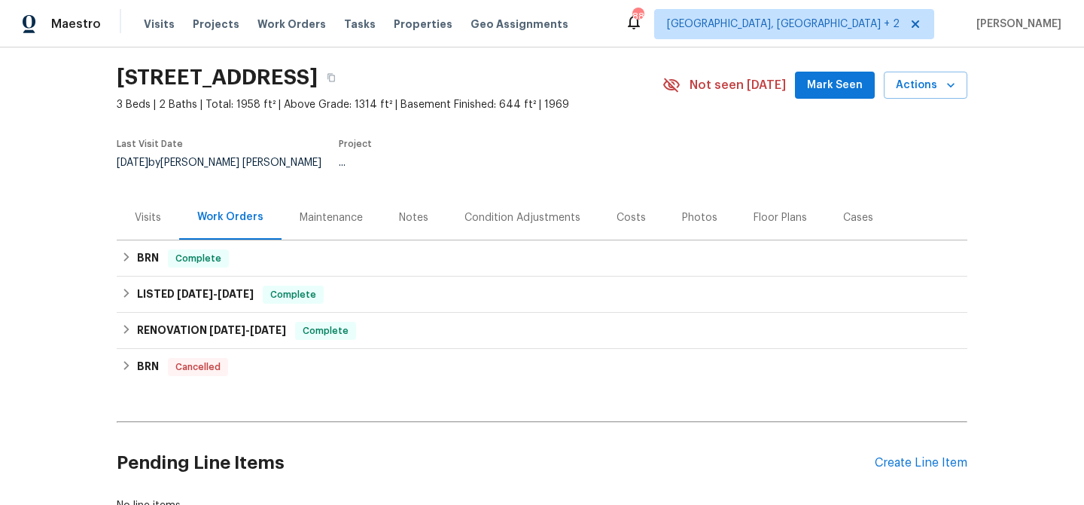
scroll to position [59, 0]
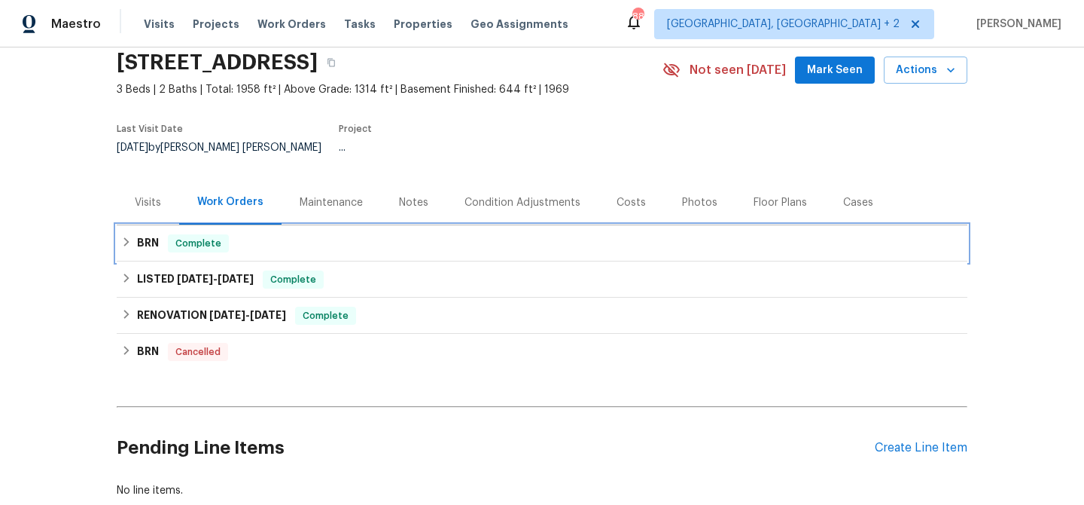
click at [154, 234] on h6 "BRN" at bounding box center [148, 243] width 22 height 18
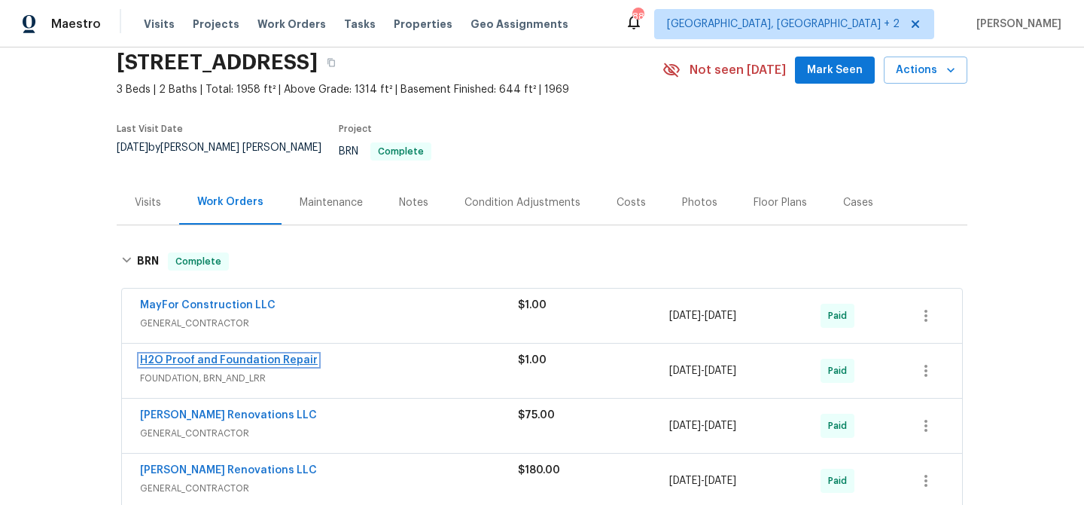
click at [178, 355] on link "H2O Proof and Foundation Repair" at bounding box center [229, 360] width 178 height 11
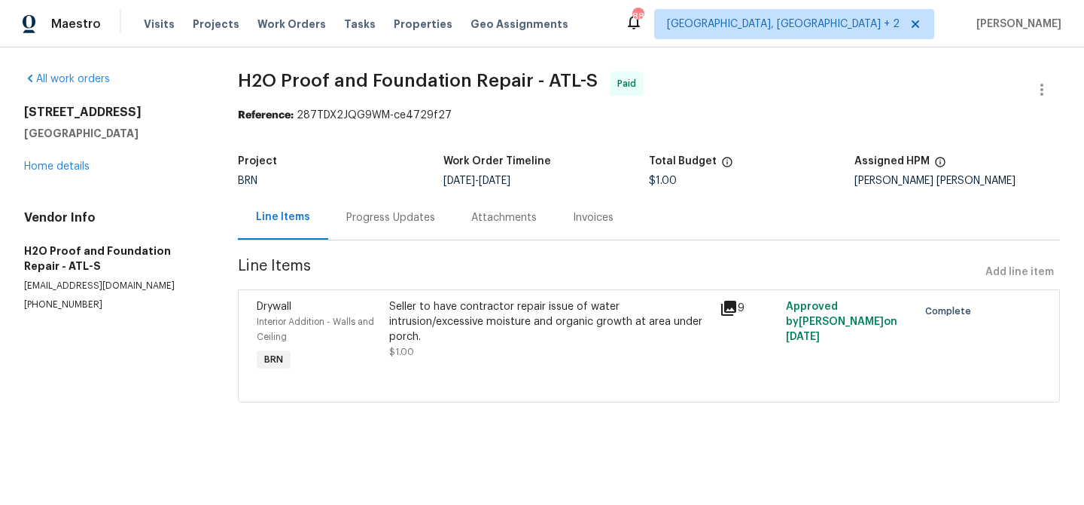
click at [55, 180] on div "All work orders 8272 Magnolia Dr Jonesboro, GA 30238 Home details Vendor Info H…" at bounding box center [113, 191] width 178 height 239
click at [53, 168] on link "Home details" at bounding box center [57, 166] width 66 height 11
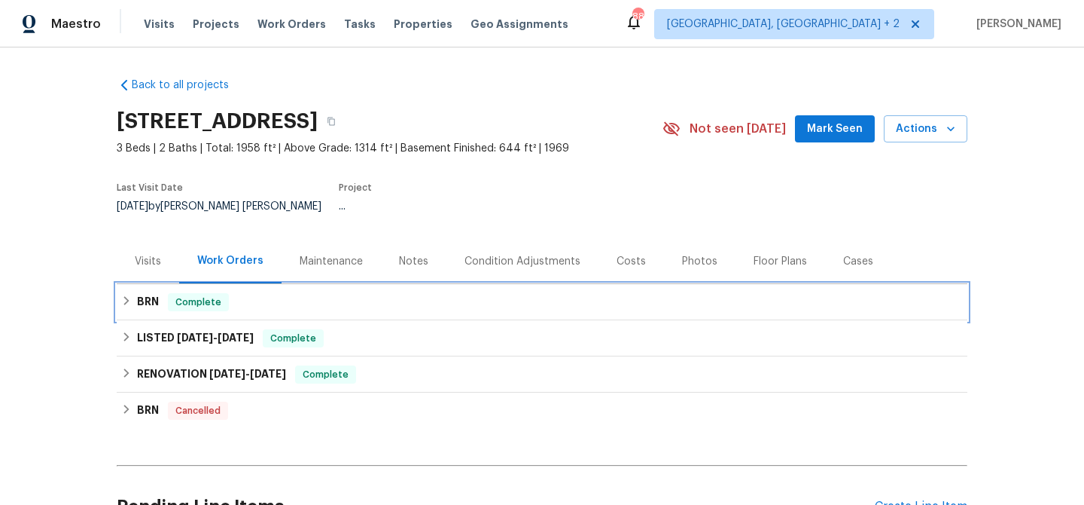
click at [152, 293] on h6 "BRN" at bounding box center [148, 302] width 22 height 18
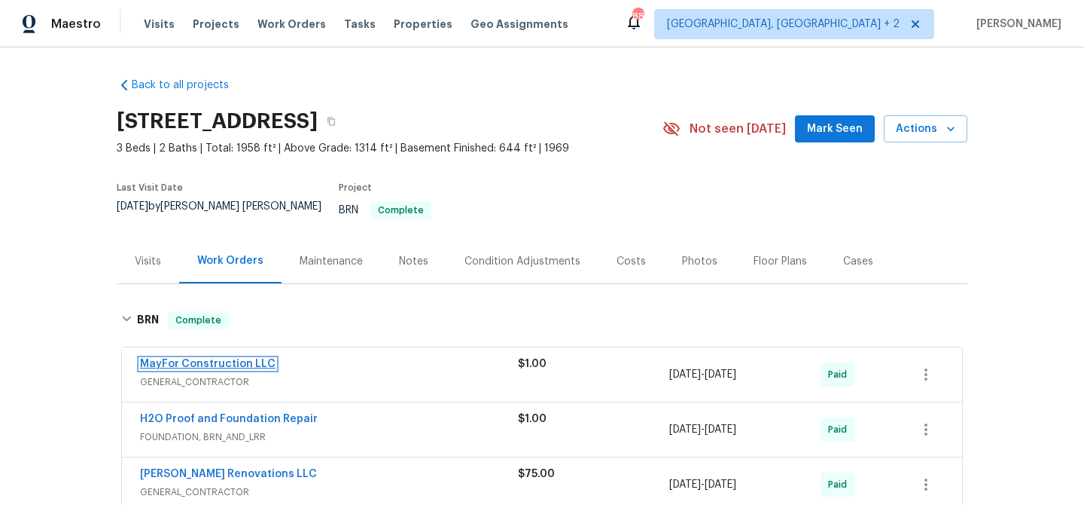
click at [162, 358] on link "MayFor Construction LLC" at bounding box center [208, 363] width 136 height 11
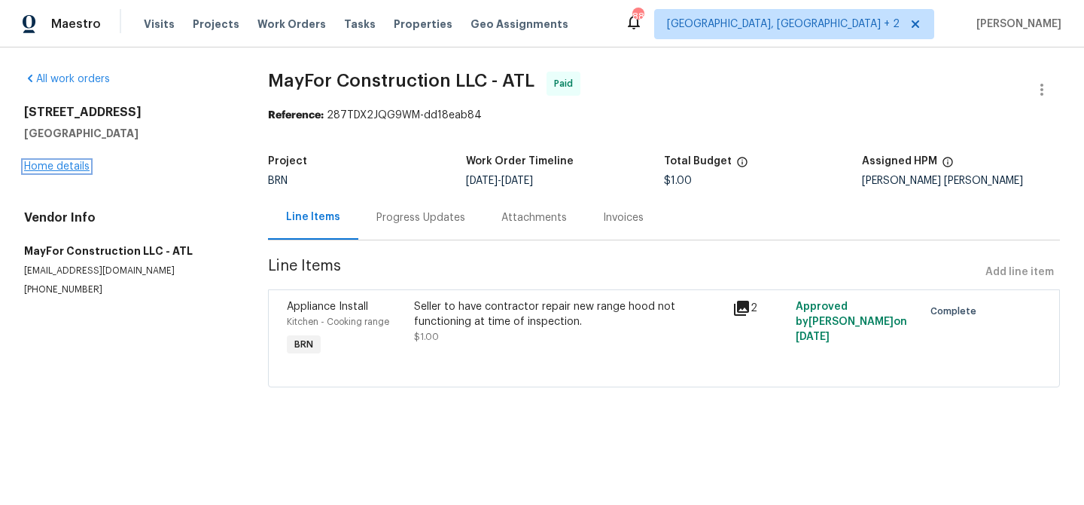
click at [53, 166] on link "Home details" at bounding box center [57, 166] width 66 height 11
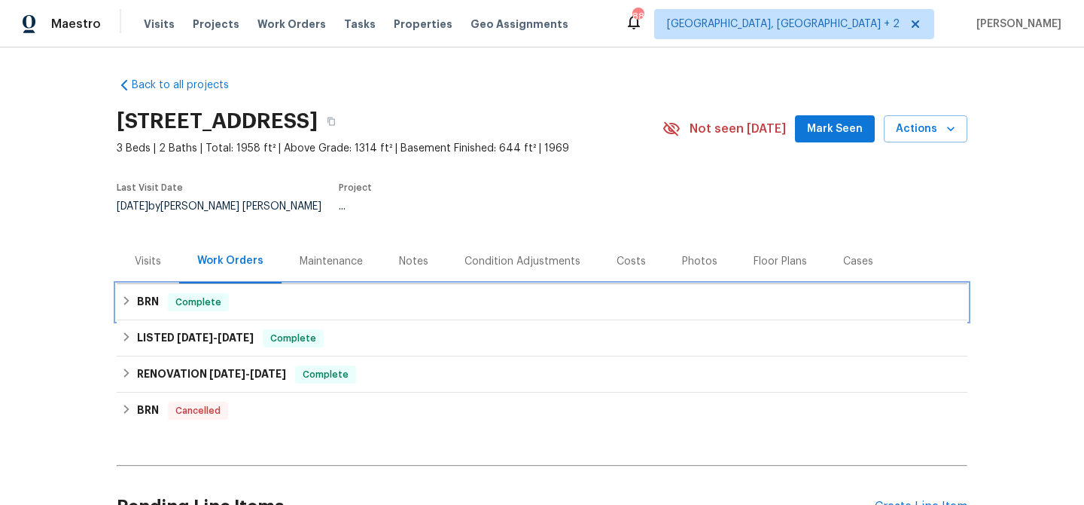
click at [147, 293] on h6 "BRN" at bounding box center [148, 302] width 22 height 18
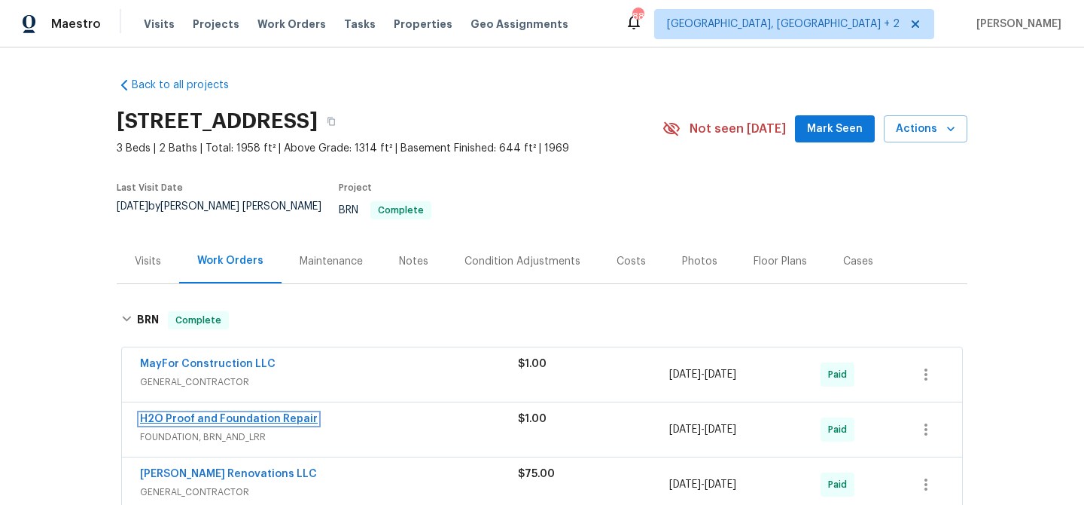
click at [155, 413] on link "H2O Proof and Foundation Repair" at bounding box center [229, 418] width 178 height 11
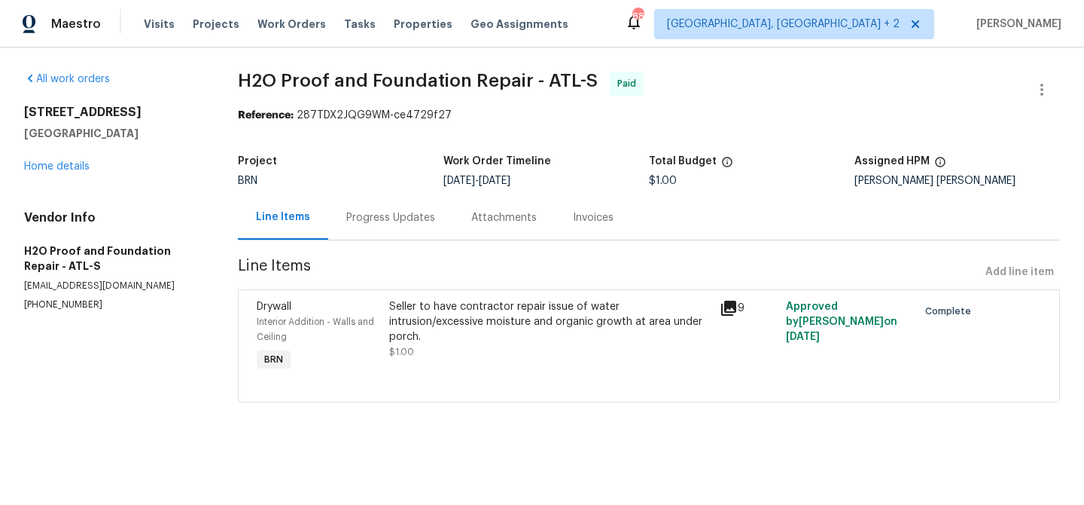
click at [82, 300] on p "(678) 389-1156" at bounding box center [113, 304] width 178 height 13
copy p "(678) 389-1156"
click at [386, 214] on div "Progress Updates" at bounding box center [390, 217] width 89 height 15
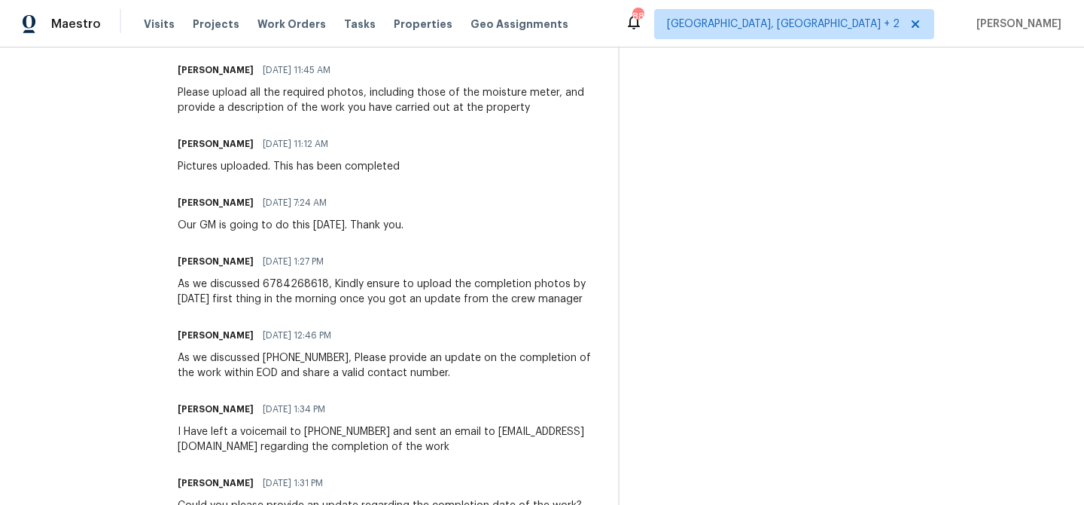
scroll to position [773, 0]
drag, startPoint x: 314, startPoint y: 284, endPoint x: 252, endPoint y: 280, distance: 61.9
click at [252, 280] on div "As we discussed 6784268618, Kindly ensure to upload the completion photos by To…" at bounding box center [389, 290] width 422 height 30
copy div "6784268618"
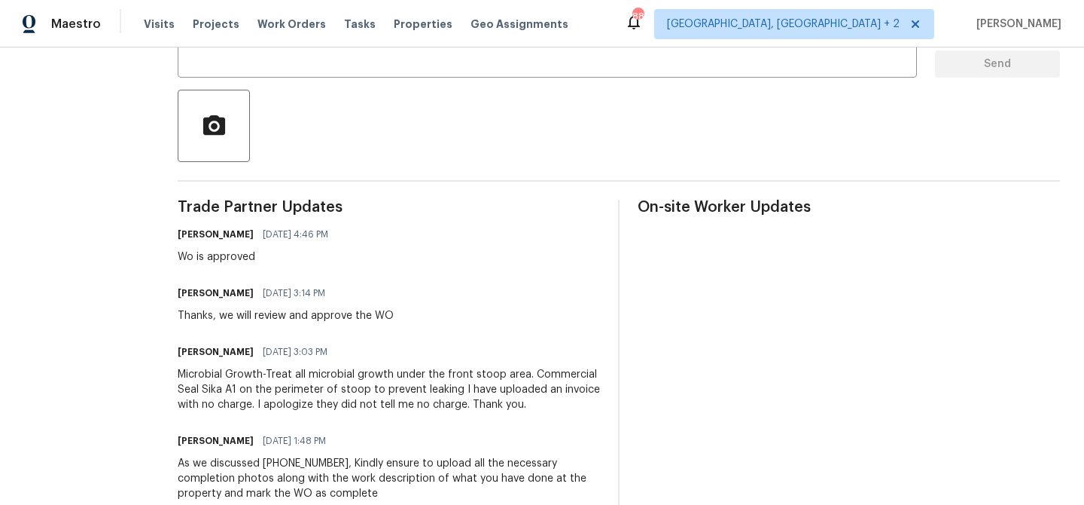
scroll to position [0, 0]
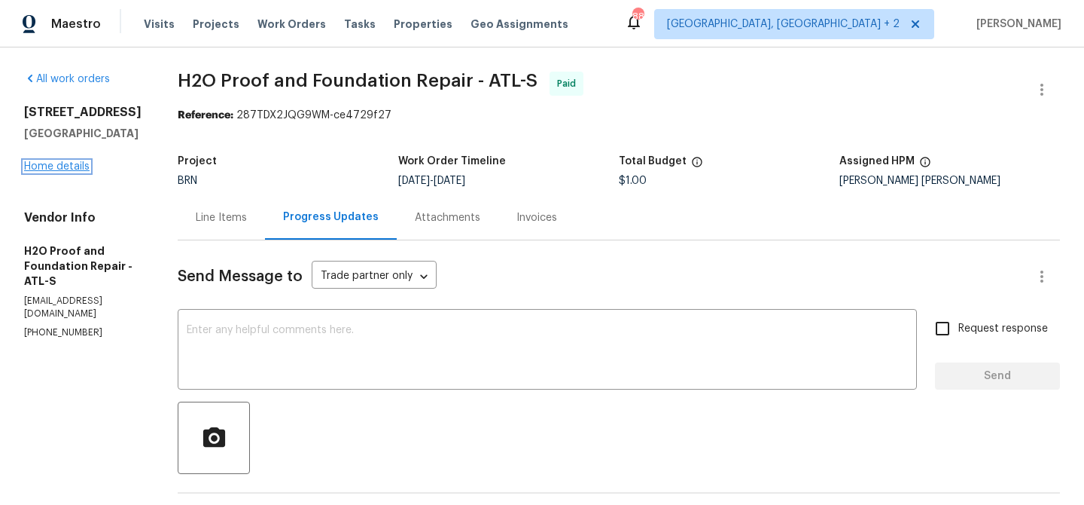
click at [40, 172] on link "Home details" at bounding box center [57, 166] width 66 height 11
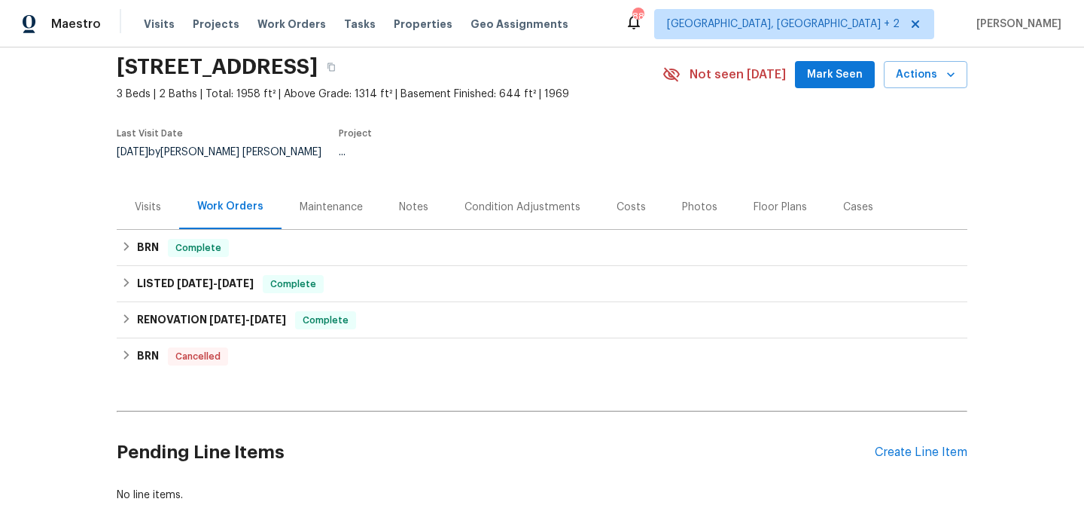
scroll to position [144, 0]
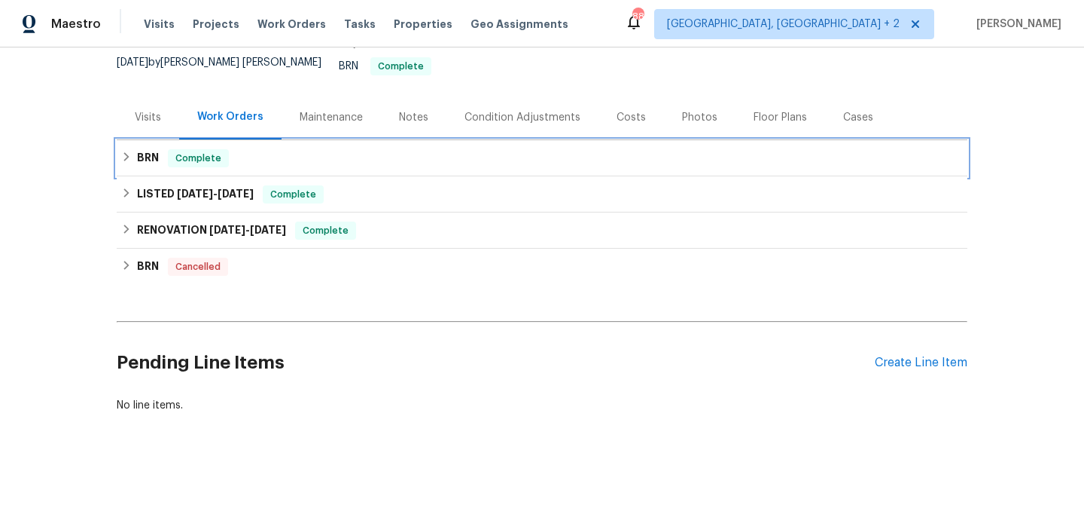
click at [152, 149] on h6 "BRN" at bounding box center [148, 158] width 22 height 18
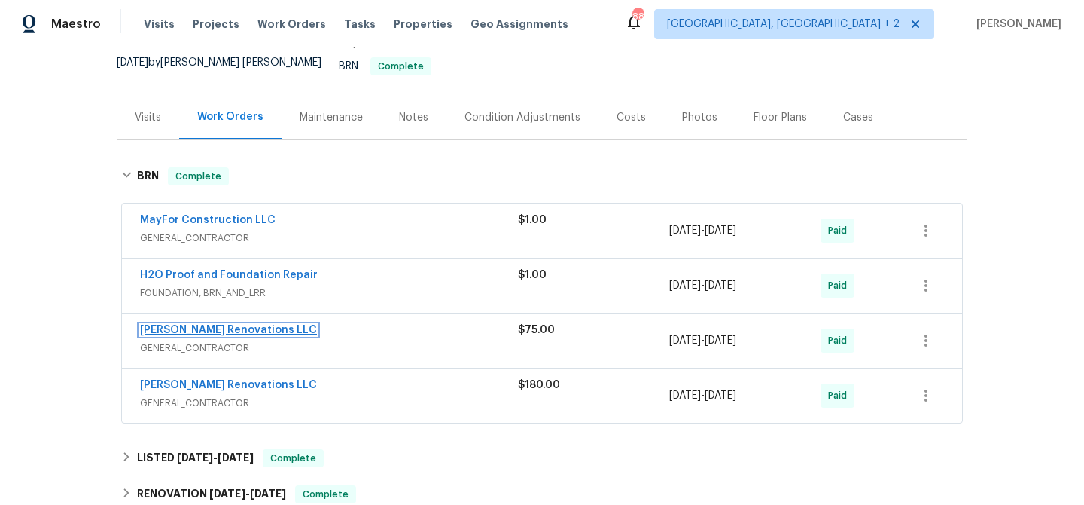
click at [166, 325] on link "Aseem Renovations LLC" at bounding box center [228, 330] width 177 height 11
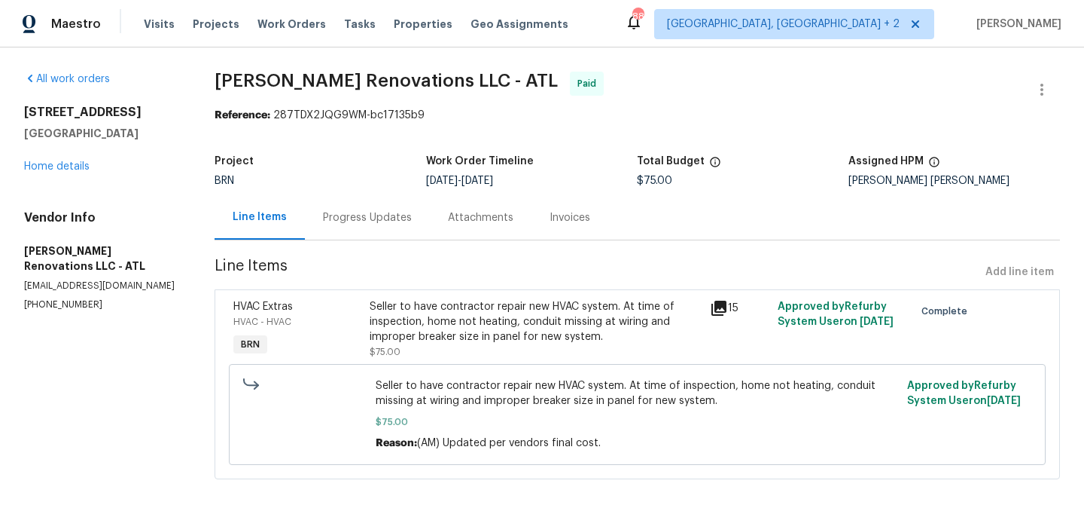
click at [382, 233] on div "Progress Updates" at bounding box center [367, 217] width 125 height 44
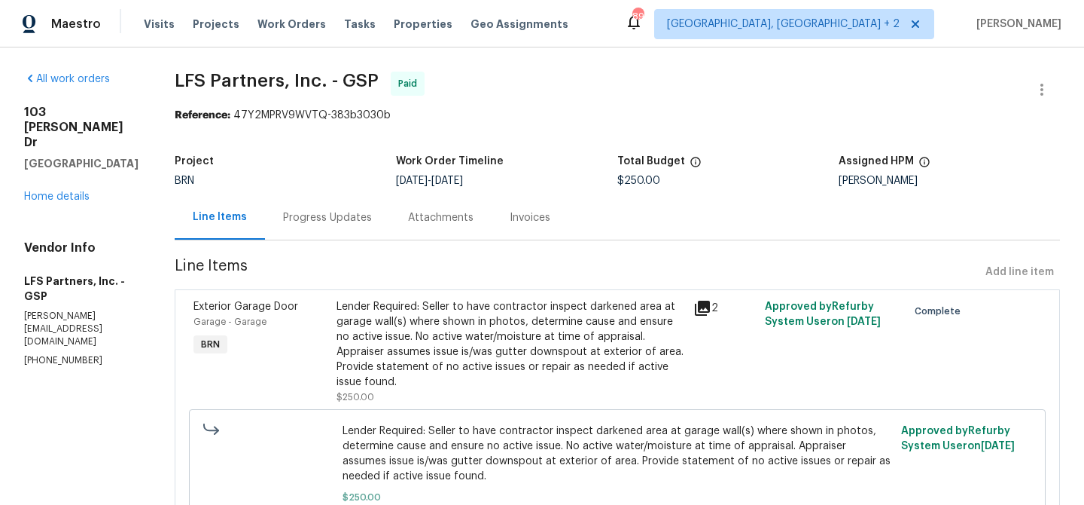
click at [306, 206] on div "Progress Updates" at bounding box center [327, 217] width 125 height 44
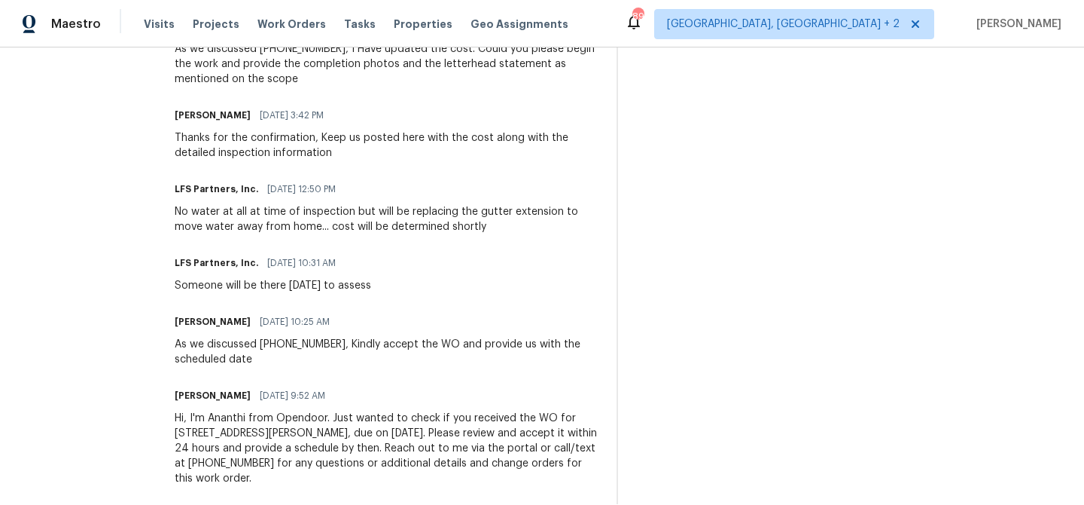
scroll to position [636, 0]
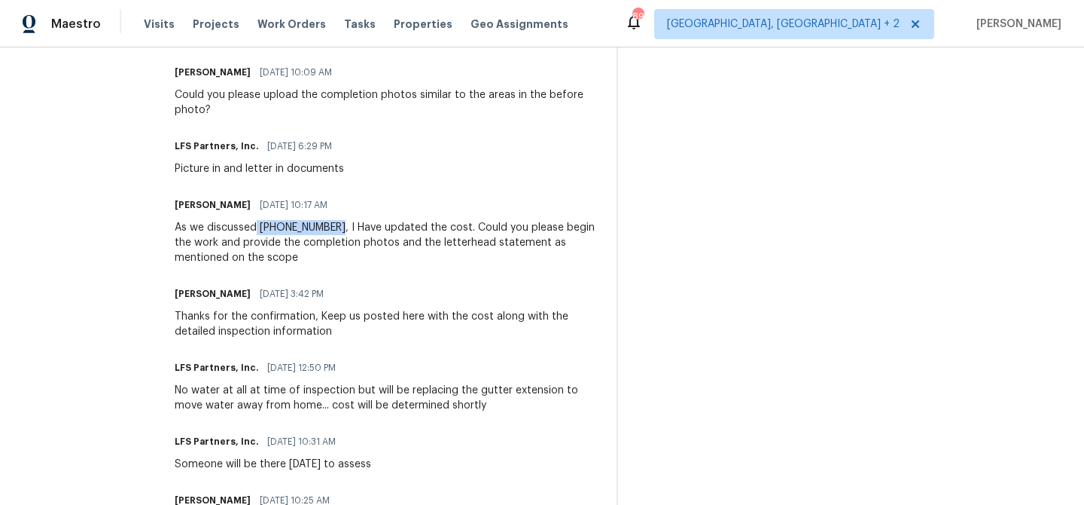
drag, startPoint x: 330, startPoint y: 224, endPoint x: 251, endPoint y: 224, distance: 79.1
click at [251, 224] on div "As we discussed [PHONE_NUMBER], I Have updated the cost. Could you please begin…" at bounding box center [387, 242] width 424 height 45
copy div "[PHONE_NUMBER]"
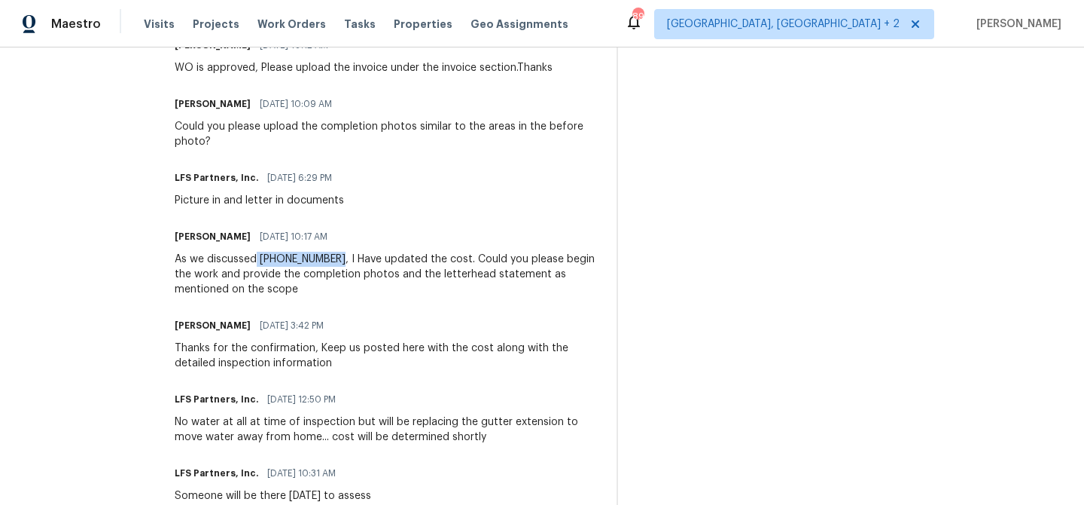
scroll to position [0, 0]
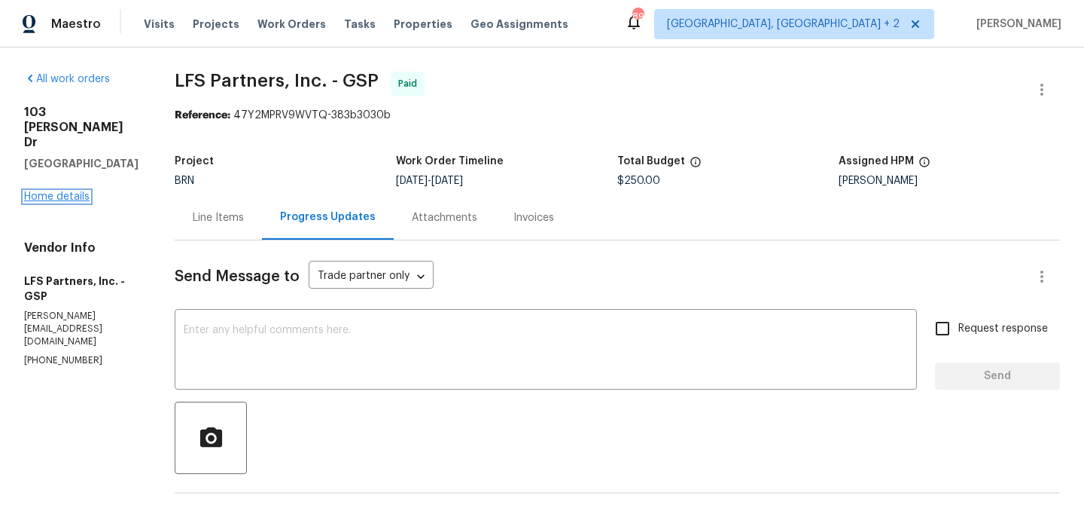
click at [54, 191] on link "Home details" at bounding box center [57, 196] width 66 height 11
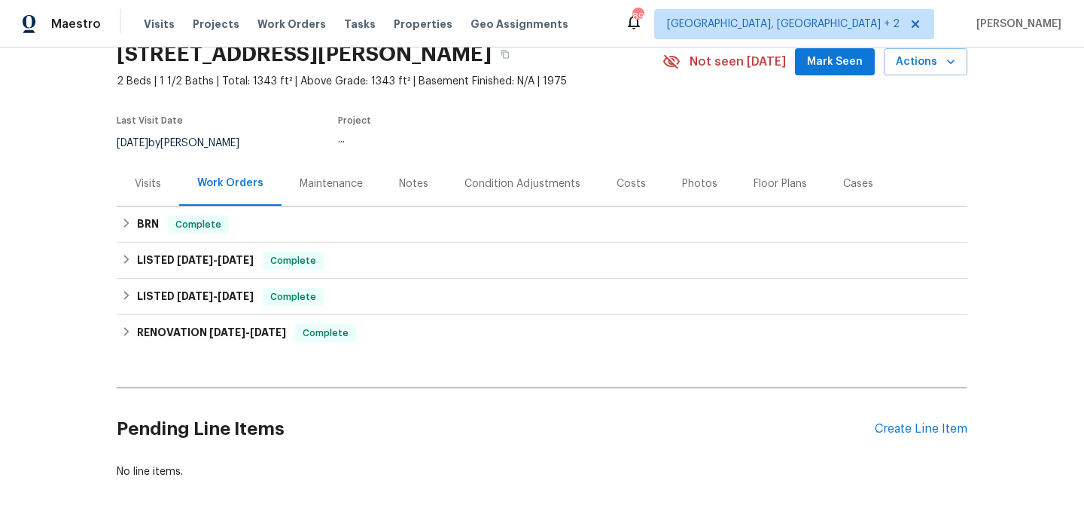
scroll to position [144, 0]
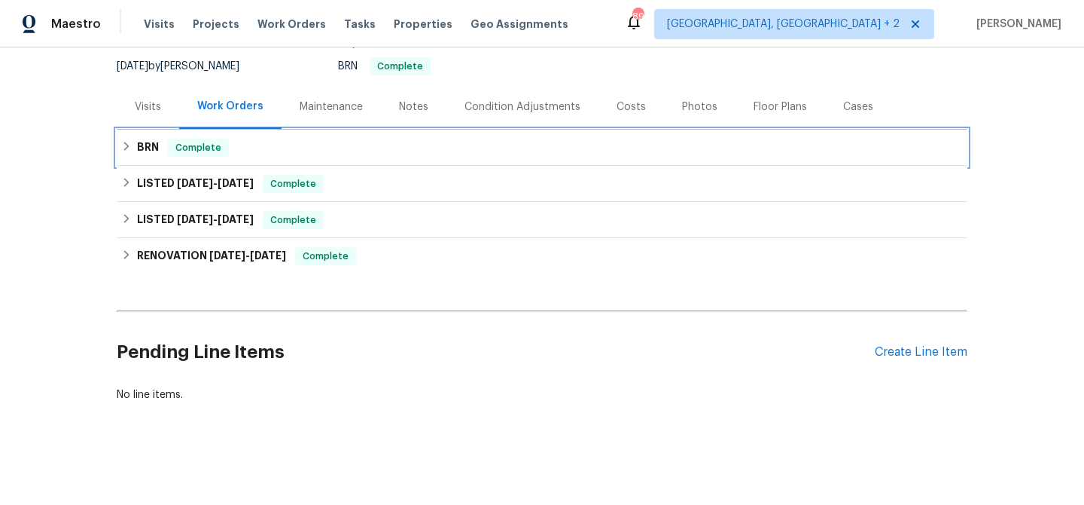
click at [175, 149] on span "Complete" at bounding box center [198, 147] width 58 height 15
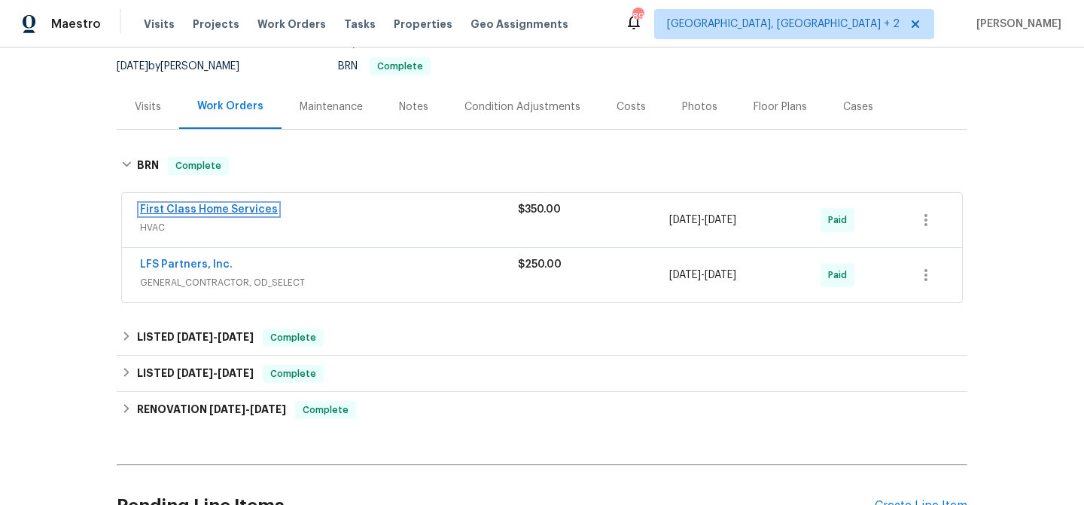
click at [191, 209] on link "First Class Home Services" at bounding box center [209, 209] width 138 height 11
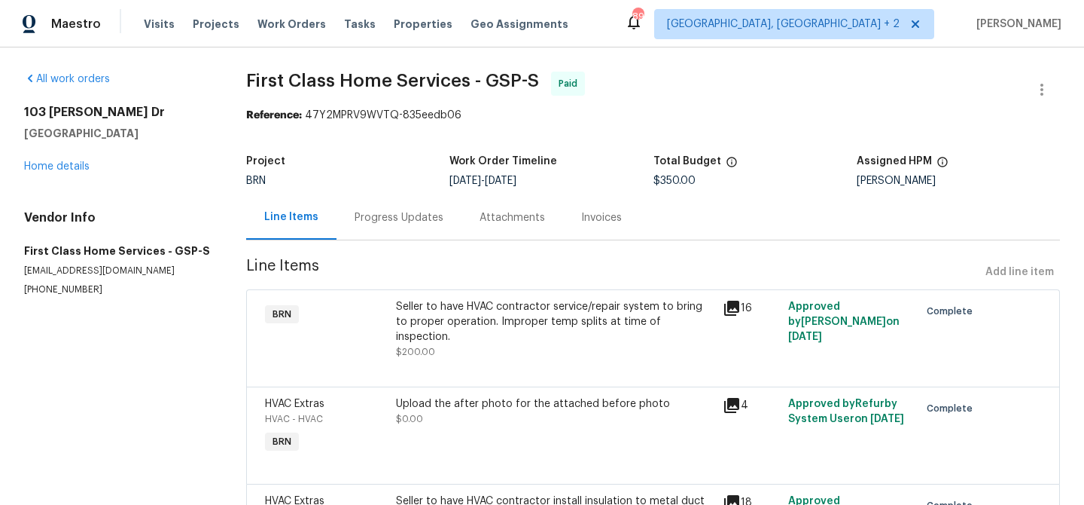
click at [401, 210] on div "Progress Updates" at bounding box center [399, 217] width 89 height 15
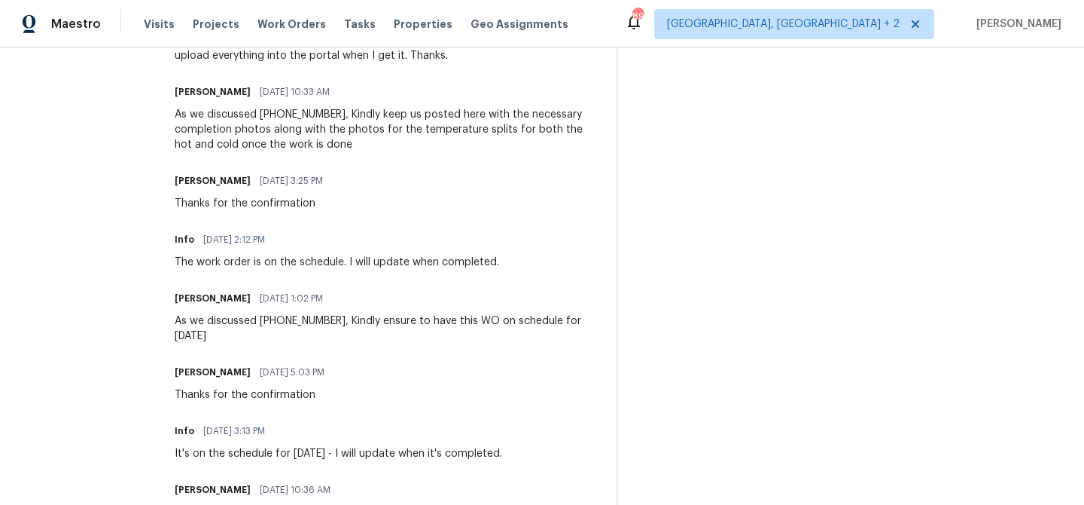
scroll to position [852, 0]
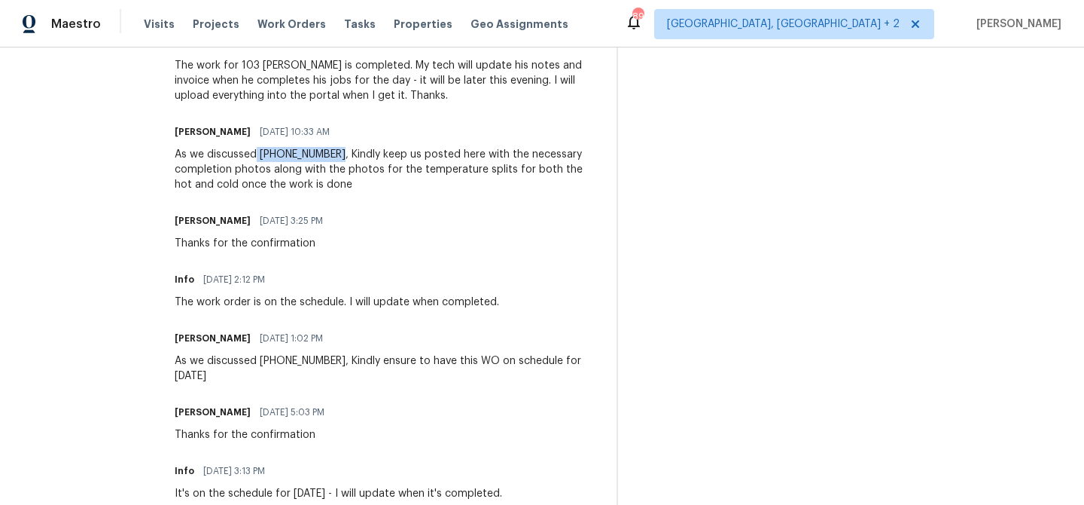
drag, startPoint x: 328, startPoint y: 217, endPoint x: 248, endPoint y: 217, distance: 79.1
click at [248, 192] on div "As we discussed [PHONE_NUMBER], Kindly keep us posted here with the necessary c…" at bounding box center [387, 169] width 424 height 45
copy div "[PHONE_NUMBER]"
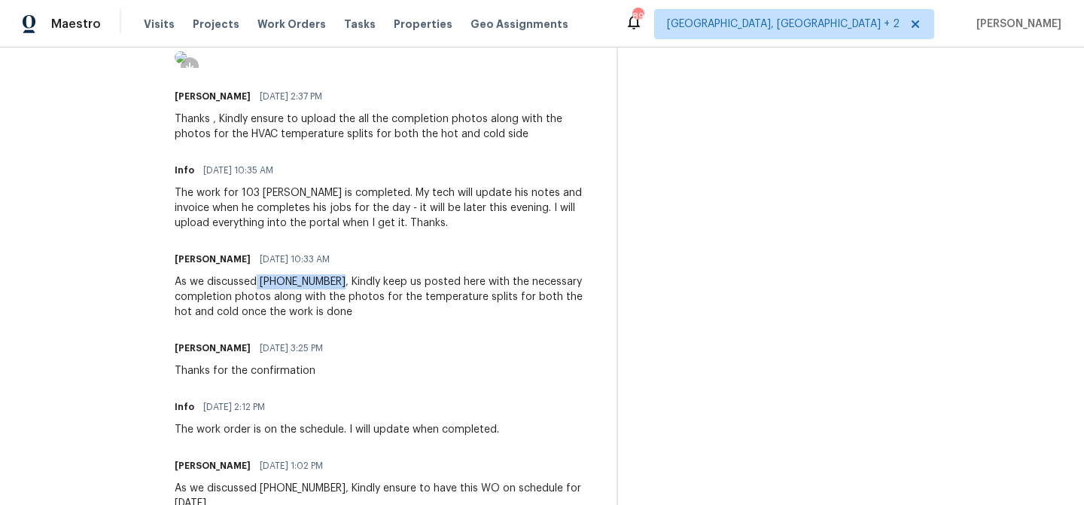
scroll to position [767, 0]
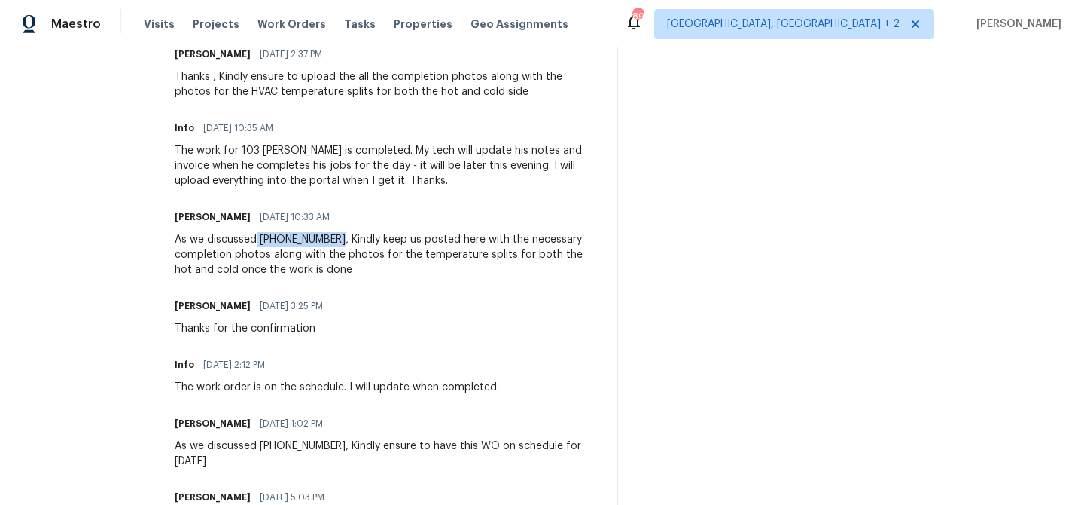
copy div "[PHONE_NUMBER]"
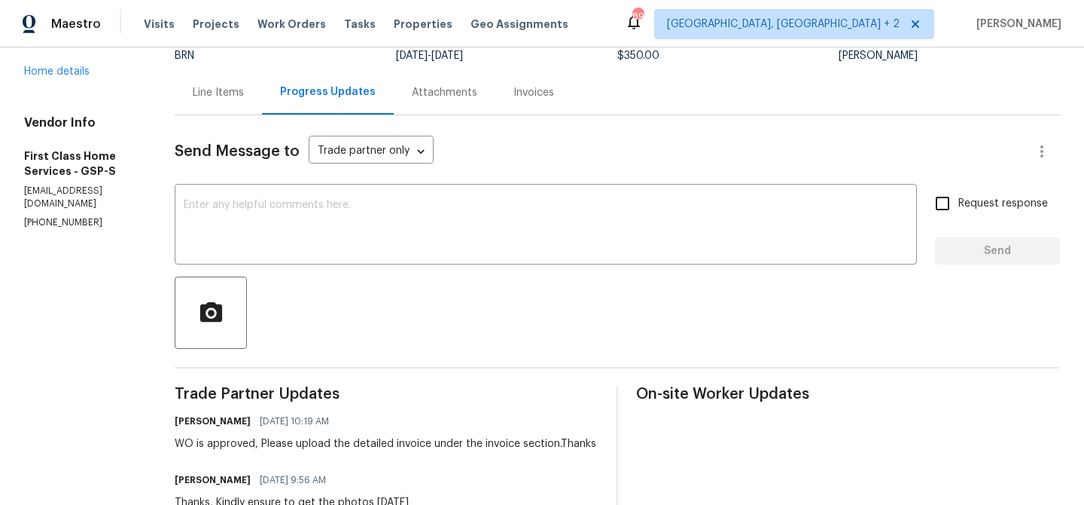
scroll to position [0, 0]
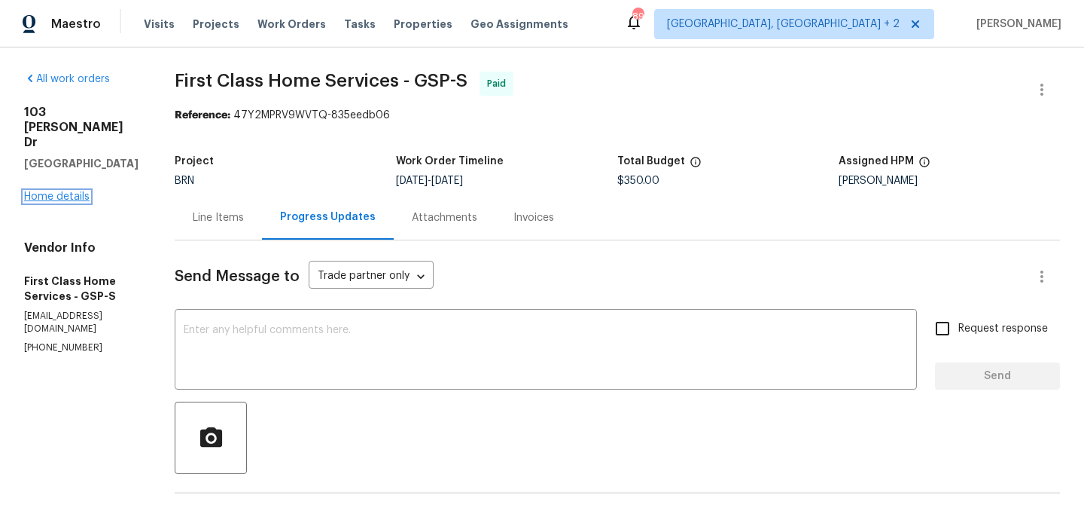
click at [66, 191] on link "Home details" at bounding box center [57, 196] width 66 height 11
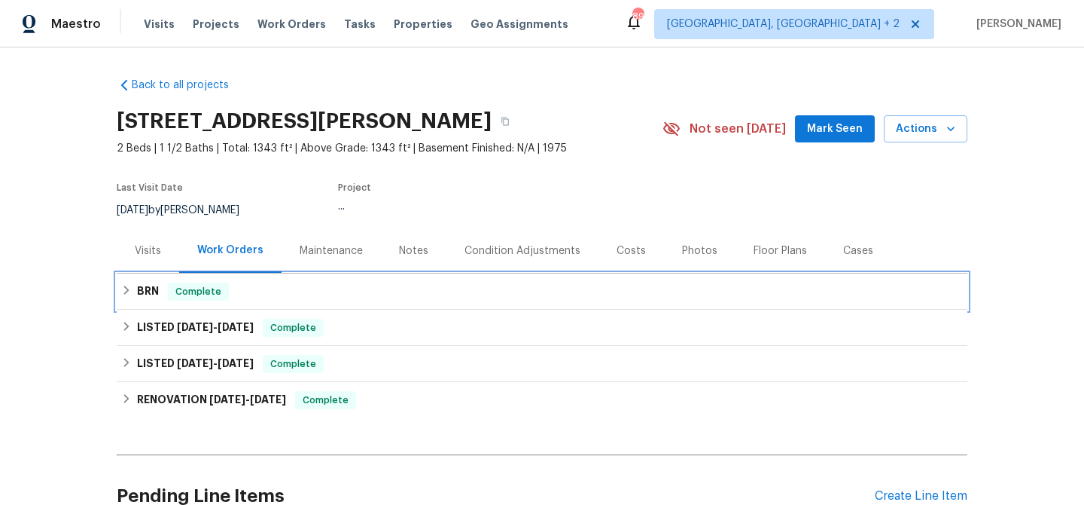
click at [160, 287] on div "BRN Complete" at bounding box center [542, 291] width 842 height 18
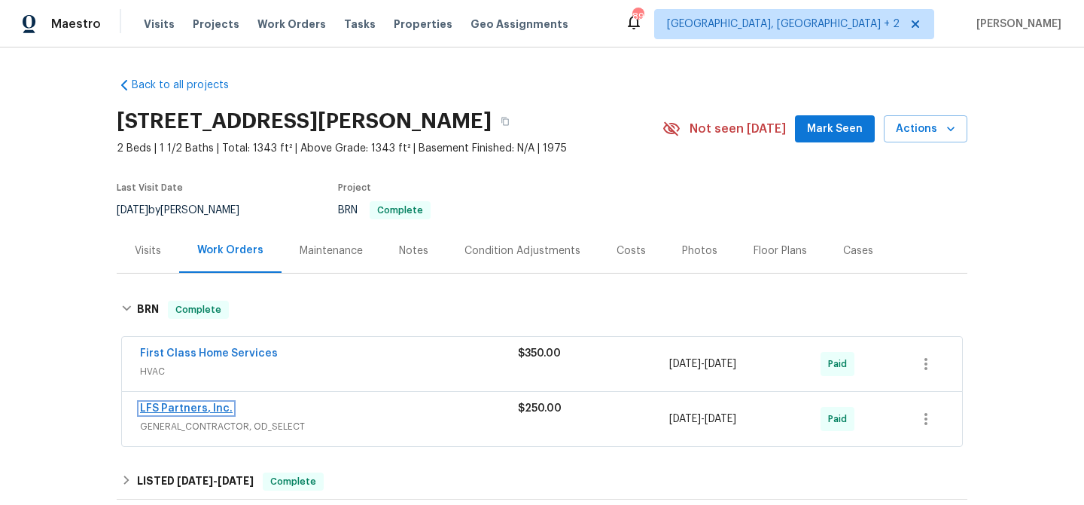
click at [165, 404] on link "LFS Partners, Inc." at bounding box center [186, 408] width 93 height 11
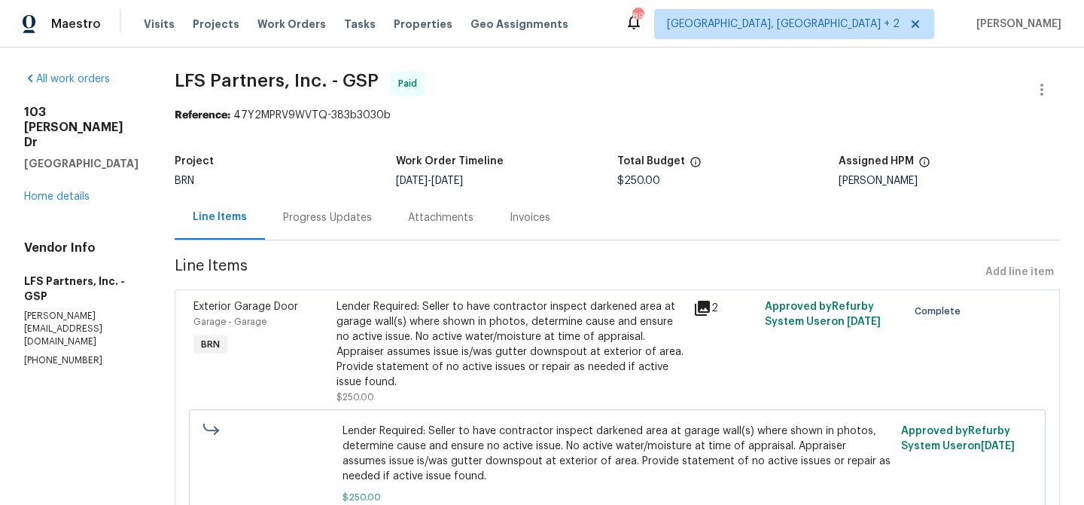
click at [319, 203] on div "Progress Updates" at bounding box center [327, 217] width 125 height 44
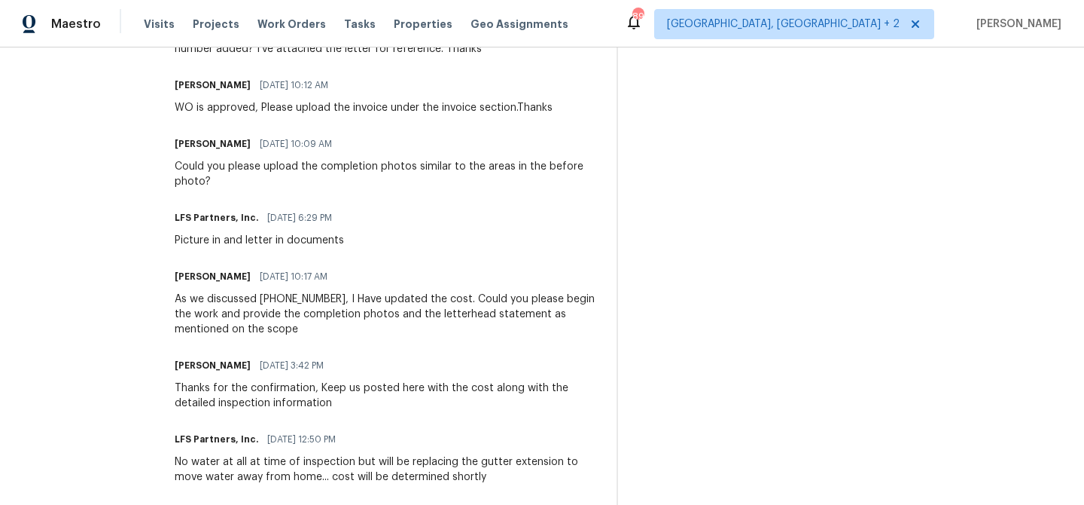
scroll to position [577, 0]
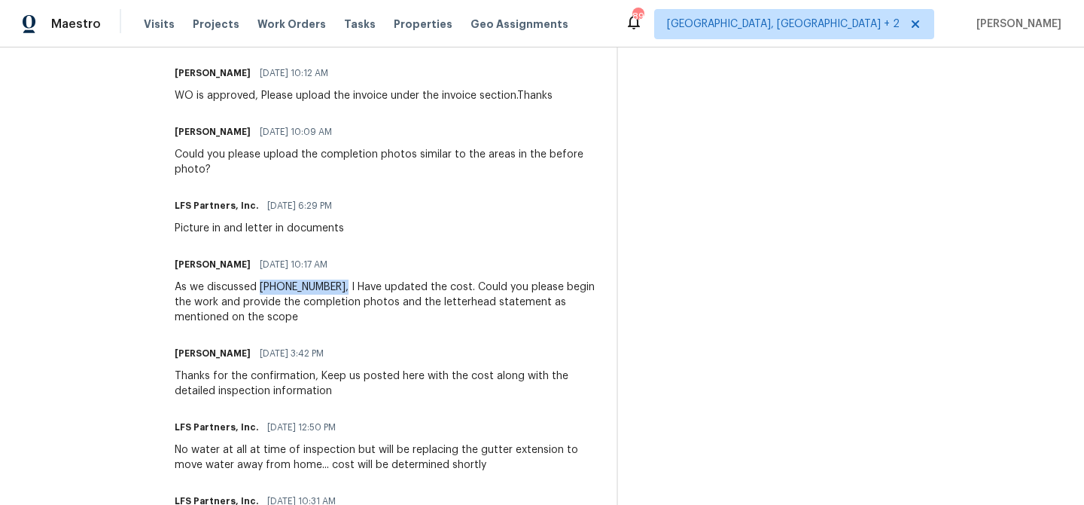
drag, startPoint x: 333, startPoint y: 290, endPoint x: 254, endPoint y: 290, distance: 79.1
click at [254, 290] on div "As we discussed [PHONE_NUMBER], I Have updated the cost. Could you please begin…" at bounding box center [387, 301] width 424 height 45
copy div "[PHONE_NUMBER],"
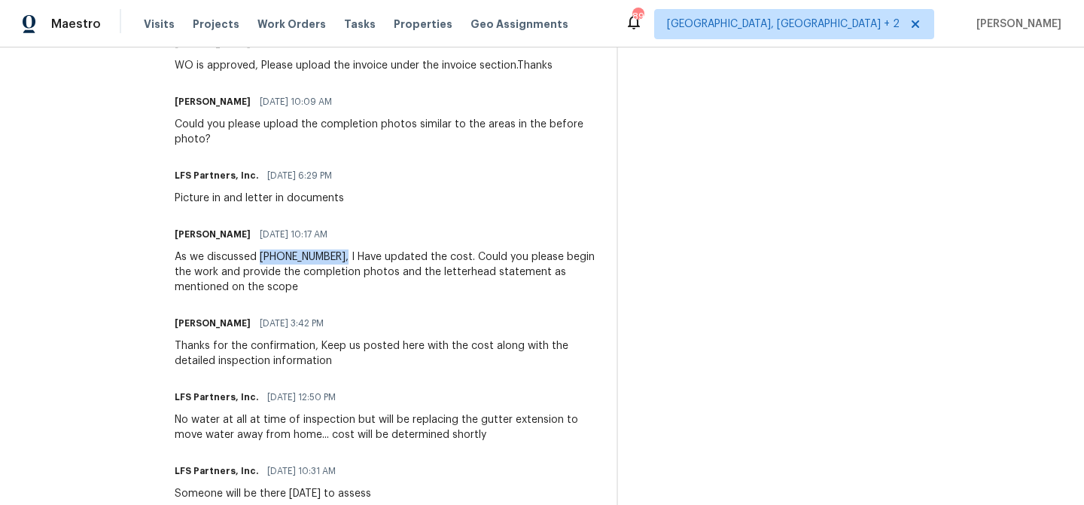
scroll to position [603, 0]
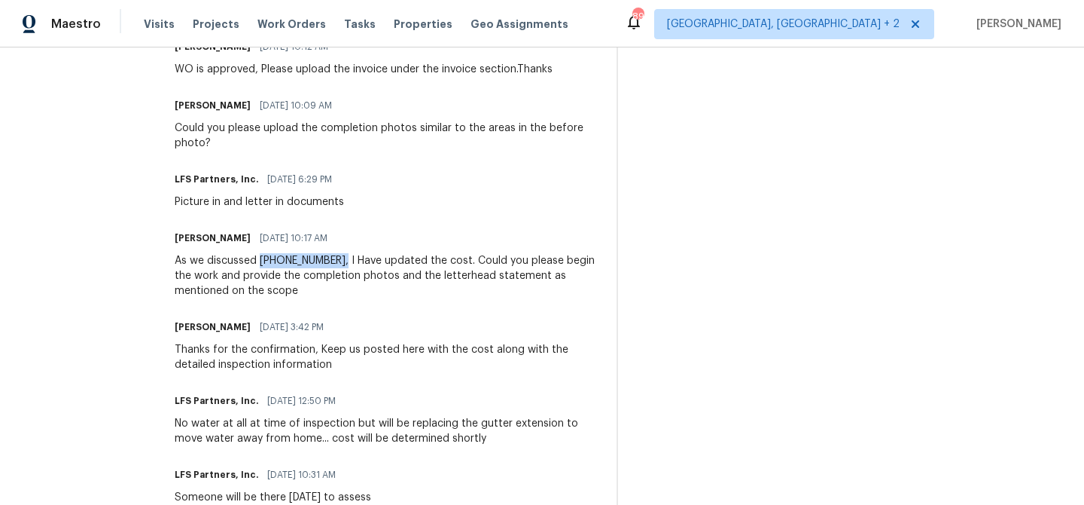
copy div "[PHONE_NUMBER],"
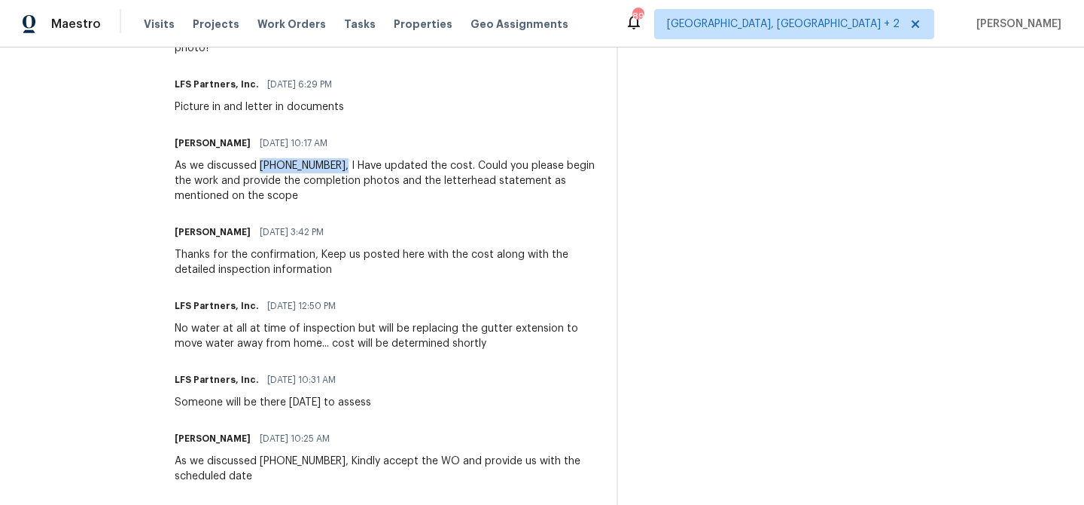
scroll to position [0, 0]
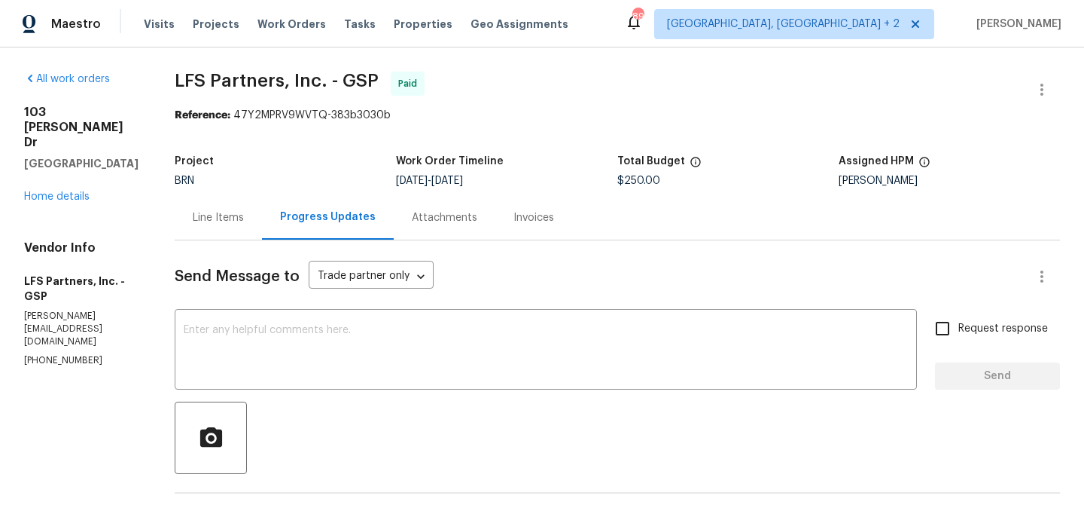
click at [69, 157] on div "[STREET_ADDRESS][PERSON_NAME][PERSON_NAME] Home details" at bounding box center [81, 154] width 114 height 99
click at [56, 191] on link "Home details" at bounding box center [57, 196] width 66 height 11
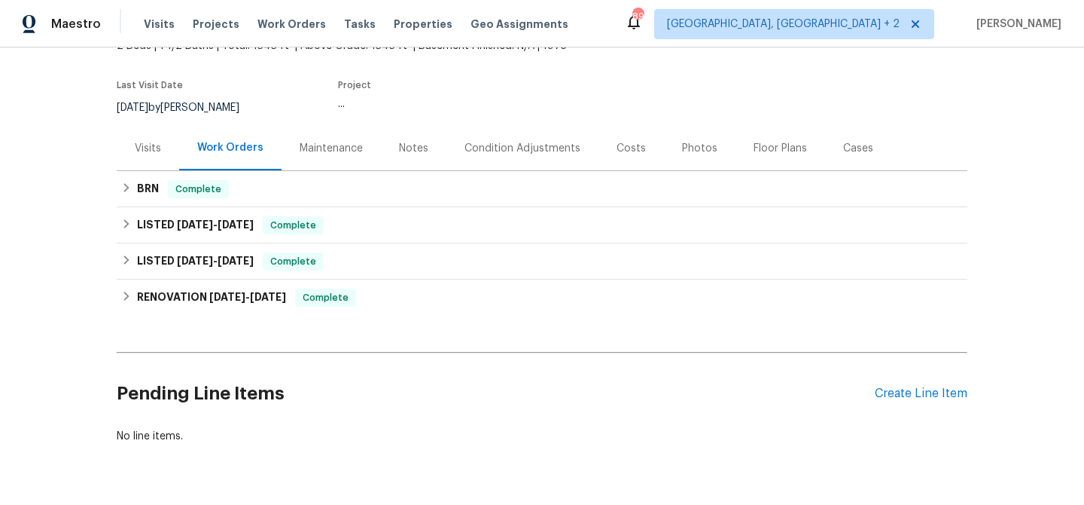
scroll to position [108, 0]
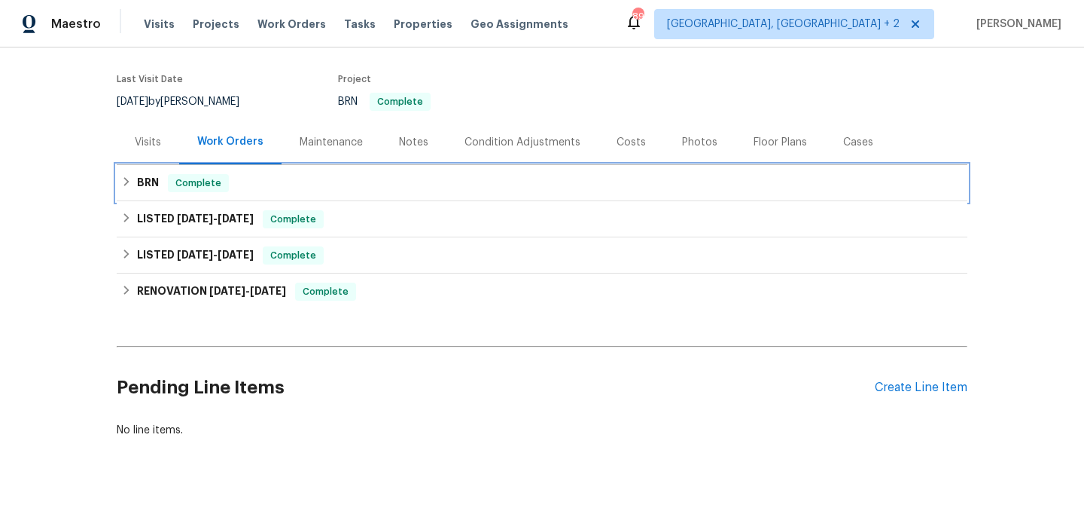
click at [167, 181] on div "BRN Complete" at bounding box center [542, 183] width 842 height 18
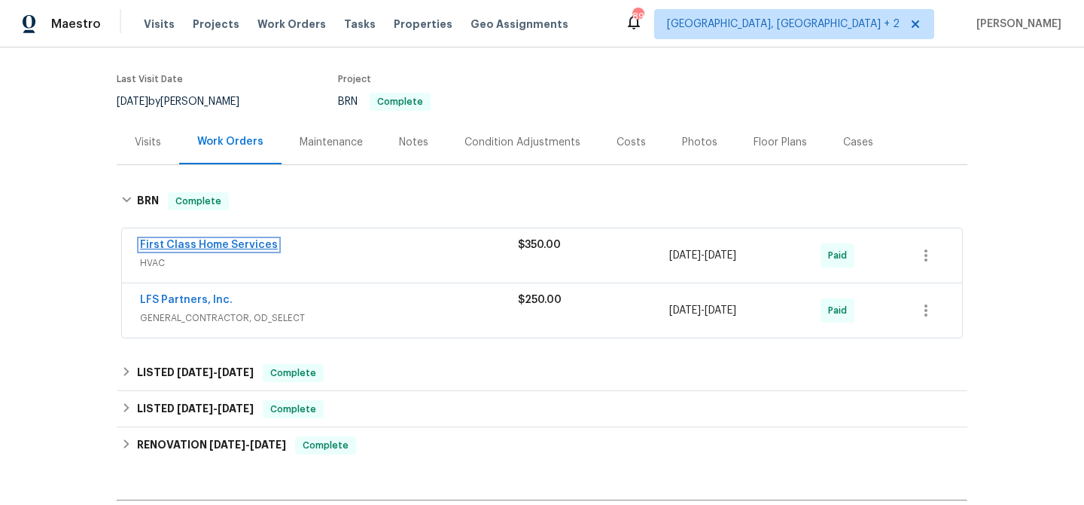
click at [186, 247] on link "First Class Home Services" at bounding box center [209, 244] width 138 height 11
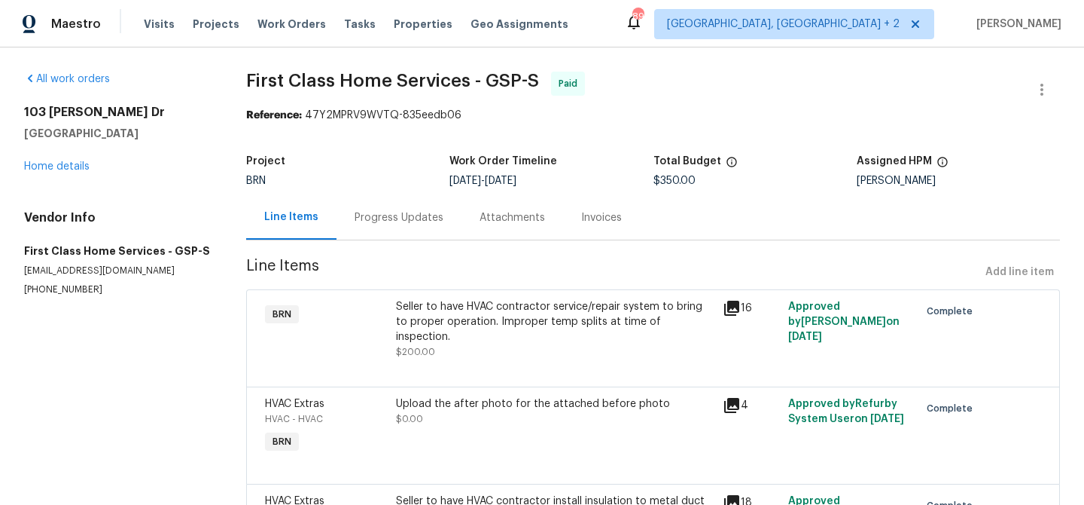
click at [394, 209] on div "Progress Updates" at bounding box center [399, 217] width 125 height 44
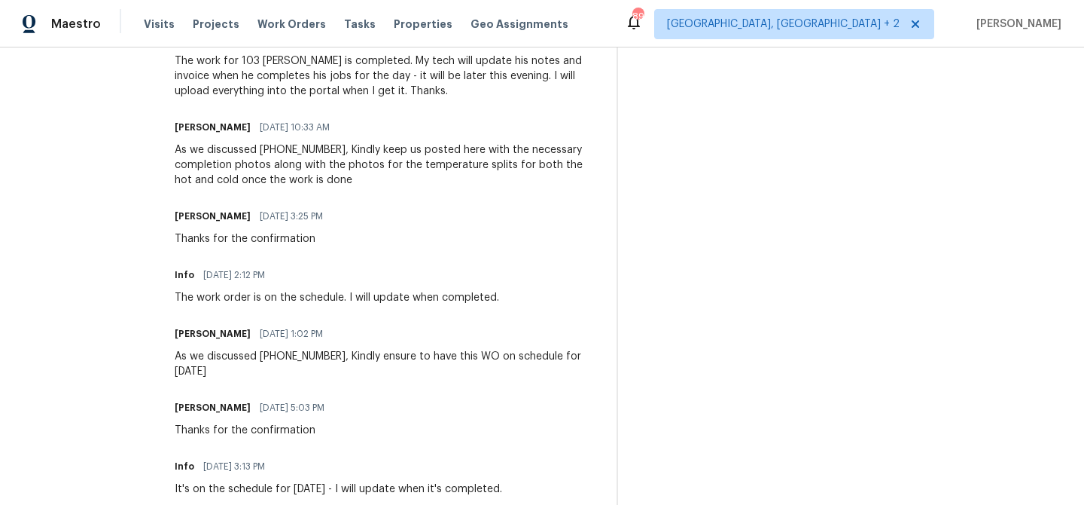
scroll to position [863, 0]
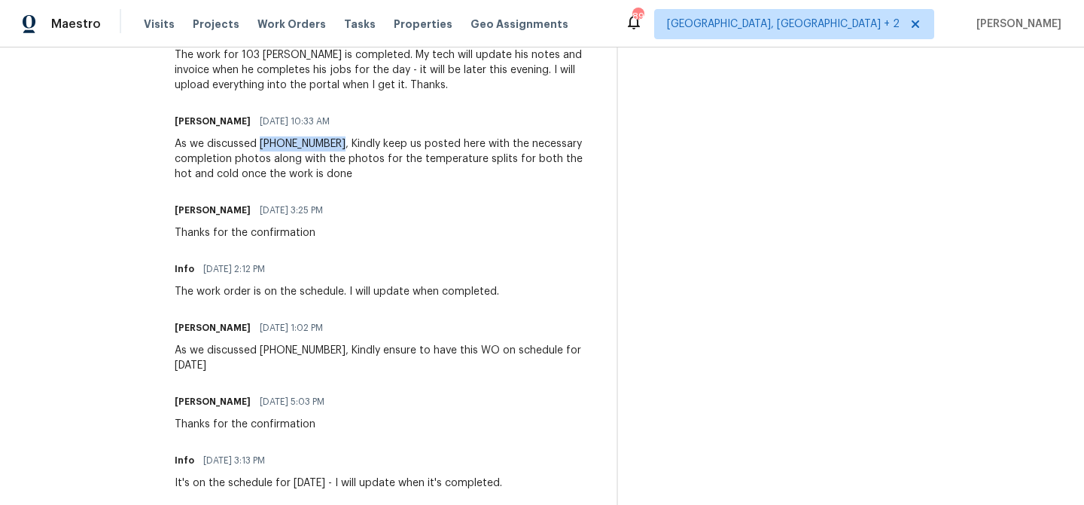
drag, startPoint x: 327, startPoint y: 203, endPoint x: 254, endPoint y: 207, distance: 73.2
click at [254, 181] on div "As we discussed (864) 791-5648, Kindly keep us posted here with the necessary c…" at bounding box center [387, 158] width 424 height 45
copy div "(864) 791-5648"
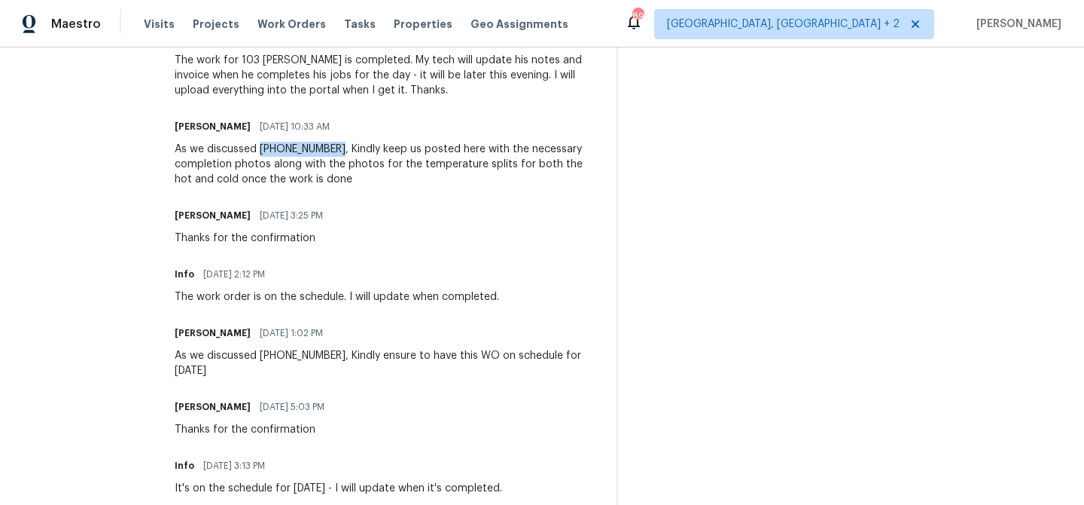
scroll to position [0, 0]
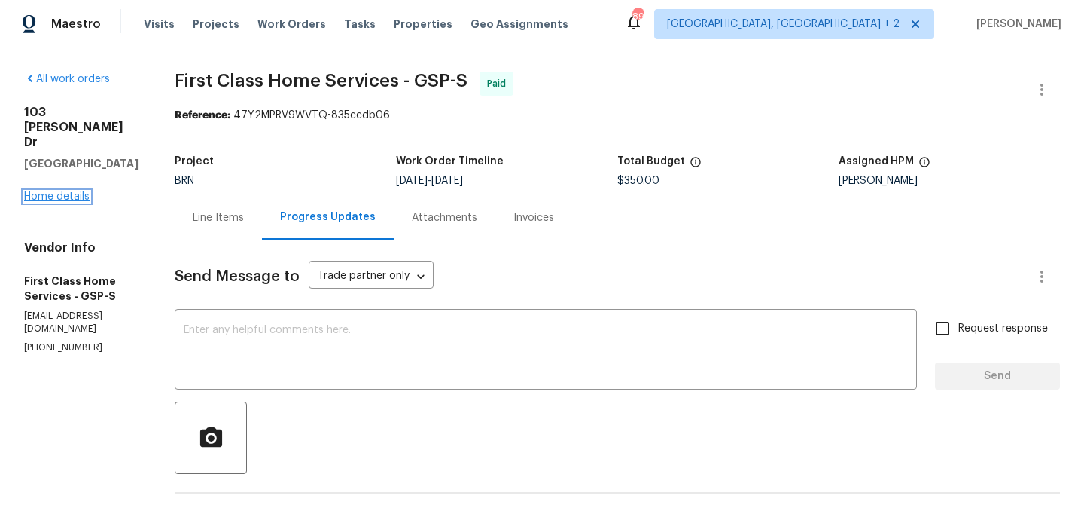
click at [75, 191] on link "Home details" at bounding box center [57, 196] width 66 height 11
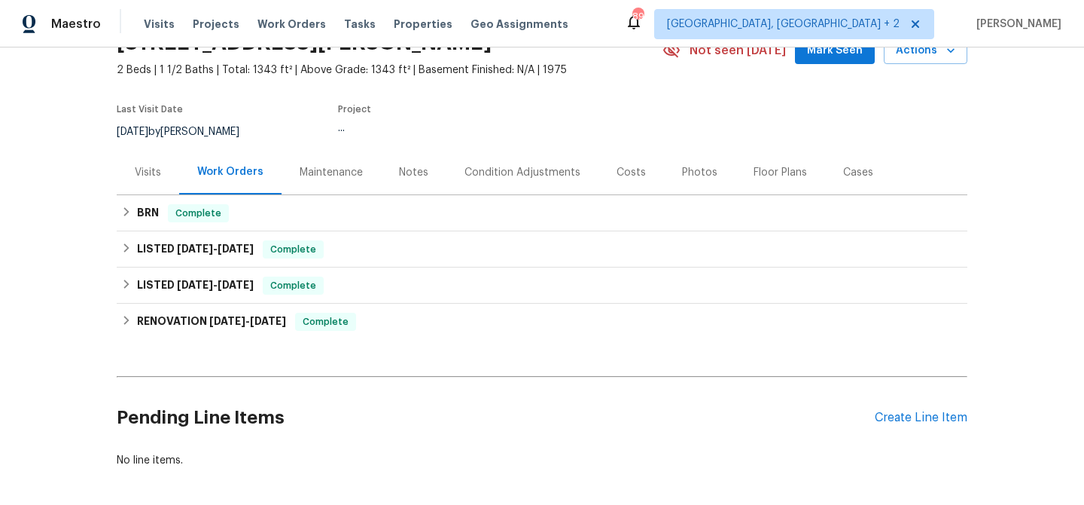
scroll to position [144, 0]
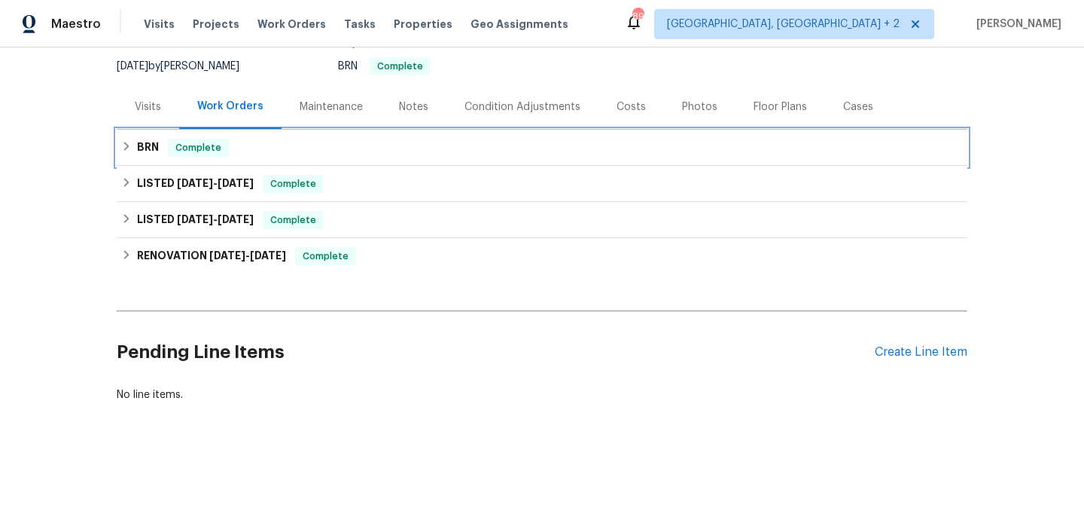
click at [164, 162] on div "BRN Complete" at bounding box center [542, 148] width 851 height 36
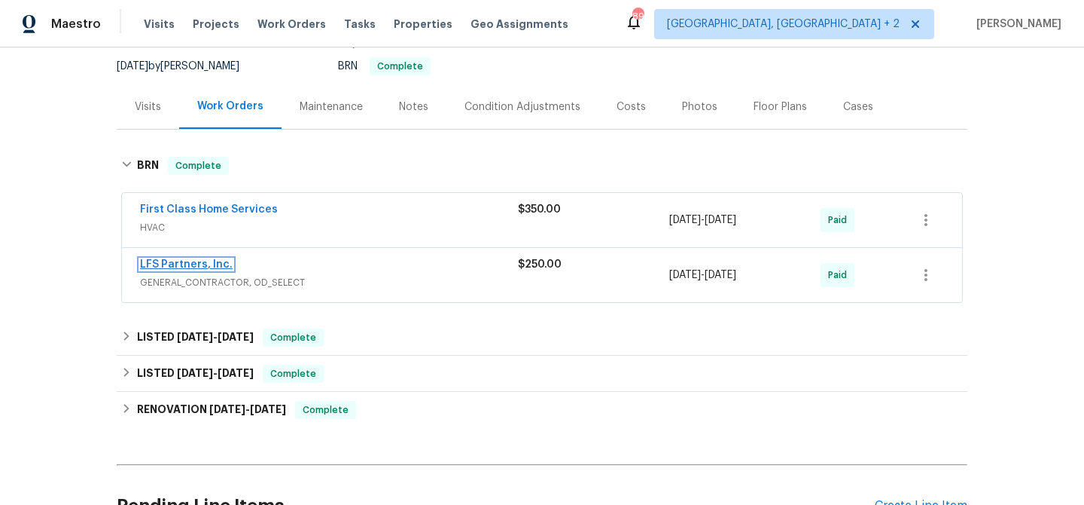
click at [162, 261] on link "LFS Partners, Inc." at bounding box center [186, 264] width 93 height 11
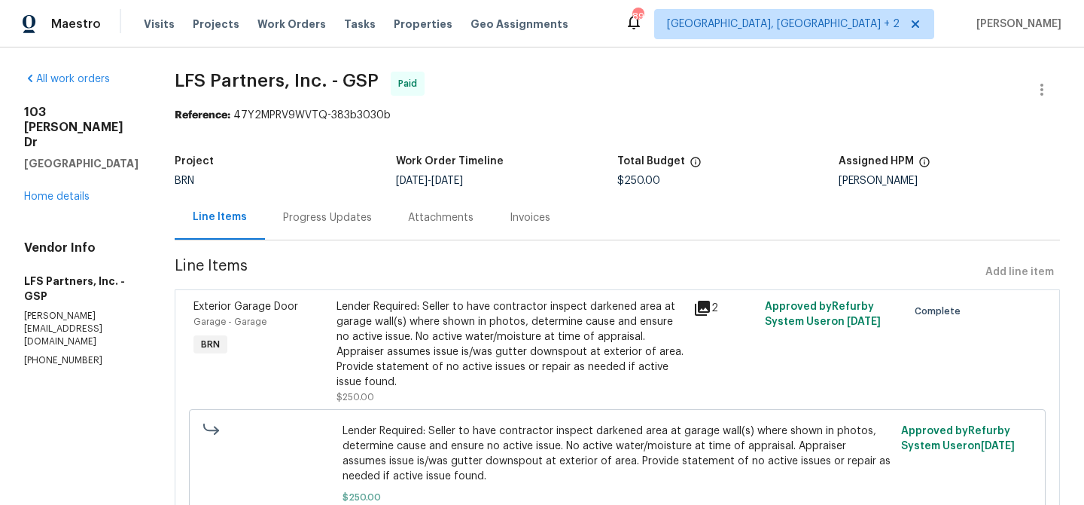
click at [331, 228] on div "Progress Updates" at bounding box center [327, 217] width 125 height 44
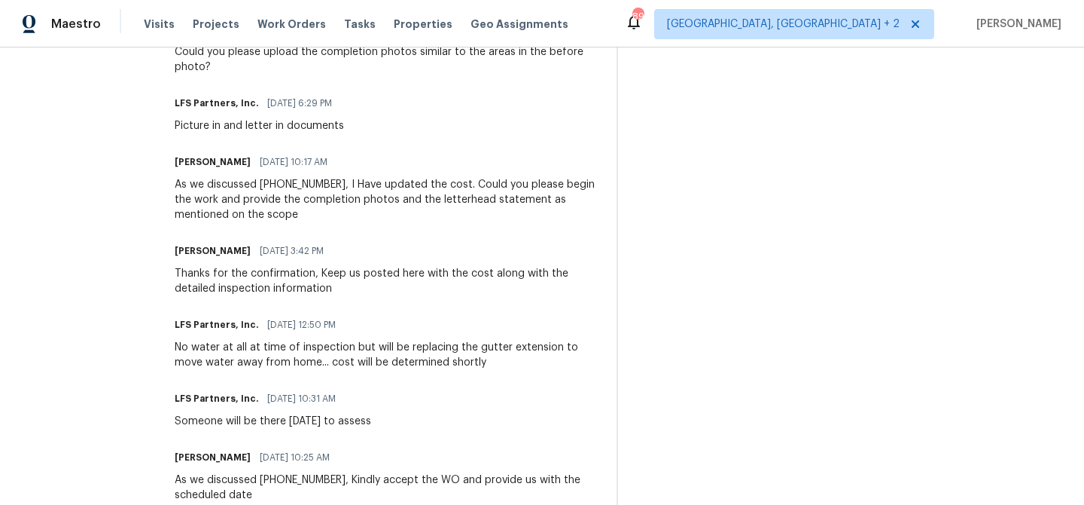
scroll to position [838, 0]
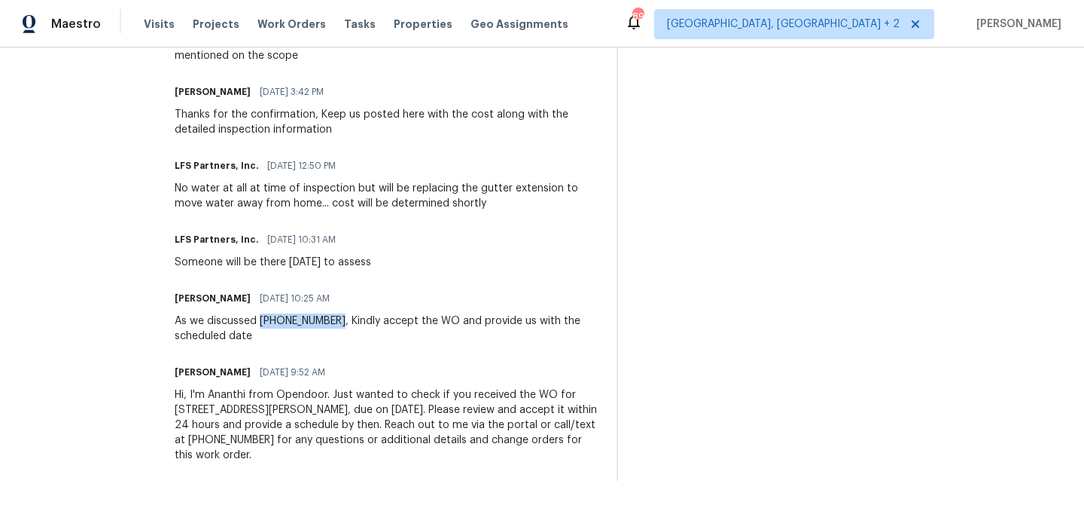
drag, startPoint x: 332, startPoint y: 322, endPoint x: 252, endPoint y: 322, distance: 79.8
click at [252, 322] on div "As we discussed (704) 492-6440, Kindly accept the WO and provide us with the sc…" at bounding box center [387, 328] width 424 height 30
copy div "(704) 492-6440"
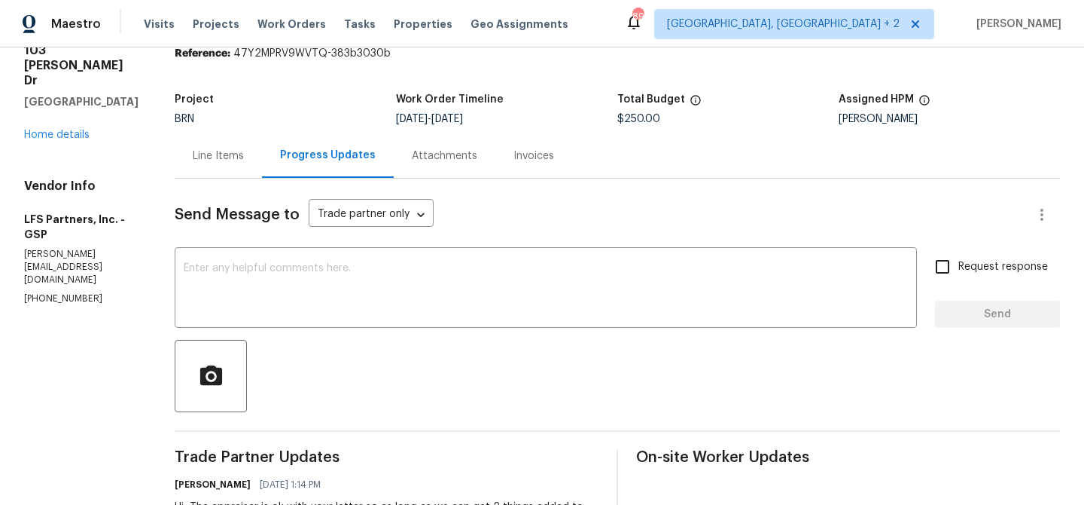
scroll to position [0, 0]
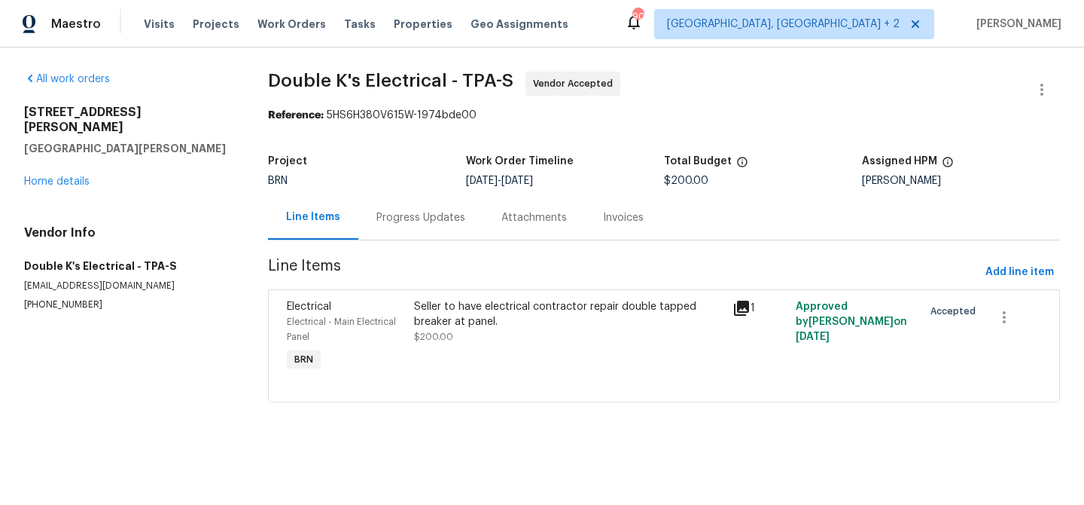
click at [416, 218] on div "Progress Updates" at bounding box center [421, 217] width 89 height 15
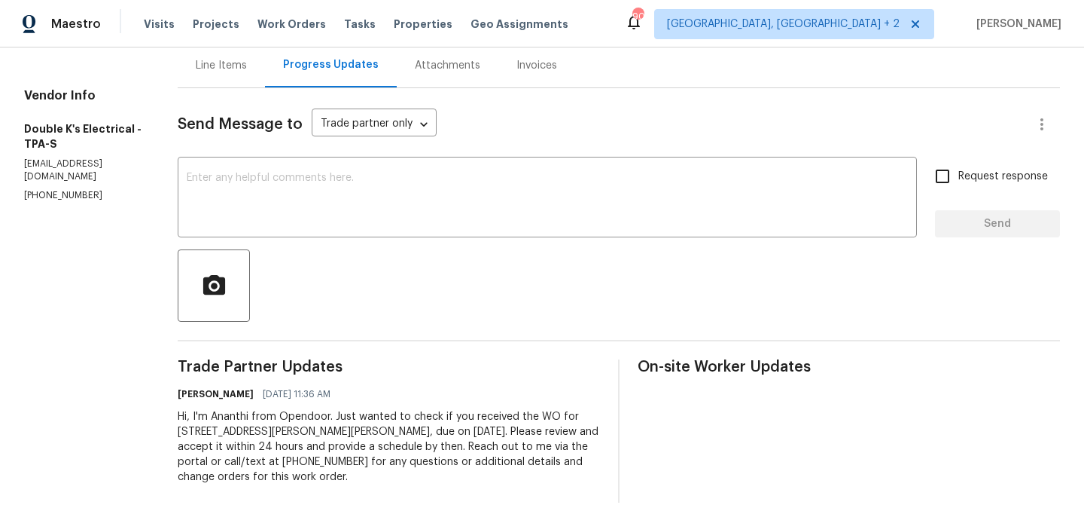
scroll to position [174, 0]
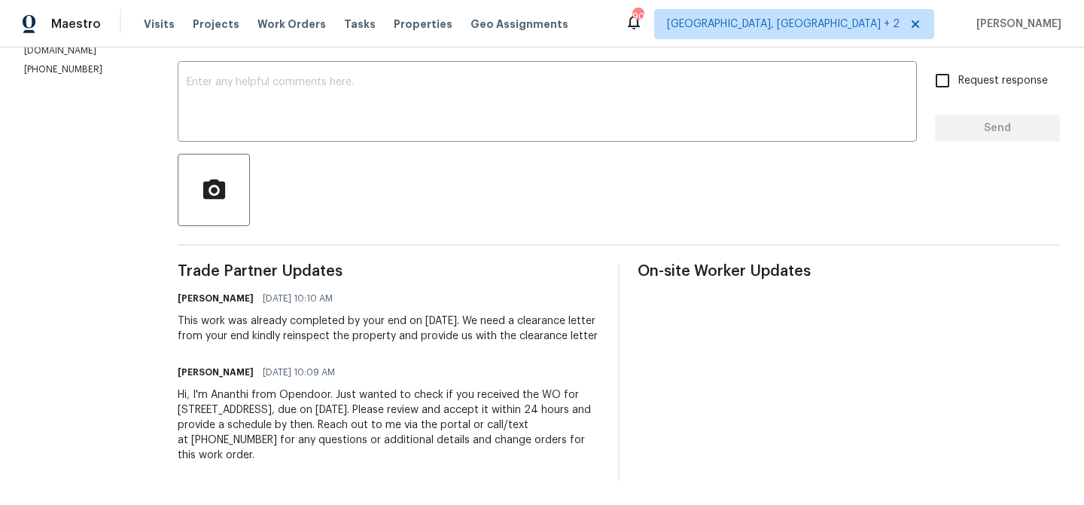
scroll to position [263, 0]
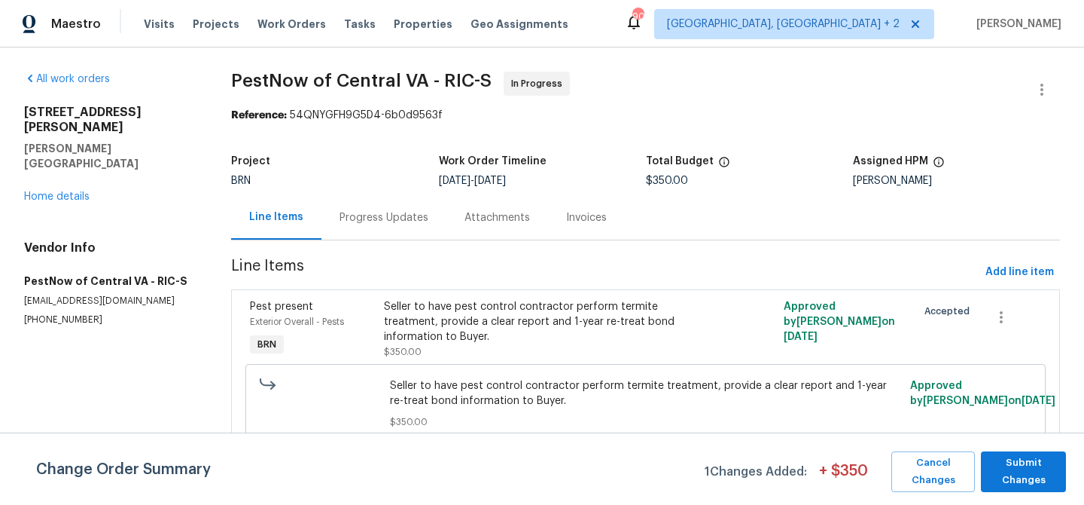
click at [356, 209] on div "Progress Updates" at bounding box center [384, 217] width 125 height 44
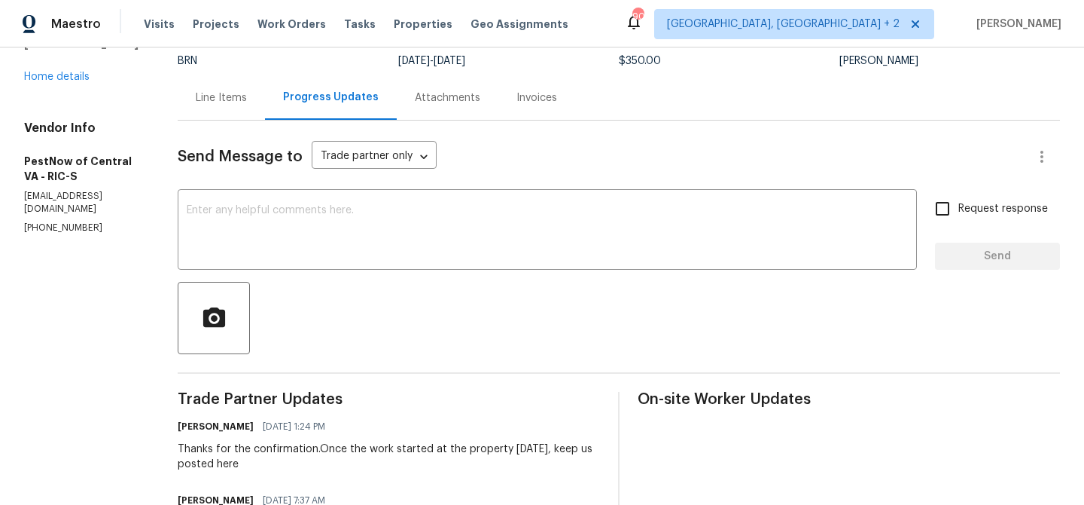
scroll to position [223, 0]
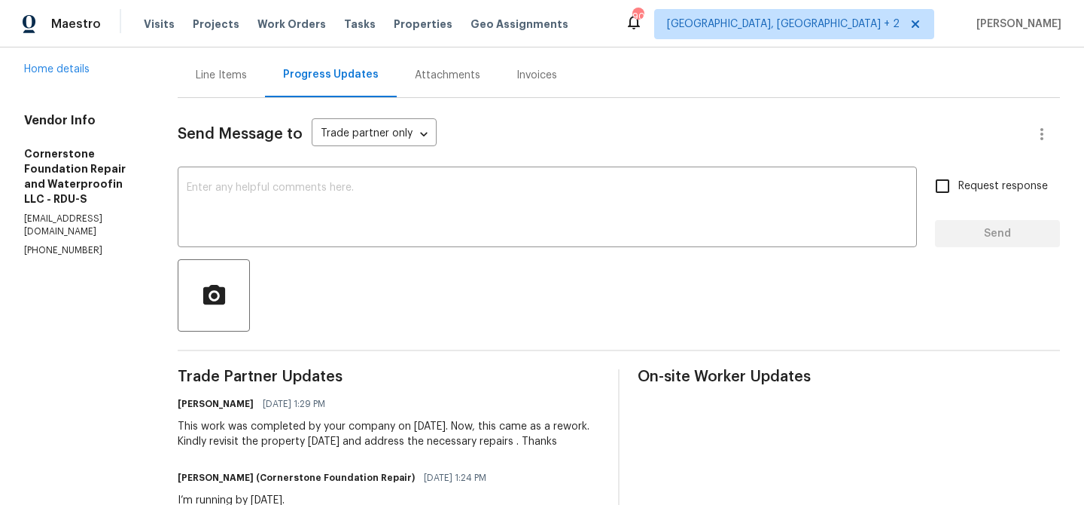
scroll to position [157, 0]
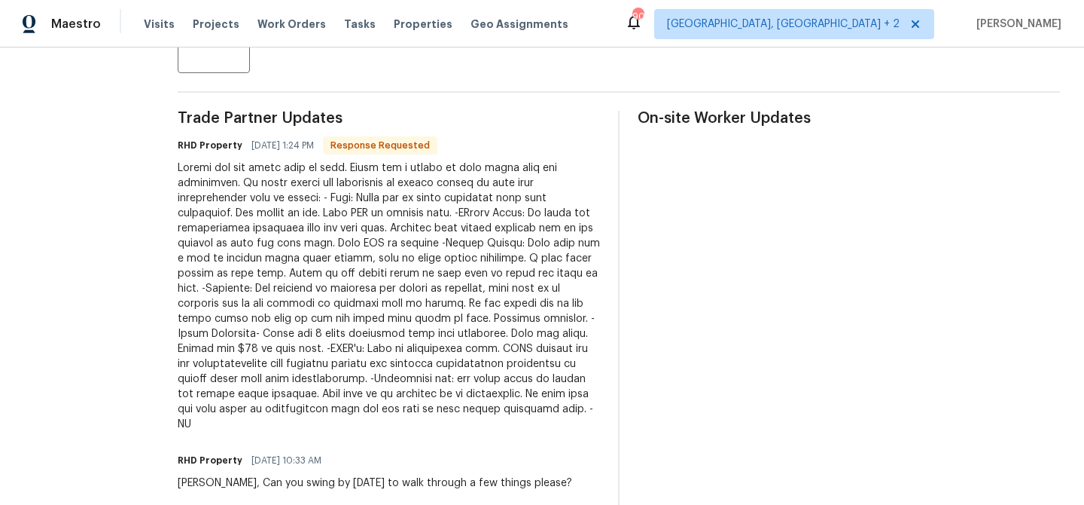
scroll to position [387, 0]
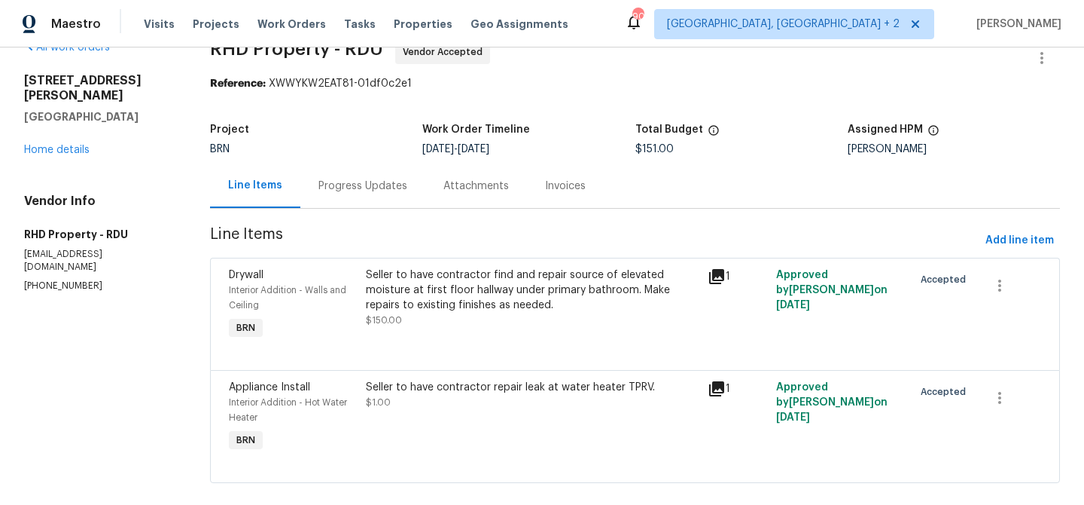
click at [363, 188] on div "Progress Updates" at bounding box center [363, 185] width 89 height 15
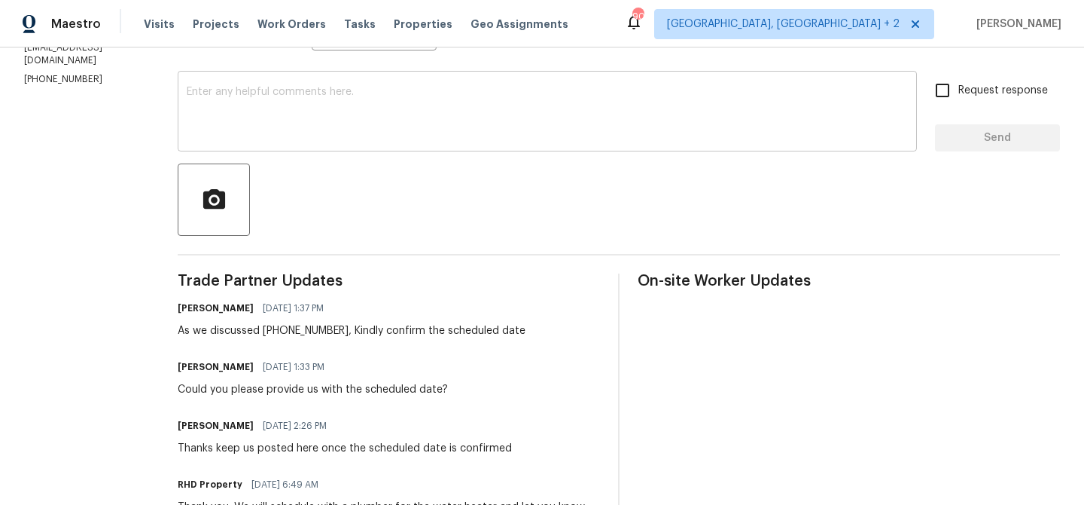
scroll to position [275, 0]
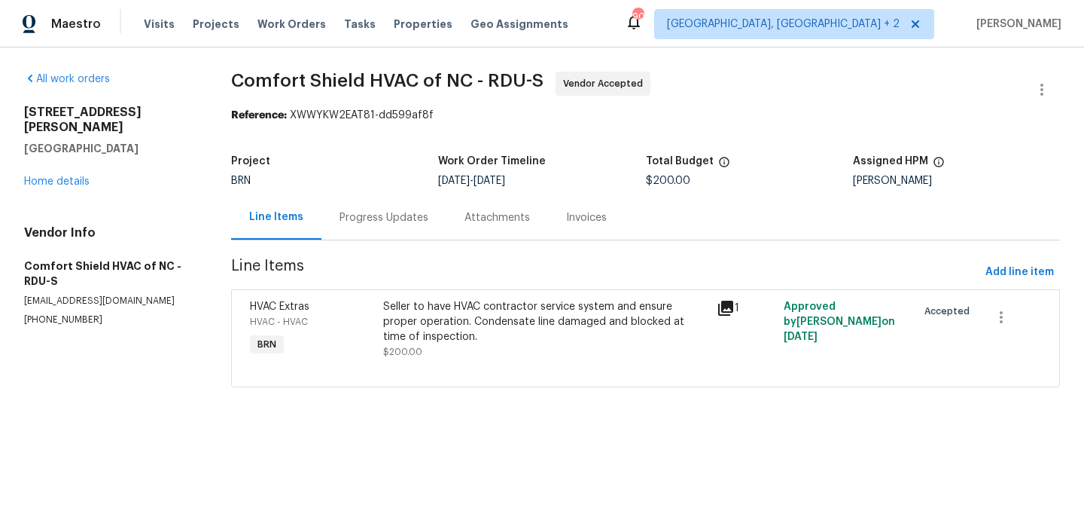
click at [370, 203] on div "Progress Updates" at bounding box center [384, 217] width 125 height 44
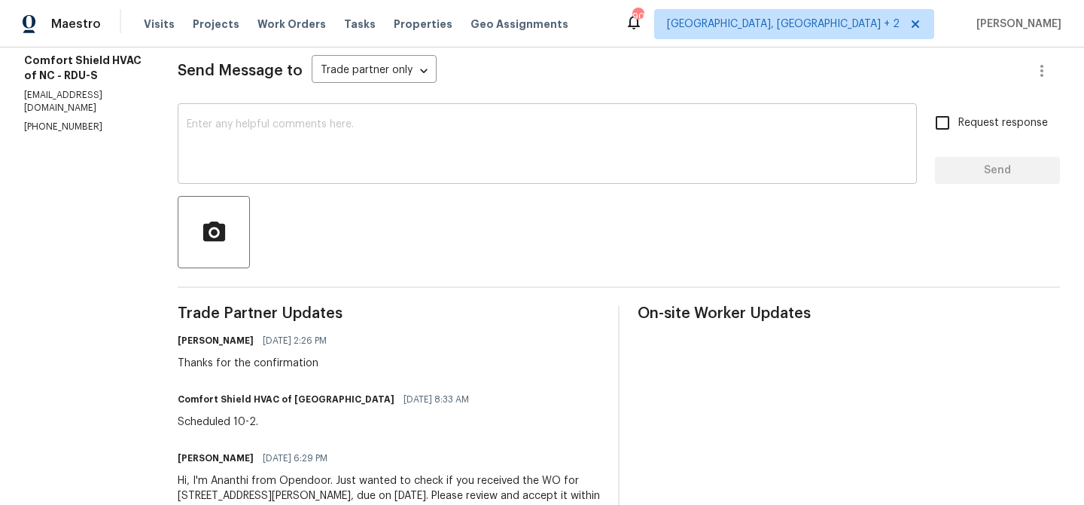
scroll to position [208, 0]
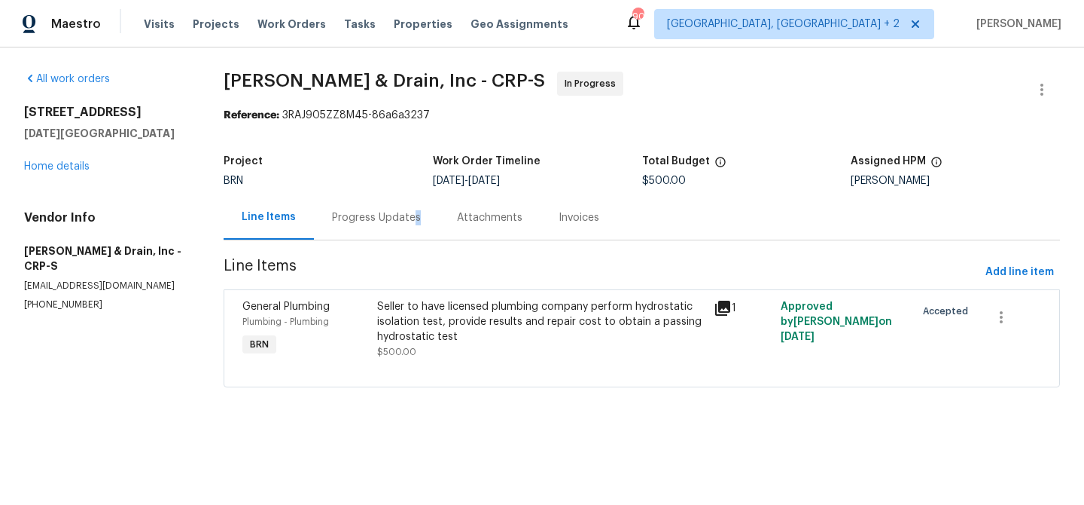
click at [412, 218] on div "Progress Updates" at bounding box center [376, 217] width 89 height 15
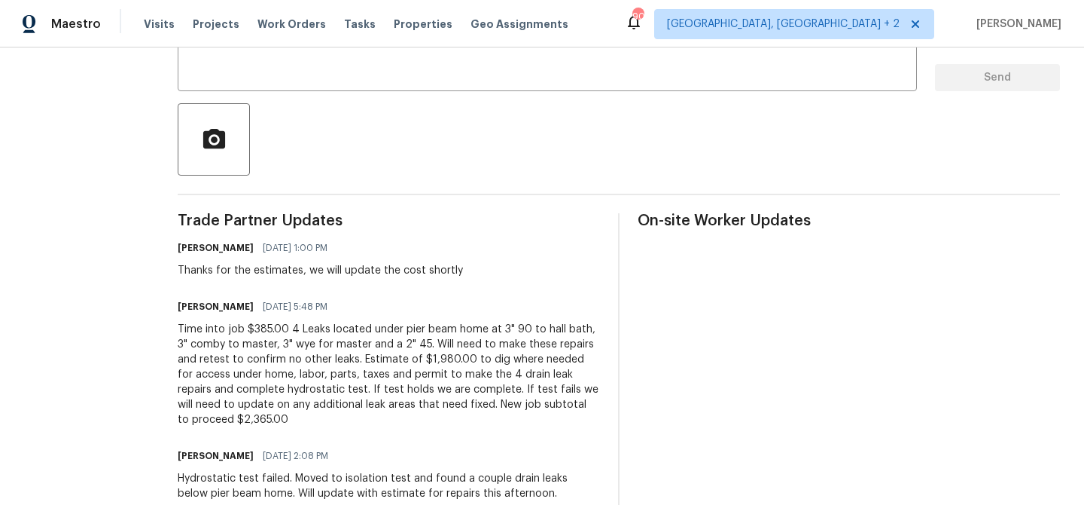
scroll to position [299, 0]
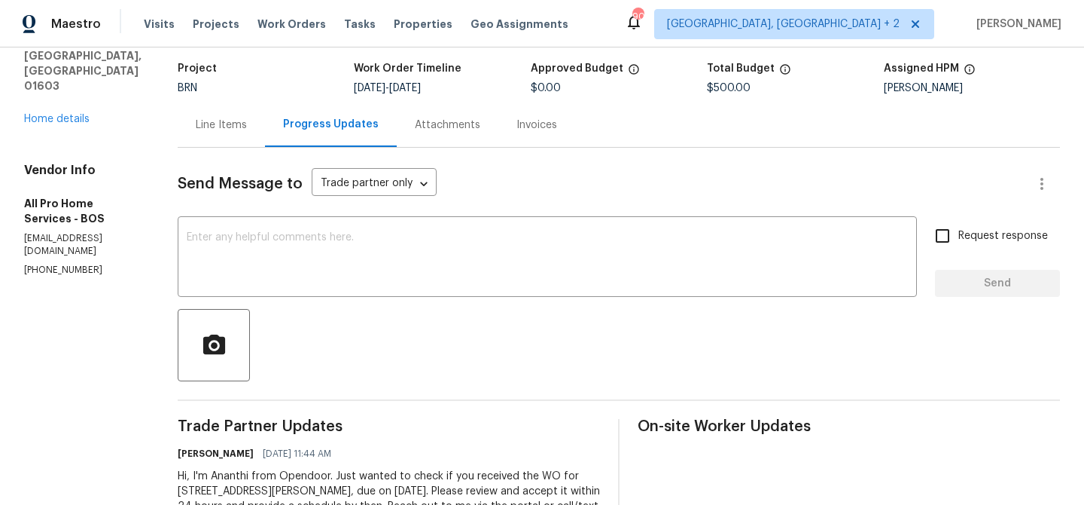
scroll to position [174, 0]
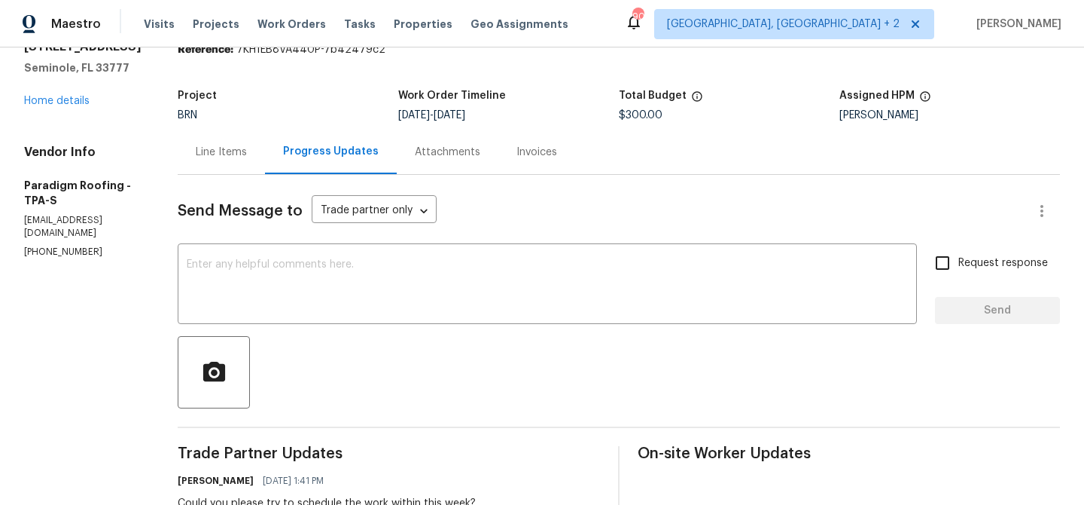
scroll to position [238, 0]
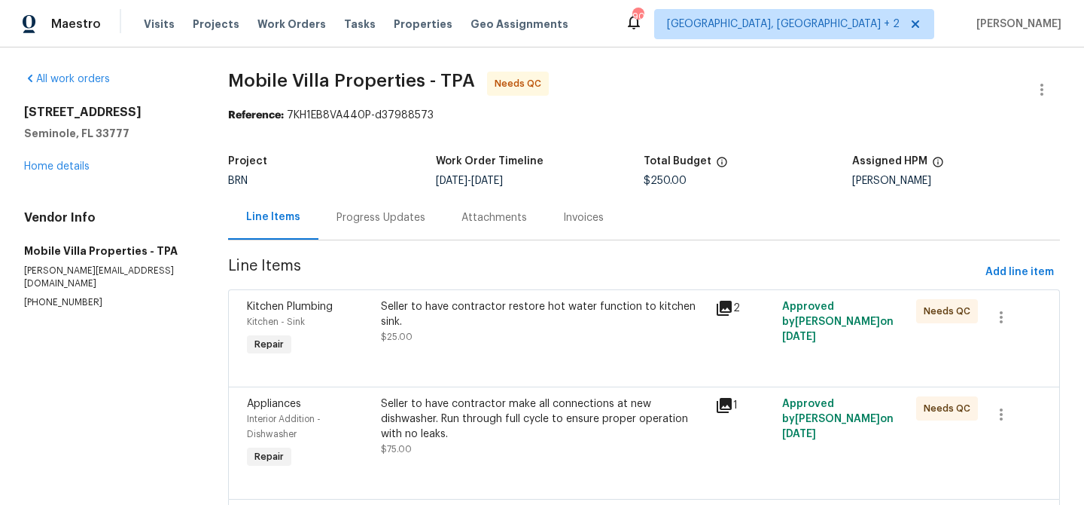
click at [376, 213] on div "Progress Updates" at bounding box center [381, 217] width 89 height 15
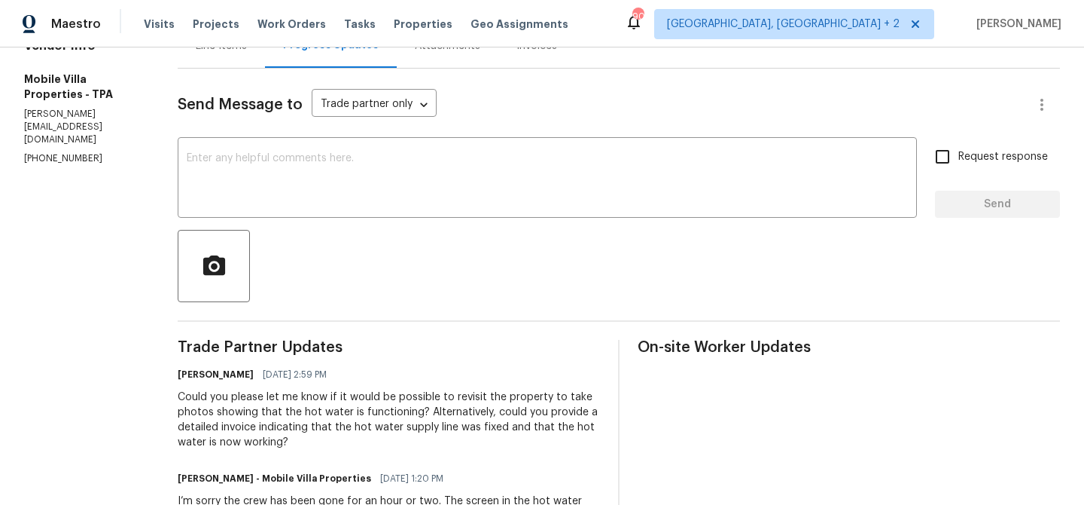
scroll to position [186, 0]
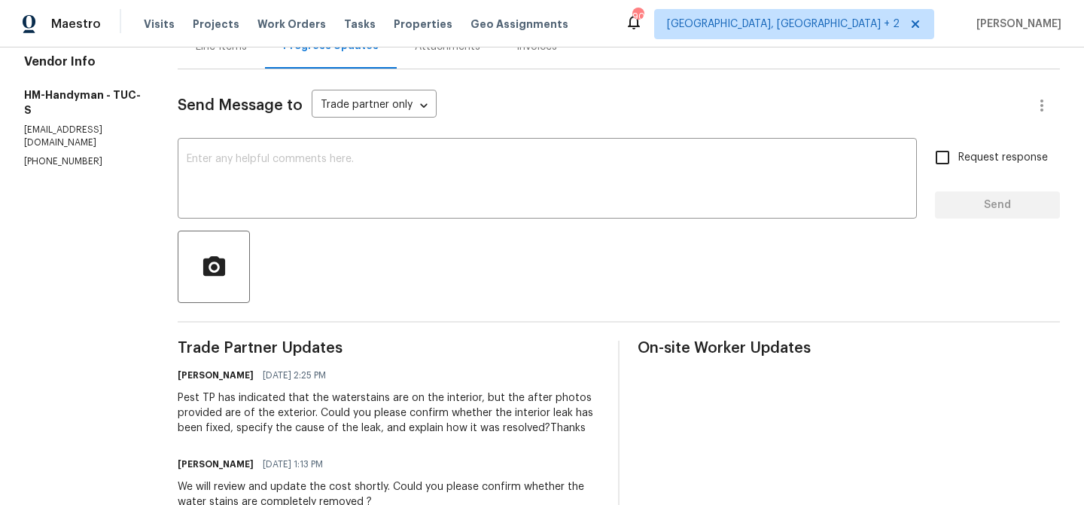
scroll to position [175, 0]
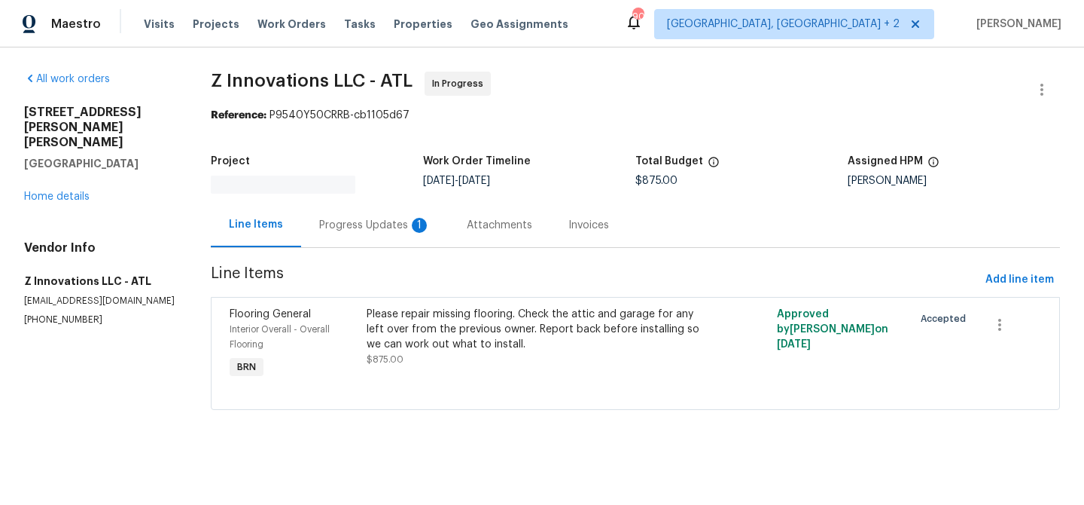
click at [413, 226] on div "1" at bounding box center [419, 225] width 15 height 15
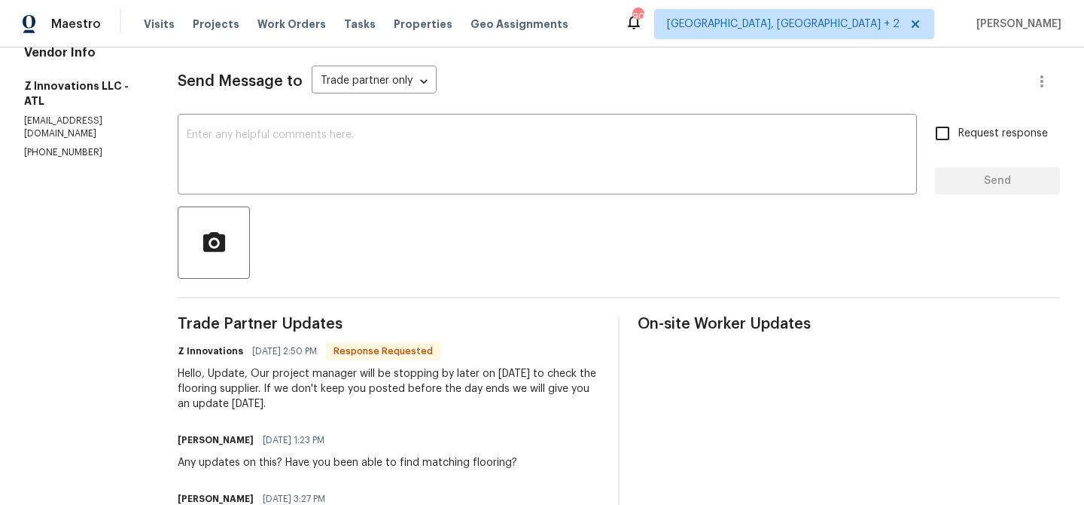
scroll to position [197, 0]
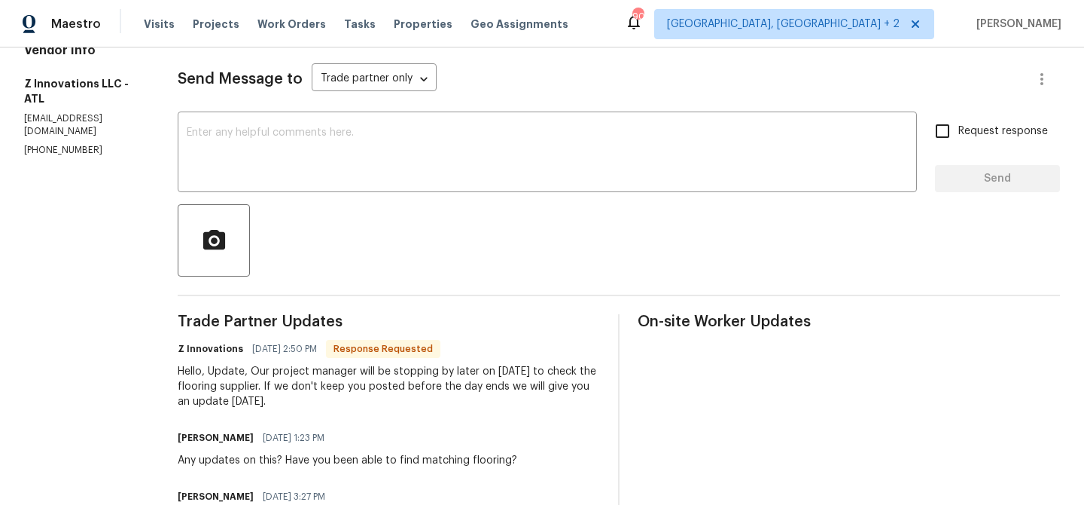
click at [257, 165] on textarea at bounding box center [547, 153] width 721 height 53
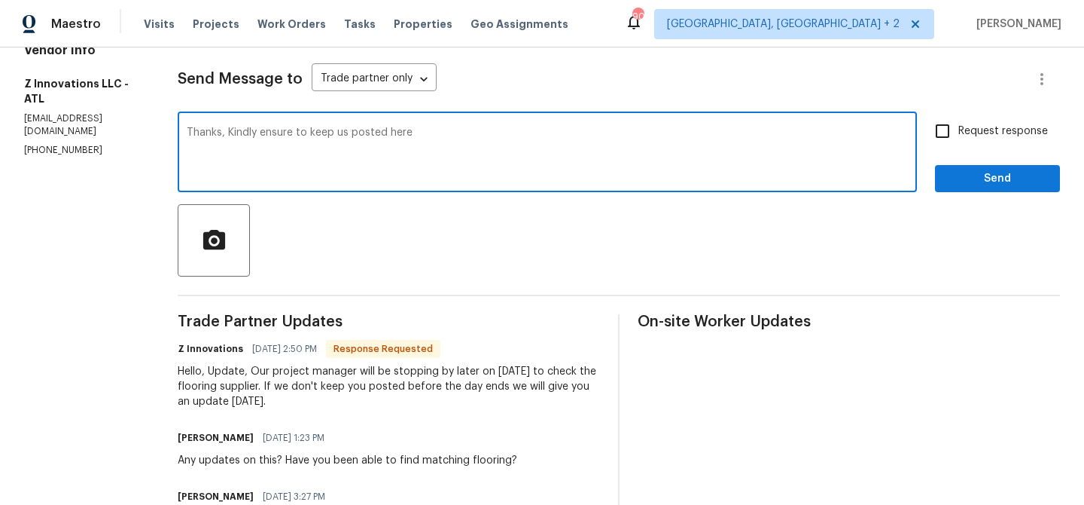
type textarea "Thanks, Kindly ensure to keep us posted here"
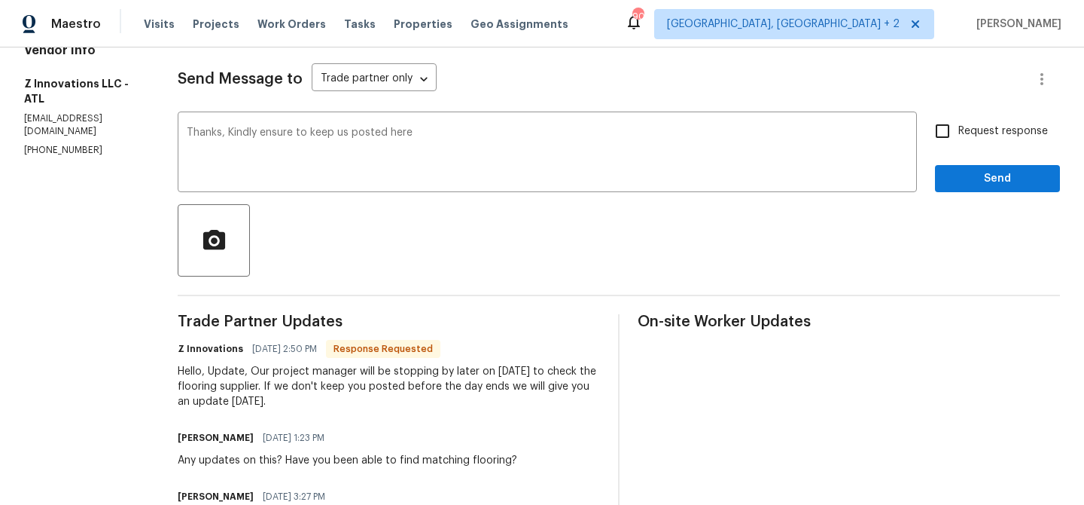
click at [996, 122] on label "Request response" at bounding box center [987, 131] width 121 height 32
click at [959, 122] on input "Request response" at bounding box center [943, 131] width 32 height 32
checkbox input "true"
click at [951, 175] on span "Send" at bounding box center [997, 178] width 101 height 19
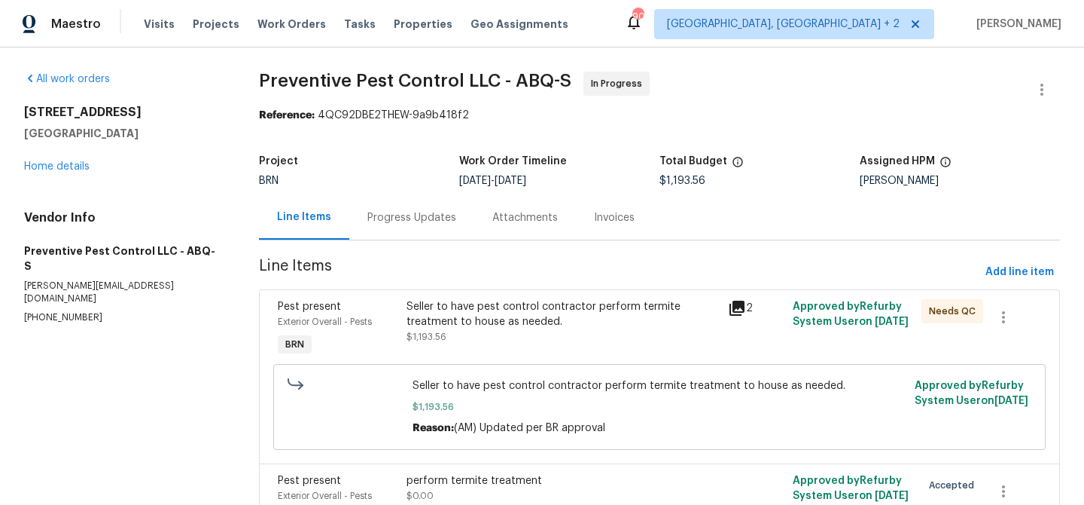
click at [401, 234] on div "Progress Updates" at bounding box center [411, 217] width 125 height 44
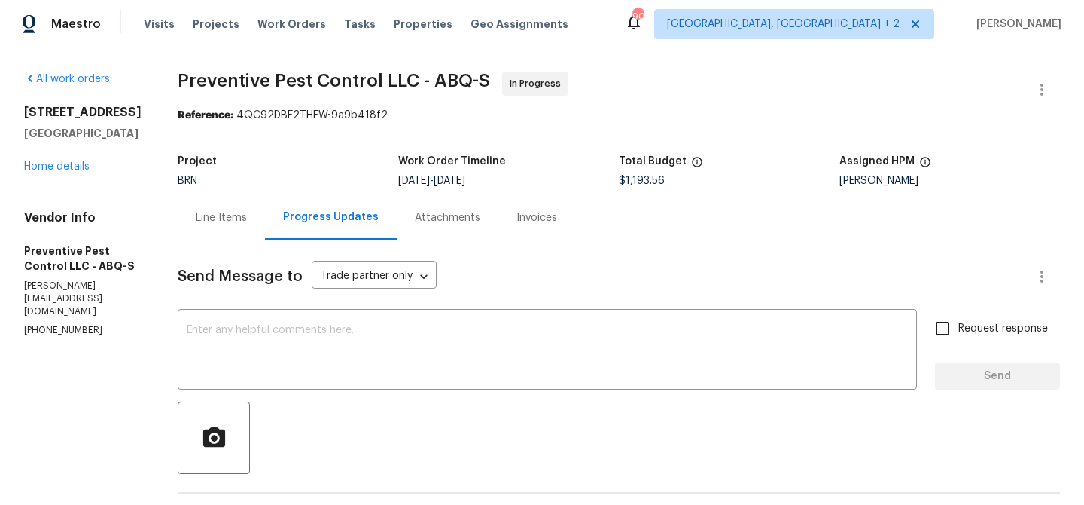
click at [215, 215] on div "Line Items" at bounding box center [221, 217] width 51 height 15
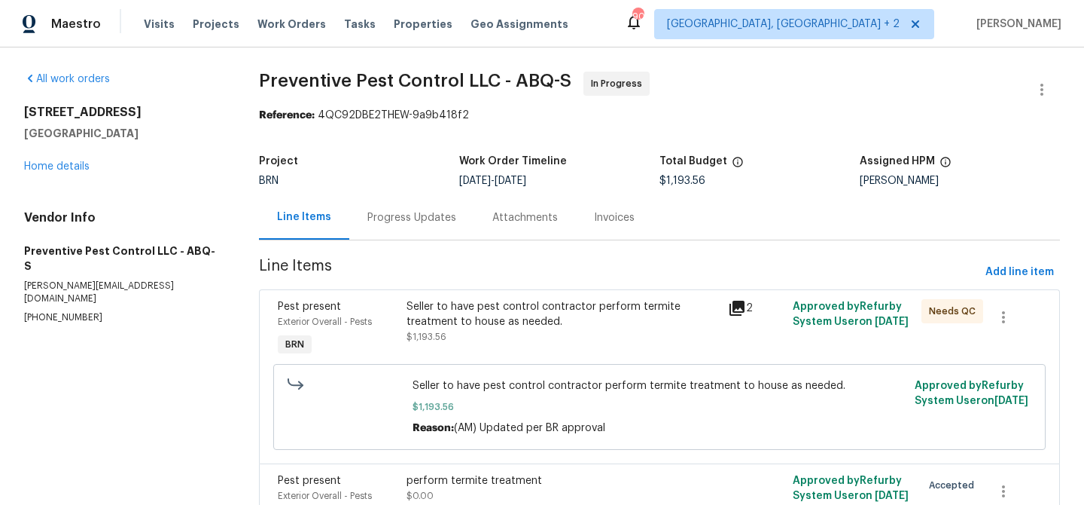
click at [479, 315] on div "Seller to have pest control contractor perform termite treatment to house as ne…" at bounding box center [563, 314] width 313 height 30
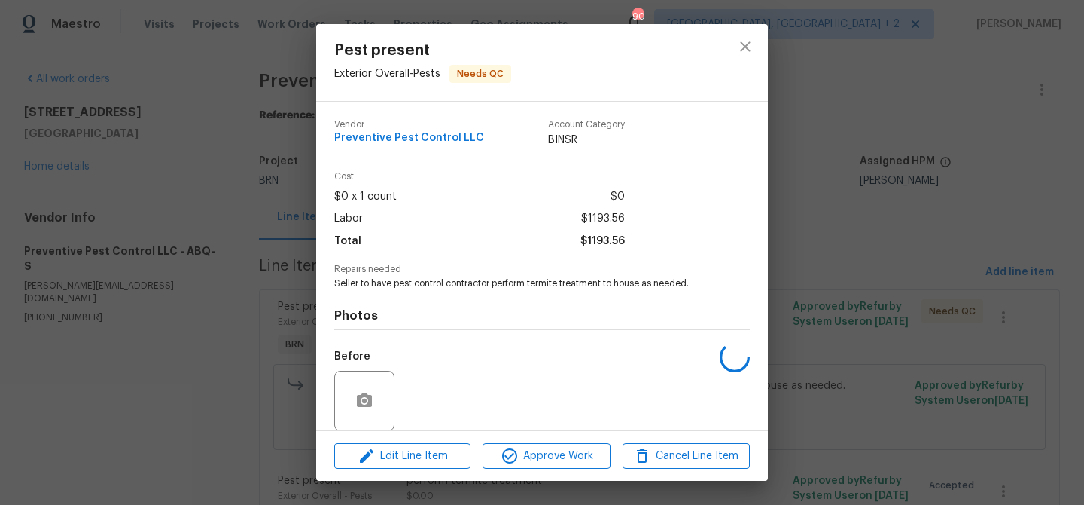
scroll to position [113, 0]
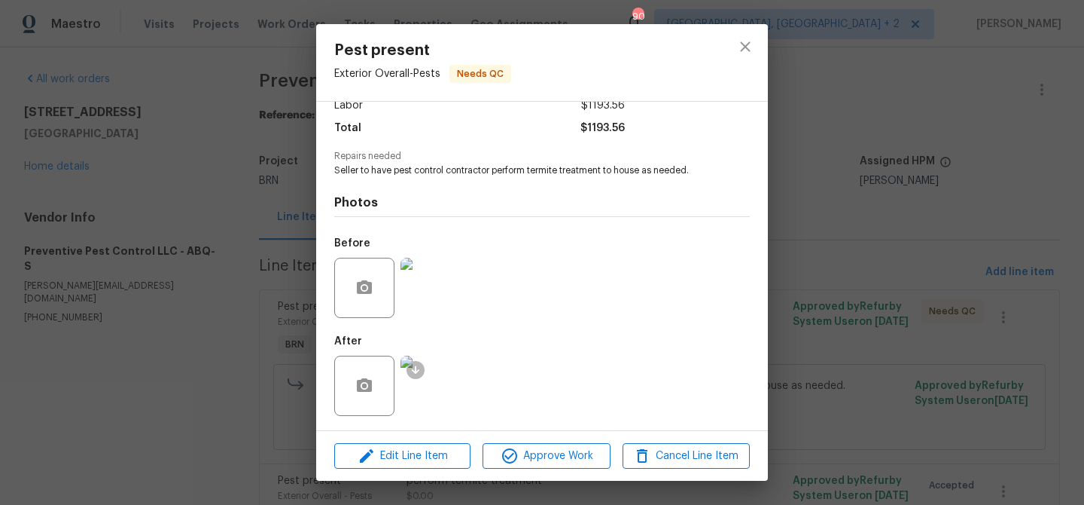
click at [252, 292] on div "Pest present Exterior Overall - Pests Needs QC Vendor Preventive Pest Control L…" at bounding box center [542, 252] width 1084 height 505
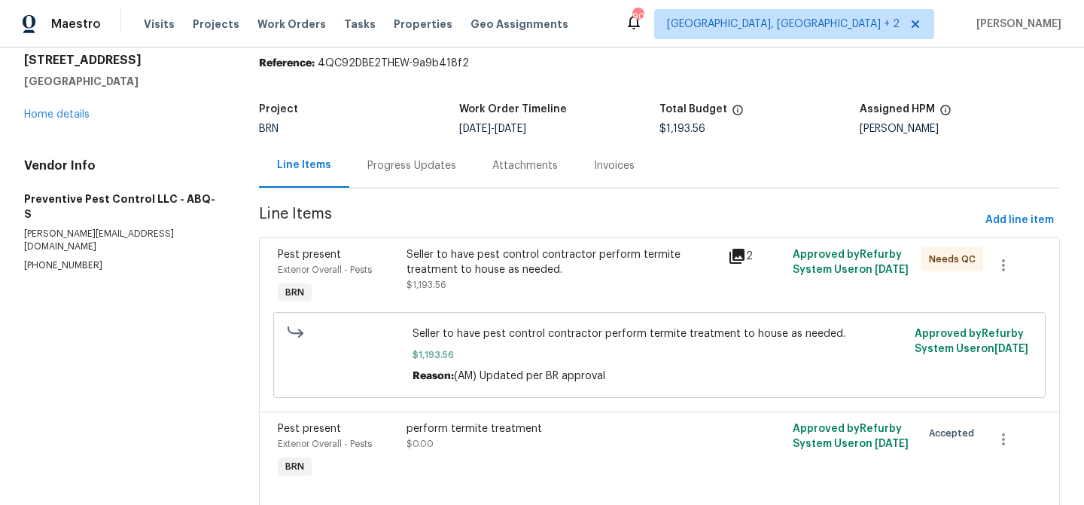
scroll to position [91, 0]
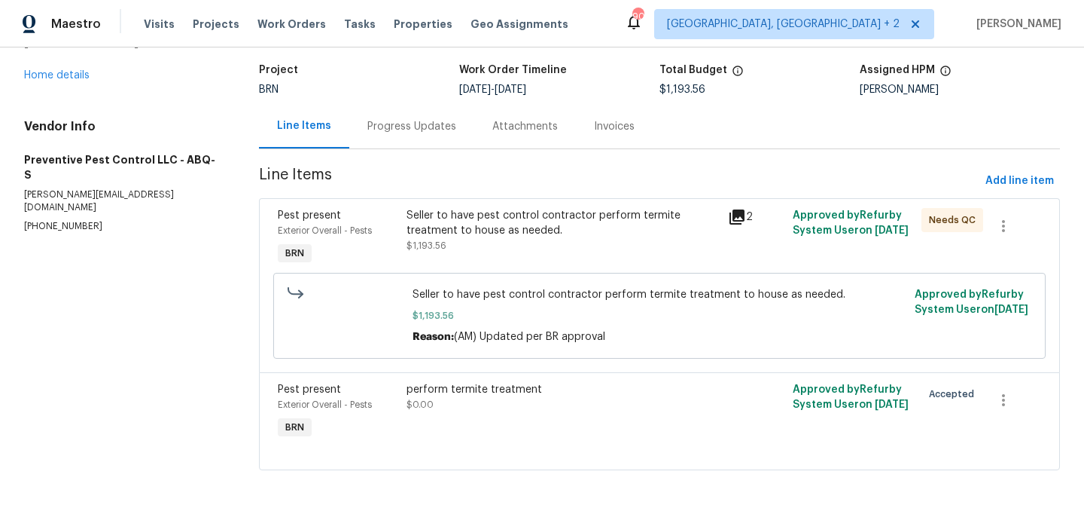
click at [428, 392] on div "perform termite treatment" at bounding box center [563, 389] width 313 height 15
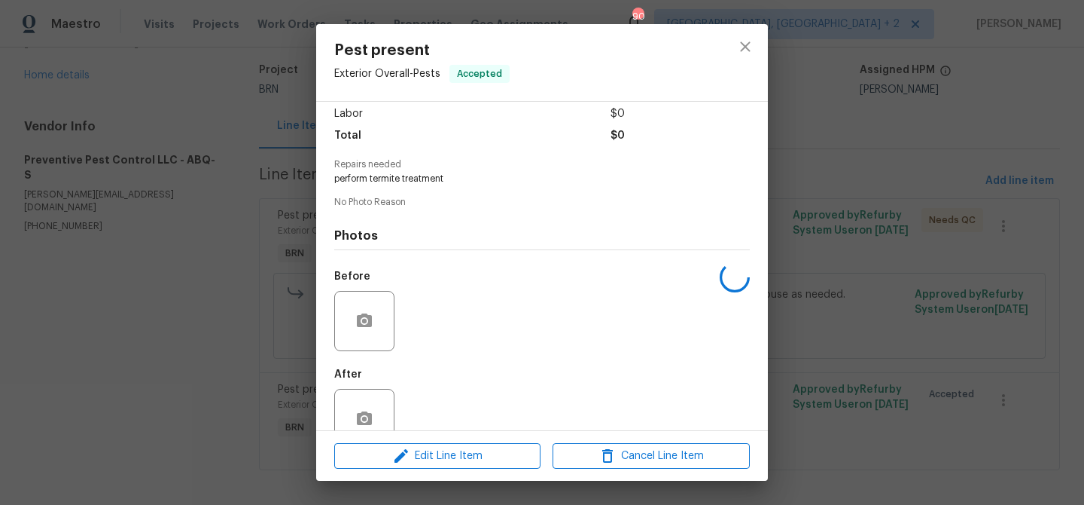
scroll to position [138, 0]
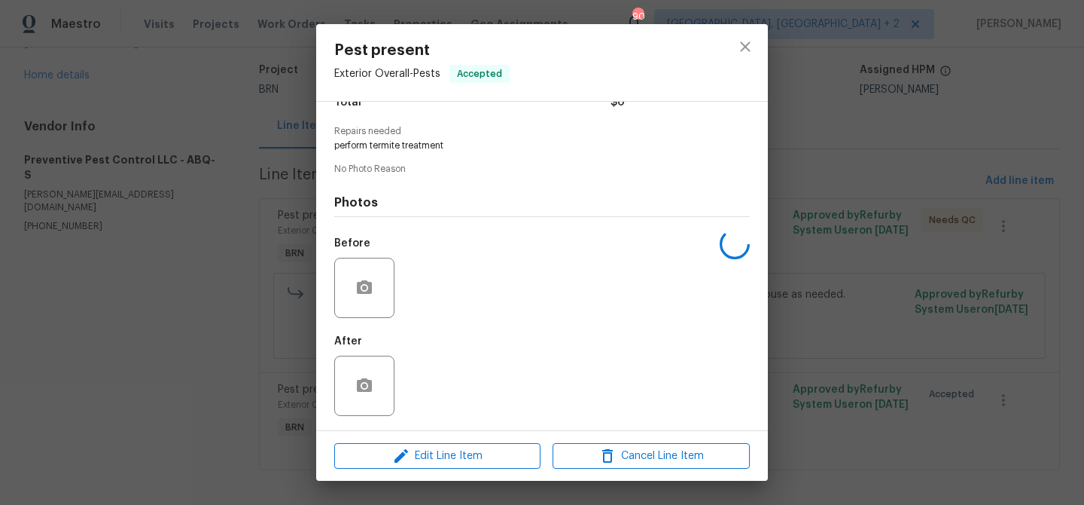
click at [216, 269] on div "Pest present Exterior Overall - Pests Accepted Vendor Preventive Pest Control L…" at bounding box center [542, 252] width 1084 height 505
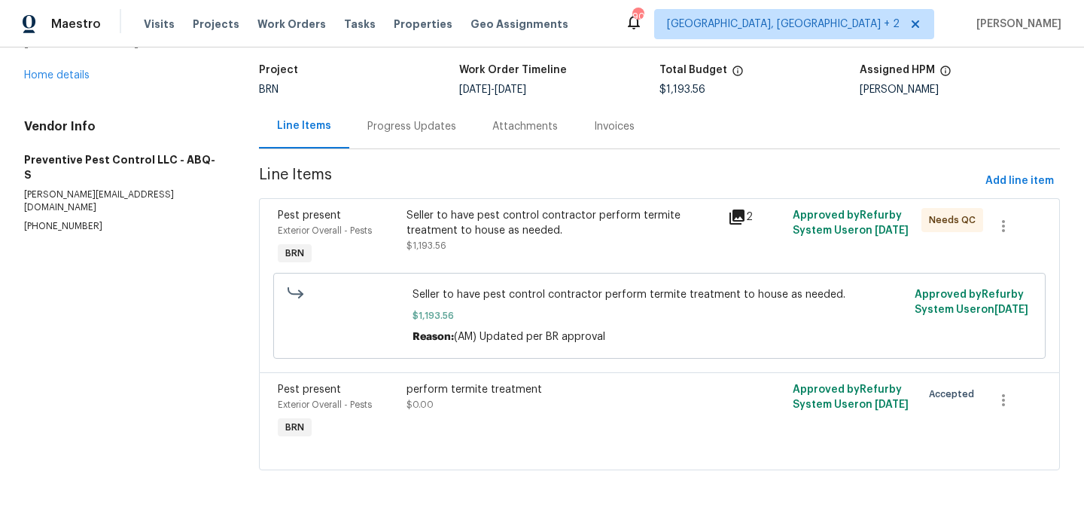
click at [417, 358] on div "Seller to have pest control contractor perform termite treatment to house as ne…" at bounding box center [659, 316] width 773 height 86
click at [417, 374] on div "Pest present Exterior Overall - Pests BRN perform termite treatment $0.00 Appro…" at bounding box center [659, 421] width 801 height 98
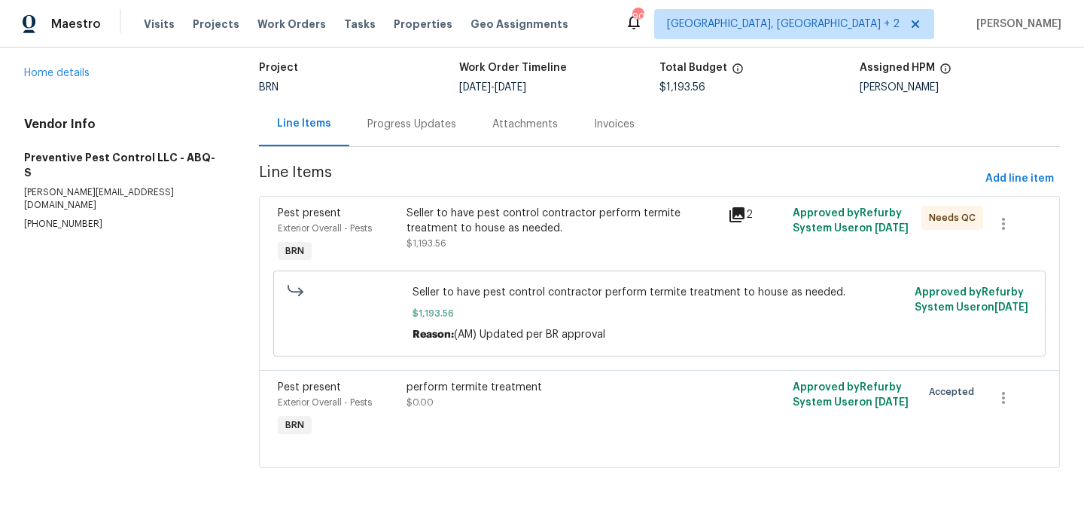
click at [438, 351] on div "Seller to have pest control contractor perform termite treatment to house as ne…" at bounding box center [659, 313] width 773 height 86
click at [436, 377] on div "perform termite treatment $0.00" at bounding box center [563, 409] width 322 height 69
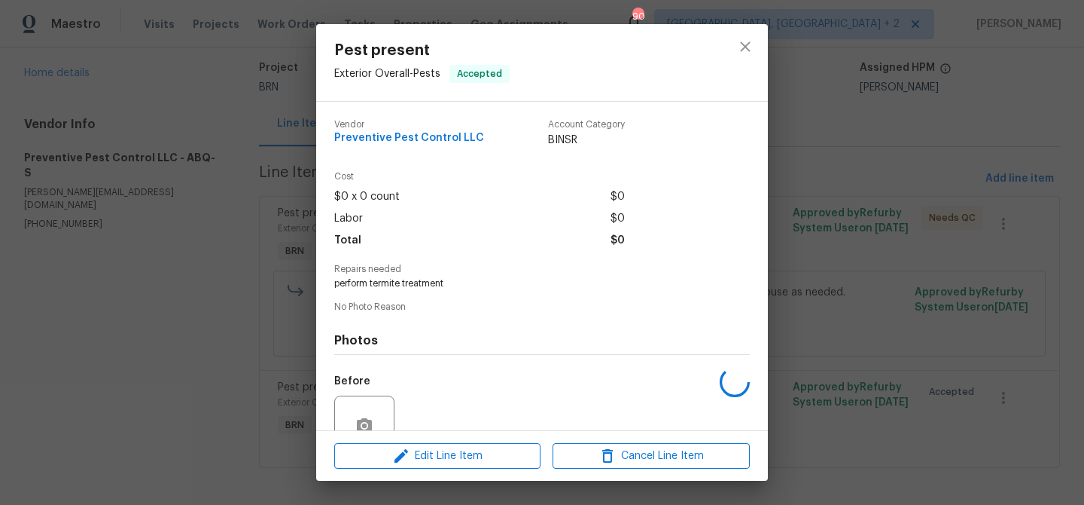
click at [432, 385] on div "Before" at bounding box center [542, 416] width 416 height 98
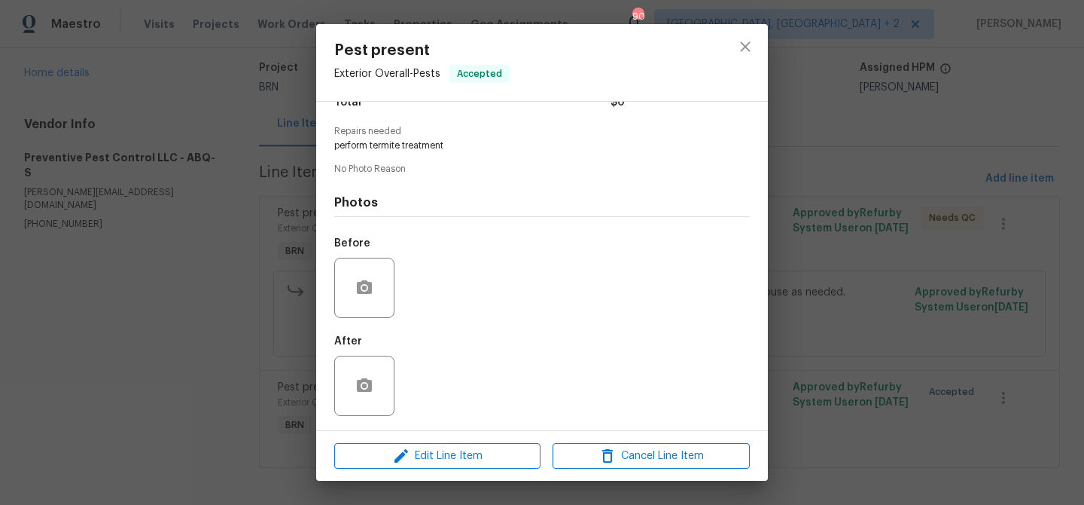
click at [239, 268] on div "Pest present Exterior Overall - Pests Accepted Vendor Preventive Pest Control L…" at bounding box center [542, 252] width 1084 height 505
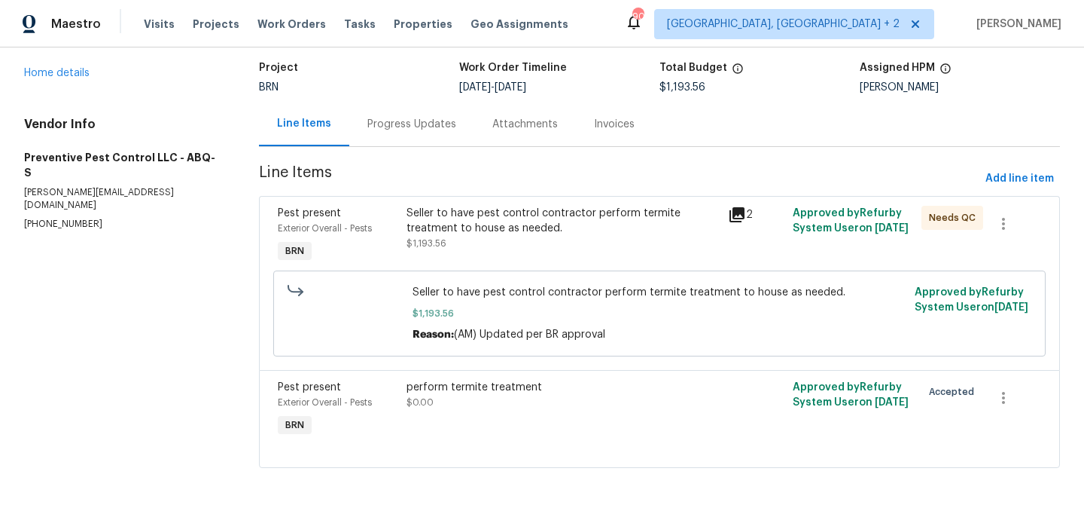
click at [380, 120] on div "Progress Updates" at bounding box center [411, 124] width 89 height 15
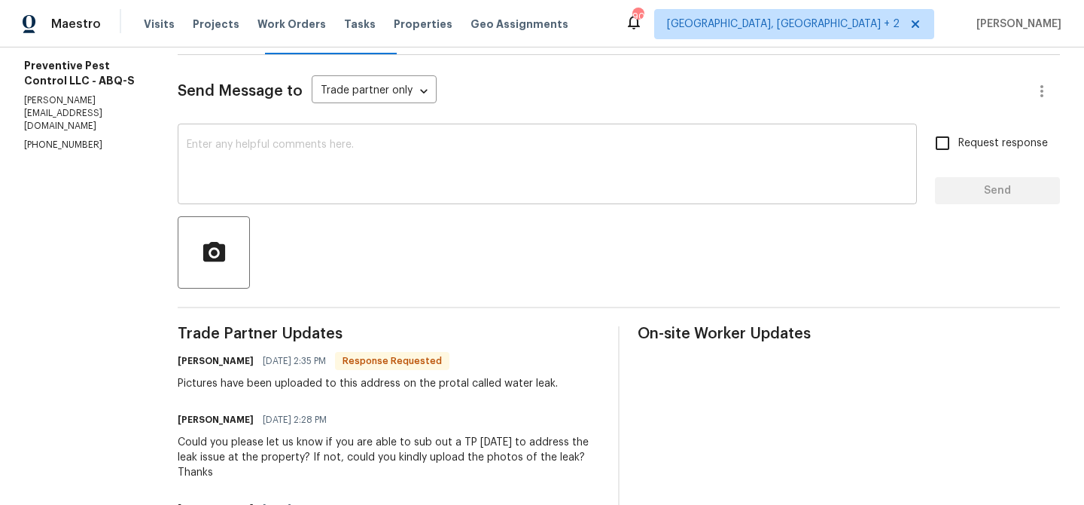
scroll to position [195, 0]
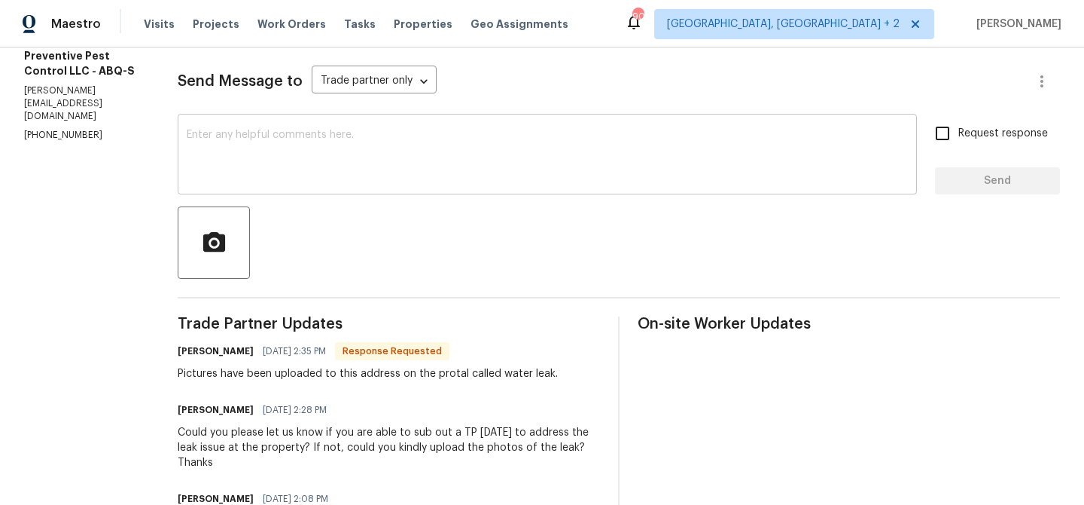
click at [275, 148] on textarea at bounding box center [547, 156] width 721 height 53
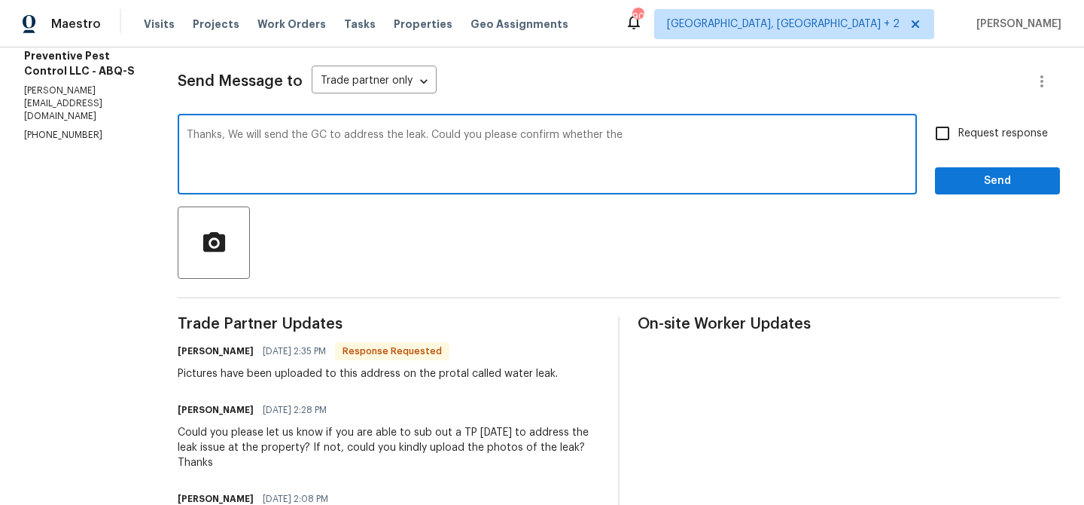
type textarea "Thanks, We will send the GC to address the leak. Could you please confirm wheth…"
click at [184, 127] on div "Thanks, We will send the GC to address the leak. Could you please confirm wheth…" at bounding box center [547, 155] width 739 height 77
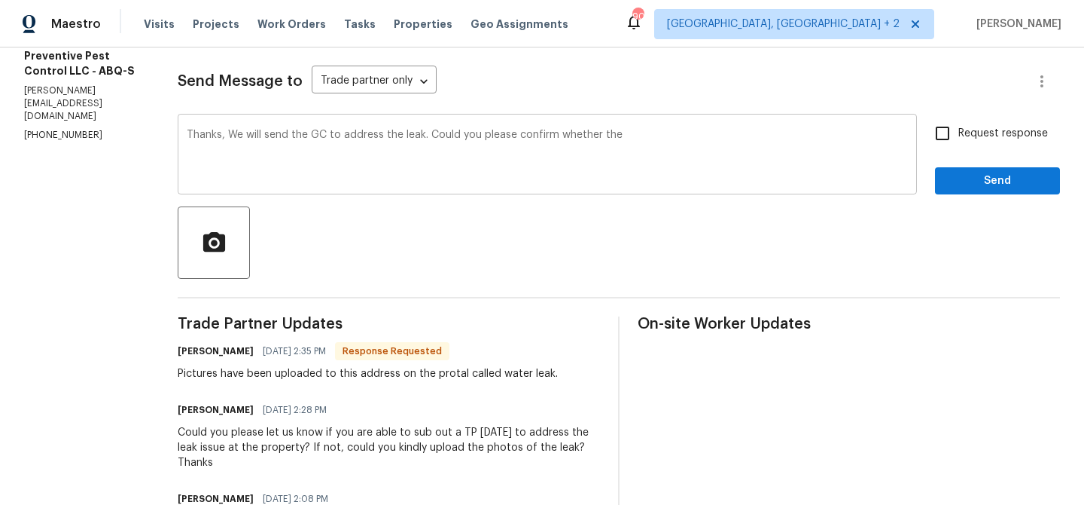
click at [184, 127] on div "Thanks, We will send the GC to address the leak. Could you please confirm wheth…" at bounding box center [547, 155] width 739 height 77
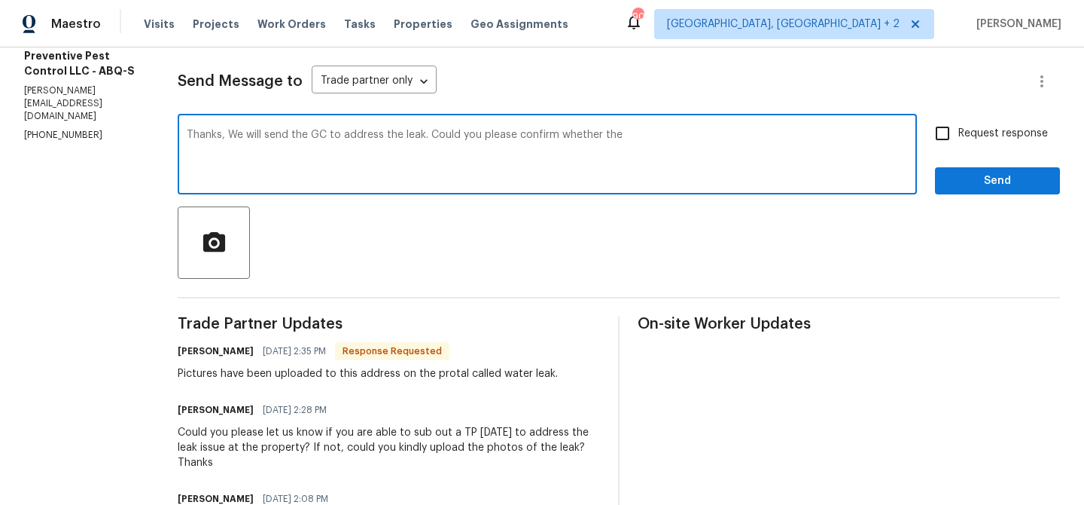
click at [187, 139] on textarea "Thanks, We will send the GC to address the leak. Could you please confirm wheth…" at bounding box center [547, 156] width 721 height 53
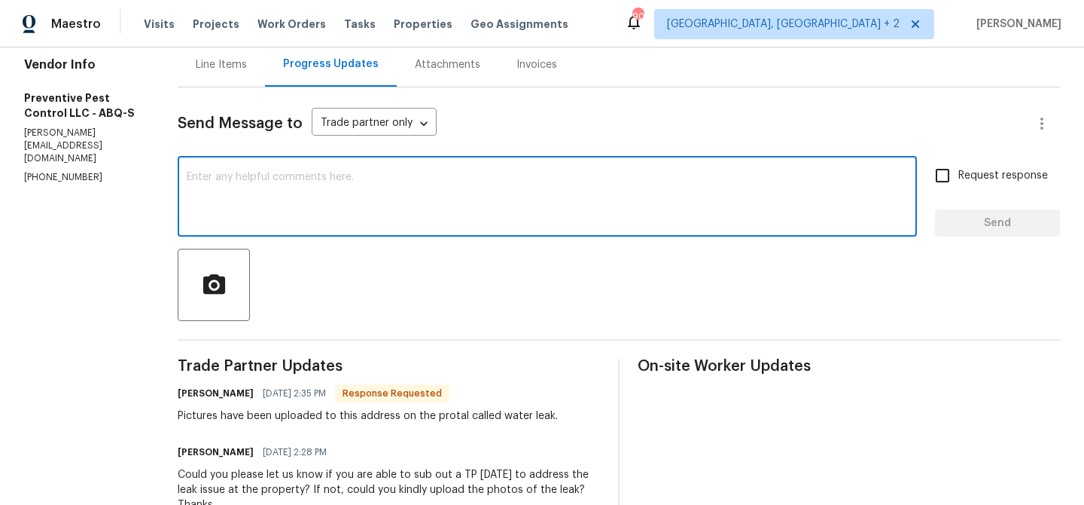
click at [200, 69] on div "Line Items" at bounding box center [221, 64] width 51 height 15
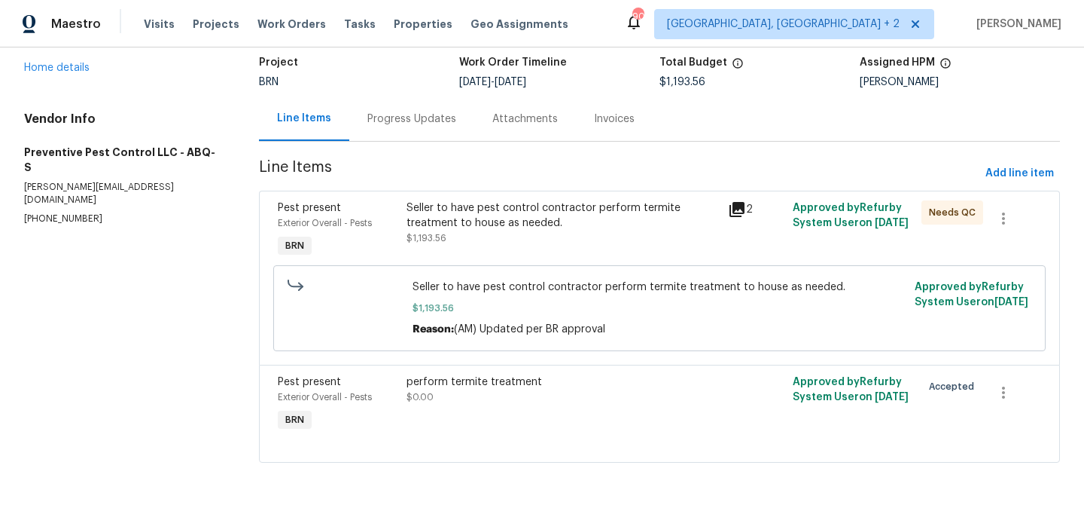
scroll to position [99, 0]
click at [390, 117] on div "Progress Updates" at bounding box center [411, 118] width 89 height 15
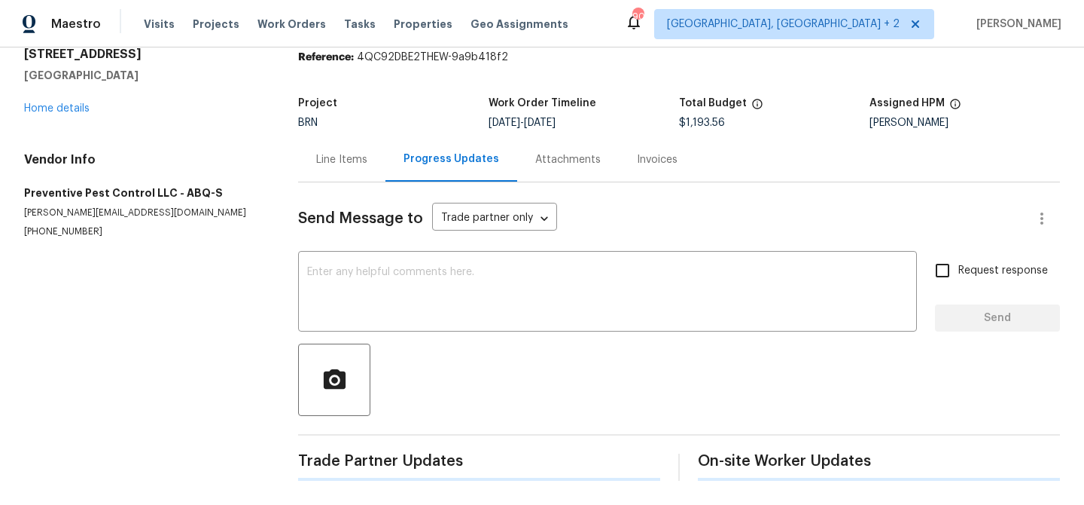
click at [371, 245] on div "Send Message to Trade partner only Trade partner only ​ x ​ Request response Se…" at bounding box center [679, 331] width 762 height 298
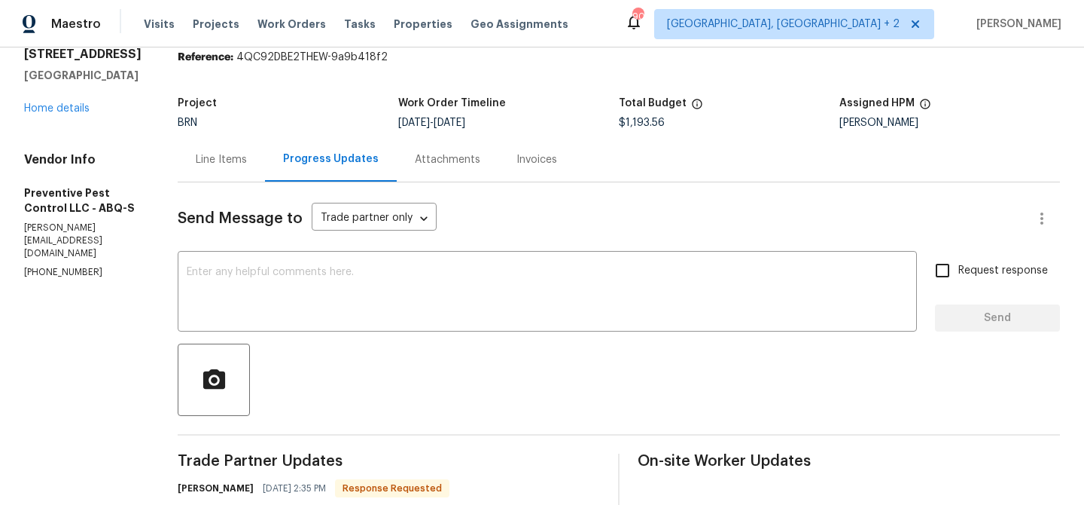
scroll to position [153, 0]
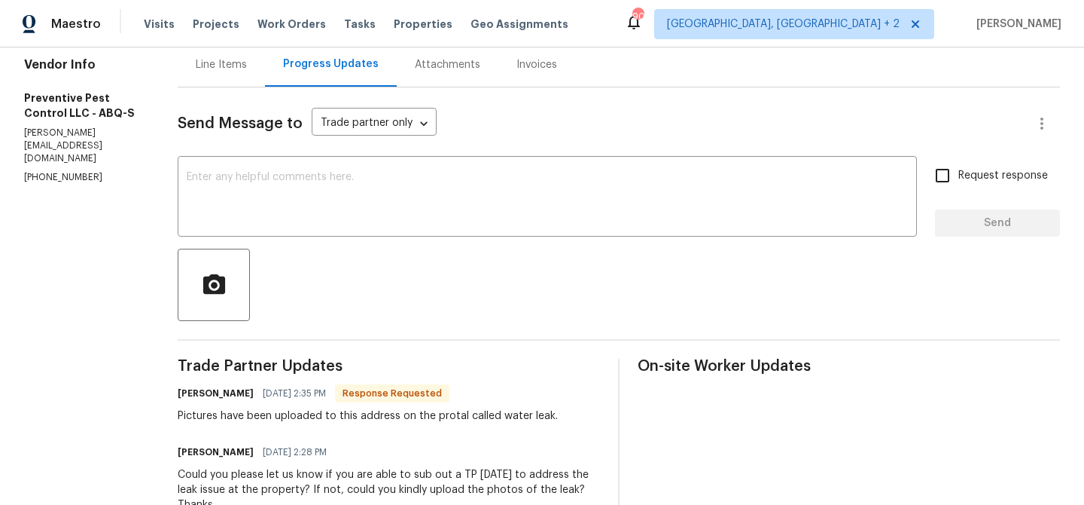
click at [345, 273] on div at bounding box center [619, 284] width 883 height 72
click at [319, 200] on textarea at bounding box center [547, 198] width 721 height 53
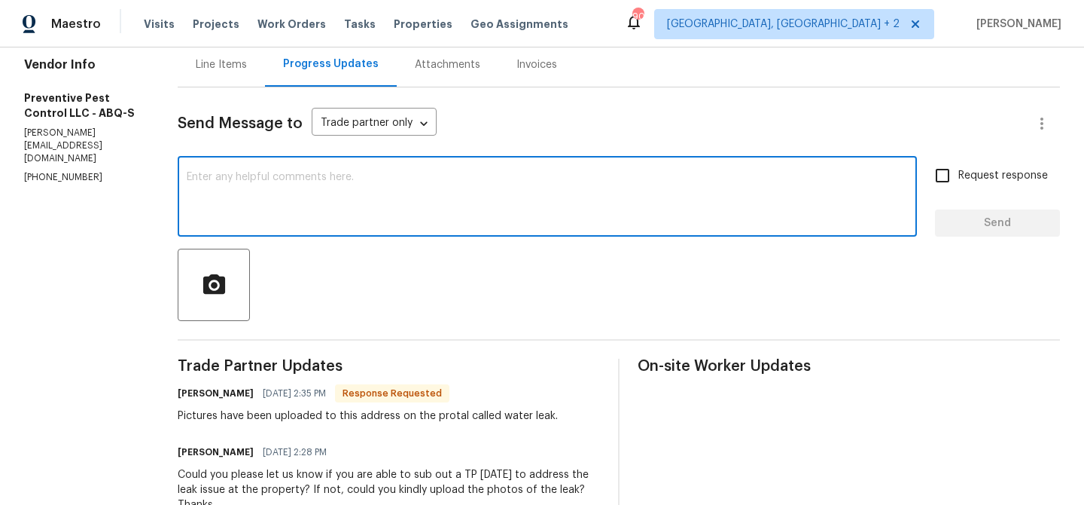
paste textarea "Thanks, We will send the GC to address the leak. Could you please confirm wheth…"
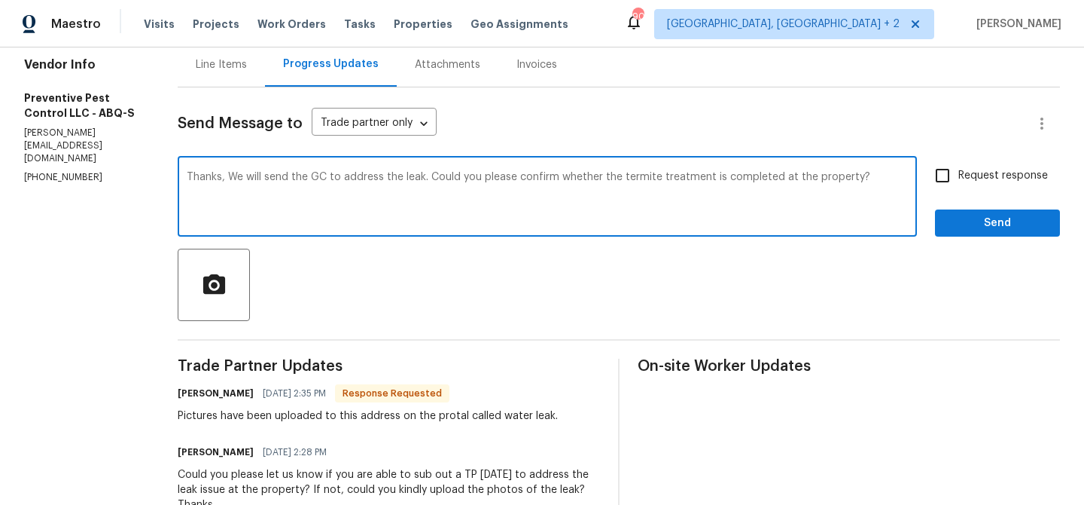
type textarea "Thanks, We will send the GC to address the leak. Could you please confirm wheth…"
click at [1025, 188] on label "Request response" at bounding box center [987, 176] width 121 height 32
click at [959, 188] on input "Request response" at bounding box center [943, 176] width 32 height 32
checkbox input "true"
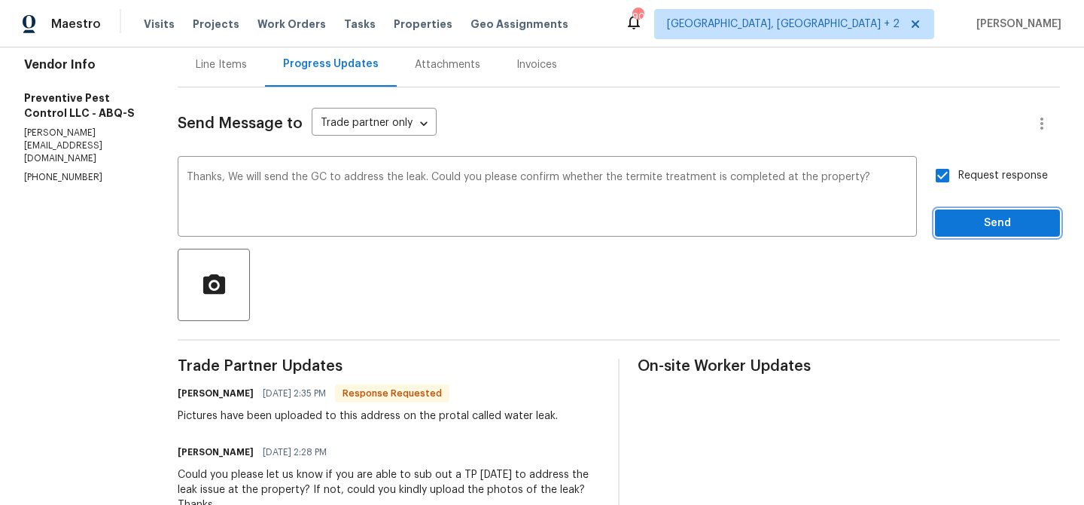
click at [959, 222] on span "Send" at bounding box center [997, 223] width 101 height 19
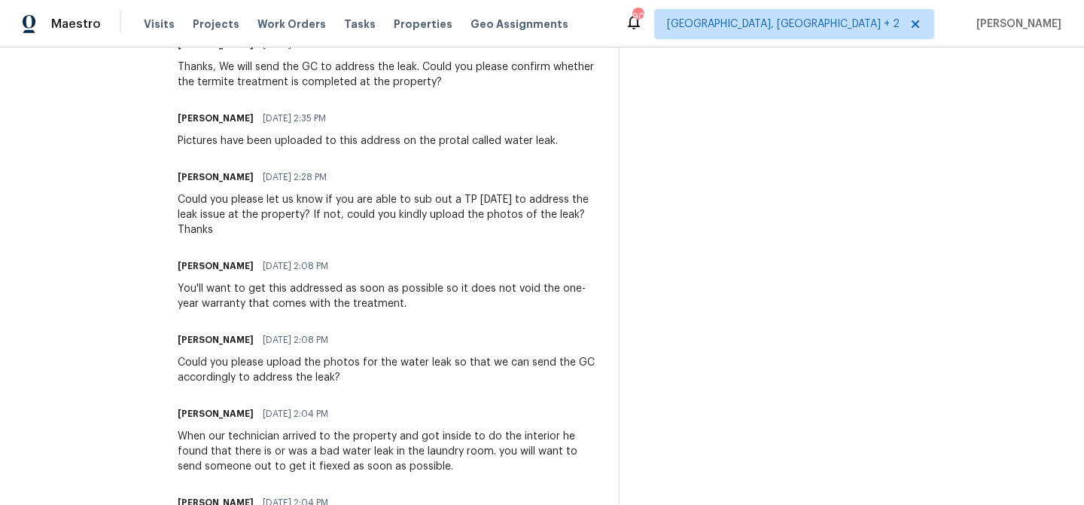
scroll to position [576, 0]
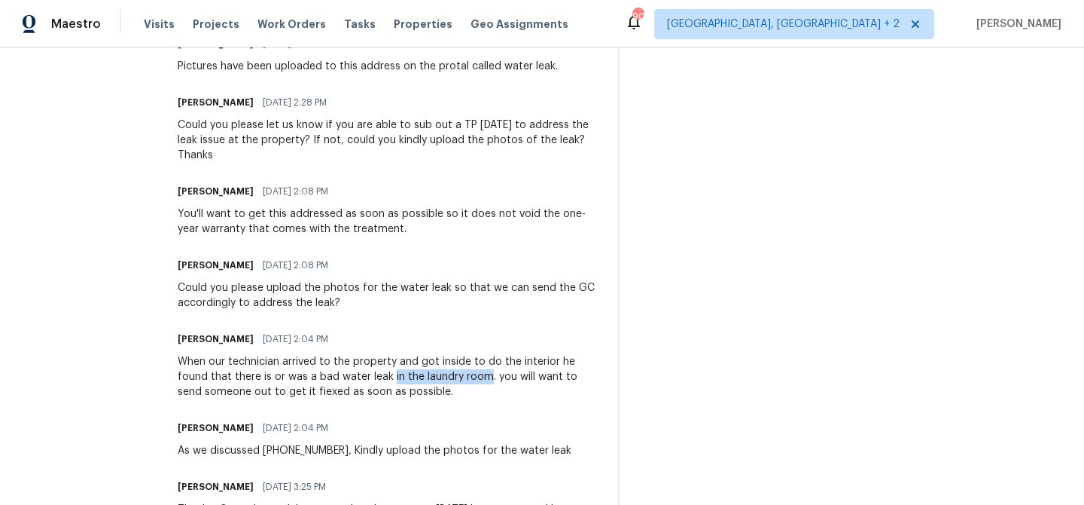
drag, startPoint x: 347, startPoint y: 364, endPoint x: 444, endPoint y: 364, distance: 97.1
click at [444, 364] on div "When our technician arrived to the property and got inside to do the interior h…" at bounding box center [389, 376] width 422 height 45
copy div "in the laundry room"
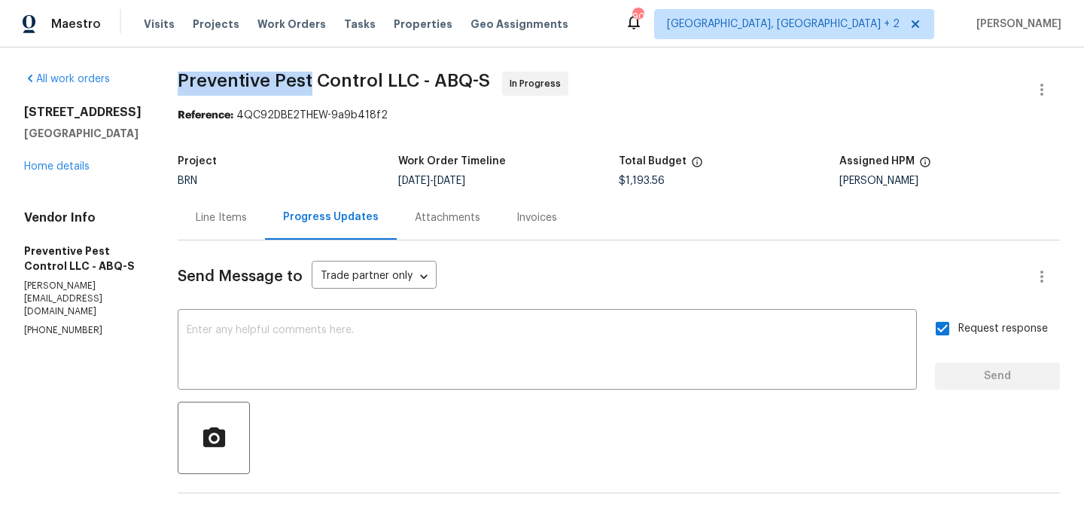
drag, startPoint x: 166, startPoint y: 82, endPoint x: 300, endPoint y: 82, distance: 134.0
copy span "Preventive Pest"
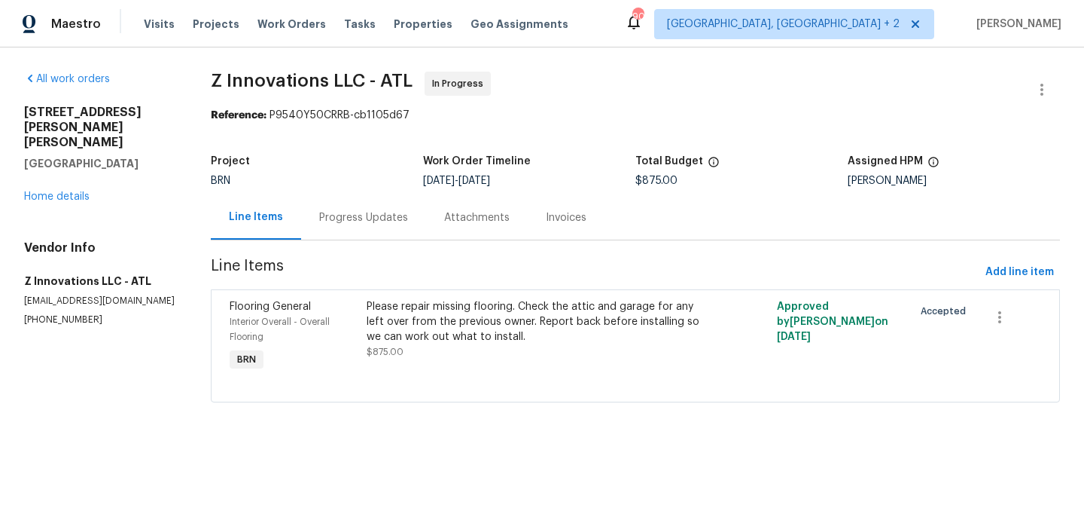
click at [363, 215] on div "Progress Updates" at bounding box center [363, 217] width 89 height 15
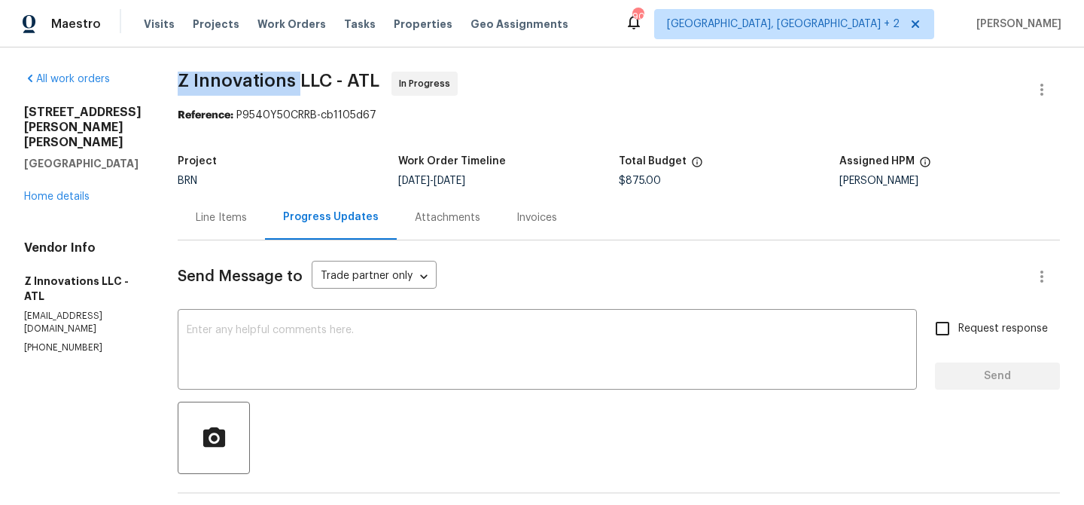
drag, startPoint x: 171, startPoint y: 80, endPoint x: 291, endPoint y: 81, distance: 120.5
copy span "Z Innovations"
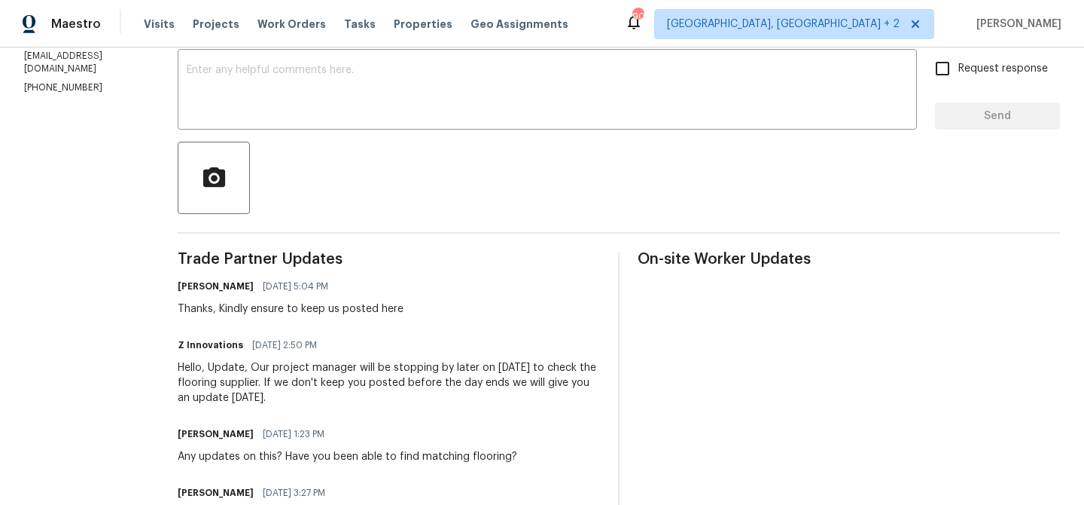
scroll to position [272, 0]
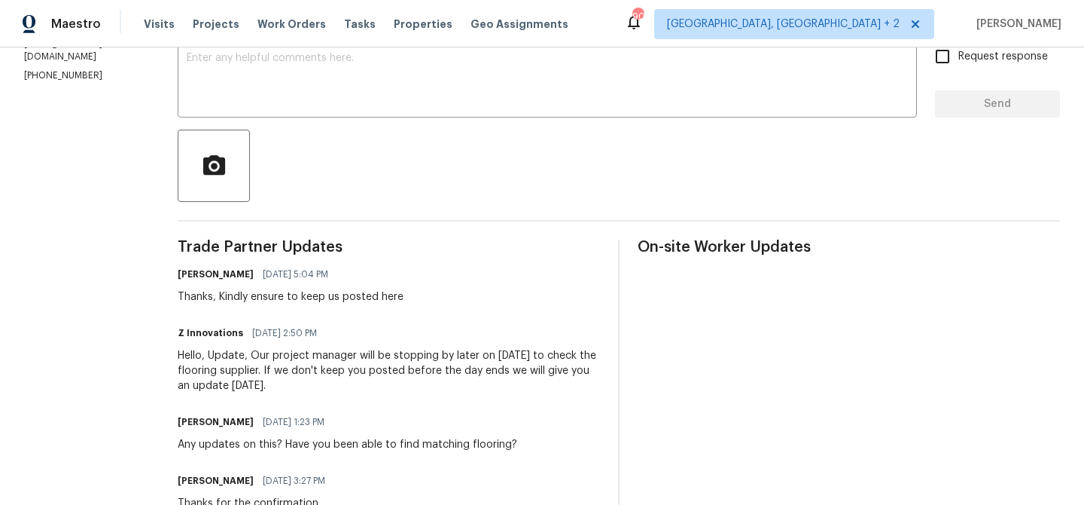
drag, startPoint x: 266, startPoint y: 358, endPoint x: 267, endPoint y: 384, distance: 25.6
click at [267, 386] on div "Hello, Update, Our project manager will be stopping by later on today to check …" at bounding box center [389, 370] width 422 height 45
copy div "project manager will be stopping by later on today to check the flooring suppli…"
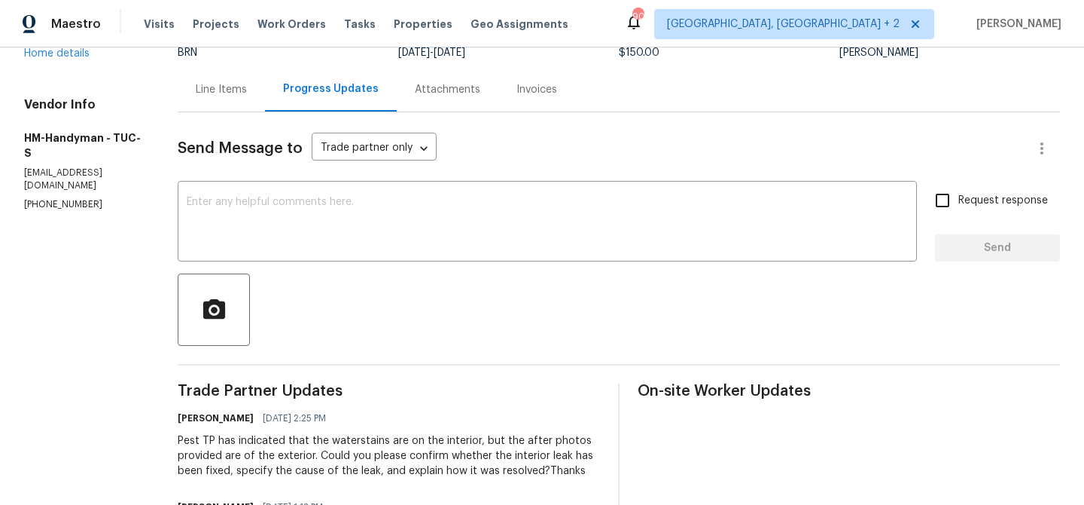
scroll to position [139, 0]
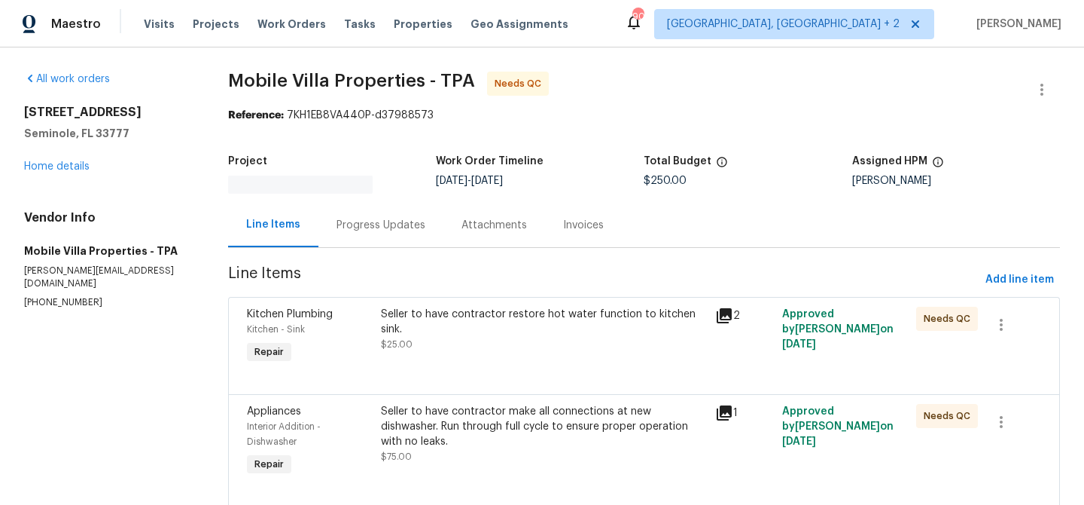
click at [390, 234] on div "Progress Updates" at bounding box center [381, 225] width 125 height 44
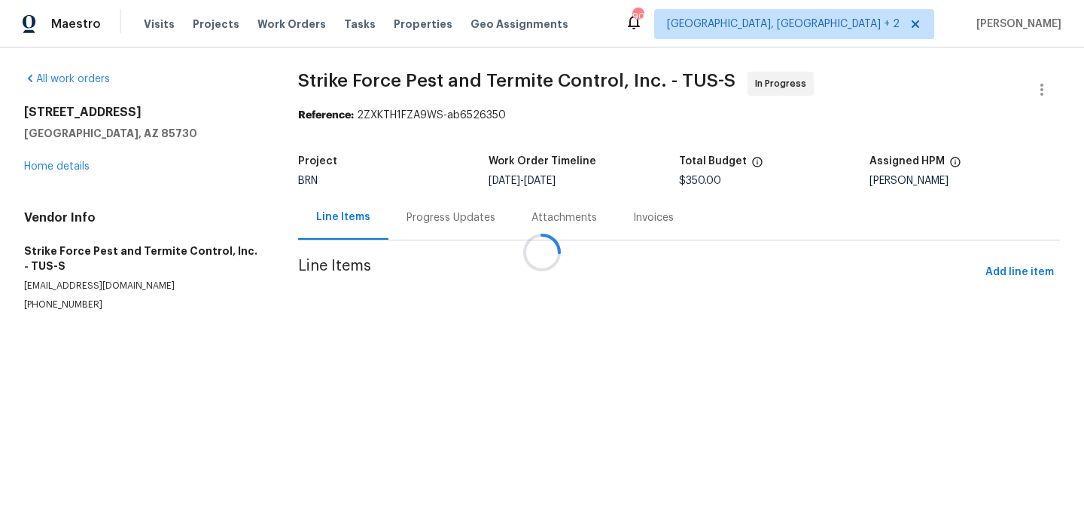
click at [410, 217] on div at bounding box center [542, 252] width 1084 height 505
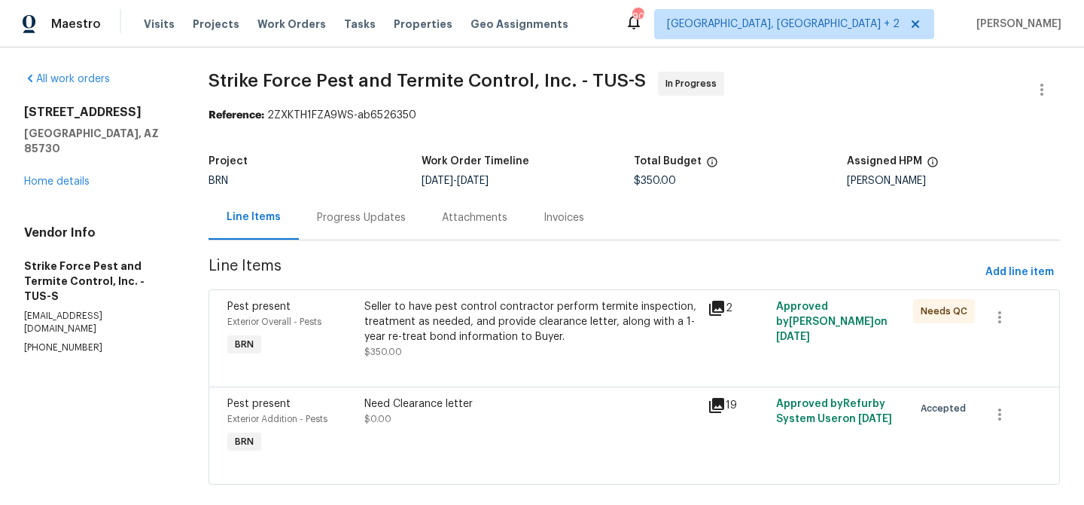
click at [397, 217] on div "Progress Updates" at bounding box center [361, 217] width 89 height 15
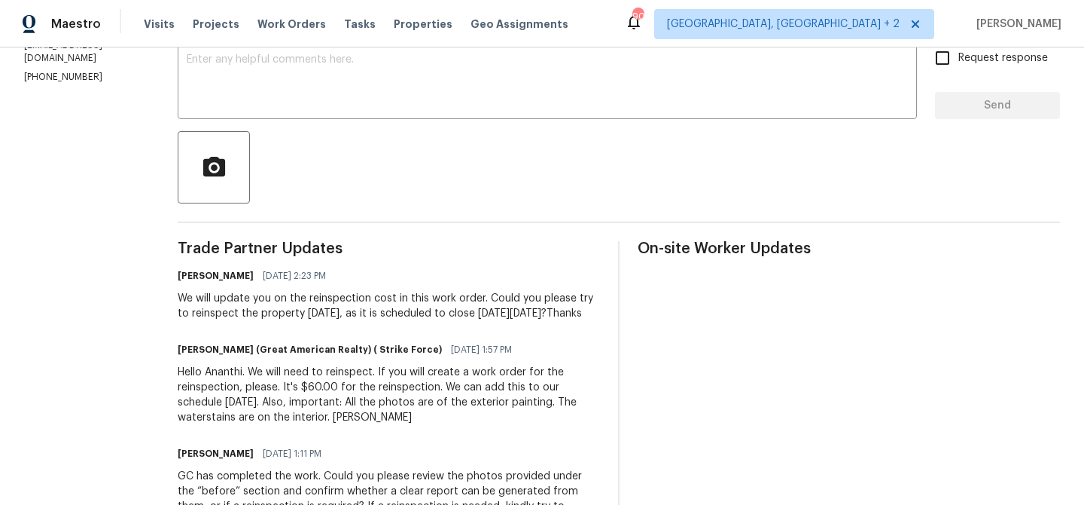
scroll to position [275, 0]
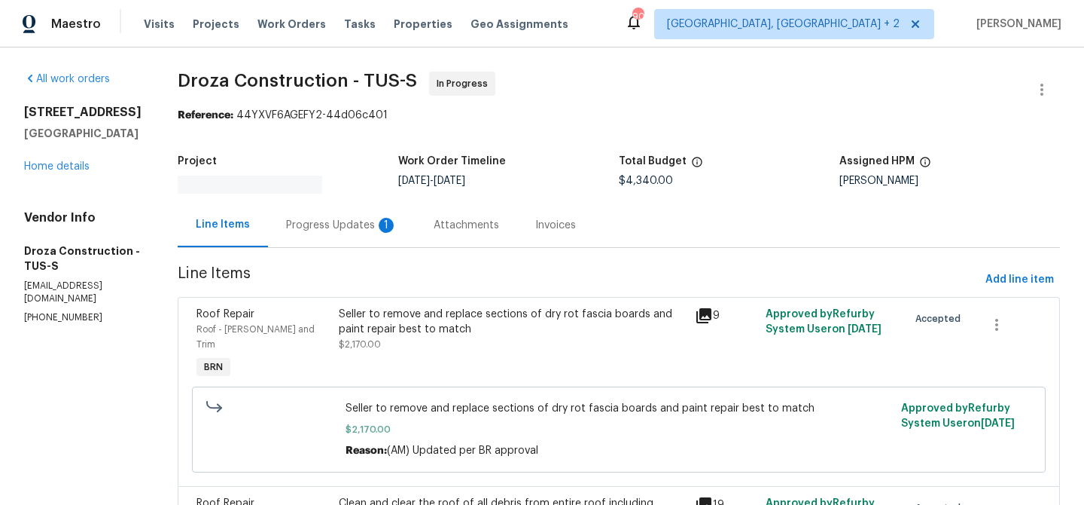
click at [343, 212] on div "Progress Updates 1" at bounding box center [342, 225] width 148 height 44
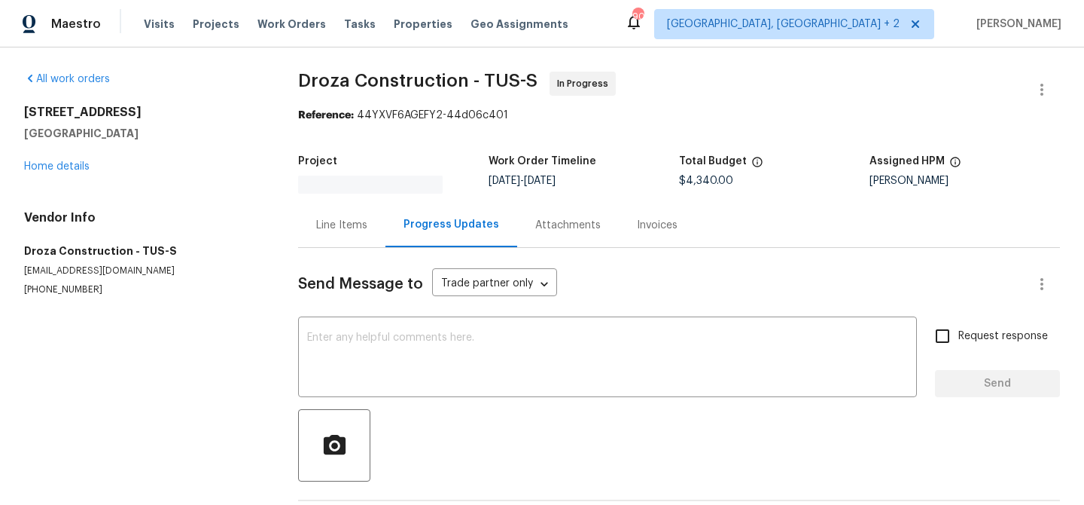
scroll to position [66, 0]
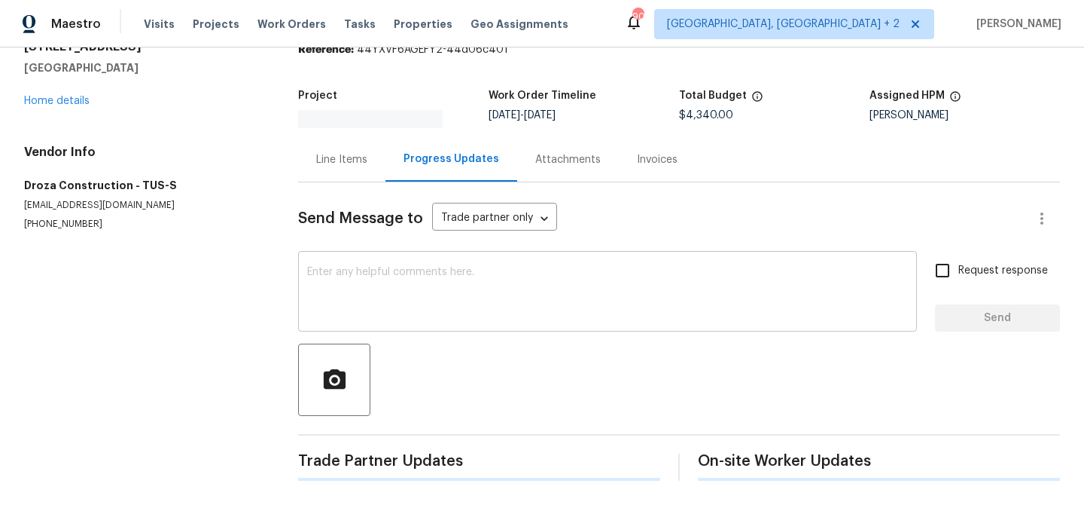
click at [343, 270] on textarea at bounding box center [607, 293] width 601 height 53
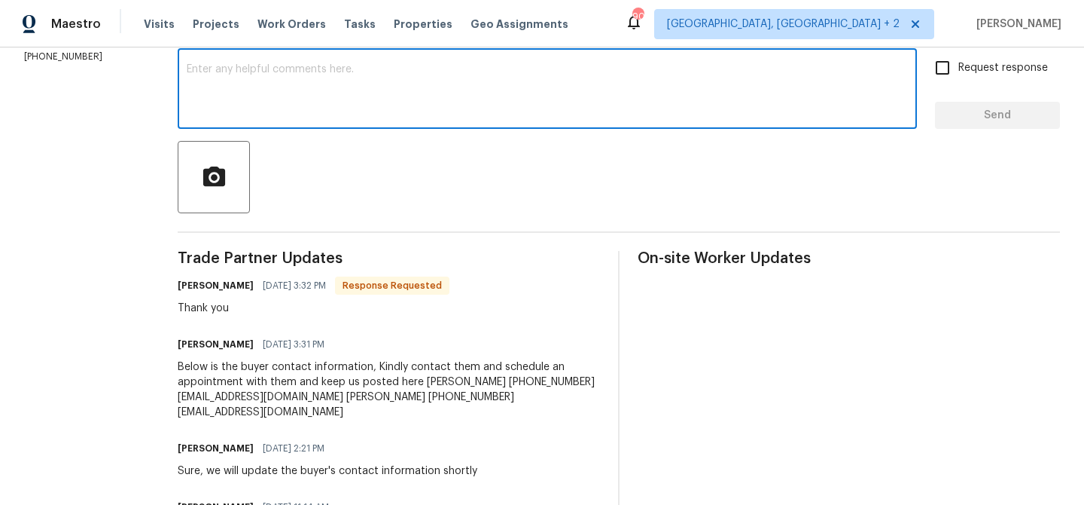
scroll to position [267, 0]
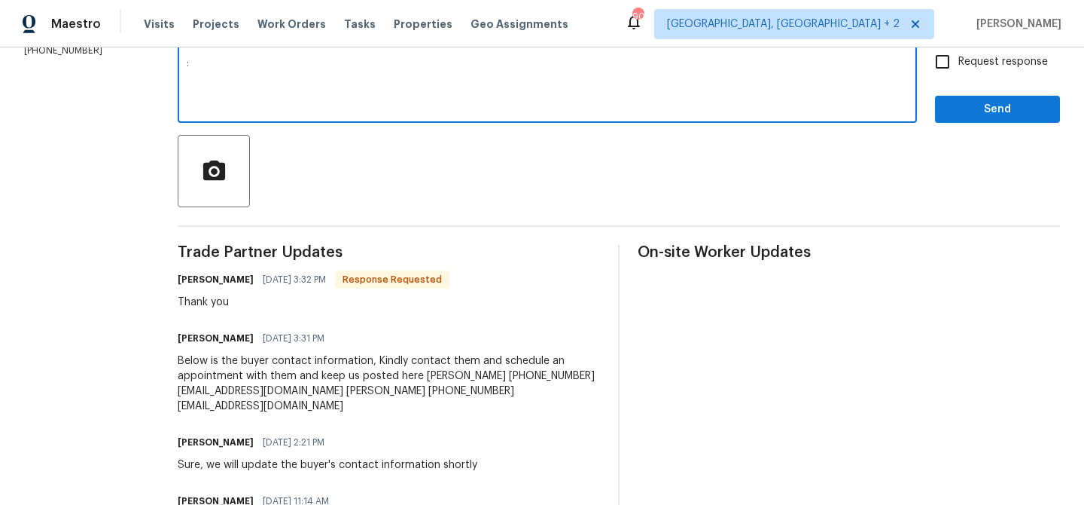
type textarea ":"
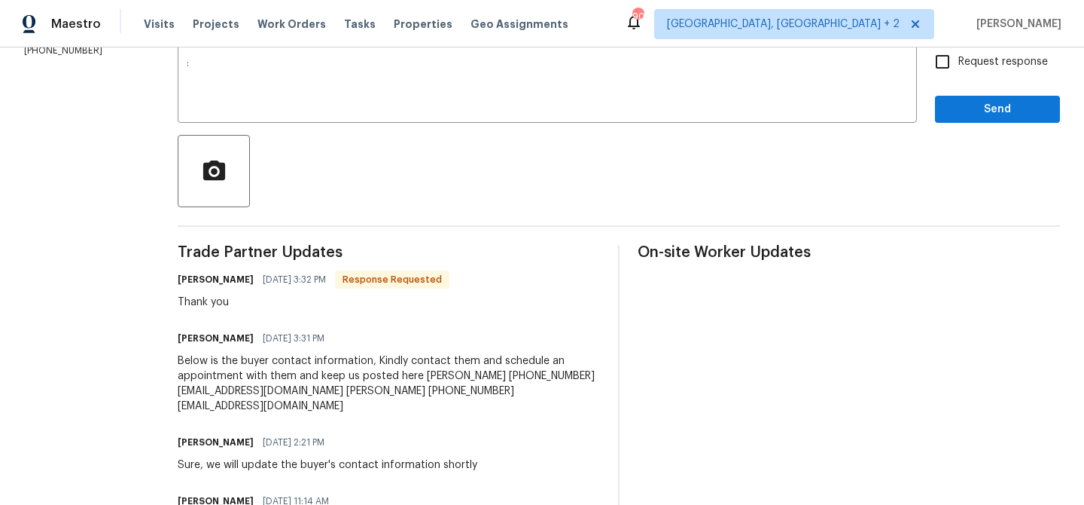
click at [939, 78] on div "Request response Send" at bounding box center [997, 84] width 125 height 77
click at [947, 70] on input "Request response" at bounding box center [943, 62] width 32 height 32
checkbox input "true"
click at [950, 112] on span "Send" at bounding box center [997, 109] width 101 height 19
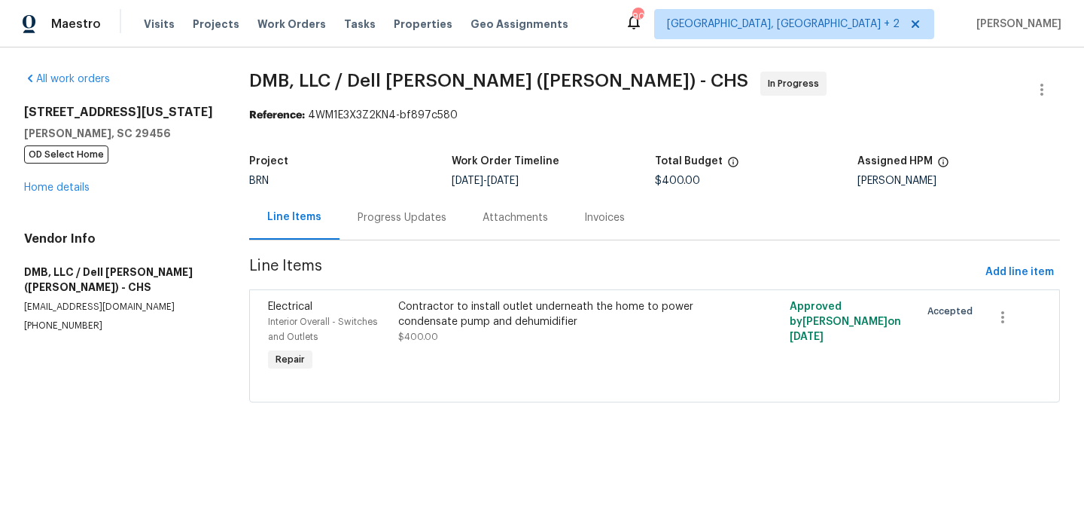
click at [355, 237] on div "Progress Updates" at bounding box center [402, 217] width 125 height 44
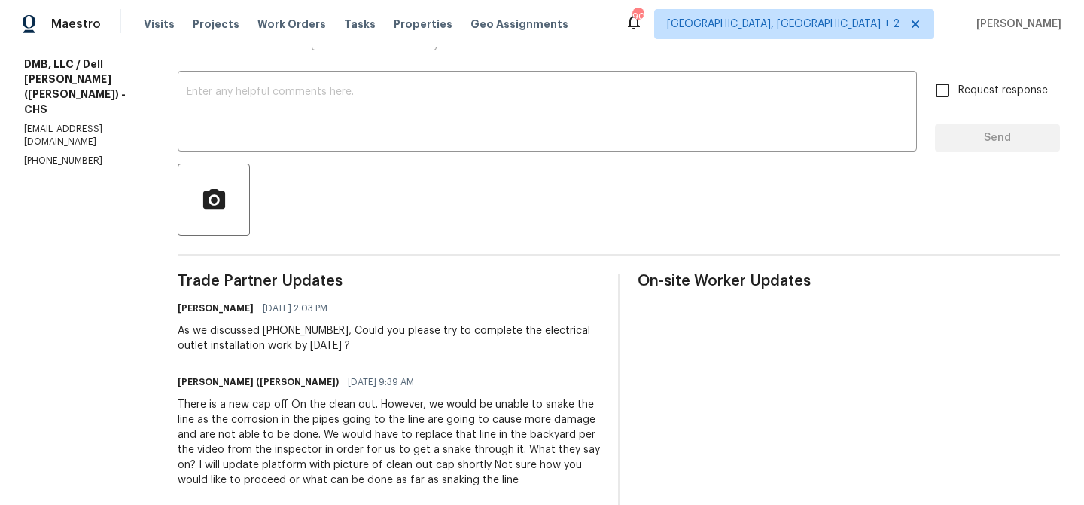
scroll to position [248, 0]
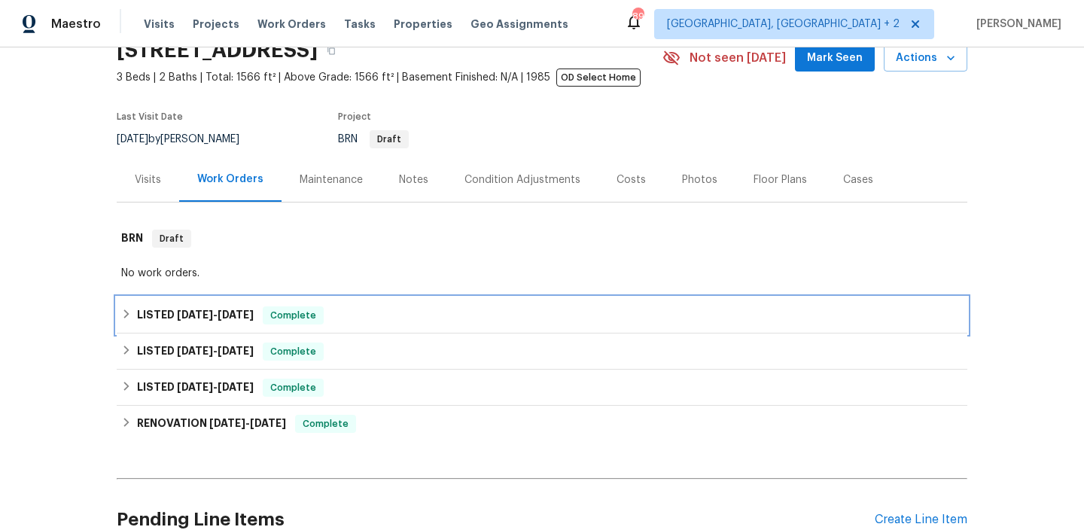
click at [206, 309] on h6 "LISTED 9/3/25 - 9/5/25" at bounding box center [195, 315] width 117 height 18
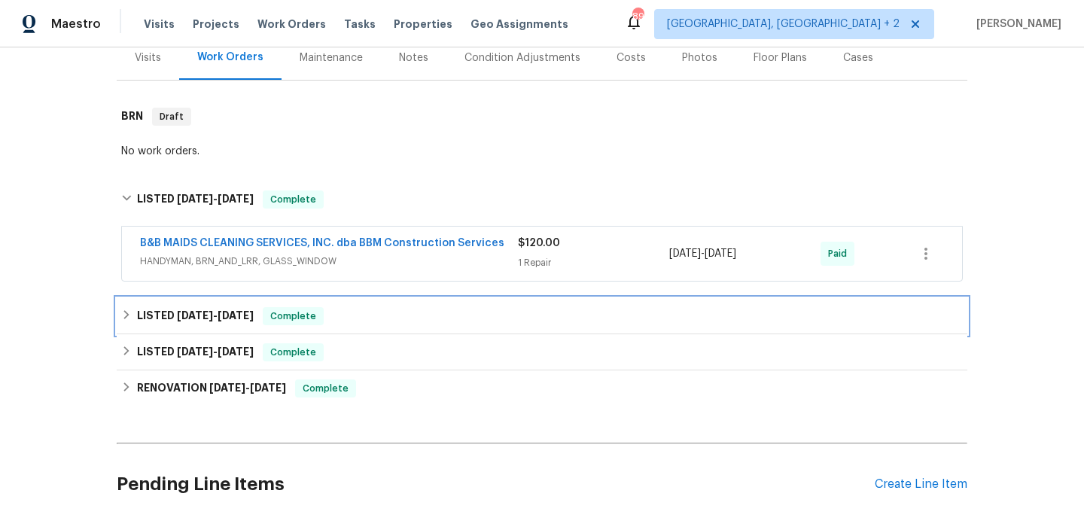
click at [194, 302] on div "LISTED 8/14/25 - 8/18/25 Complete" at bounding box center [542, 316] width 851 height 36
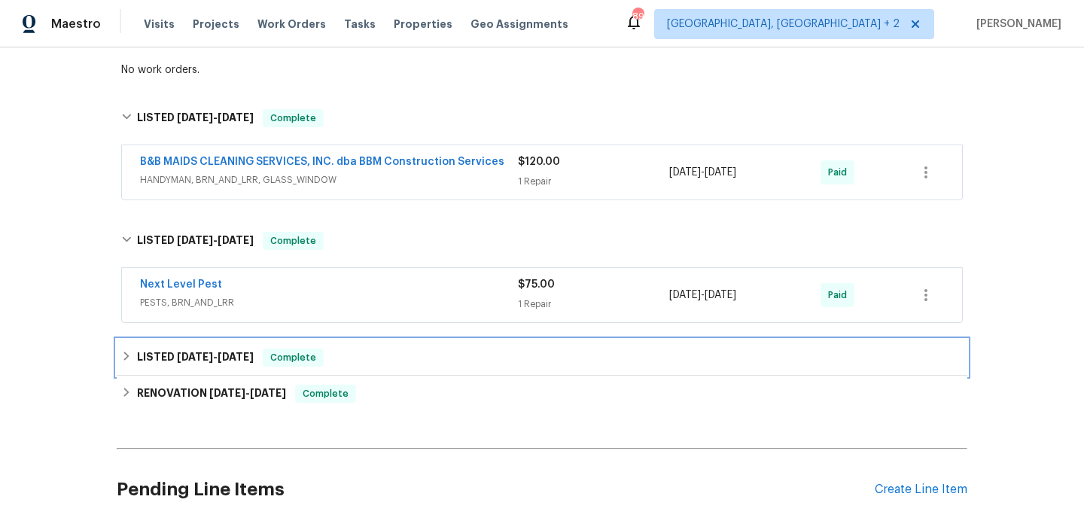
click at [178, 346] on div "LISTED 6/8/25 - 6/13/25 Complete" at bounding box center [542, 358] width 851 height 36
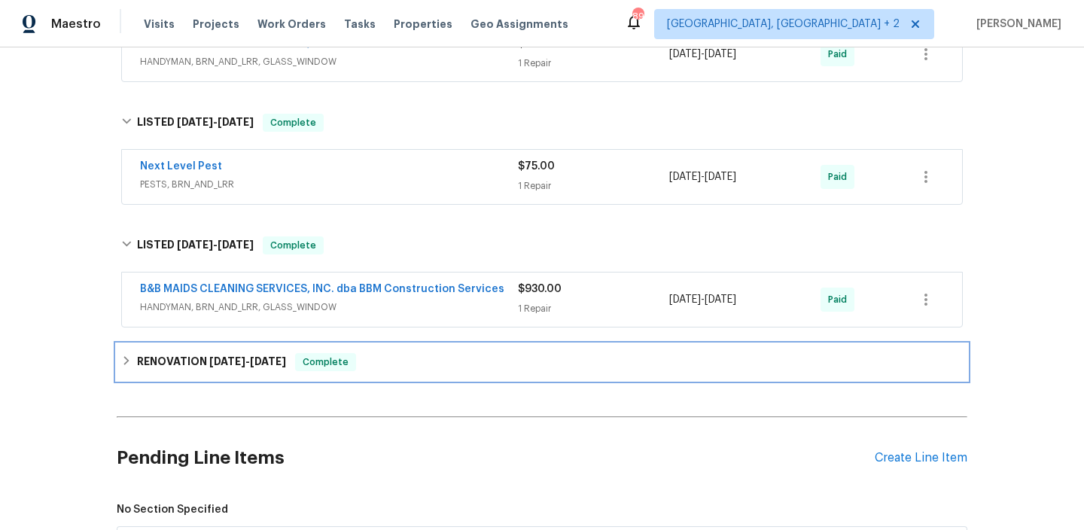
click at [174, 363] on h6 "RENOVATION 12/18/24 - 3/20/25" at bounding box center [211, 362] width 149 height 18
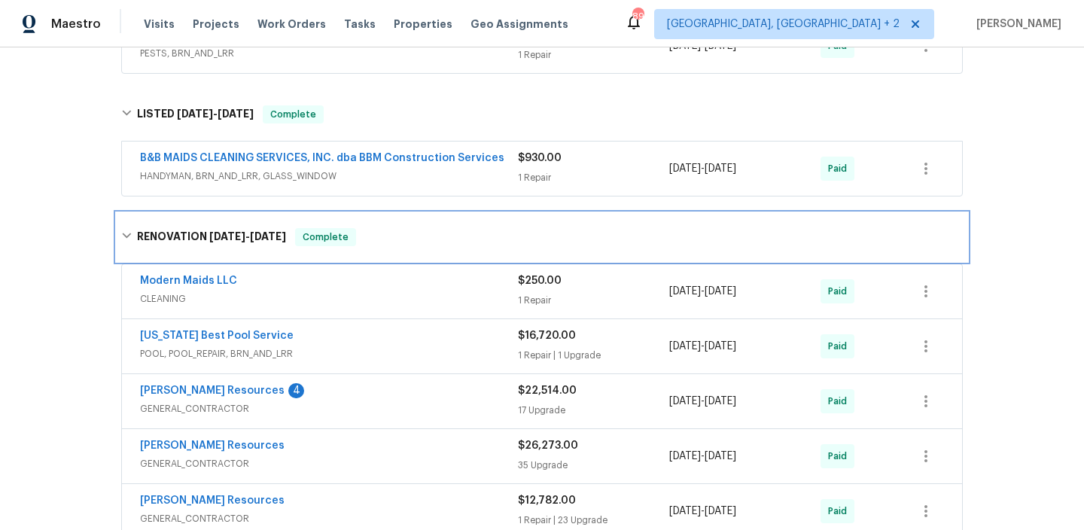
scroll to position [595, 0]
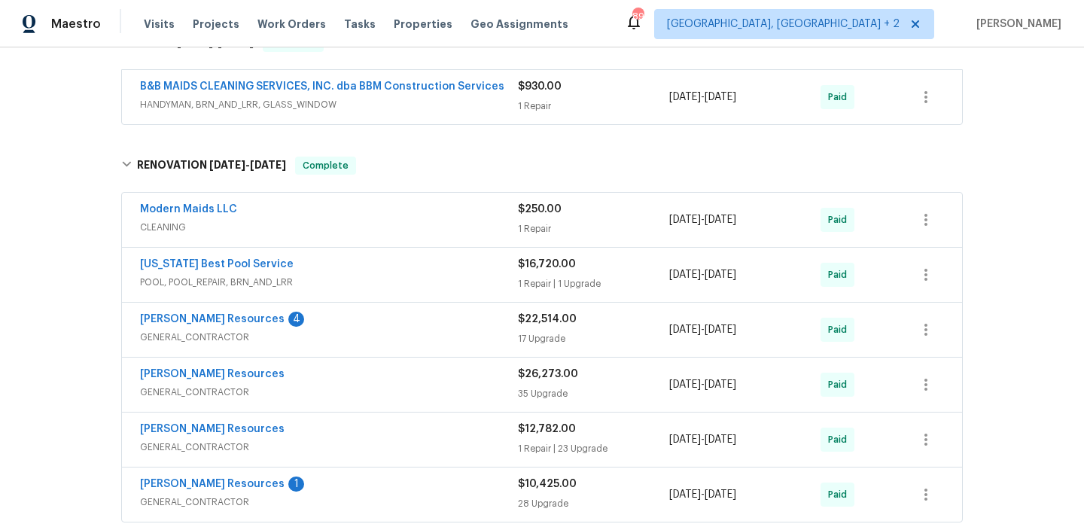
click at [337, 325] on div "Lawrence Resources 4" at bounding box center [329, 321] width 378 height 18
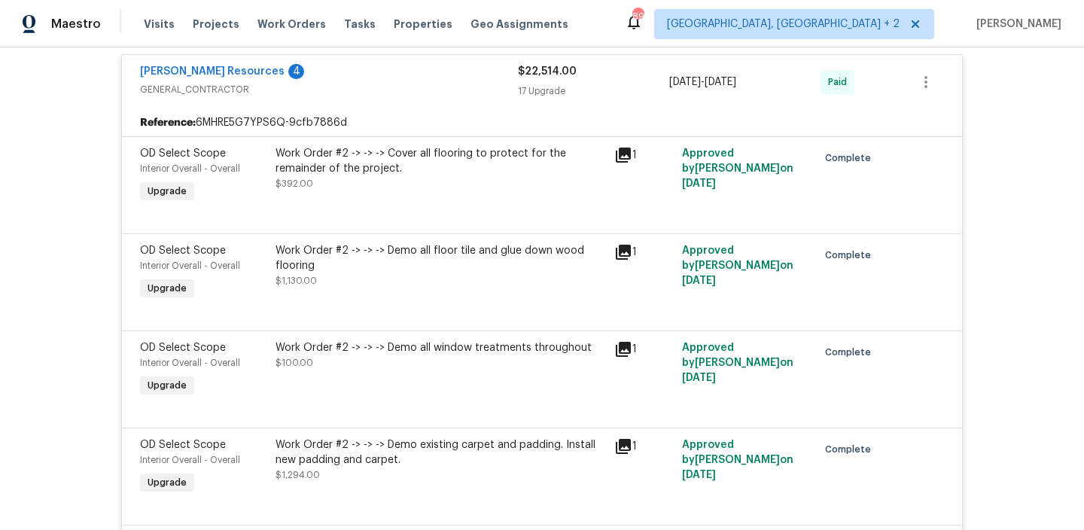
scroll to position [637, 0]
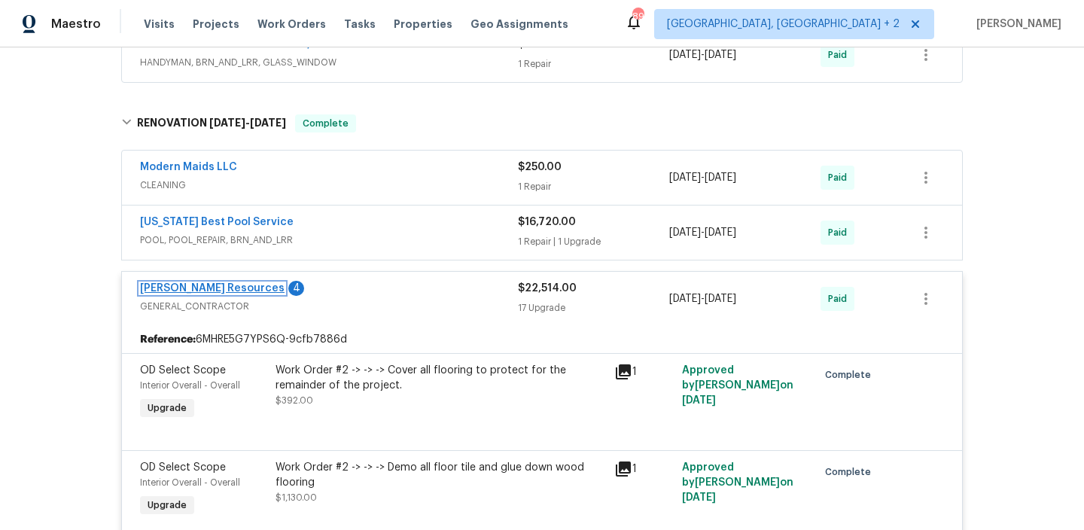
click at [187, 294] on link "Lawrence Resources" at bounding box center [212, 288] width 145 height 11
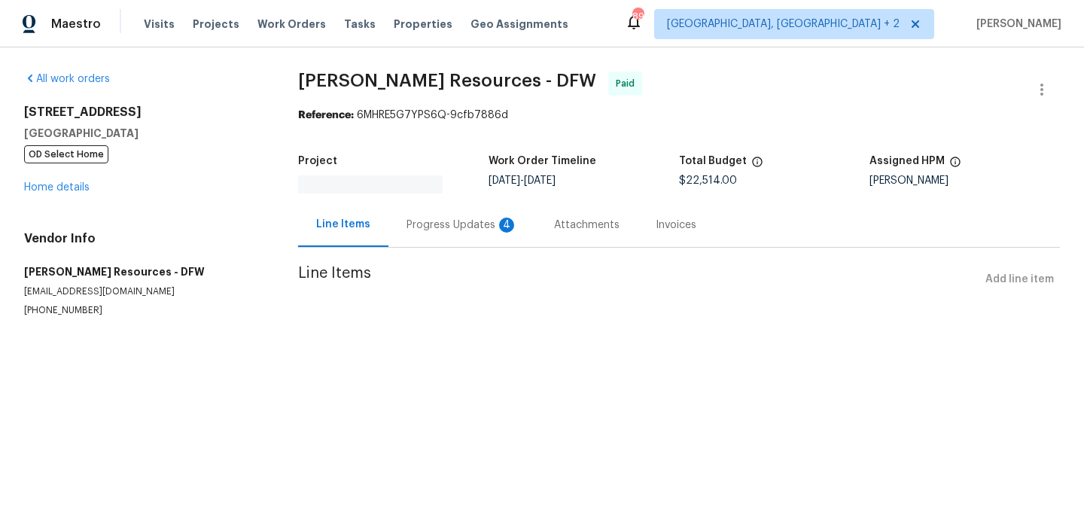
click at [423, 228] on div "Progress Updates 4" at bounding box center [462, 225] width 111 height 15
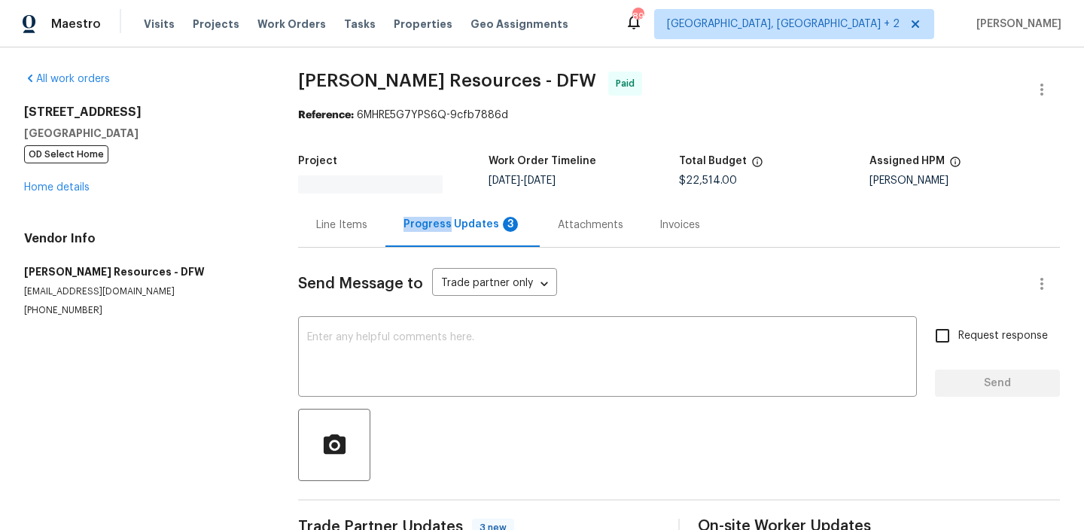
click at [423, 228] on div "Line Items Progress Updates 3 Attachments Invoices" at bounding box center [679, 225] width 762 height 45
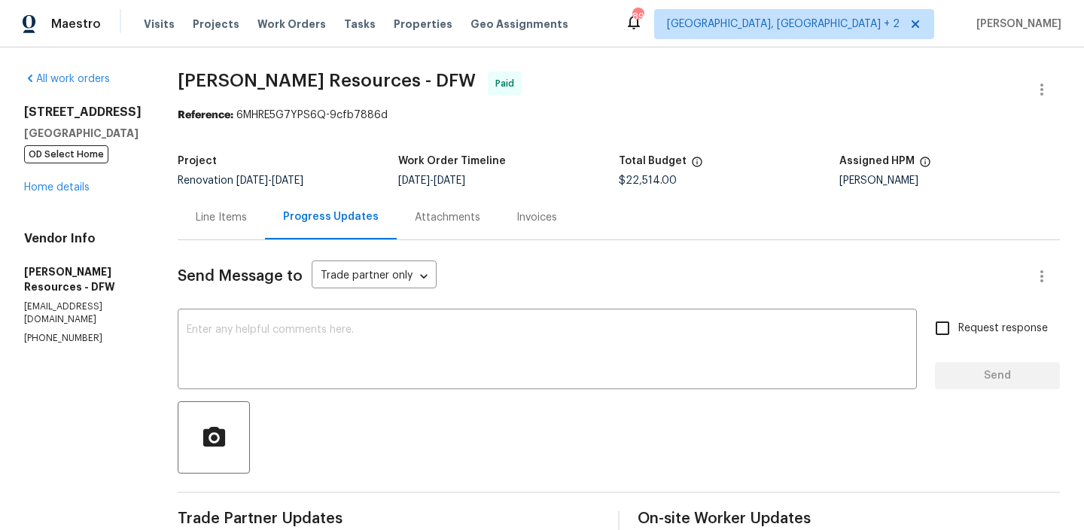
click at [263, 205] on div "Line Items" at bounding box center [221, 217] width 87 height 44
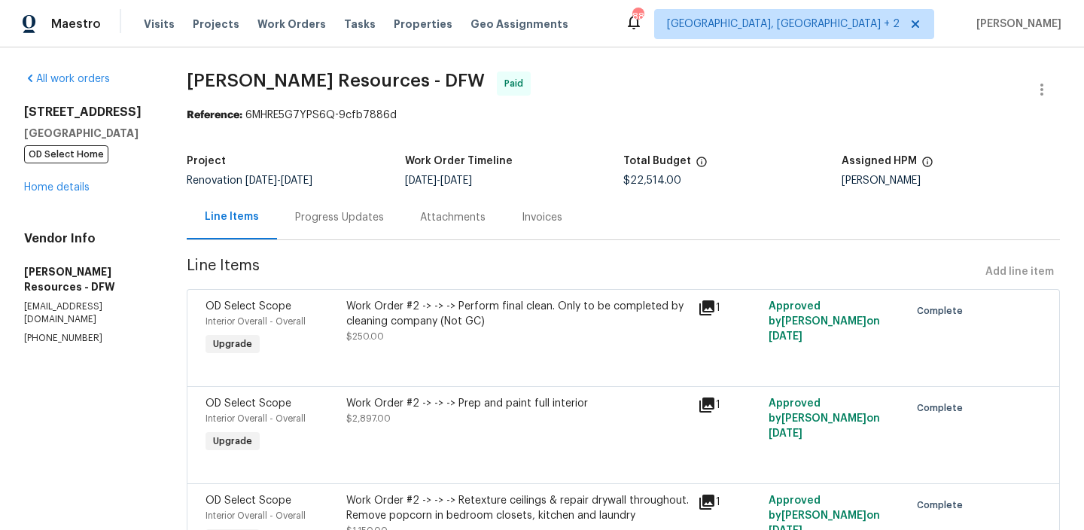
drag, startPoint x: 475, startPoint y: 181, endPoint x: 546, endPoint y: 181, distance: 70.8
click at [546, 181] on div "1/4/2025 - 2/21/2025" at bounding box center [514, 180] width 218 height 11
copy span "2/21/2025"
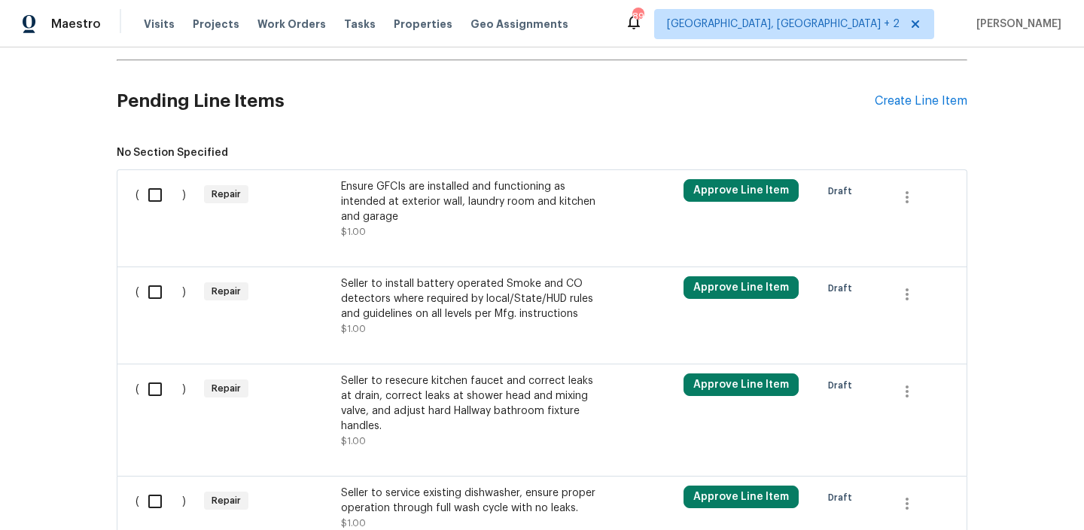
scroll to position [430, 0]
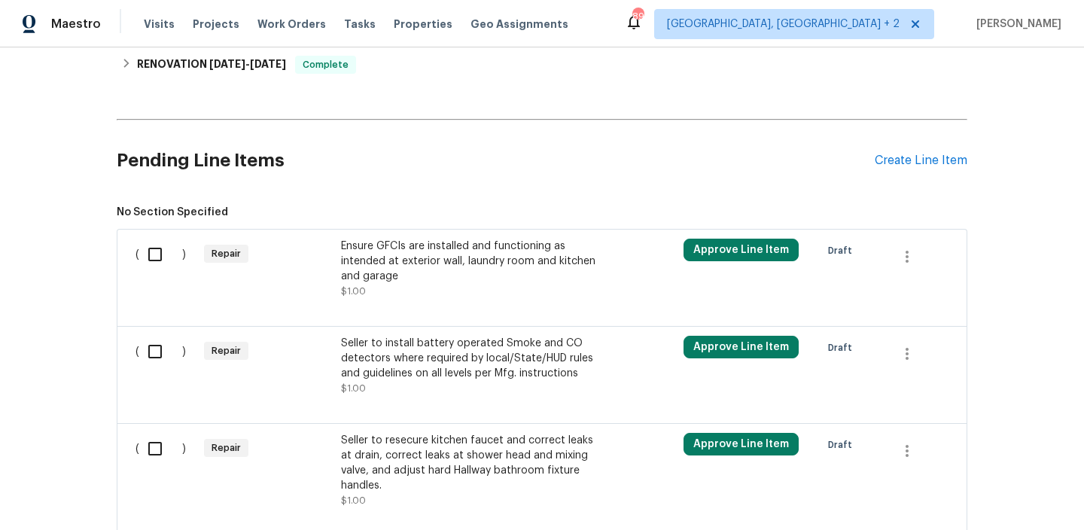
click at [425, 264] on div "Ensure GFCIs are installed and functioning as intended at exterior wall, laundr…" at bounding box center [473, 261] width 265 height 45
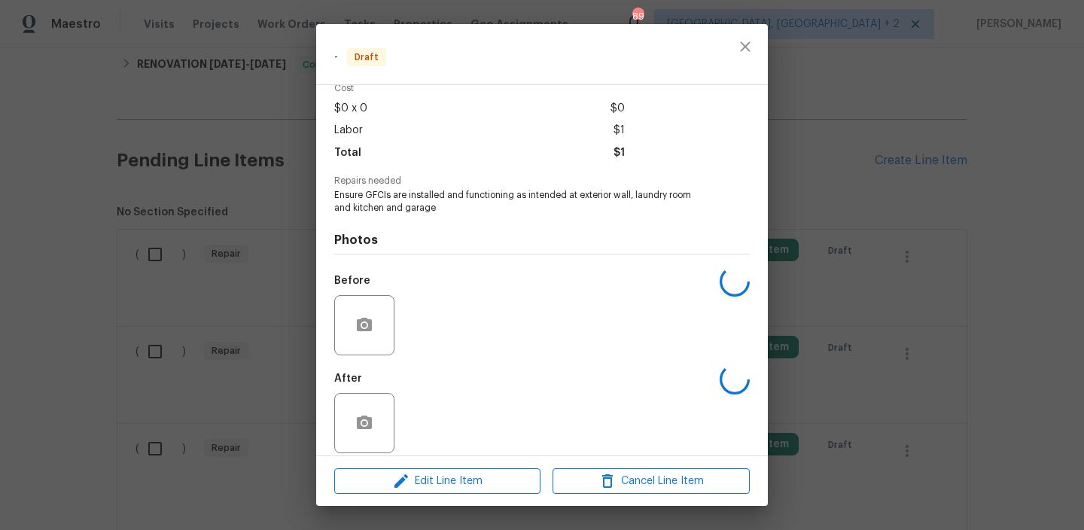
scroll to position [84, 0]
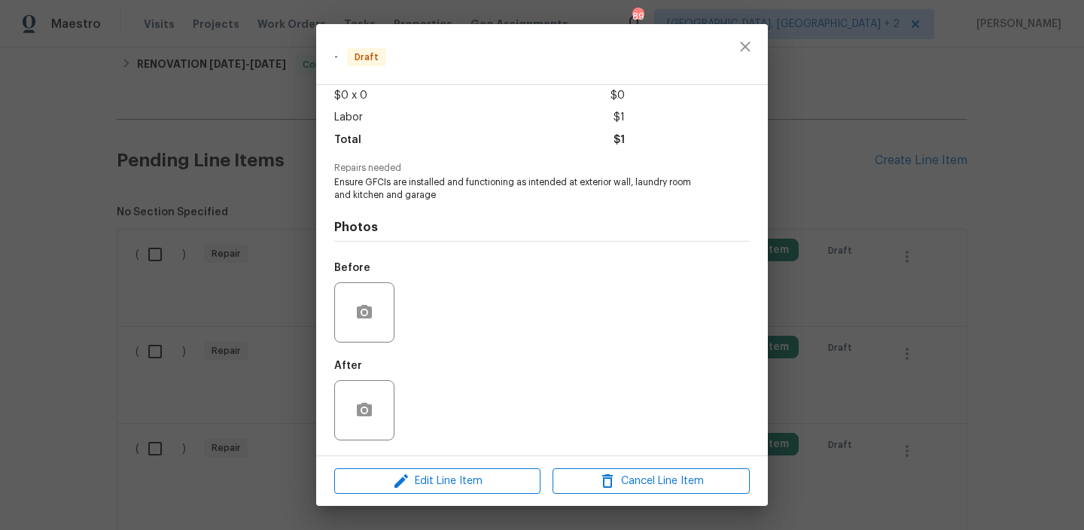
click at [415, 496] on div "Edit Line Item Cancel Line Item" at bounding box center [542, 481] width 452 height 50
click at [415, 492] on button "Edit Line Item" at bounding box center [437, 481] width 206 height 26
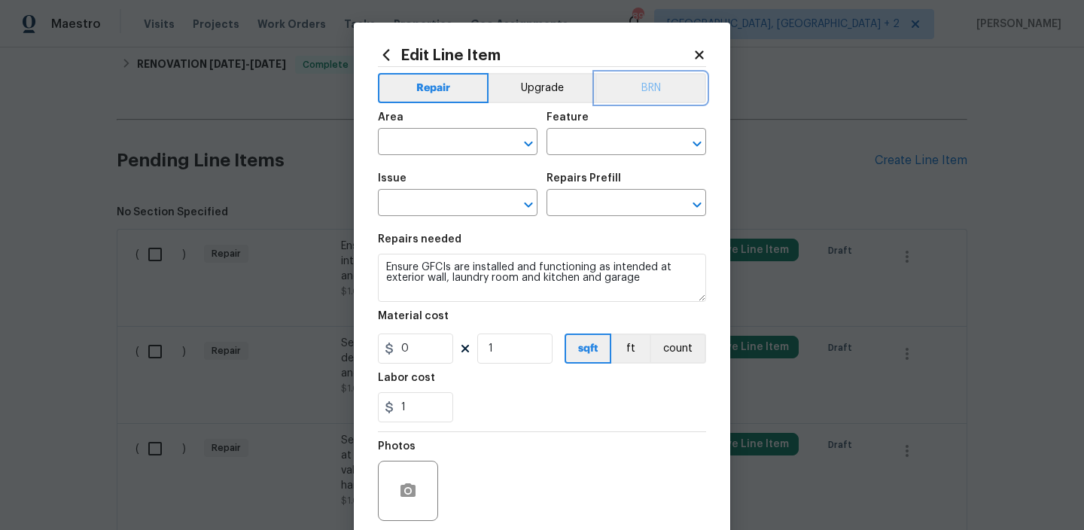
click at [645, 96] on button "BRN" at bounding box center [651, 88] width 111 height 30
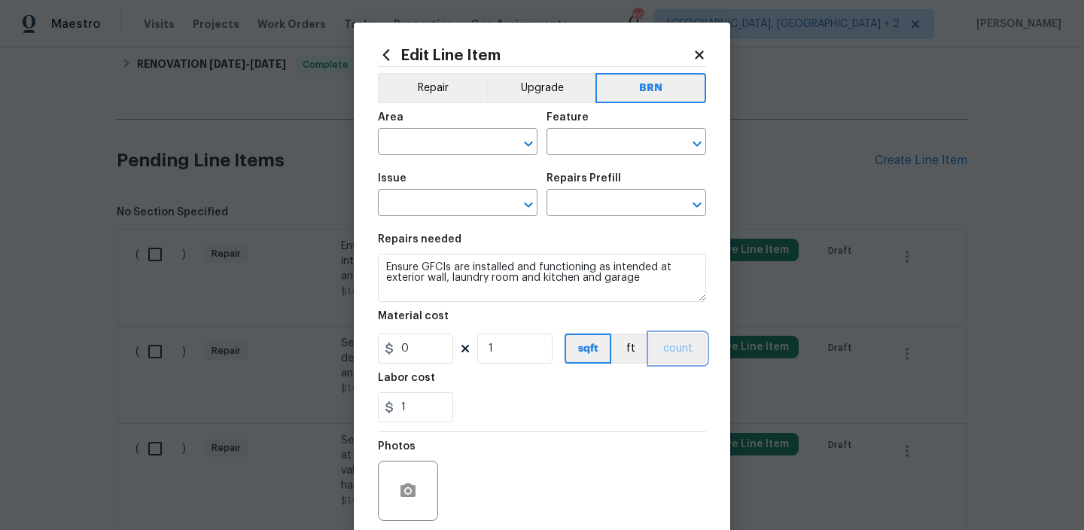
click at [672, 355] on button "count" at bounding box center [678, 349] width 56 height 30
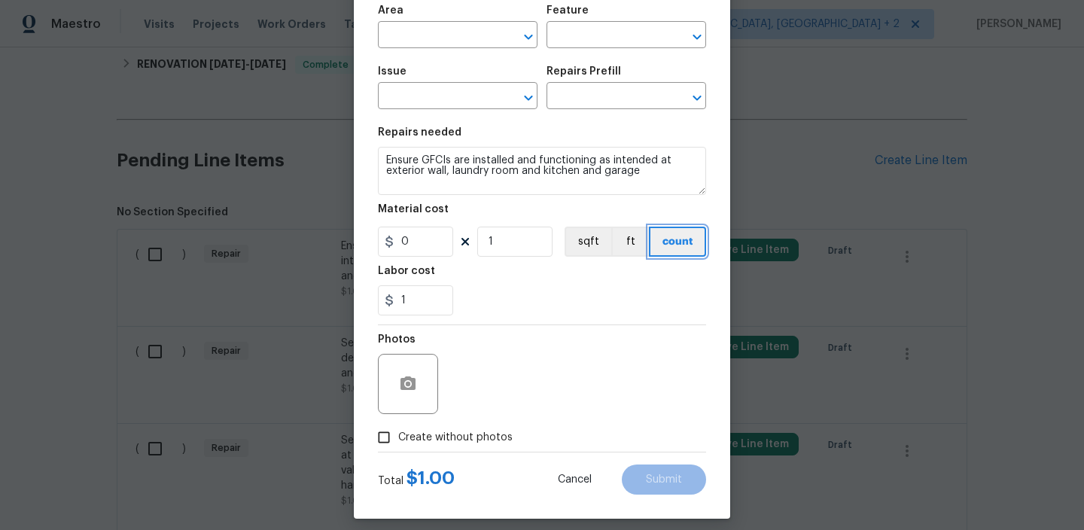
scroll to position [119, 0]
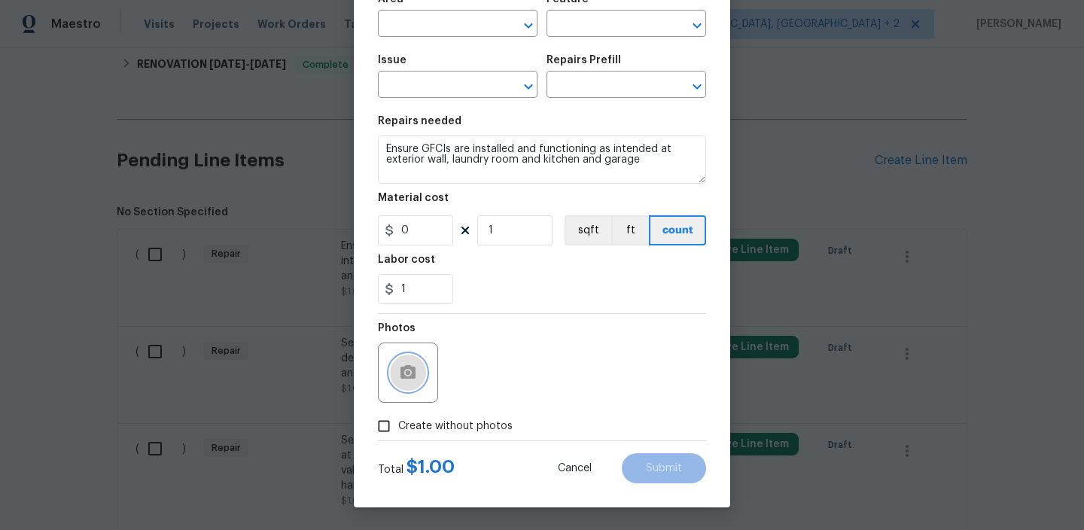
click at [410, 364] on icon "button" at bounding box center [408, 373] width 18 height 18
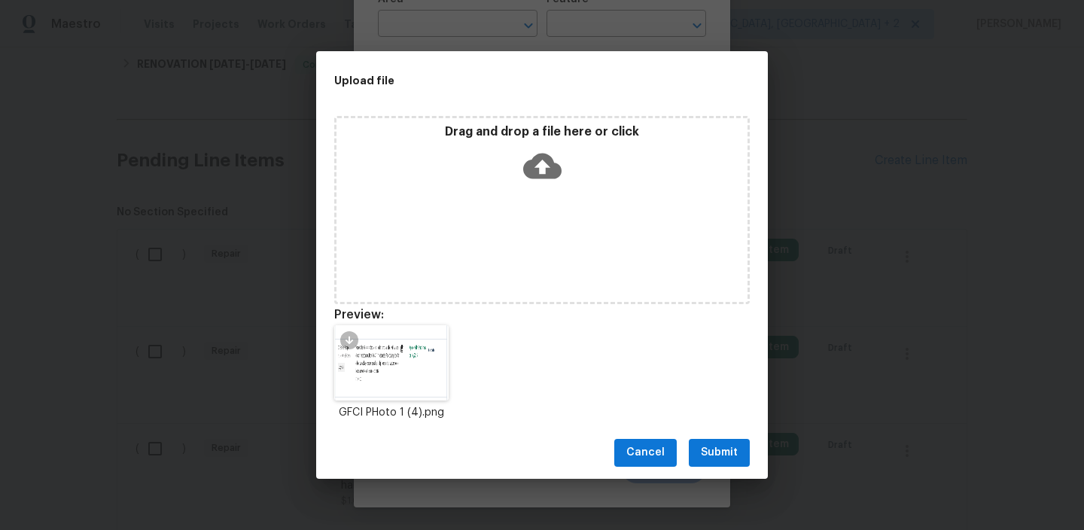
click at [712, 457] on span "Submit" at bounding box center [719, 453] width 37 height 19
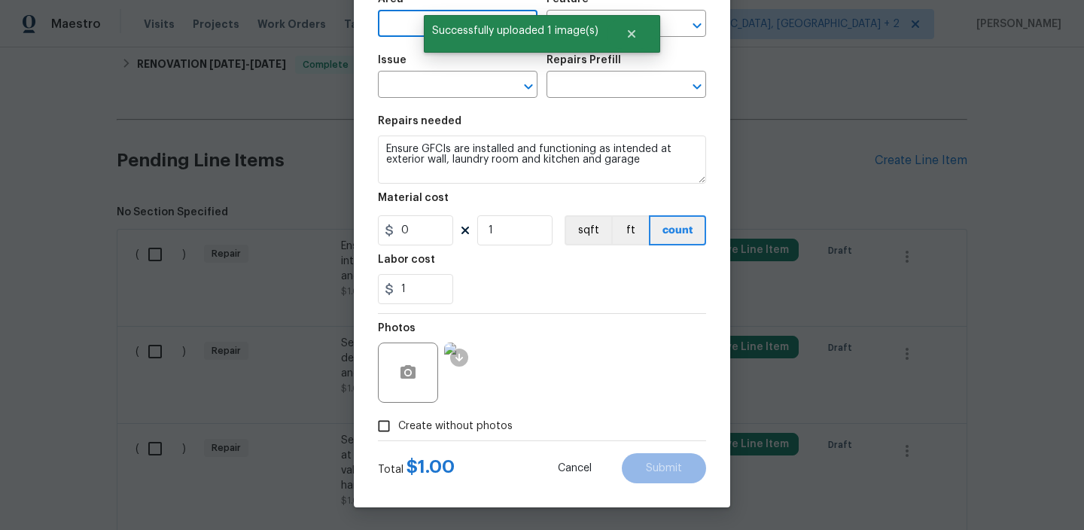
click at [404, 31] on input "text" at bounding box center [436, 25] width 117 height 23
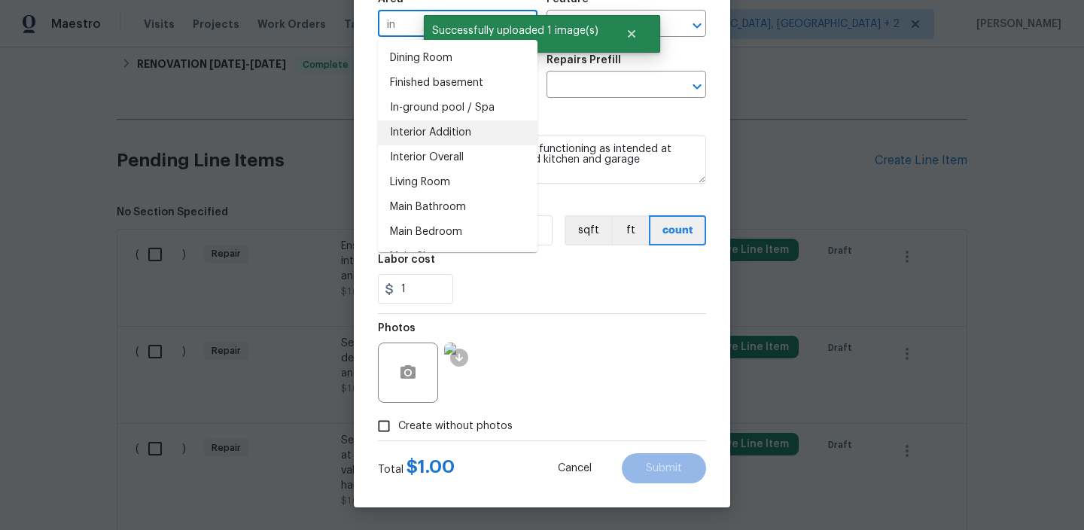
click at [456, 130] on li "Interior Addition" at bounding box center [458, 132] width 160 height 25
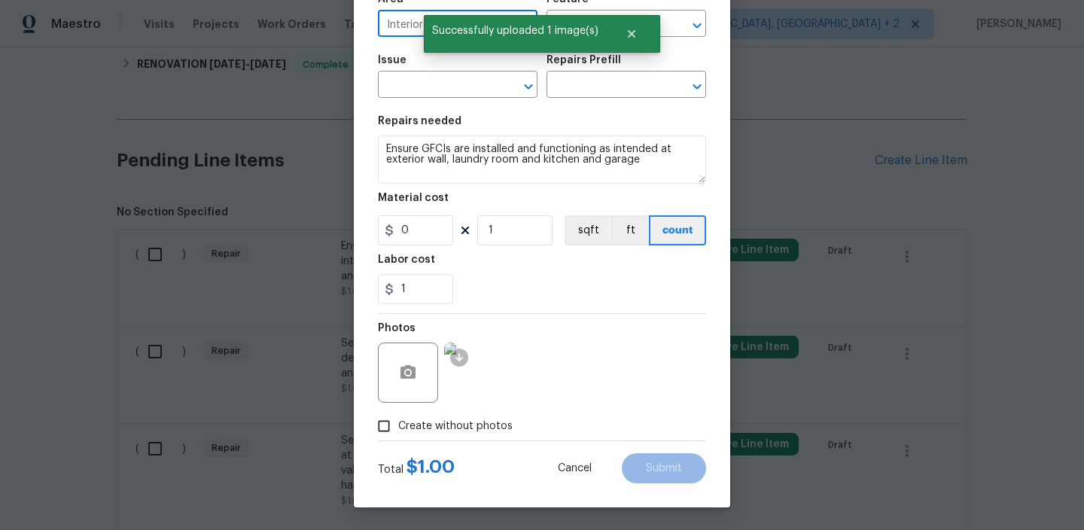
scroll to position [0, 0]
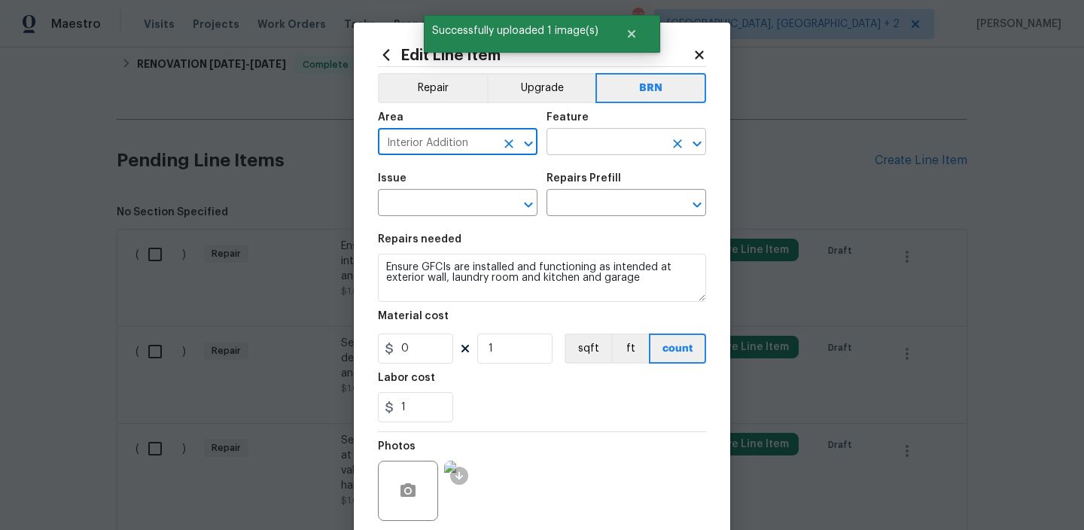
type input "Interior Addition"
click at [616, 141] on input "text" at bounding box center [605, 143] width 117 height 23
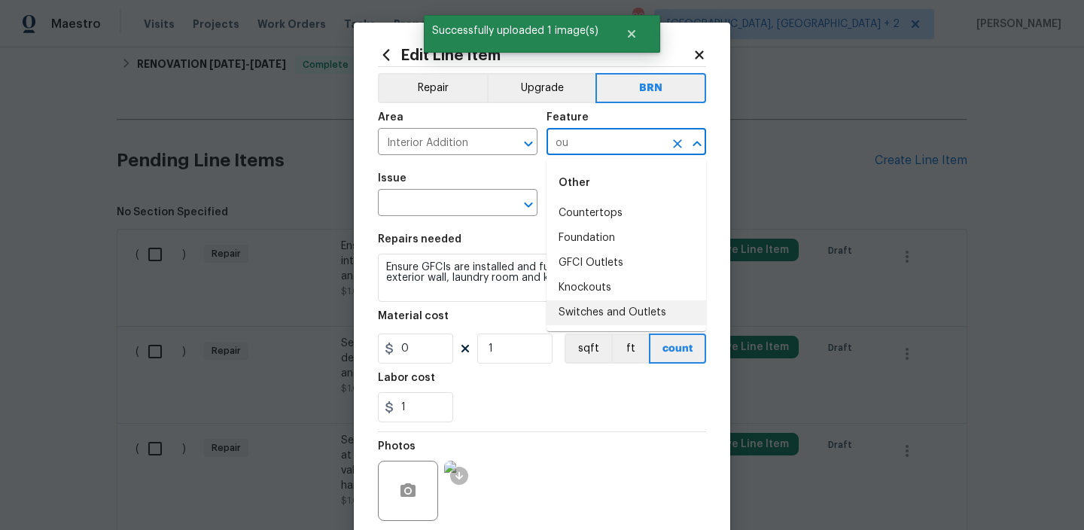
click at [581, 307] on li "Switches and Outlets" at bounding box center [627, 312] width 160 height 25
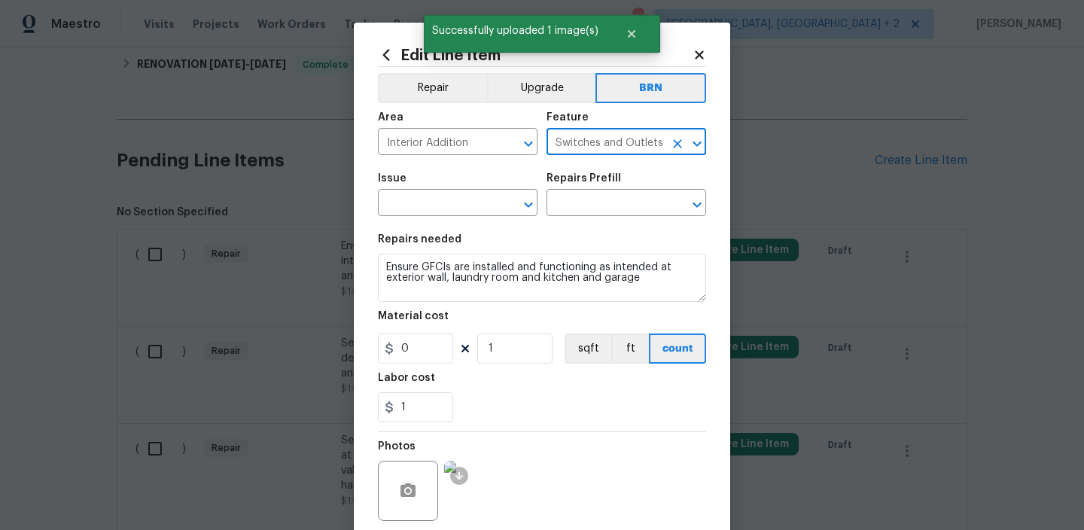
type input "Switches and Outlets"
click at [456, 221] on span "Issue ​" at bounding box center [458, 194] width 160 height 61
click at [444, 203] on input "text" at bounding box center [436, 204] width 117 height 23
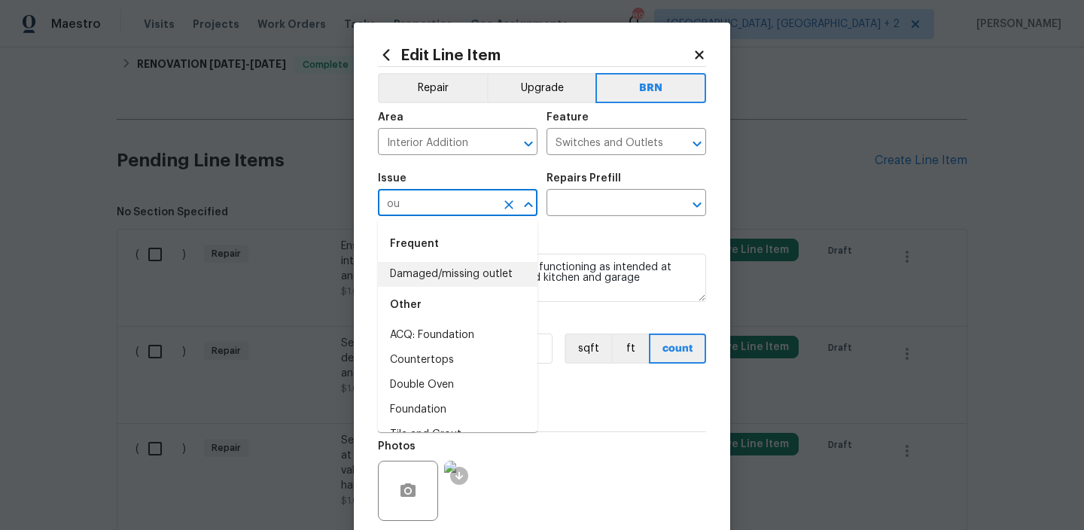
click at [448, 270] on li "Damaged/missing outlet" at bounding box center [458, 274] width 160 height 25
type input "Damaged/missing outlet"
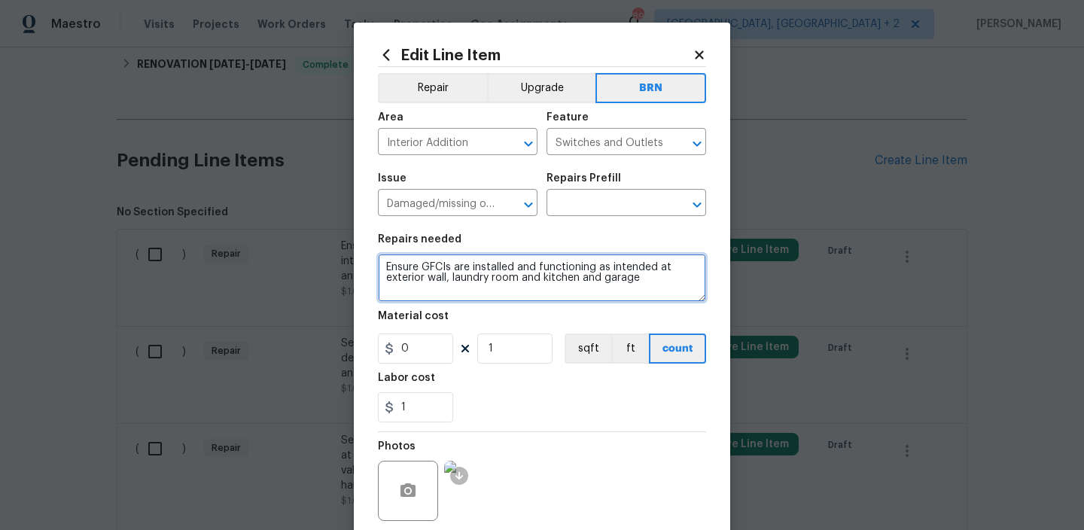
click at [448, 270] on textarea "Ensure GFCIs are installed and functioning as intended at exterior wall, laundr…" at bounding box center [542, 278] width 328 height 48
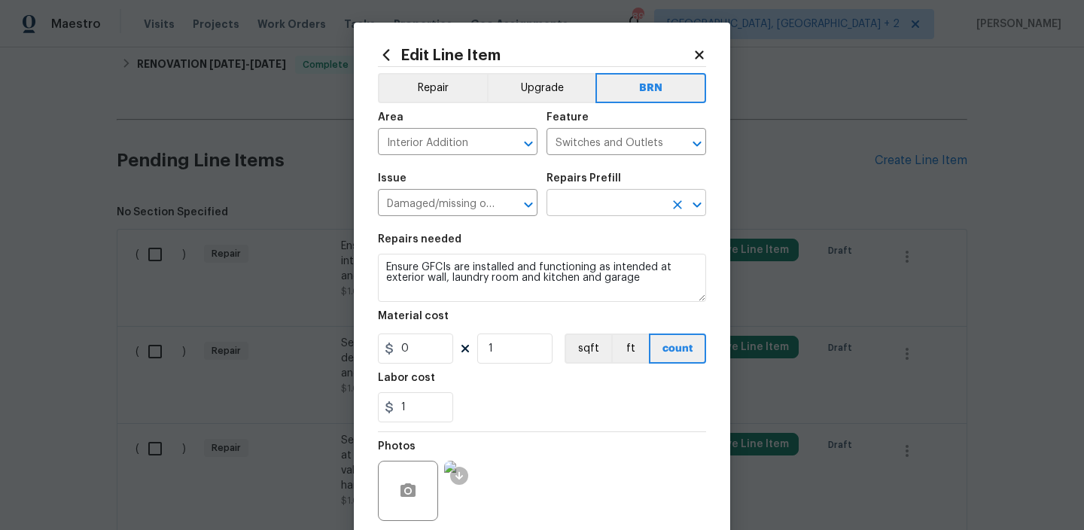
click at [581, 201] on input "text" at bounding box center [605, 204] width 117 height 23
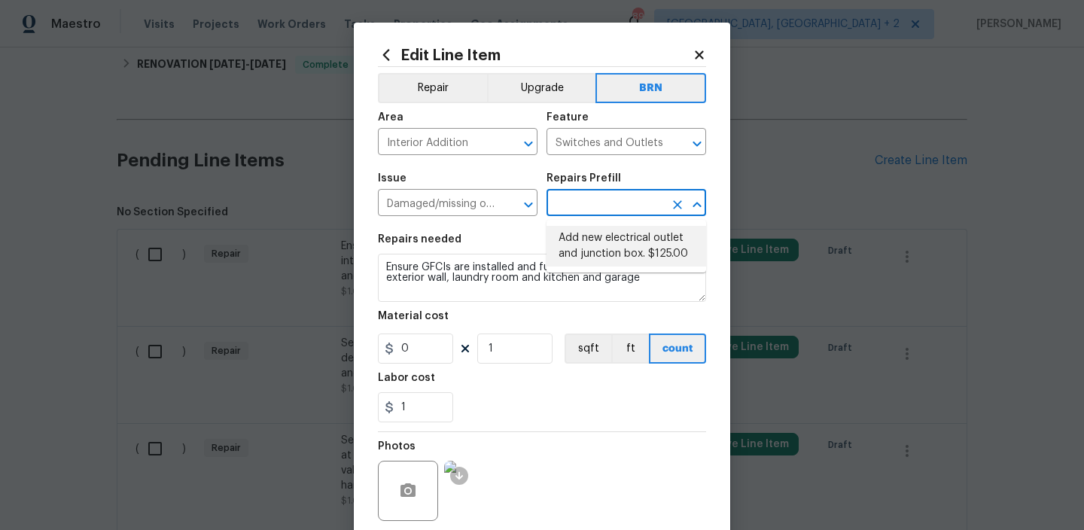
click at [575, 241] on li "Add new electrical outlet and junction box. $125.00" at bounding box center [627, 246] width 160 height 41
type input "Add new electrical outlet and junction box. $125.00"
type textarea "Install new outlet by tying into existing circuit and installing new junction b…"
type input "125"
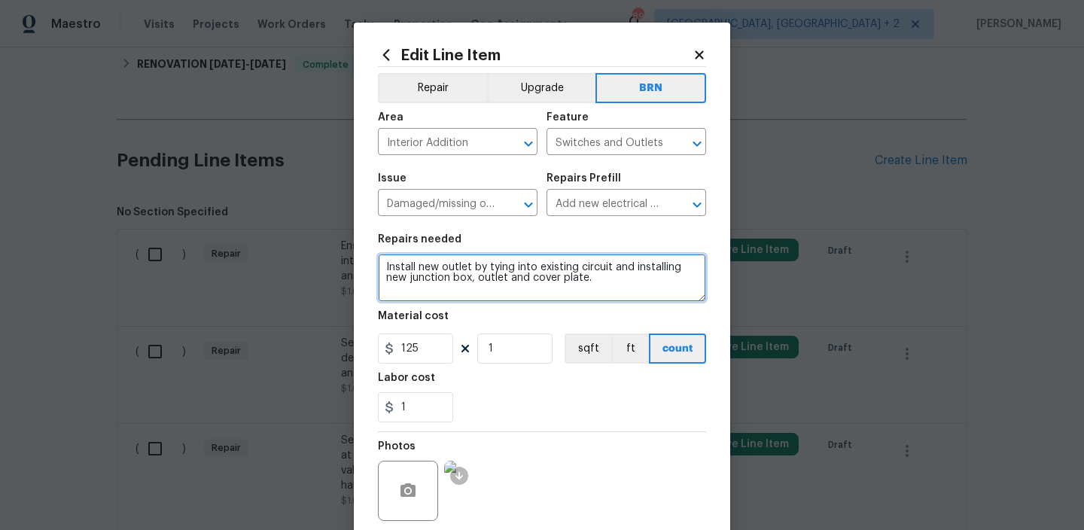
click at [495, 276] on textarea "Install new outlet by tying into existing circuit and installing new junction b…" at bounding box center [542, 278] width 328 height 48
paste textarea "Ensure GFCIs are installed and functioning as intended at exterior wall, laundr…"
type textarea "Ensure GFCIs are installed and functioning as intended at exterior wall, laundr…"
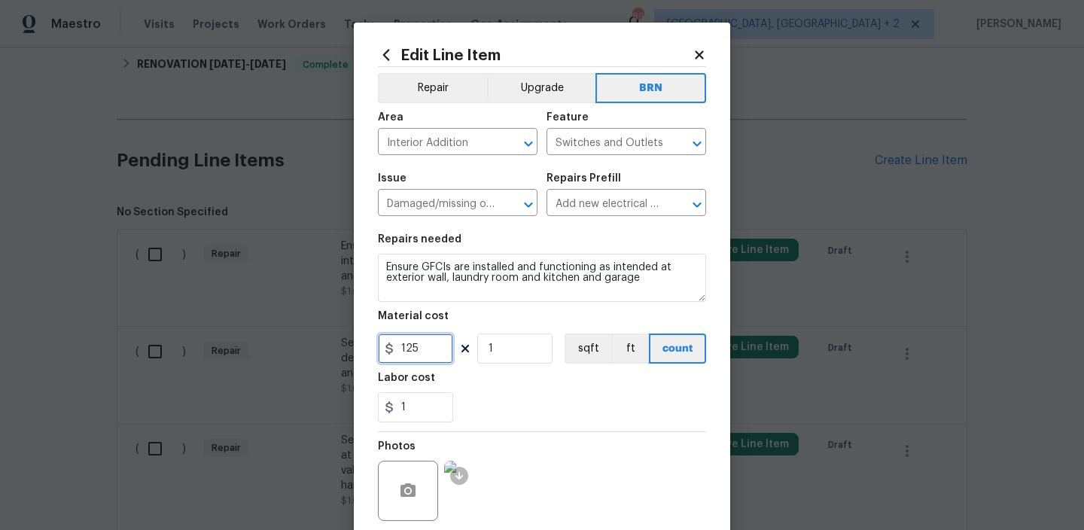
click at [432, 347] on input "125" at bounding box center [415, 349] width 75 height 30
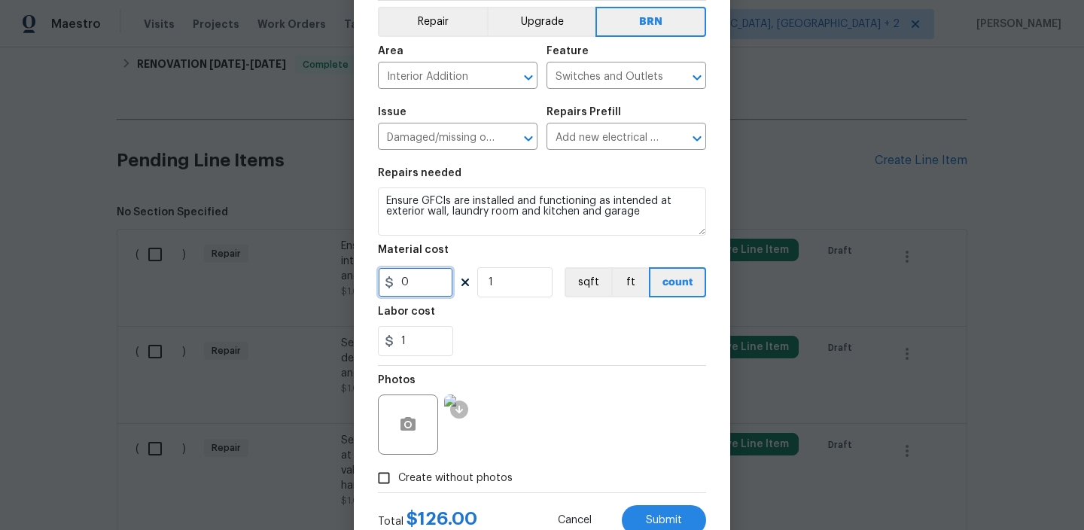
scroll to position [119, 0]
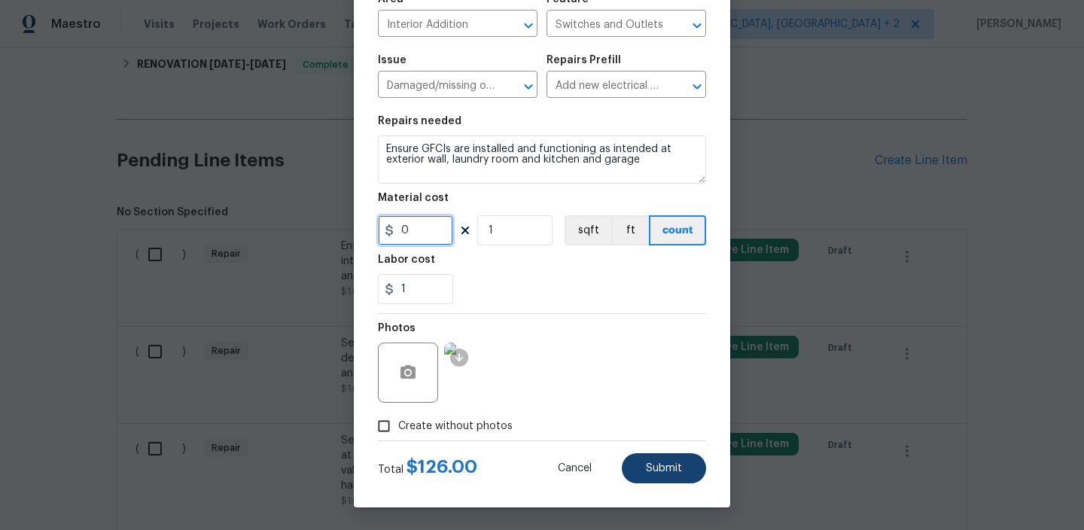
type input "0"
click at [662, 456] on button "Submit" at bounding box center [664, 468] width 84 height 30
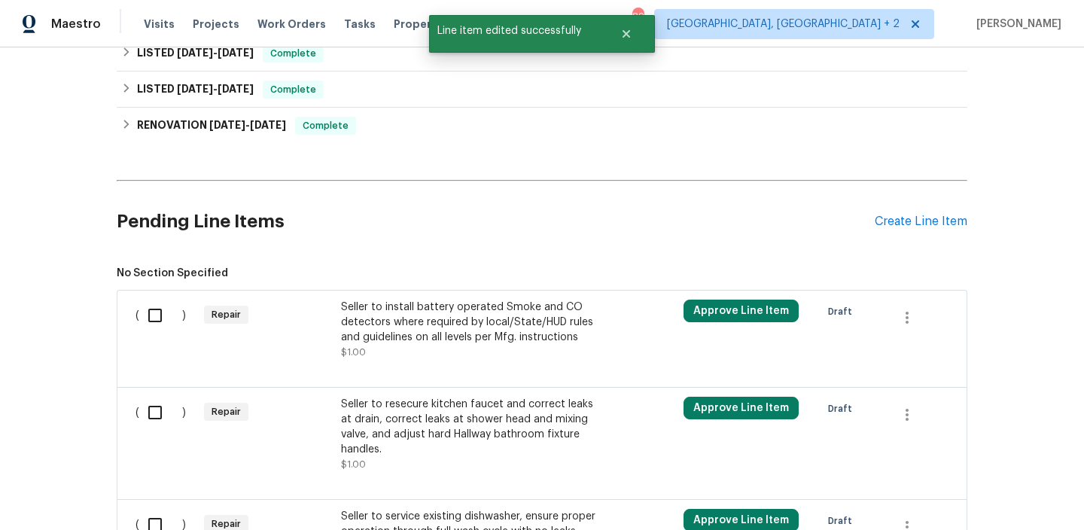
scroll to position [430, 0]
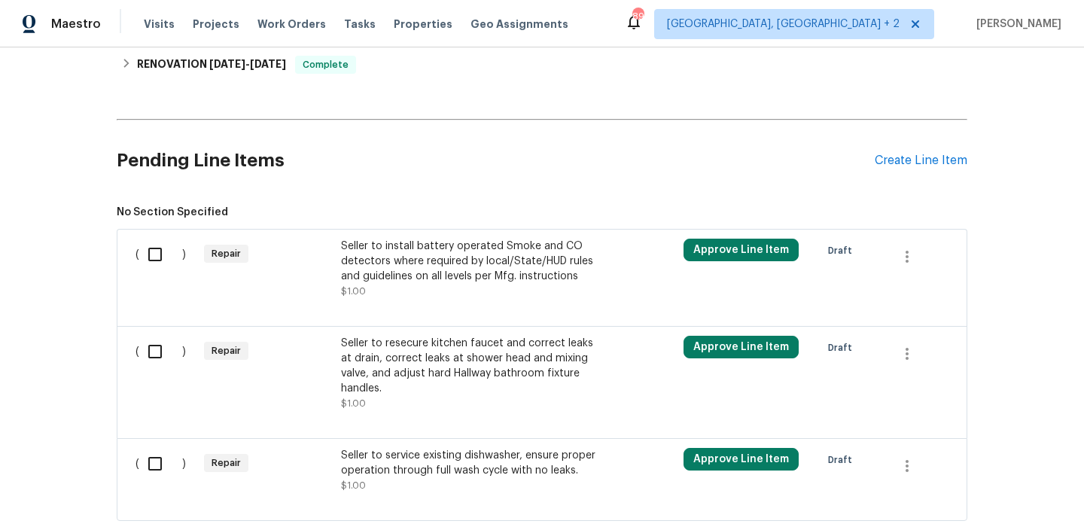
click at [430, 256] on div "Seller to install battery operated Smoke and CO detectors where required by loc…" at bounding box center [473, 261] width 265 height 45
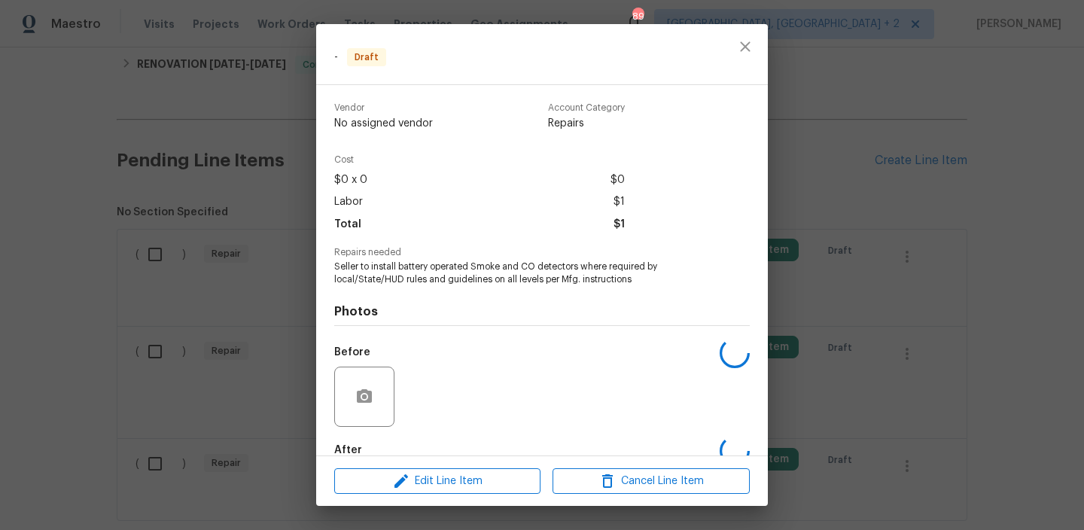
scroll to position [84, 0]
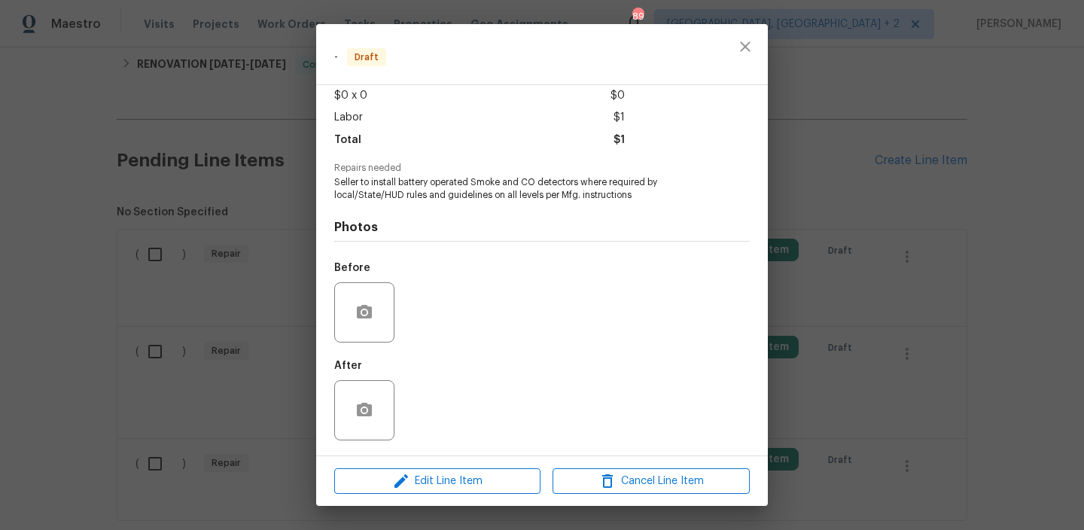
click at [430, 461] on div "Edit Line Item Cancel Line Item" at bounding box center [542, 481] width 452 height 50
click at [407, 491] on button "Edit Line Item" at bounding box center [437, 481] width 206 height 26
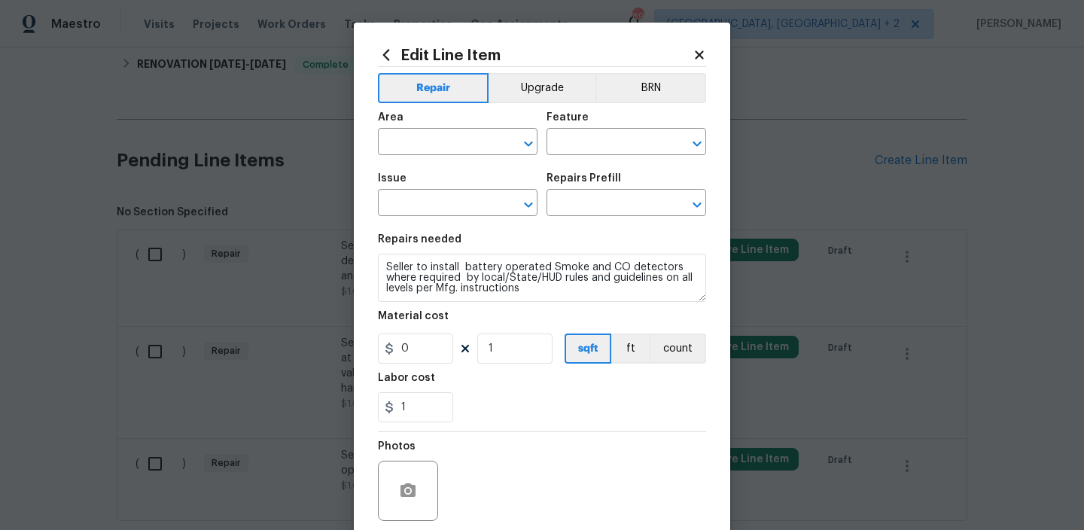
click at [652, 72] on div "Repair Upgrade BRN Area ​ Feature ​ Issue ​ Repairs Prefill ​ Repairs needed Se…" at bounding box center [542, 313] width 328 height 492
click at [648, 96] on button "BRN" at bounding box center [651, 88] width 111 height 30
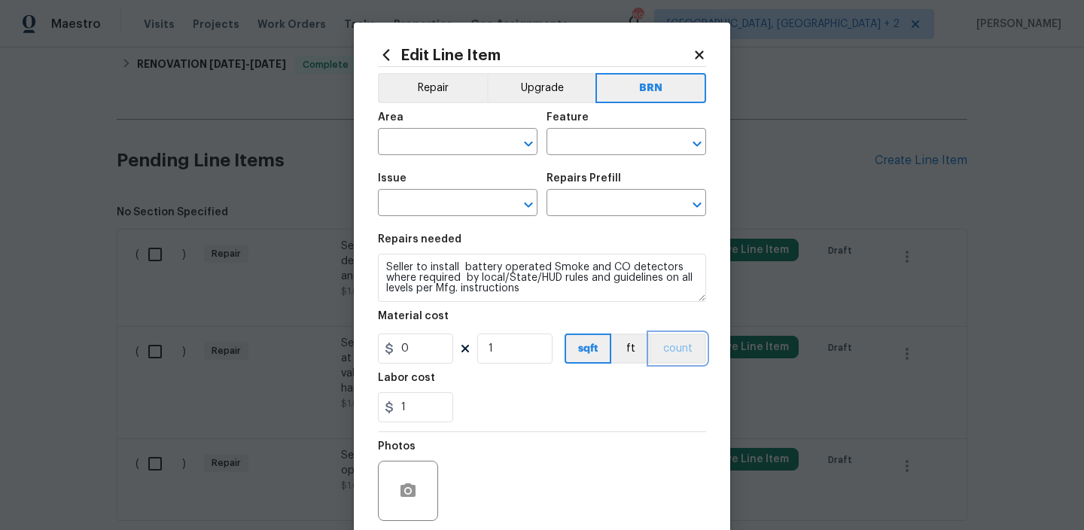
click at [674, 352] on button "count" at bounding box center [678, 349] width 56 height 30
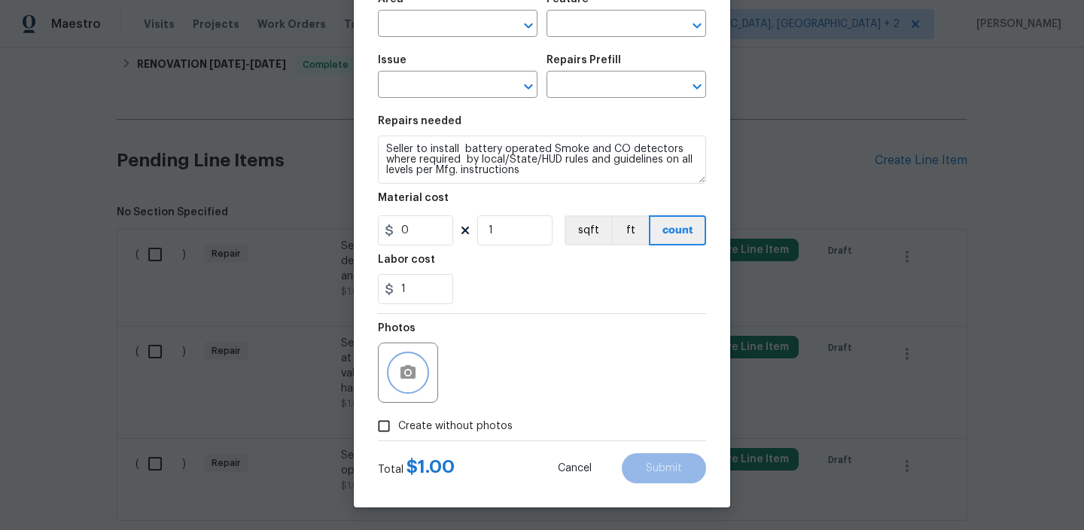
click at [402, 372] on icon "button" at bounding box center [408, 372] width 15 height 14
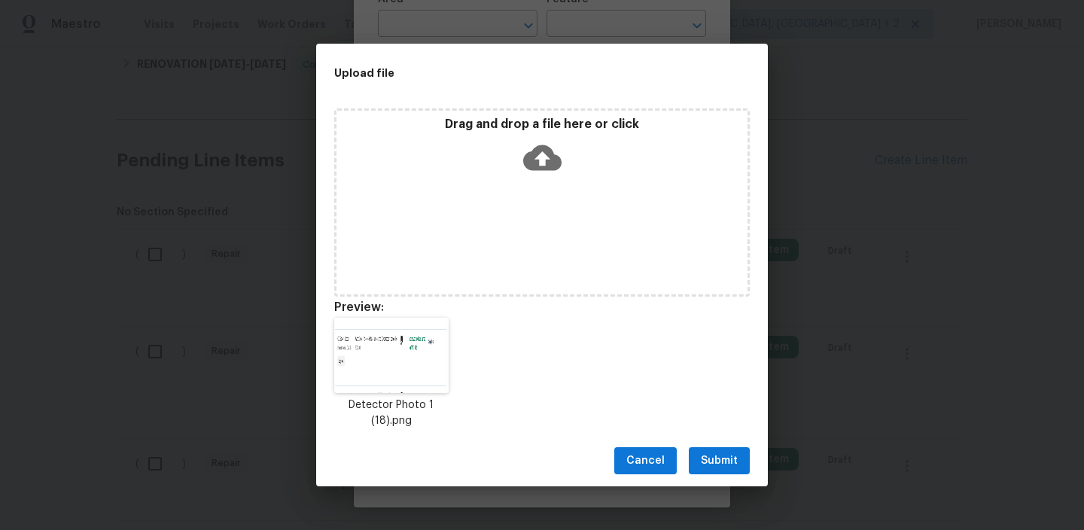
click at [718, 461] on span "Submit" at bounding box center [719, 461] width 37 height 19
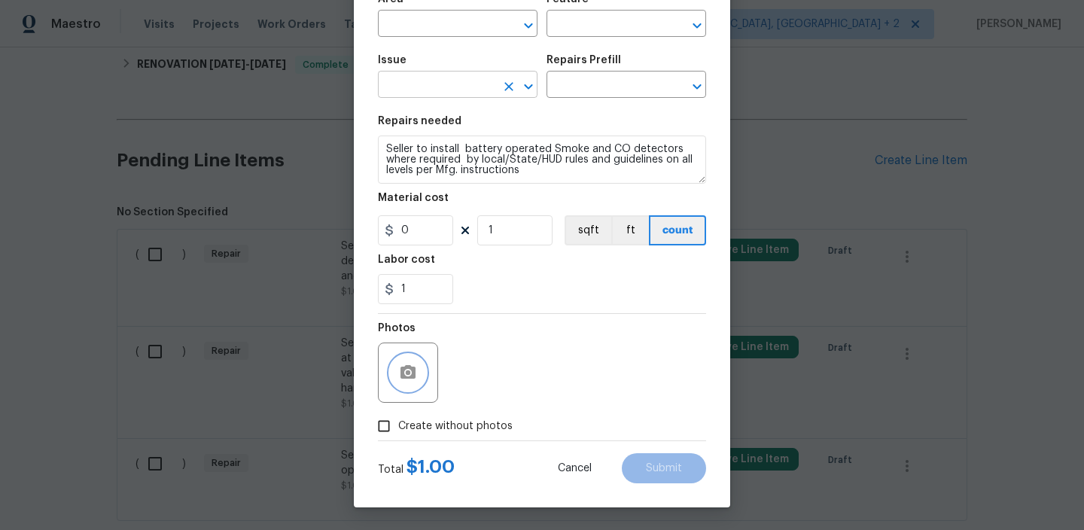
scroll to position [0, 0]
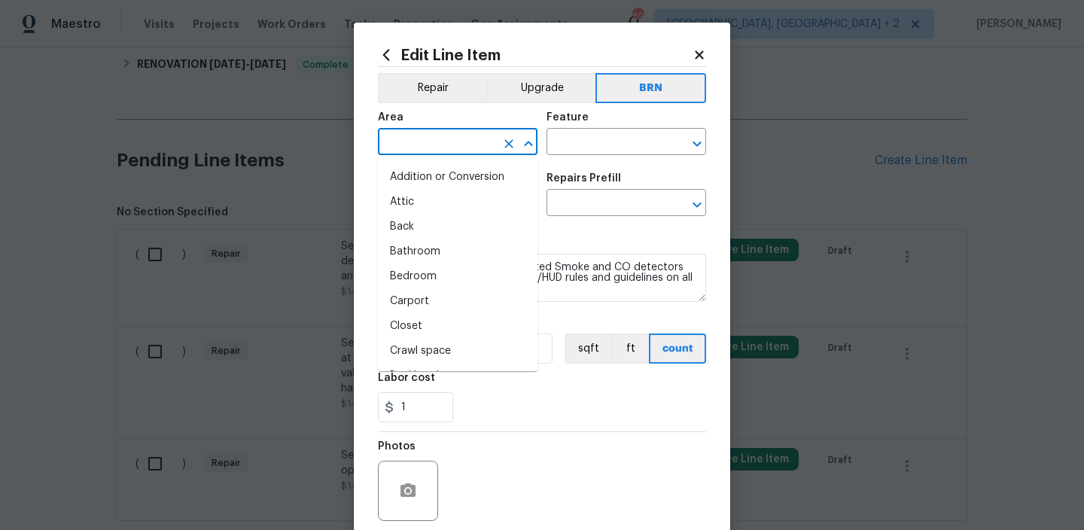
click at [406, 144] on input "text" at bounding box center [436, 143] width 117 height 23
type input "in"
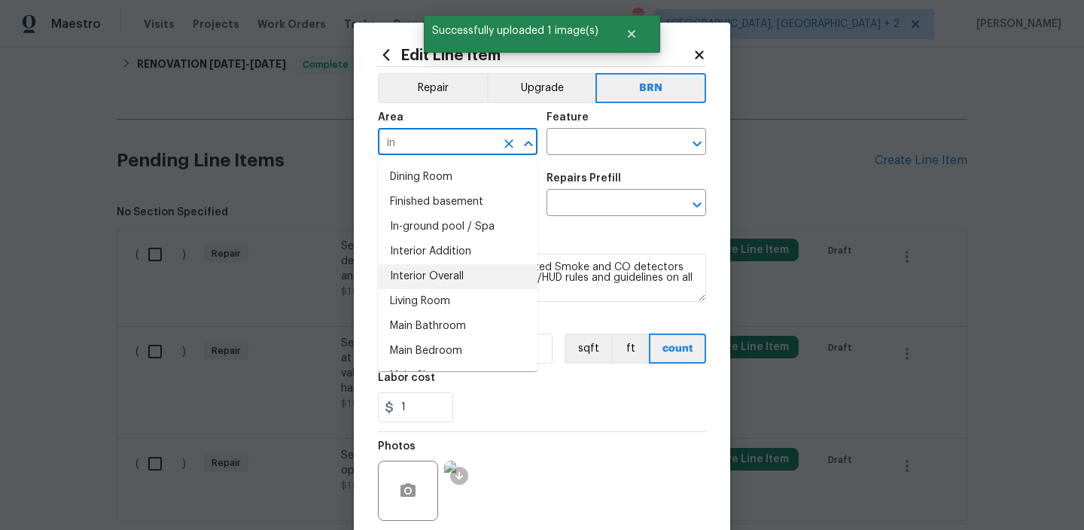
click at [444, 276] on li "Interior Overall" at bounding box center [458, 276] width 160 height 25
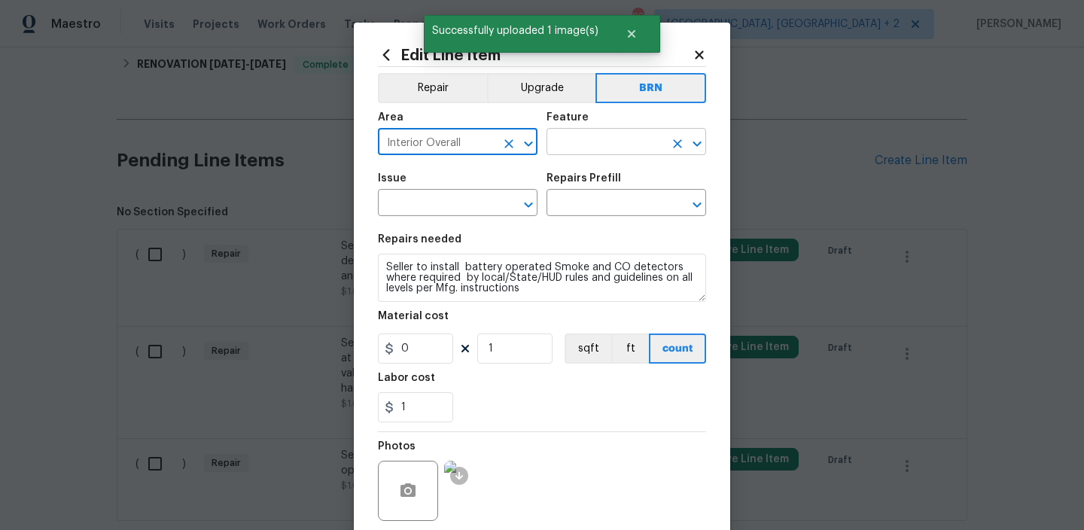
type input "Interior Overall"
click at [584, 139] on input "text" at bounding box center [605, 143] width 117 height 23
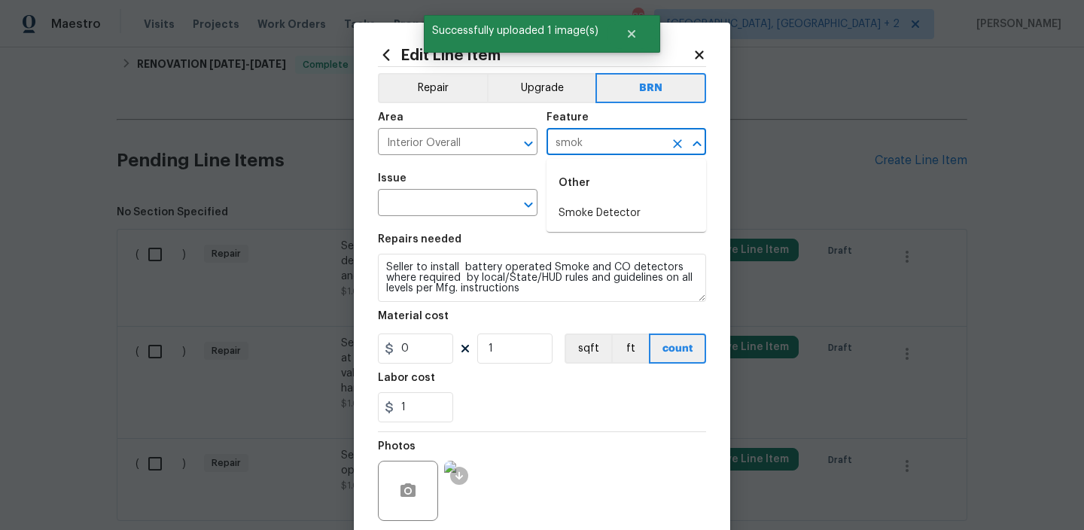
click at [581, 211] on li "Smoke Detector" at bounding box center [627, 213] width 160 height 25
type input "Smoke Detector"
click at [435, 211] on input "text" at bounding box center [436, 204] width 117 height 23
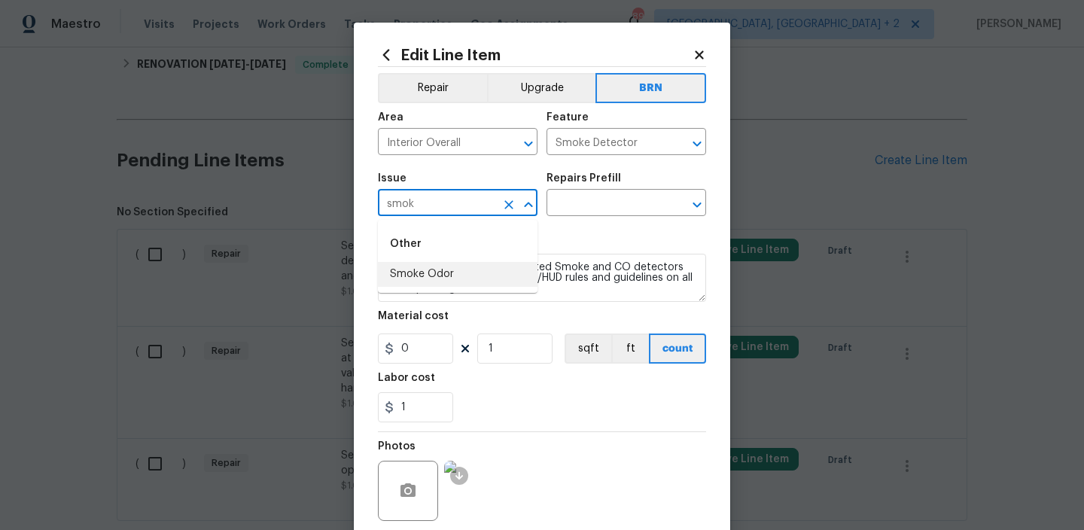
click at [428, 279] on li "Smoke Odor" at bounding box center [458, 274] width 160 height 25
type input "Smoke Odor"
click at [428, 279] on textarea "Seller to install battery operated Smoke and CO detectors where required by loc…" at bounding box center [542, 278] width 328 height 48
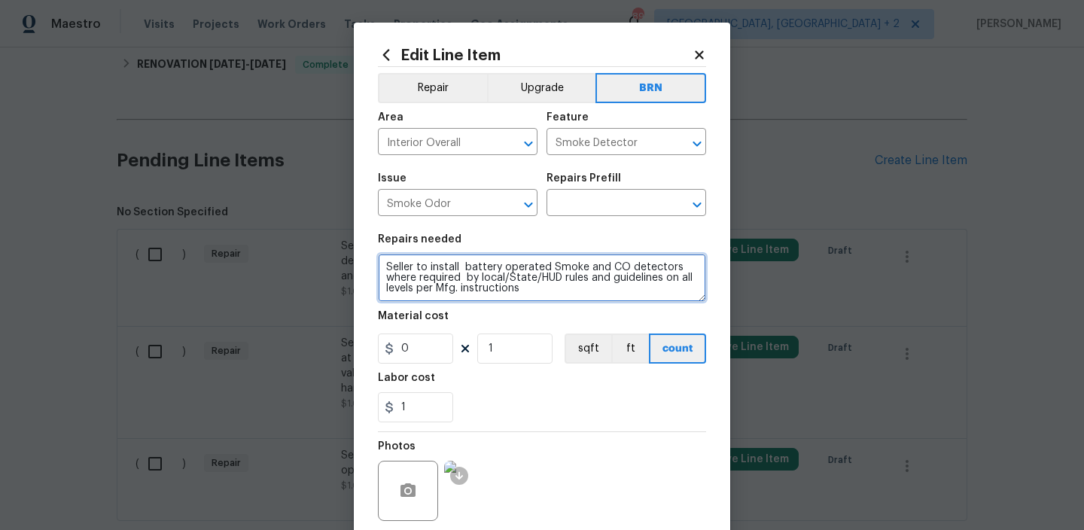
click at [428, 279] on textarea "Seller to install battery operated Smoke and CO detectors where required by loc…" at bounding box center [542, 278] width 328 height 48
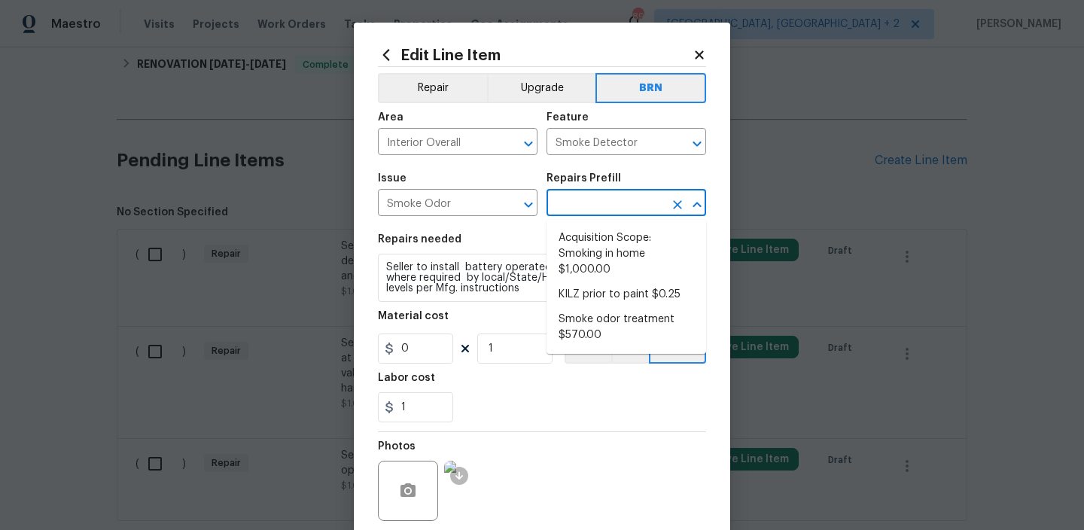
click at [560, 206] on input "text" at bounding box center [605, 204] width 117 height 23
click at [572, 239] on li "Acquisition Scope: Smoking in home $1,000.00" at bounding box center [627, 254] width 160 height 56
type input "Acquisition Scope: Smoking in home $1,000.00"
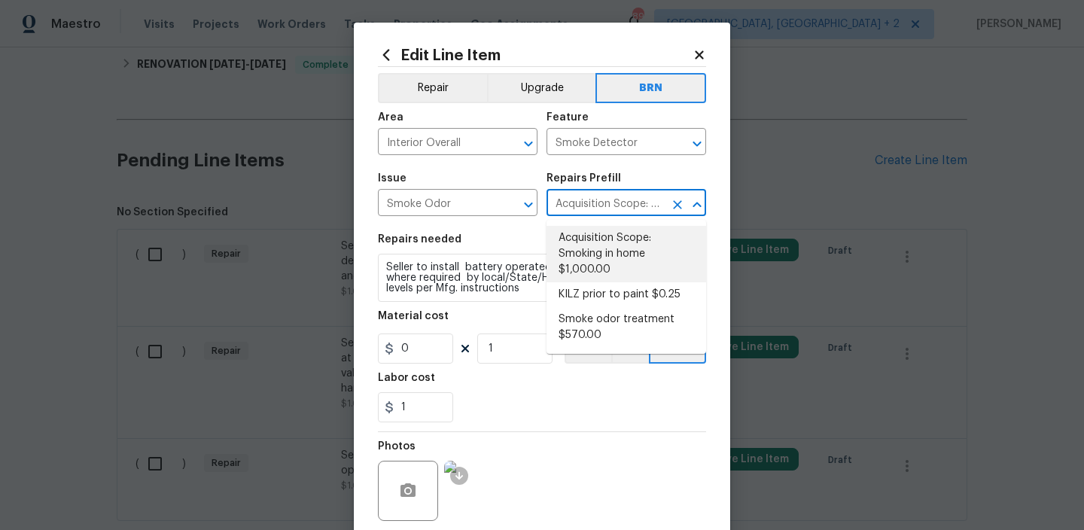
type textarea "Acquisition Scope: Smoking in home"
type input "1000"
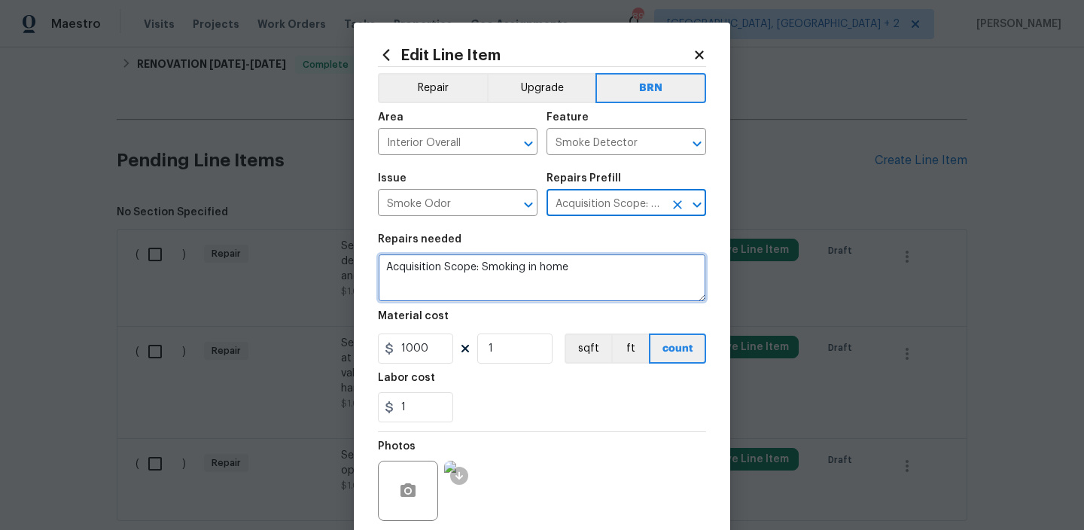
click at [501, 270] on textarea "Acquisition Scope: Smoking in home" at bounding box center [542, 278] width 328 height 48
paste textarea "Seller to install battery operated Smoke and CO detectors where required by loc…"
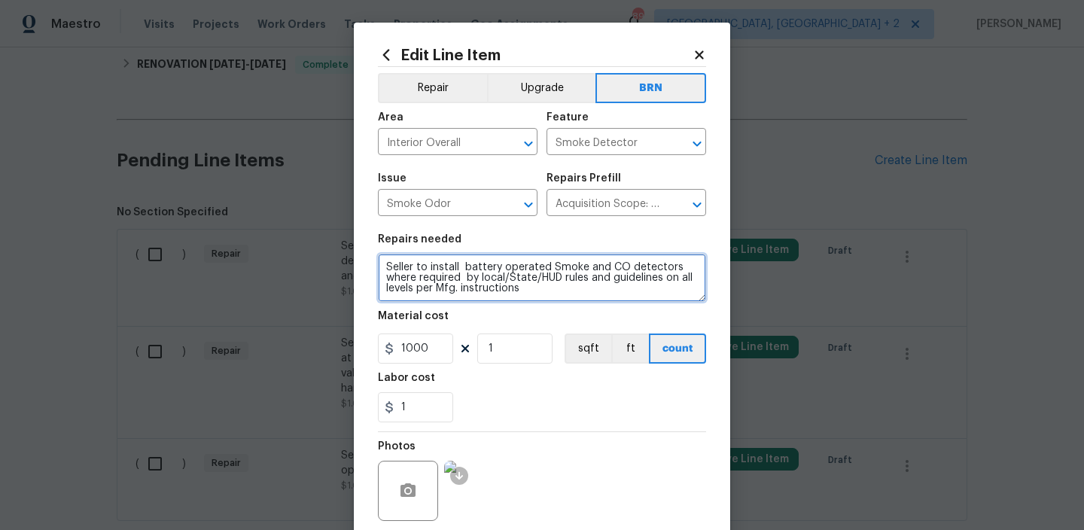
type textarea "Seller to install battery operated Smoke and CO detectors where required by loc…"
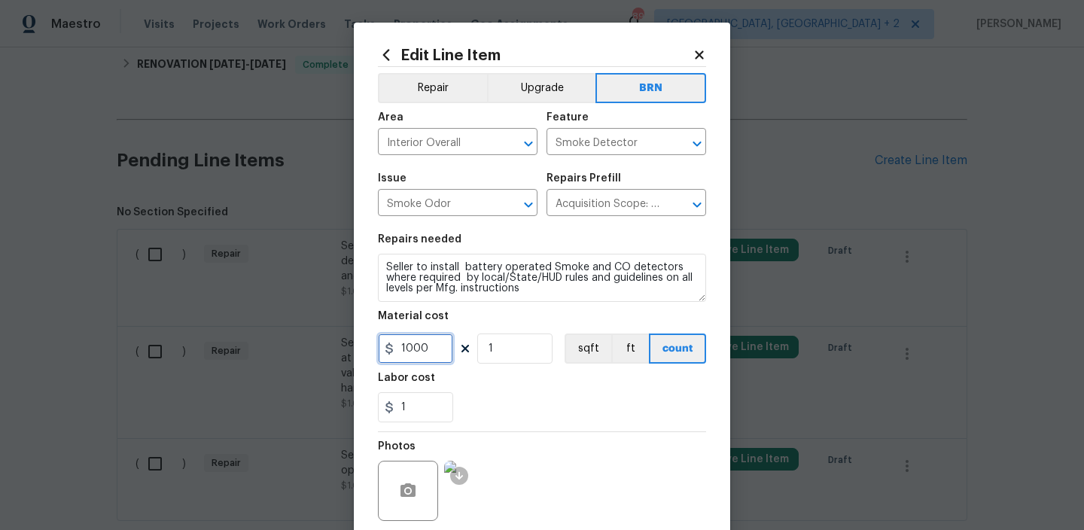
click at [436, 354] on input "1000" at bounding box center [415, 349] width 75 height 30
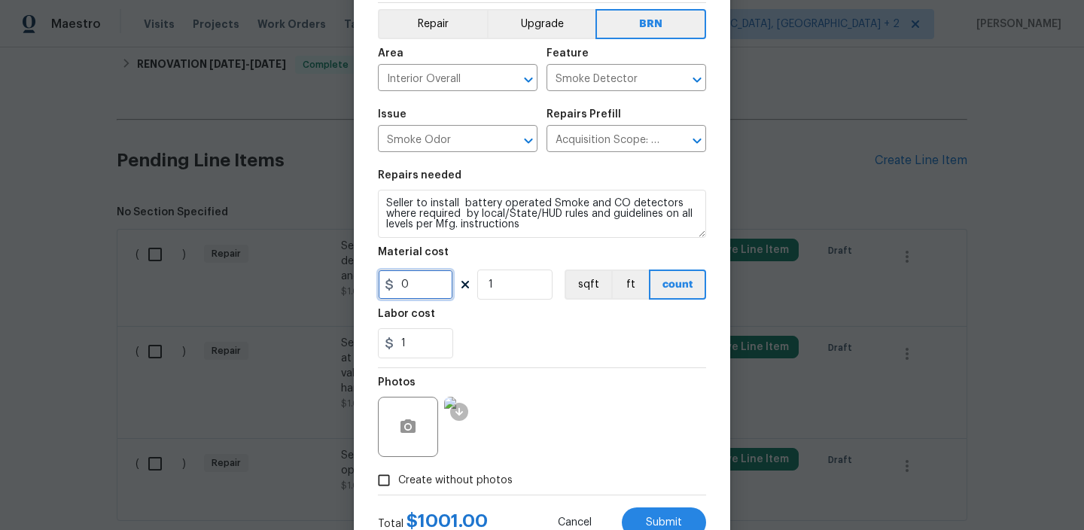
scroll to position [102, 0]
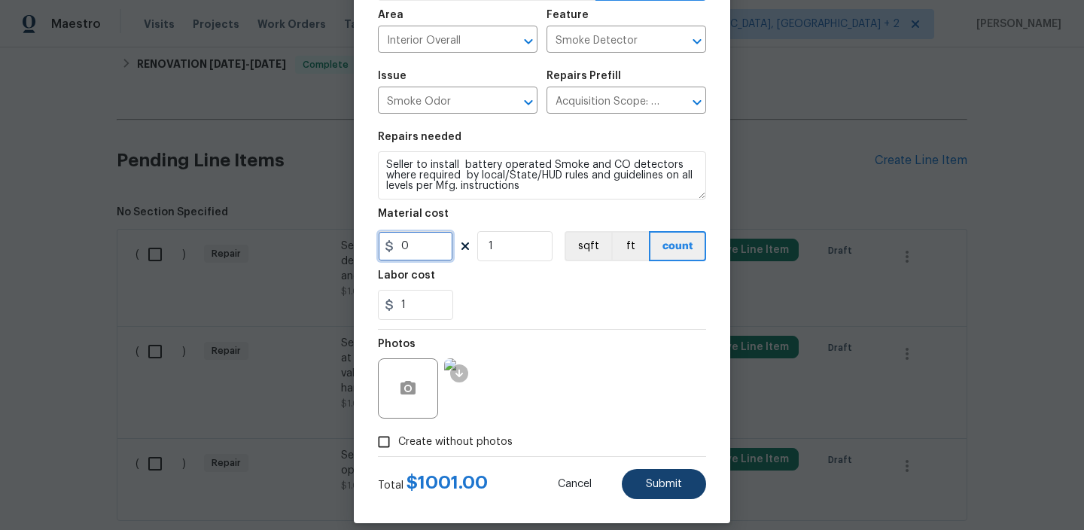
type input "0"
click at [659, 477] on button "Submit" at bounding box center [664, 484] width 84 height 30
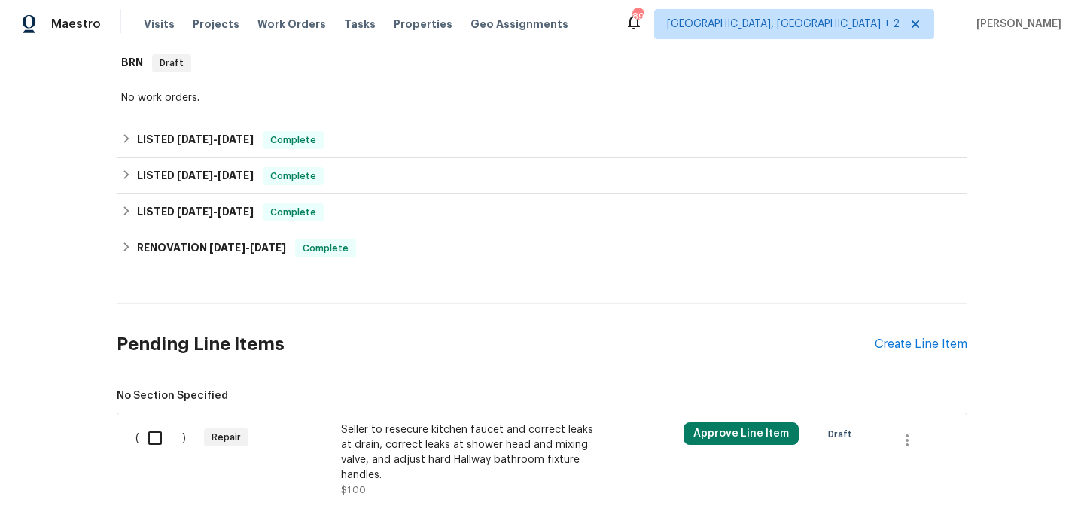
scroll to position [430, 0]
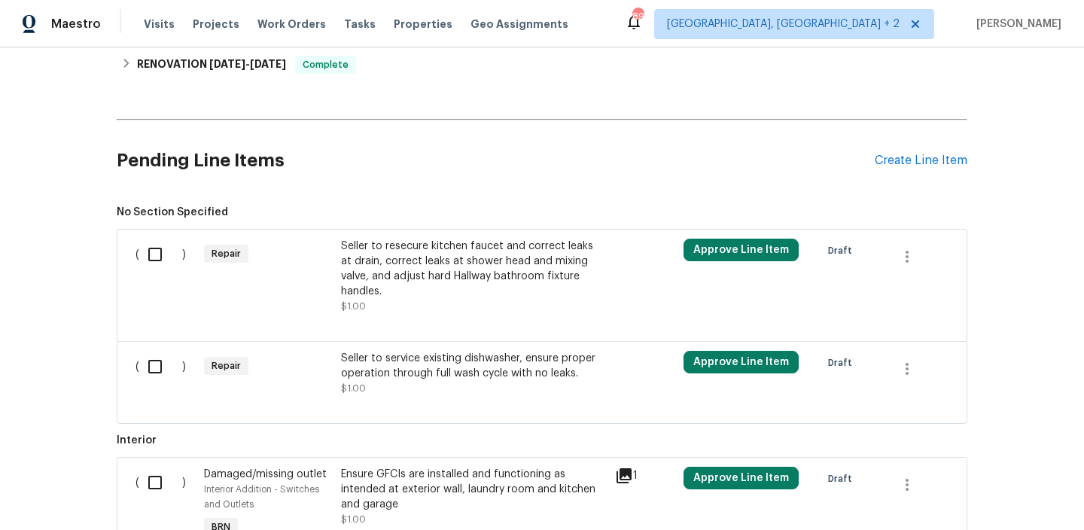
click at [438, 279] on div "Seller to resecure kitchen faucet and correct leaks at drain, correct leaks at …" at bounding box center [473, 269] width 265 height 60
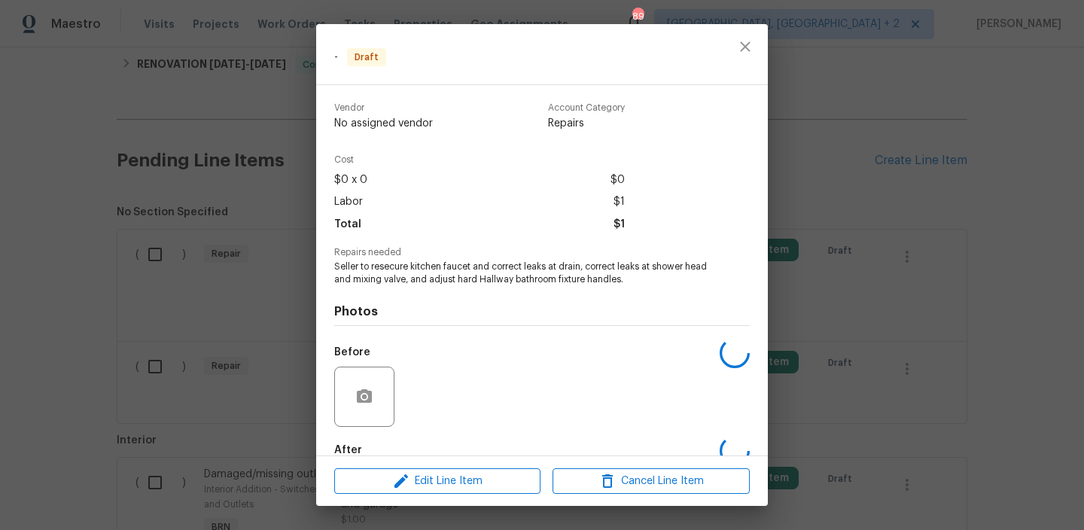
scroll to position [84, 0]
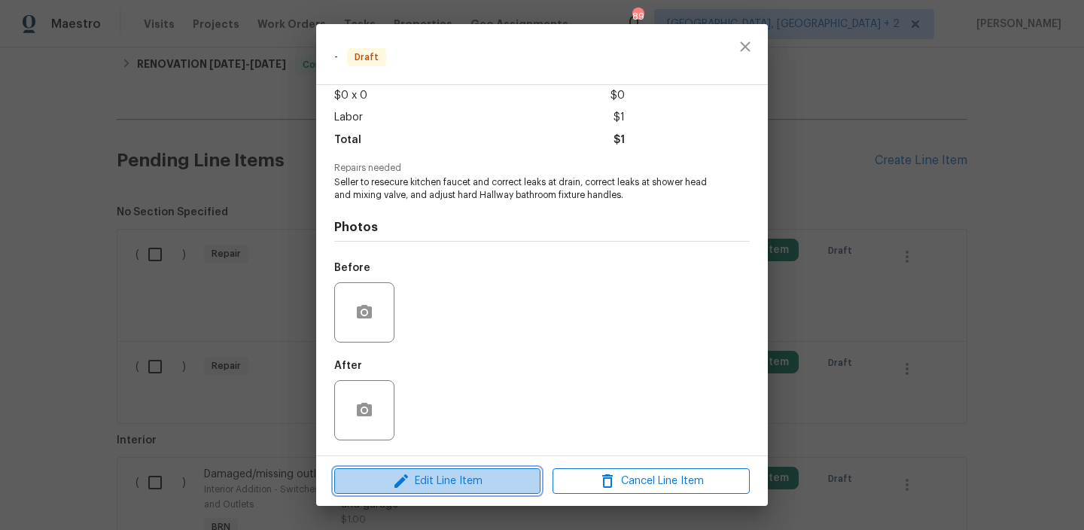
click at [447, 470] on button "Edit Line Item" at bounding box center [437, 481] width 206 height 26
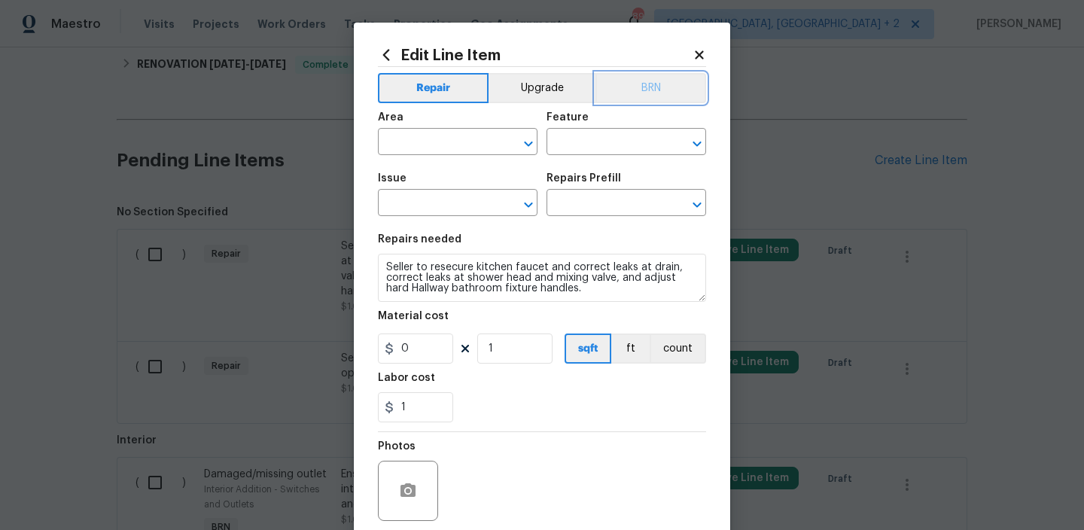
click at [660, 96] on button "BRN" at bounding box center [651, 88] width 111 height 30
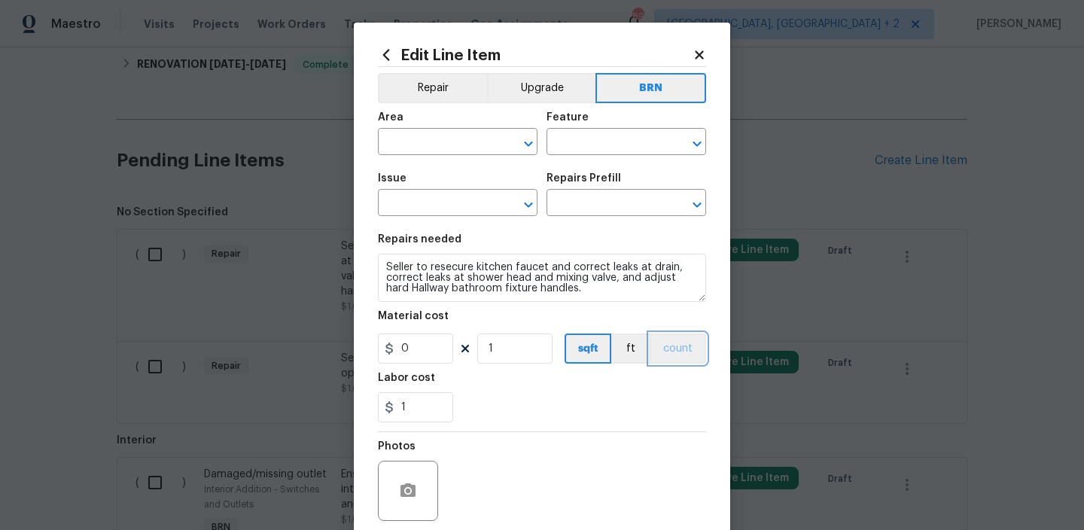
click at [678, 355] on button "count" at bounding box center [678, 349] width 56 height 30
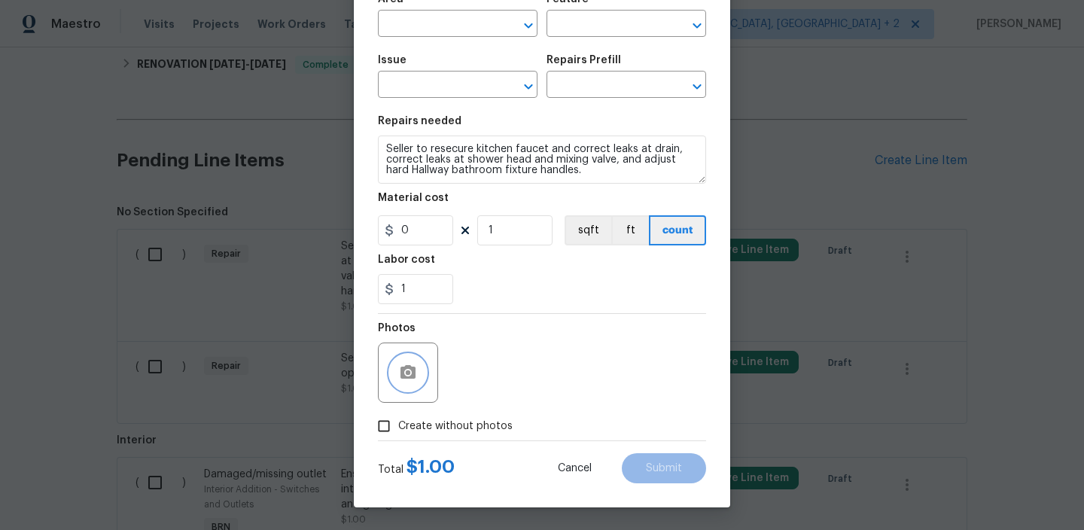
click at [407, 364] on icon "button" at bounding box center [408, 373] width 18 height 18
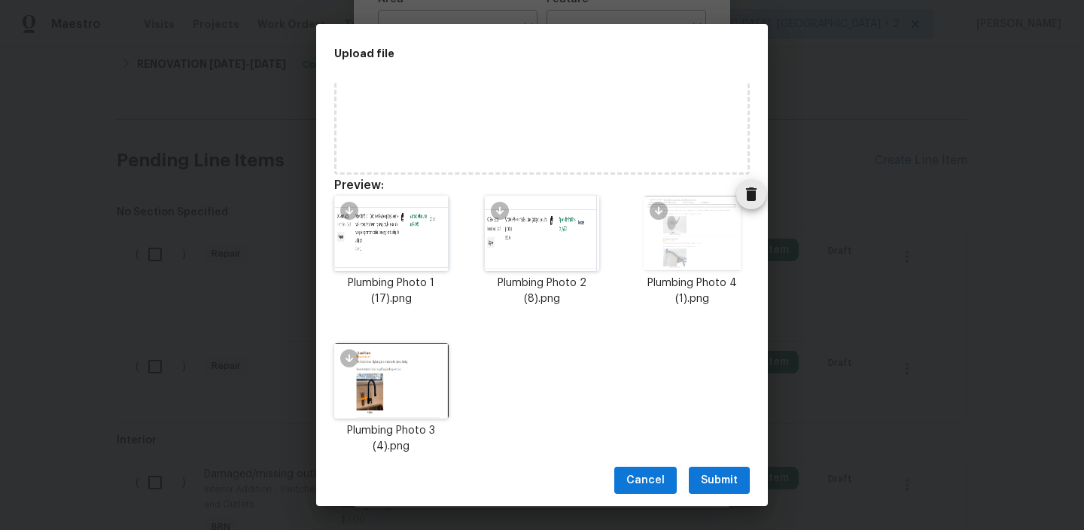
scroll to position [120, 0]
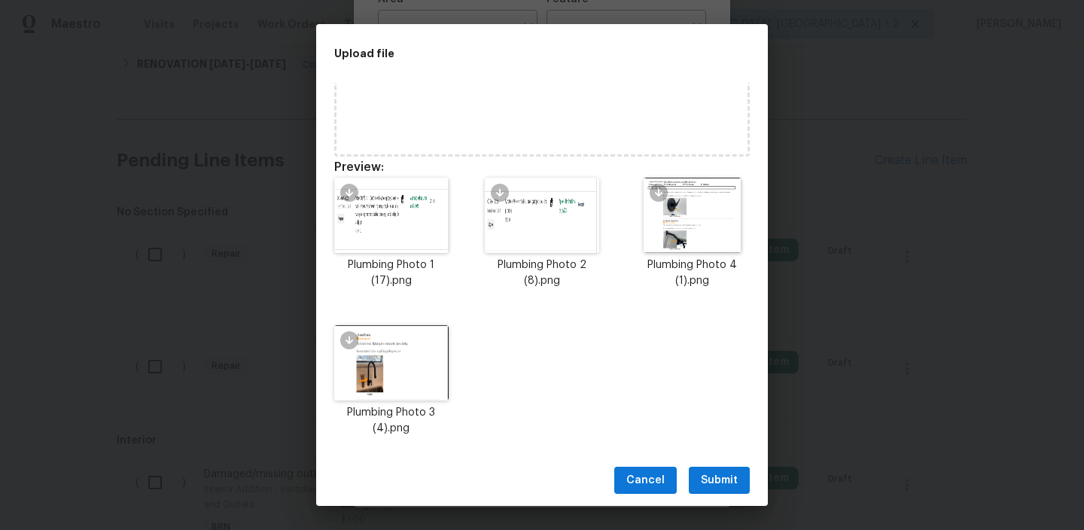
click at [714, 483] on span "Submit" at bounding box center [719, 480] width 37 height 19
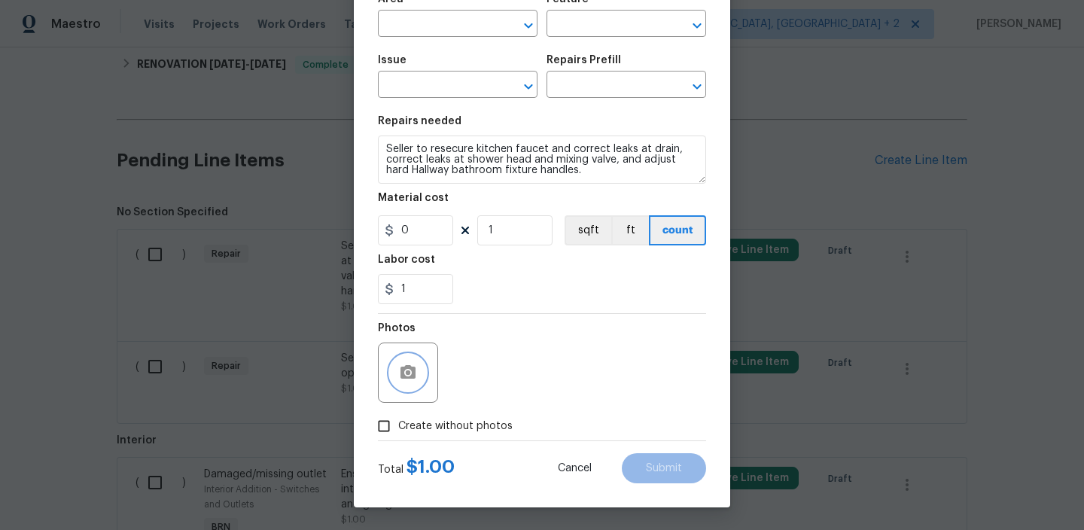
scroll to position [0, 0]
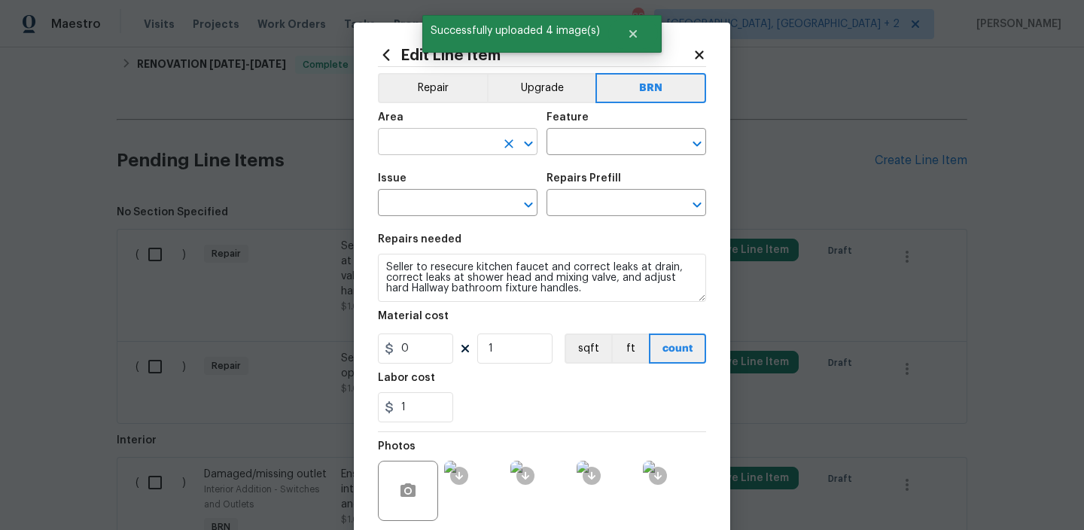
click at [426, 149] on input "text" at bounding box center [436, 143] width 117 height 23
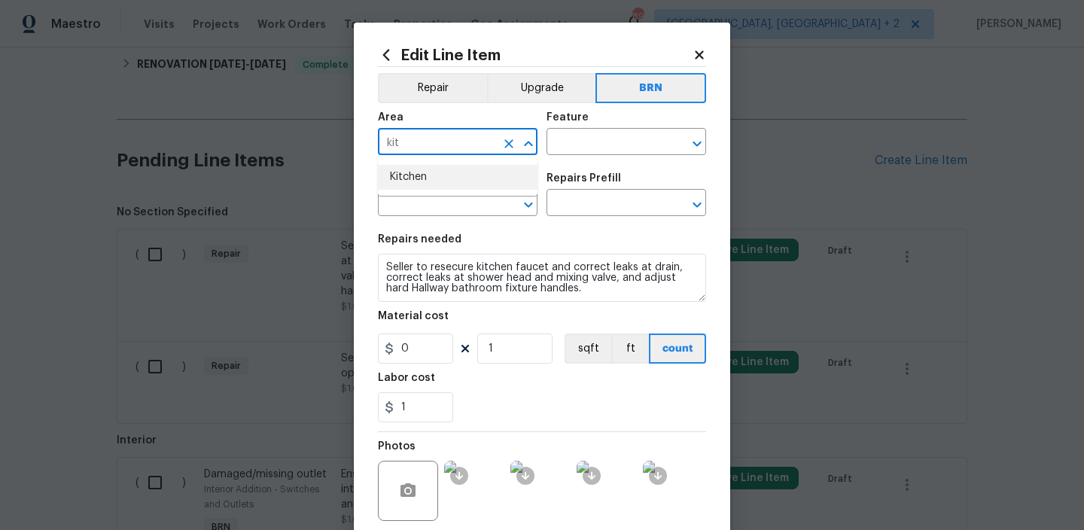
click at [427, 177] on li "Kitchen" at bounding box center [458, 177] width 160 height 25
type input "Kitchen"
click at [567, 142] on input "text" at bounding box center [605, 143] width 117 height 23
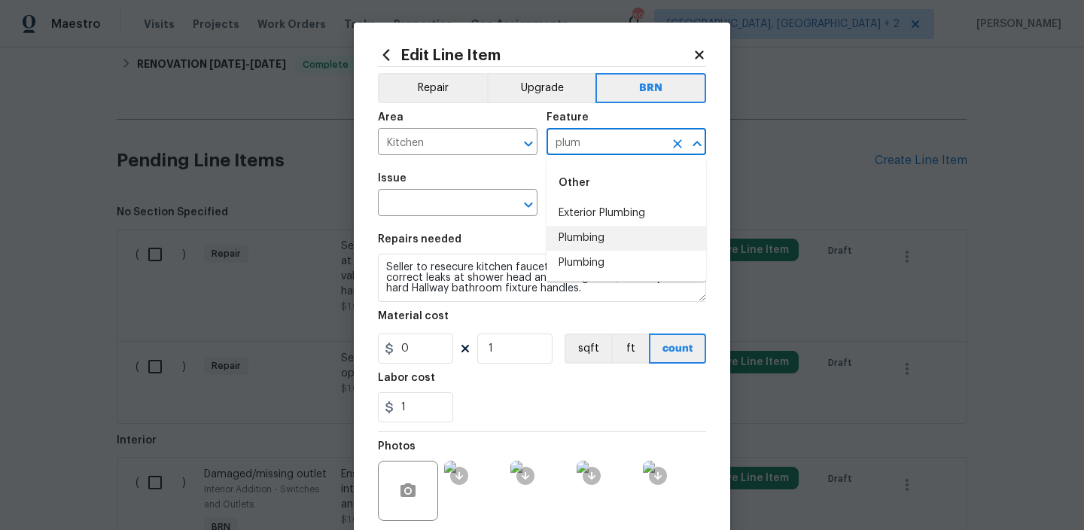
click at [576, 239] on li "Plumbing" at bounding box center [627, 238] width 160 height 25
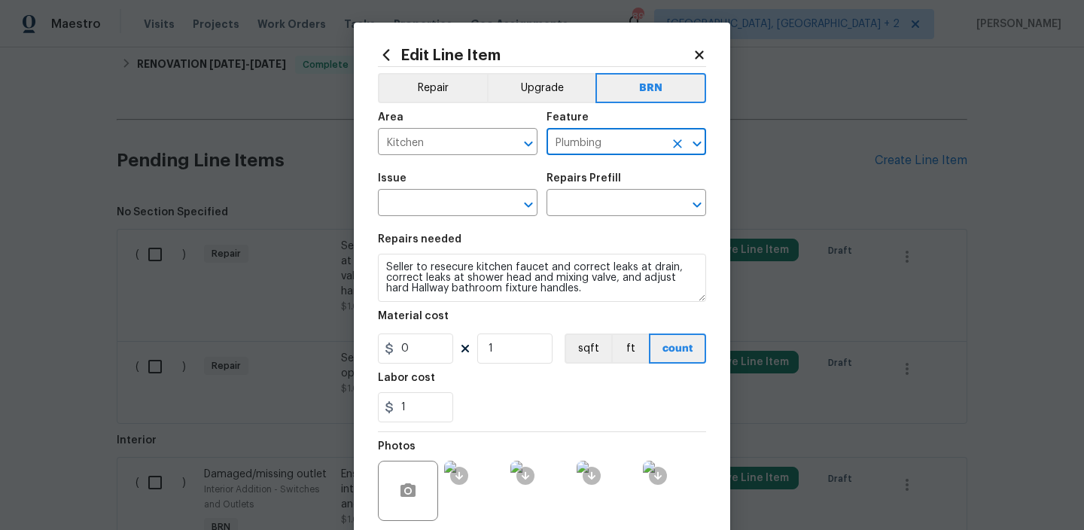
type input "Plumbing"
click at [460, 217] on span "Issue ​" at bounding box center [458, 194] width 160 height 61
click at [440, 203] on input "text" at bounding box center [436, 204] width 117 height 23
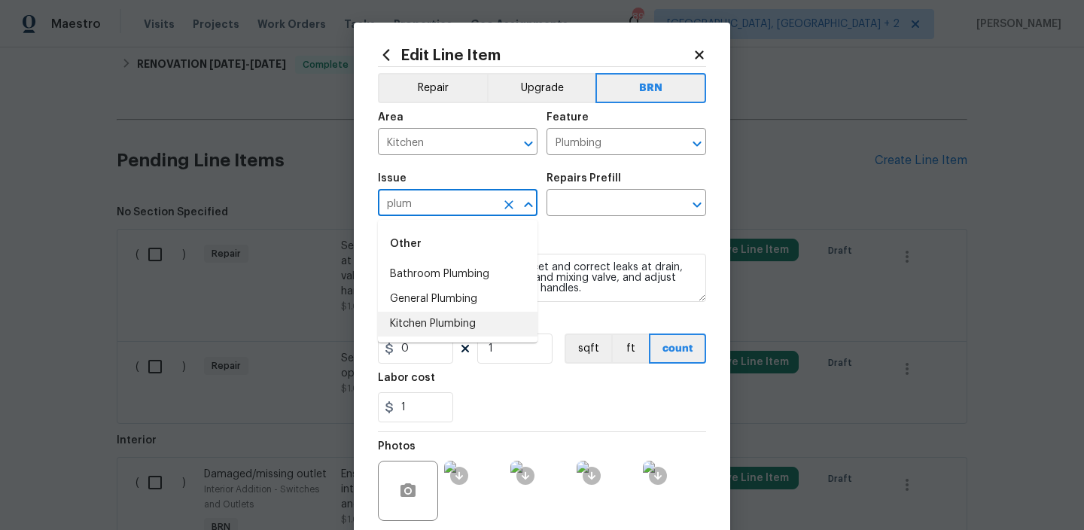
click at [422, 320] on li "Kitchen Plumbing" at bounding box center [458, 324] width 160 height 25
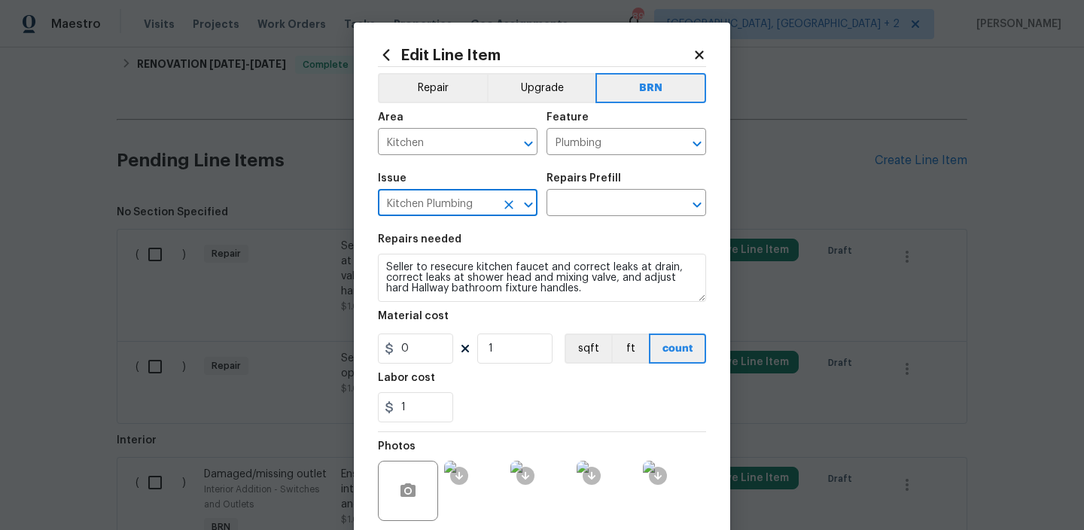
type input "Kitchen Plumbing"
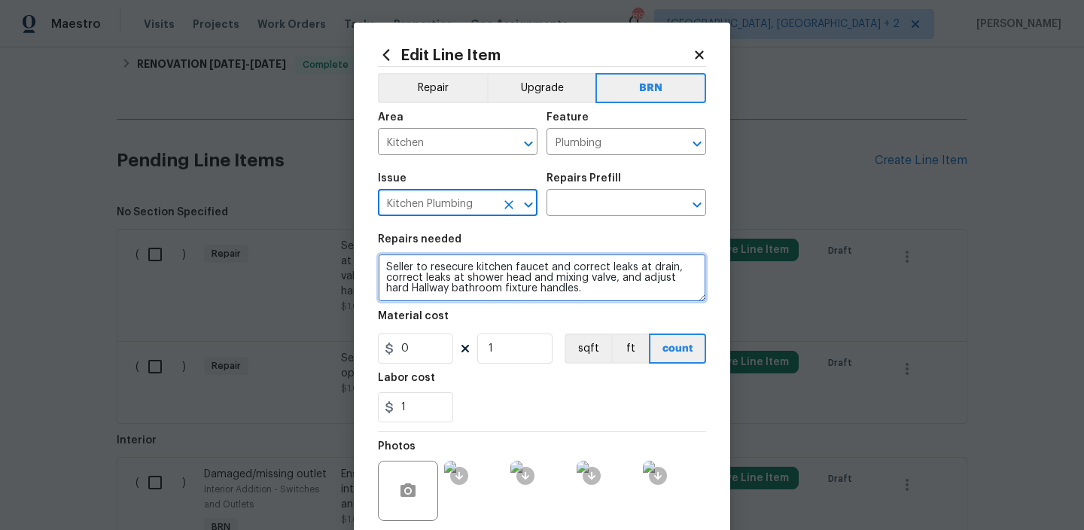
click at [422, 289] on textarea "Seller to resecure kitchen faucet and correct leaks at drain, correct leaks at …" at bounding box center [542, 278] width 328 height 48
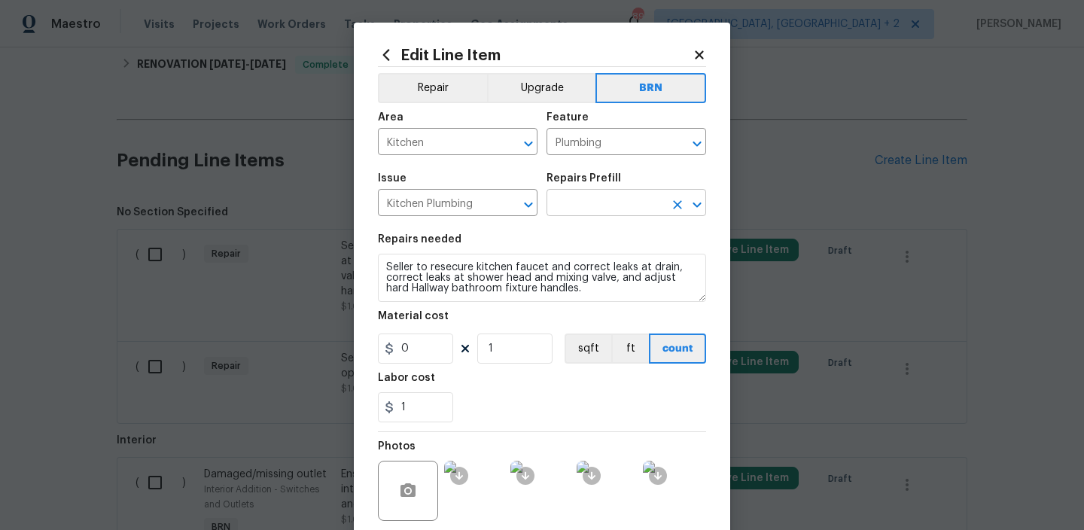
click at [573, 209] on input "text" at bounding box center [605, 204] width 117 height 23
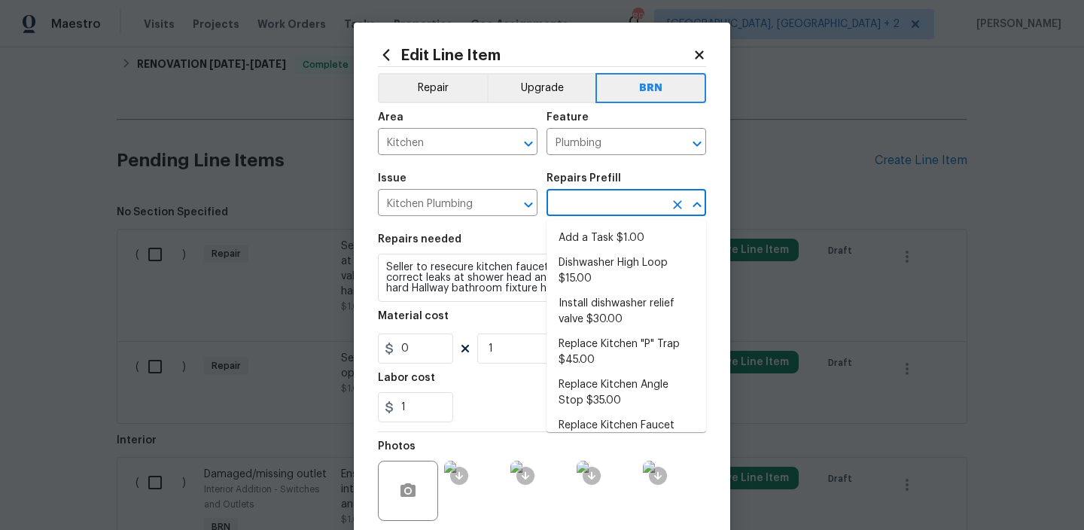
click at [581, 239] on li "Add a Task $1.00" at bounding box center [627, 238] width 160 height 25
type input "Add a Task $1.00"
type textarea "HPM to detail"
type input "1"
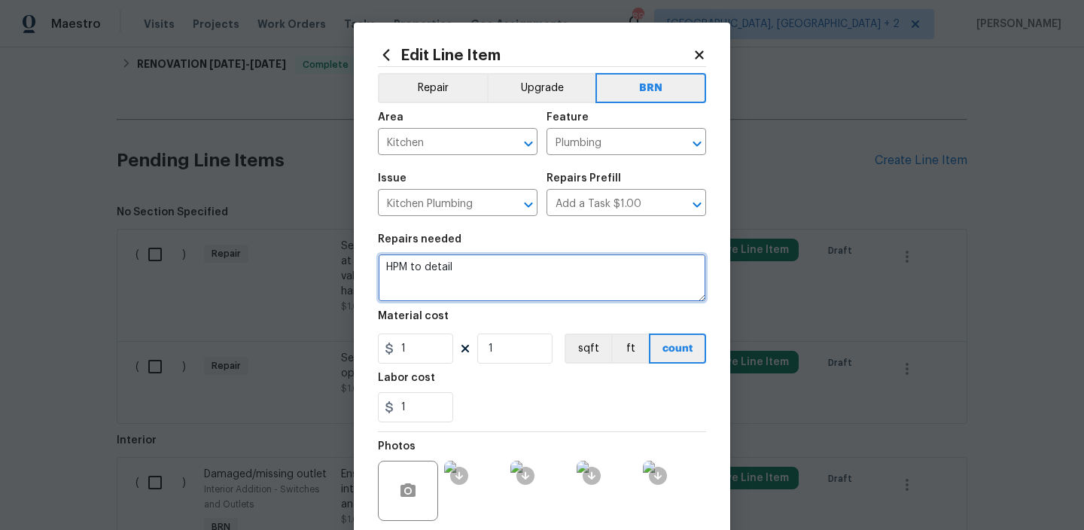
click at [468, 280] on textarea "HPM to detail" at bounding box center [542, 278] width 328 height 48
paste textarea "Seller to resecure kitchen faucet and correct leaks at drain, correct leaks at …"
type textarea "Seller to resecure kitchen faucet and correct leaks at drain, correct leaks at …"
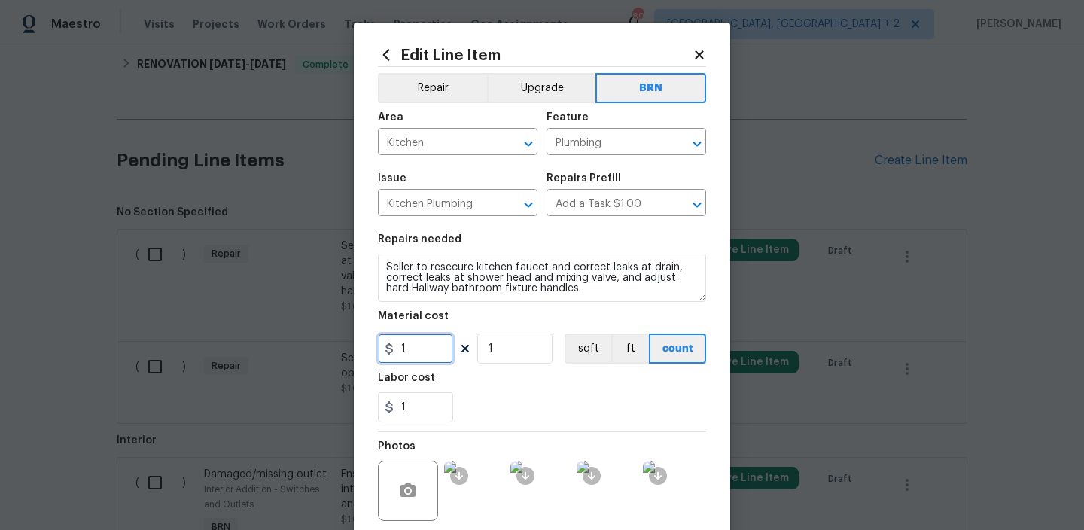
click at [427, 355] on input "1" at bounding box center [415, 349] width 75 height 30
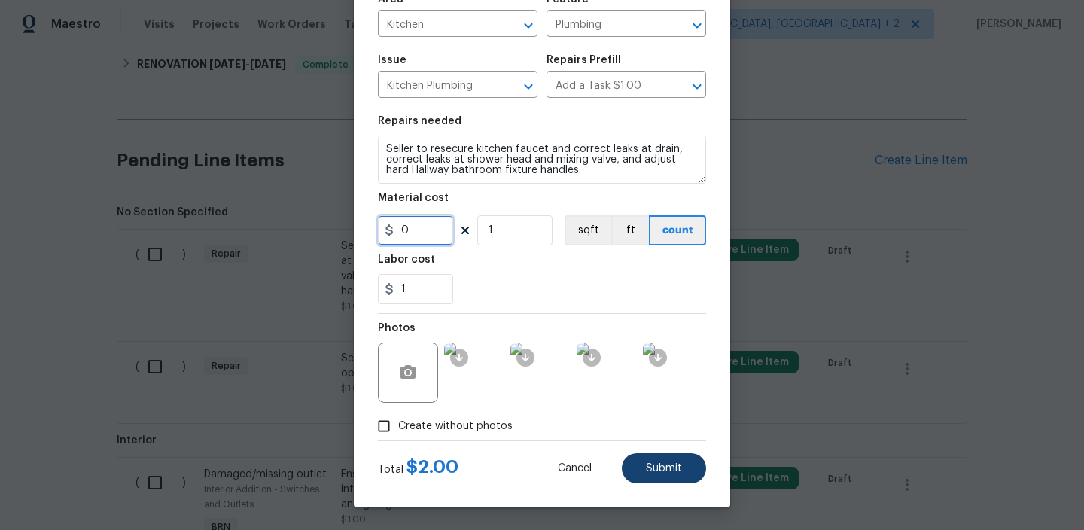
type input "0"
click at [654, 474] on span "Submit" at bounding box center [664, 468] width 36 height 11
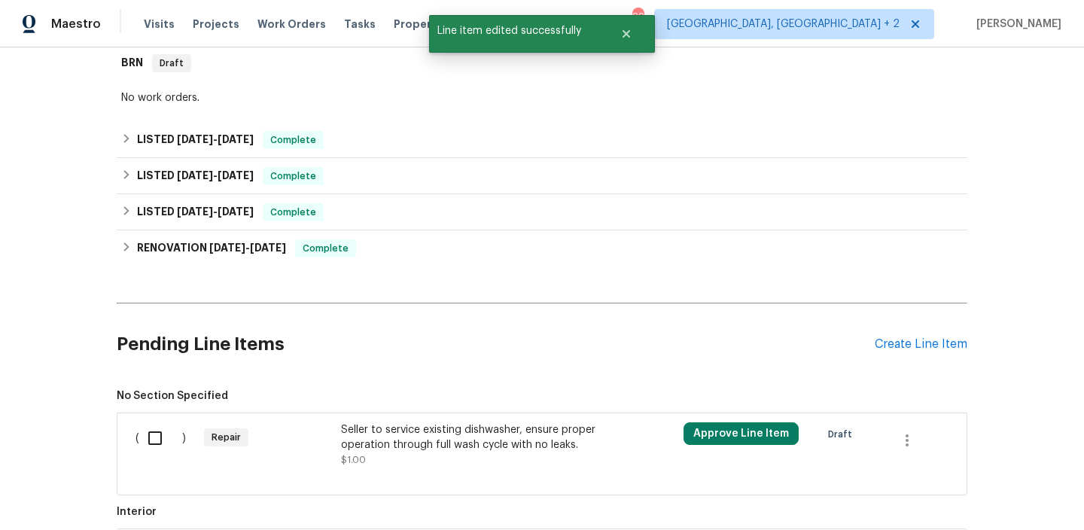
scroll to position [430, 0]
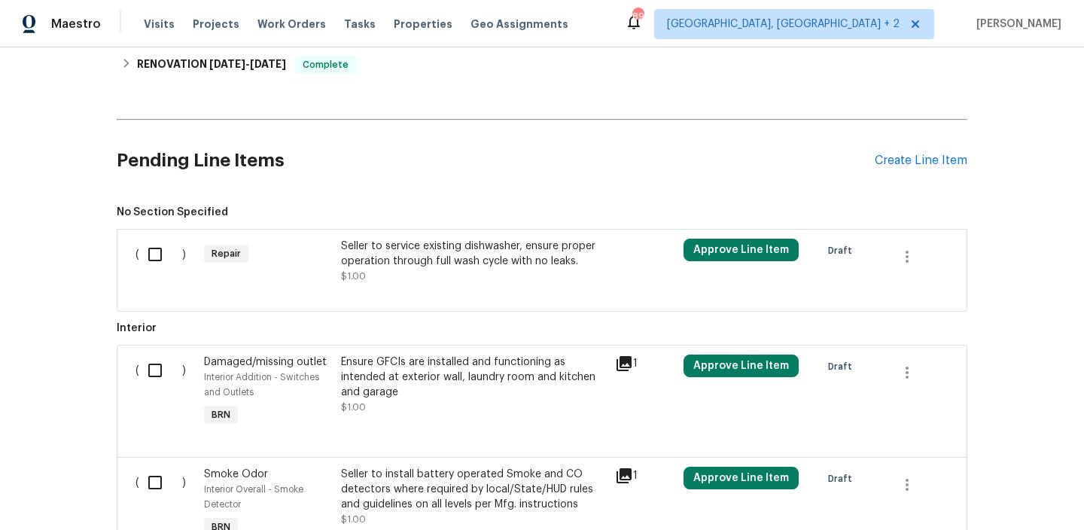
click at [407, 234] on div "Seller to service existing dishwasher, ensure proper operation through full was…" at bounding box center [474, 261] width 274 height 54
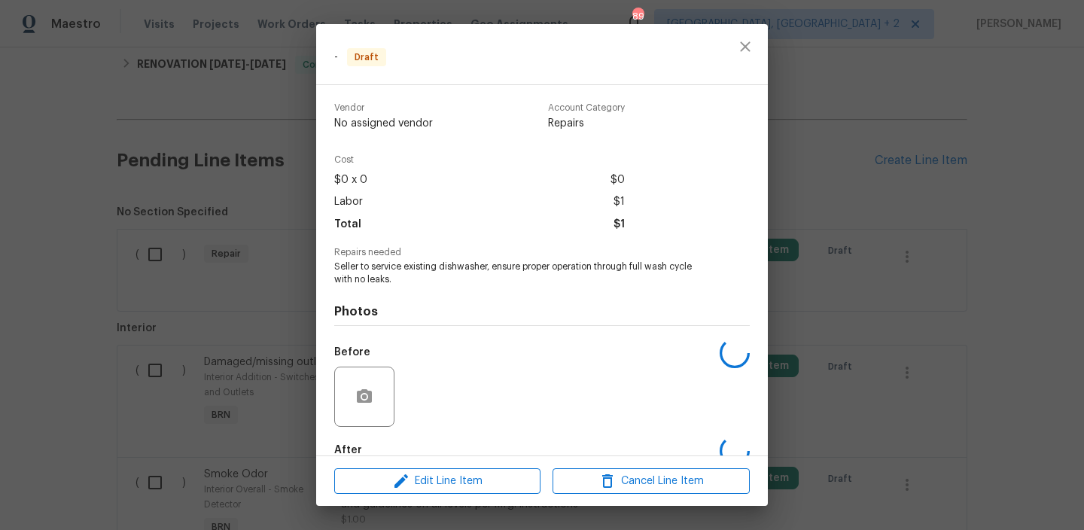
scroll to position [84, 0]
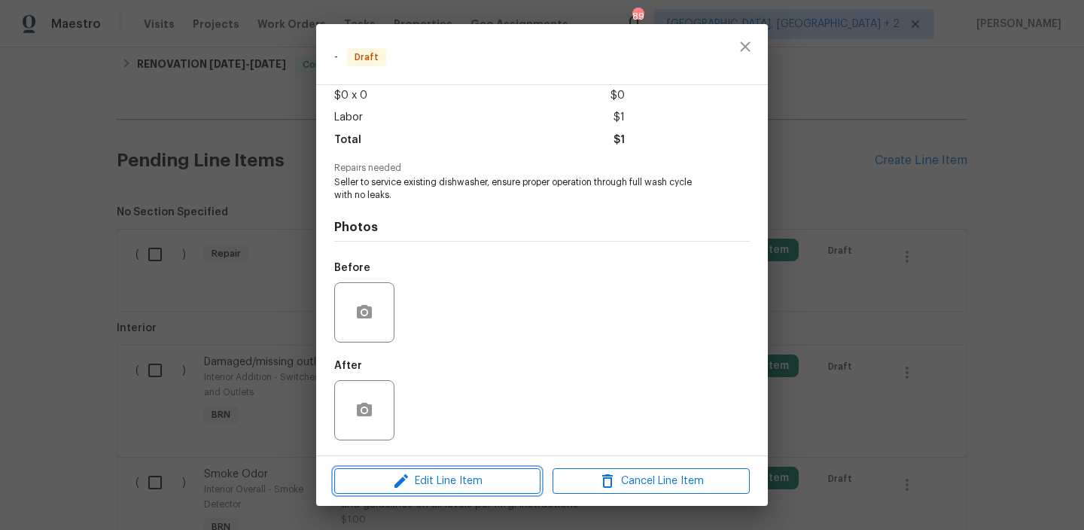
click at [441, 489] on span "Edit Line Item" at bounding box center [437, 481] width 197 height 19
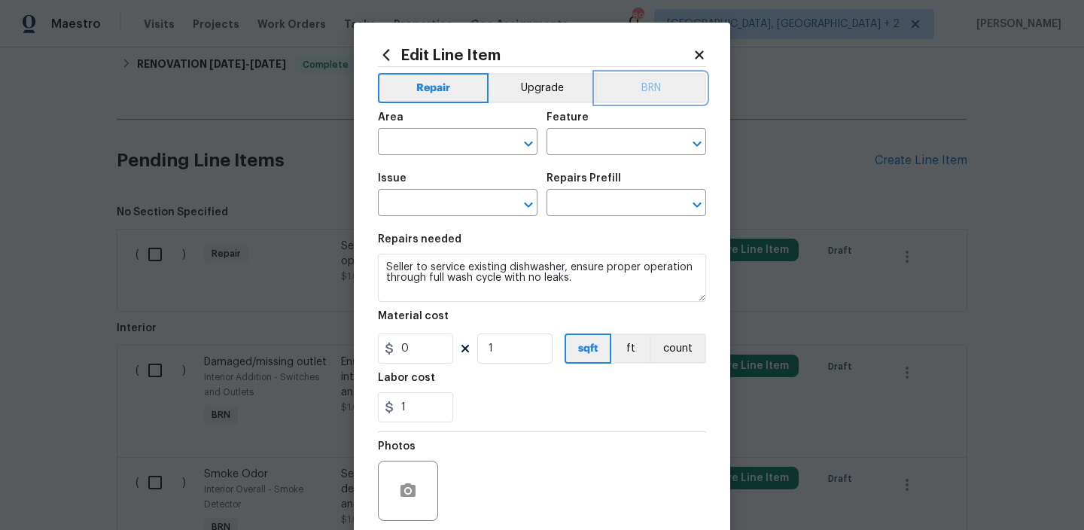
click at [644, 96] on button "BRN" at bounding box center [651, 88] width 111 height 30
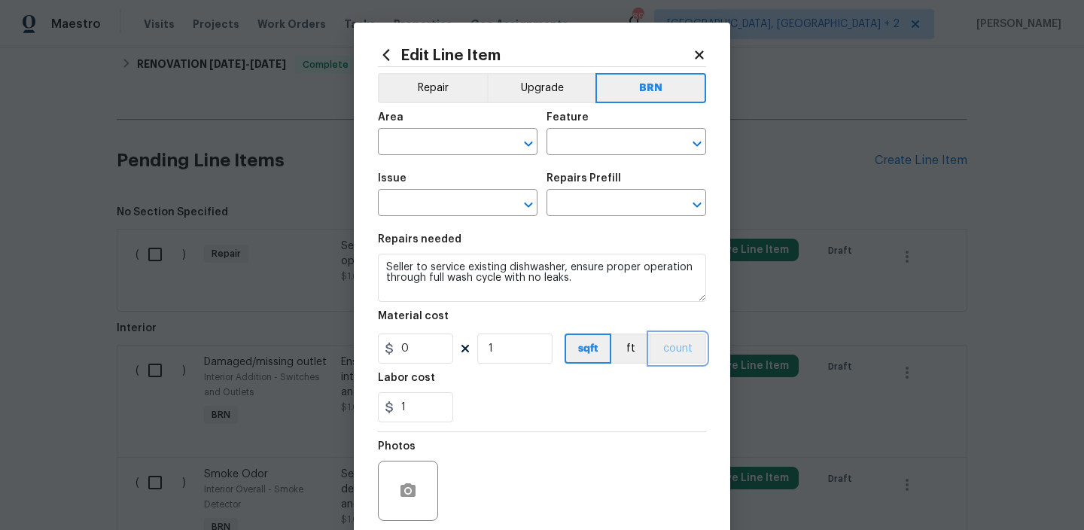
click at [677, 346] on button "count" at bounding box center [678, 349] width 56 height 30
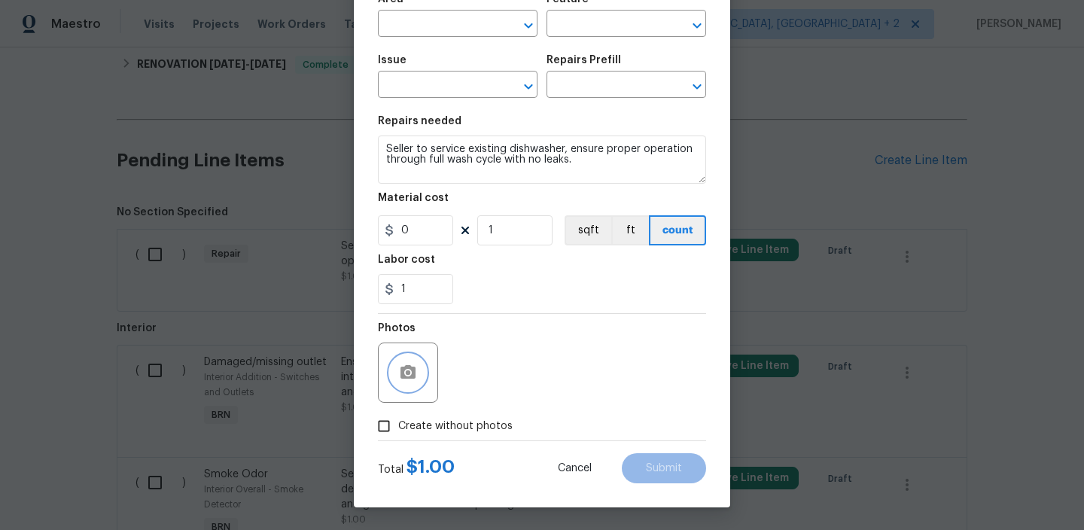
click at [416, 361] on button "button" at bounding box center [408, 373] width 36 height 36
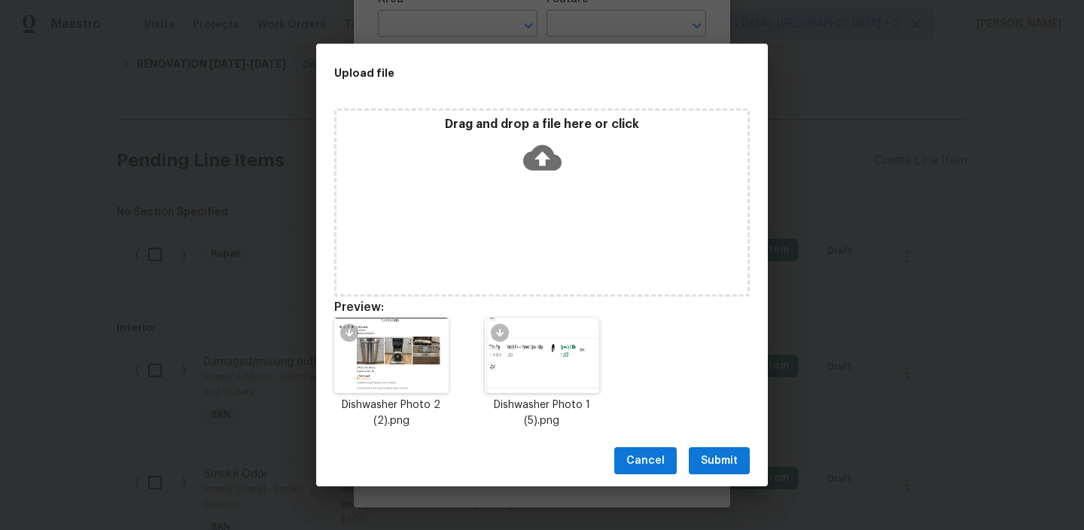
click at [727, 457] on span "Submit" at bounding box center [719, 461] width 37 height 19
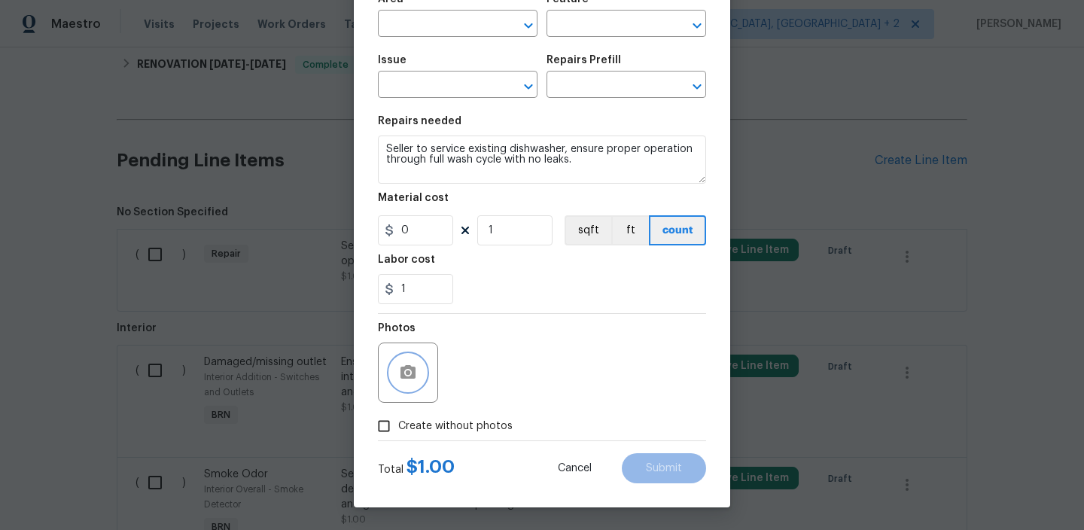
scroll to position [0, 0]
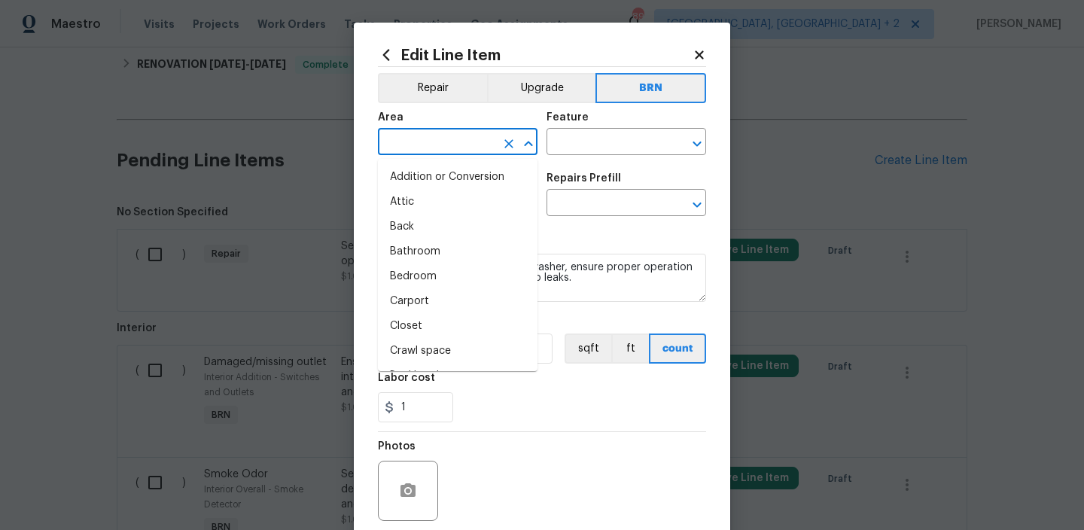
click at [417, 142] on input "text" at bounding box center [436, 143] width 117 height 23
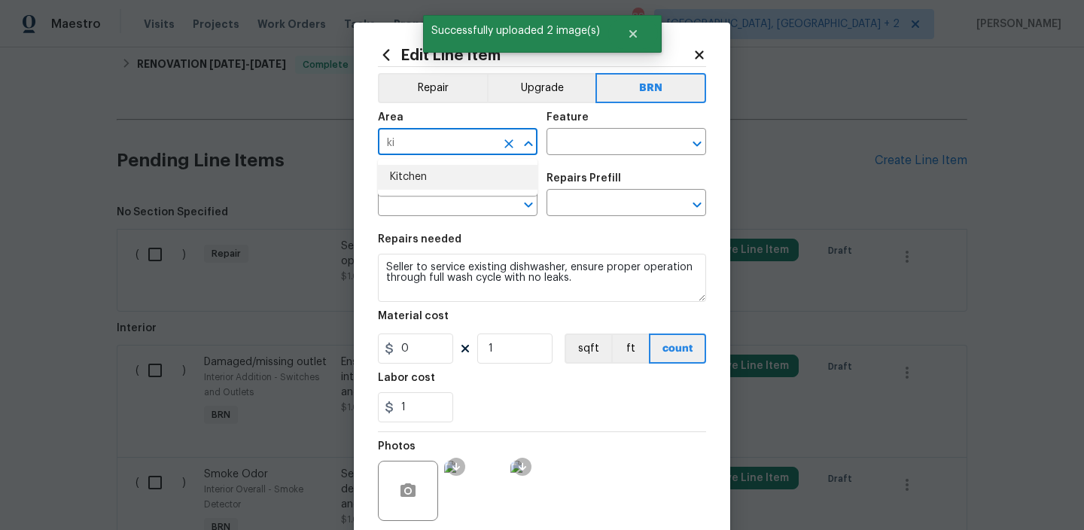
click at [399, 181] on li "Kitchen" at bounding box center [458, 177] width 160 height 25
type input "Kitchen"
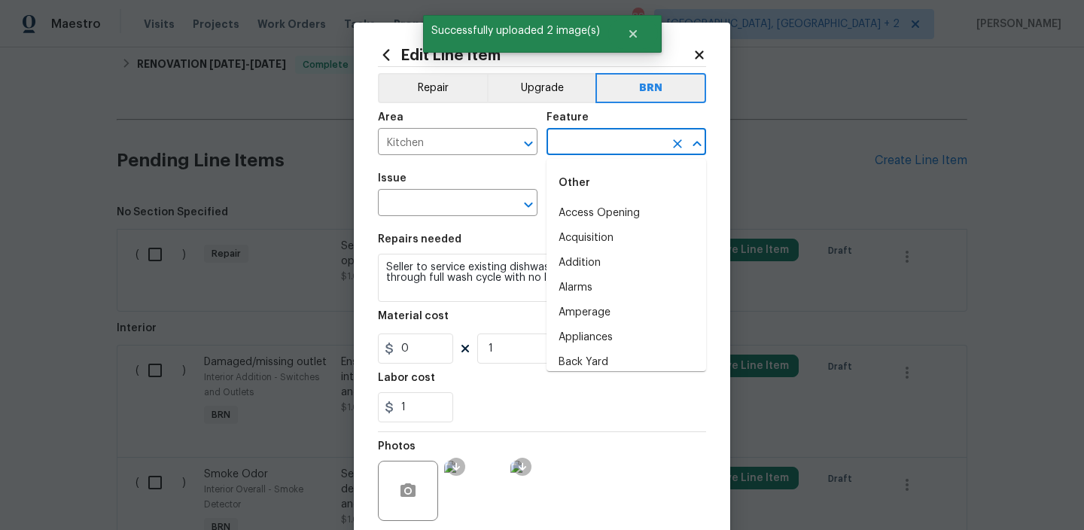
click at [566, 144] on input "text" at bounding box center [605, 143] width 117 height 23
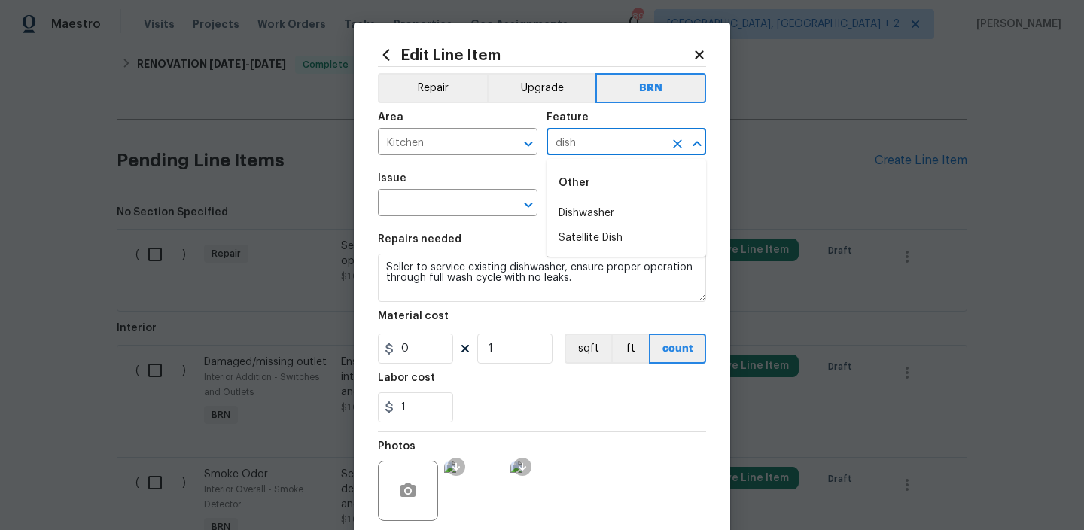
click at [578, 212] on li "Dishwasher" at bounding box center [627, 213] width 160 height 25
type input "Dishwasher"
click at [441, 206] on input "text" at bounding box center [436, 204] width 117 height 23
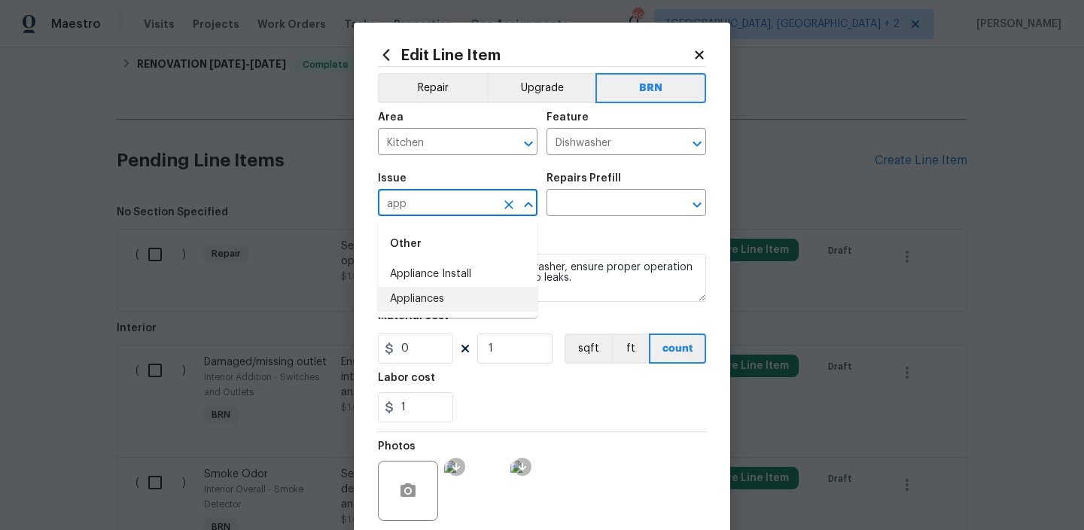
click at [440, 290] on li "Appliances" at bounding box center [458, 299] width 160 height 25
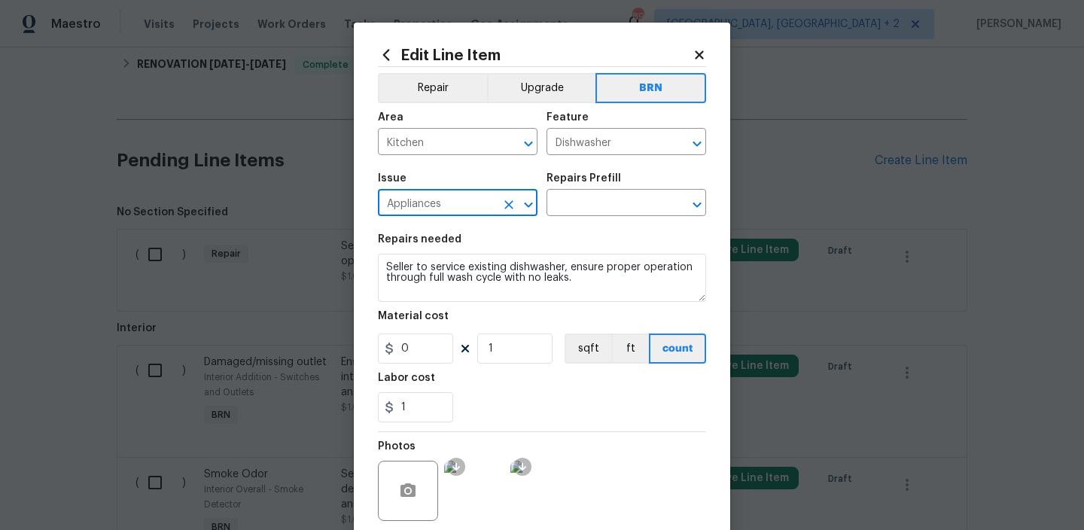
type input "Appliances"
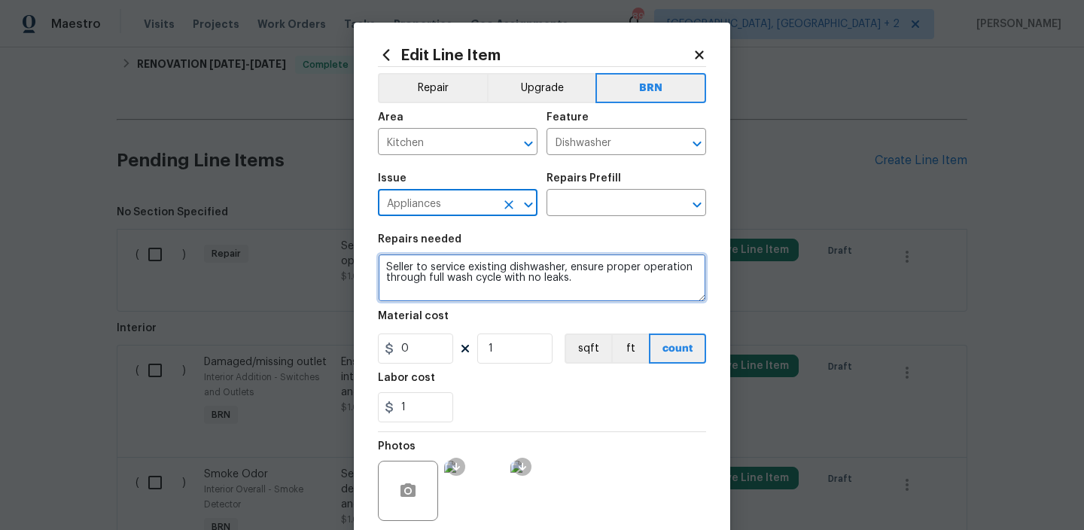
click at [440, 277] on textarea "Seller to service existing dishwasher, ensure proper operation through full was…" at bounding box center [542, 278] width 328 height 48
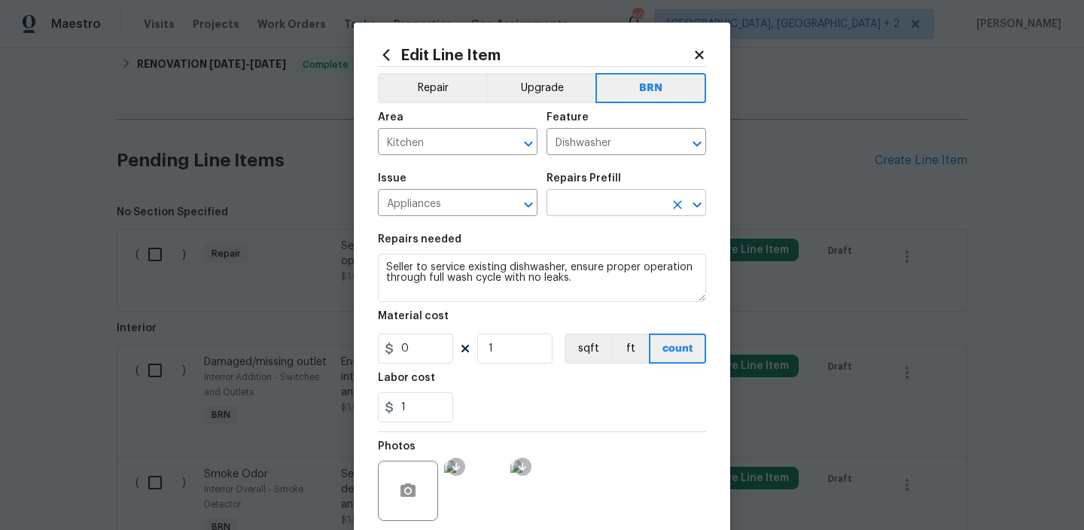
click at [577, 202] on input "text" at bounding box center [605, 204] width 117 height 23
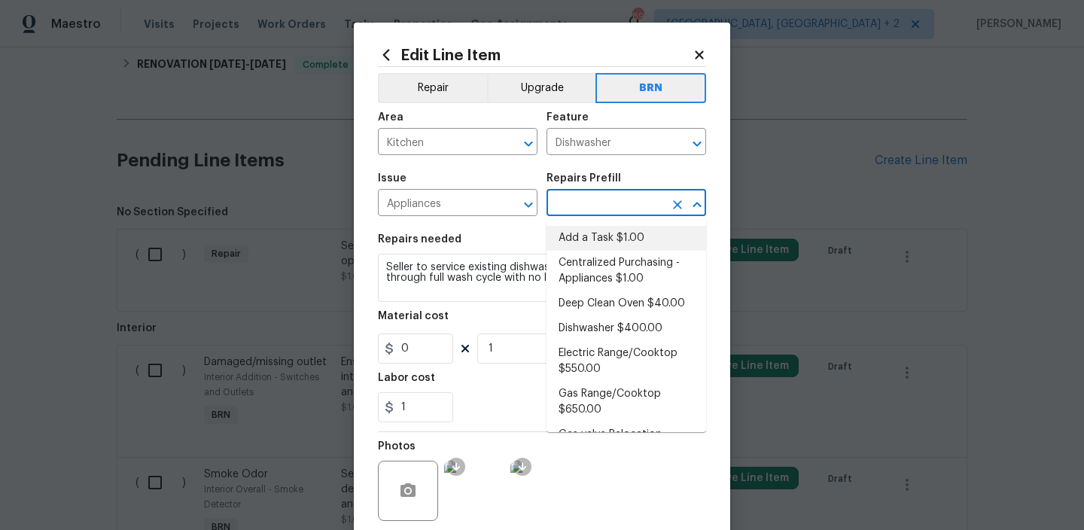
click at [575, 233] on li "Add a Task $1.00" at bounding box center [627, 238] width 160 height 25
type input "Appliances"
type input "Add a Task $1.00"
type textarea "HPM to detail"
type input "1"
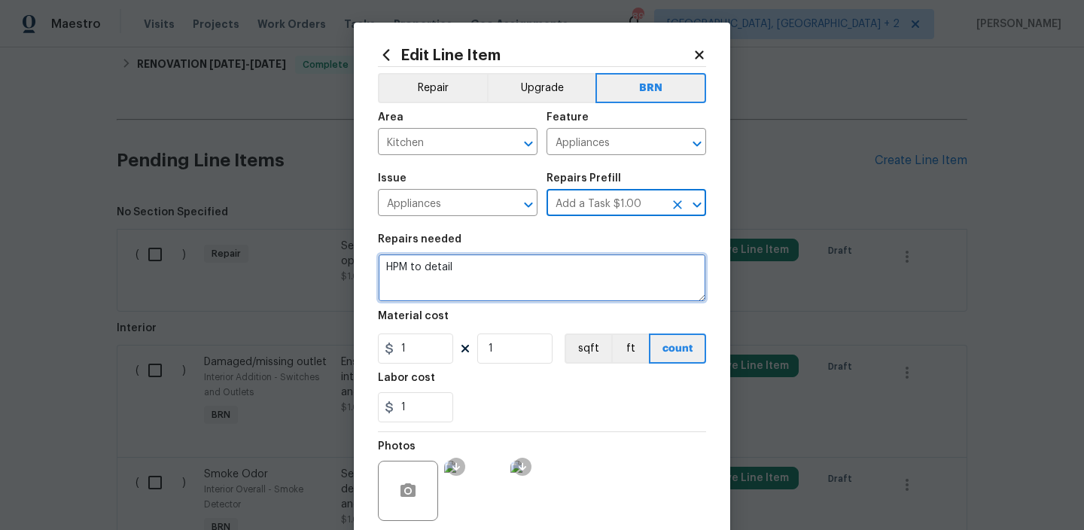
click at [491, 268] on textarea "HPM to detail" at bounding box center [542, 278] width 328 height 48
paste textarea "Seller to service existing dishwasher, ensure proper operation through full was…"
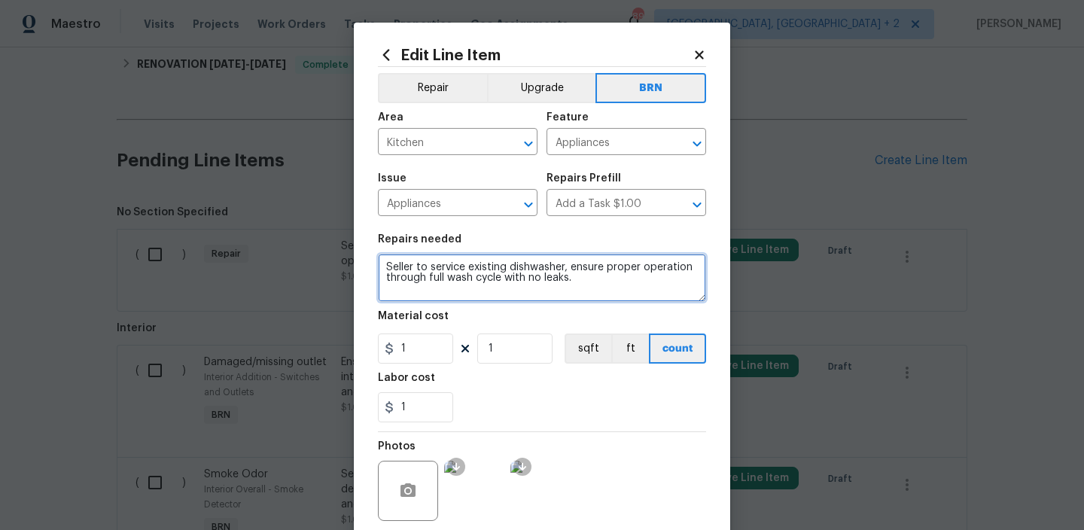
type textarea "Seller to service existing dishwasher, ensure proper operation through full was…"
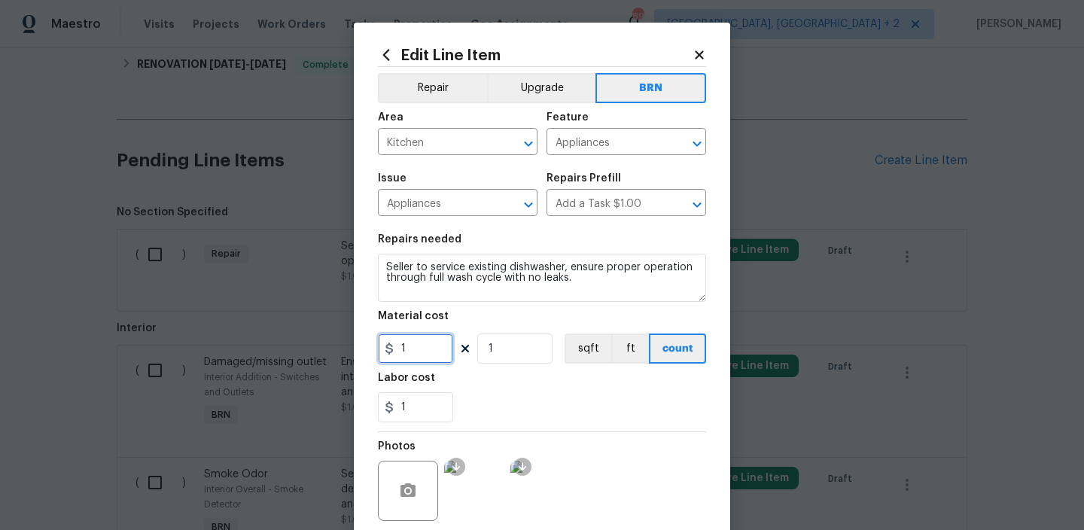
click at [428, 353] on input "1" at bounding box center [415, 349] width 75 height 30
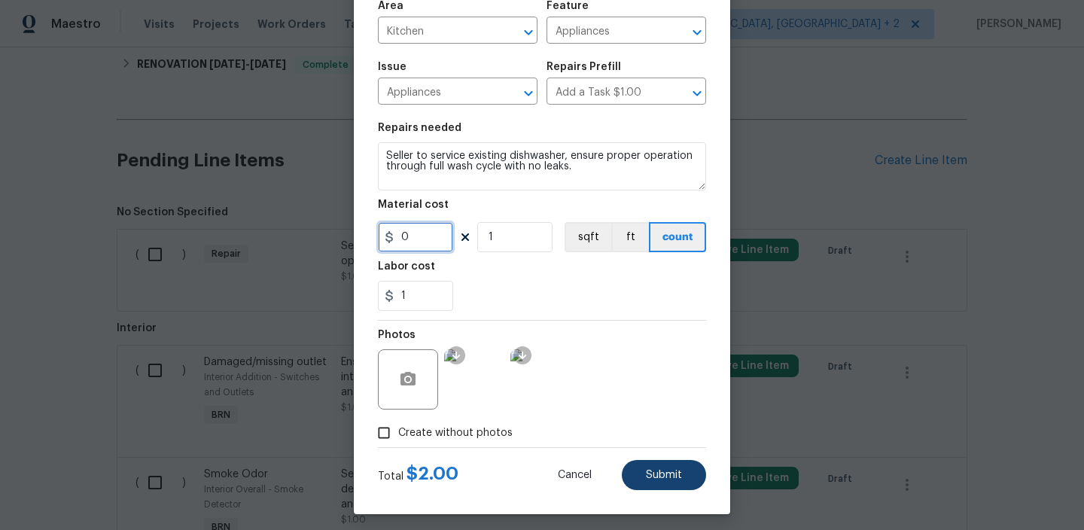
type input "0"
click at [654, 468] on button "Submit" at bounding box center [664, 475] width 84 height 30
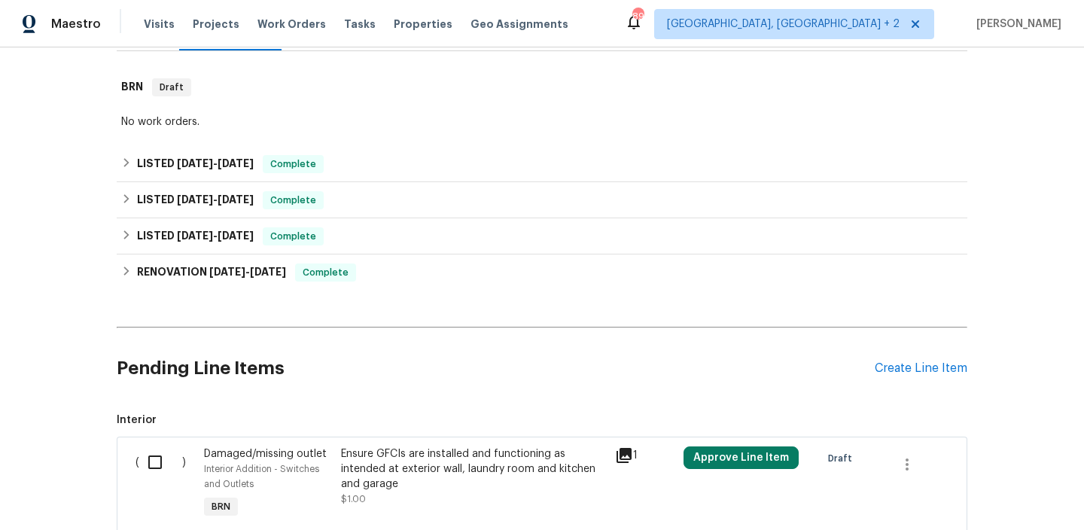
scroll to position [430, 0]
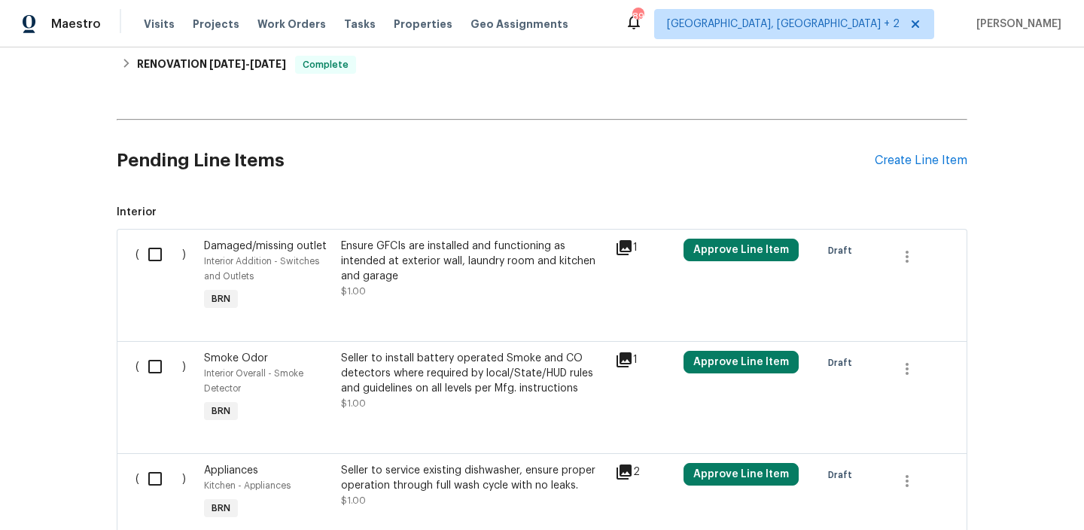
click at [169, 253] on input "checkbox" at bounding box center [160, 255] width 43 height 32
checkbox input "true"
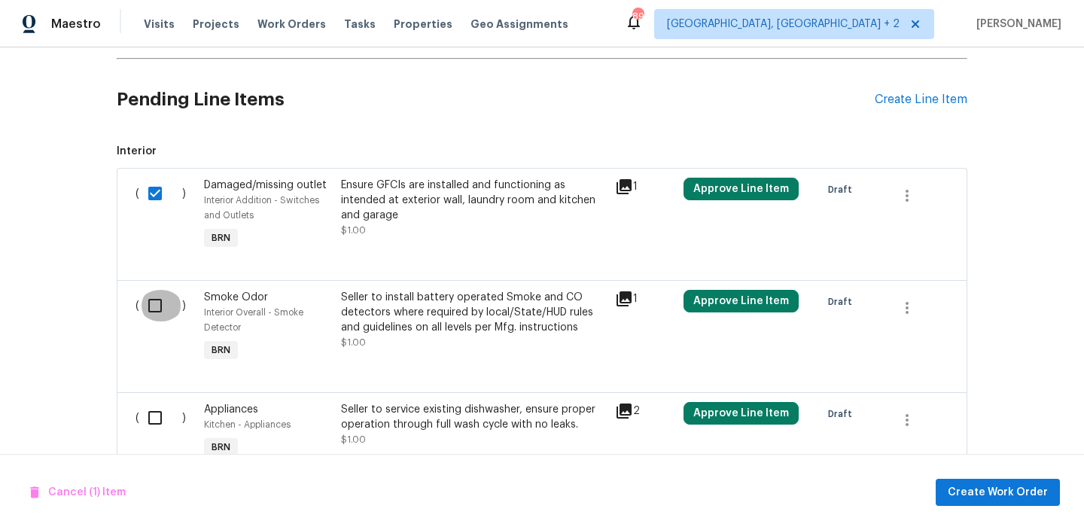
click at [160, 293] on input "checkbox" at bounding box center [160, 306] width 43 height 32
checkbox input "true"
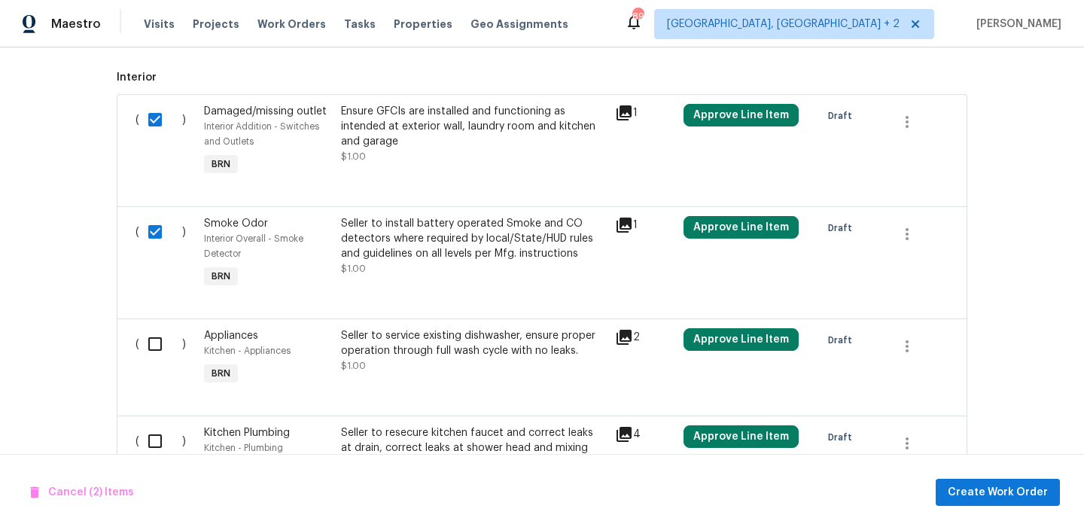
scroll to position [653, 0]
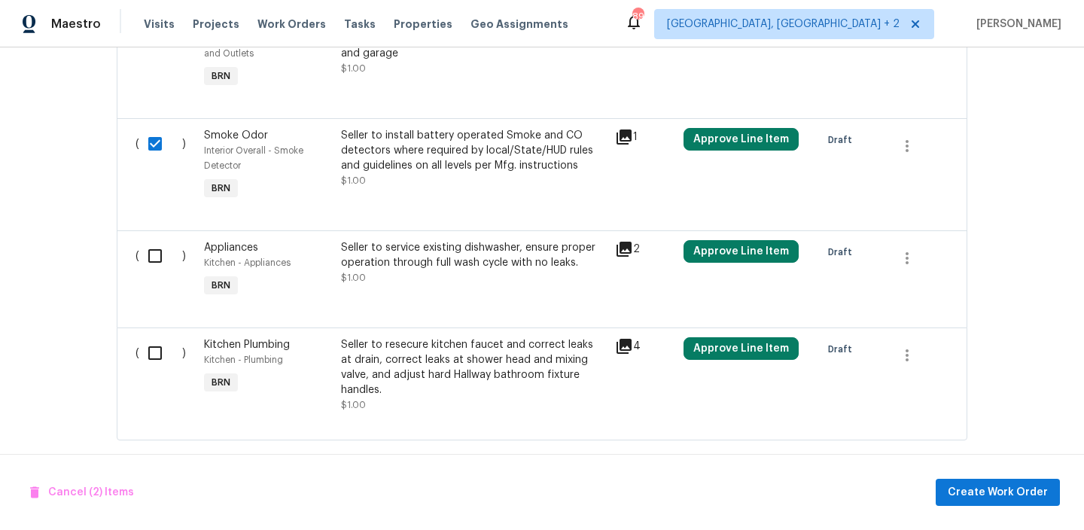
click at [156, 261] on input "checkbox" at bounding box center [160, 256] width 43 height 32
checkbox input "true"
click at [154, 366] on input "checkbox" at bounding box center [160, 353] width 43 height 32
checkbox input "true"
click at [974, 498] on span "Create Work Order" at bounding box center [998, 492] width 100 height 19
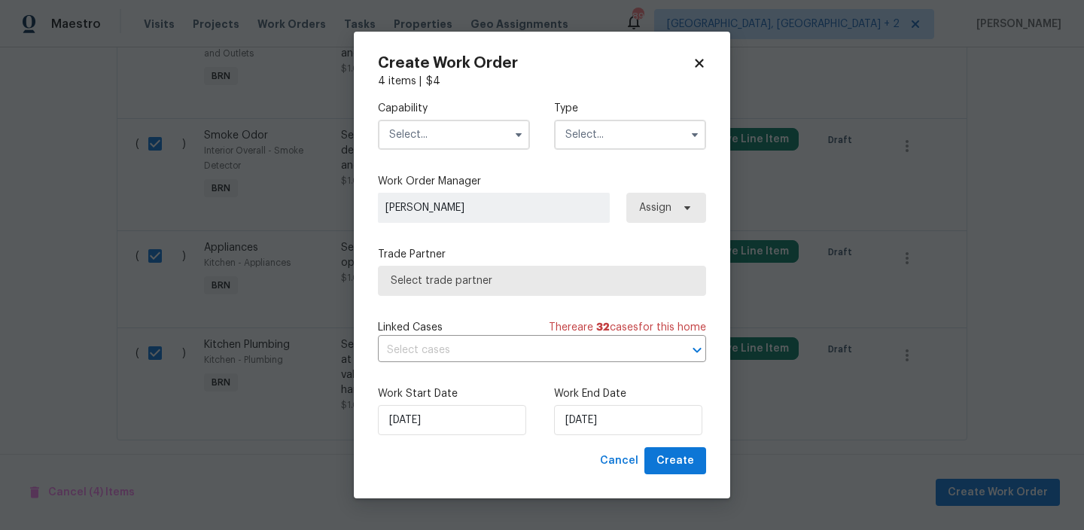
checkbox input "false"
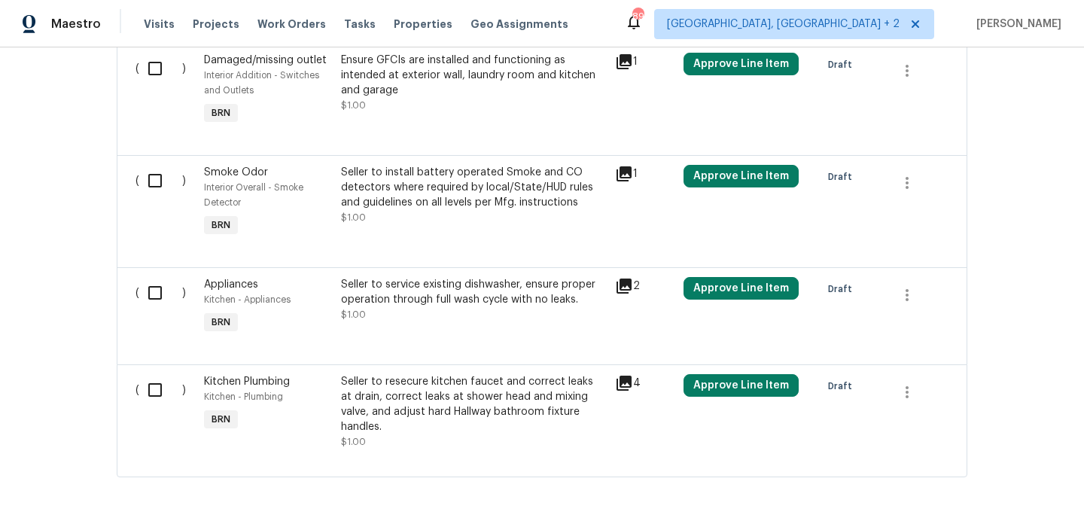
scroll to position [563, 0]
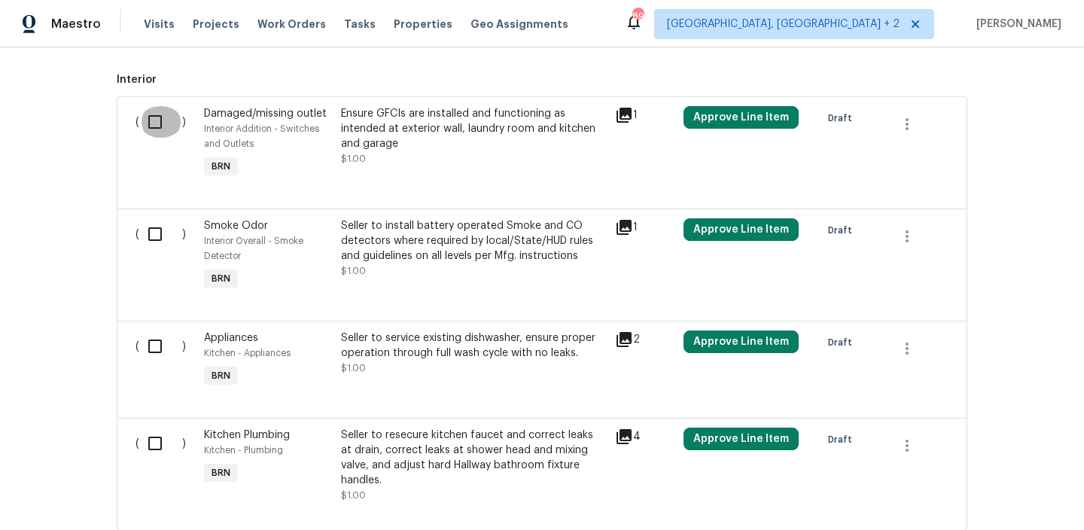
click at [155, 119] on input "checkbox" at bounding box center [160, 122] width 43 height 32
checkbox input "true"
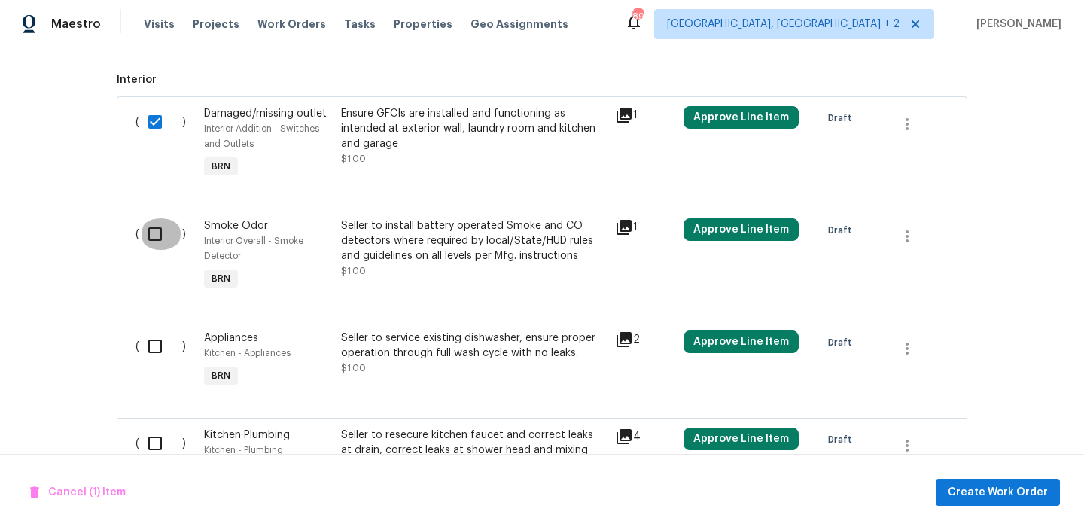
click at [157, 234] on input "checkbox" at bounding box center [160, 234] width 43 height 32
checkbox input "true"
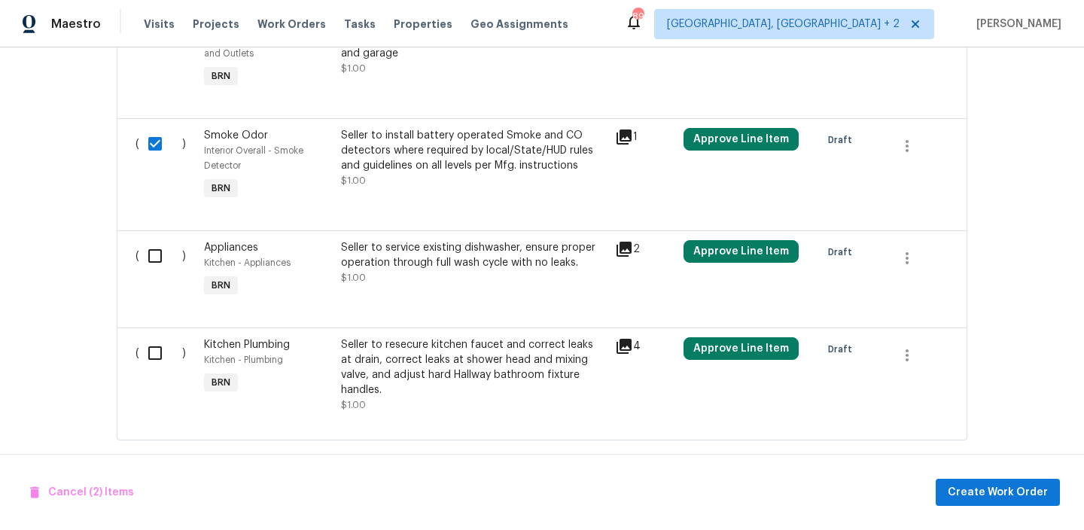
click at [154, 262] on input "checkbox" at bounding box center [160, 256] width 43 height 32
checkbox input "true"
click at [149, 347] on input "checkbox" at bounding box center [160, 353] width 43 height 32
checkbox input "true"
click at [1000, 495] on span "Create Work Order" at bounding box center [998, 492] width 100 height 19
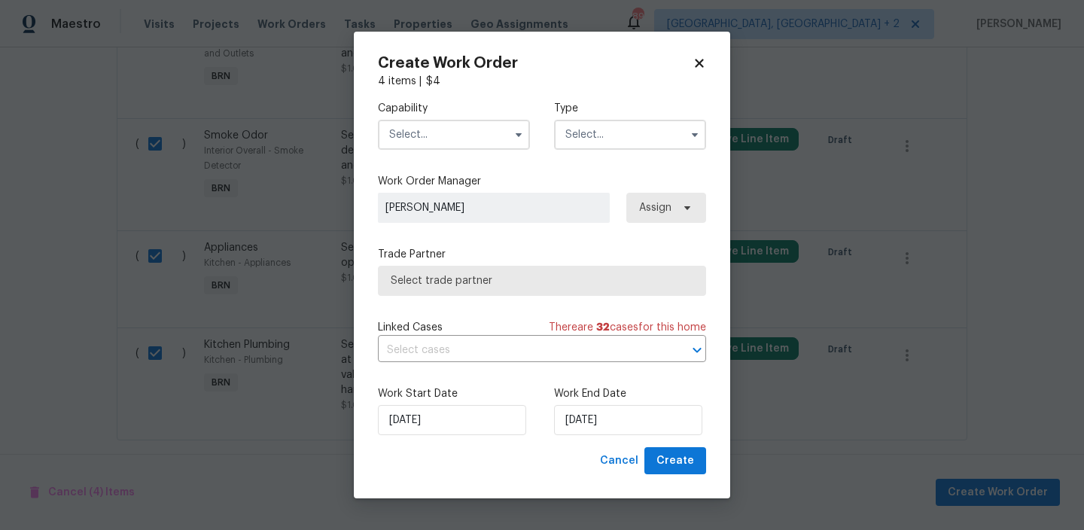
click at [446, 140] on input "text" at bounding box center [454, 135] width 152 height 30
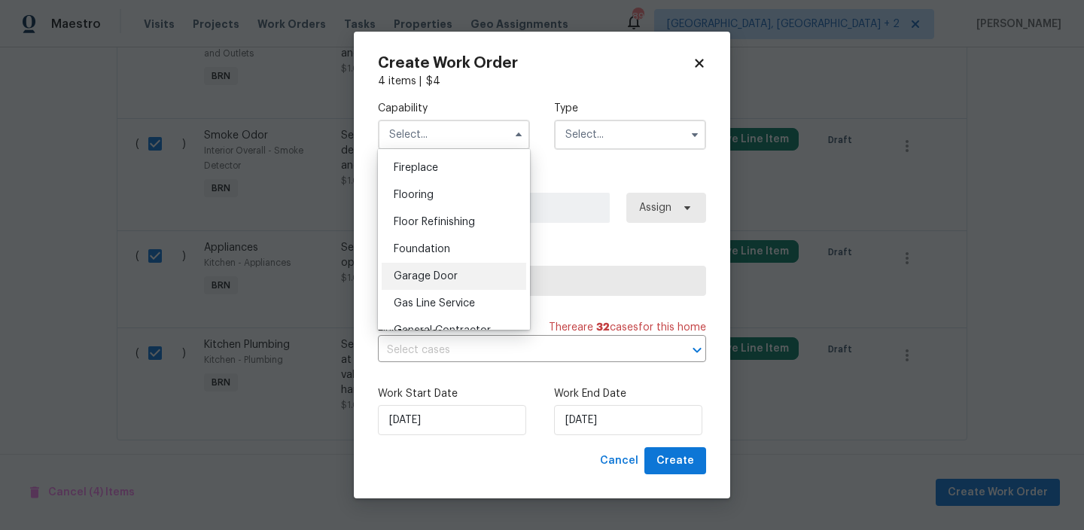
scroll to position [663, 0]
click at [446, 251] on span "General Inspector" at bounding box center [439, 250] width 90 height 11
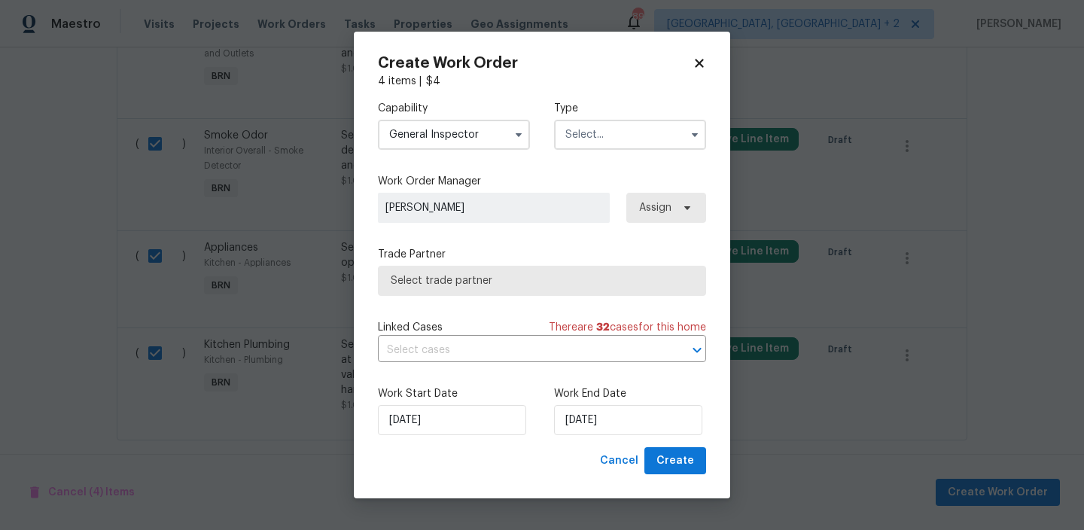
click at [434, 131] on input "General Inspector" at bounding box center [454, 135] width 152 height 30
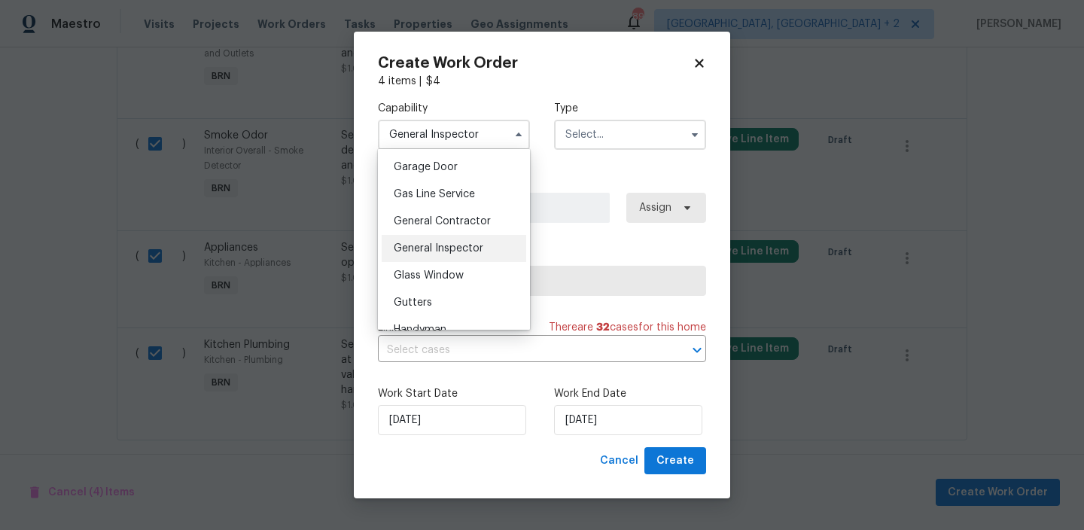
scroll to position [678, 0]
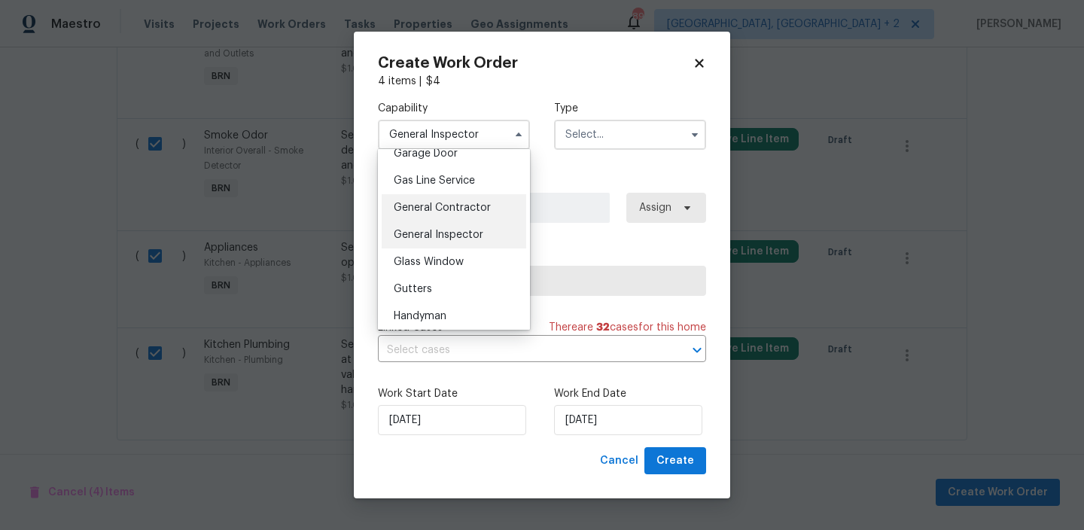
click at [441, 213] on div "General Contractor" at bounding box center [454, 207] width 145 height 27
type input "General Contractor"
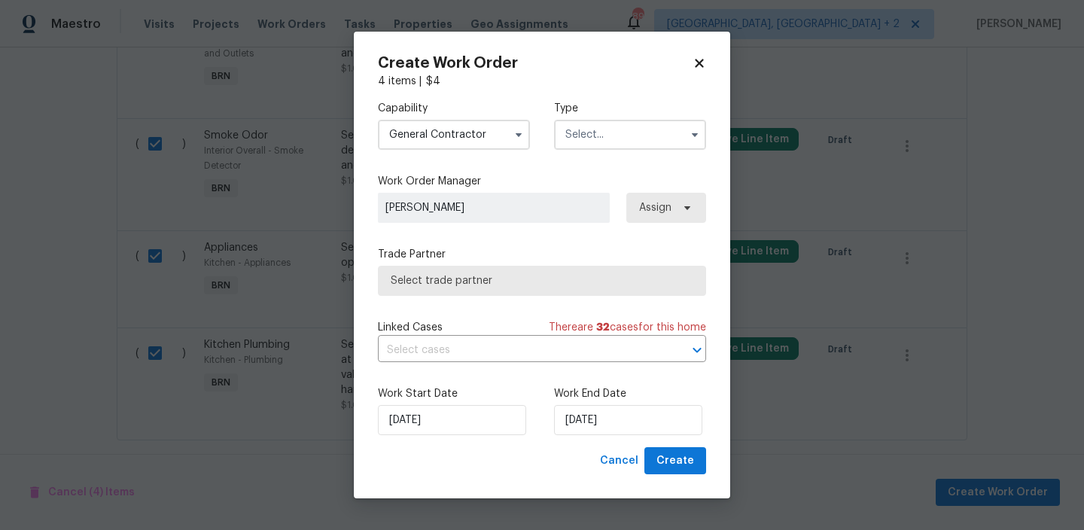
click at [609, 136] on input "text" at bounding box center [630, 135] width 152 height 30
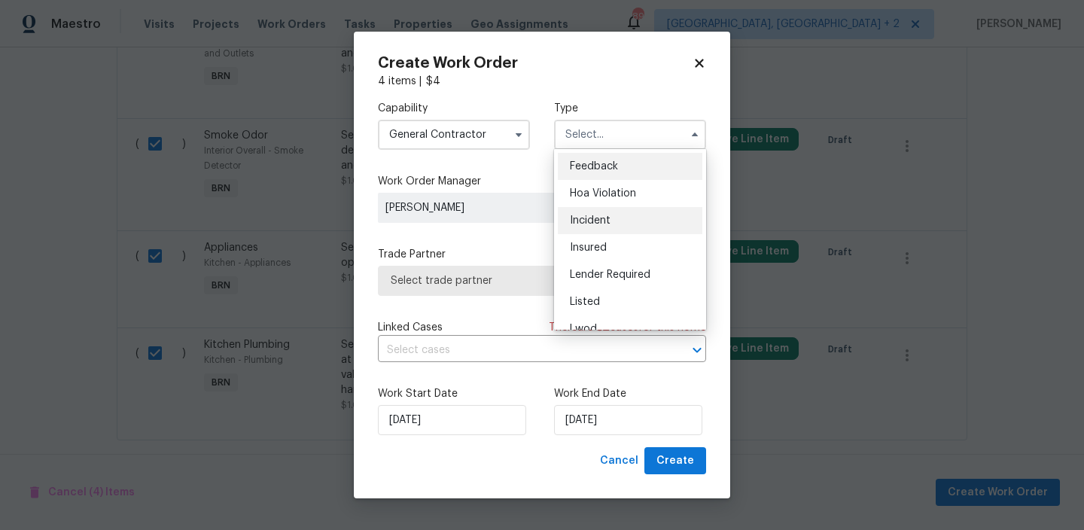
scroll to position [179, 0]
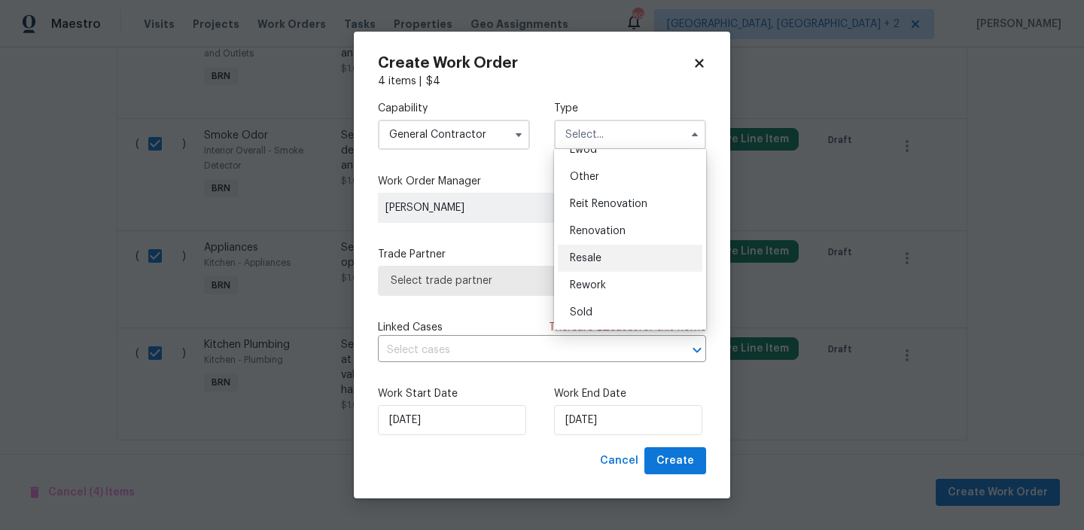
click at [596, 255] on span "Resale" at bounding box center [586, 258] width 32 height 11
type input "Resale"
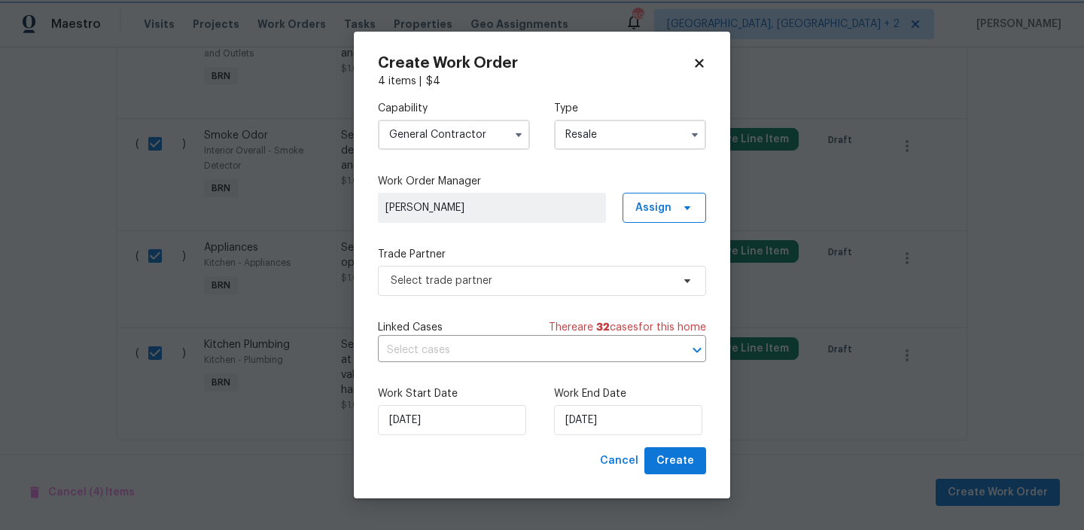
scroll to position [0, 0]
click at [462, 286] on span "Select trade partner" at bounding box center [531, 280] width 281 height 15
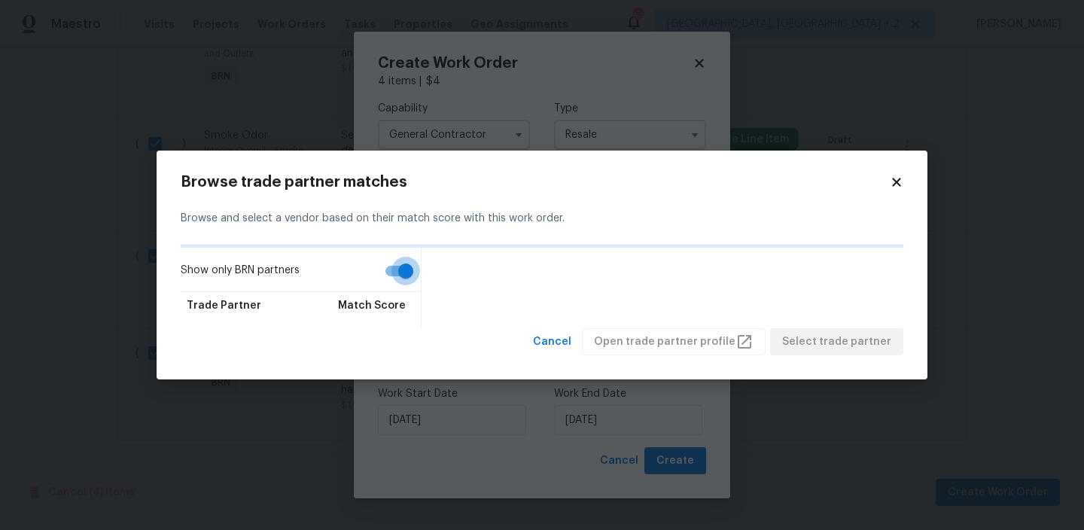
click at [383, 270] on input "Show only BRN partners" at bounding box center [406, 271] width 86 height 29
checkbox input "false"
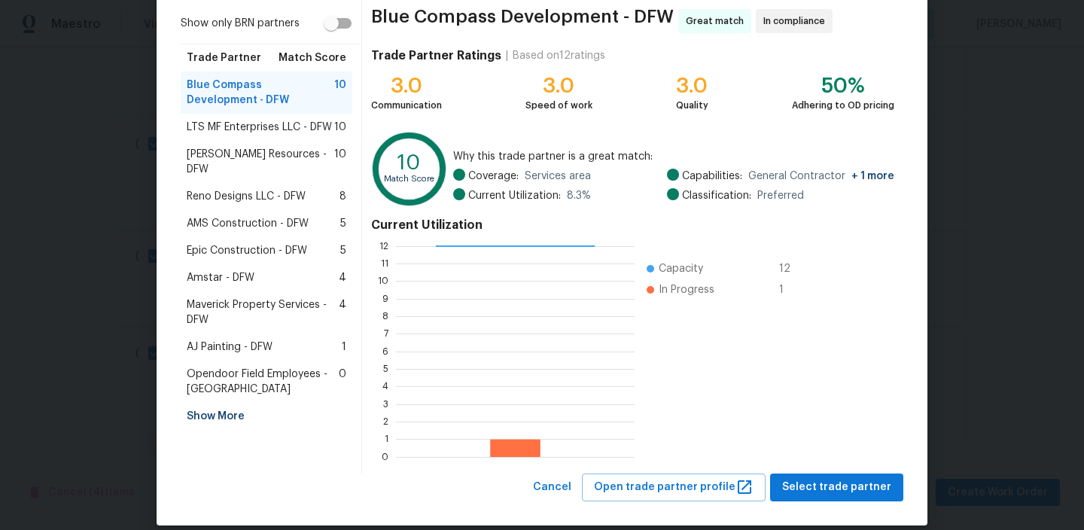
scroll to position [120, 0]
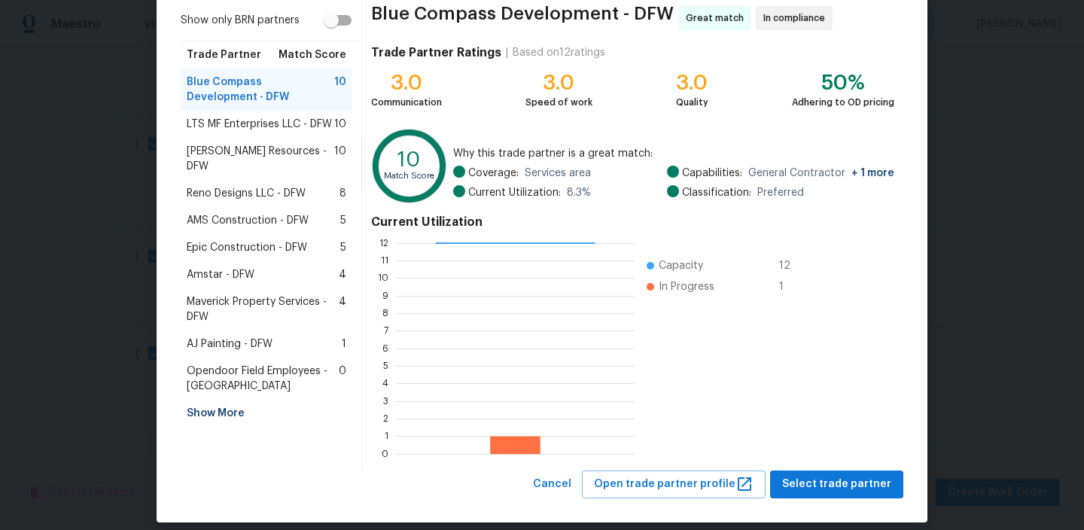
click at [228, 155] on span "Lawrence Resources - DFW" at bounding box center [261, 159] width 148 height 30
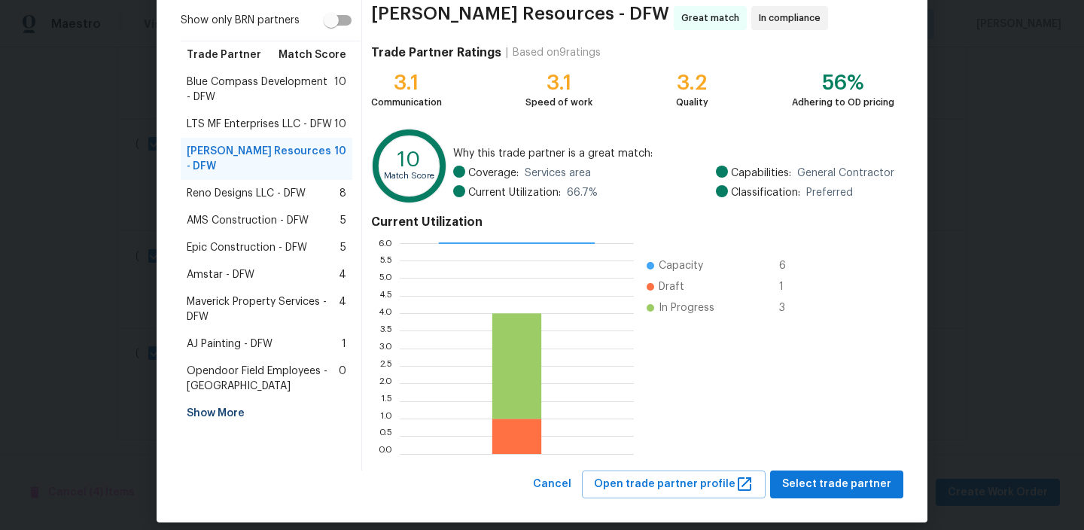
scroll to position [134, 0]
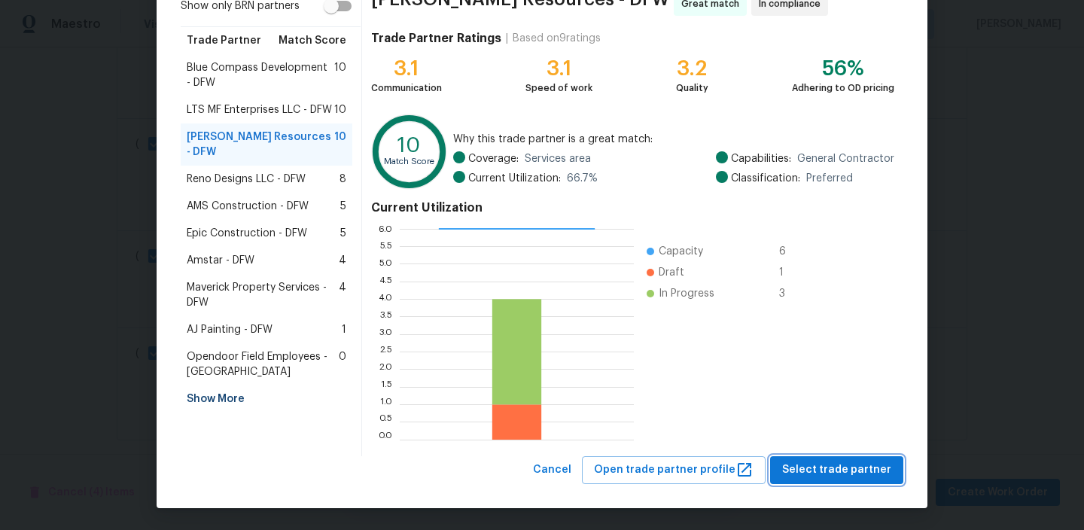
click at [796, 471] on span "Select trade partner" at bounding box center [836, 470] width 109 height 19
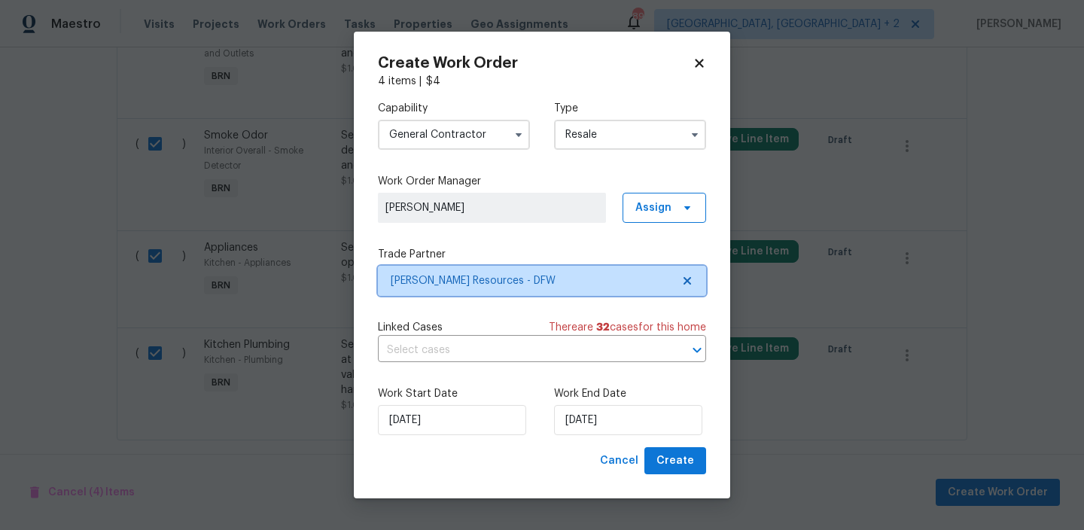
scroll to position [0, 0]
click at [441, 337] on div "Linked Cases There are 32 case s for this home ​" at bounding box center [542, 341] width 328 height 42
click at [419, 346] on input "text" at bounding box center [521, 350] width 286 height 23
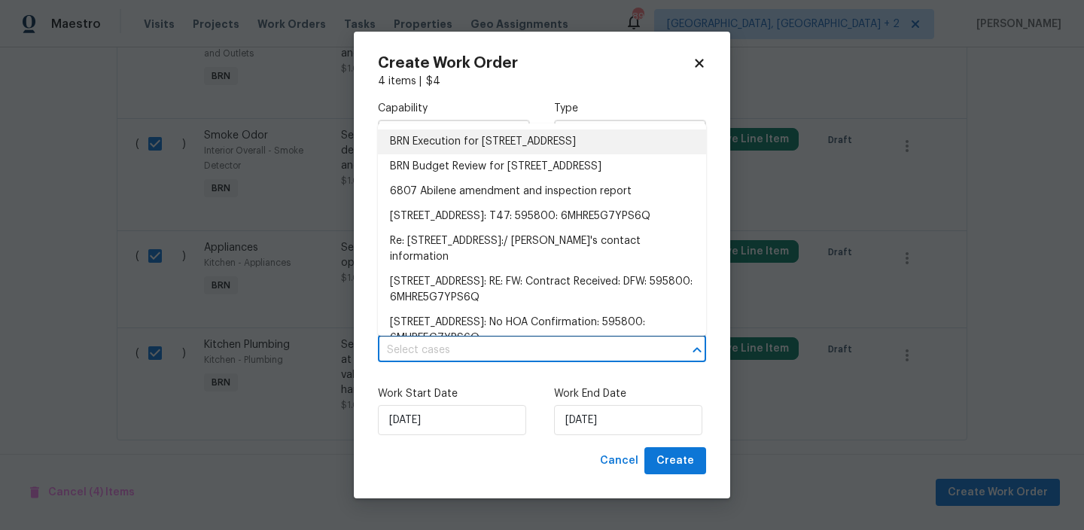
click at [420, 150] on li "BRN Execution for 6807 Abilene Dr, Sachse, TX 75048" at bounding box center [542, 142] width 328 height 25
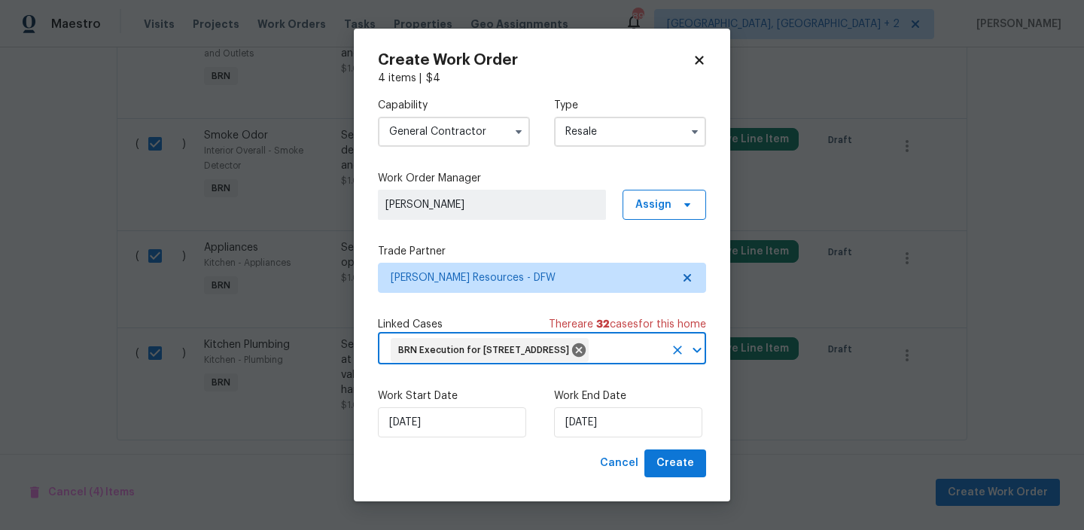
click at [579, 424] on div "Work End Date 01/10/2025" at bounding box center [630, 413] width 152 height 49
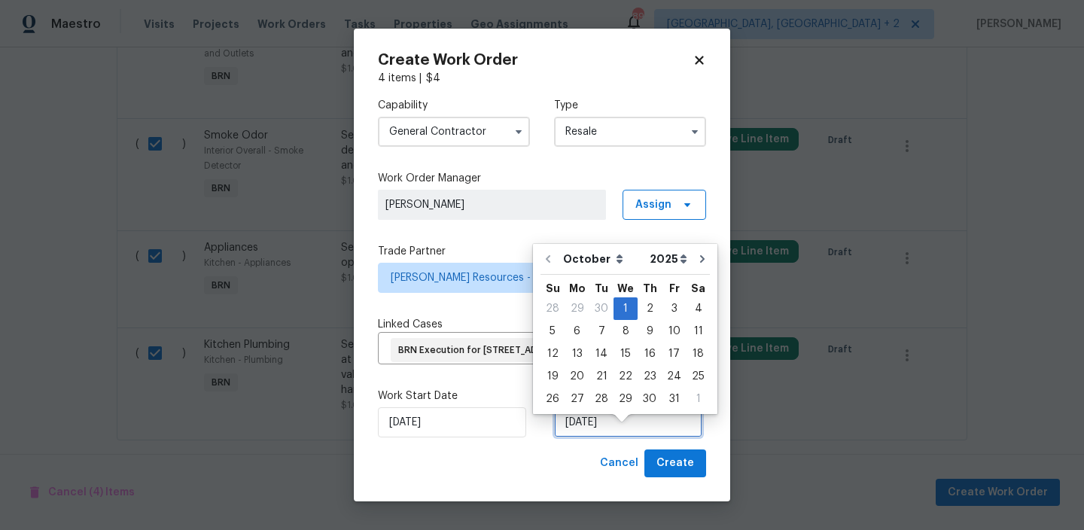
click at [584, 438] on input "01/10/2025" at bounding box center [628, 422] width 148 height 30
click at [670, 309] on div "3" at bounding box center [674, 308] width 25 height 21
type input "03/10/2025"
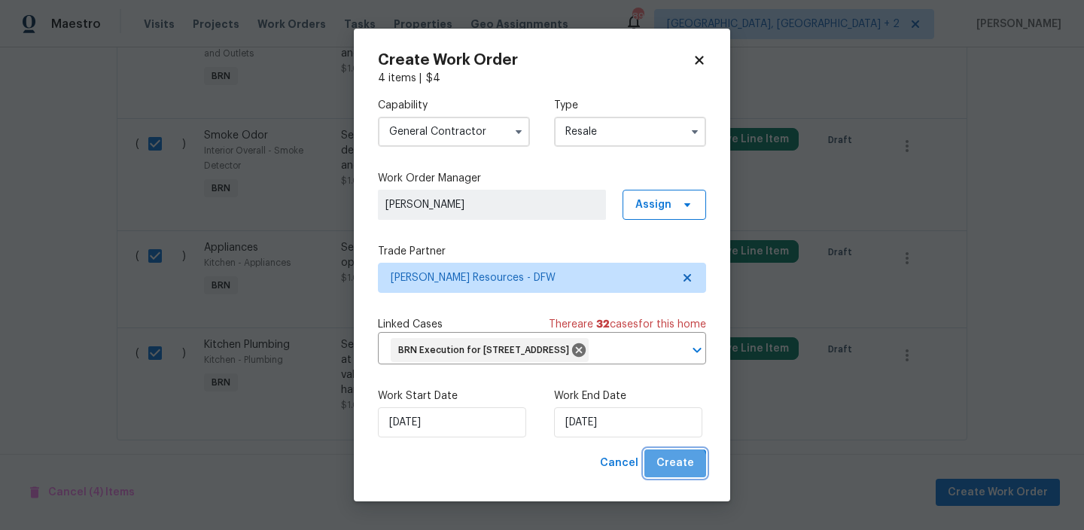
click at [674, 473] on span "Create" at bounding box center [676, 463] width 38 height 19
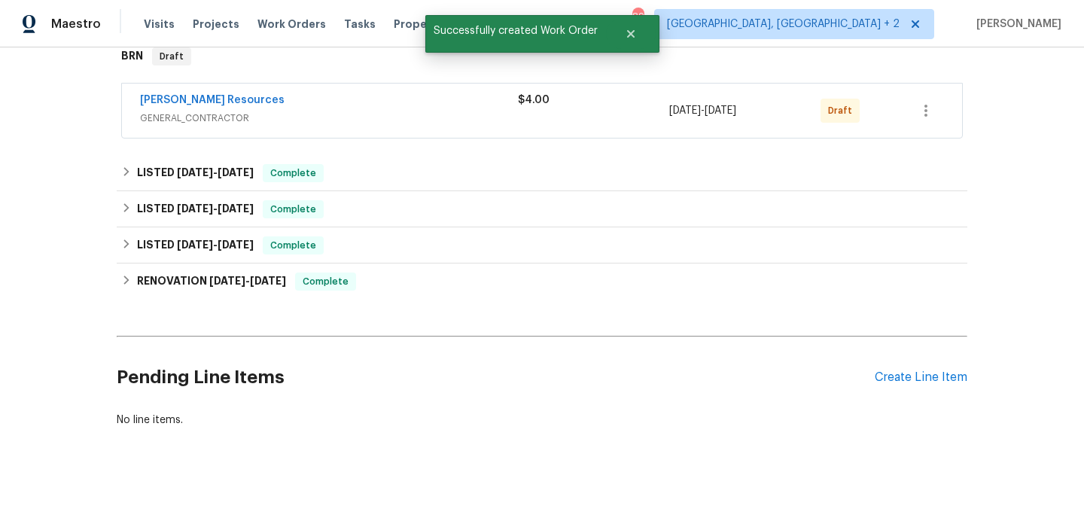
scroll to position [253, 0]
click at [212, 100] on link "Lawrence Resources" at bounding box center [212, 100] width 145 height 11
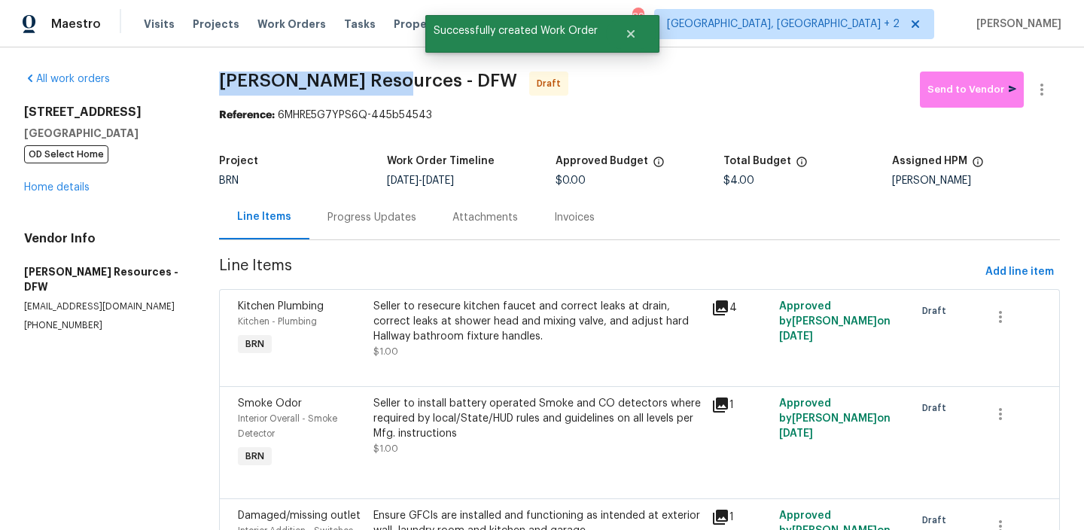
drag, startPoint x: 216, startPoint y: 84, endPoint x: 395, endPoint y: 82, distance: 178.5
click at [395, 82] on span "Lawrence Resources - DFW Draft" at bounding box center [569, 90] width 701 height 36
copy span "Lawrence Resources"
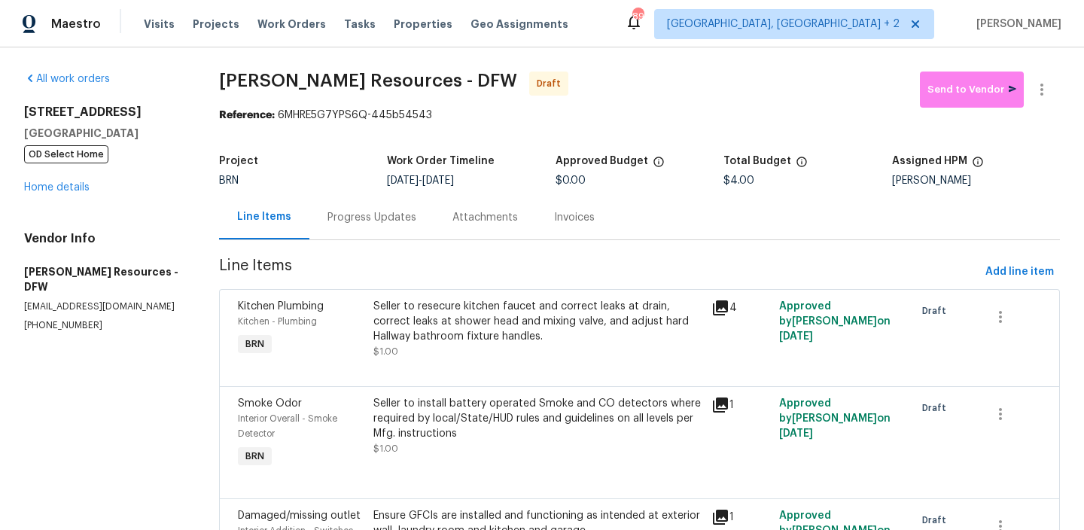
click at [367, 206] on div "Progress Updates" at bounding box center [371, 217] width 125 height 44
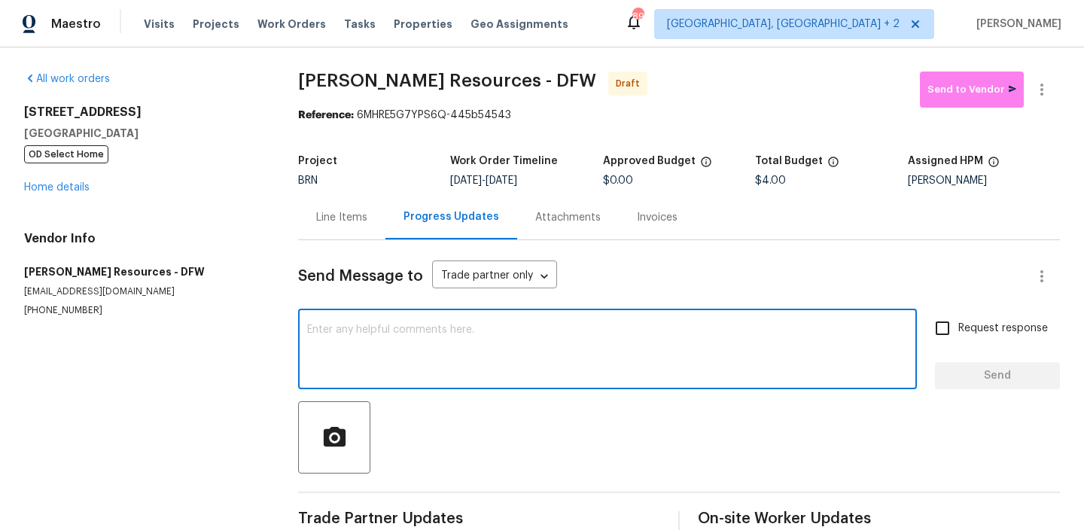
click at [432, 342] on textarea at bounding box center [607, 351] width 601 height 53
paste textarea "Hi, I'm Ananthi from Opendoor. Just wanted to check if you received the WO for …"
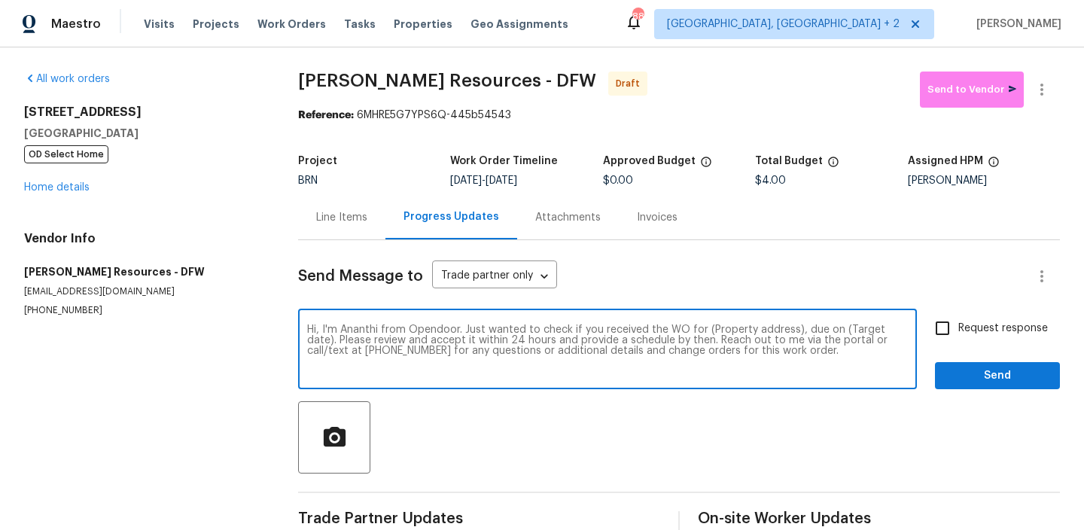
drag, startPoint x: 793, startPoint y: 331, endPoint x: 704, endPoint y: 334, distance: 88.9
click at [704, 334] on textarea "Hi, I'm Ananthi from Opendoor. Just wanted to check if you received the WO for …" at bounding box center [607, 351] width 601 height 53
paste textarea "6807 Abilene Dr, Sachse, TX 75048"
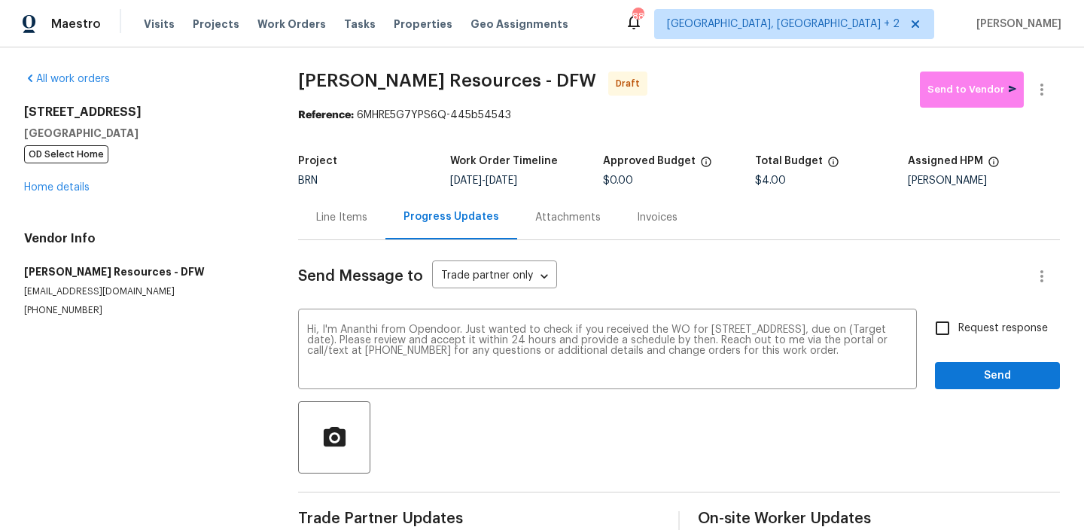
drag, startPoint x: 506, startPoint y: 184, endPoint x: 570, endPoint y: 184, distance: 64.0
click at [570, 184] on div "10/1/2025 - 10/3/2025" at bounding box center [526, 180] width 152 height 11
copy span "10/3/2025"
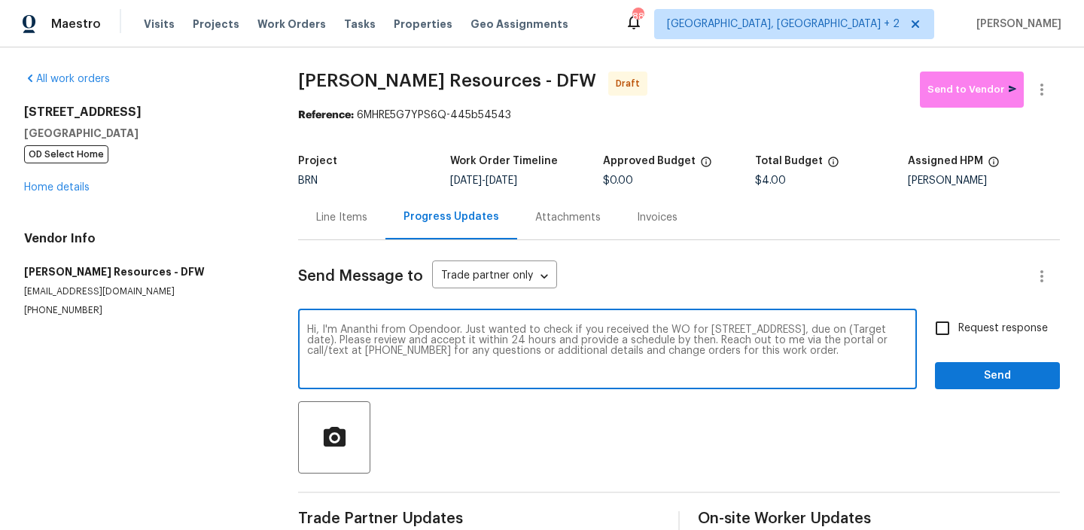
drag, startPoint x: 386, startPoint y: 341, endPoint x: 322, endPoint y: 341, distance: 64.8
click at [322, 341] on textarea "Hi, I'm Ananthi from Opendoor. Just wanted to check if you received the WO for …" at bounding box center [607, 351] width 601 height 53
paste textarea "10/3/2025"
type textarea "Hi, I'm Ananthi from Opendoor. Just wanted to check if you received the WO for …"
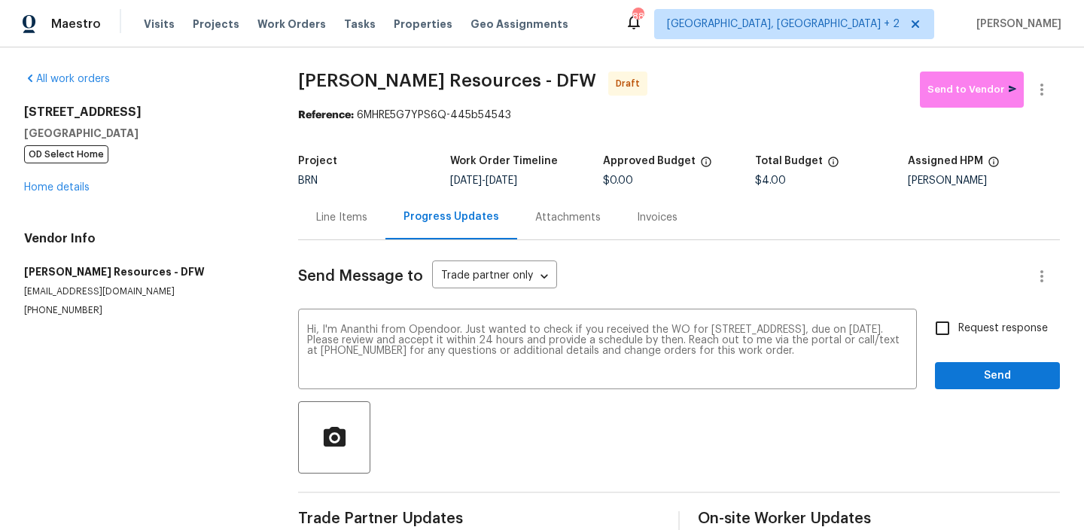
click at [962, 316] on label "Request response" at bounding box center [987, 329] width 121 height 32
click at [959, 316] on input "Request response" at bounding box center [943, 329] width 32 height 32
checkbox input "true"
click at [962, 359] on div "Request response Send" at bounding box center [997, 351] width 125 height 77
click at [957, 367] on span "Send" at bounding box center [997, 376] width 101 height 19
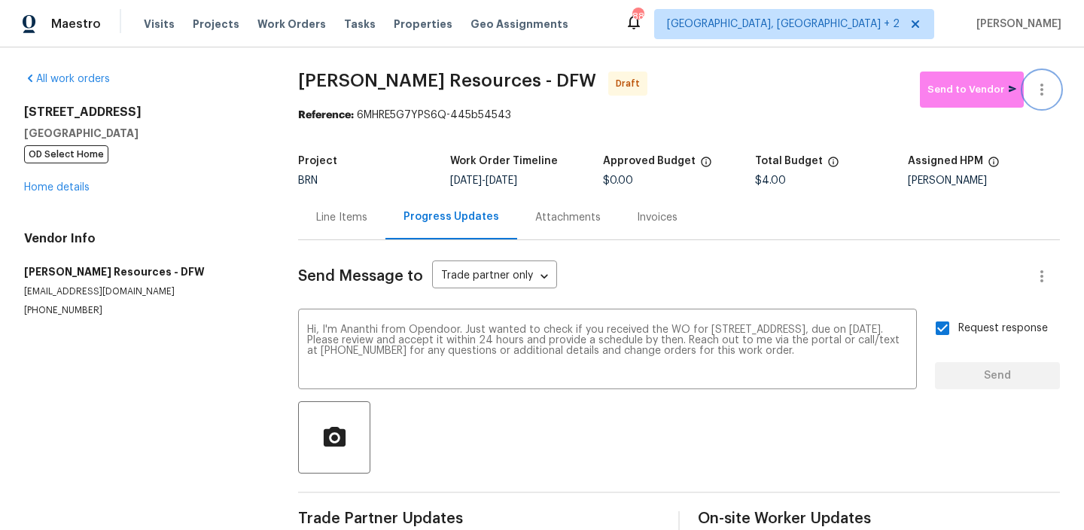
click at [1038, 79] on button "button" at bounding box center [1042, 90] width 36 height 36
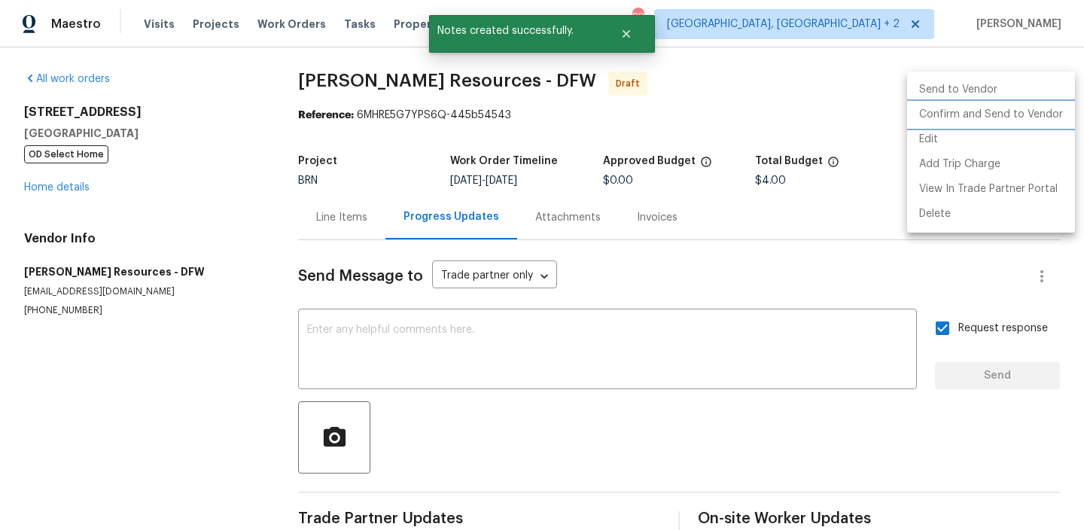
click at [980, 113] on li "Confirm and Send to Vendor" at bounding box center [991, 114] width 168 height 25
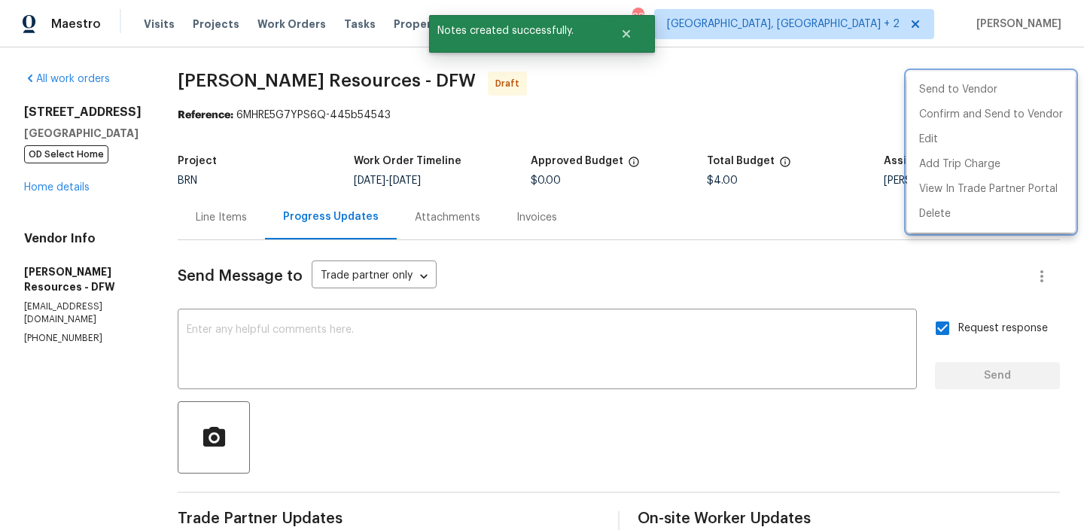
click at [474, 190] on div at bounding box center [542, 265] width 1084 height 530
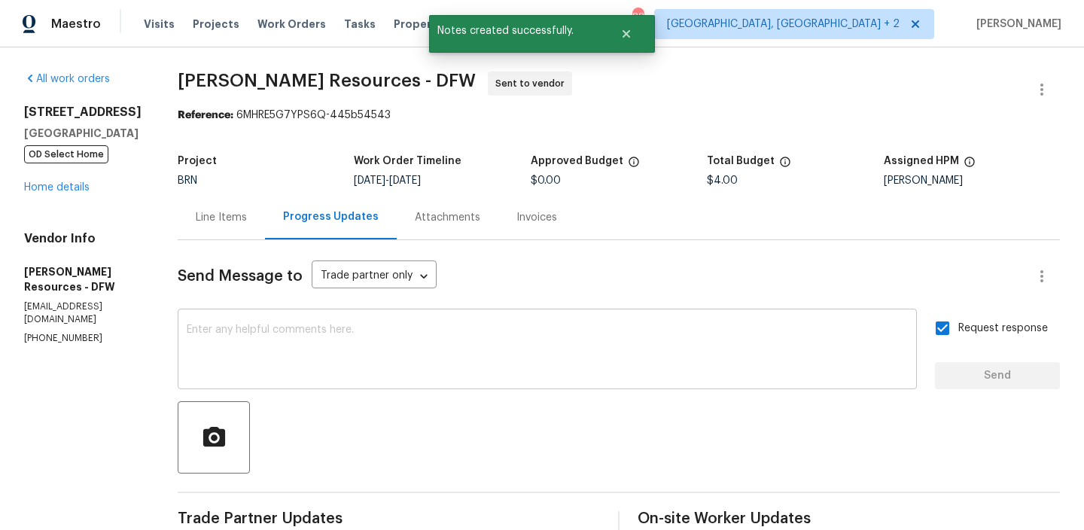
click at [351, 357] on textarea at bounding box center [547, 351] width 721 height 53
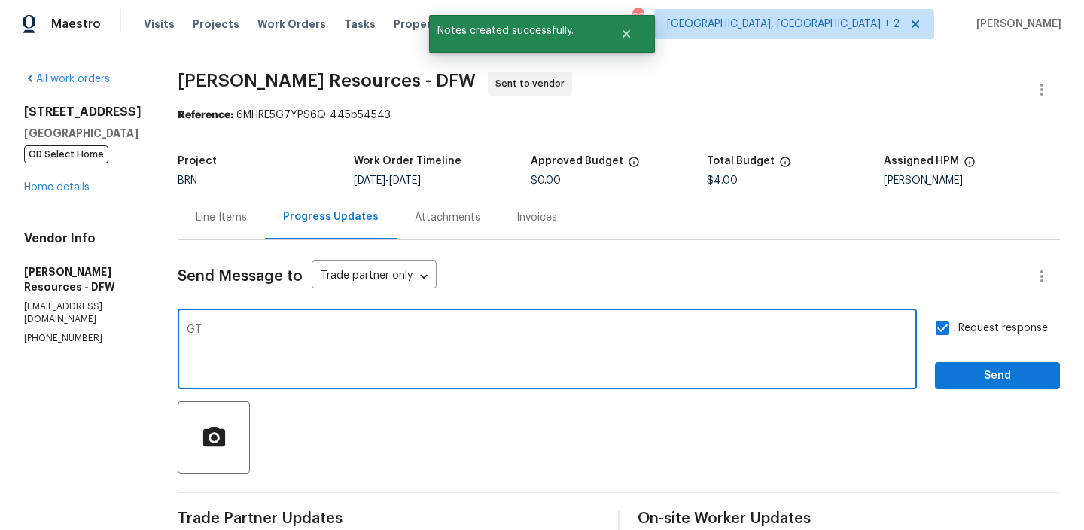
type textarea "G"
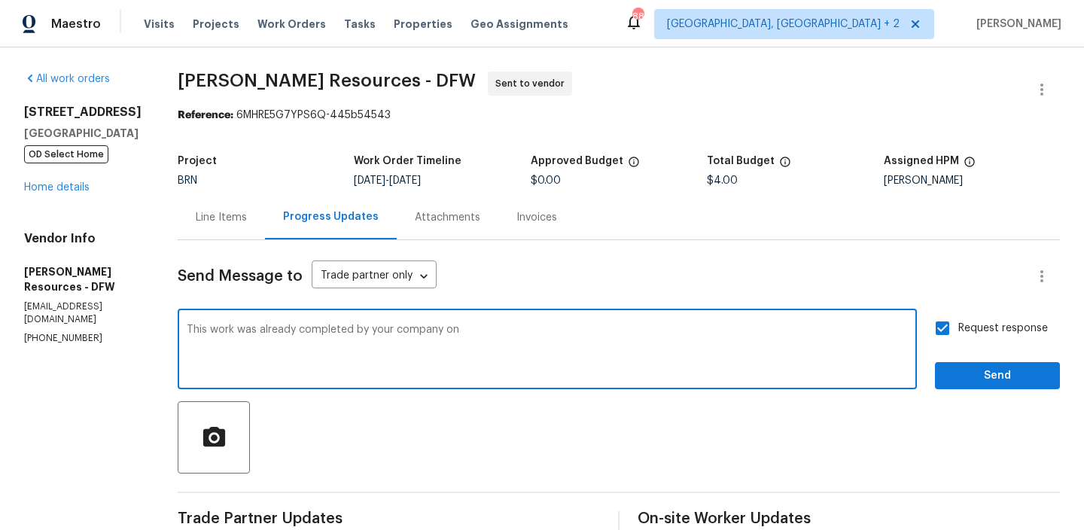
paste textarea "2/21/2025"
type textarea "This work was already completed by your company on 2/21/2025. Now, this came as…"
click at [966, 367] on span "Send" at bounding box center [997, 376] width 101 height 19
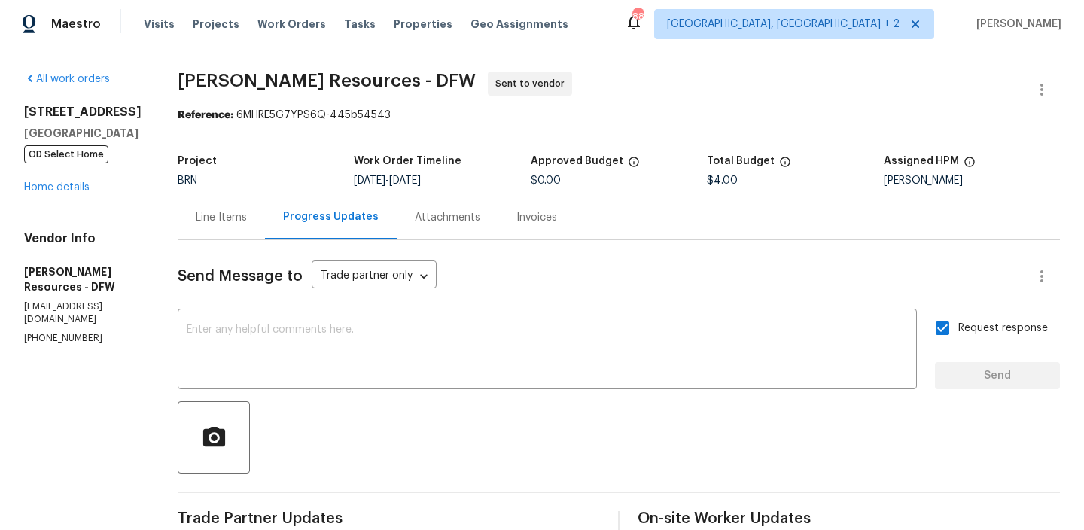
click at [247, 224] on div "Line Items" at bounding box center [221, 217] width 51 height 15
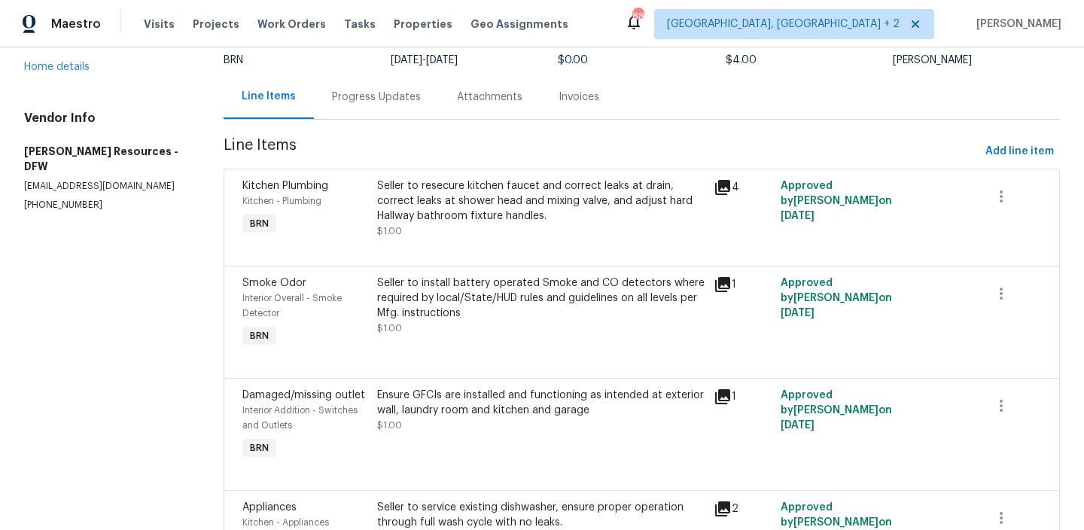
scroll to position [223, 0]
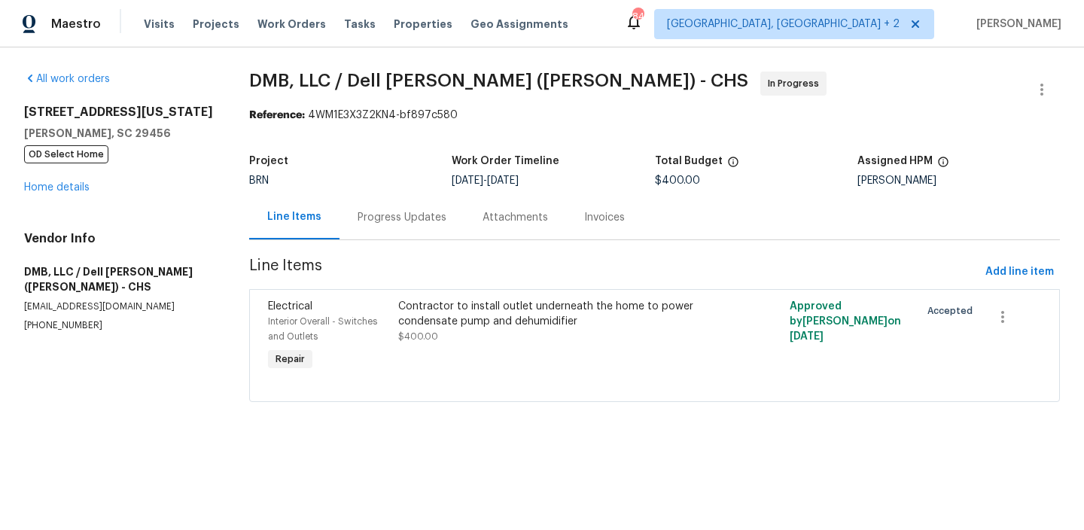
click at [371, 201] on div "Progress Updates" at bounding box center [402, 217] width 125 height 44
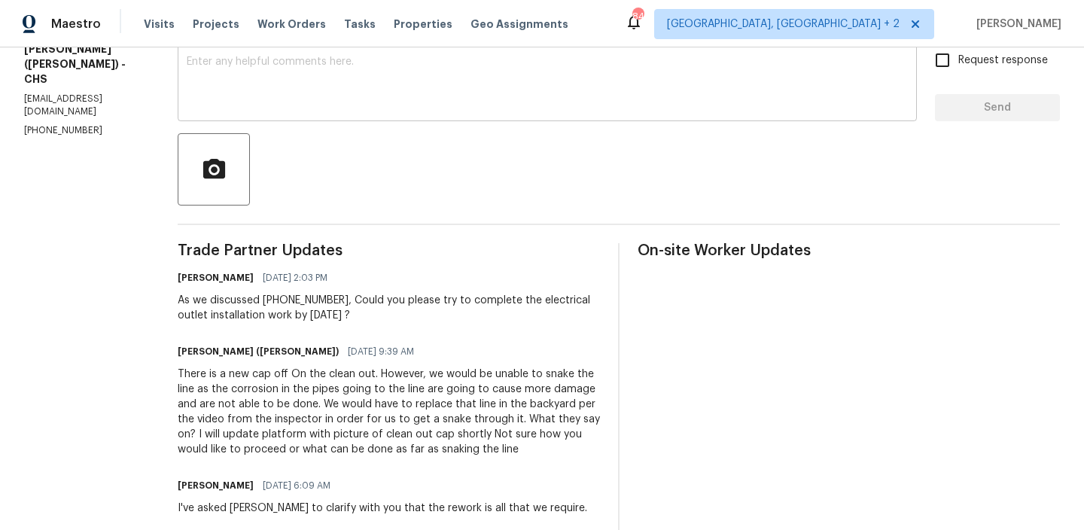
scroll to position [269, 0]
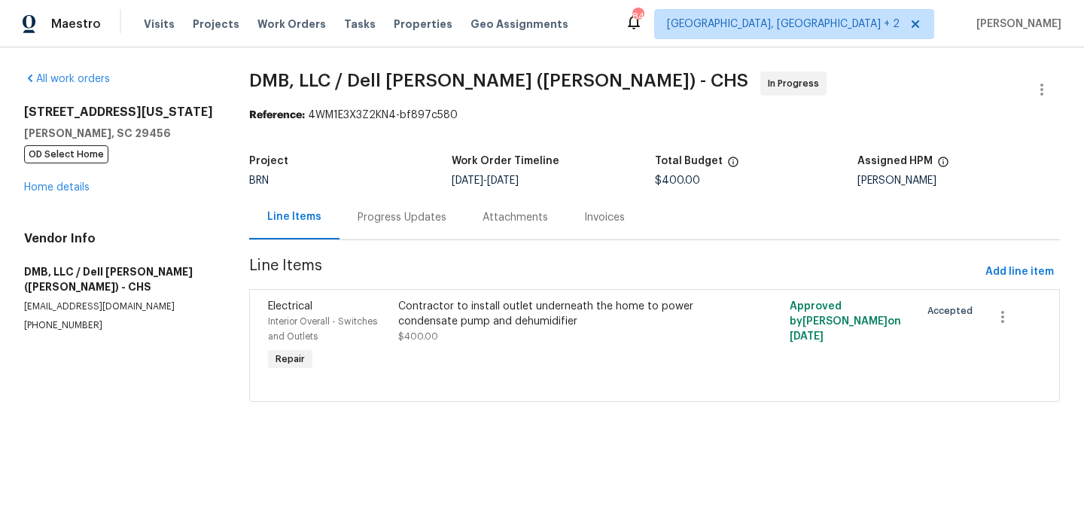
click at [59, 300] on p "[EMAIL_ADDRESS][DOMAIN_NAME]" at bounding box center [118, 306] width 189 height 13
copy p "[EMAIL_ADDRESS][DOMAIN_NAME]"
